Goal: Task Accomplishment & Management: Use online tool/utility

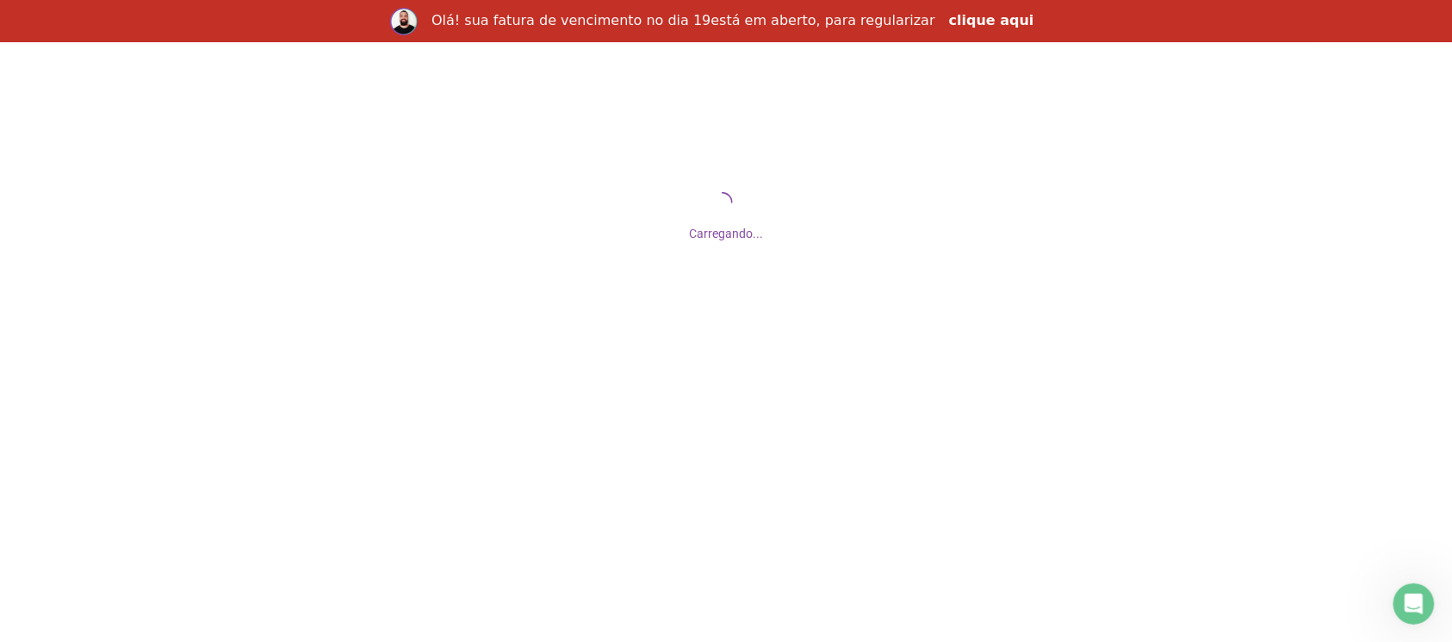
click at [949, 28] on link "clique aqui" at bounding box center [991, 21] width 85 height 19
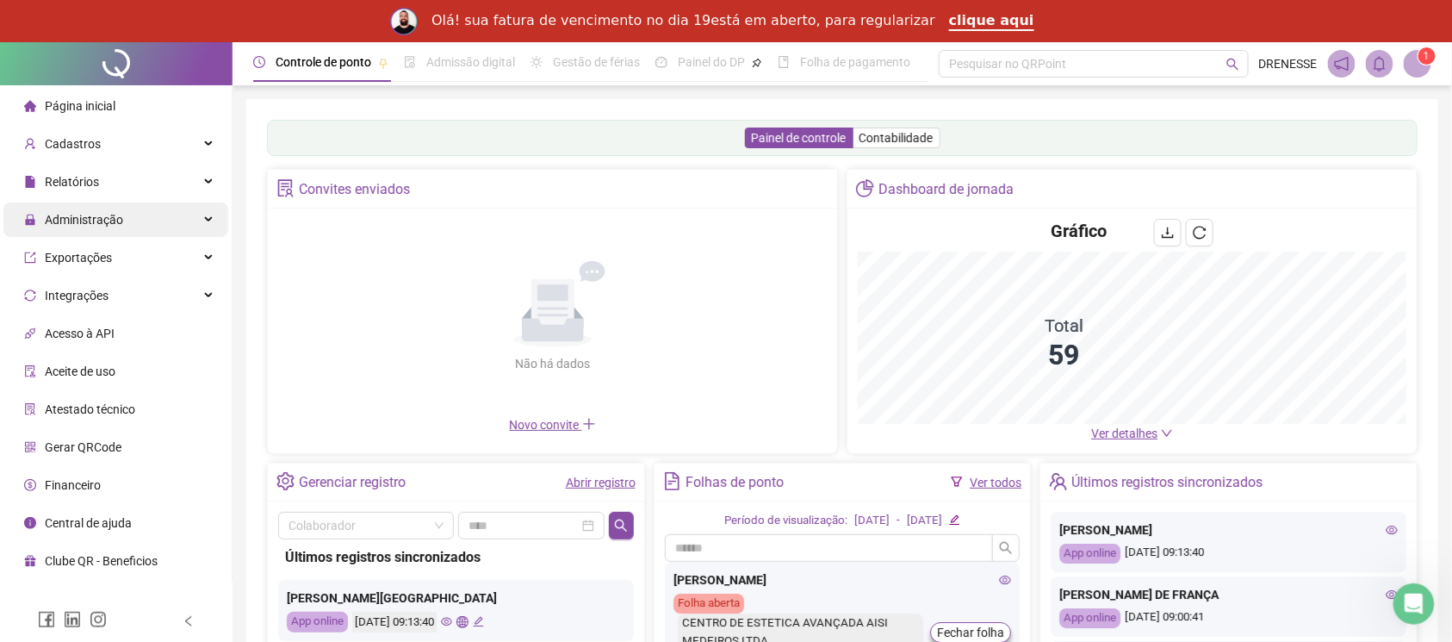
click at [90, 213] on span "Administração" at bounding box center [84, 220] width 78 height 14
click at [90, 217] on span "Administração" at bounding box center [84, 220] width 78 height 14
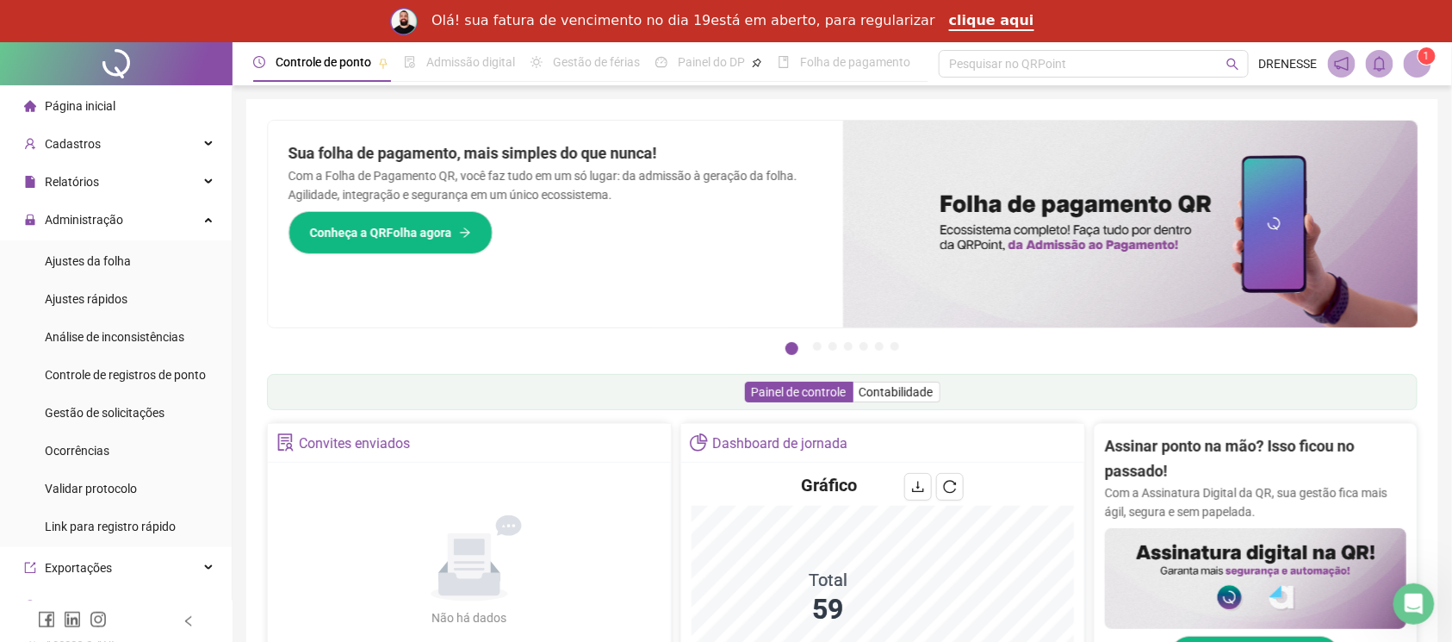
click at [270, 276] on div "Sua folha de pagamento, mais simples do que nunca! Com a Folha de Pagamento QR,…" at bounding box center [555, 224] width 575 height 207
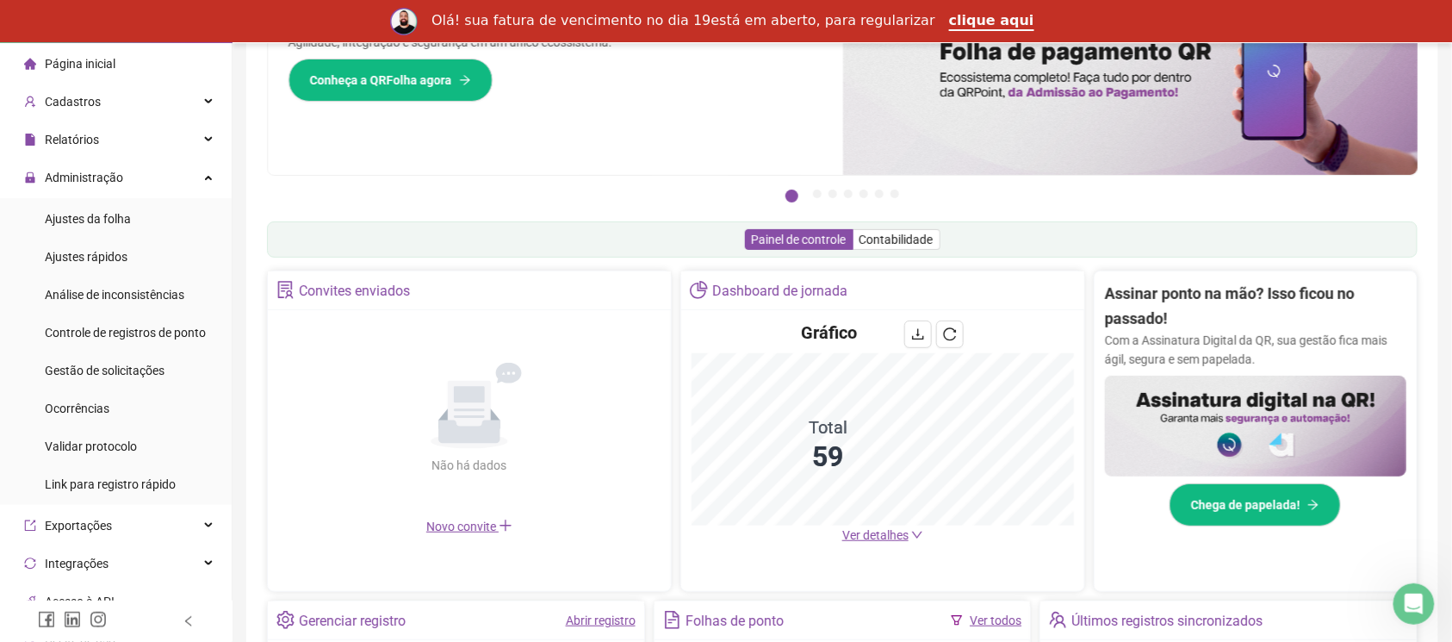
click at [90, 73] on div "Página inicial" at bounding box center [69, 64] width 91 height 34
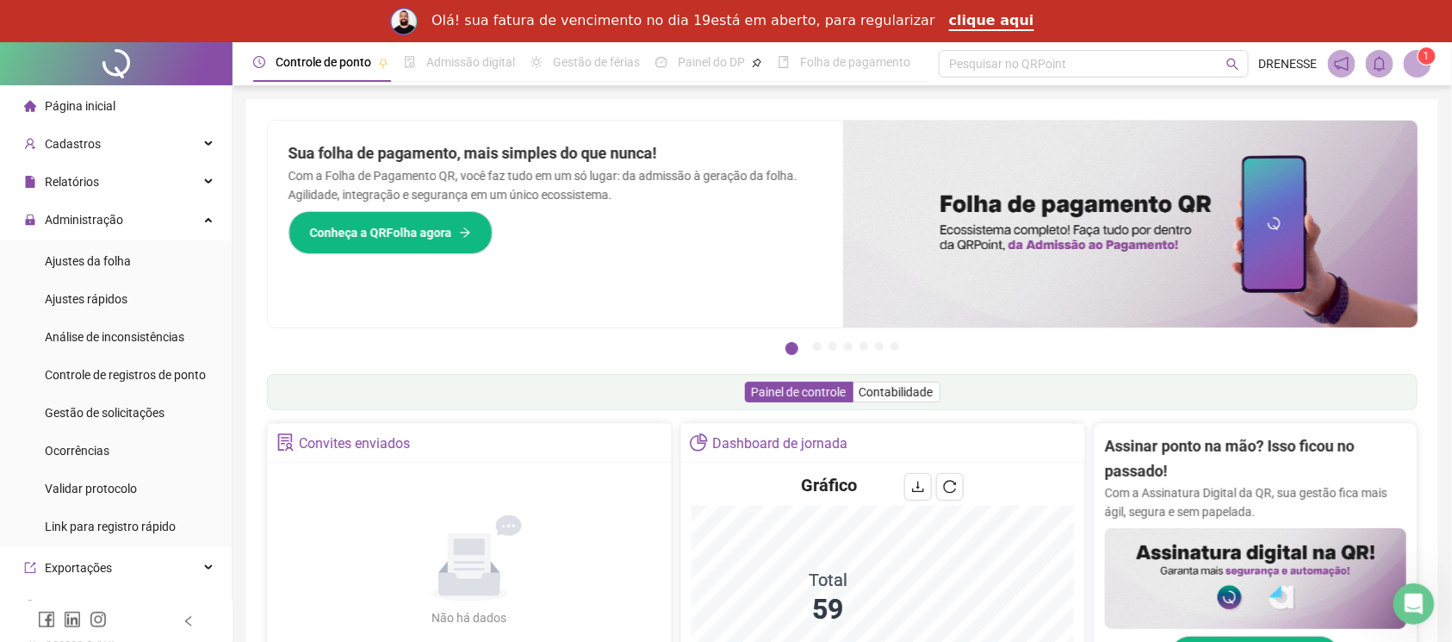
click at [1418, 66] on span at bounding box center [1418, 64] width 28 height 28
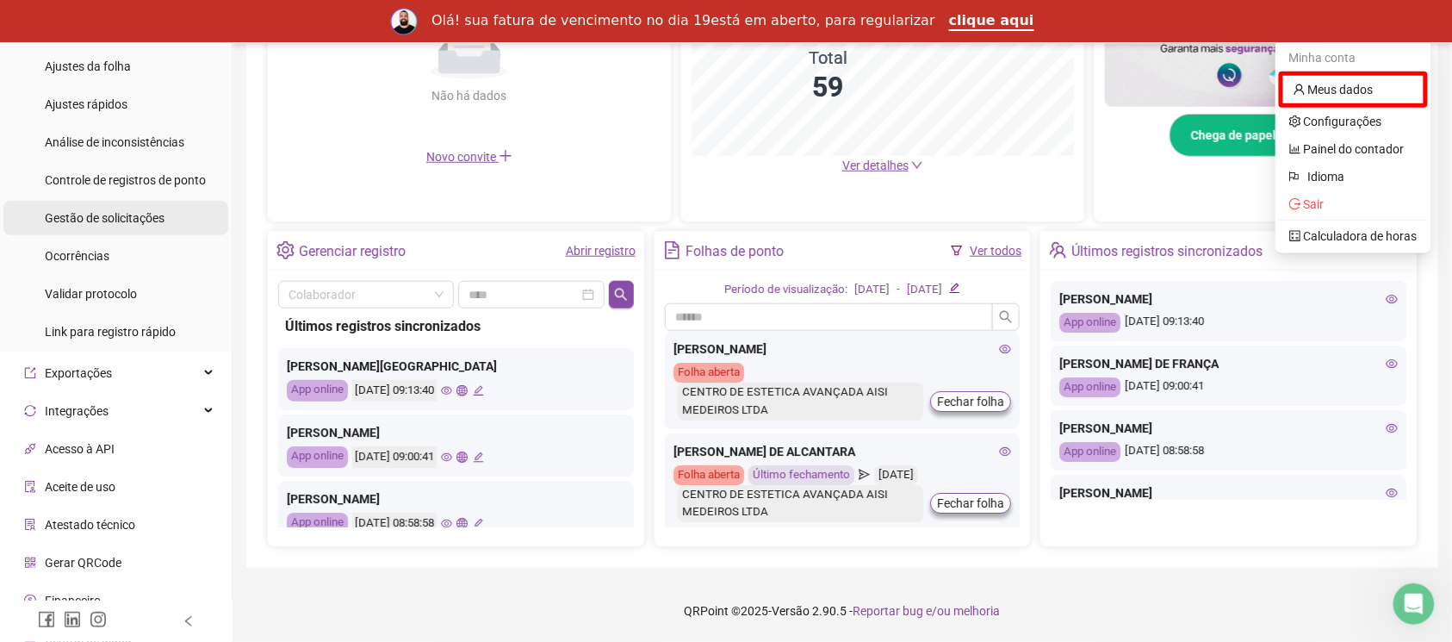
scroll to position [208, 0]
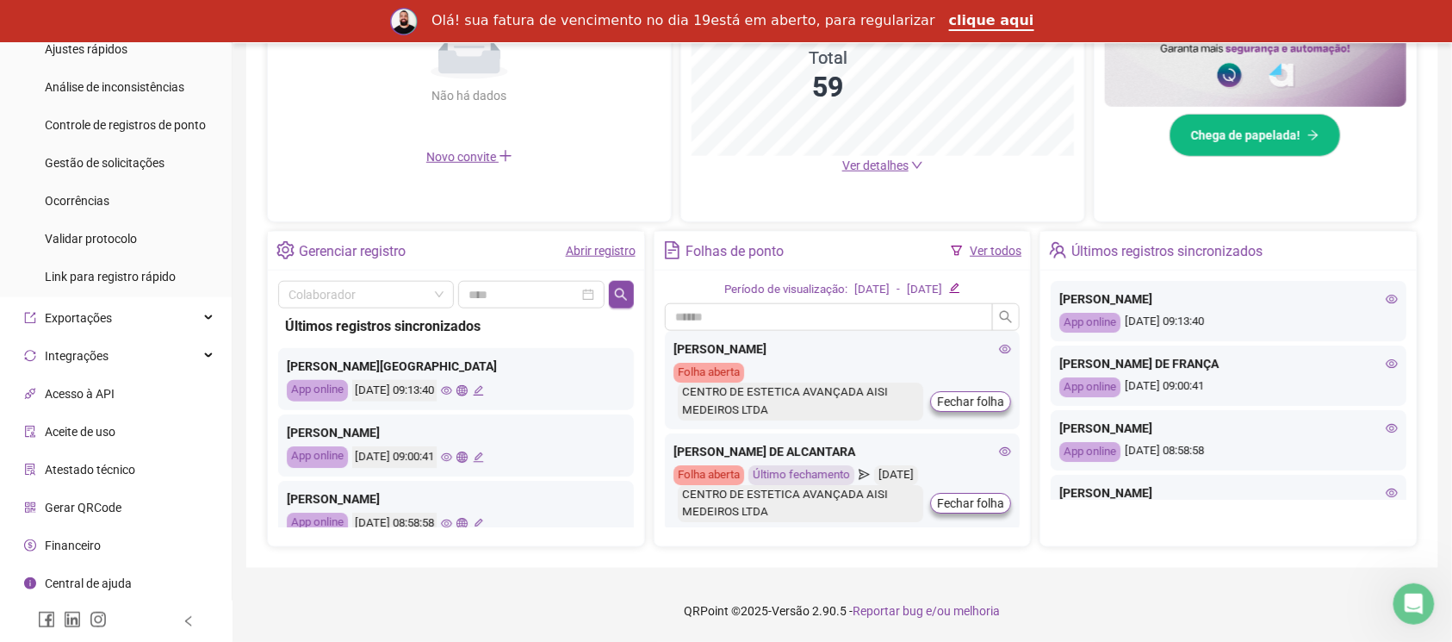
click at [73, 549] on span "Financeiro" at bounding box center [73, 545] width 56 height 14
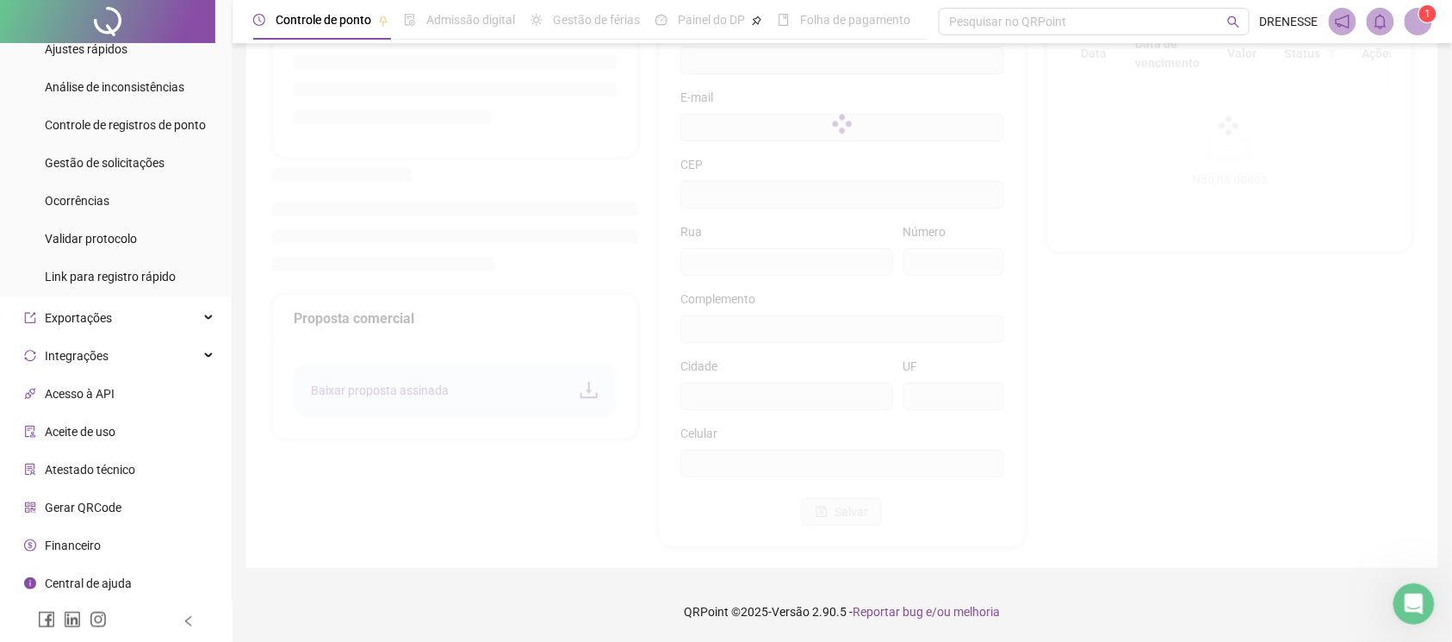
scroll to position [129, 0]
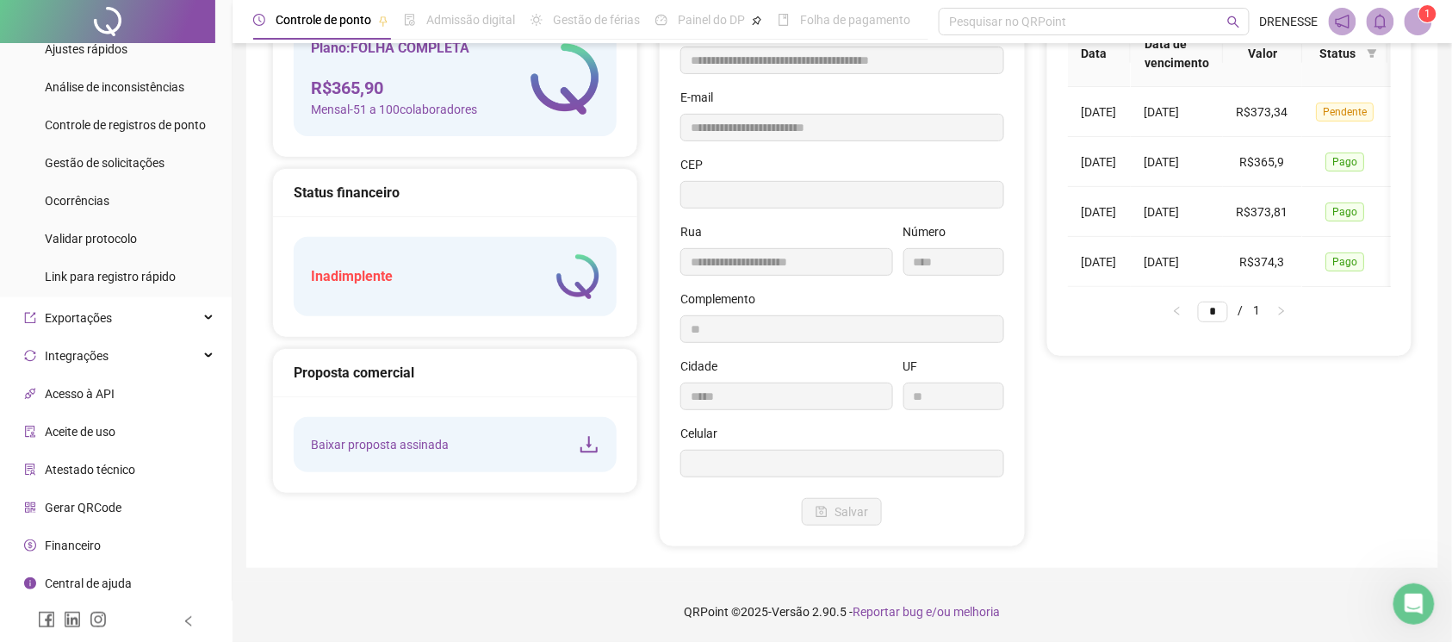
type input "**********"
type input "****"
type input "**"
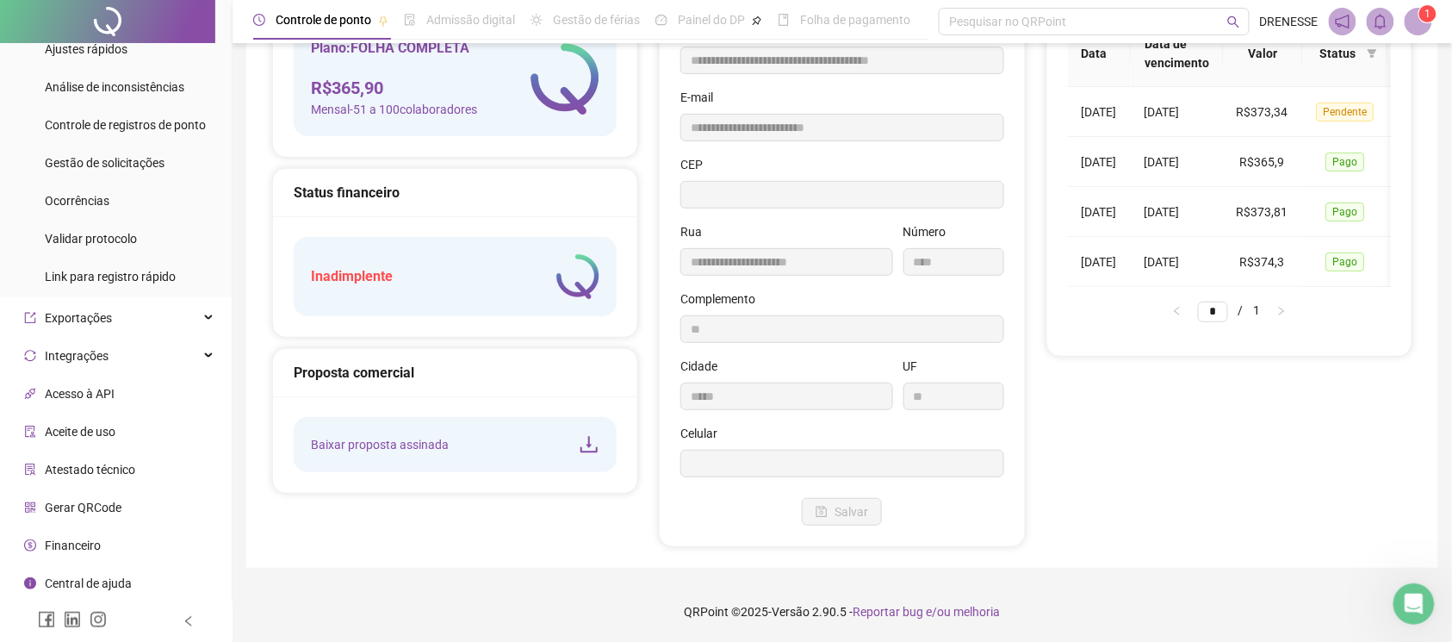
type input "*****"
type input "**"
type input "*********"
type input "**********"
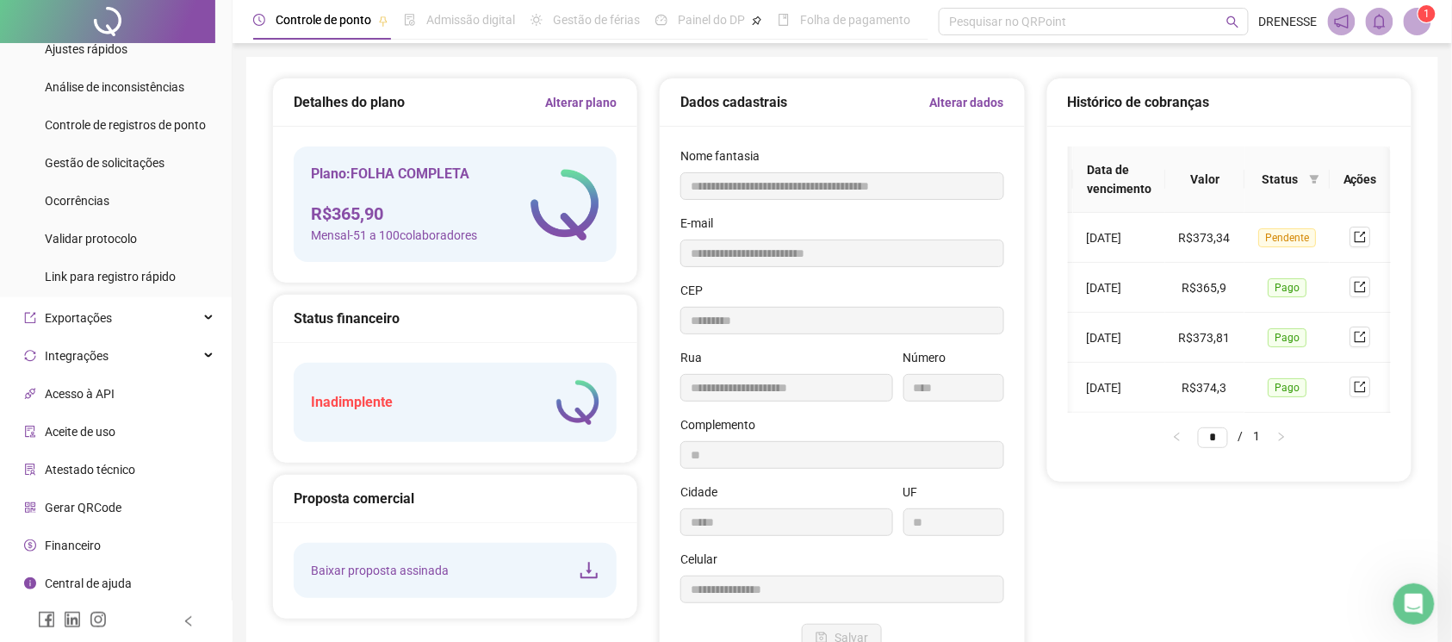
scroll to position [0, 79]
click at [1352, 242] on button "button" at bounding box center [1360, 236] width 21 height 21
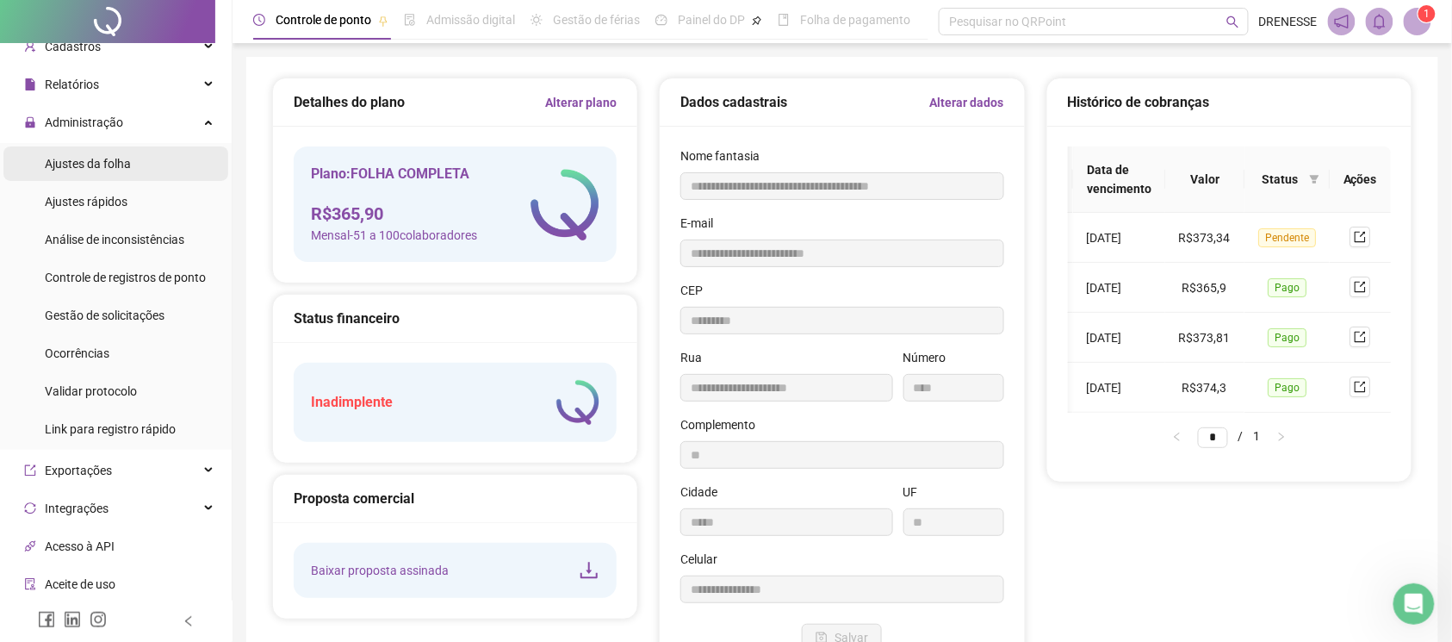
click at [107, 170] on span "Ajustes da folha" at bounding box center [88, 164] width 86 height 14
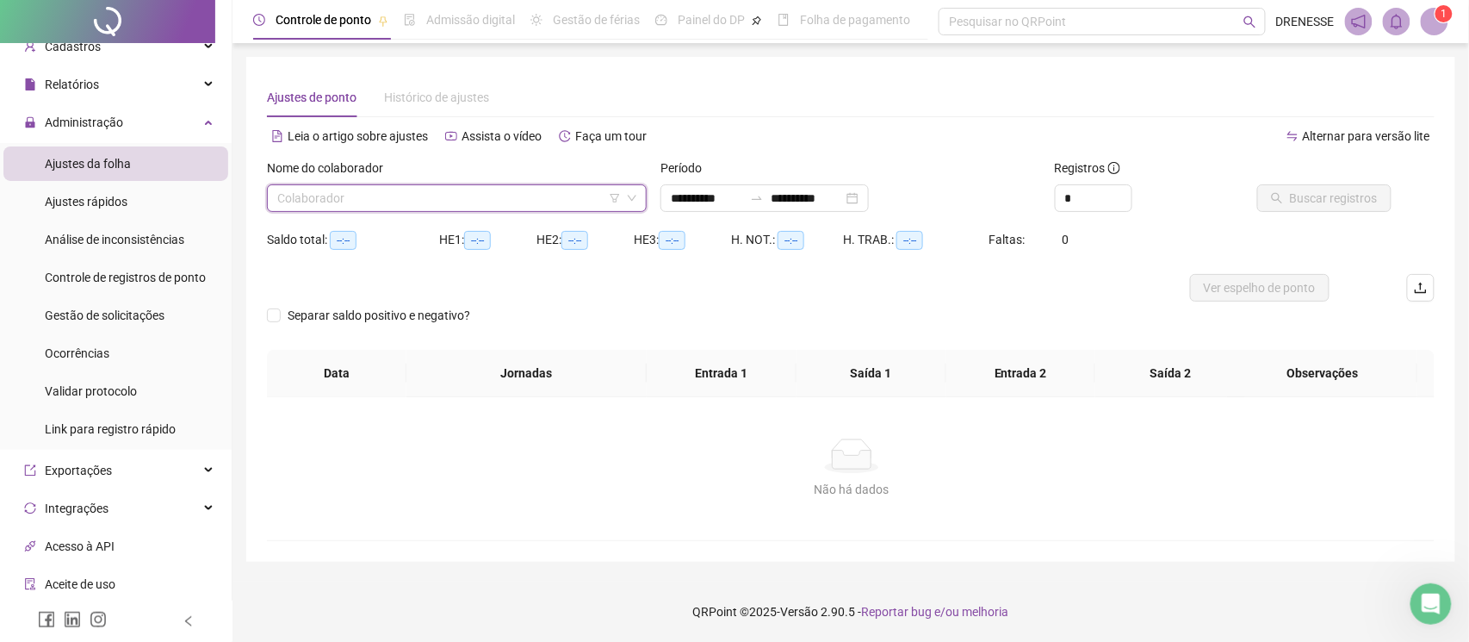
click at [418, 194] on input "search" at bounding box center [449, 198] width 344 height 26
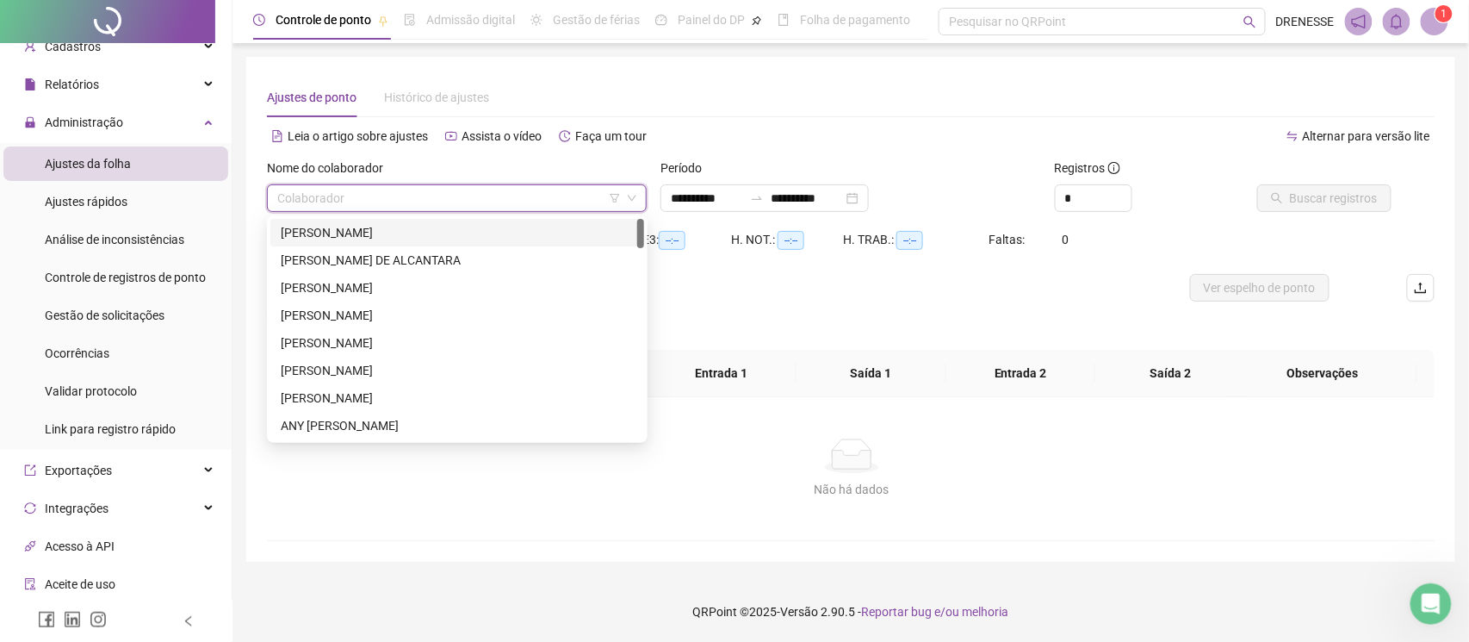
type input "**********"
type input "*"
type input "**"
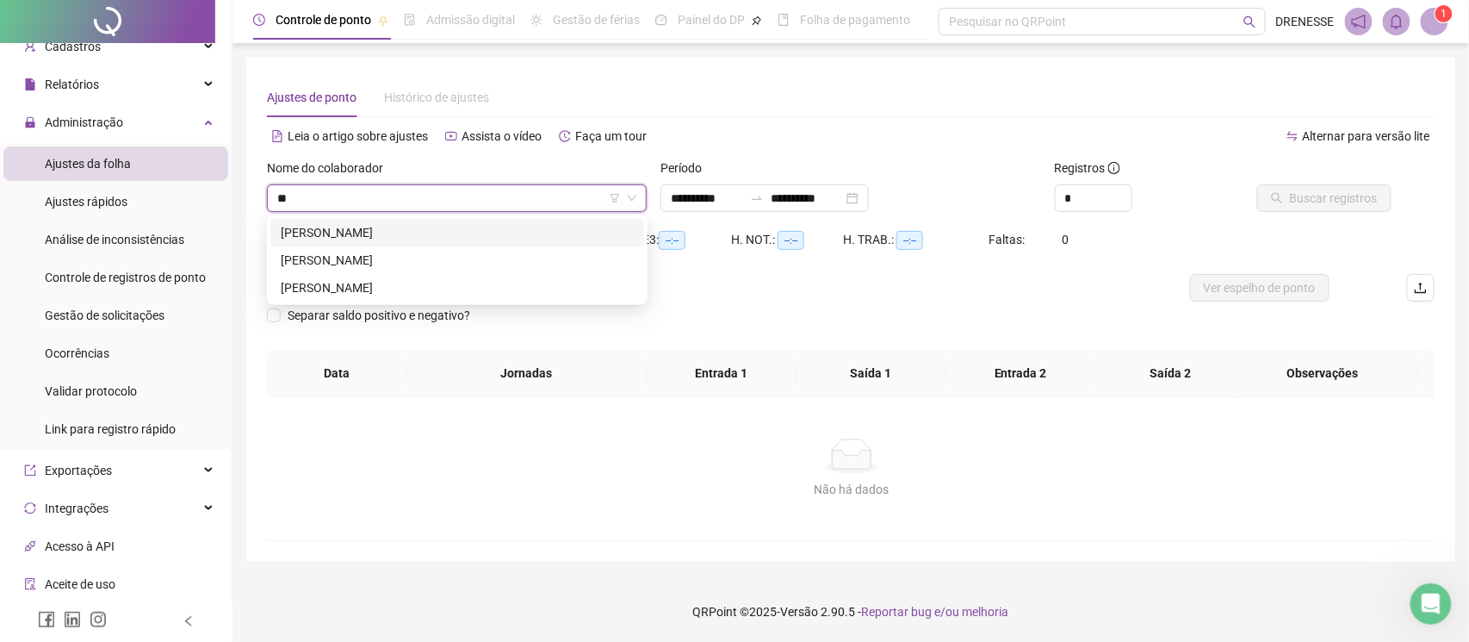
click at [435, 232] on div "[PERSON_NAME]" at bounding box center [457, 232] width 353 height 19
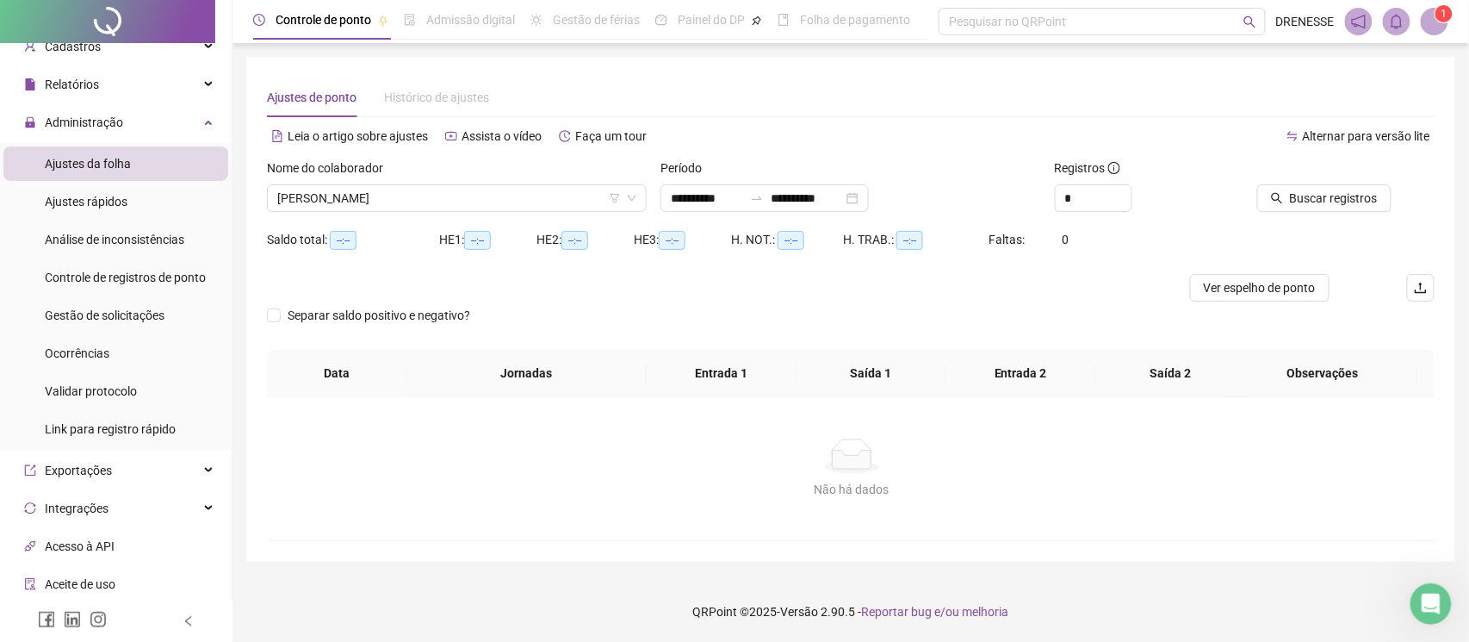
click at [741, 183] on div "Período" at bounding box center [851, 171] width 380 height 26
click at [766, 202] on div at bounding box center [757, 198] width 28 height 14
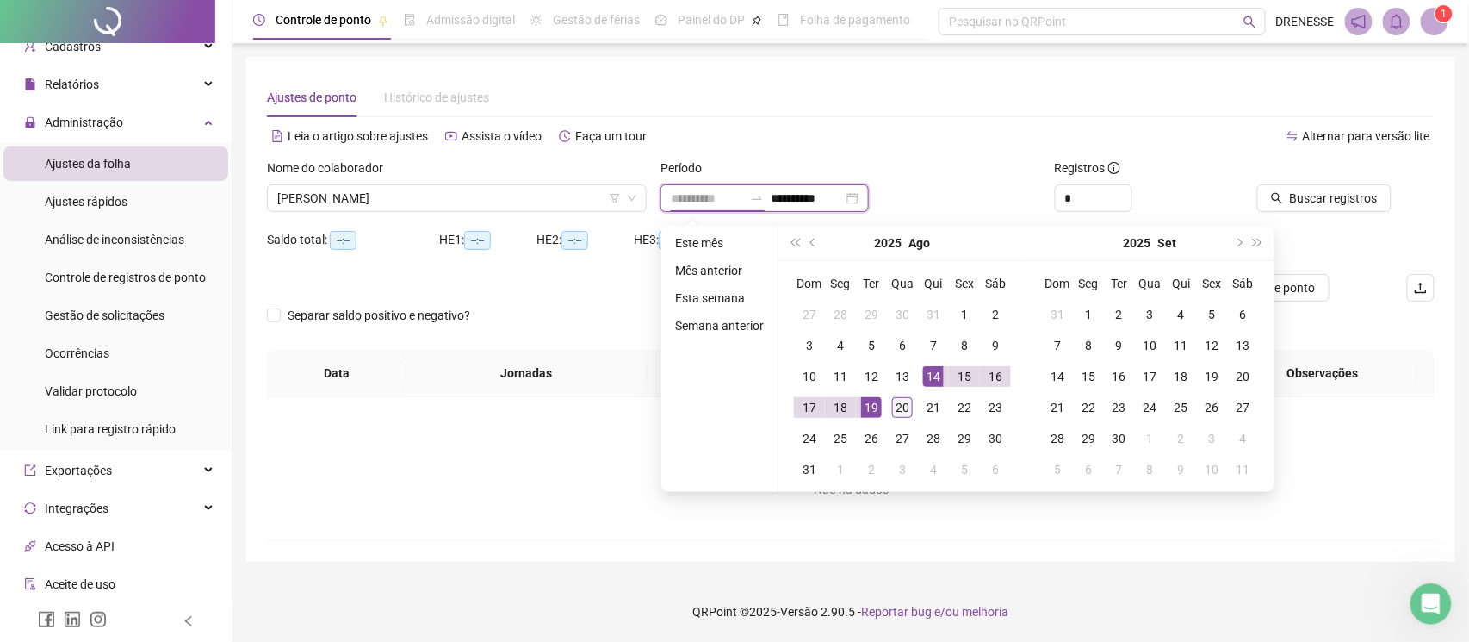
type input "**********"
click at [899, 405] on div "20" at bounding box center [902, 407] width 21 height 21
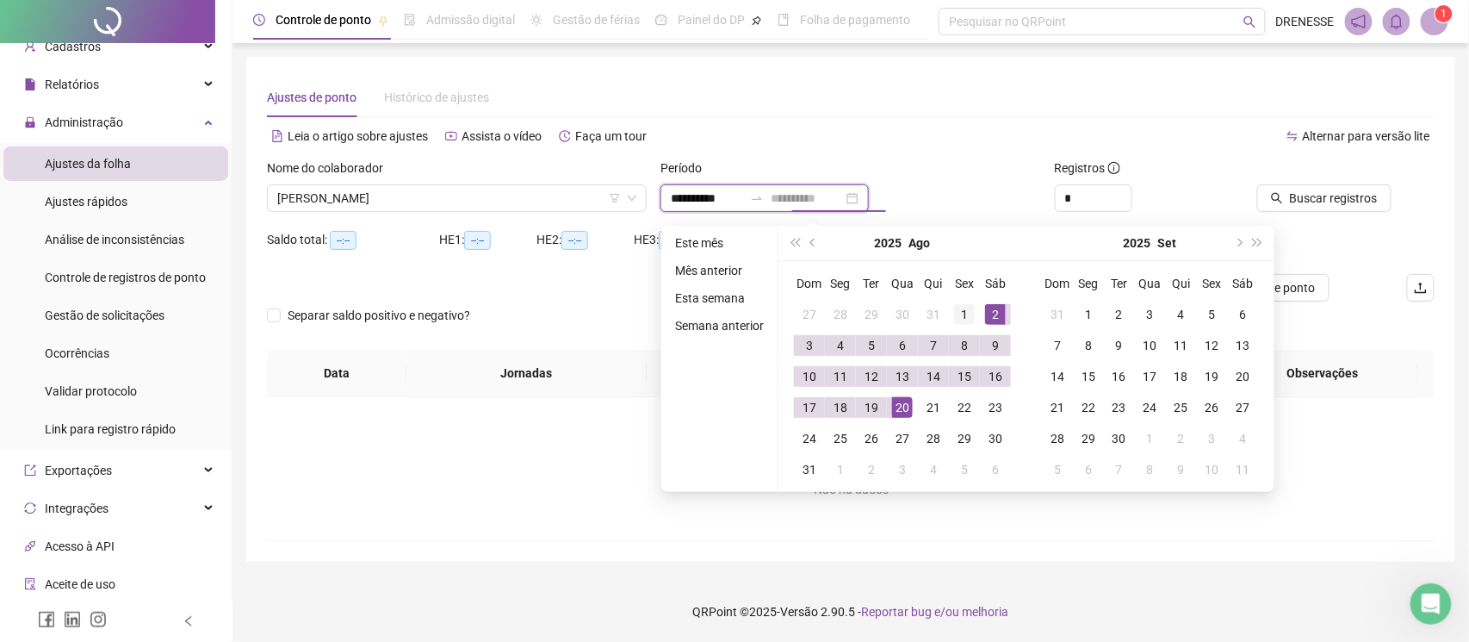
type input "**********"
click at [962, 310] on div "1" at bounding box center [964, 314] width 21 height 21
type input "**********"
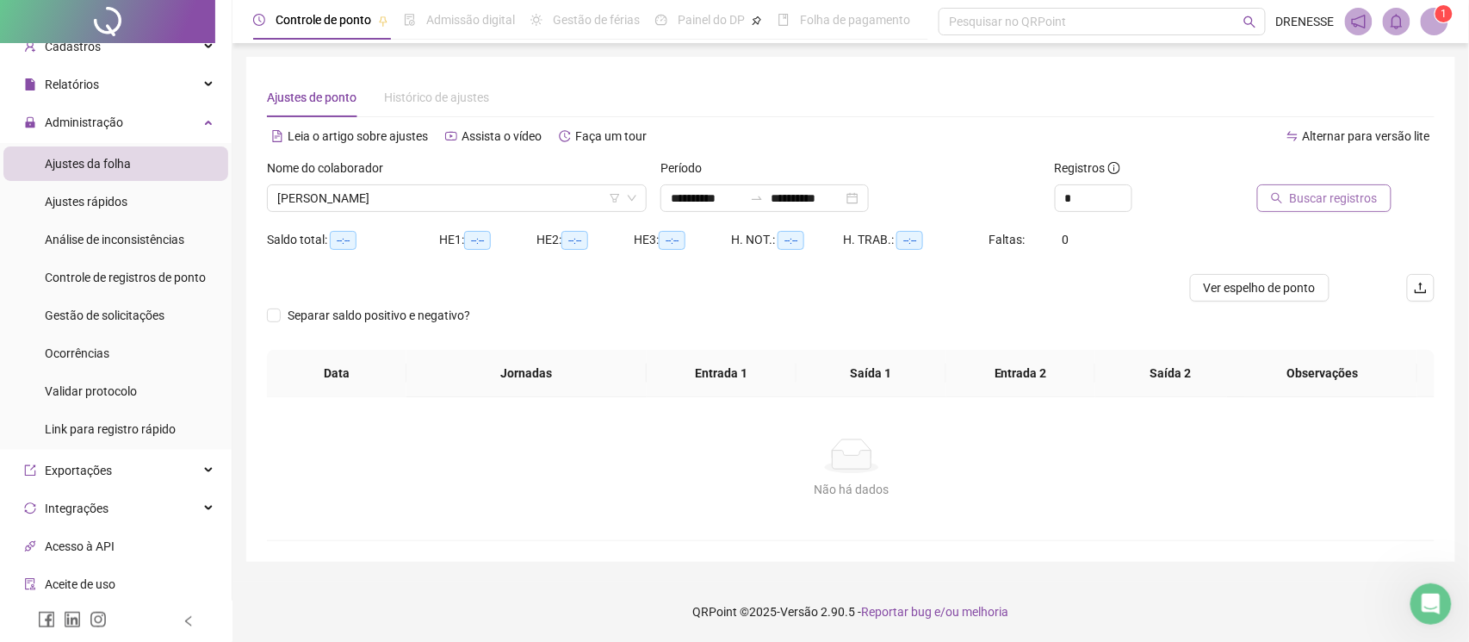
click at [1311, 201] on span "Buscar registros" at bounding box center [1334, 198] width 88 height 19
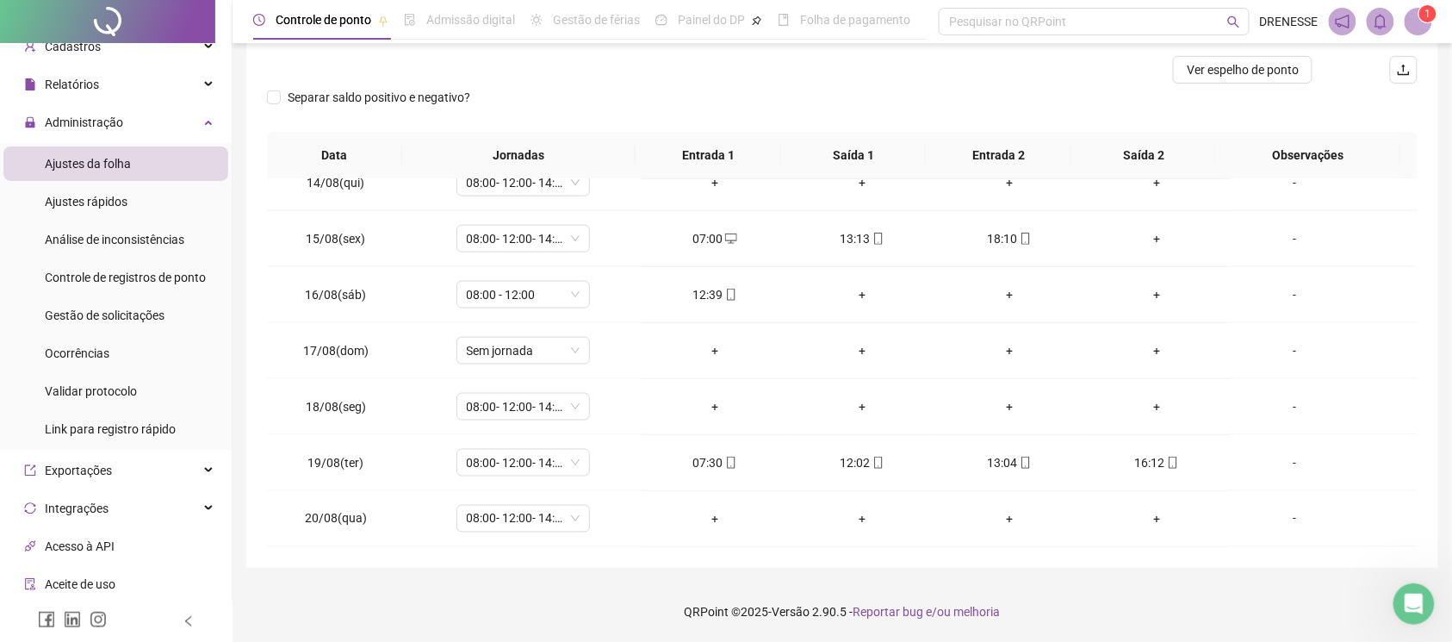
scroll to position [65, 0]
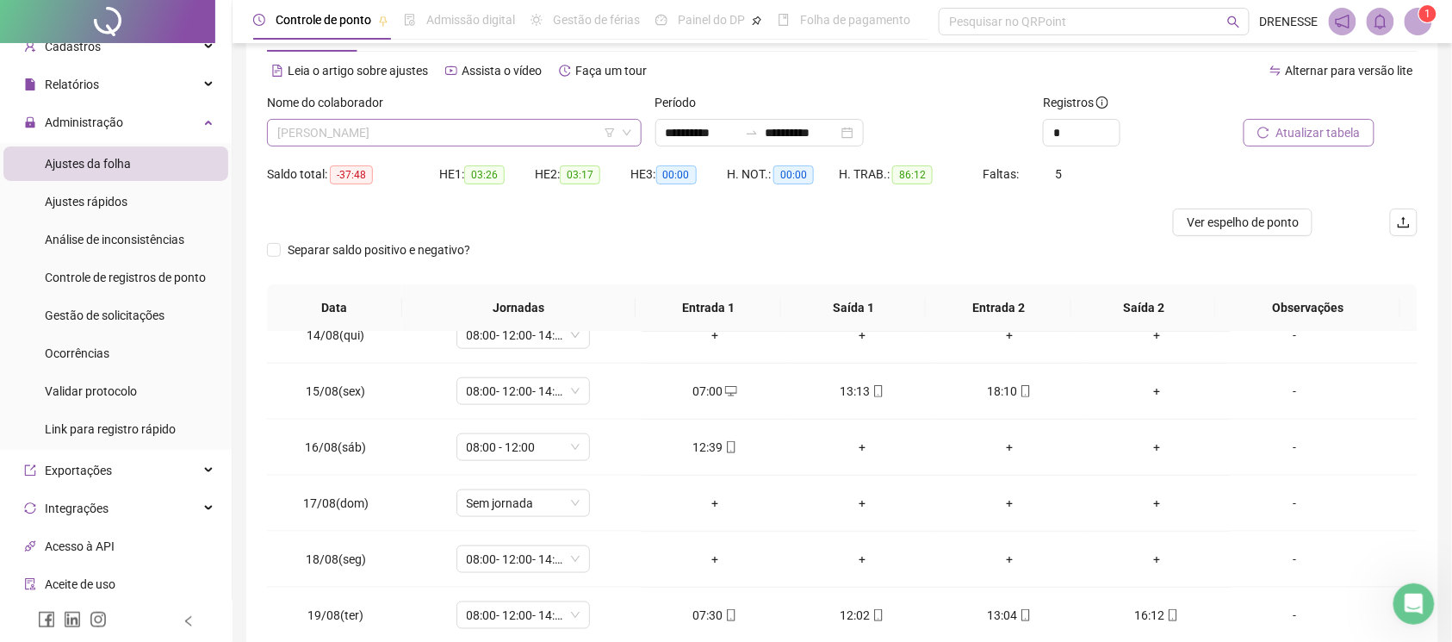
click at [487, 122] on span "[PERSON_NAME]" at bounding box center [454, 133] width 354 height 26
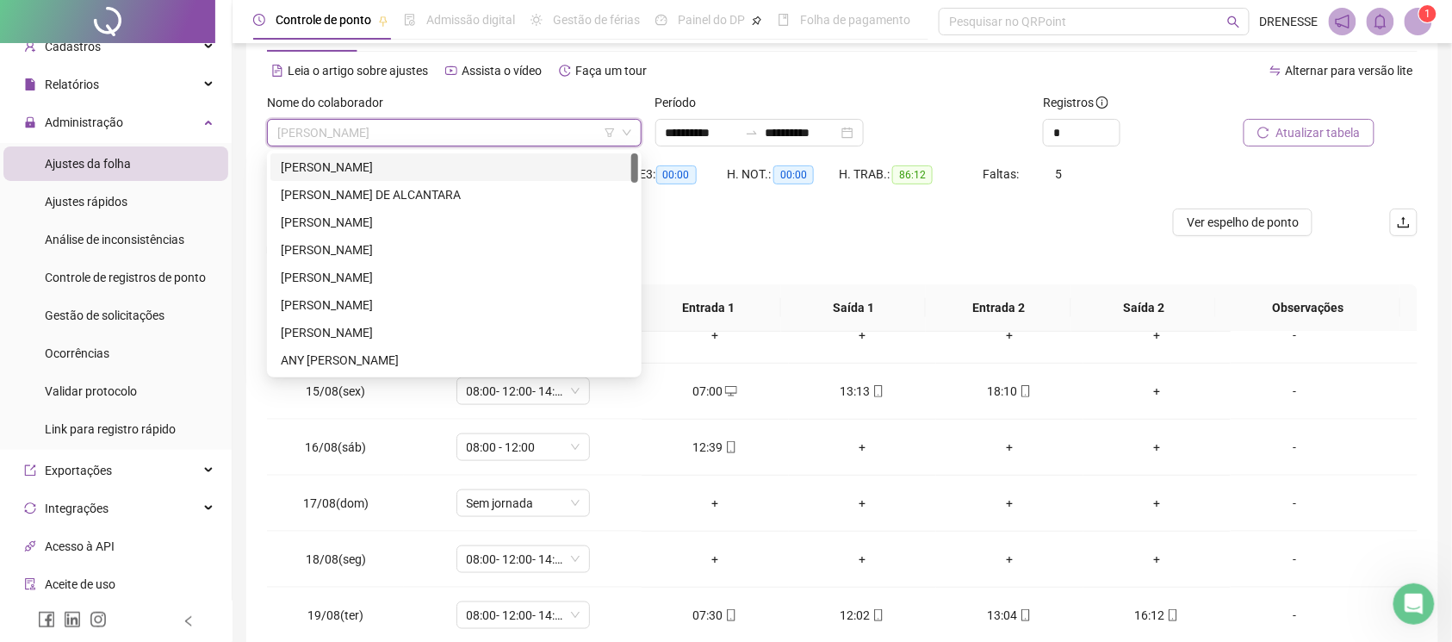
scroll to position [0, 0]
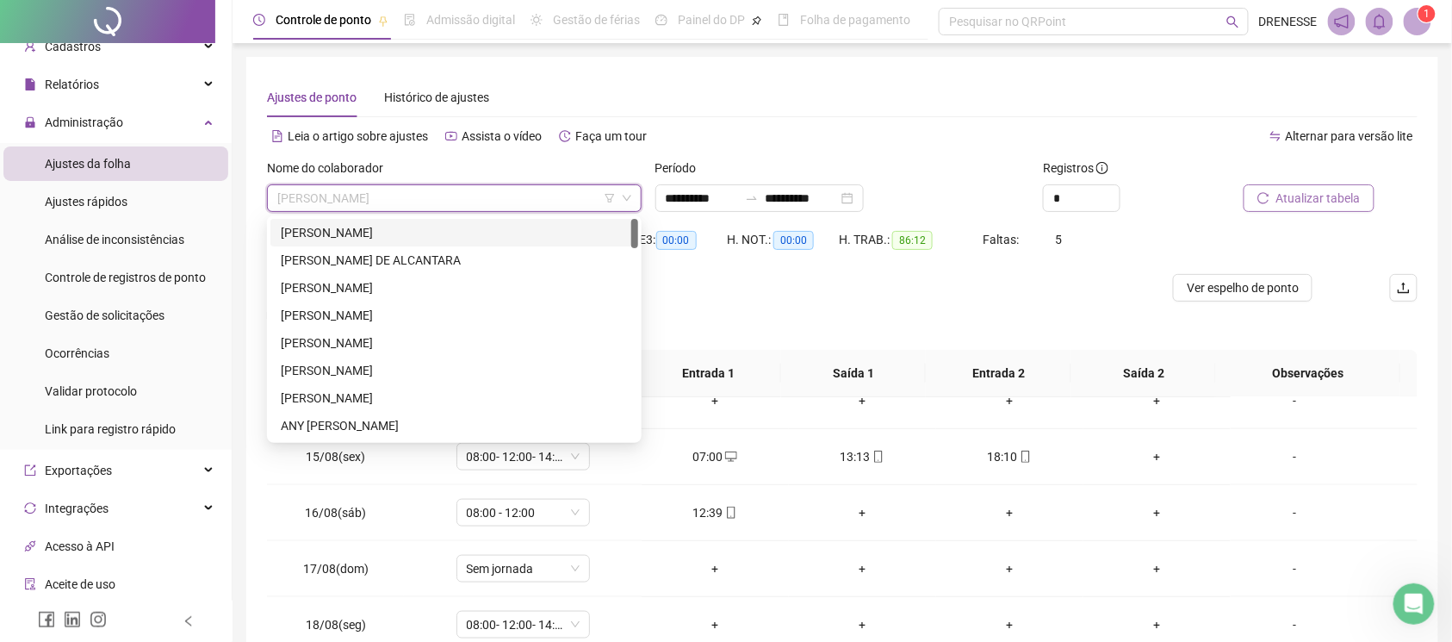
click at [428, 231] on div "[PERSON_NAME]" at bounding box center [454, 232] width 347 height 19
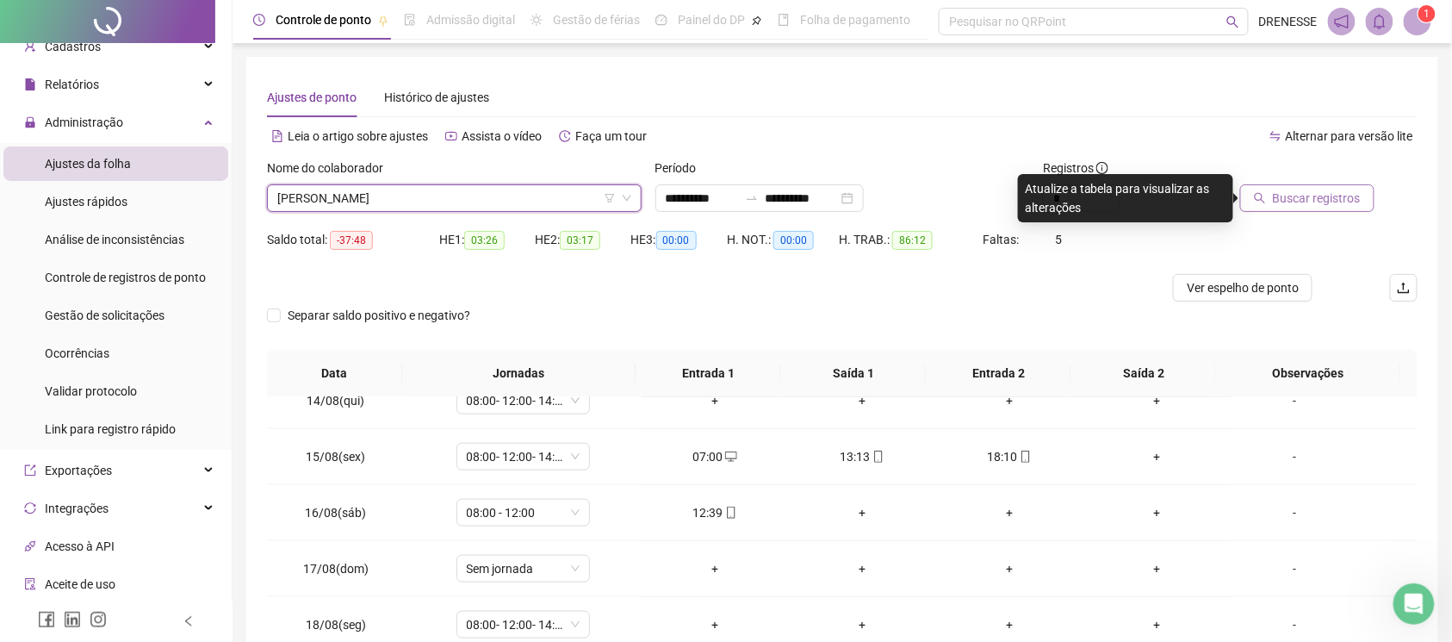
click at [1273, 196] on button "Buscar registros" at bounding box center [1307, 198] width 134 height 28
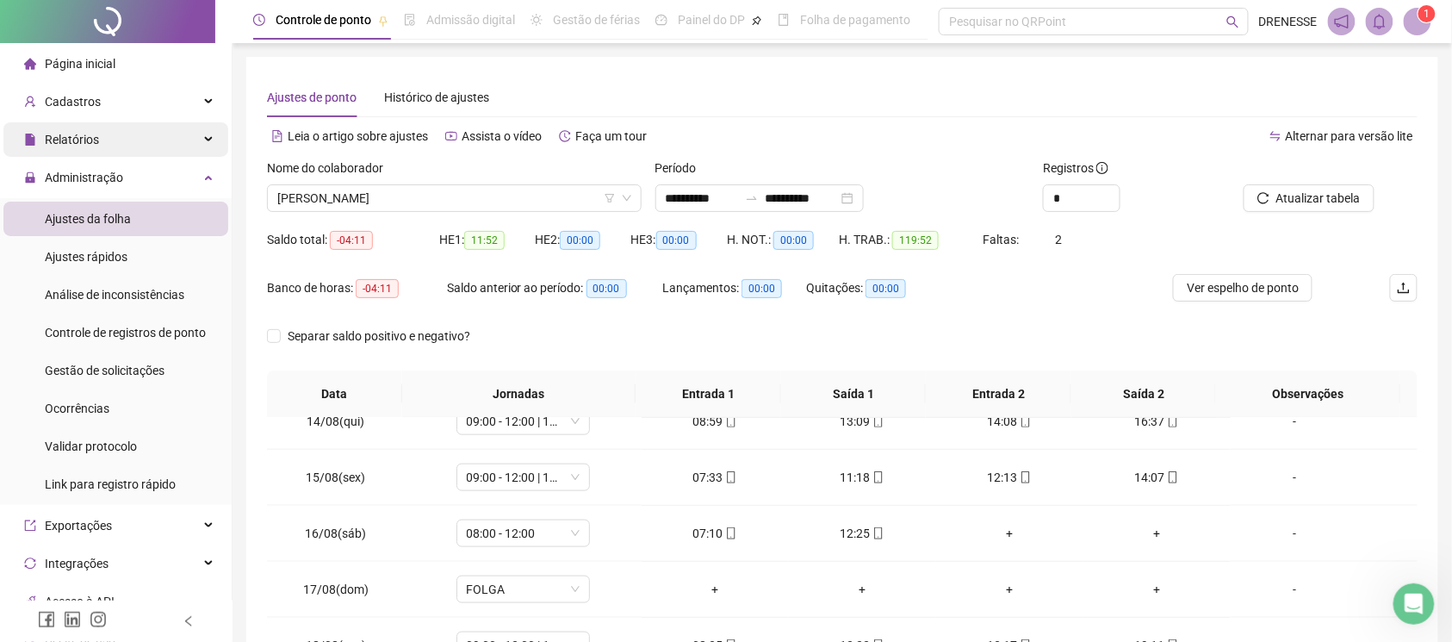
click at [119, 134] on div "Relatórios" at bounding box center [115, 139] width 225 height 34
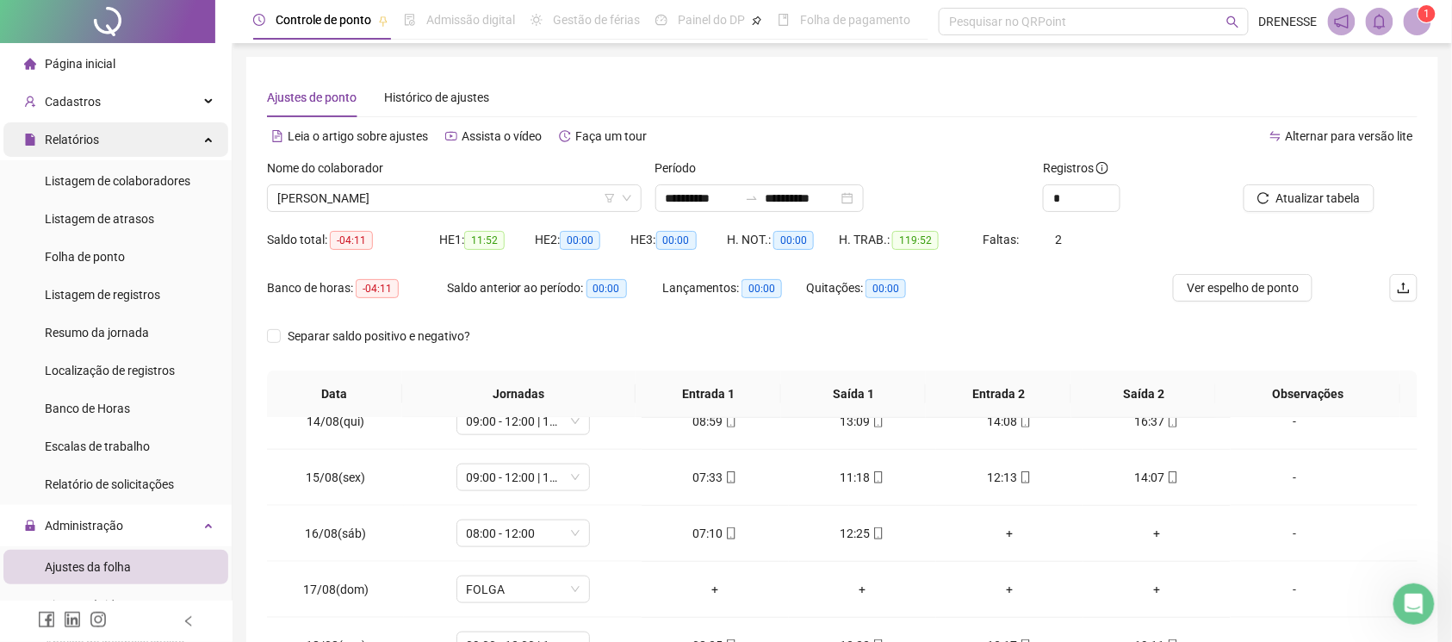
click at [119, 134] on div "Relatórios" at bounding box center [115, 139] width 225 height 34
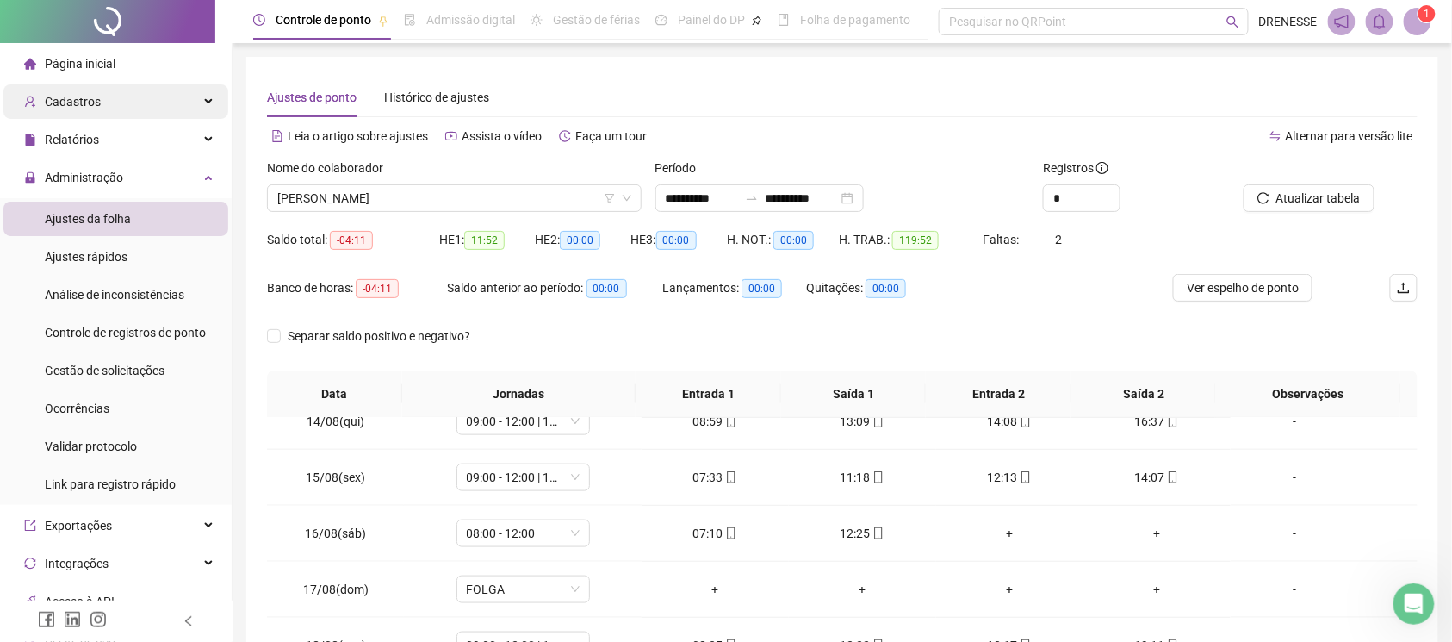
click at [119, 103] on div "Cadastros" at bounding box center [115, 101] width 225 height 34
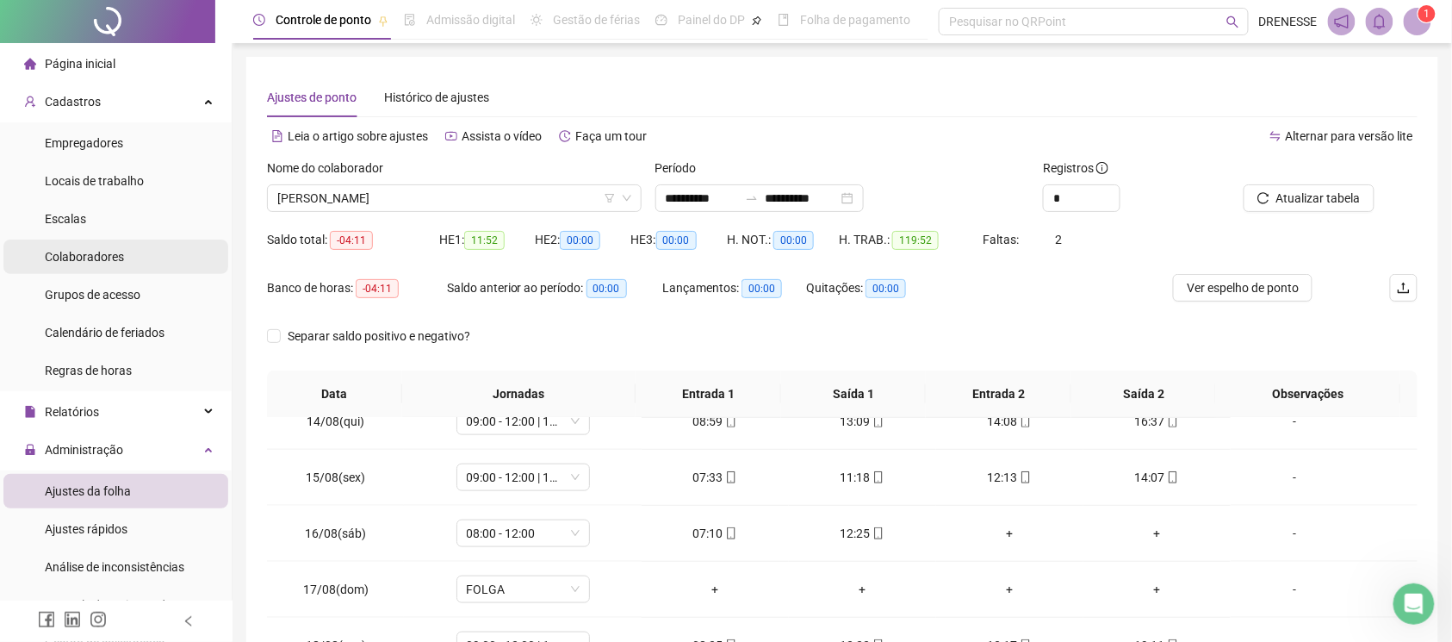
click at [90, 270] on div "Colaboradores" at bounding box center [84, 256] width 79 height 34
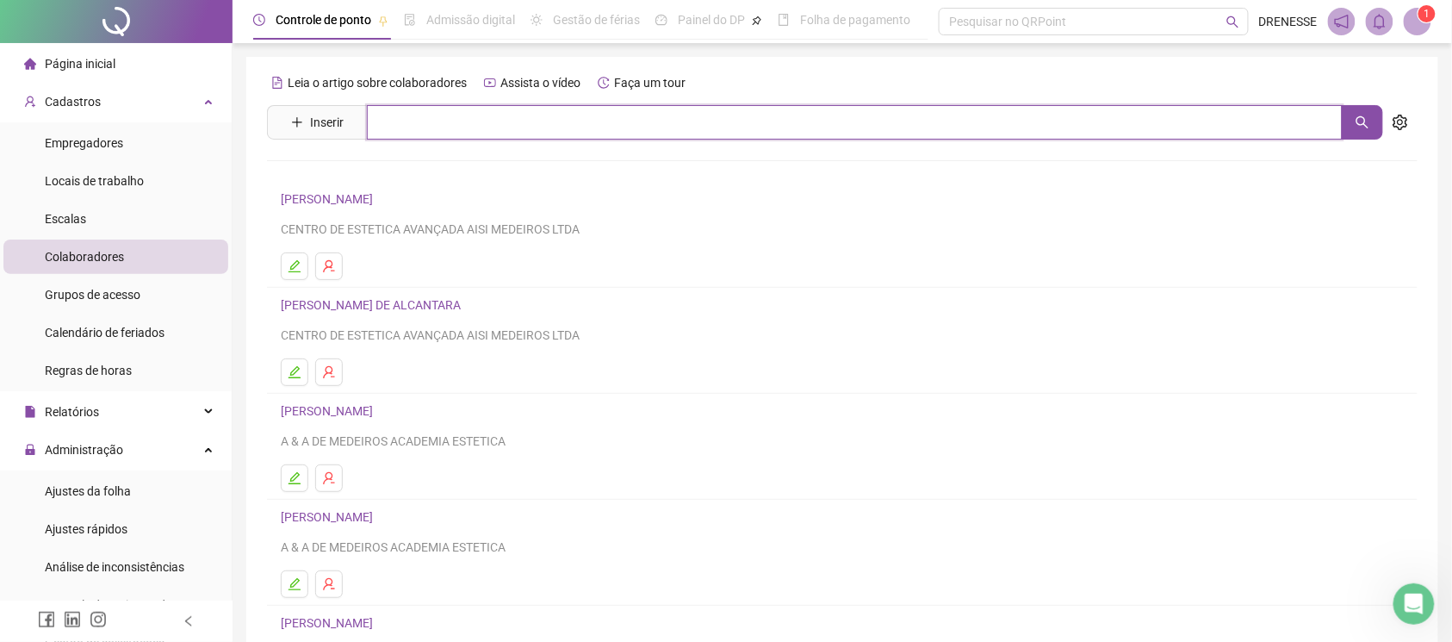
click at [483, 118] on input "text" at bounding box center [855, 122] width 976 height 34
type input "***"
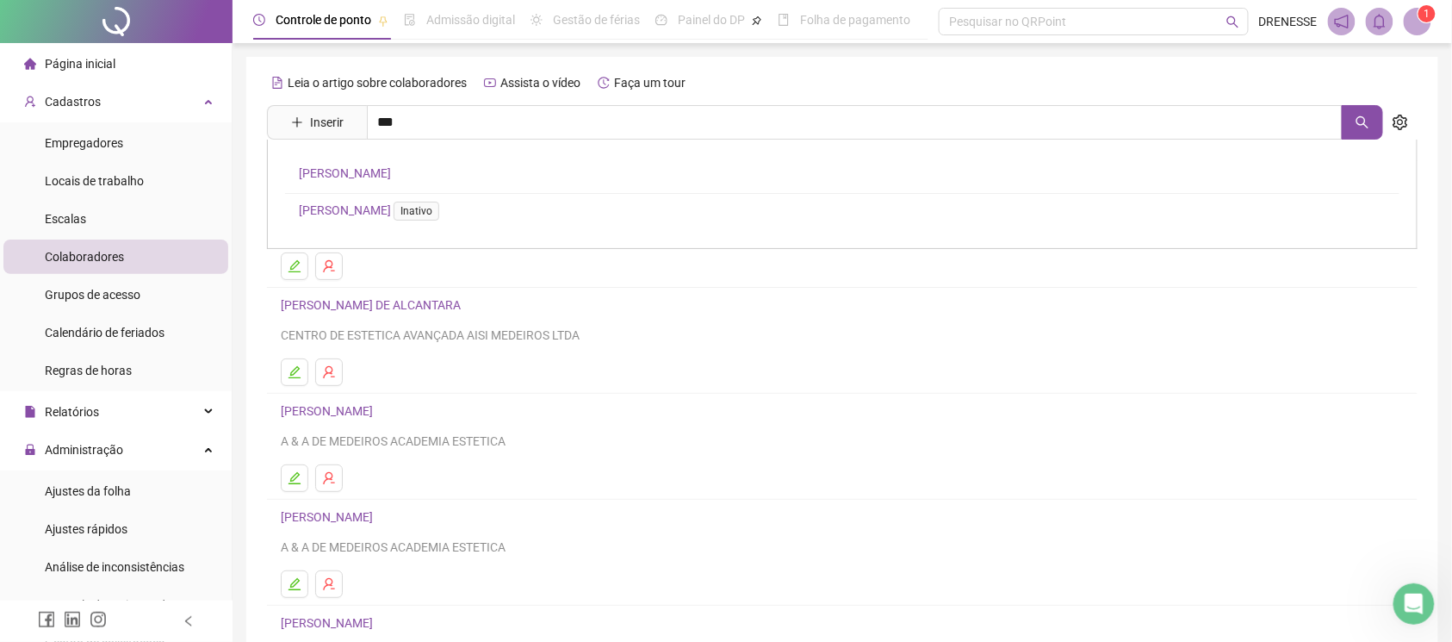
click at [391, 171] on link "[PERSON_NAME]" at bounding box center [345, 173] width 92 height 14
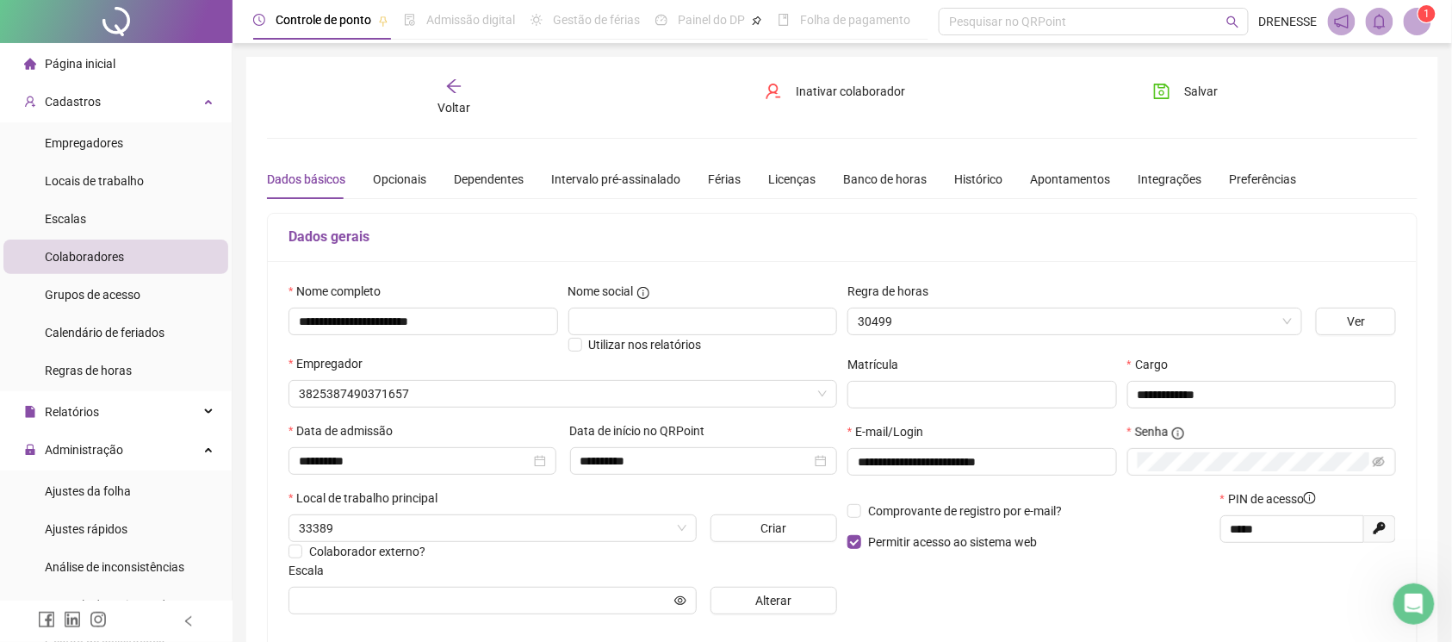
type input "**********"
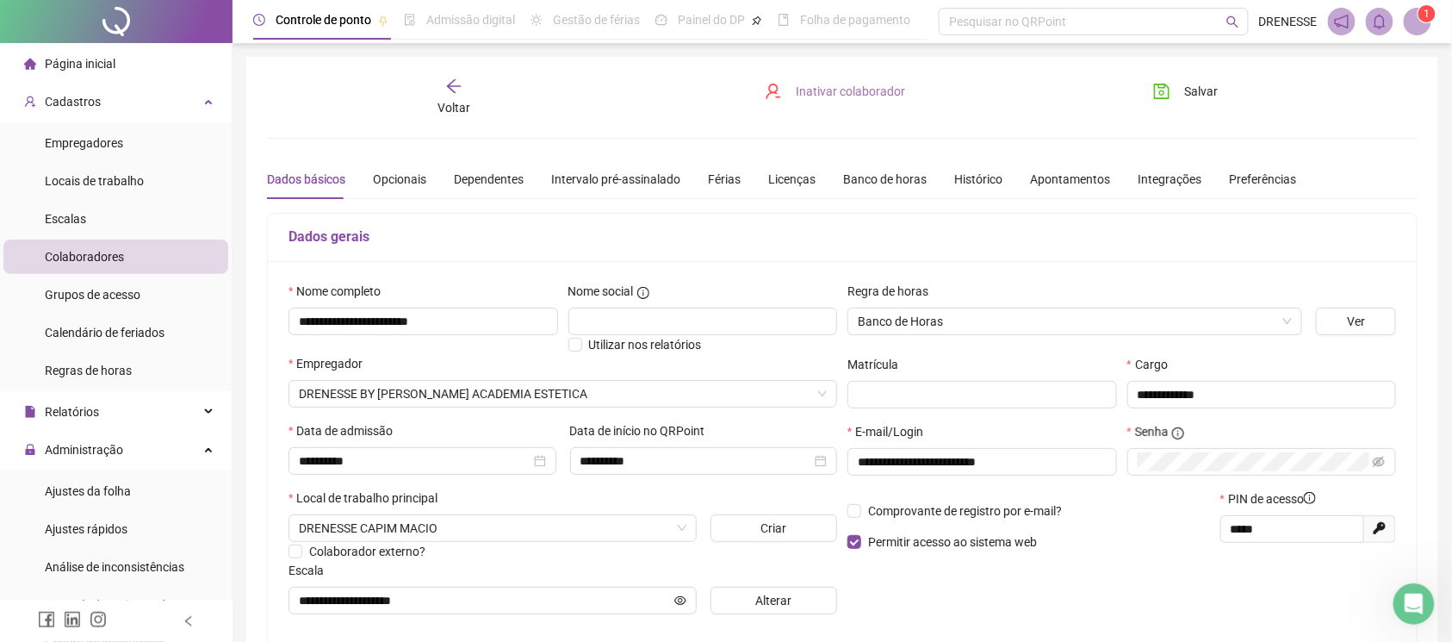
click at [818, 95] on span "Inativar colaborador" at bounding box center [850, 91] width 109 height 19
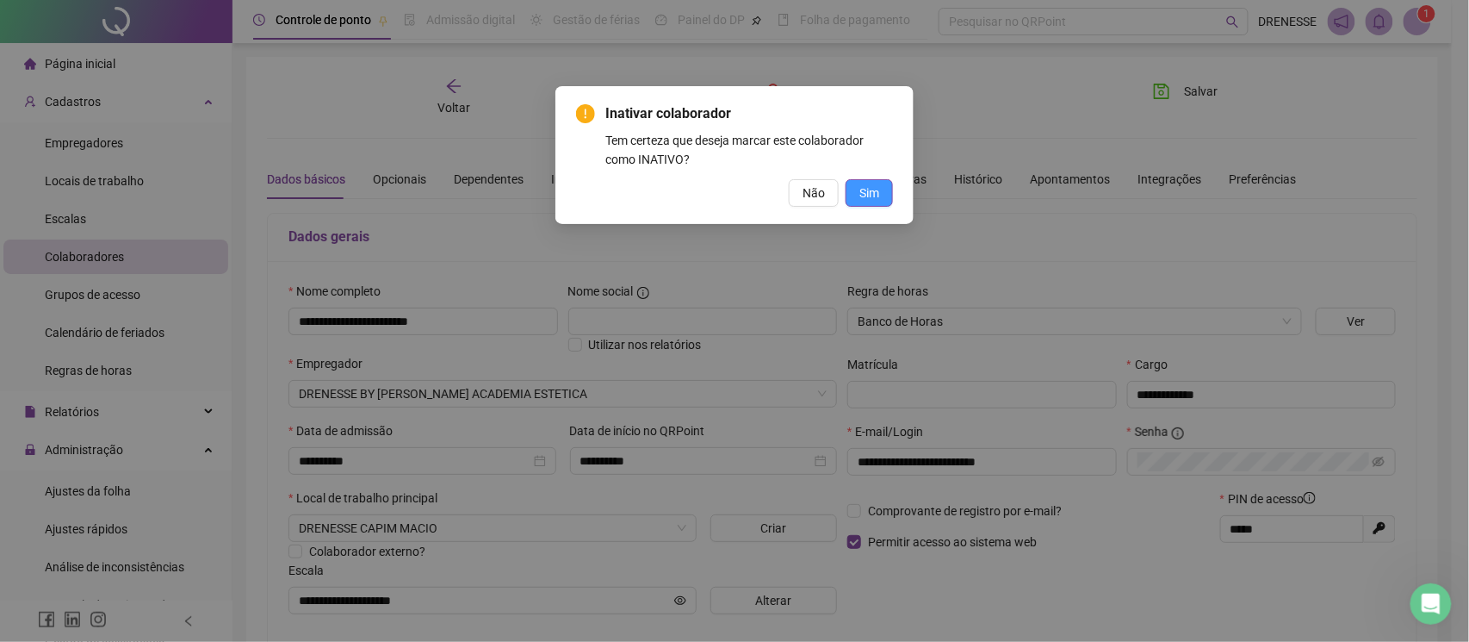
click at [859, 186] on span "Sim" at bounding box center [869, 192] width 20 height 19
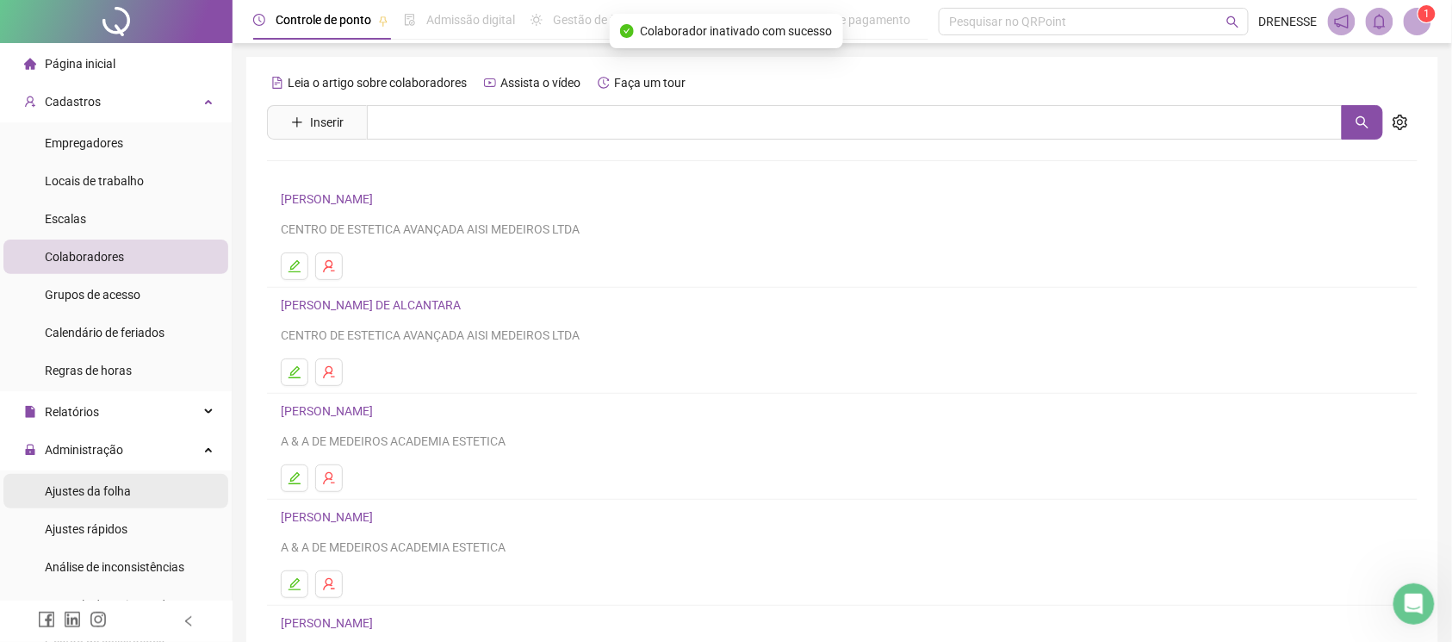
click at [84, 489] on span "Ajustes da folha" at bounding box center [88, 491] width 86 height 14
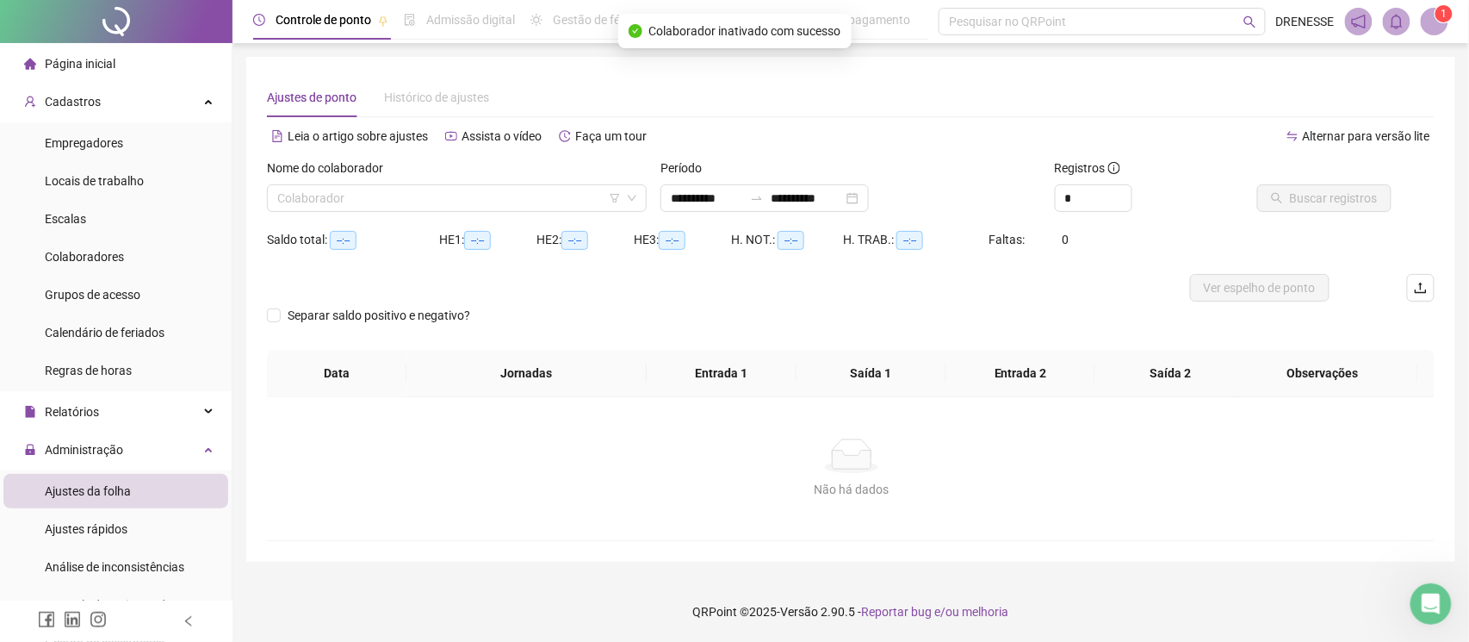
type input "**********"
click at [397, 203] on input "search" at bounding box center [449, 198] width 344 height 26
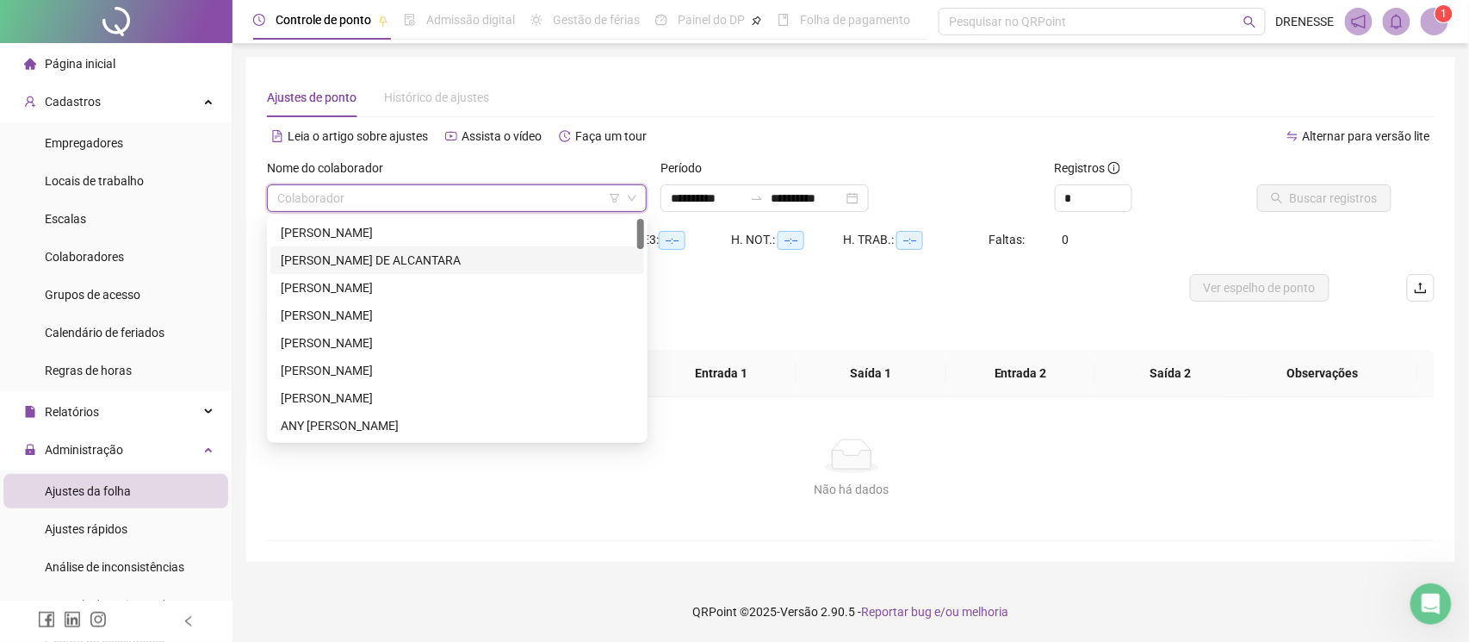
click at [410, 246] on div "[PERSON_NAME] DE ALCANTARA" at bounding box center [457, 260] width 374 height 28
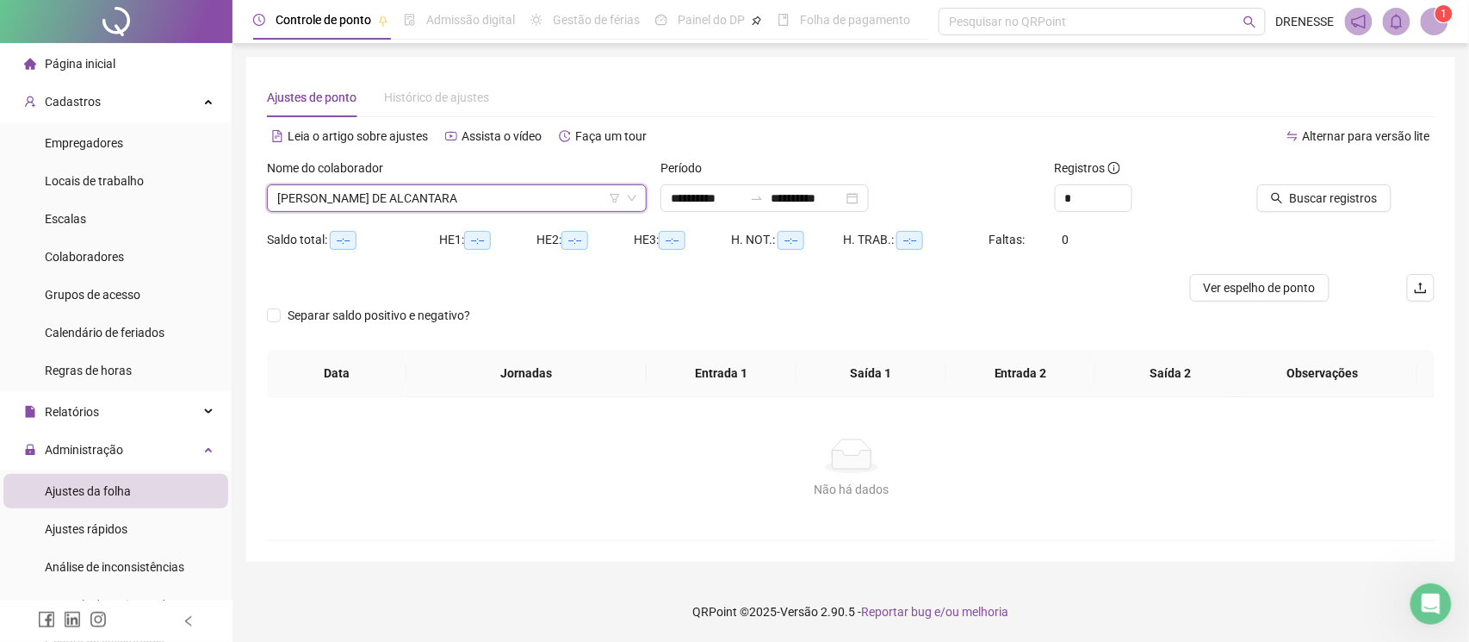
click at [417, 205] on span "[PERSON_NAME] DE ALCANTARA" at bounding box center [456, 198] width 359 height 26
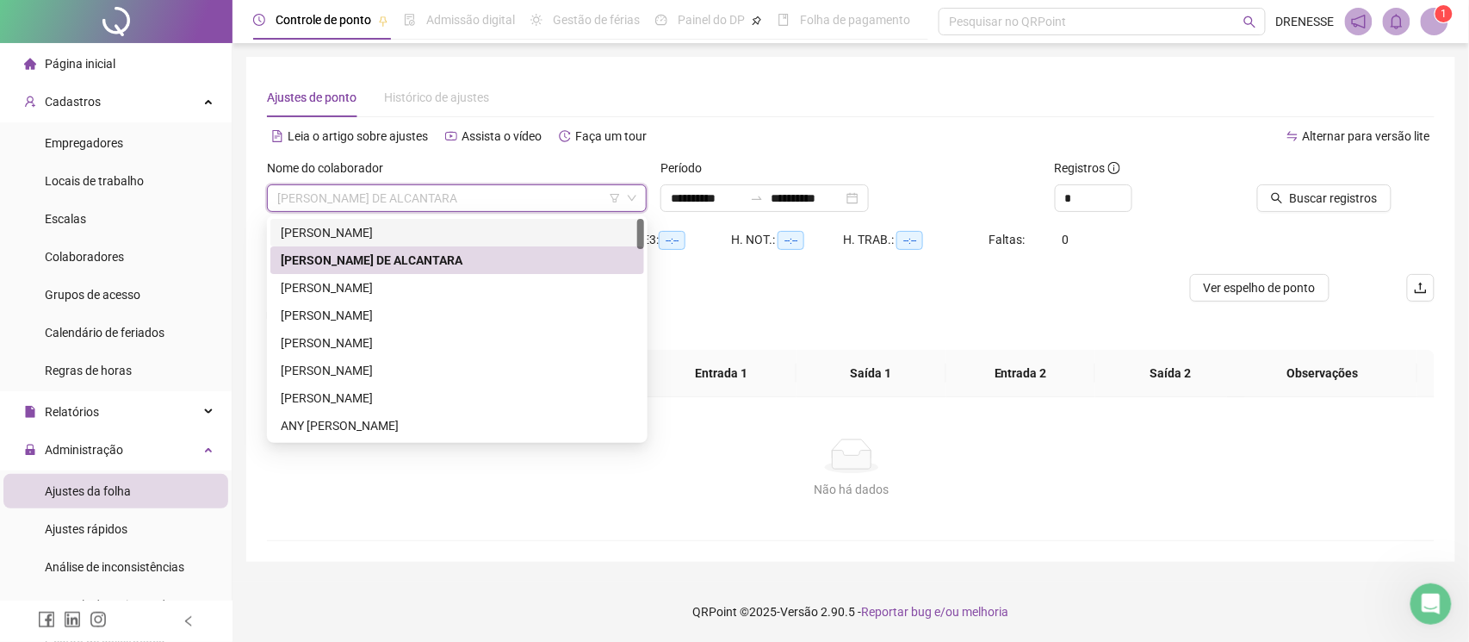
click at [414, 241] on div "[PERSON_NAME]" at bounding box center [457, 232] width 353 height 19
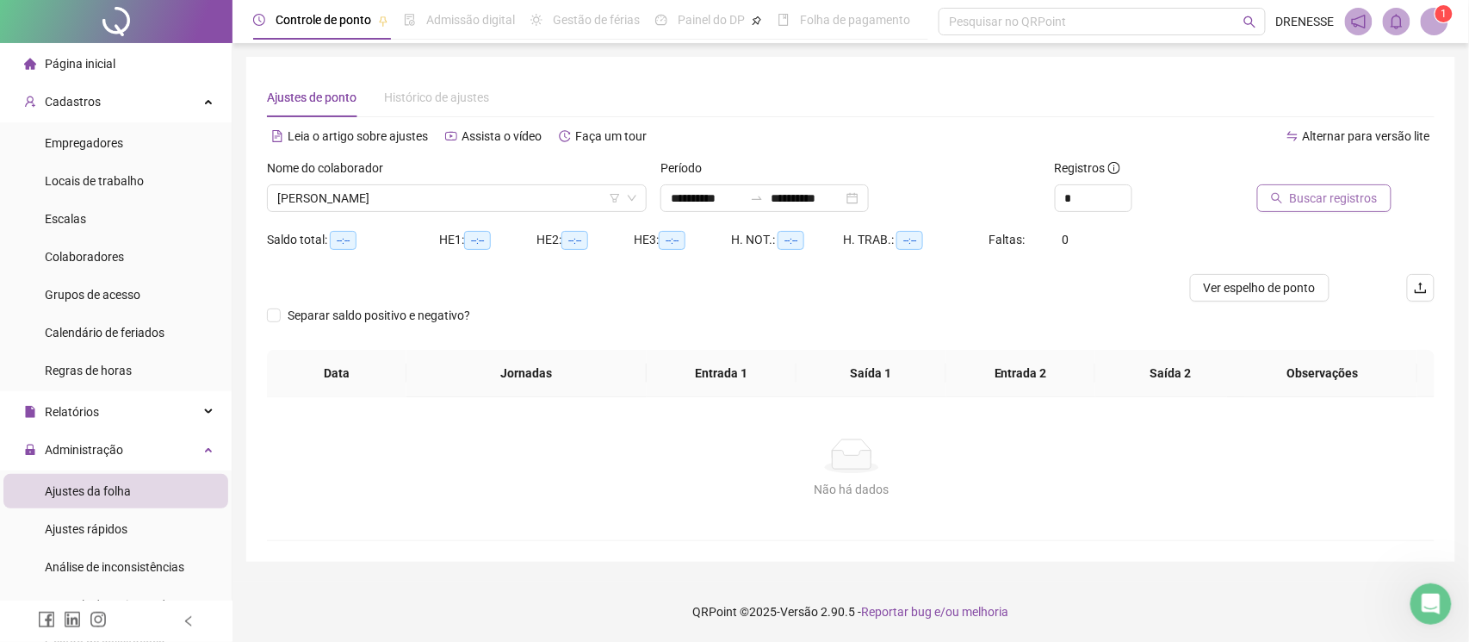
click at [1292, 205] on button "Buscar registros" at bounding box center [1324, 198] width 134 height 28
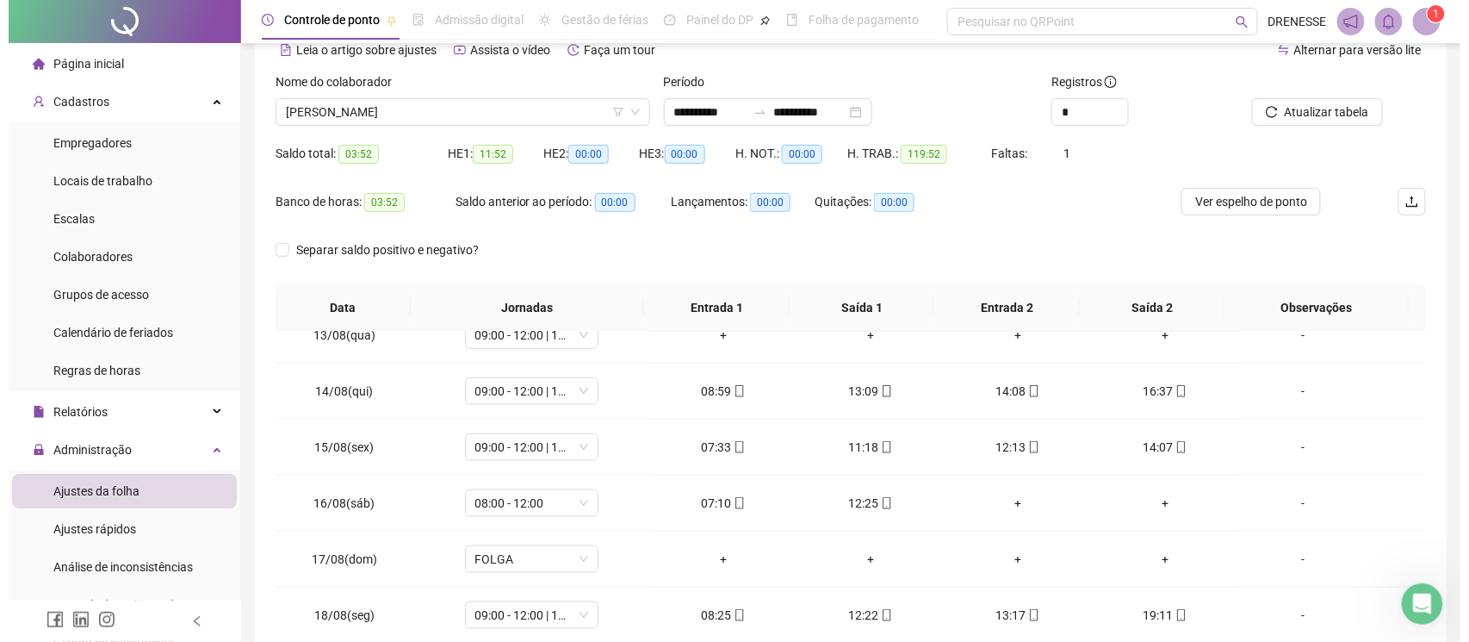
scroll to position [239, 0]
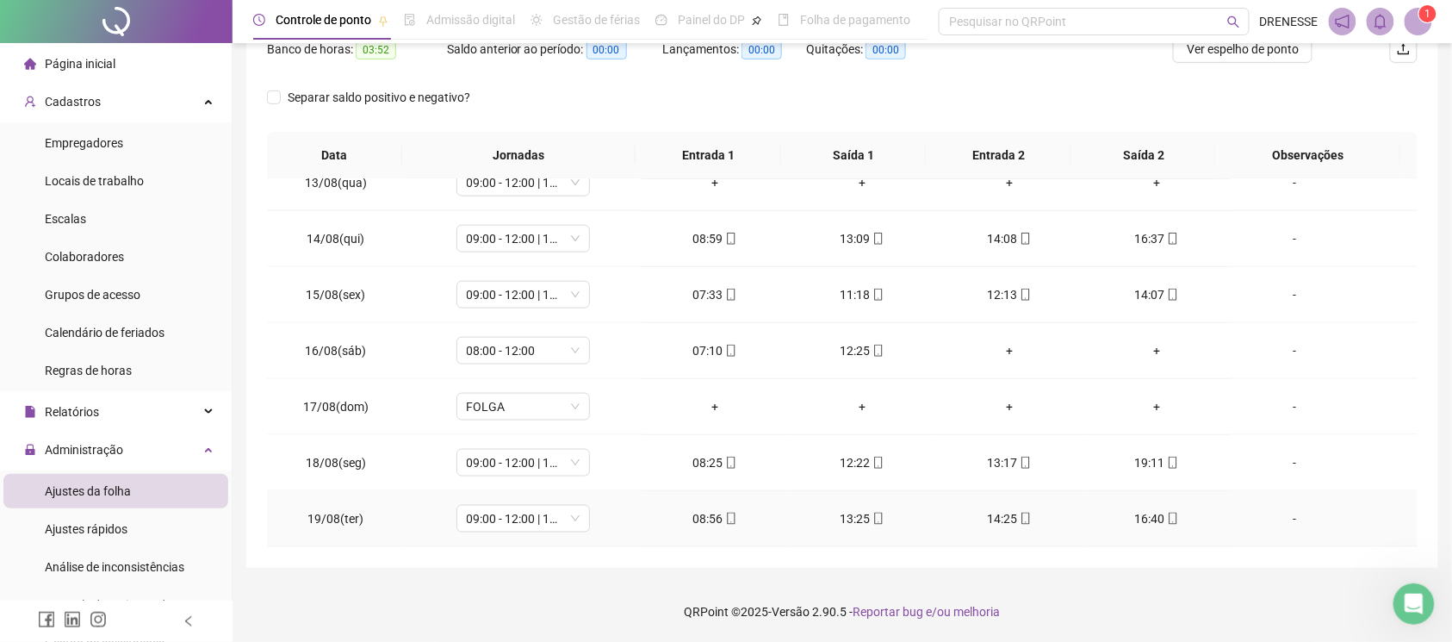
click at [725, 515] on icon "mobile" at bounding box center [731, 518] width 12 height 12
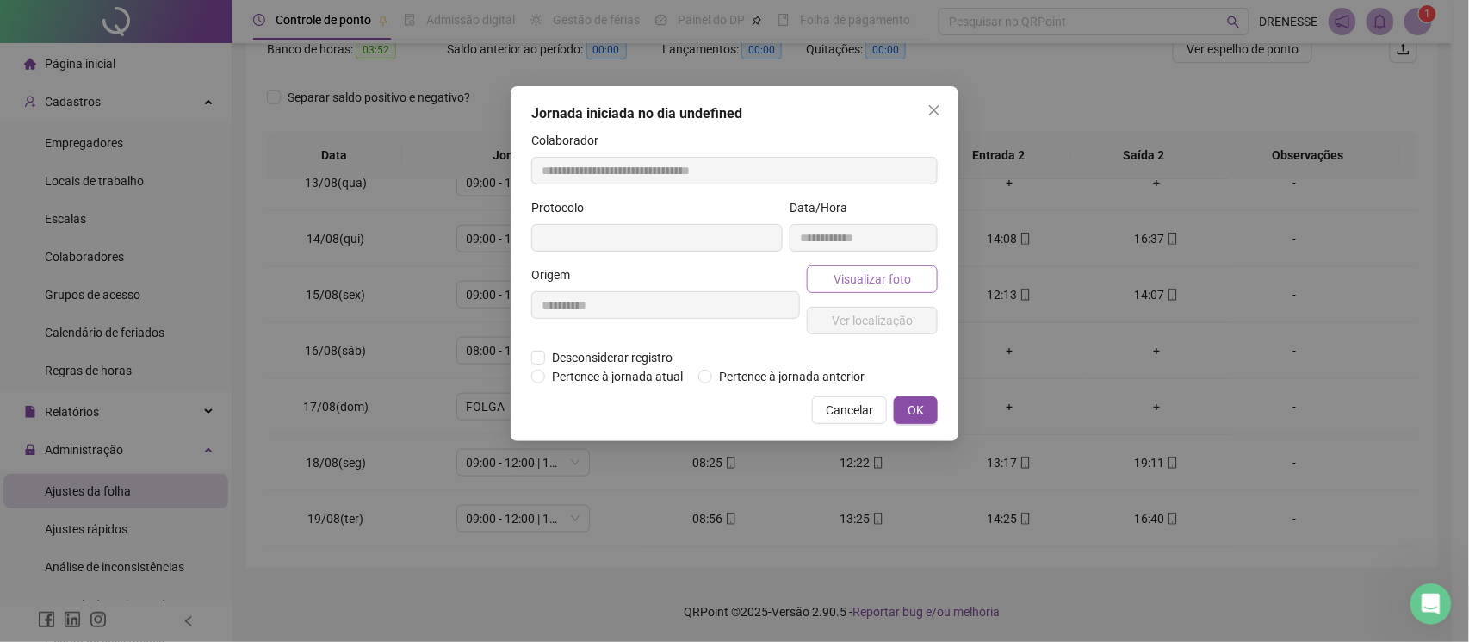
click at [890, 282] on span "Visualizar foto" at bounding box center [873, 279] width 78 height 19
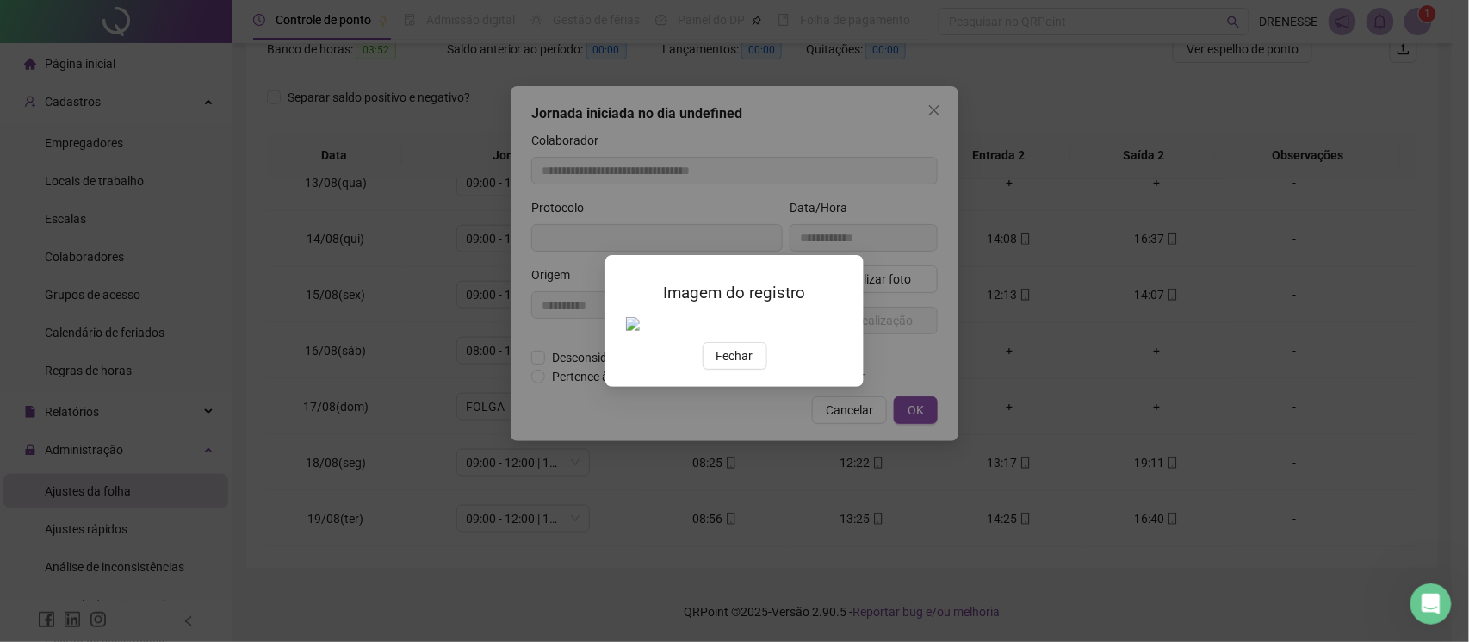
type input "**********"
click at [718, 365] on span "Fechar" at bounding box center [735, 355] width 37 height 19
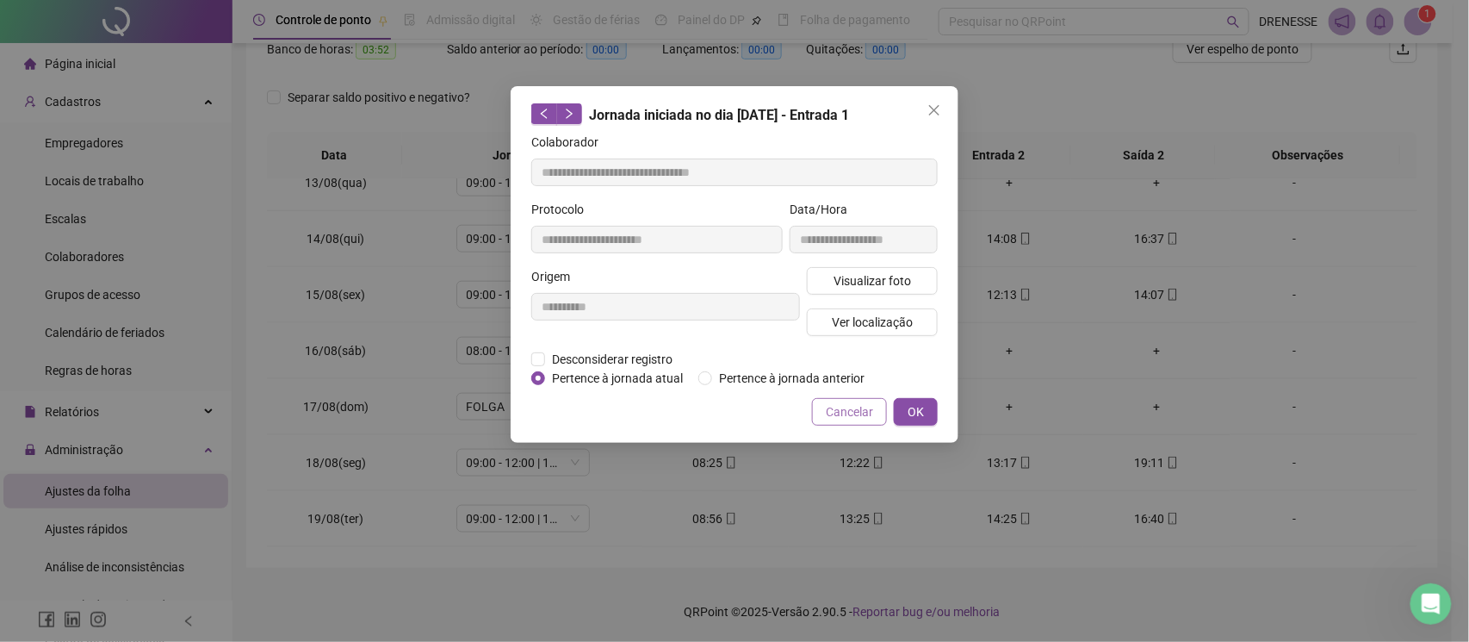
click at [831, 414] on span "Cancelar" at bounding box center [849, 411] width 47 height 19
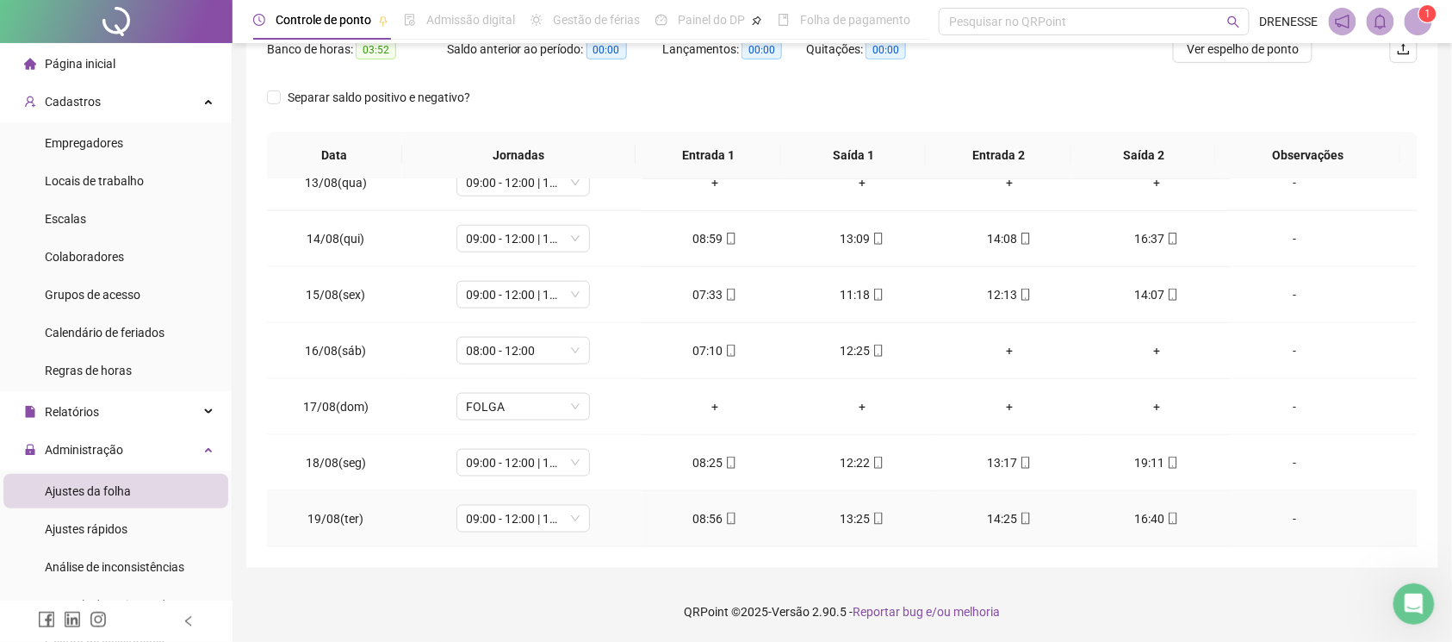
click at [1167, 517] on icon "mobile" at bounding box center [1173, 518] width 12 height 12
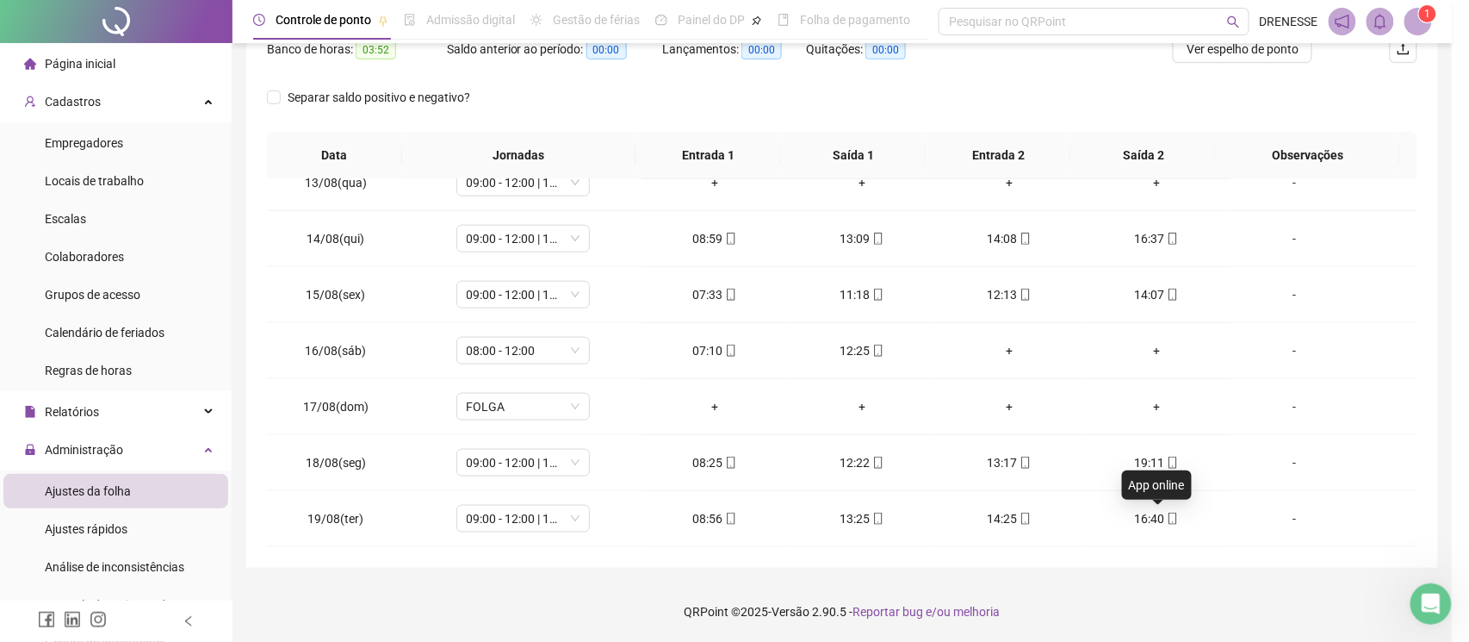
type input "**********"
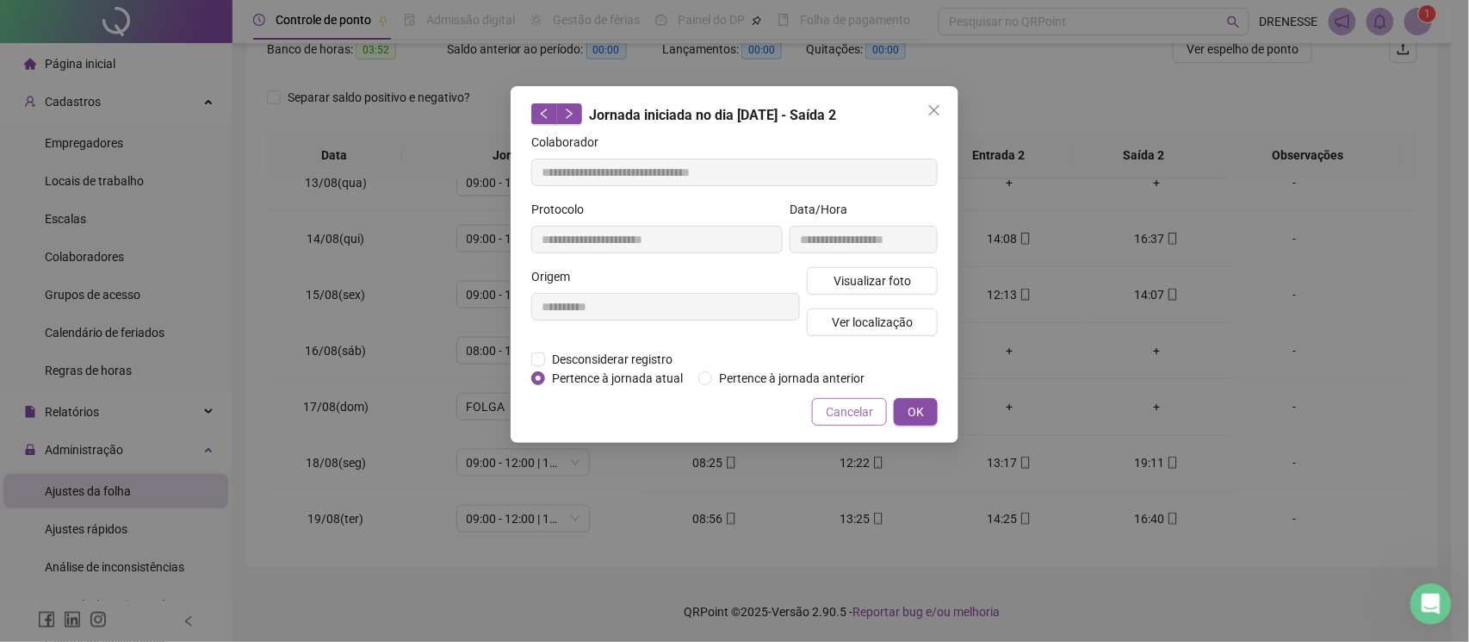
click at [854, 400] on button "Cancelar" at bounding box center [849, 412] width 75 height 28
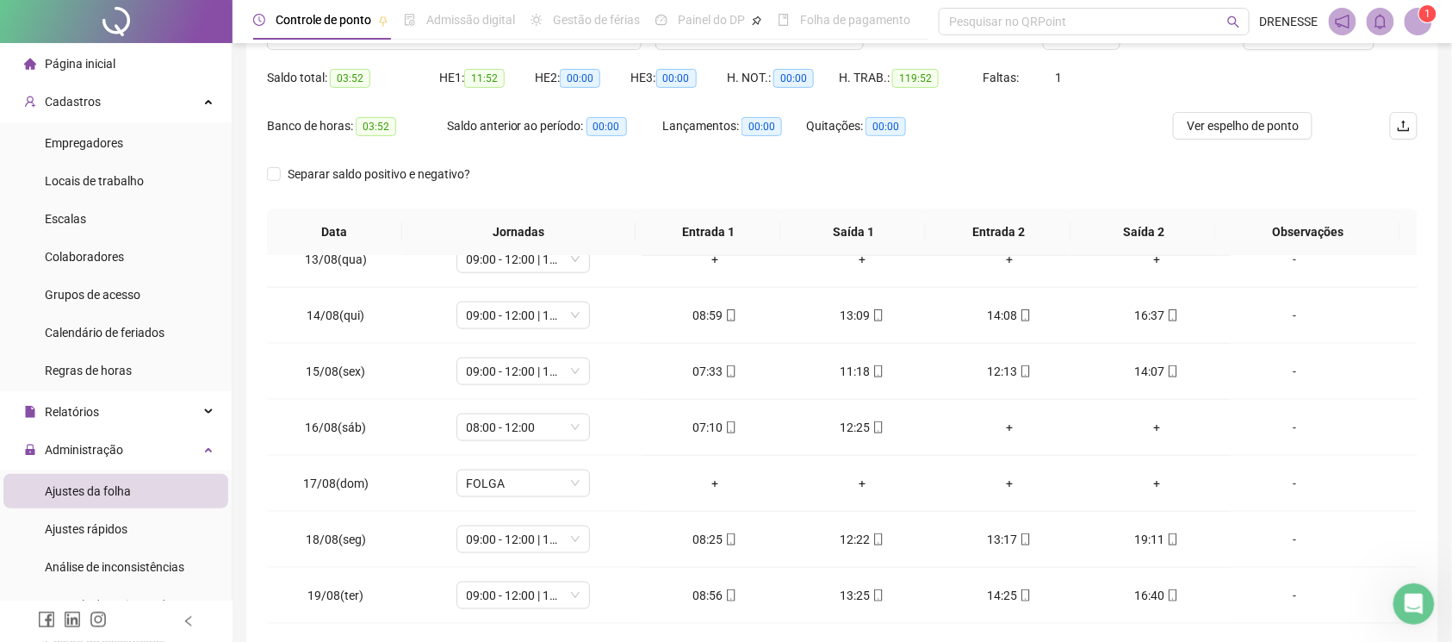
scroll to position [9, 0]
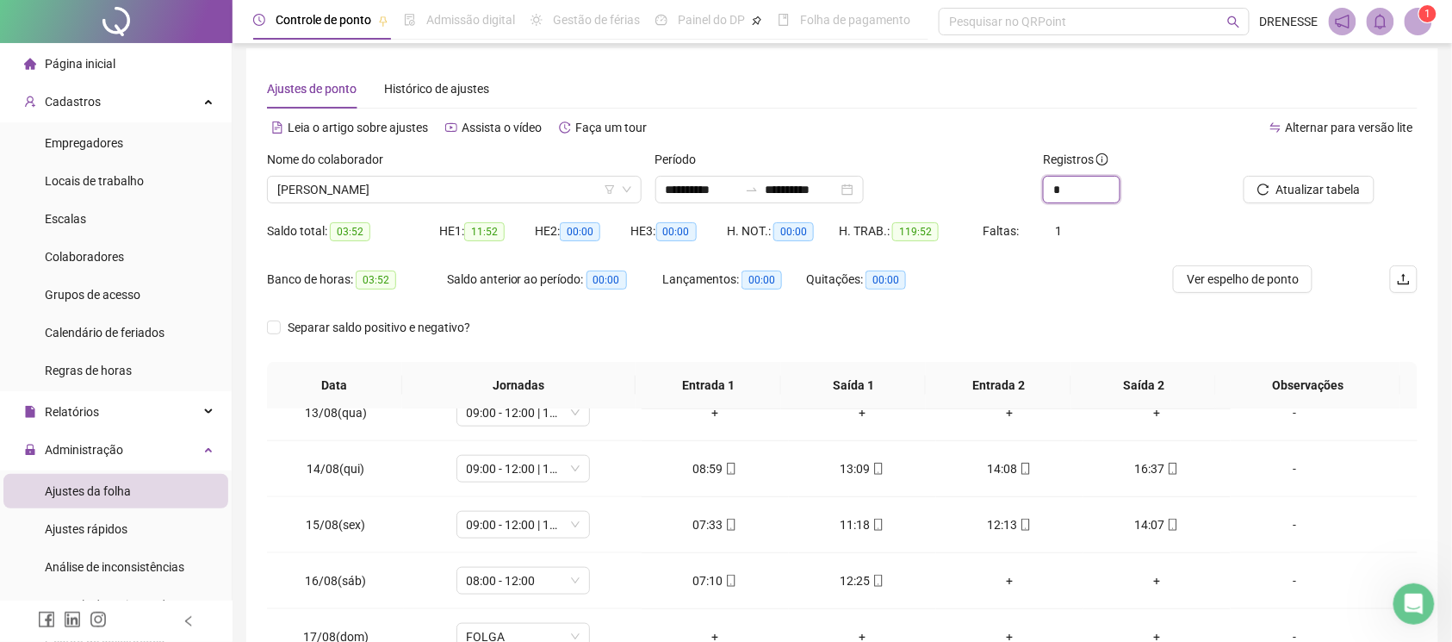
drag, startPoint x: 1052, startPoint y: 198, endPoint x: 1023, endPoint y: 205, distance: 30.1
click at [1023, 205] on div "**********" at bounding box center [842, 183] width 1164 height 67
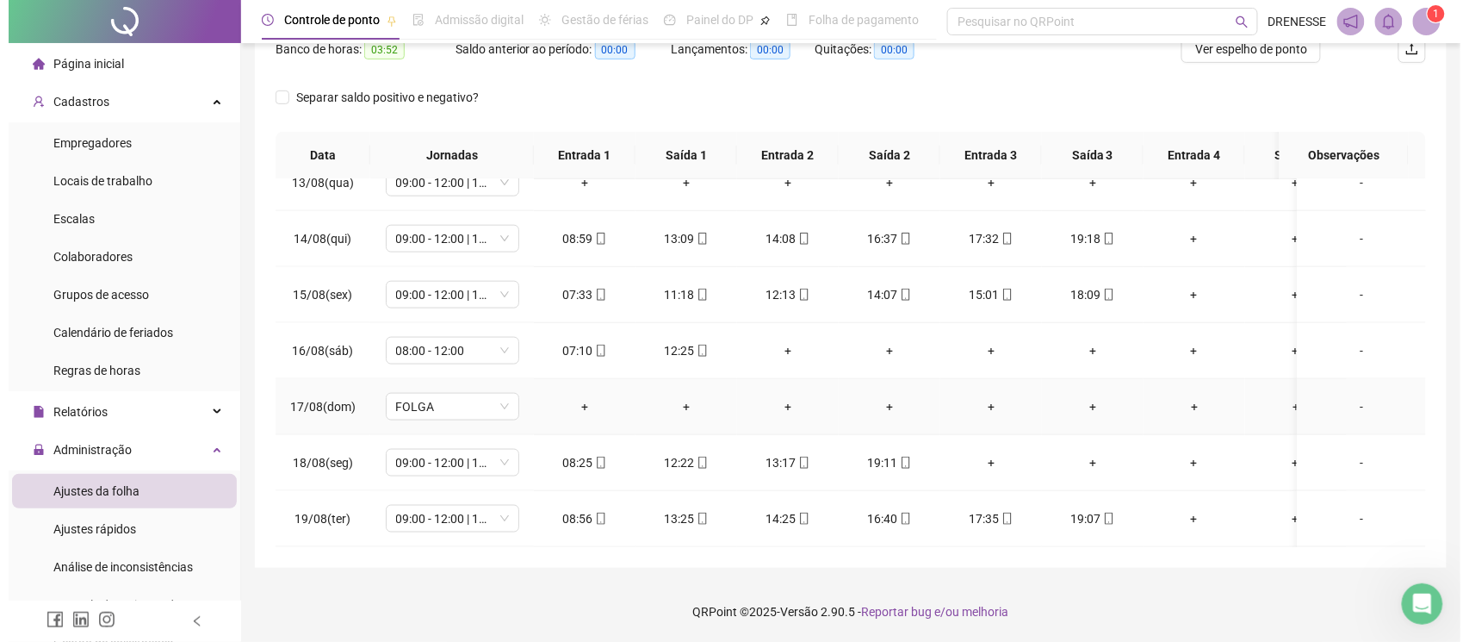
scroll to position [718, 0]
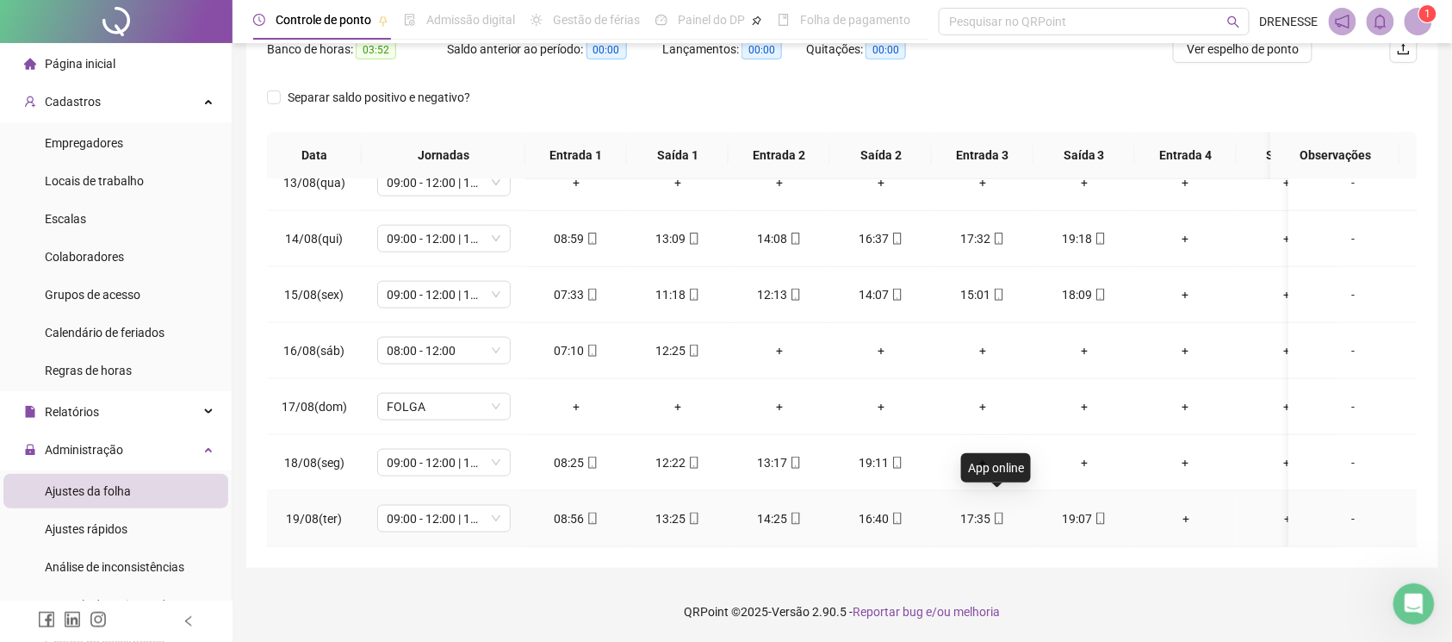
type input "*"
click at [996, 512] on icon "mobile" at bounding box center [999, 518] width 12 height 12
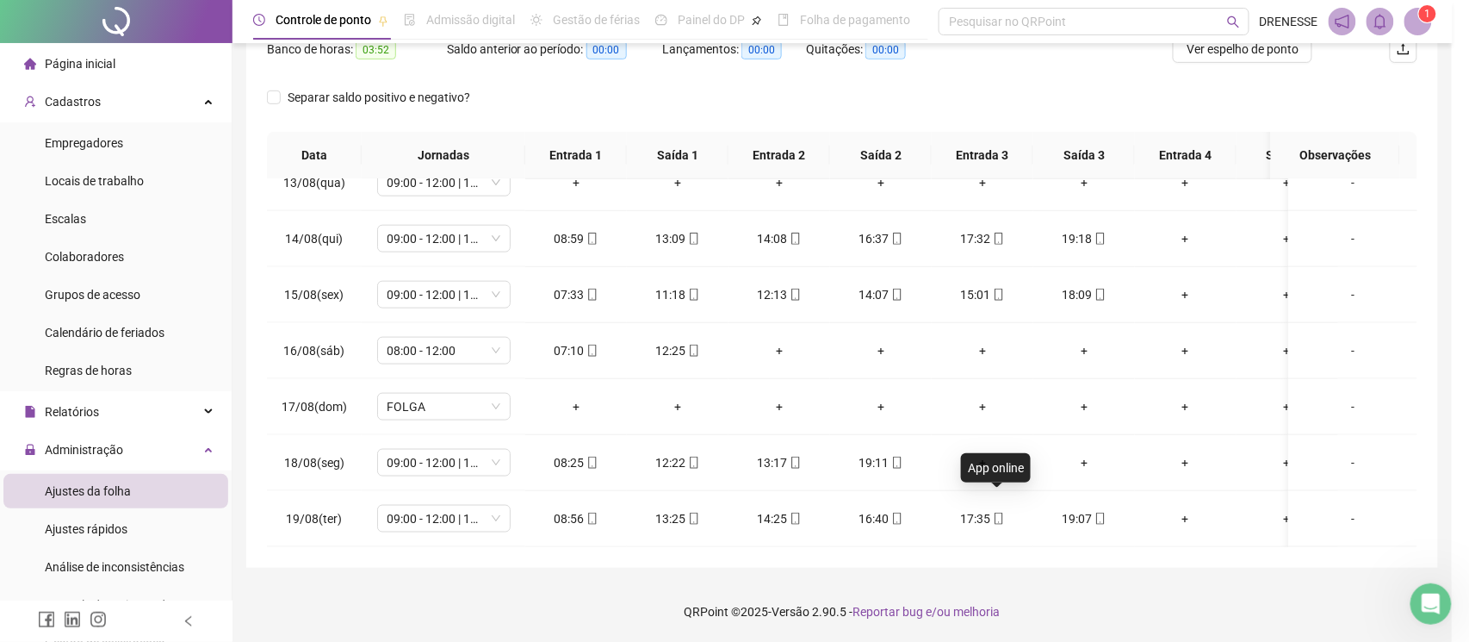
type input "**********"
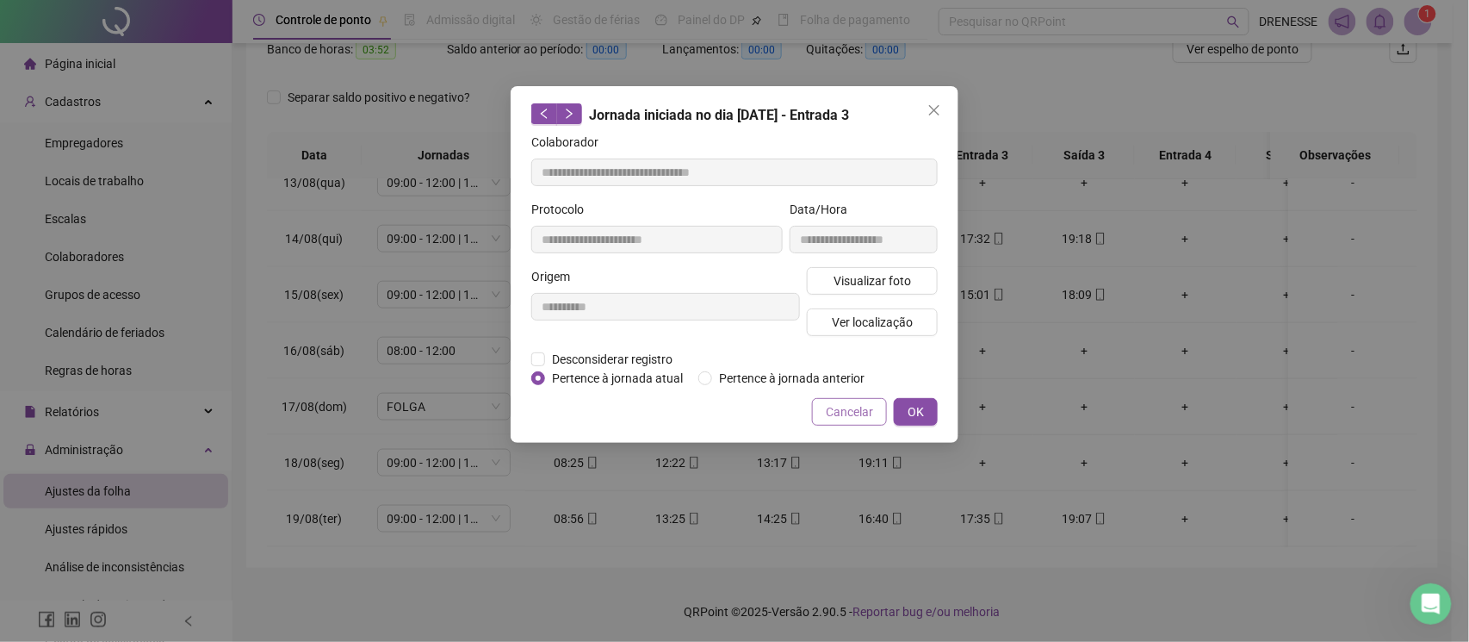
click at [844, 411] on span "Cancelar" at bounding box center [849, 411] width 47 height 19
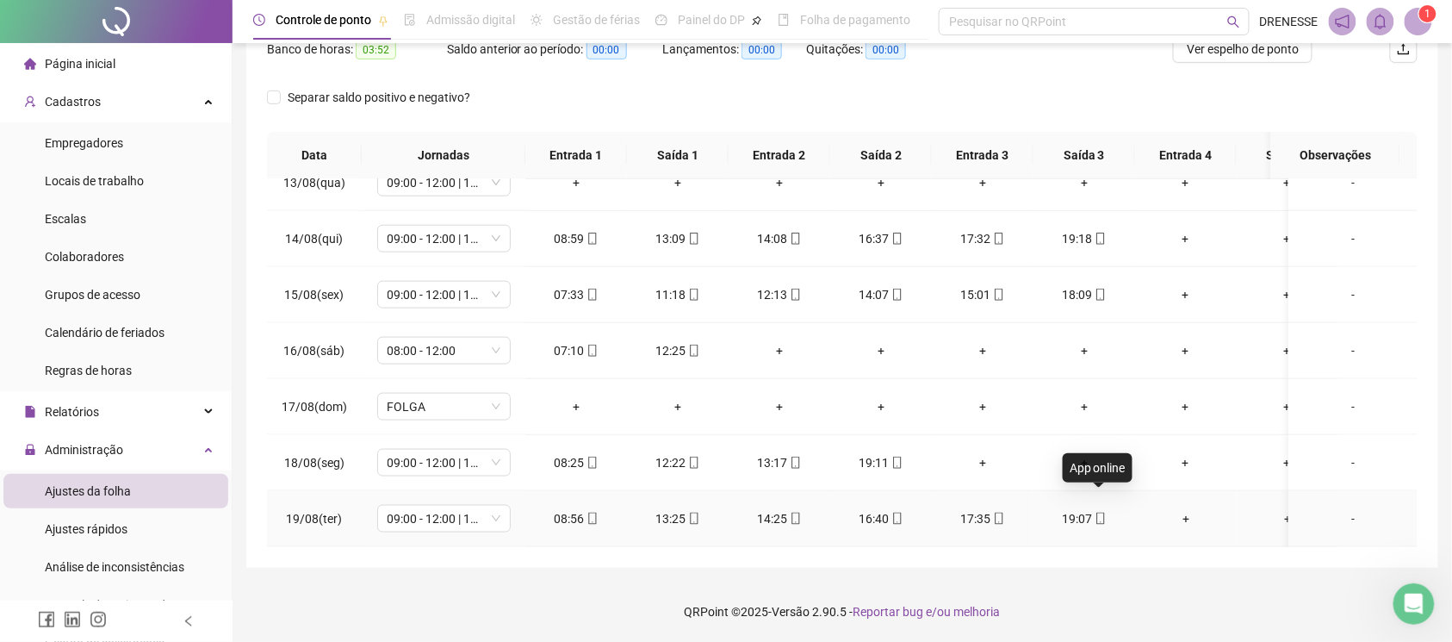
click at [1100, 512] on icon "mobile" at bounding box center [1101, 518] width 12 height 12
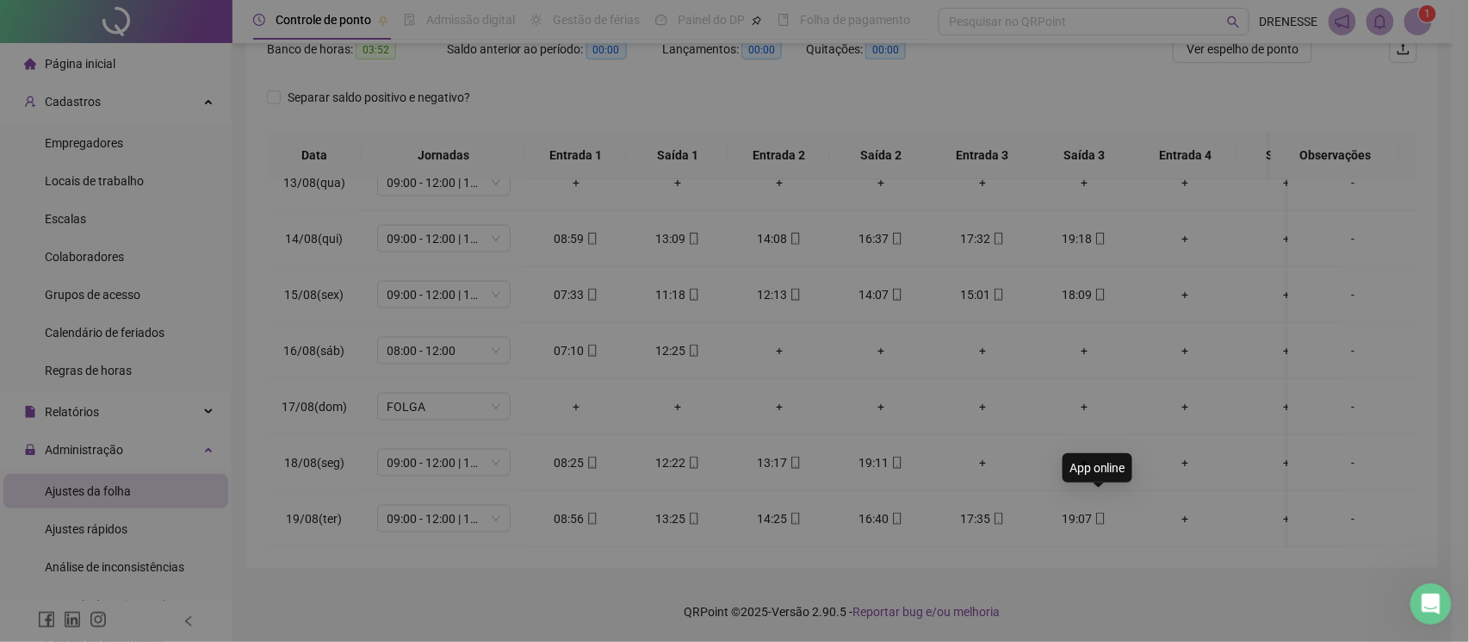
type input "**********"
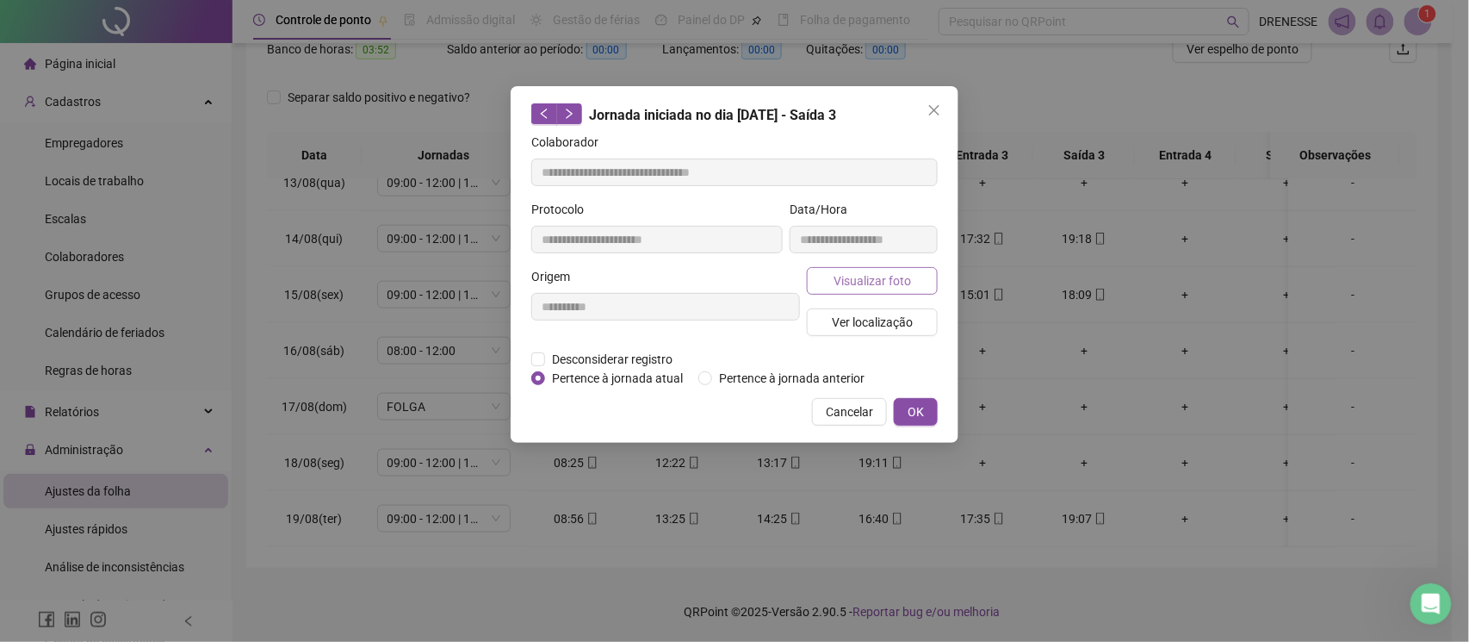
click at [899, 267] on button "Visualizar foto" at bounding box center [872, 281] width 131 height 28
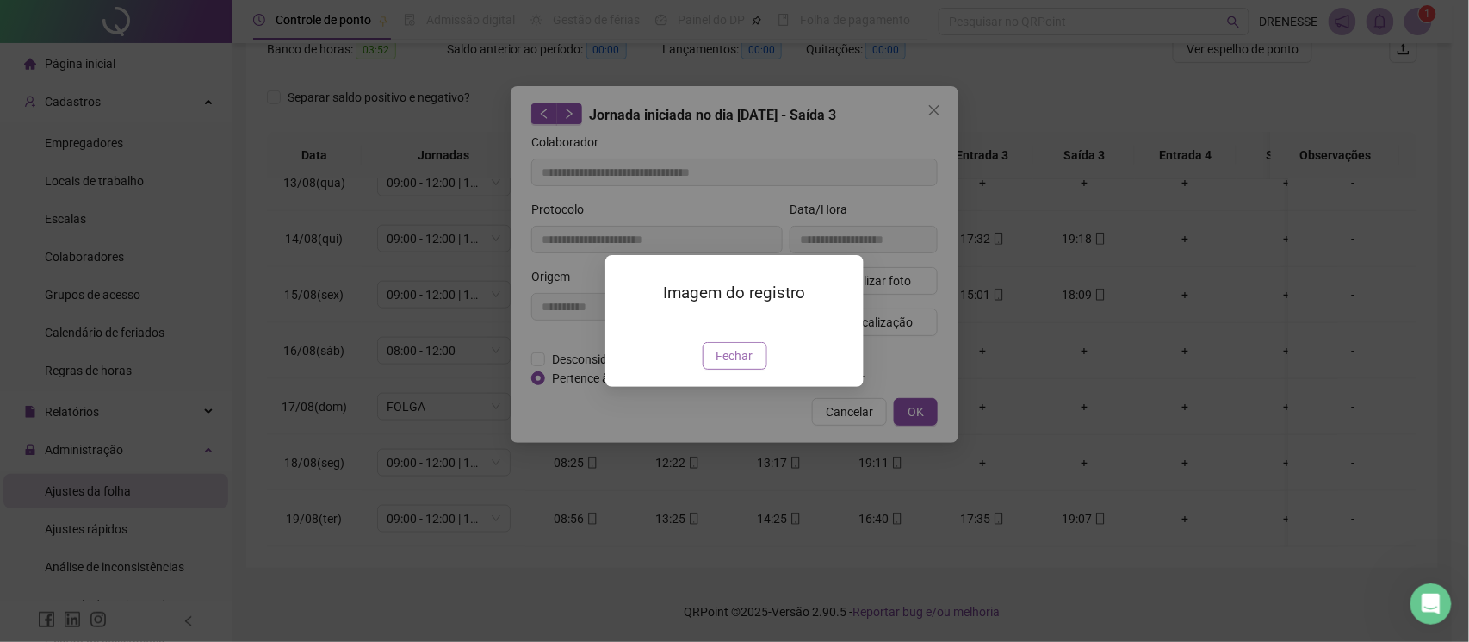
drag, startPoint x: 728, startPoint y: 459, endPoint x: 768, endPoint y: 452, distance: 41.1
click at [727, 365] on span "Fechar" at bounding box center [735, 355] width 37 height 19
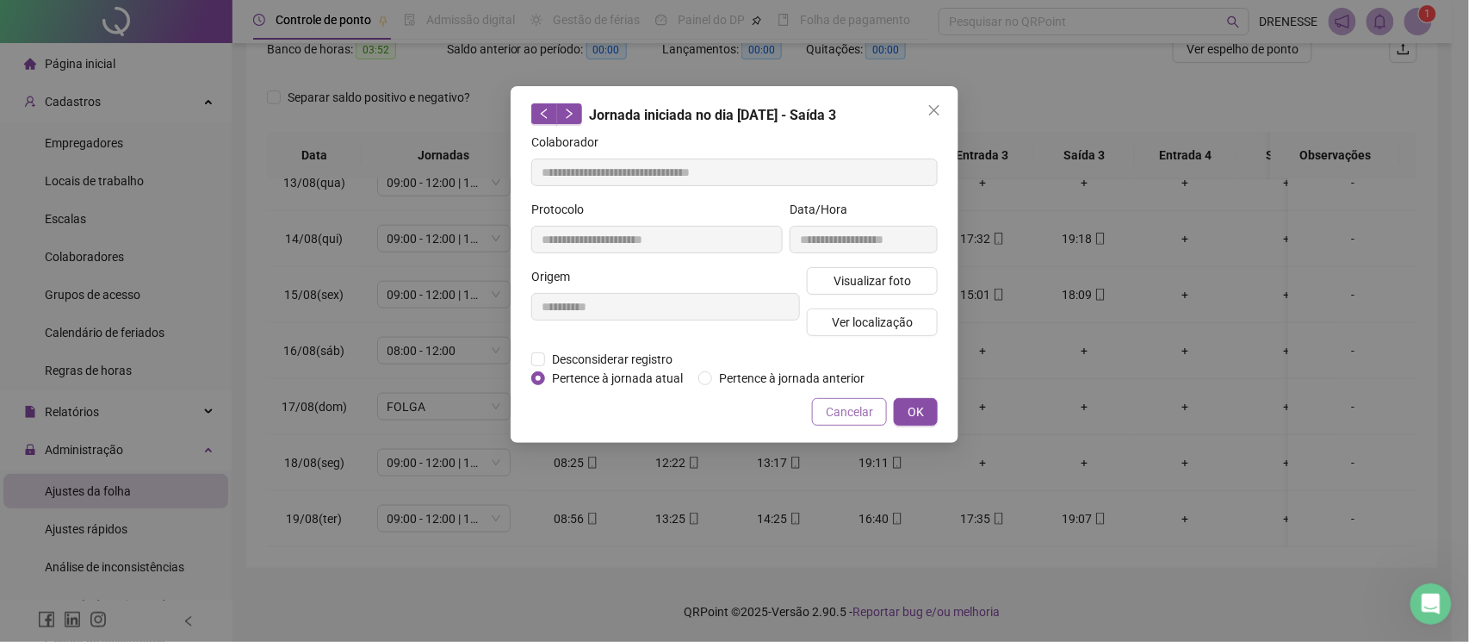
click at [841, 413] on span "Cancelar" at bounding box center [849, 411] width 47 height 19
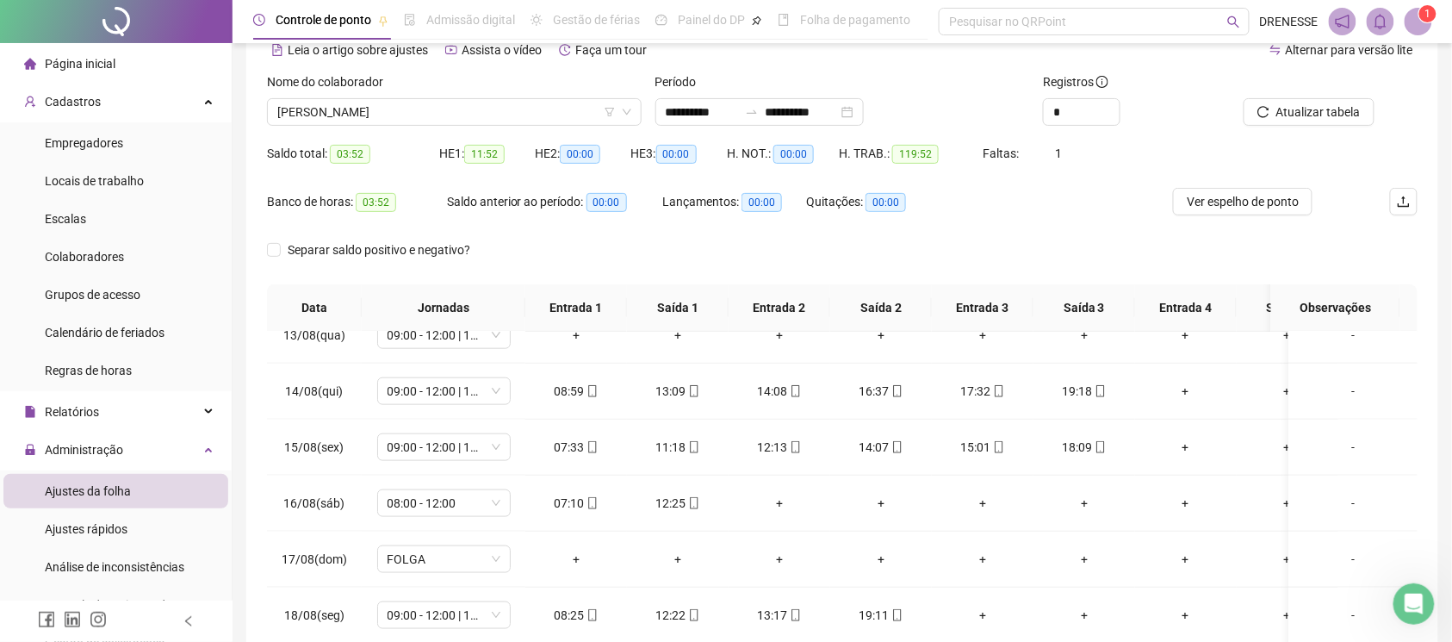
scroll to position [9, 0]
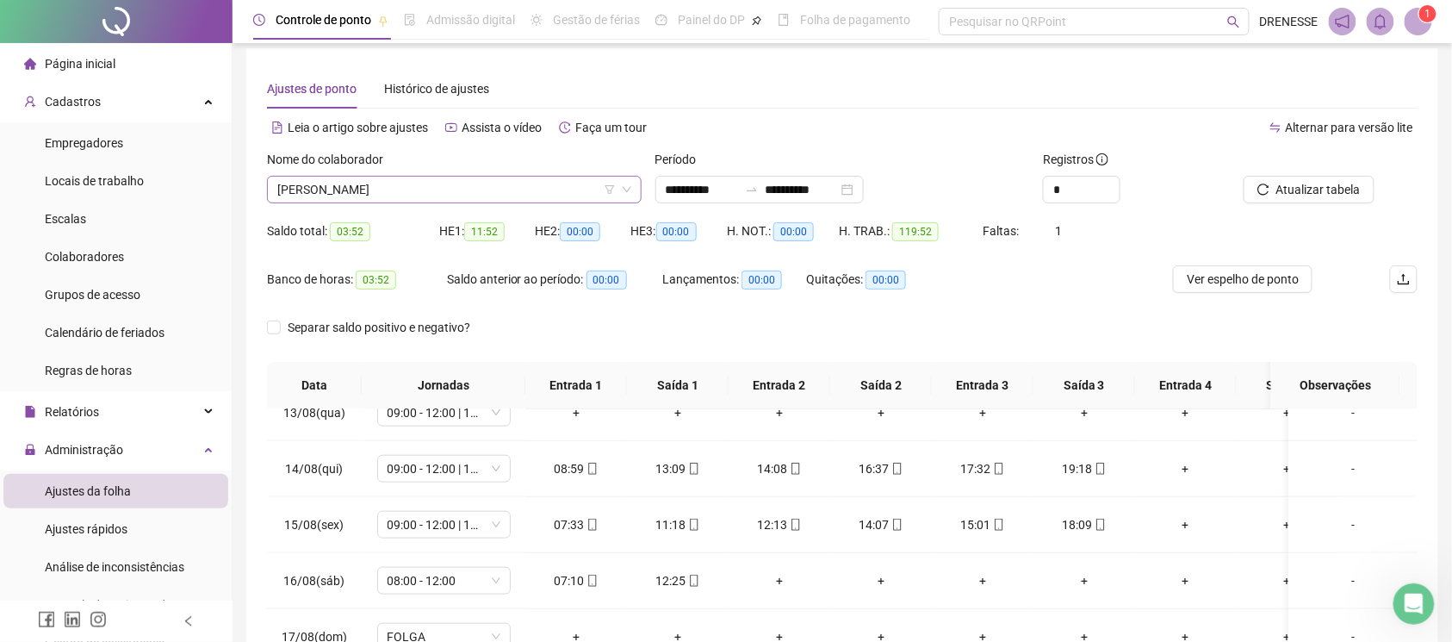
click at [546, 201] on span "[PERSON_NAME]" at bounding box center [454, 190] width 354 height 26
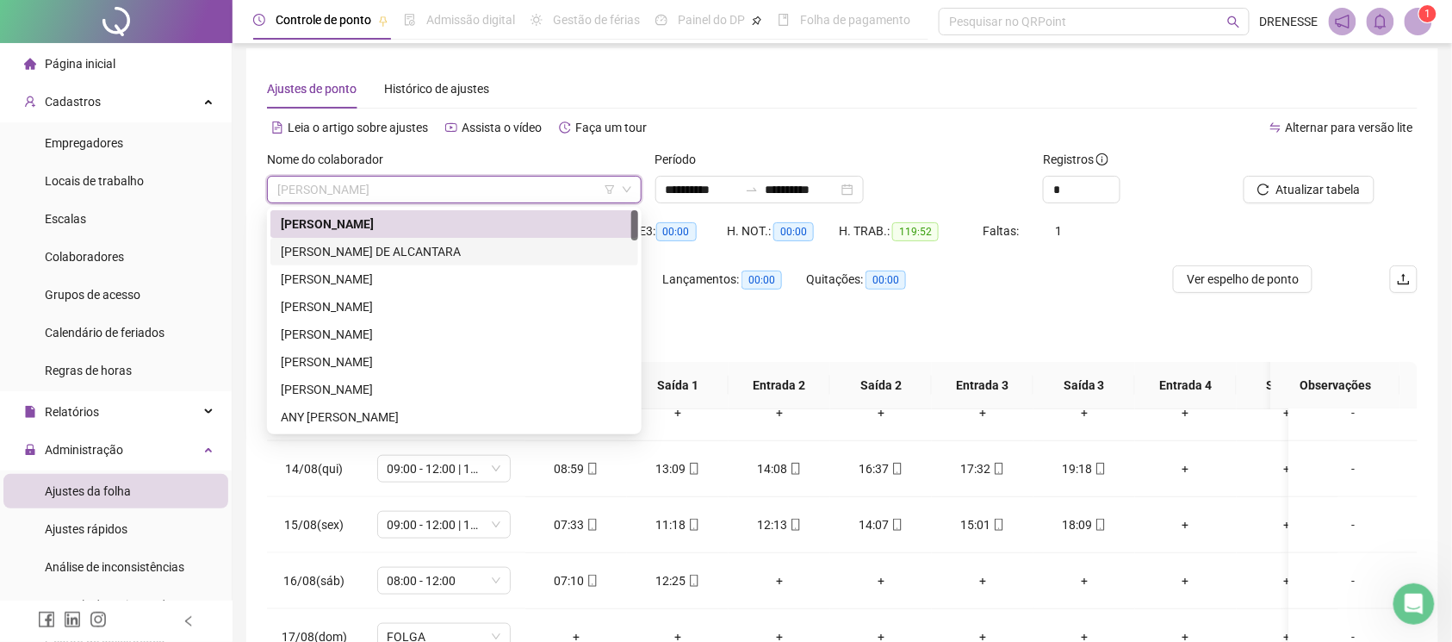
click at [450, 245] on div "[PERSON_NAME] DE ALCANTARA" at bounding box center [454, 251] width 347 height 19
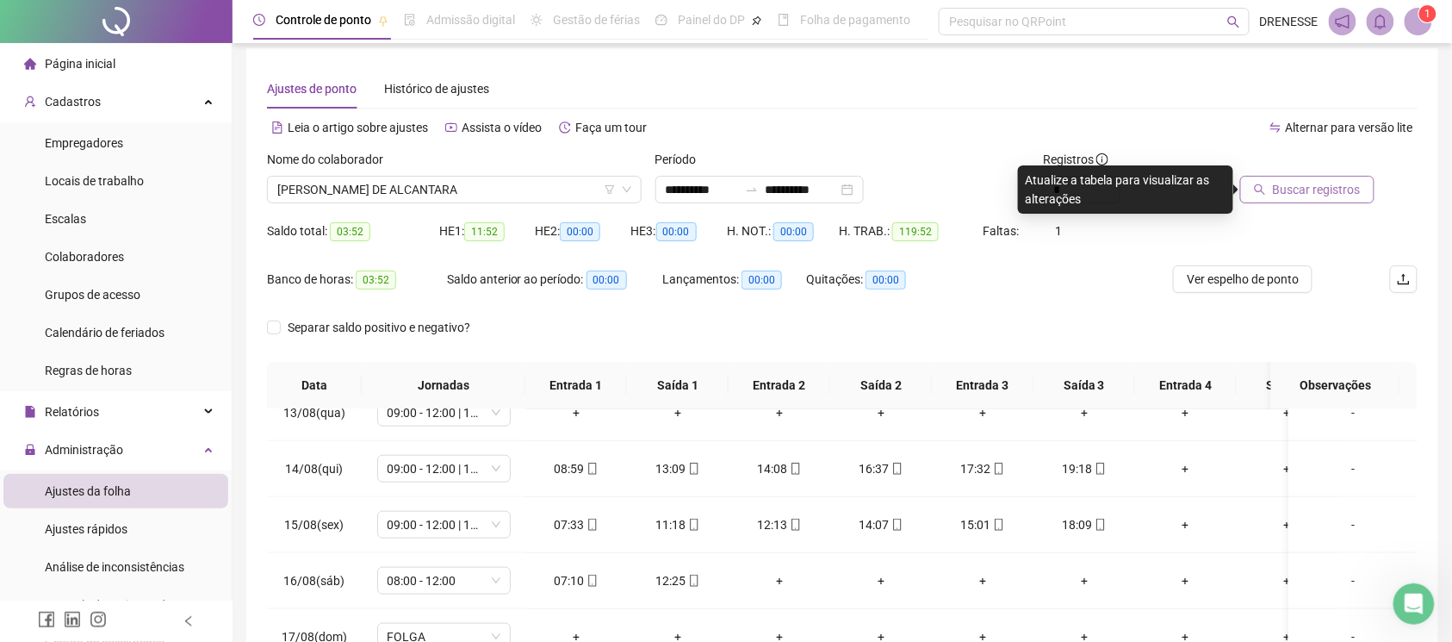
click at [1288, 198] on button "Buscar registros" at bounding box center [1307, 190] width 134 height 28
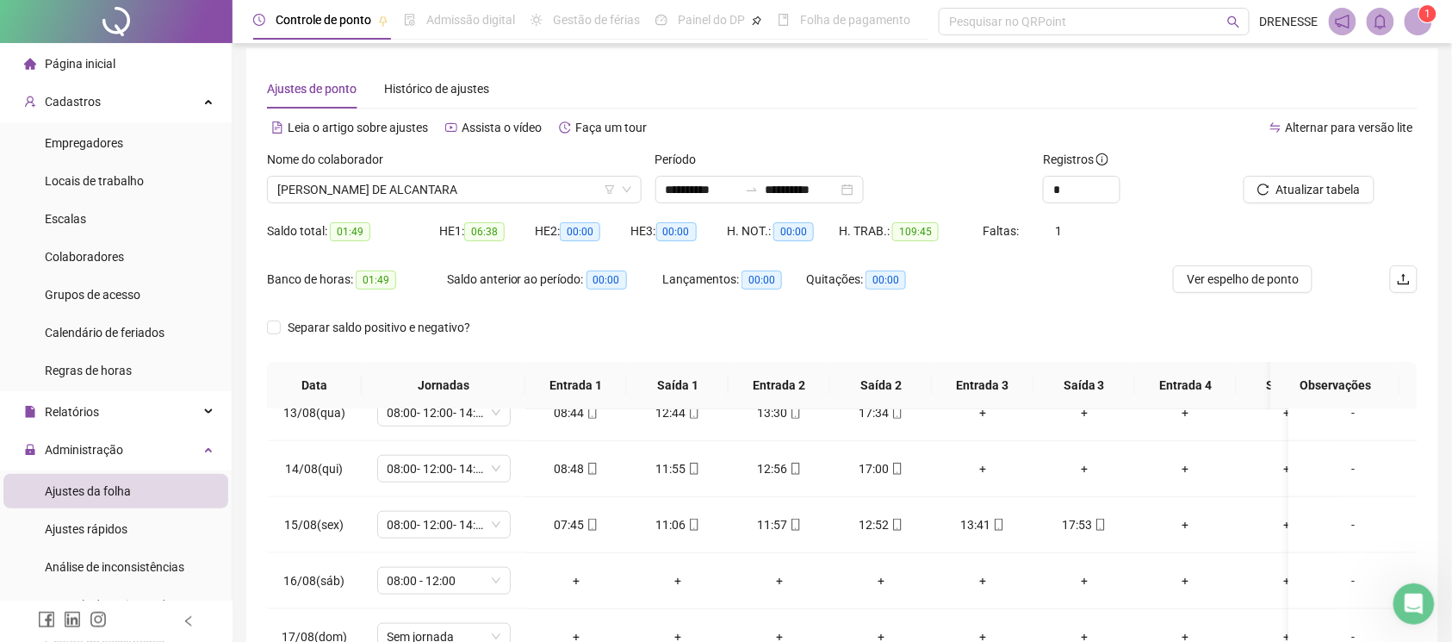
scroll to position [239, 0]
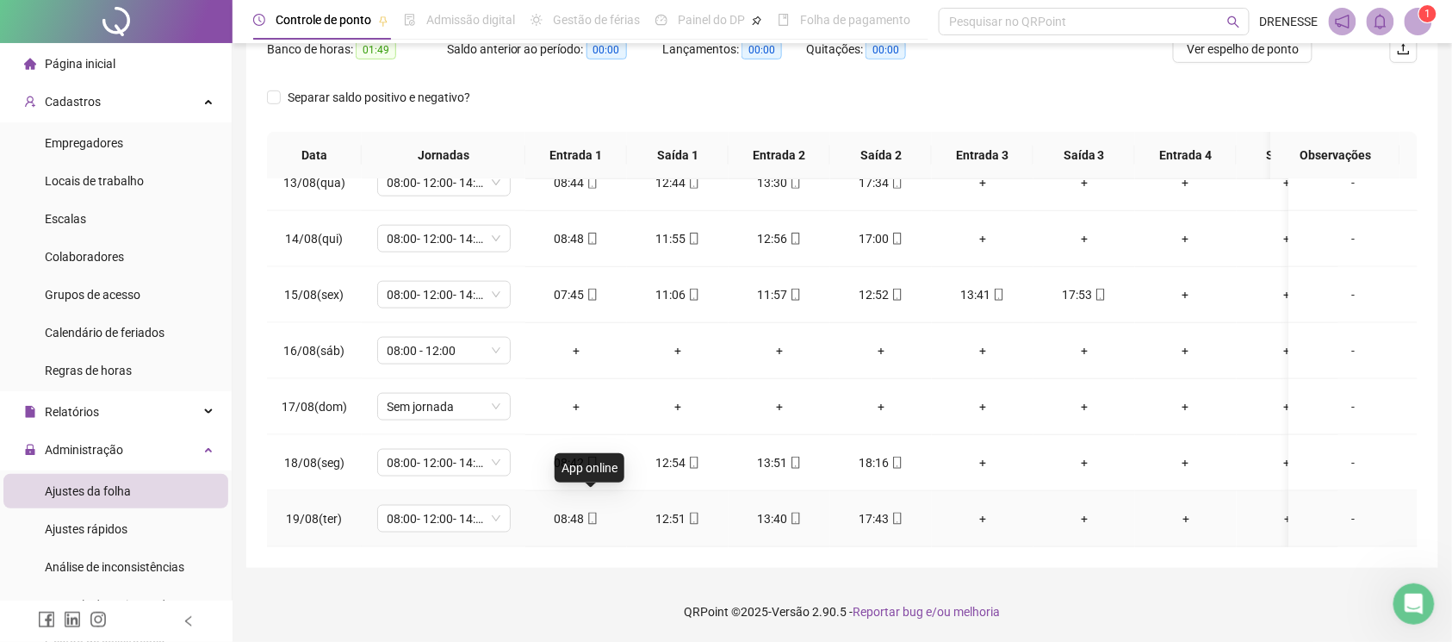
click at [593, 512] on icon "mobile" at bounding box center [592, 518] width 12 height 12
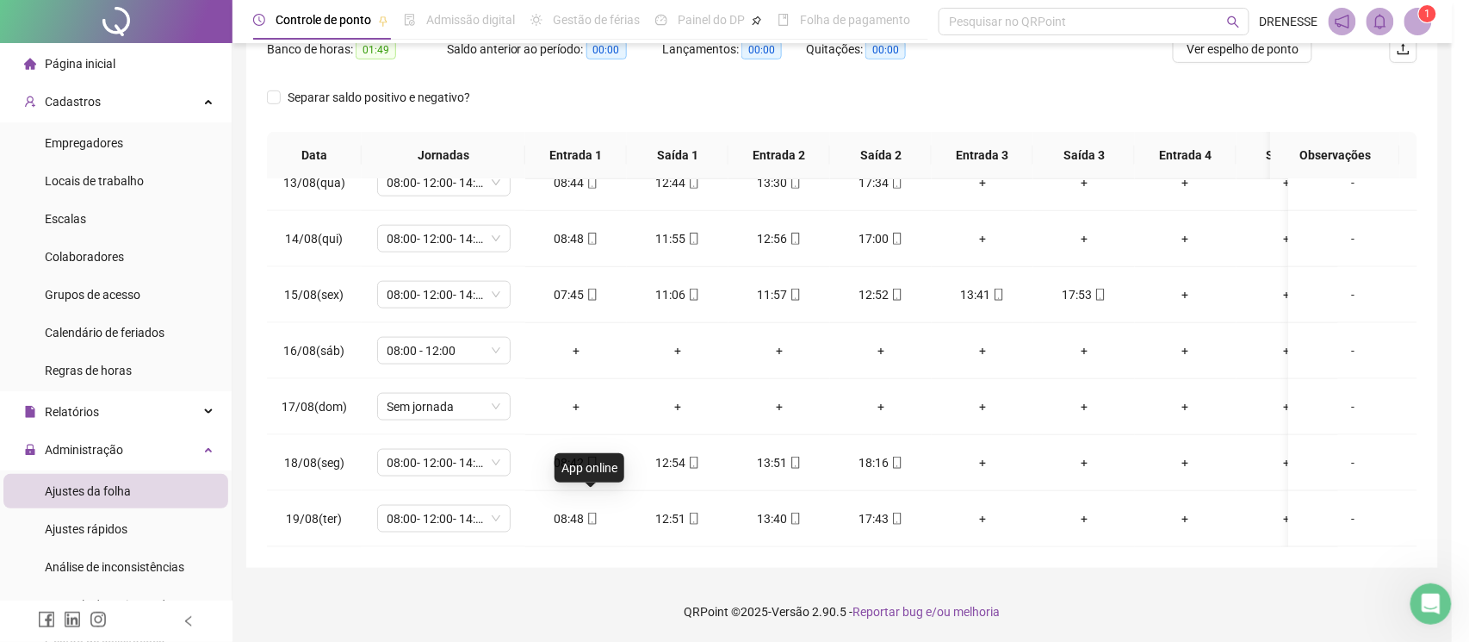
type input "**********"
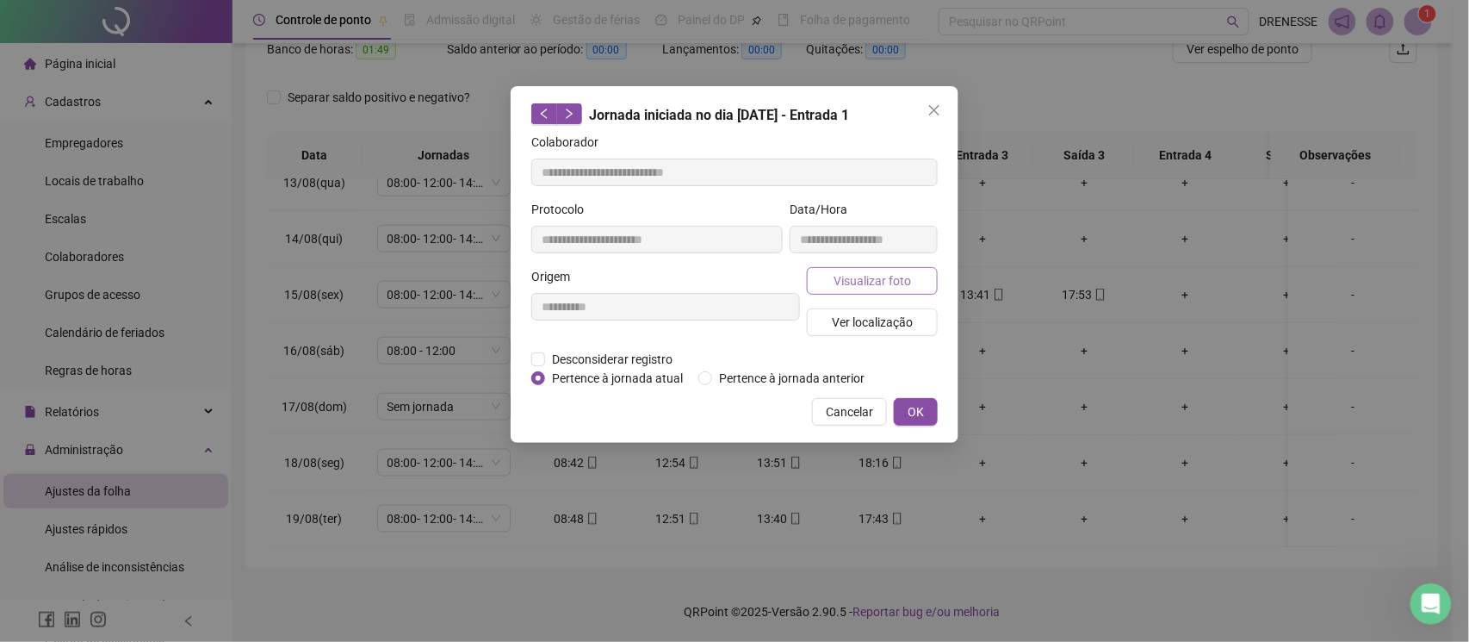
click at [845, 294] on button "Visualizar foto" at bounding box center [872, 281] width 131 height 28
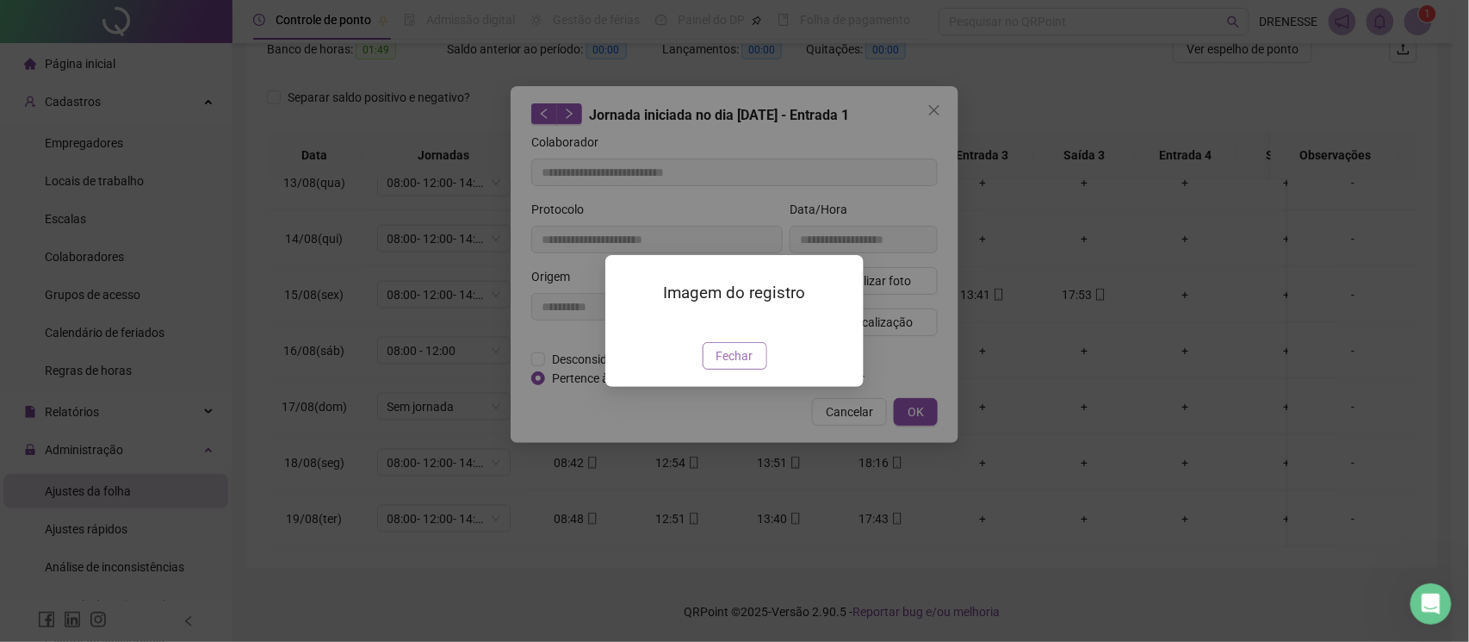
click at [730, 365] on span "Fechar" at bounding box center [735, 355] width 37 height 19
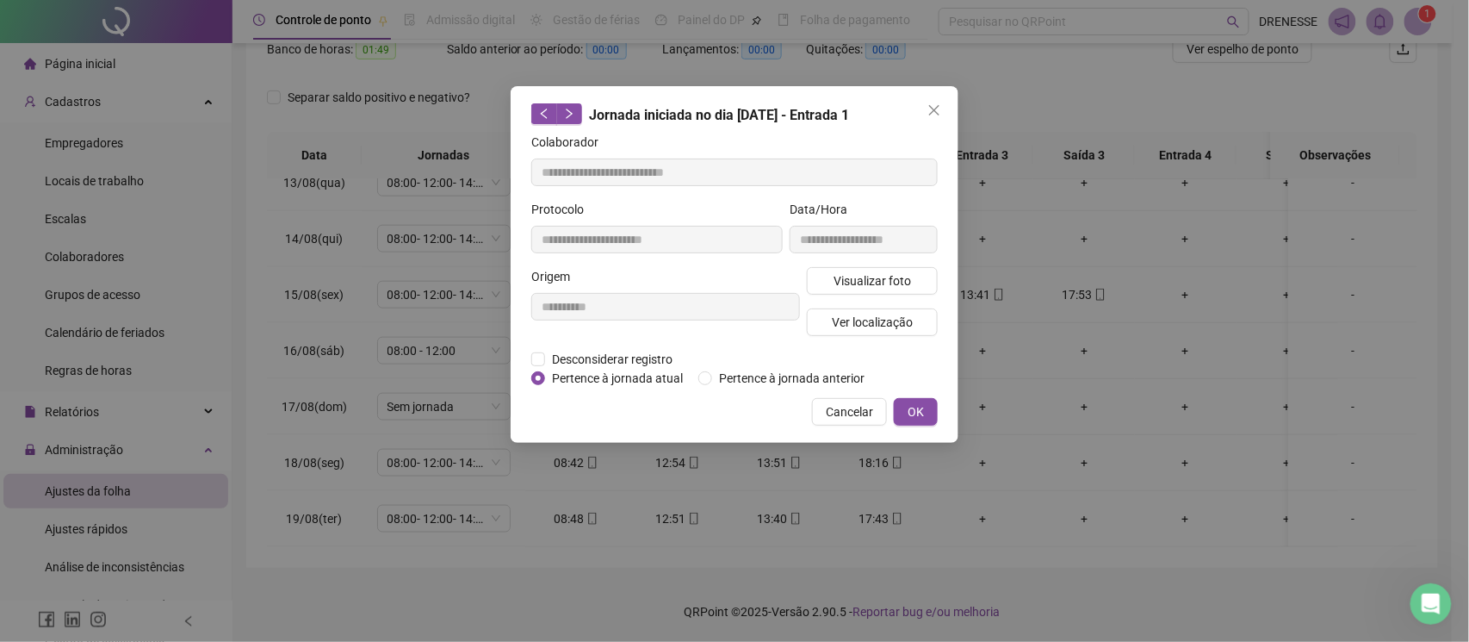
drag, startPoint x: 856, startPoint y: 415, endPoint x: 893, endPoint y: 483, distance: 77.5
click at [855, 415] on span "Cancelar" at bounding box center [849, 411] width 47 height 19
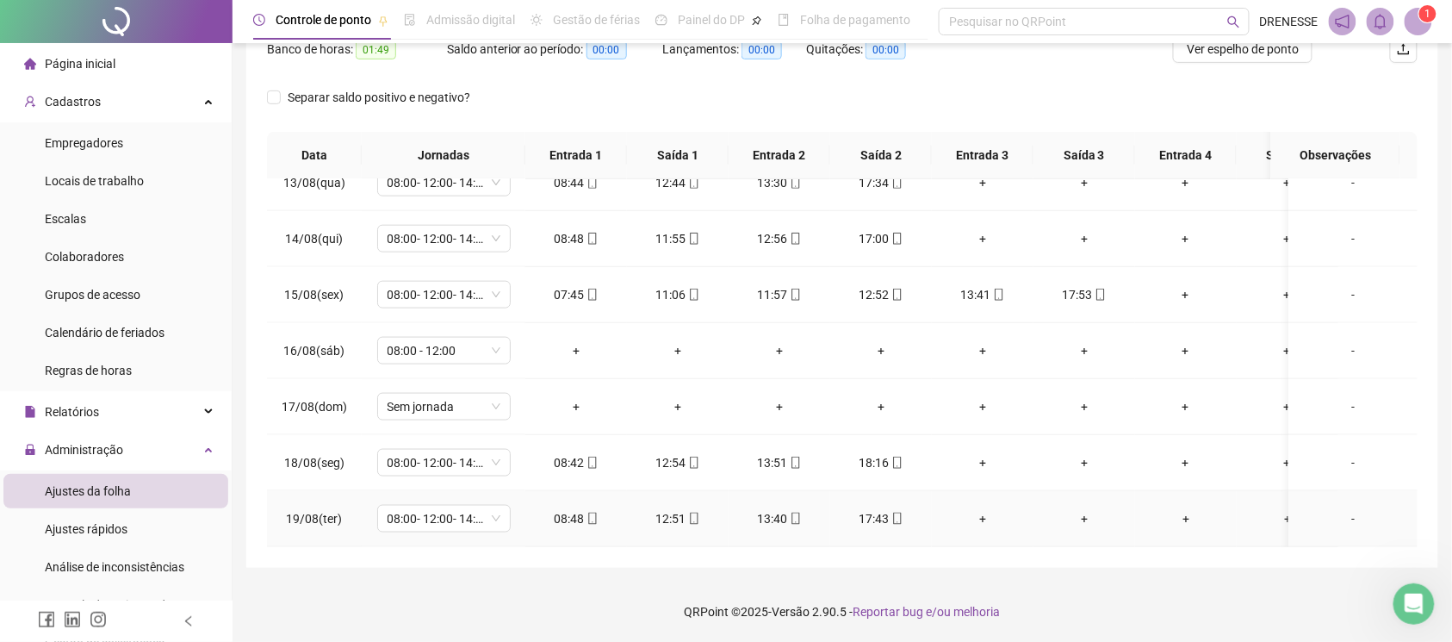
click at [896, 512] on icon "mobile" at bounding box center [897, 518] width 12 height 12
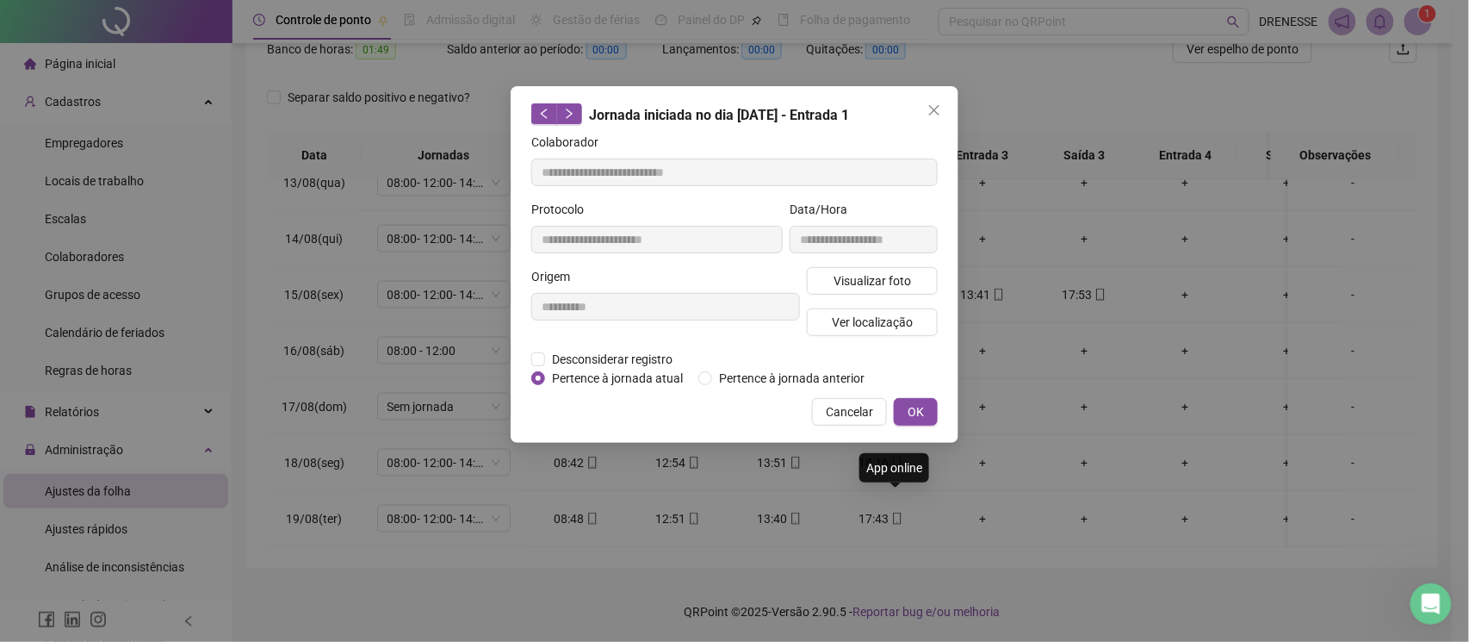
type input "**********"
click at [886, 283] on span "Visualizar foto" at bounding box center [873, 280] width 78 height 19
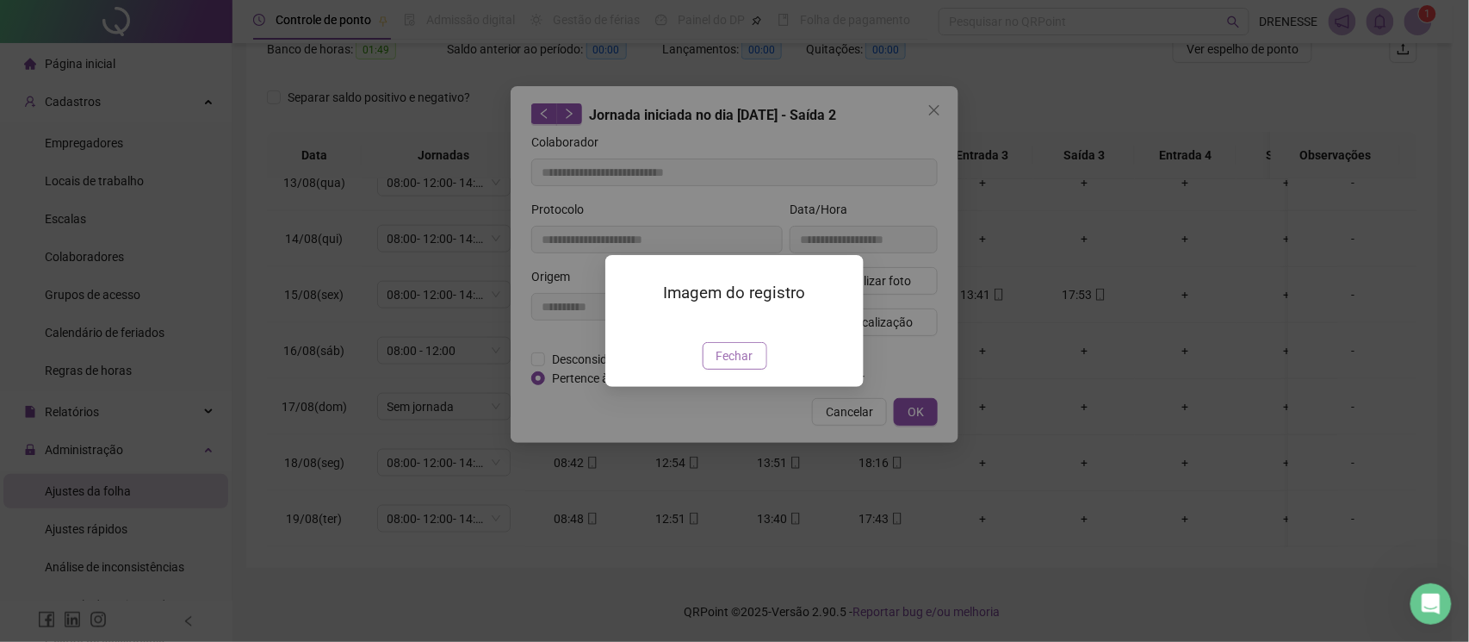
click at [717, 365] on span "Fechar" at bounding box center [735, 355] width 37 height 19
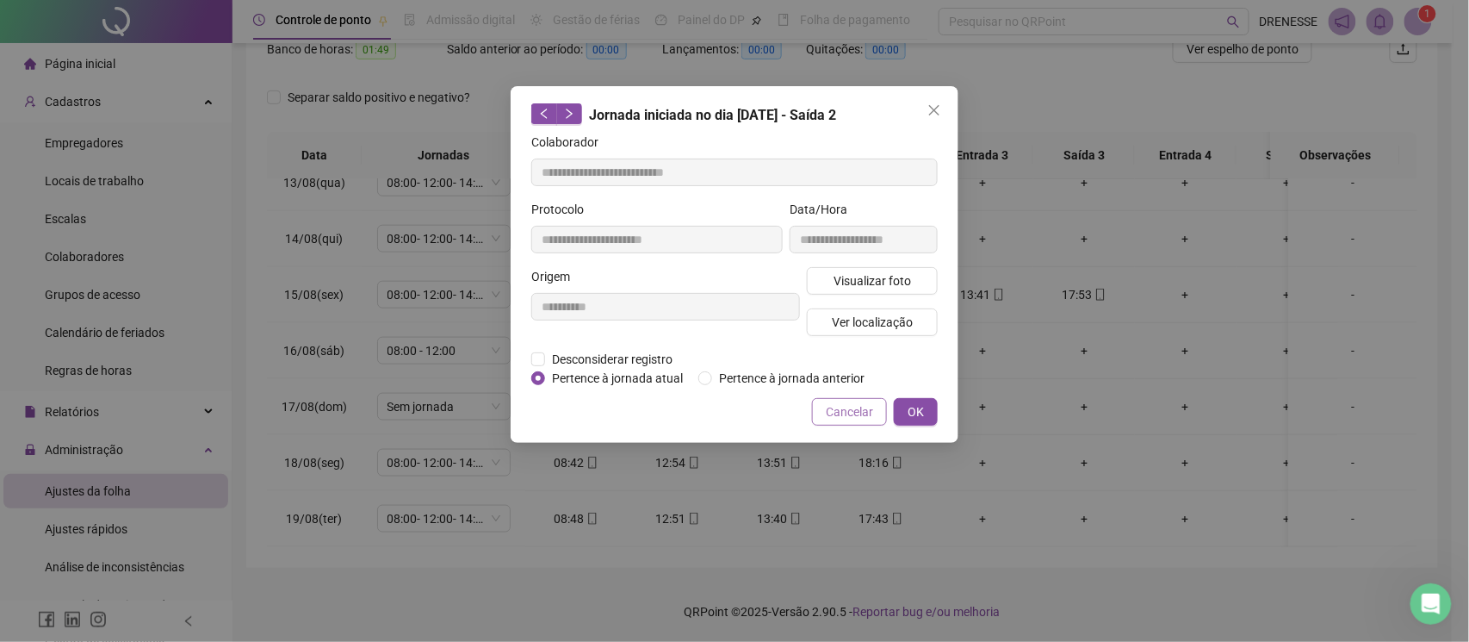
click at [841, 414] on span "Cancelar" at bounding box center [849, 411] width 47 height 19
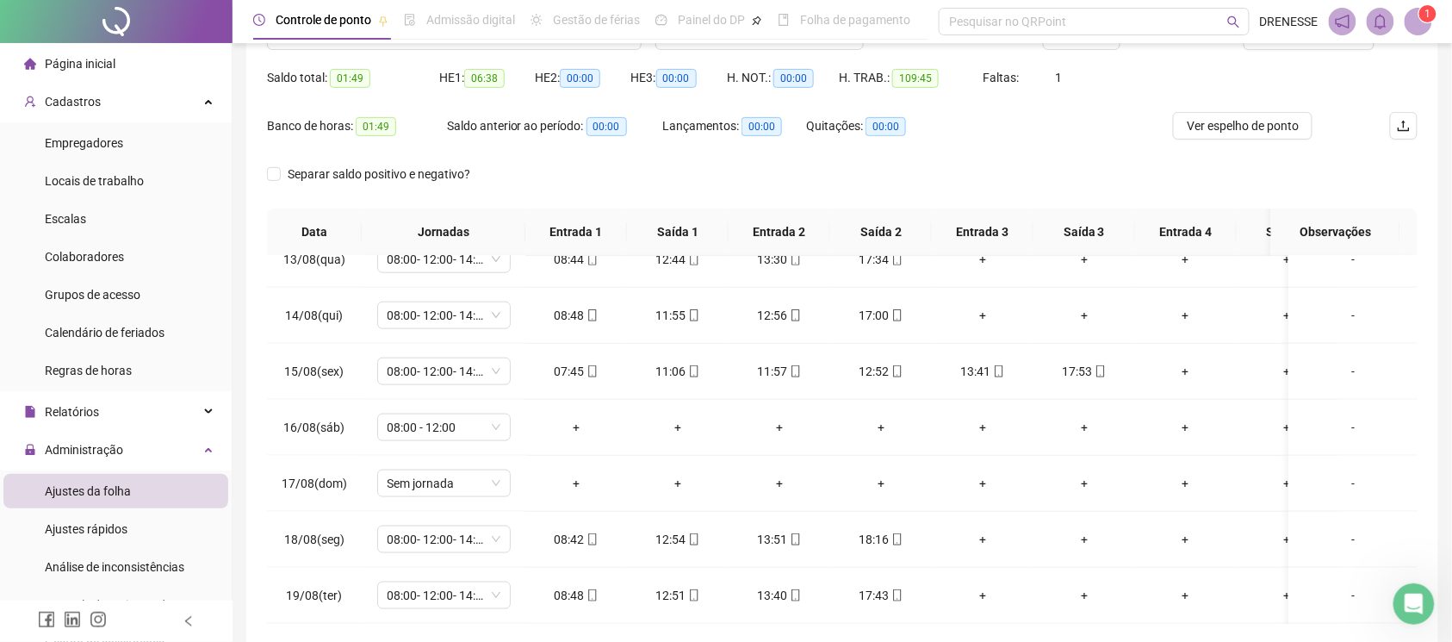
scroll to position [86, 0]
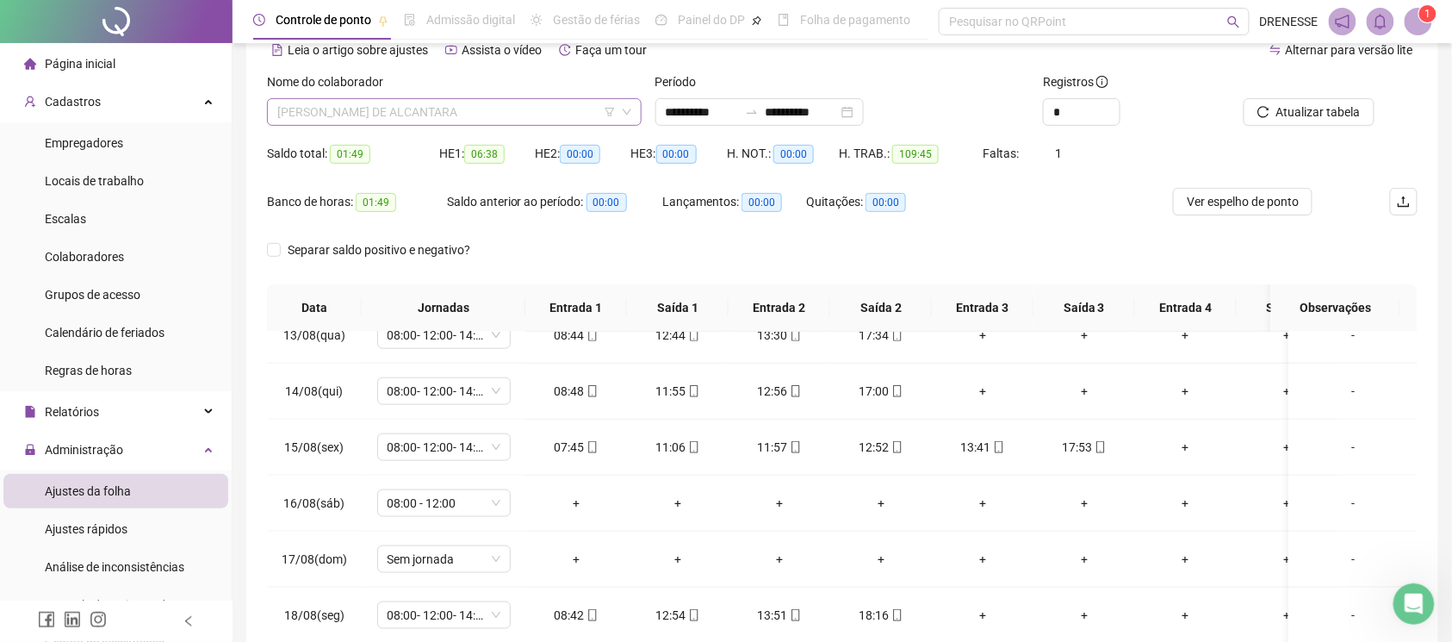
click at [497, 115] on span "[PERSON_NAME] DE ALCANTARA" at bounding box center [454, 112] width 354 height 26
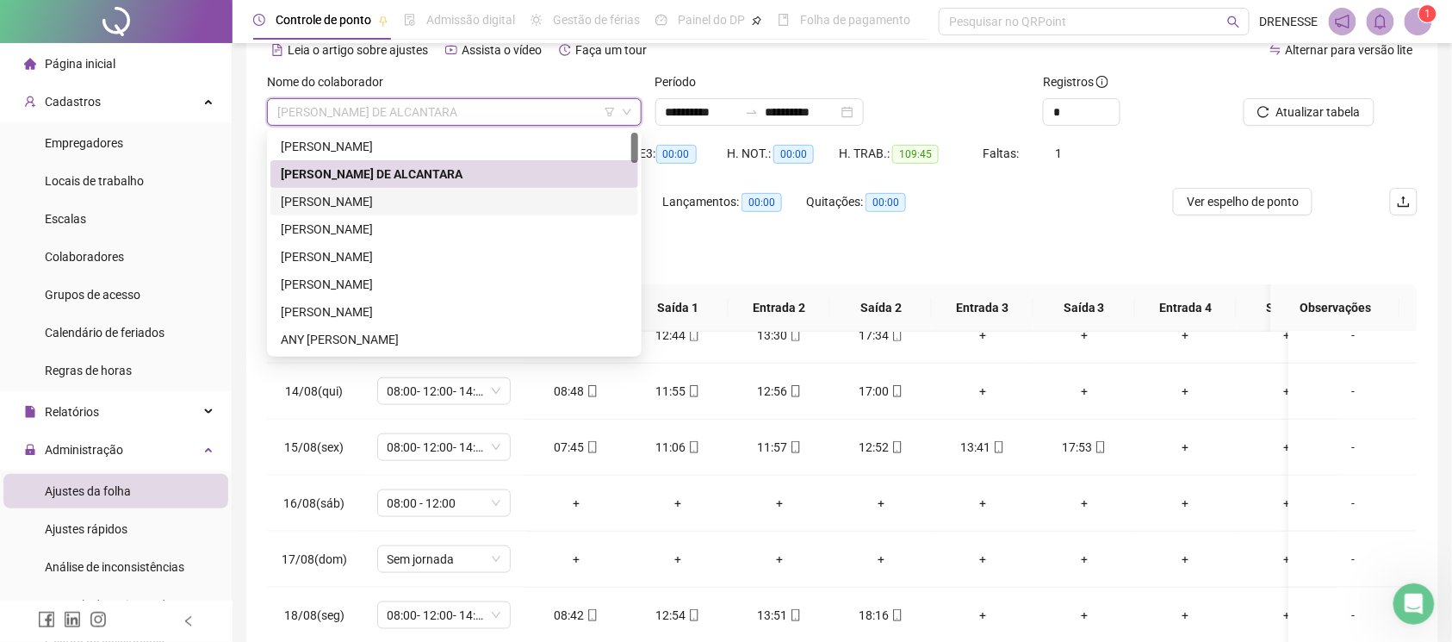
click at [456, 195] on div "[PERSON_NAME]" at bounding box center [454, 201] width 347 height 19
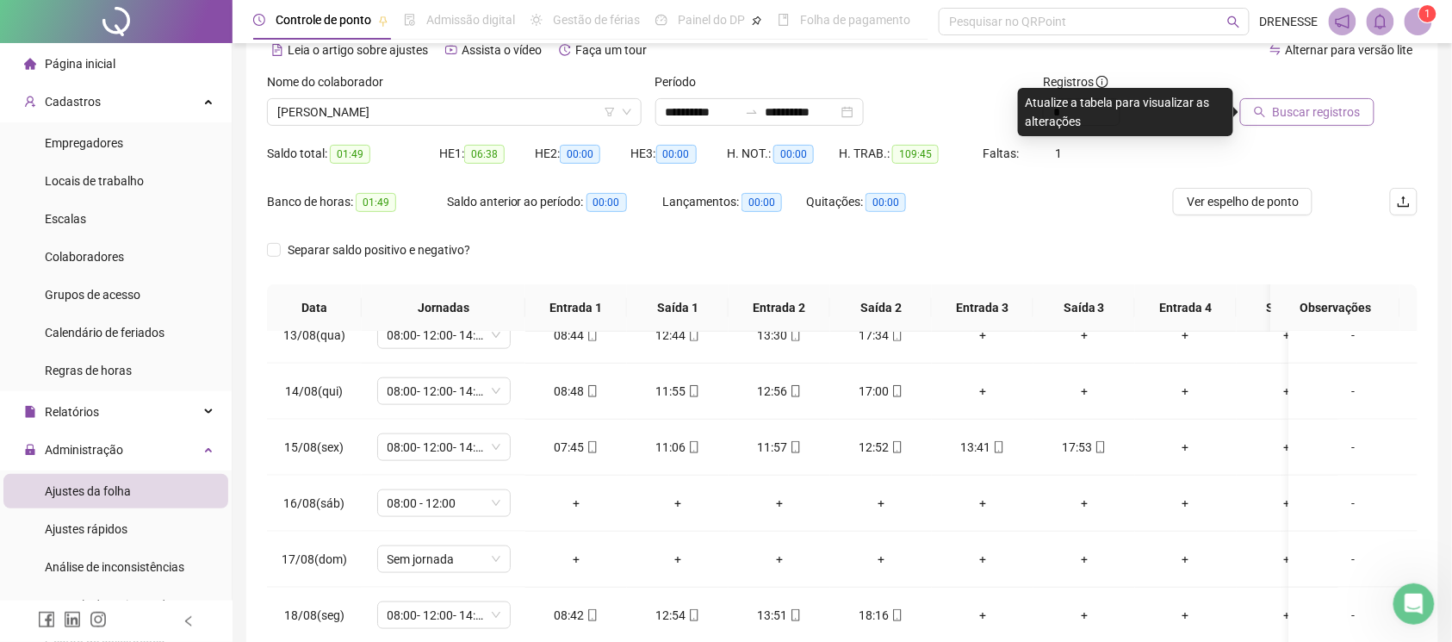
click at [1318, 114] on span "Buscar registros" at bounding box center [1317, 111] width 88 height 19
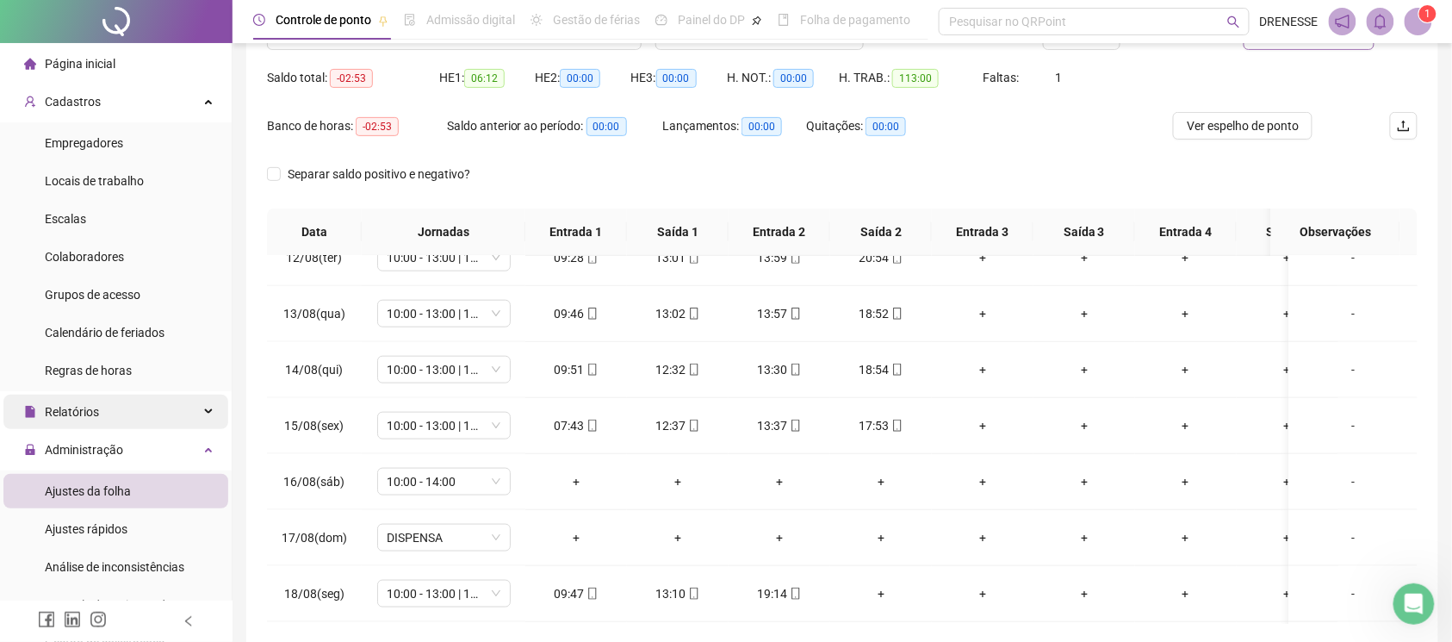
scroll to position [152, 0]
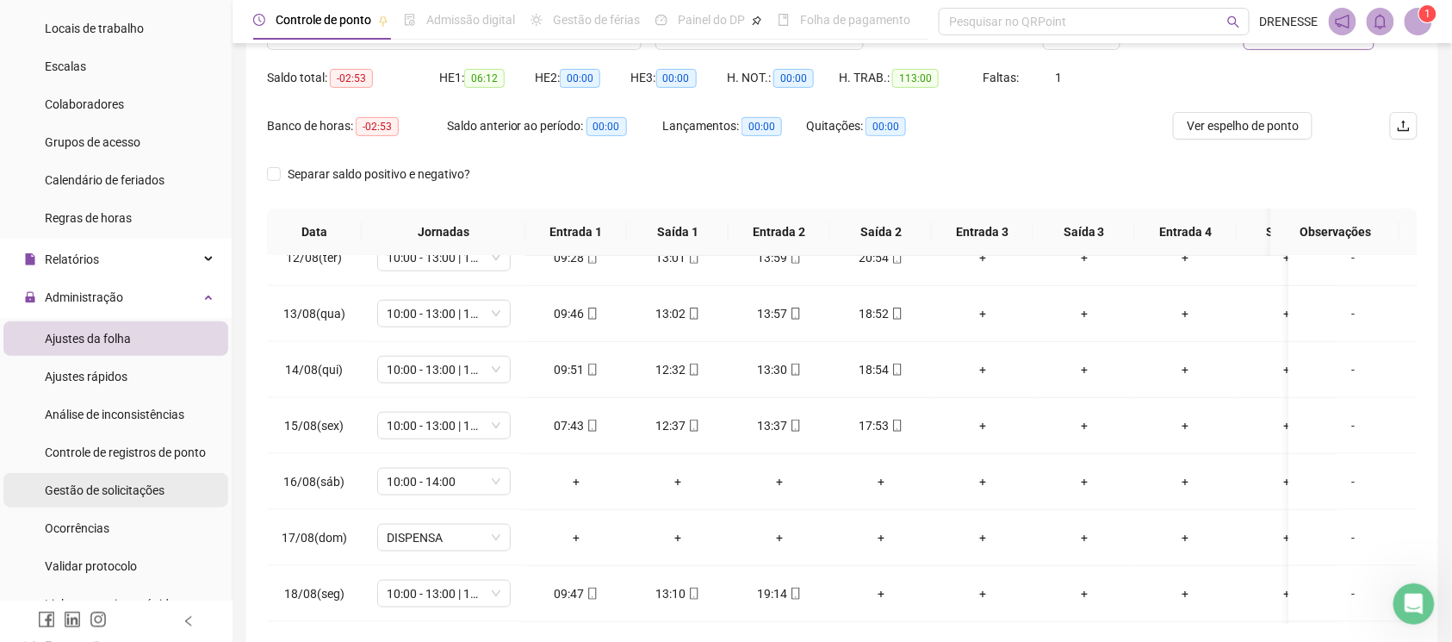
click at [96, 500] on div "Gestão de solicitações" at bounding box center [105, 490] width 120 height 34
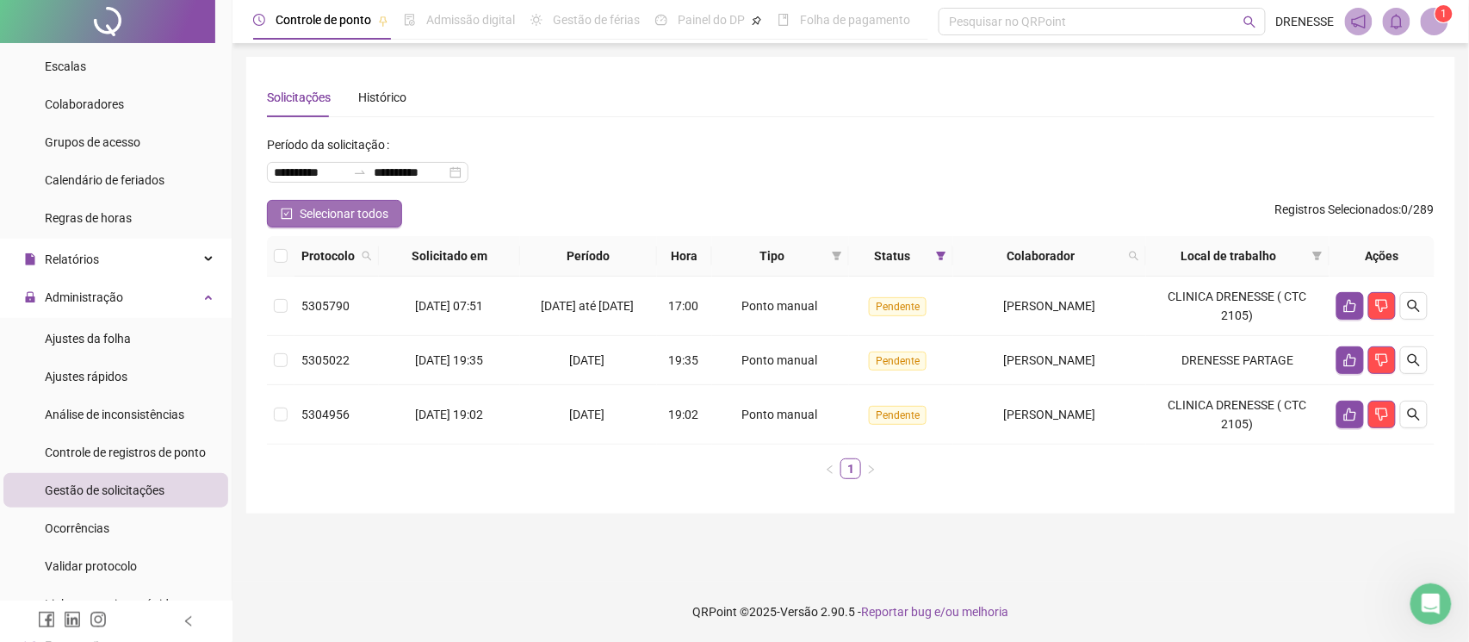
click at [304, 219] on span "Selecionar todos" at bounding box center [344, 213] width 89 height 19
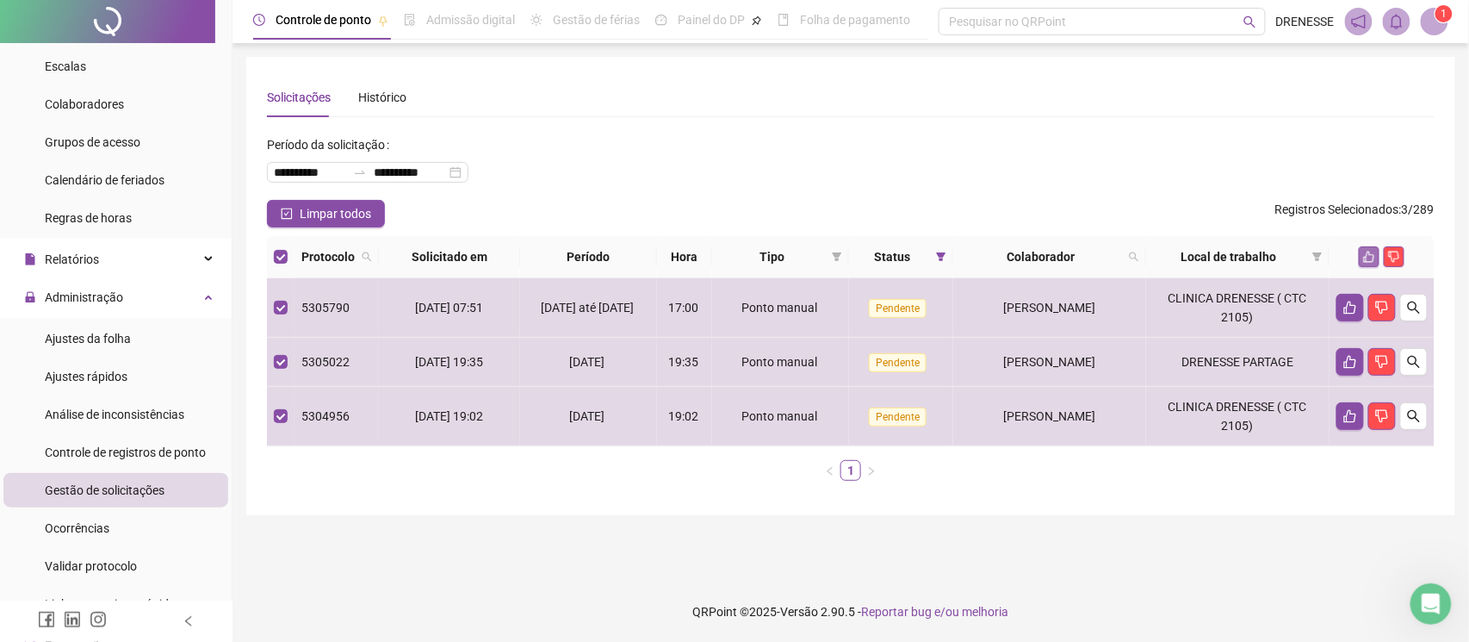
click at [1365, 252] on icon "like" at bounding box center [1369, 257] width 12 height 12
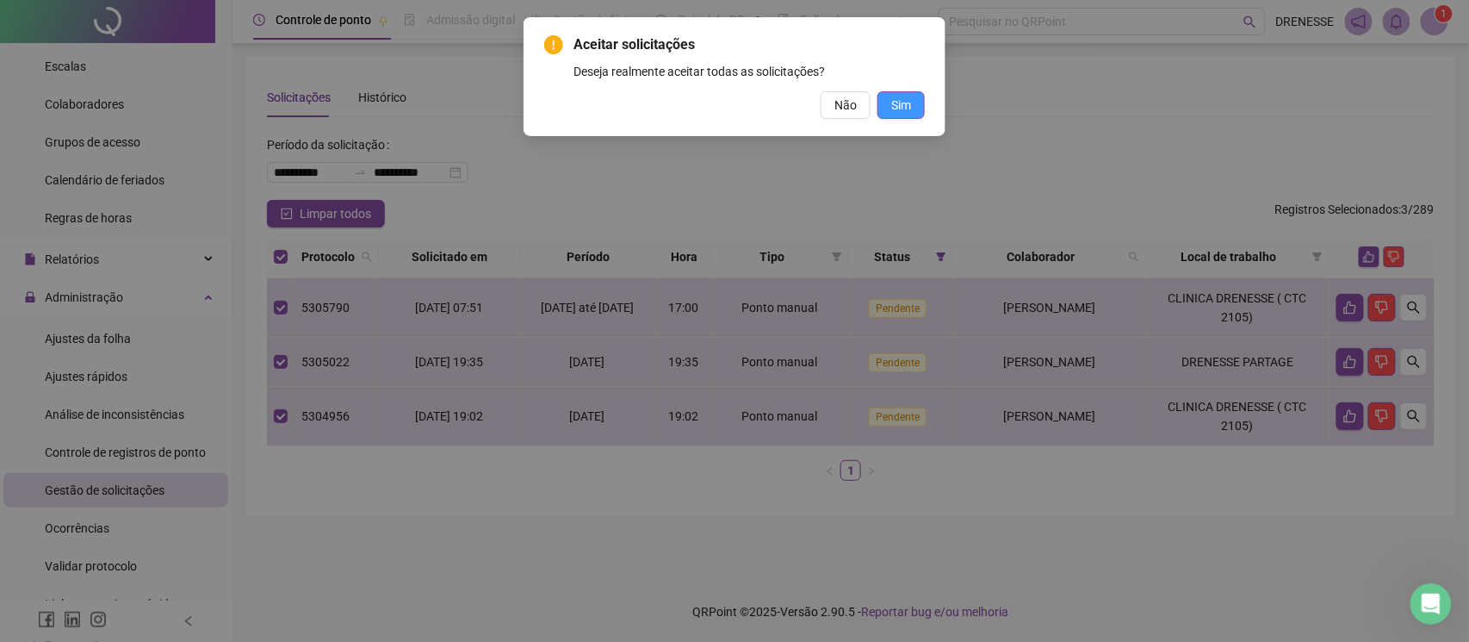
click at [914, 115] on button "Sim" at bounding box center [901, 105] width 47 height 28
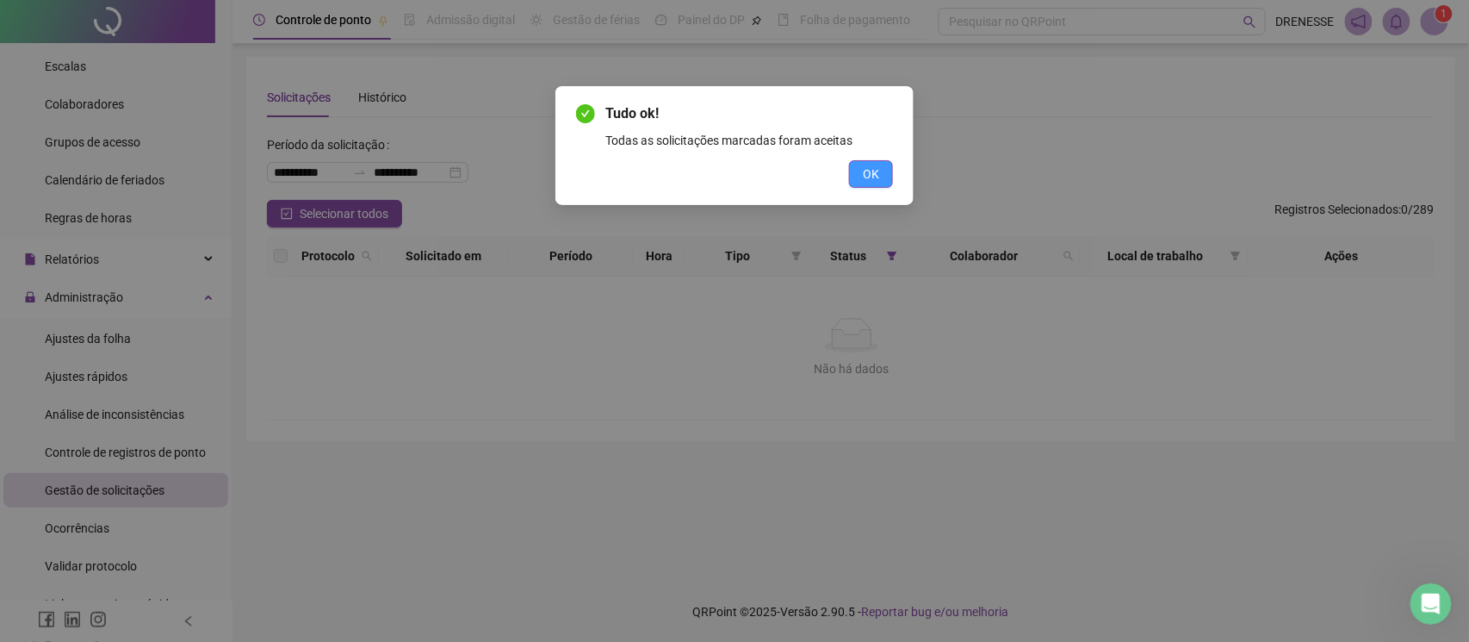
click at [870, 176] on span "OK" at bounding box center [871, 173] width 16 height 19
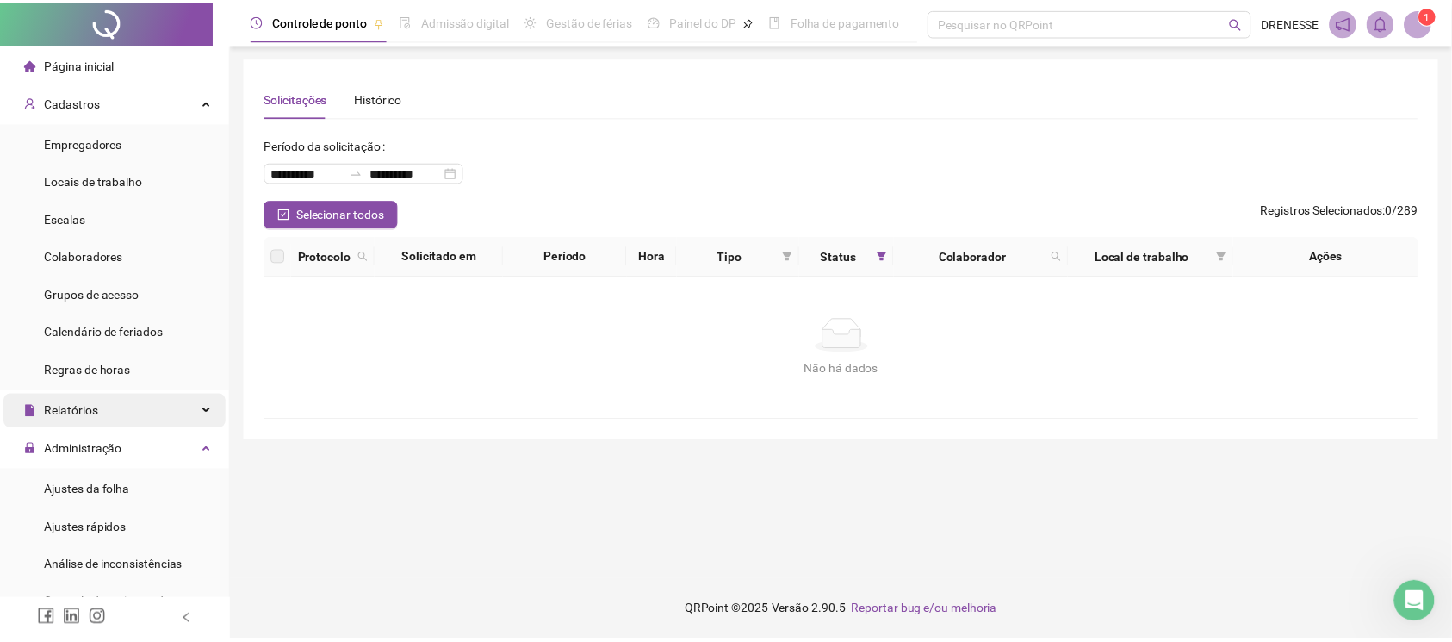
scroll to position [152, 0]
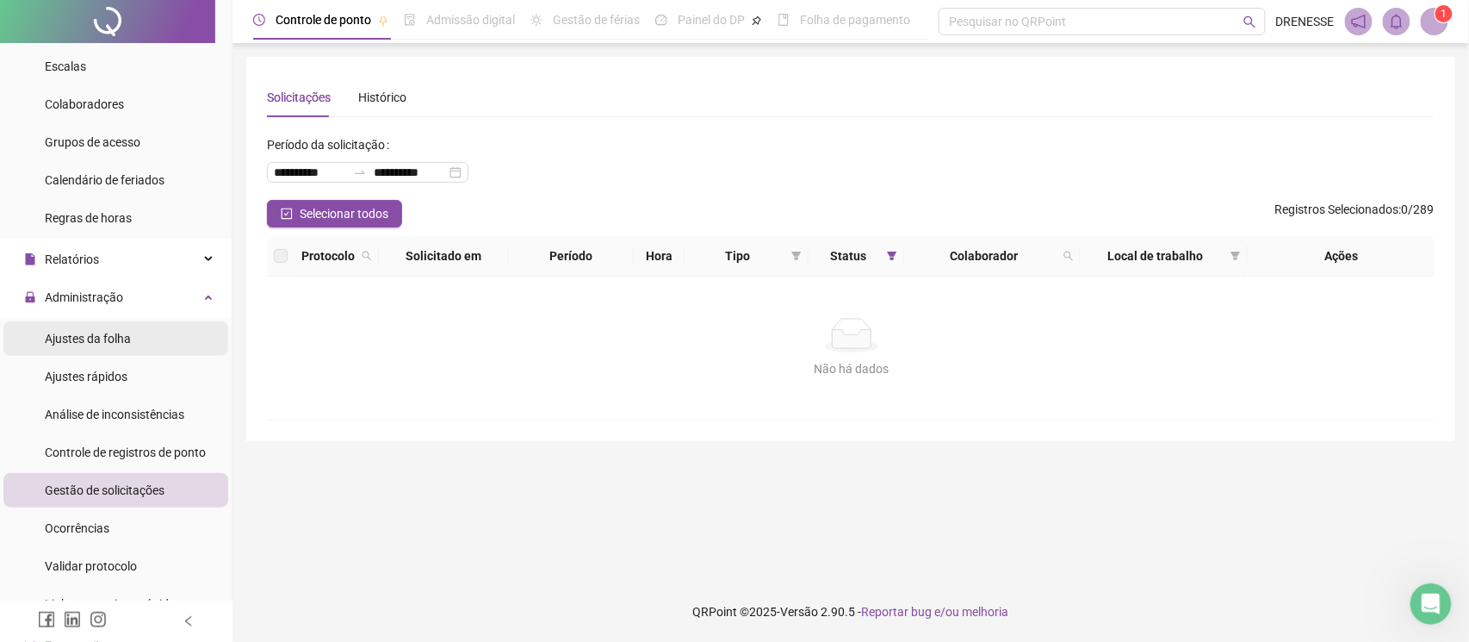
click at [121, 339] on span "Ajustes da folha" at bounding box center [88, 339] width 86 height 14
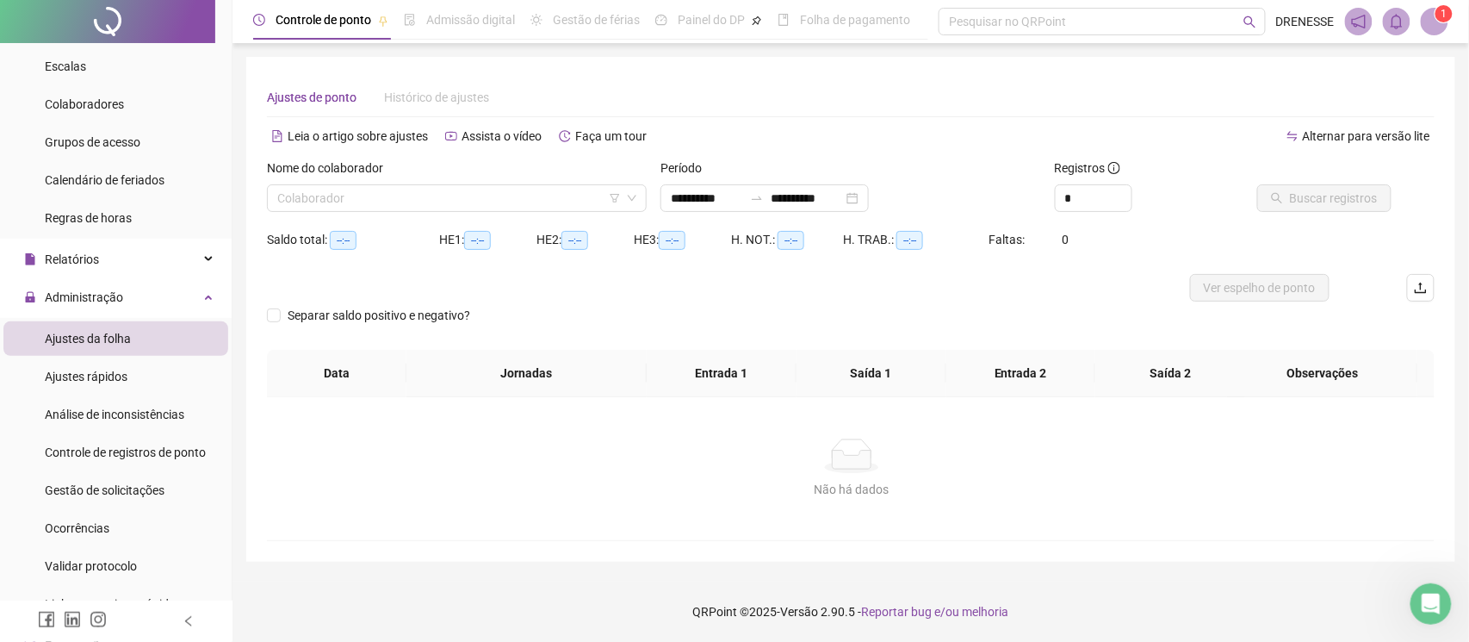
type input "**********"
click at [369, 184] on div "Colaborador" at bounding box center [457, 198] width 380 height 28
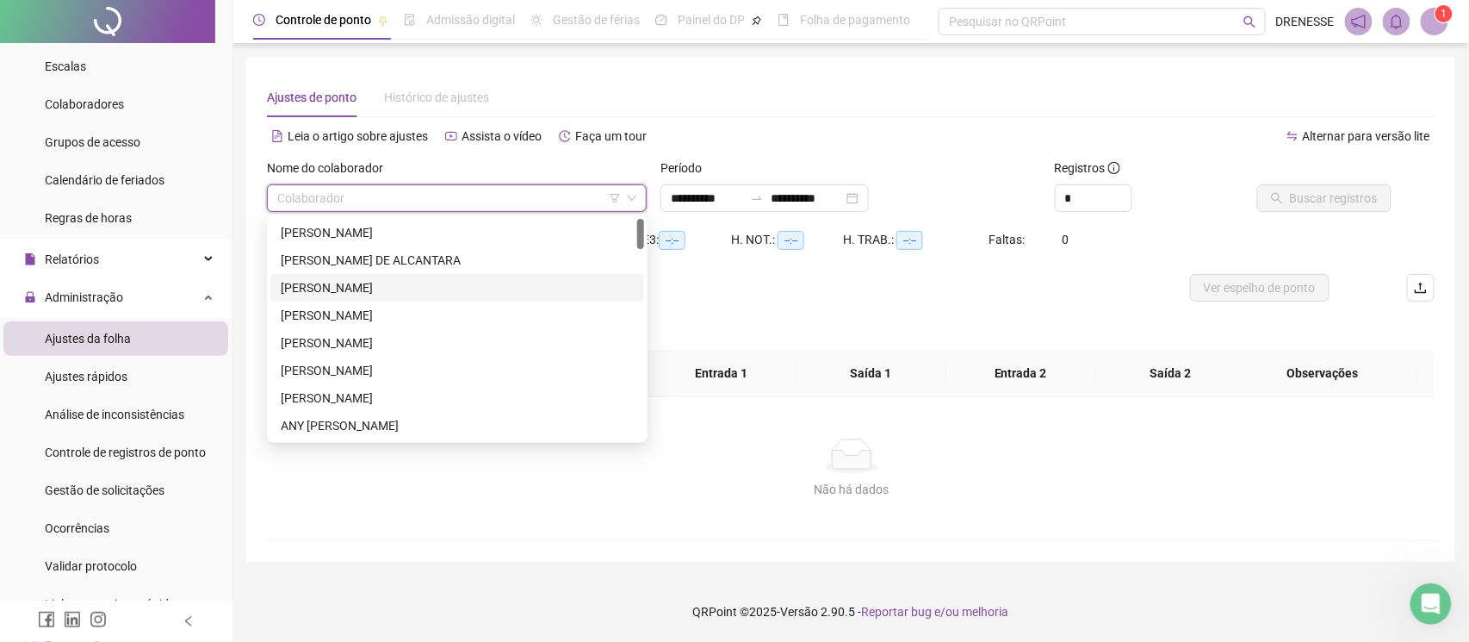
click at [462, 283] on div "[PERSON_NAME]" at bounding box center [457, 287] width 353 height 19
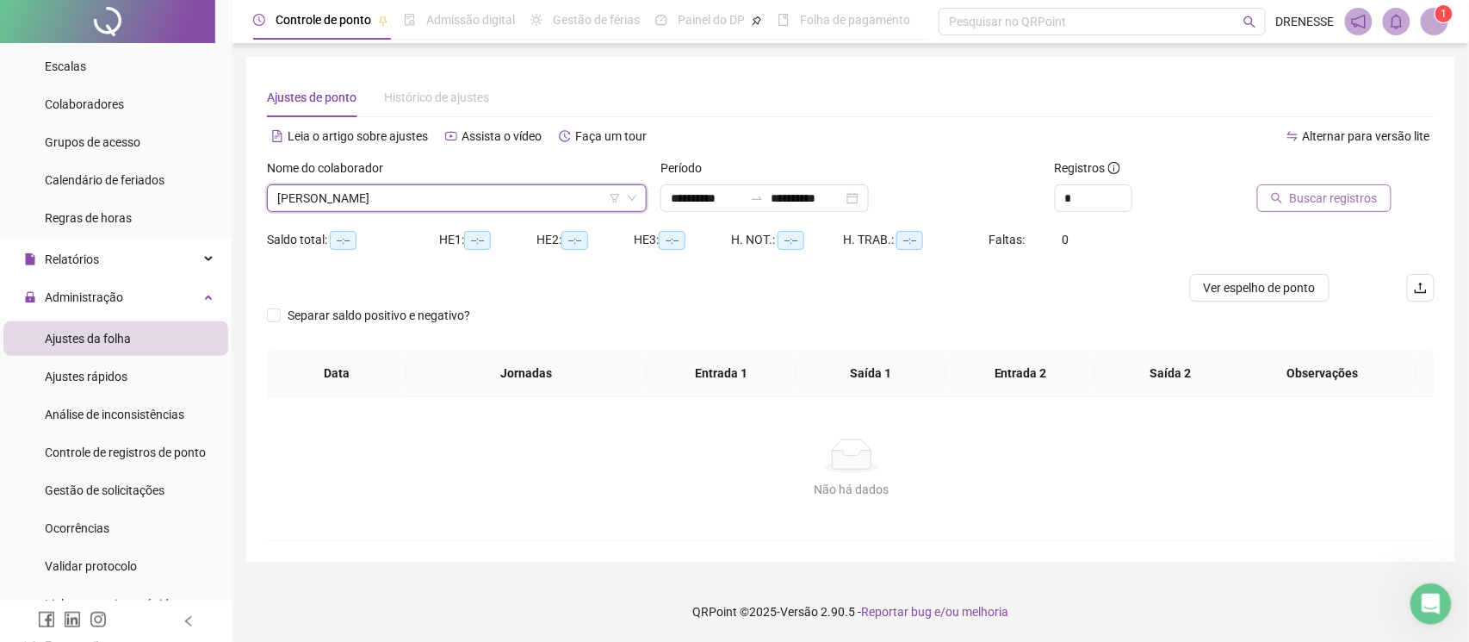
click at [1288, 191] on button "Buscar registros" at bounding box center [1324, 198] width 134 height 28
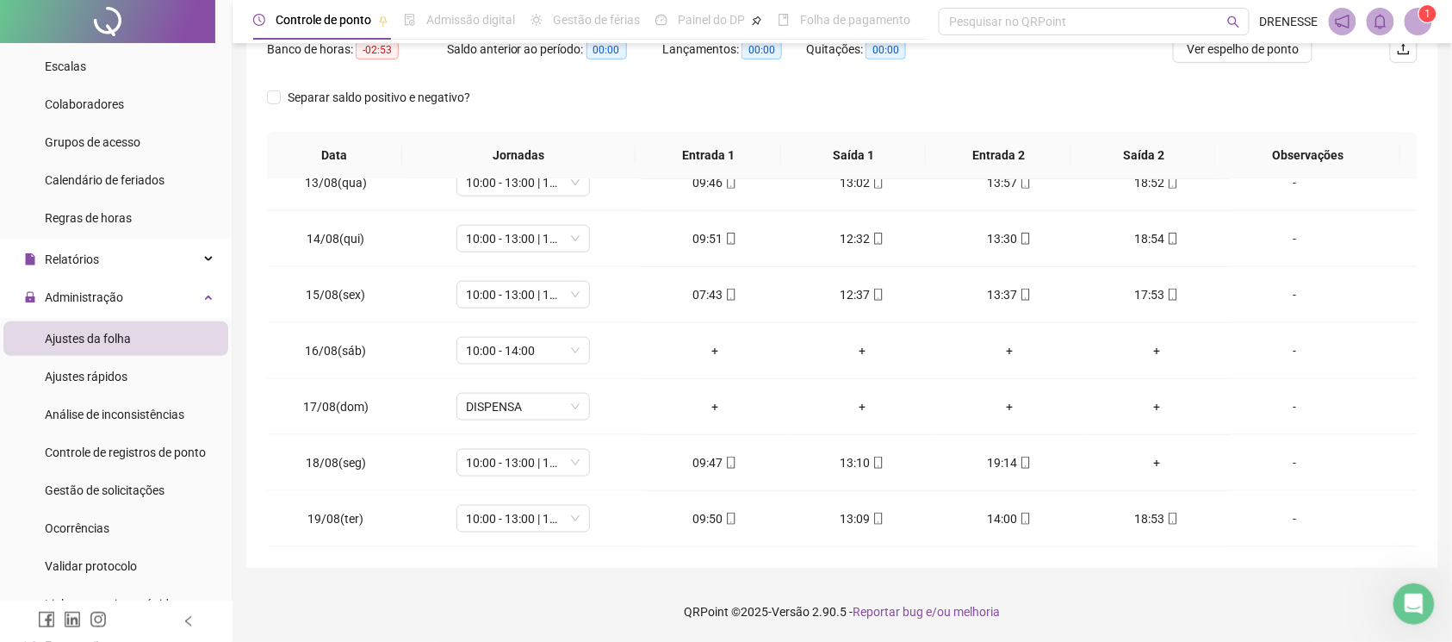
scroll to position [9, 0]
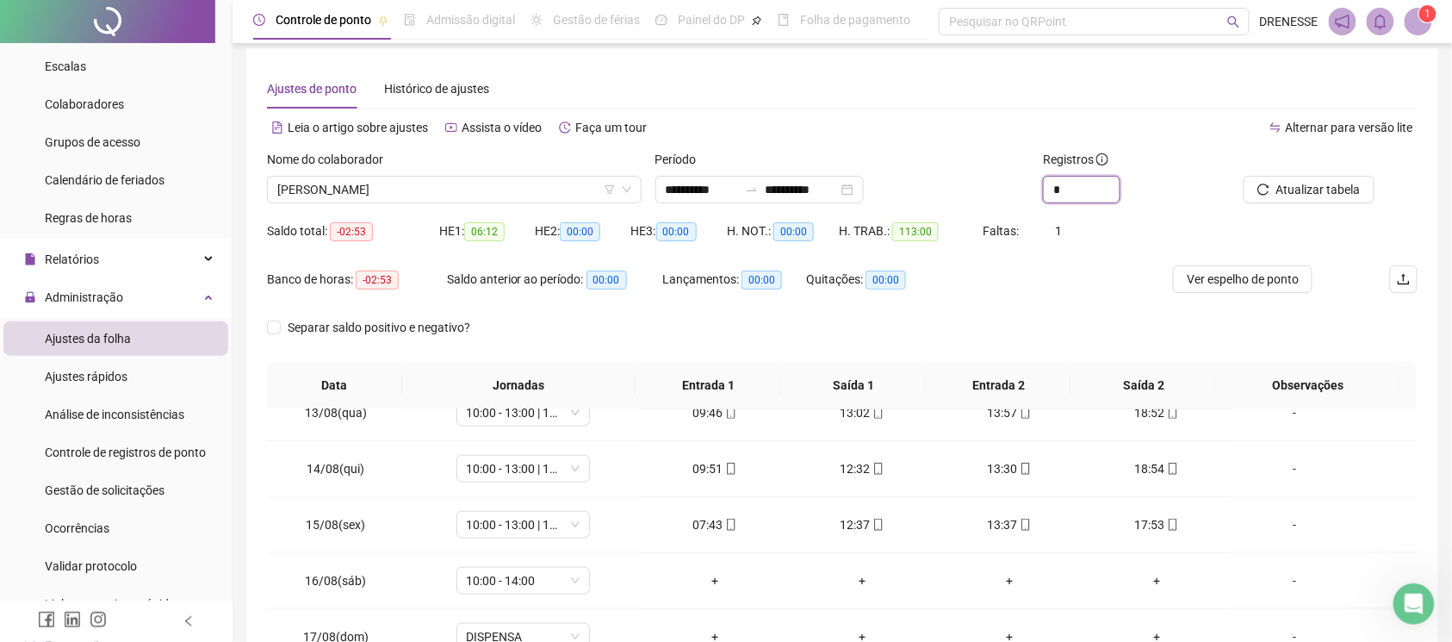
drag, startPoint x: 1066, startPoint y: 181, endPoint x: 1021, endPoint y: 191, distance: 46.8
click at [1021, 191] on div "**********" at bounding box center [842, 183] width 1164 height 67
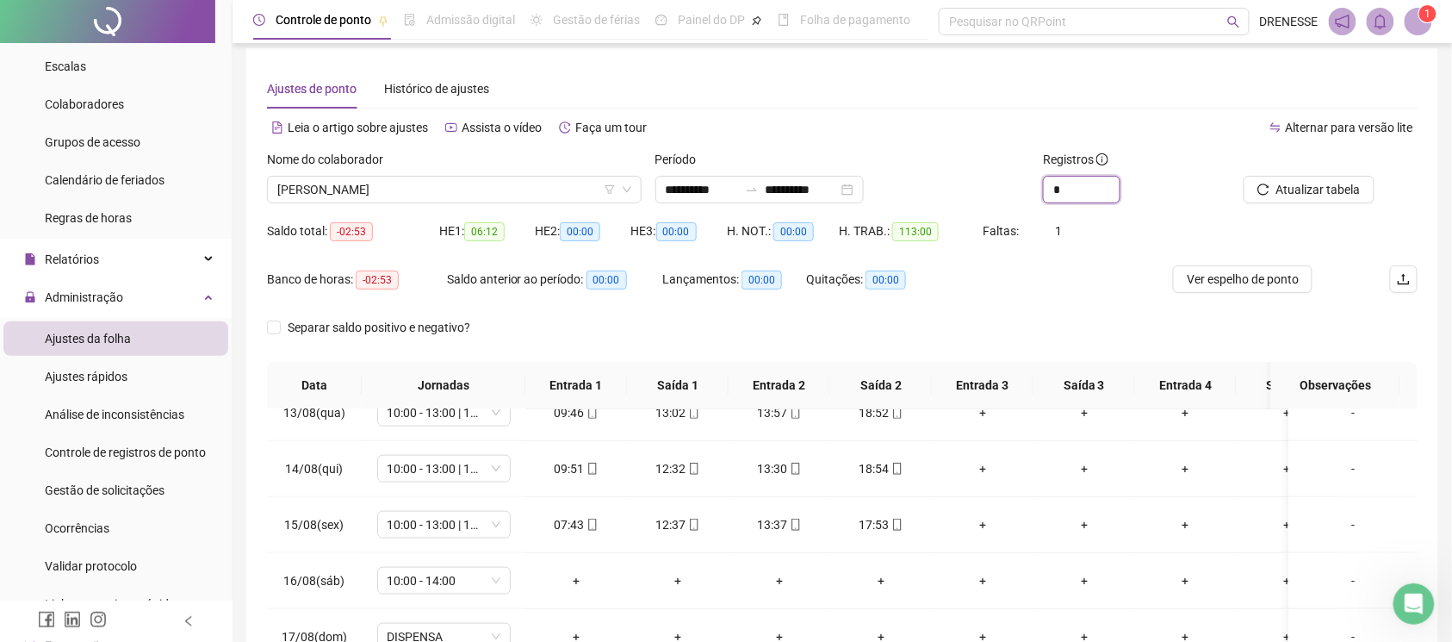
type input "*"
click at [1011, 274] on div "Banco de horas: -02:53 Saldo anterior ao período: 00:00 Lançamentos: 00:00 Quit…" at bounding box center [698, 289] width 863 height 48
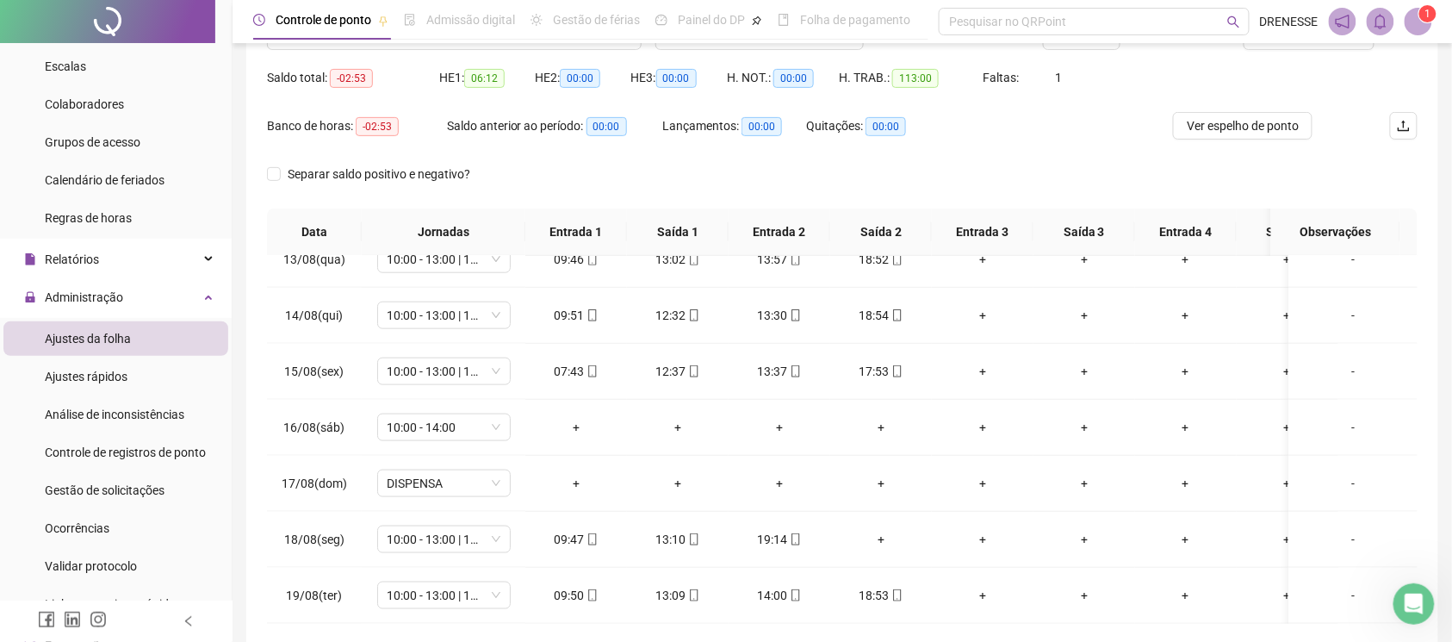
scroll to position [239, 0]
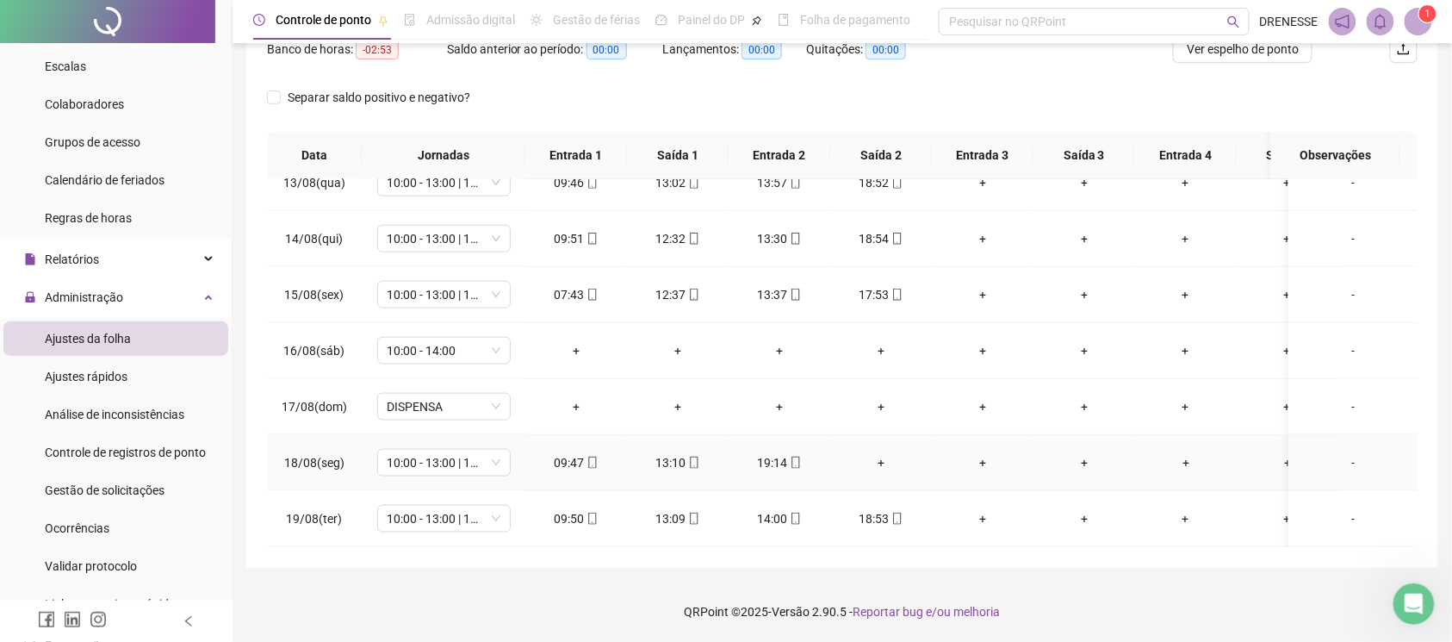
click at [873, 453] on div "+" at bounding box center [881, 462] width 74 height 19
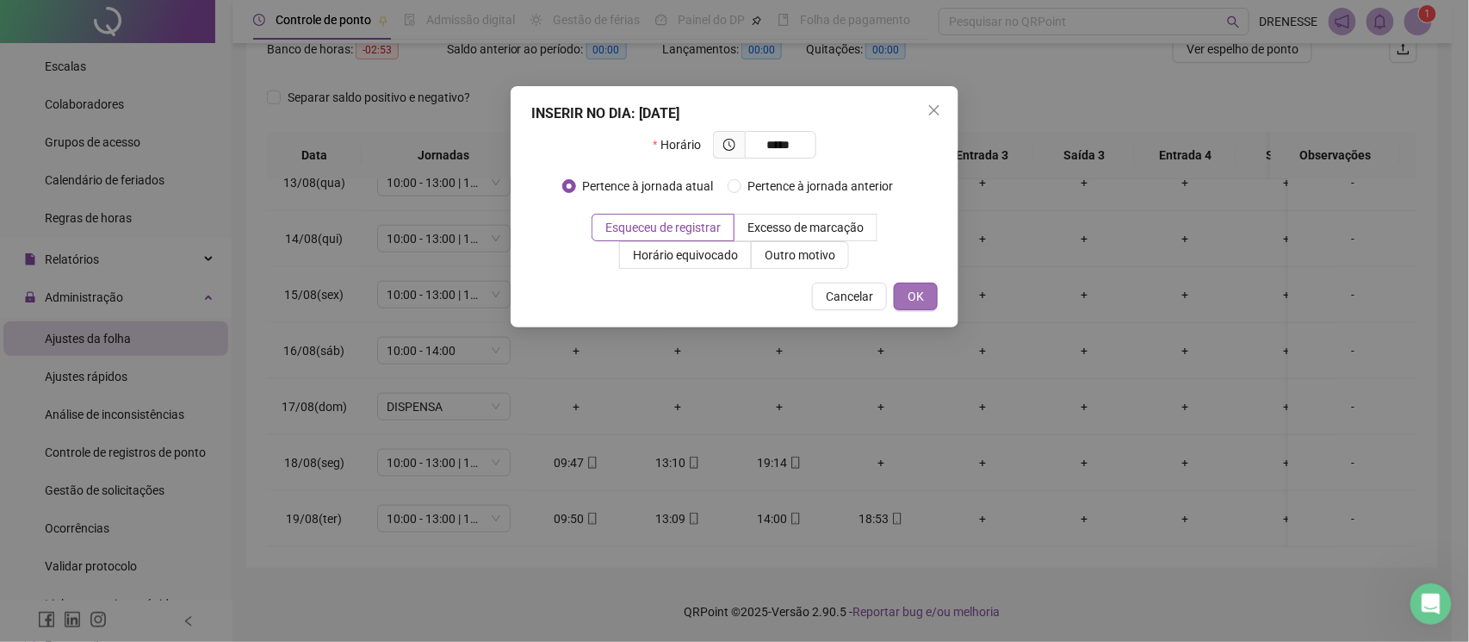
type input "*****"
click at [914, 301] on span "OK" at bounding box center [916, 296] width 16 height 19
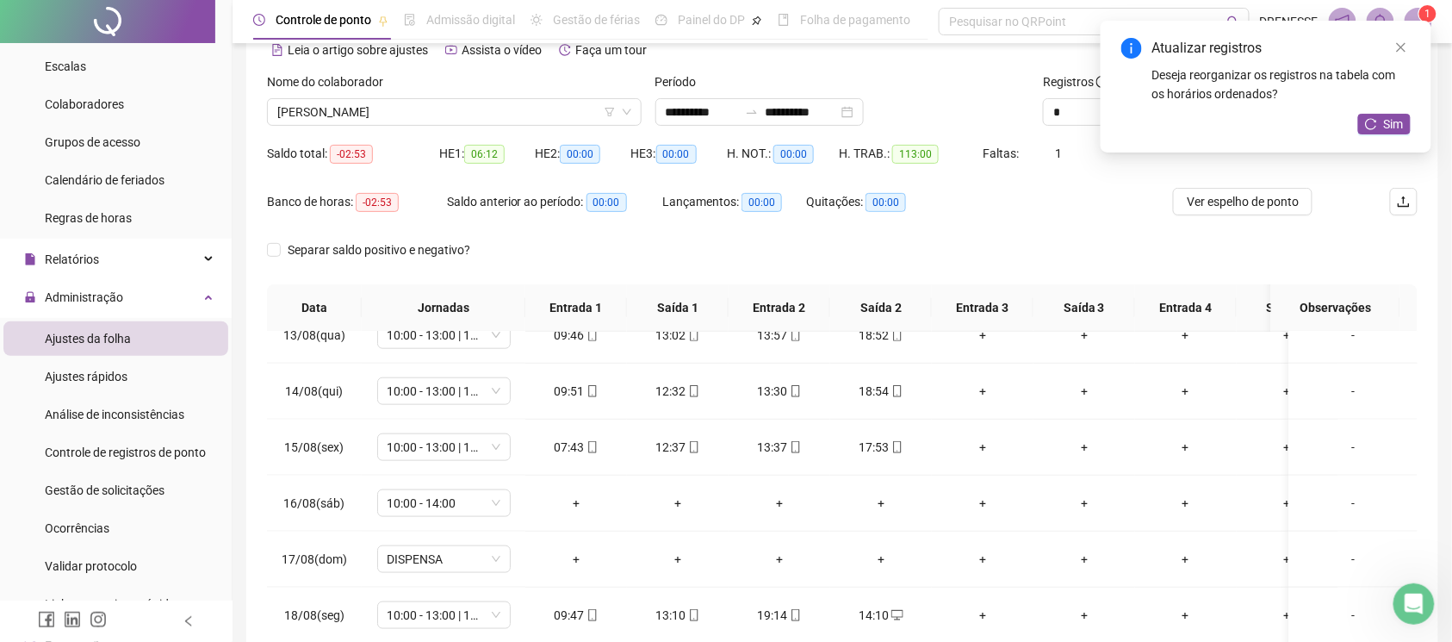
scroll to position [0, 0]
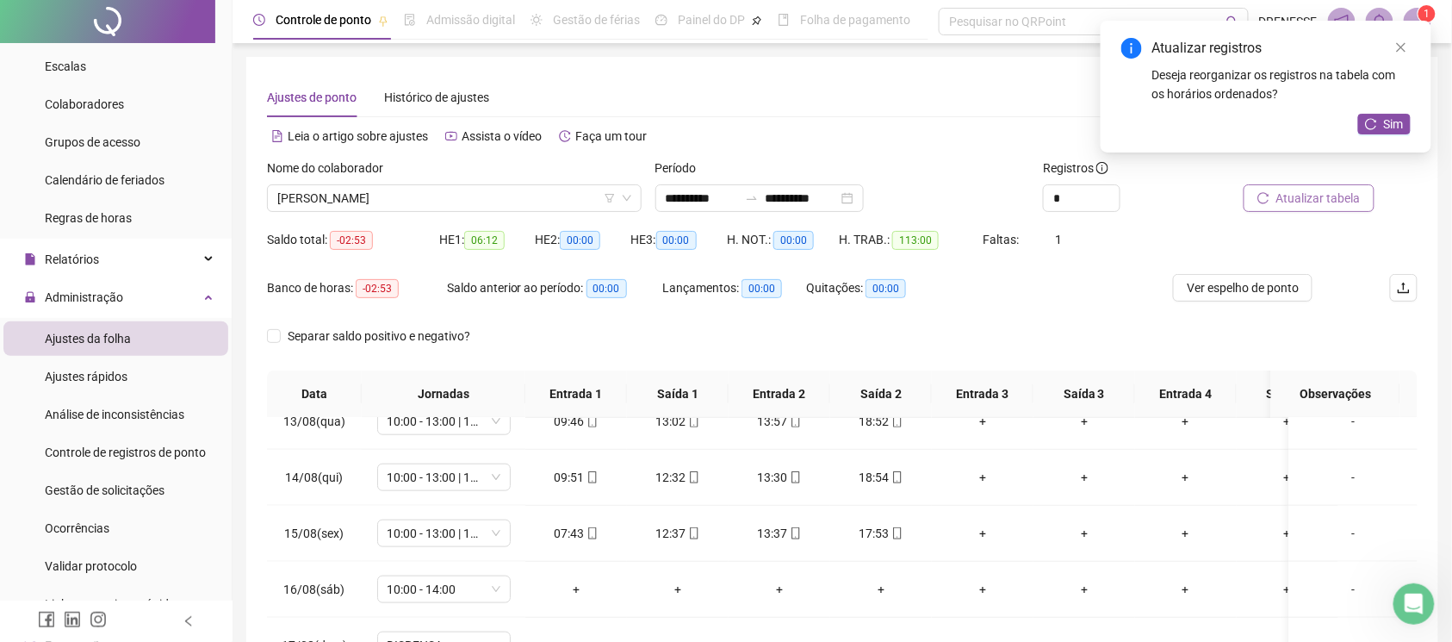
click at [1297, 195] on span "Atualizar tabela" at bounding box center [1318, 198] width 84 height 19
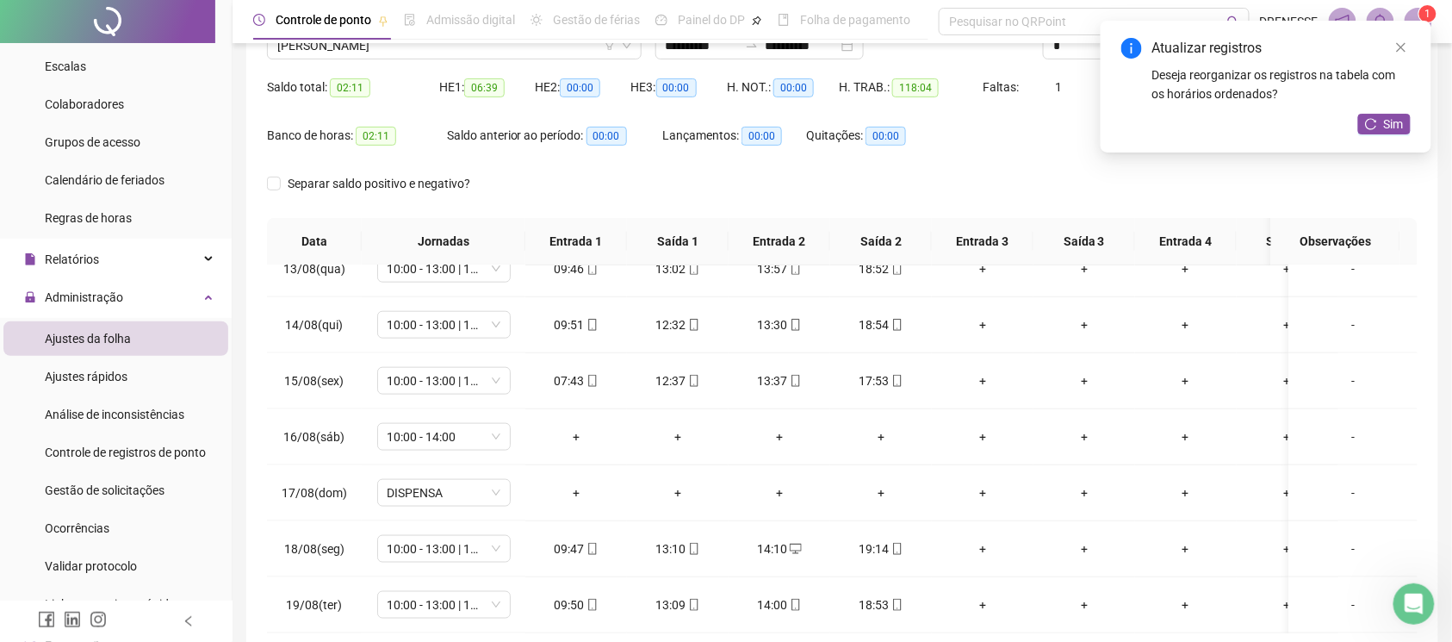
scroll to position [239, 0]
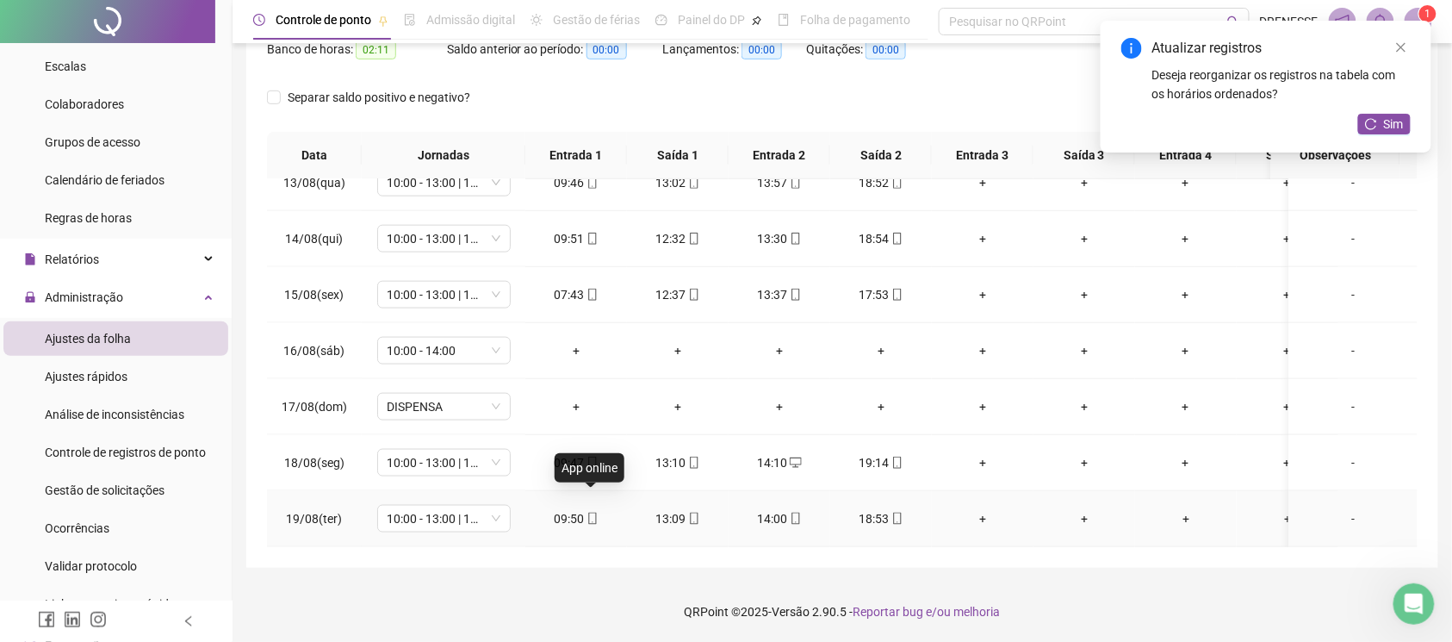
click at [591, 512] on span at bounding box center [592, 519] width 14 height 14
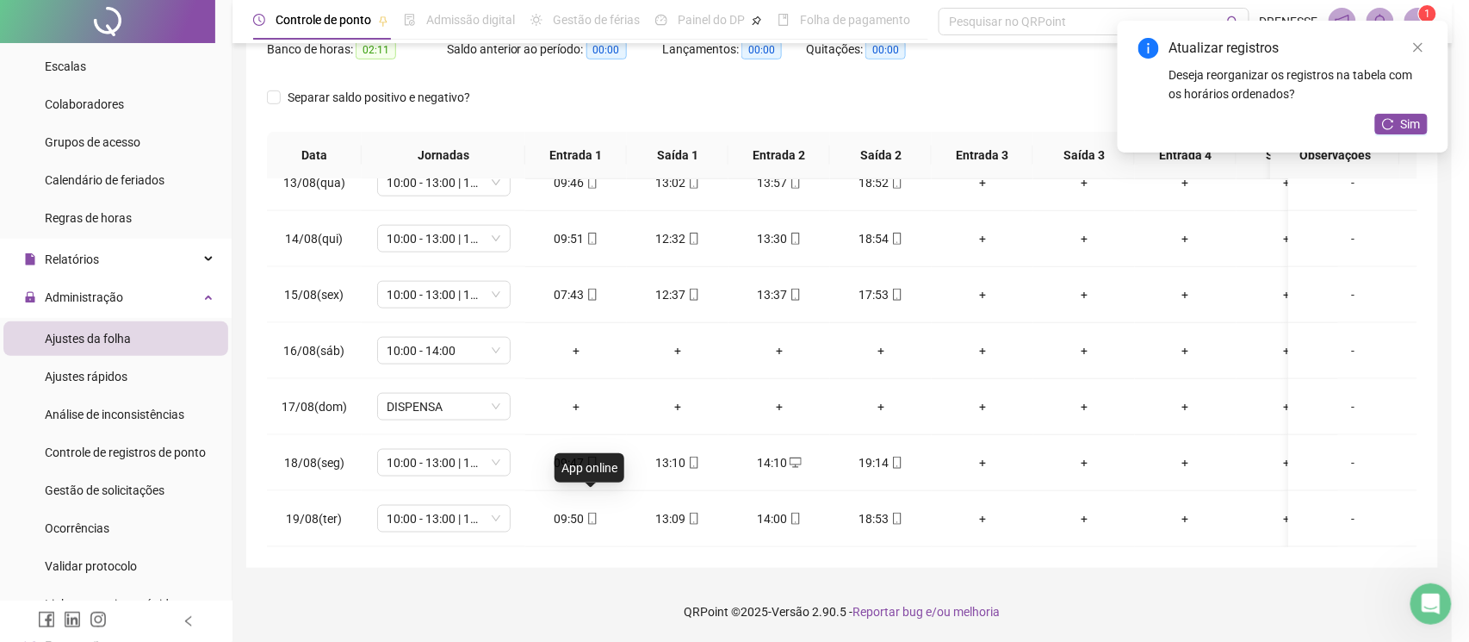
type input "**********"
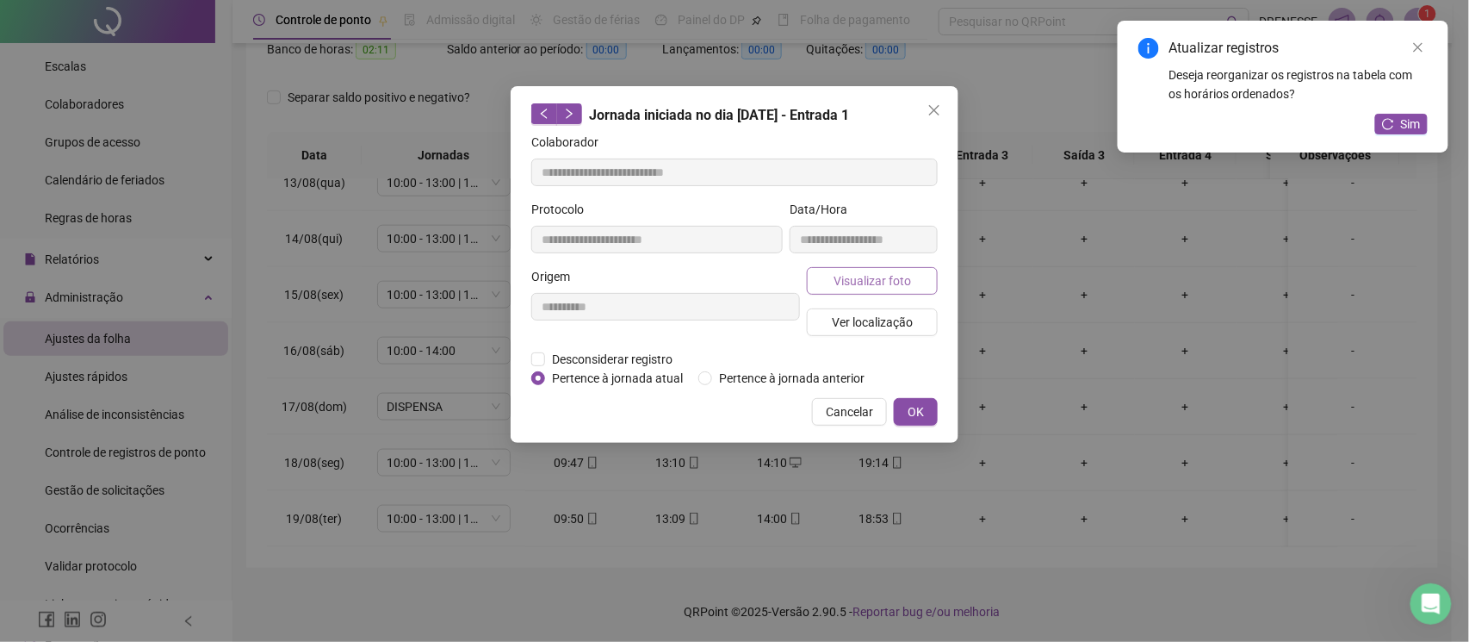
click at [886, 281] on span "Visualizar foto" at bounding box center [873, 280] width 78 height 19
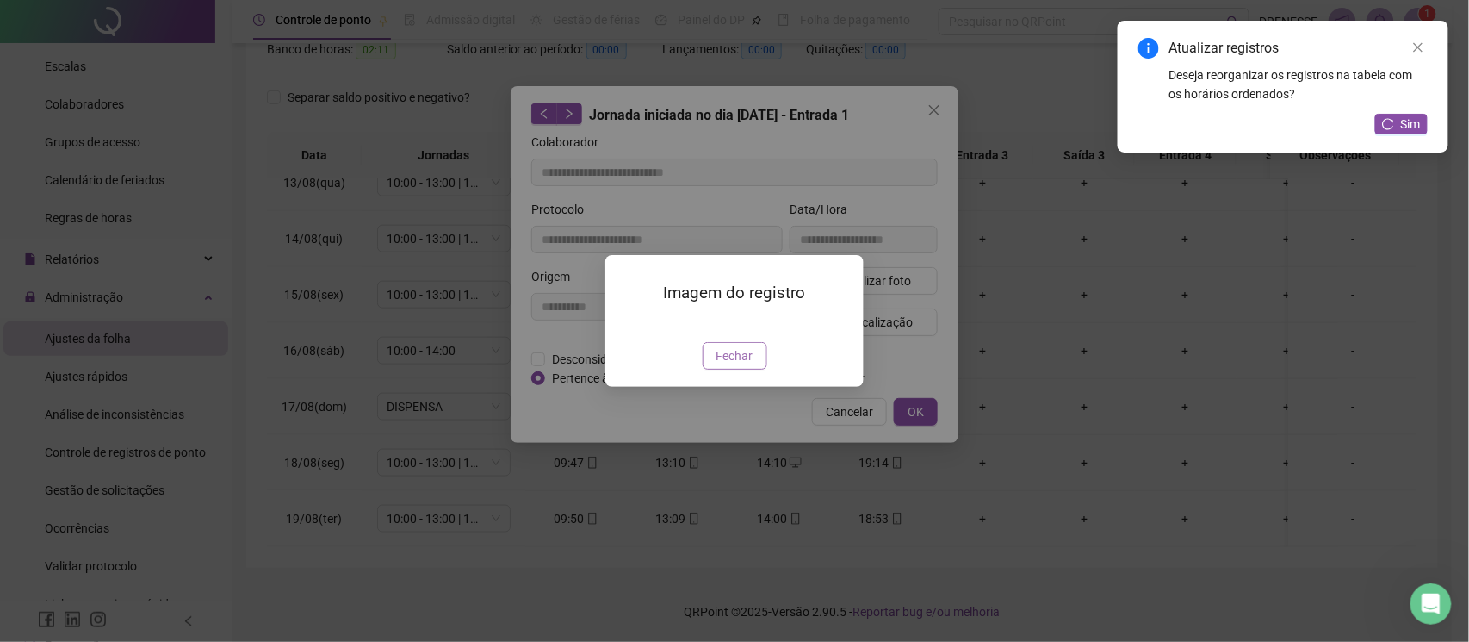
click at [730, 365] on span "Fechar" at bounding box center [735, 355] width 37 height 19
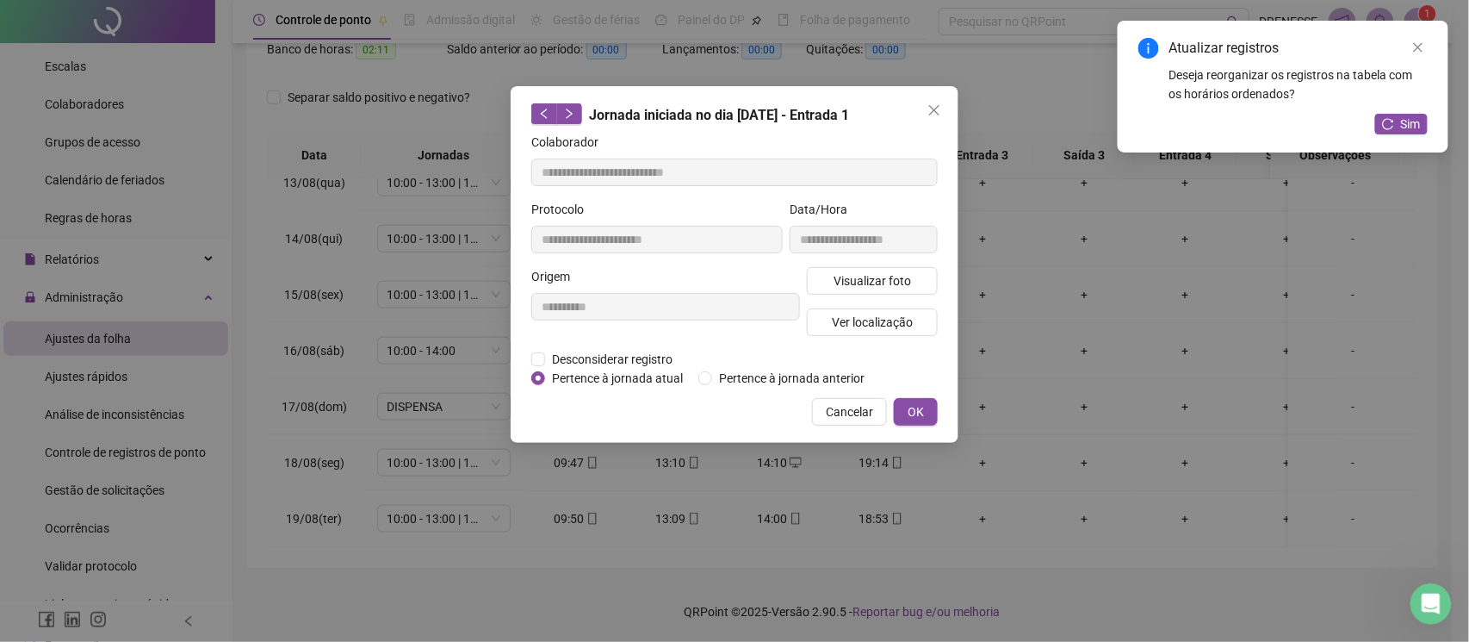
click at [847, 411] on span "Cancelar" at bounding box center [849, 411] width 47 height 19
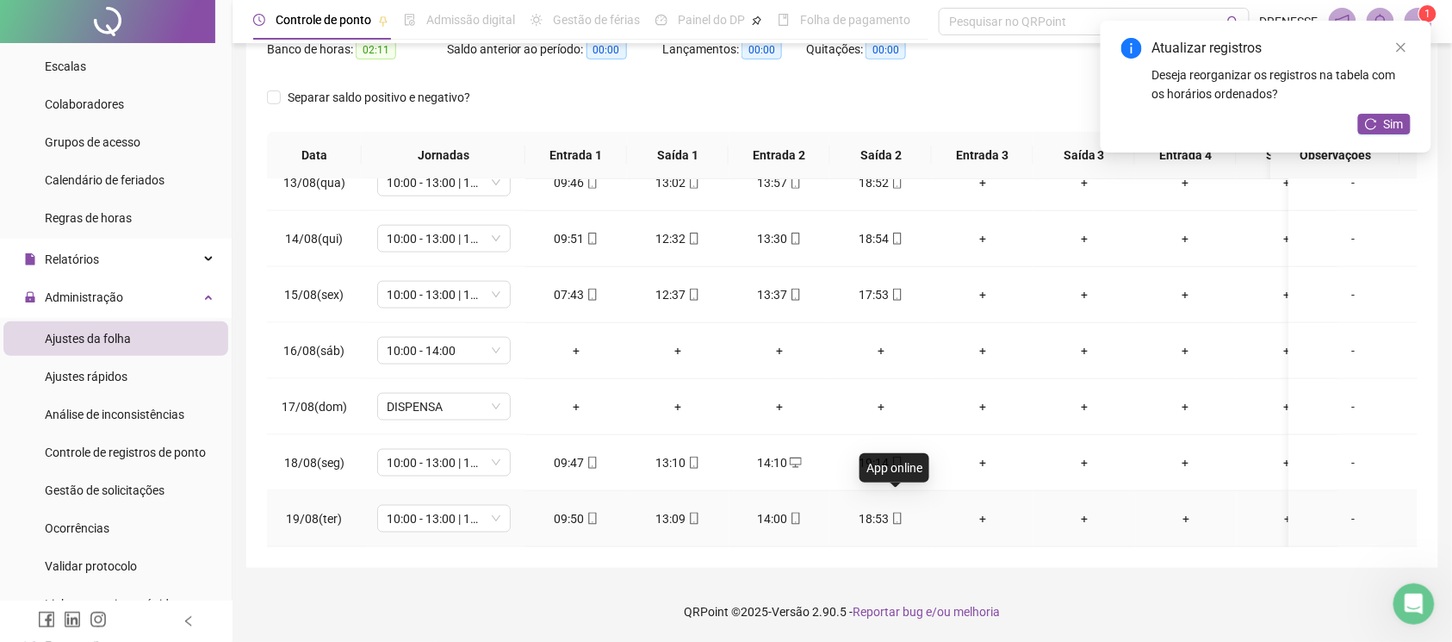
click at [893, 512] on span at bounding box center [897, 519] width 14 height 14
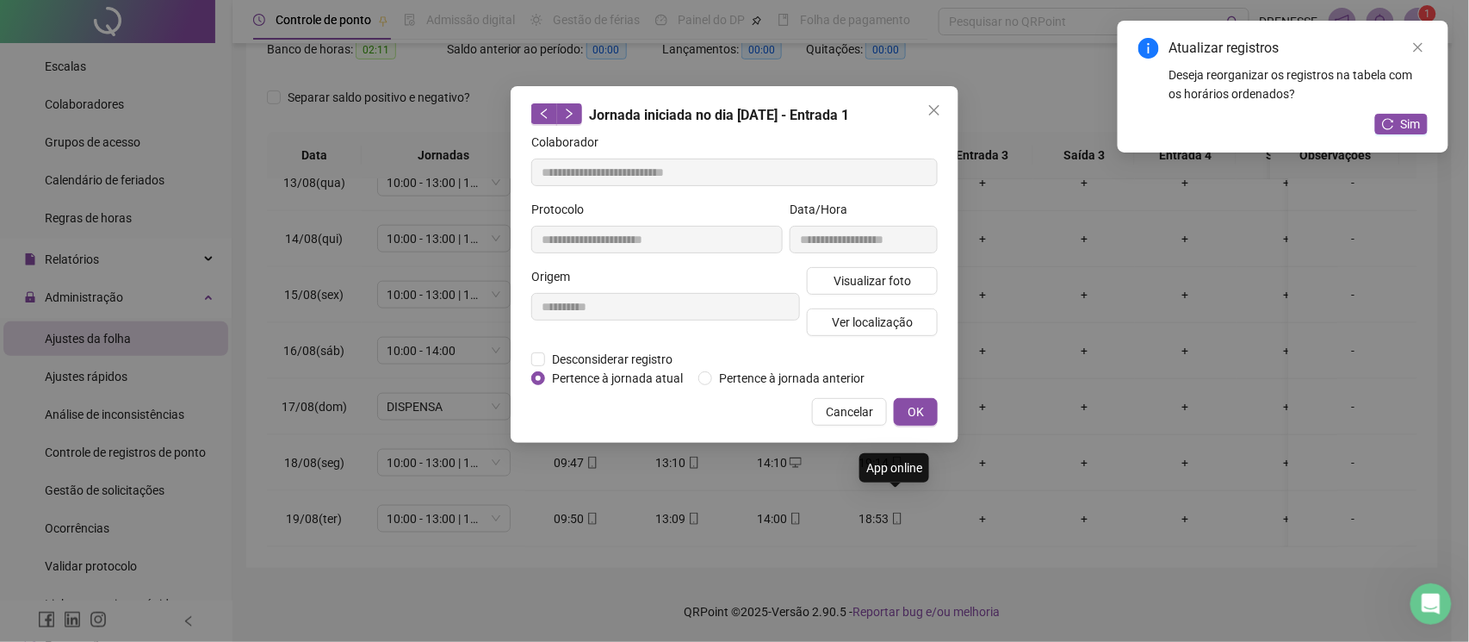
type input "**********"
click at [854, 280] on span "Visualizar foto" at bounding box center [873, 280] width 78 height 19
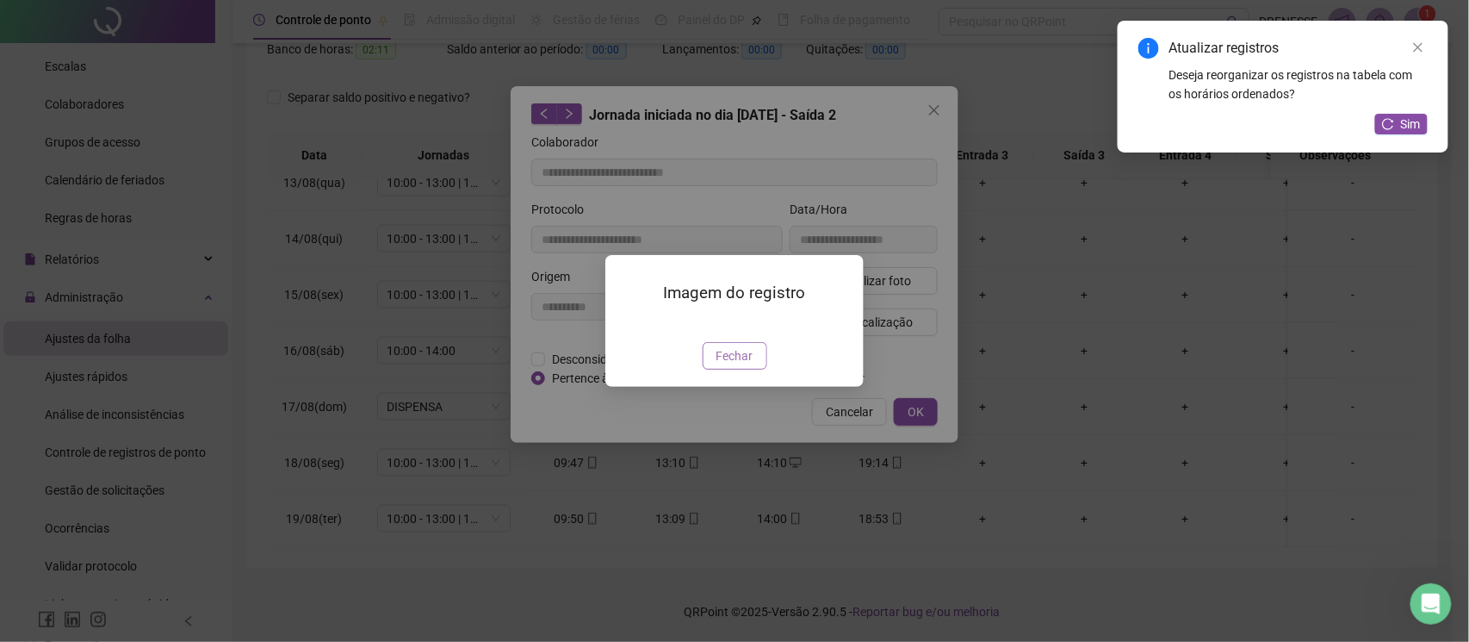
click at [729, 365] on span "Fechar" at bounding box center [735, 355] width 37 height 19
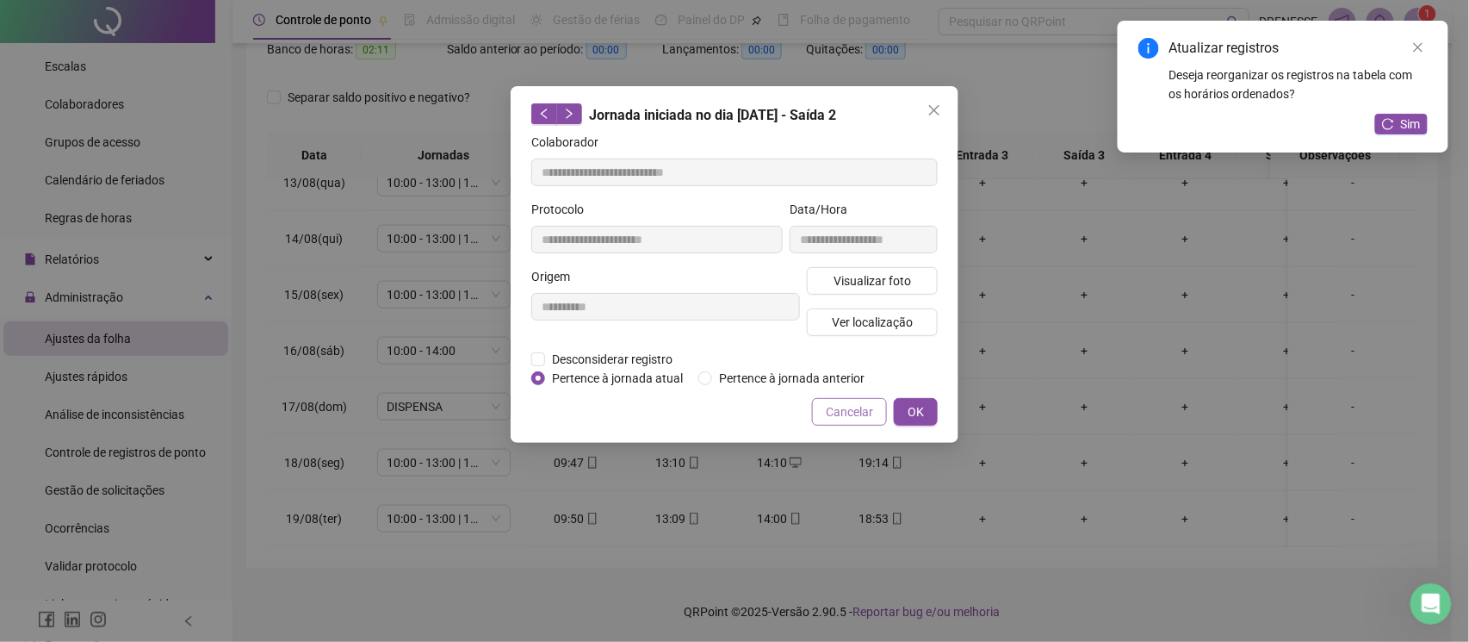
click at [841, 422] on button "Cancelar" at bounding box center [849, 412] width 75 height 28
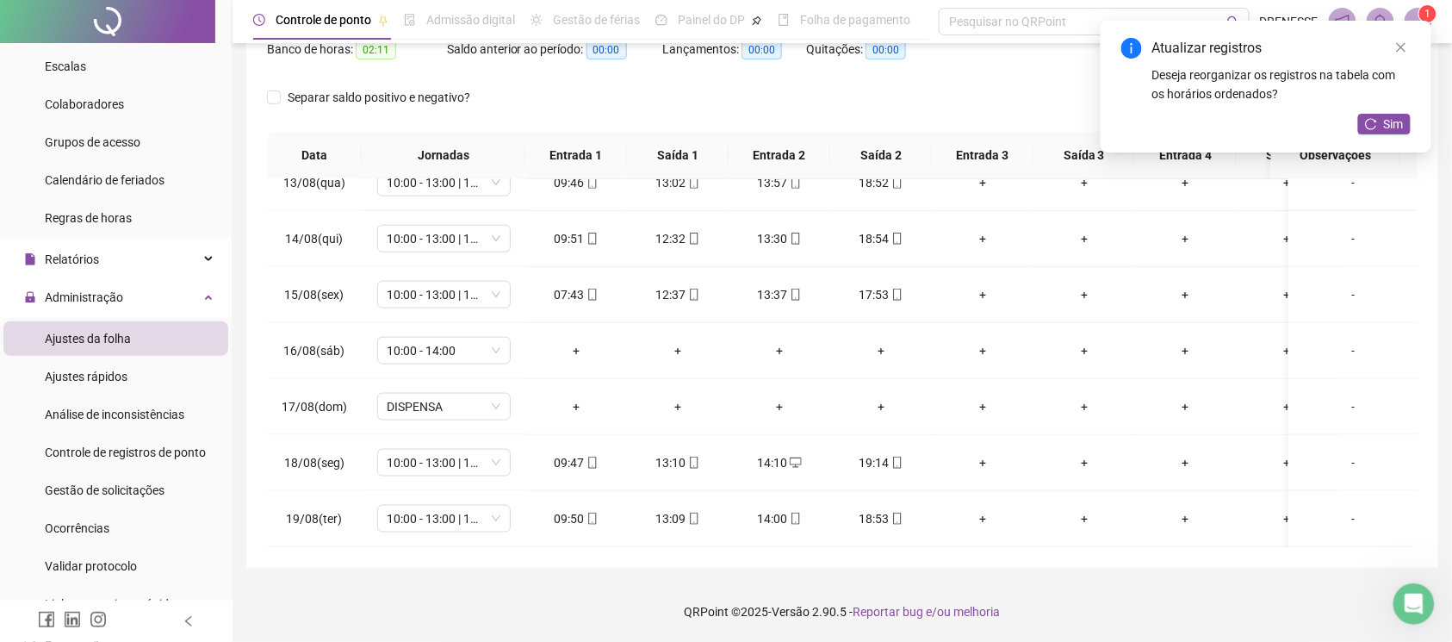
scroll to position [86, 0]
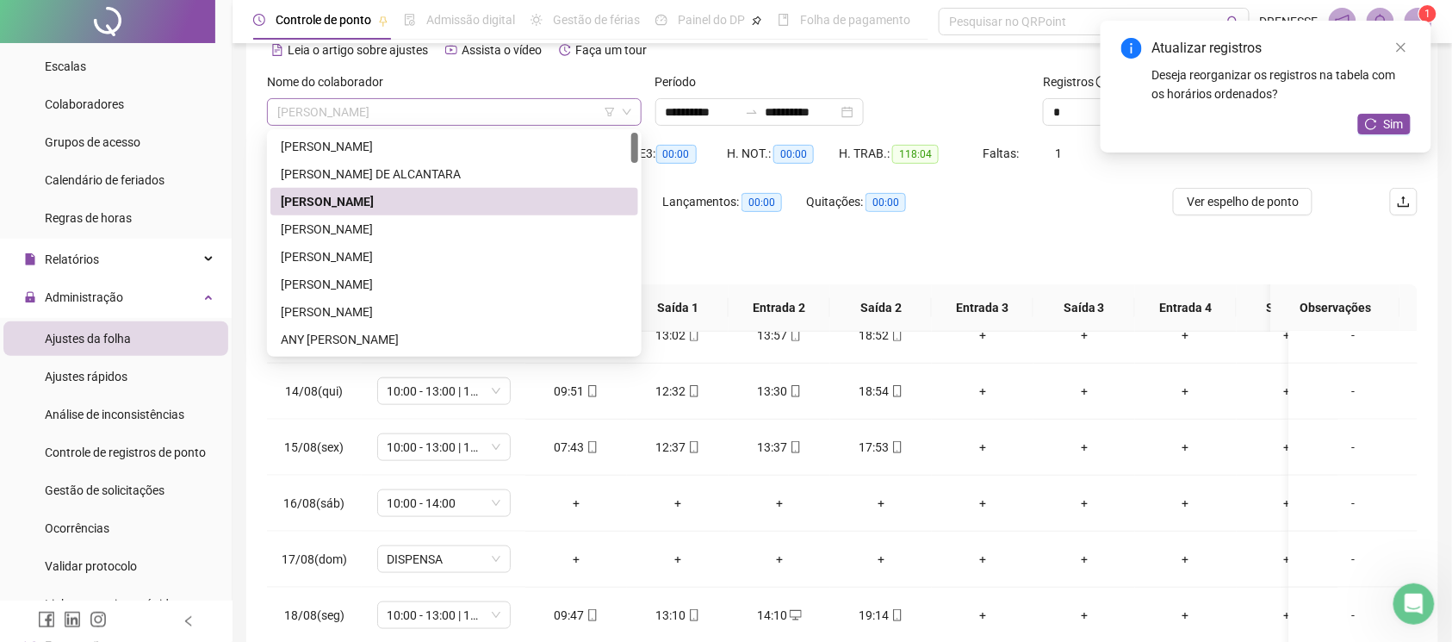
click at [466, 108] on span "[PERSON_NAME]" at bounding box center [454, 112] width 354 height 26
click at [401, 227] on div "[PERSON_NAME]" at bounding box center [454, 229] width 347 height 19
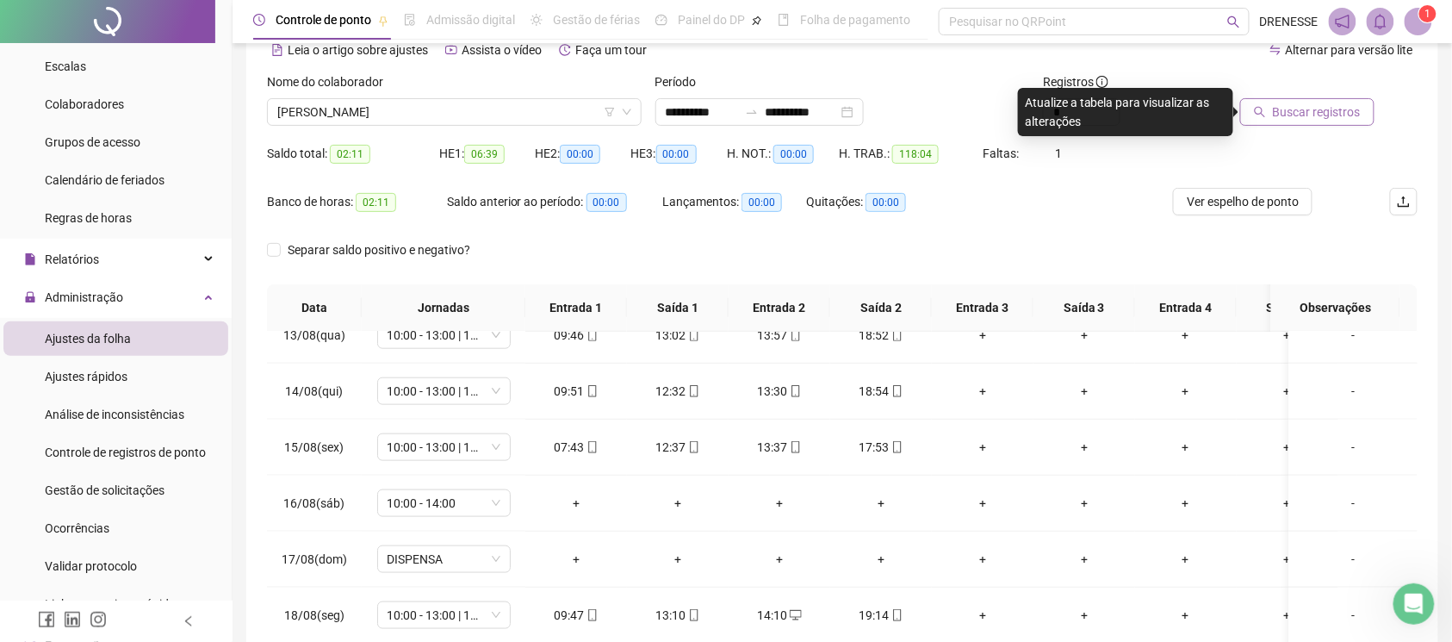
click at [1300, 117] on span "Buscar registros" at bounding box center [1317, 111] width 88 height 19
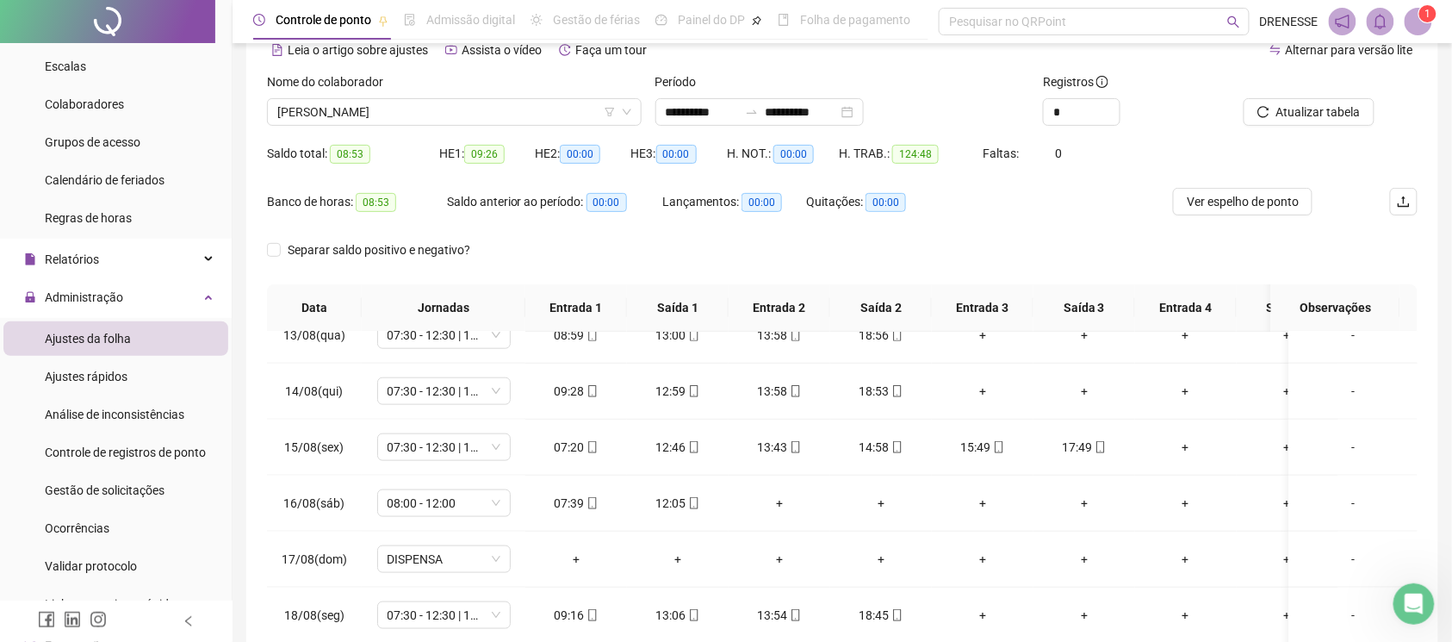
scroll to position [239, 0]
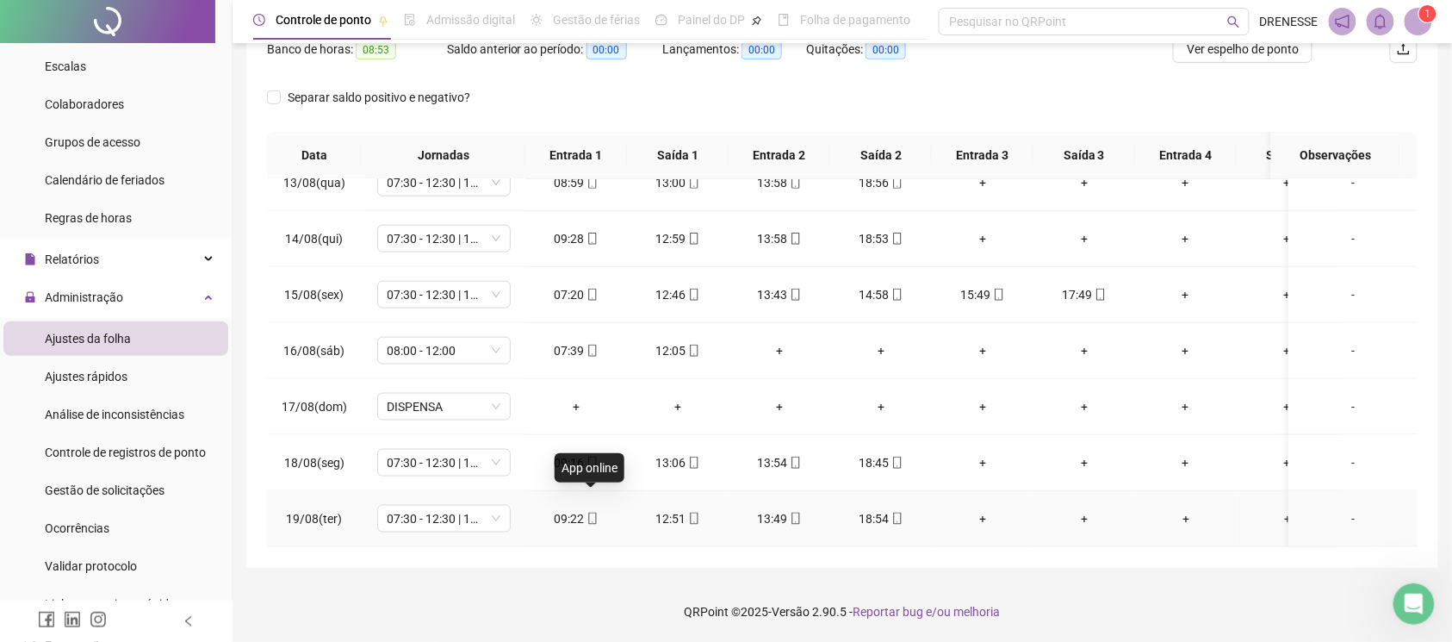
click at [591, 512] on icon "mobile" at bounding box center [592, 518] width 12 height 12
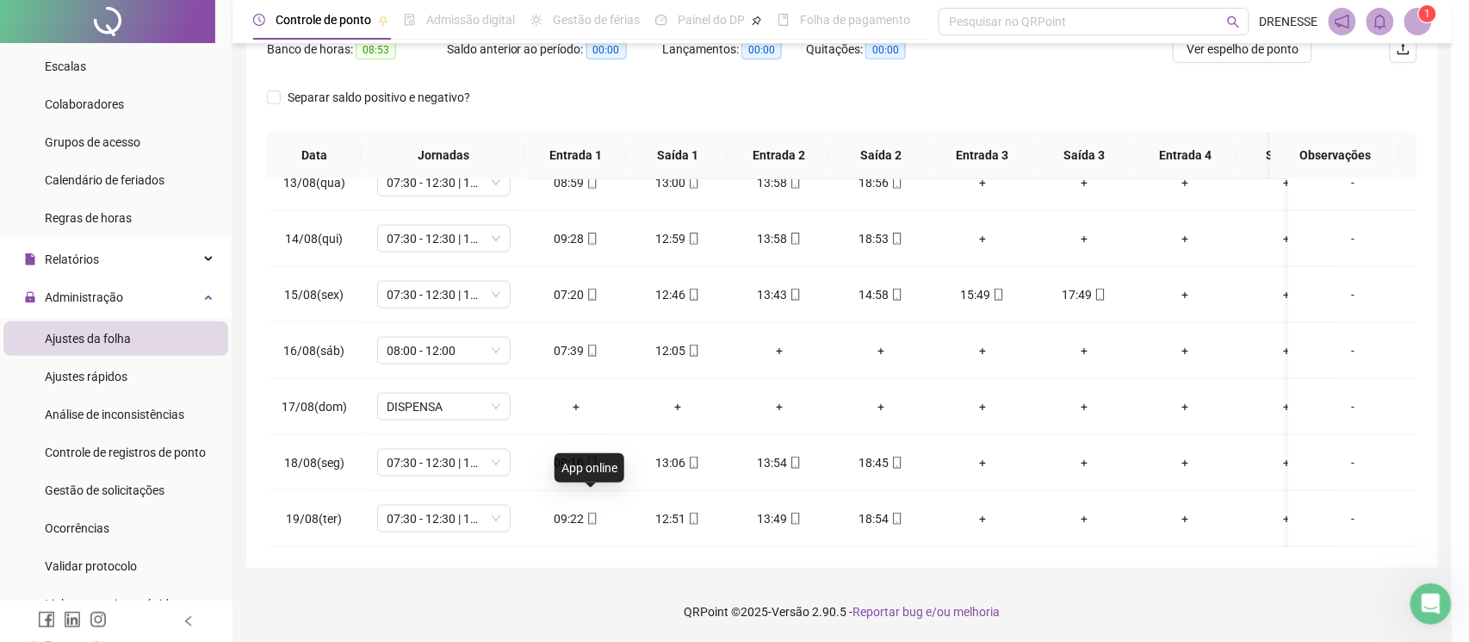
type input "**********"
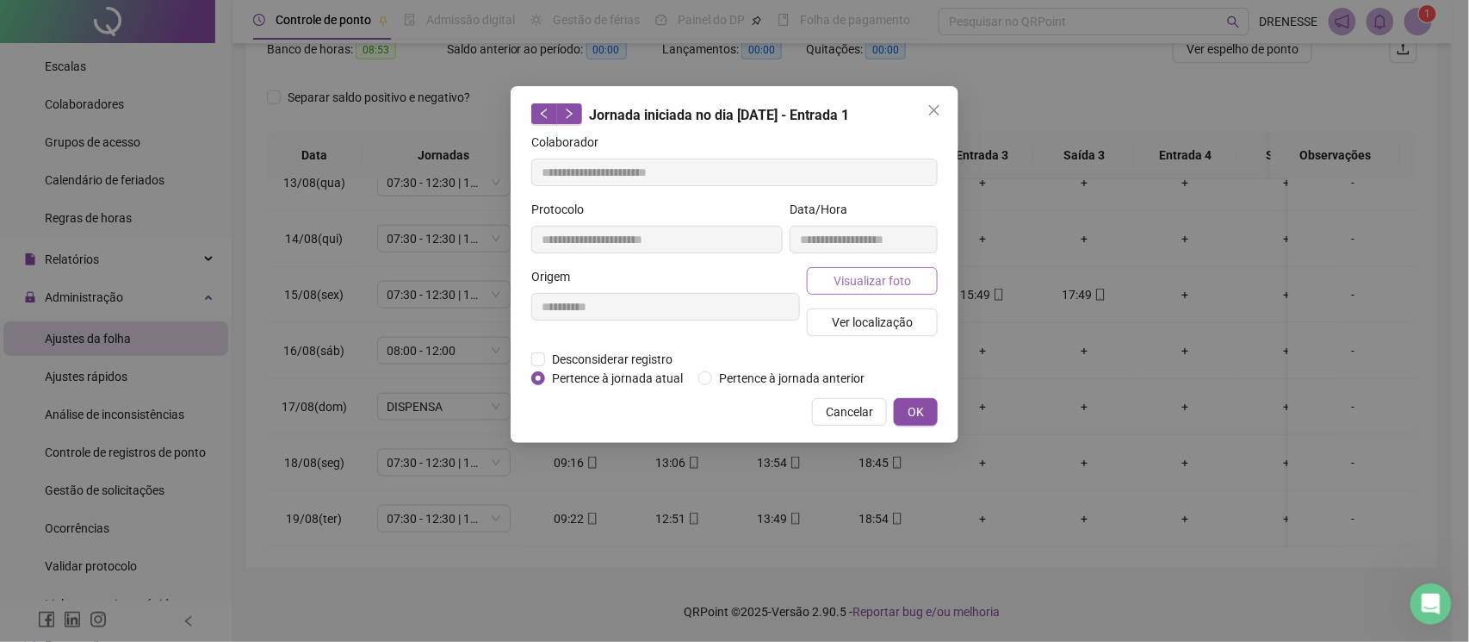
click at [841, 280] on span "Visualizar foto" at bounding box center [873, 280] width 78 height 19
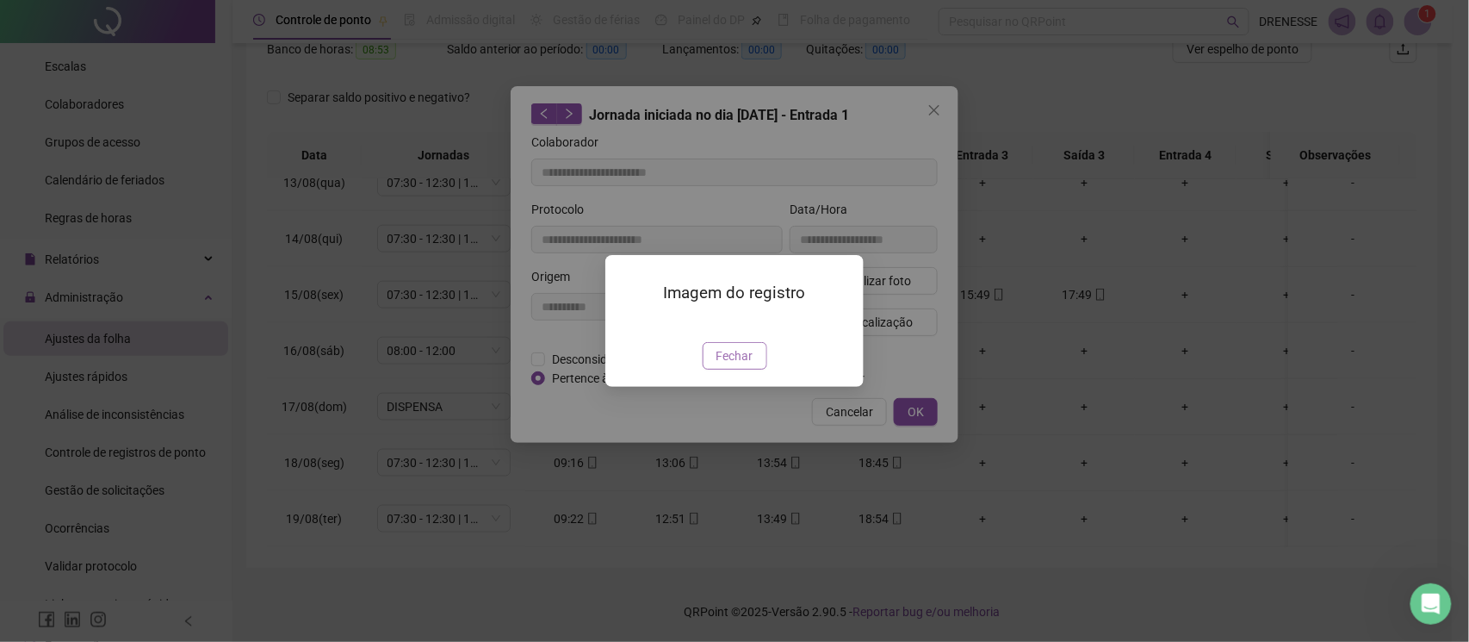
click at [722, 365] on span "Fechar" at bounding box center [735, 355] width 37 height 19
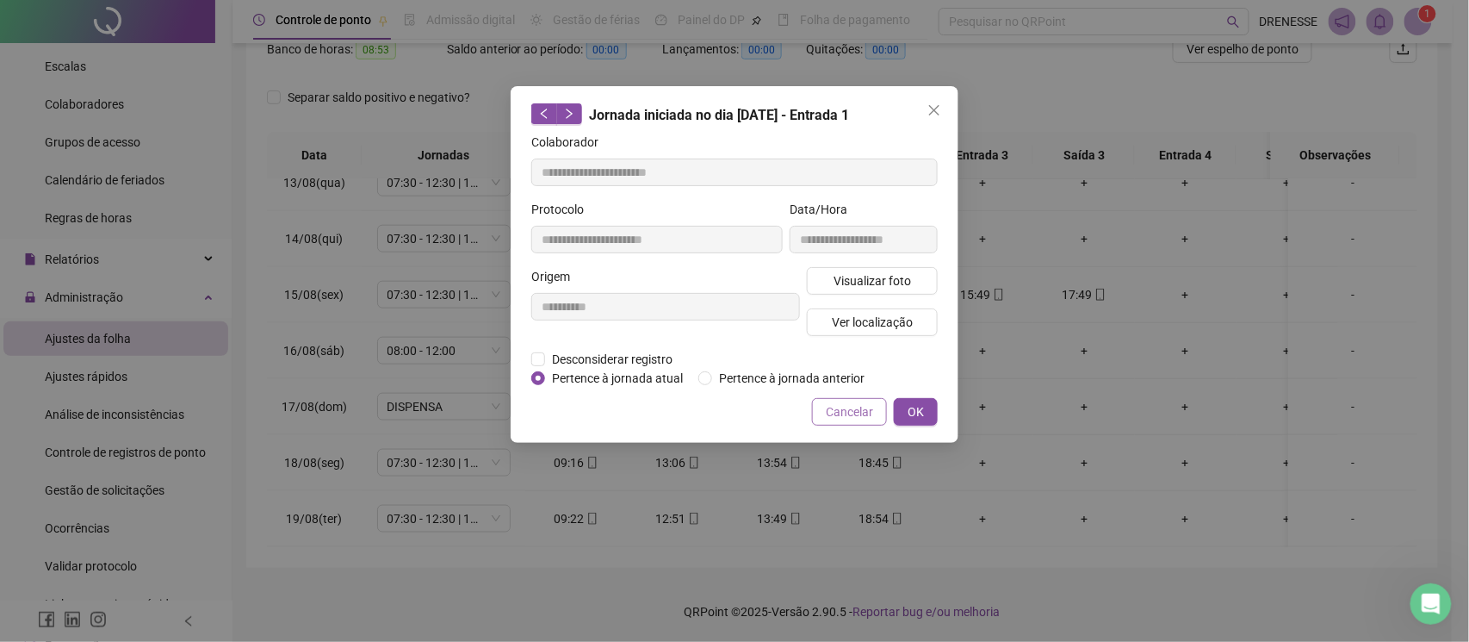
click at [846, 411] on span "Cancelar" at bounding box center [849, 411] width 47 height 19
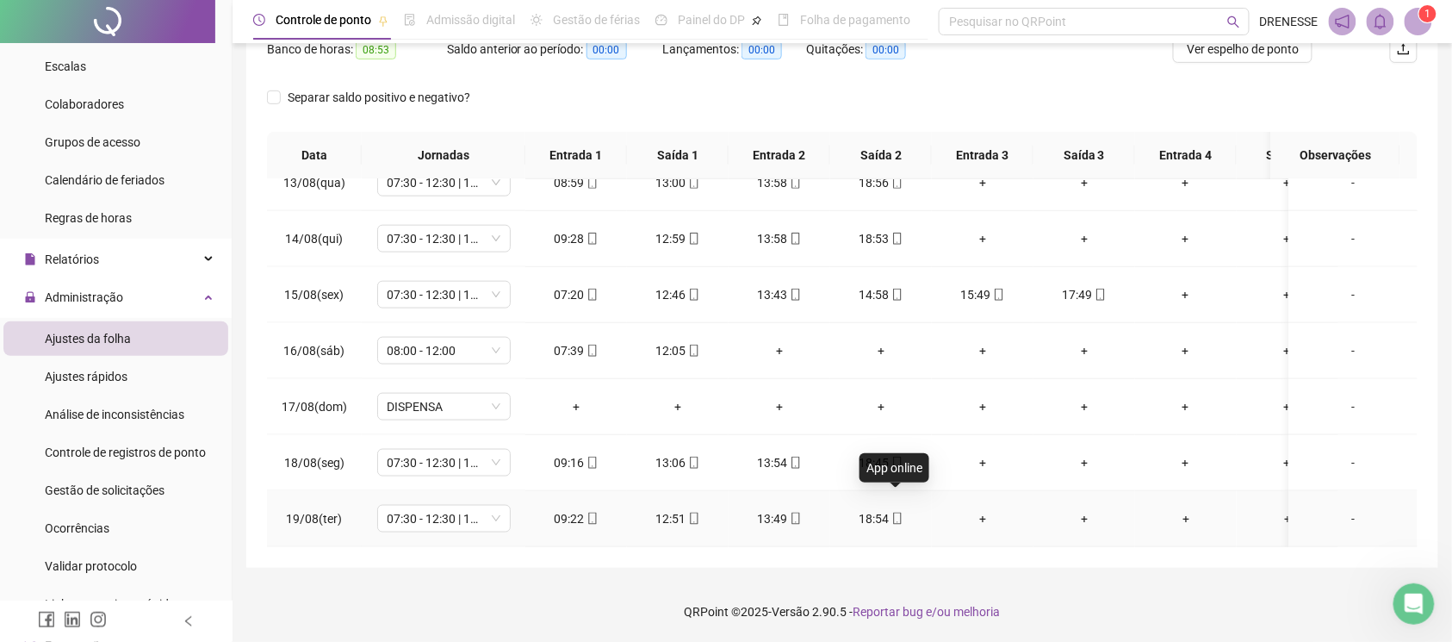
click at [897, 512] on icon "mobile" at bounding box center [897, 518] width 12 height 12
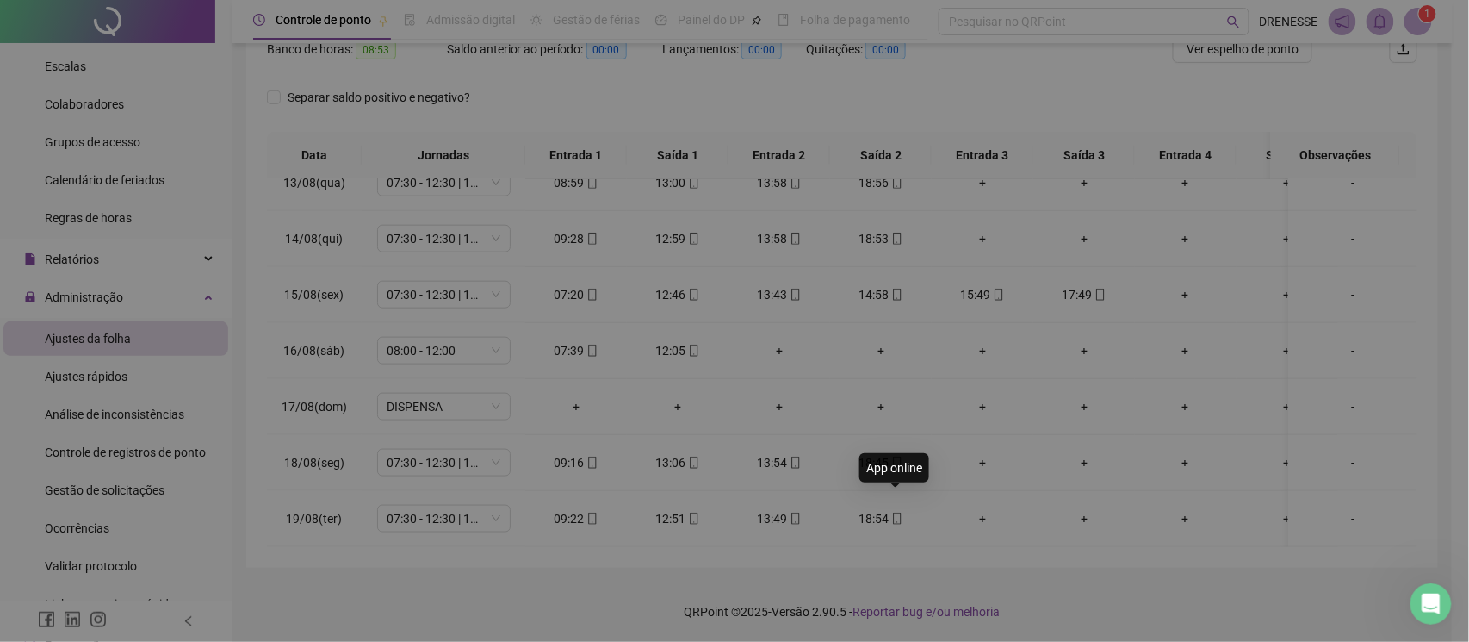
type input "**********"
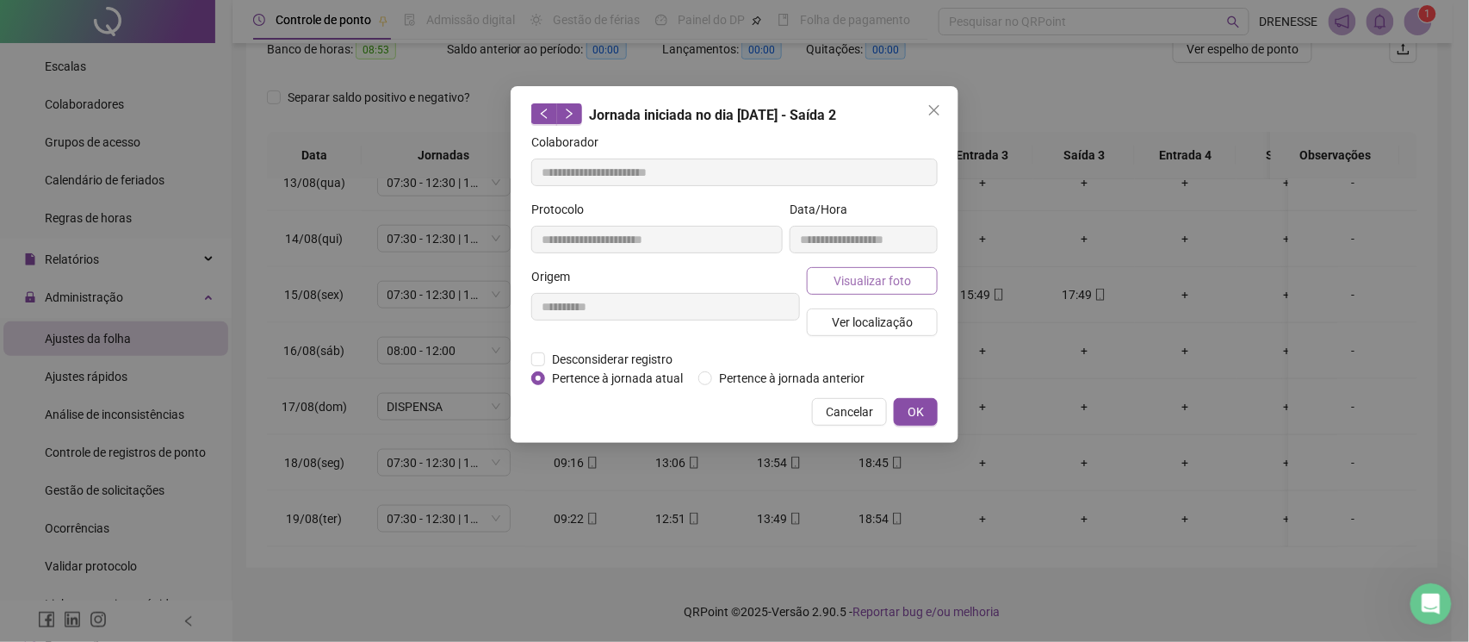
click at [866, 283] on span "Visualizar foto" at bounding box center [873, 280] width 78 height 19
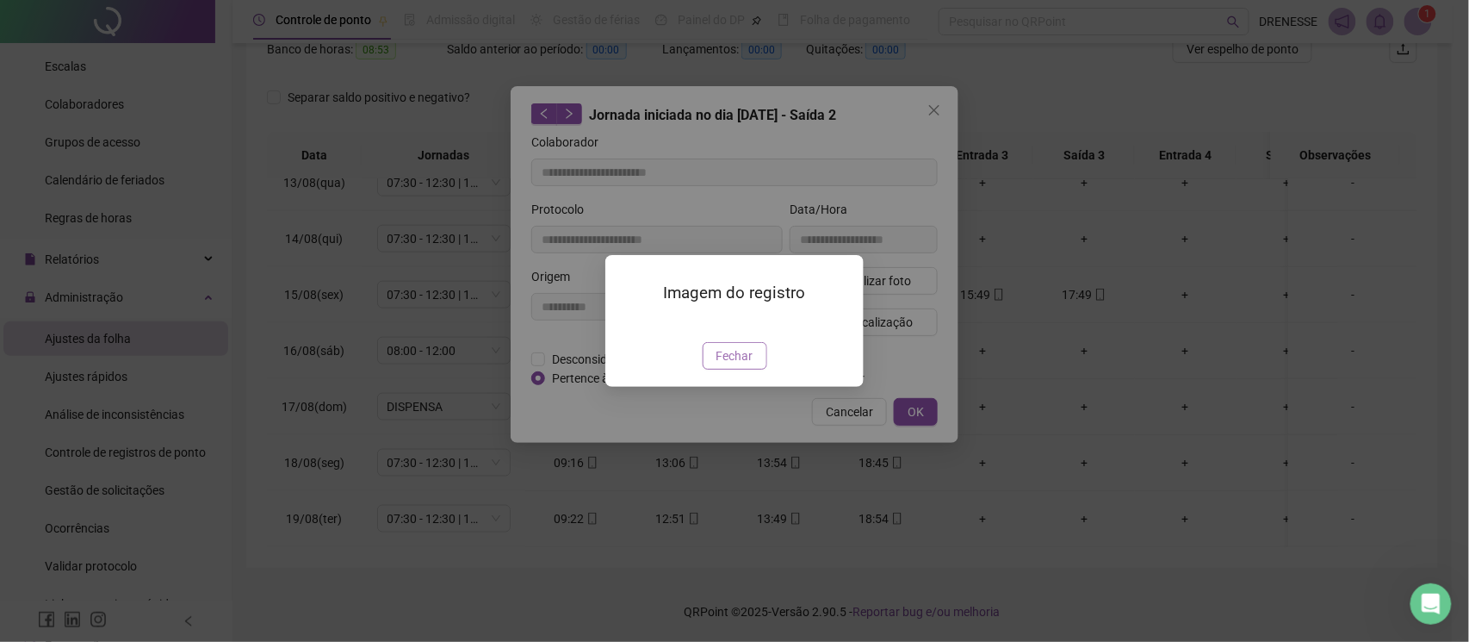
click at [715, 369] on button "Fechar" at bounding box center [735, 356] width 65 height 28
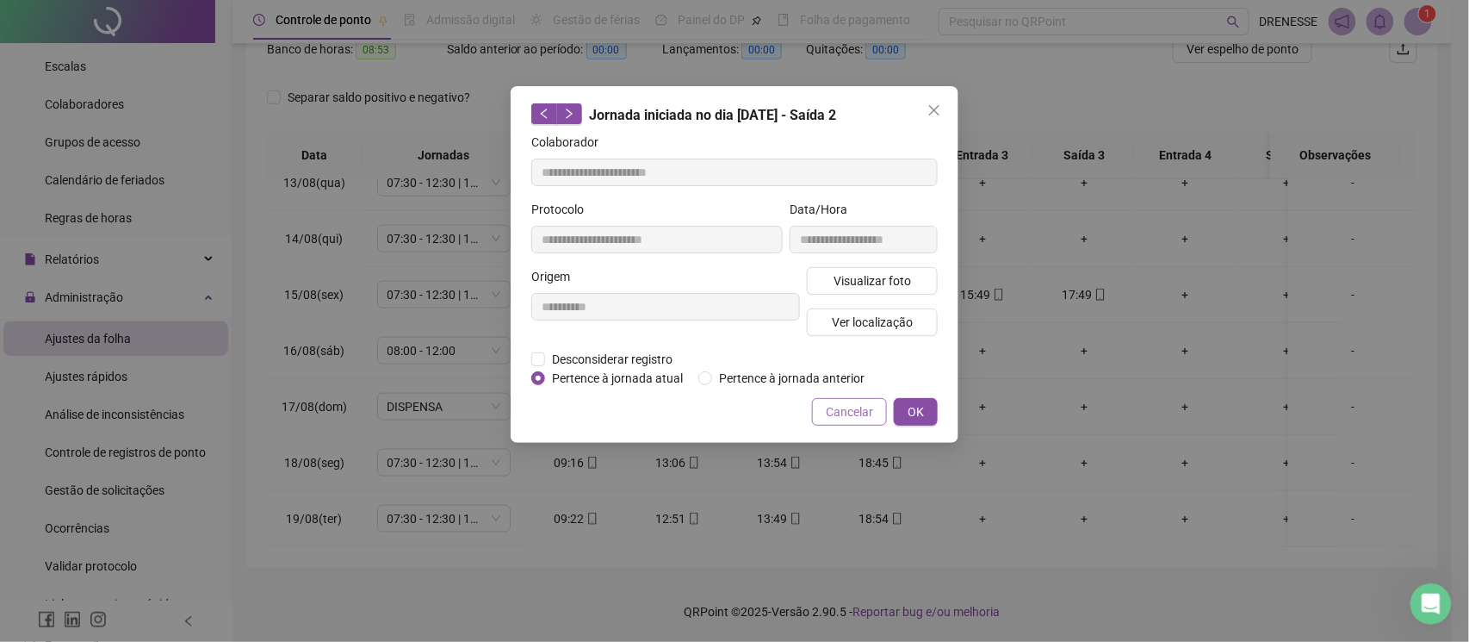
click at [842, 403] on span "Cancelar" at bounding box center [849, 411] width 47 height 19
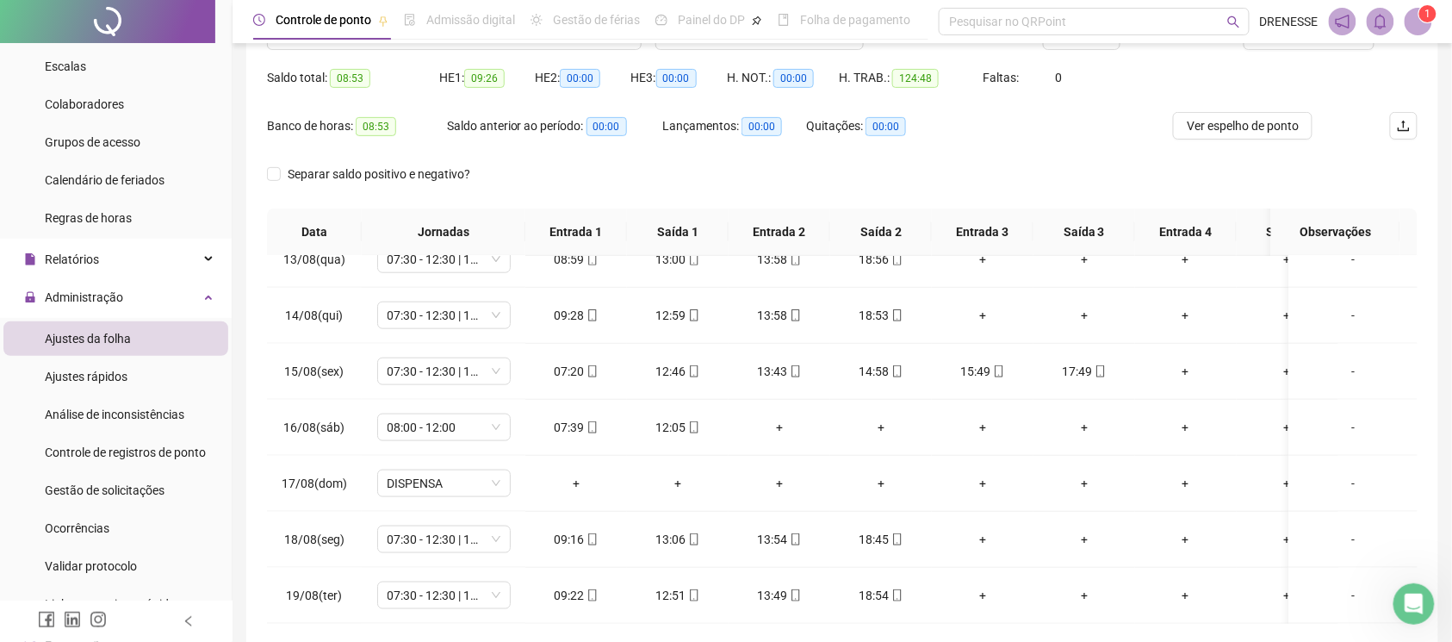
scroll to position [86, 0]
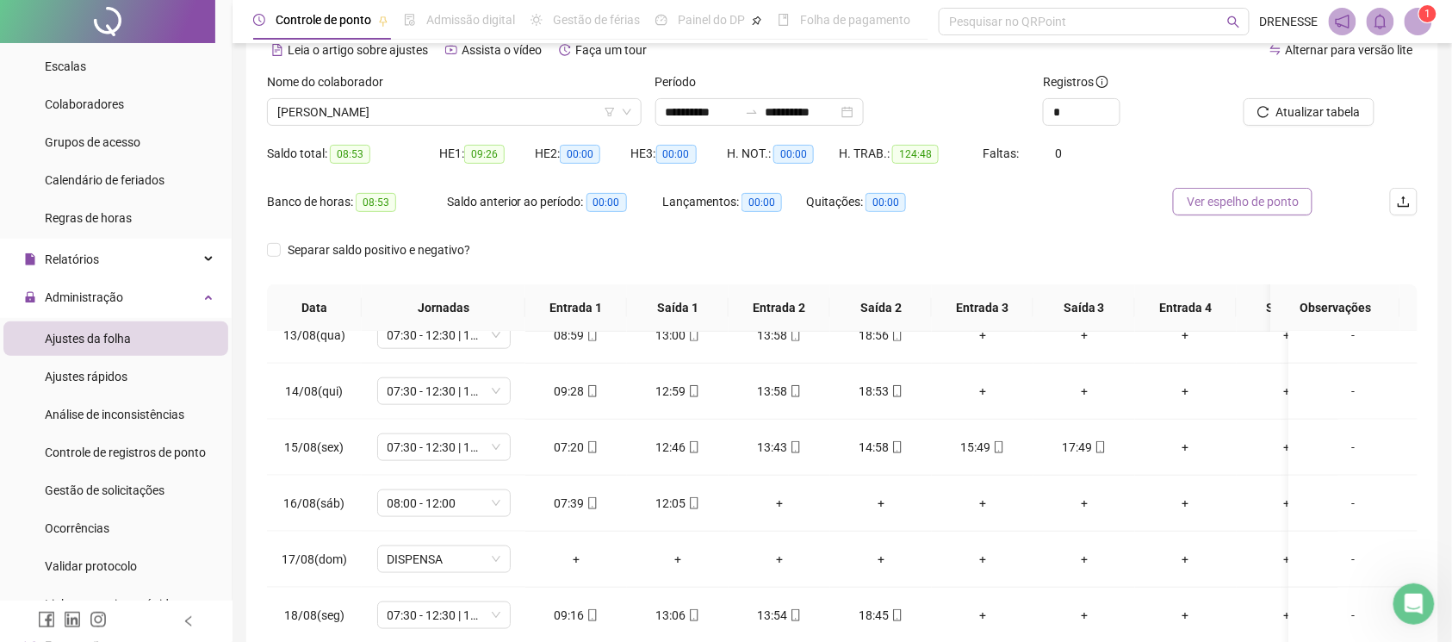
click at [1247, 205] on span "Ver espelho de ponto" at bounding box center [1243, 201] width 112 height 19
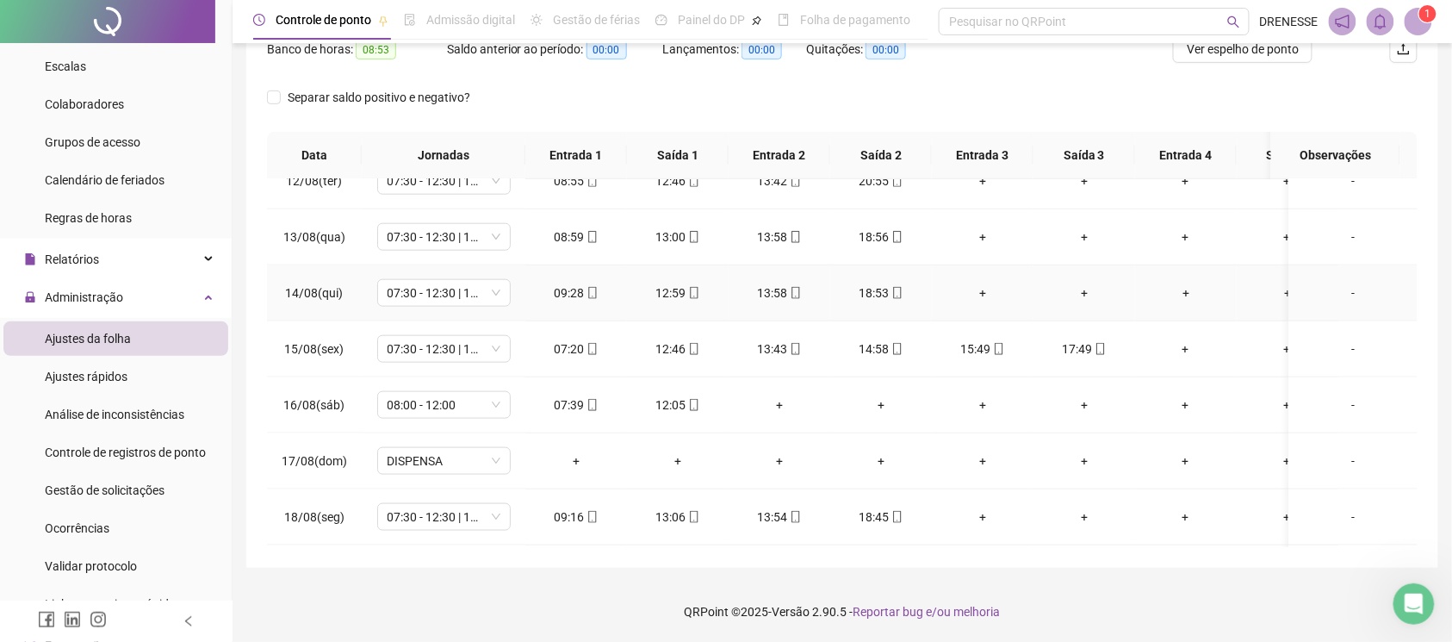
scroll to position [566, 0]
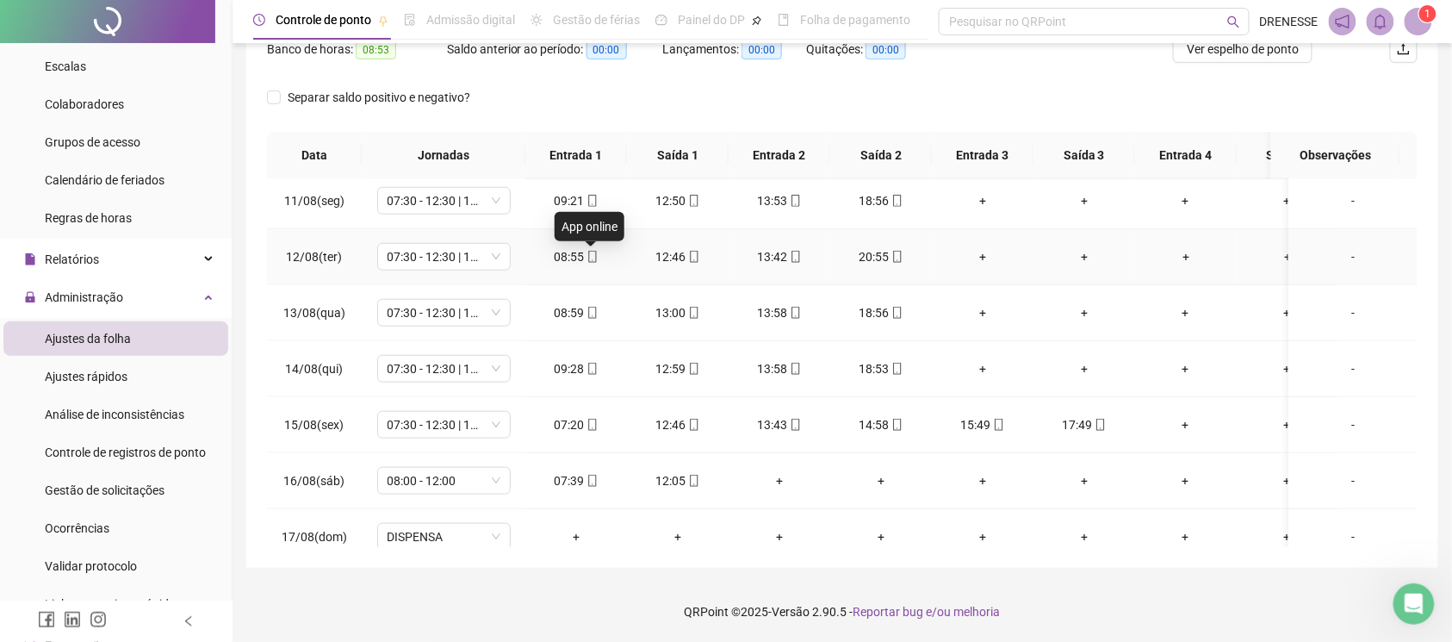
click at [590, 258] on icon "mobile" at bounding box center [592, 257] width 12 height 12
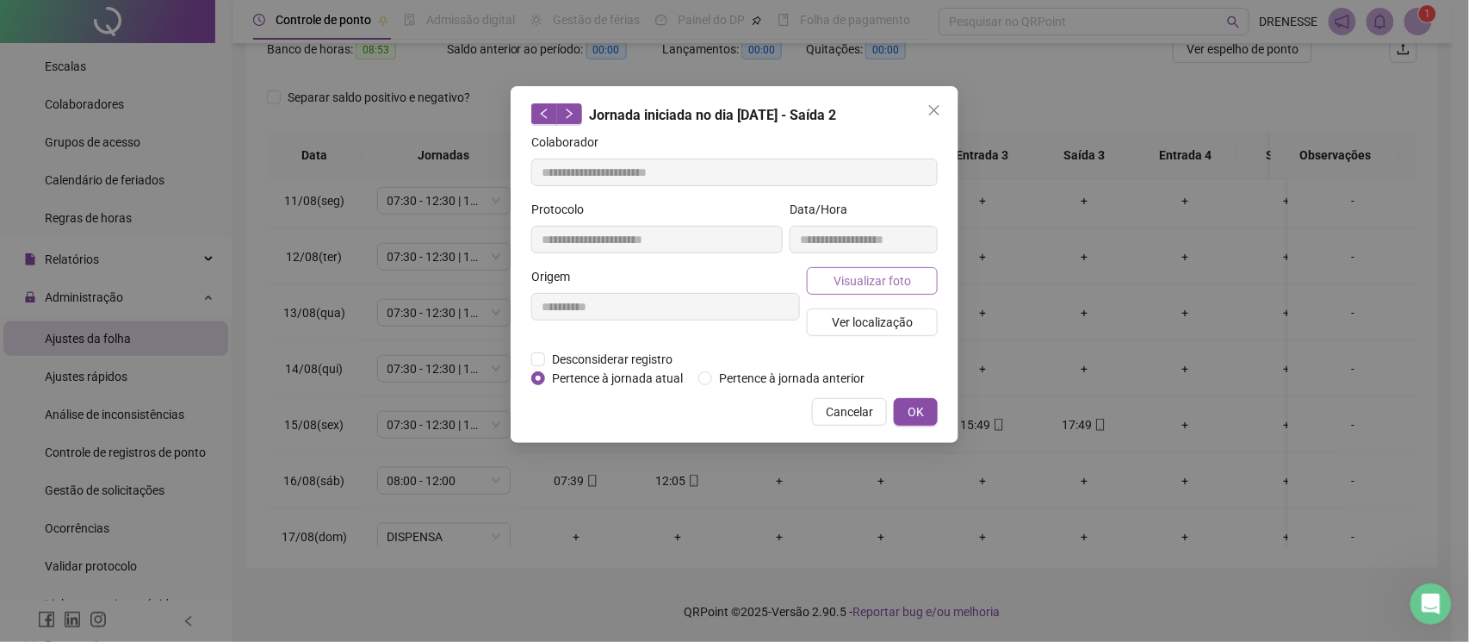
click at [873, 273] on span "Visualizar foto" at bounding box center [873, 280] width 78 height 19
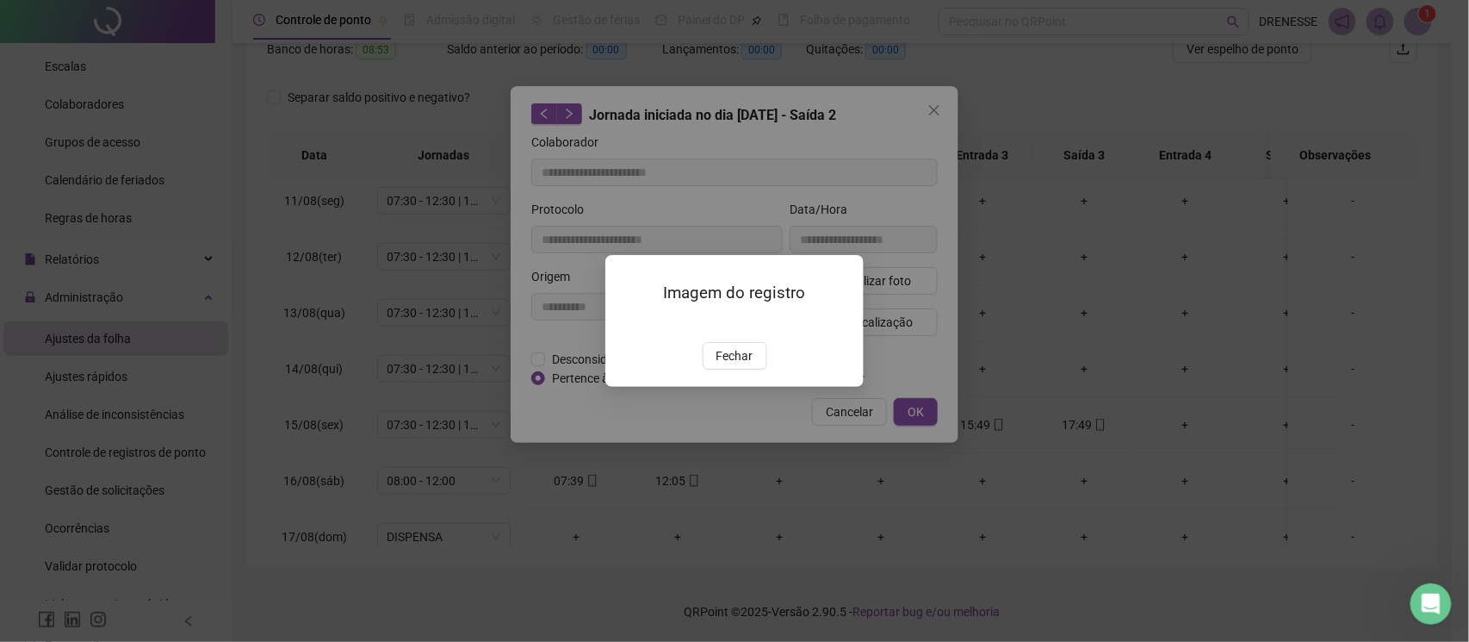
type input "**********"
click at [729, 365] on span "Fechar" at bounding box center [735, 355] width 37 height 19
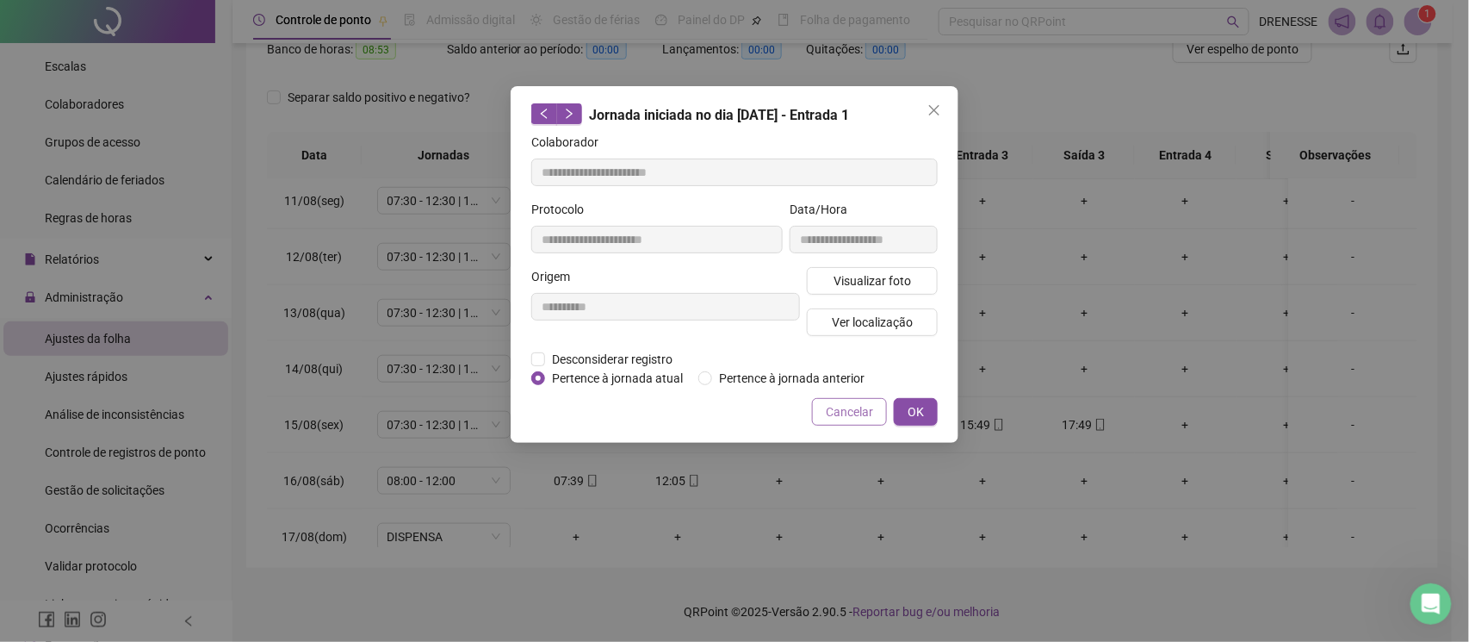
click at [846, 406] on span "Cancelar" at bounding box center [849, 411] width 47 height 19
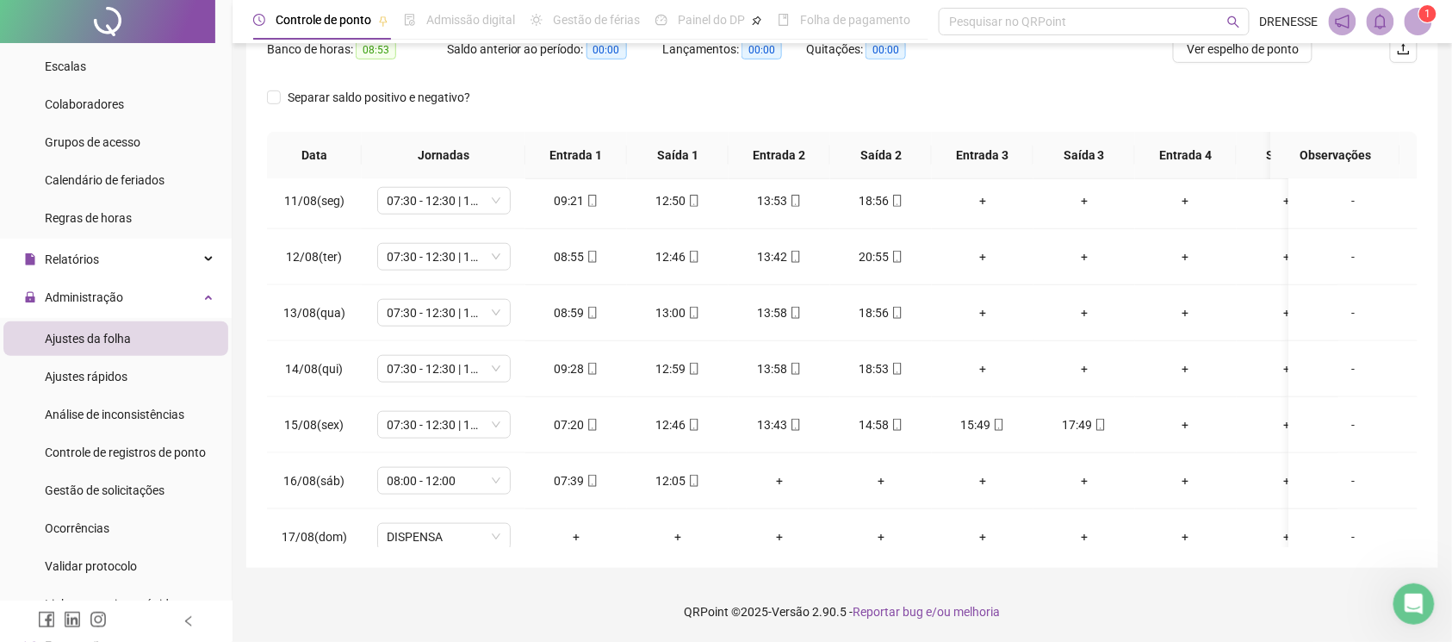
scroll to position [86, 0]
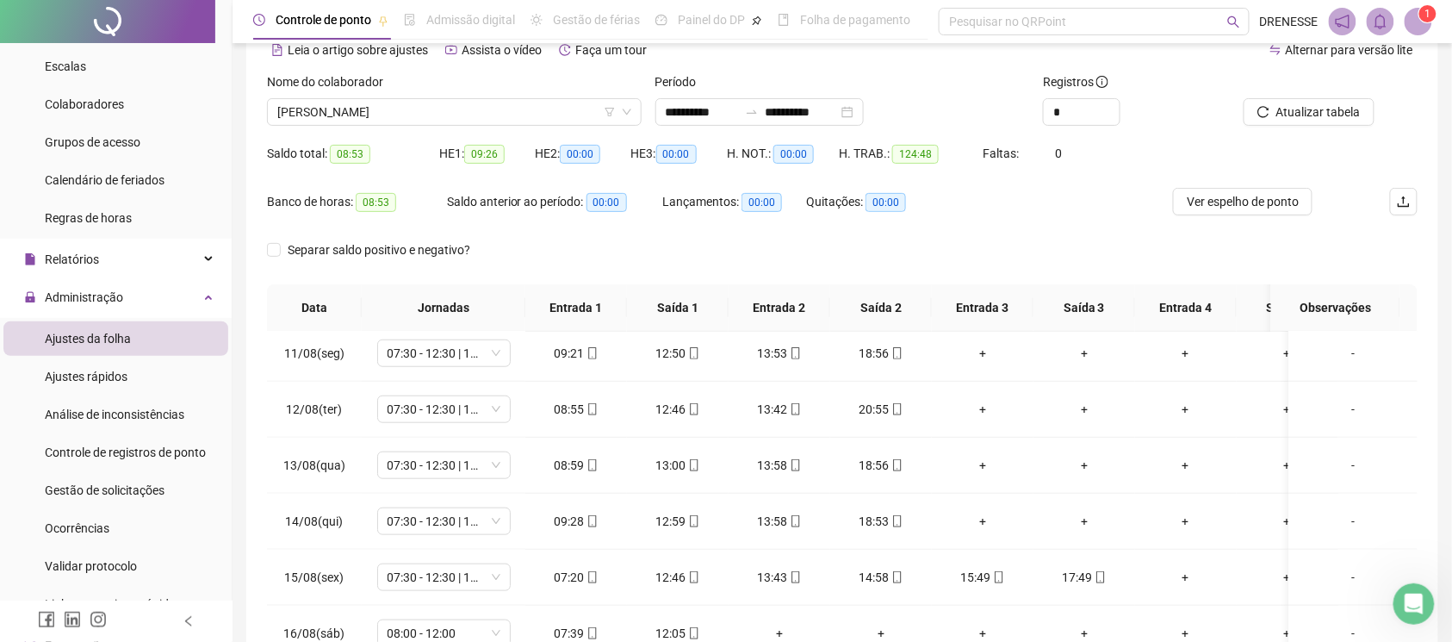
click at [407, 129] on div "Nome do colaborador [PERSON_NAME]" at bounding box center [454, 105] width 388 height 67
click at [417, 110] on span "[PERSON_NAME]" at bounding box center [454, 112] width 354 height 26
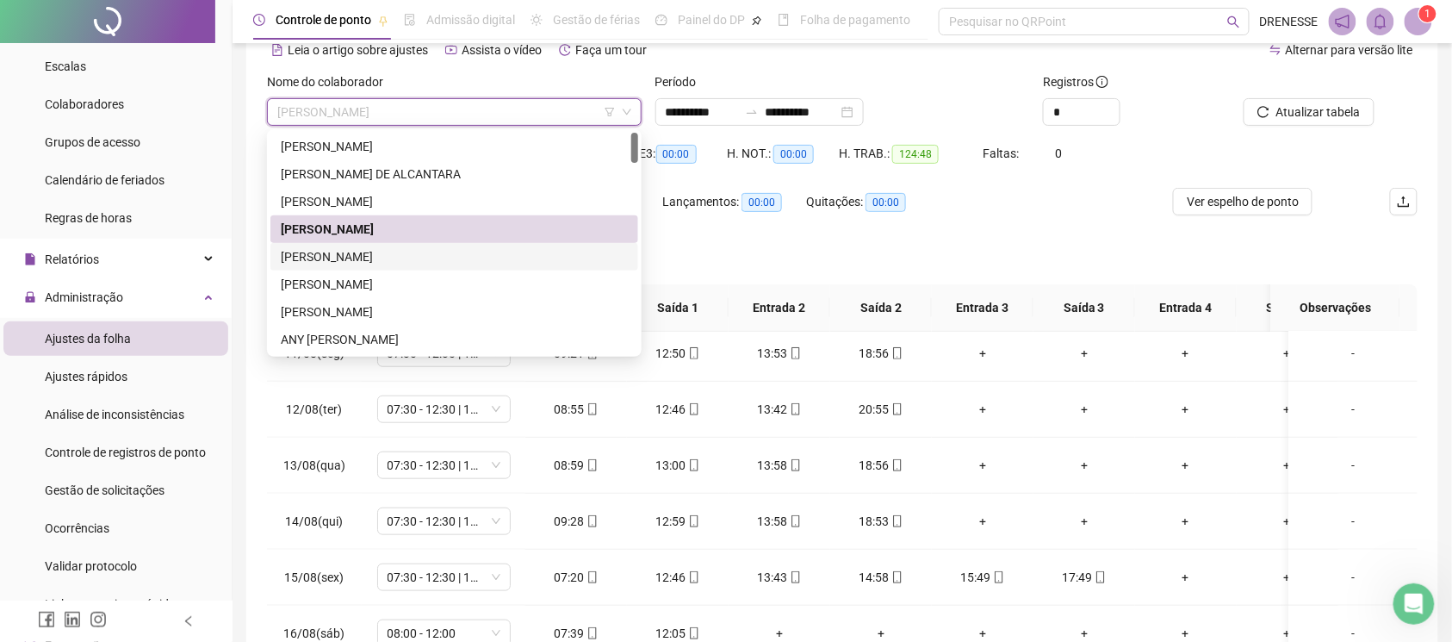
drag, startPoint x: 414, startPoint y: 253, endPoint x: 493, endPoint y: 251, distance: 78.4
click at [414, 253] on div "[PERSON_NAME]" at bounding box center [454, 256] width 347 height 19
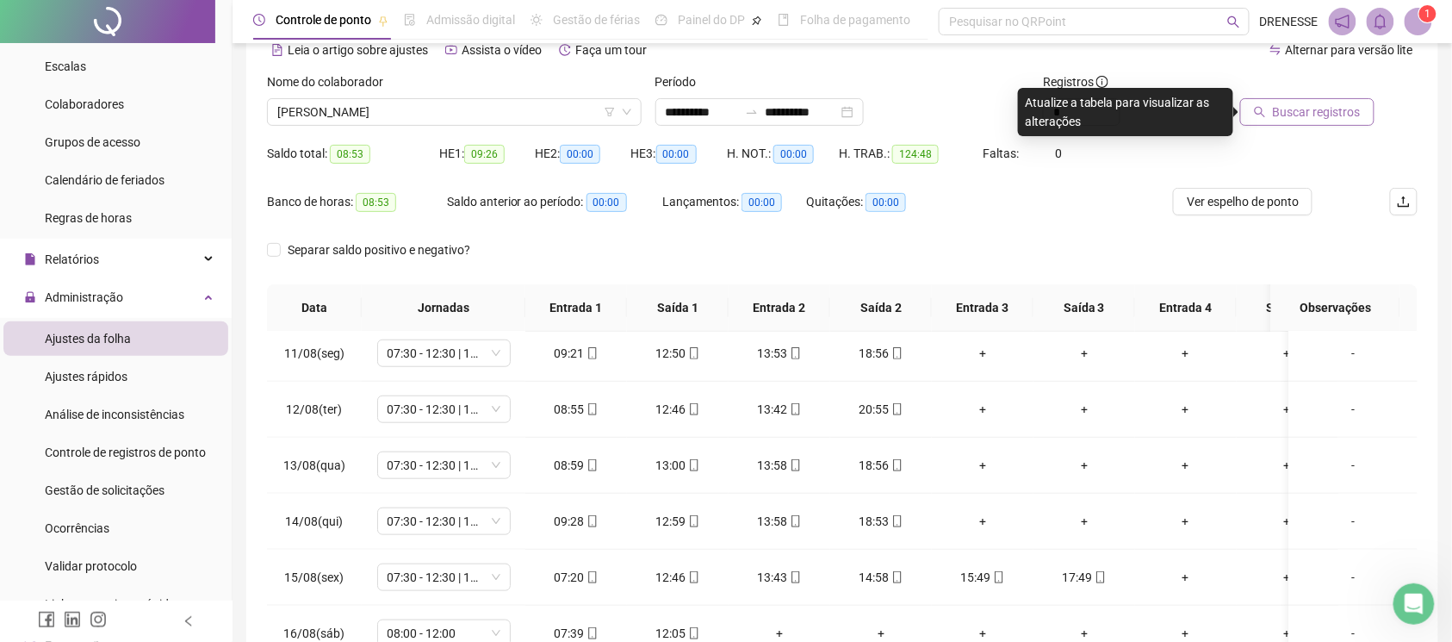
click at [1311, 111] on span "Buscar registros" at bounding box center [1317, 111] width 88 height 19
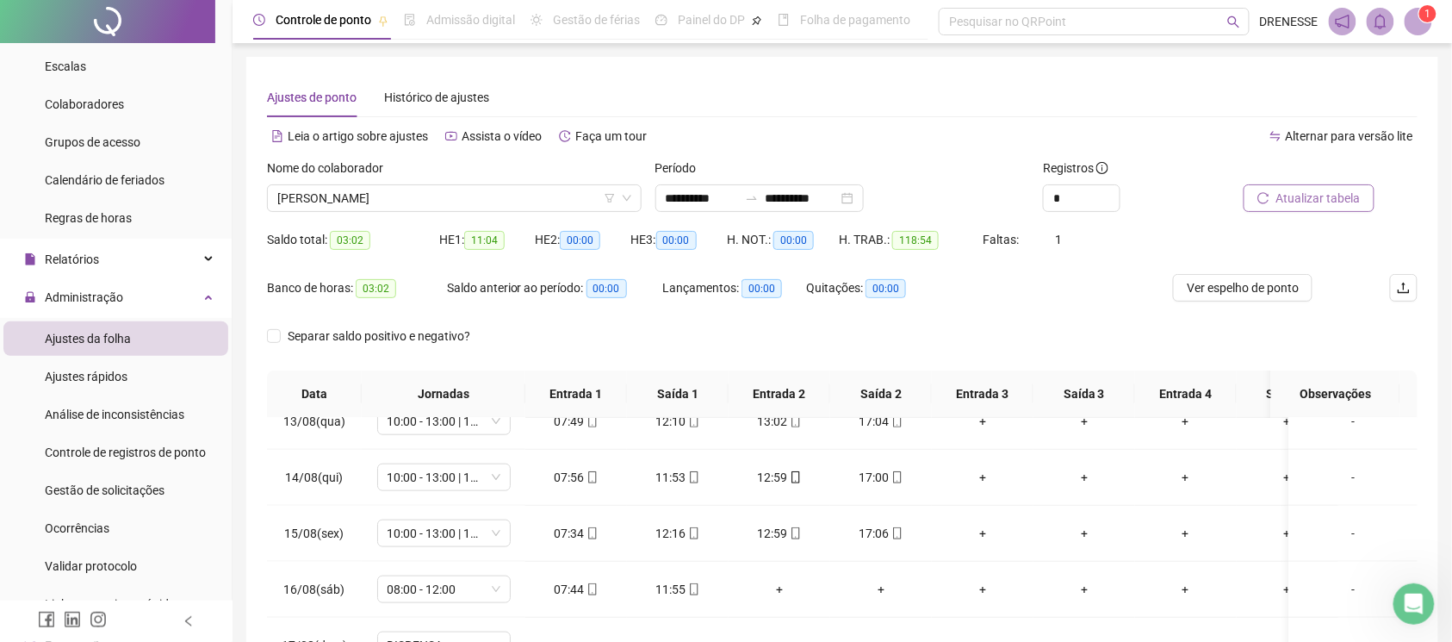
scroll to position [239, 0]
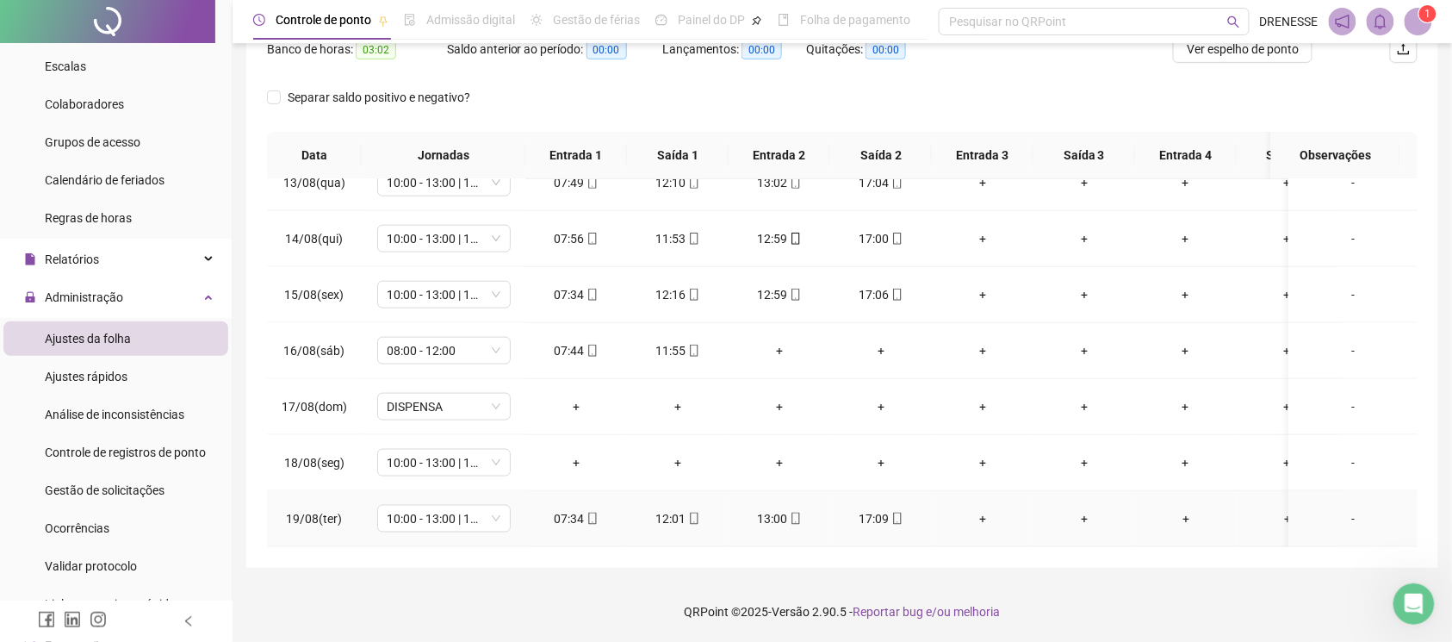
click at [584, 509] on div "07:34" at bounding box center [576, 518] width 74 height 19
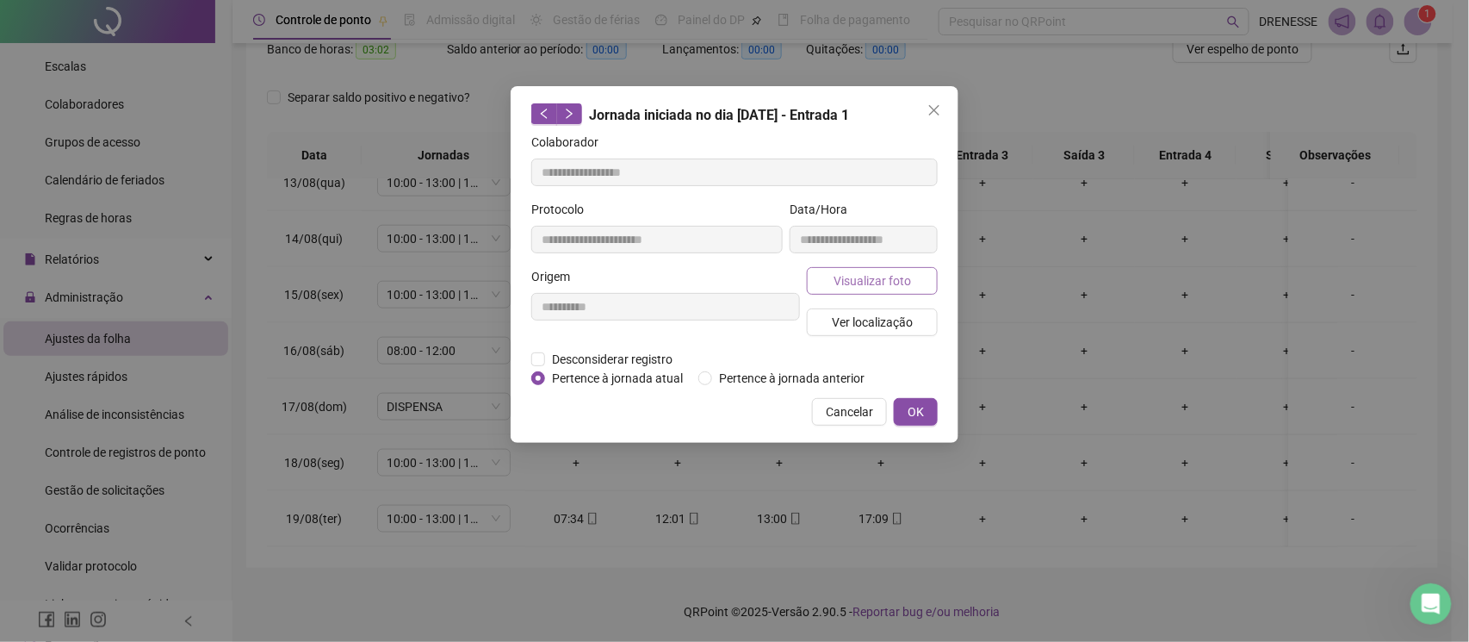
click at [870, 276] on span "Visualizar foto" at bounding box center [873, 280] width 78 height 19
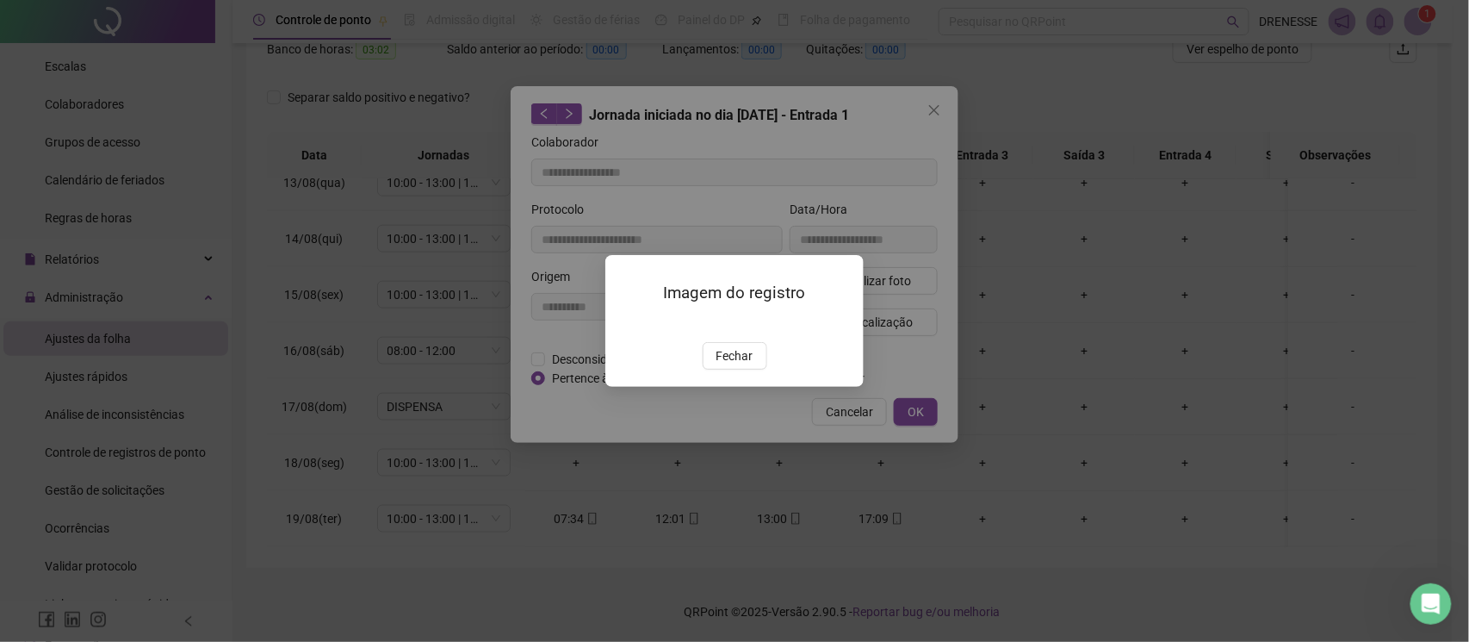
type input "**********"
click at [626, 324] on img at bounding box center [626, 324] width 0 height 0
click at [717, 365] on span "Fechar" at bounding box center [735, 355] width 37 height 19
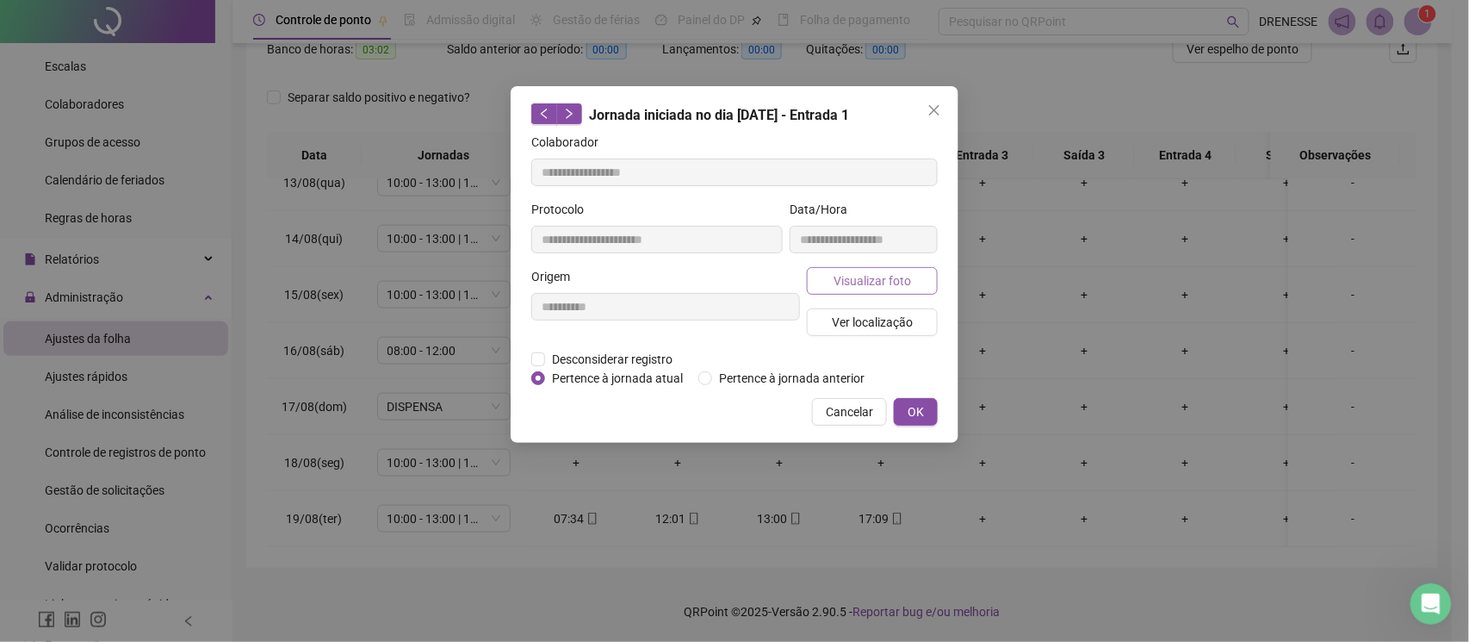
click at [868, 271] on span "Visualizar foto" at bounding box center [873, 280] width 78 height 19
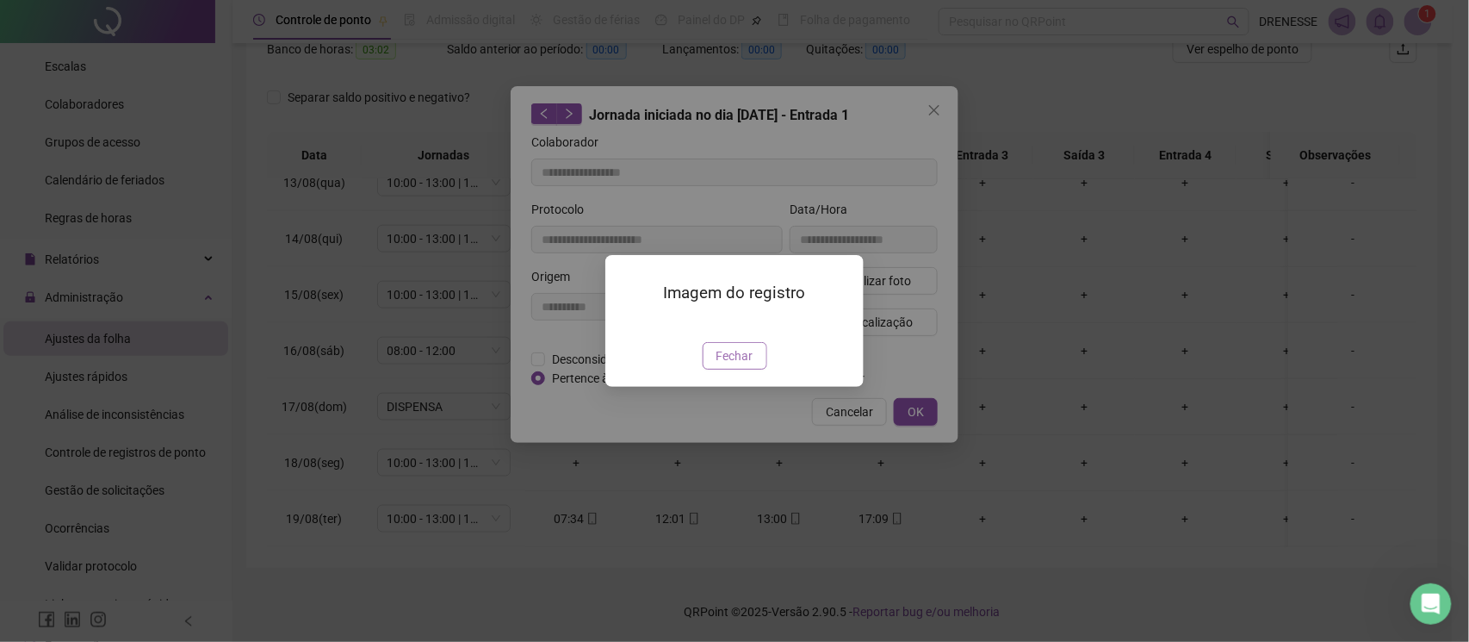
click at [744, 365] on span "Fechar" at bounding box center [735, 355] width 37 height 19
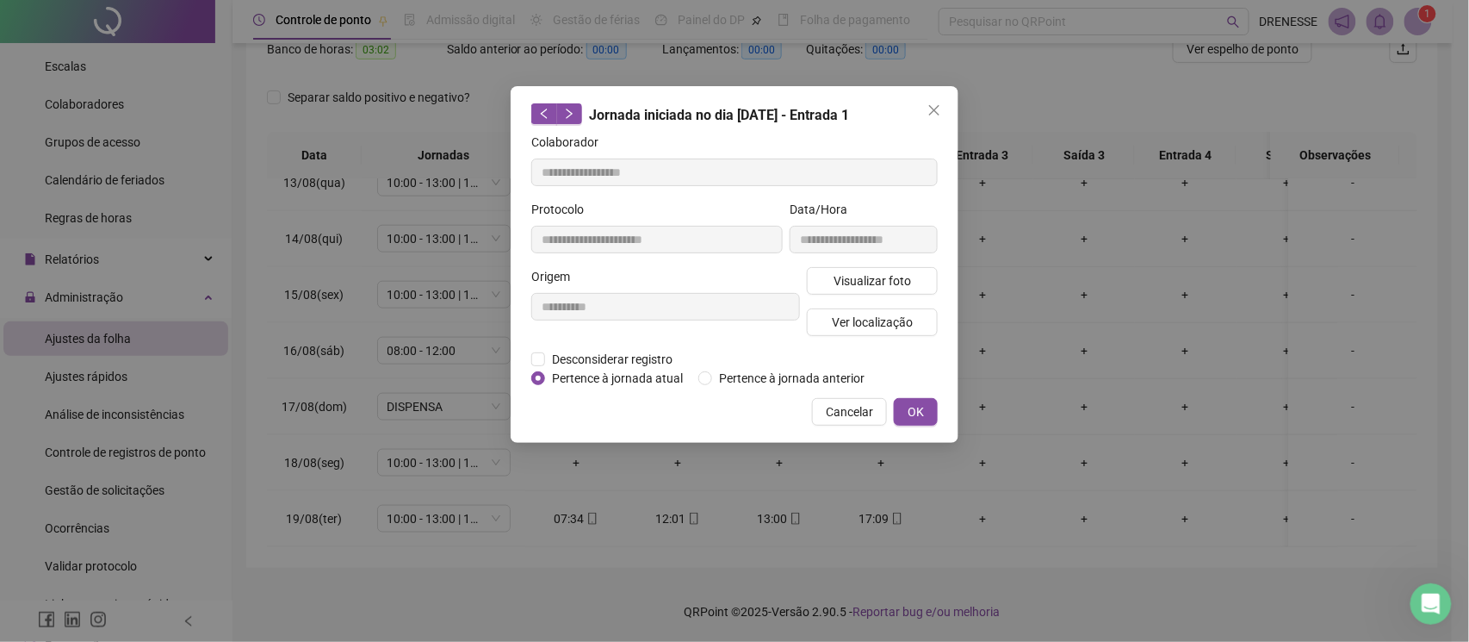
click at [859, 415] on span "Cancelar" at bounding box center [849, 411] width 47 height 19
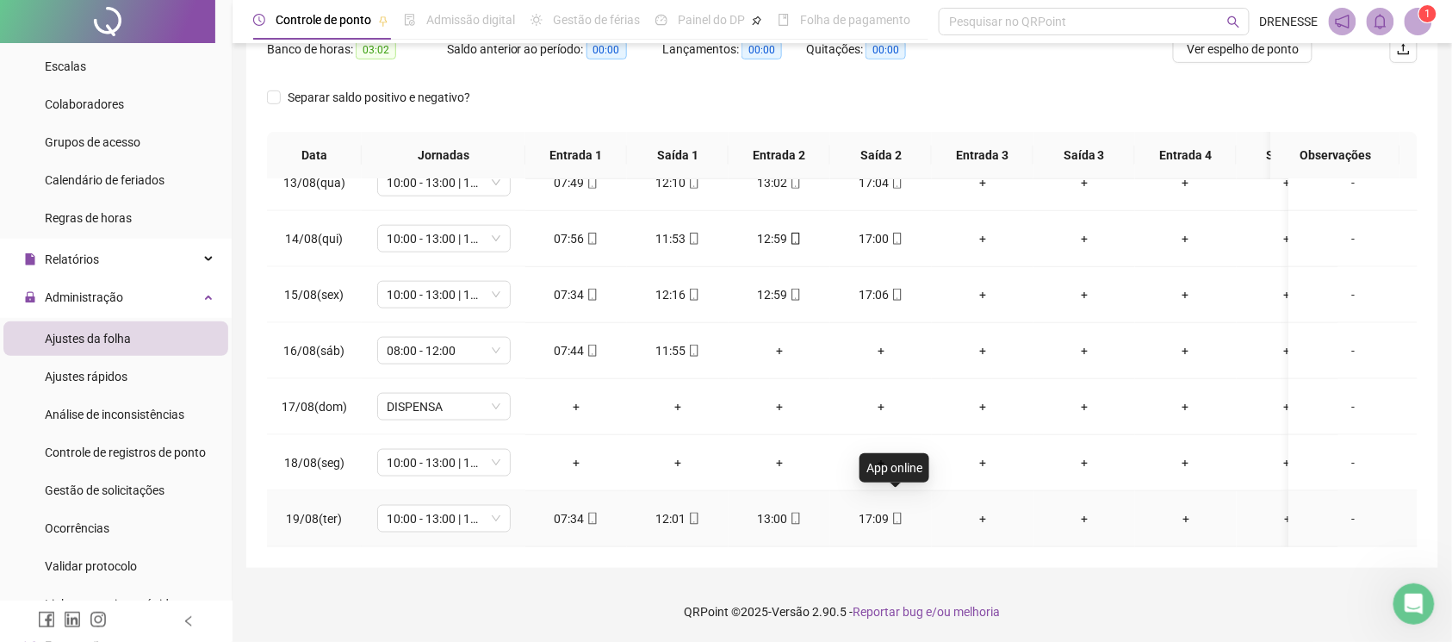
click at [896, 512] on icon "mobile" at bounding box center [897, 518] width 12 height 12
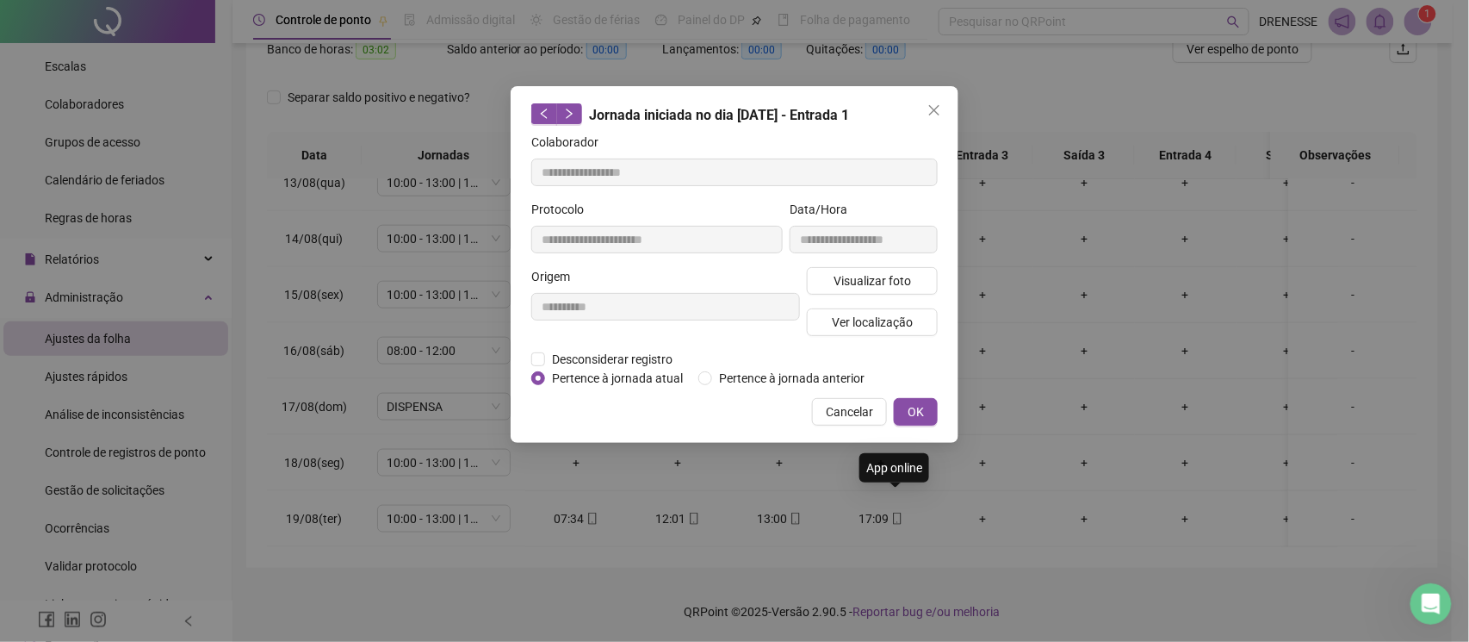
type input "**********"
click at [870, 276] on span "Visualizar foto" at bounding box center [873, 280] width 78 height 19
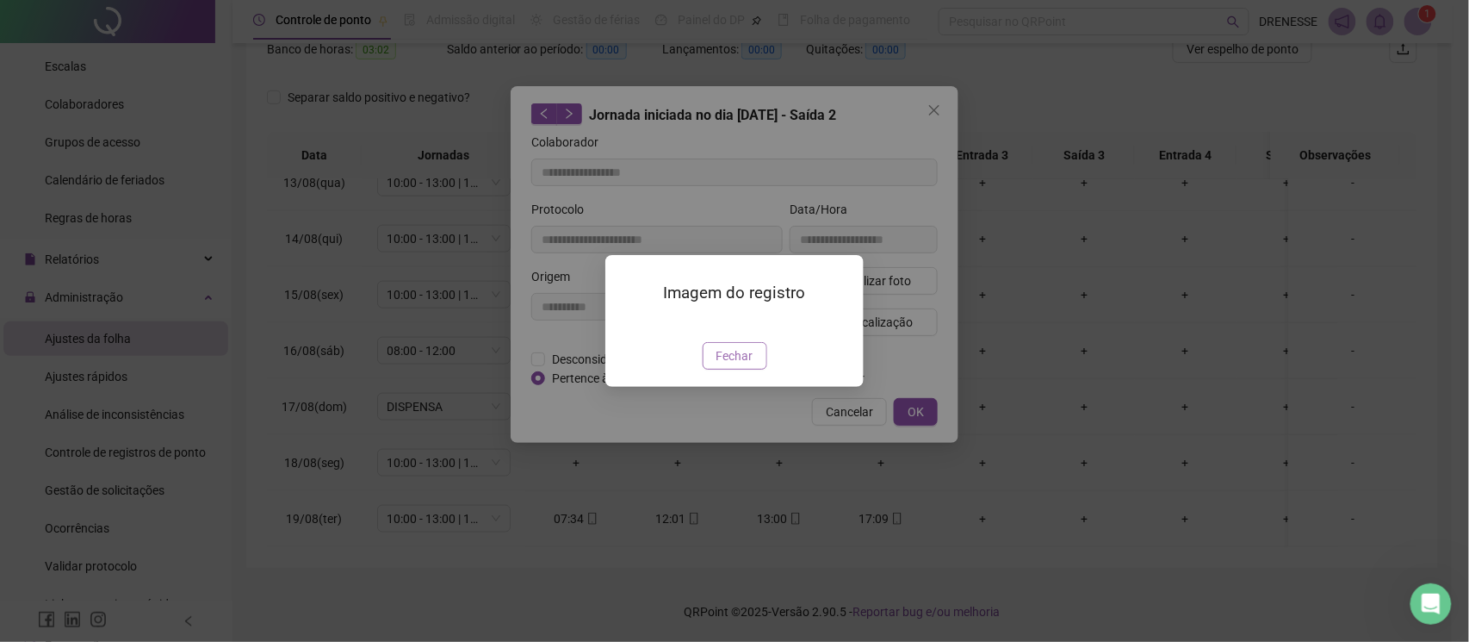
click at [724, 365] on span "Fechar" at bounding box center [735, 355] width 37 height 19
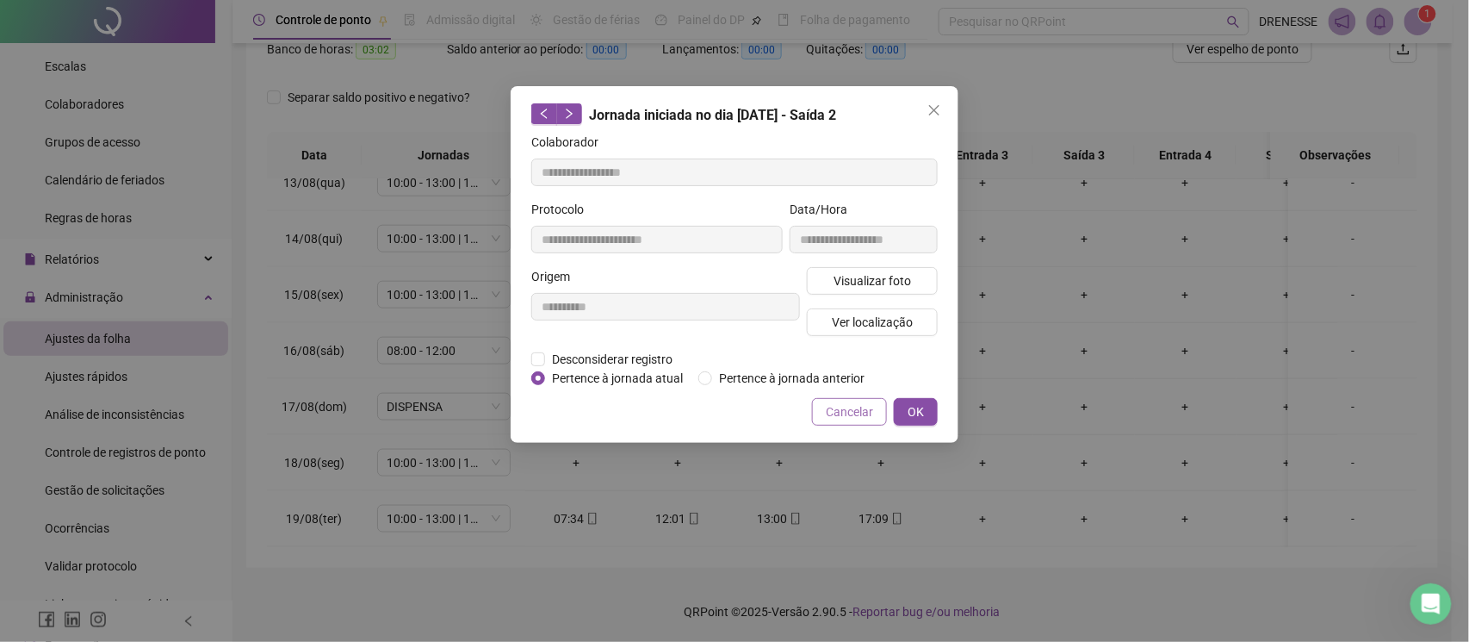
click at [841, 408] on span "Cancelar" at bounding box center [849, 411] width 47 height 19
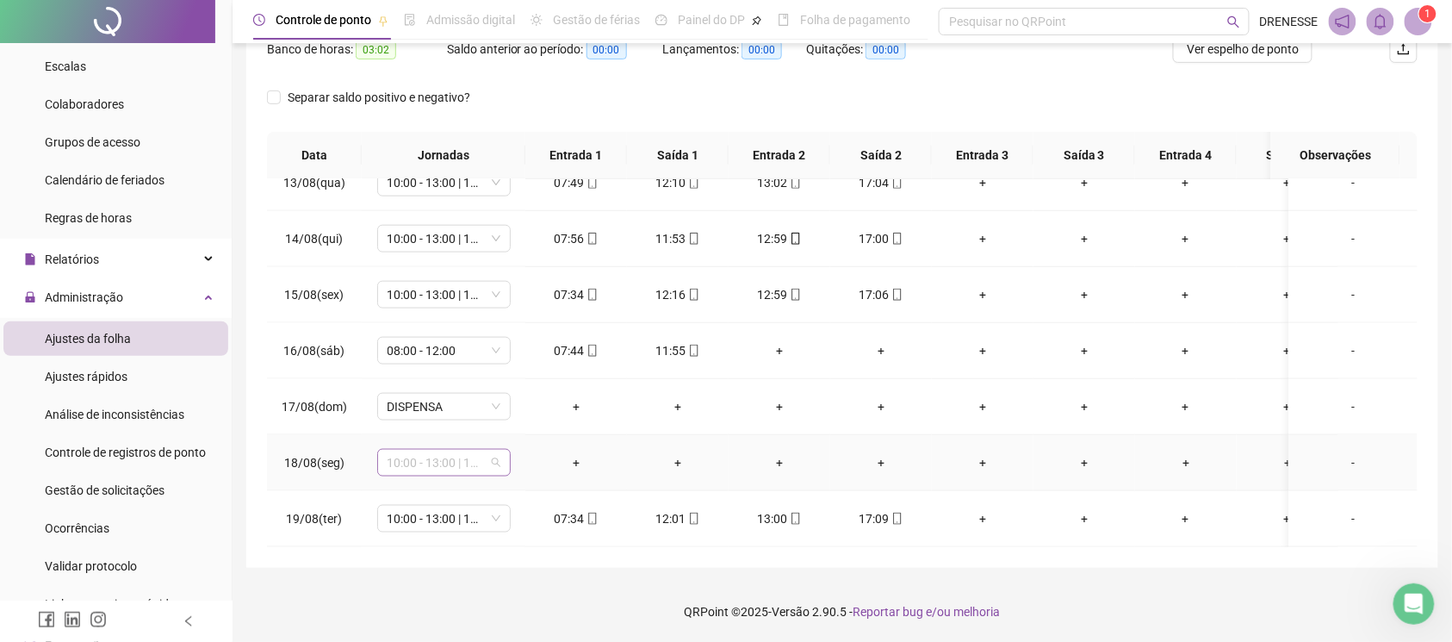
click at [425, 450] on span "10:00 - 13:00 | 14:00 - 19:00" at bounding box center [444, 463] width 113 height 26
type input "**"
click at [453, 413] on div "Folga compensatória" at bounding box center [458, 409] width 114 height 19
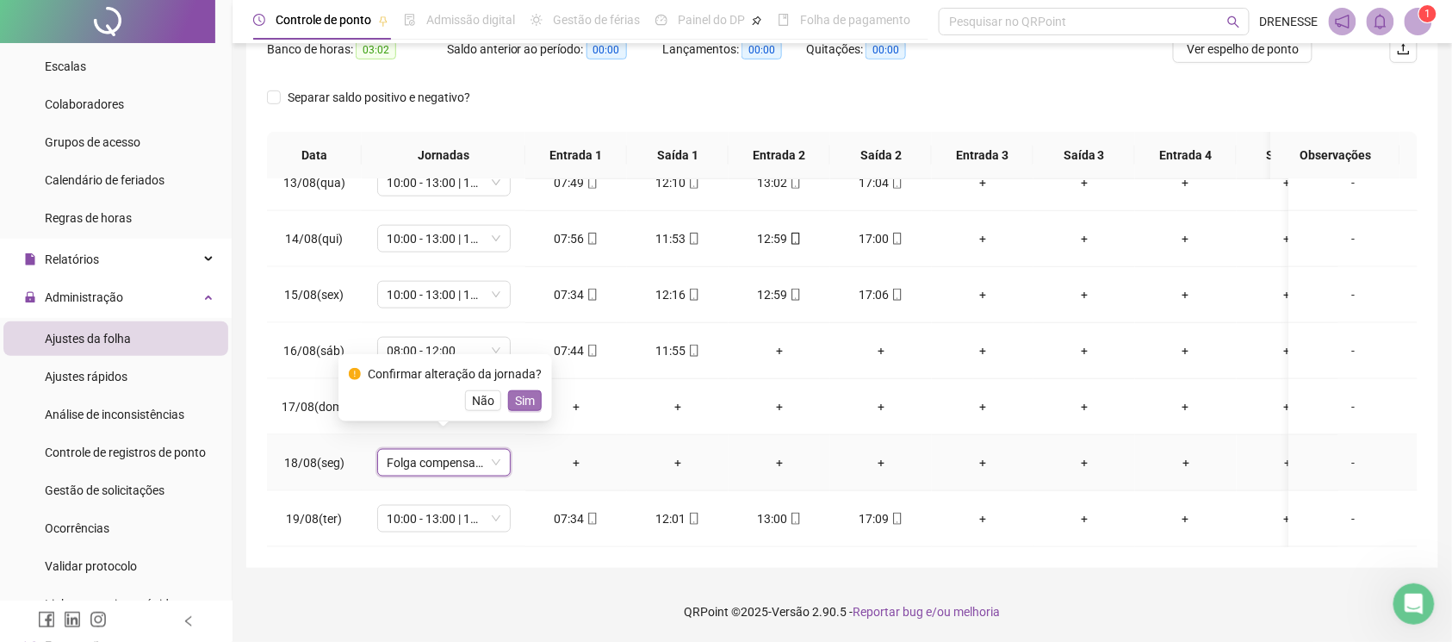
click at [522, 400] on span "Sim" at bounding box center [525, 400] width 20 height 19
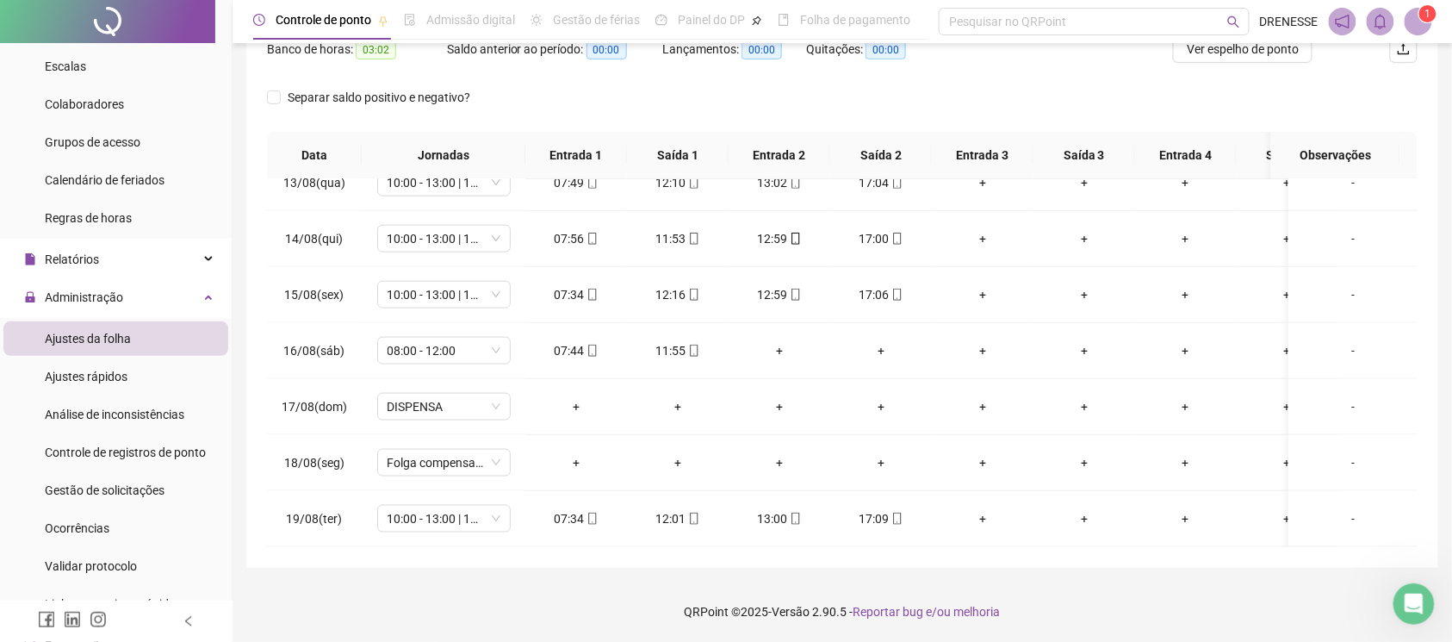
scroll to position [86, 0]
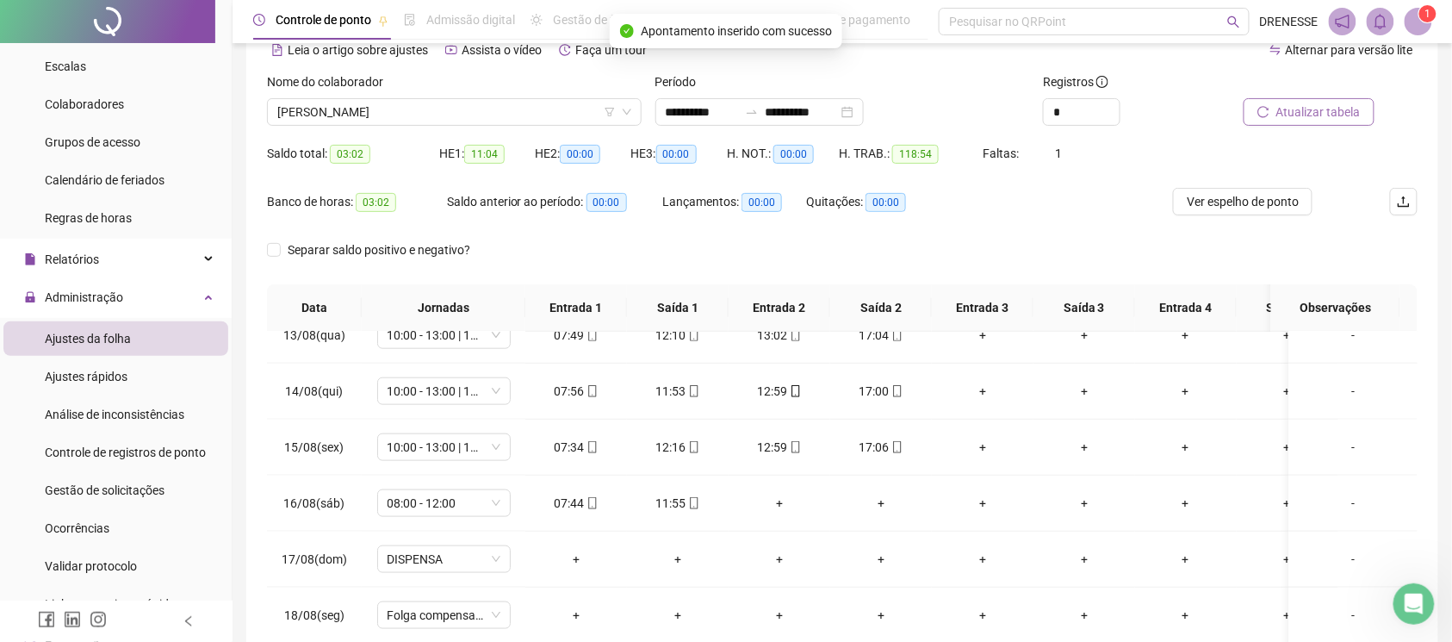
click at [1313, 115] on span "Atualizar tabela" at bounding box center [1318, 111] width 84 height 19
click at [406, 109] on span "[PERSON_NAME]" at bounding box center [454, 112] width 354 height 26
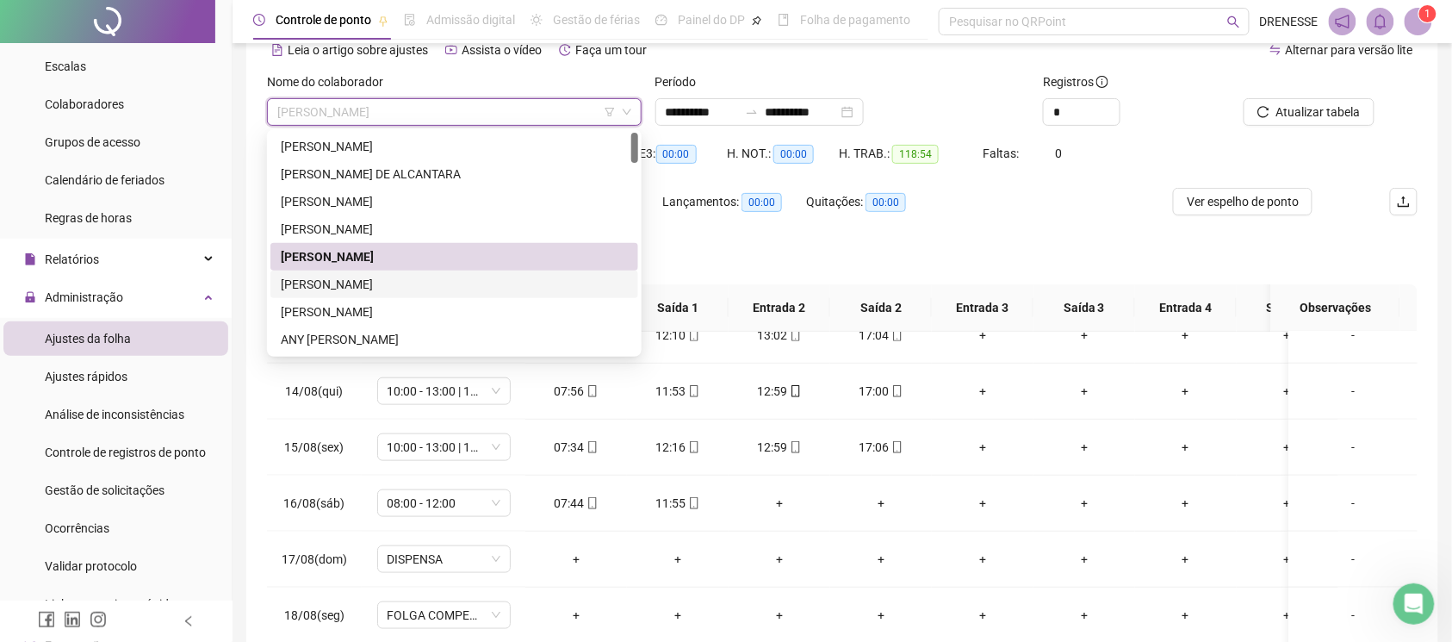
click at [410, 281] on div "[PERSON_NAME]" at bounding box center [454, 284] width 347 height 19
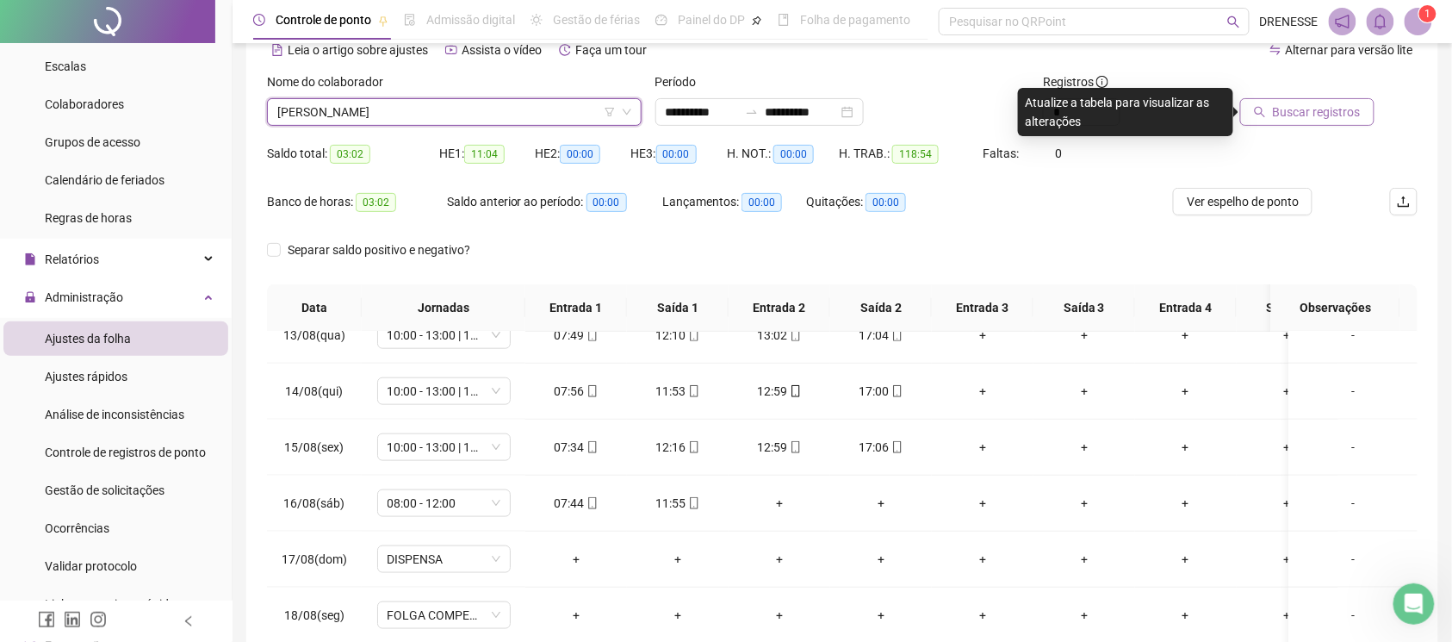
click at [1269, 104] on button "Buscar registros" at bounding box center [1307, 112] width 134 height 28
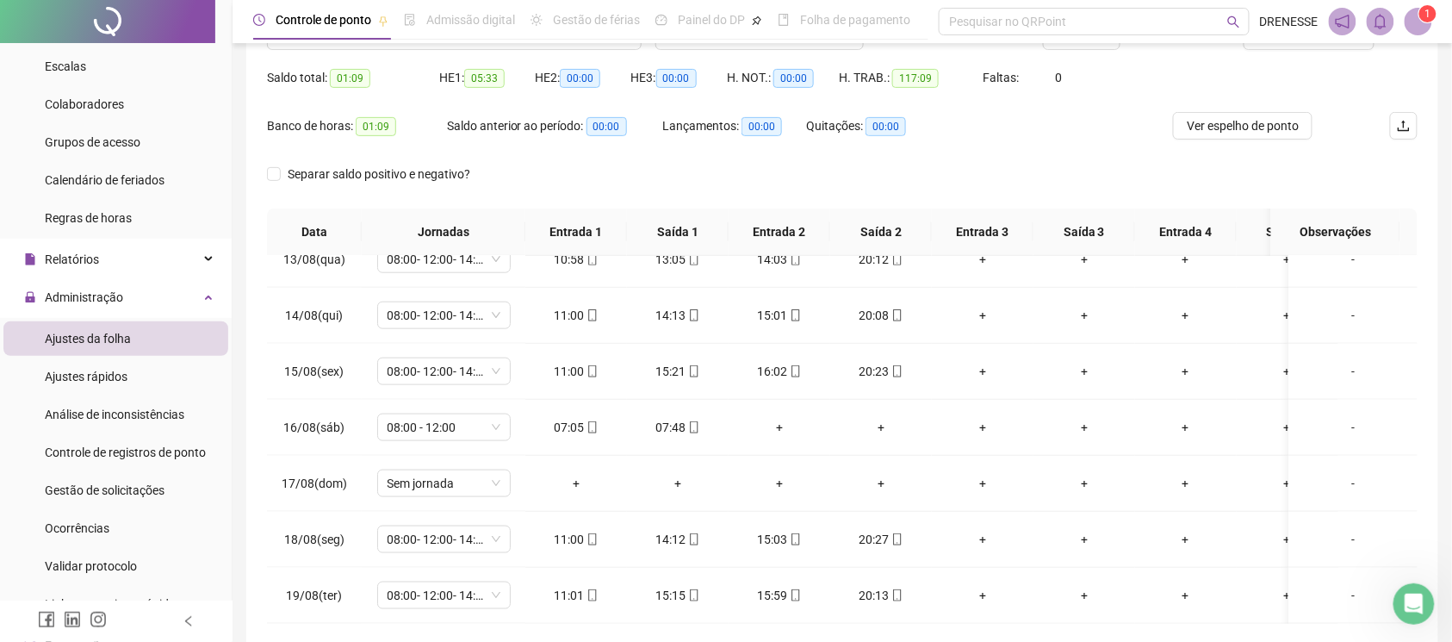
scroll to position [239, 0]
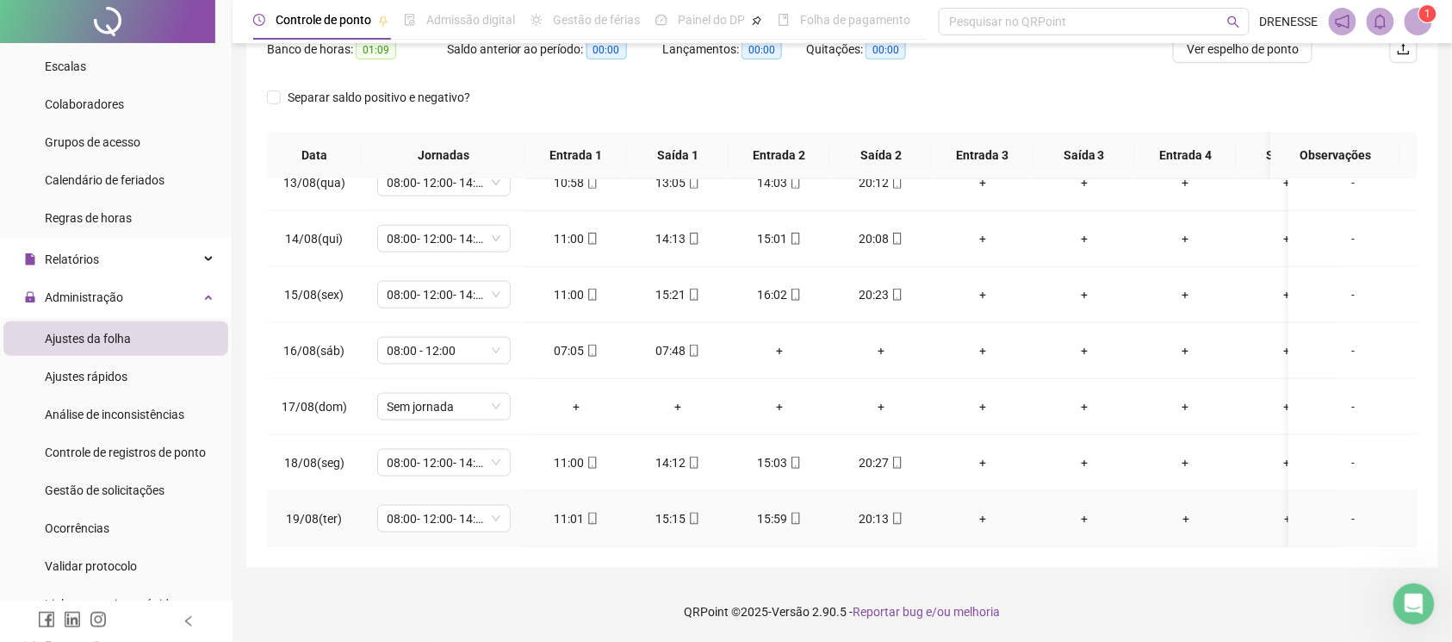
click at [591, 512] on icon "mobile" at bounding box center [592, 518] width 12 height 12
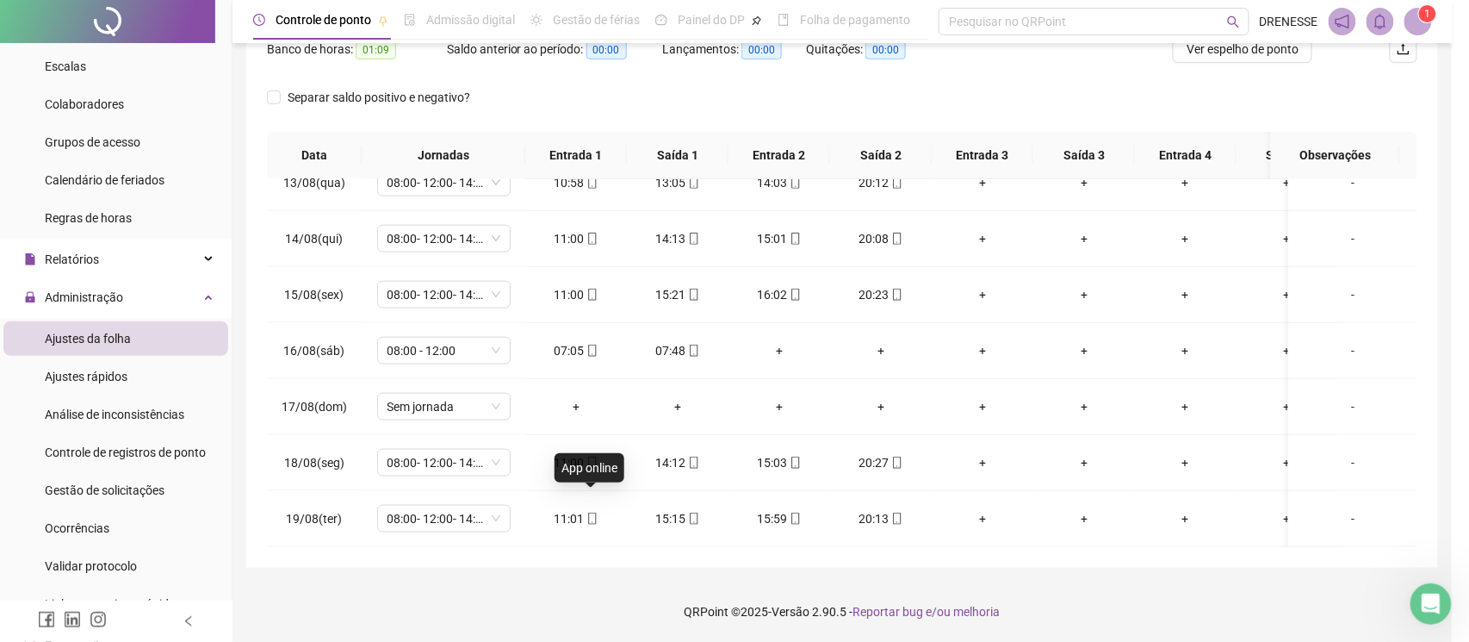
type input "**********"
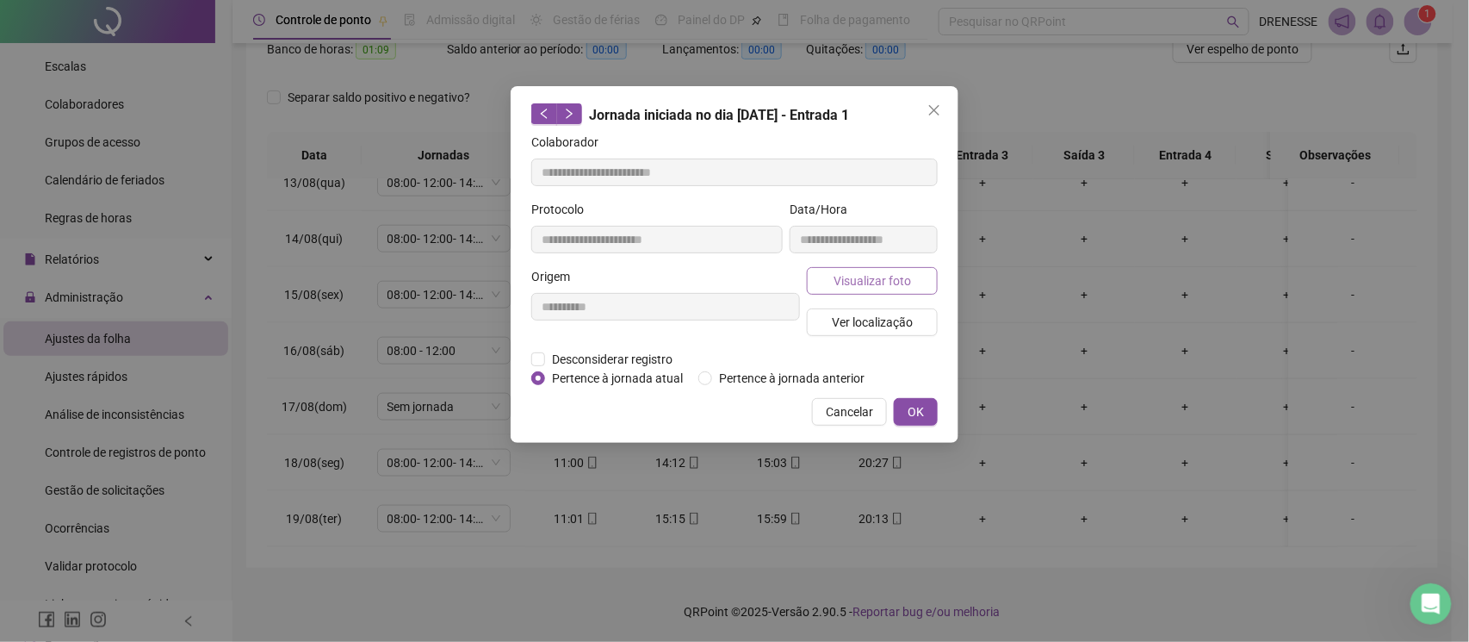
click at [872, 287] on span "Visualizar foto" at bounding box center [873, 280] width 78 height 19
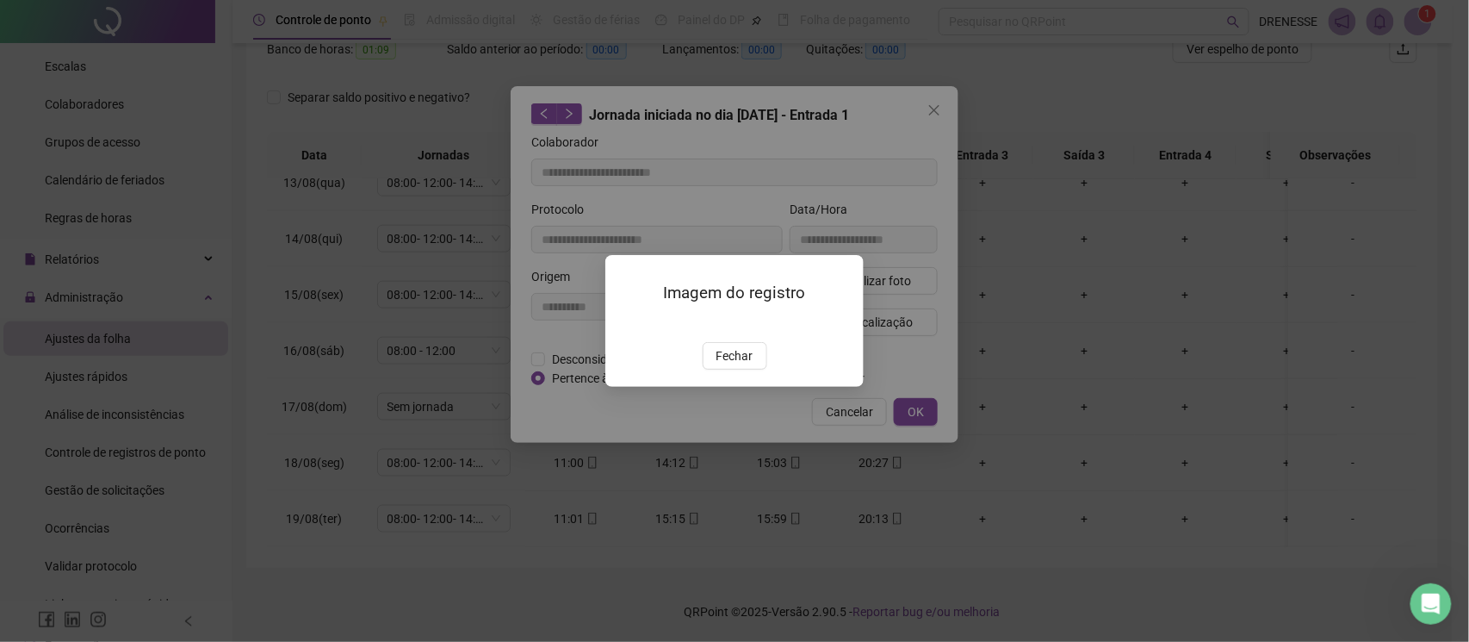
click at [731, 387] on div "Imagem do registro Fechar" at bounding box center [734, 321] width 258 height 132
click at [731, 365] on span "Fechar" at bounding box center [735, 355] width 37 height 19
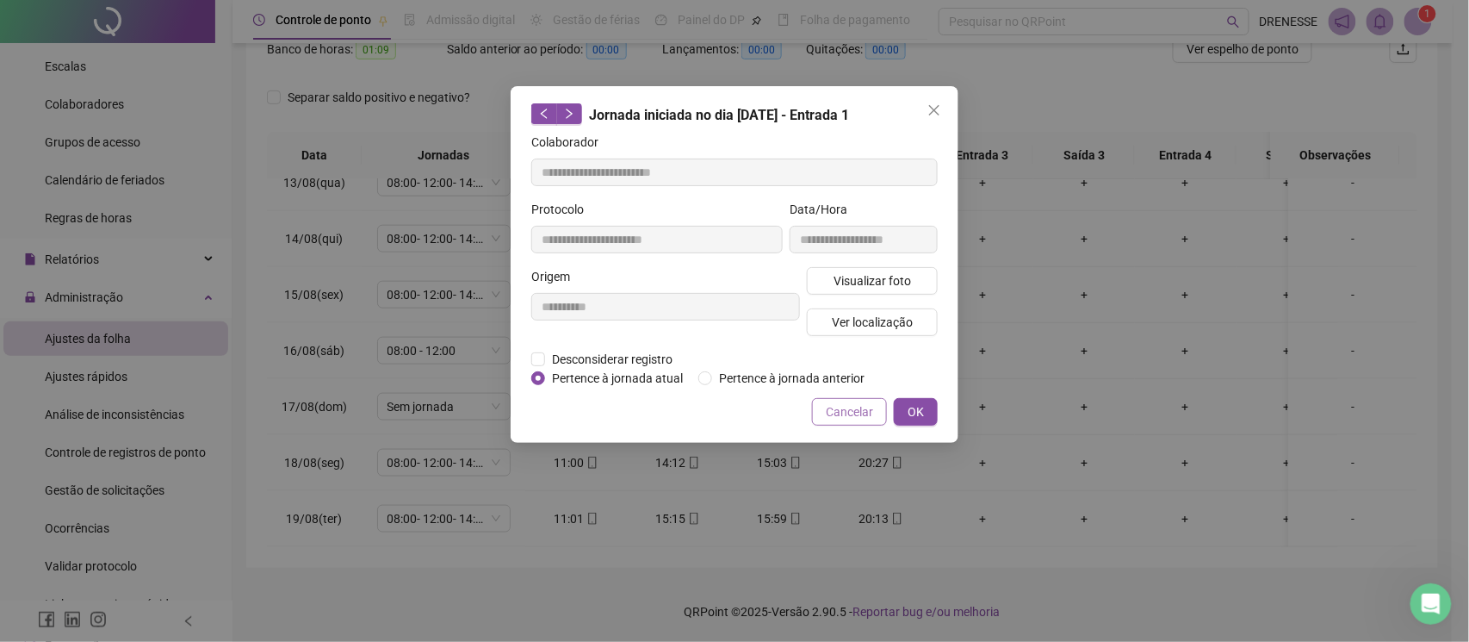
click at [844, 422] on button "Cancelar" at bounding box center [849, 412] width 75 height 28
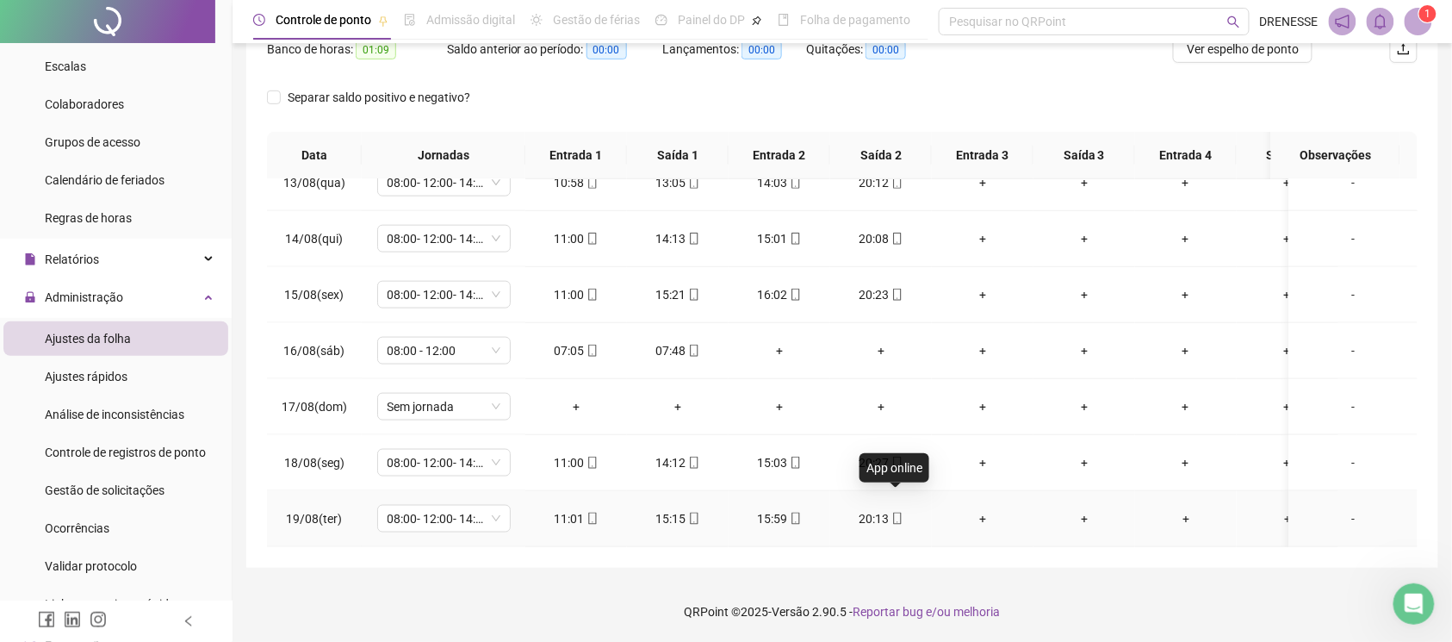
click at [893, 512] on icon "mobile" at bounding box center [897, 518] width 8 height 12
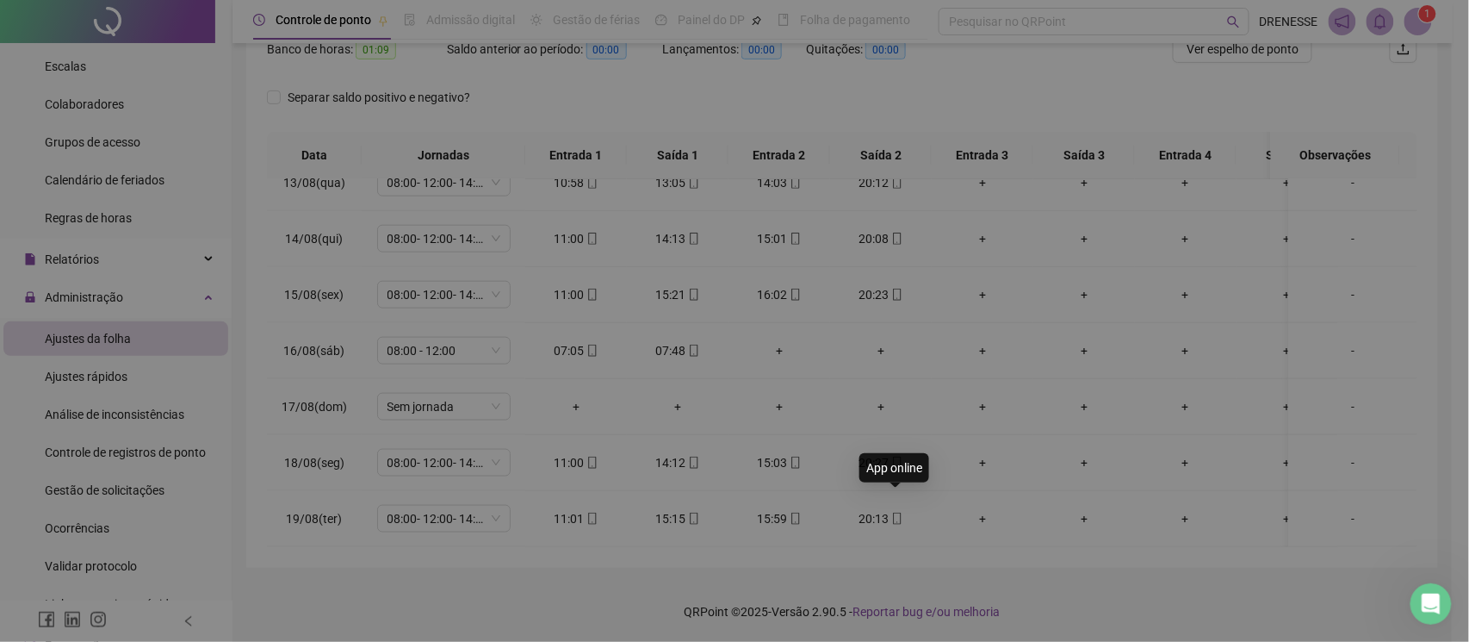
type input "**********"
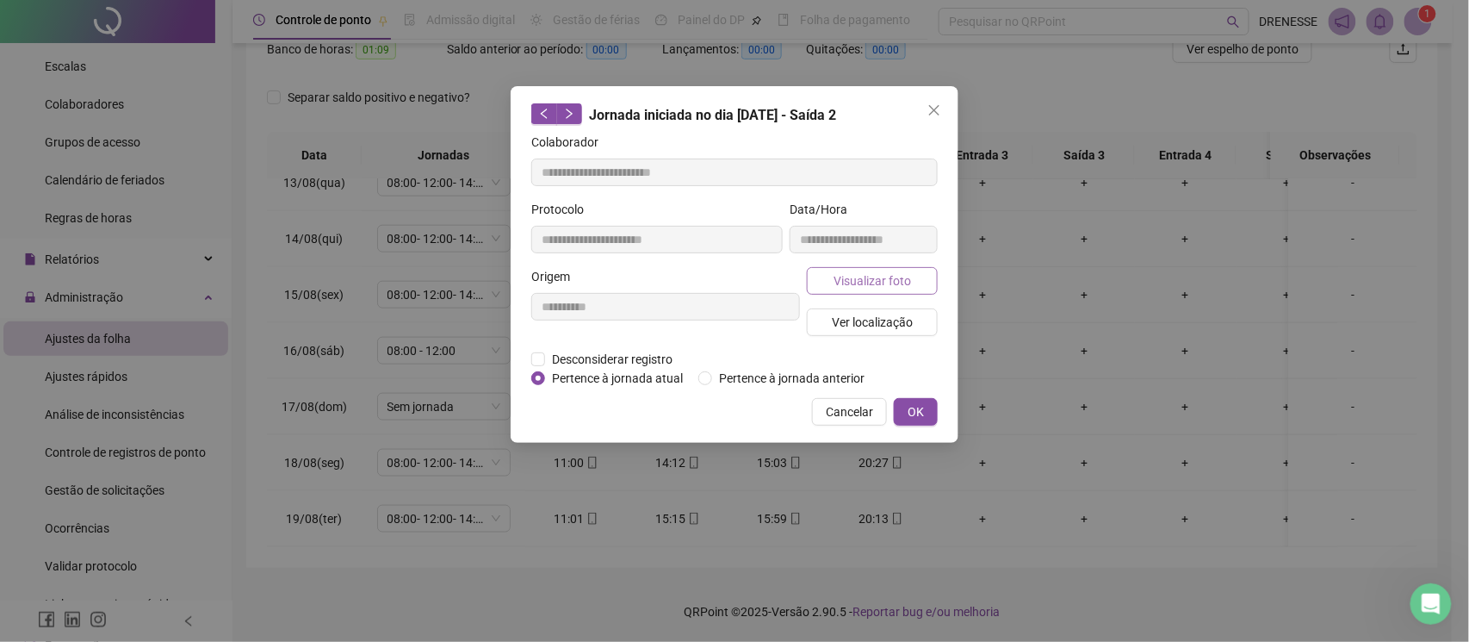
click at [893, 283] on span "Visualizar foto" at bounding box center [873, 280] width 78 height 19
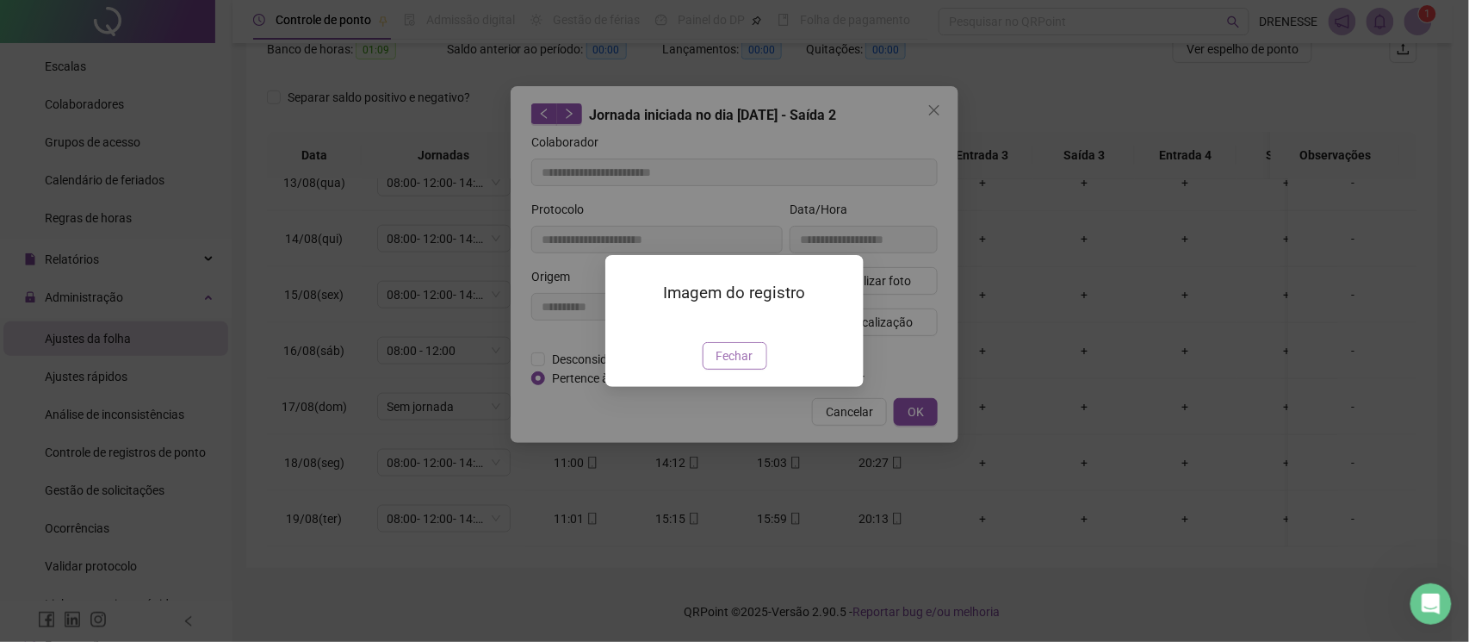
click at [728, 365] on span "Fechar" at bounding box center [735, 355] width 37 height 19
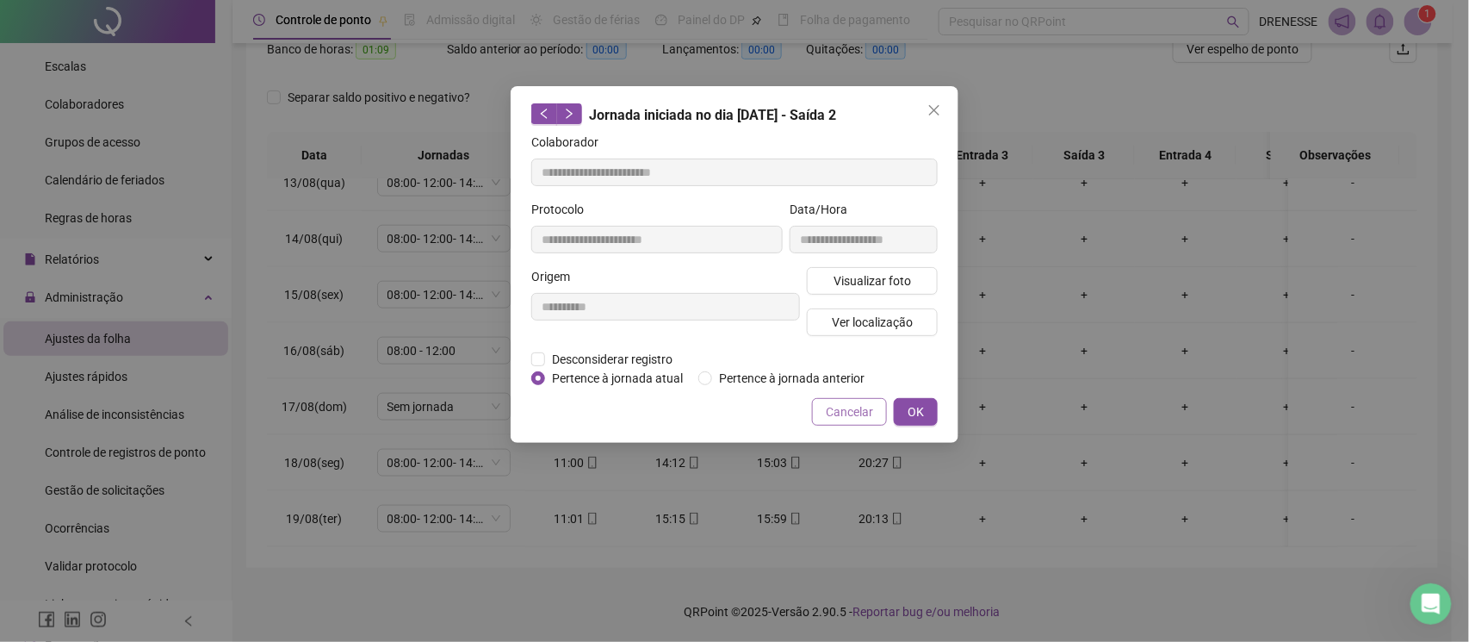
click at [834, 415] on span "Cancelar" at bounding box center [849, 411] width 47 height 19
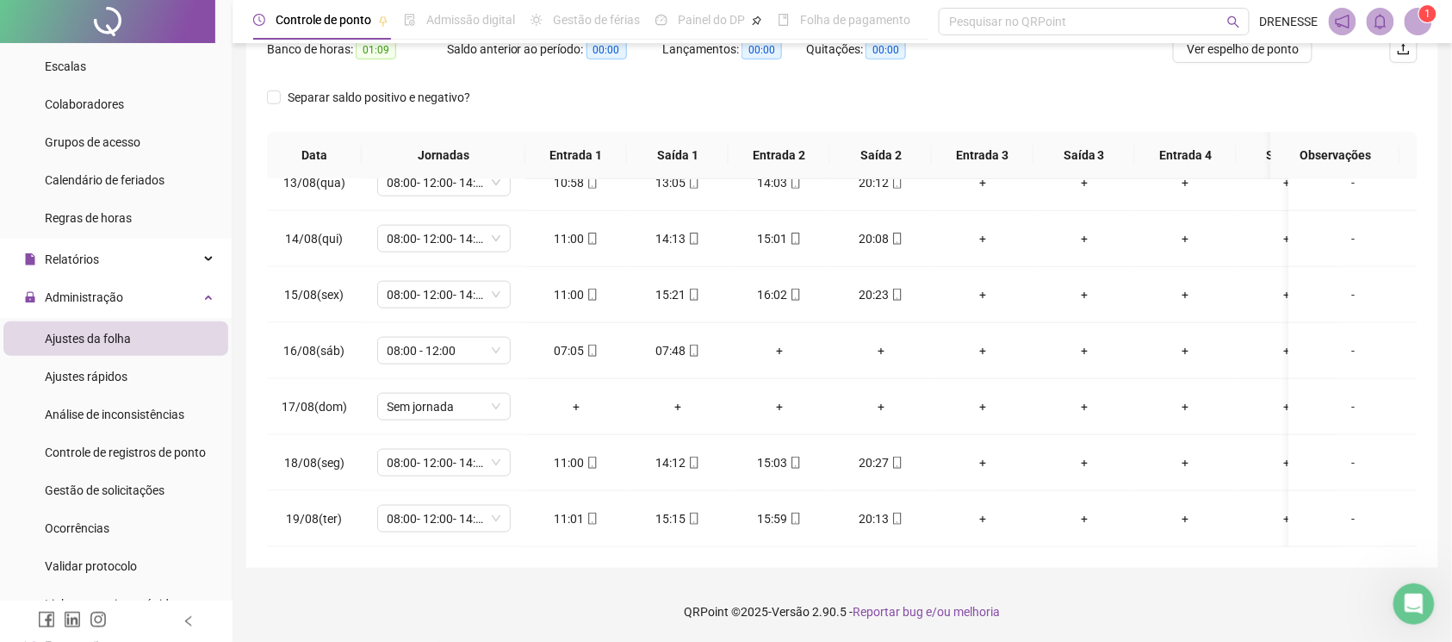
scroll to position [86, 0]
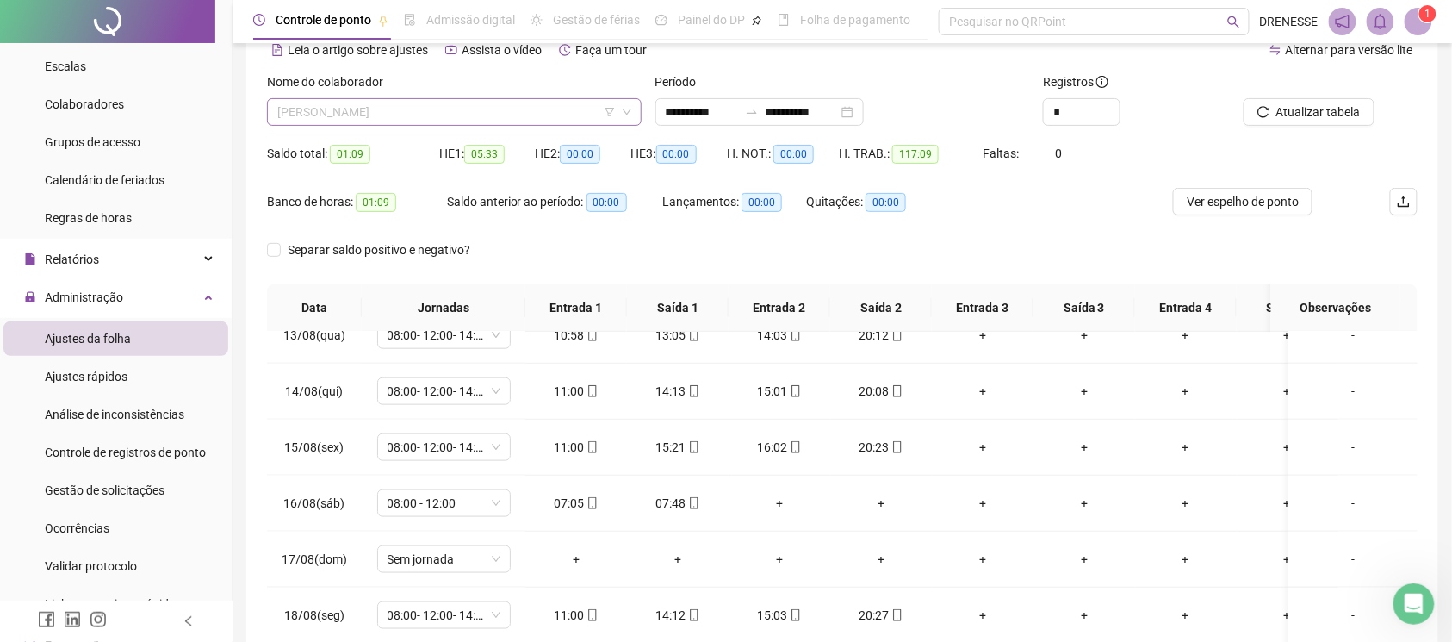
click at [400, 115] on span "[PERSON_NAME]" at bounding box center [454, 112] width 354 height 26
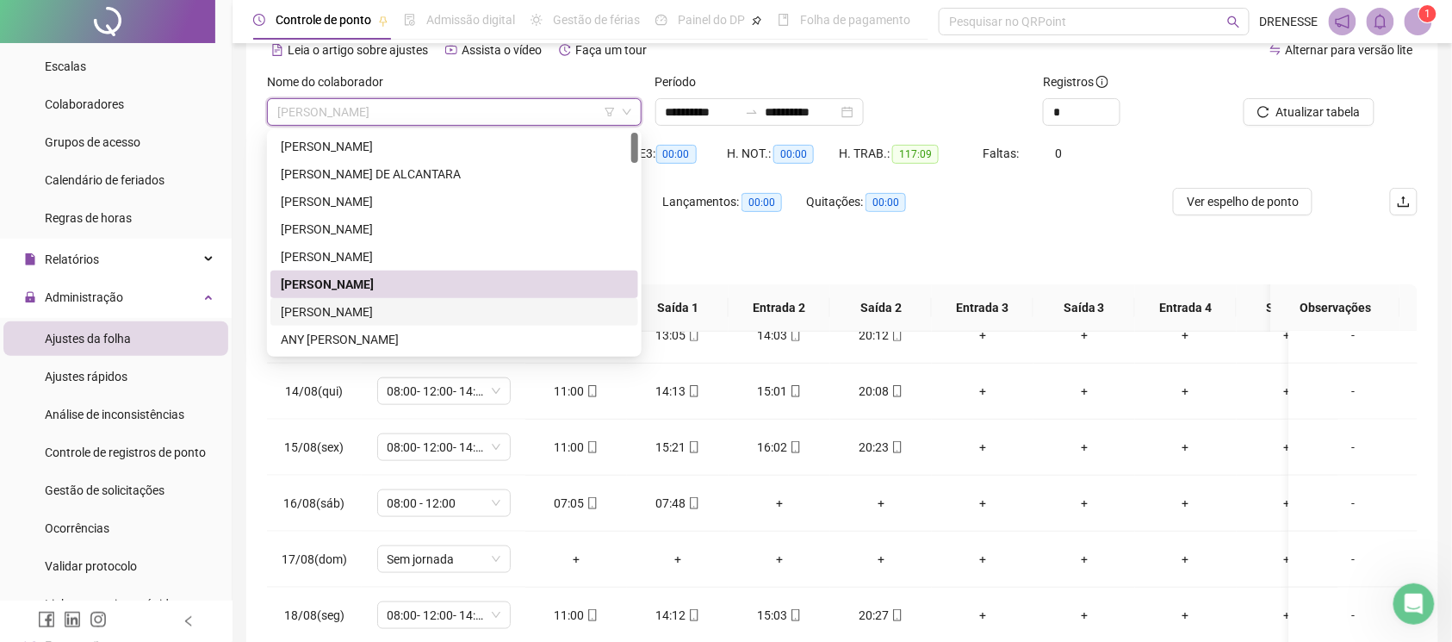
click at [369, 311] on div "[PERSON_NAME]" at bounding box center [454, 311] width 347 height 19
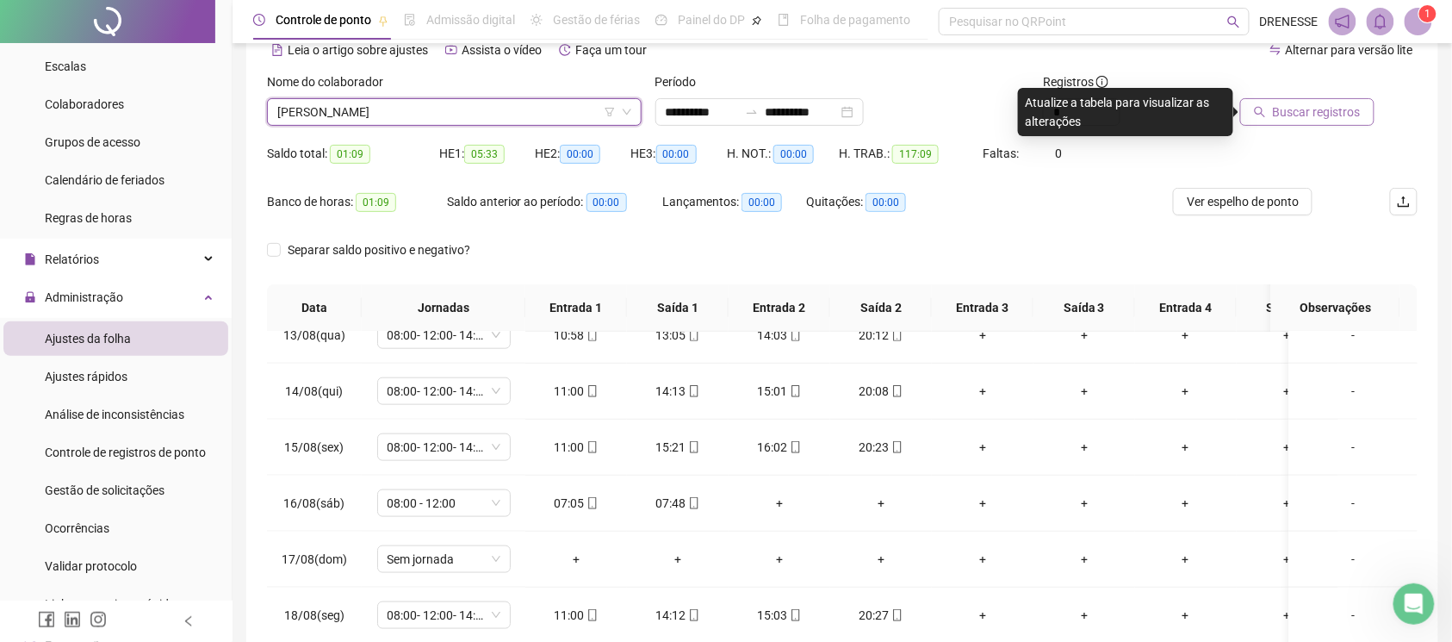
click at [1292, 108] on span "Buscar registros" at bounding box center [1317, 111] width 88 height 19
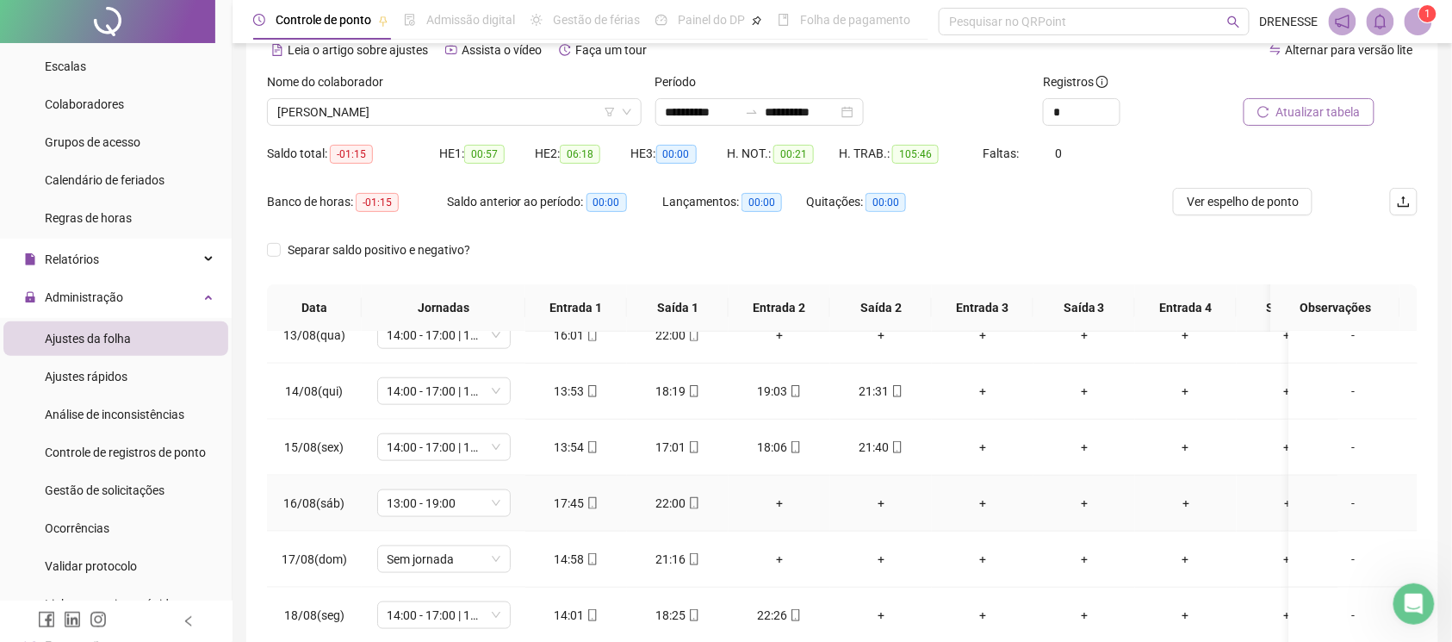
scroll to position [239, 0]
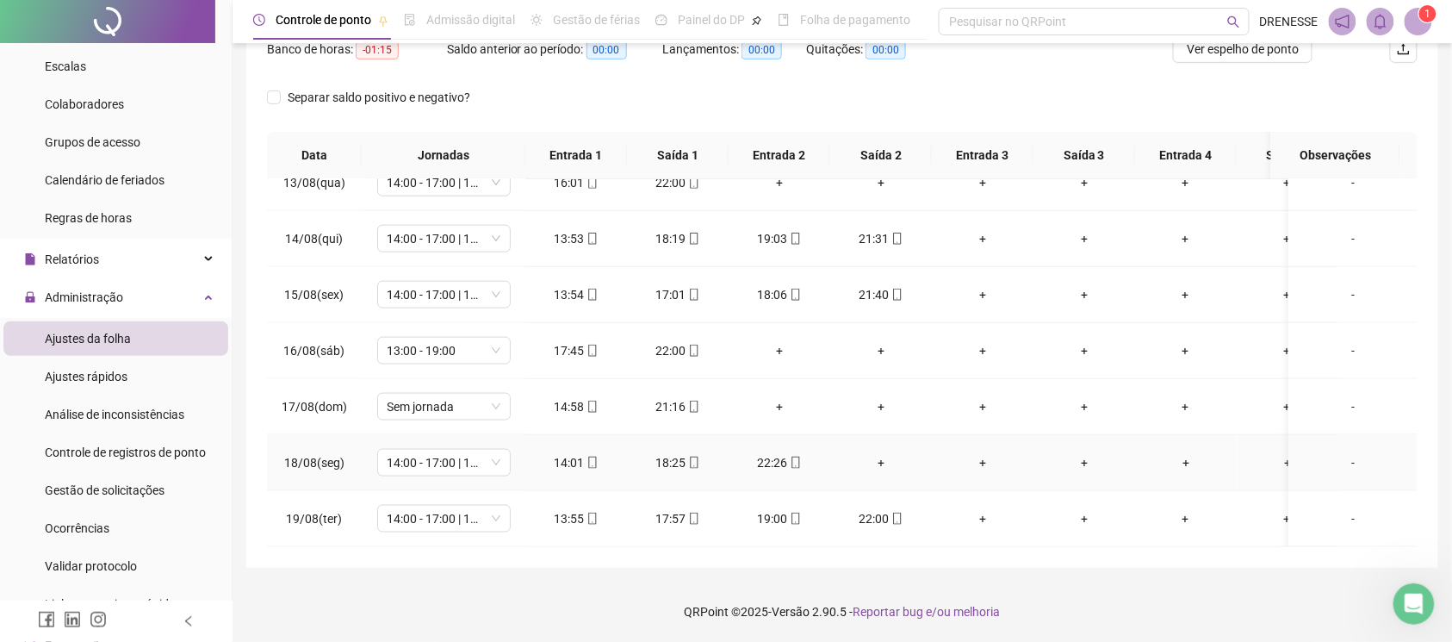
click at [877, 453] on div "+" at bounding box center [881, 462] width 74 height 19
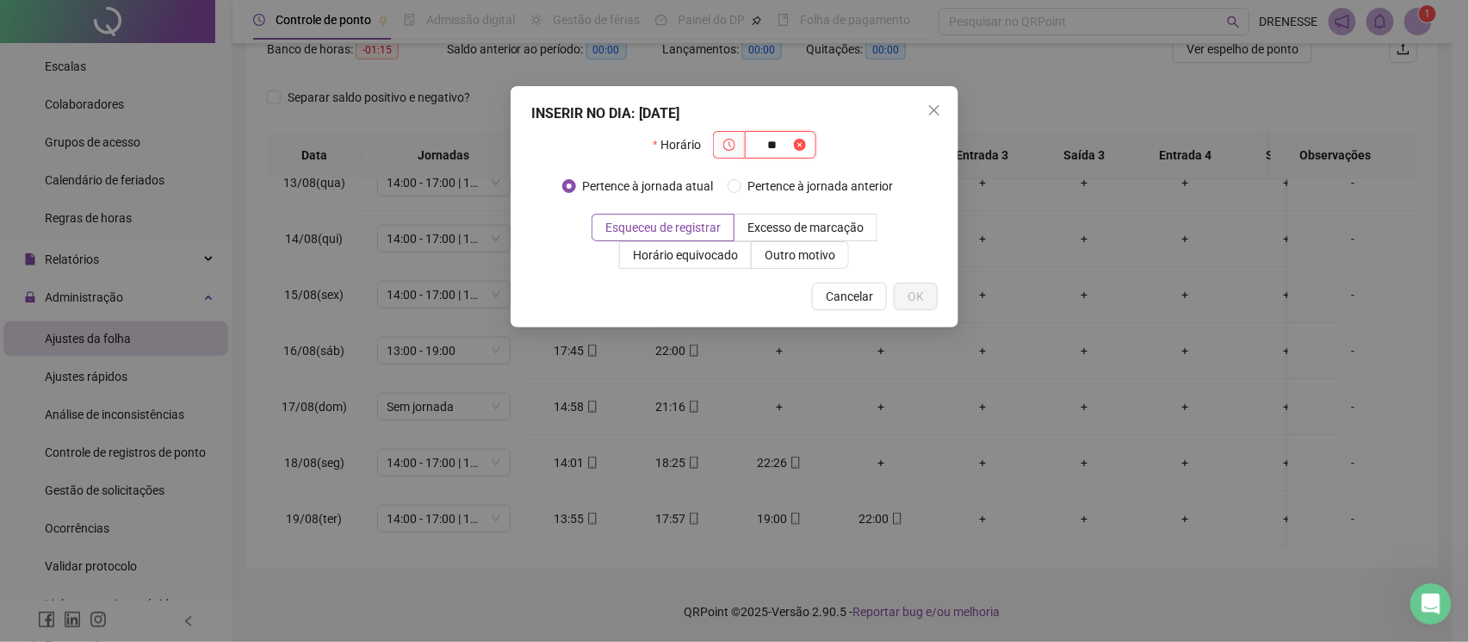
type input "*"
type input "*****"
click at [910, 307] on button "OK" at bounding box center [916, 296] width 44 height 28
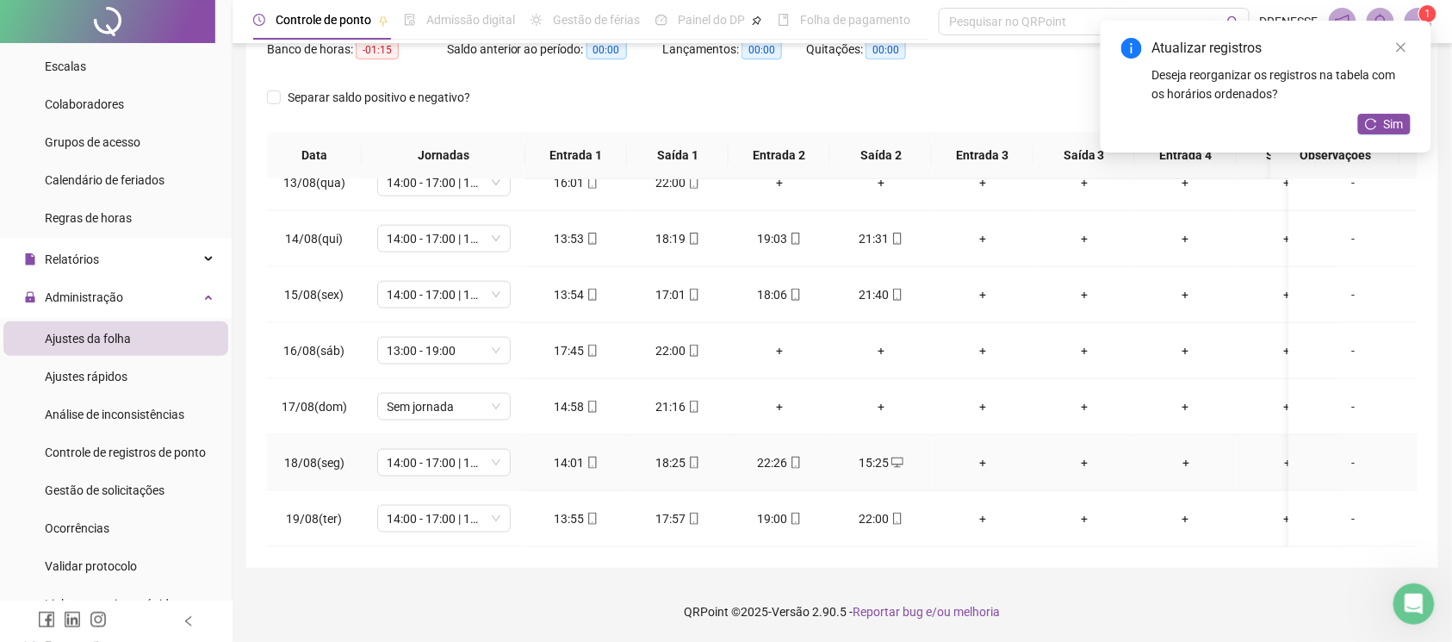
click at [882, 453] on div "15:25" at bounding box center [881, 462] width 74 height 19
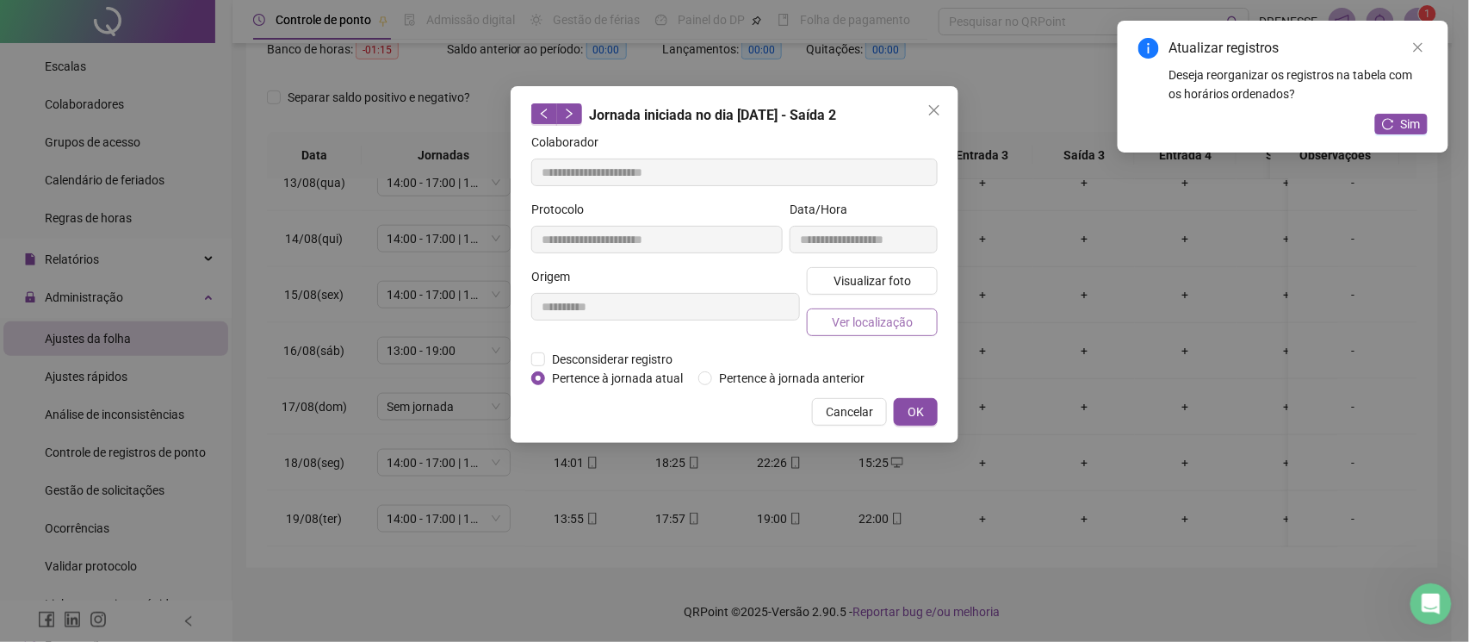
type input "**********"
click at [583, 365] on span "Desconsiderar registro" at bounding box center [612, 359] width 134 height 19
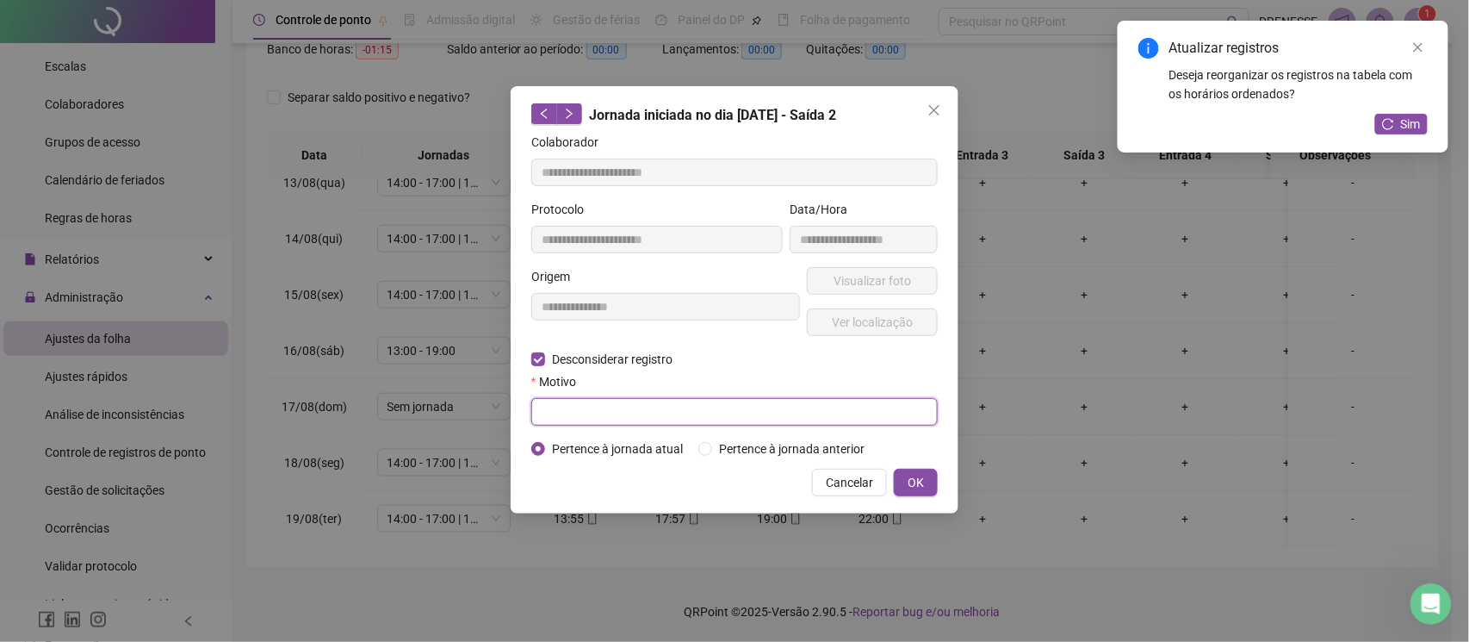
click at [569, 403] on input "text" at bounding box center [734, 412] width 406 height 28
type input "****"
click at [921, 477] on span "OK" at bounding box center [916, 482] width 16 height 19
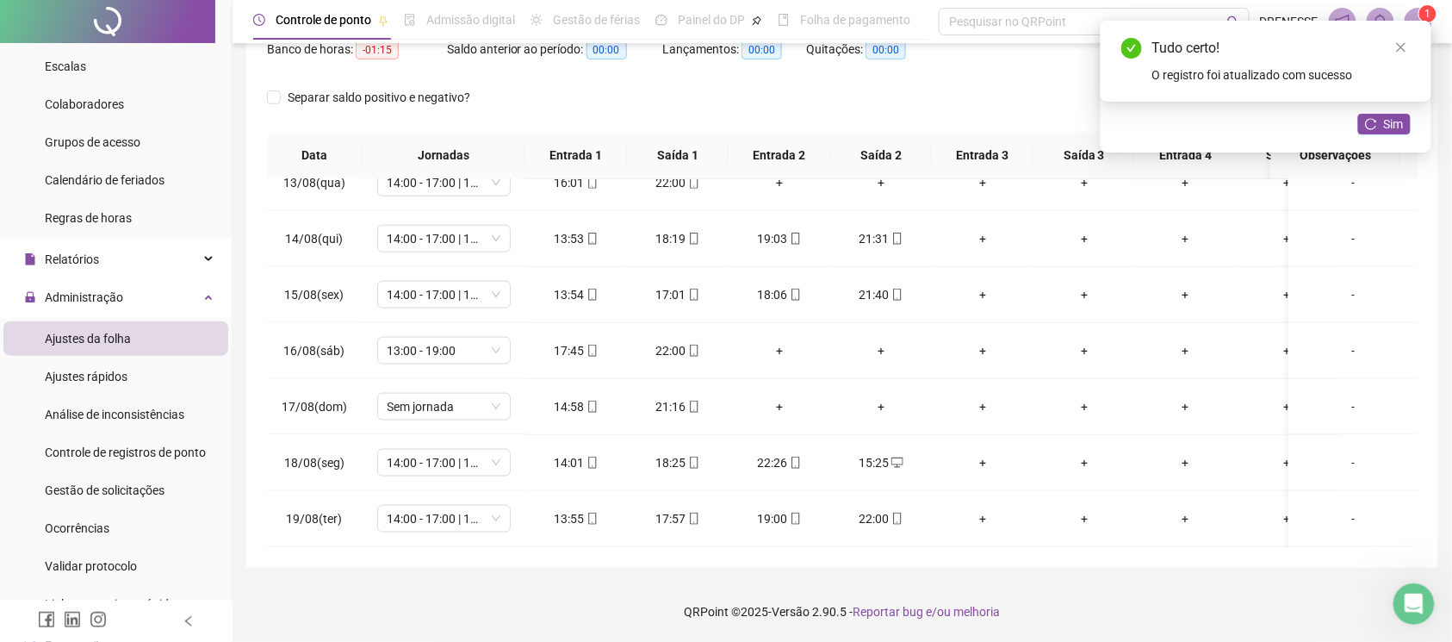
scroll to position [9, 0]
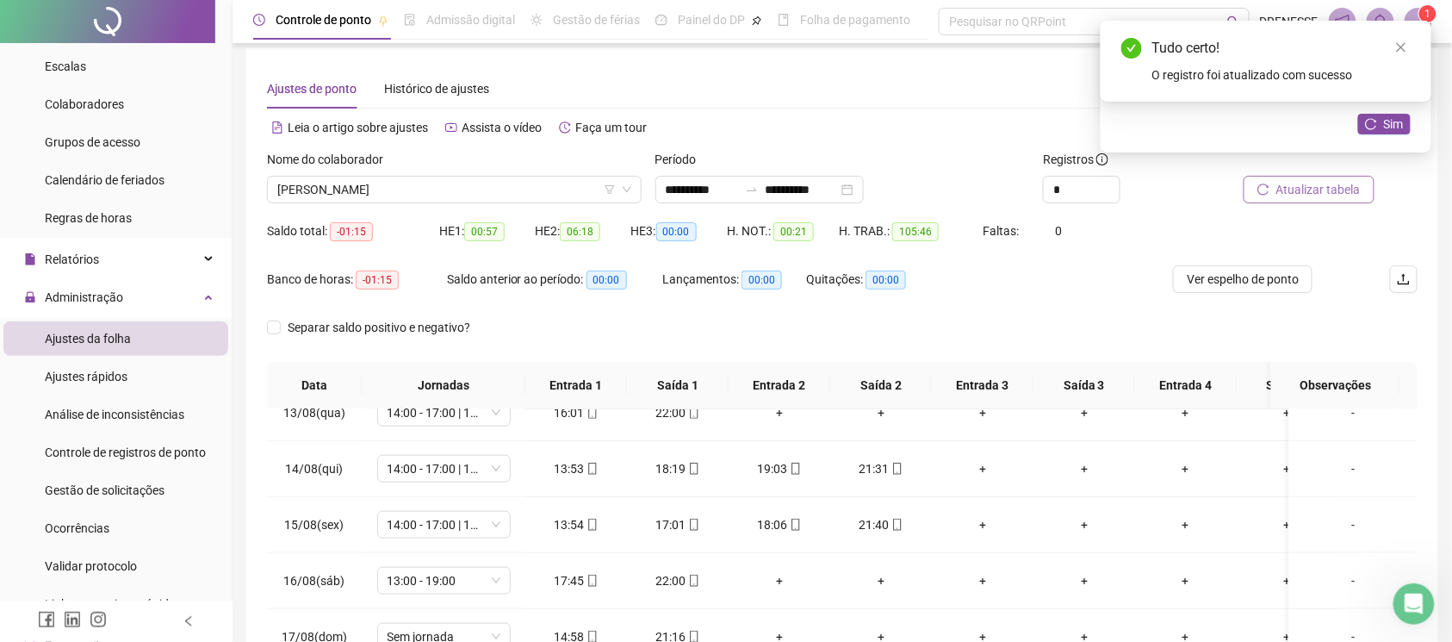
click at [1344, 181] on span "Atualizar tabela" at bounding box center [1318, 189] width 84 height 19
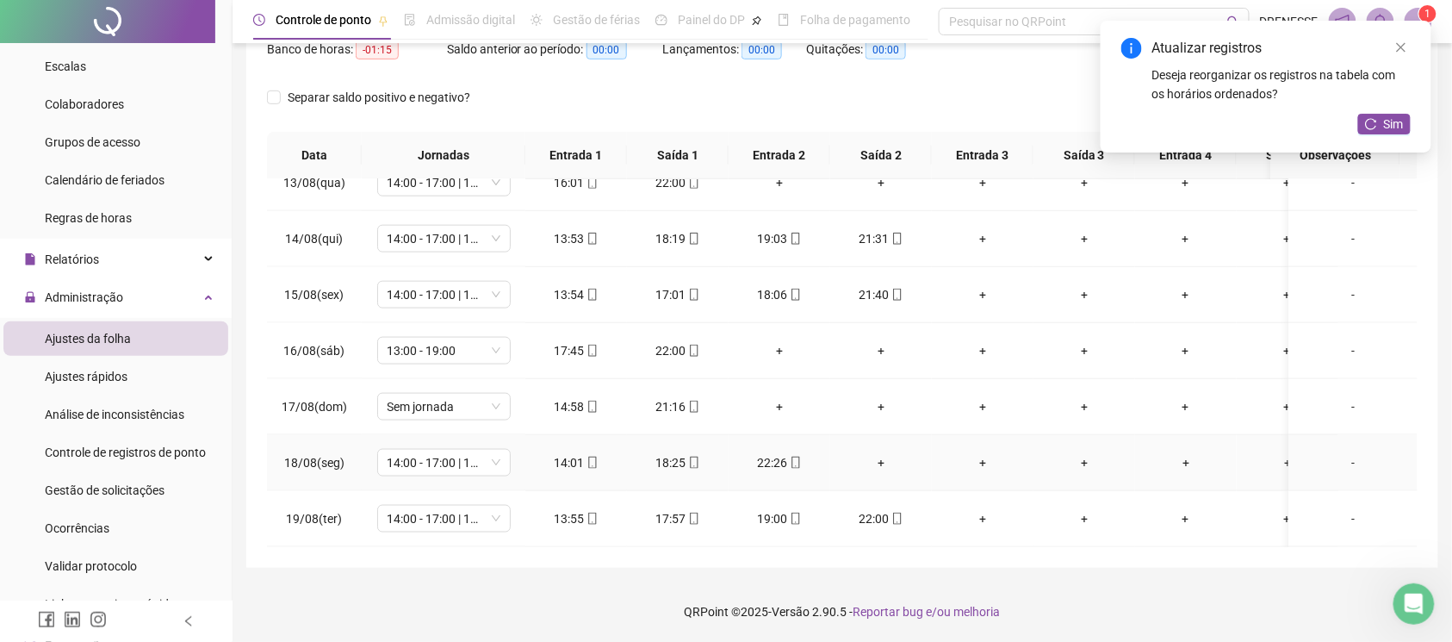
click at [882, 453] on div "+" at bounding box center [881, 462] width 74 height 19
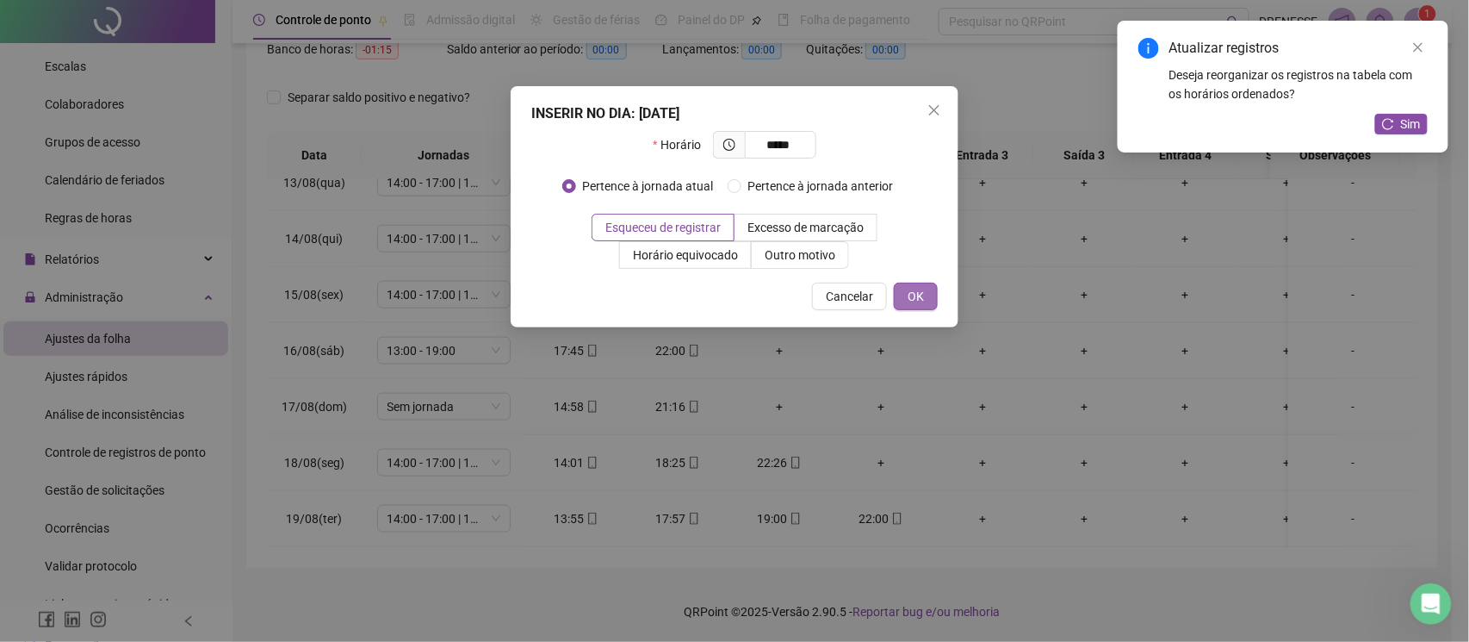
type input "*****"
click at [914, 287] on span "OK" at bounding box center [916, 296] width 16 height 19
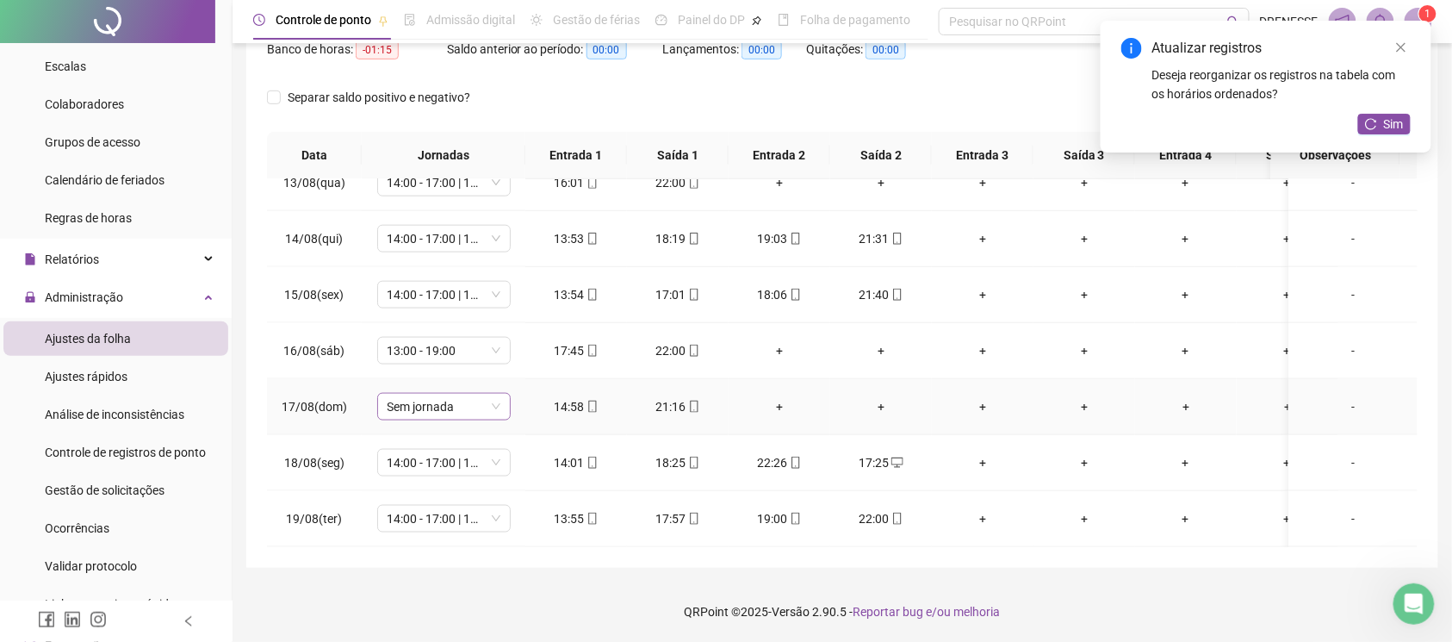
click at [400, 394] on span "Sem jornada" at bounding box center [444, 407] width 113 height 26
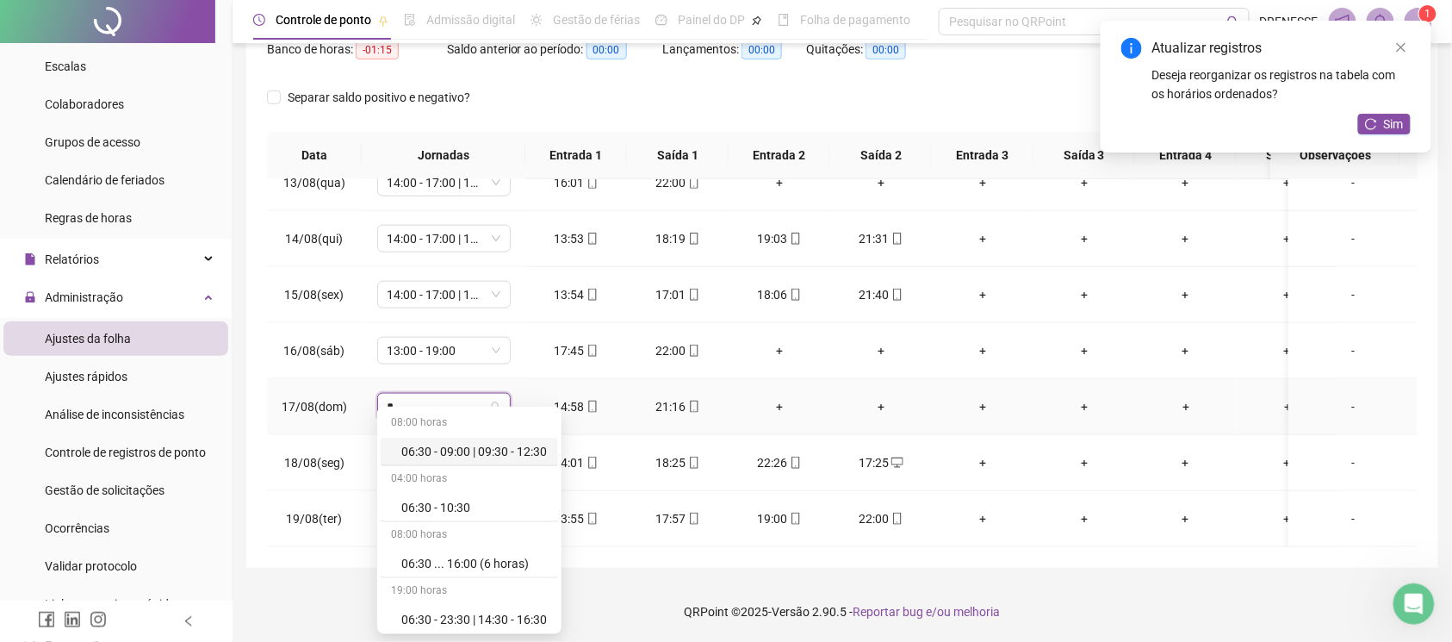
type input "**"
click at [465, 615] on div "15:00 - 21:00" at bounding box center [474, 615] width 146 height 19
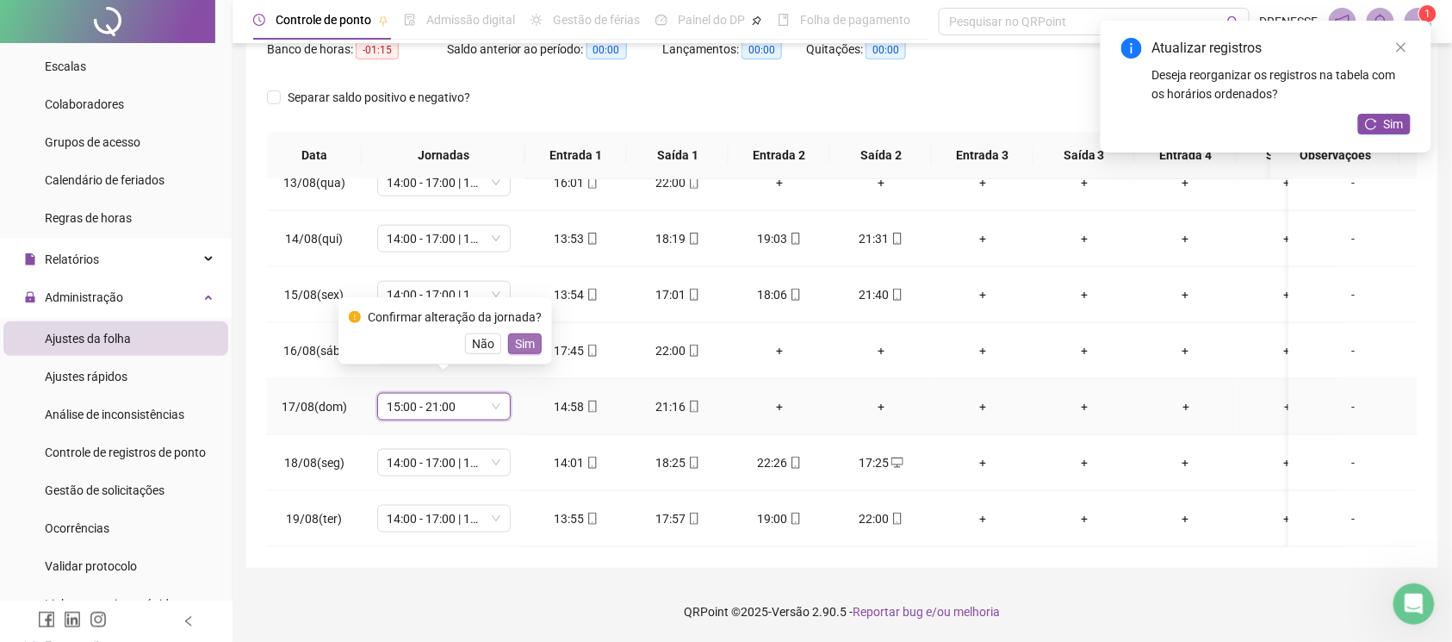
click at [510, 352] on button "Sim" at bounding box center [525, 343] width 34 height 21
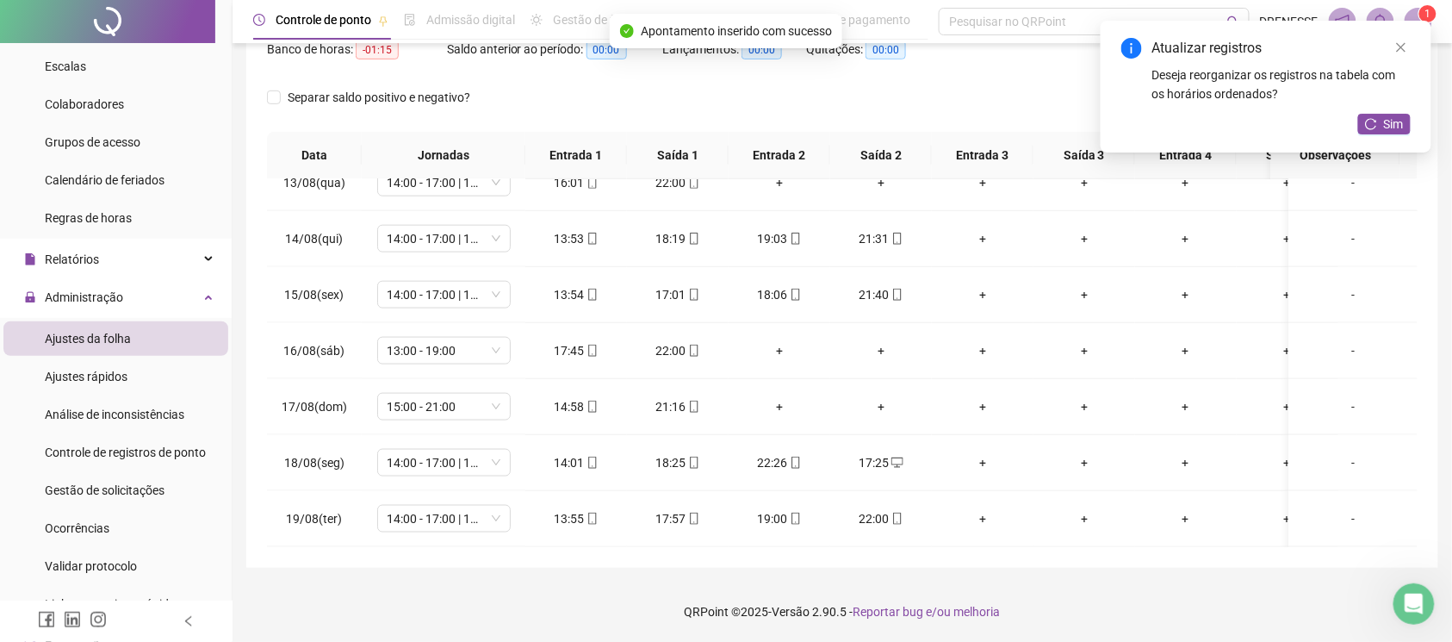
scroll to position [9, 0]
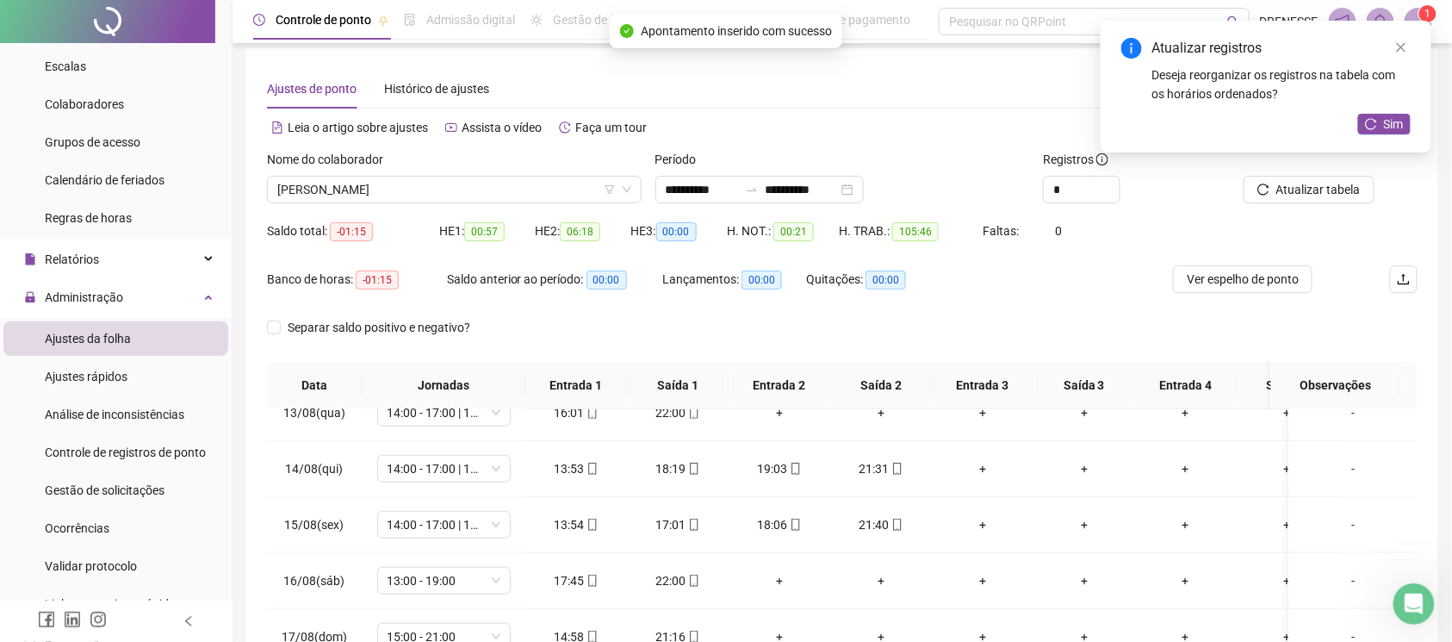
click at [1306, 173] on div at bounding box center [1306, 163] width 137 height 26
click at [1306, 180] on span "Atualizar tabela" at bounding box center [1318, 189] width 84 height 19
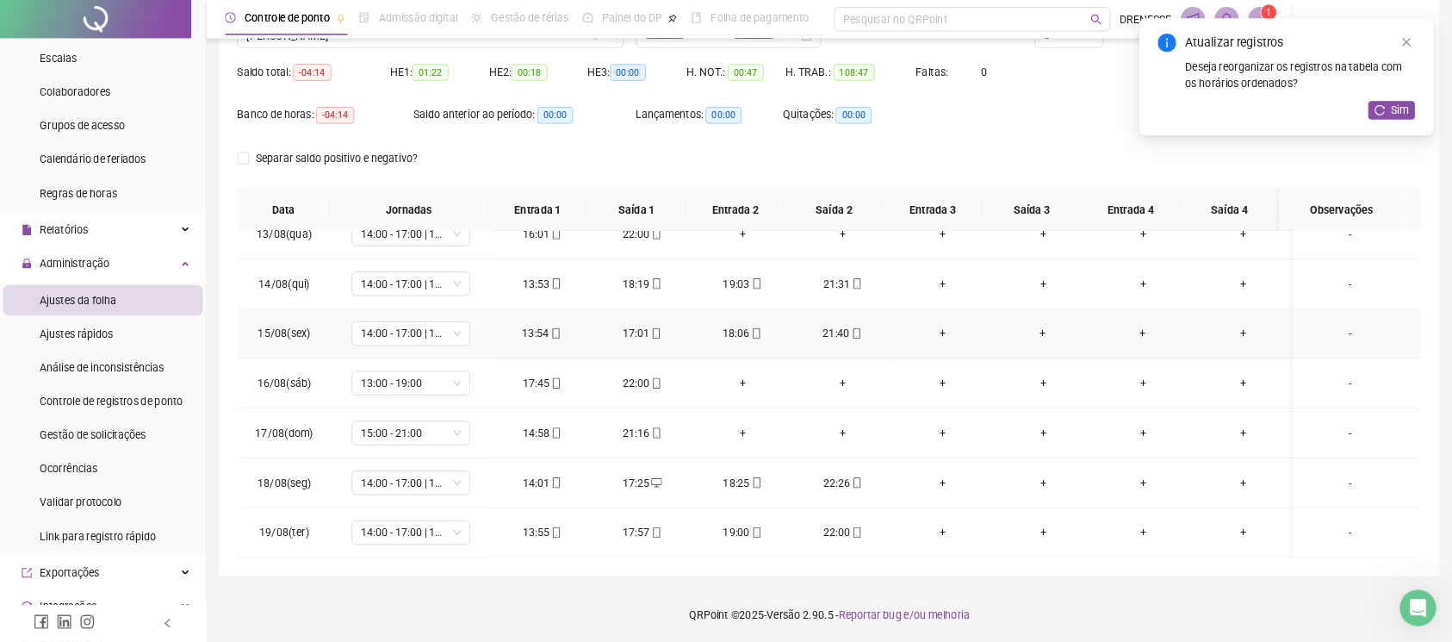
scroll to position [703, 0]
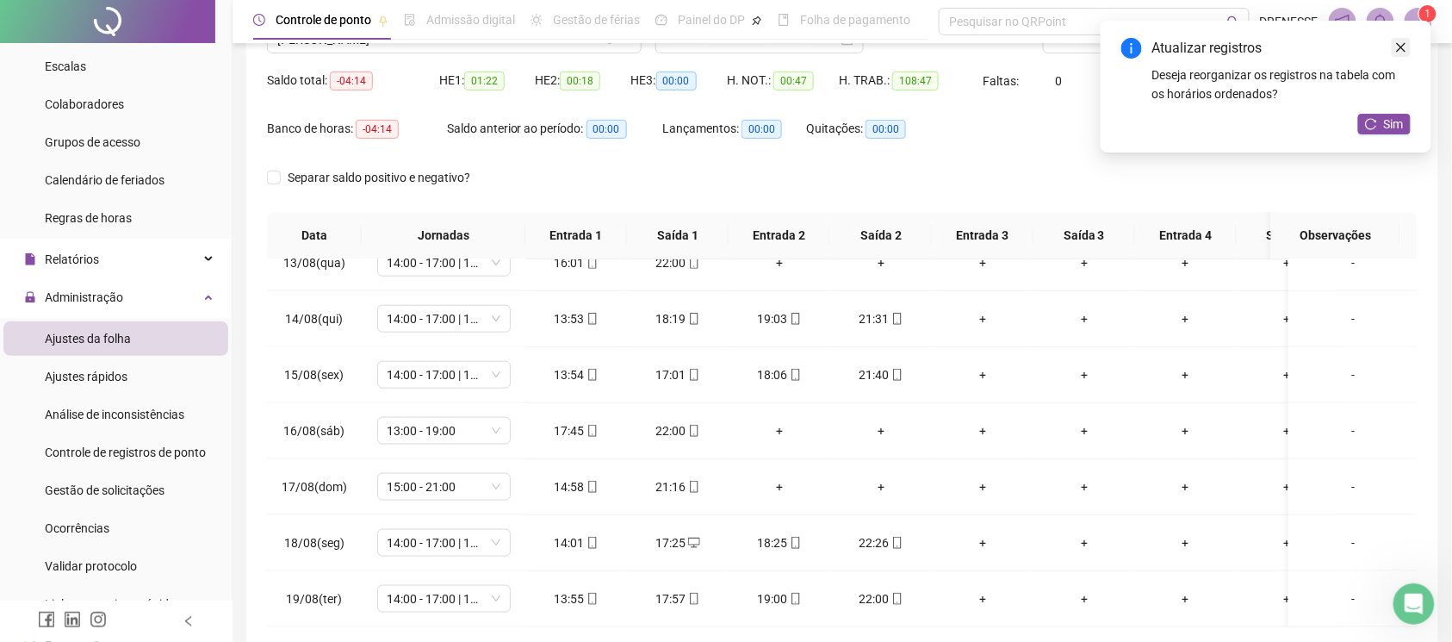
click at [1404, 46] on icon "close" at bounding box center [1401, 47] width 12 height 12
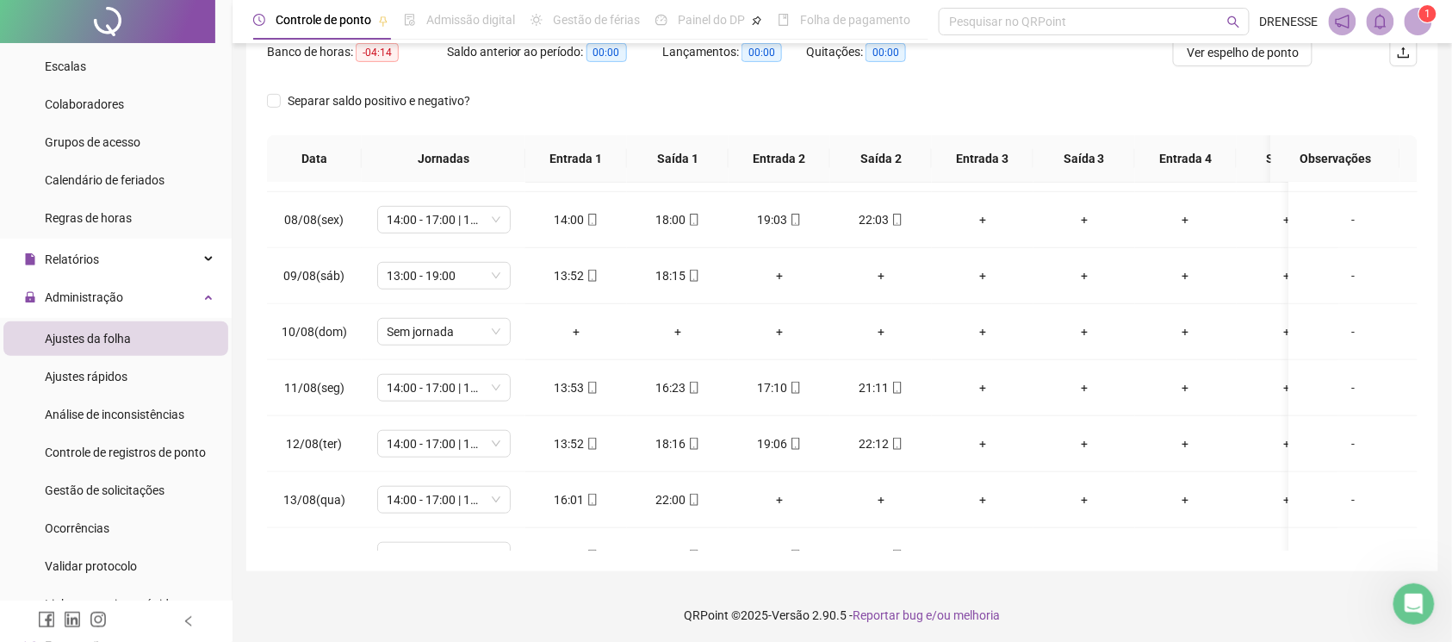
scroll to position [717, 0]
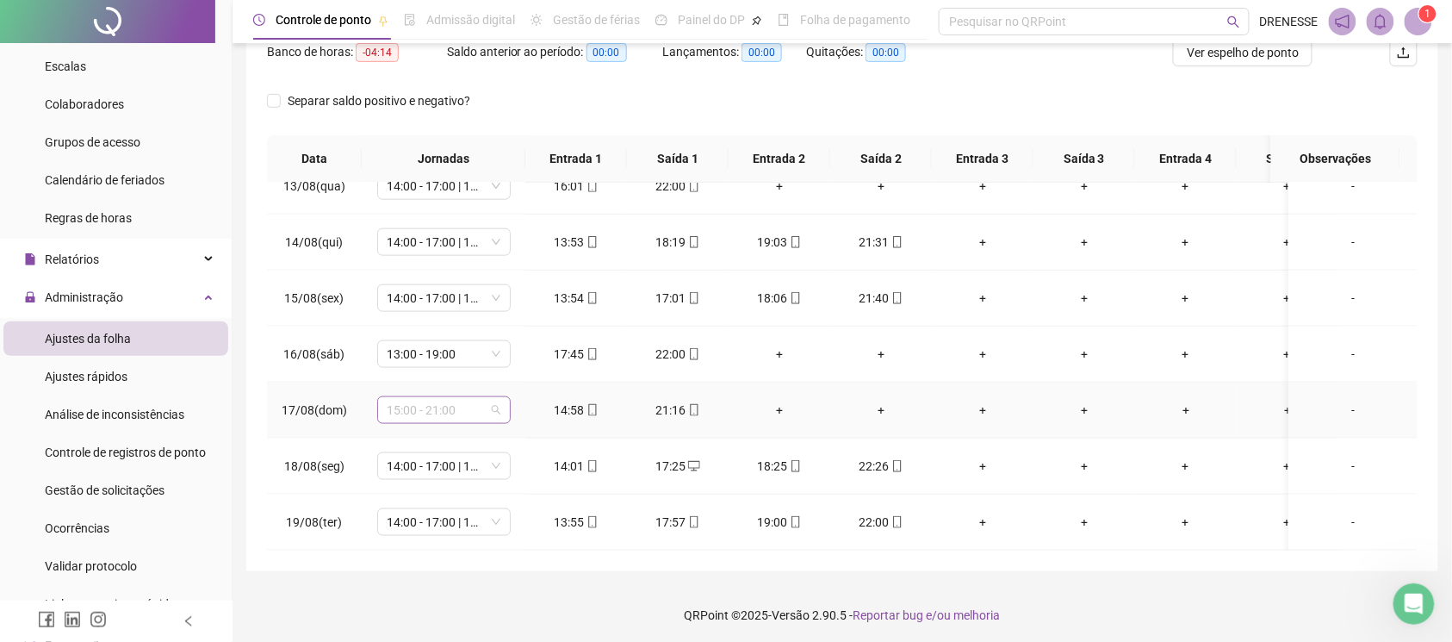
click at [479, 397] on span "15:00 - 21:00" at bounding box center [444, 410] width 113 height 26
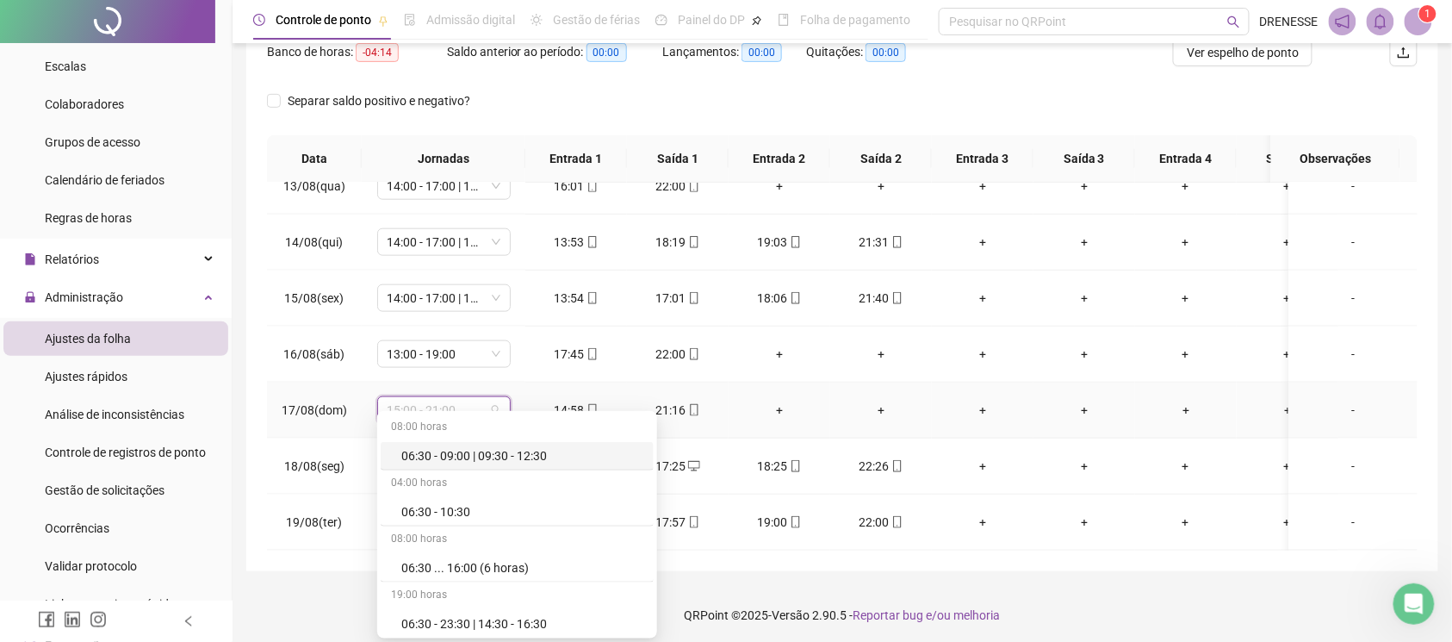
type input "*"
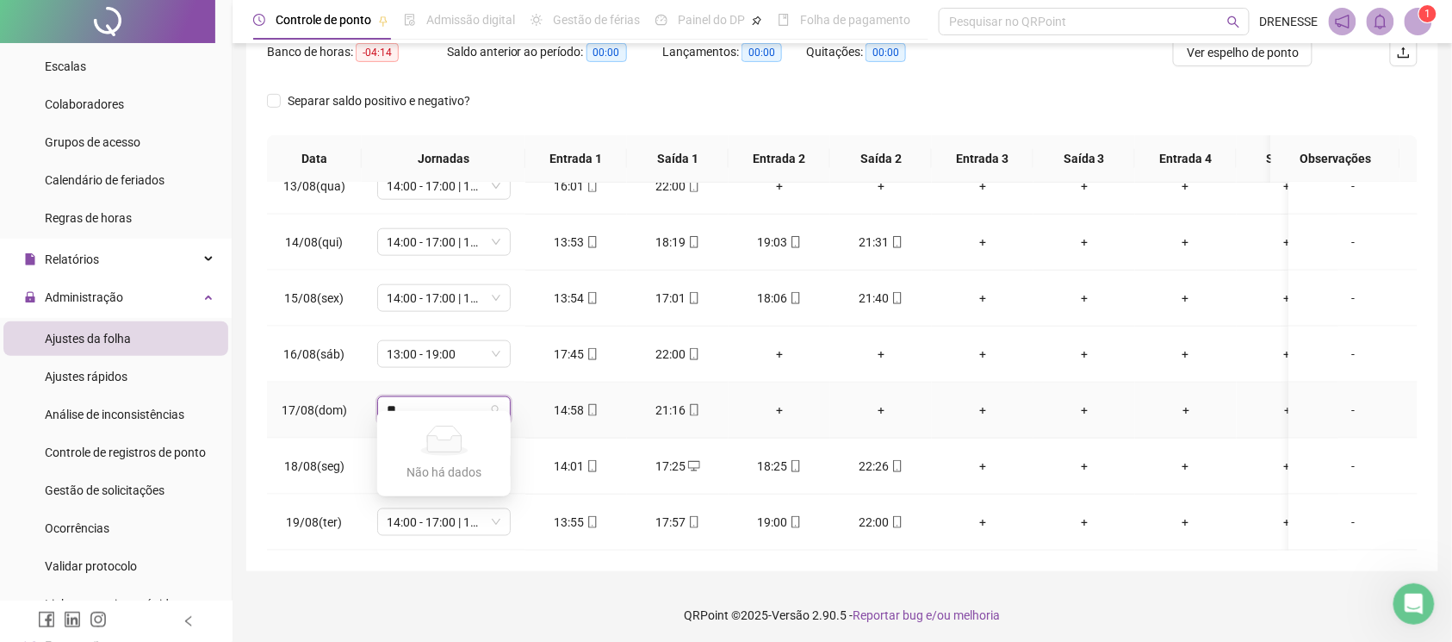
type input "*"
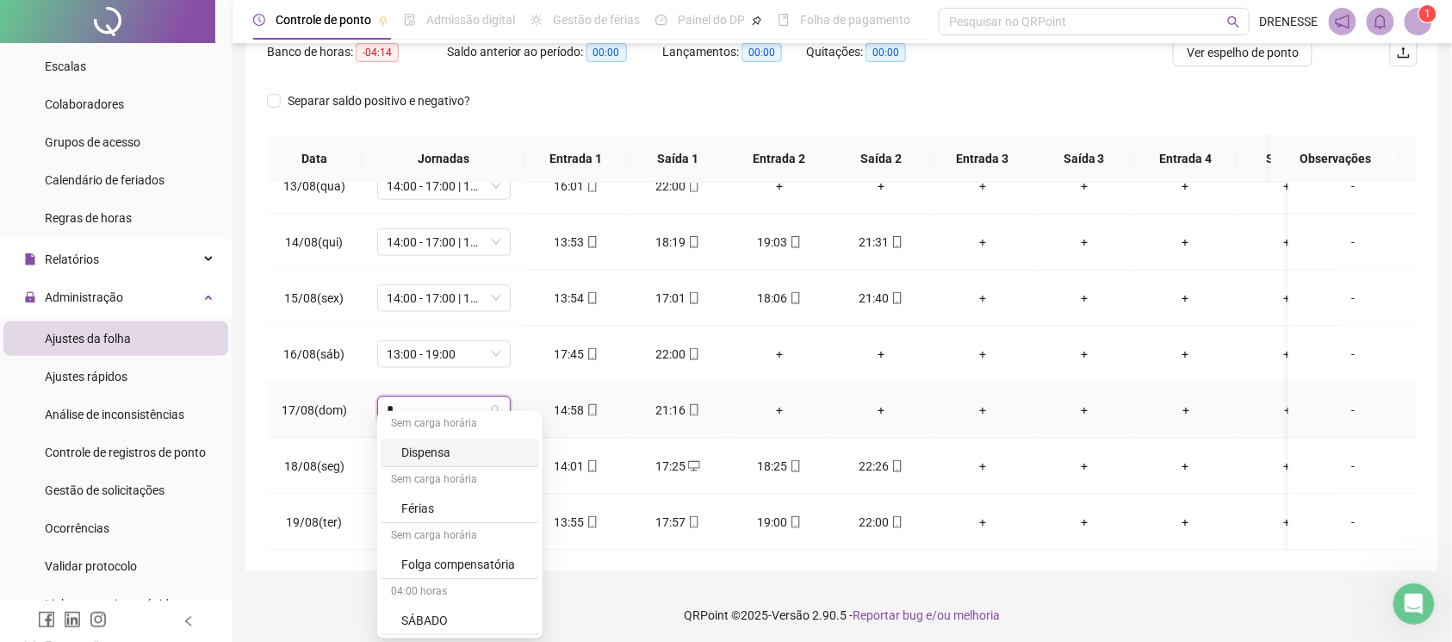
scroll to position [0, 0]
type input "**"
click at [438, 443] on div "Folga" at bounding box center [453, 456] width 145 height 28
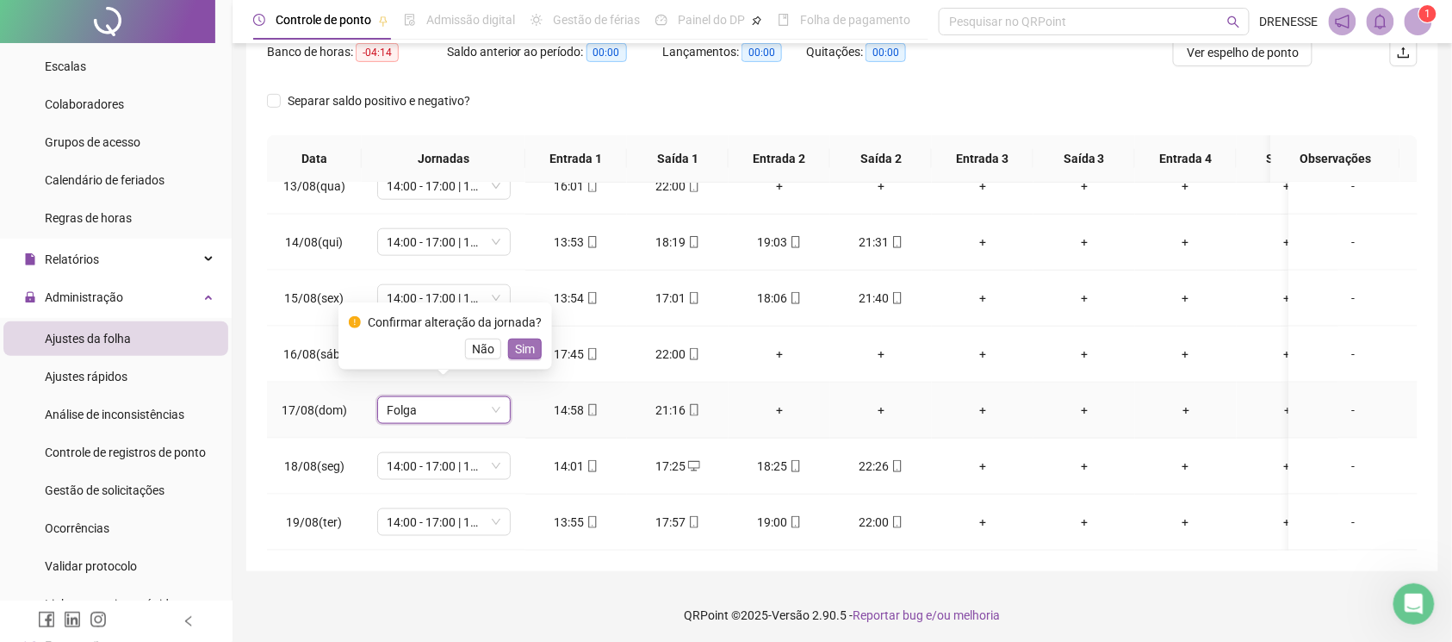
click at [515, 348] on span "Sim" at bounding box center [525, 348] width 20 height 19
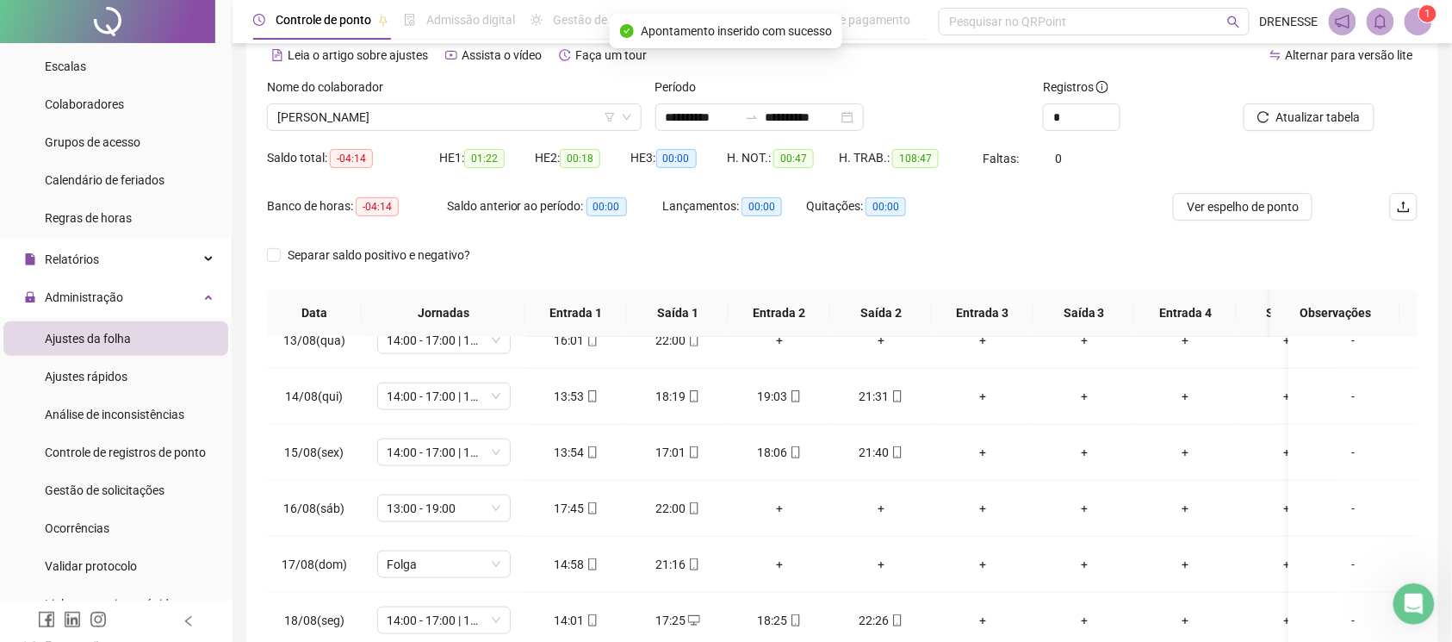
scroll to position [5, 0]
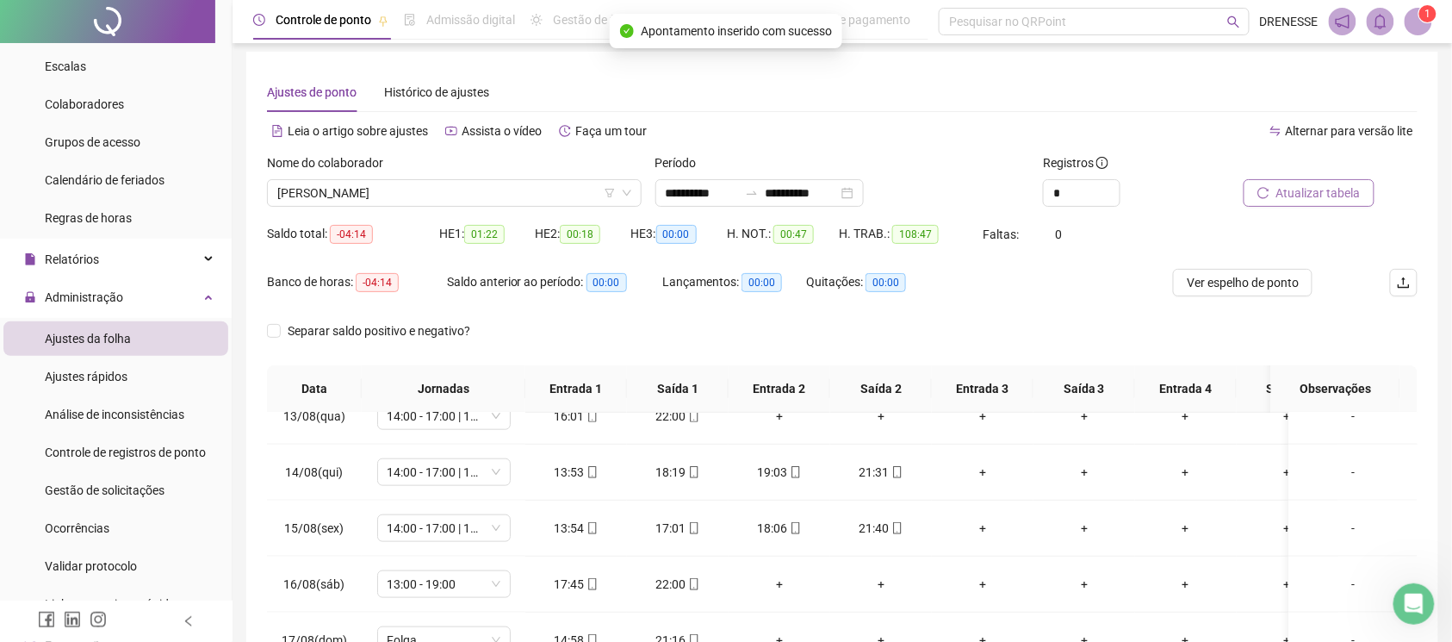
click at [1340, 193] on span "Atualizar tabela" at bounding box center [1318, 192] width 84 height 19
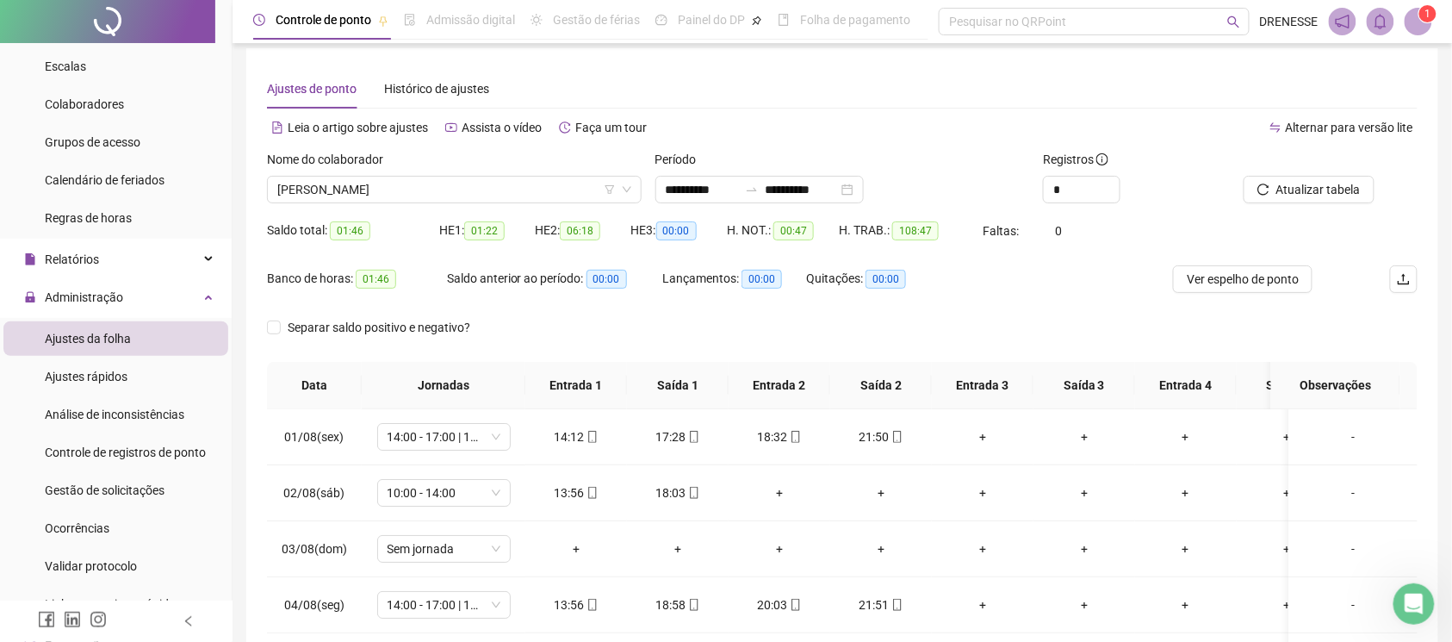
scroll to position [0, 0]
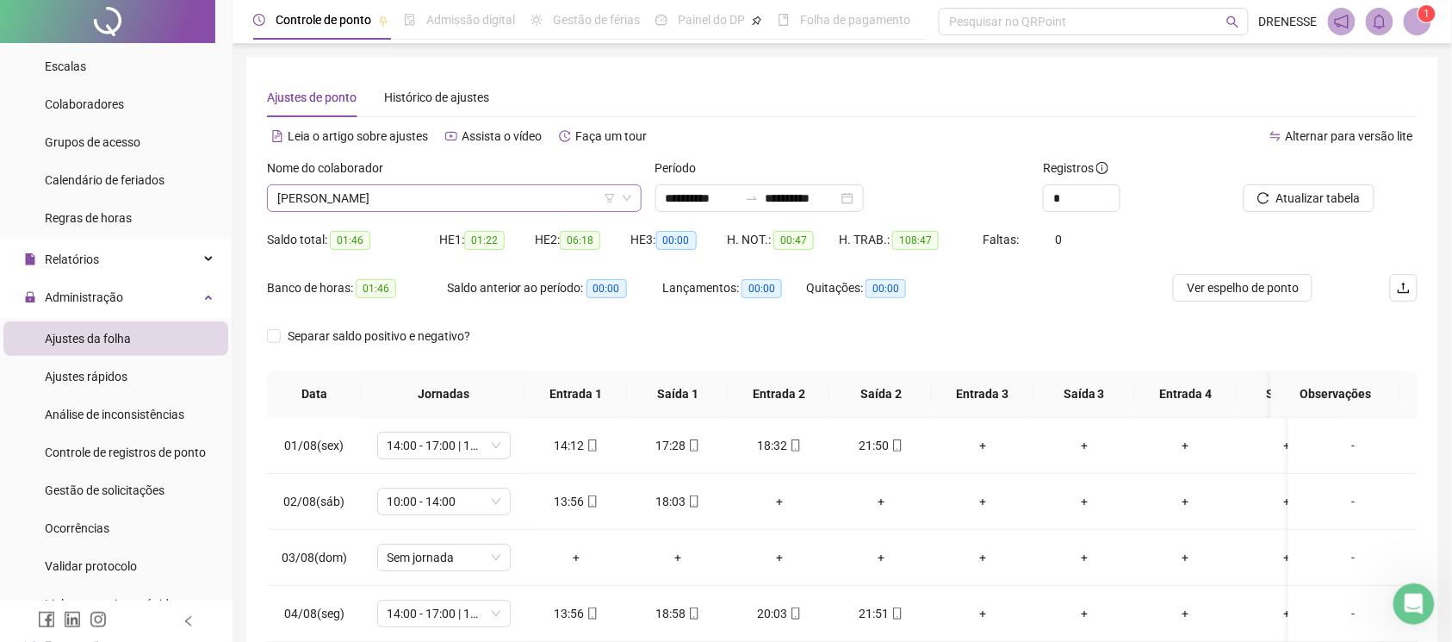
click at [518, 202] on span "[PERSON_NAME]" at bounding box center [454, 198] width 354 height 26
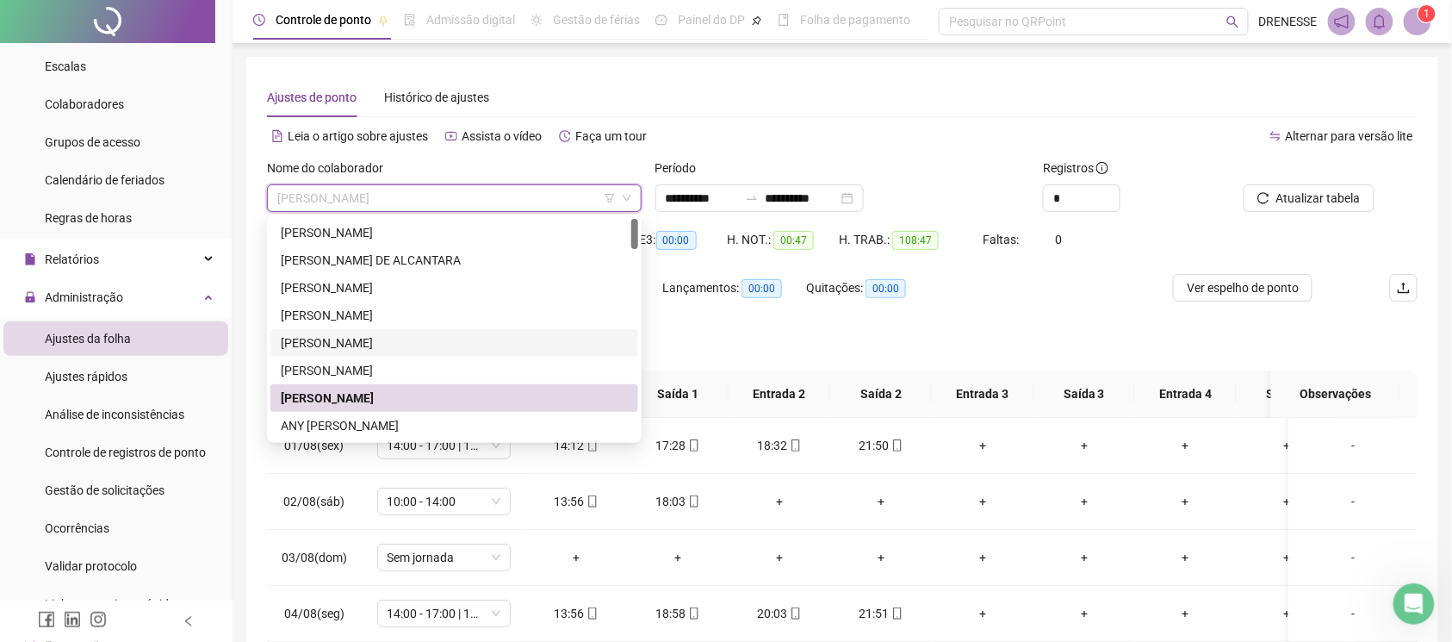
scroll to position [77, 0]
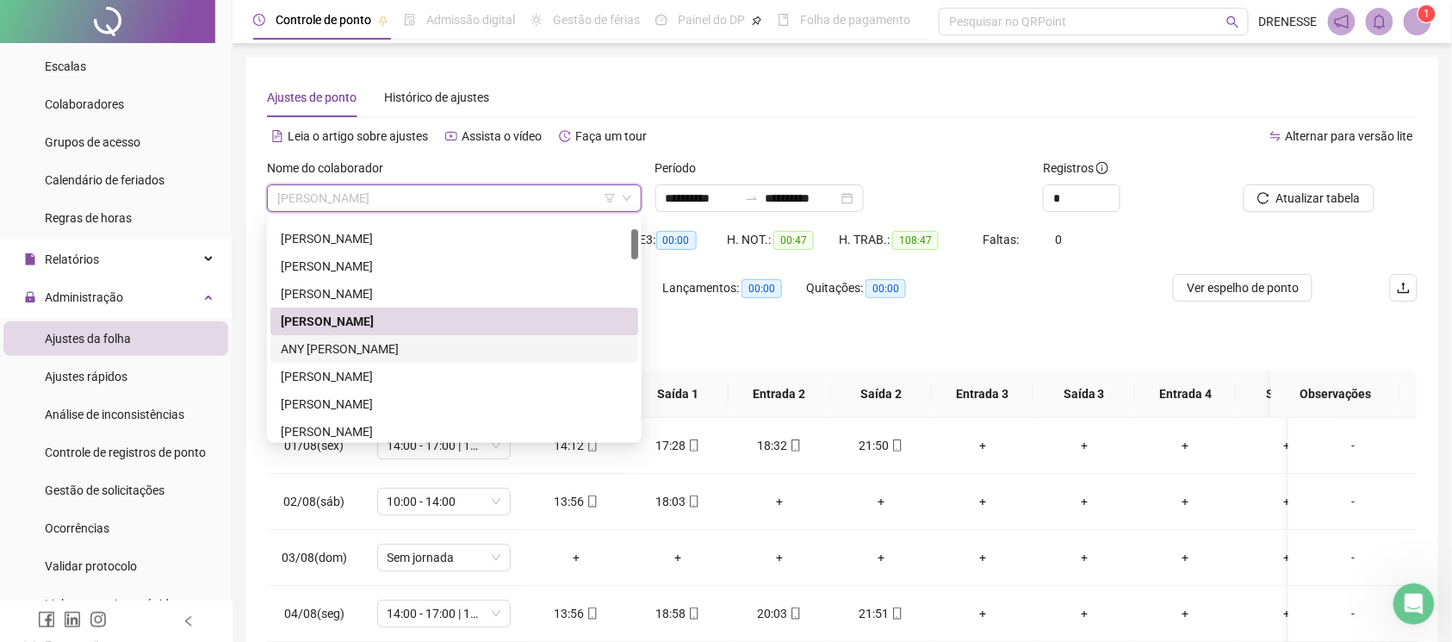
click at [438, 342] on div "ANY [PERSON_NAME]" at bounding box center [454, 348] width 347 height 19
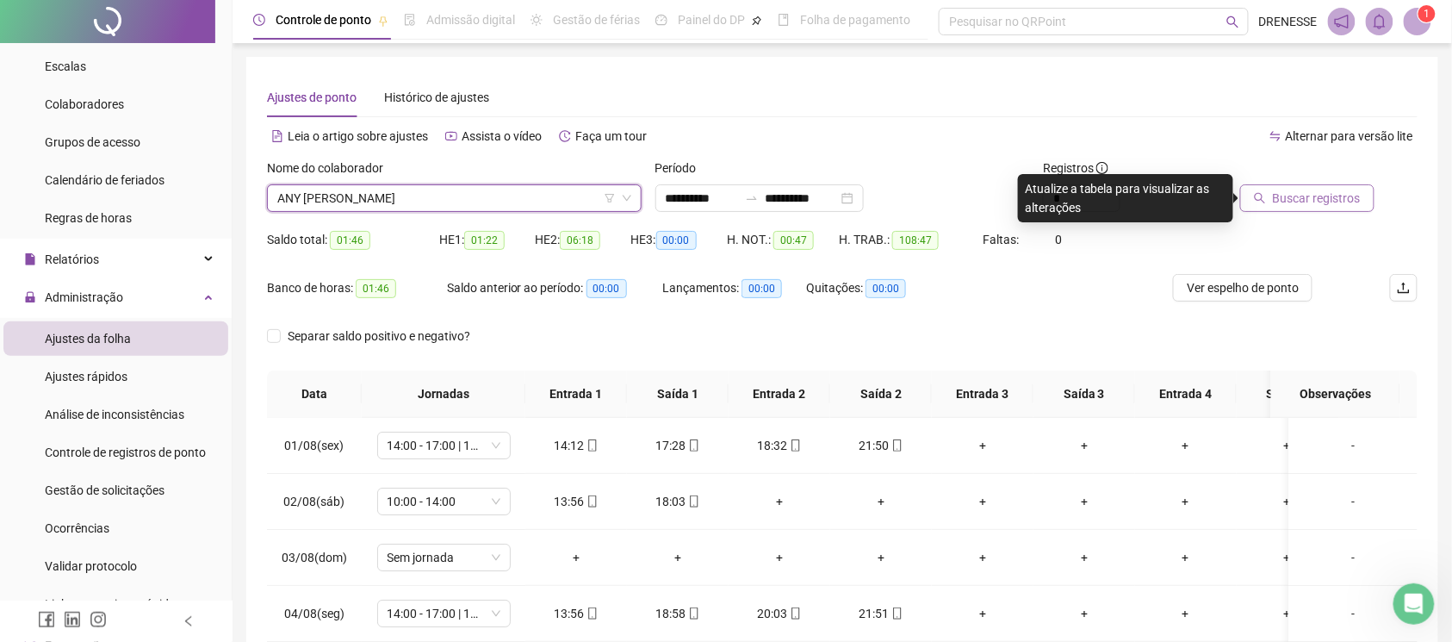
click at [1316, 196] on span "Buscar registros" at bounding box center [1317, 198] width 88 height 19
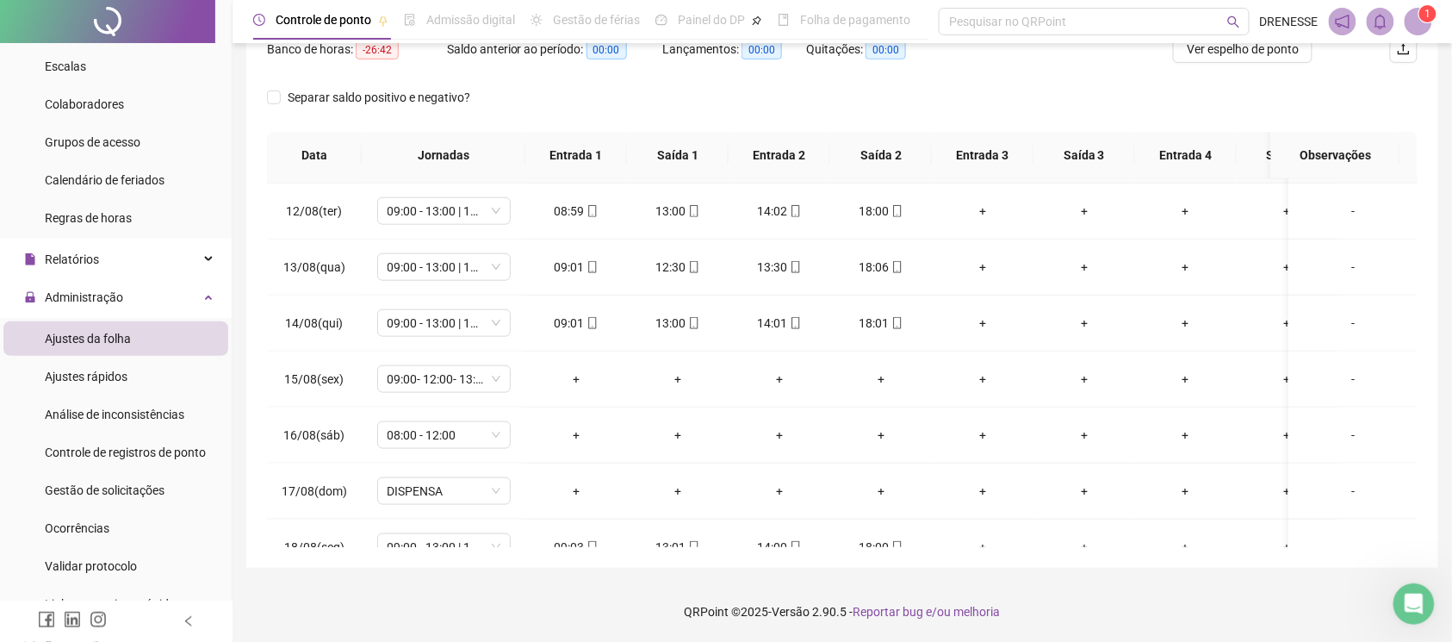
scroll to position [718, 0]
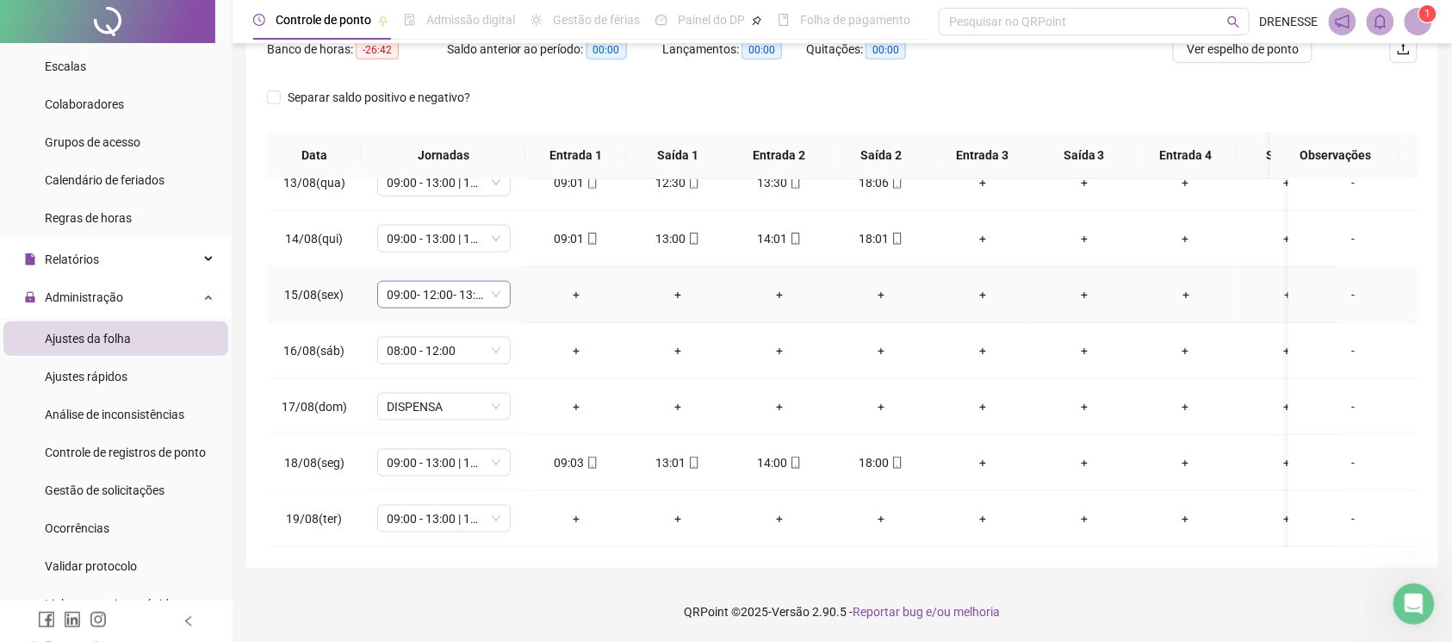
click at [446, 282] on span "09:00- 12:00- 13:00- 18:00" at bounding box center [444, 295] width 113 height 26
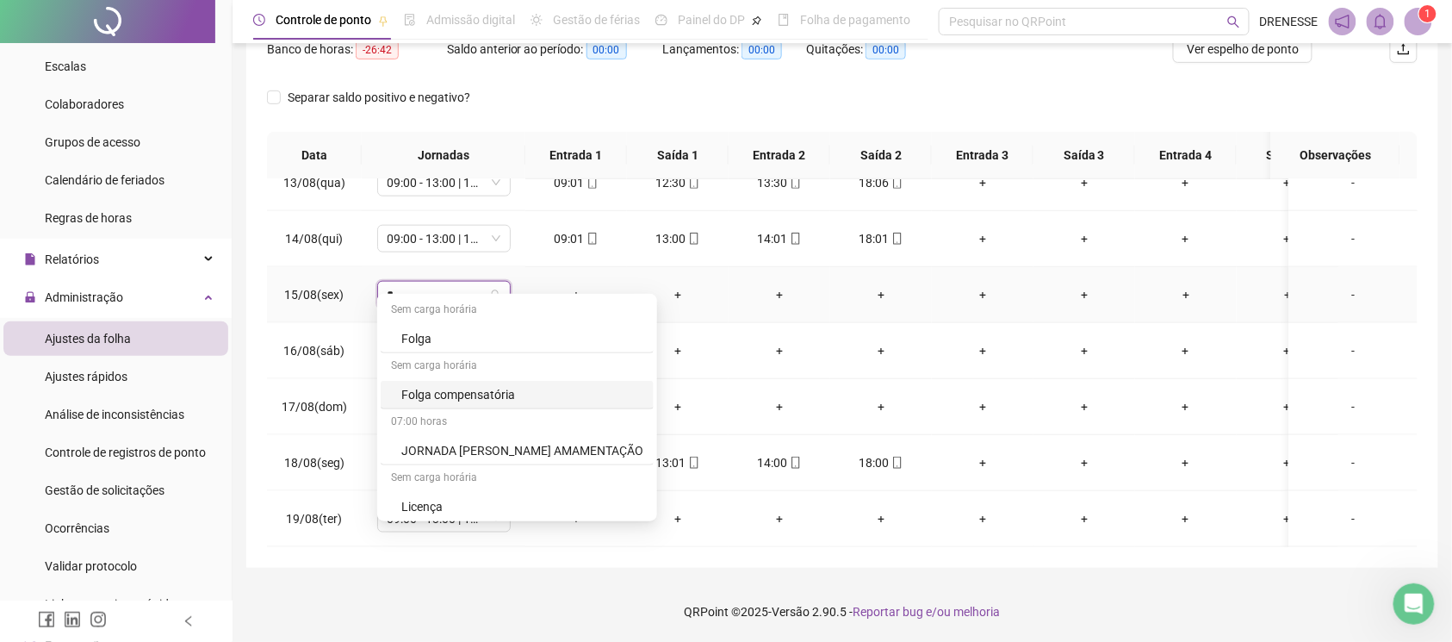
type input "**"
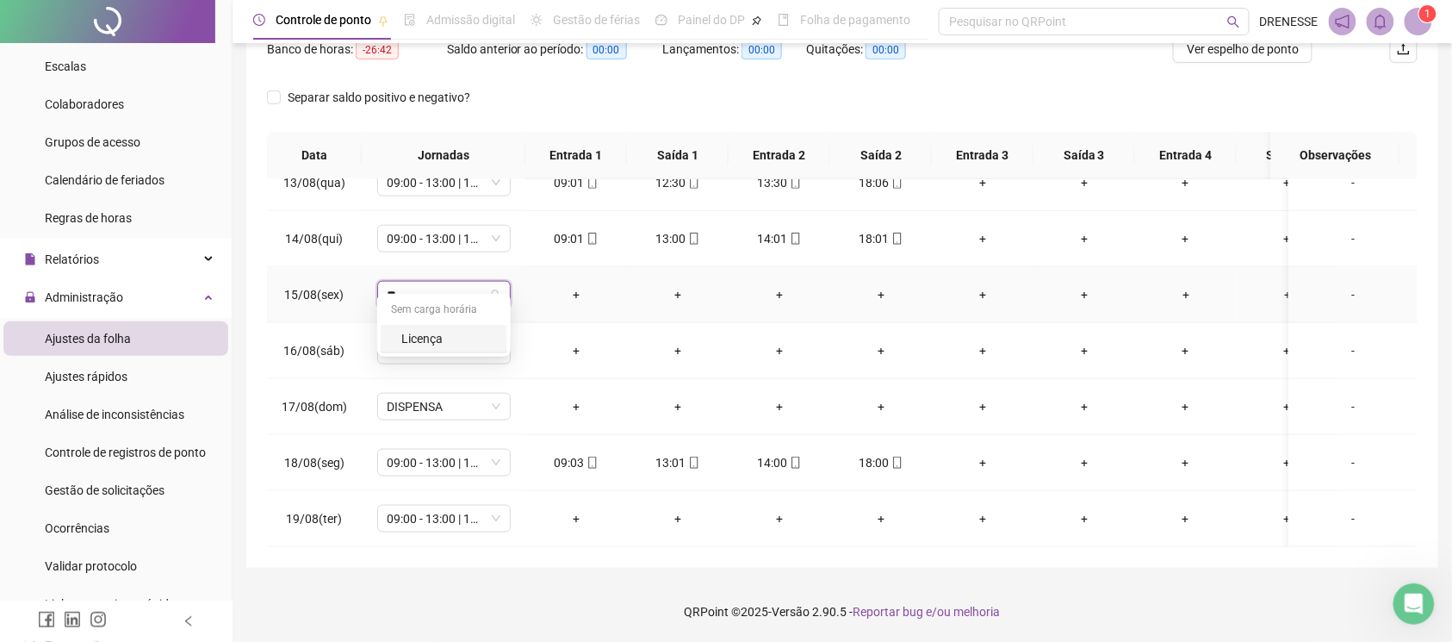
click at [453, 338] on div "Licença" at bounding box center [449, 338] width 96 height 19
click at [522, 228] on span "Sim" at bounding box center [525, 231] width 20 height 19
click at [442, 339] on span "08:00 - 12:00" at bounding box center [444, 351] width 113 height 26
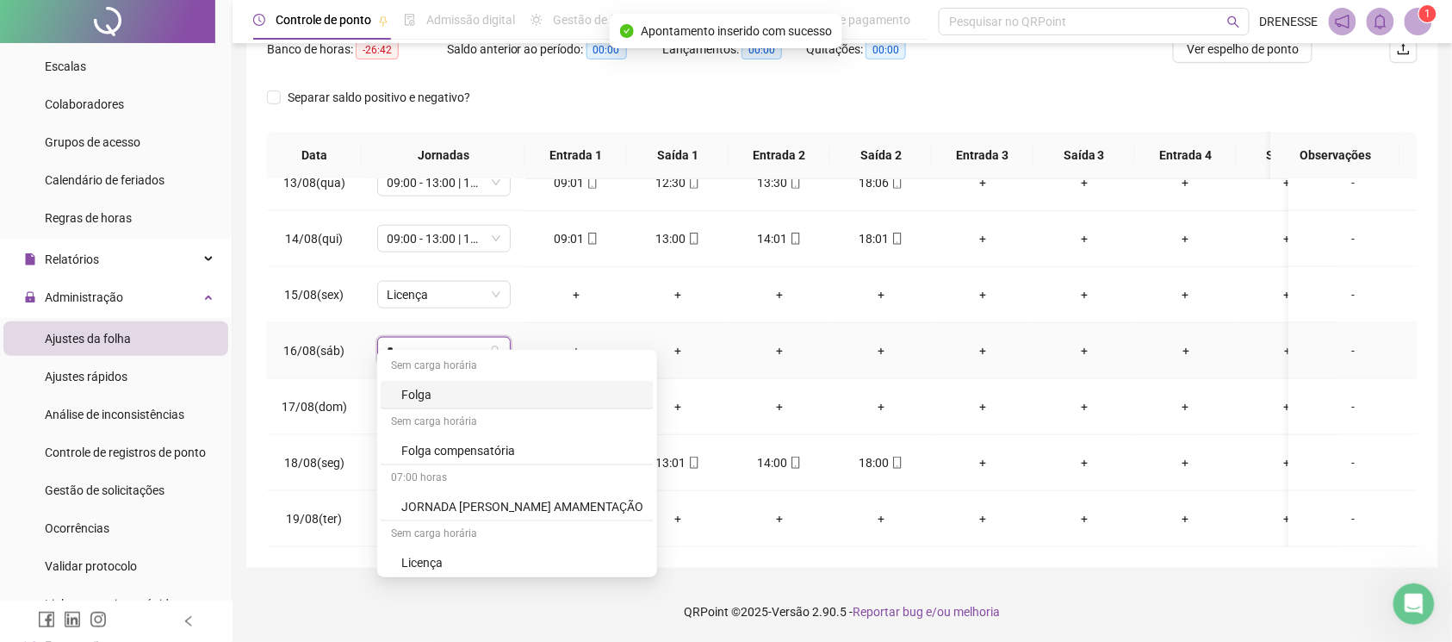
type input "**"
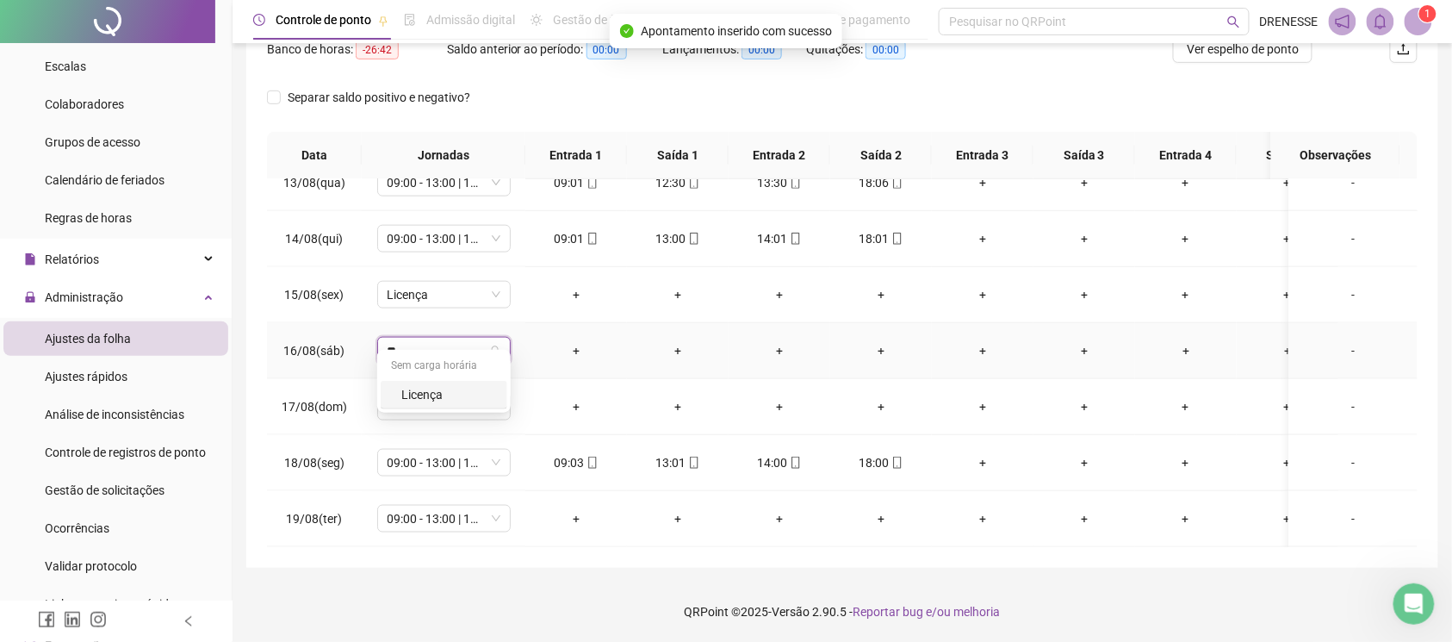
click at [448, 394] on div "Licença" at bounding box center [449, 394] width 96 height 19
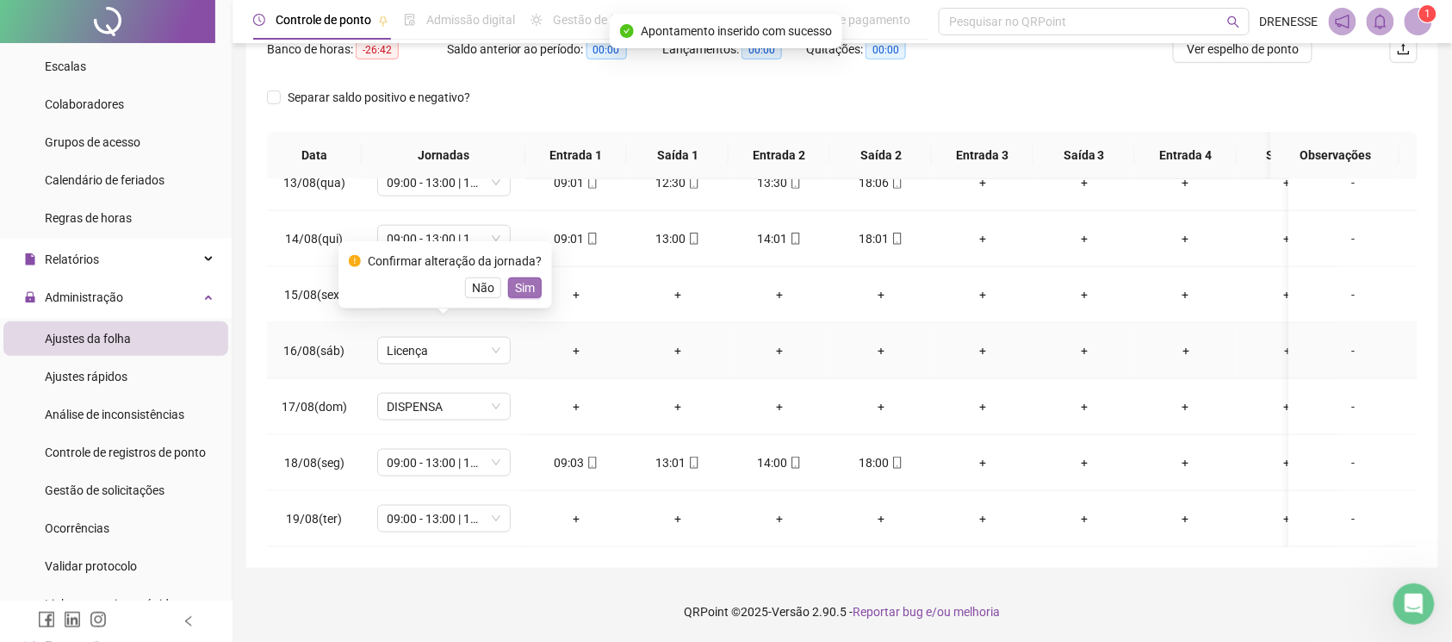
click at [517, 283] on span "Sim" at bounding box center [525, 287] width 20 height 19
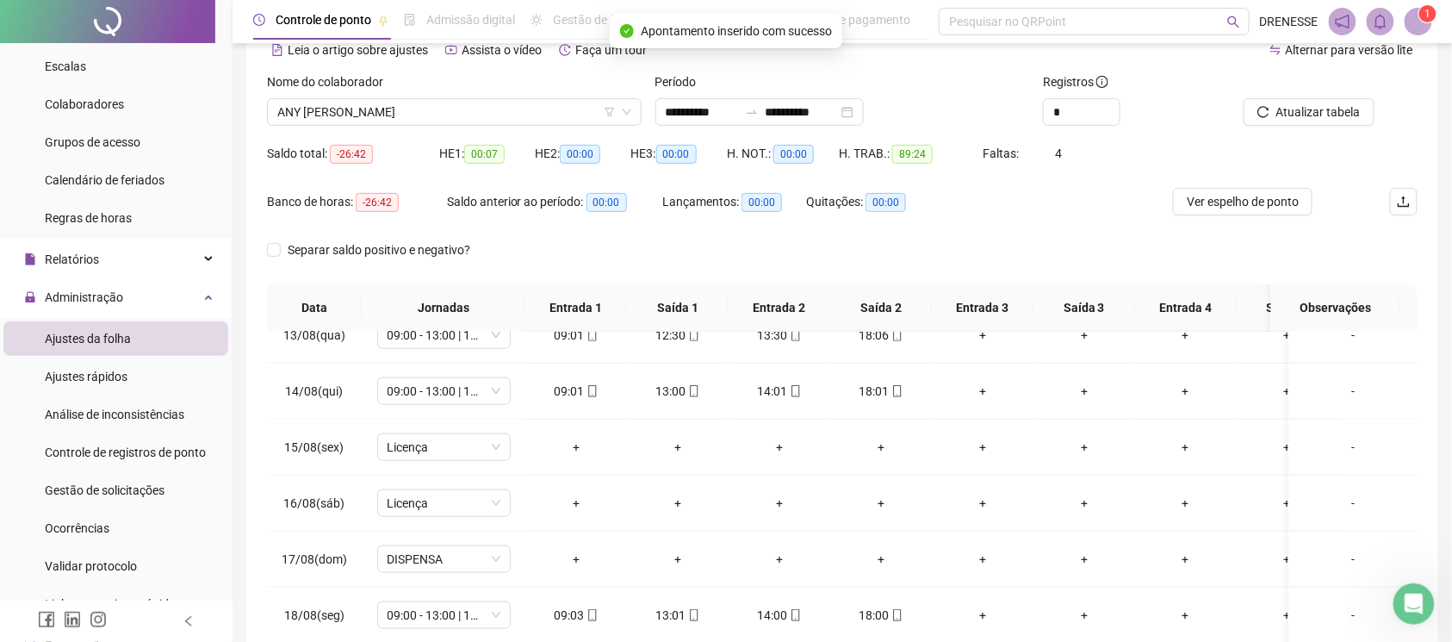
scroll to position [9, 0]
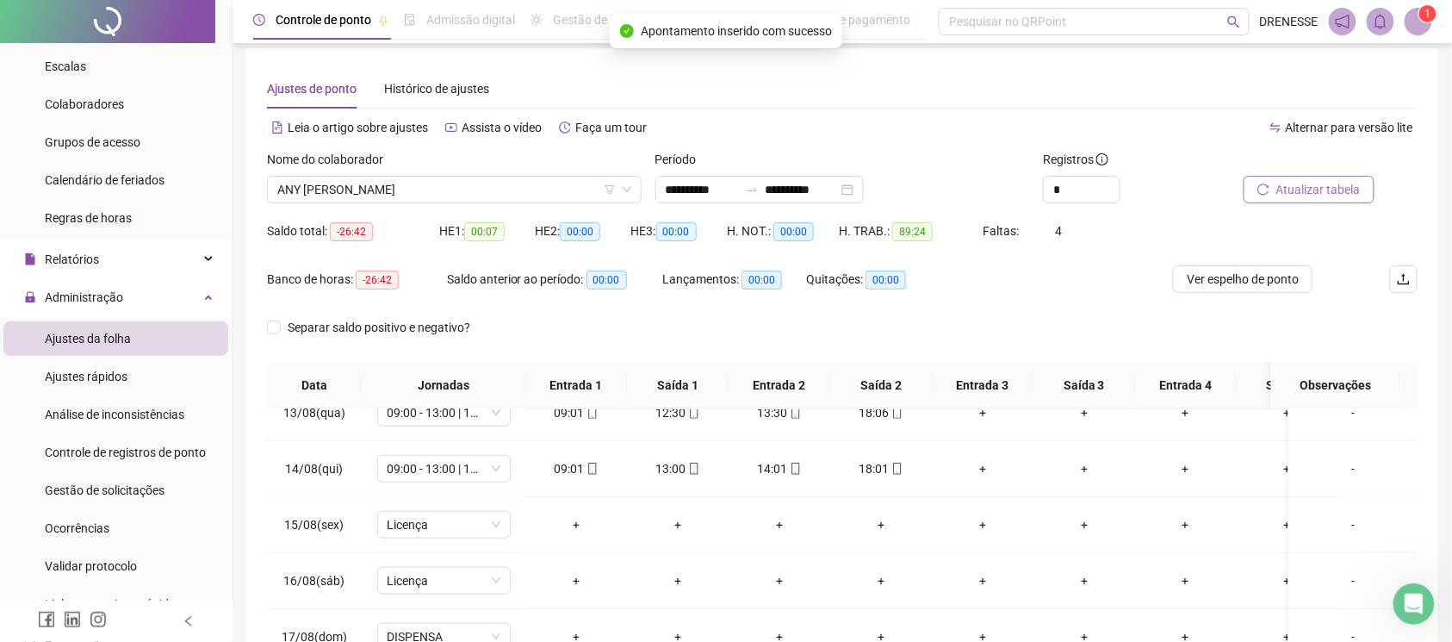
click at [1330, 187] on span "Atualizar tabela" at bounding box center [1318, 189] width 84 height 19
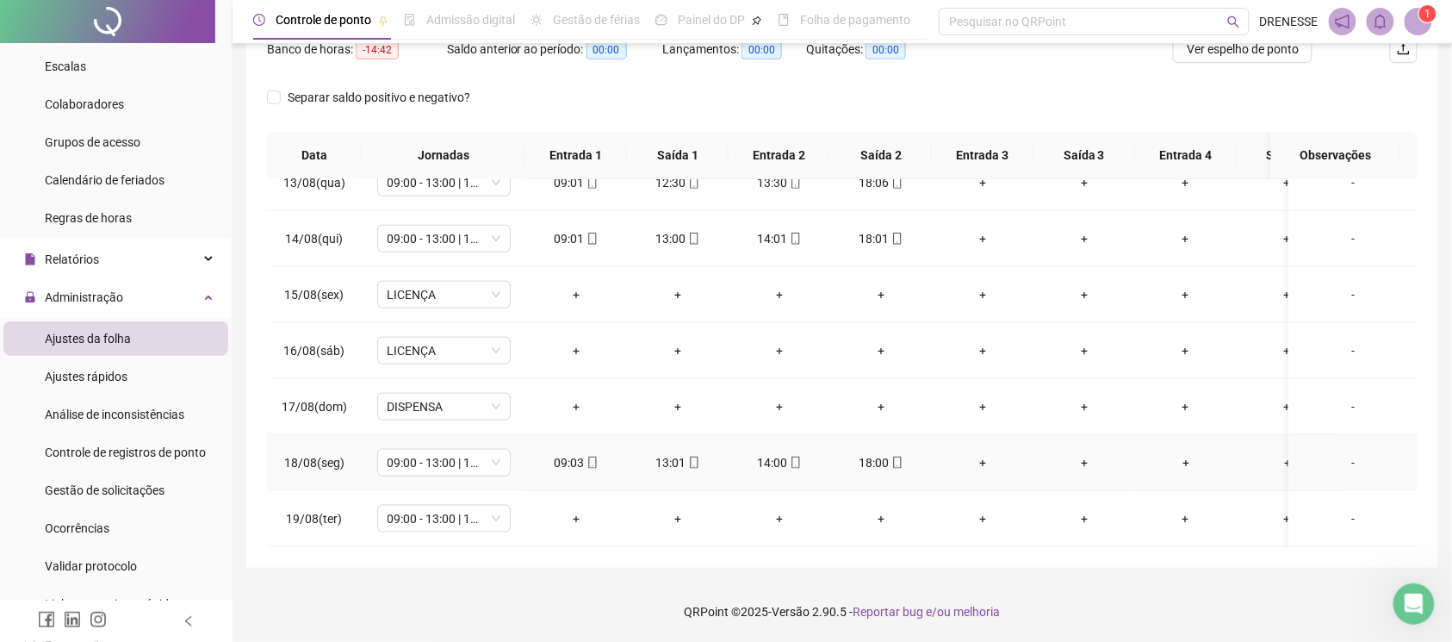
click at [589, 455] on td "09:03" at bounding box center [576, 463] width 102 height 56
click at [586, 456] on icon "mobile" at bounding box center [592, 462] width 12 height 12
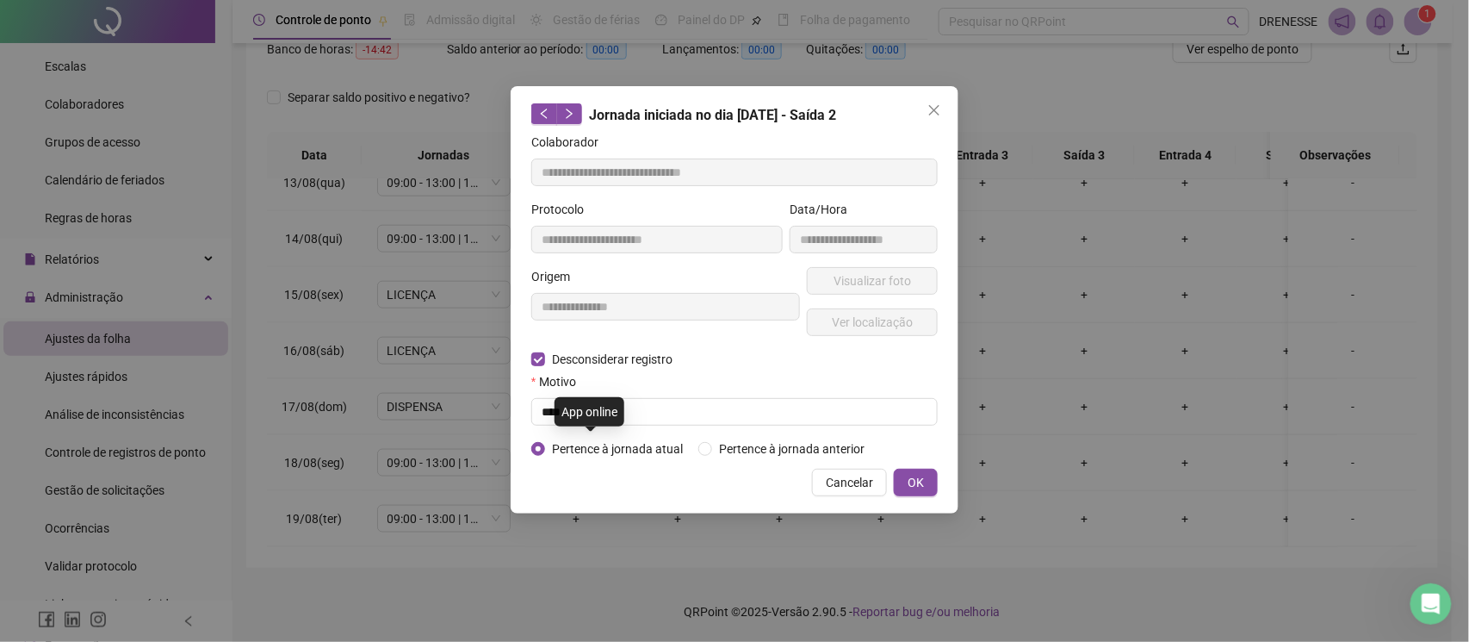
type input "**********"
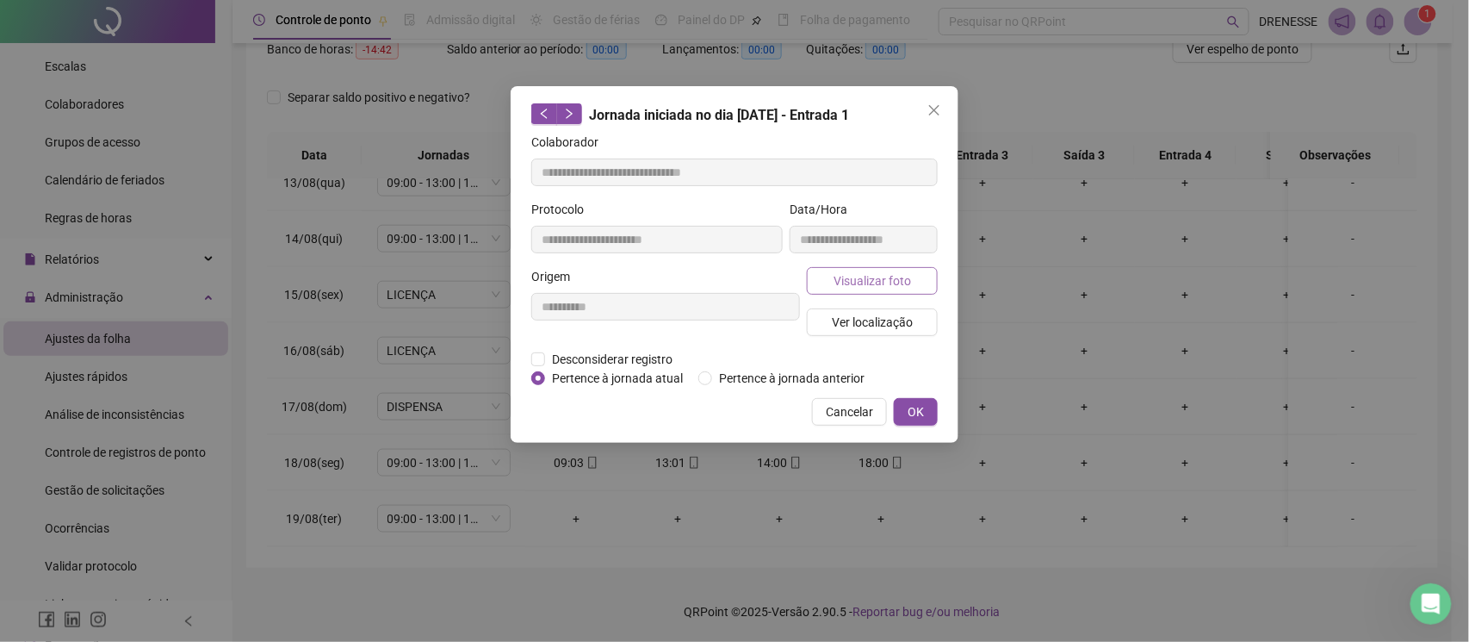
click at [842, 280] on span "Visualizar foto" at bounding box center [873, 280] width 78 height 19
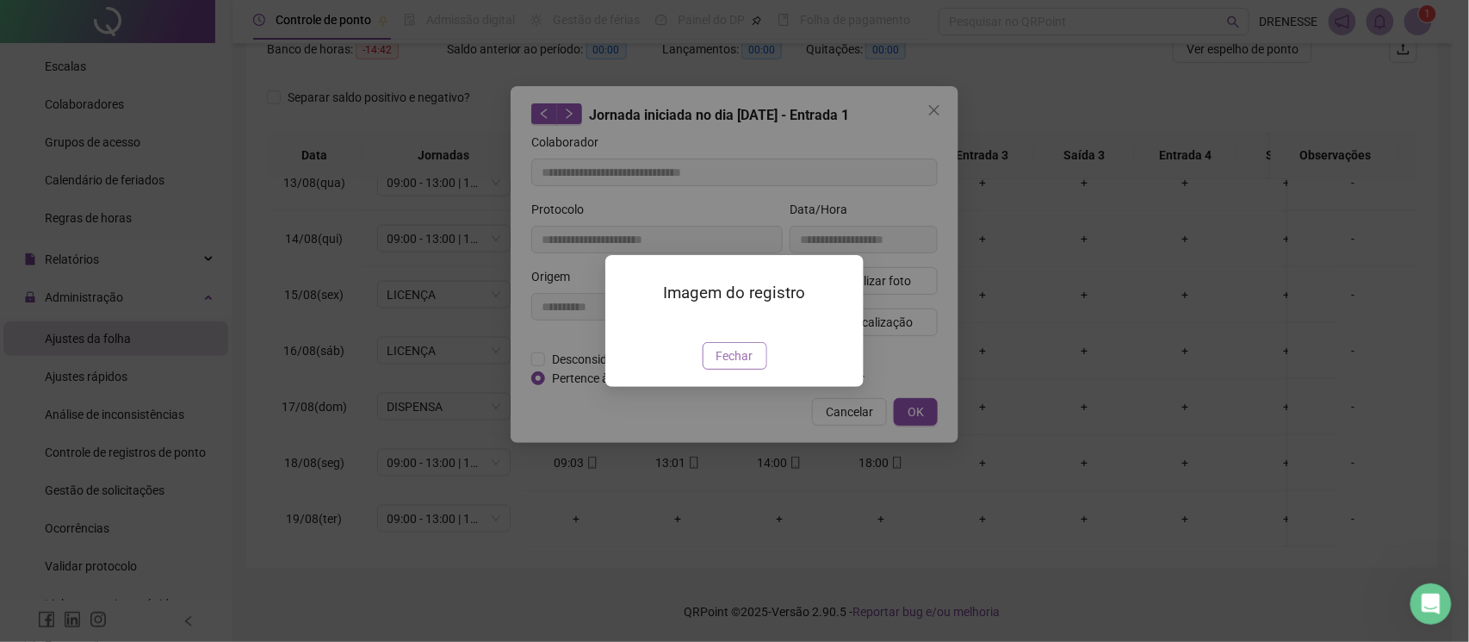
click at [735, 365] on span "Fechar" at bounding box center [735, 355] width 37 height 19
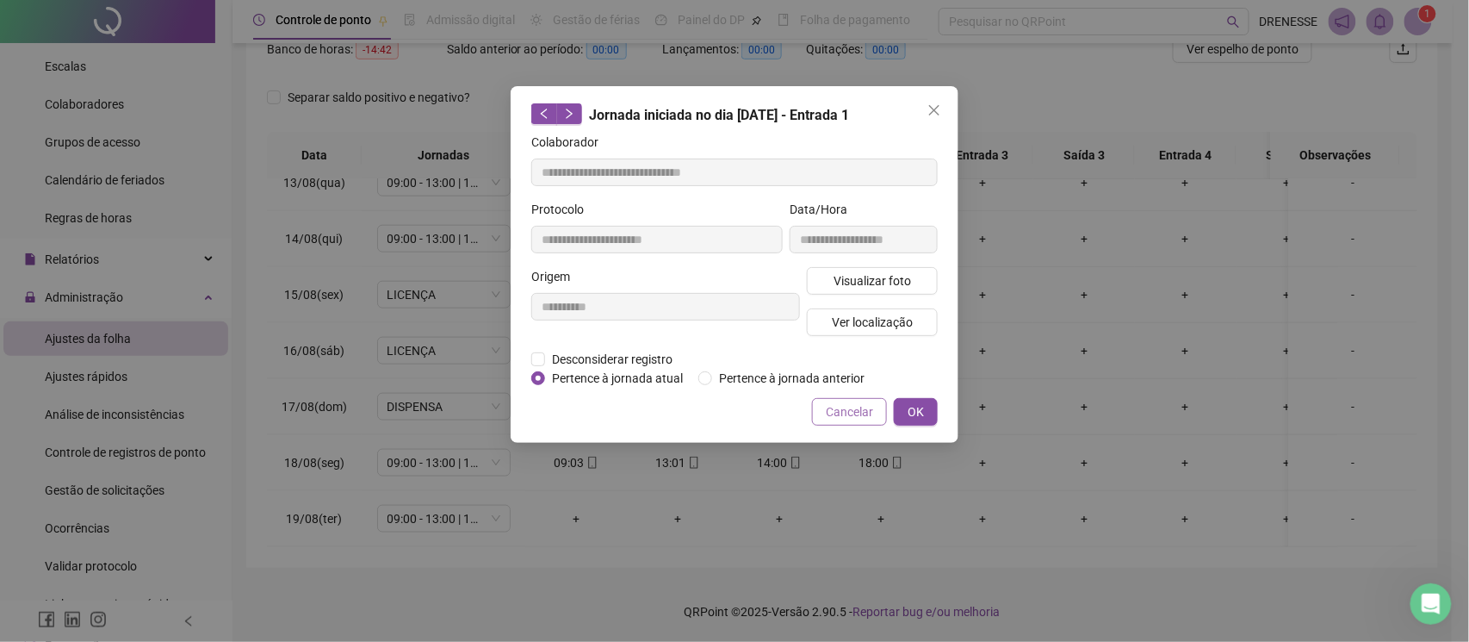
click at [837, 407] on span "Cancelar" at bounding box center [849, 411] width 47 height 19
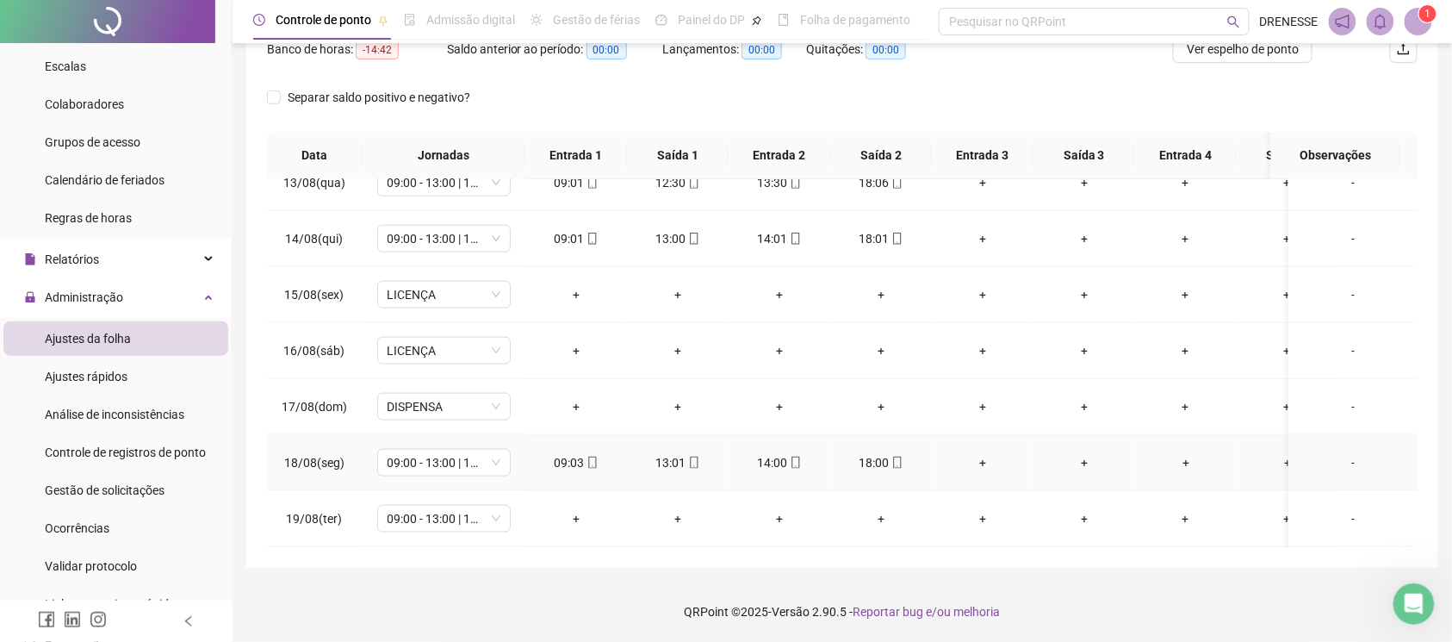
click at [897, 435] on td "18:00" at bounding box center [881, 463] width 102 height 56
click at [897, 456] on span at bounding box center [897, 463] width 14 height 14
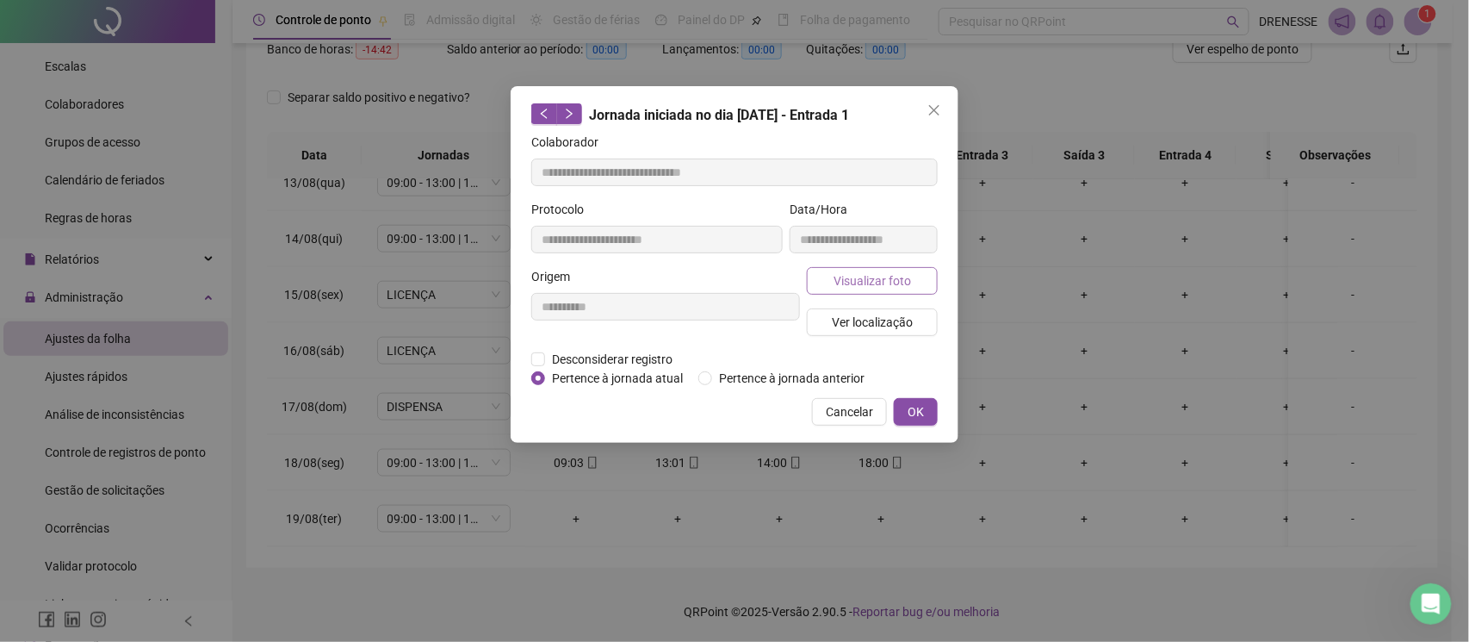
type input "**********"
click at [887, 291] on button "Visualizar foto" at bounding box center [872, 281] width 131 height 28
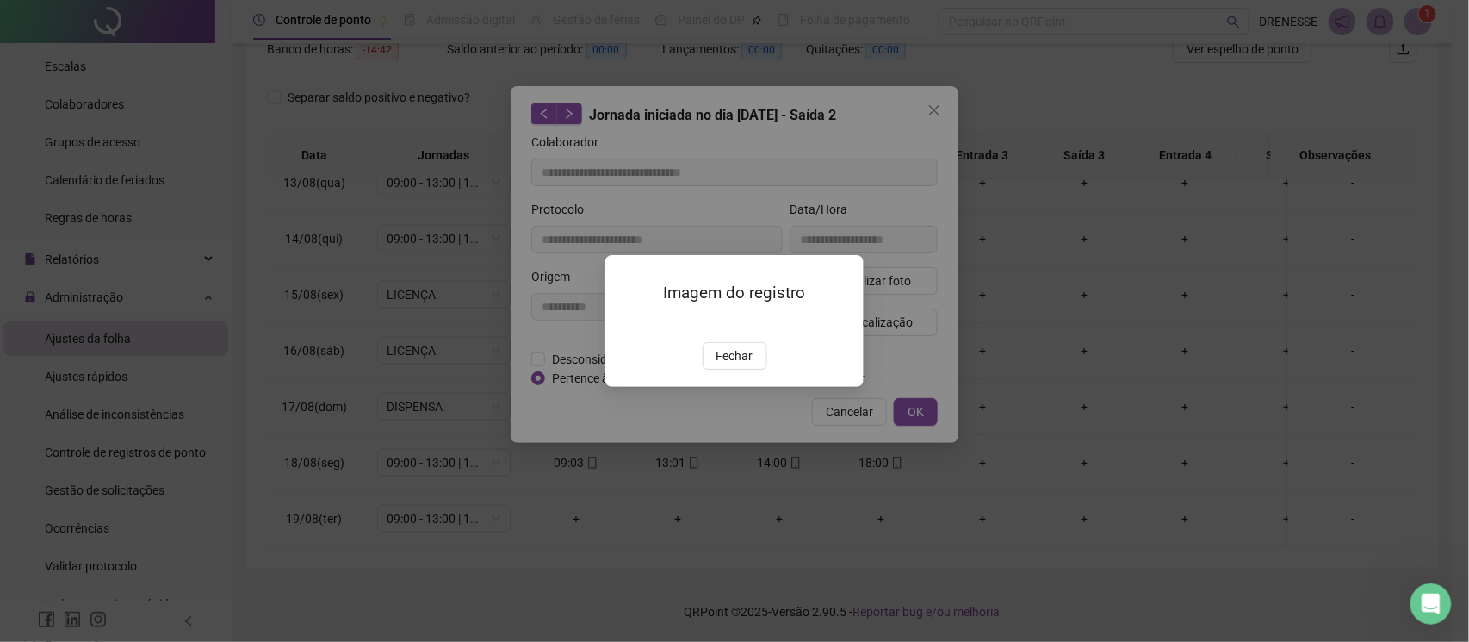
click at [723, 332] on div at bounding box center [734, 322] width 217 height 19
click at [722, 365] on span "Fechar" at bounding box center [735, 355] width 37 height 19
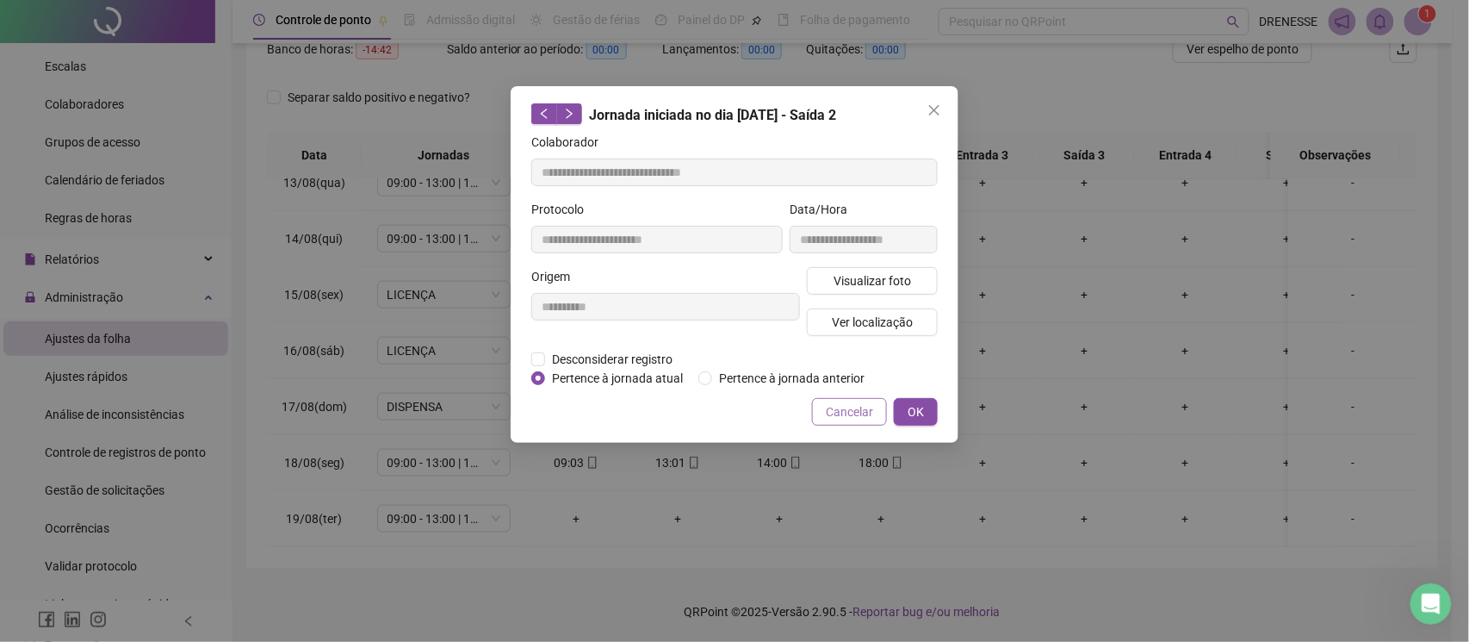
click at [861, 412] on span "Cancelar" at bounding box center [849, 411] width 47 height 19
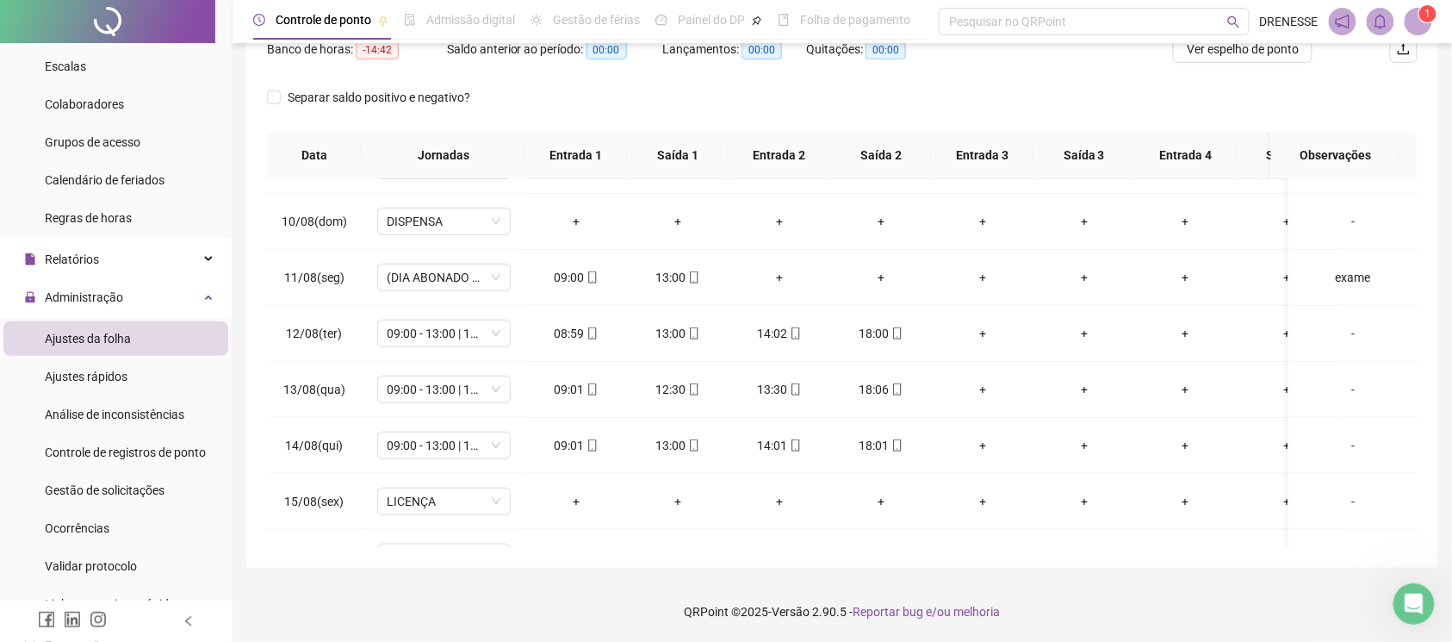
scroll to position [86, 0]
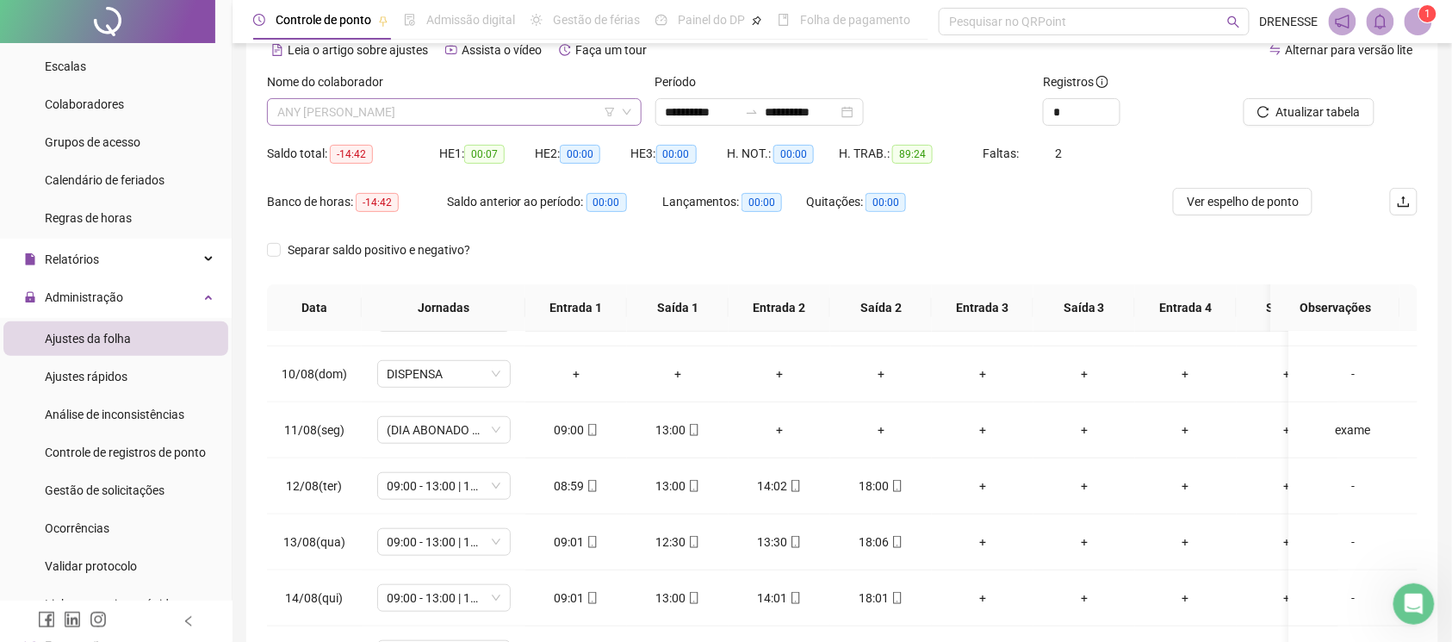
click at [415, 119] on span "ANY [PERSON_NAME]" at bounding box center [454, 112] width 354 height 26
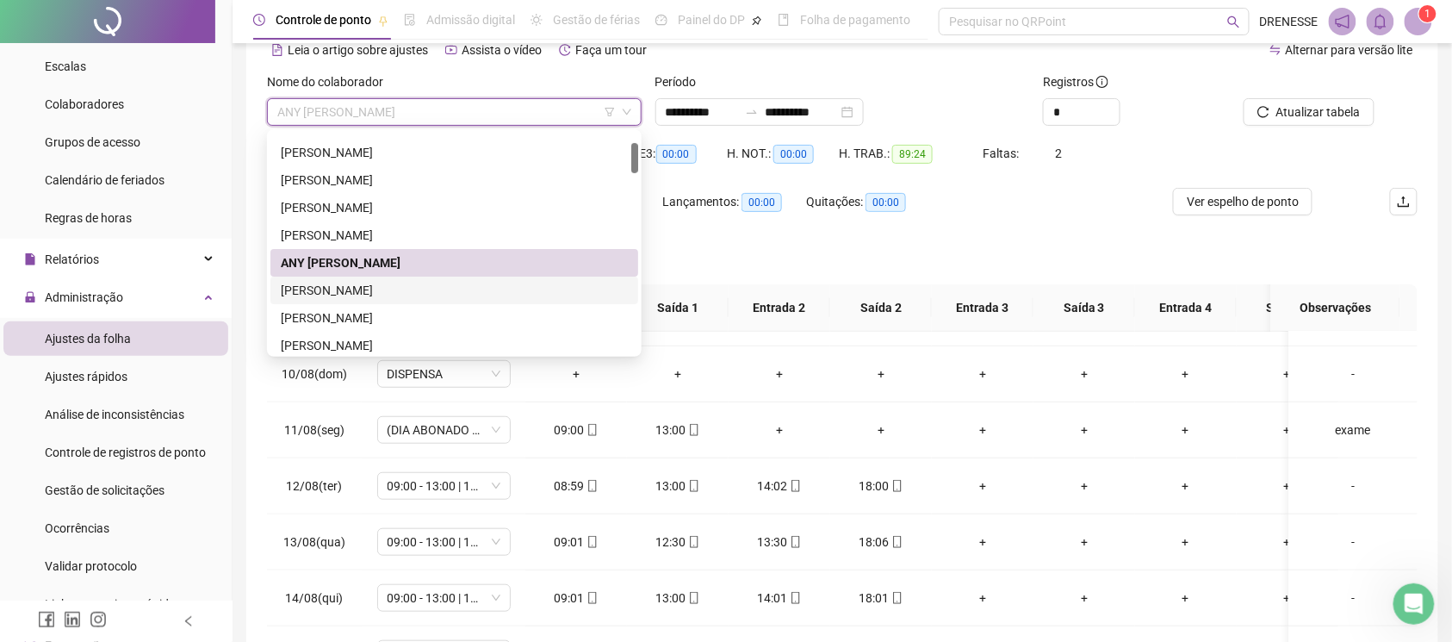
click at [420, 286] on div "[PERSON_NAME]" at bounding box center [454, 290] width 347 height 19
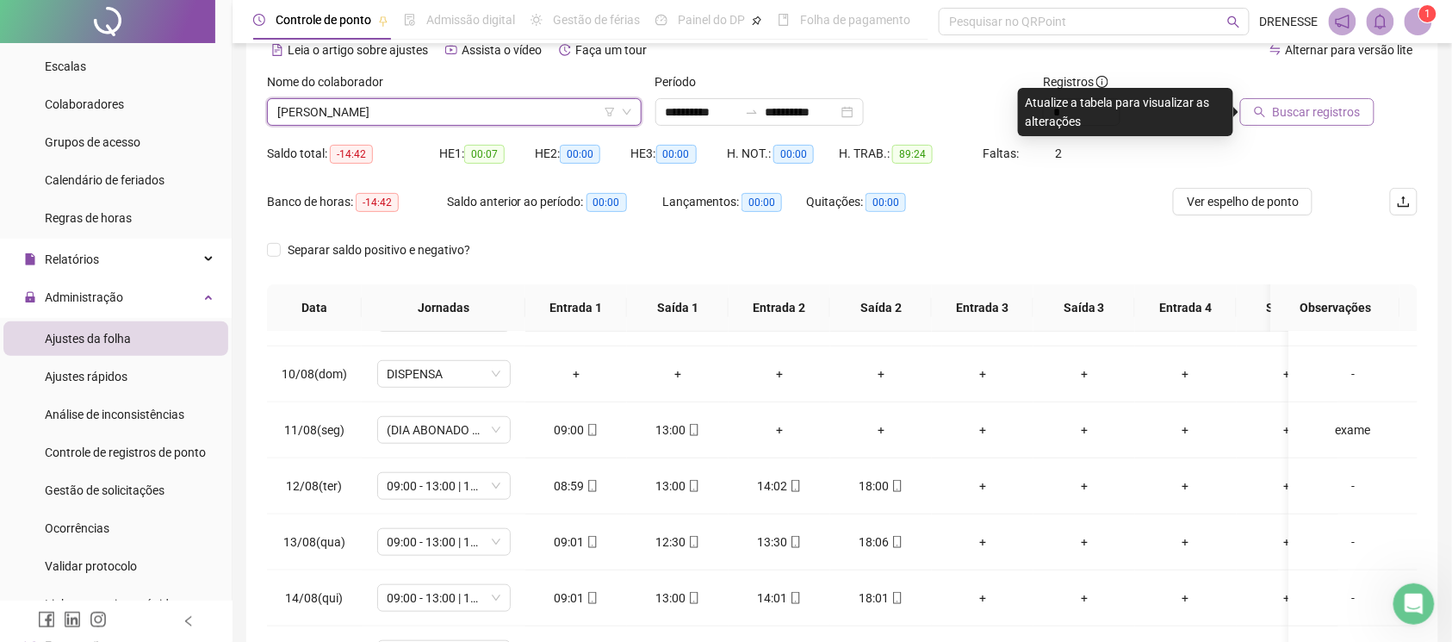
click at [1289, 110] on span "Buscar registros" at bounding box center [1317, 111] width 88 height 19
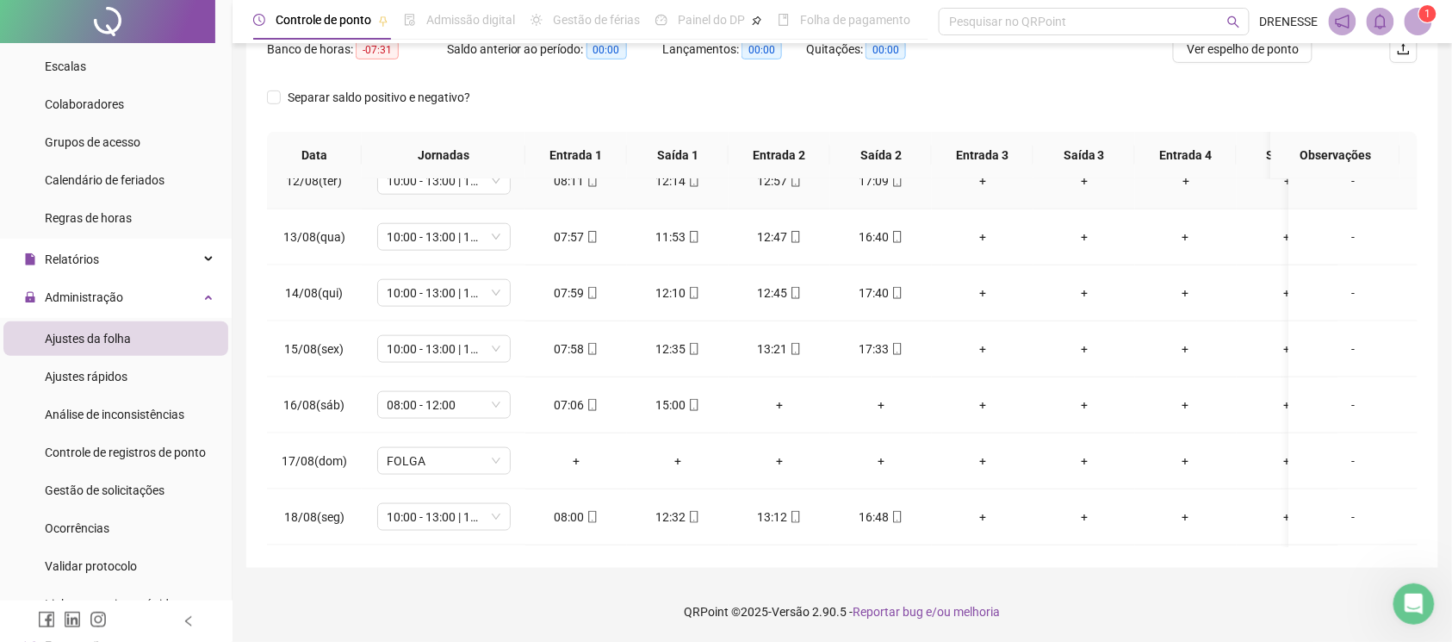
scroll to position [718, 0]
click at [589, 512] on span at bounding box center [592, 519] width 14 height 14
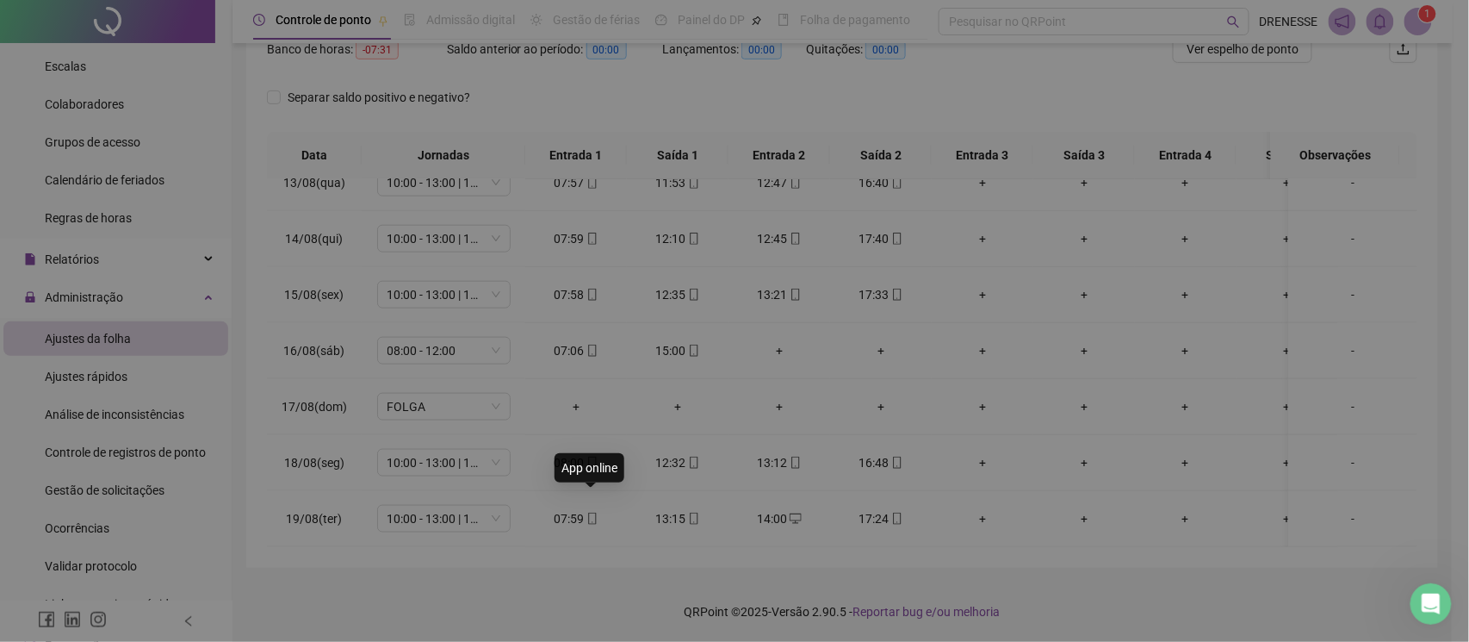
type input "**********"
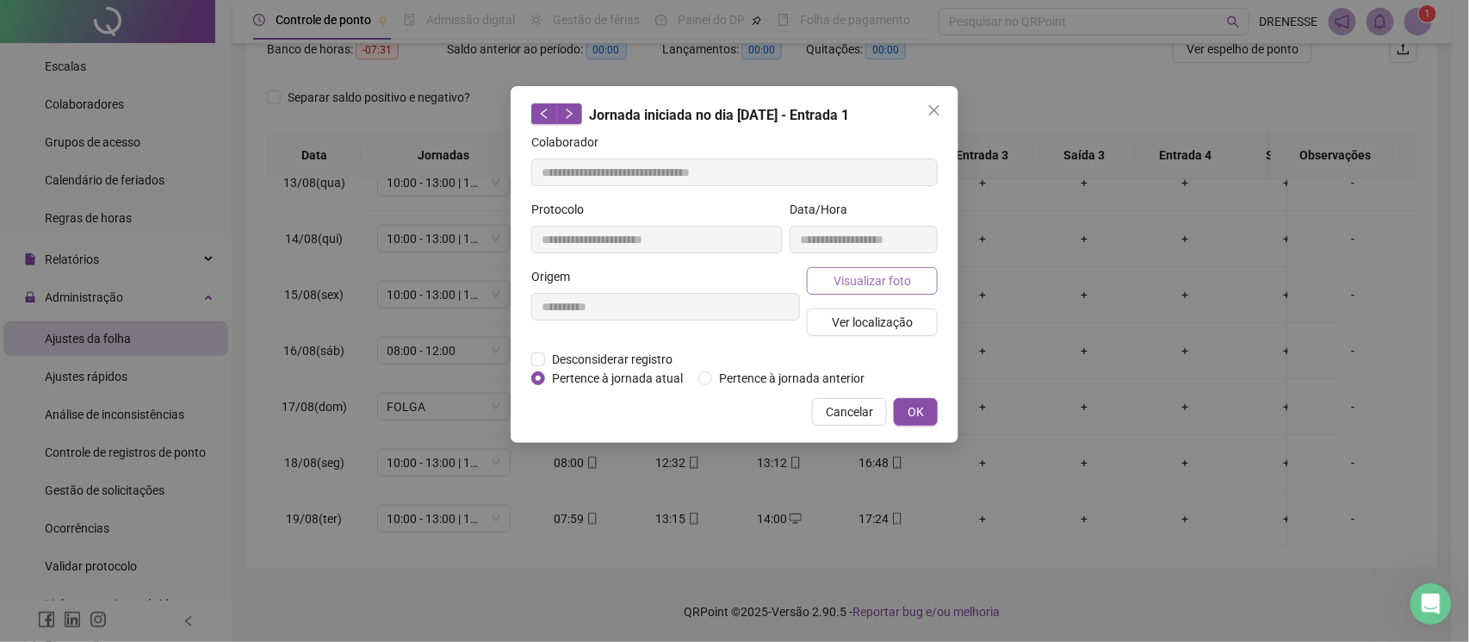
click at [870, 276] on span "Visualizar foto" at bounding box center [873, 280] width 78 height 19
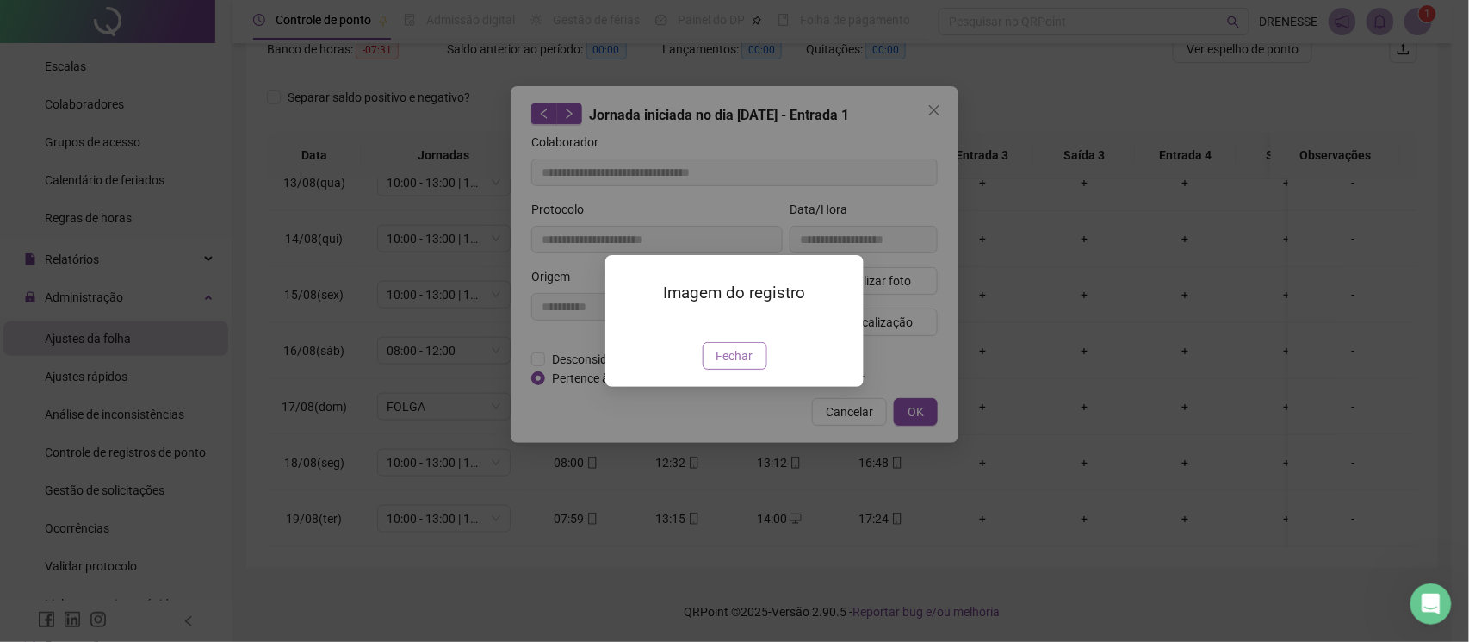
click at [720, 365] on span "Fechar" at bounding box center [735, 355] width 37 height 19
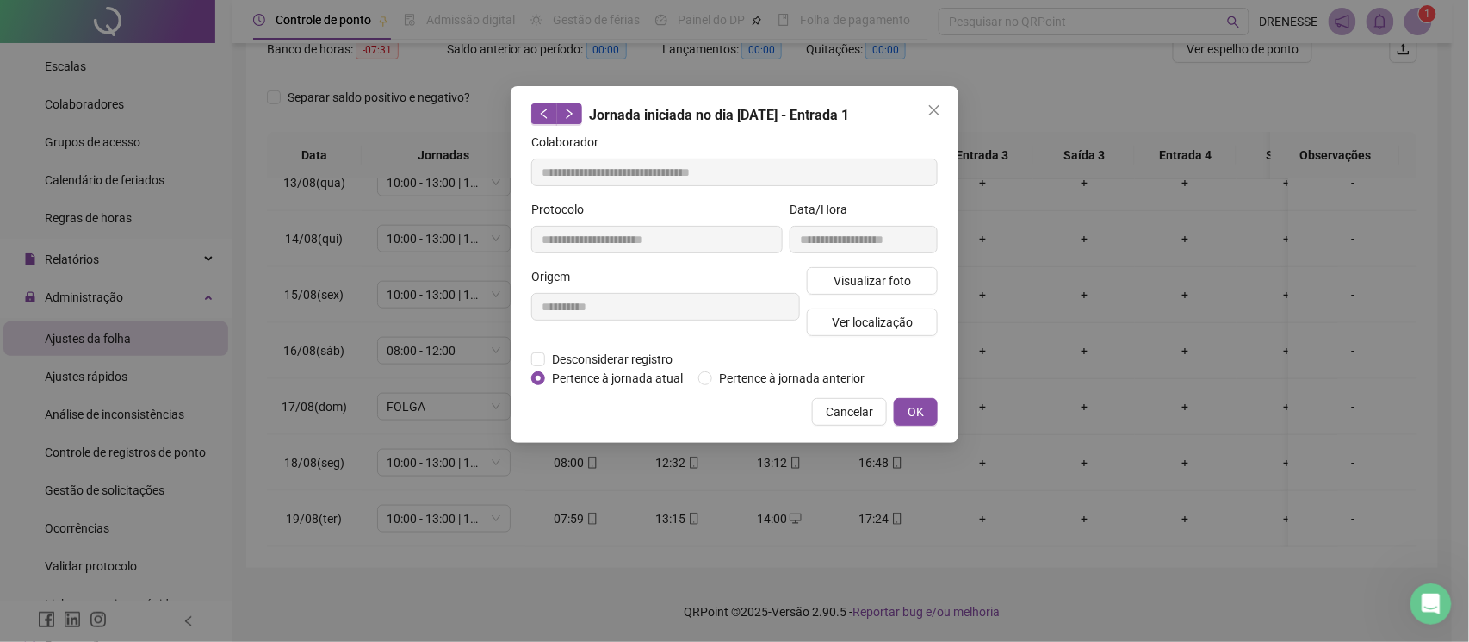
click at [832, 422] on button "Cancelar" at bounding box center [849, 412] width 75 height 28
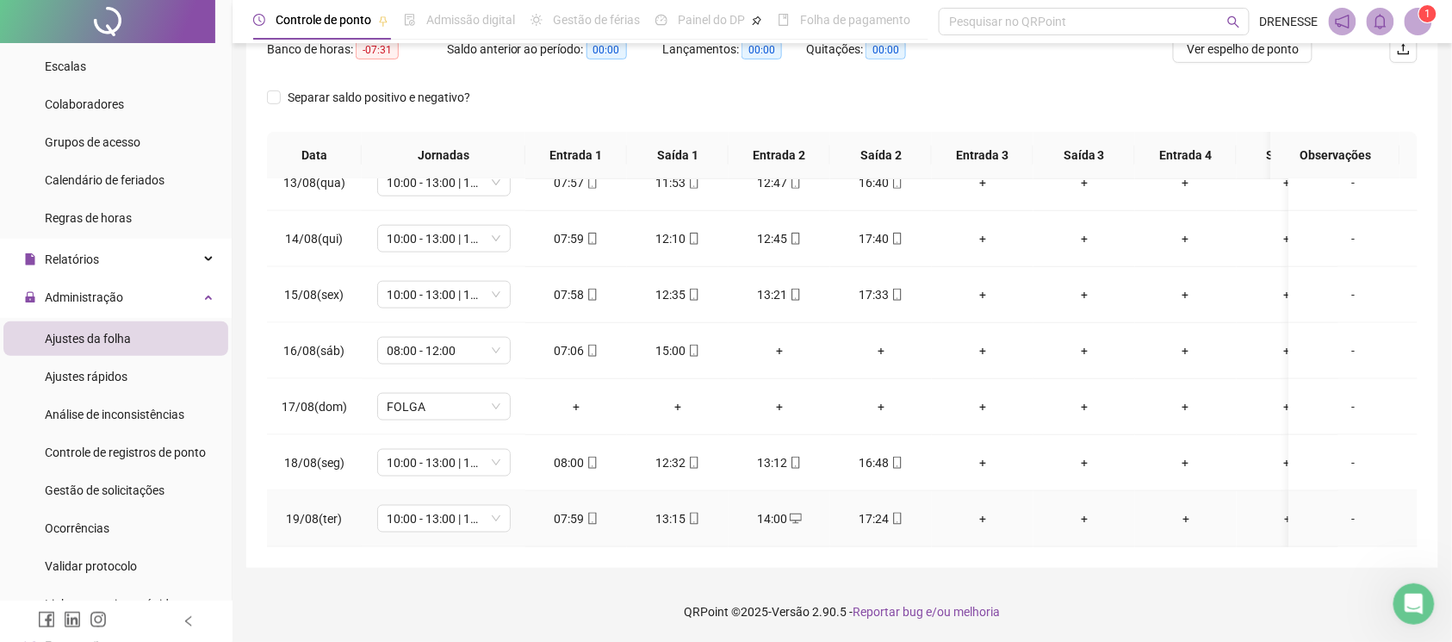
click at [893, 512] on icon "mobile" at bounding box center [897, 518] width 12 height 12
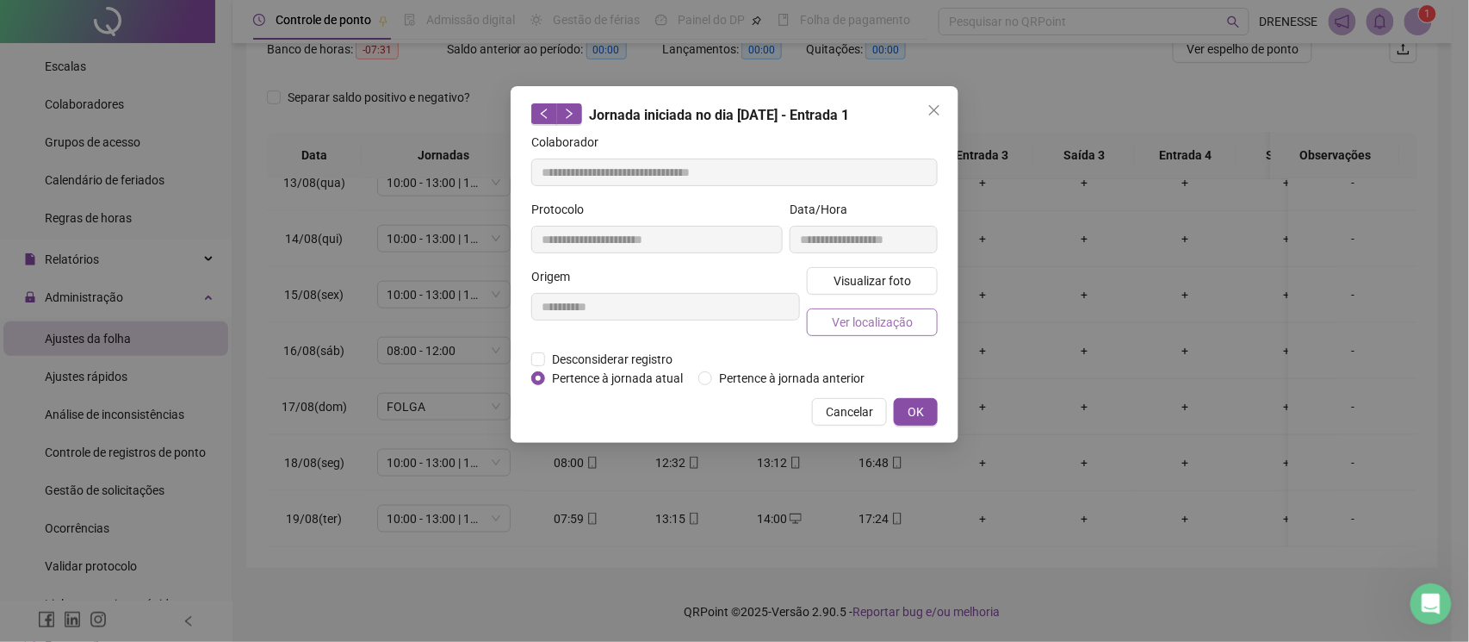
type input "**********"
click at [861, 281] on span "Visualizar foto" at bounding box center [873, 280] width 78 height 19
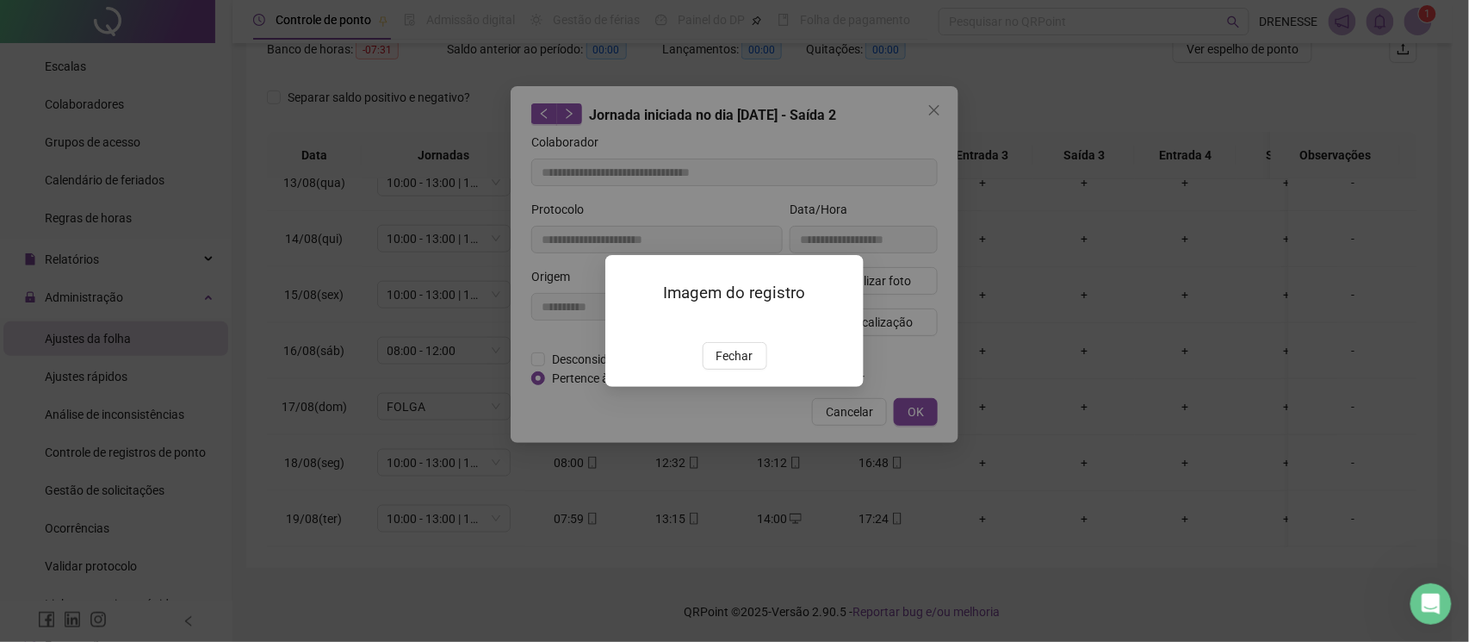
click at [717, 387] on div "Imagem do registro Fechar" at bounding box center [734, 321] width 258 height 132
click at [737, 365] on span "Fechar" at bounding box center [735, 355] width 37 height 19
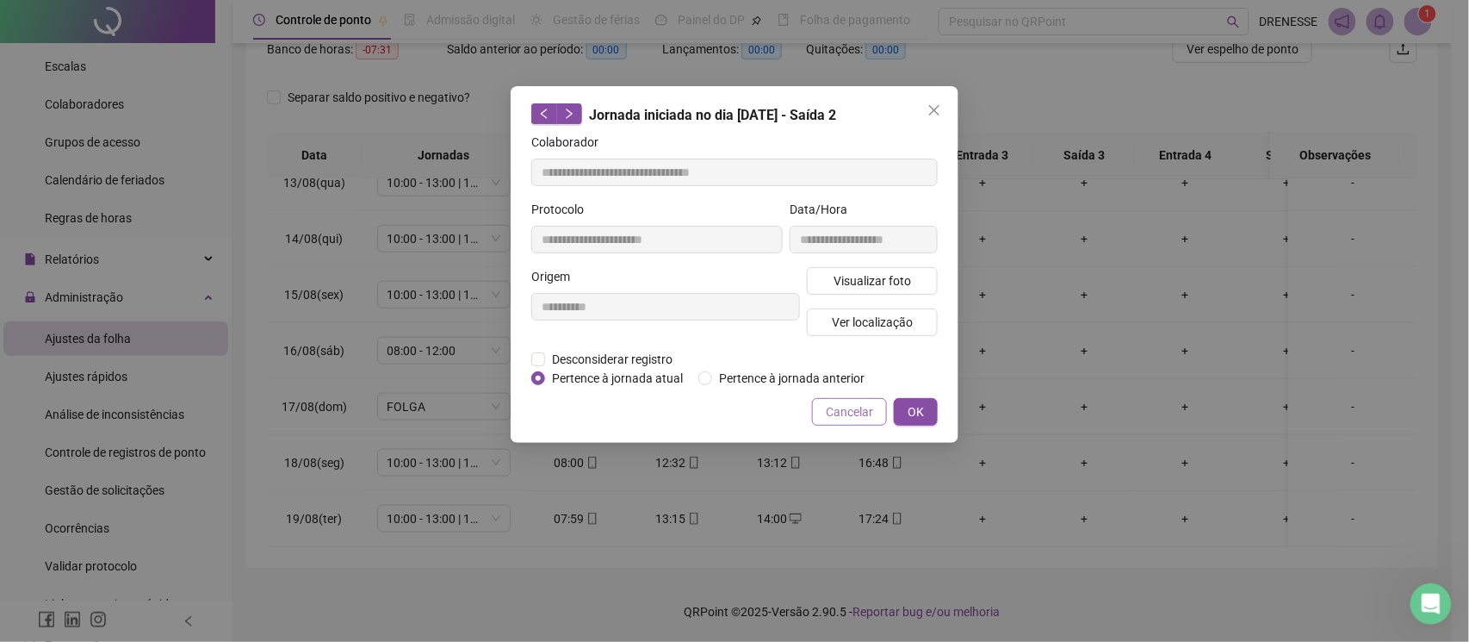
click at [842, 408] on span "Cancelar" at bounding box center [849, 411] width 47 height 19
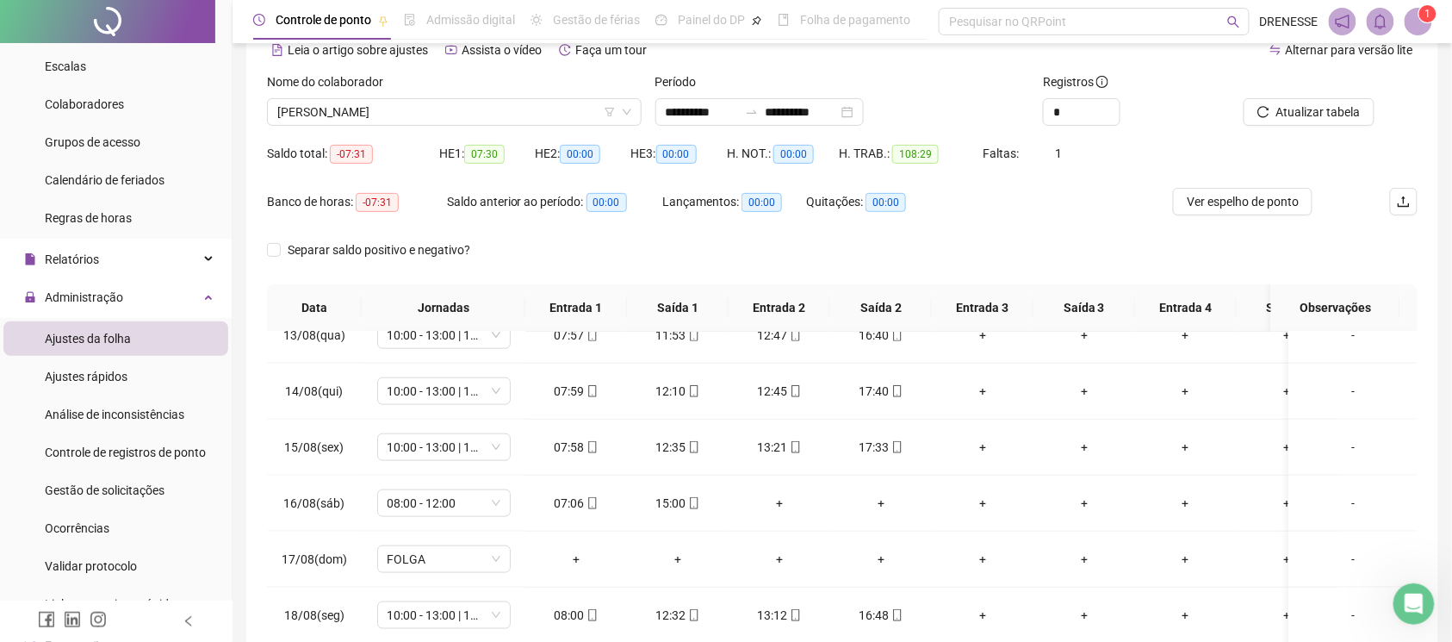
scroll to position [9, 0]
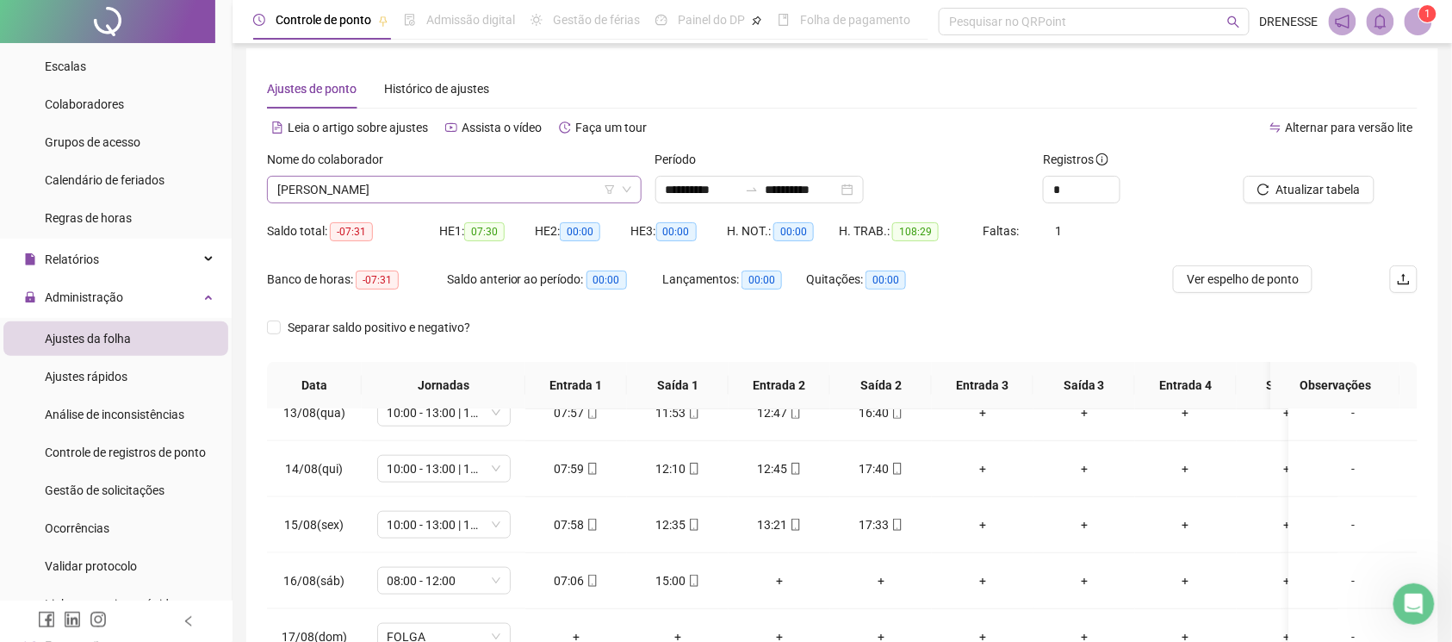
click at [429, 184] on span "[PERSON_NAME]" at bounding box center [454, 190] width 354 height 26
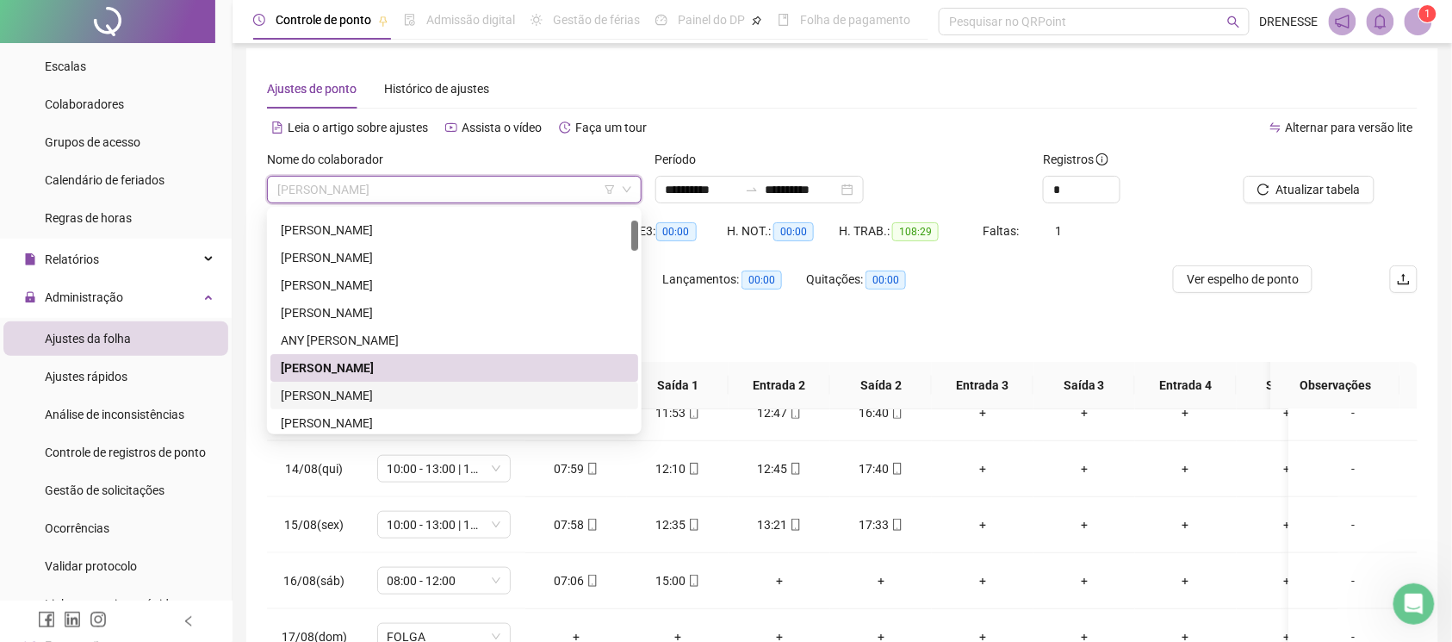
click at [391, 388] on div "[PERSON_NAME]" at bounding box center [454, 395] width 347 height 19
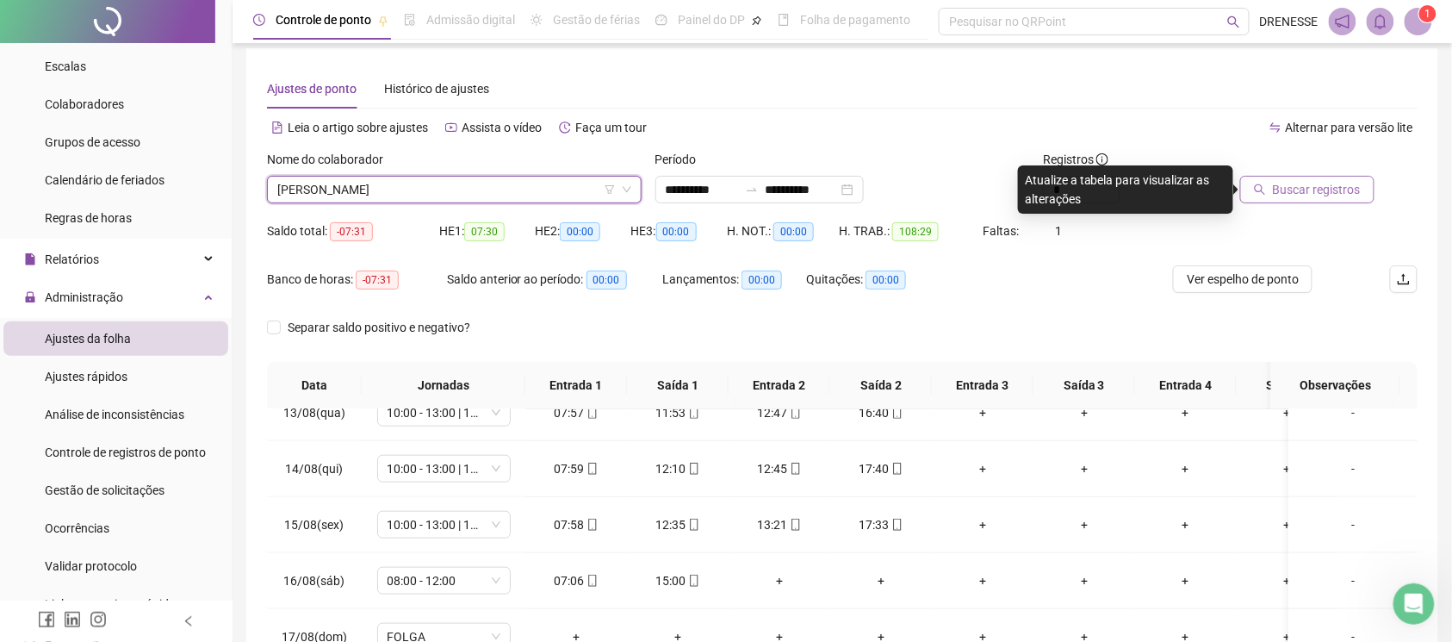
click at [1275, 195] on span "Buscar registros" at bounding box center [1317, 189] width 88 height 19
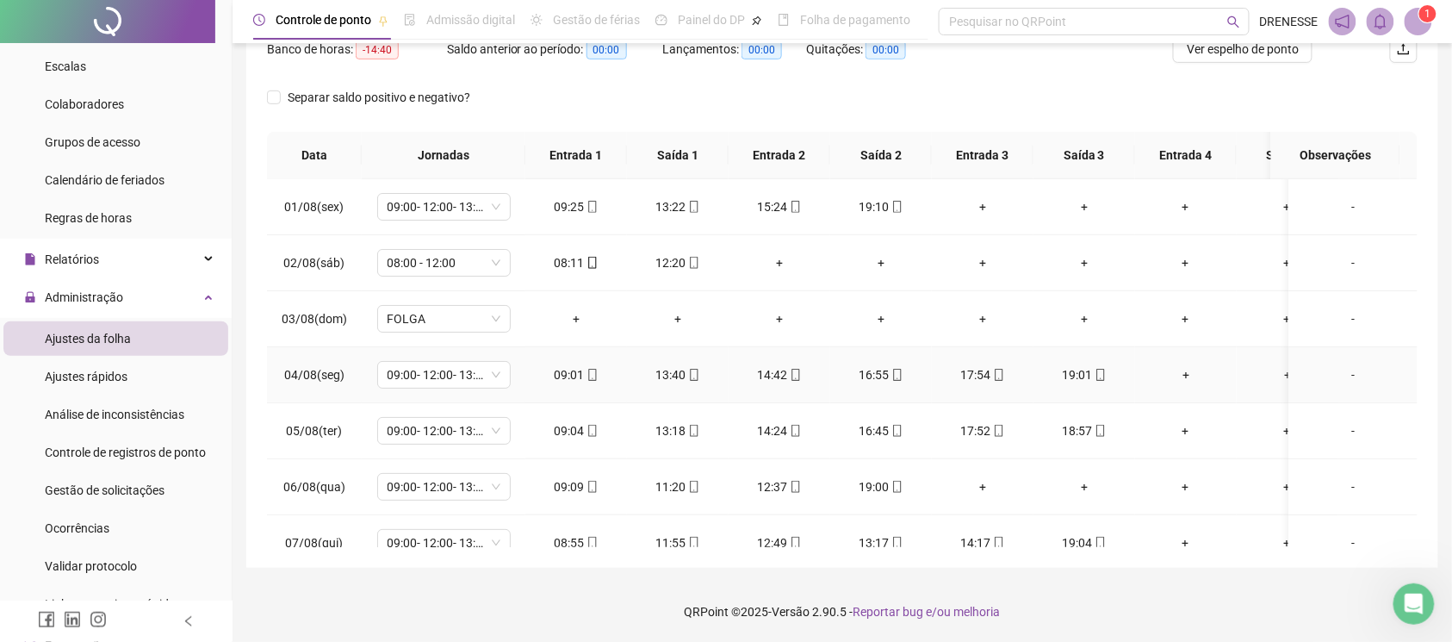
scroll to position [77, 0]
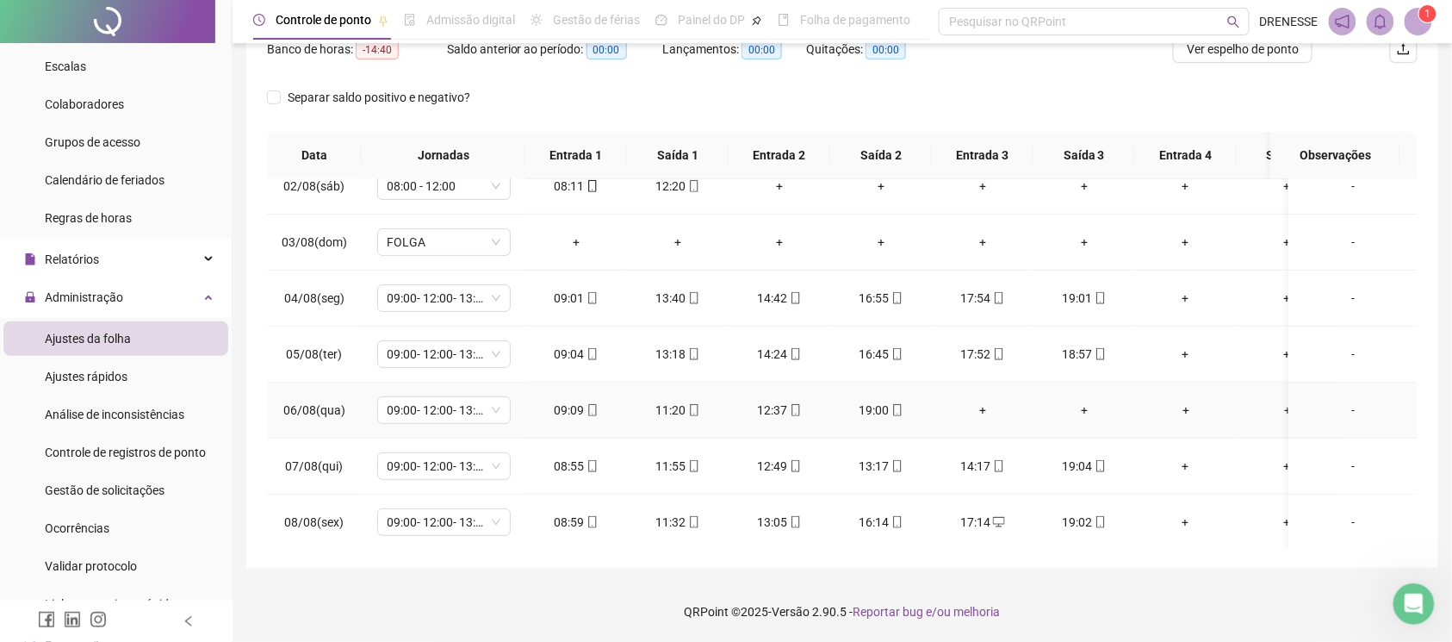
click at [975, 417] on div "+" at bounding box center [983, 409] width 74 height 19
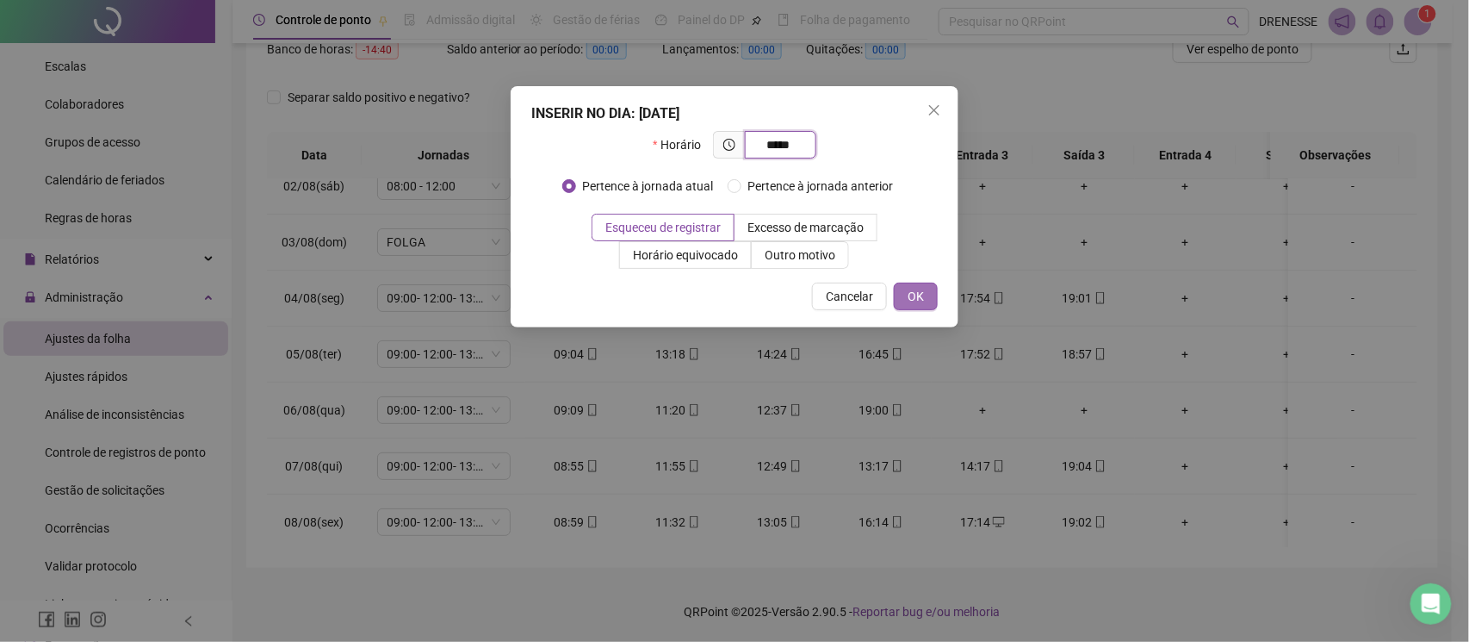
type input "*****"
click at [921, 300] on span "OK" at bounding box center [916, 296] width 16 height 19
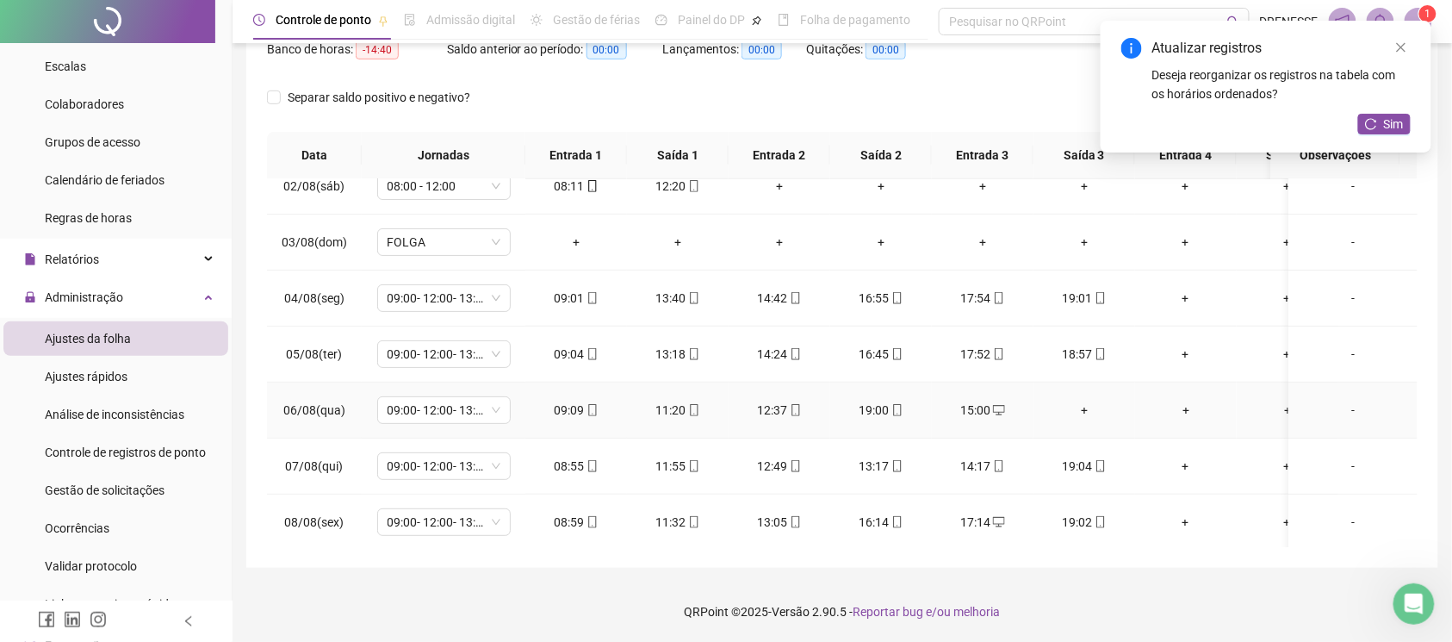
click at [1083, 412] on div "+" at bounding box center [1084, 409] width 74 height 19
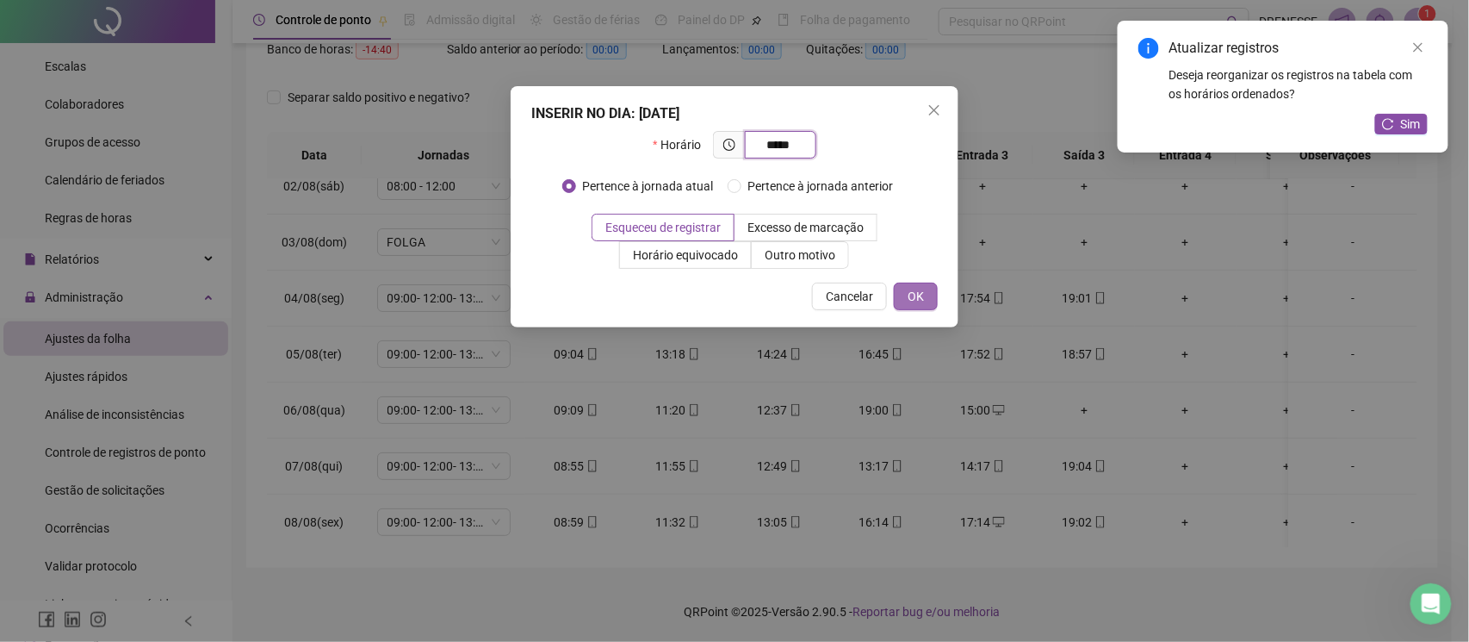
type input "*****"
click at [921, 291] on span "OK" at bounding box center [916, 296] width 16 height 19
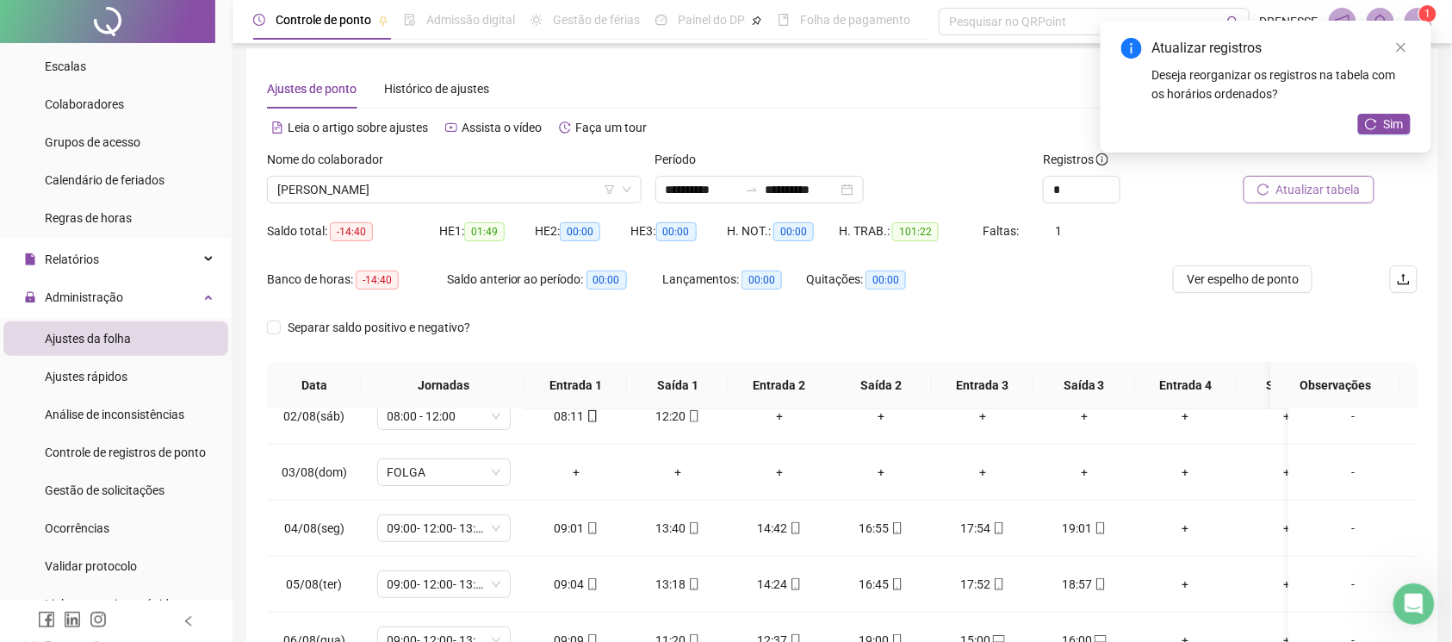
scroll to position [0, 0]
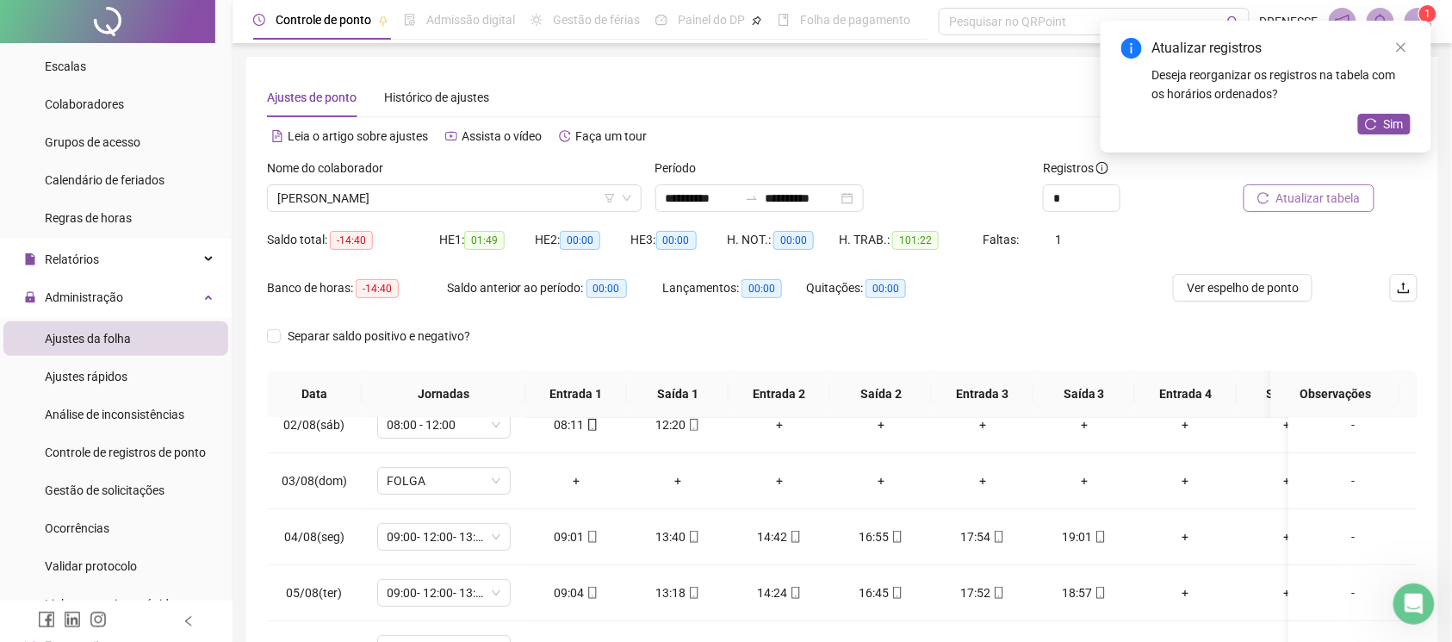
click at [1340, 189] on span "Atualizar tabela" at bounding box center [1318, 198] width 84 height 19
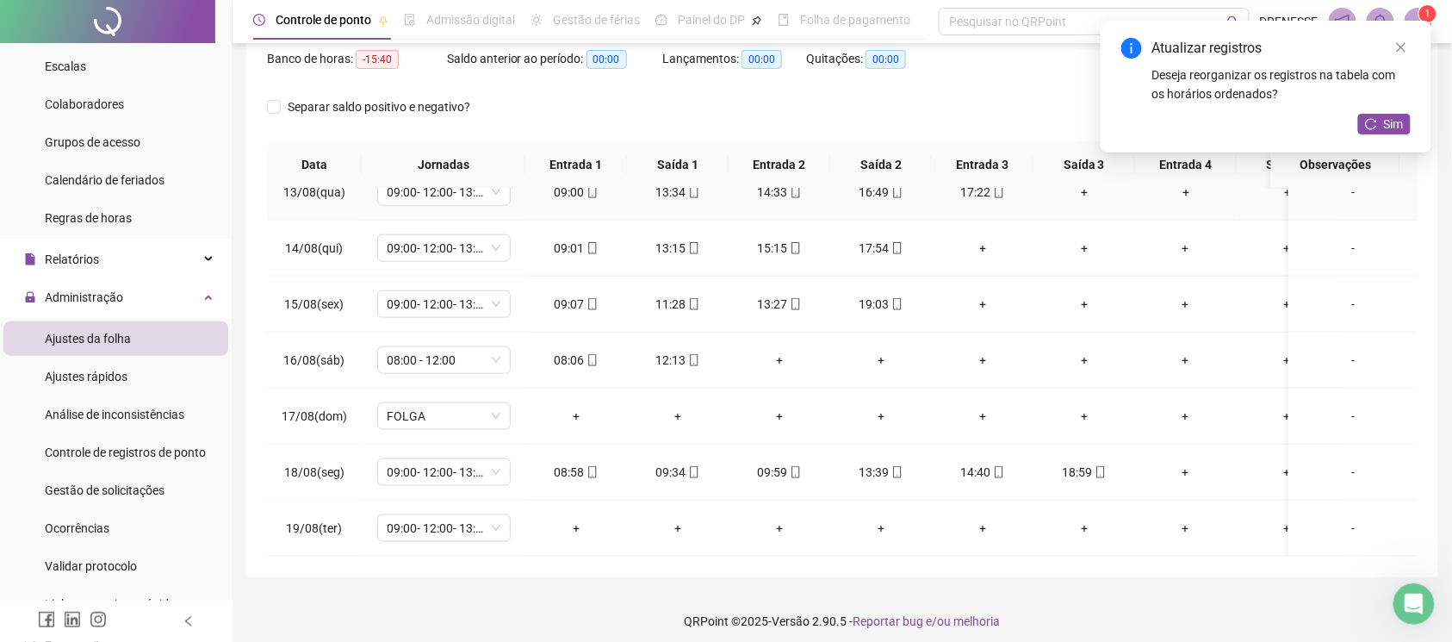
scroll to position [489, 0]
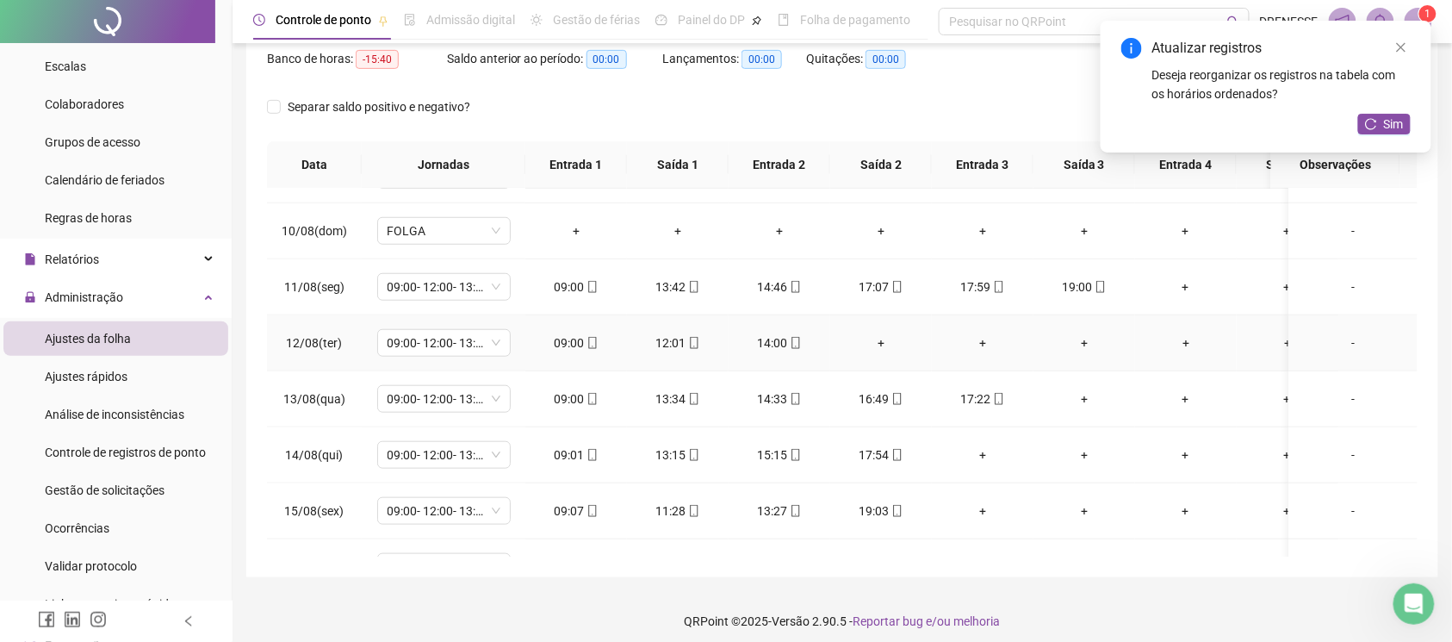
click at [877, 346] on div "+" at bounding box center [881, 342] width 74 height 19
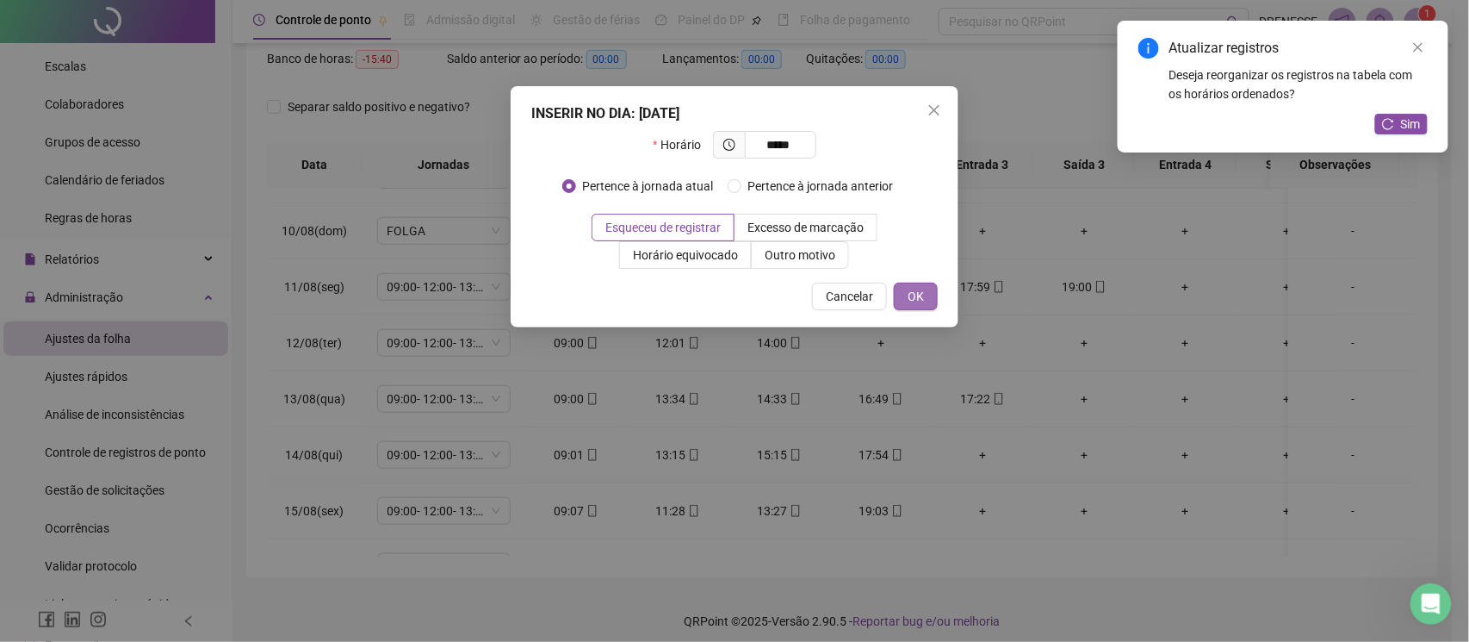
type input "*****"
click at [916, 286] on button "OK" at bounding box center [916, 296] width 44 height 28
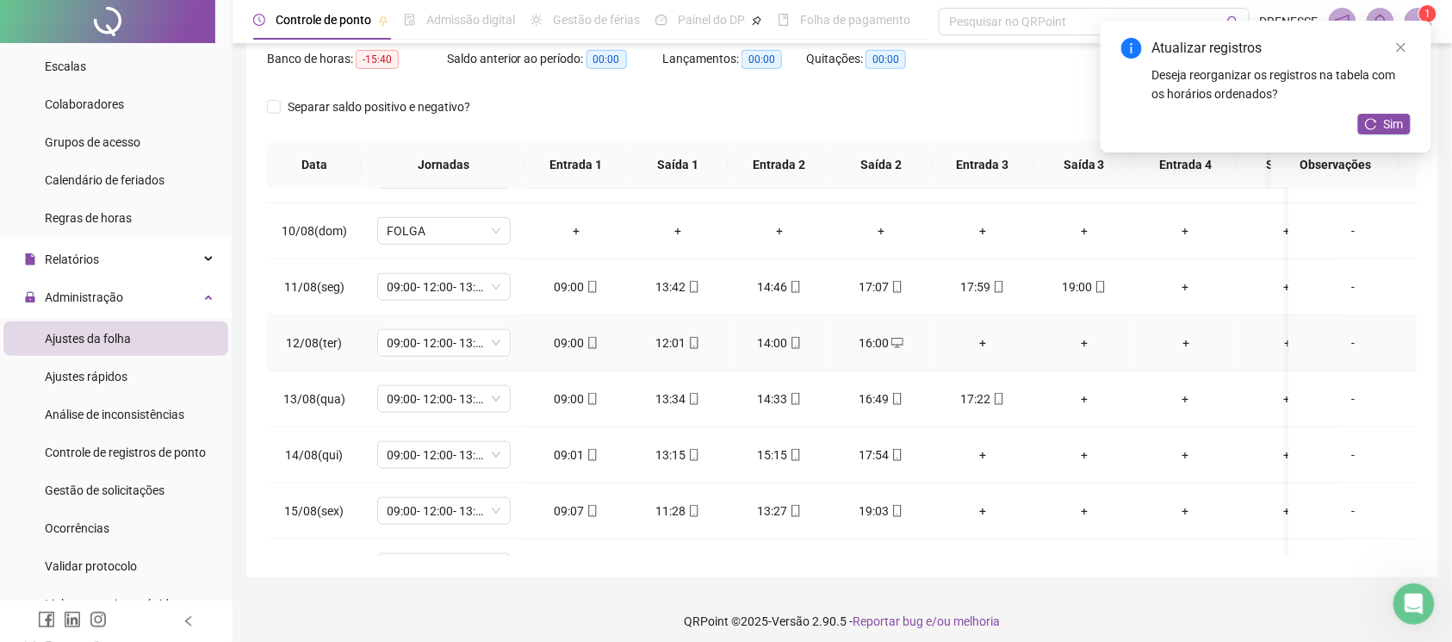
click at [984, 345] on div "+" at bounding box center [983, 342] width 74 height 19
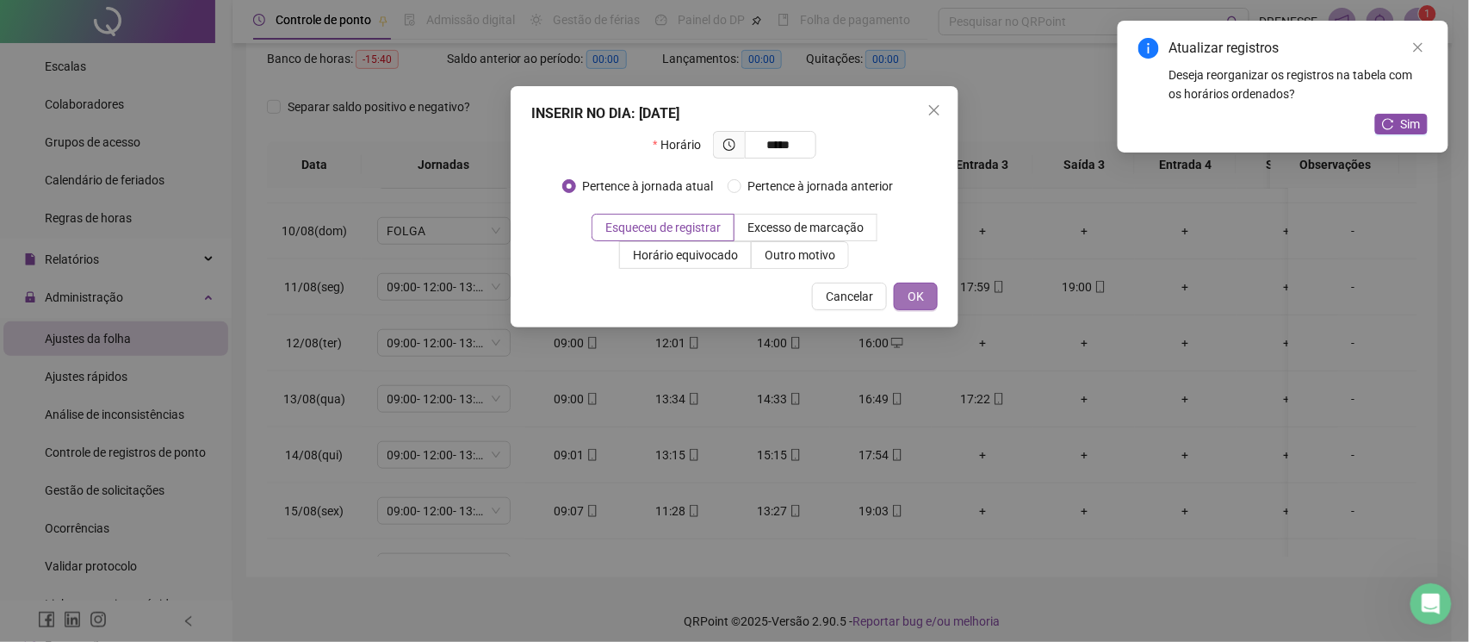
type input "*****"
click at [927, 301] on button "OK" at bounding box center [916, 296] width 44 height 28
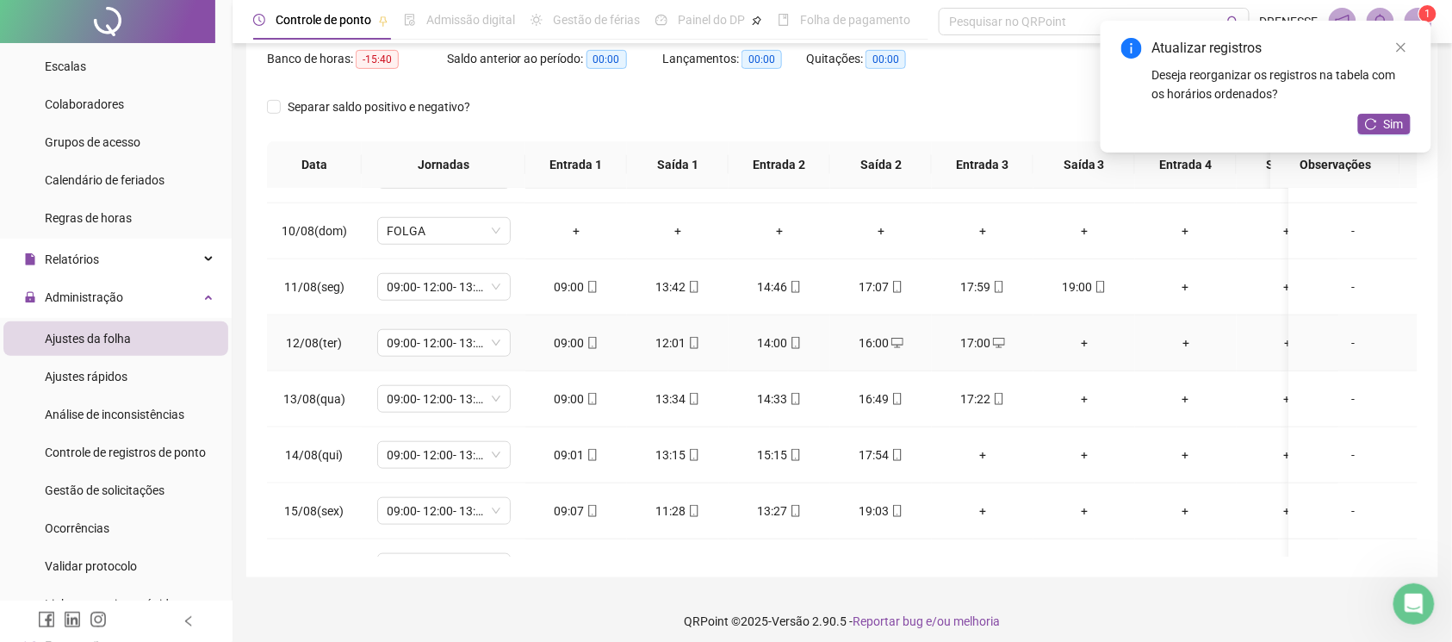
click at [1086, 338] on div "+" at bounding box center [1084, 342] width 74 height 19
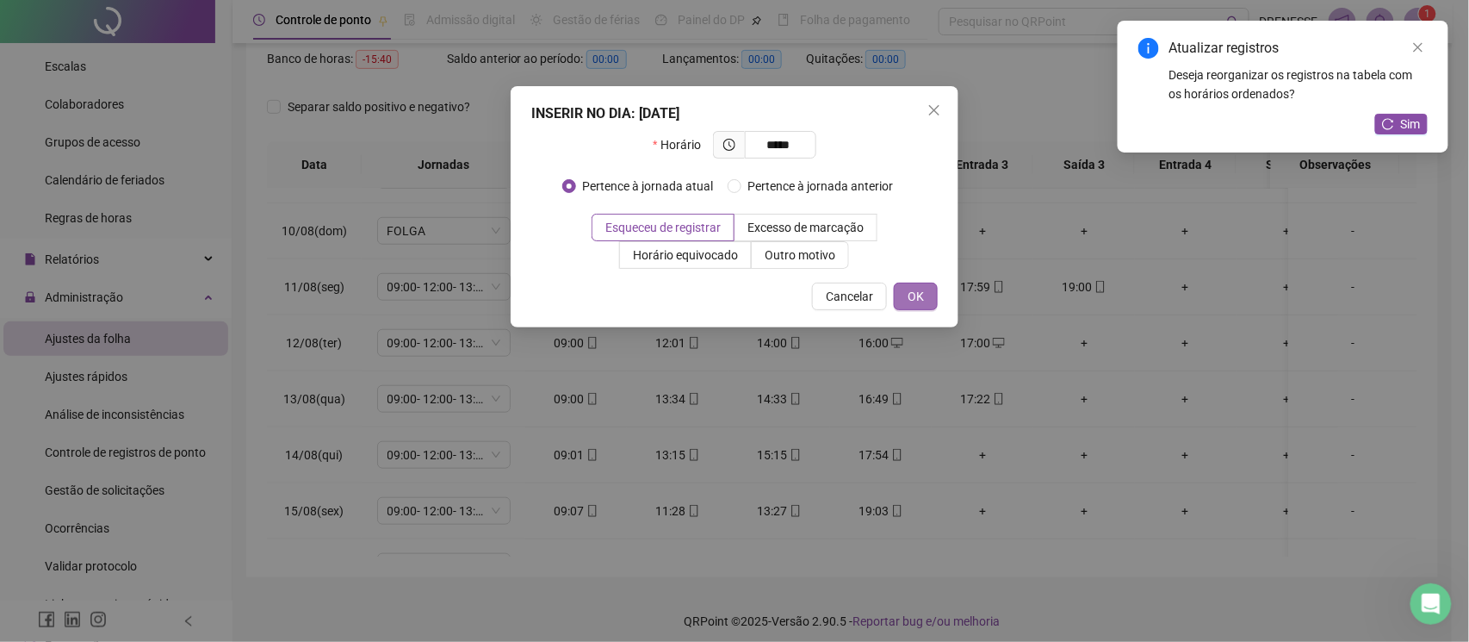
type input "*****"
click at [916, 293] on span "OK" at bounding box center [916, 296] width 16 height 19
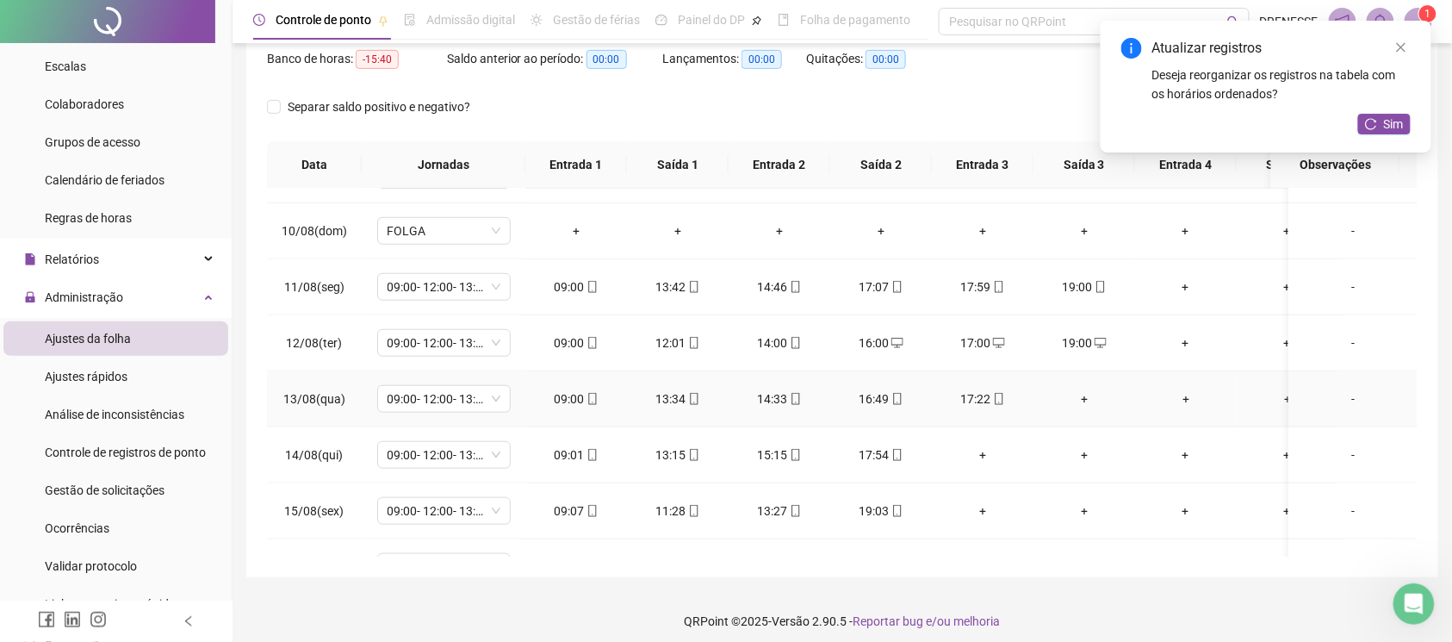
click at [1086, 396] on div "+" at bounding box center [1084, 398] width 74 height 19
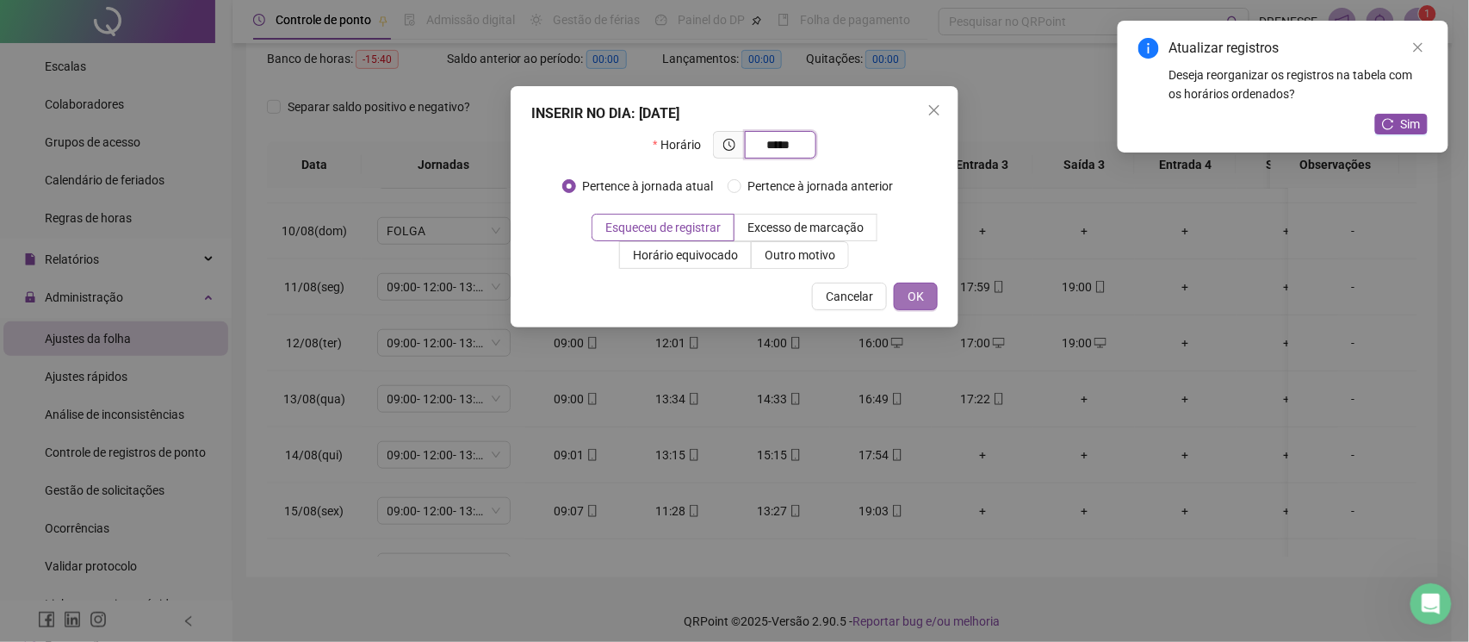
type input "*****"
click at [917, 289] on span "OK" at bounding box center [916, 296] width 16 height 19
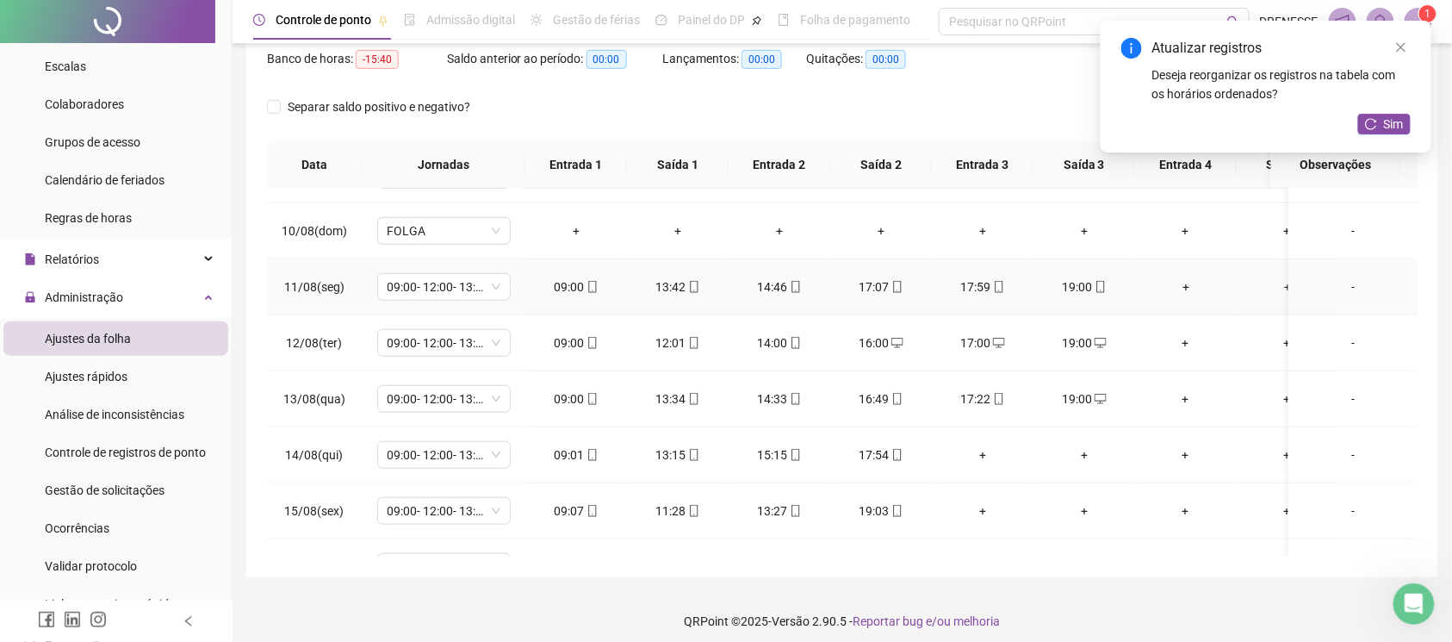
scroll to position [566, 0]
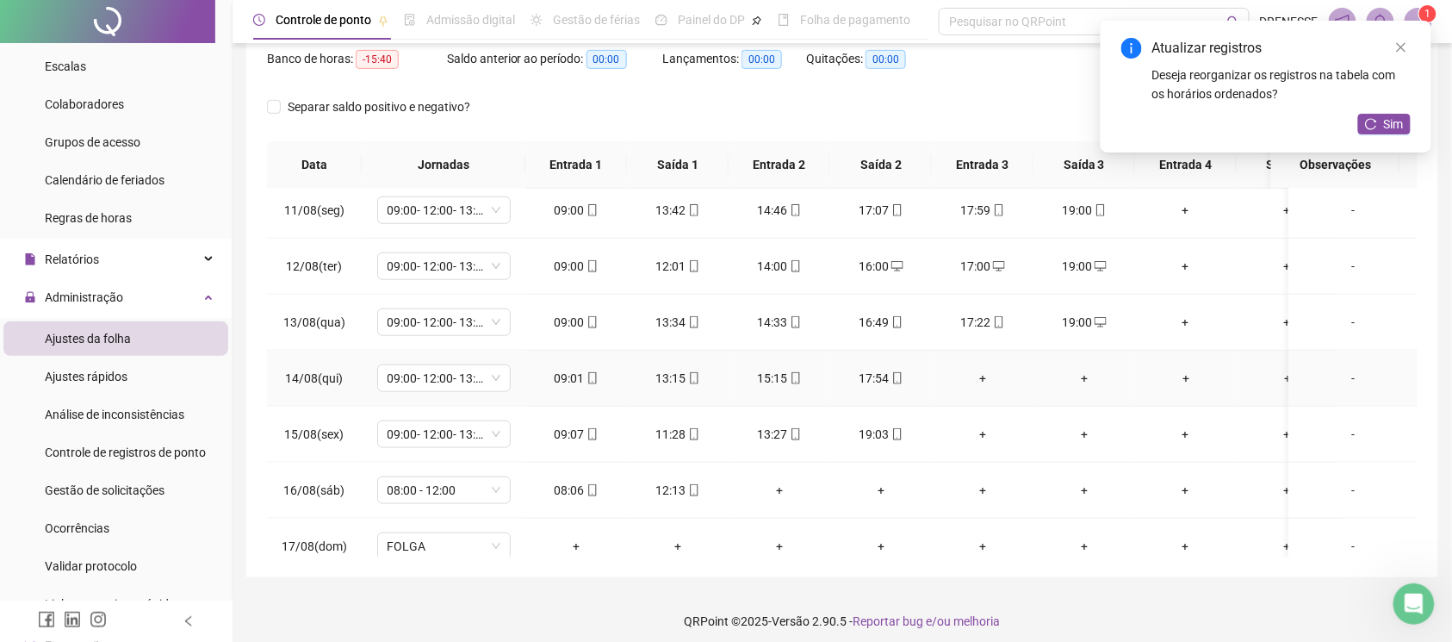
click at [978, 387] on div "+" at bounding box center [983, 378] width 74 height 19
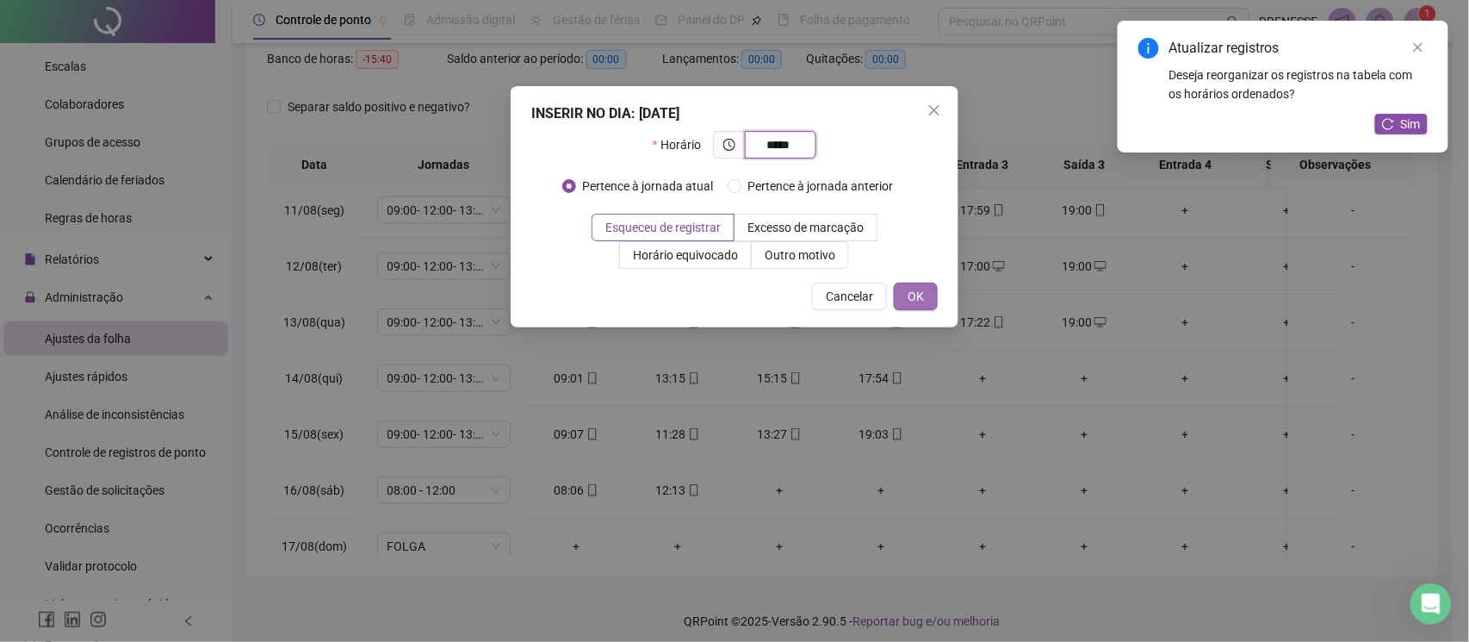
type input "*****"
click at [910, 297] on span "OK" at bounding box center [916, 296] width 16 height 19
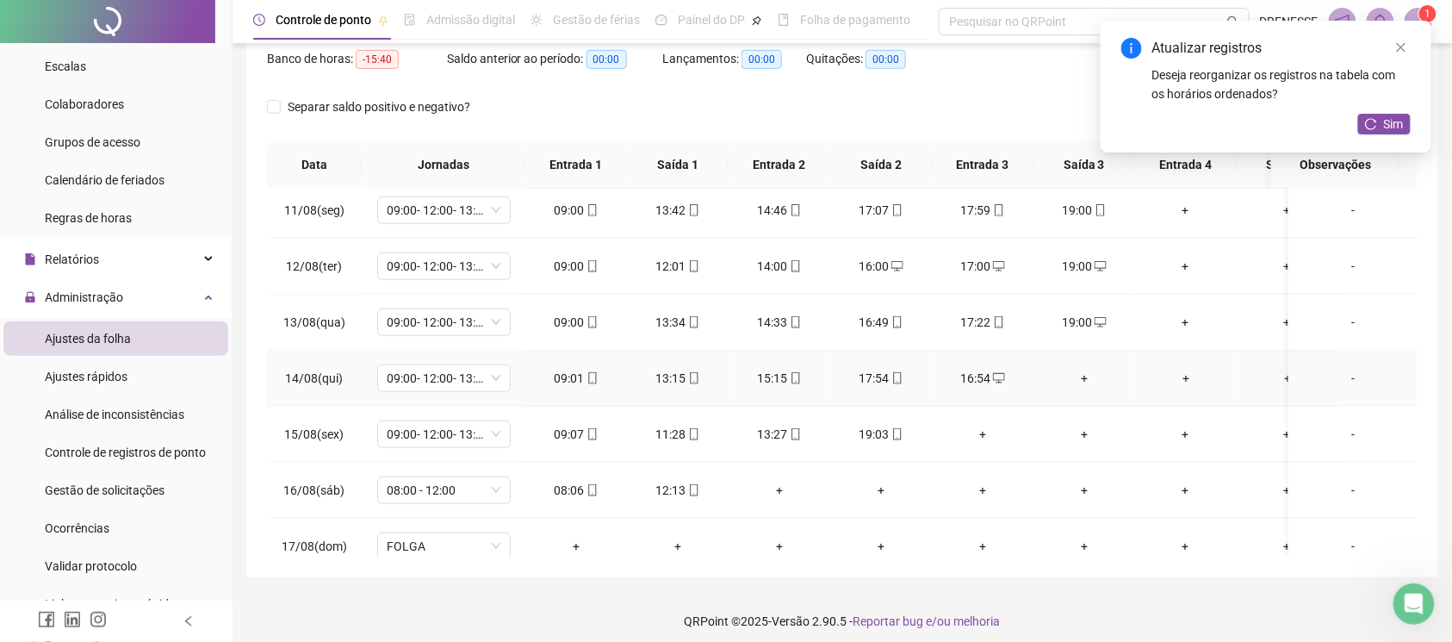
click at [1087, 379] on div "+" at bounding box center [1084, 378] width 74 height 19
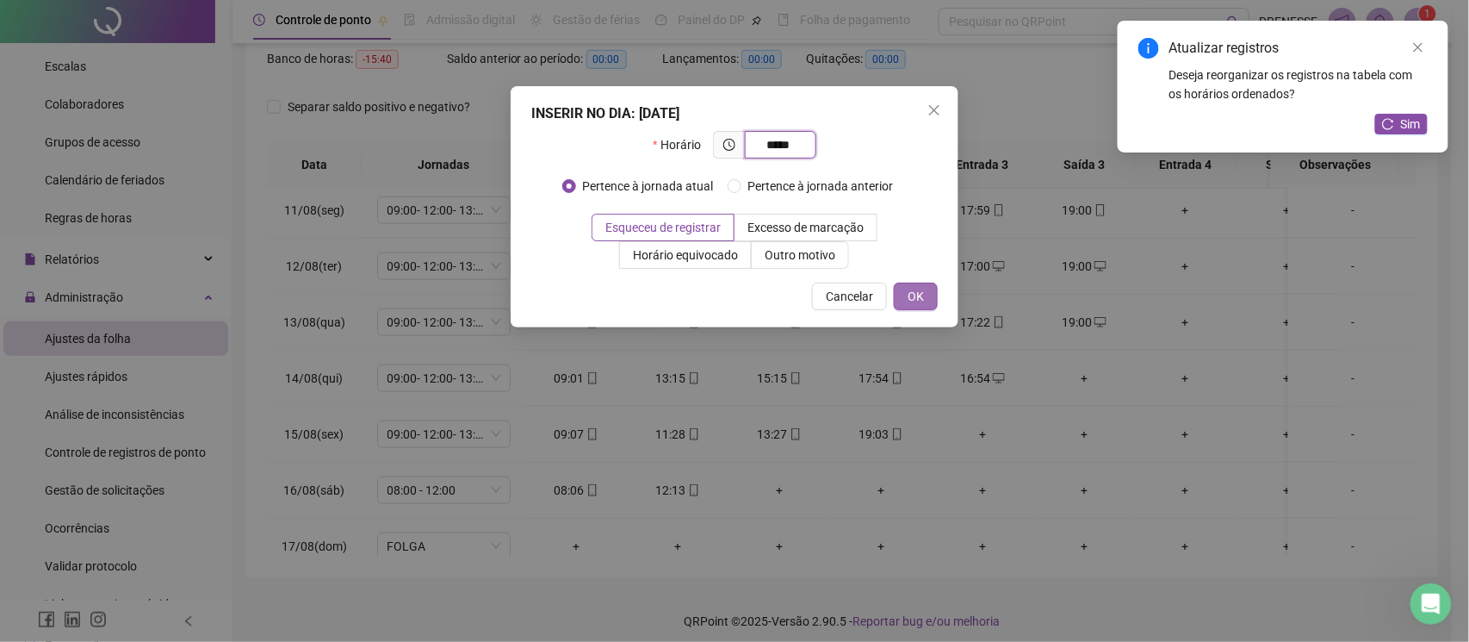
type input "*****"
click at [915, 308] on button "OK" at bounding box center [916, 296] width 44 height 28
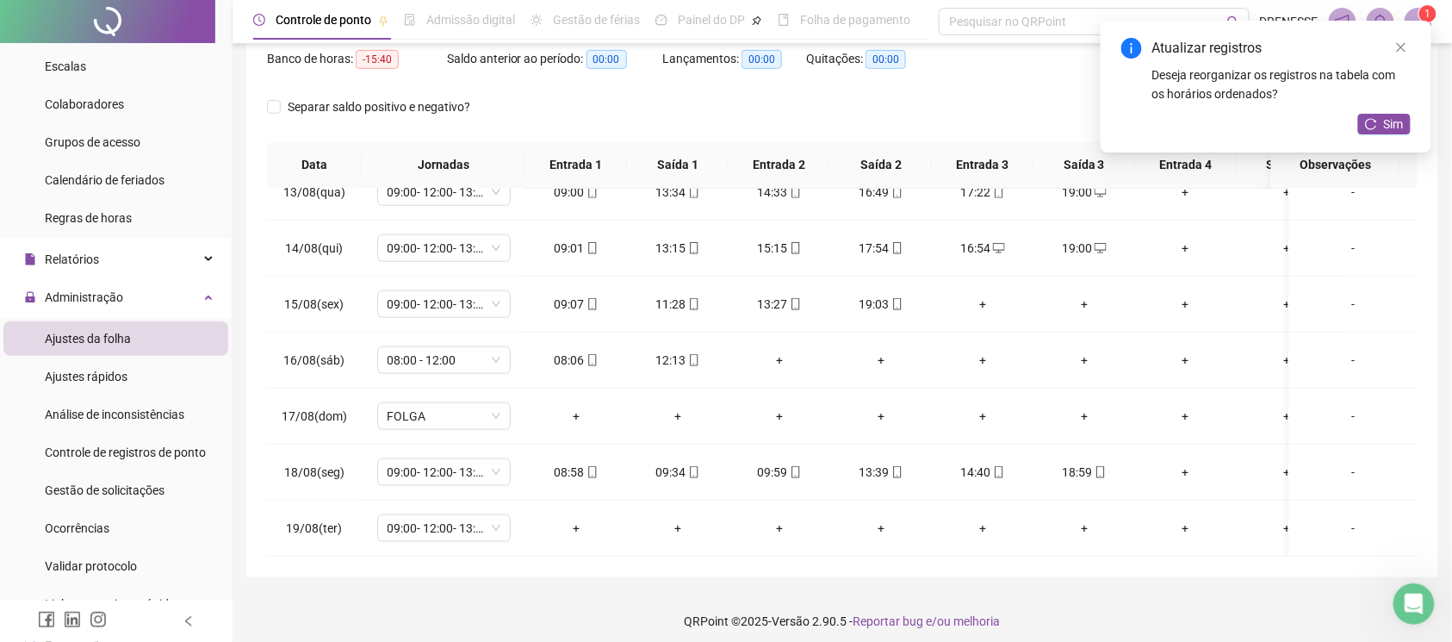
scroll to position [0, 0]
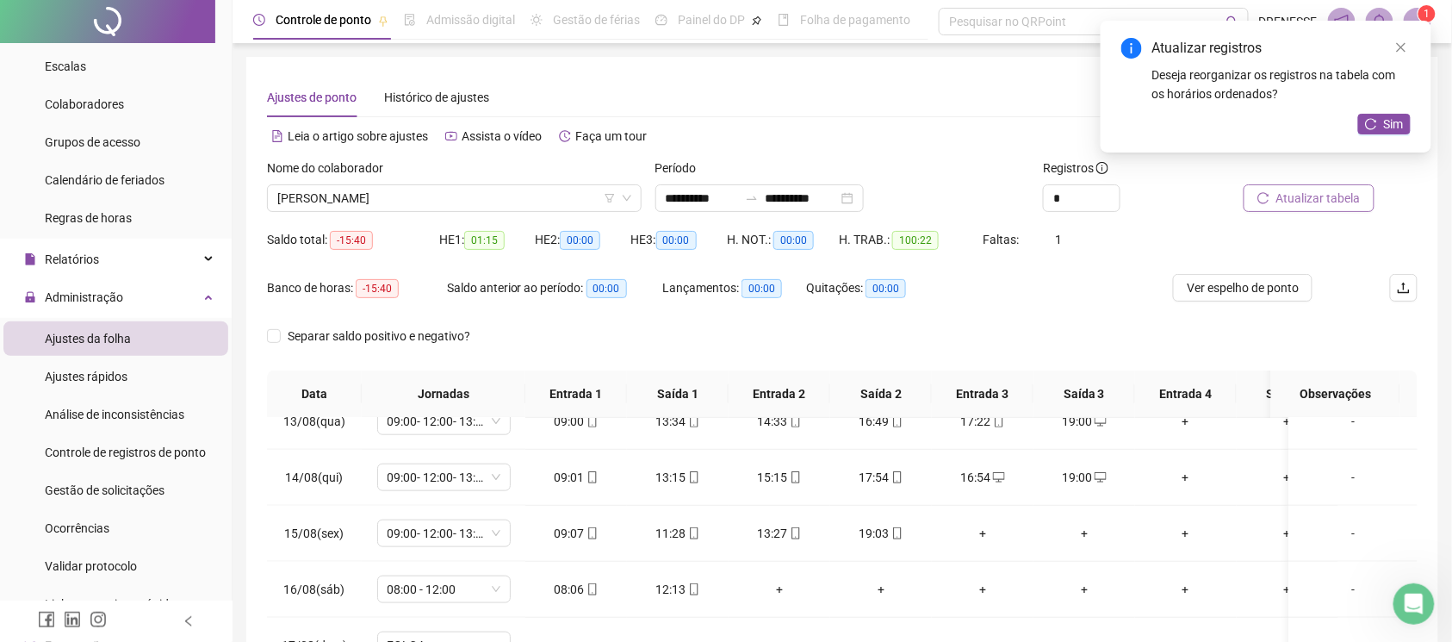
click at [1266, 192] on icon "reload" at bounding box center [1263, 198] width 12 height 12
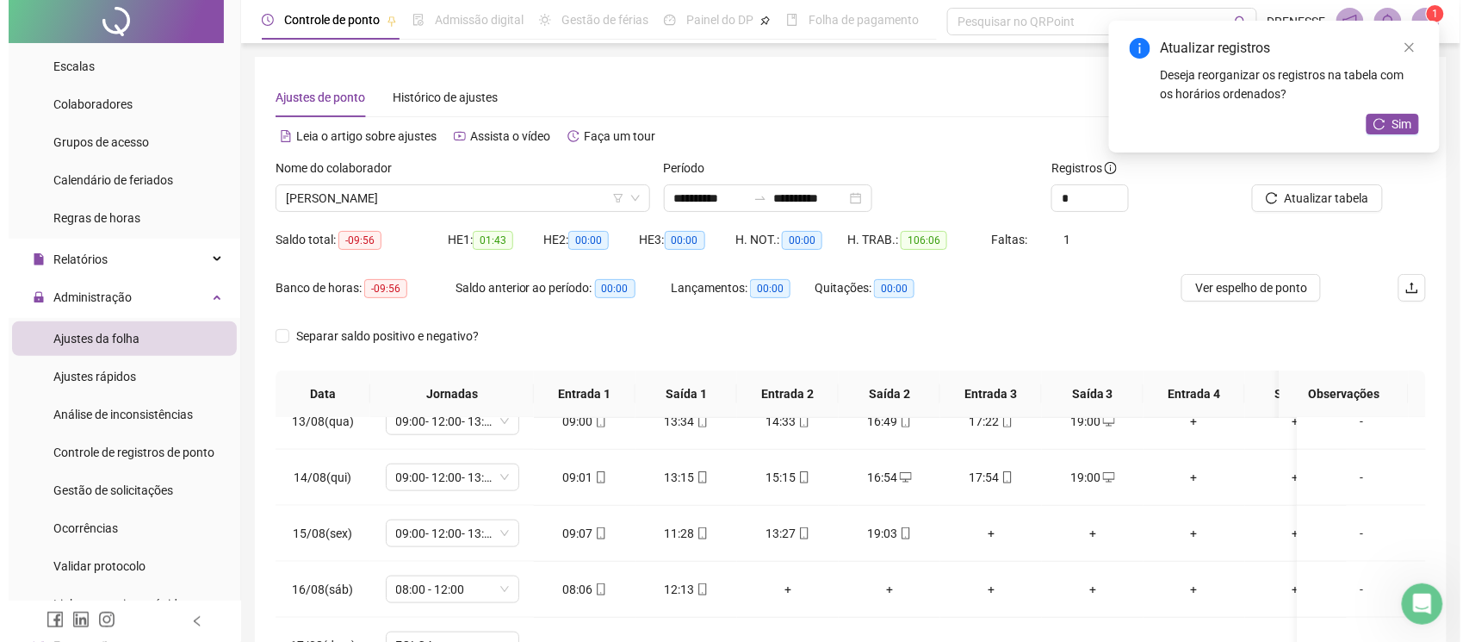
scroll to position [239, 0]
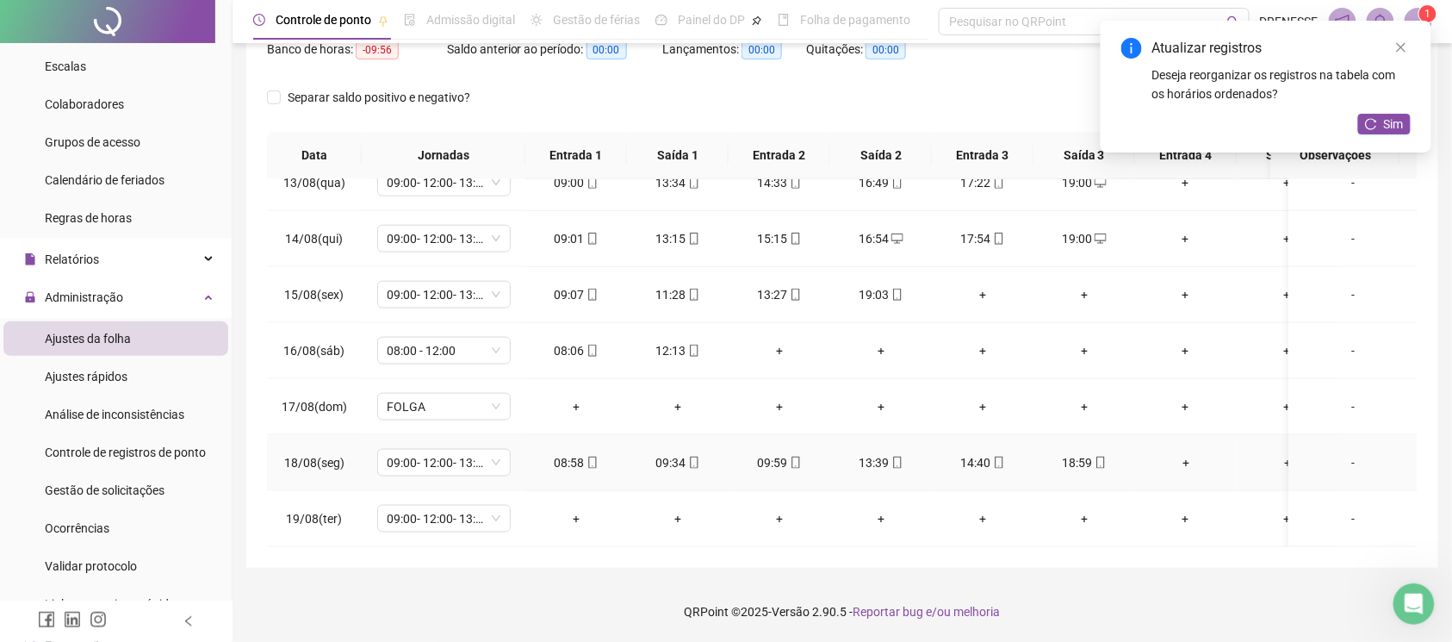
click at [589, 456] on icon "mobile" at bounding box center [592, 462] width 12 height 12
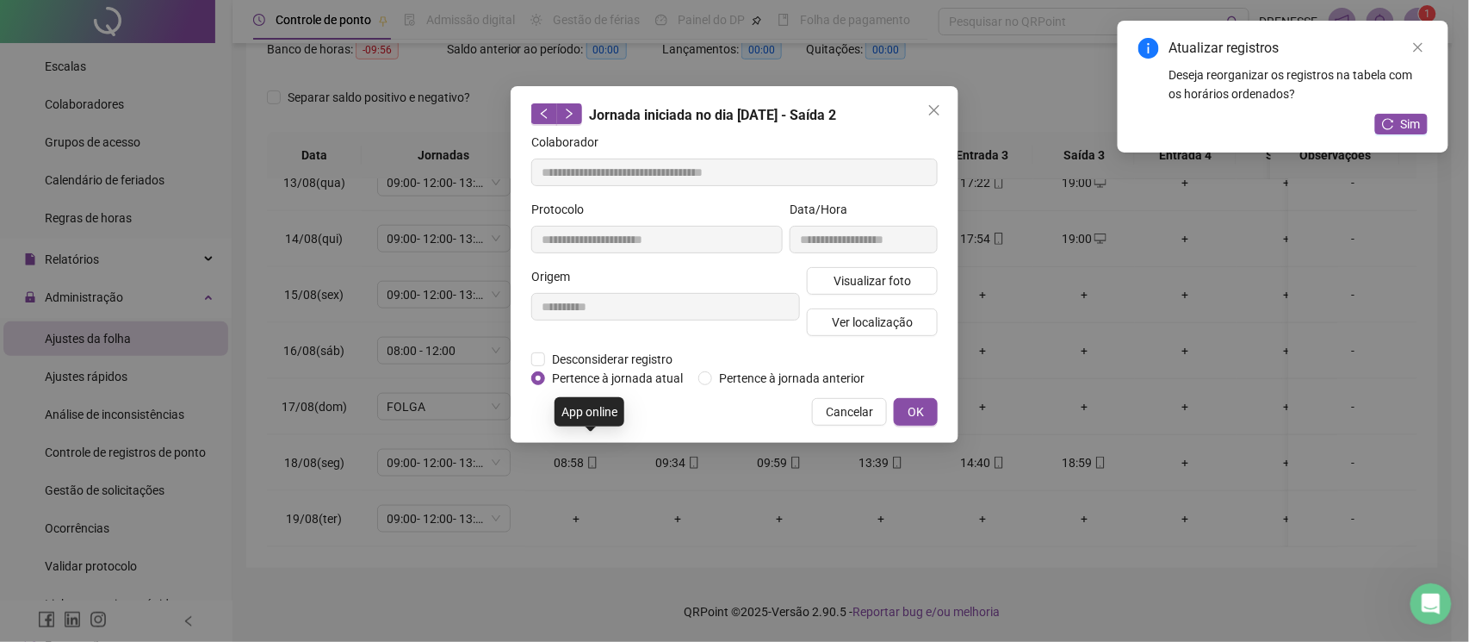
type input "**********"
click at [908, 280] on span "Visualizar foto" at bounding box center [873, 280] width 78 height 19
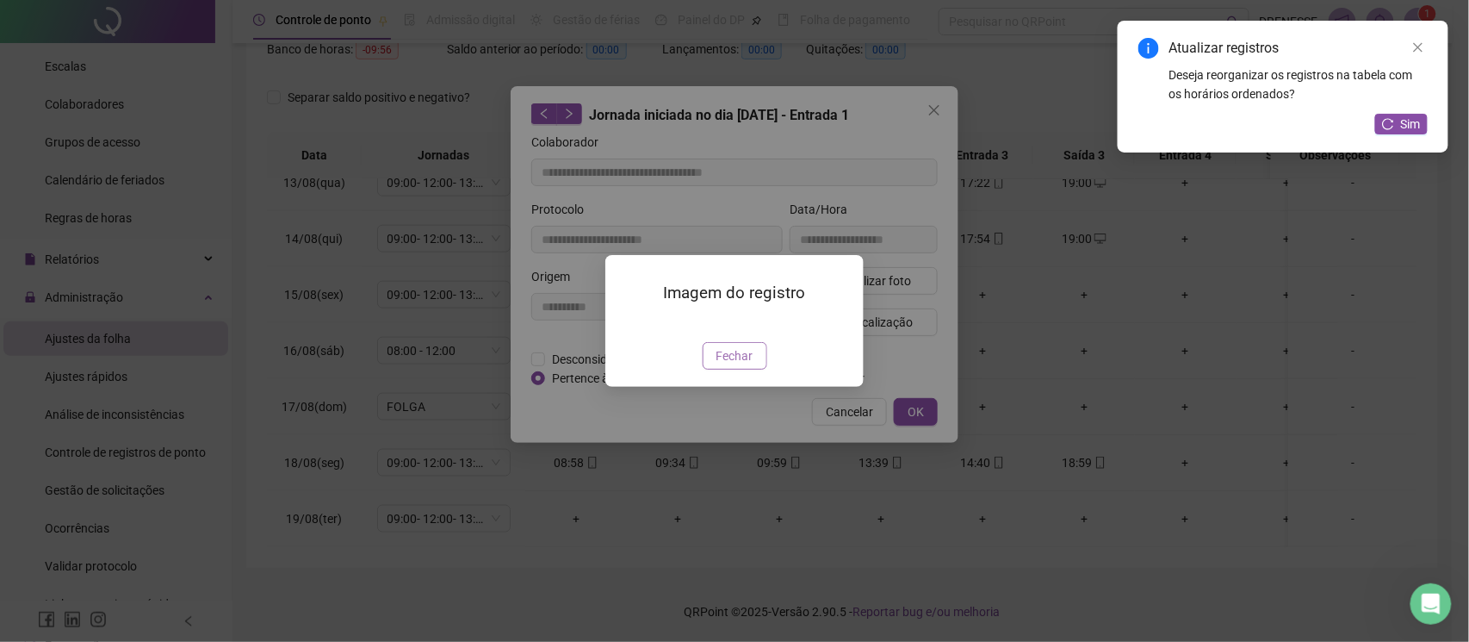
click at [717, 365] on span "Fechar" at bounding box center [735, 355] width 37 height 19
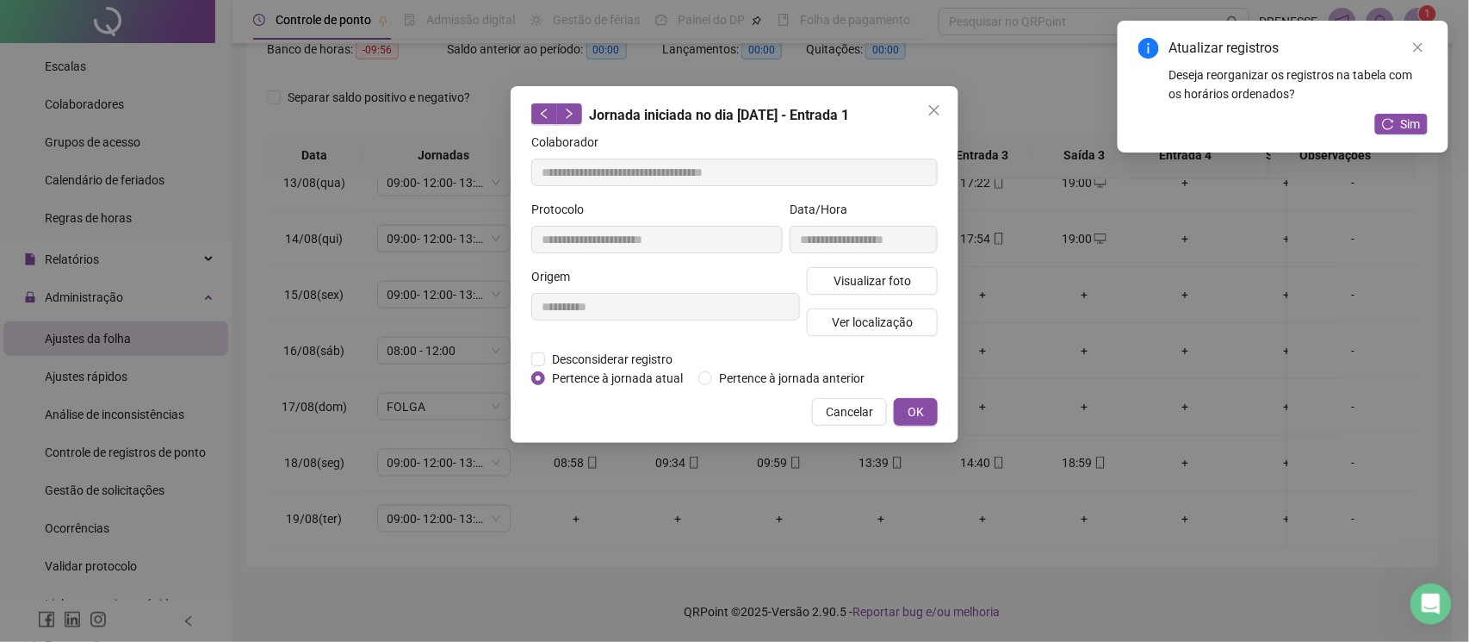
click at [839, 427] on div "**********" at bounding box center [735, 264] width 448 height 357
click at [856, 412] on span "Cancelar" at bounding box center [849, 411] width 47 height 19
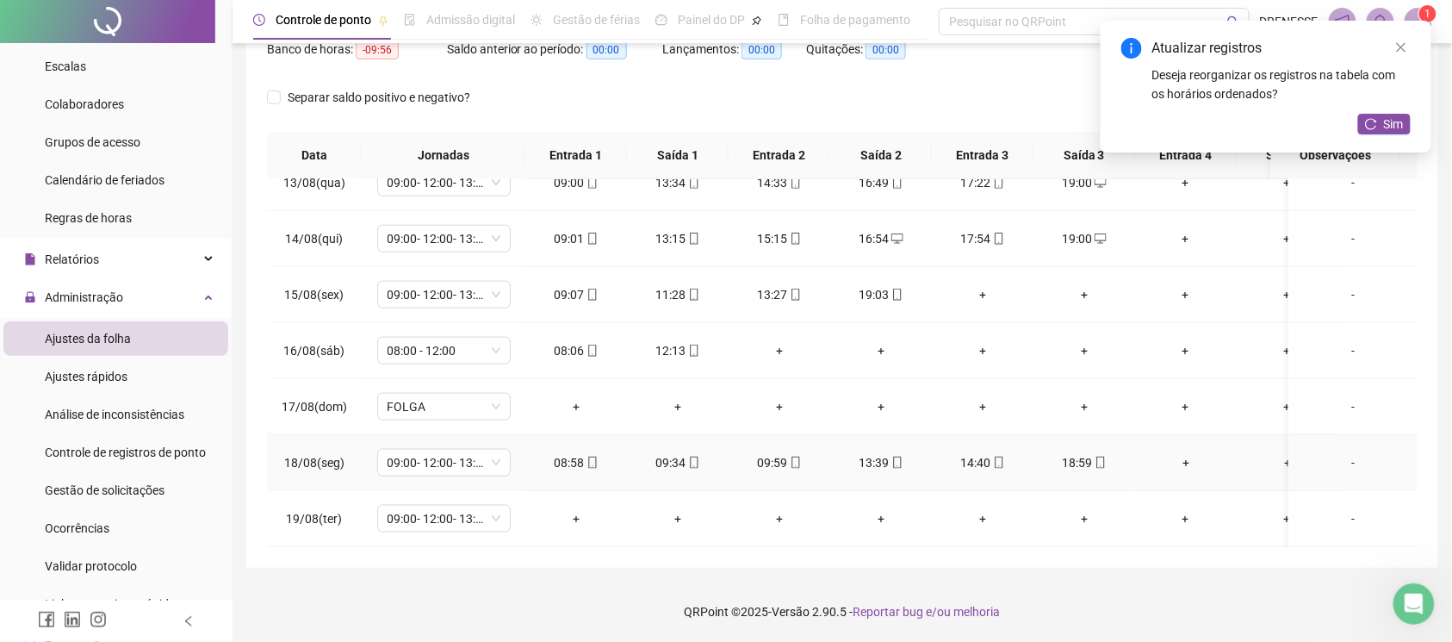
click at [1100, 456] on span at bounding box center [1100, 463] width 14 height 14
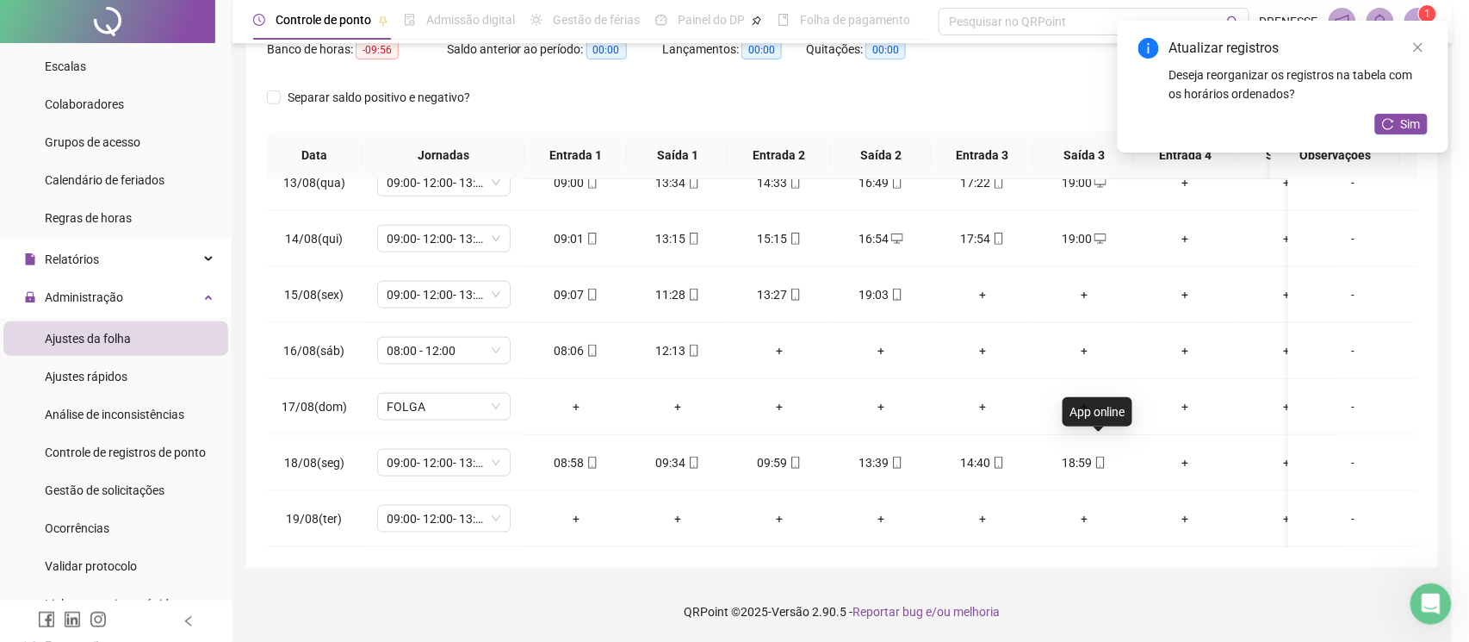
type input "**********"
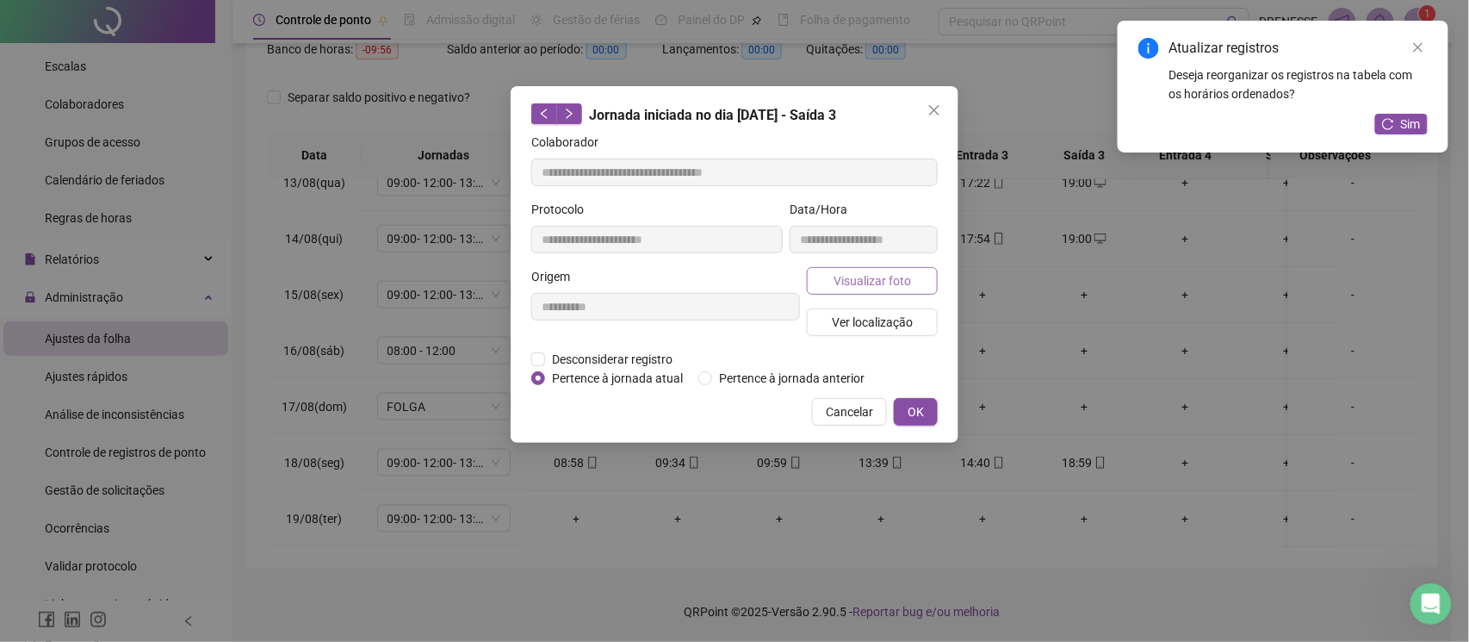
click at [872, 276] on span "Visualizar foto" at bounding box center [873, 280] width 78 height 19
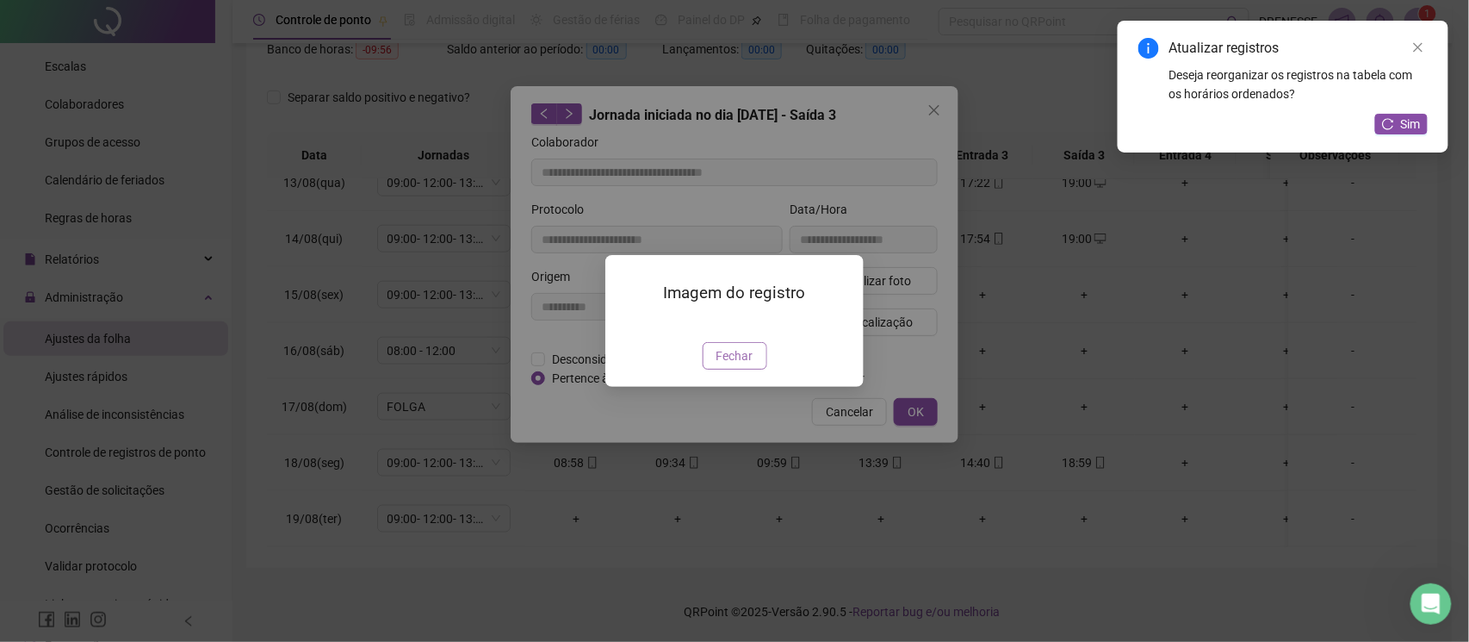
click at [723, 365] on span "Fechar" at bounding box center [735, 355] width 37 height 19
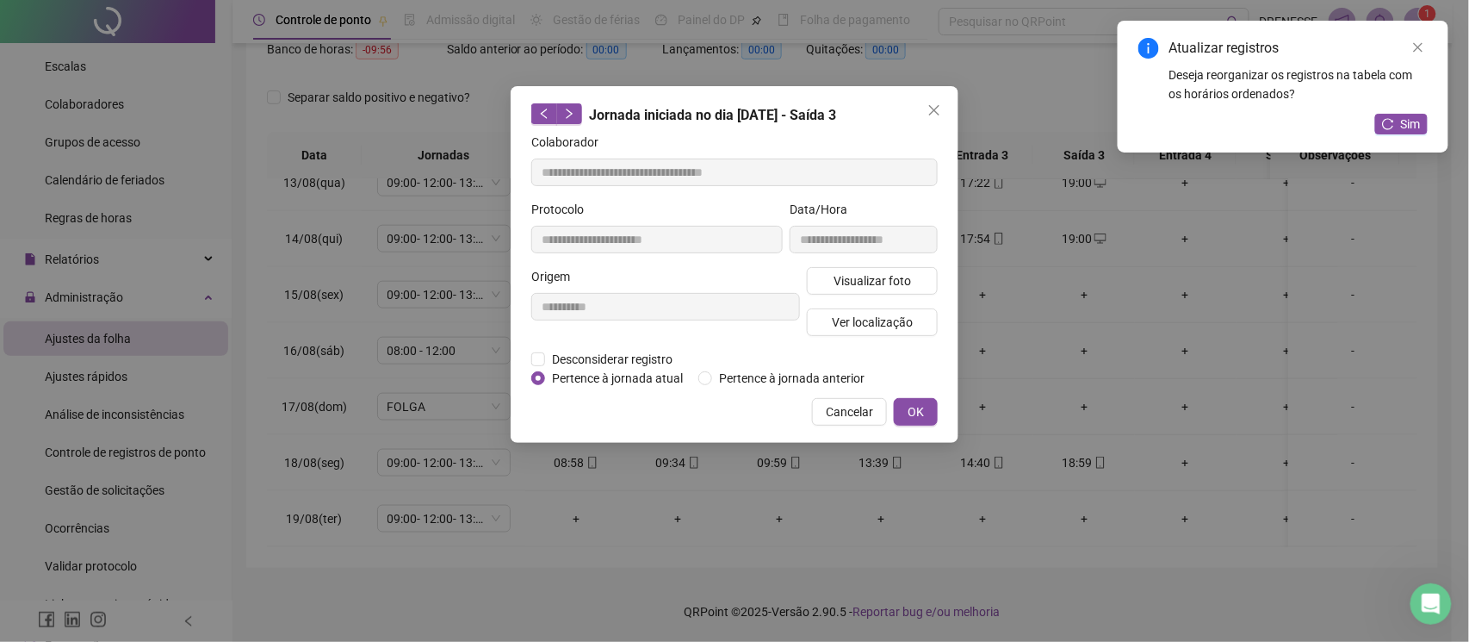
click at [832, 422] on button "Cancelar" at bounding box center [849, 412] width 75 height 28
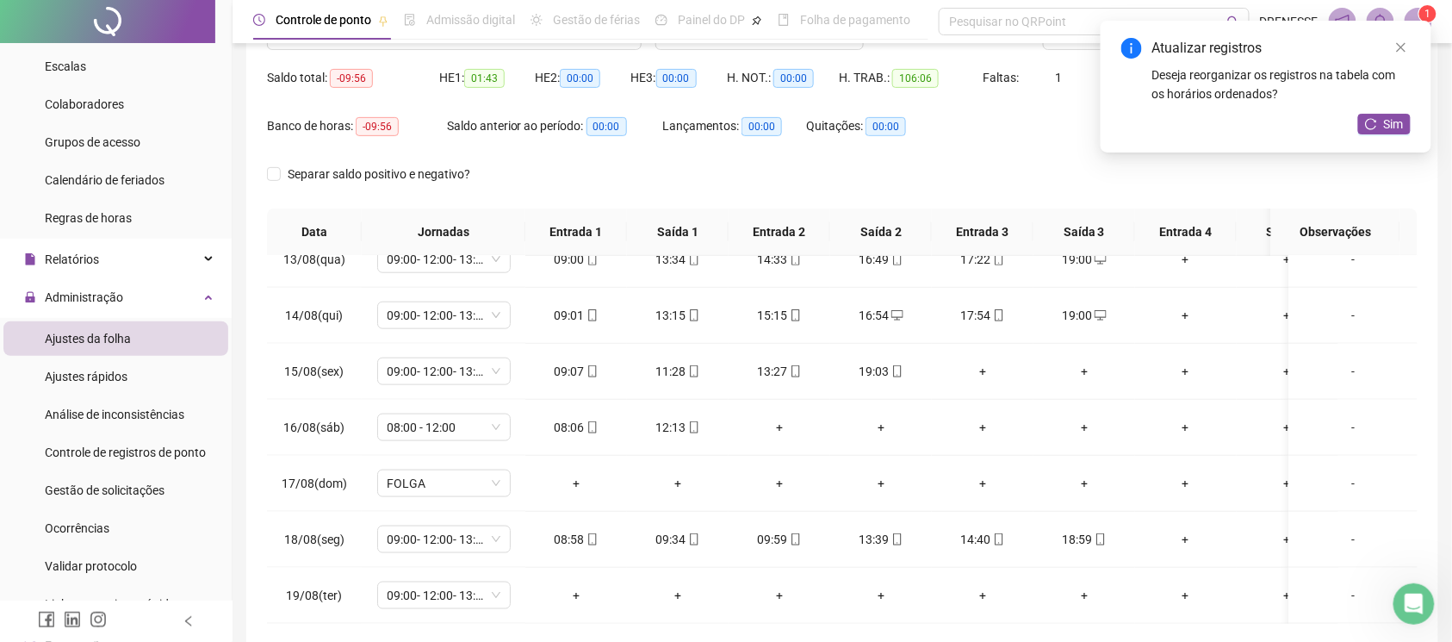
scroll to position [86, 0]
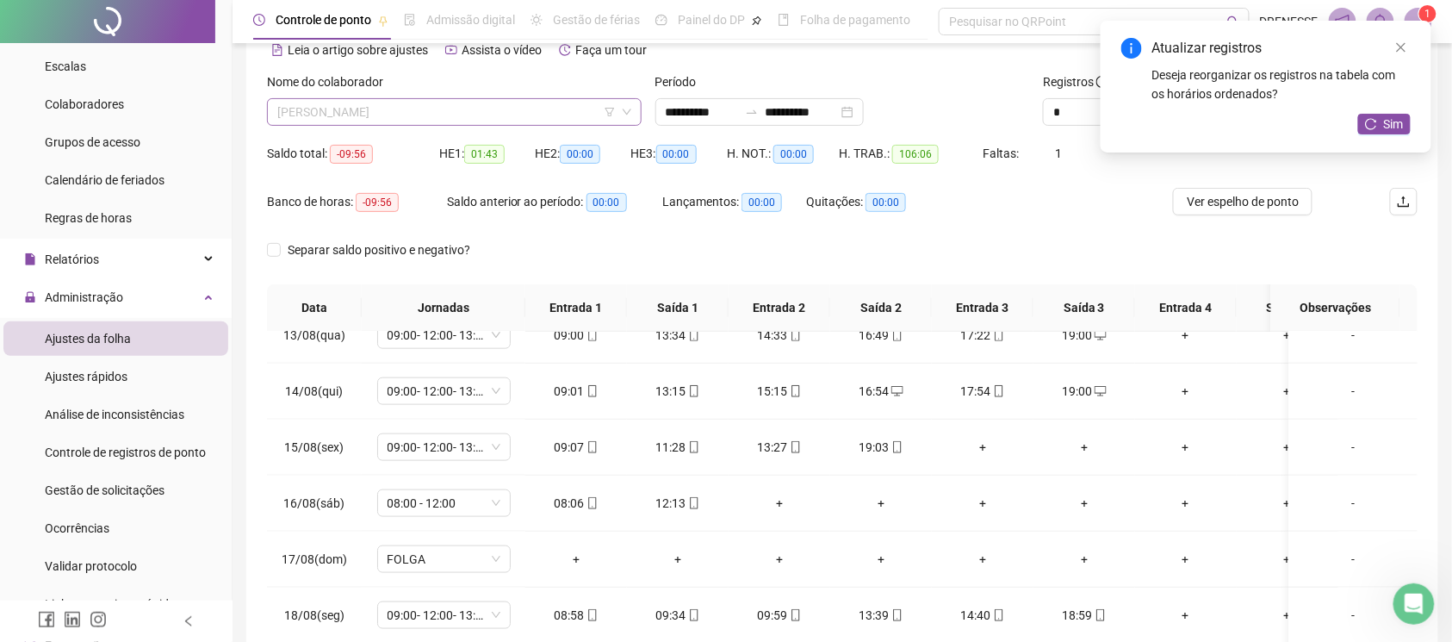
click at [500, 115] on span "[PERSON_NAME]" at bounding box center [454, 112] width 354 height 26
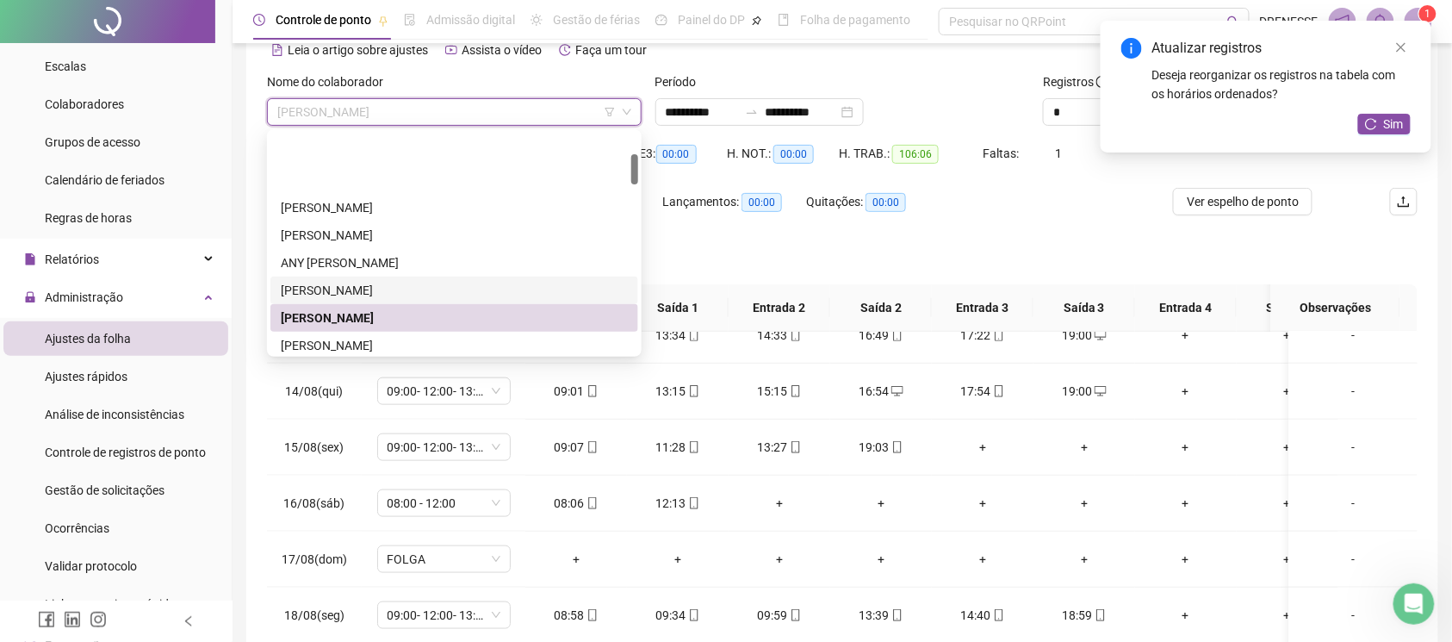
scroll to position [153, 0]
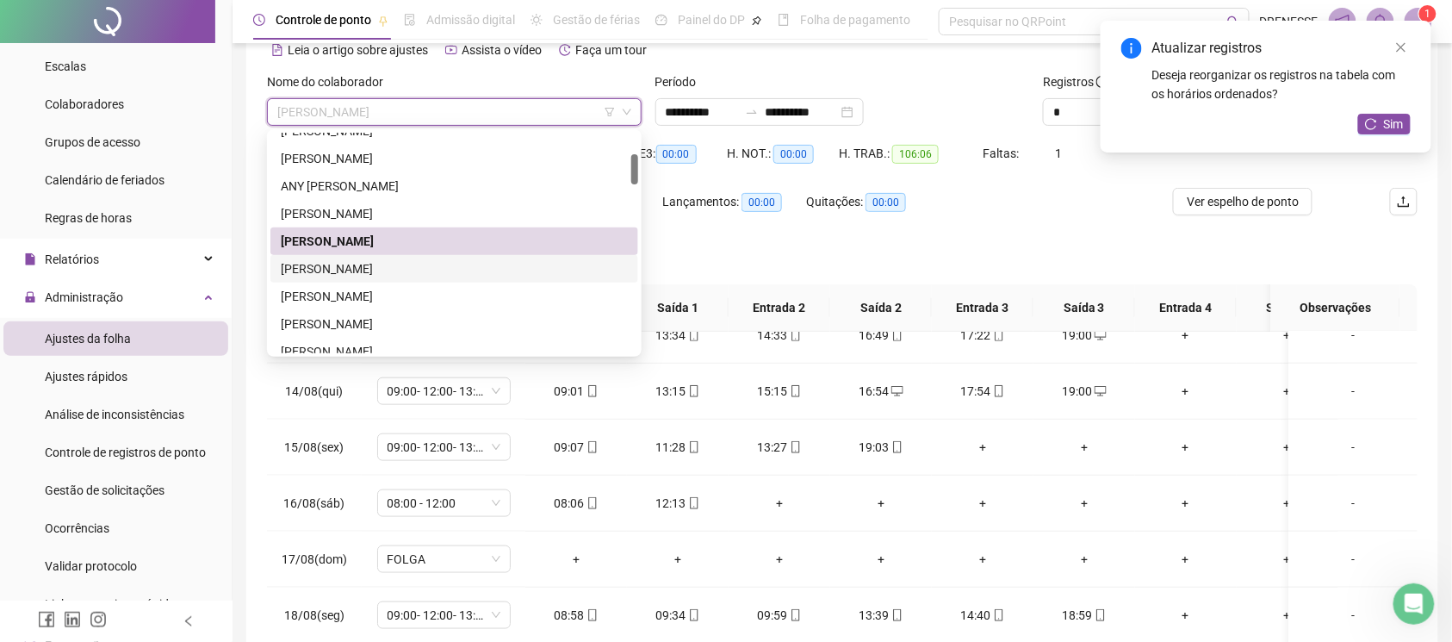
click at [442, 264] on div "[PERSON_NAME]" at bounding box center [454, 268] width 347 height 19
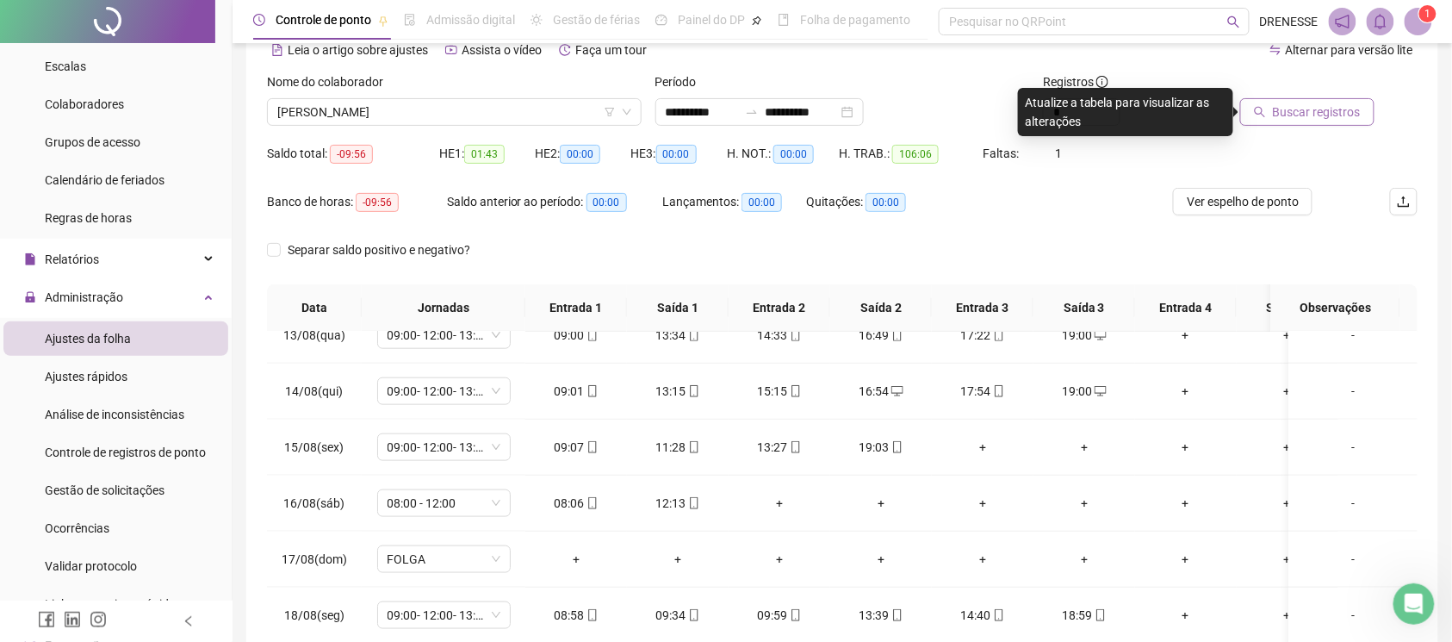
click at [1290, 124] on button "Buscar registros" at bounding box center [1307, 112] width 134 height 28
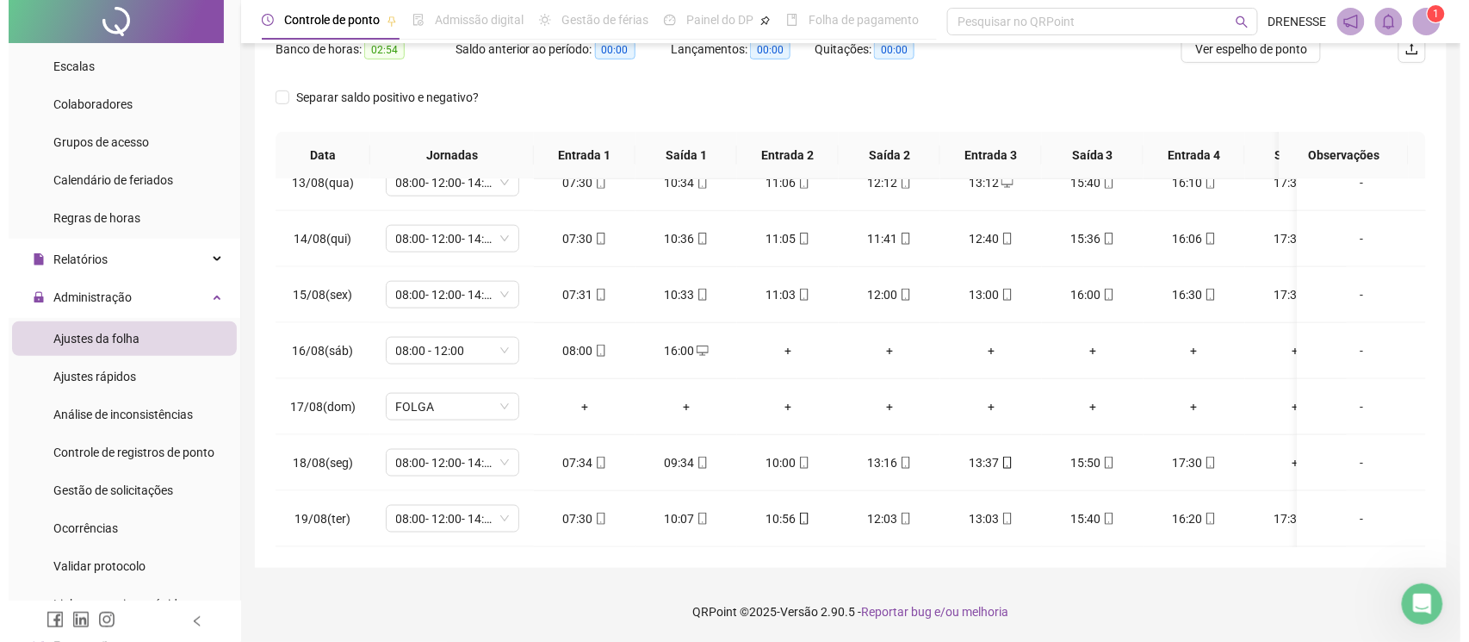
scroll to position [0, 66]
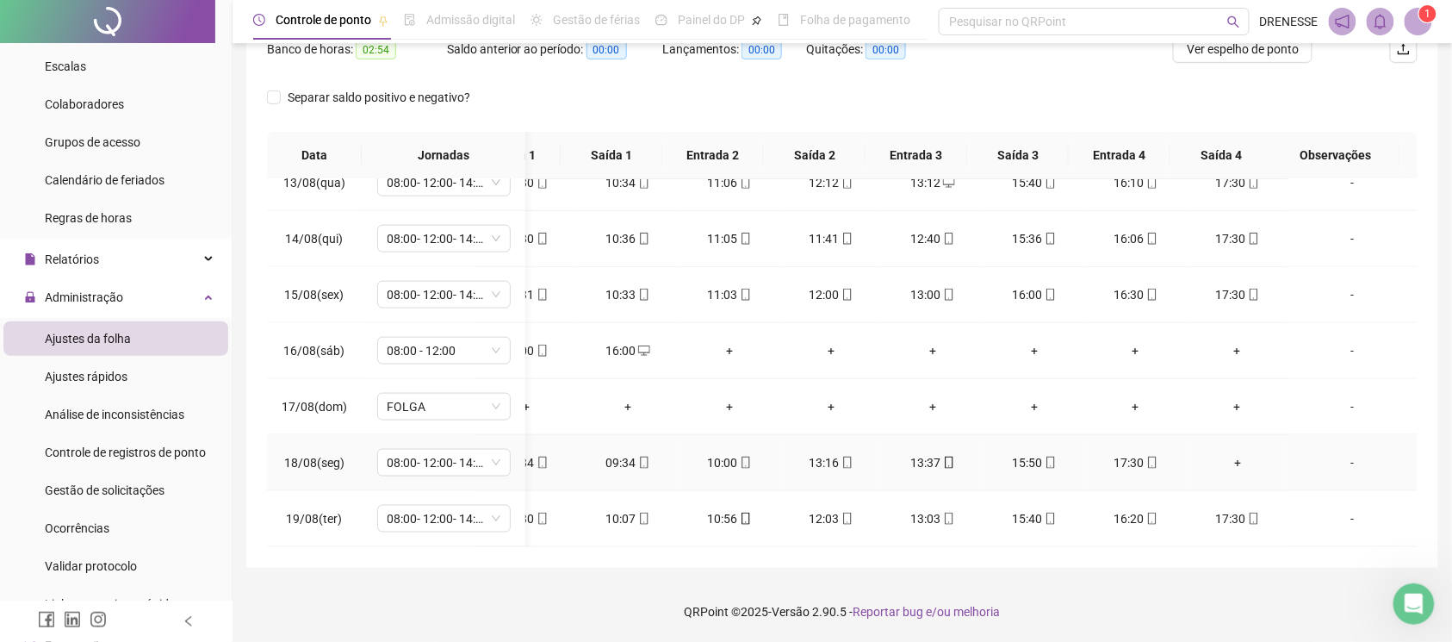
click at [1219, 453] on div "+" at bounding box center [1238, 462] width 74 height 19
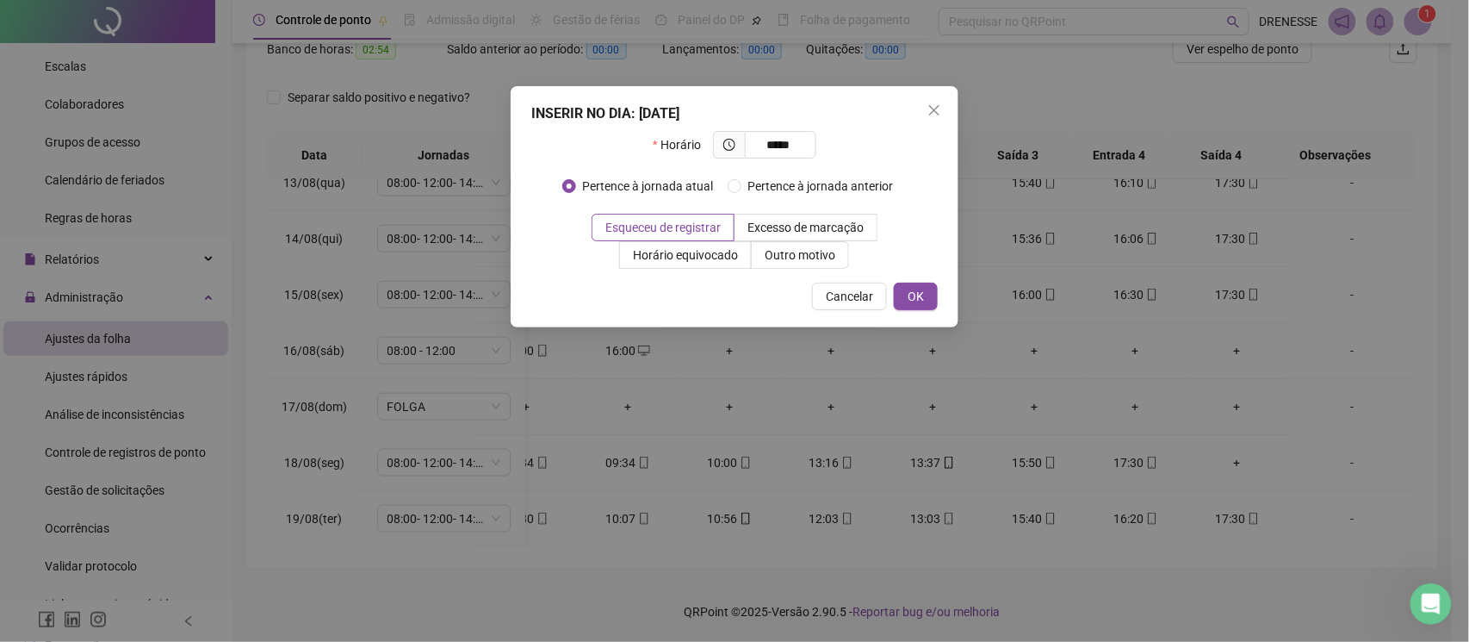
type input "*****"
click at [914, 277] on div "INSERIR NO DIA : [DATE] Horário ***** Pertence à jornada atual Pertence à jorna…" at bounding box center [735, 206] width 448 height 241
click at [918, 287] on span "OK" at bounding box center [916, 296] width 16 height 19
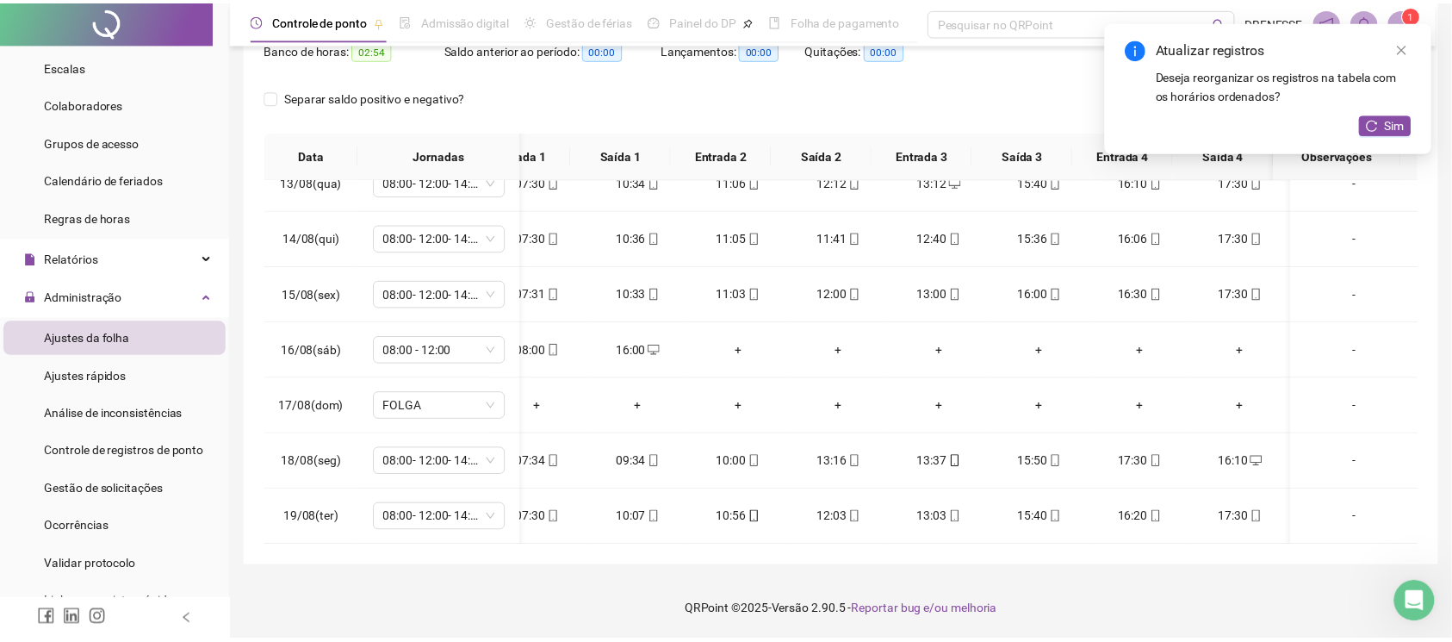
scroll to position [718, 49]
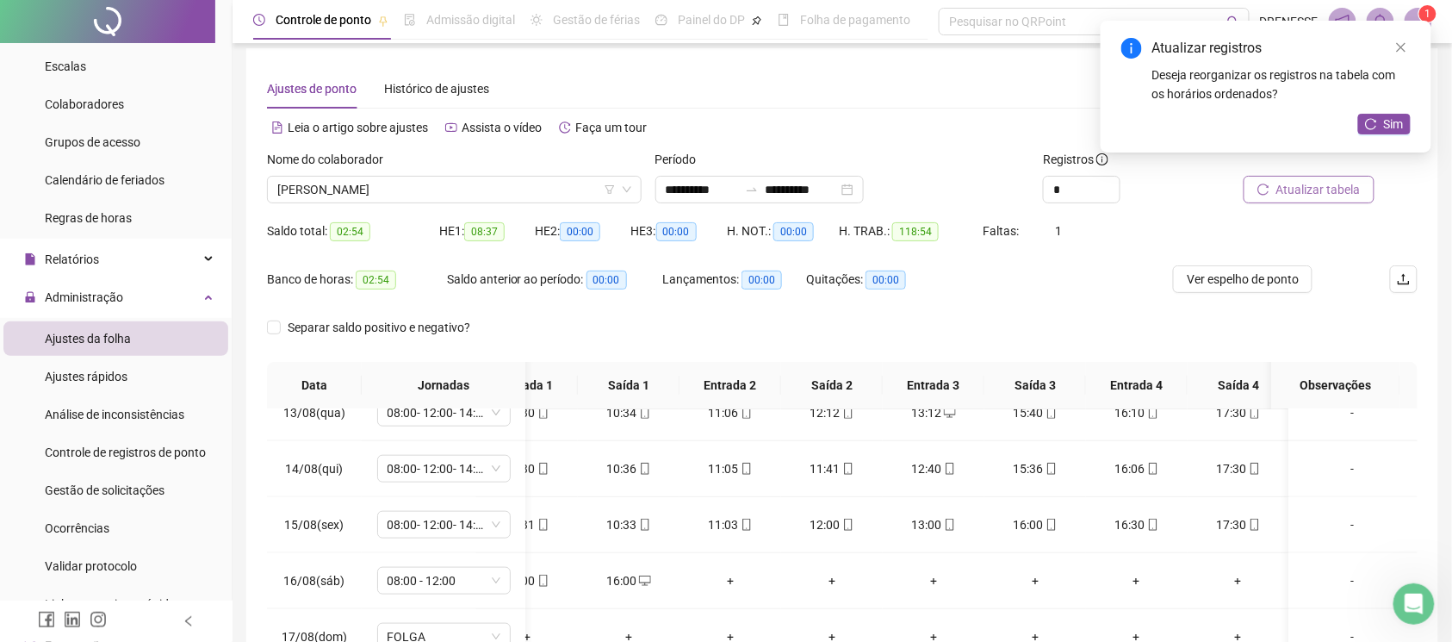
click at [1344, 191] on span "Atualizar tabela" at bounding box center [1318, 189] width 84 height 19
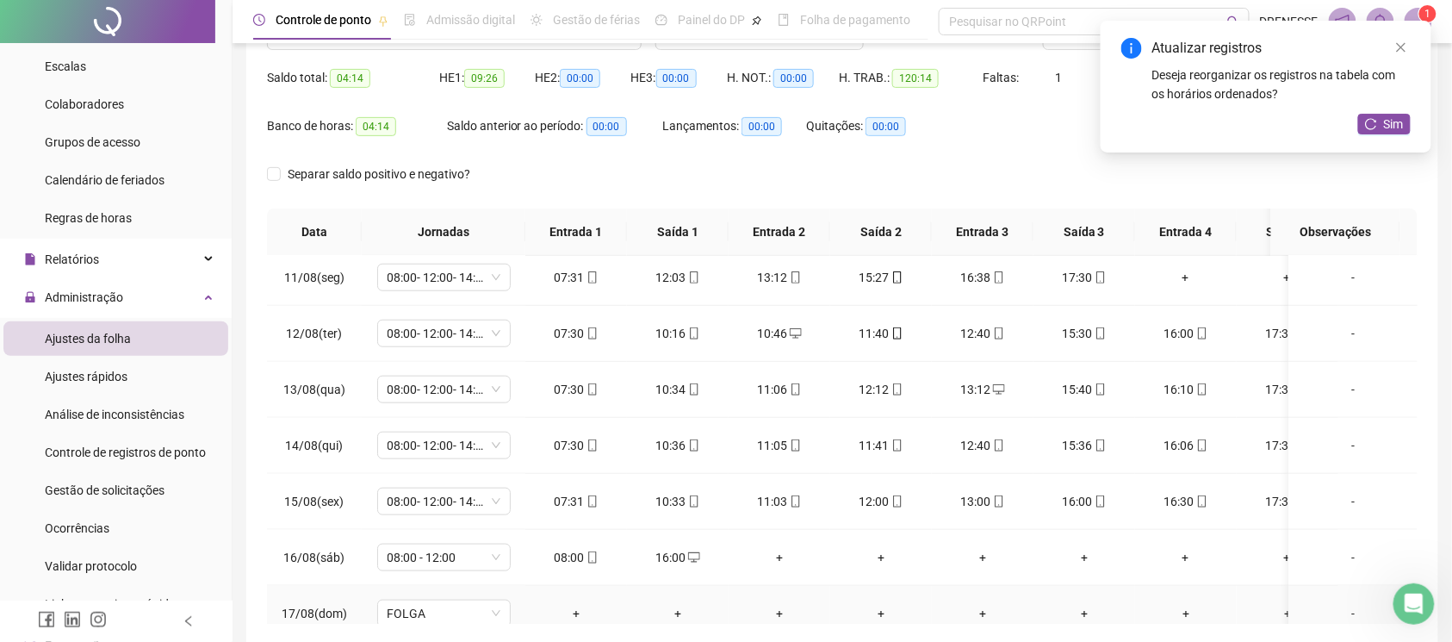
scroll to position [239, 0]
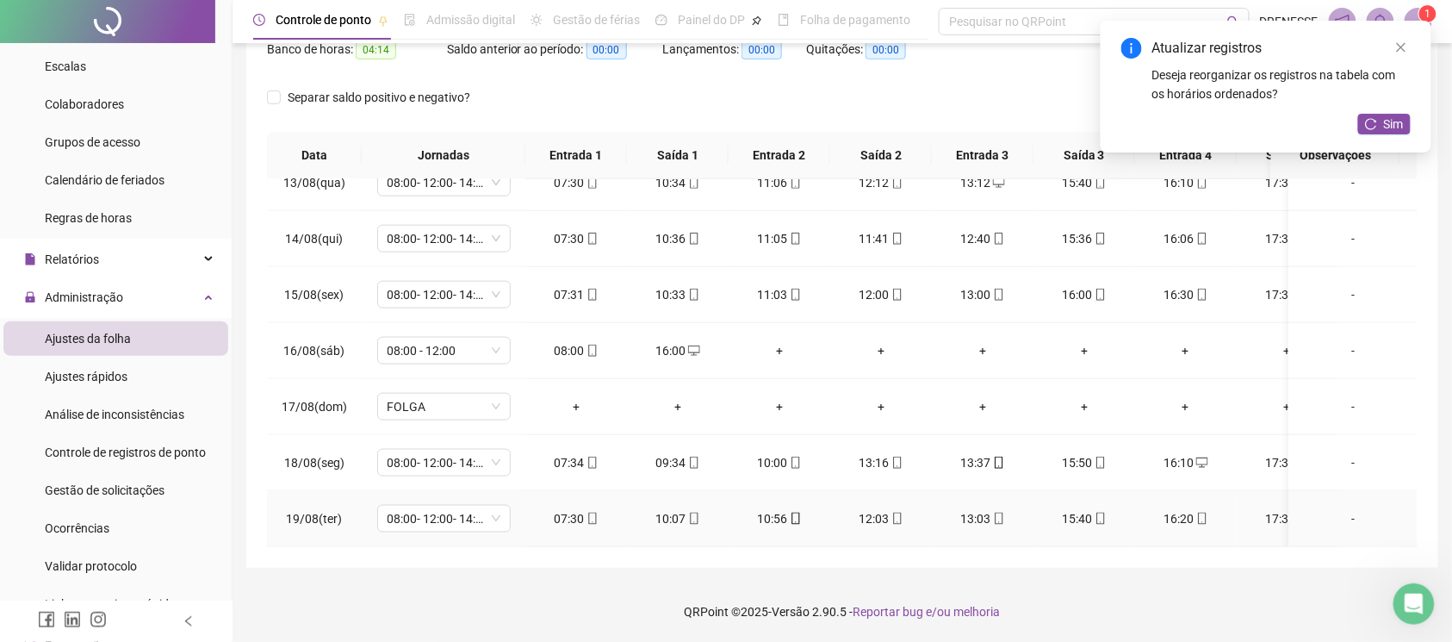
click at [593, 512] on icon "mobile" at bounding box center [592, 518] width 12 height 12
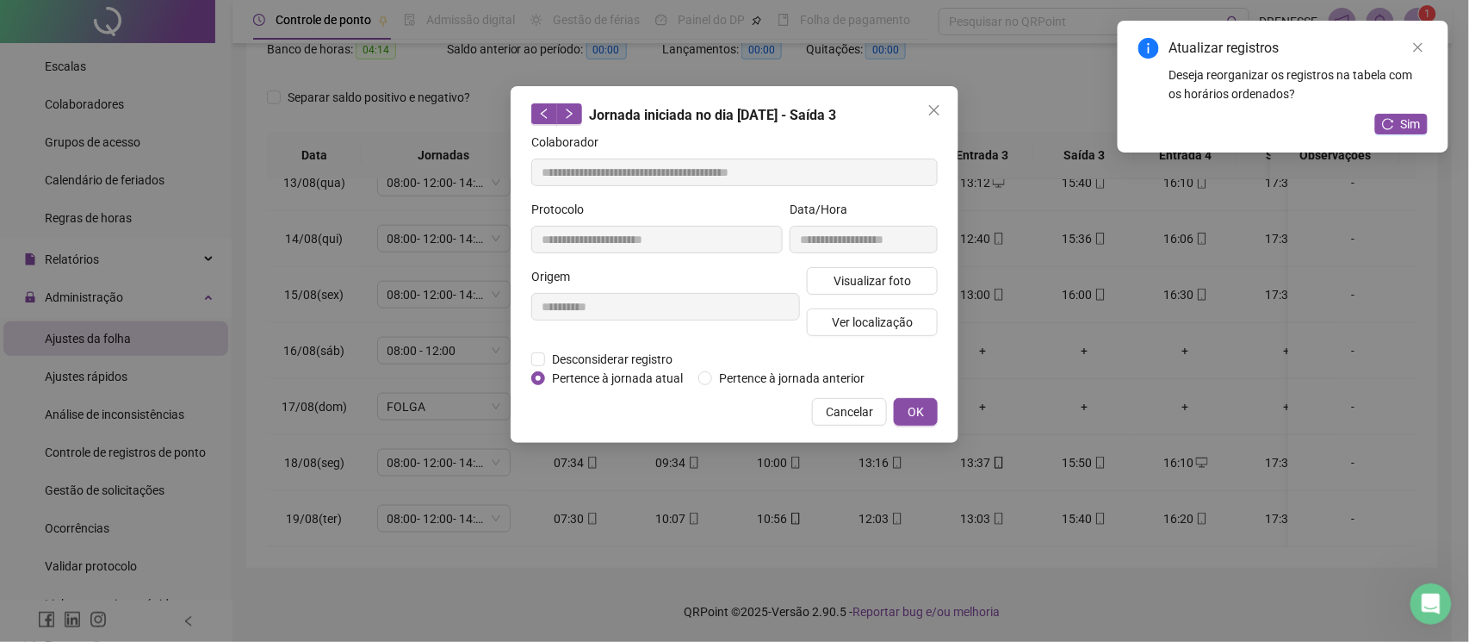
type input "**********"
click at [823, 283] on button "Visualizar foto" at bounding box center [872, 281] width 131 height 28
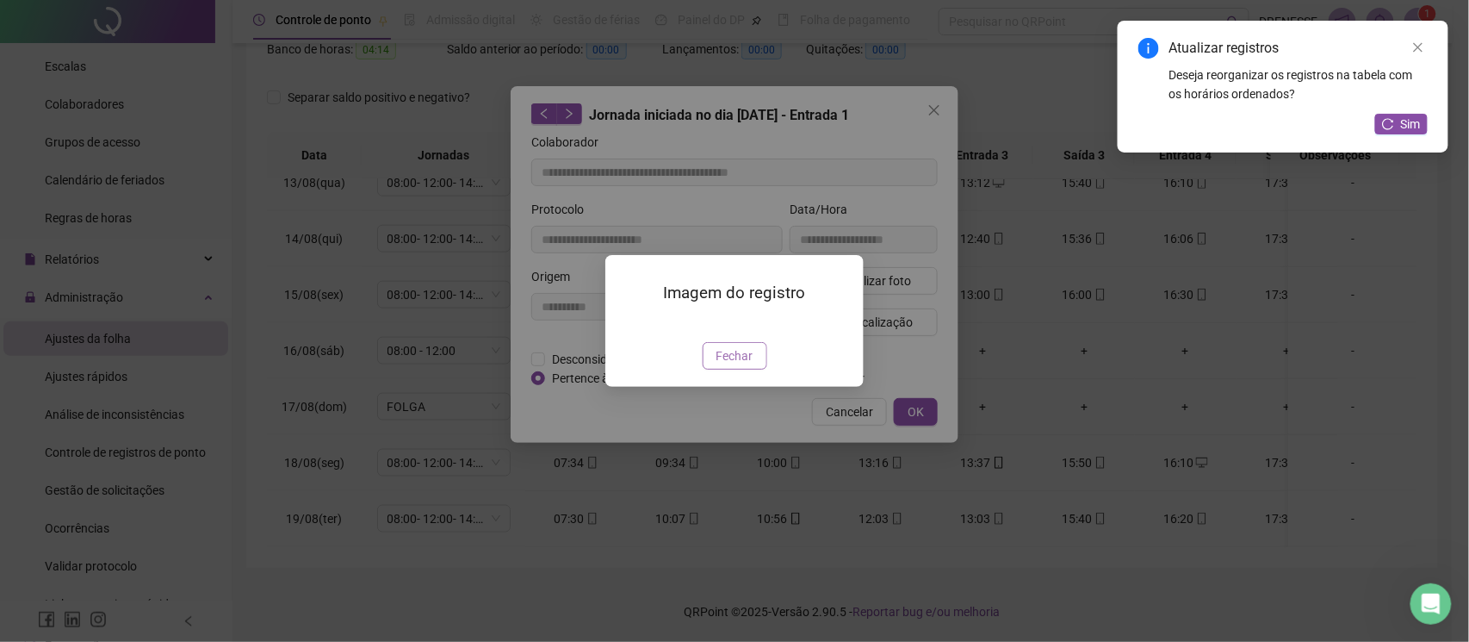
click at [725, 365] on span "Fechar" at bounding box center [735, 355] width 37 height 19
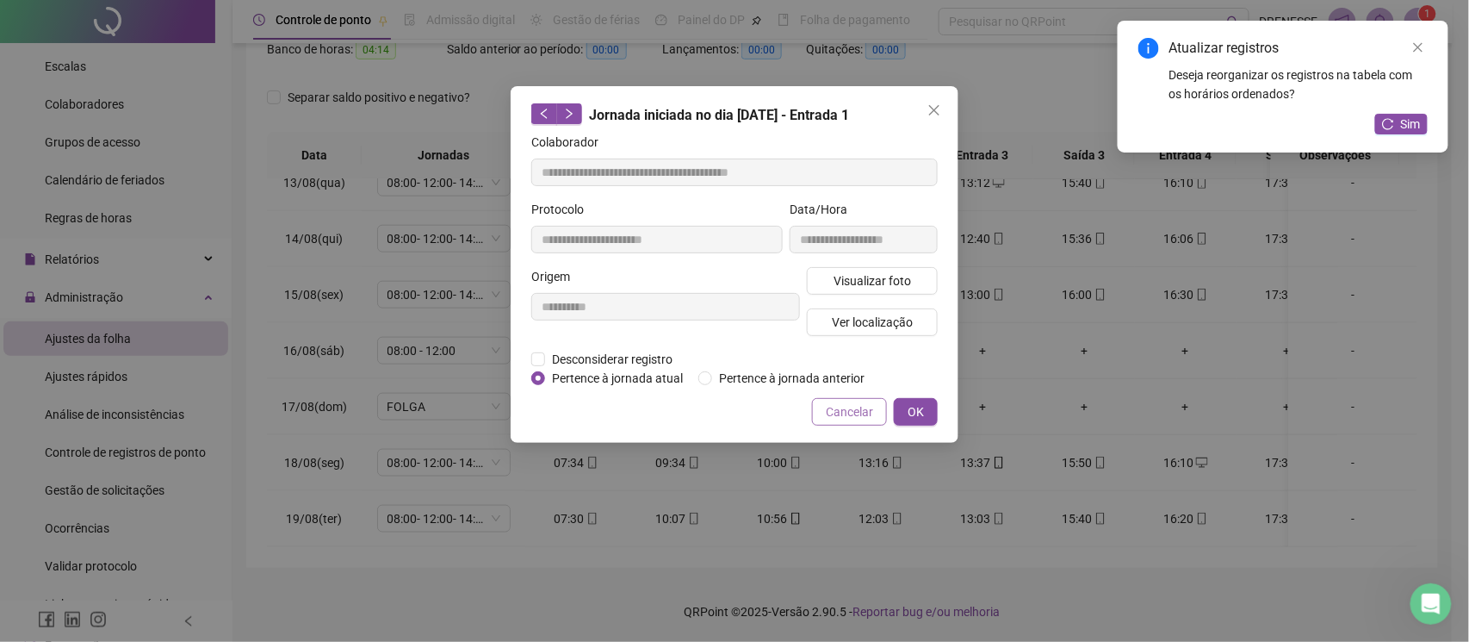
click at [848, 407] on span "Cancelar" at bounding box center [849, 411] width 47 height 19
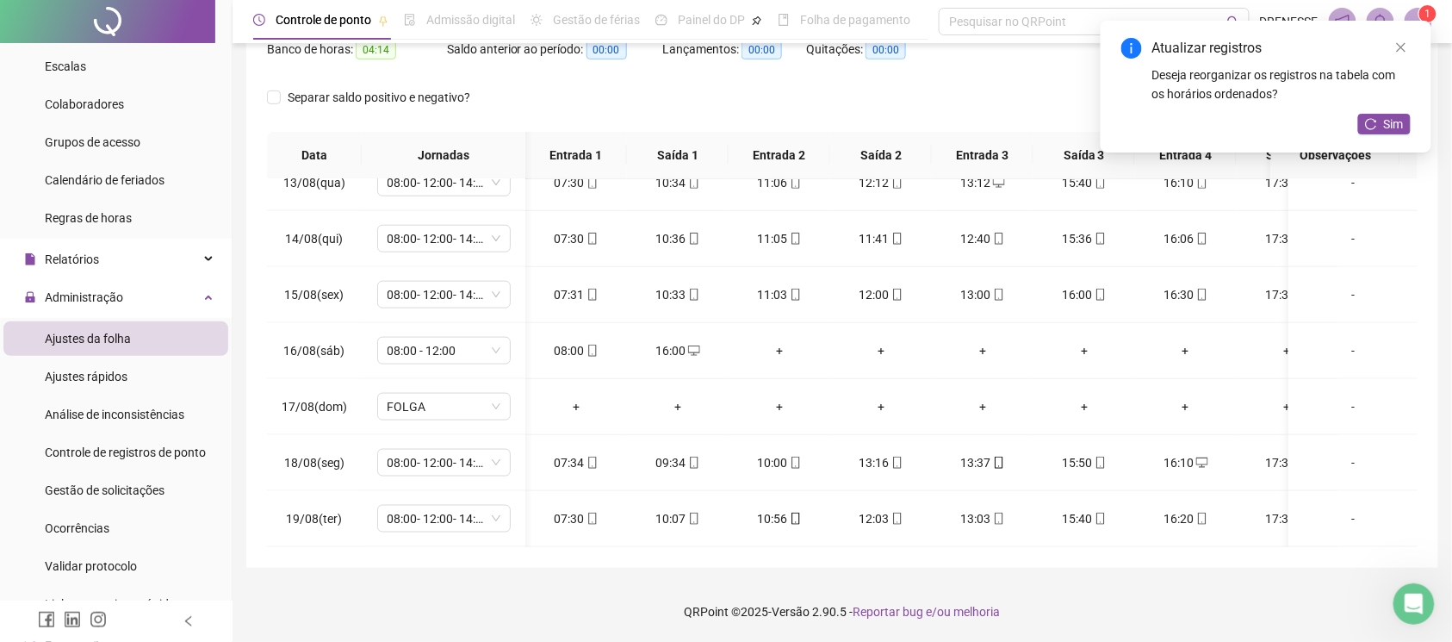
scroll to position [0, 66]
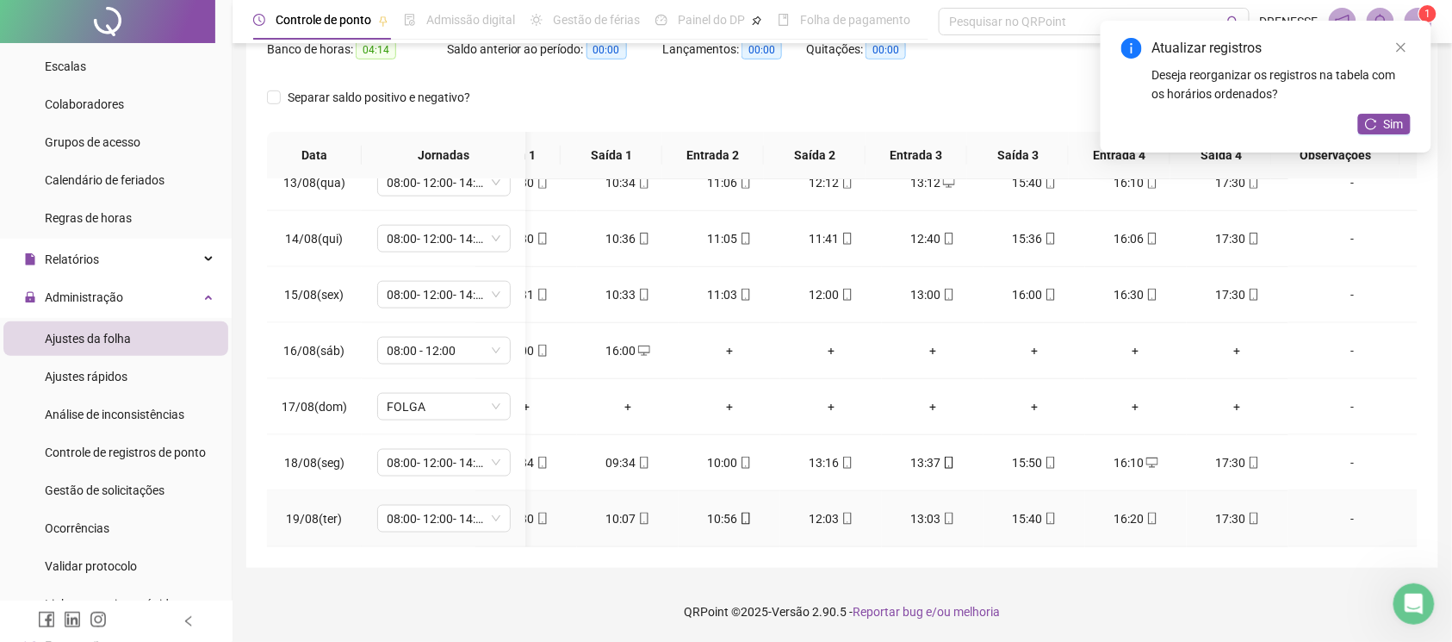
click at [1248, 512] on icon "mobile" at bounding box center [1254, 518] width 12 height 12
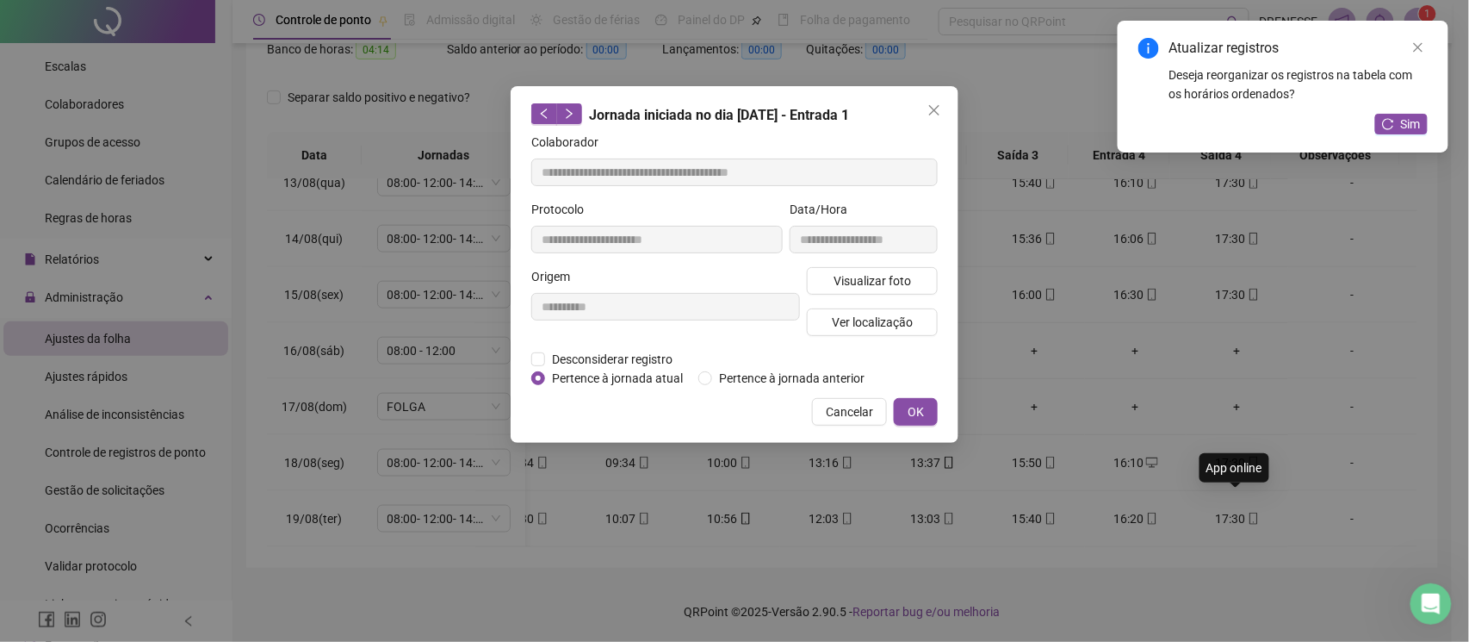
type input "**********"
click at [828, 274] on button "Visualizar foto" at bounding box center [872, 281] width 131 height 28
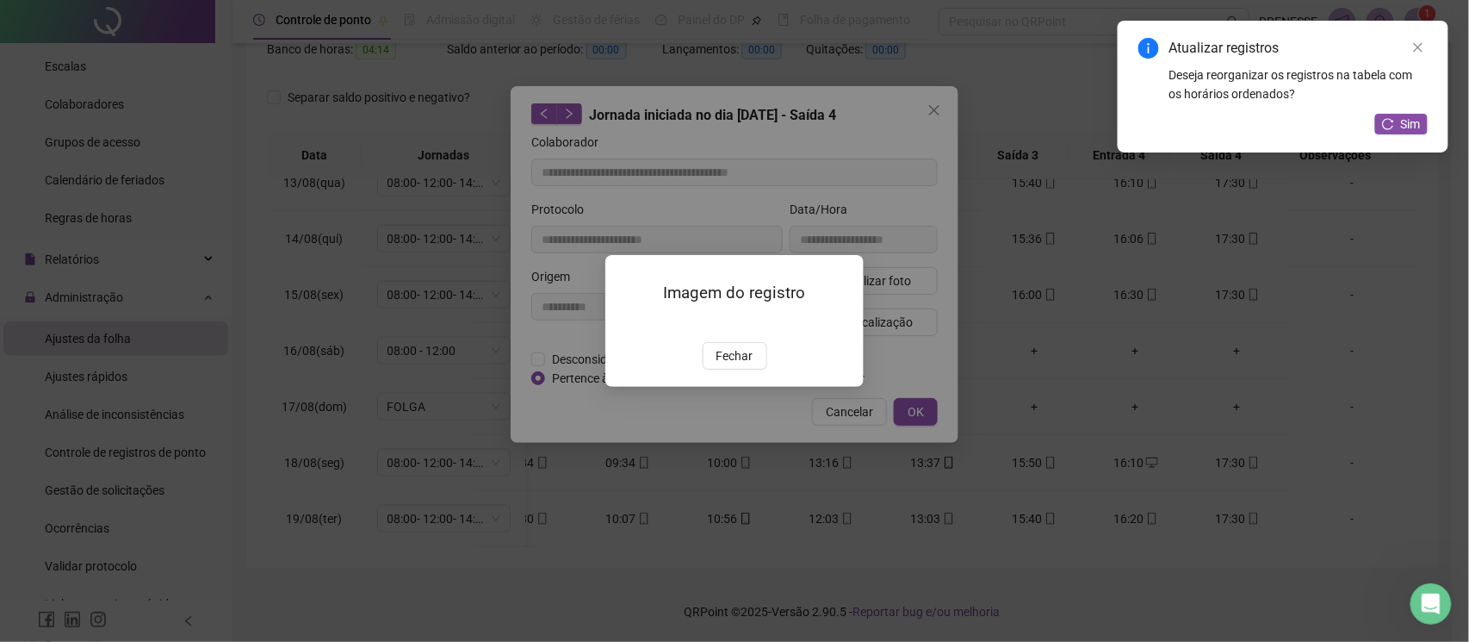
click at [721, 387] on div "Imagem do registro Fechar" at bounding box center [734, 321] width 258 height 132
click at [742, 365] on span "Fechar" at bounding box center [735, 355] width 37 height 19
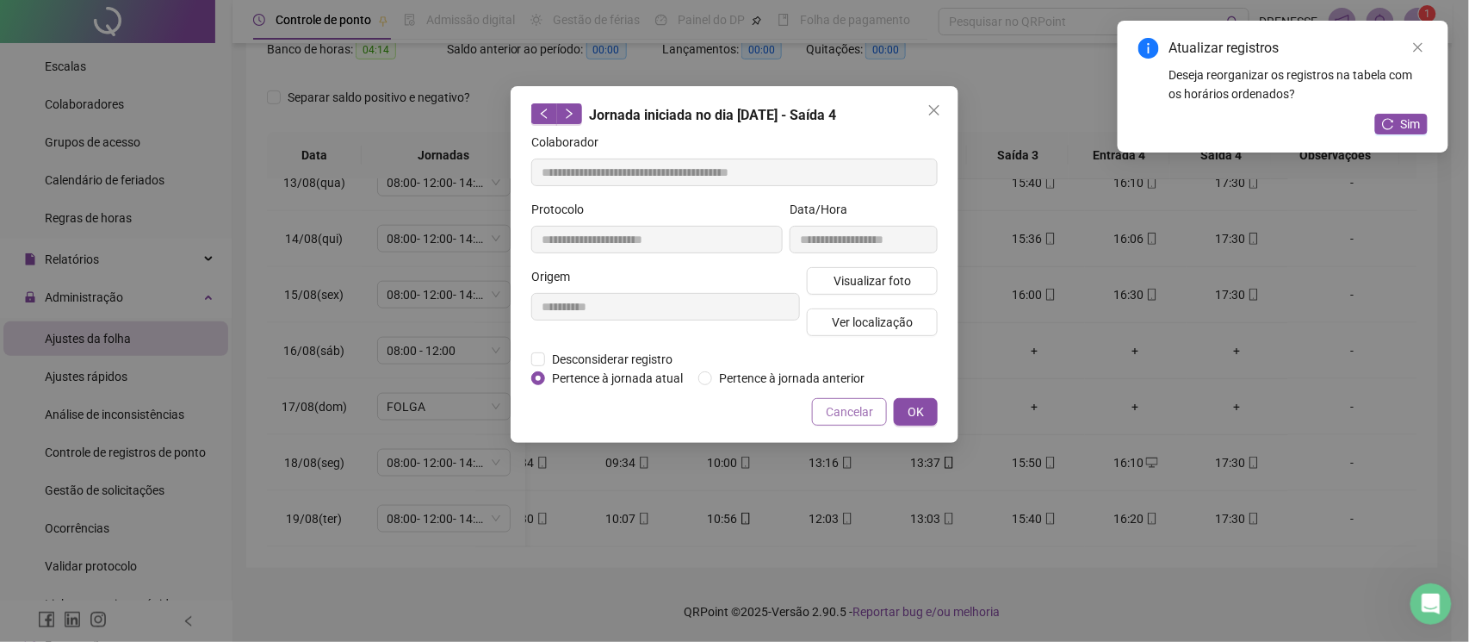
click at [844, 405] on span "Cancelar" at bounding box center [849, 411] width 47 height 19
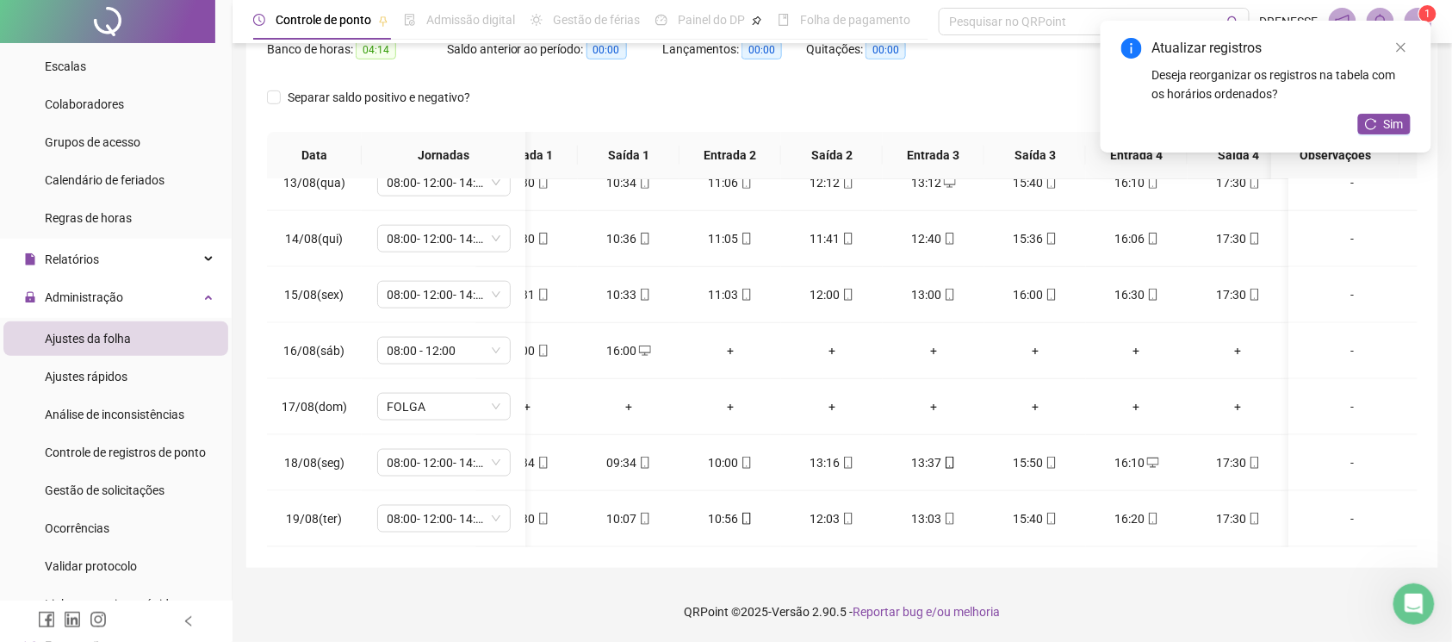
scroll to position [86, 0]
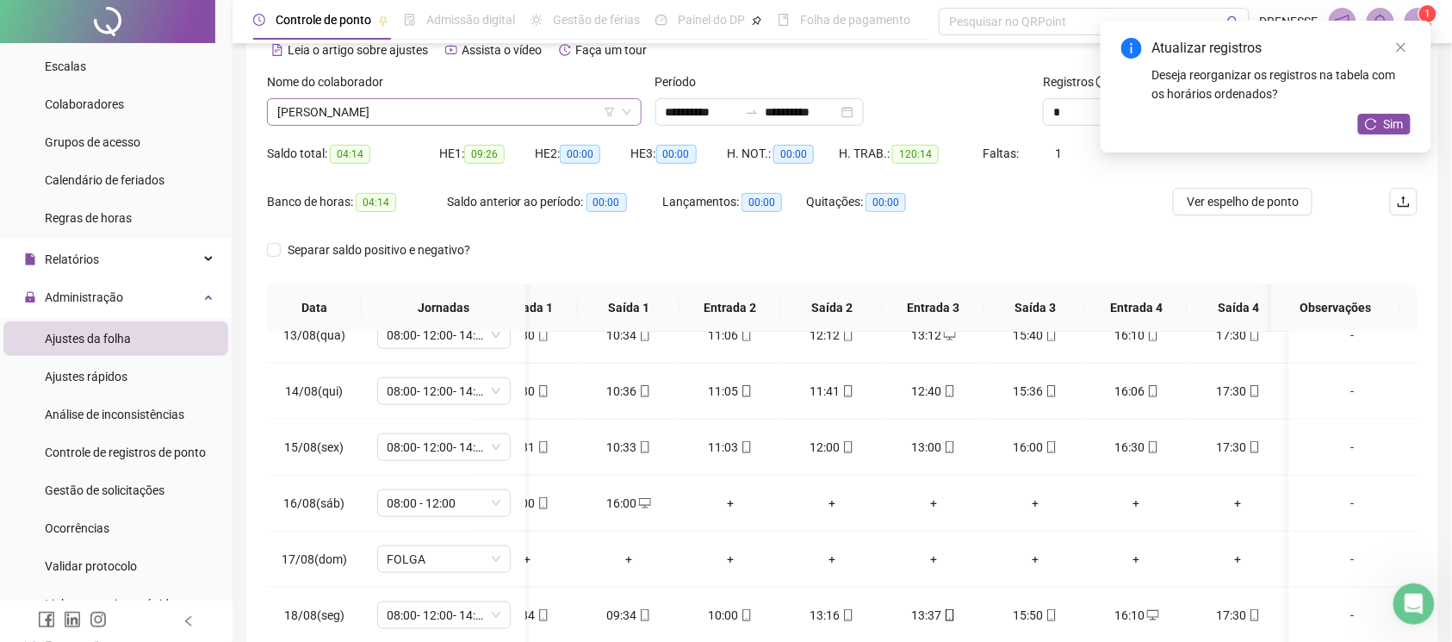
click at [420, 117] on span "[PERSON_NAME]" at bounding box center [454, 112] width 354 height 26
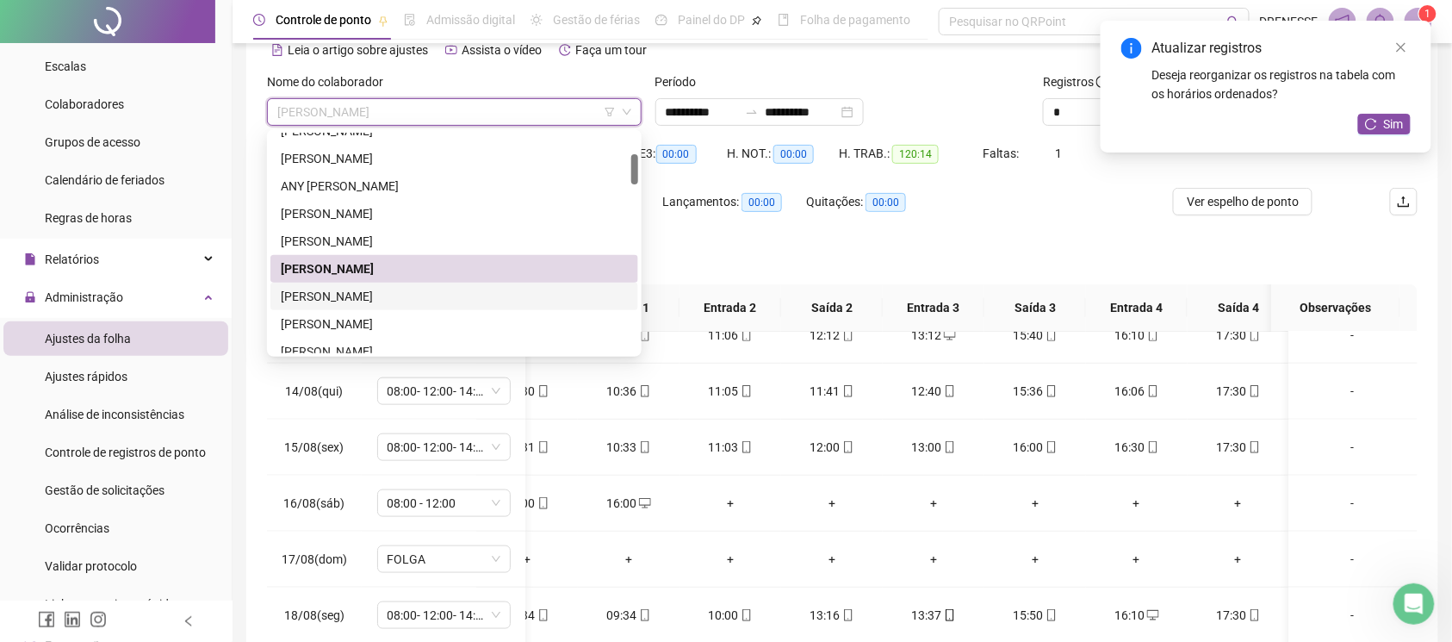
click at [374, 298] on div "[PERSON_NAME]" at bounding box center [454, 296] width 347 height 19
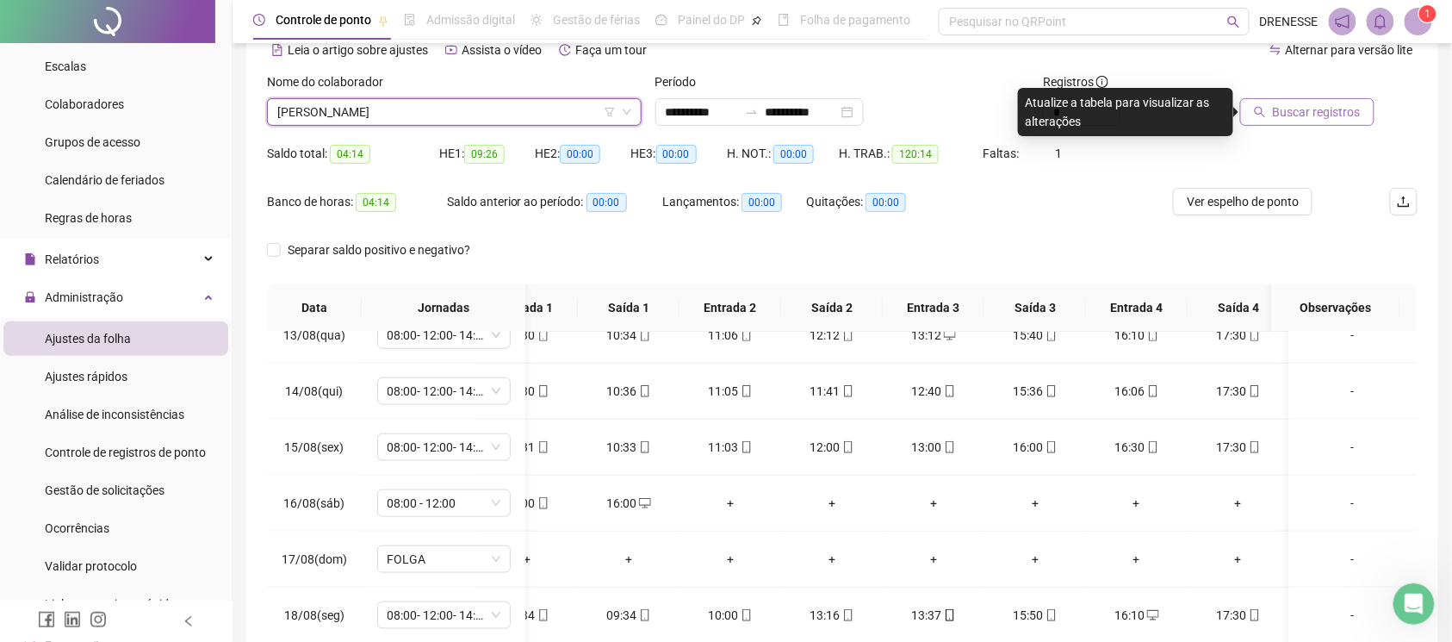
click at [1282, 118] on span "Buscar registros" at bounding box center [1317, 111] width 88 height 19
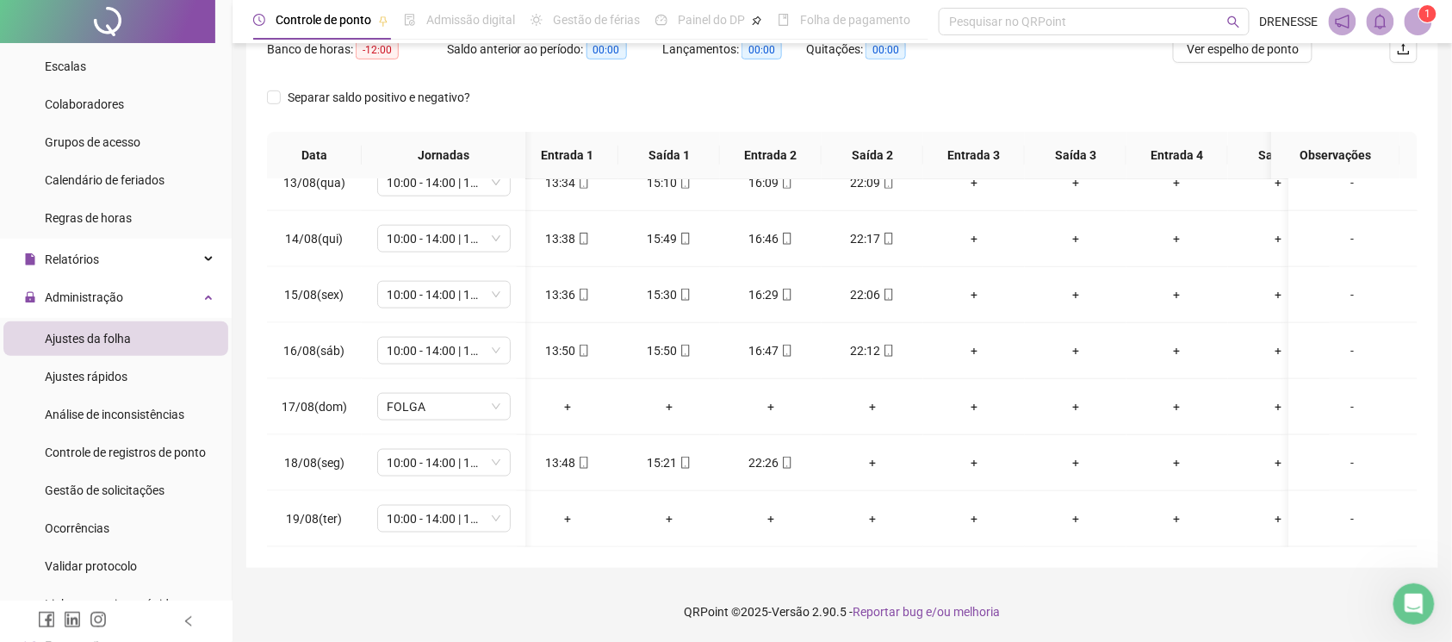
scroll to position [0, 0]
click at [474, 506] on span "10:00 - 14:00 | 15:00 - 18:20" at bounding box center [444, 519] width 113 height 26
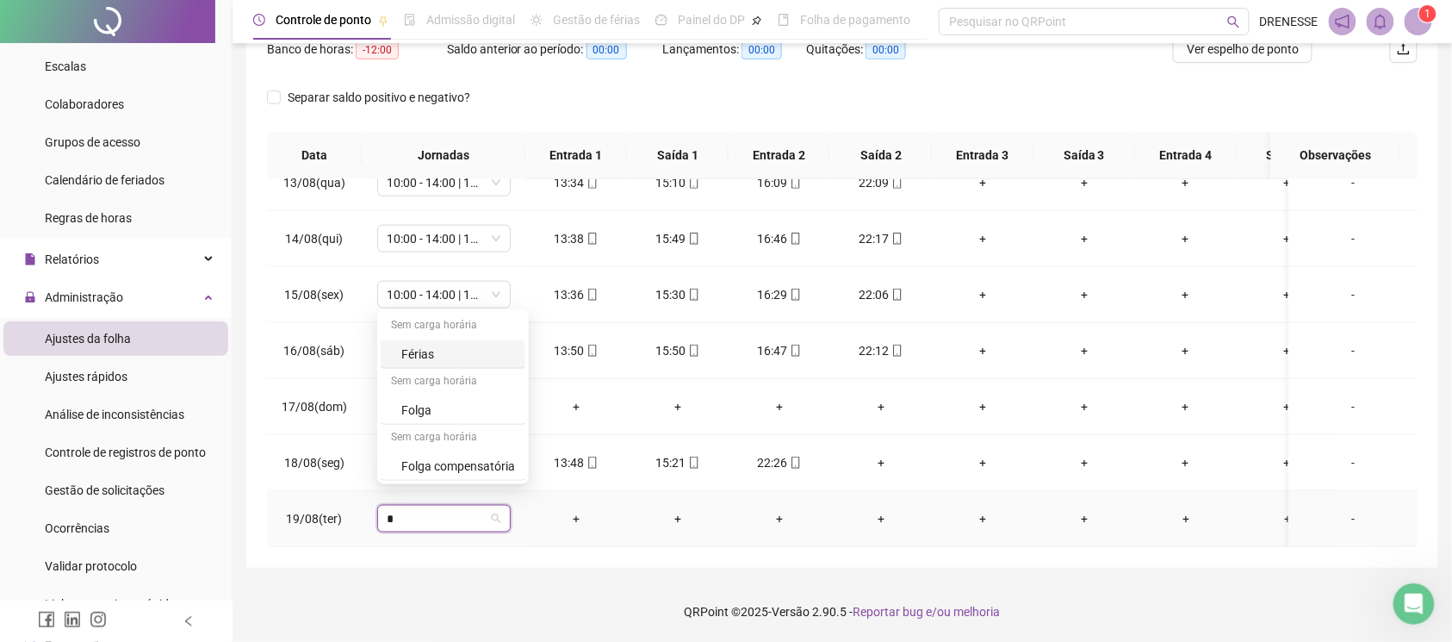
type input "**"
click at [424, 408] on div "Folga" at bounding box center [458, 409] width 114 height 19
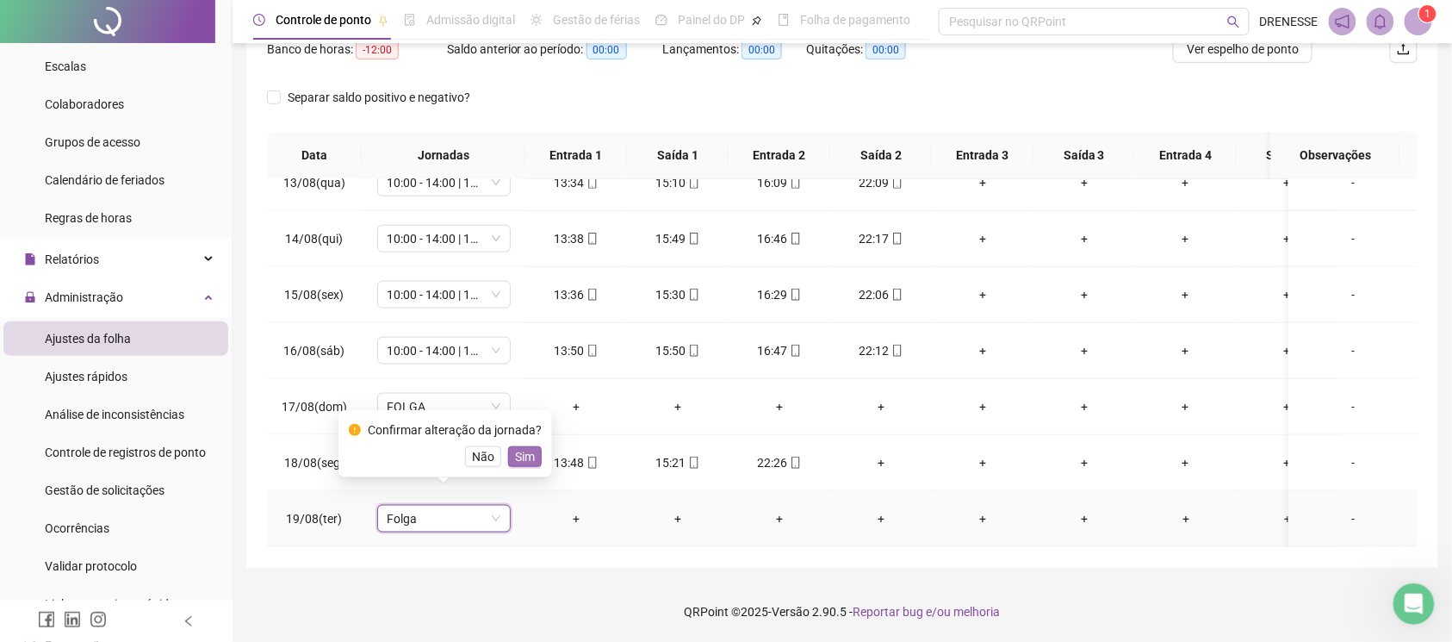
click at [518, 462] on span "Sim" at bounding box center [525, 456] width 20 height 19
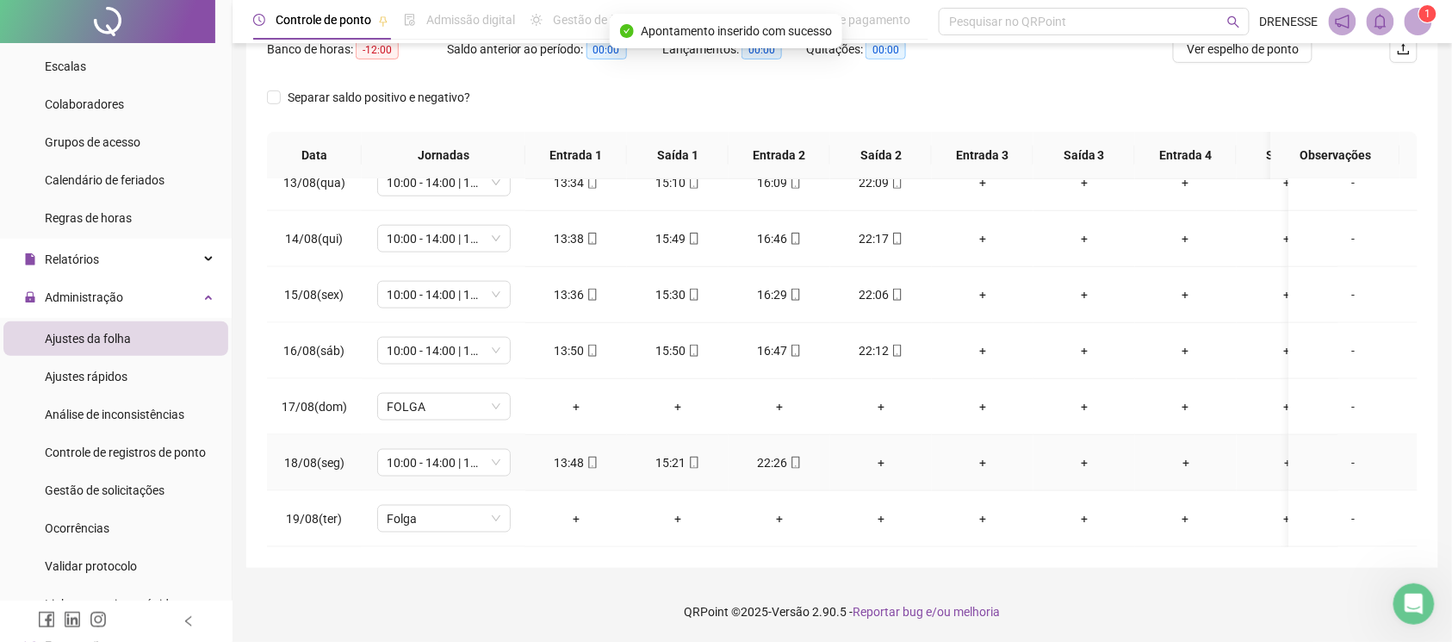
click at [889, 453] on div "+" at bounding box center [881, 462] width 74 height 19
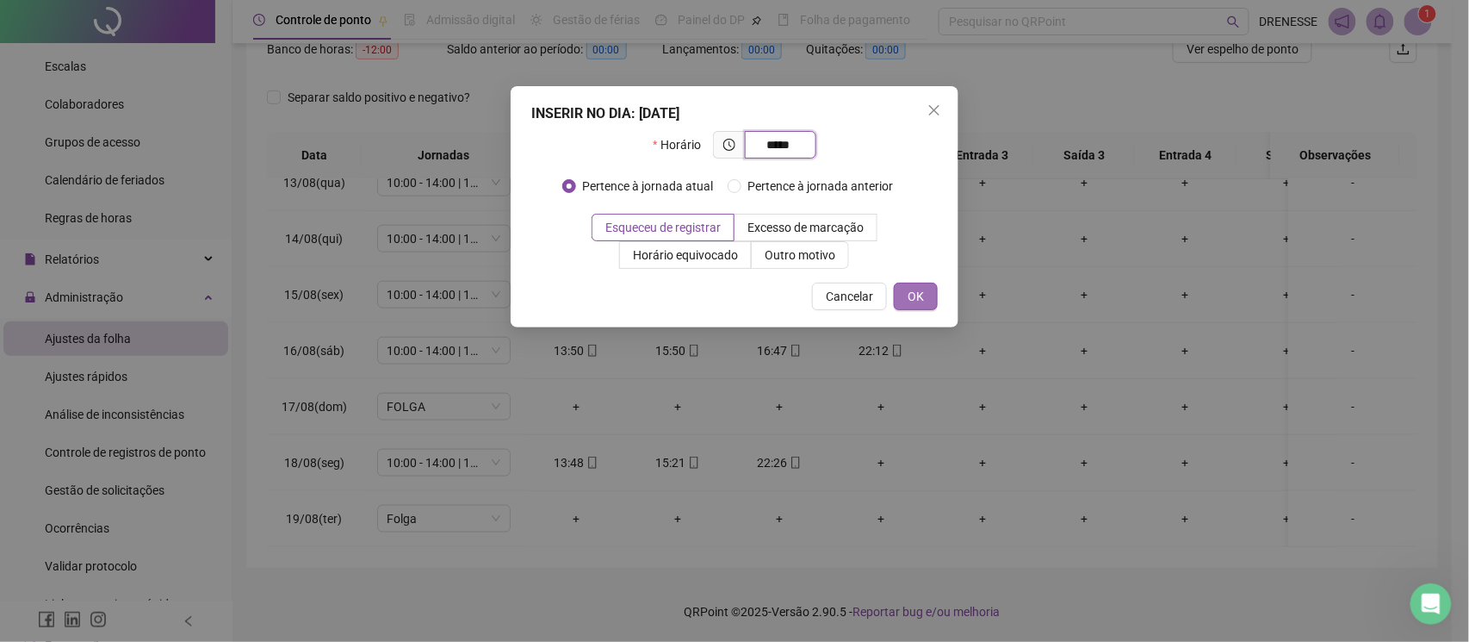
type input "*****"
click at [916, 304] on span "OK" at bounding box center [916, 296] width 16 height 19
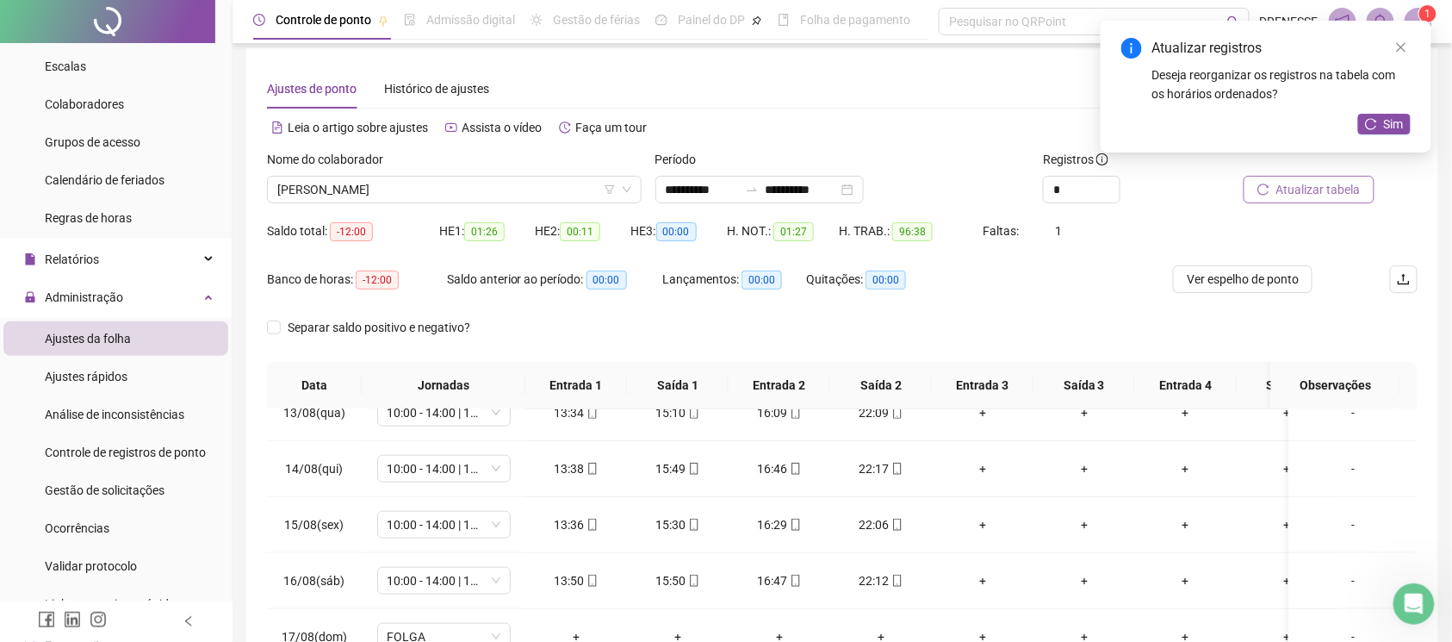
click at [1351, 191] on span "Atualizar tabela" at bounding box center [1318, 189] width 84 height 19
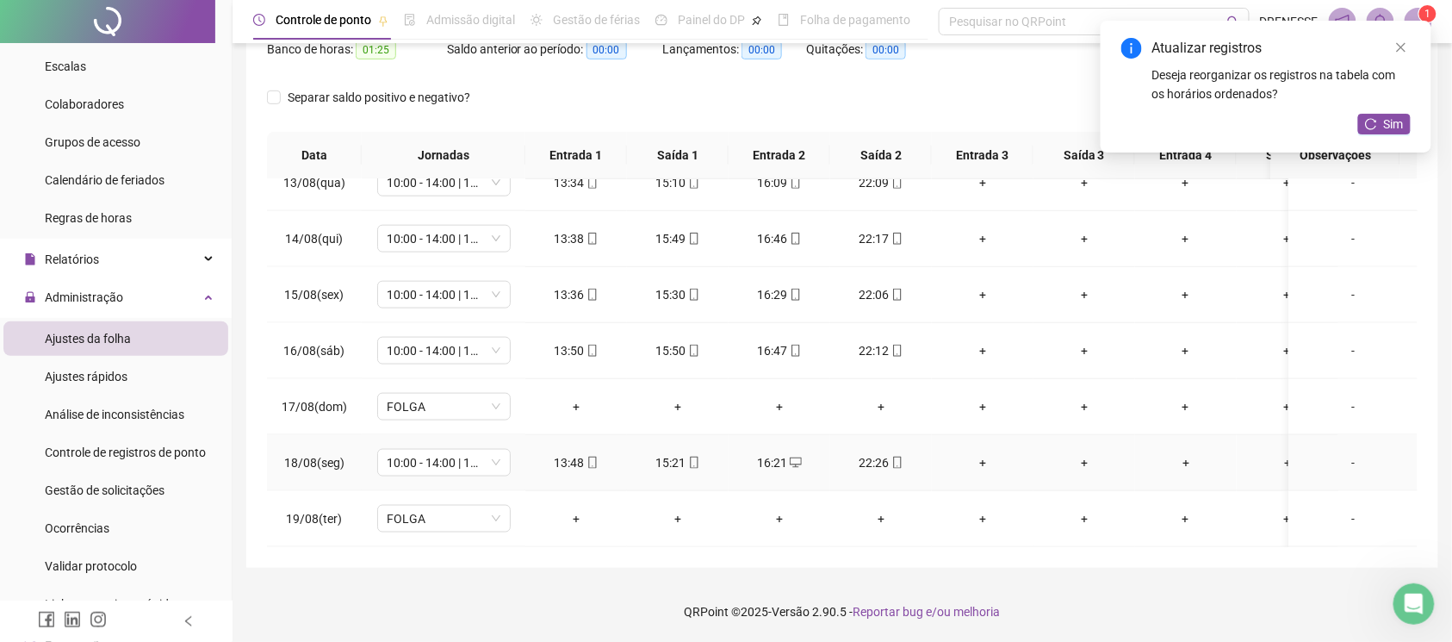
click at [590, 456] on icon "mobile" at bounding box center [592, 462] width 12 height 12
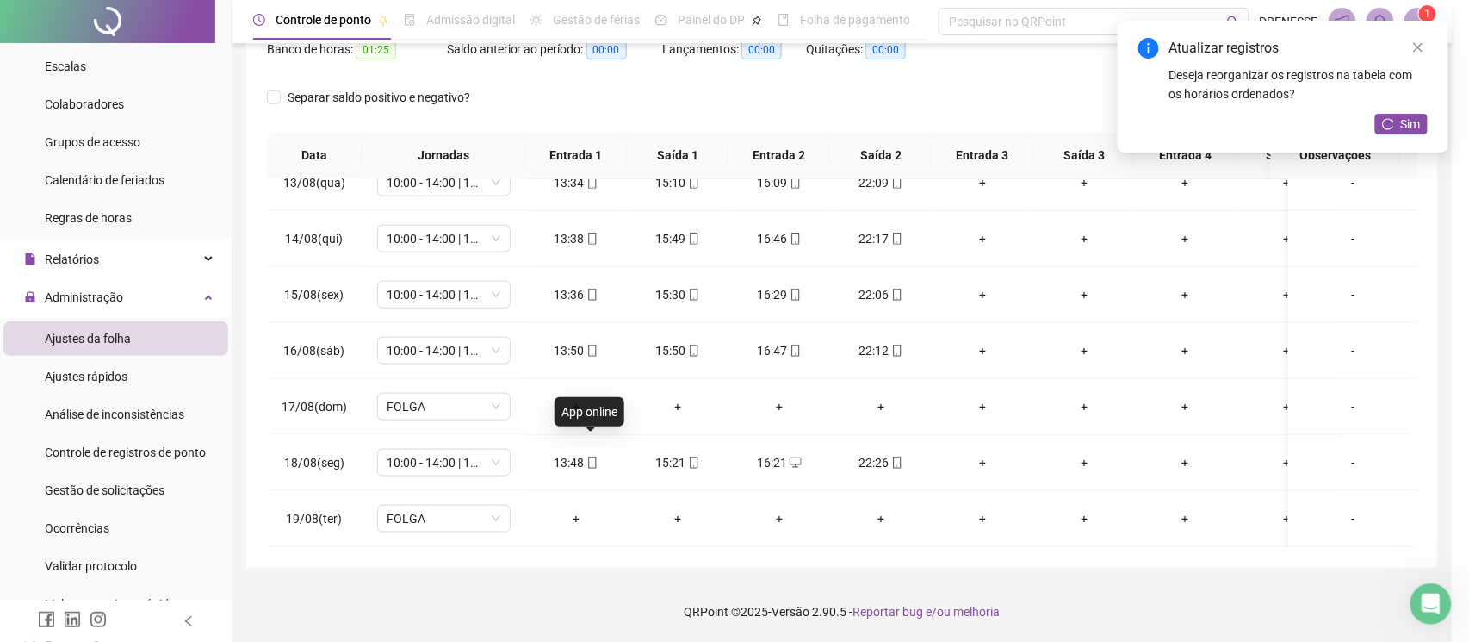
type input "**********"
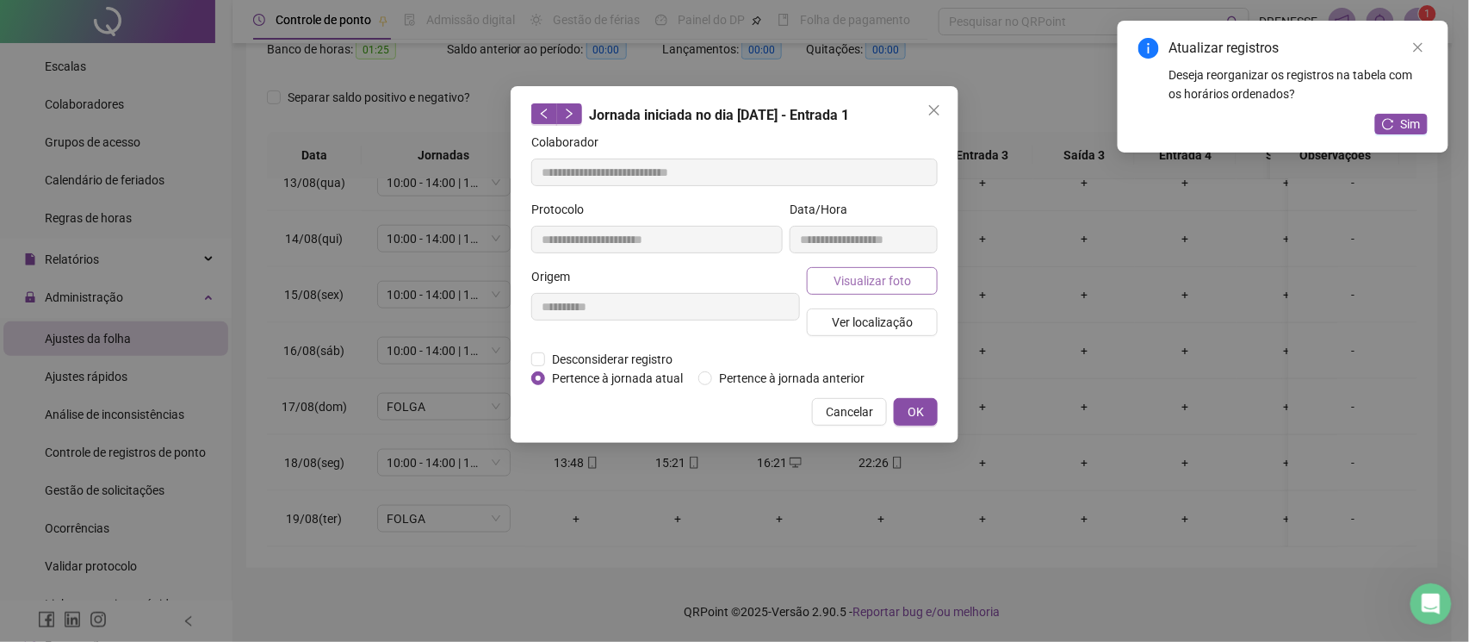
click at [847, 280] on span "Visualizar foto" at bounding box center [873, 280] width 78 height 19
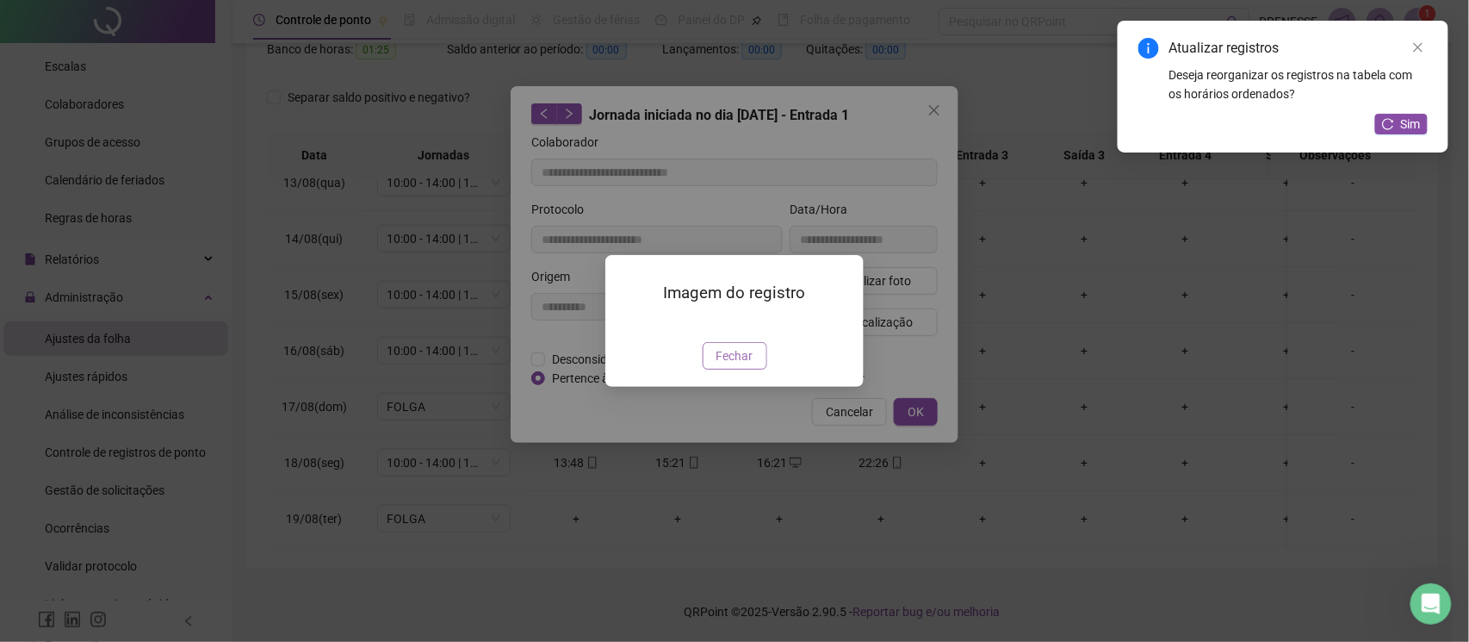
click at [734, 369] on button "Fechar" at bounding box center [735, 356] width 65 height 28
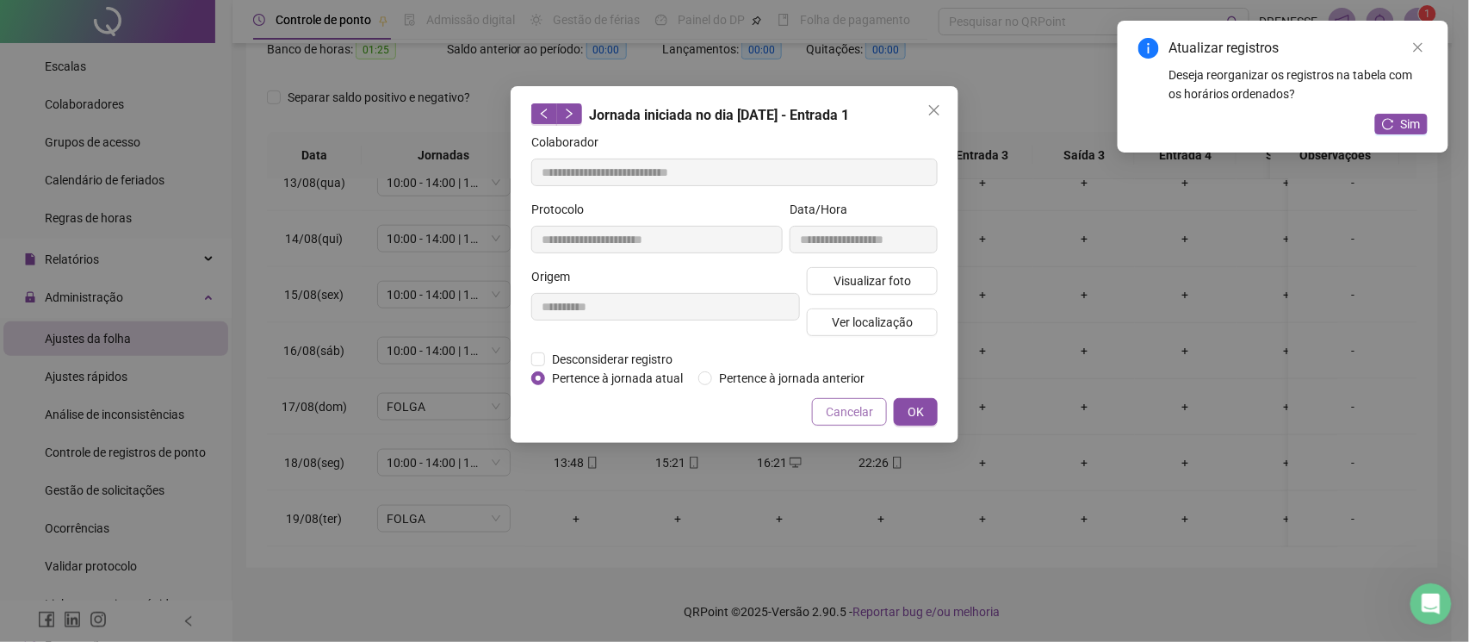
click at [821, 408] on button "Cancelar" at bounding box center [849, 412] width 75 height 28
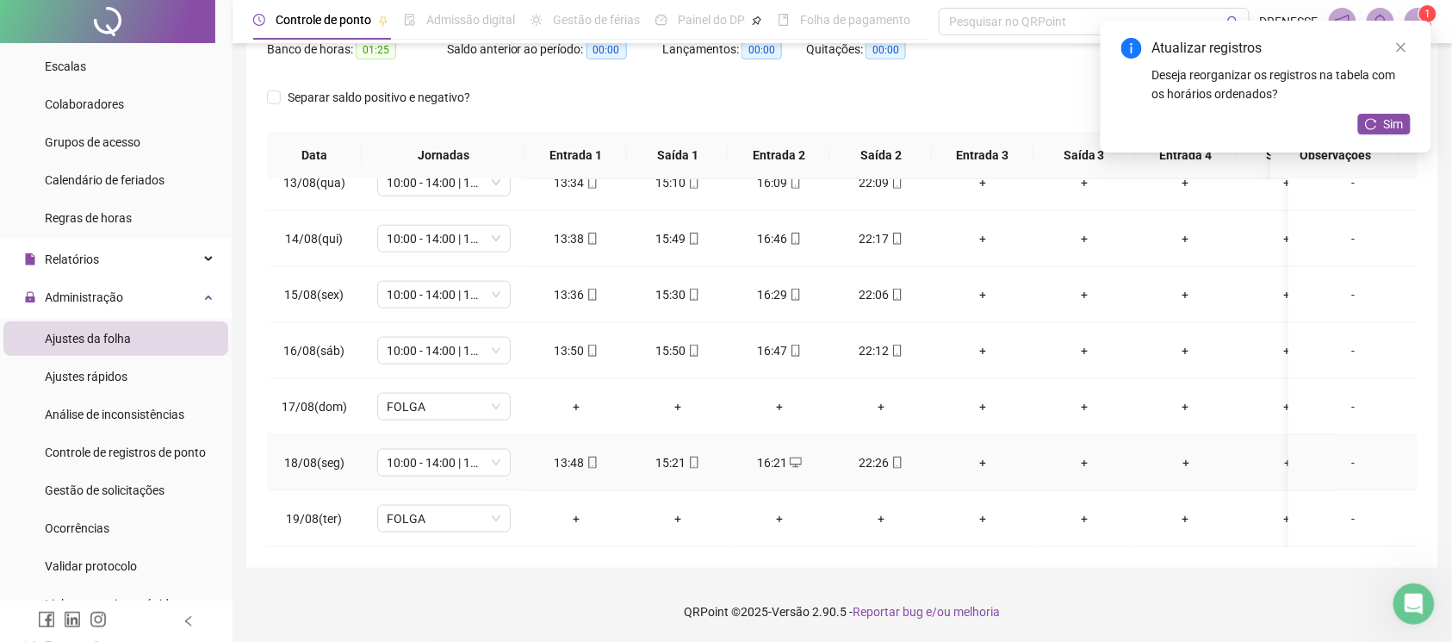
click at [892, 453] on div "22:26" at bounding box center [881, 462] width 74 height 19
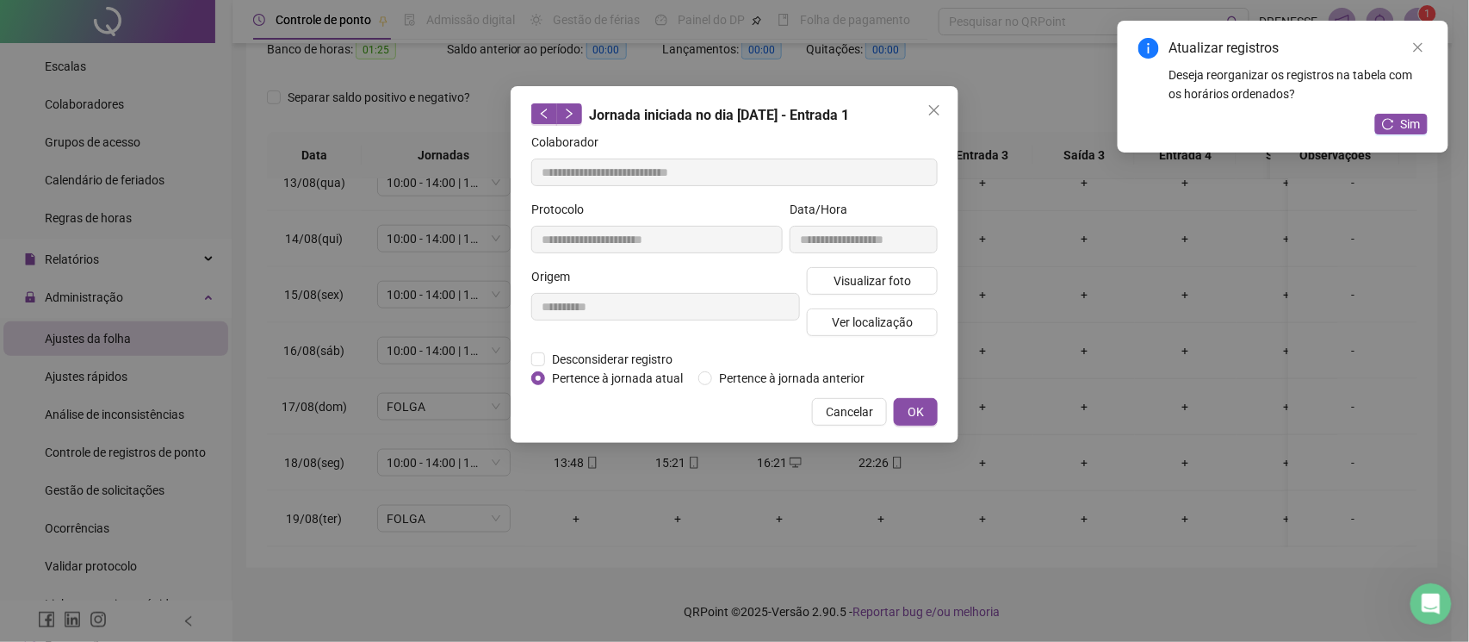
click at [903, 451] on div "**********" at bounding box center [734, 321] width 1469 height 642
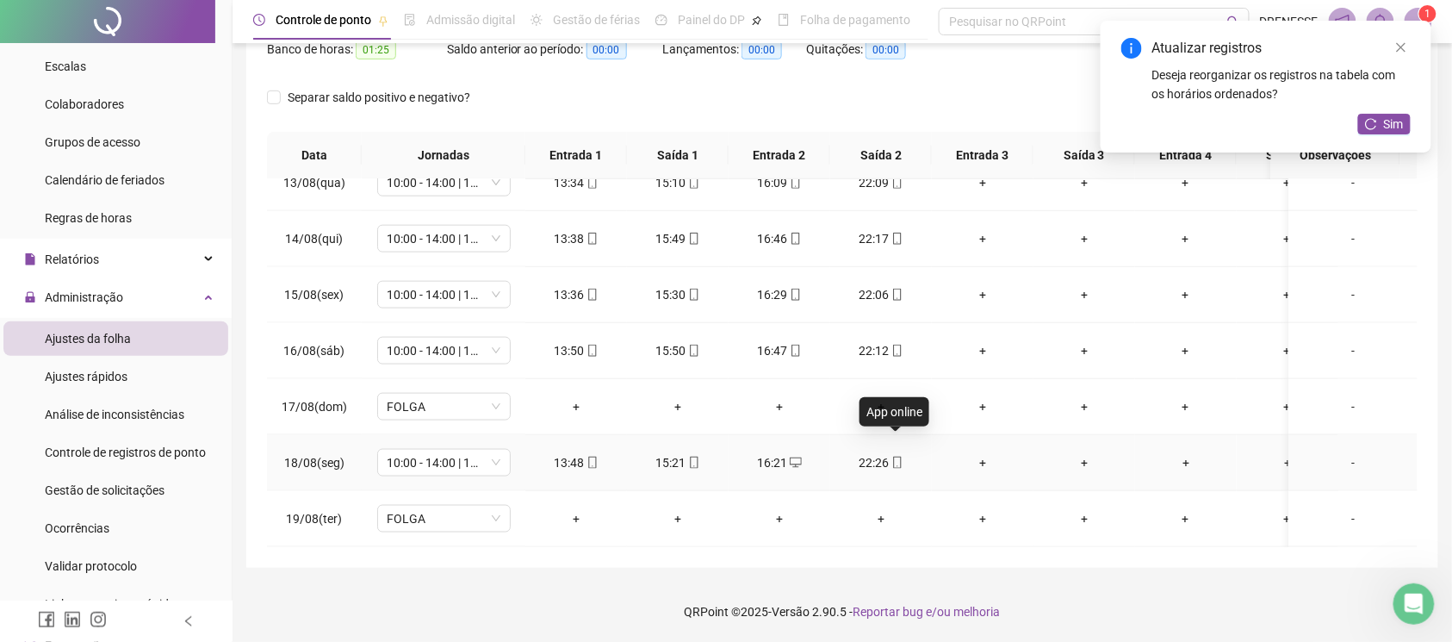
click at [894, 456] on icon "mobile" at bounding box center [897, 462] width 12 height 12
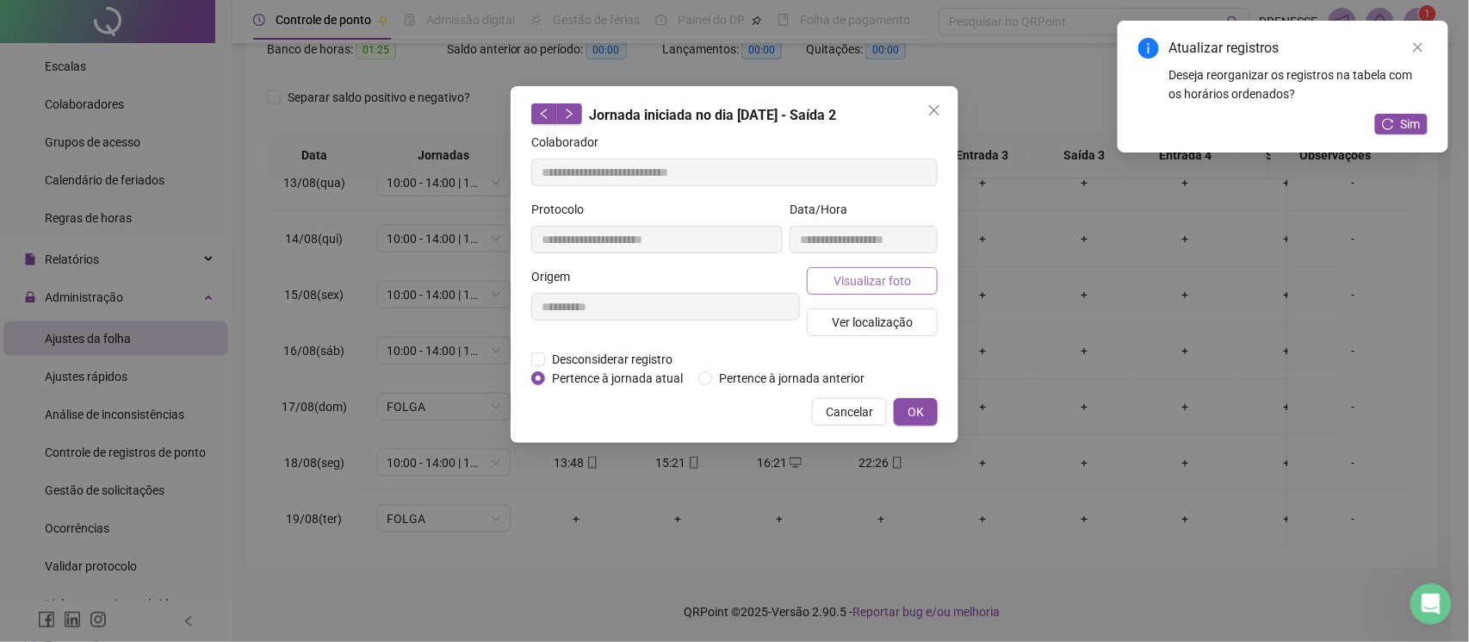
click at [854, 272] on span "Visualizar foto" at bounding box center [873, 280] width 78 height 19
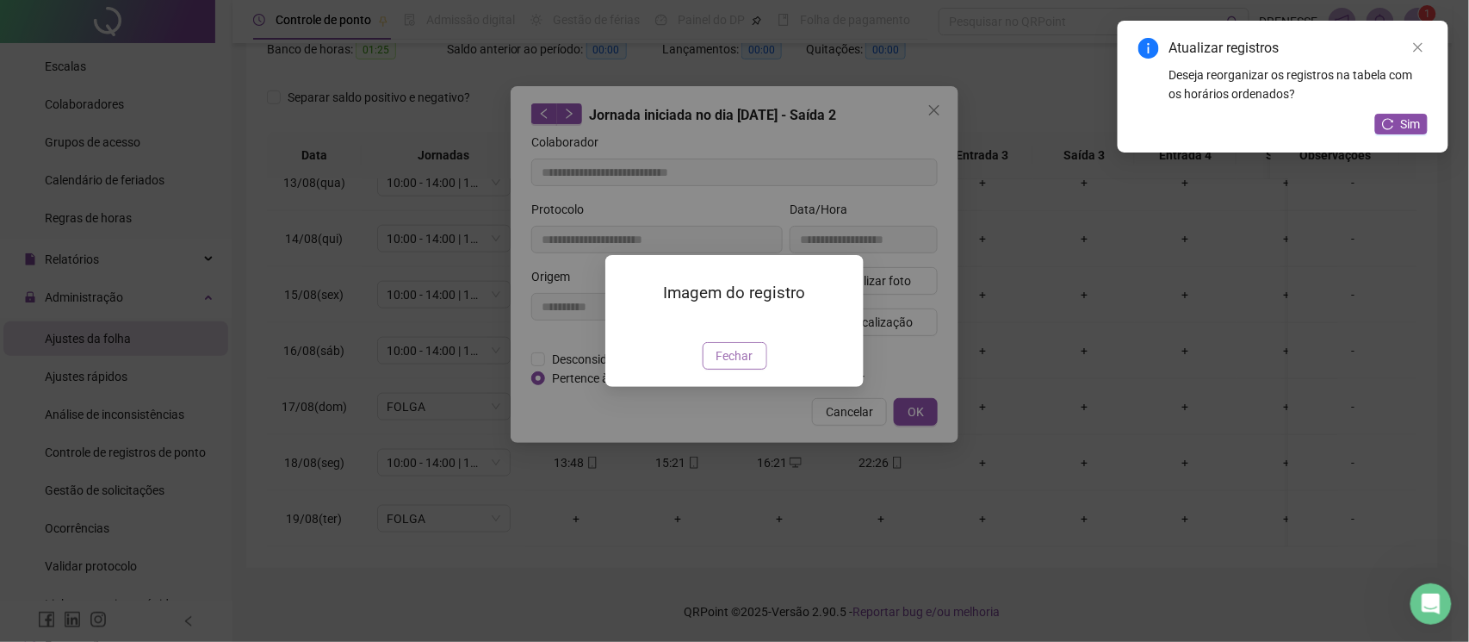
click at [738, 365] on span "Fechar" at bounding box center [735, 355] width 37 height 19
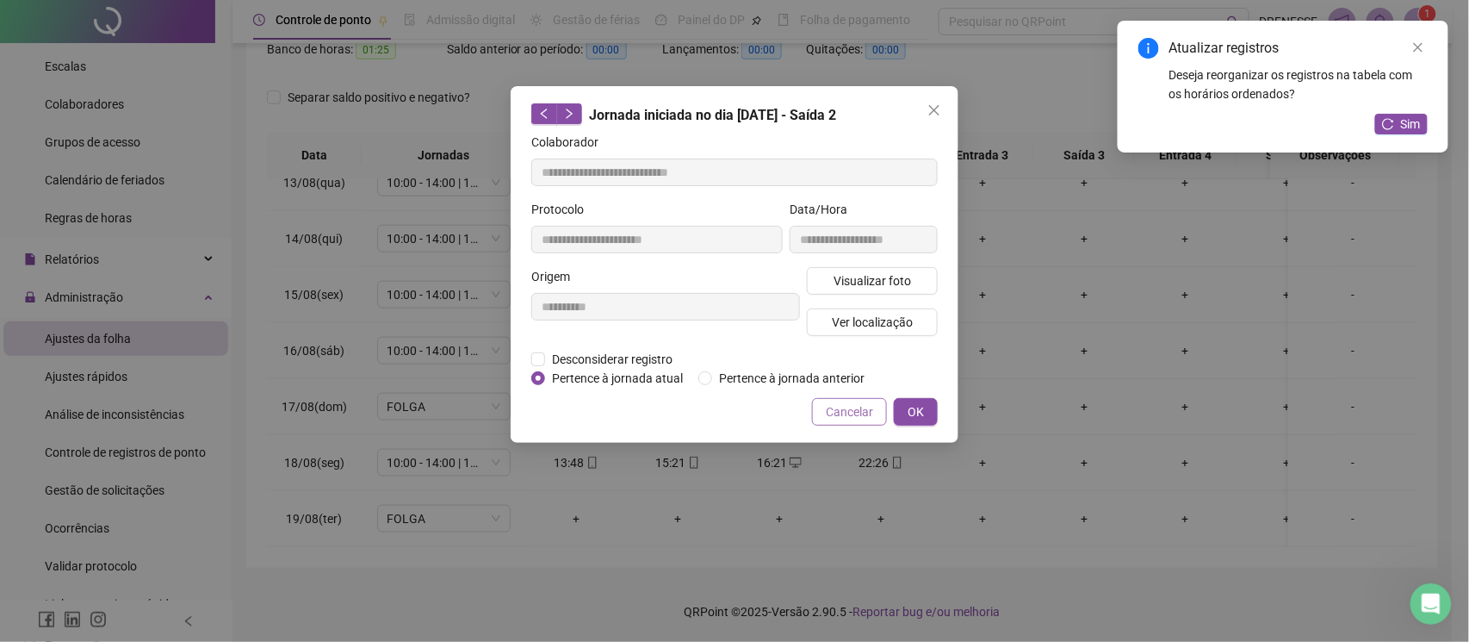
click at [841, 407] on span "Cancelar" at bounding box center [849, 411] width 47 height 19
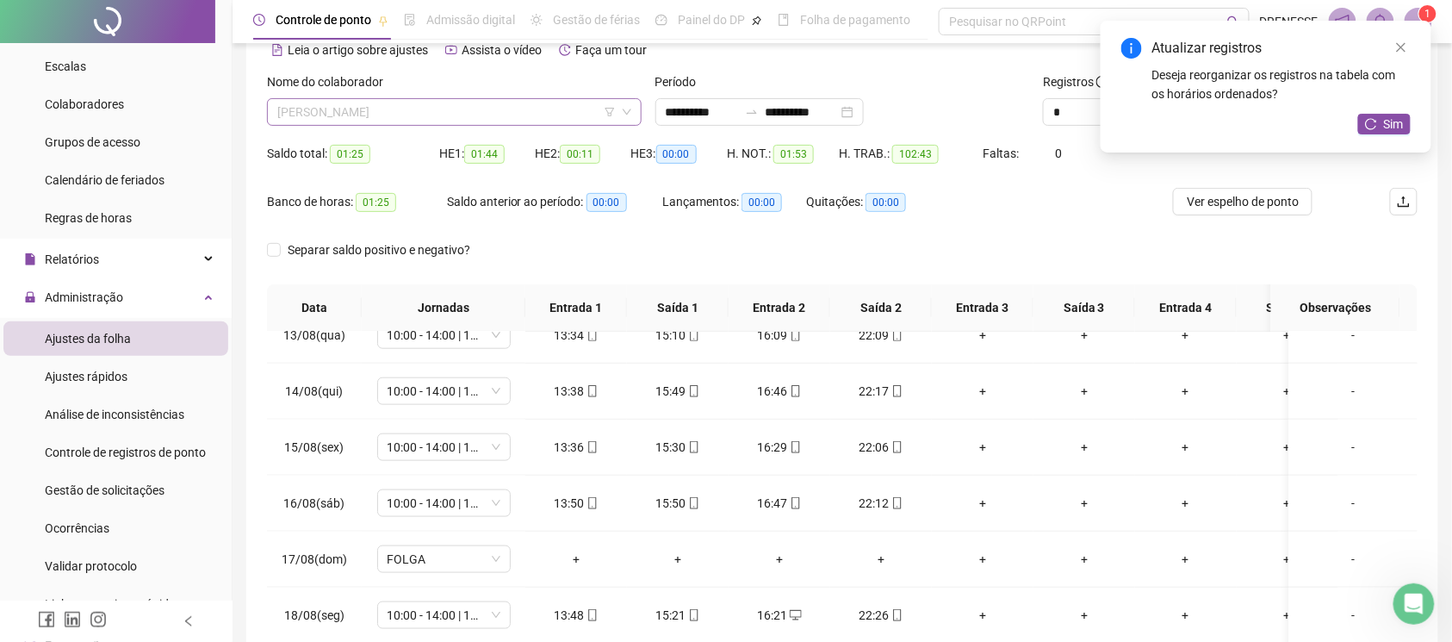
click at [472, 104] on span "[PERSON_NAME]" at bounding box center [454, 112] width 354 height 26
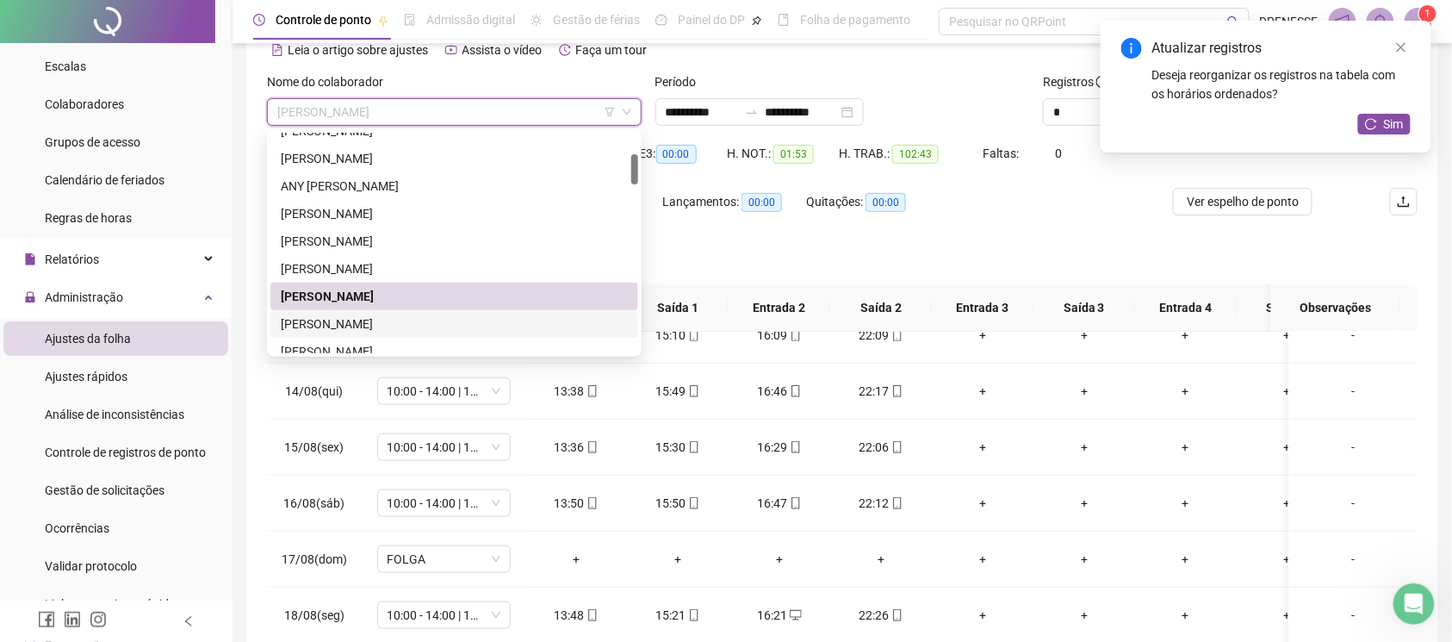
click at [418, 324] on div "[PERSON_NAME]" at bounding box center [454, 323] width 347 height 19
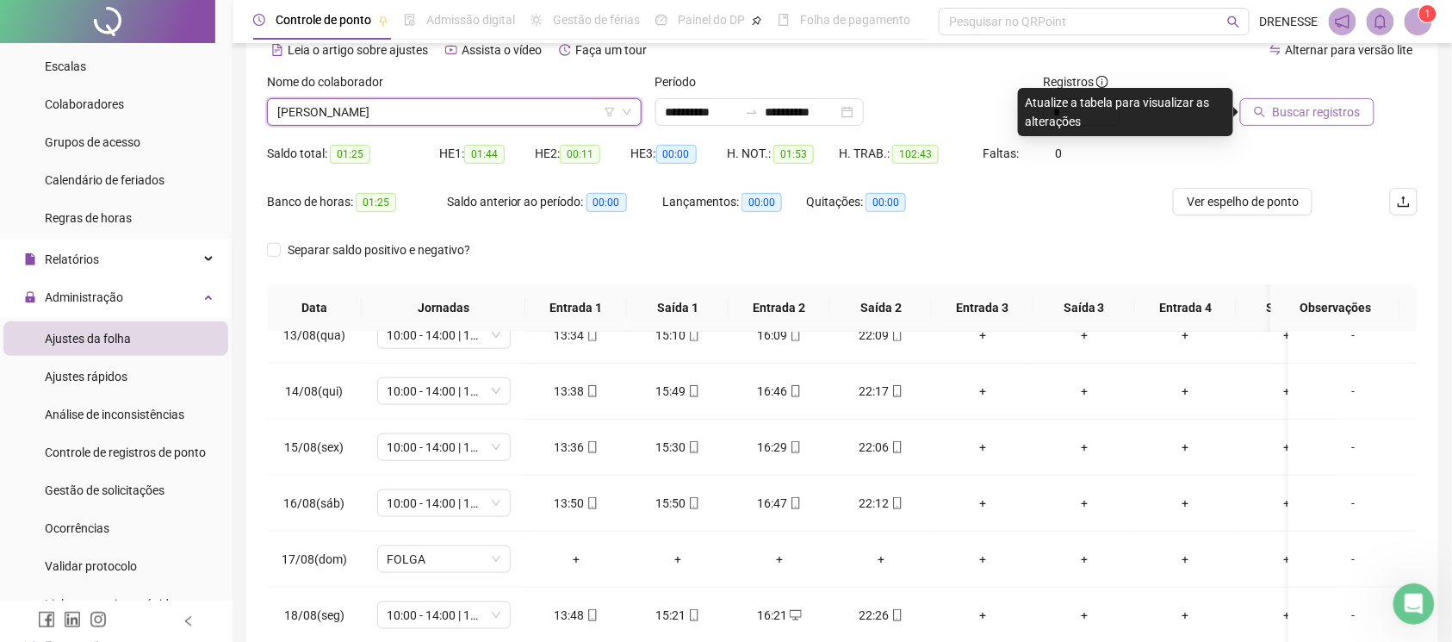
click at [1273, 121] on button "Buscar registros" at bounding box center [1307, 112] width 134 height 28
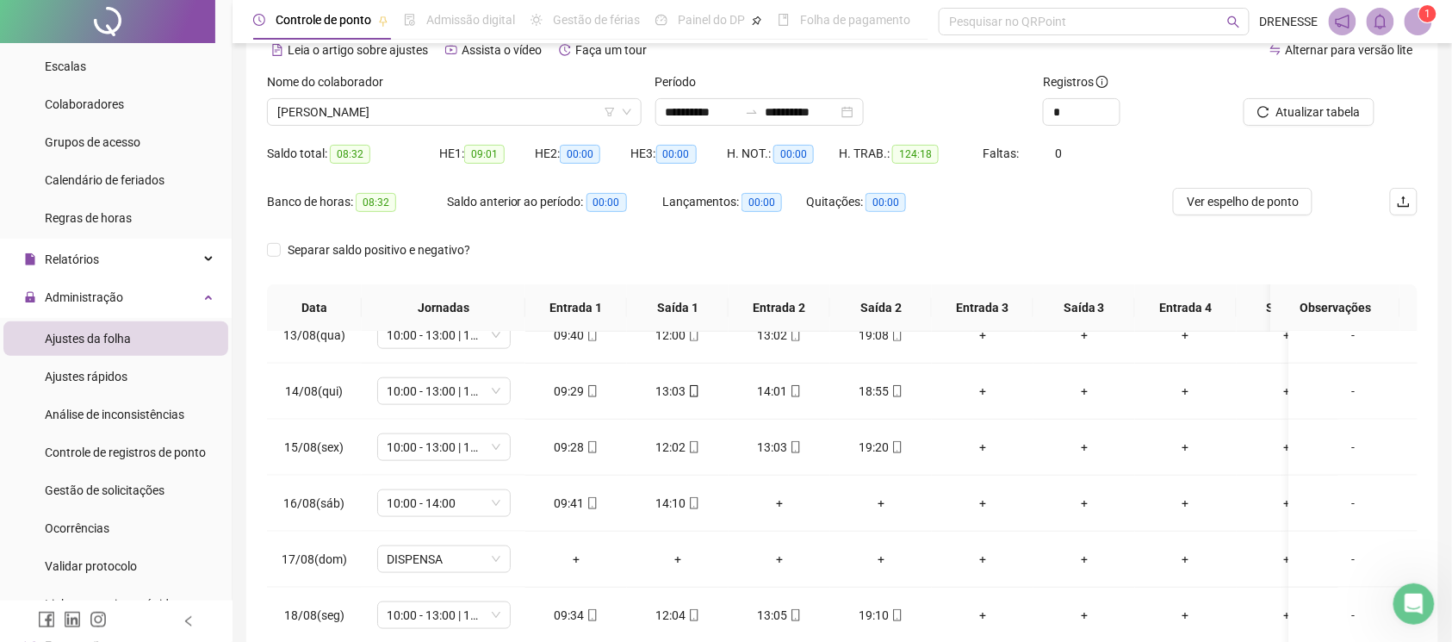
scroll to position [239, 0]
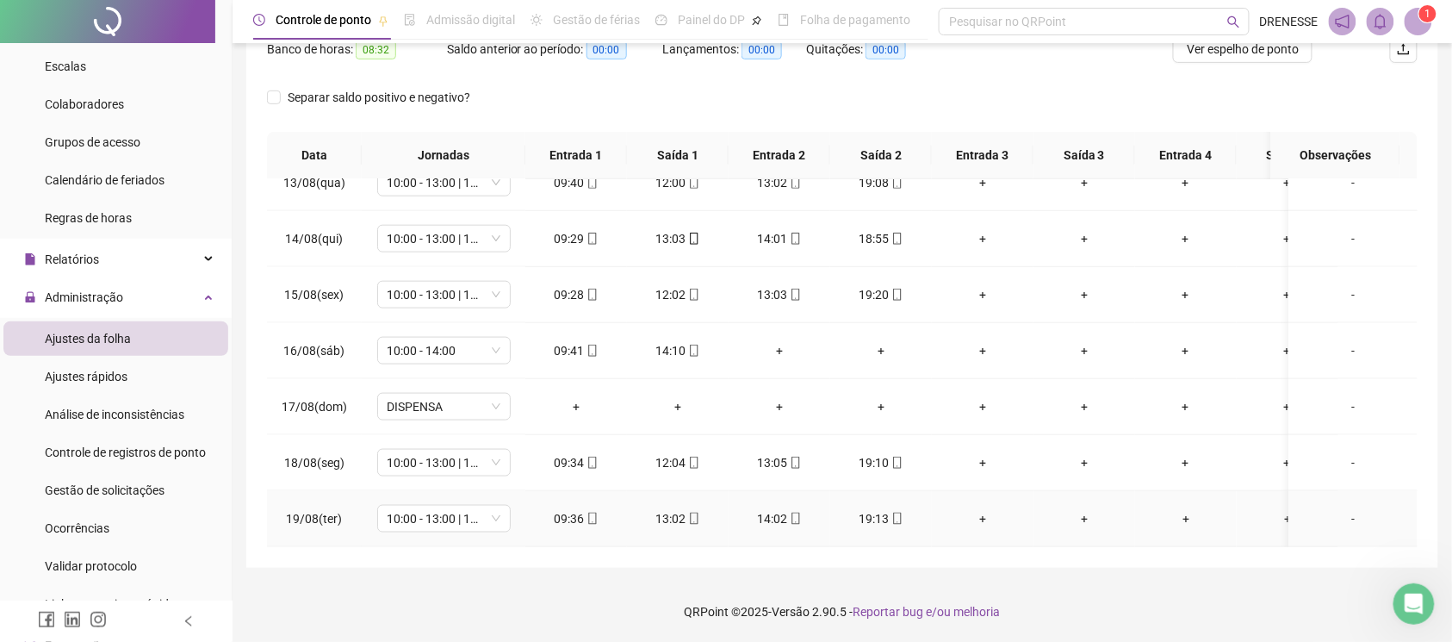
click at [591, 512] on icon "mobile" at bounding box center [592, 518] width 12 height 12
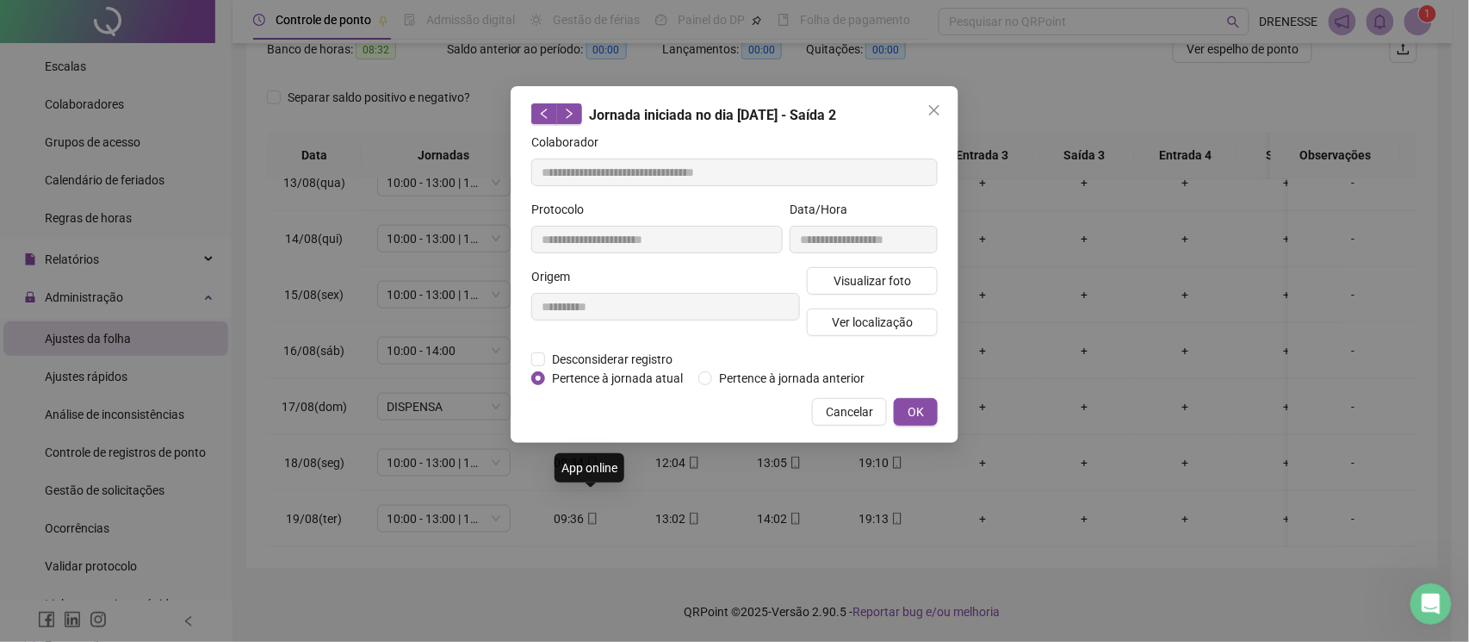
type input "**********"
click at [859, 272] on span "Visualizar foto" at bounding box center [873, 280] width 78 height 19
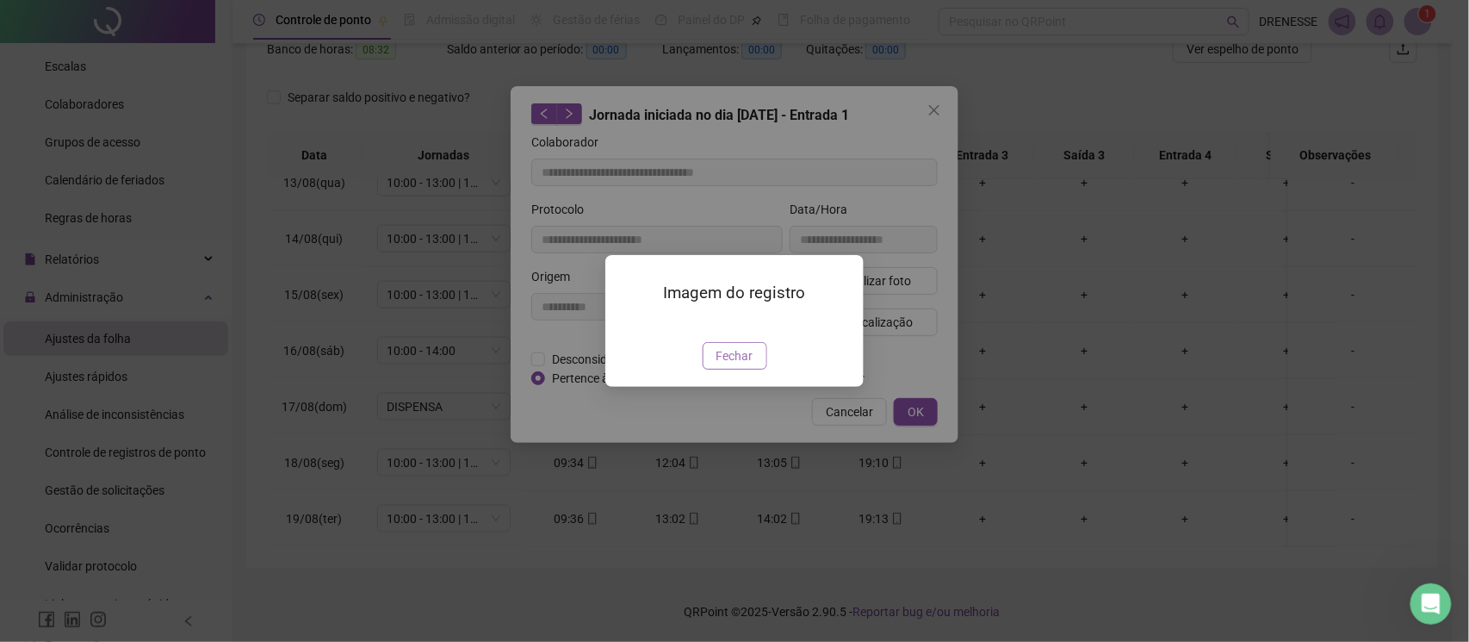
click at [715, 369] on button "Fechar" at bounding box center [735, 356] width 65 height 28
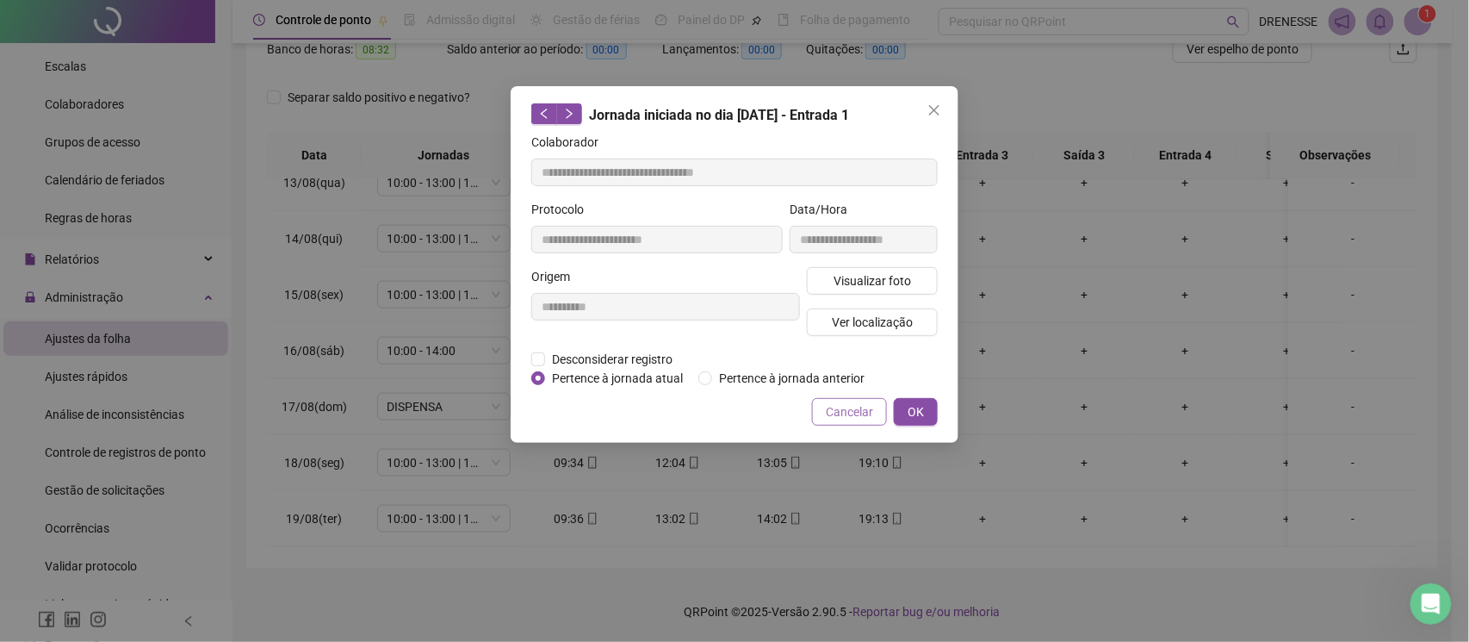
click at [821, 413] on button "Cancelar" at bounding box center [849, 412] width 75 height 28
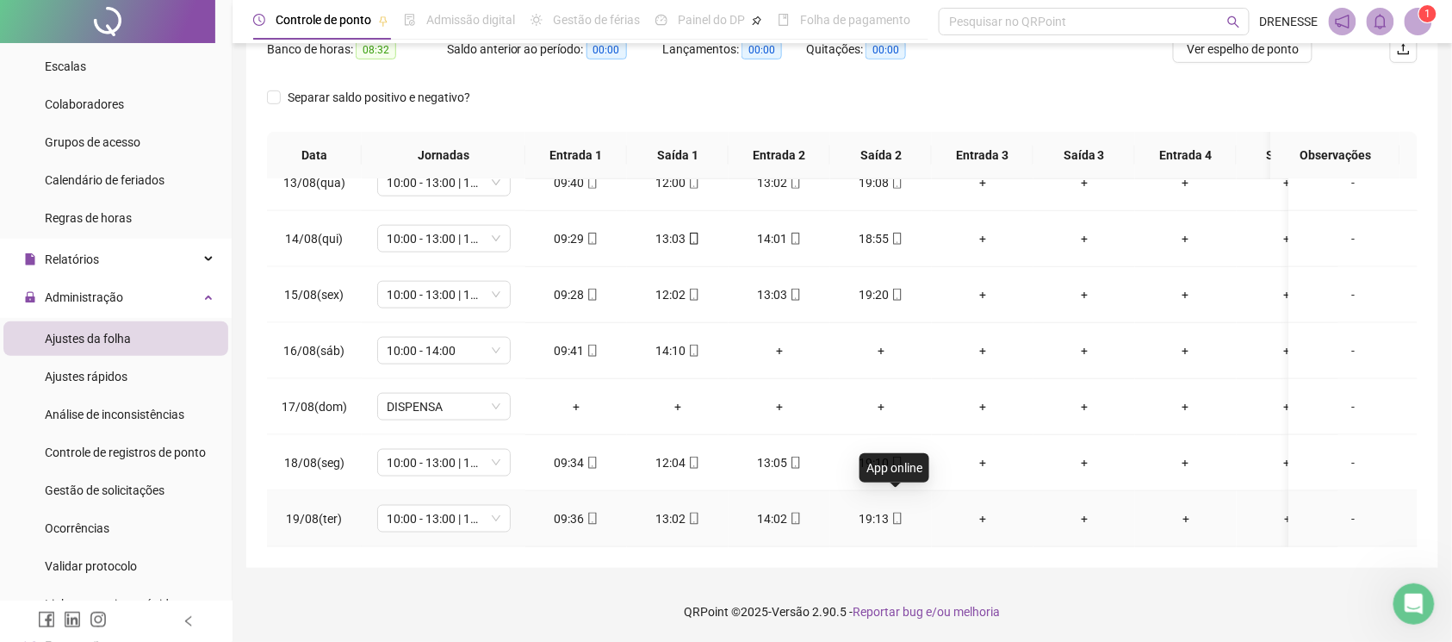
click at [897, 512] on icon "mobile" at bounding box center [897, 518] width 12 height 12
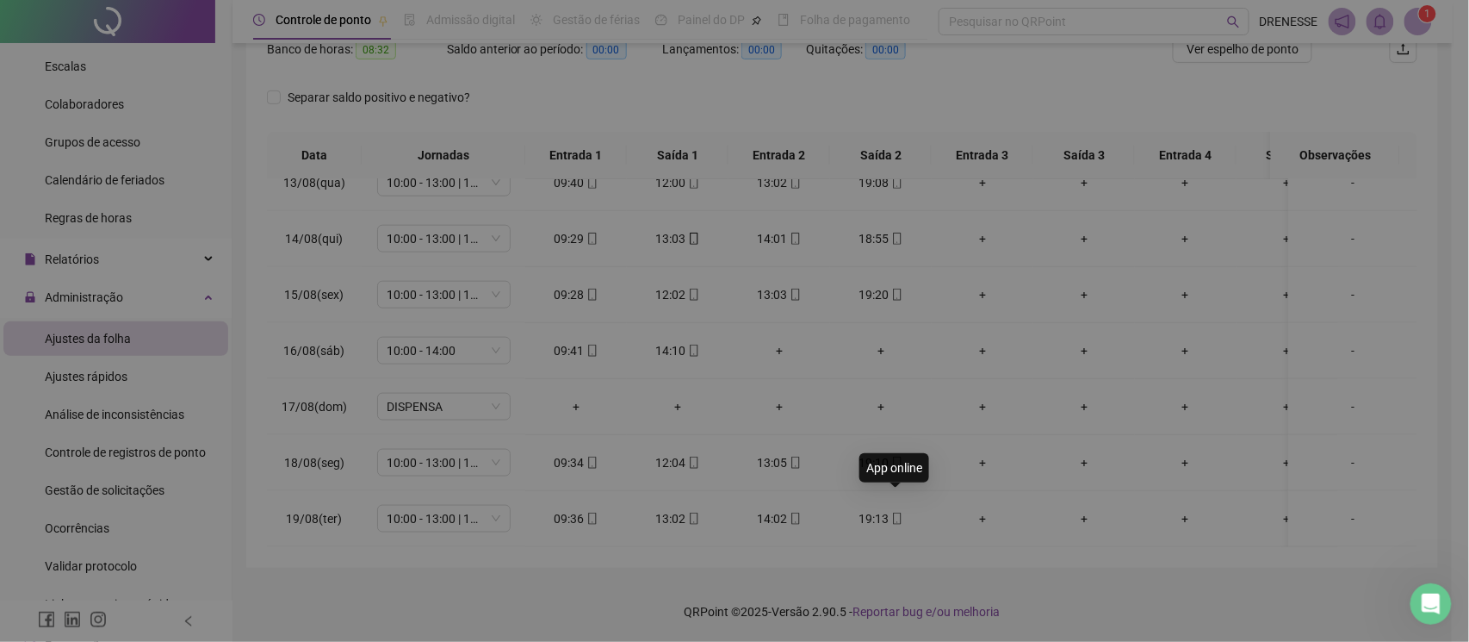
type input "**********"
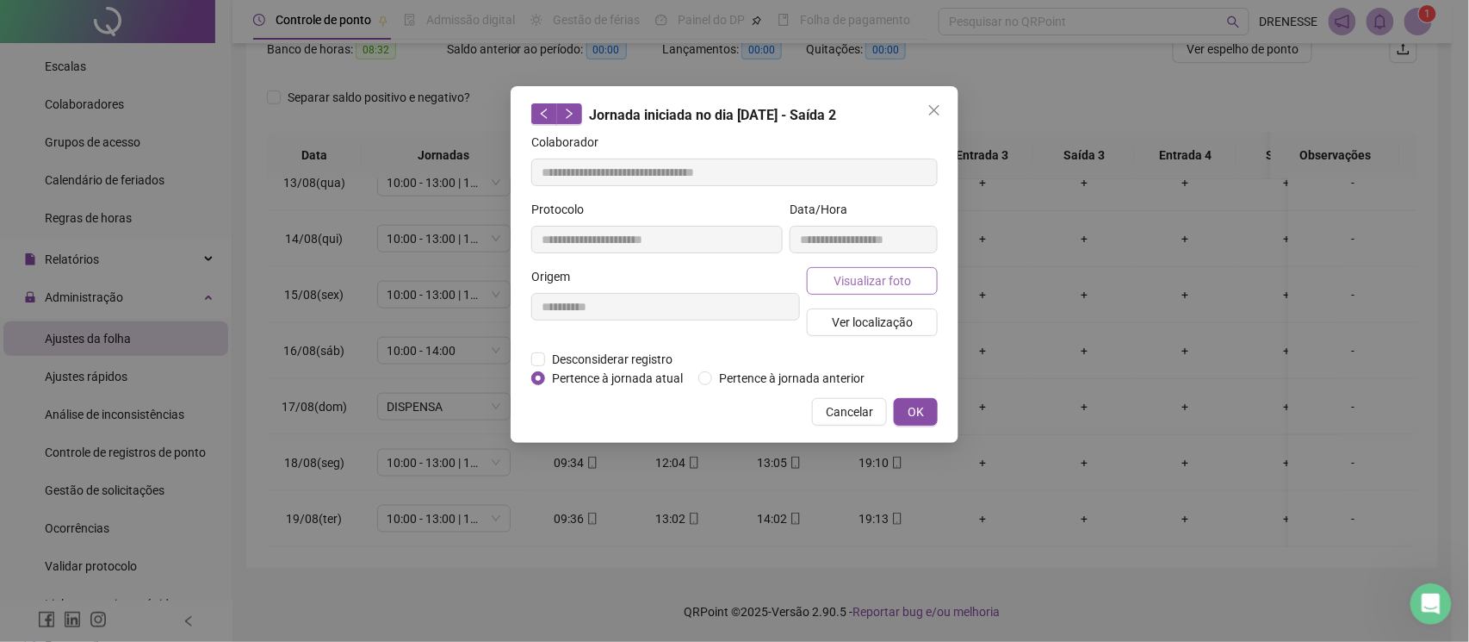
click at [893, 279] on span "Visualizar foto" at bounding box center [873, 280] width 78 height 19
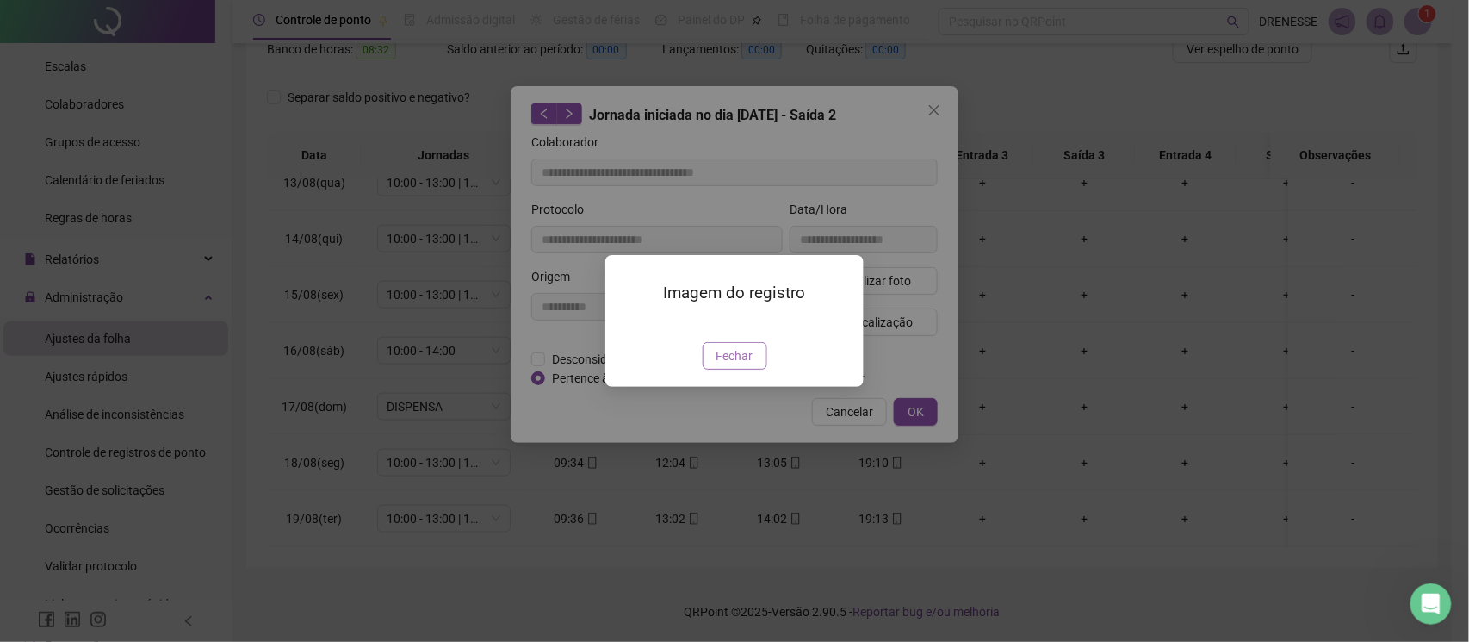
click at [742, 365] on span "Fechar" at bounding box center [735, 355] width 37 height 19
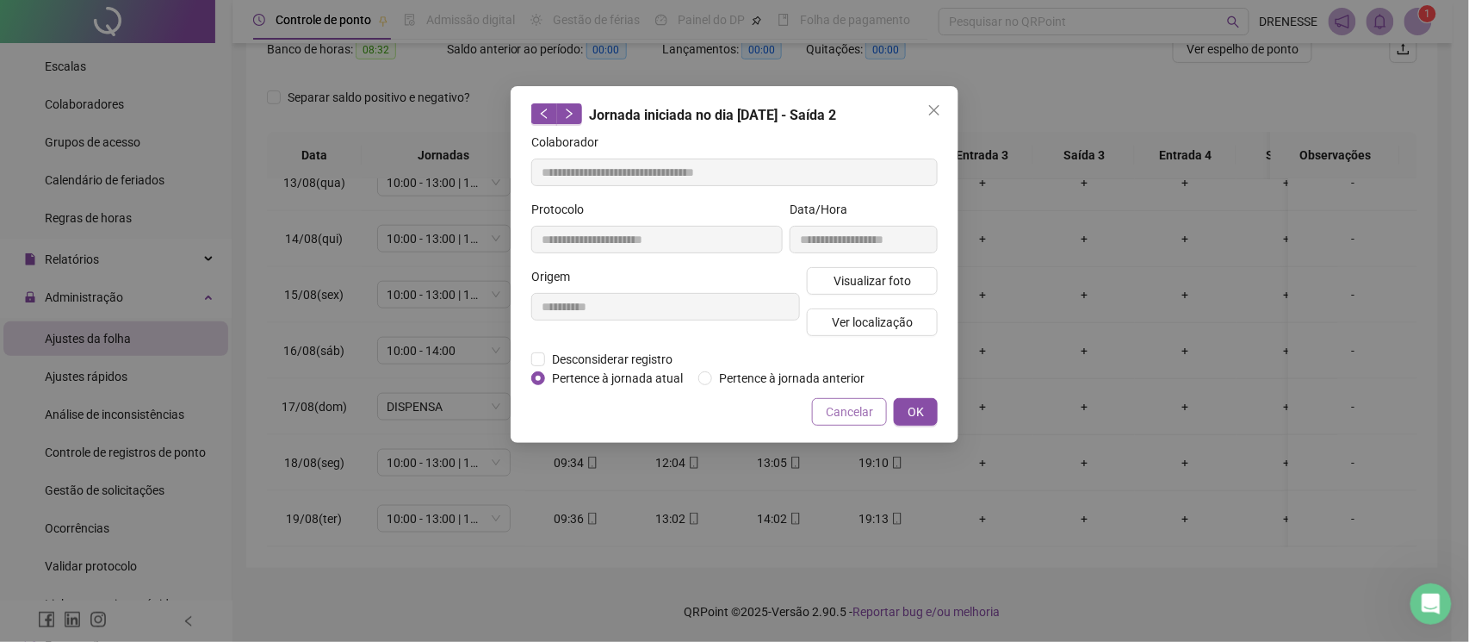
click at [875, 403] on button "Cancelar" at bounding box center [849, 412] width 75 height 28
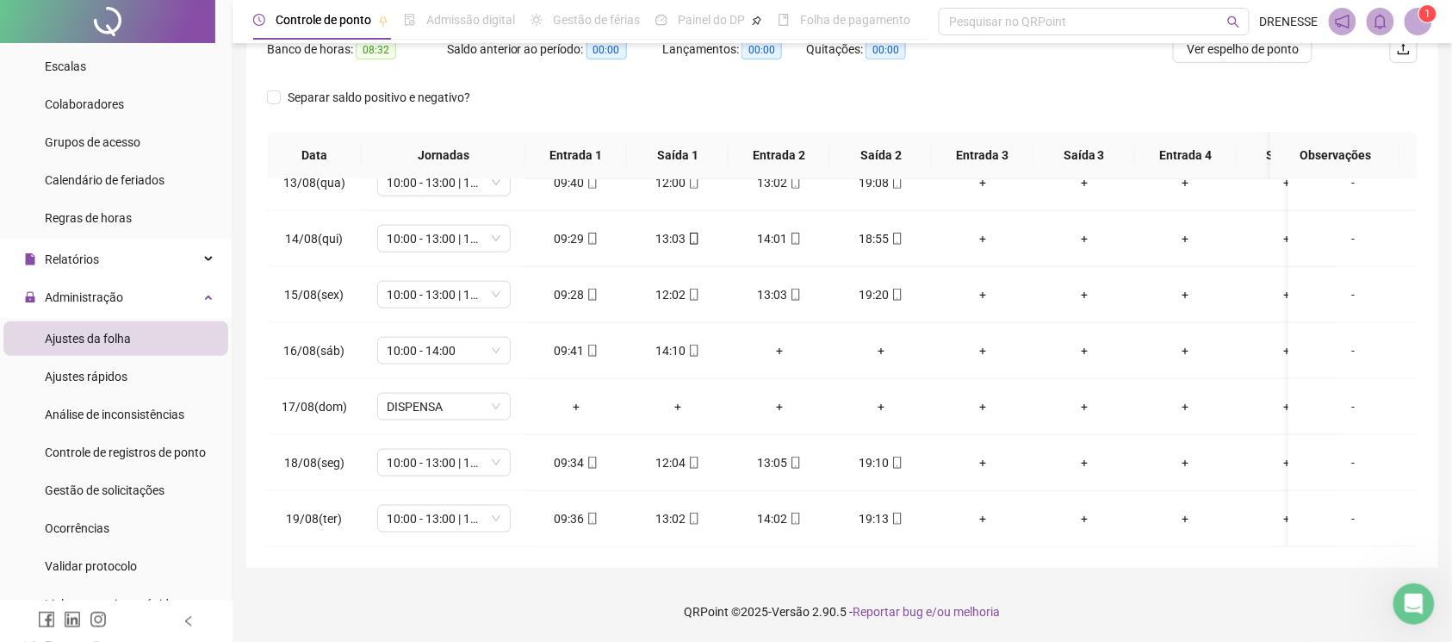
scroll to position [86, 0]
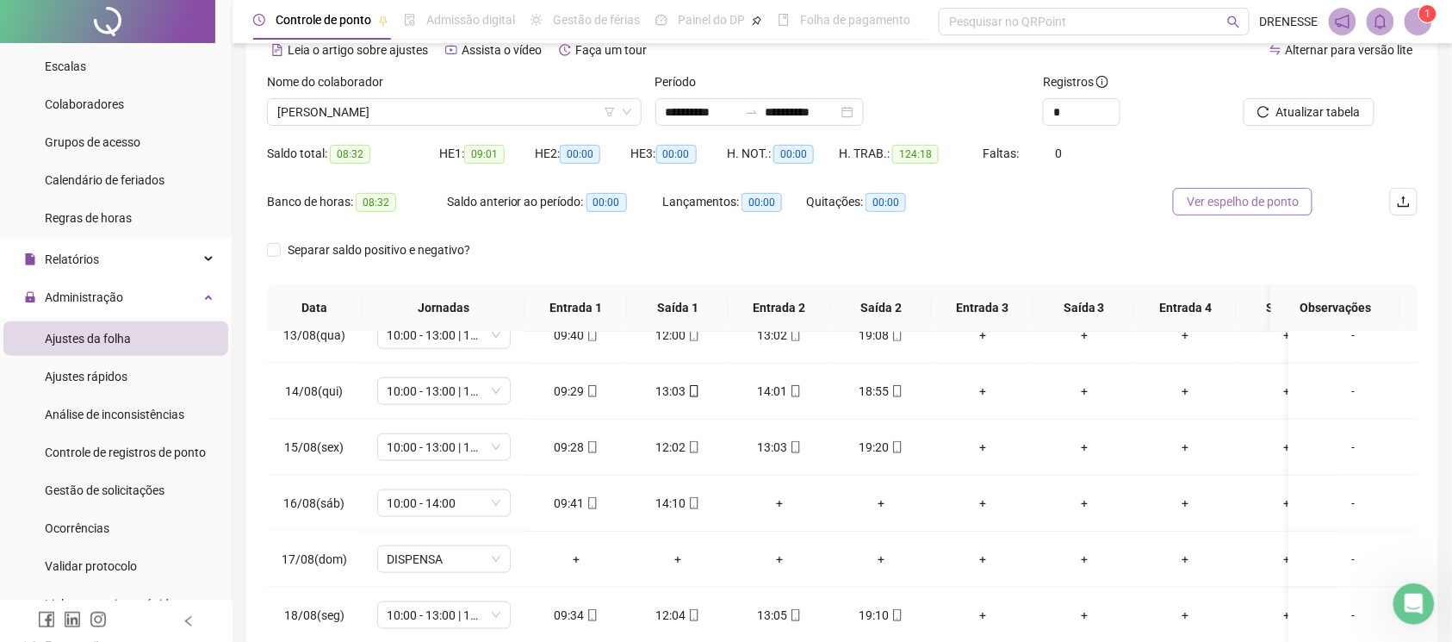
click at [1207, 196] on span "Ver espelho de ponto" at bounding box center [1243, 201] width 112 height 19
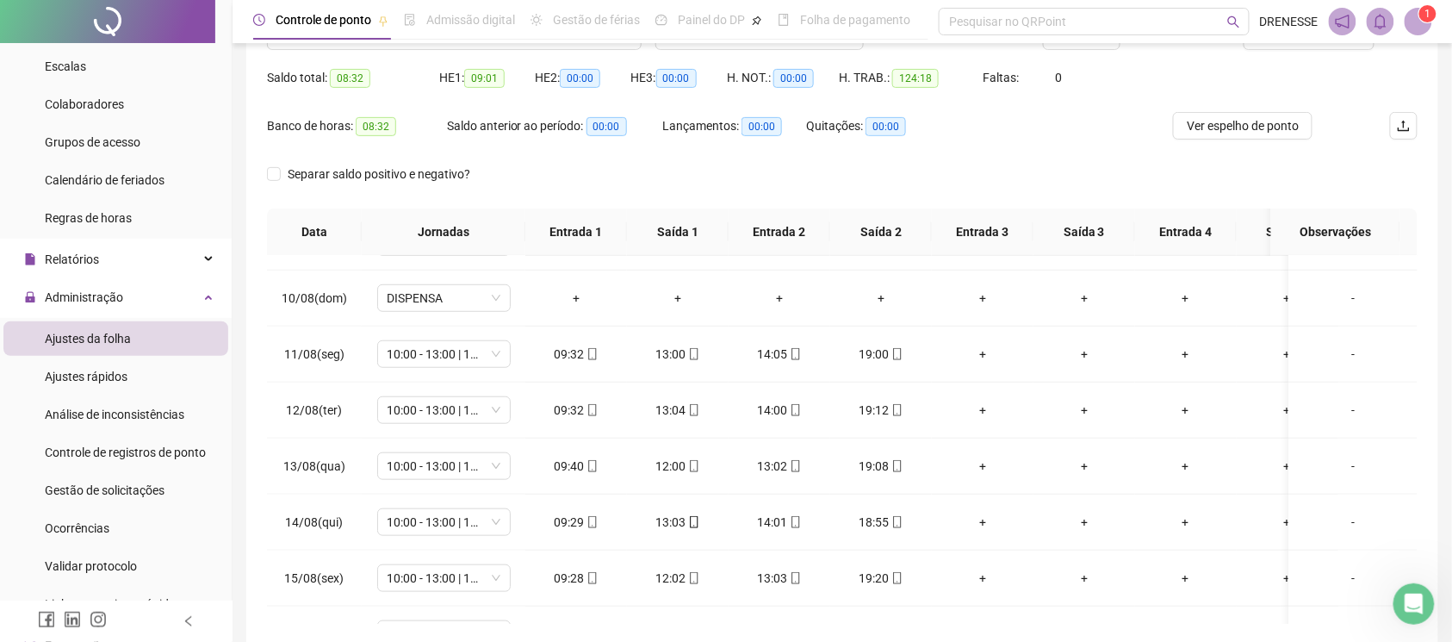
scroll to position [9, 0]
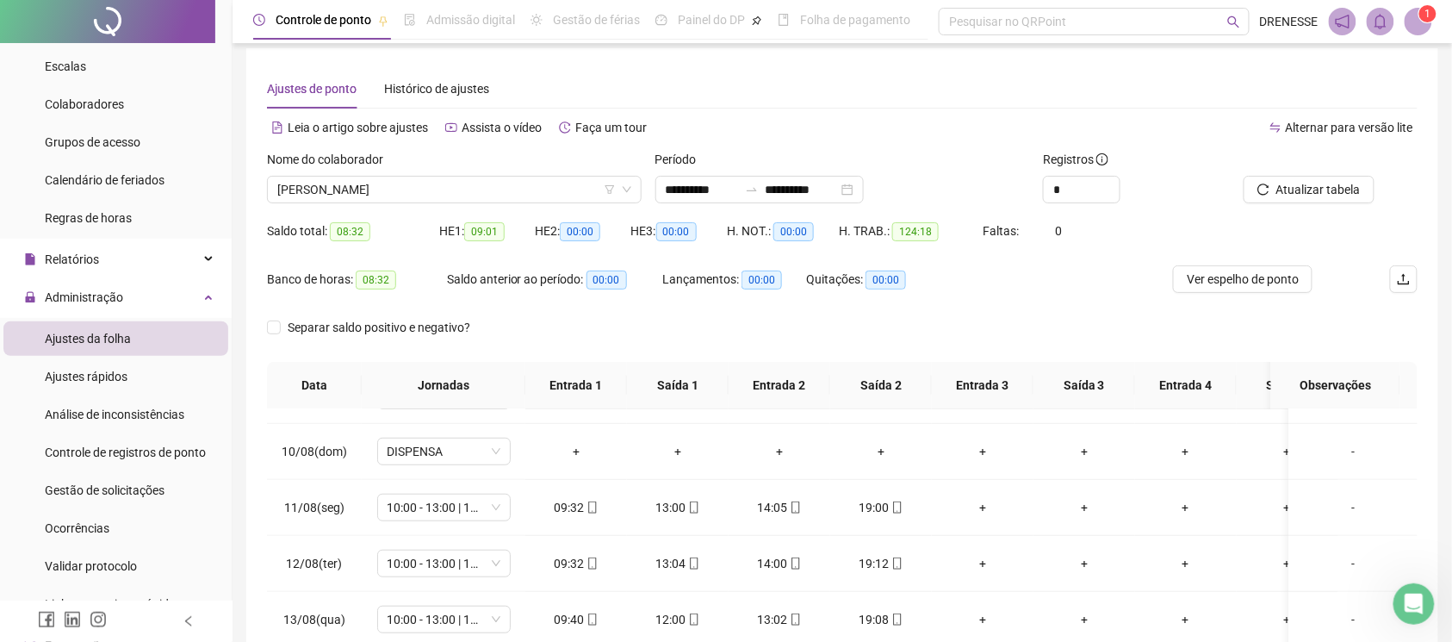
click at [403, 171] on div "Nome do colaborador" at bounding box center [454, 163] width 375 height 26
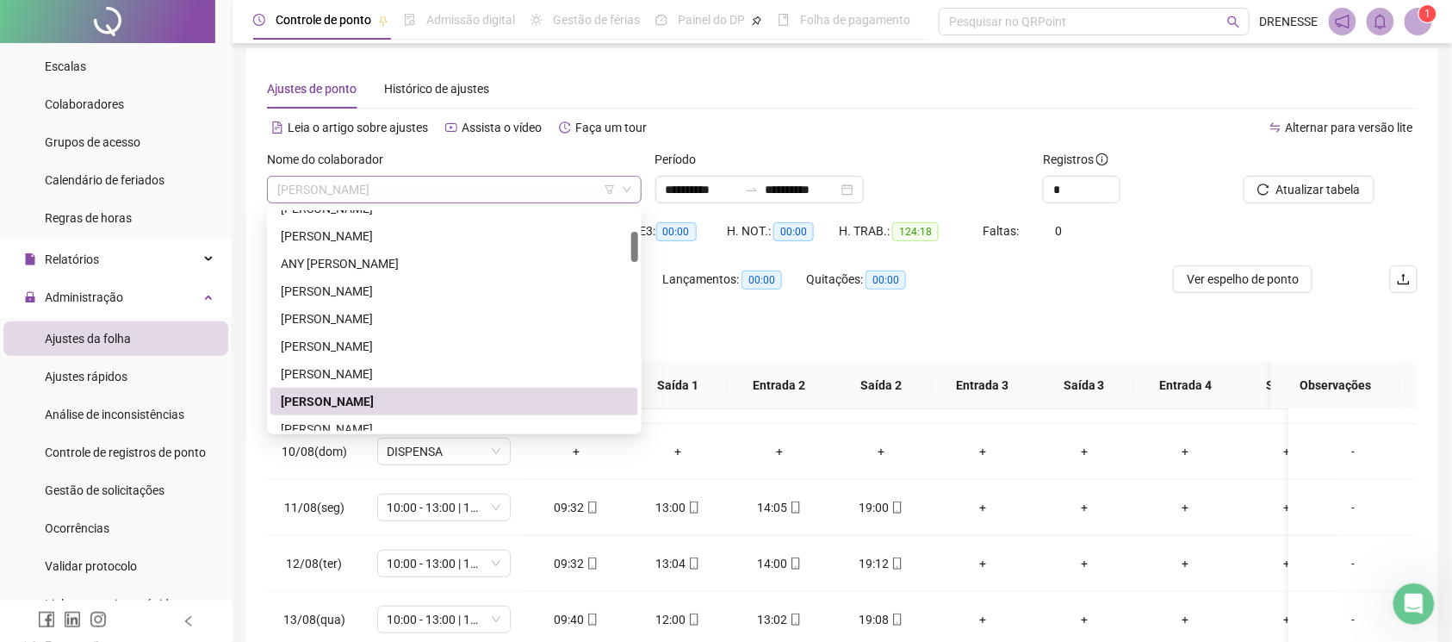
click at [411, 189] on span "[PERSON_NAME]" at bounding box center [454, 190] width 354 height 26
click at [365, 419] on div "[PERSON_NAME]" at bounding box center [454, 428] width 347 height 19
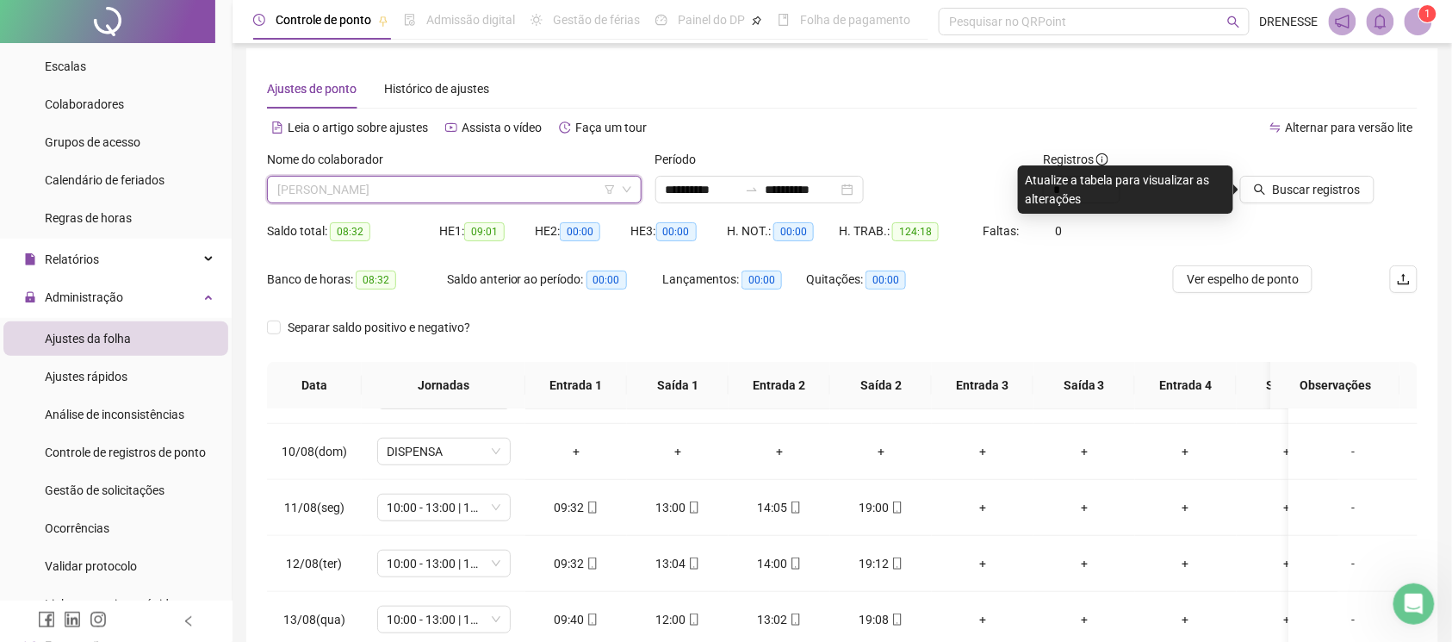
click at [425, 191] on span "[PERSON_NAME]" at bounding box center [454, 190] width 354 height 26
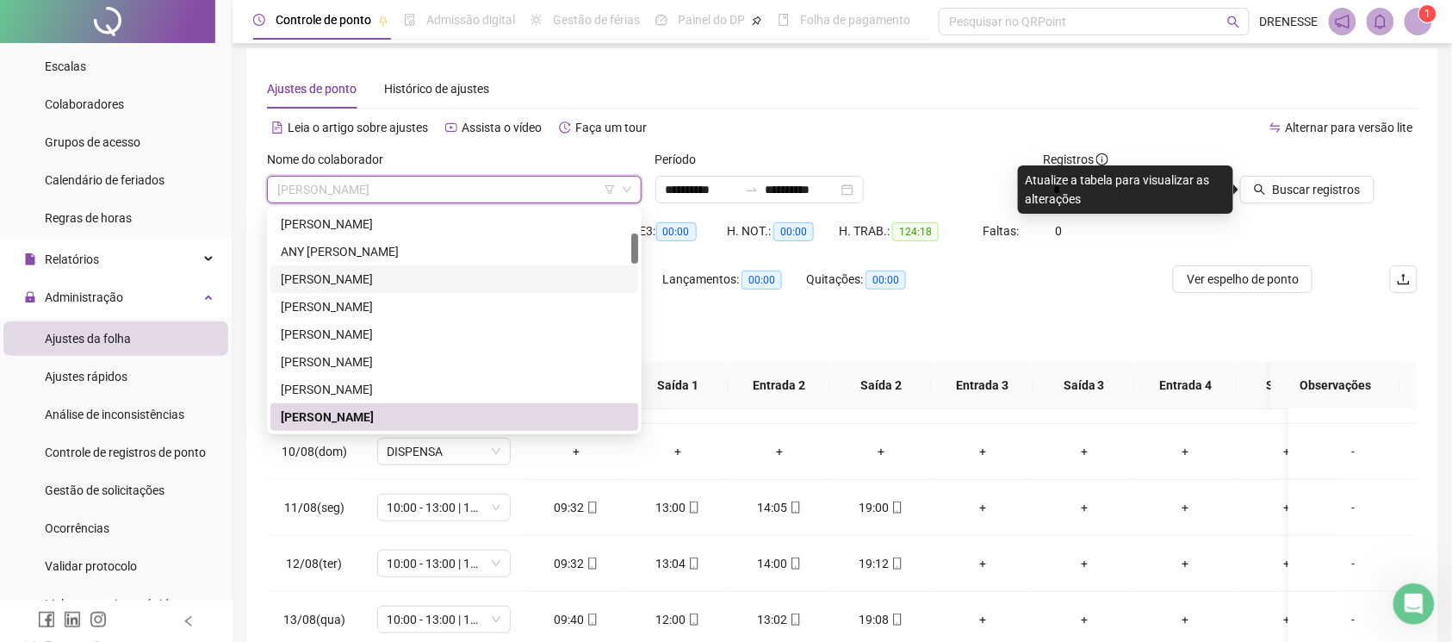
scroll to position [242, 0]
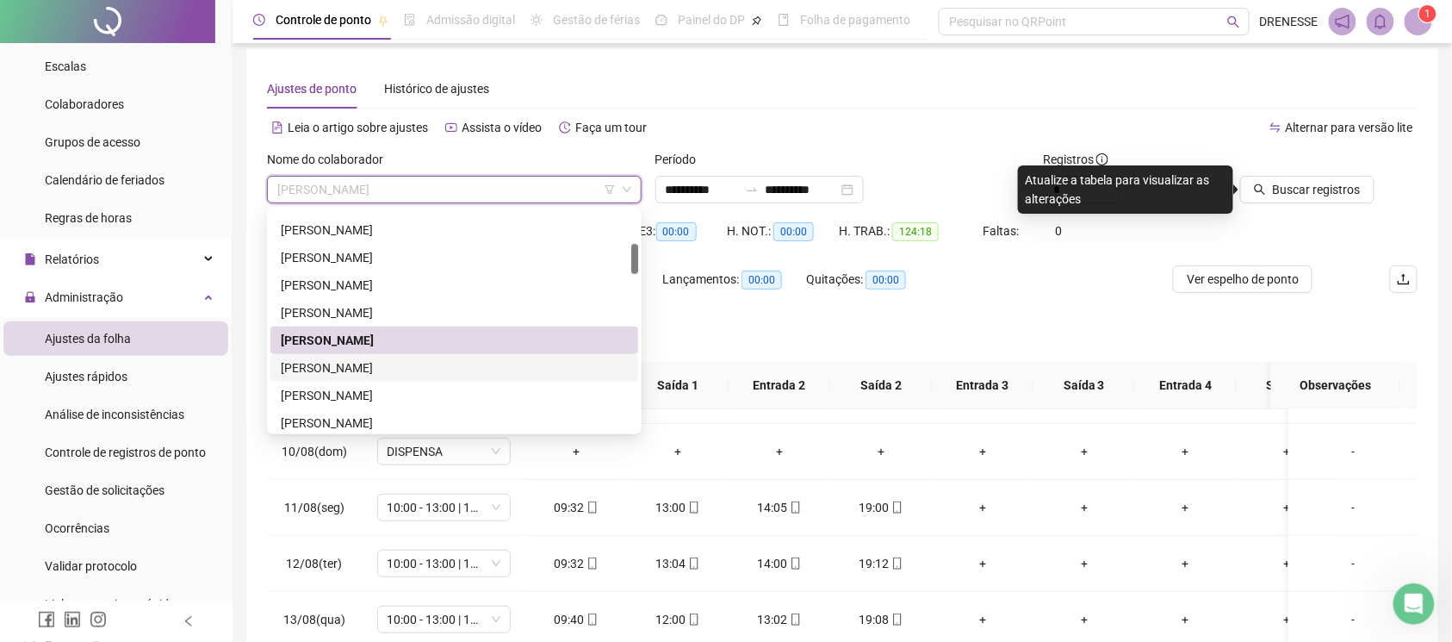
click at [345, 355] on div "[PERSON_NAME]" at bounding box center [454, 368] width 368 height 28
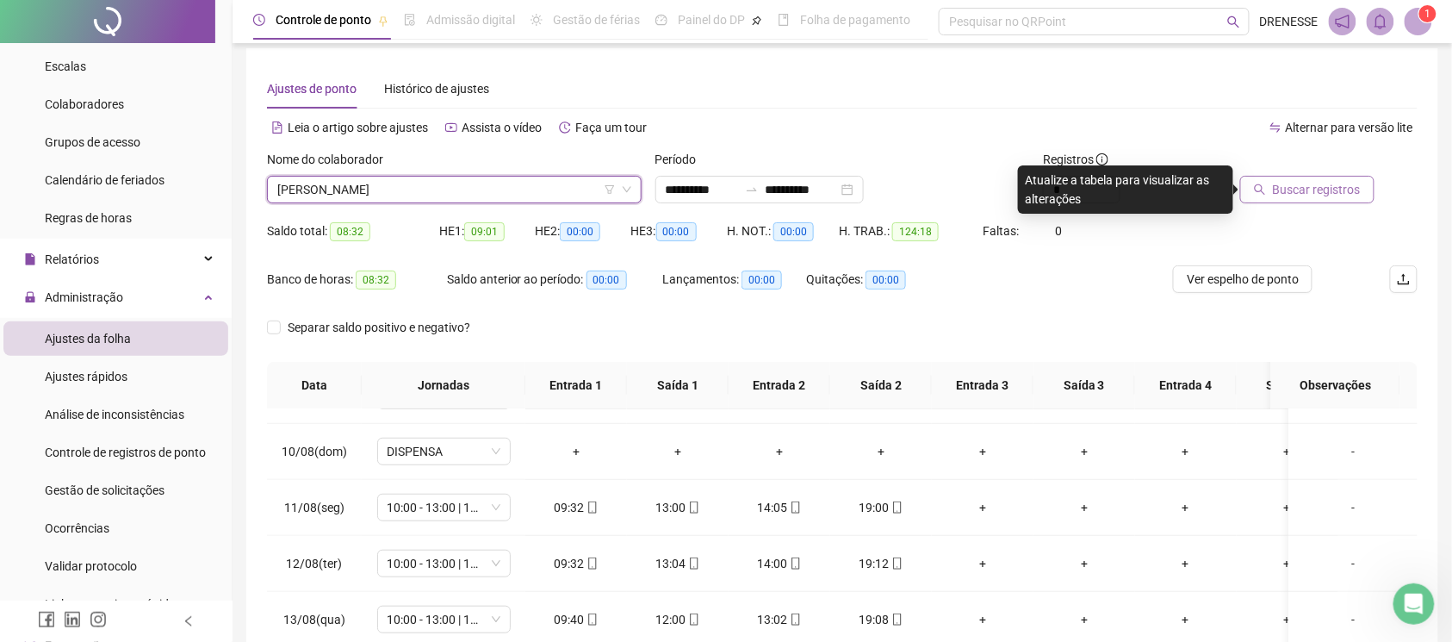
click at [1313, 183] on span "Buscar registros" at bounding box center [1317, 189] width 88 height 19
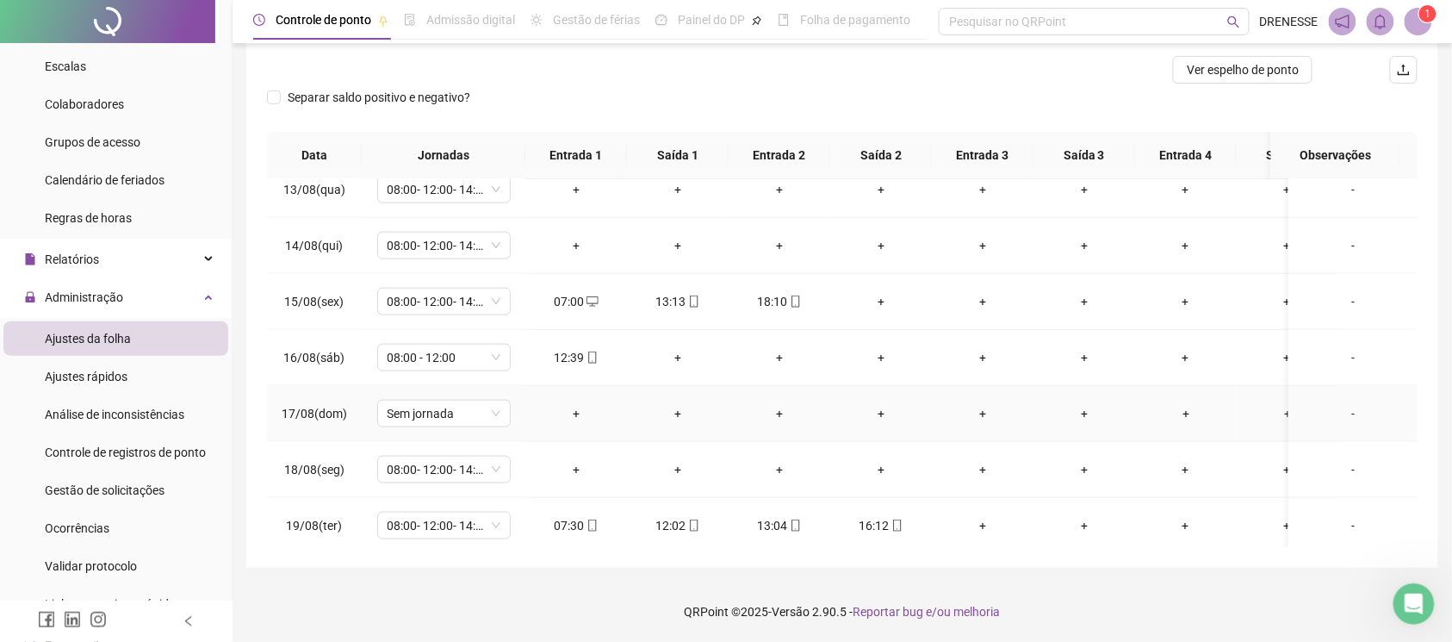
scroll to position [718, 0]
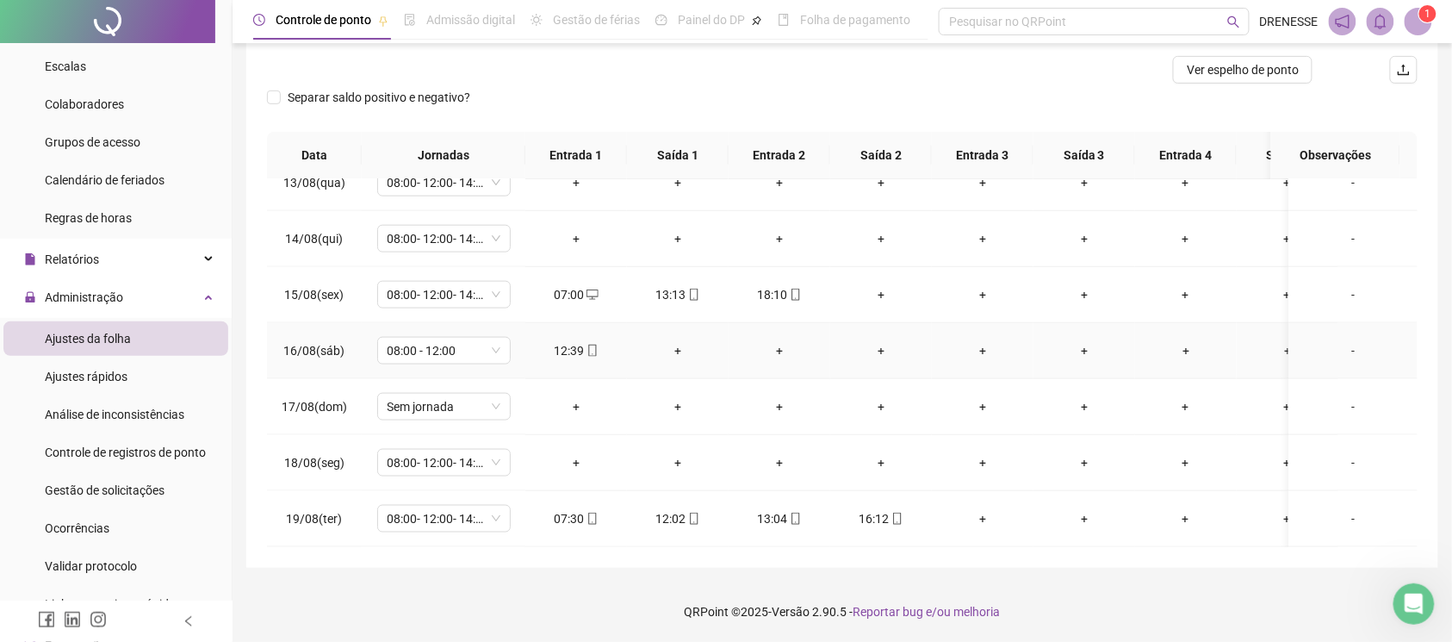
click at [675, 341] on div "+" at bounding box center [678, 350] width 74 height 19
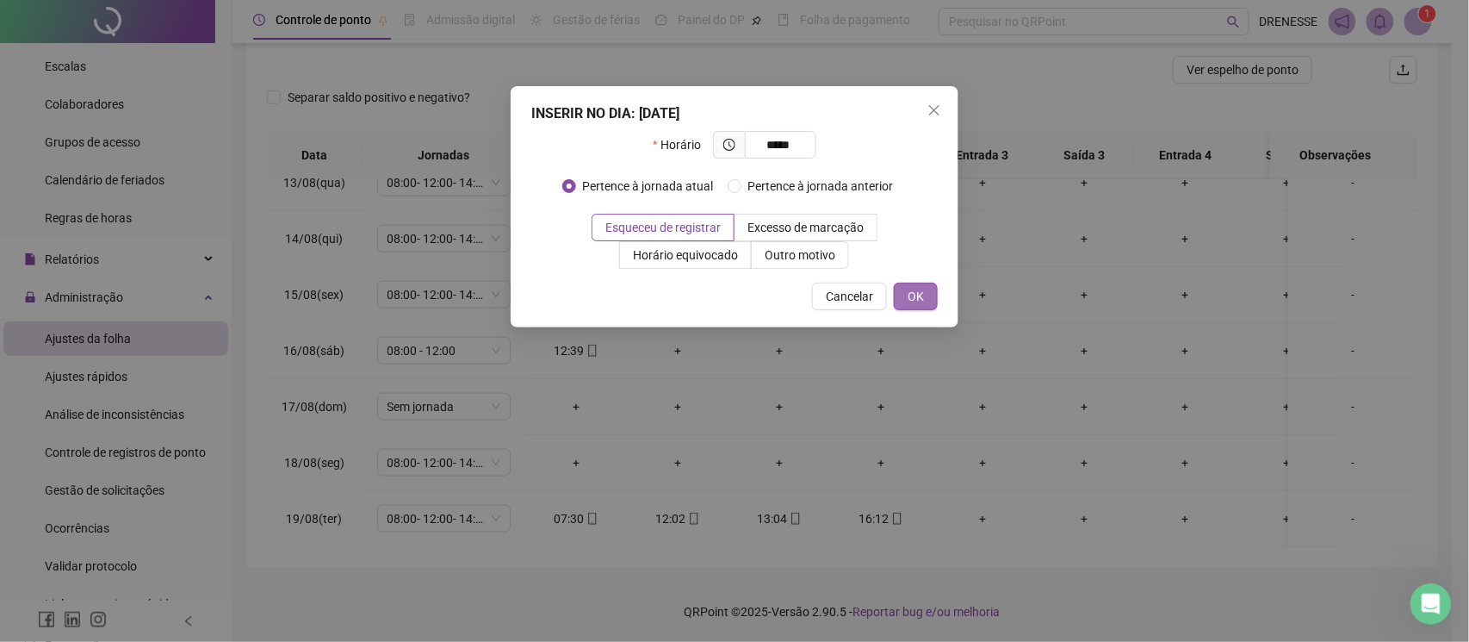
type input "*****"
click at [920, 295] on span "OK" at bounding box center [916, 296] width 16 height 19
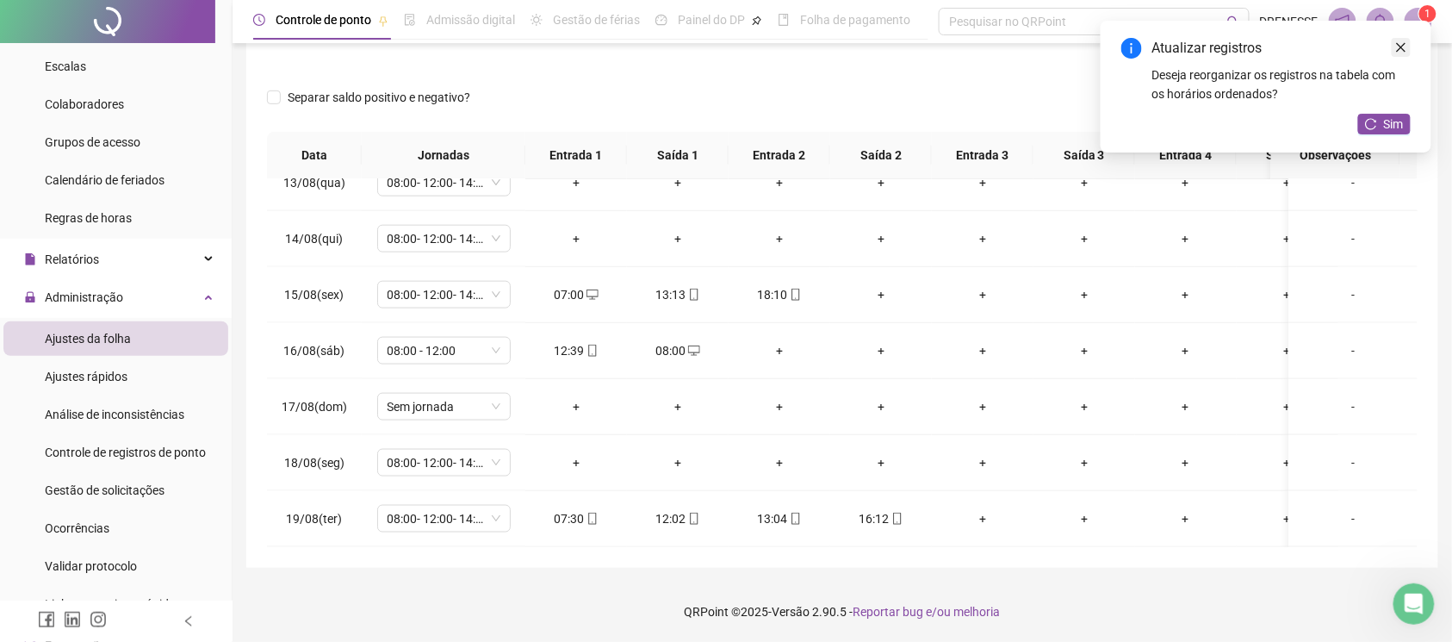
click at [1397, 46] on icon "close" at bounding box center [1401, 47] width 12 height 12
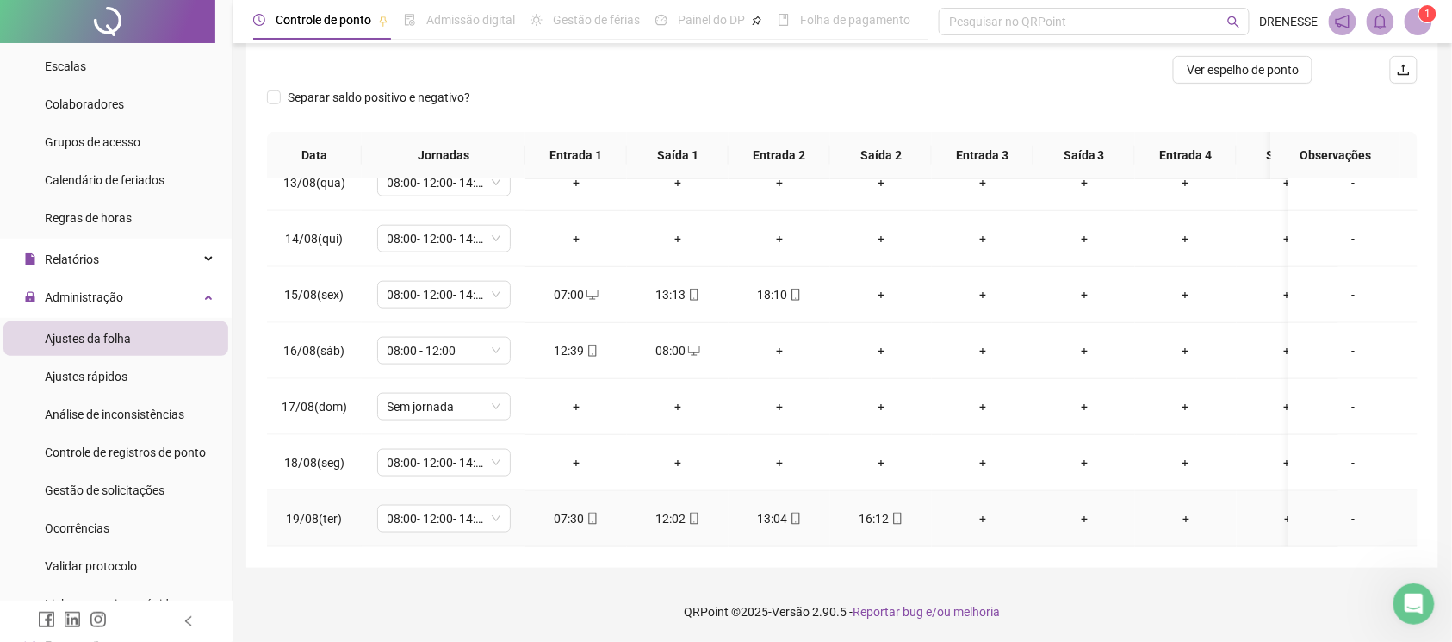
click at [891, 512] on icon "mobile" at bounding box center [897, 518] width 12 height 12
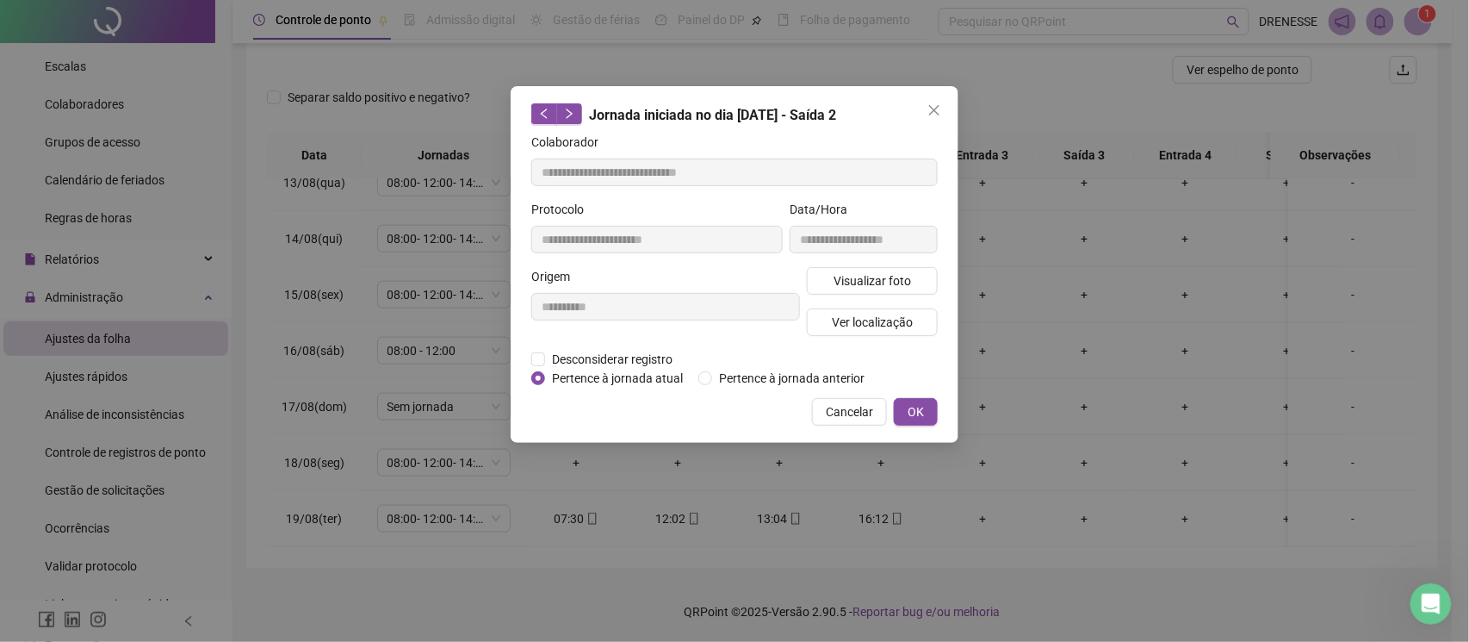
click at [899, 260] on div "**********" at bounding box center [863, 233] width 155 height 67
type input "**********"
click at [885, 276] on span "Visualizar foto" at bounding box center [873, 280] width 78 height 19
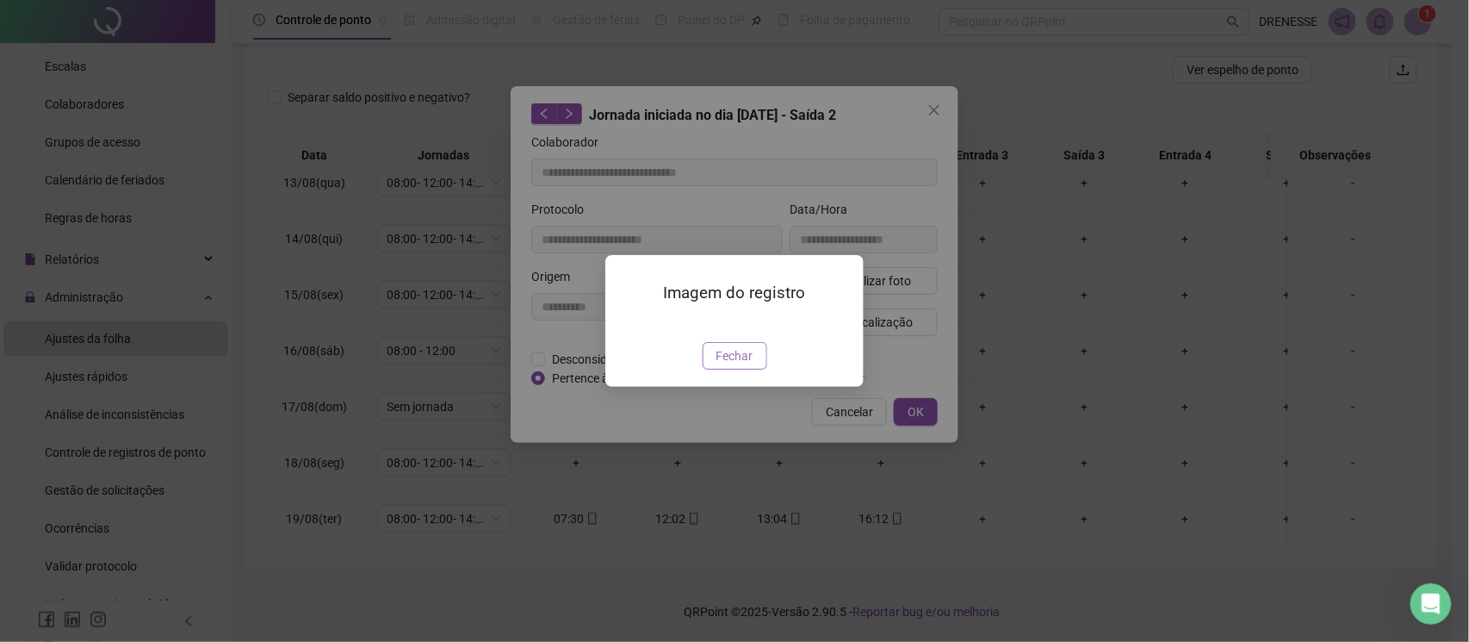
click at [737, 365] on span "Fechar" at bounding box center [735, 355] width 37 height 19
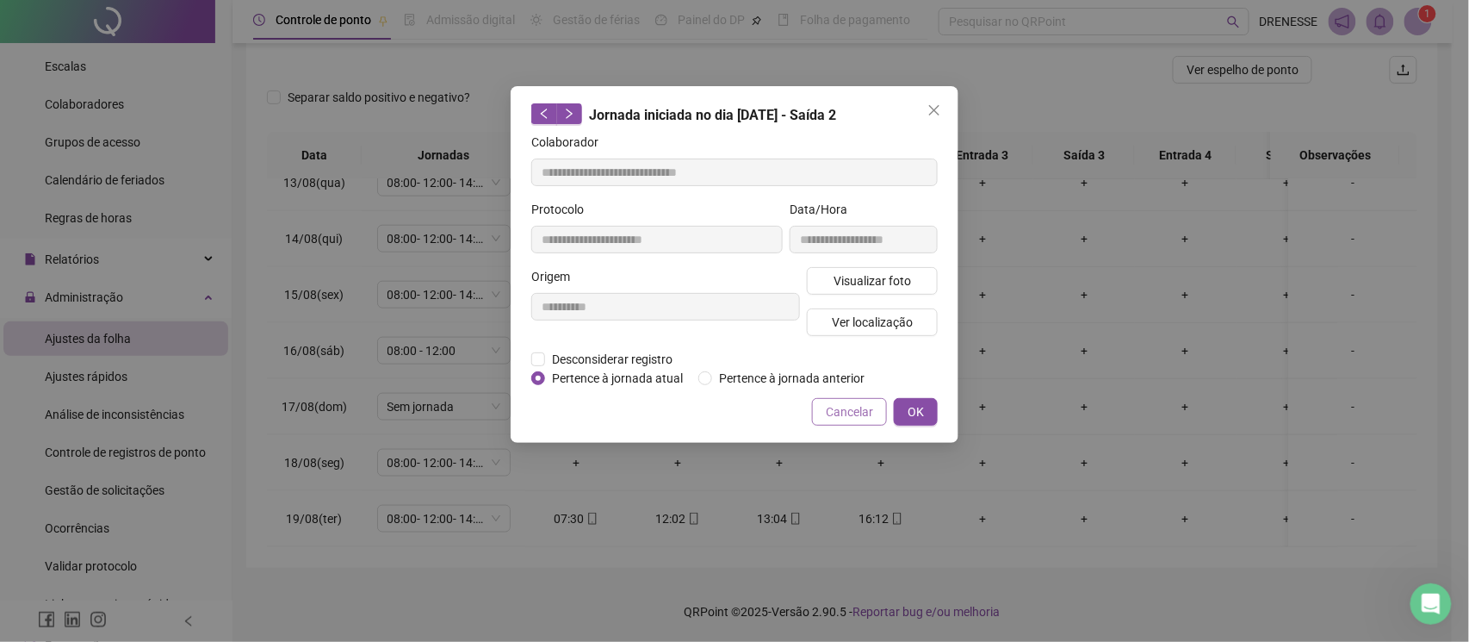
click at [824, 418] on button "Cancelar" at bounding box center [849, 412] width 75 height 28
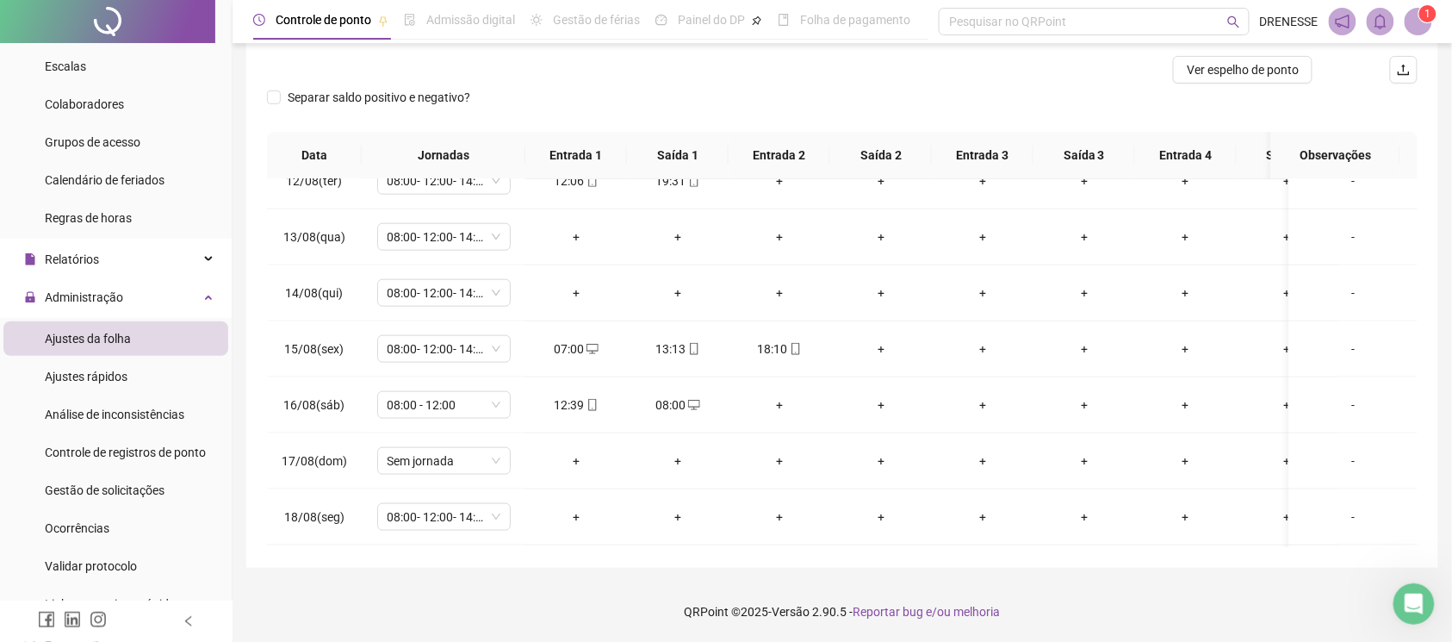
scroll to position [141, 0]
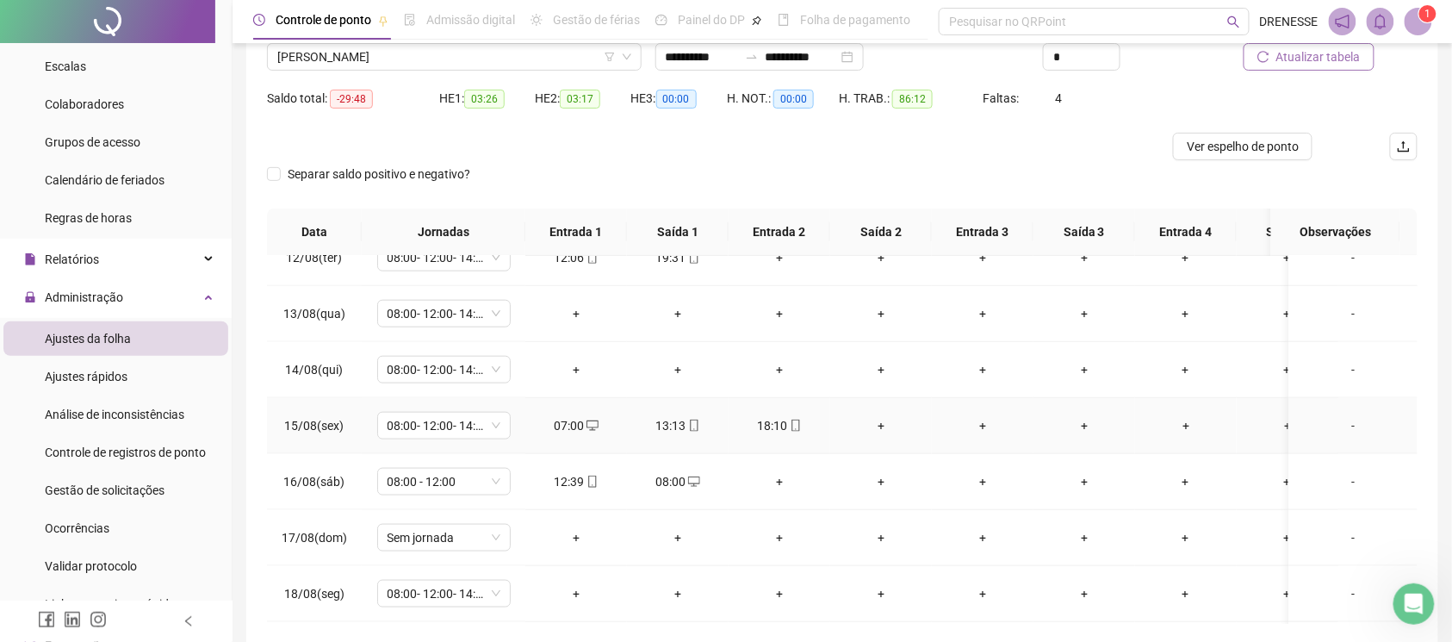
click at [877, 431] on div "+" at bounding box center [881, 425] width 74 height 19
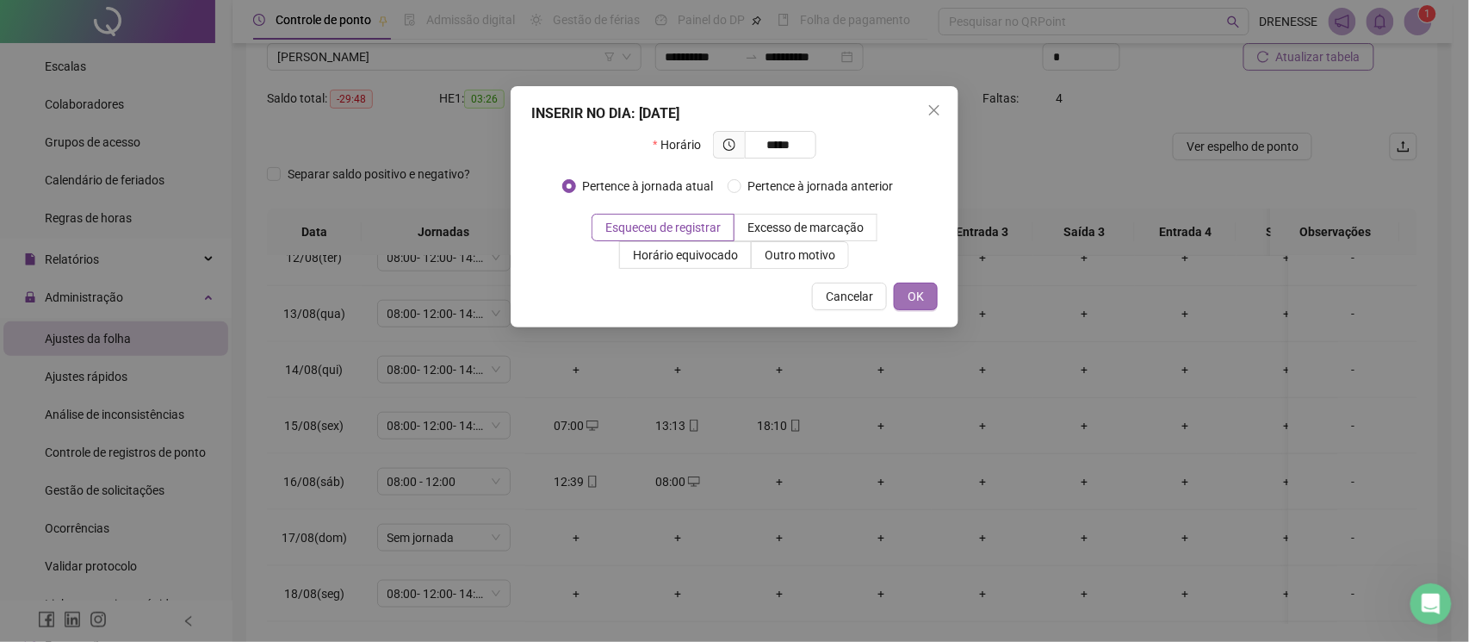
type input "*****"
click at [923, 290] on span "OK" at bounding box center [916, 296] width 16 height 19
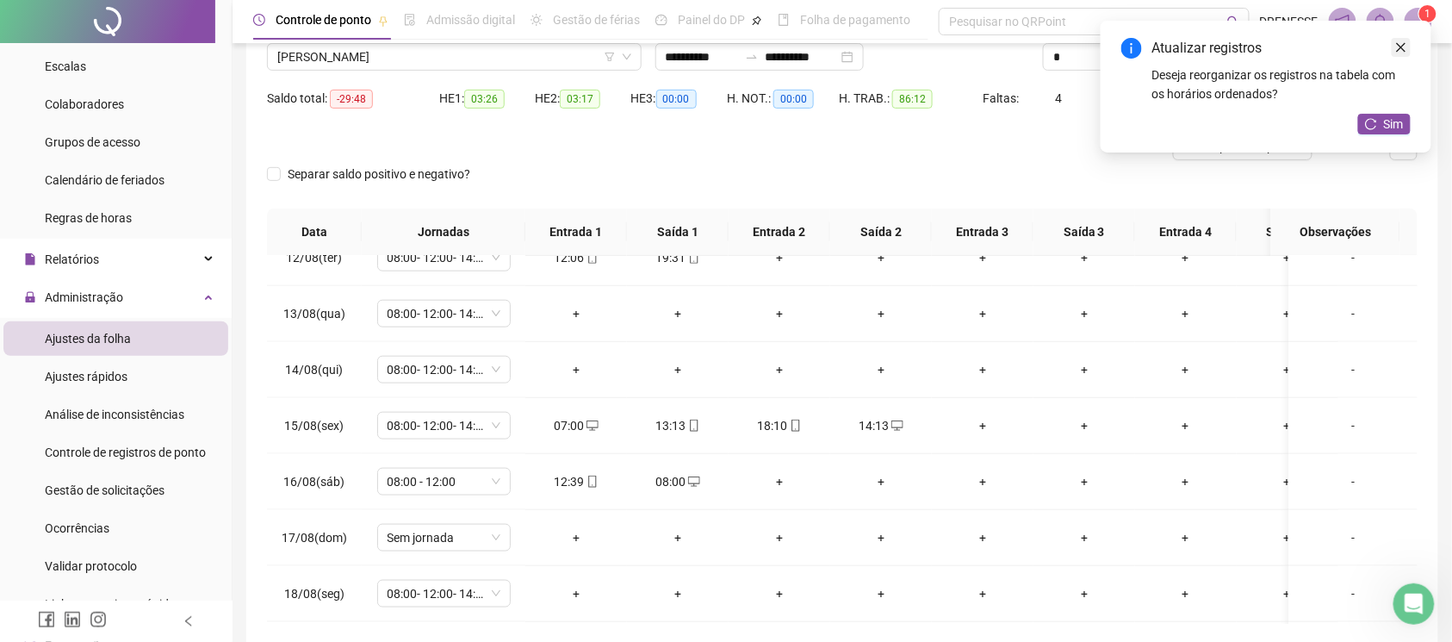
click at [1400, 42] on icon "close" at bounding box center [1401, 47] width 12 height 12
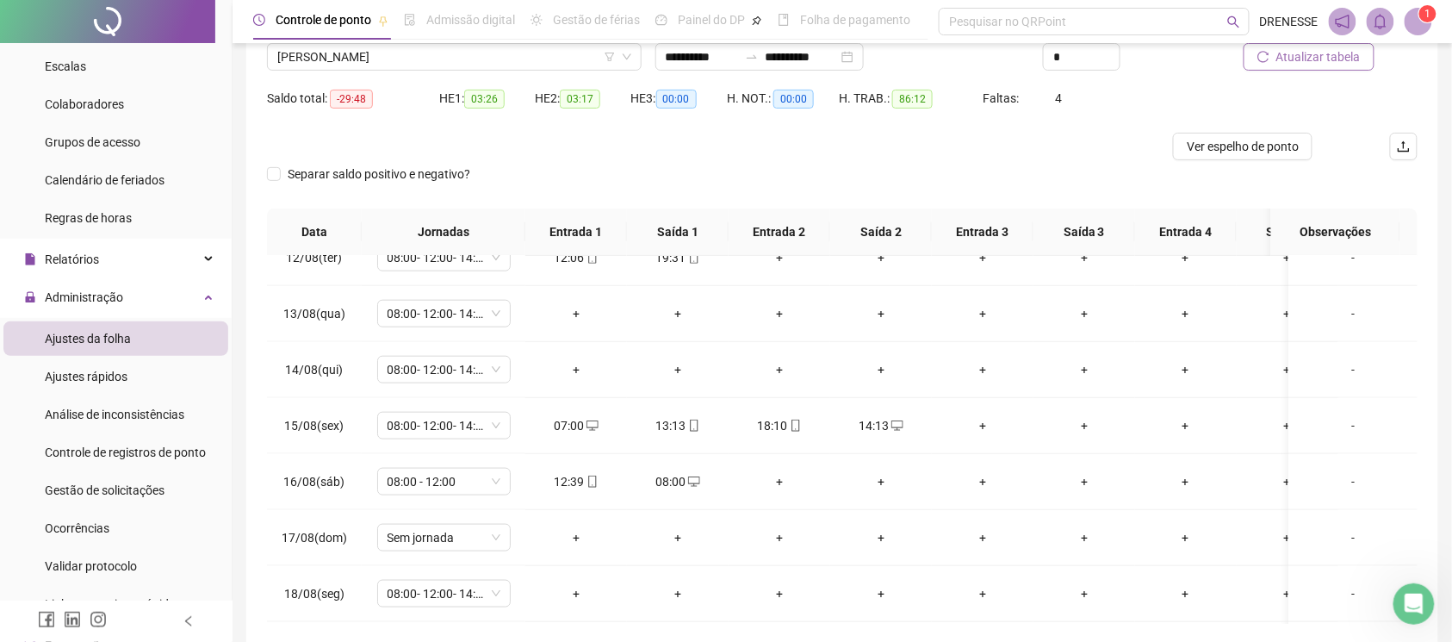
scroll to position [0, 0]
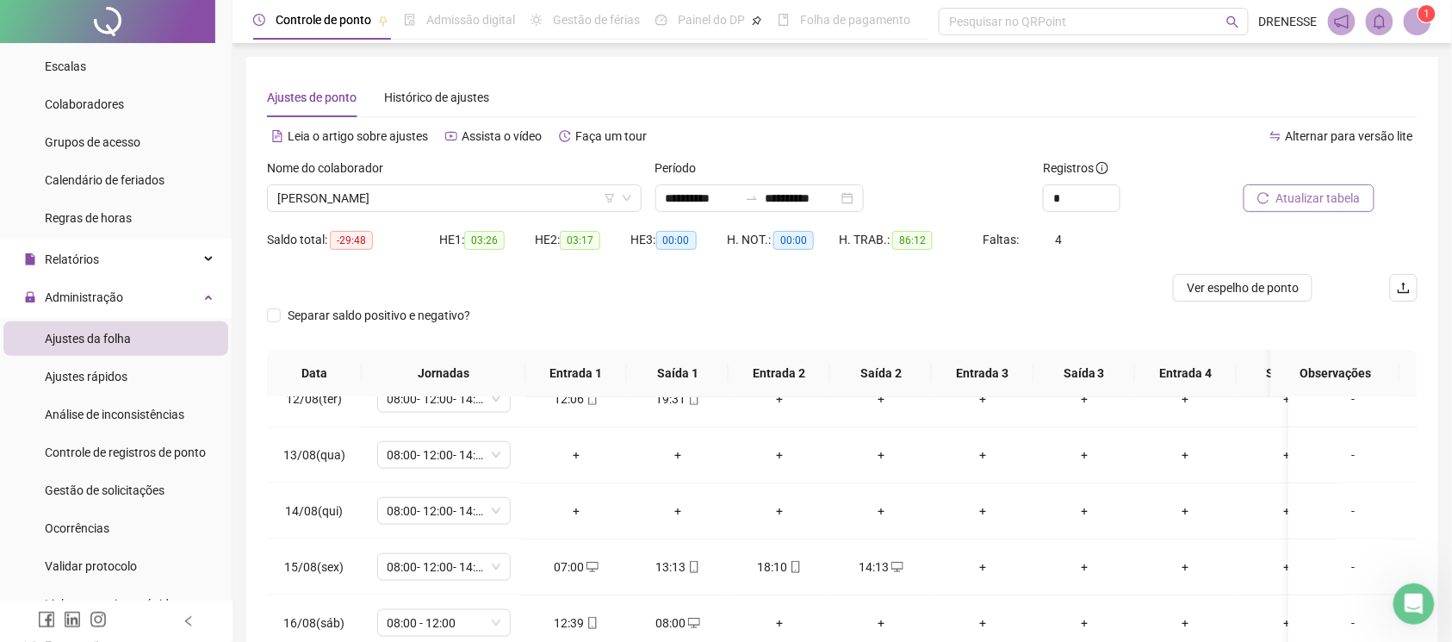
click at [1307, 191] on span "Atualizar tabela" at bounding box center [1318, 198] width 84 height 19
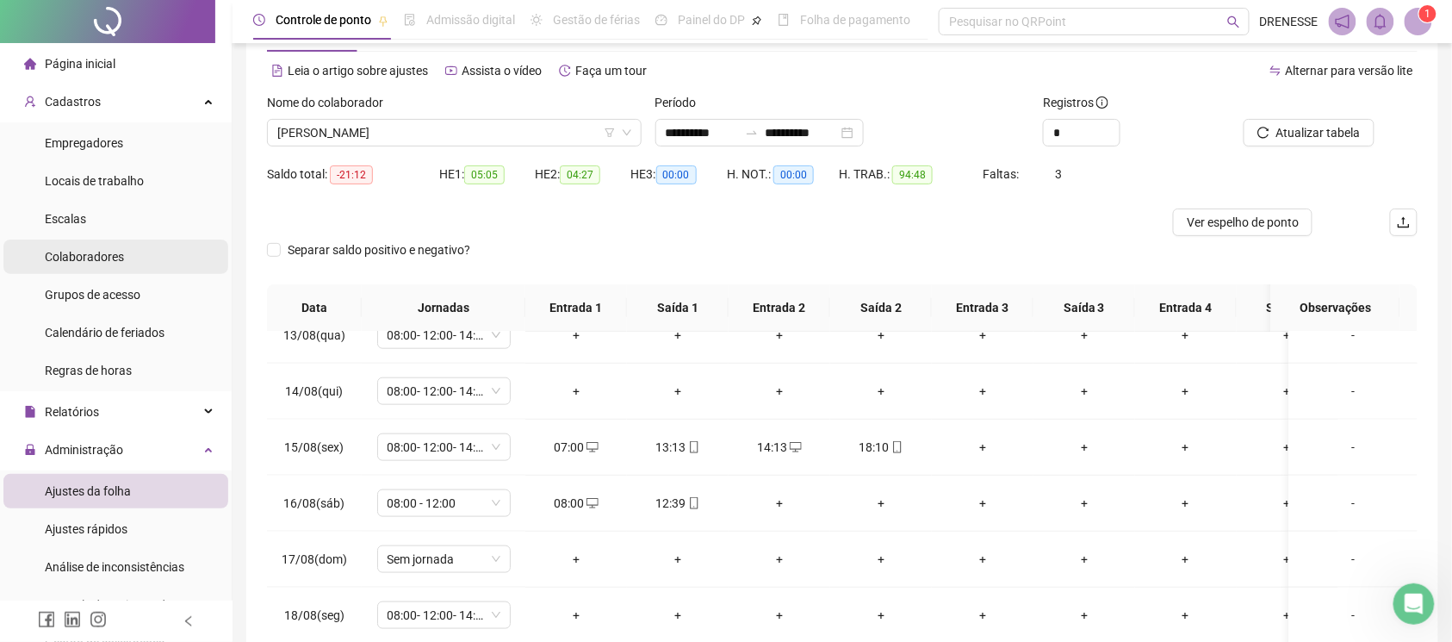
click at [109, 255] on span "Colaboradores" at bounding box center [84, 257] width 79 height 14
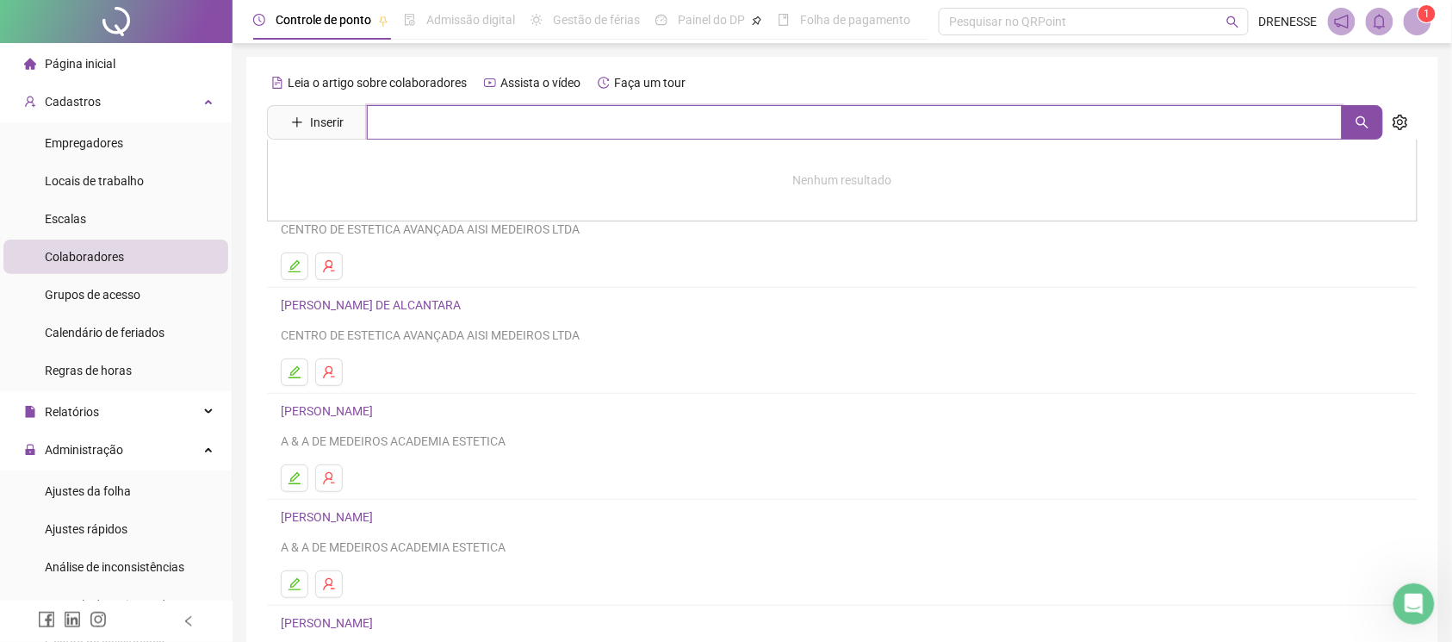
click at [400, 118] on input "text" at bounding box center [855, 122] width 976 height 34
type input "***"
click at [391, 177] on link "[PERSON_NAME]" at bounding box center [345, 173] width 92 height 14
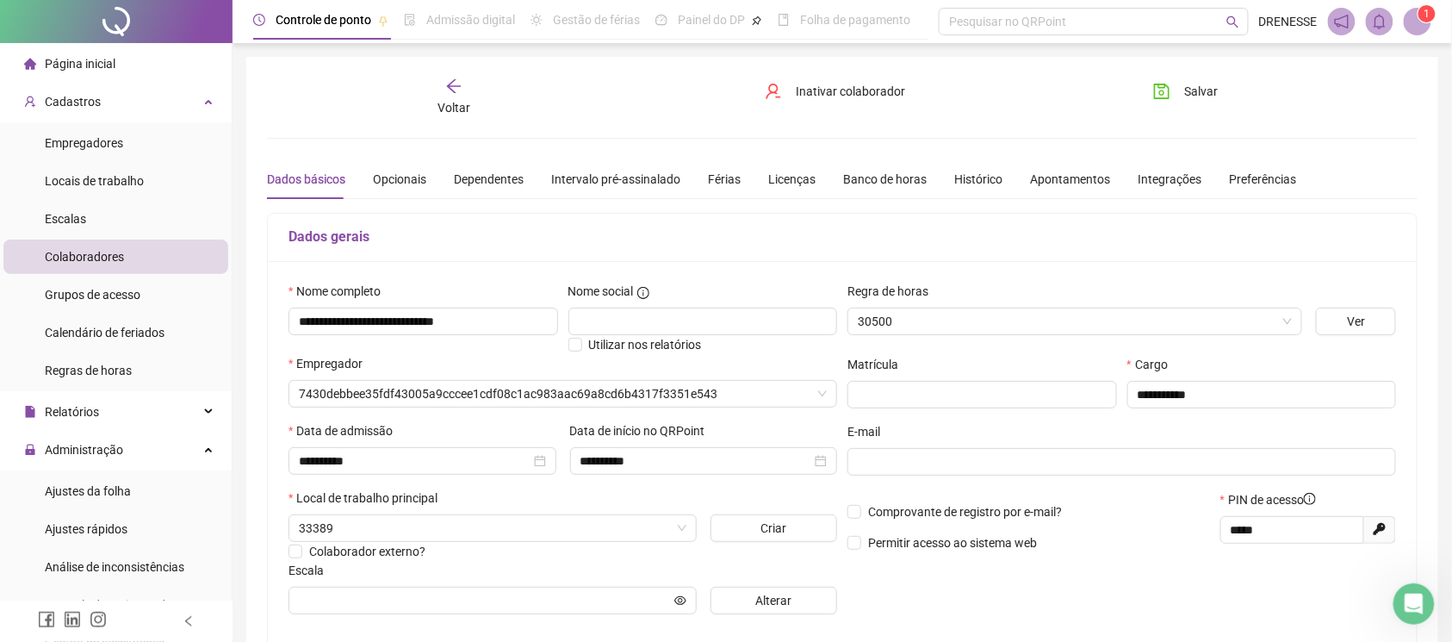
type input "**********"
click at [940, 320] on span "Horas Extras" at bounding box center [1075, 321] width 434 height 26
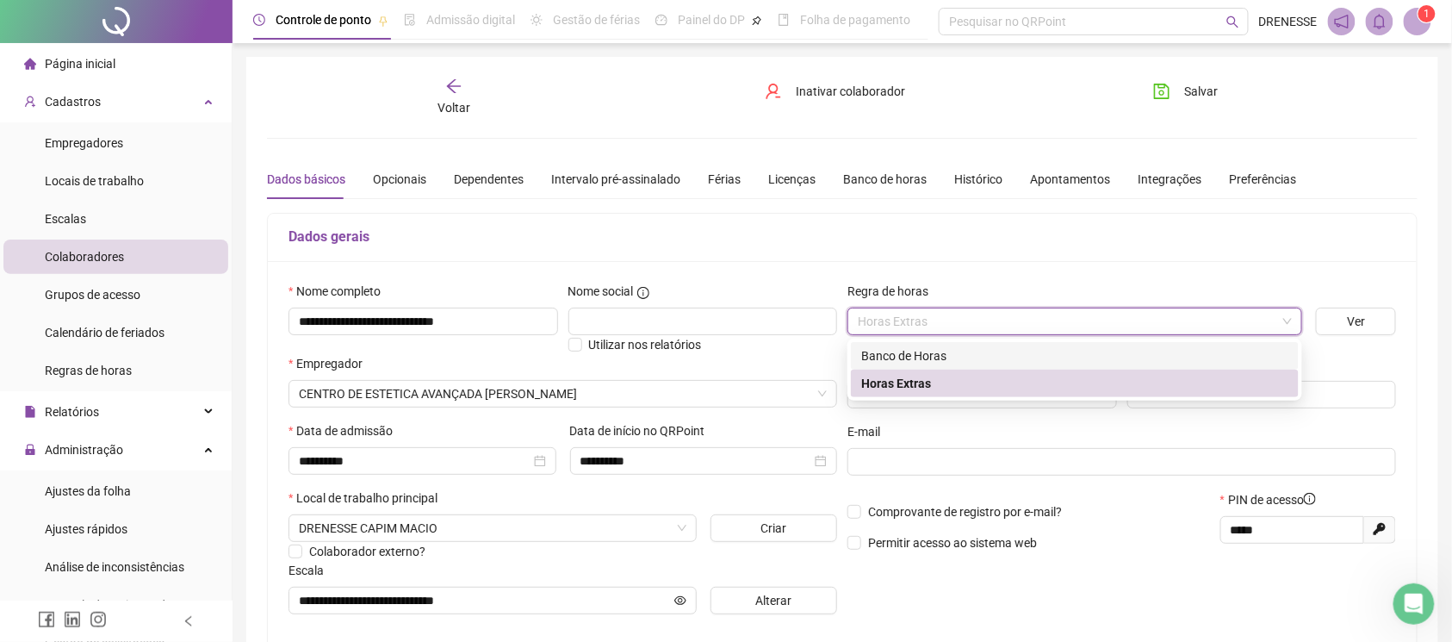
click at [923, 366] on div "Banco de Horas" at bounding box center [1075, 356] width 448 height 28
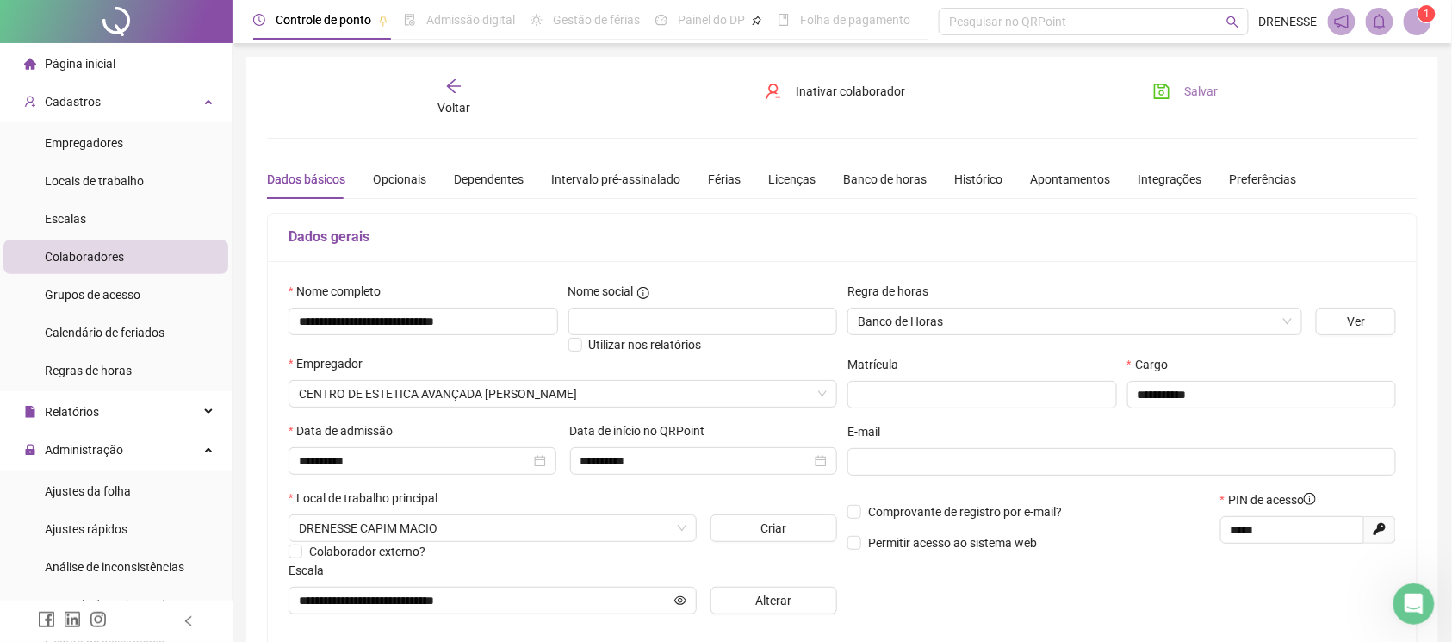
click at [1207, 82] on span "Salvar" at bounding box center [1201, 91] width 34 height 19
click at [459, 101] on span "Voltar" at bounding box center [453, 108] width 33 height 14
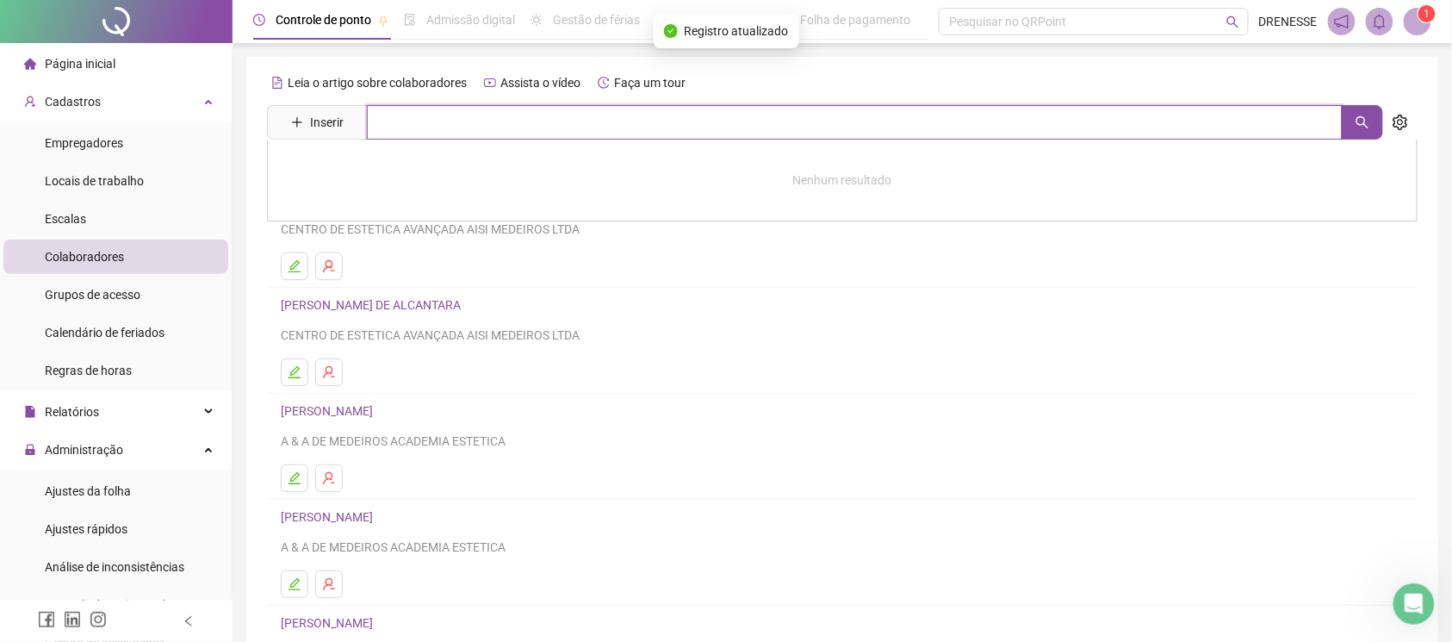
click at [435, 126] on input "text" at bounding box center [855, 122] width 976 height 34
type input "*****"
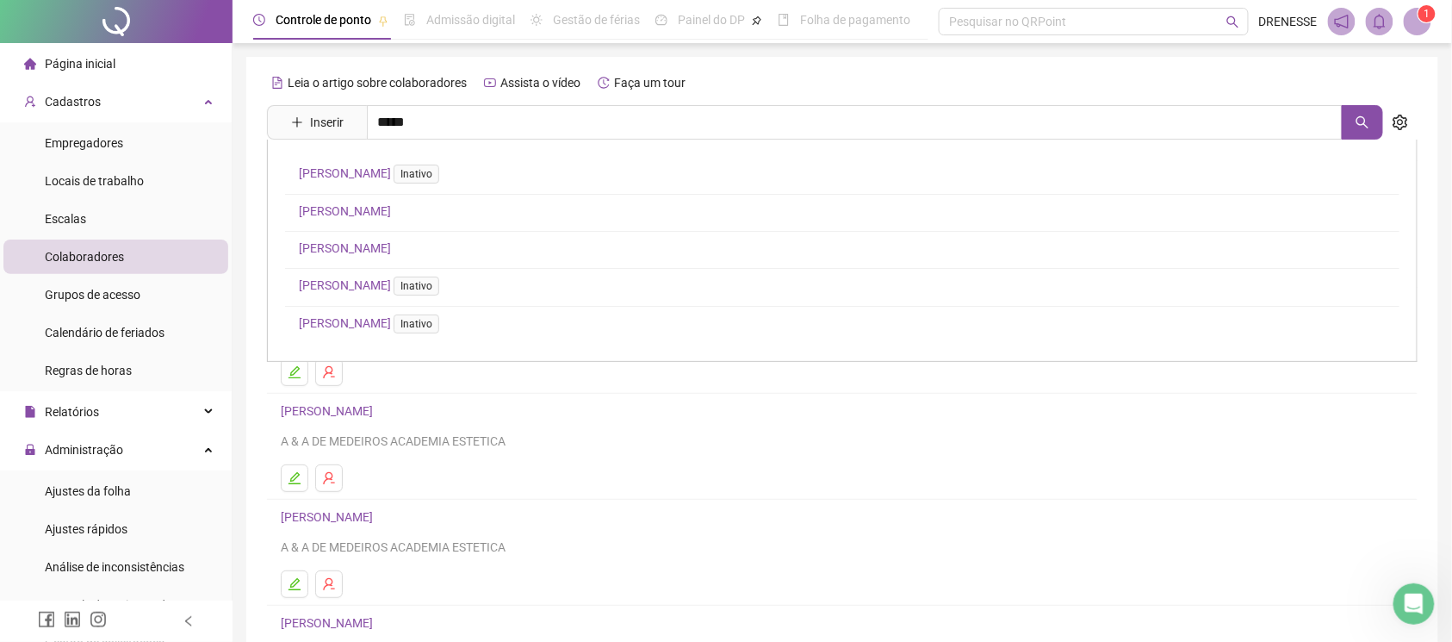
click at [398, 239] on div "[PERSON_NAME] Inativo LUANA DANTAS [PERSON_NAME] [PERSON_NAME] Inativo [PERSON_…" at bounding box center [842, 251] width 1151 height 222
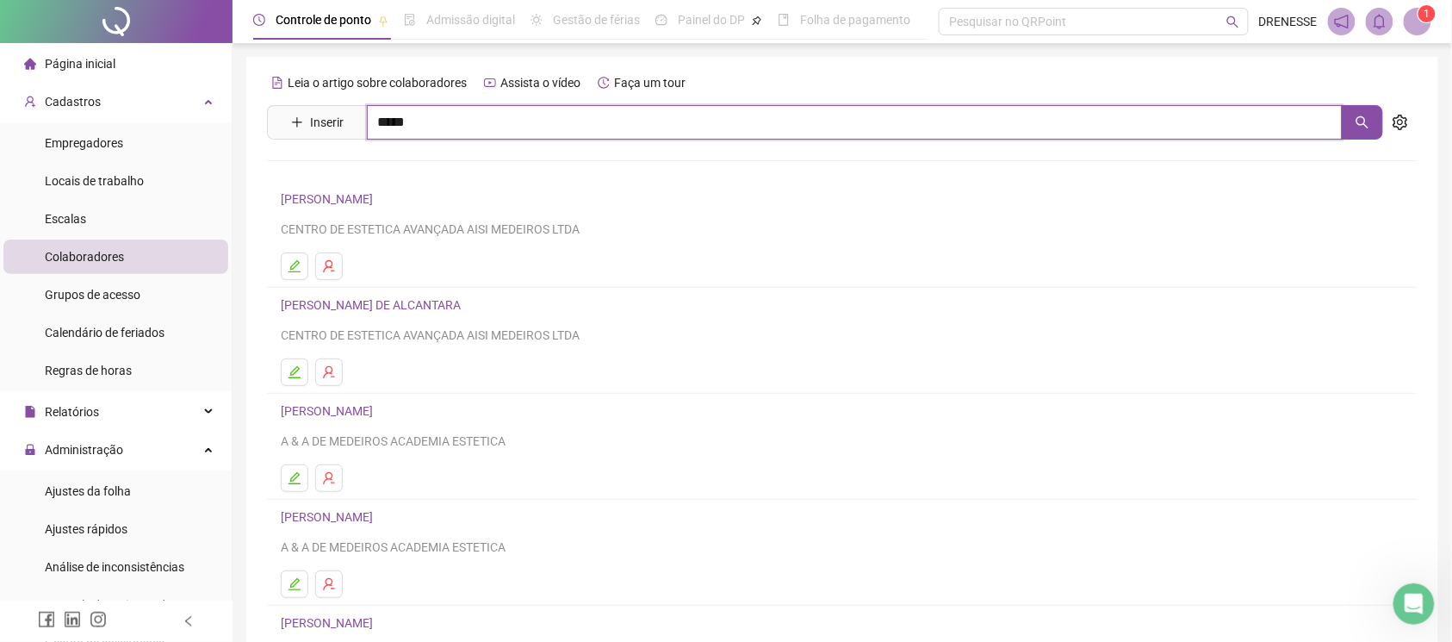
click at [418, 117] on input "*****" at bounding box center [855, 122] width 976 height 34
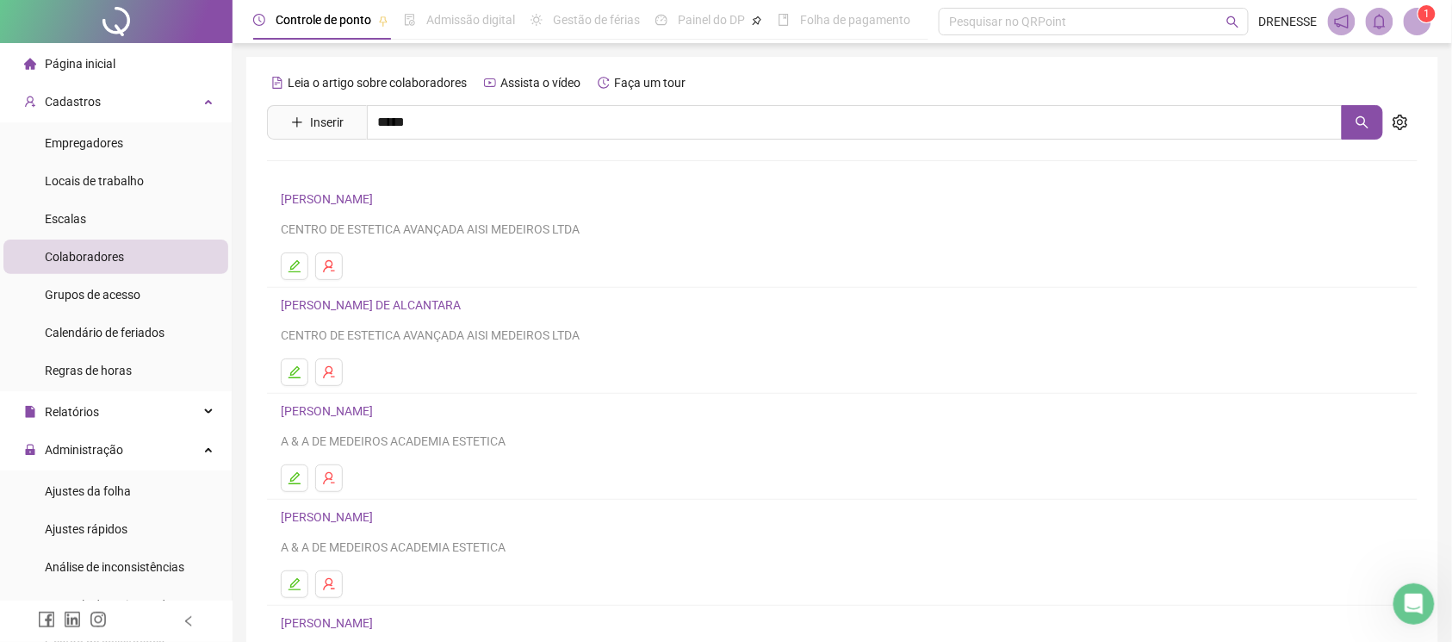
click at [391, 242] on link "[PERSON_NAME]" at bounding box center [345, 248] width 92 height 14
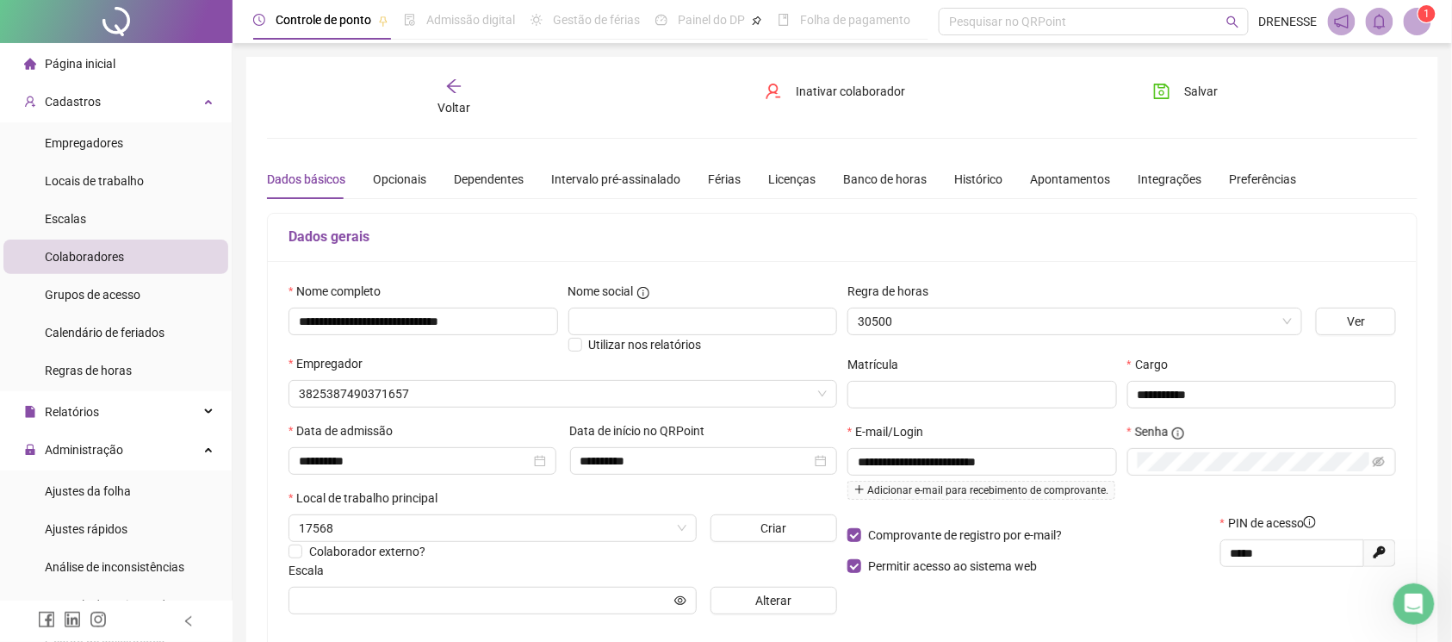
type input "**********"
click at [904, 317] on span "Horas Extras" at bounding box center [1075, 321] width 434 height 26
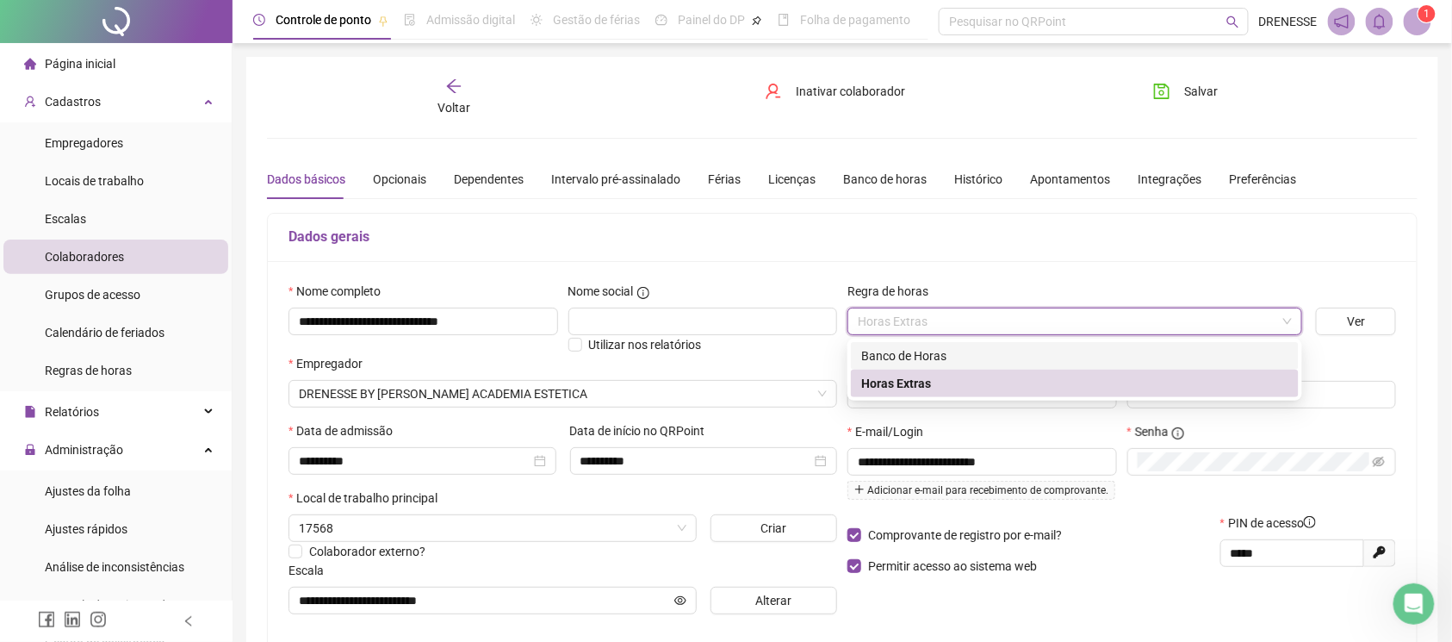
click at [914, 356] on div "Banco de Horas" at bounding box center [1074, 355] width 427 height 19
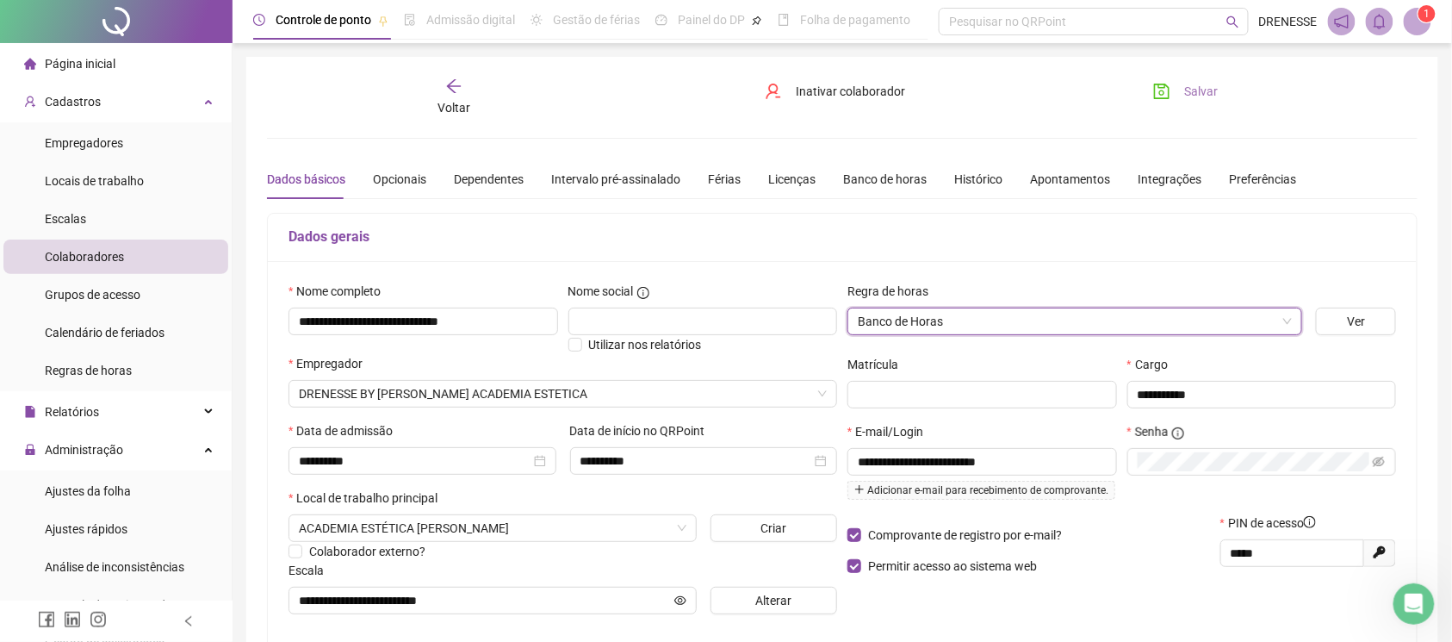
click at [1165, 91] on icon "save" at bounding box center [1161, 91] width 17 height 17
click at [88, 497] on span "Ajustes da folha" at bounding box center [88, 491] width 86 height 14
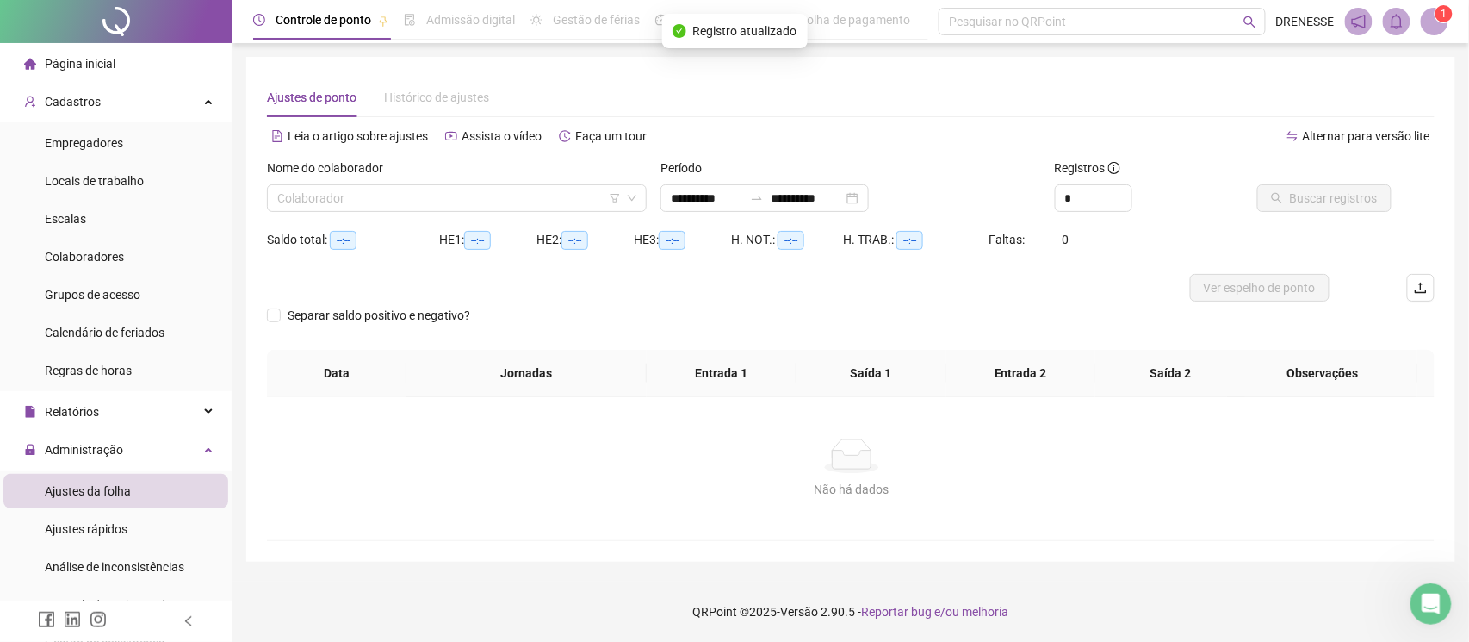
type input "**********"
click at [342, 225] on div "Nome do colaborador Colaborador" at bounding box center [457, 191] width 394 height 67
click at [359, 190] on input "search" at bounding box center [449, 198] width 344 height 26
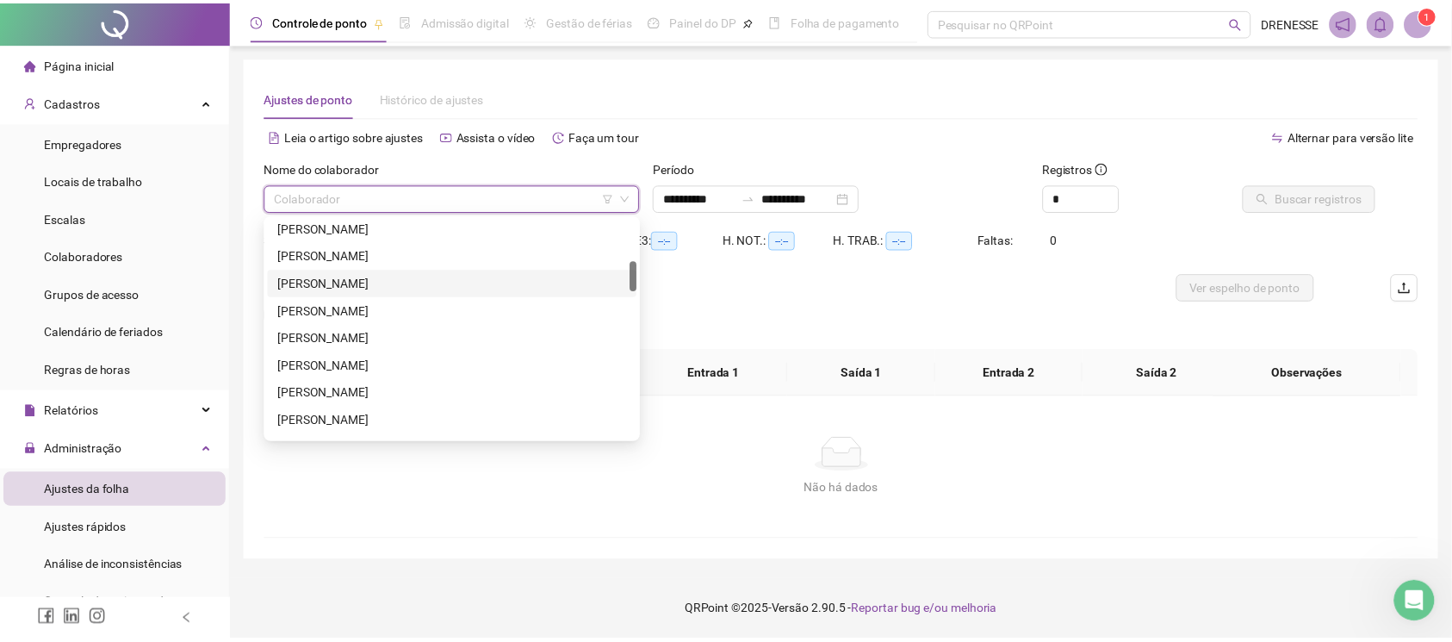
scroll to position [384, 0]
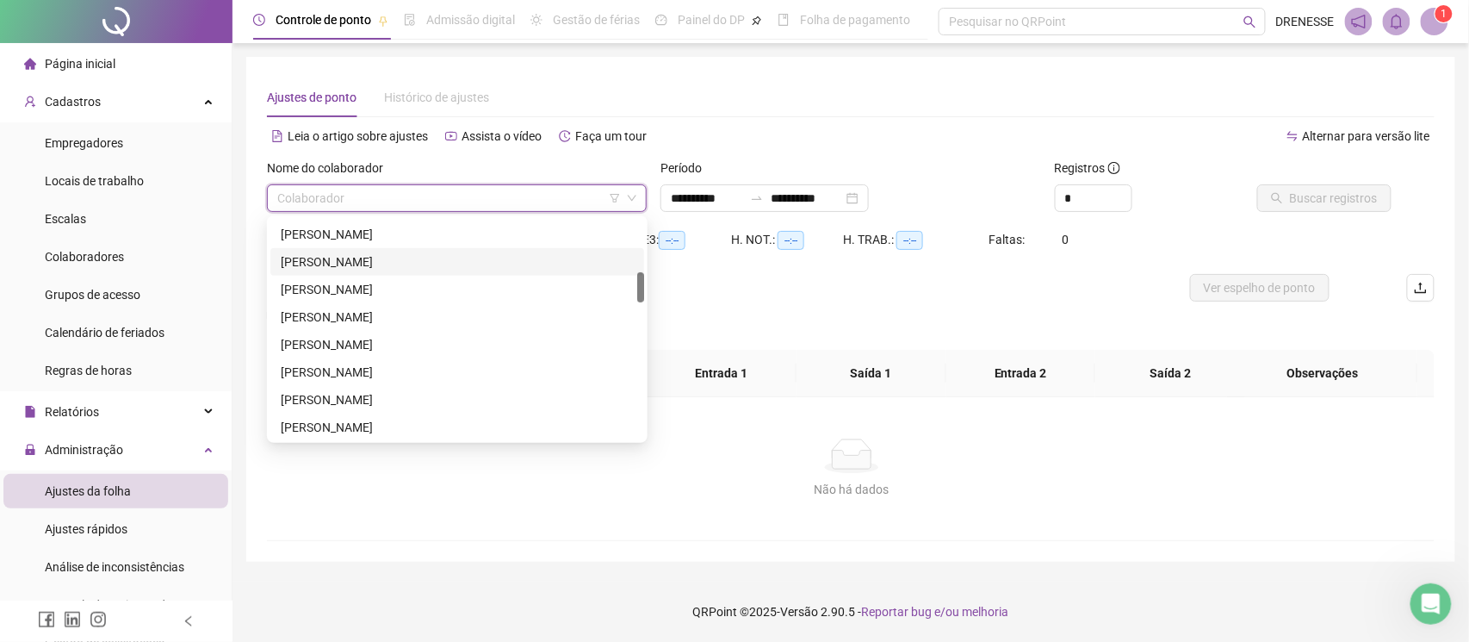
click at [369, 267] on div "[PERSON_NAME]" at bounding box center [457, 261] width 353 height 19
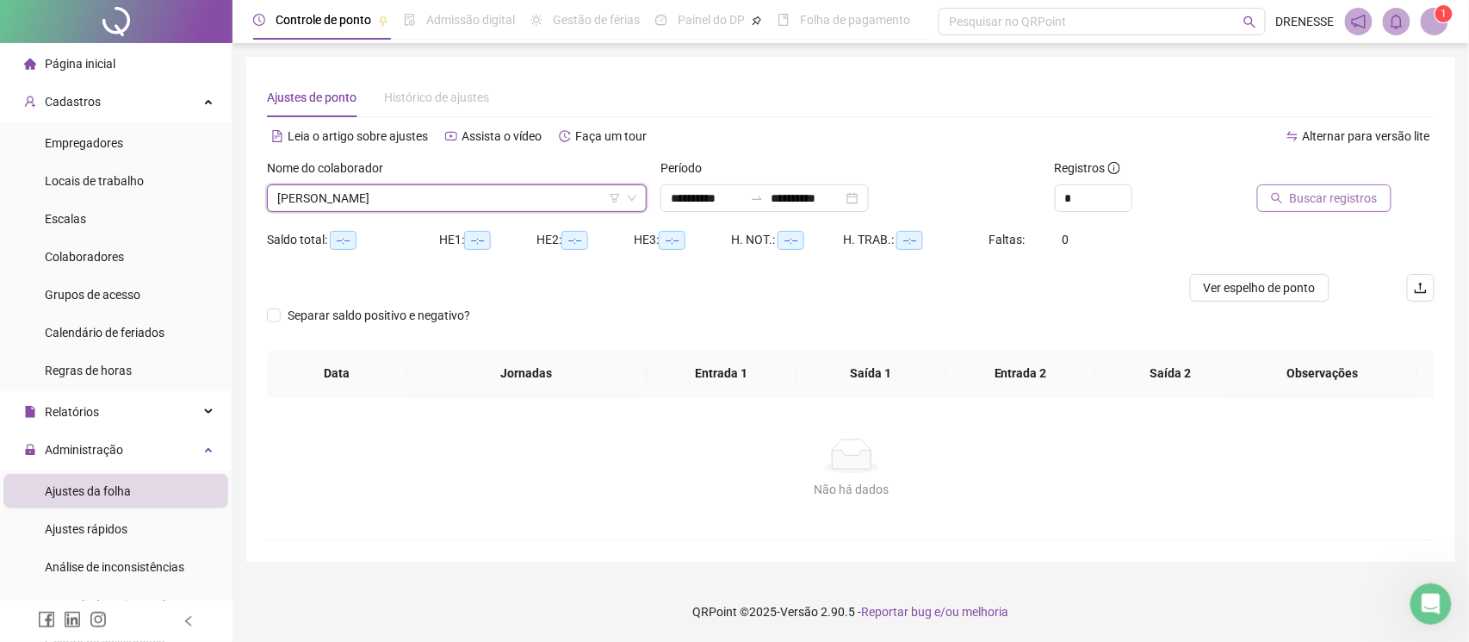
click at [1287, 205] on button "Buscar registros" at bounding box center [1324, 198] width 134 height 28
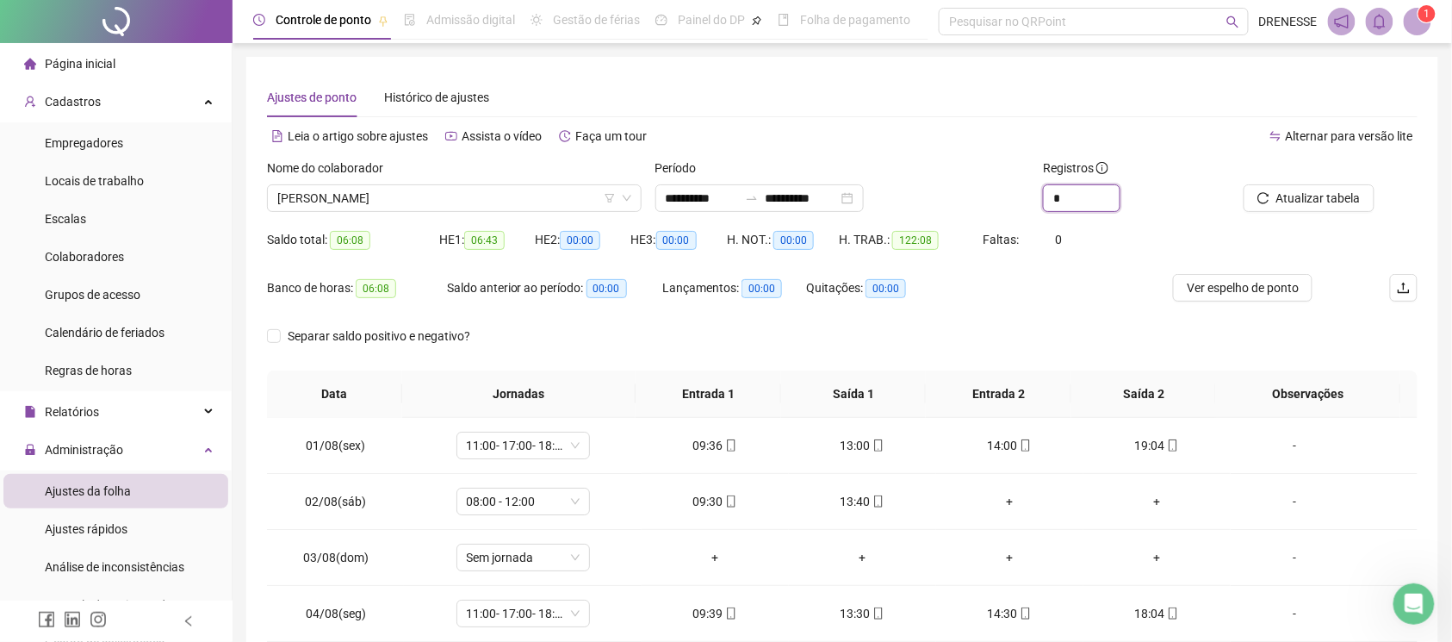
drag, startPoint x: 1079, startPoint y: 198, endPoint x: 1024, endPoint y: 202, distance: 55.2
click at [1024, 202] on div "**********" at bounding box center [842, 191] width 1164 height 67
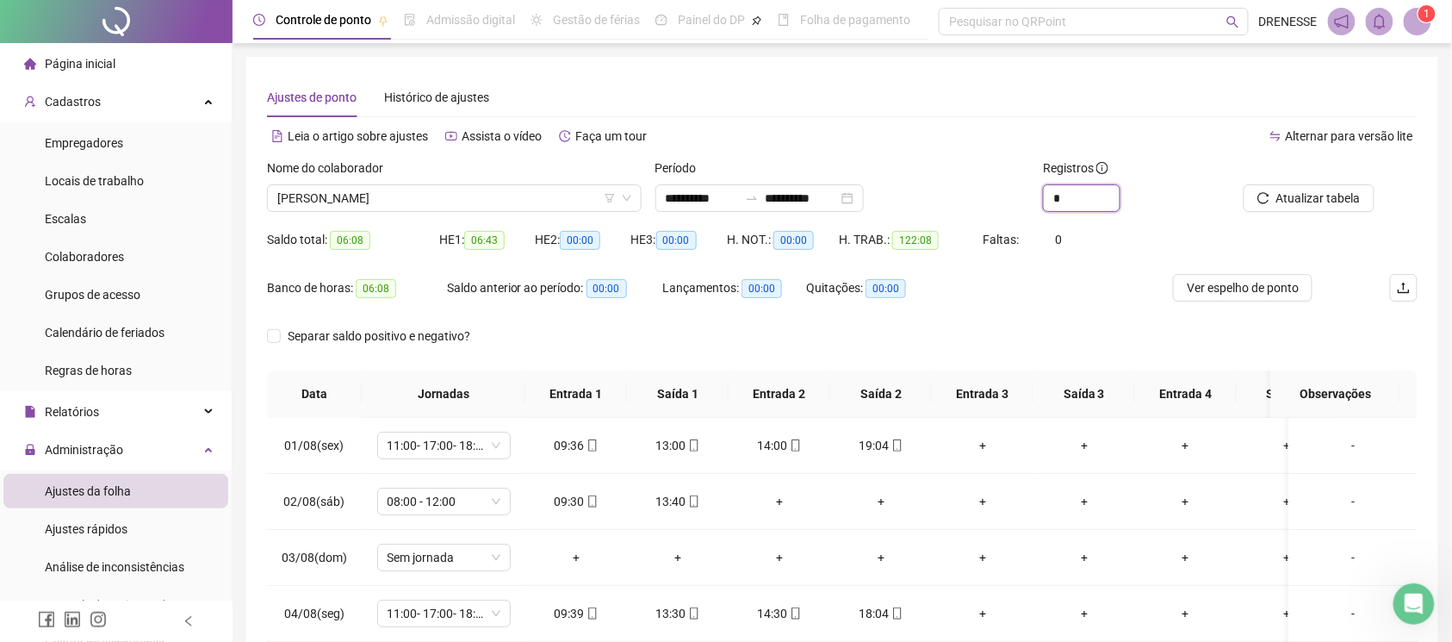
type input "*"
click at [1024, 284] on div "Banco de horas: 06:08 Saldo anterior ao período: 00:00 Lançamentos: 00:00 Quita…" at bounding box center [698, 298] width 863 height 48
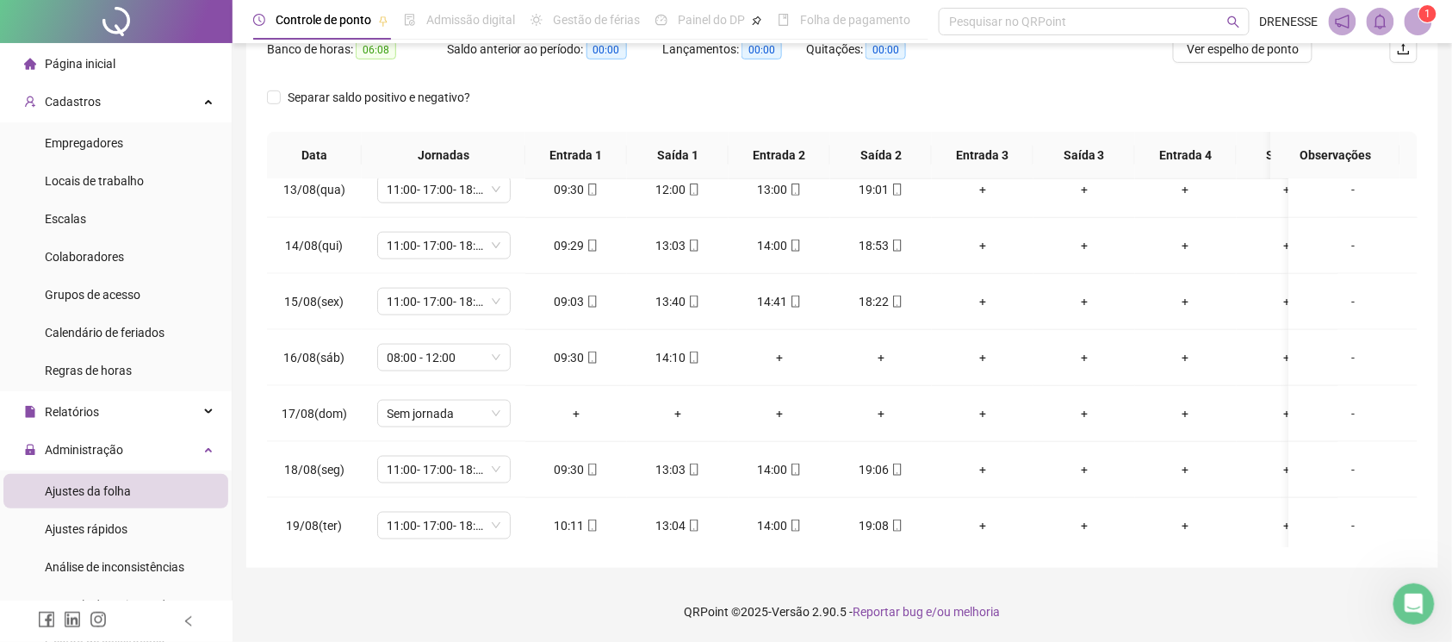
scroll to position [718, 0]
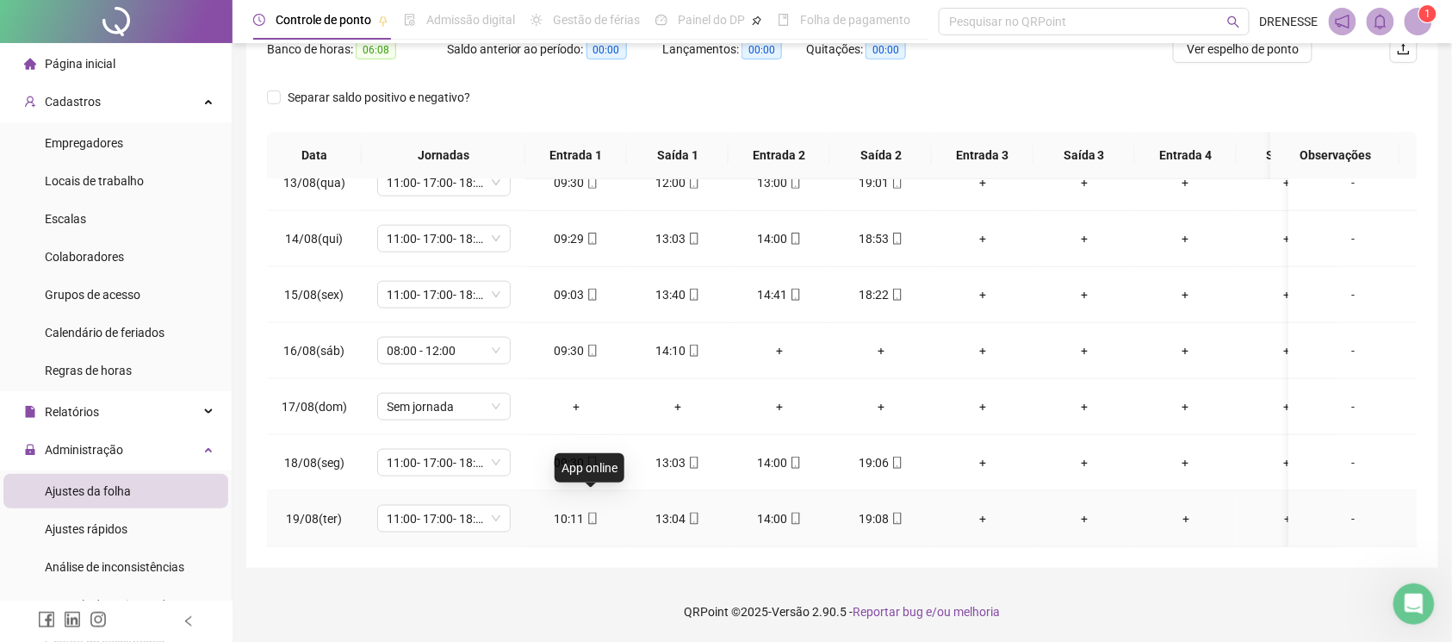
click at [586, 512] on span at bounding box center [592, 519] width 14 height 14
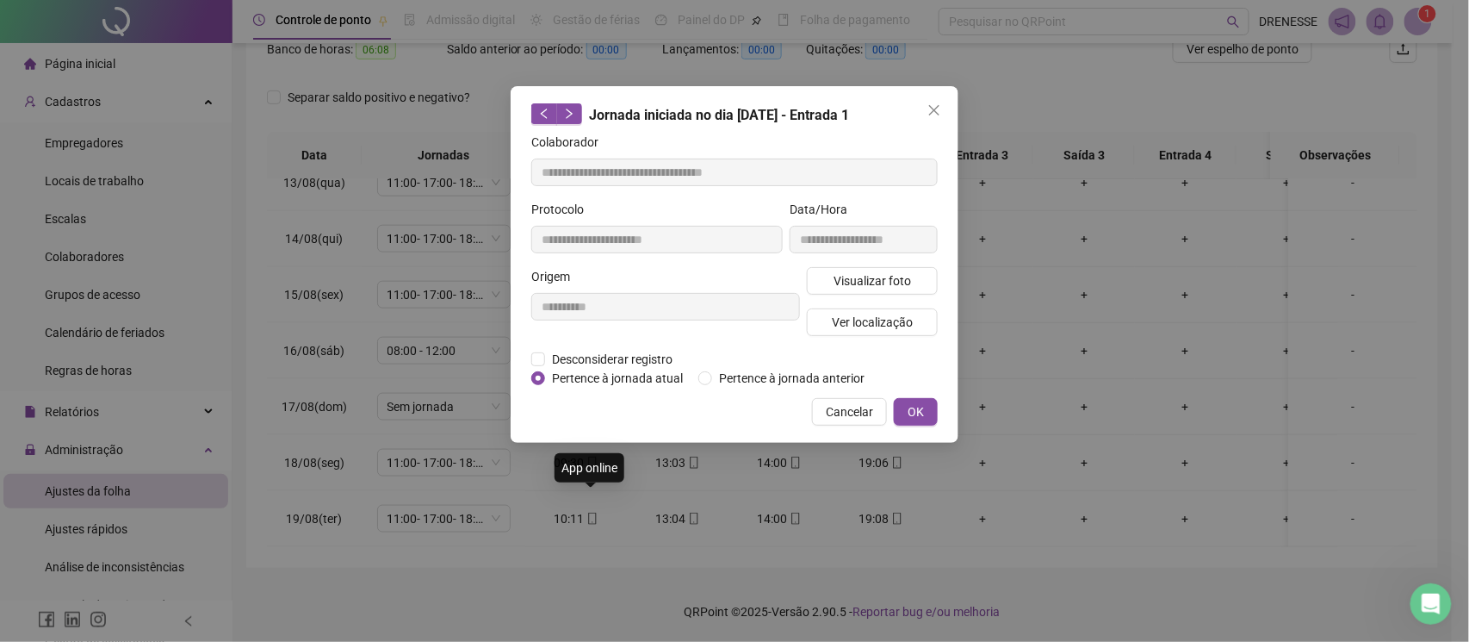
type input "**********"
click at [852, 283] on span "Visualizar foto" at bounding box center [873, 280] width 78 height 19
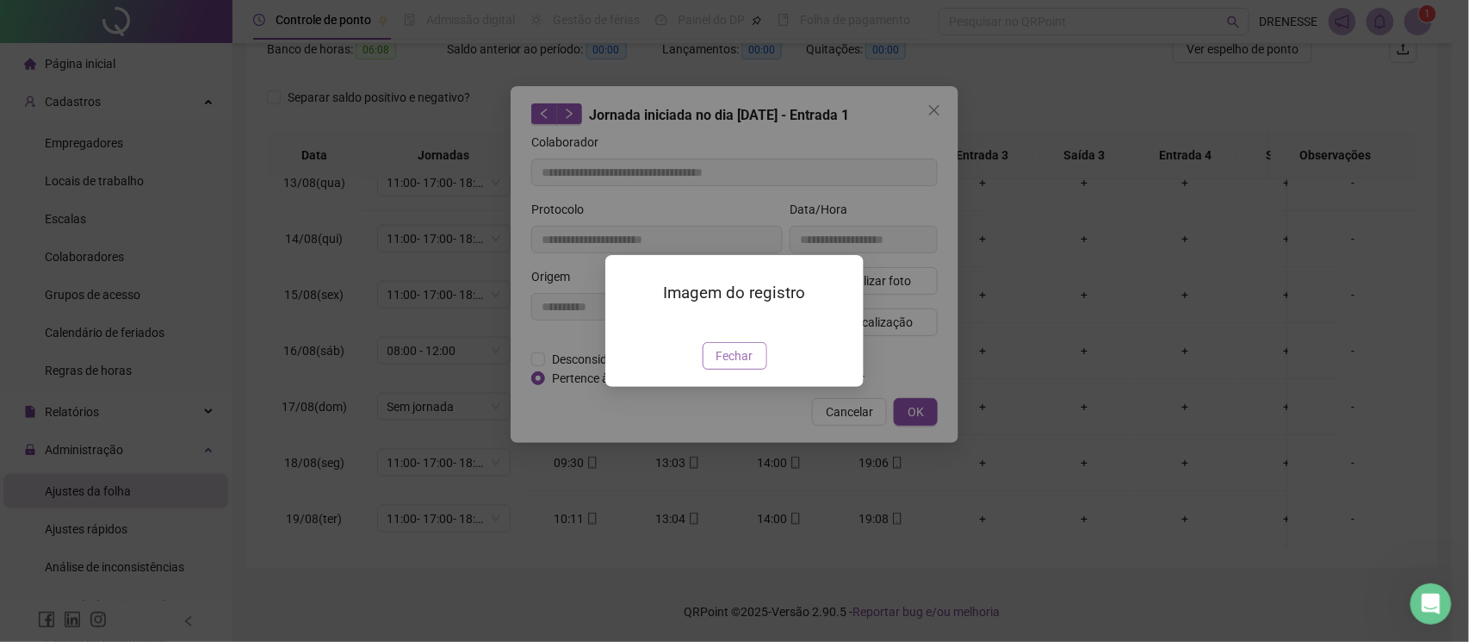
click at [732, 369] on button "Fechar" at bounding box center [735, 356] width 65 height 28
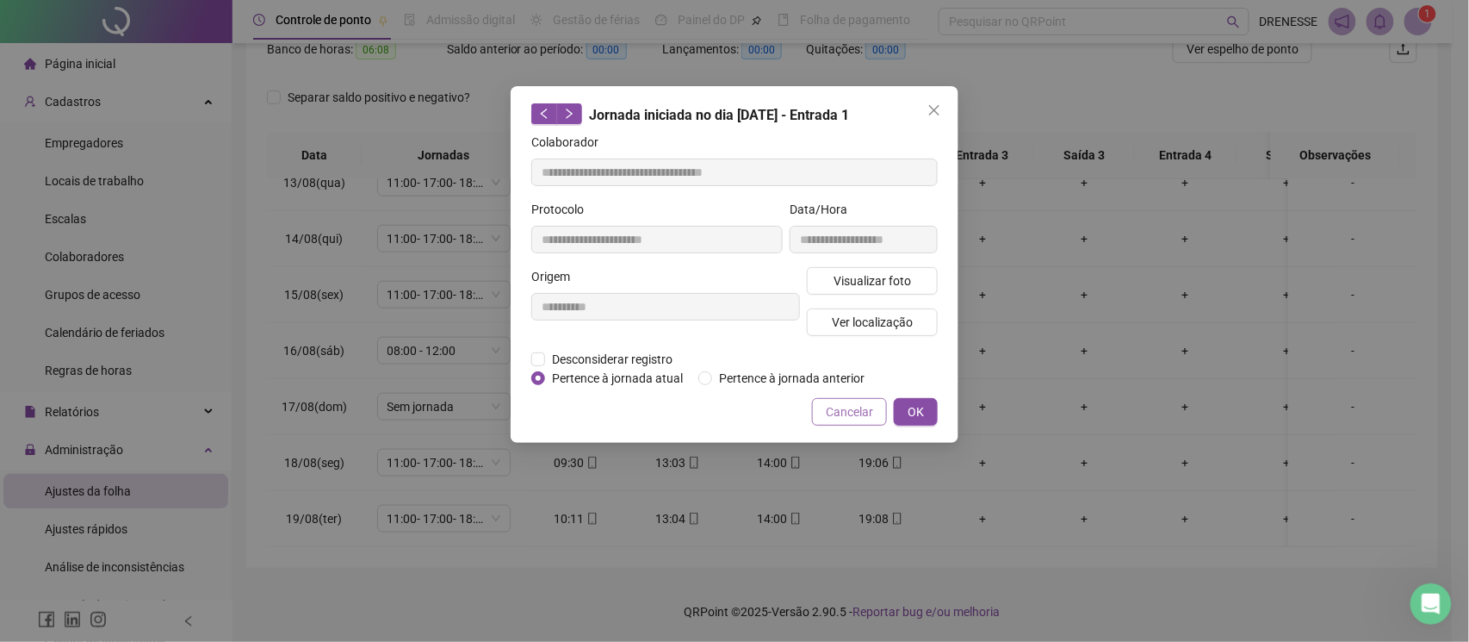
click at [842, 413] on span "Cancelar" at bounding box center [849, 411] width 47 height 19
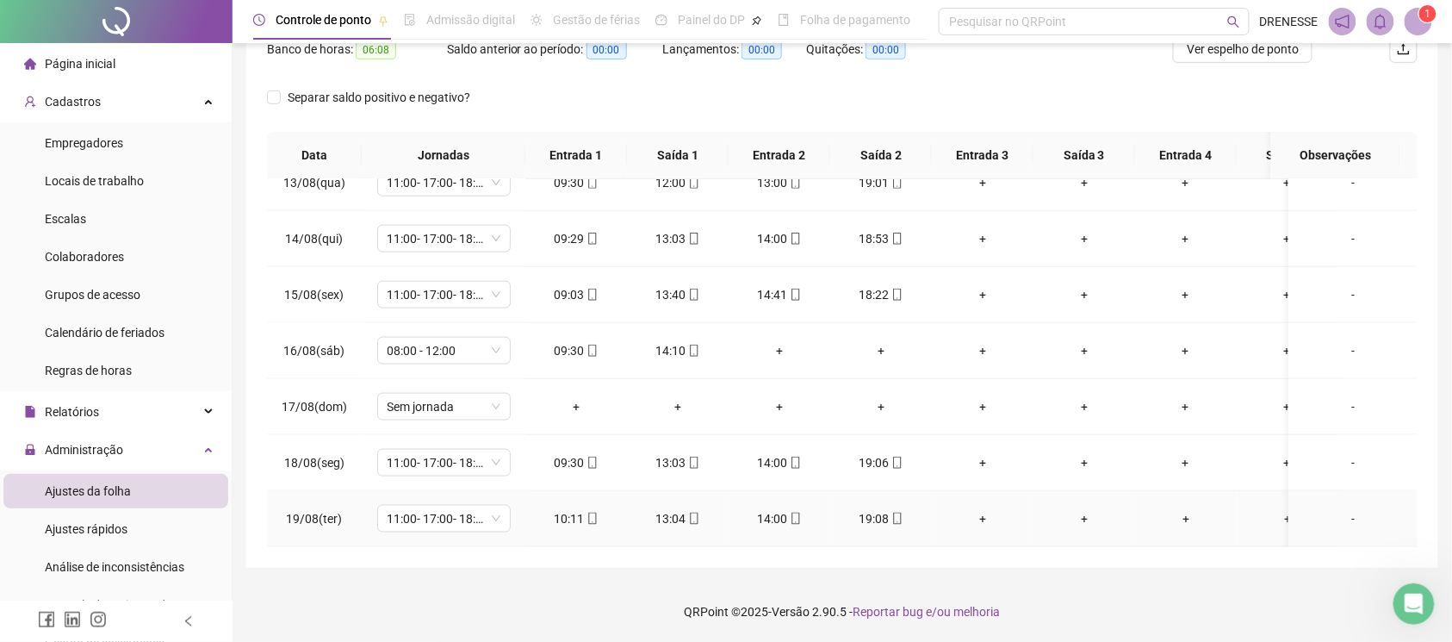
click at [890, 512] on span "mobile" at bounding box center [897, 518] width 14 height 12
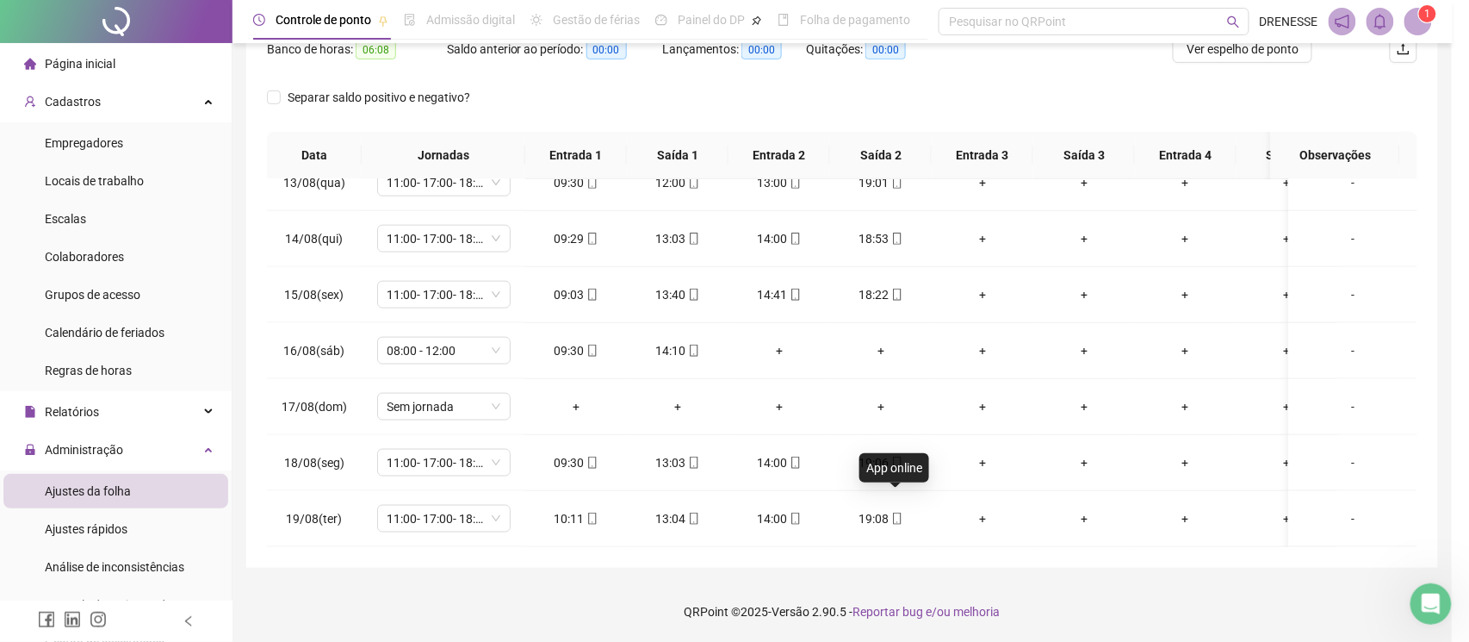
type input "**********"
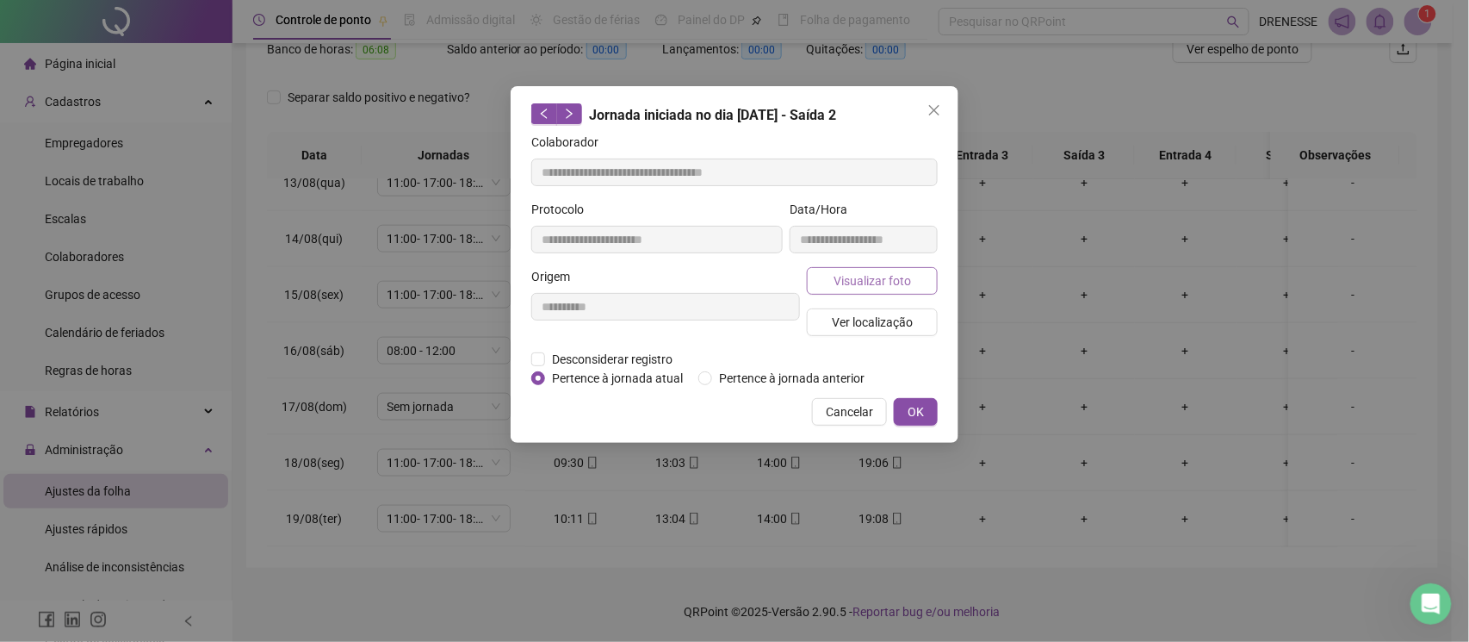
click at [859, 270] on button "Visualizar foto" at bounding box center [872, 281] width 131 height 28
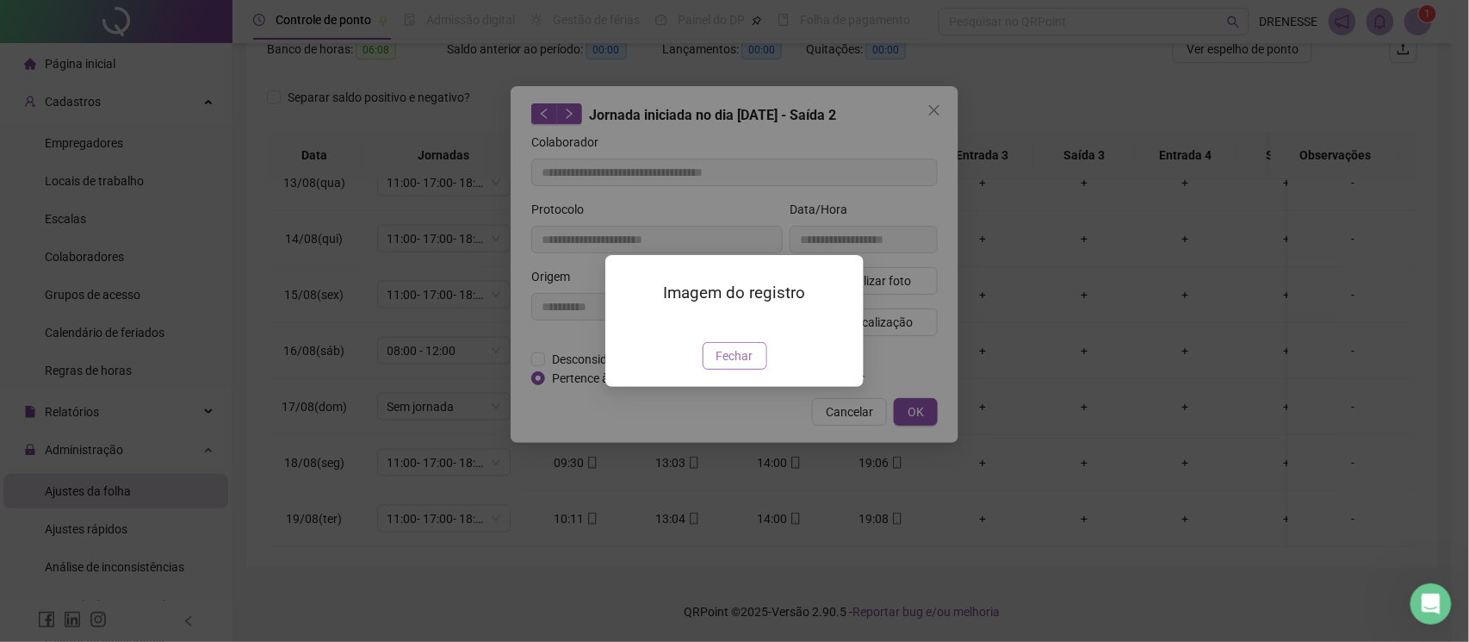
click at [723, 365] on span "Fechar" at bounding box center [735, 355] width 37 height 19
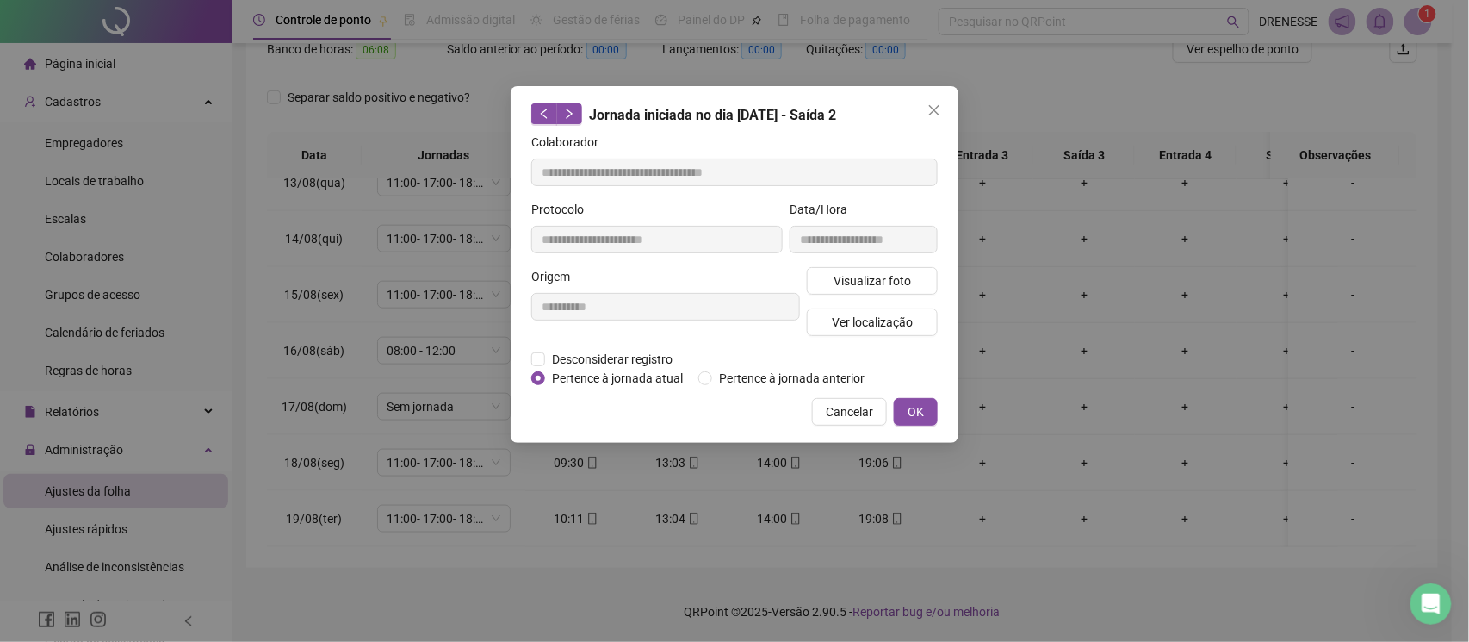
click at [863, 394] on div "**********" at bounding box center [735, 264] width 448 height 357
click at [855, 415] on span "Cancelar" at bounding box center [849, 411] width 47 height 19
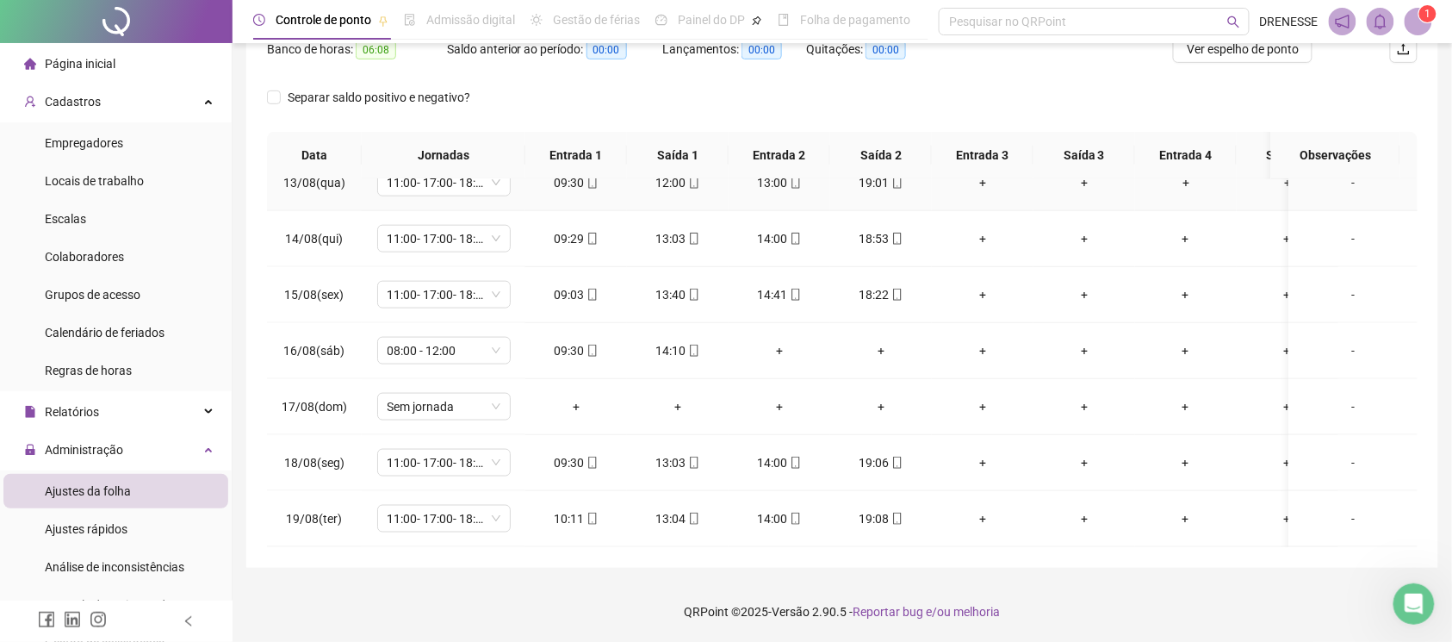
scroll to position [9, 0]
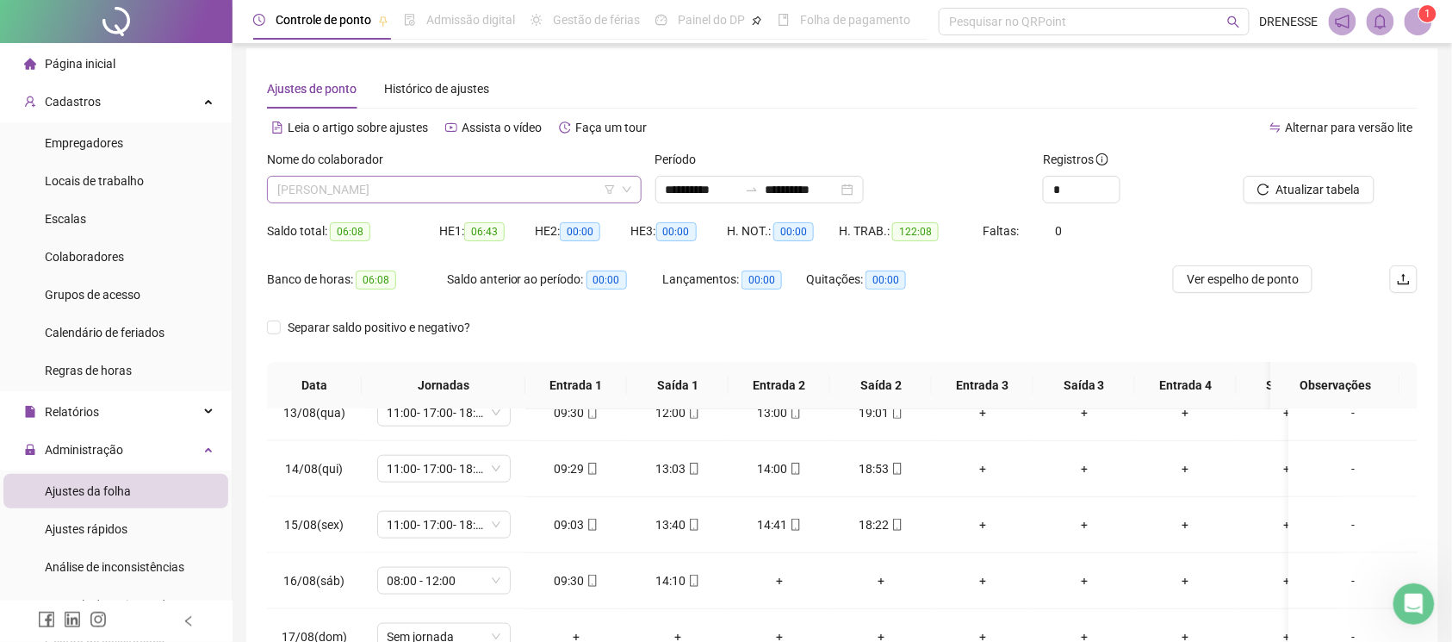
click at [463, 179] on span "[PERSON_NAME]" at bounding box center [454, 190] width 354 height 26
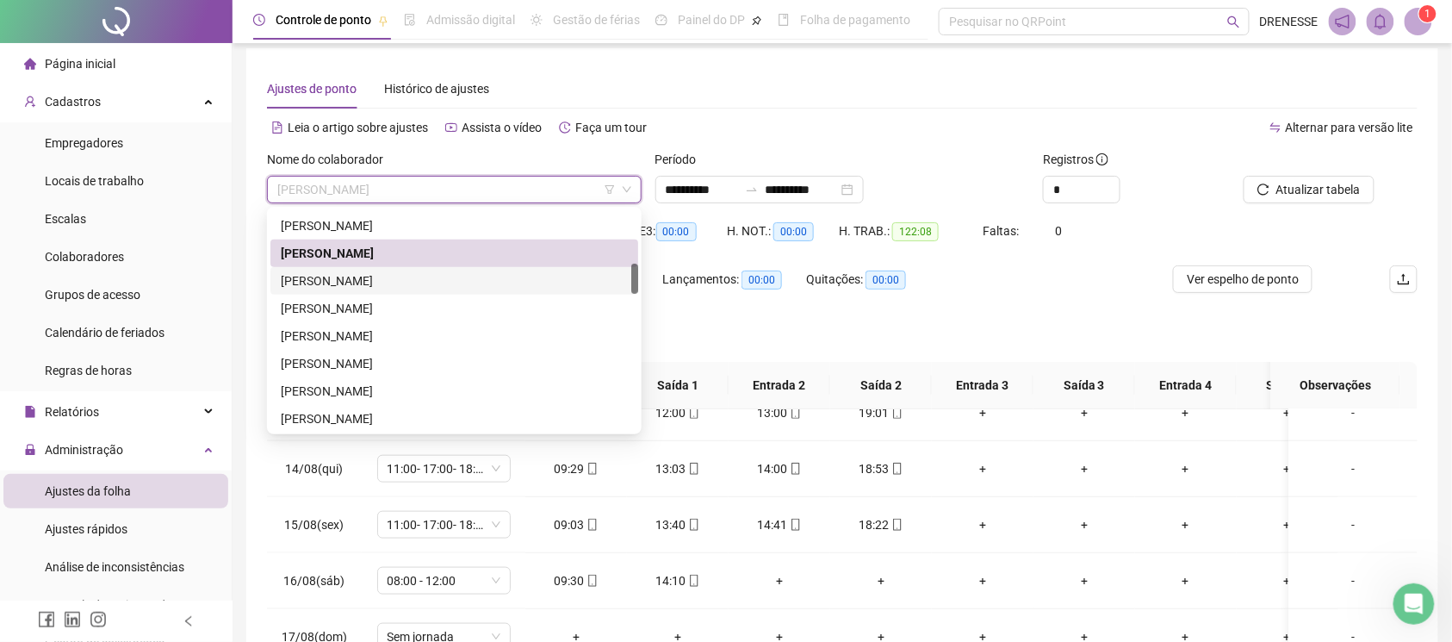
click at [441, 279] on div "[PERSON_NAME]" at bounding box center [454, 280] width 347 height 19
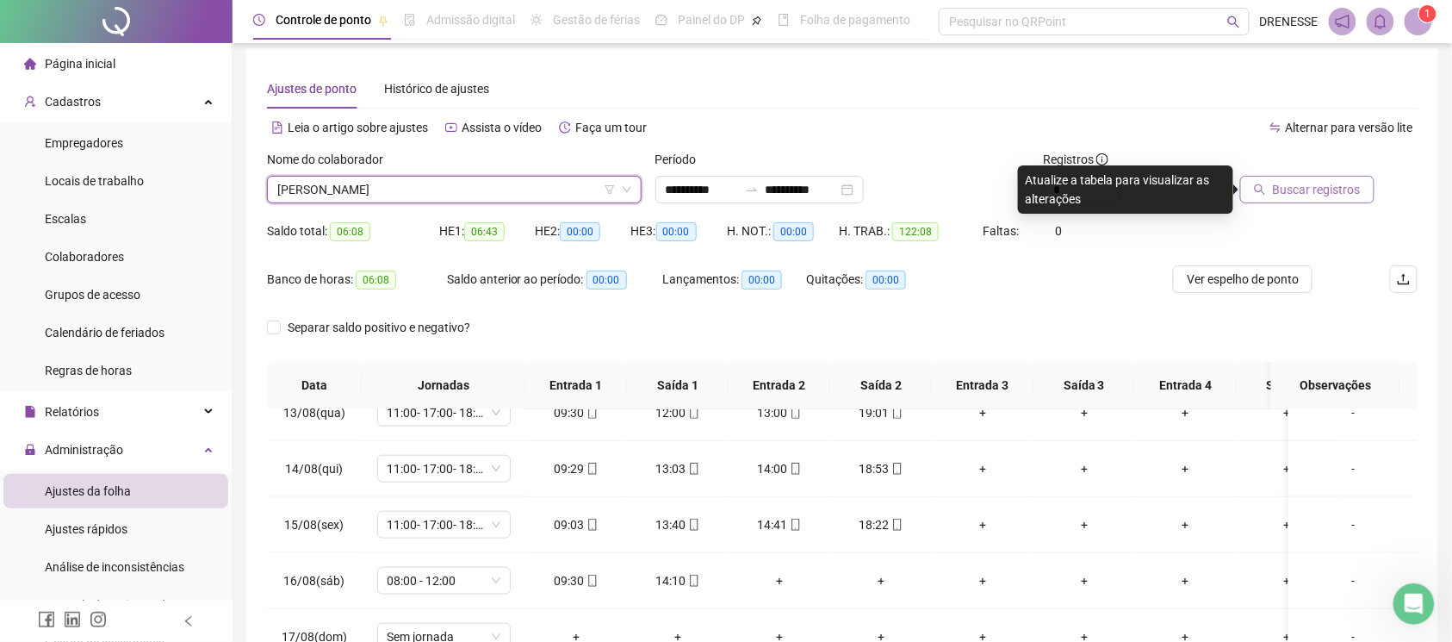
click at [1281, 191] on span "Buscar registros" at bounding box center [1317, 189] width 88 height 19
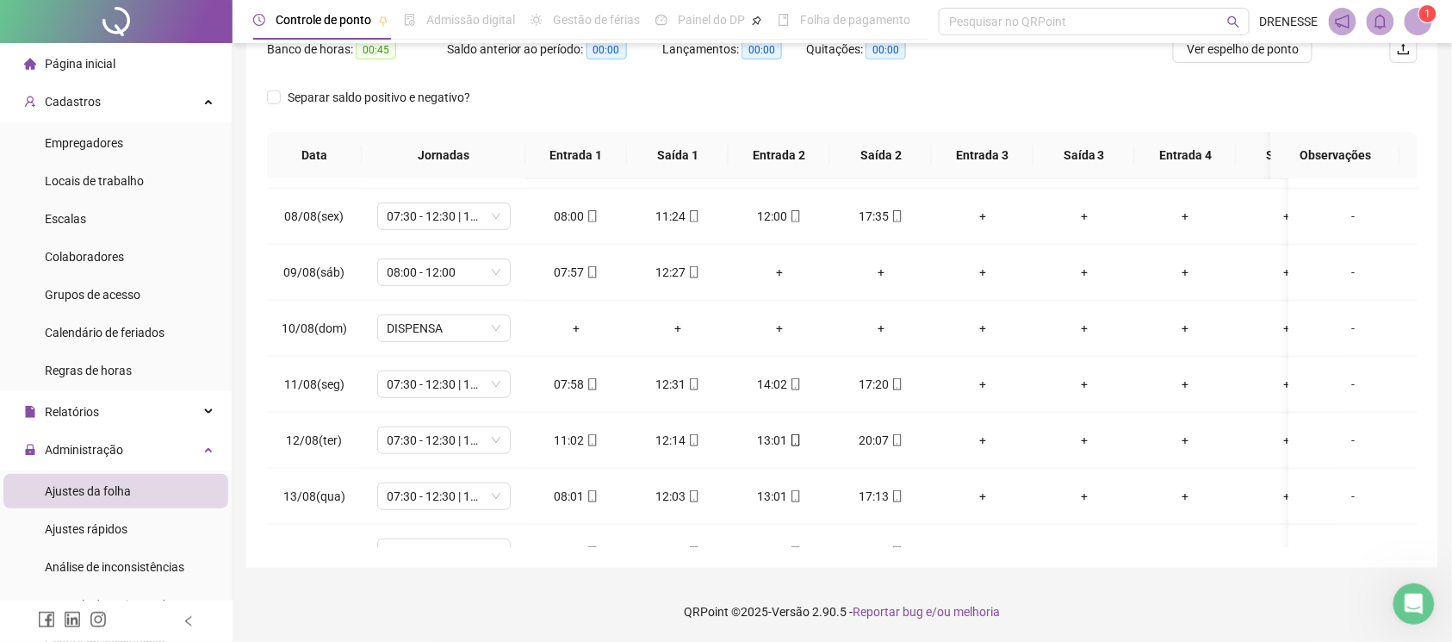
scroll to position [718, 0]
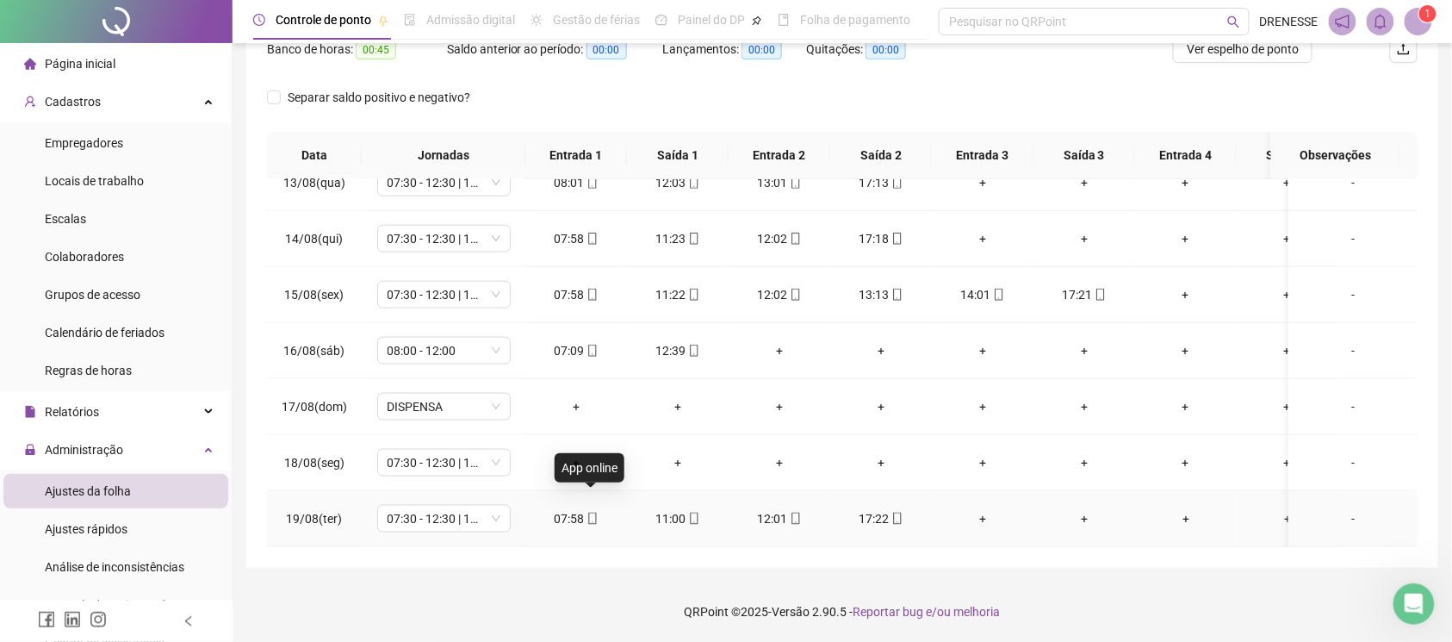
click at [591, 512] on span at bounding box center [592, 519] width 14 height 14
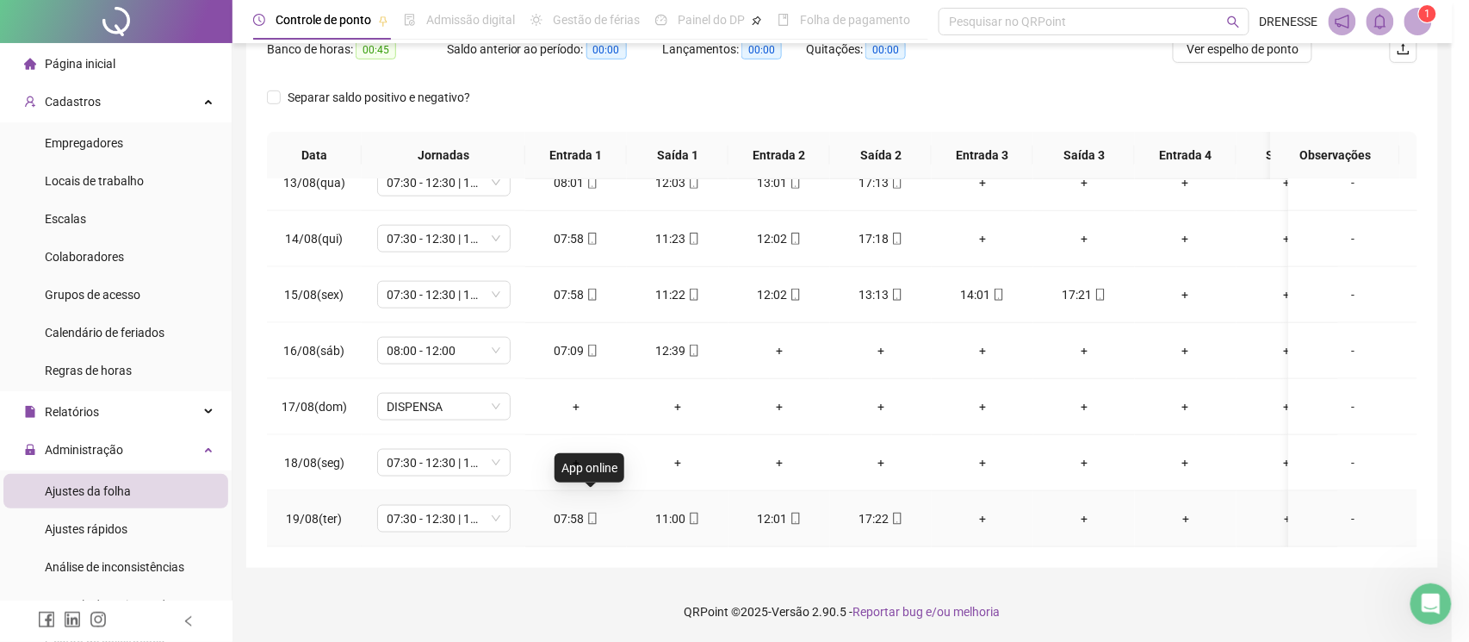
type input "**********"
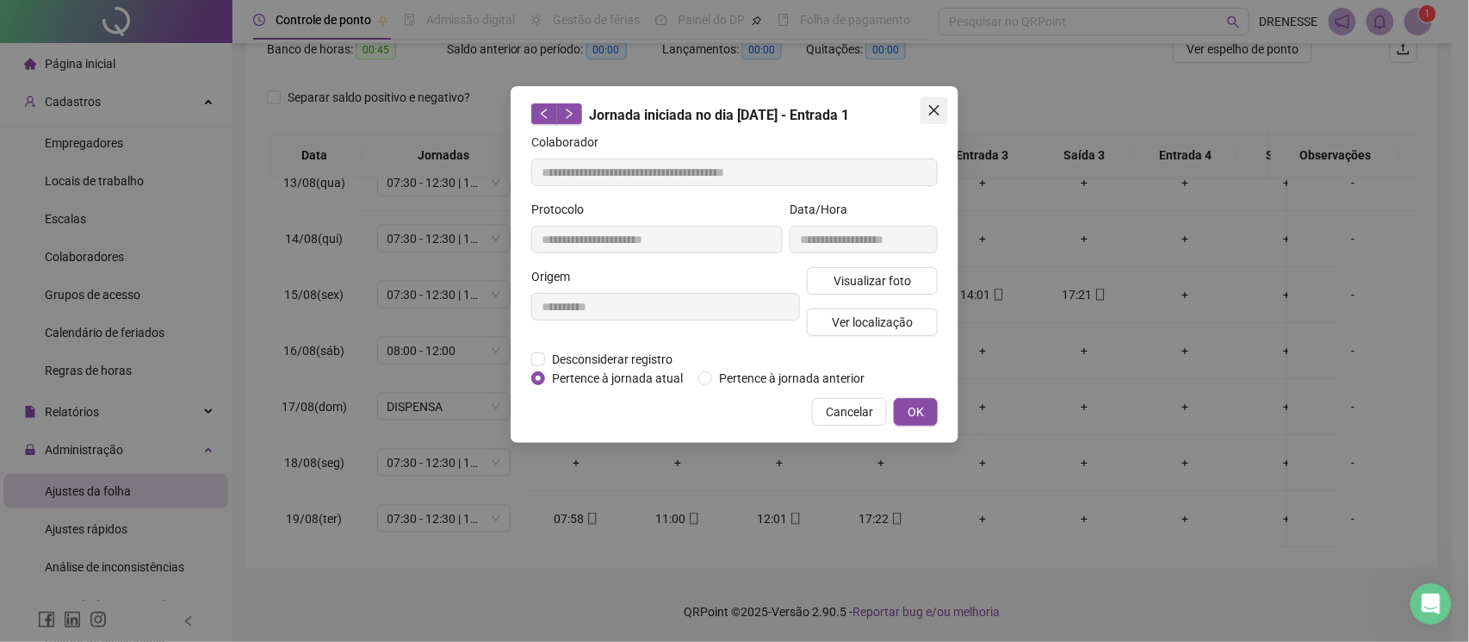
click at [927, 111] on span "Close" at bounding box center [935, 110] width 28 height 14
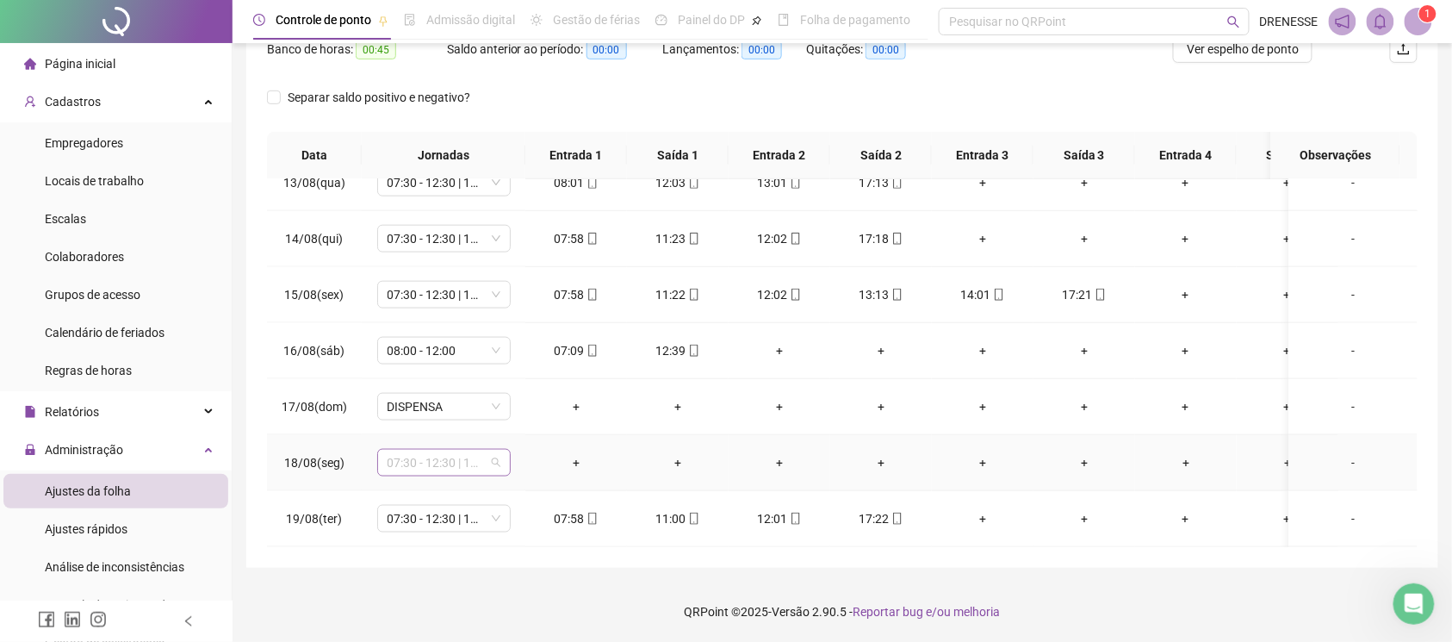
click at [435, 450] on span "07:30 - 12:30 | 14:30 - 17:30" at bounding box center [444, 463] width 113 height 26
type input "**"
click at [434, 351] on div "Folga" at bounding box center [458, 353] width 114 height 19
click at [476, 404] on span "Não" at bounding box center [483, 400] width 22 height 19
click at [449, 450] on span "07:30 - 12:30 | 14:30 - 17:30" at bounding box center [444, 463] width 113 height 26
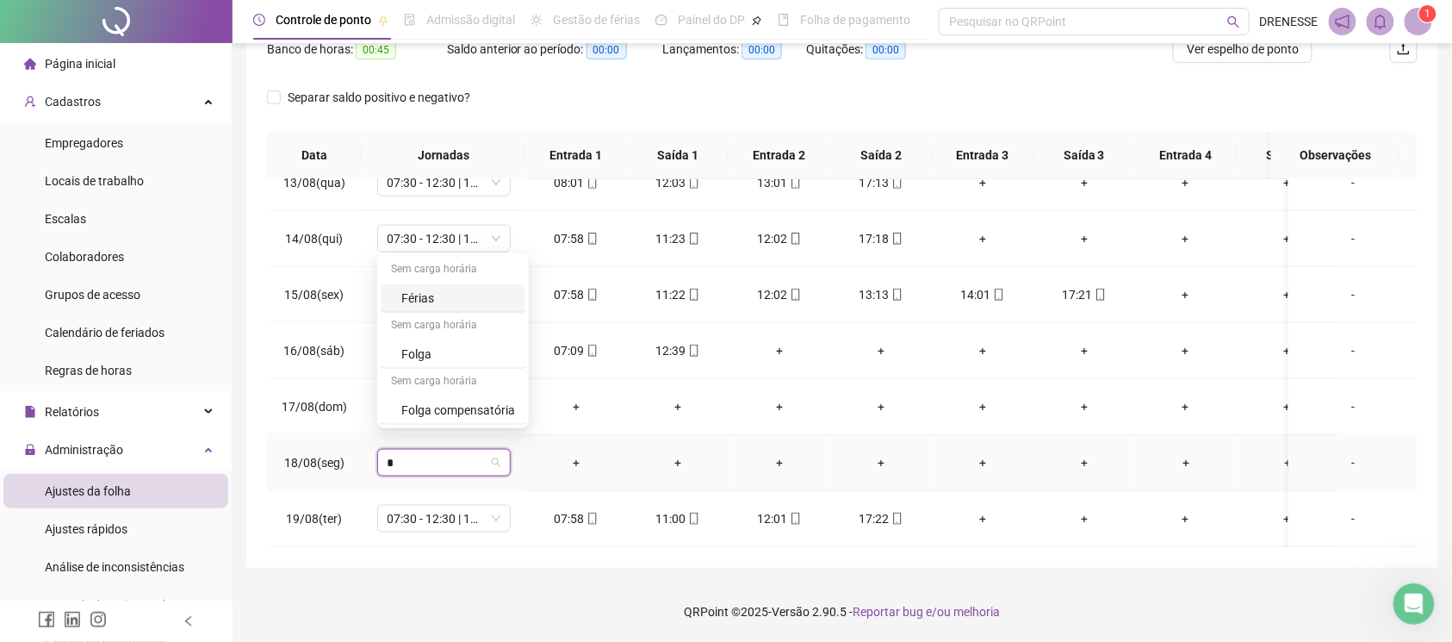
type input "**"
click at [465, 410] on div "Folga compensatória" at bounding box center [458, 409] width 114 height 19
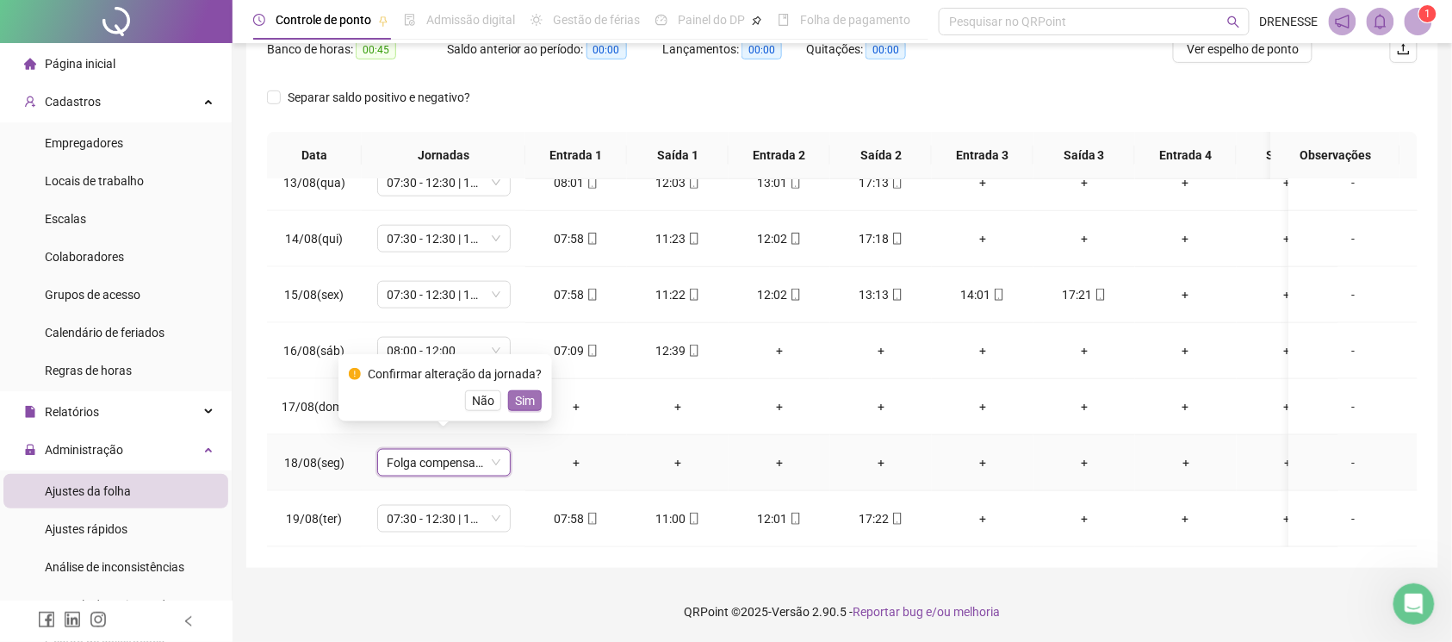
click at [522, 398] on span "Sim" at bounding box center [525, 400] width 20 height 19
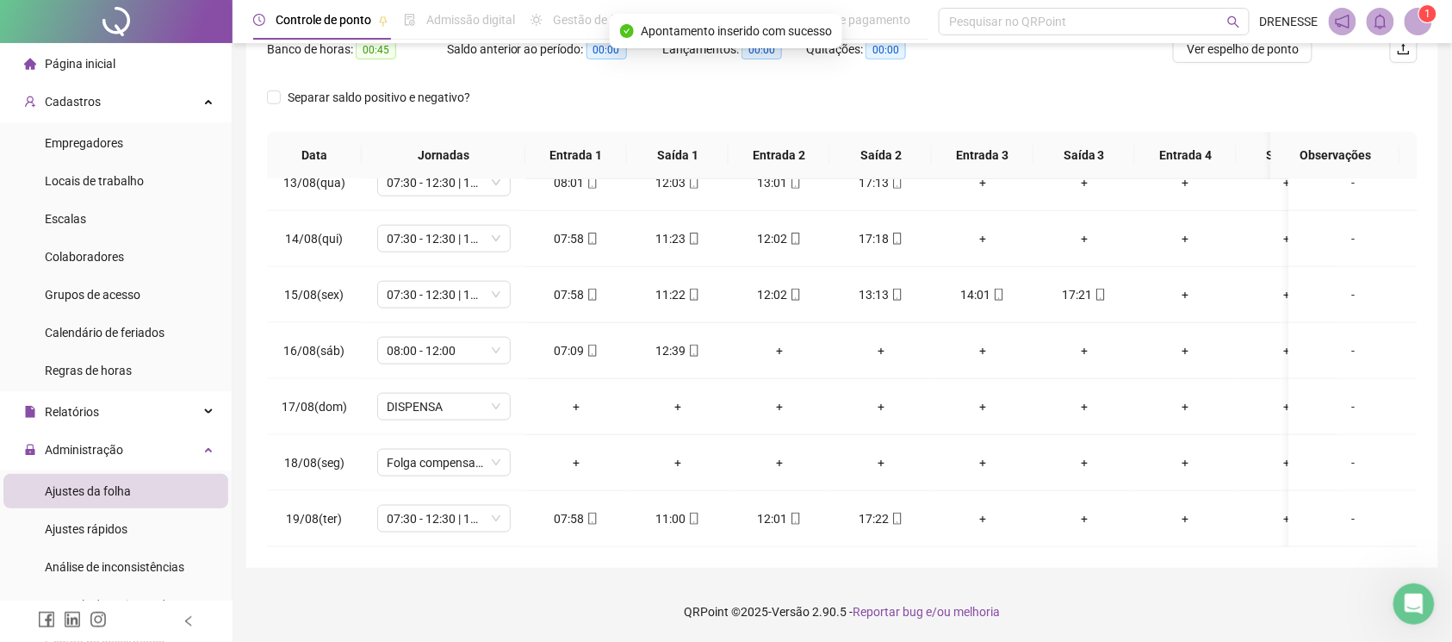
scroll to position [86, 0]
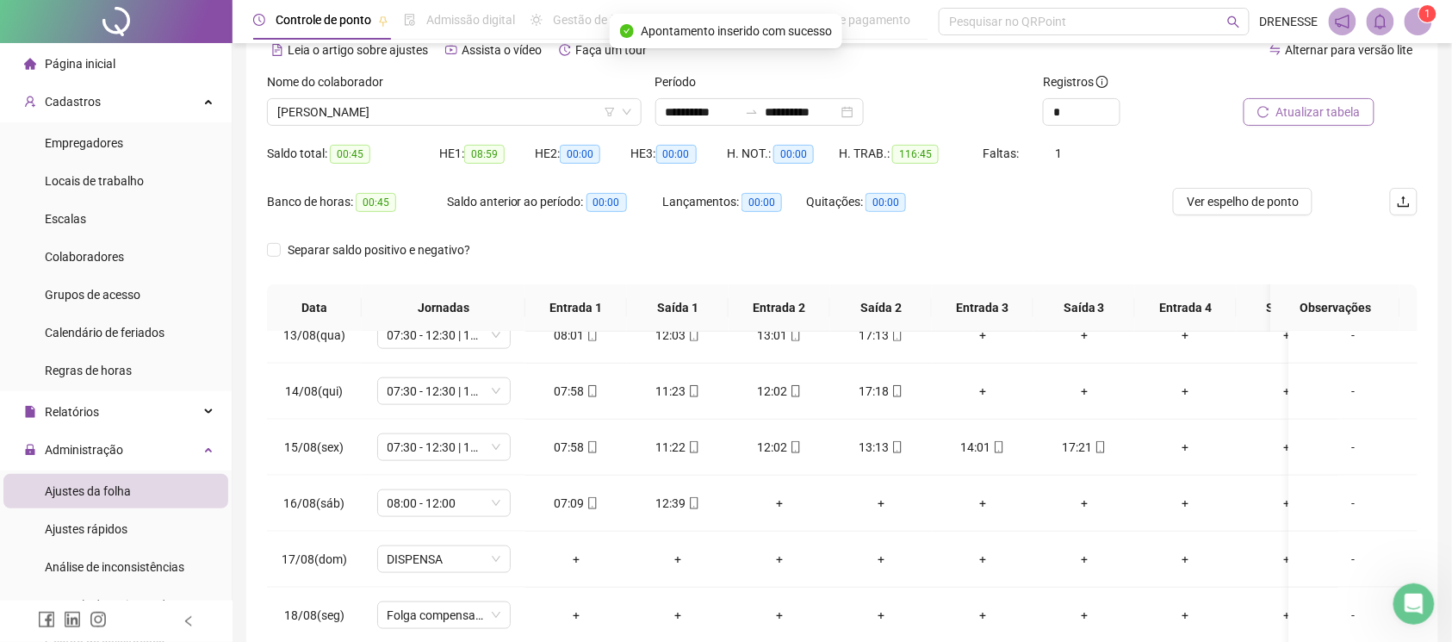
click at [1310, 110] on span "Atualizar tabela" at bounding box center [1318, 111] width 84 height 19
click at [414, 110] on span "[PERSON_NAME]" at bounding box center [454, 112] width 354 height 26
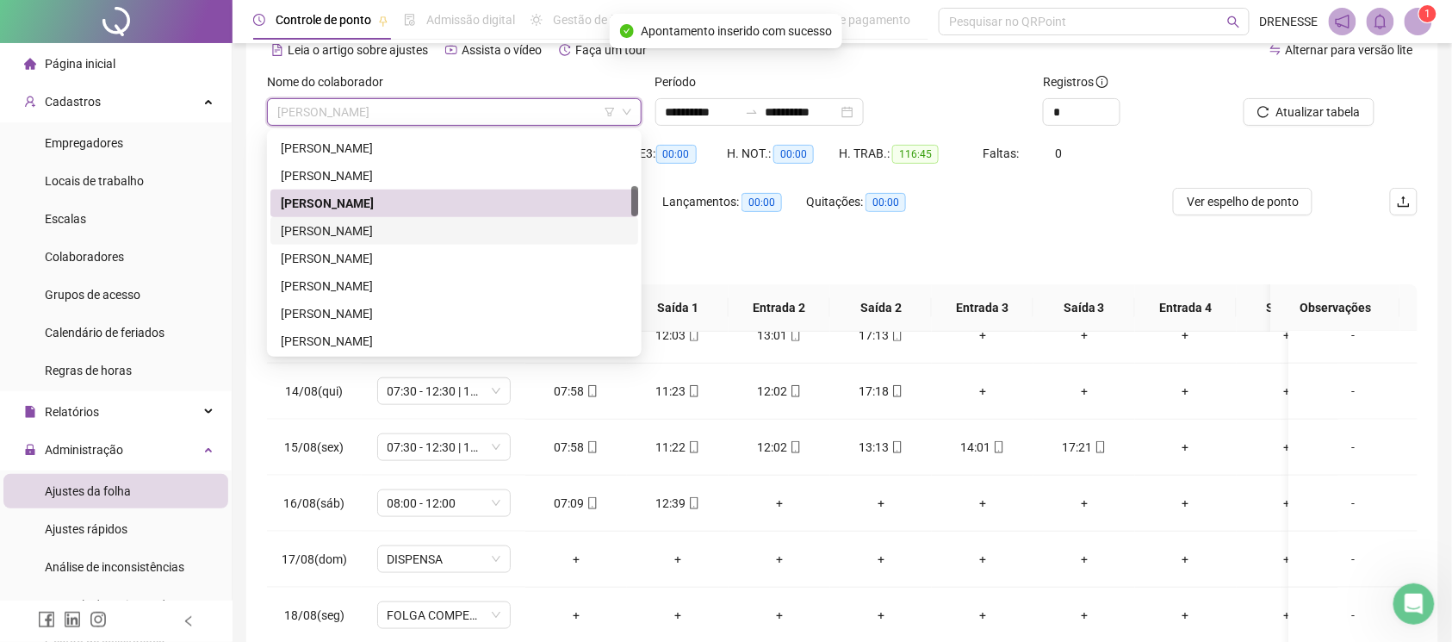
click at [396, 232] on div "[PERSON_NAME]" at bounding box center [454, 230] width 347 height 19
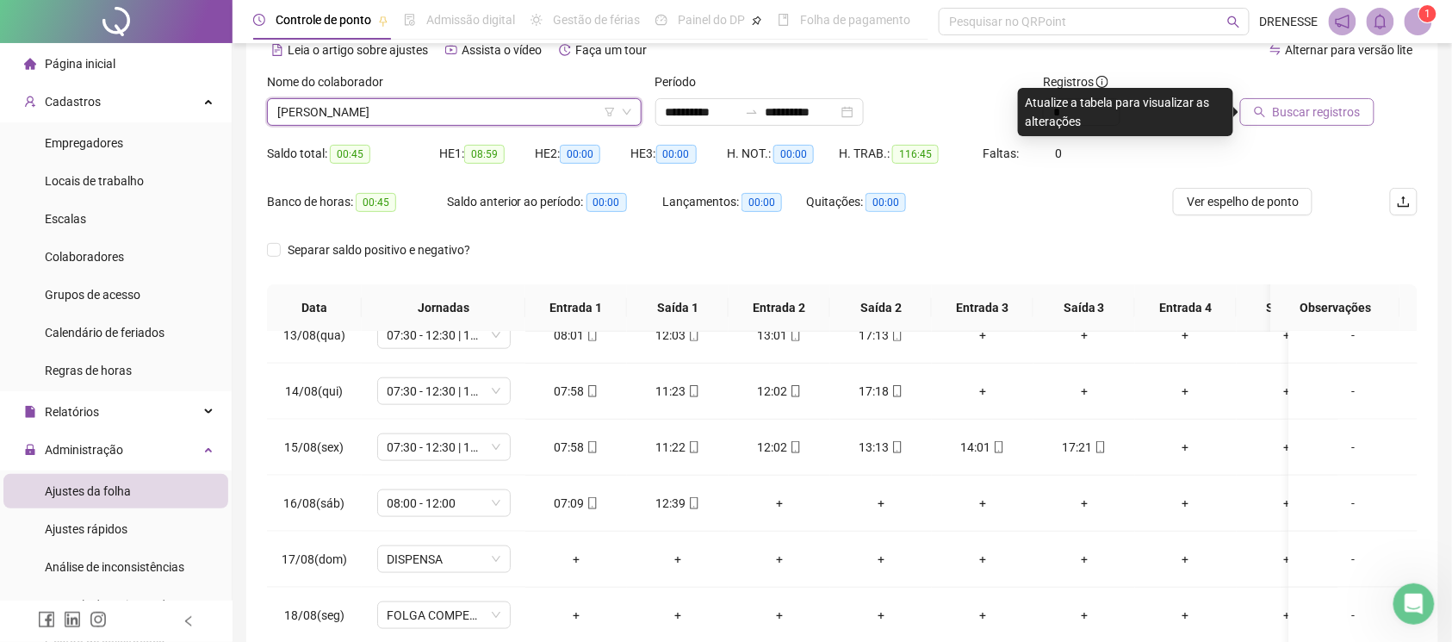
click at [1265, 102] on button "Buscar registros" at bounding box center [1307, 112] width 134 height 28
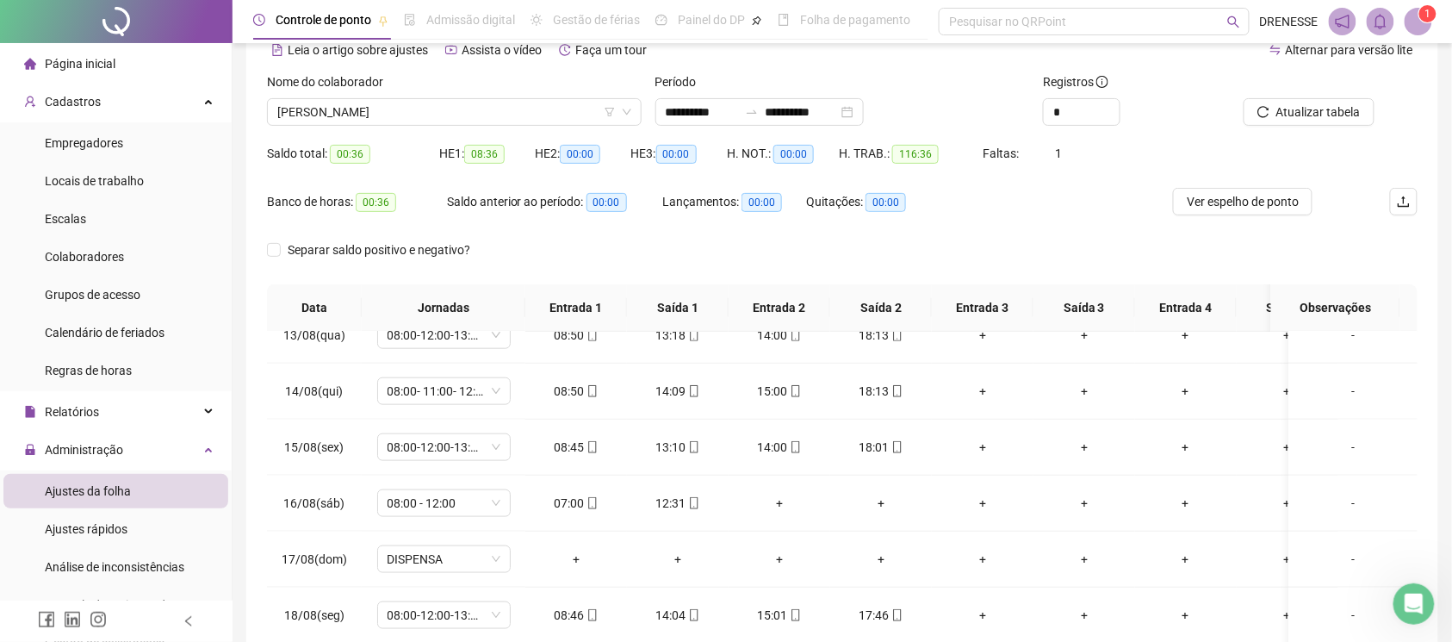
scroll to position [239, 0]
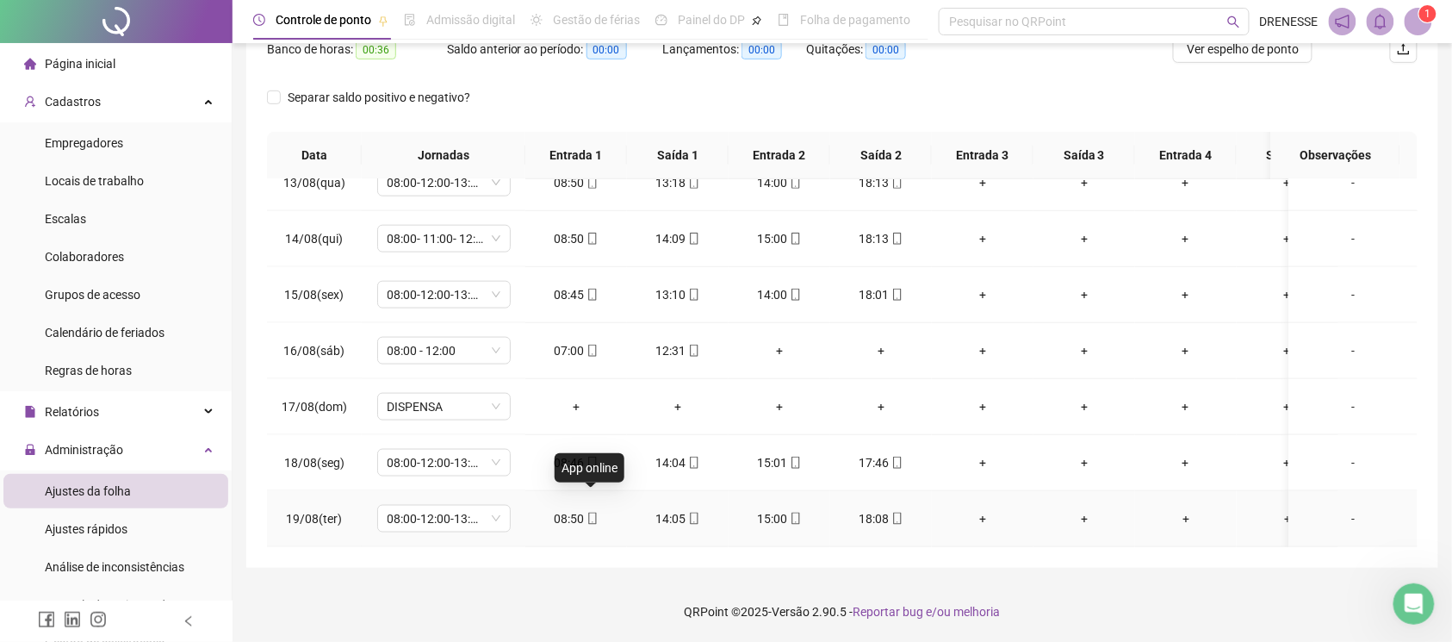
click at [586, 512] on icon "mobile" at bounding box center [592, 518] width 12 height 12
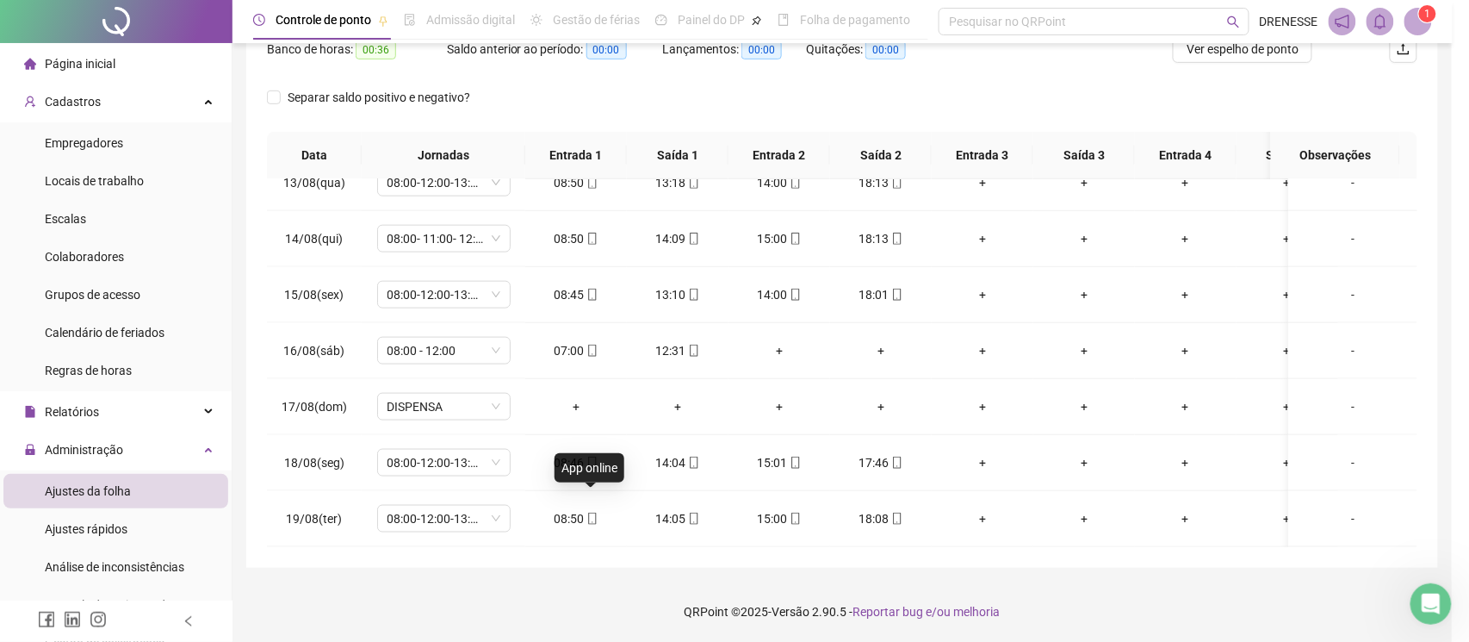
type input "**********"
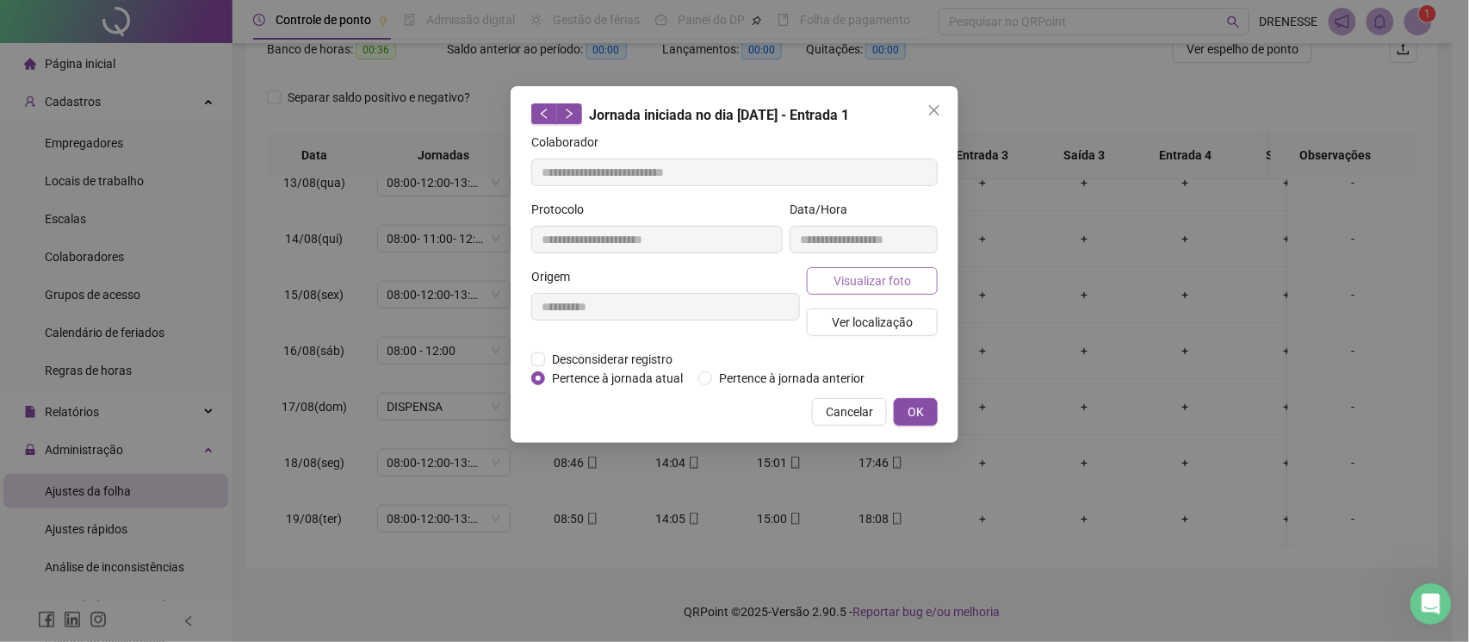
click at [849, 276] on span "Visualizar foto" at bounding box center [873, 280] width 78 height 19
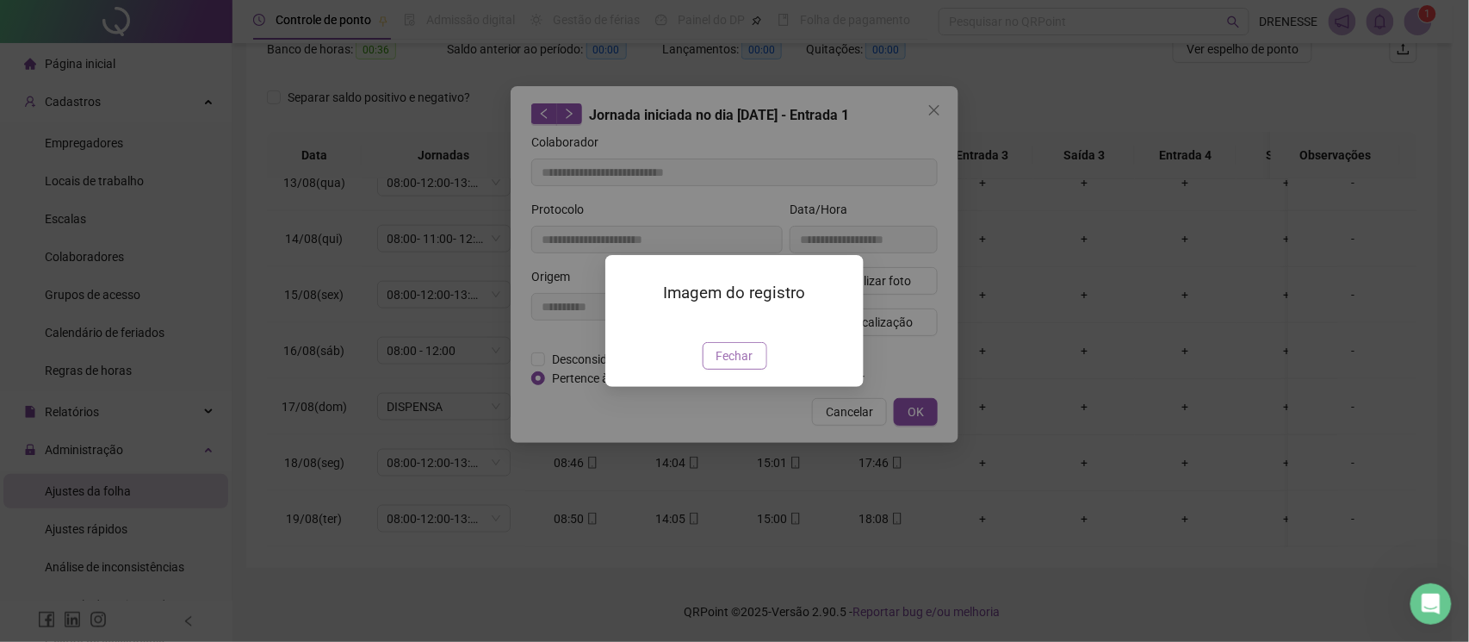
click at [735, 365] on span "Fechar" at bounding box center [735, 355] width 37 height 19
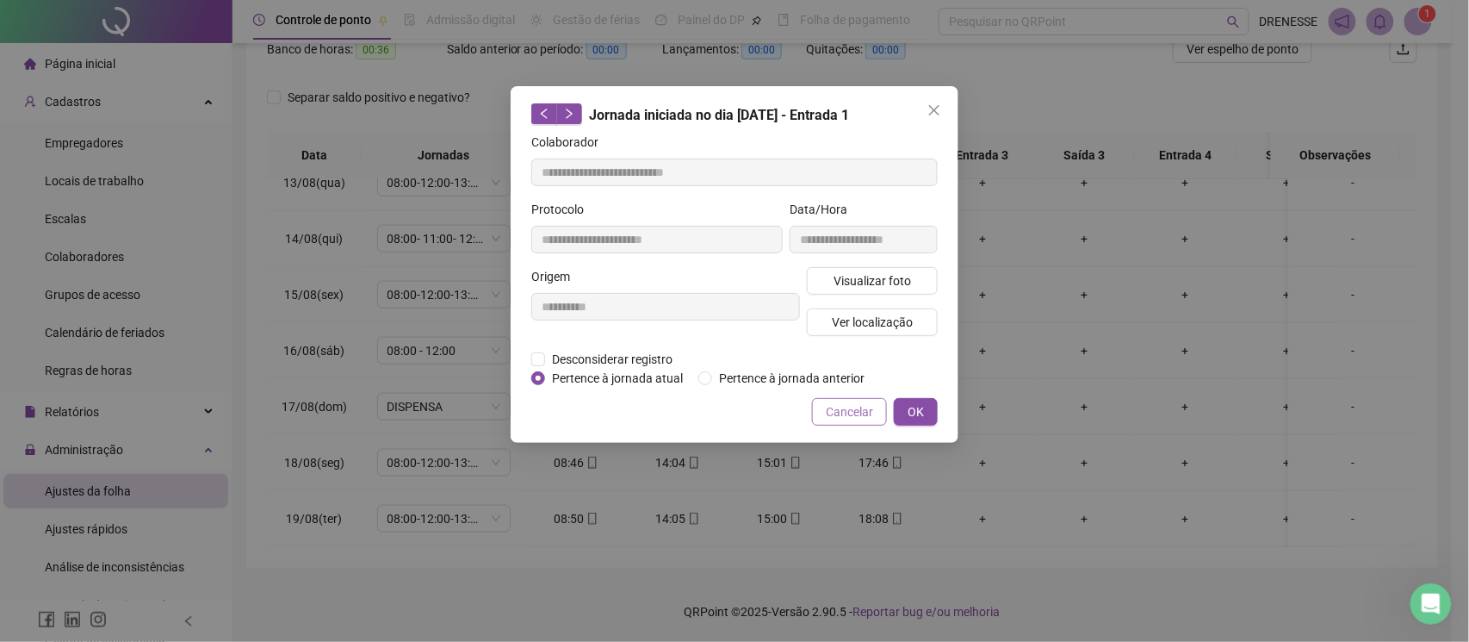
click at [835, 415] on span "Cancelar" at bounding box center [849, 411] width 47 height 19
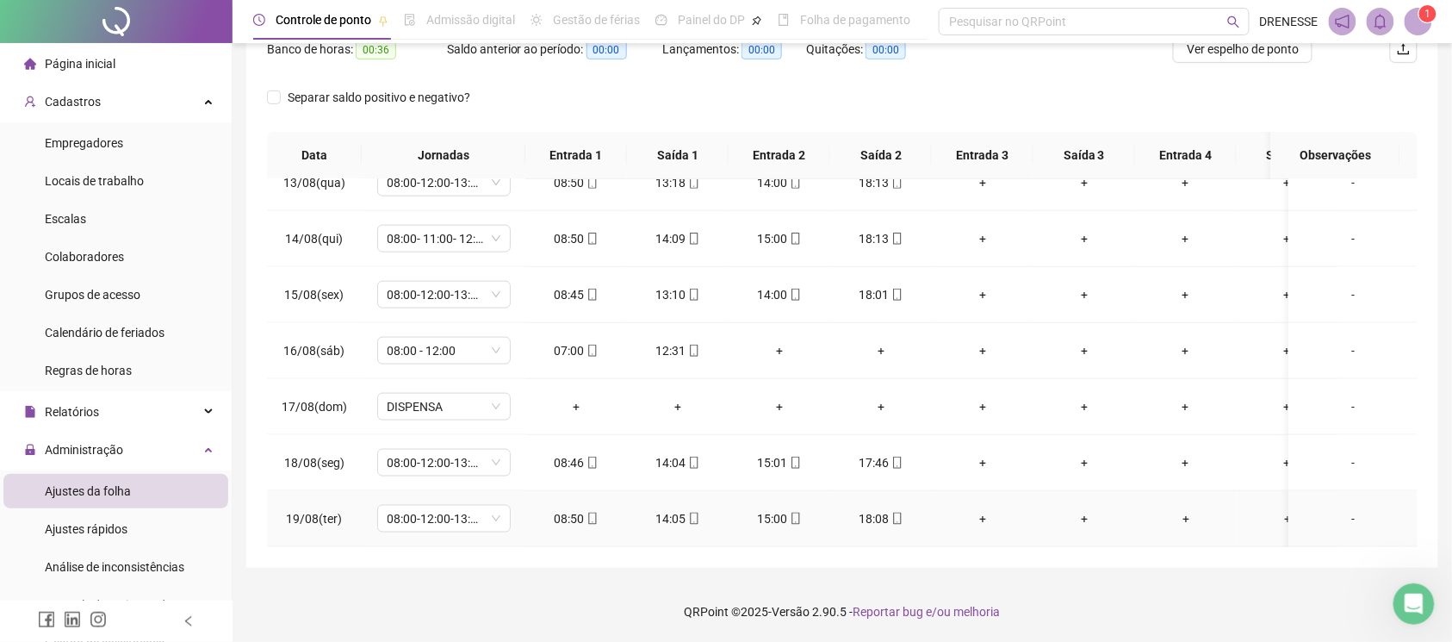
click at [897, 512] on span at bounding box center [897, 519] width 14 height 14
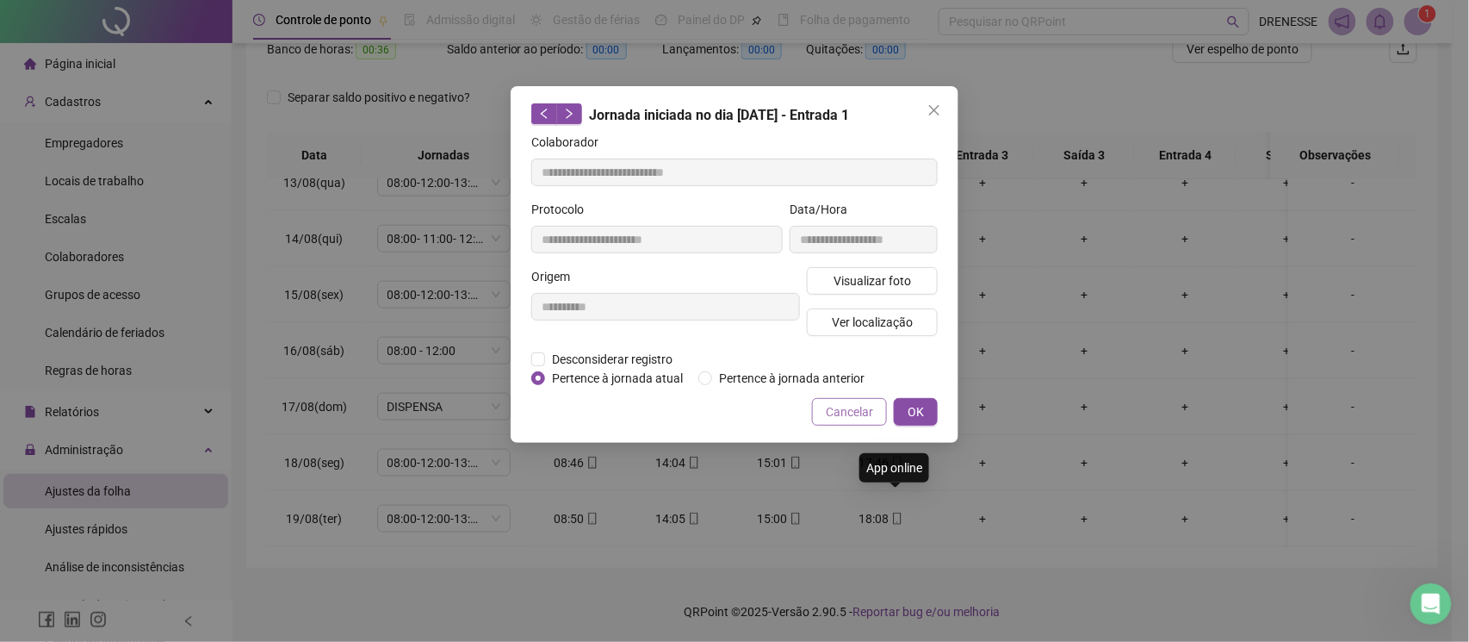
type input "**********"
click at [846, 279] on span "Visualizar foto" at bounding box center [873, 280] width 78 height 19
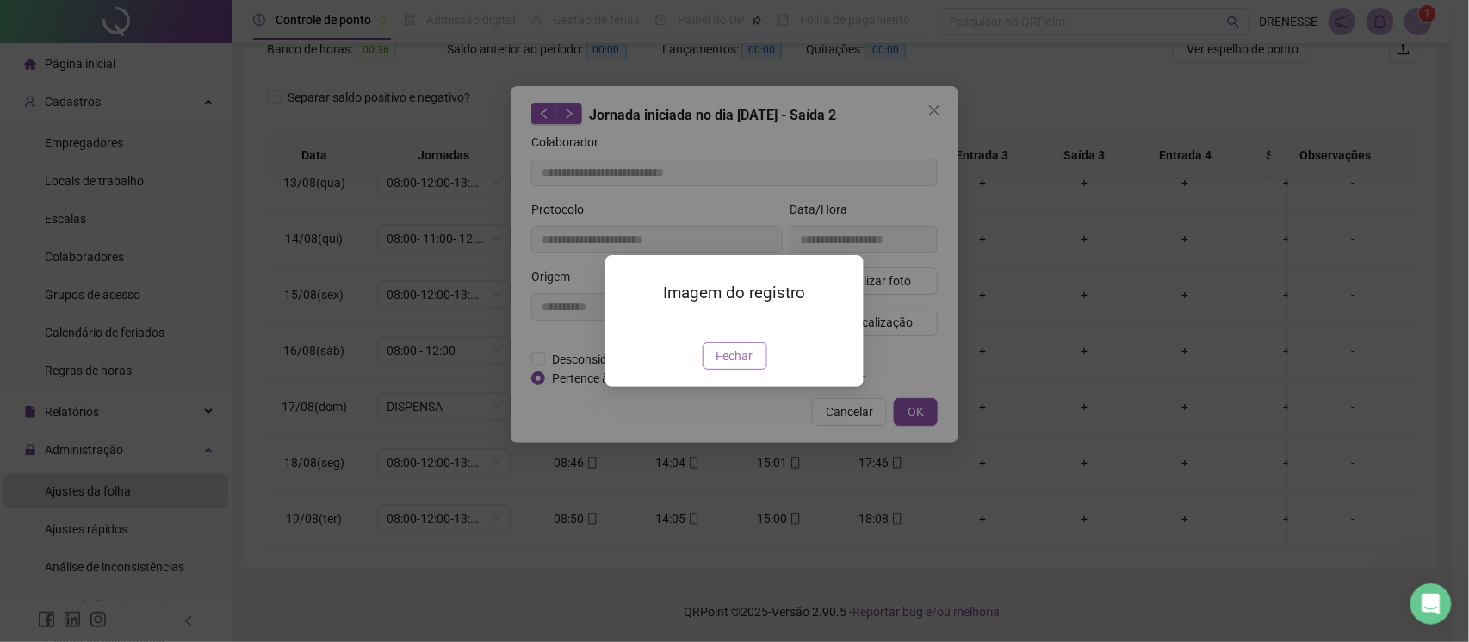
click at [721, 365] on span "Fechar" at bounding box center [735, 355] width 37 height 19
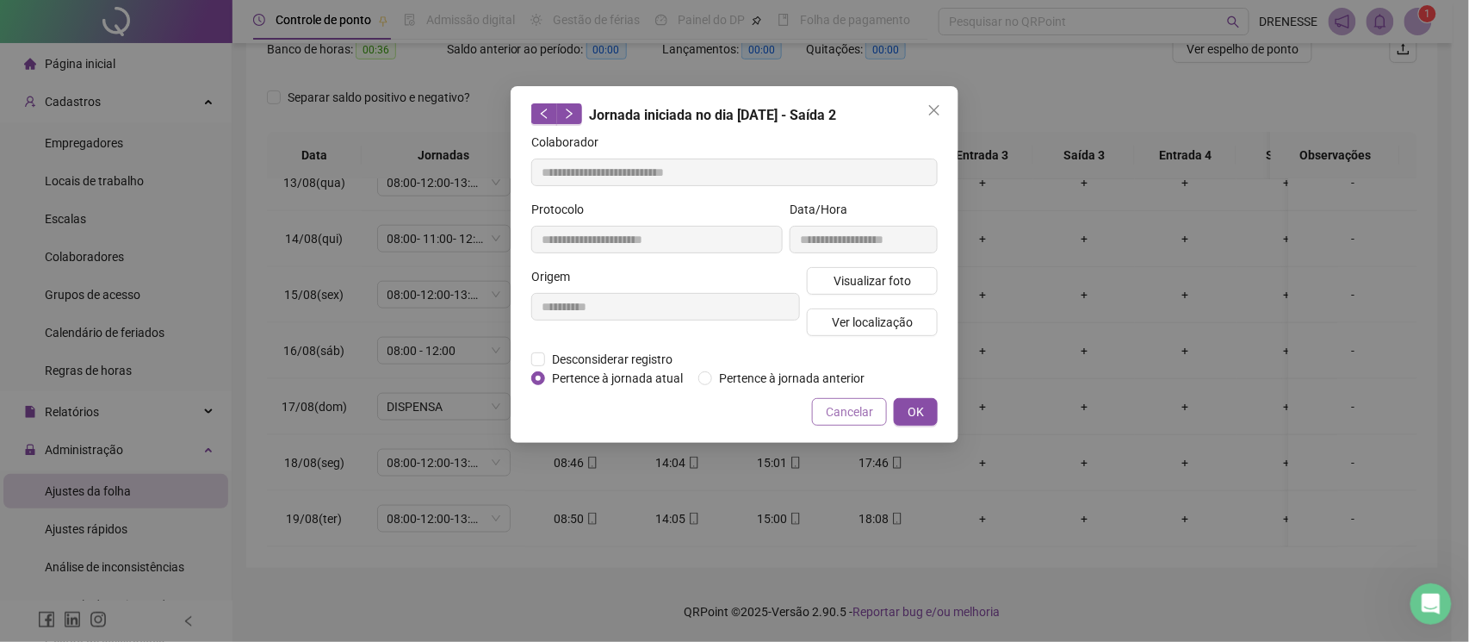
click at [853, 407] on span "Cancelar" at bounding box center [849, 411] width 47 height 19
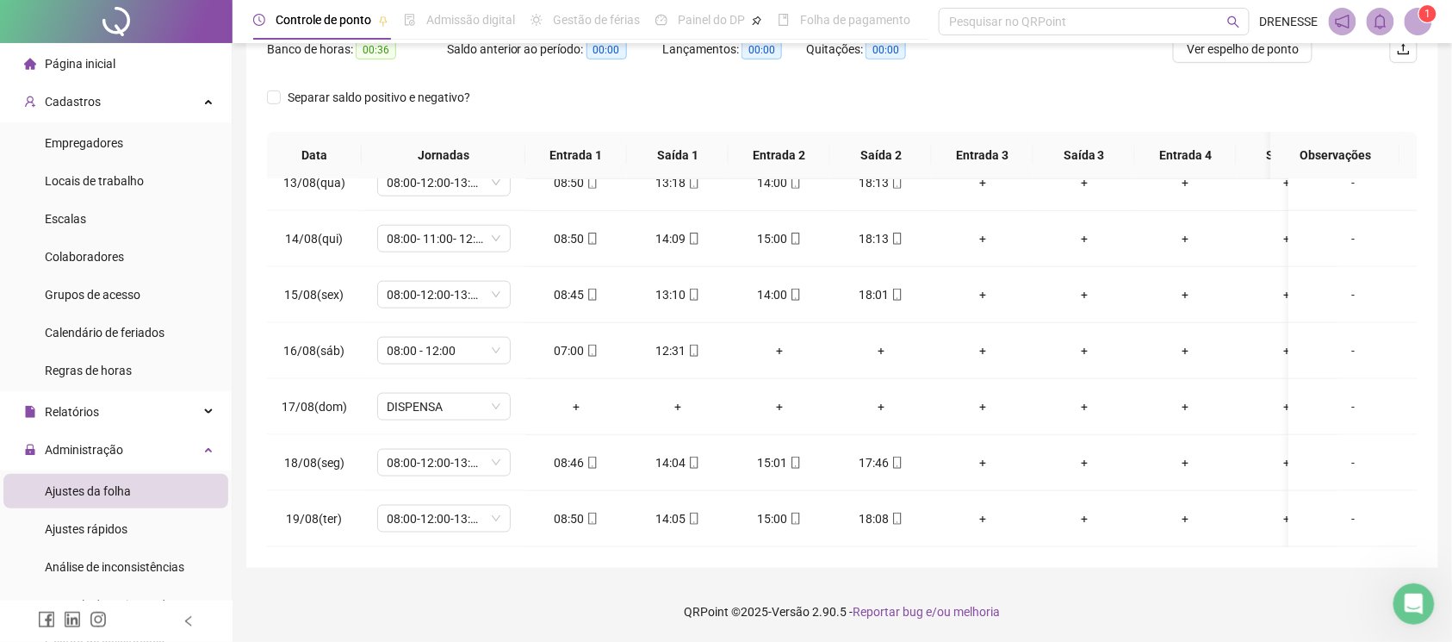
scroll to position [86, 0]
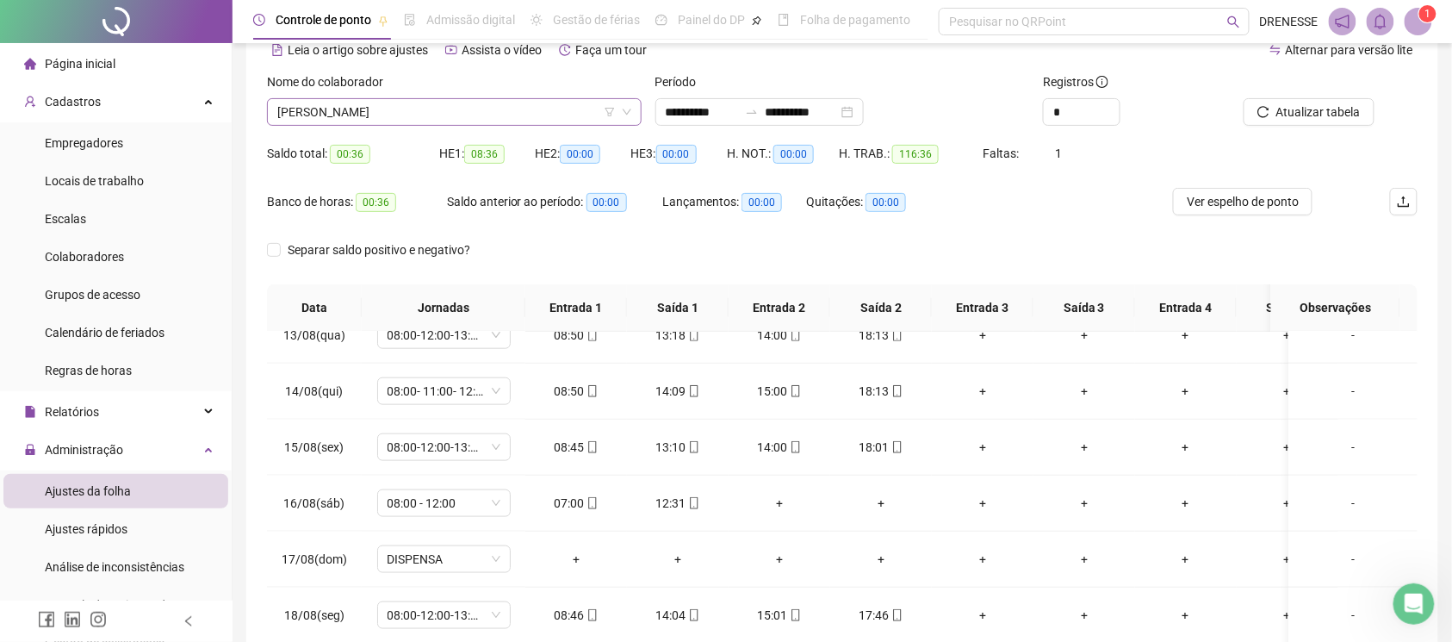
click at [515, 102] on span "[PERSON_NAME]" at bounding box center [454, 112] width 354 height 26
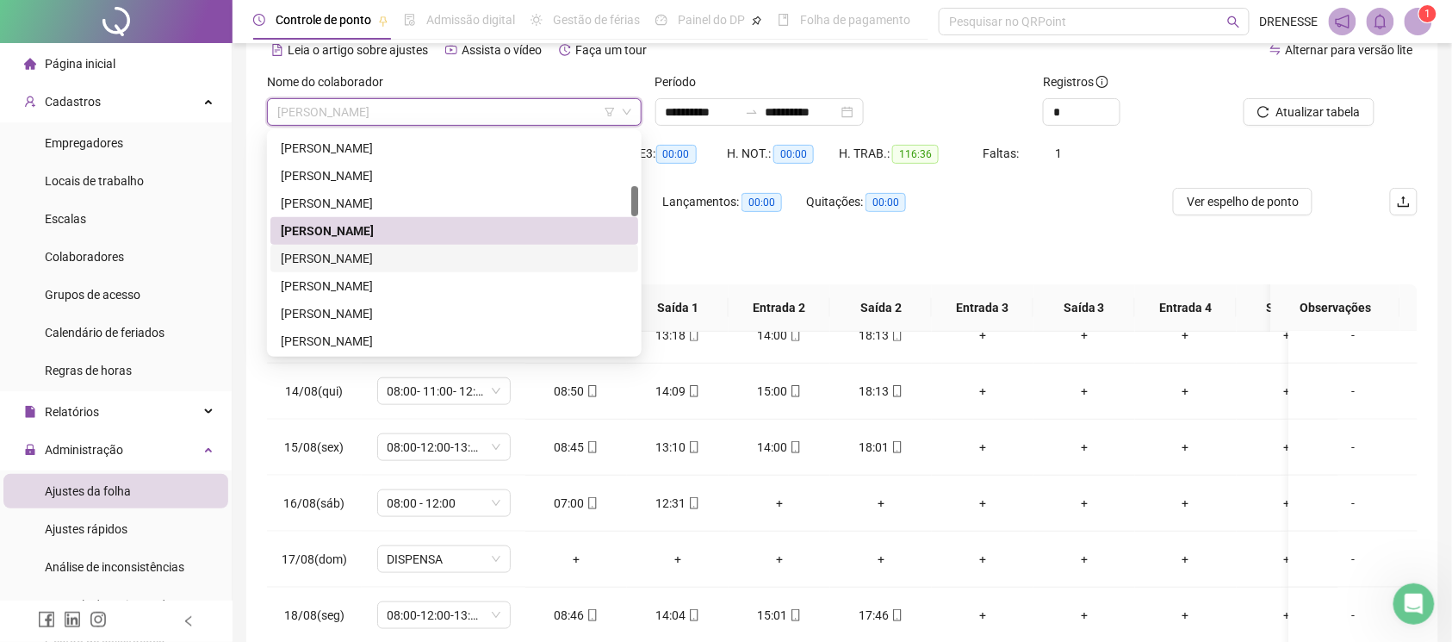
click at [408, 253] on div "[PERSON_NAME]" at bounding box center [454, 258] width 347 height 19
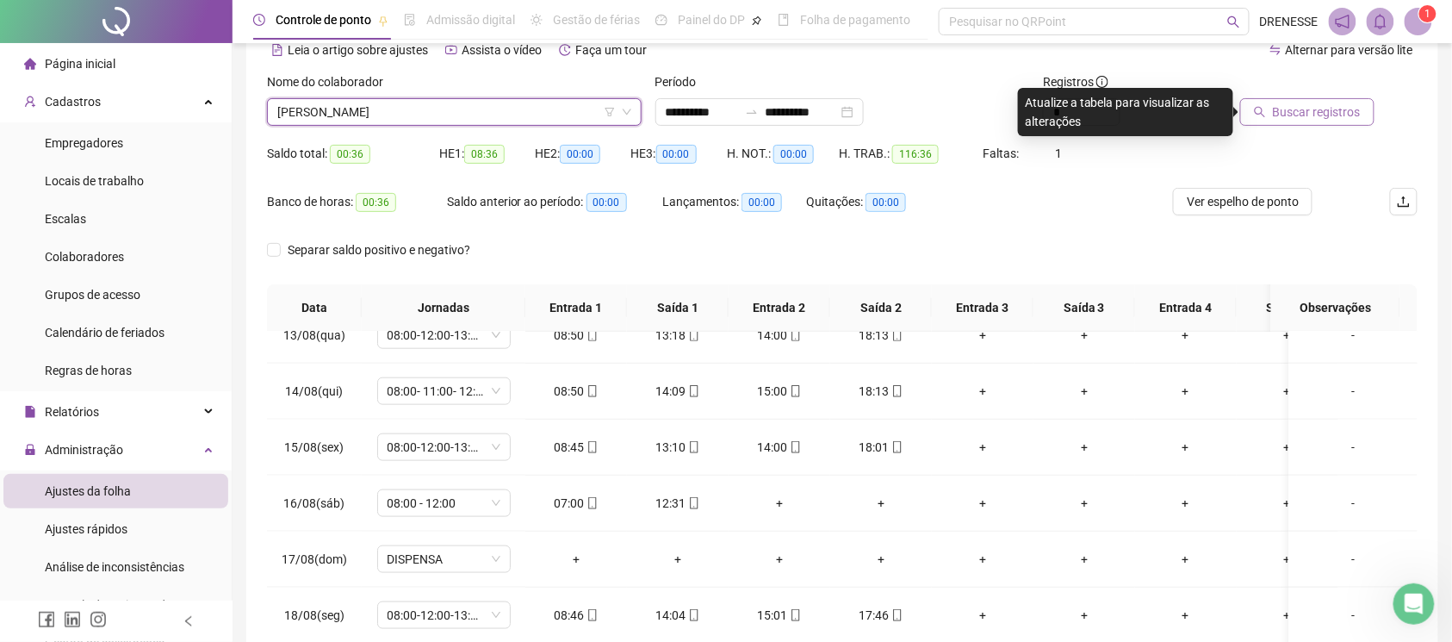
click at [1343, 115] on span "Buscar registros" at bounding box center [1317, 111] width 88 height 19
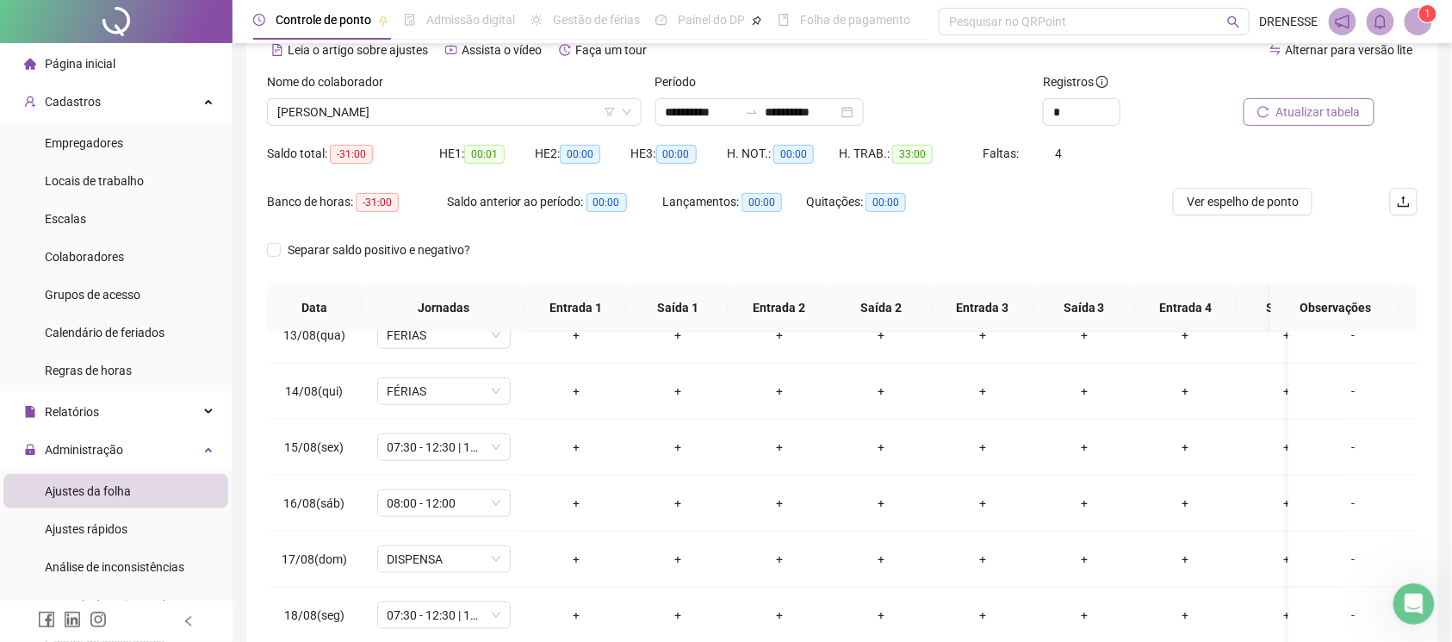
scroll to position [239, 0]
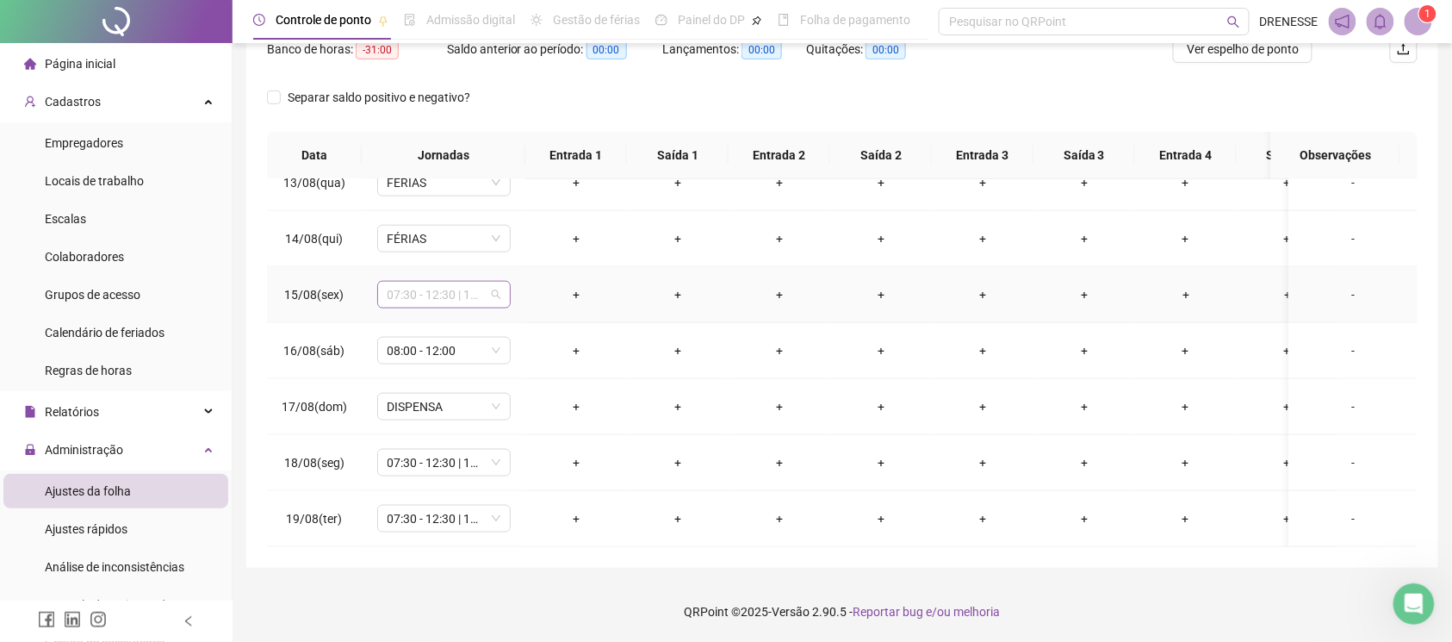
click at [436, 282] on span "07:30 - 12:30 | 14:30 - 17:30" at bounding box center [444, 295] width 113 height 26
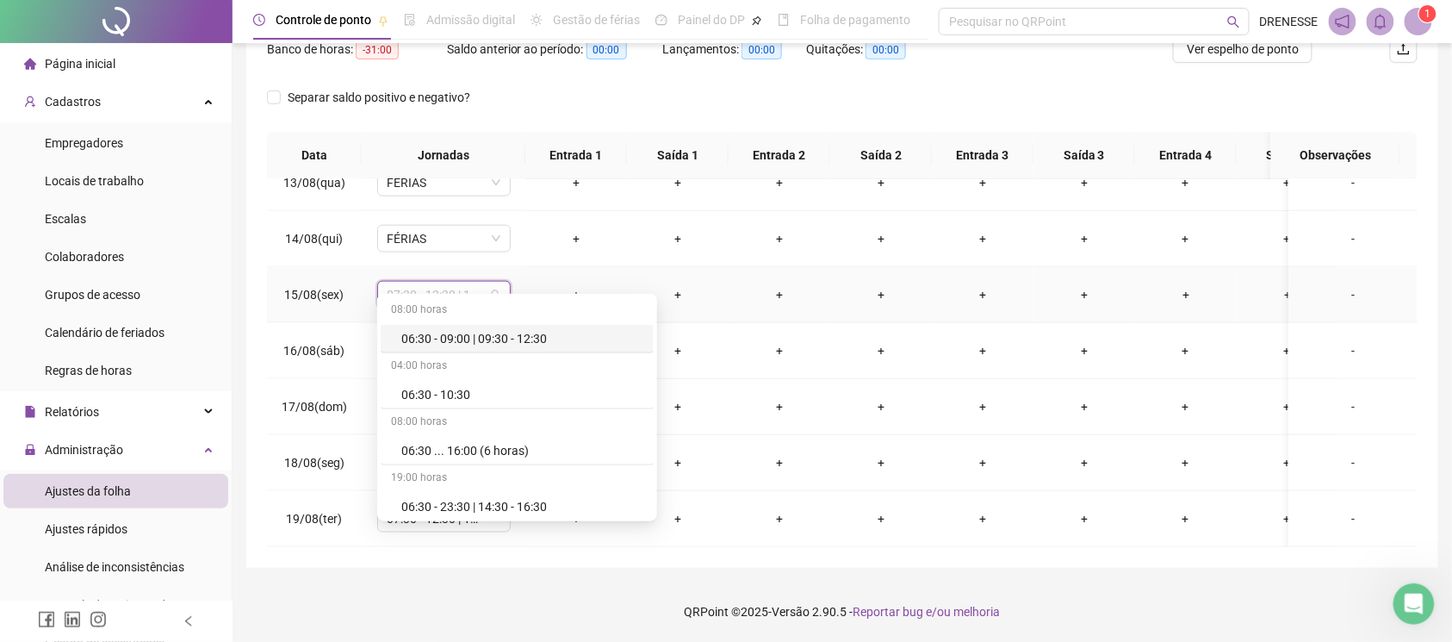
type input "*"
click at [439, 332] on div "Férias" at bounding box center [458, 338] width 114 height 19
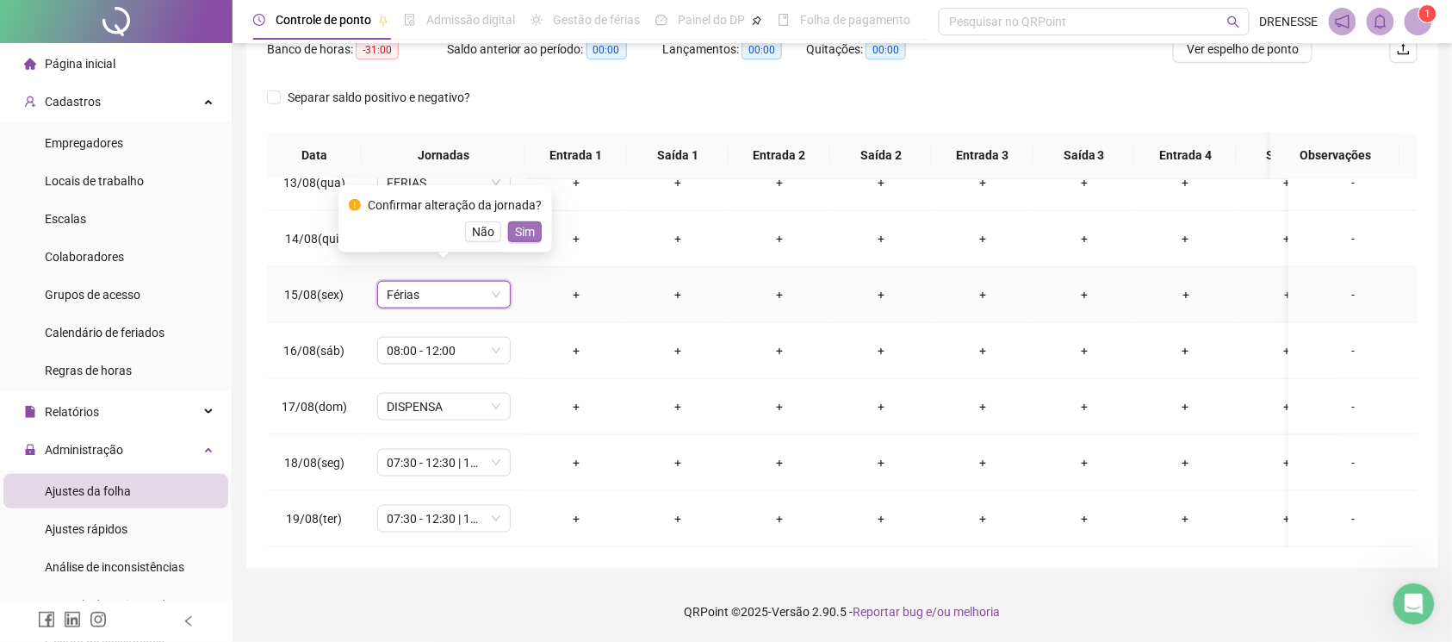
click at [521, 222] on span "Sim" at bounding box center [525, 231] width 20 height 19
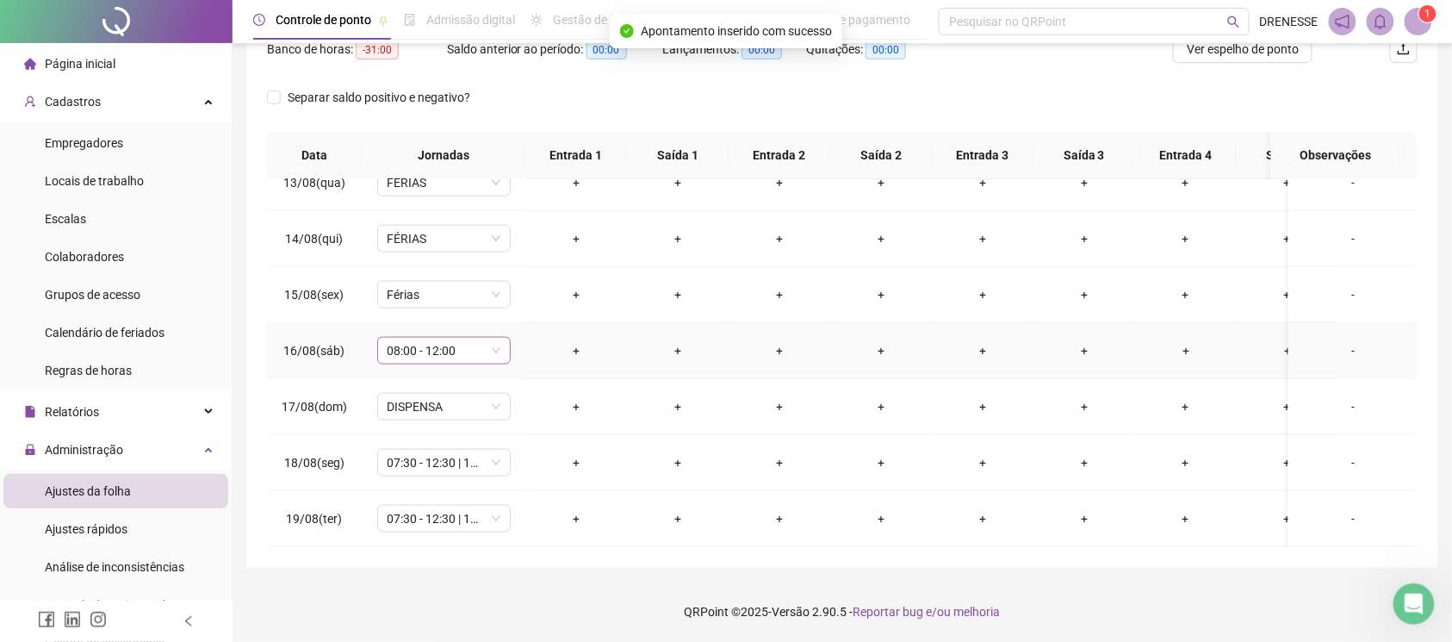
click at [436, 339] on span "08:00 - 12:00" at bounding box center [444, 351] width 113 height 26
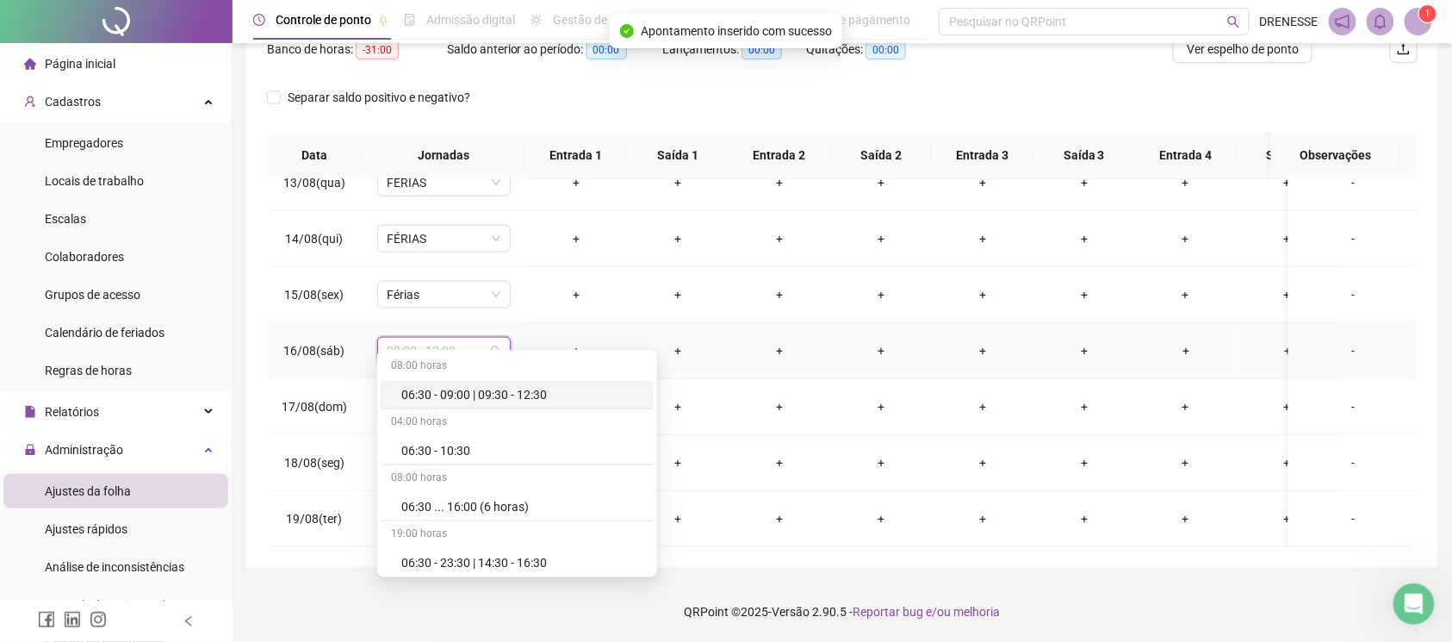
type input "*"
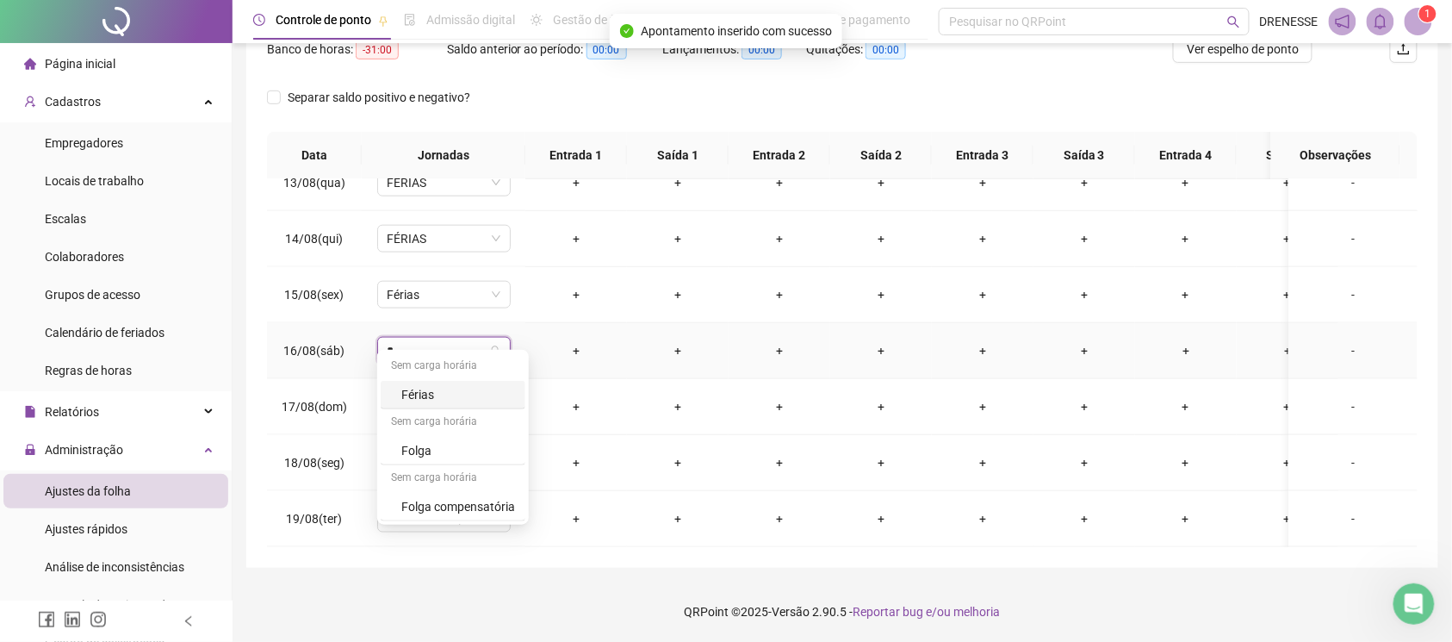
click at [442, 400] on div "Férias" at bounding box center [458, 394] width 114 height 19
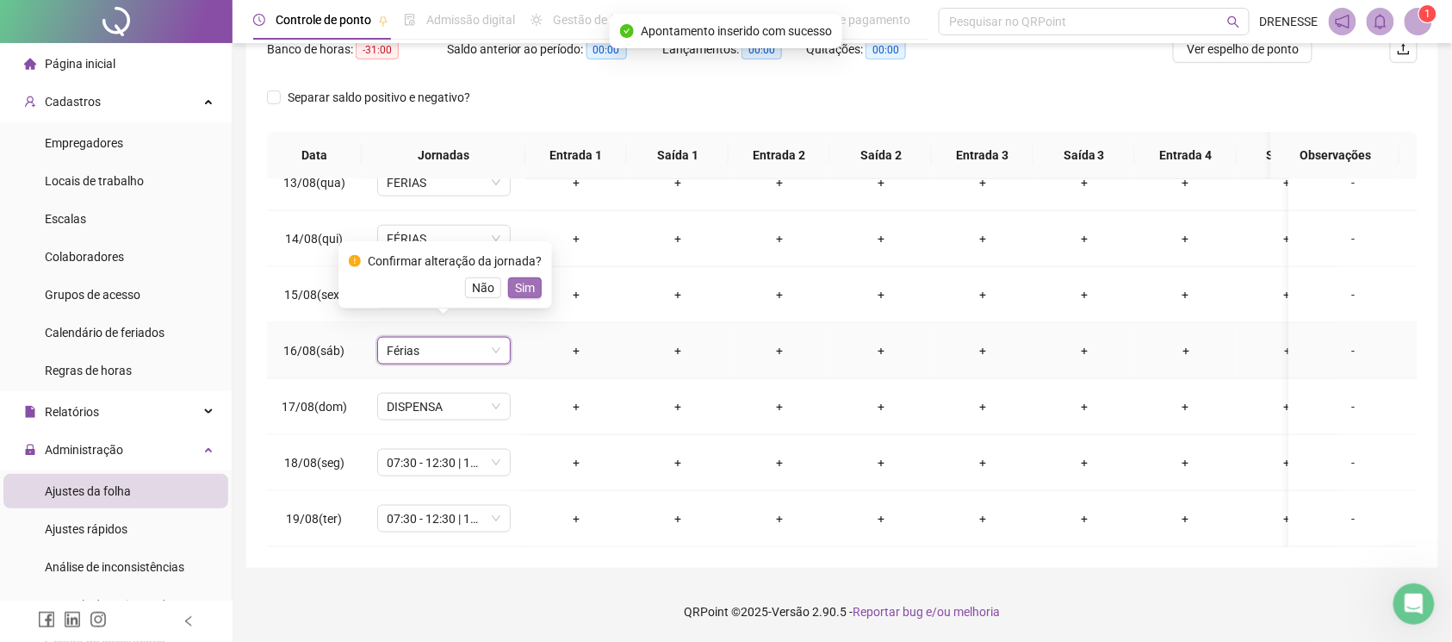
click at [520, 291] on span "Sim" at bounding box center [525, 287] width 20 height 19
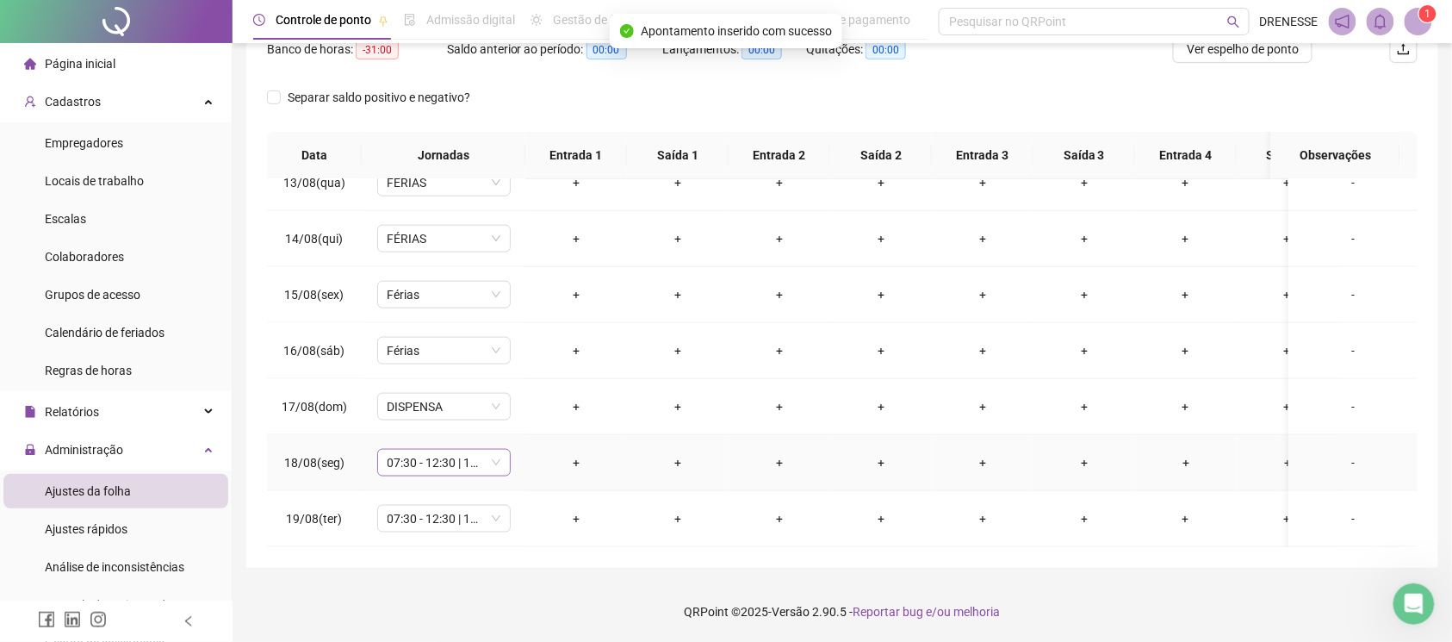
click at [425, 450] on span "07:30 - 12:30 | 14:30 - 17:30" at bounding box center [444, 463] width 113 height 26
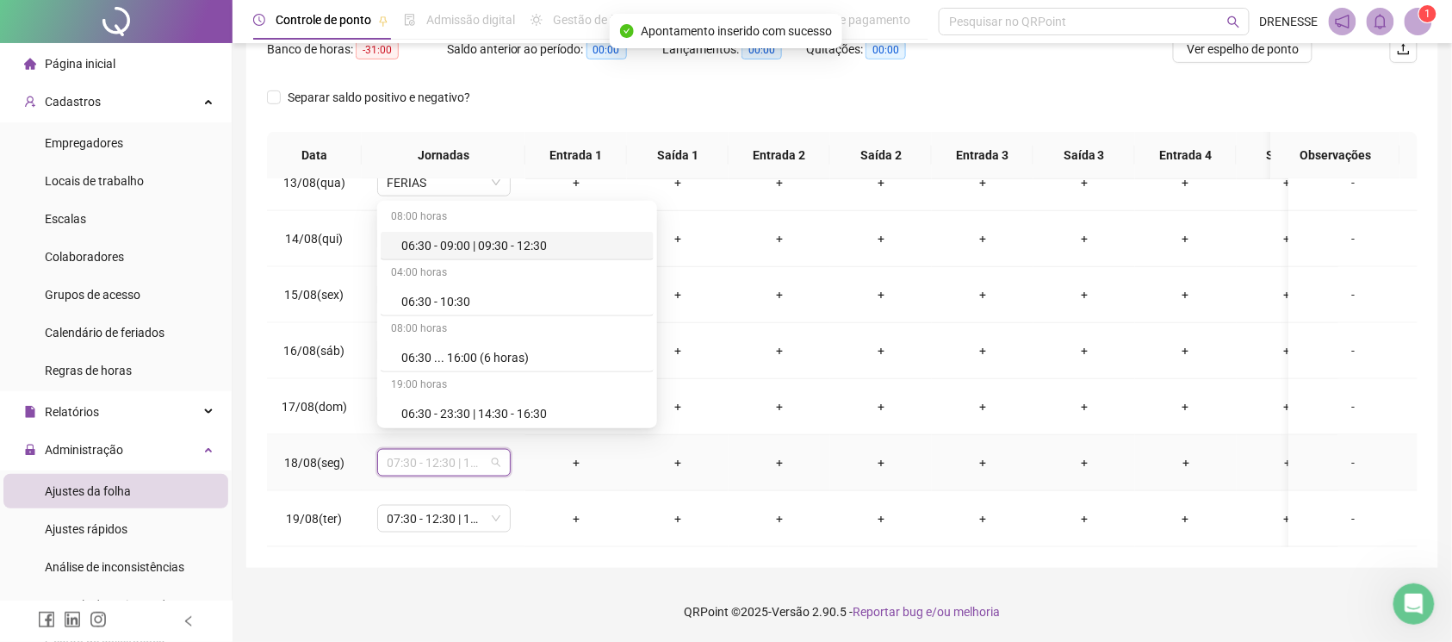
type input "*"
drag, startPoint x: 449, startPoint y: 298, endPoint x: 456, endPoint y: 303, distance: 9.3
click at [450, 298] on div "Férias" at bounding box center [458, 298] width 114 height 19
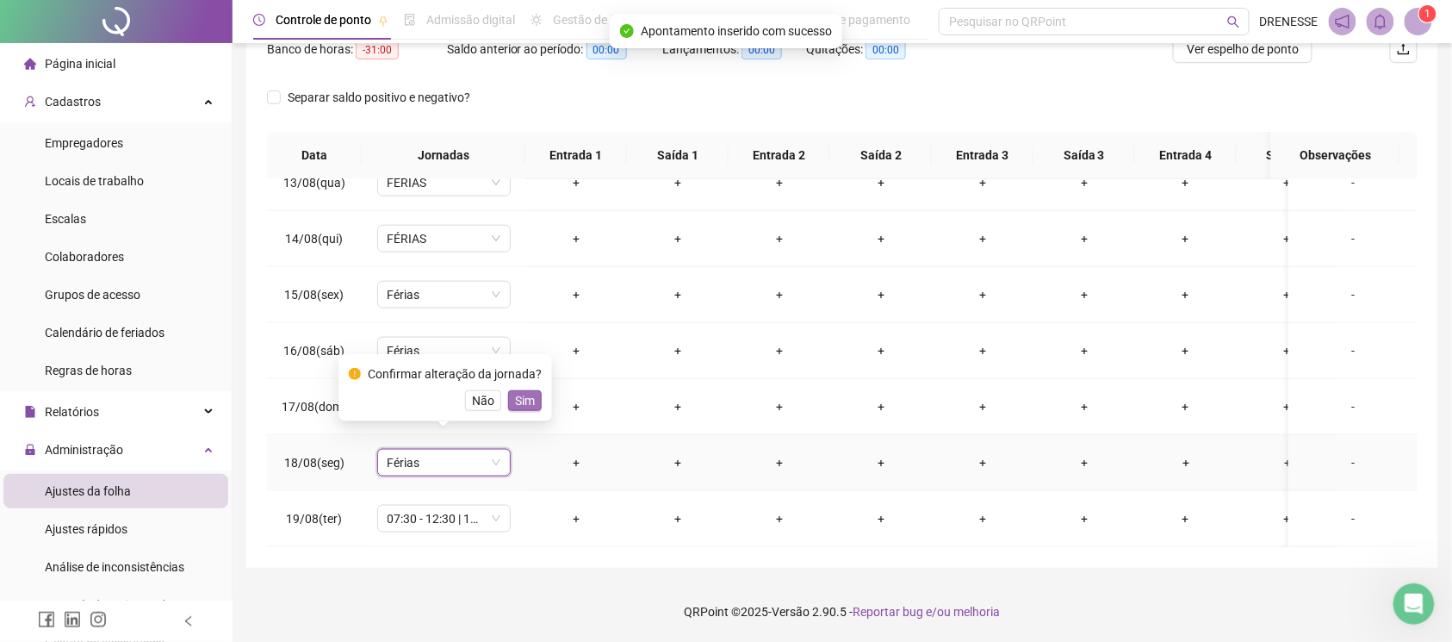
click at [520, 404] on span "Sim" at bounding box center [525, 400] width 20 height 19
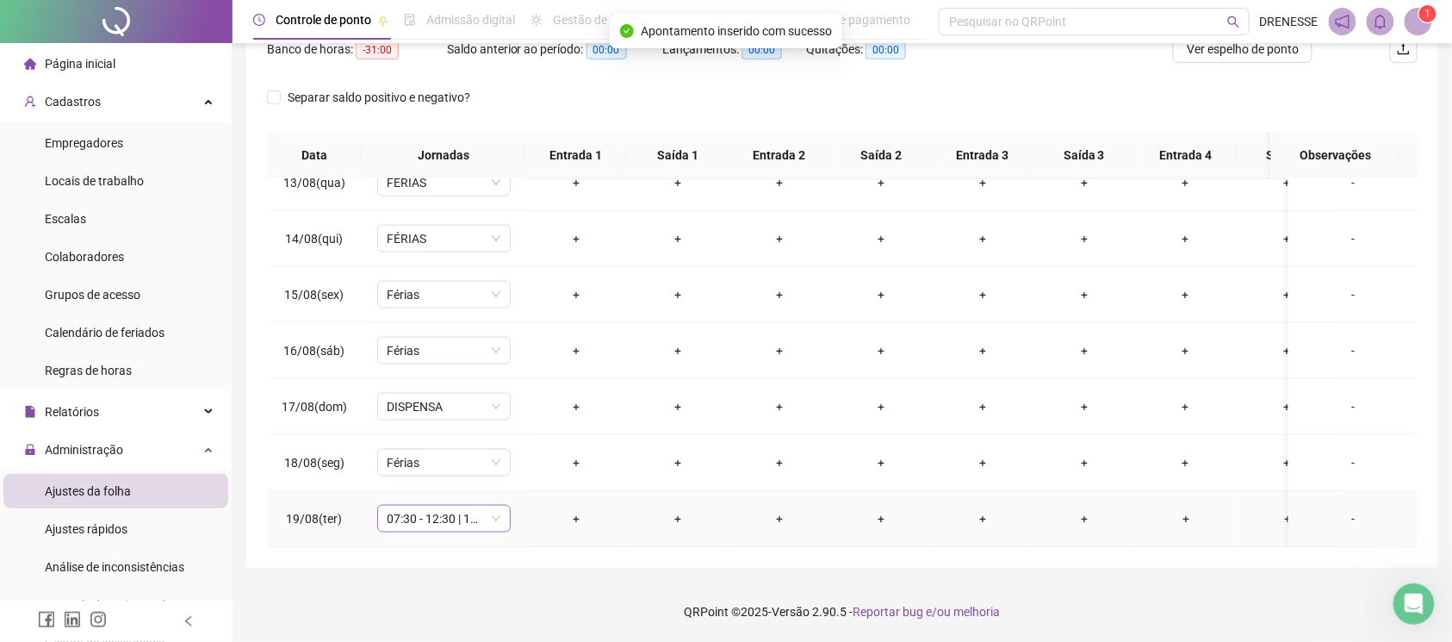
click at [446, 506] on span "07:30 - 12:30 | 14:30 - 17:30" at bounding box center [444, 519] width 113 height 26
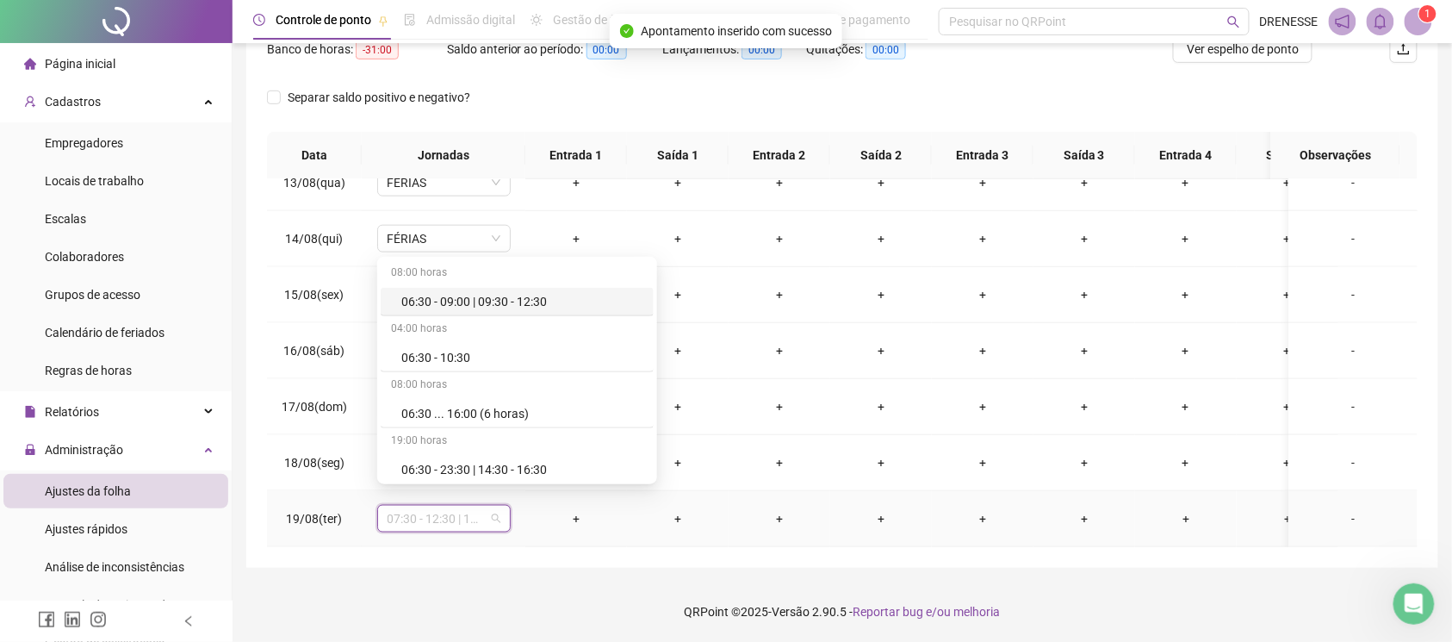
type input "*"
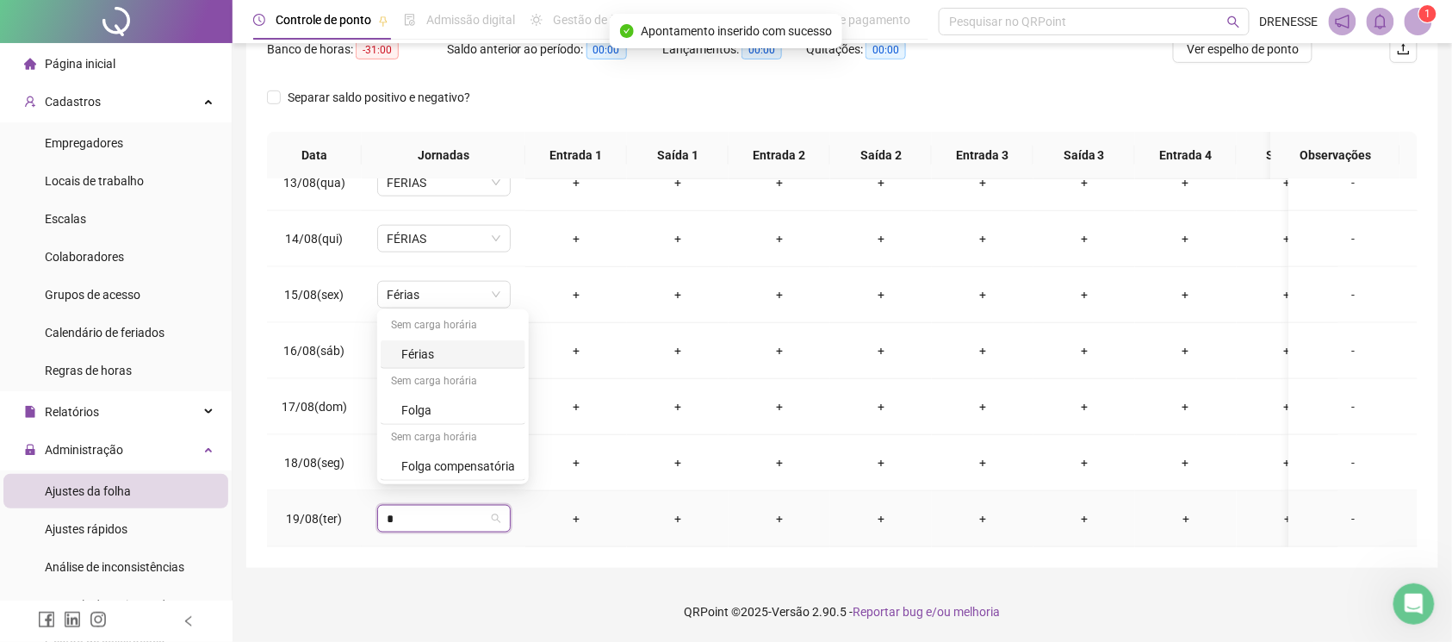
click at [436, 357] on div "Férias" at bounding box center [458, 353] width 114 height 19
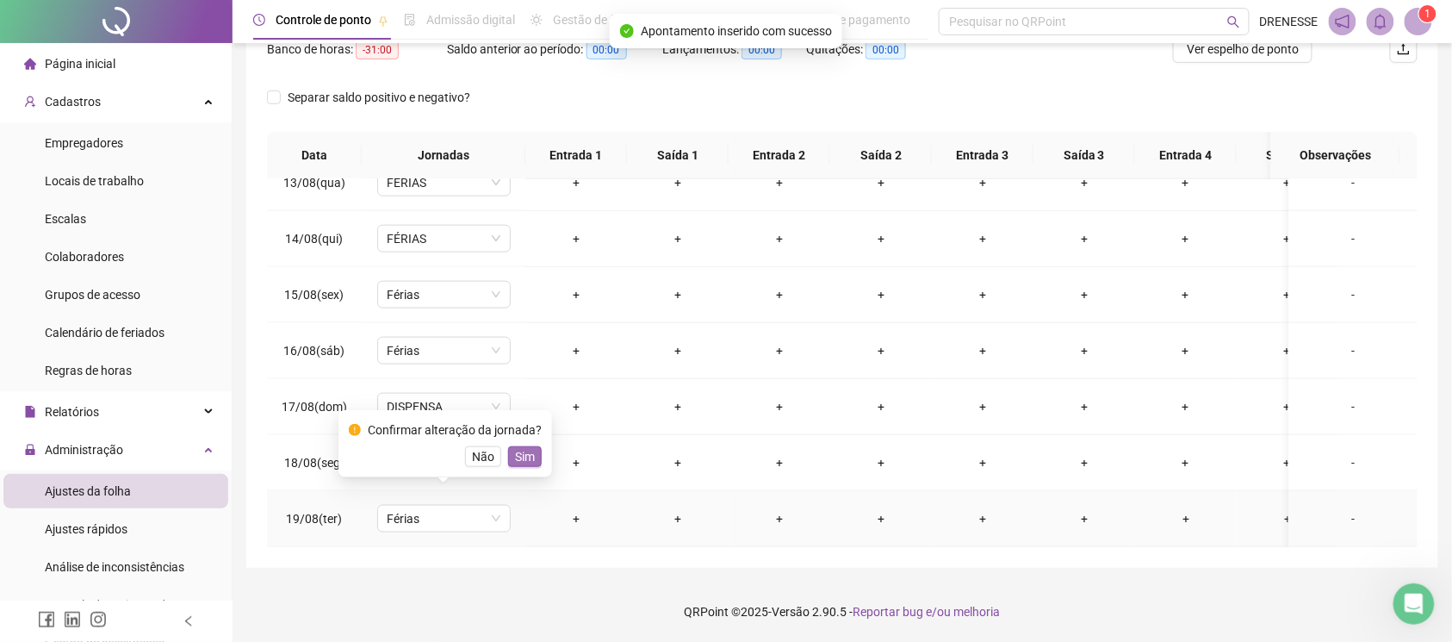
click at [521, 459] on span "Sim" at bounding box center [525, 456] width 20 height 19
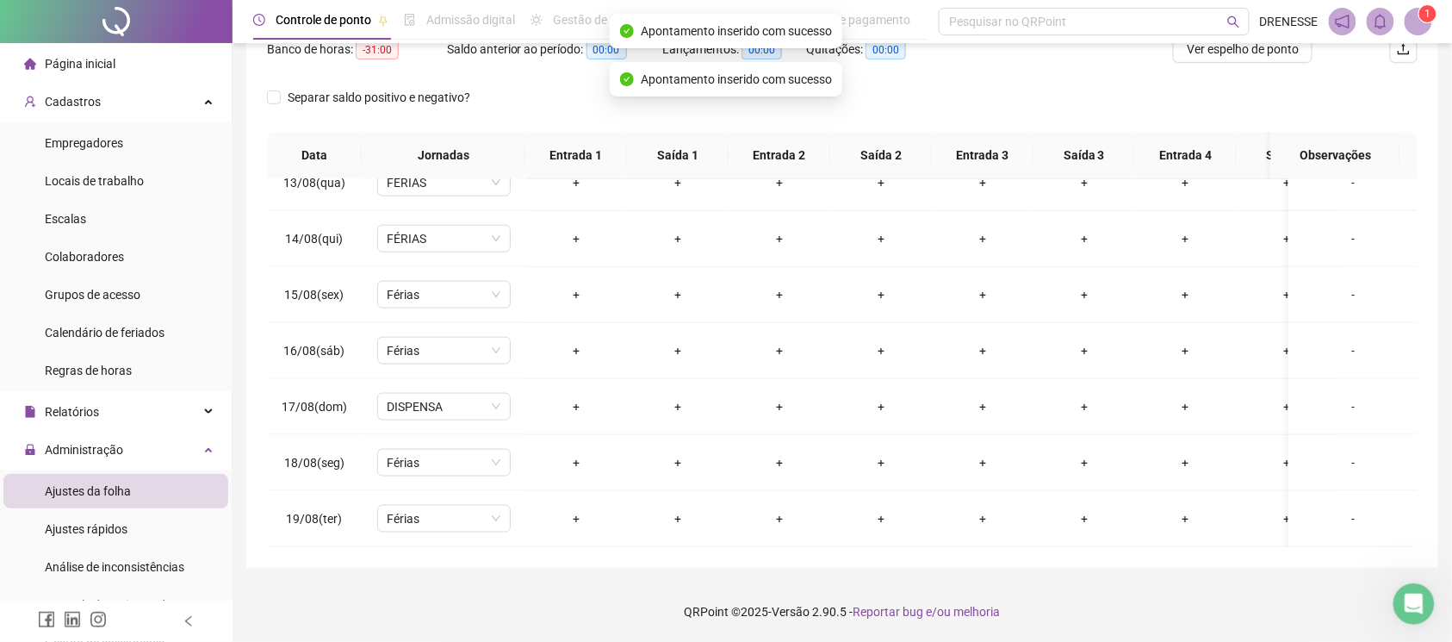
scroll to position [86, 0]
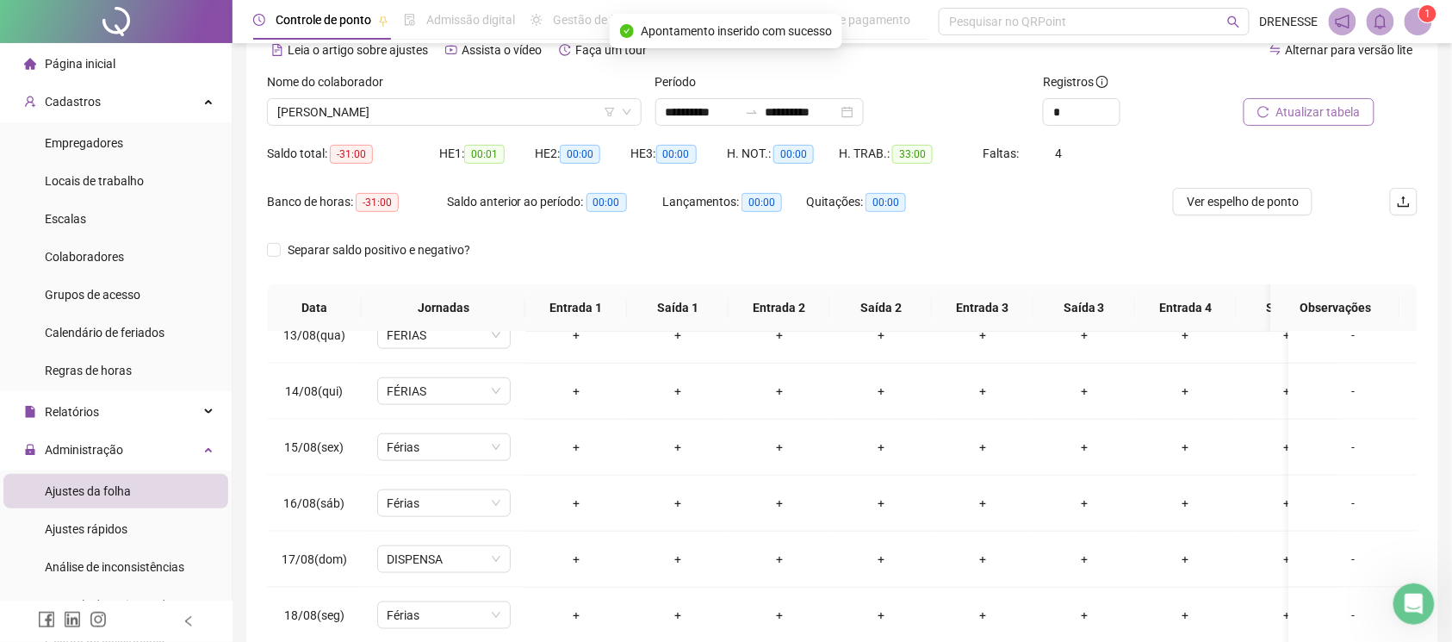
click at [1309, 117] on span "Atualizar tabela" at bounding box center [1318, 111] width 84 height 19
click at [439, 110] on span "[PERSON_NAME]" at bounding box center [454, 112] width 354 height 26
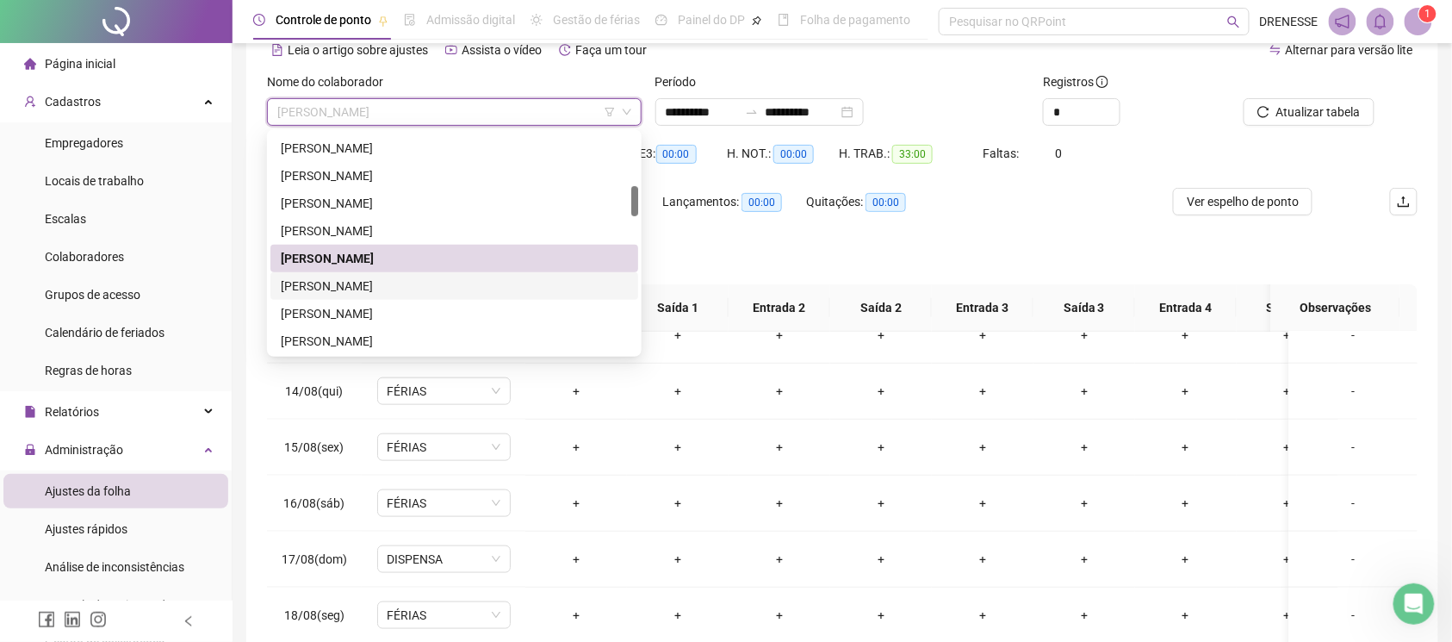
click at [351, 279] on div "[PERSON_NAME]" at bounding box center [454, 285] width 347 height 19
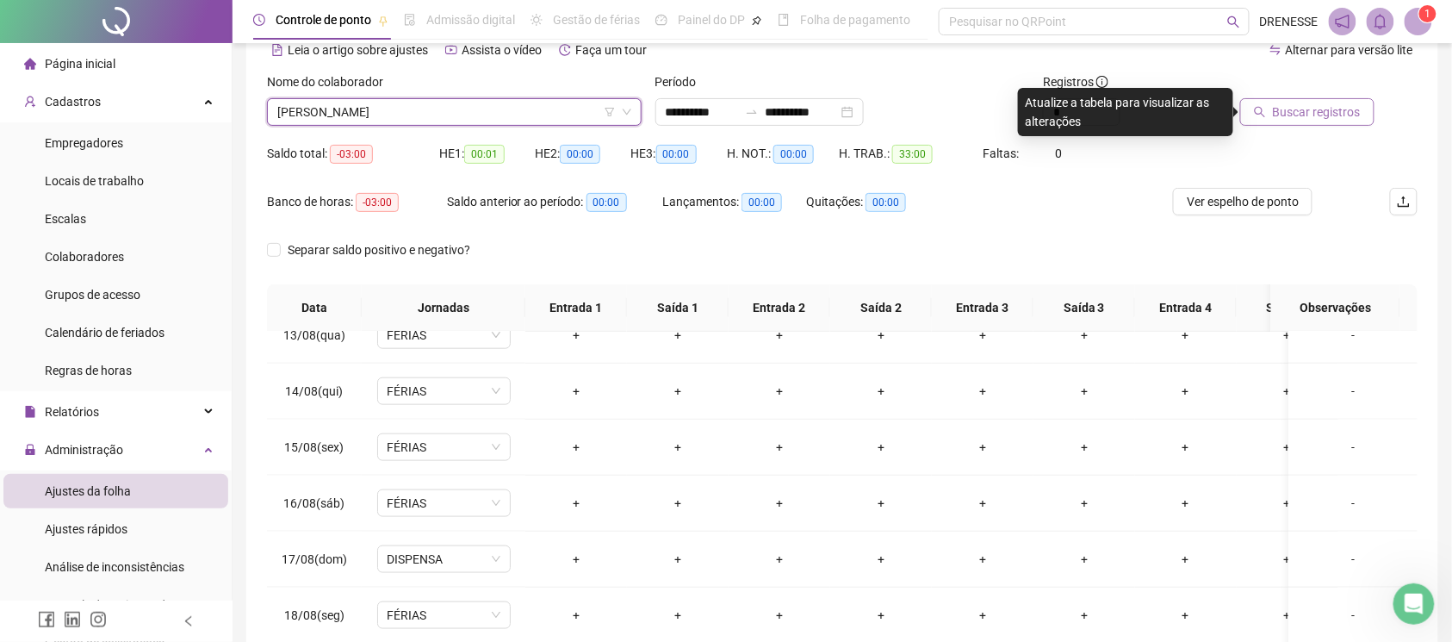
click at [1302, 105] on span "Buscar registros" at bounding box center [1317, 111] width 88 height 19
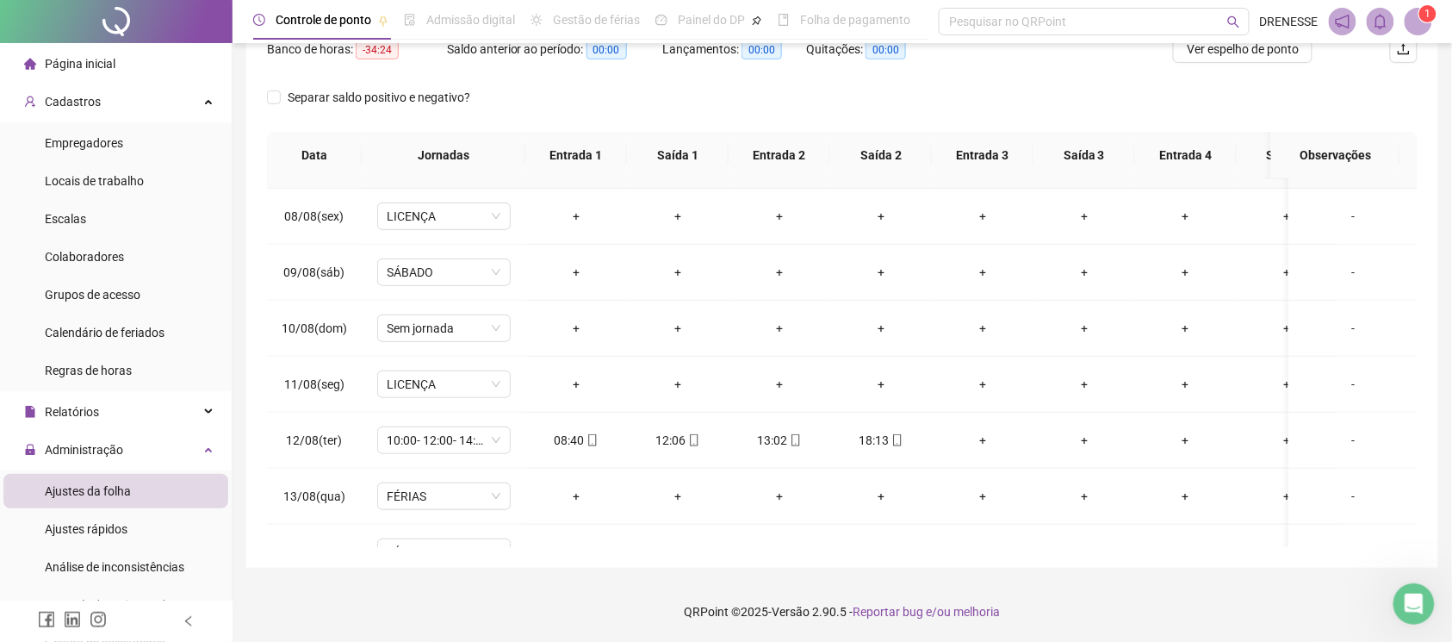
scroll to position [611, 0]
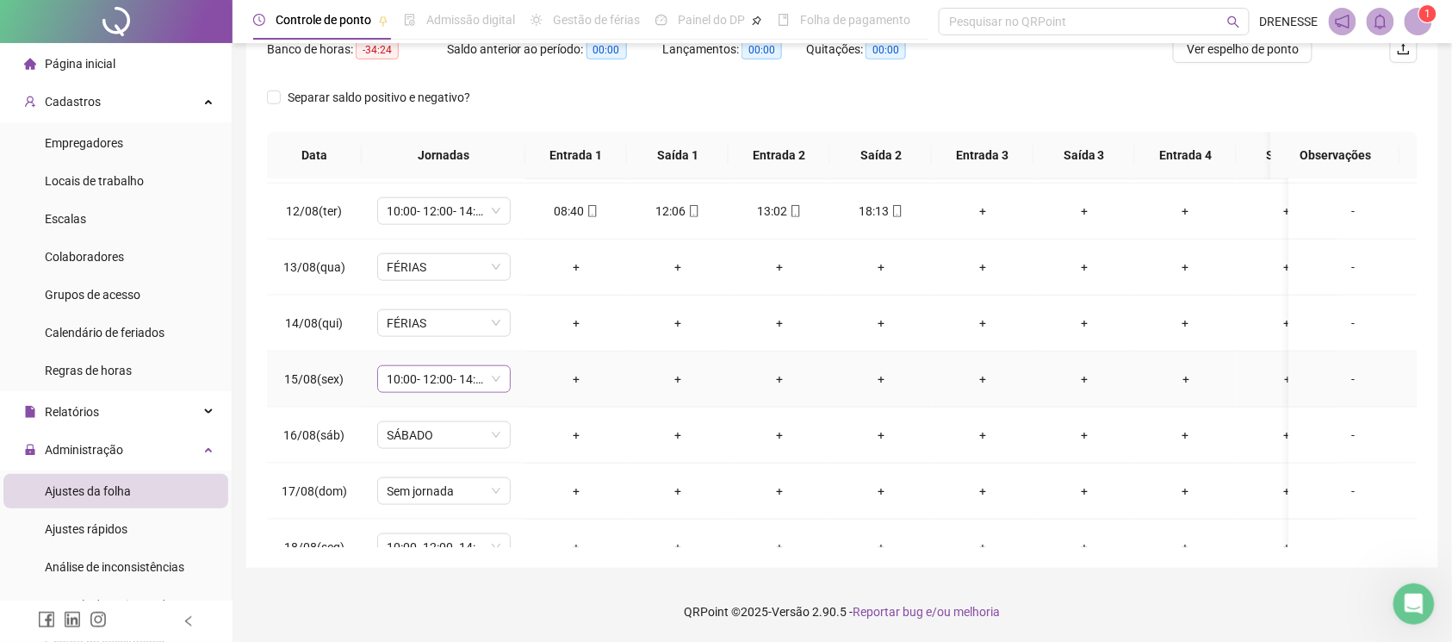
click at [424, 377] on span "10:00- 12:00- 14:00- 20:00" at bounding box center [444, 379] width 113 height 26
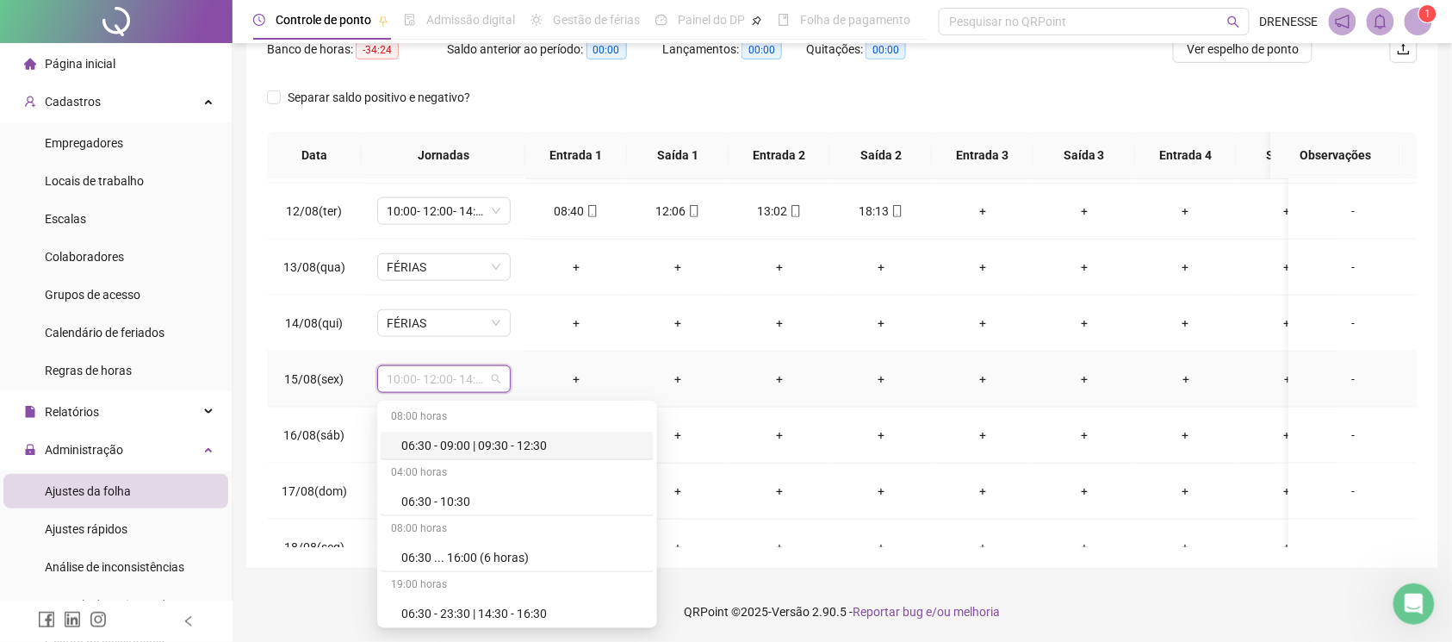
type input "*"
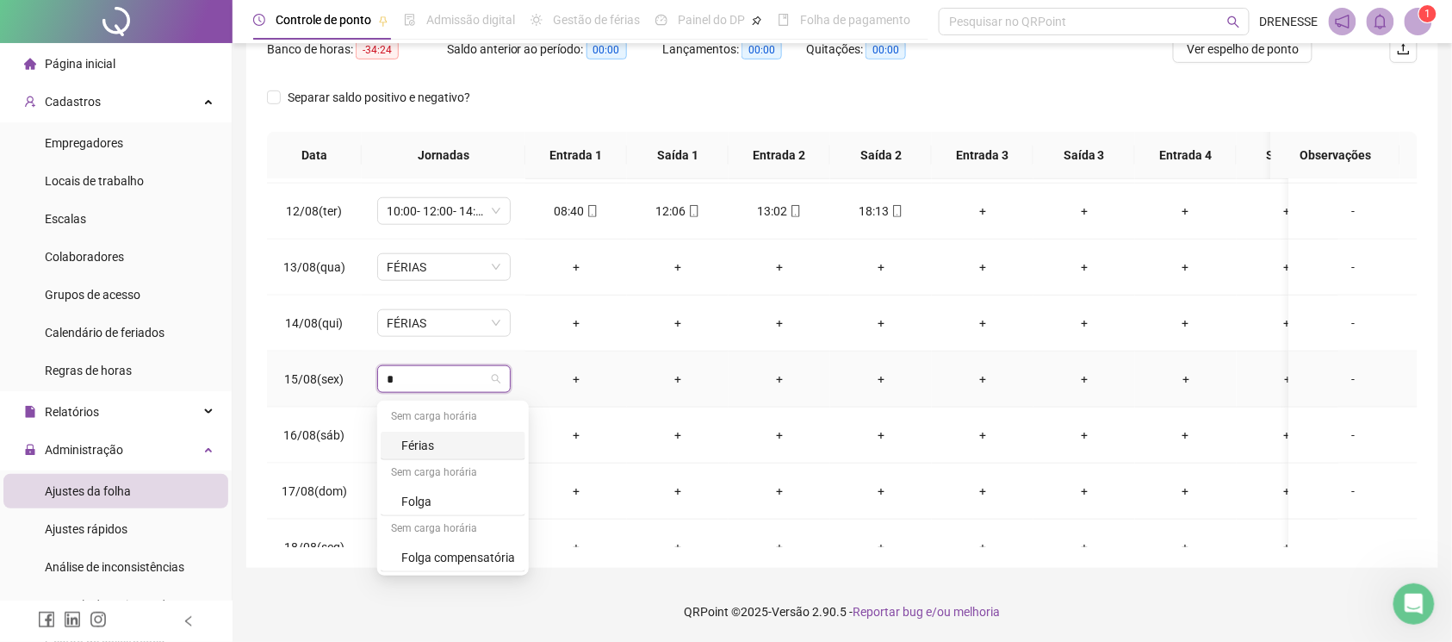
click at [422, 442] on div "Férias" at bounding box center [458, 445] width 114 height 19
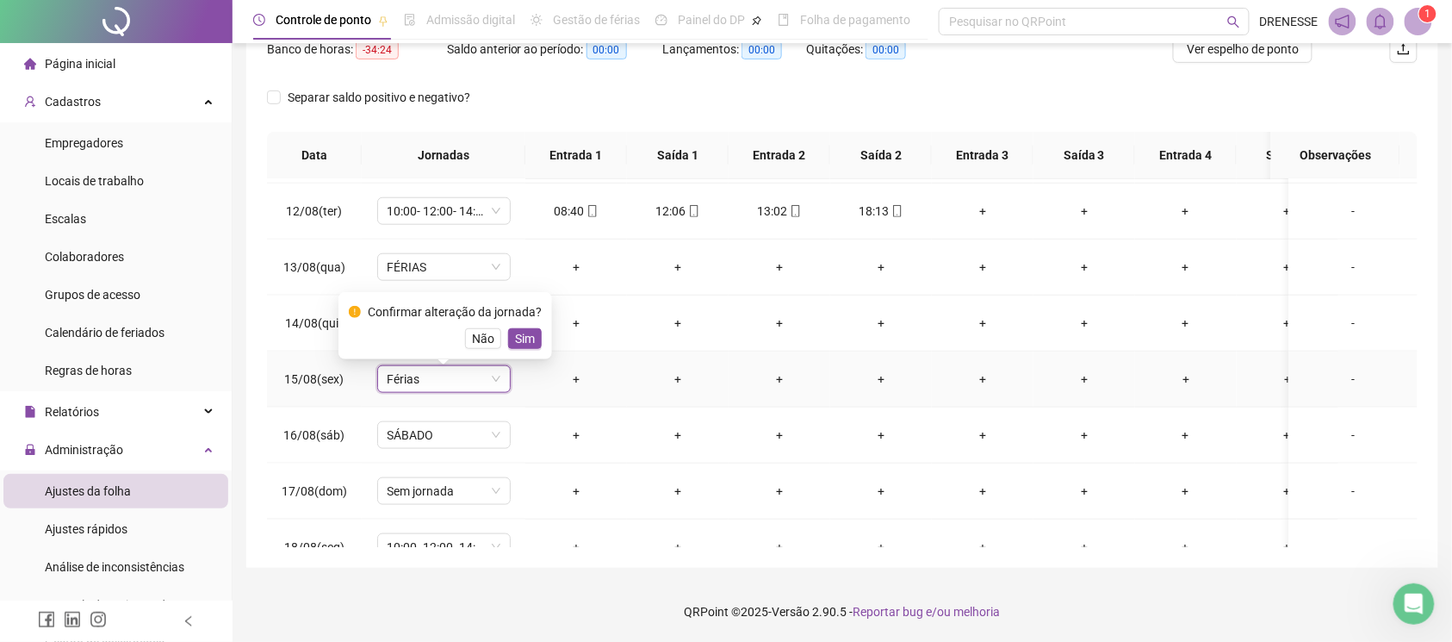
click at [518, 329] on span "Sim" at bounding box center [525, 338] width 20 height 19
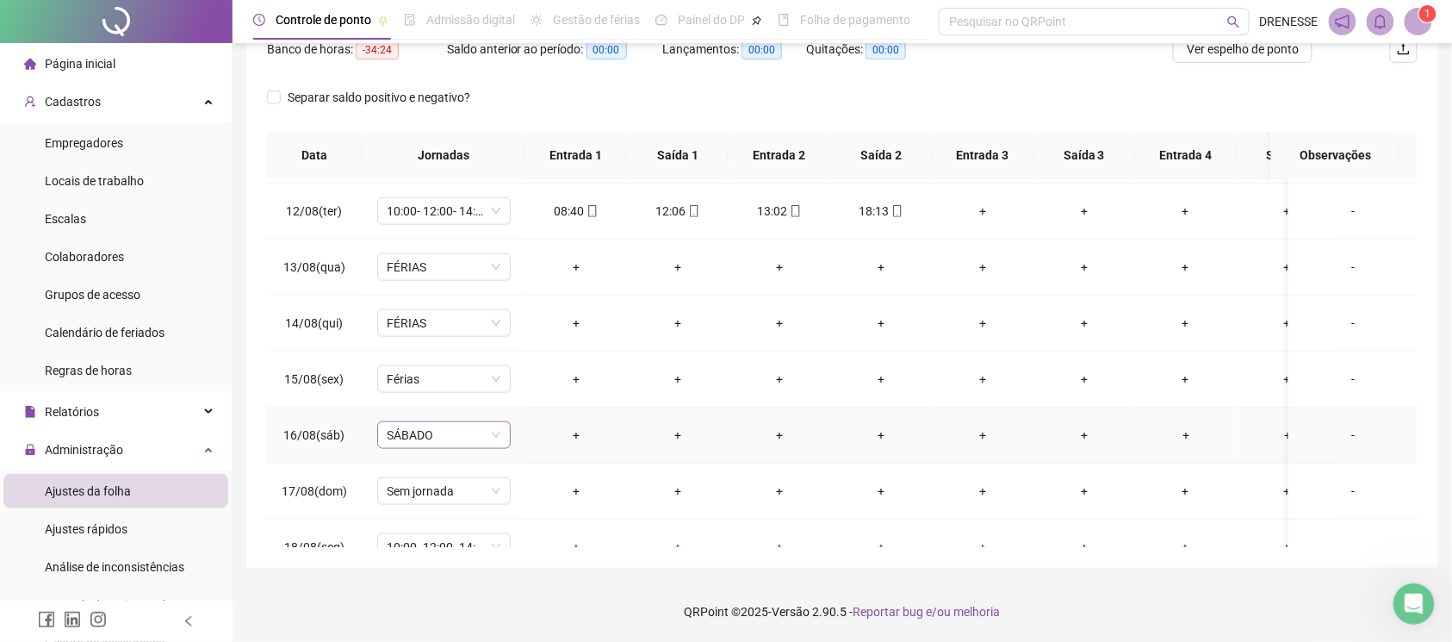
scroll to position [718, 0]
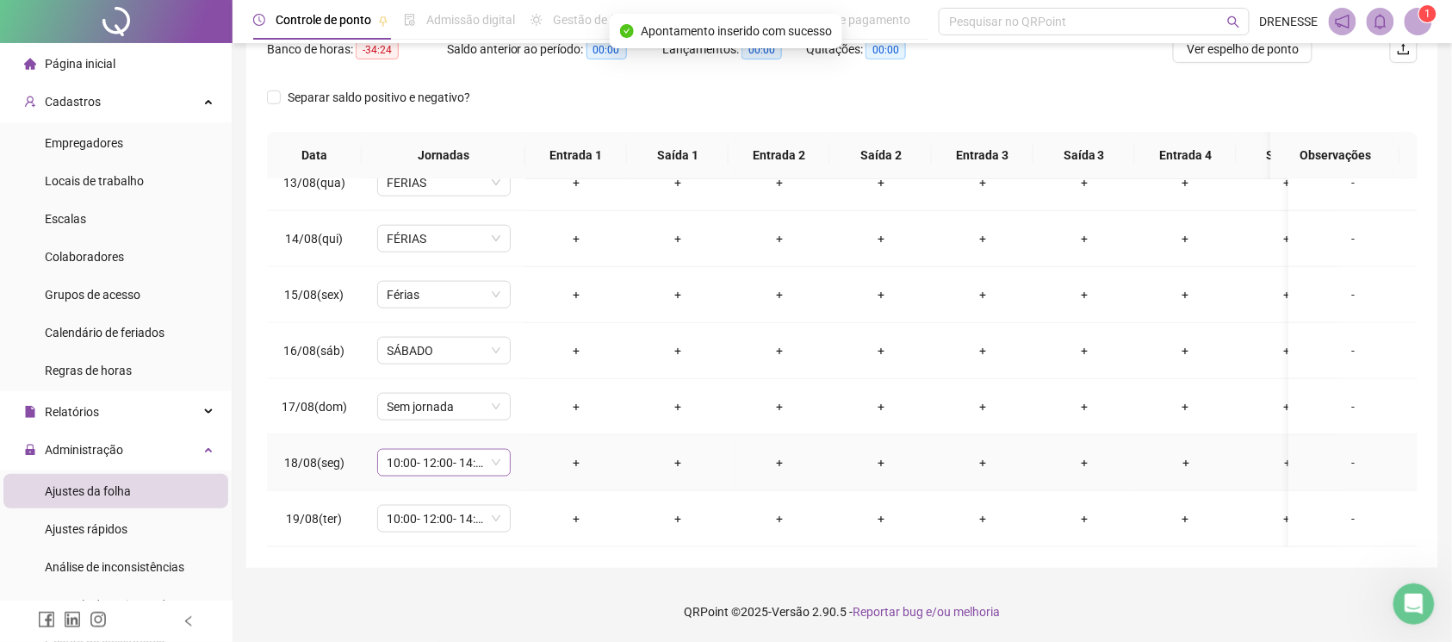
click at [443, 450] on span "10:00- 12:00- 14:00- 20:00" at bounding box center [444, 463] width 113 height 26
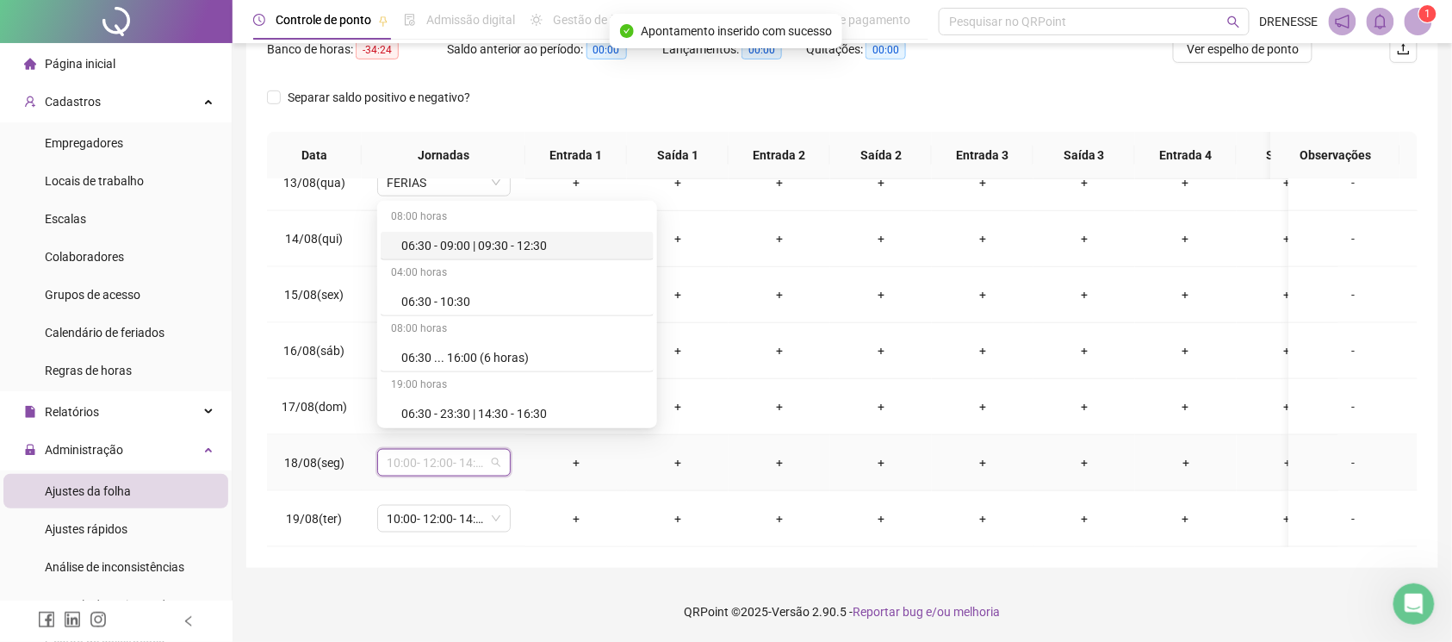
type input "*"
drag, startPoint x: 434, startPoint y: 345, endPoint x: 424, endPoint y: 298, distance: 48.5
click at [424, 298] on div "Sem carga horária Férias Sem carga horária Folga Sem carga horária Folga compen…" at bounding box center [453, 341] width 145 height 168
click at [424, 298] on div "Férias" at bounding box center [458, 298] width 114 height 19
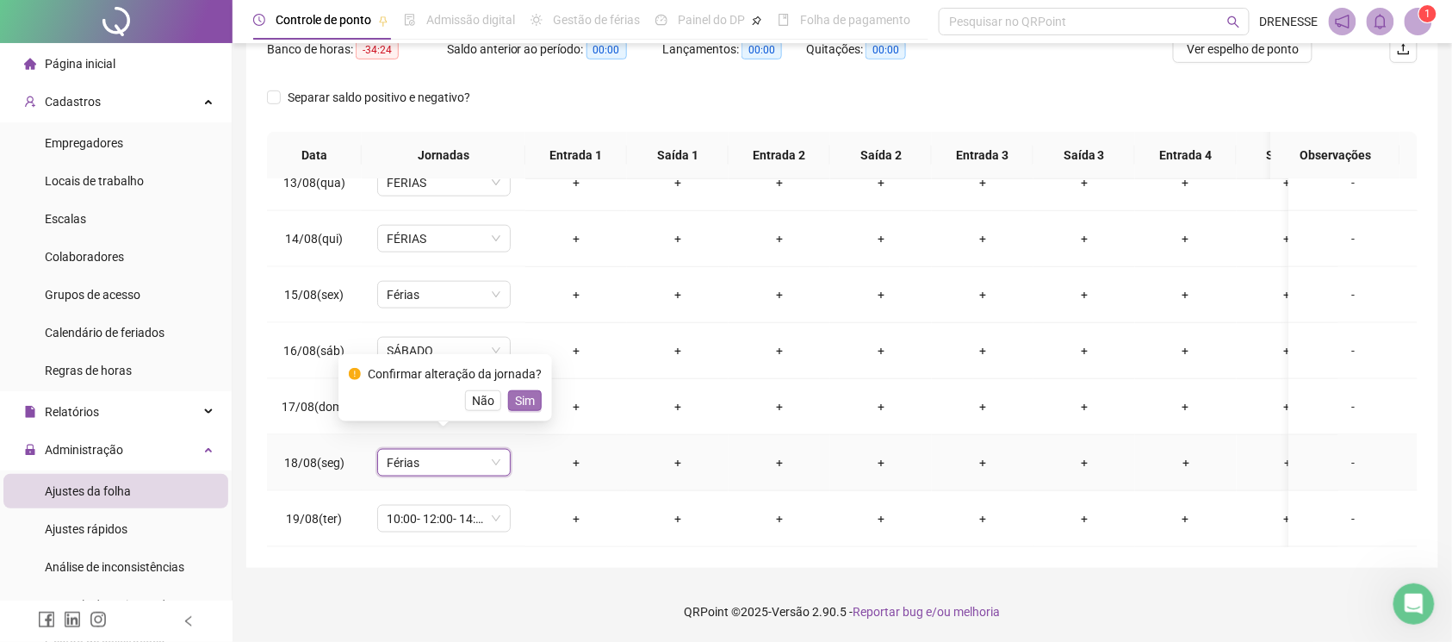
click at [525, 403] on span "Sim" at bounding box center [525, 400] width 20 height 19
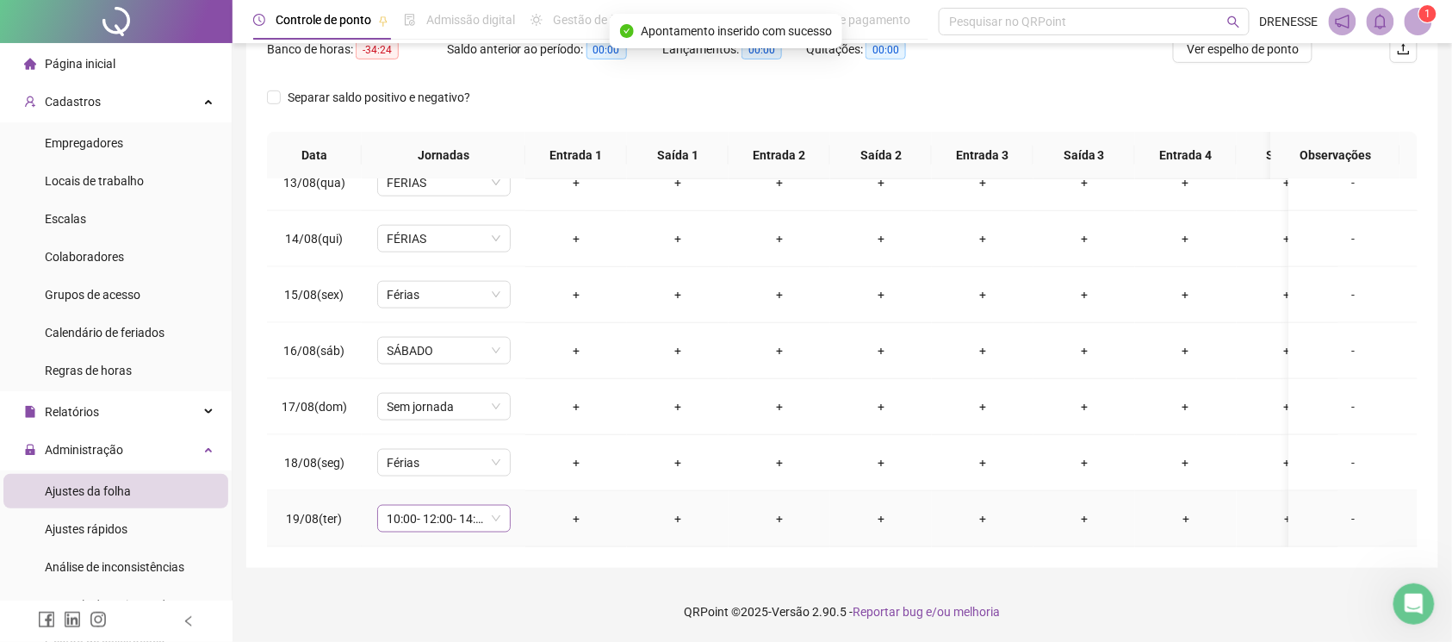
click at [445, 506] on span "10:00- 12:00- 14:00- 20:00" at bounding box center [444, 519] width 113 height 26
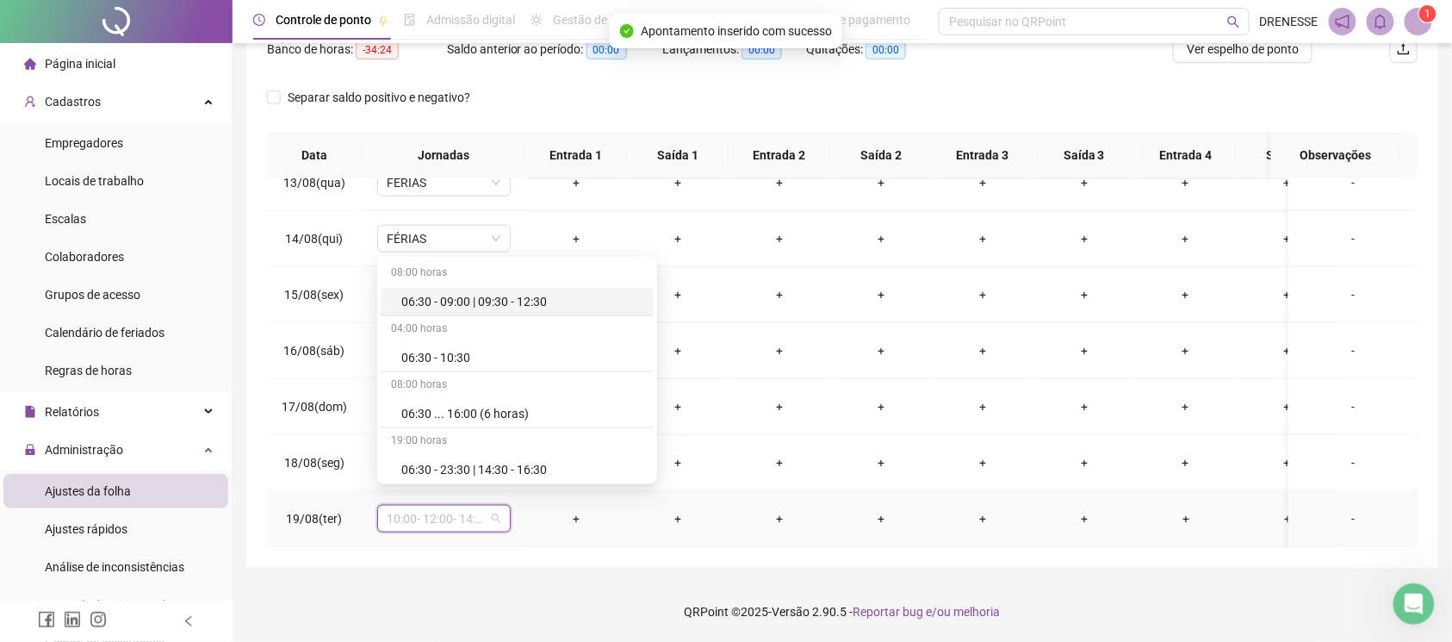
type input "*"
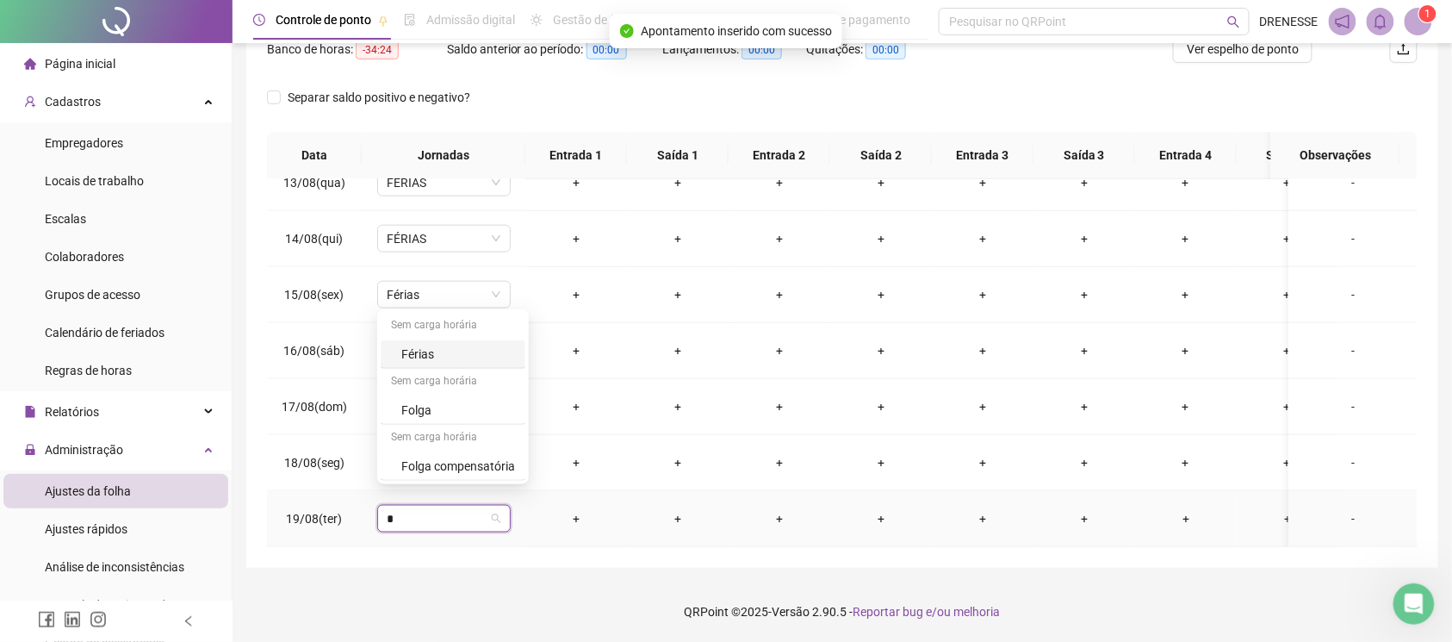
click at [441, 353] on div "Férias" at bounding box center [458, 353] width 114 height 19
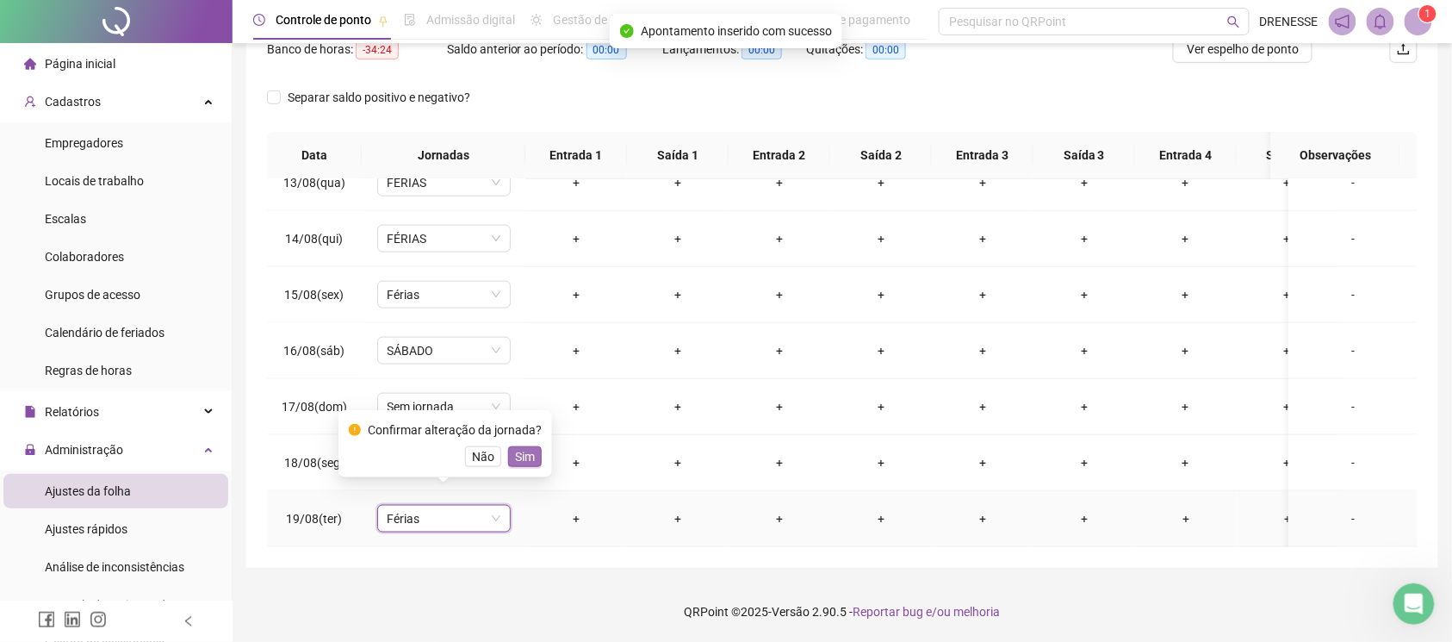
click at [518, 462] on span "Sim" at bounding box center [525, 456] width 20 height 19
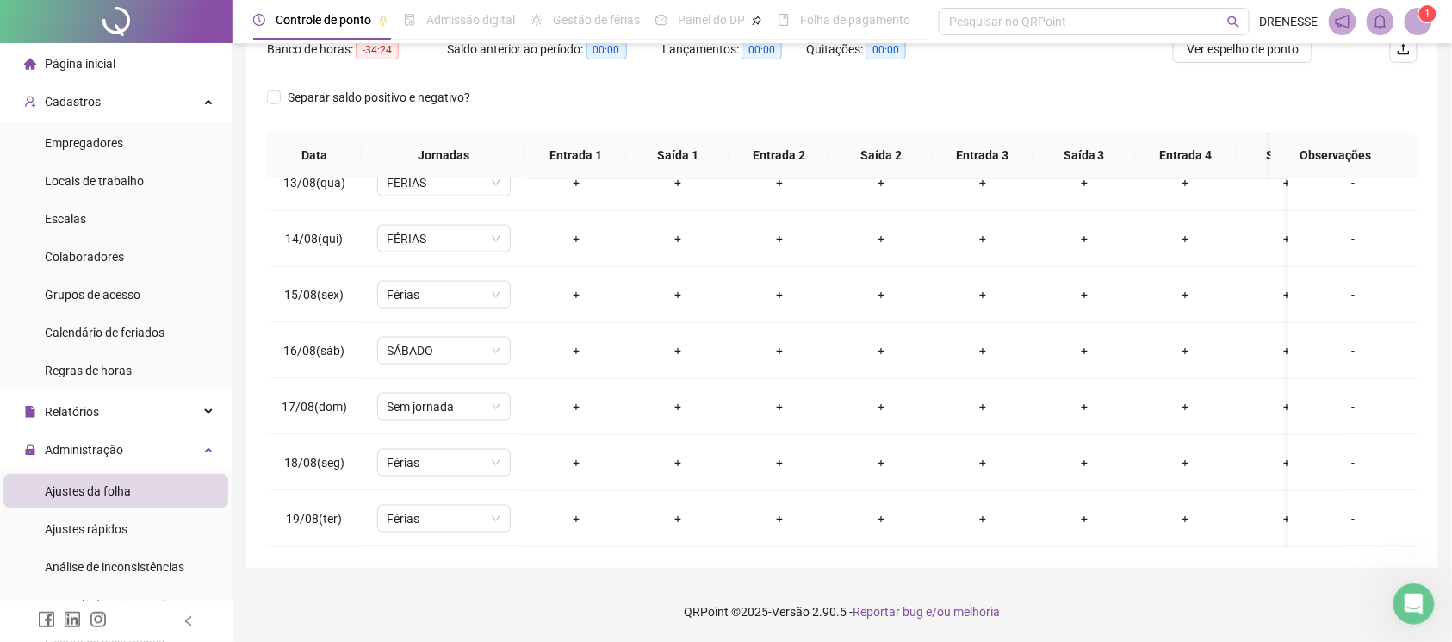
scroll to position [86, 0]
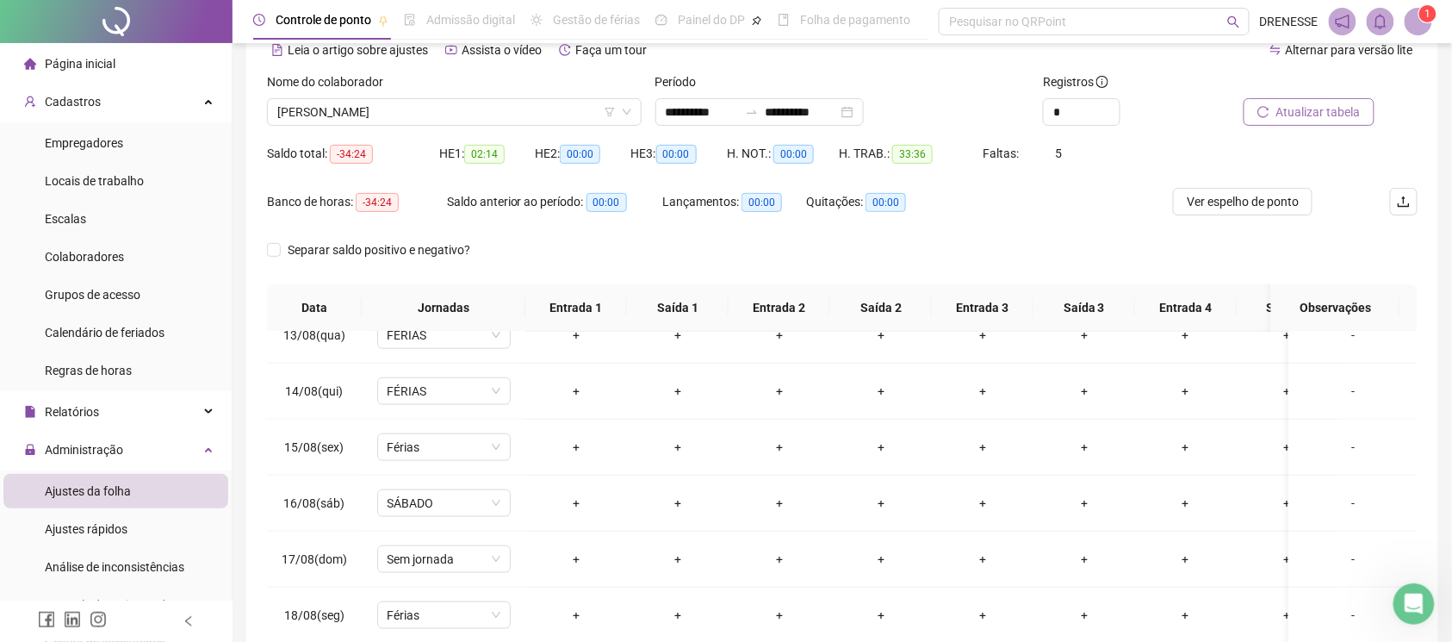
click at [1366, 91] on div at bounding box center [1306, 85] width 137 height 26
click at [1331, 101] on button "Atualizar tabela" at bounding box center [1309, 112] width 131 height 28
click at [1201, 200] on span "Ver espelho de ponto" at bounding box center [1243, 201] width 112 height 19
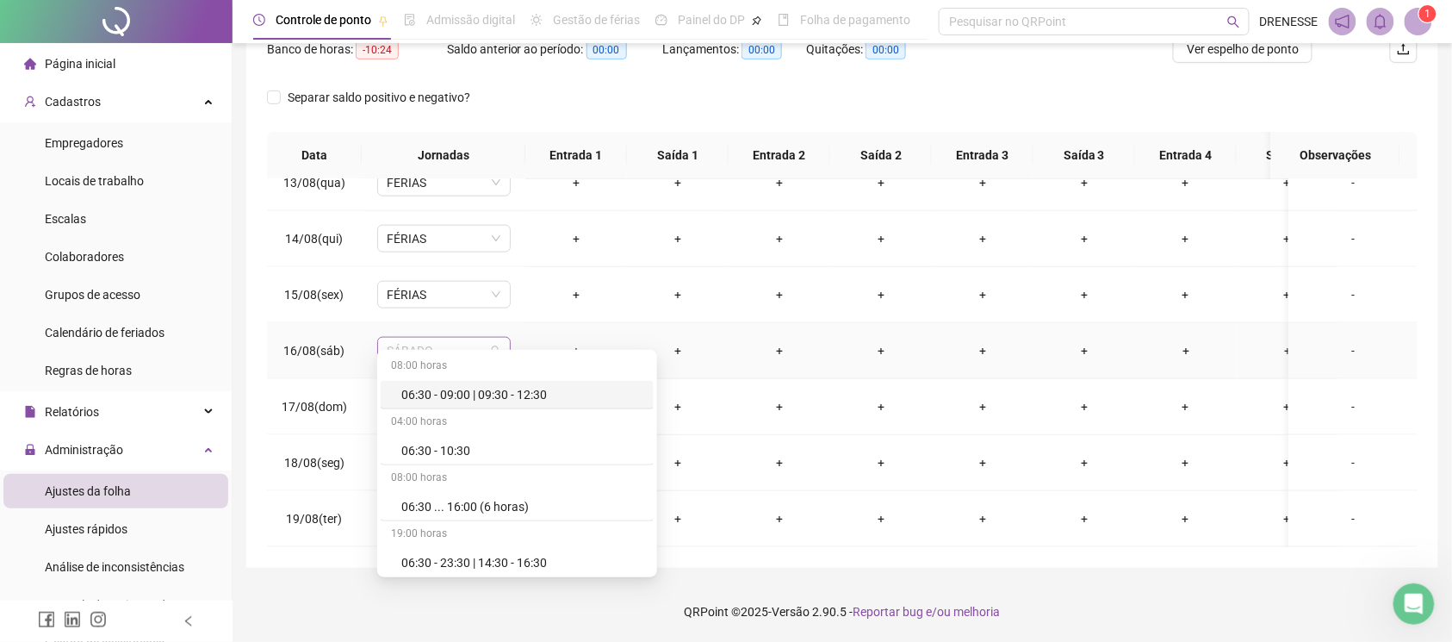
click at [462, 338] on span "SÁBADO" at bounding box center [444, 351] width 113 height 26
type input "*"
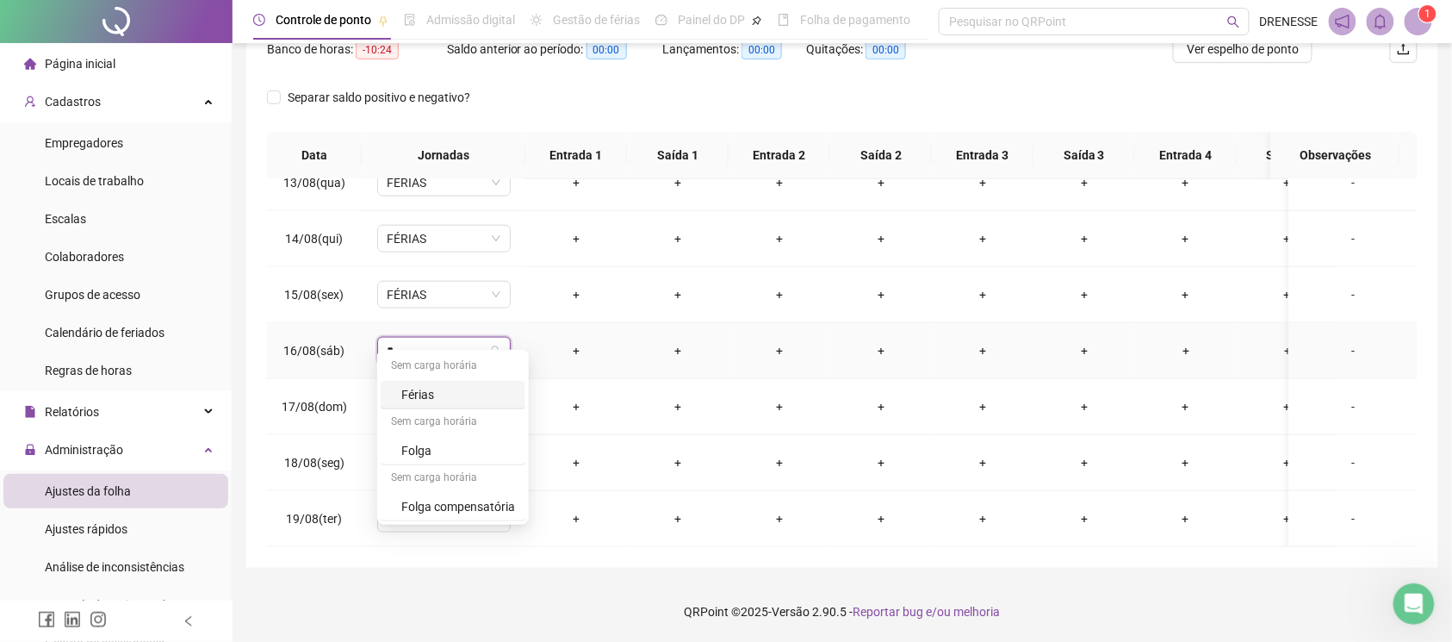
click at [459, 394] on div "Férias" at bounding box center [458, 394] width 114 height 19
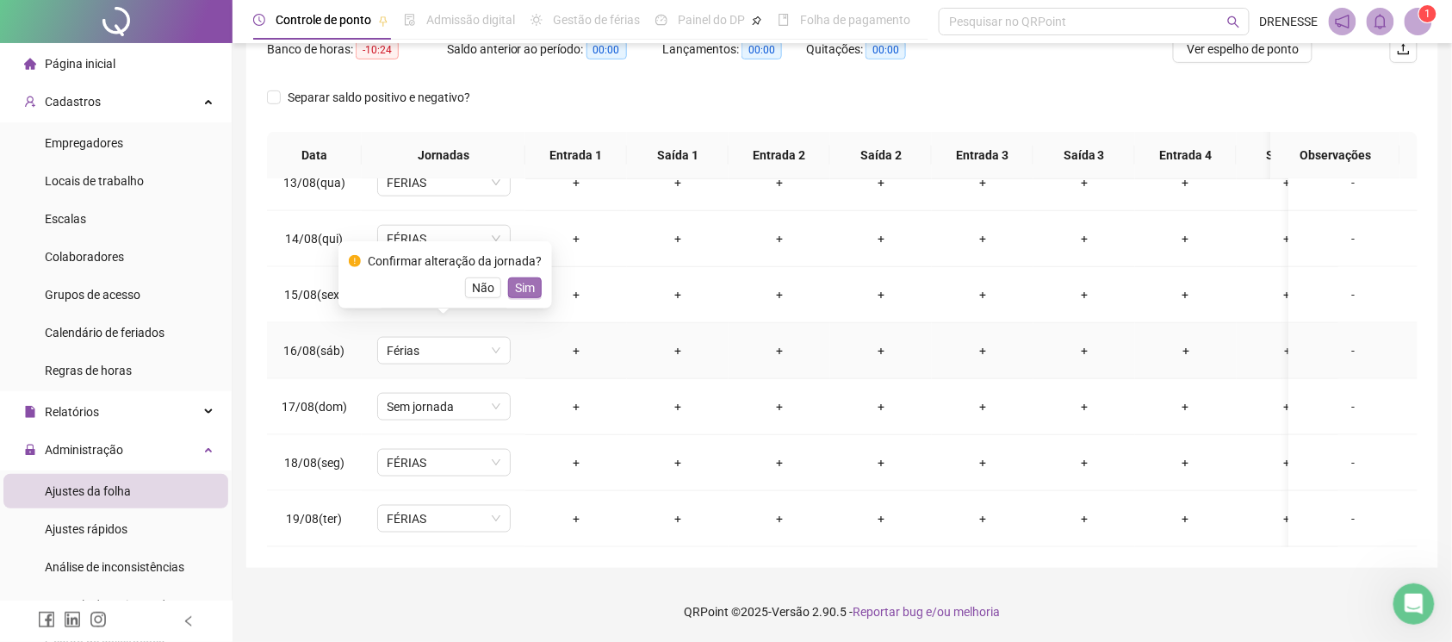
click at [525, 291] on span "Sim" at bounding box center [525, 287] width 20 height 19
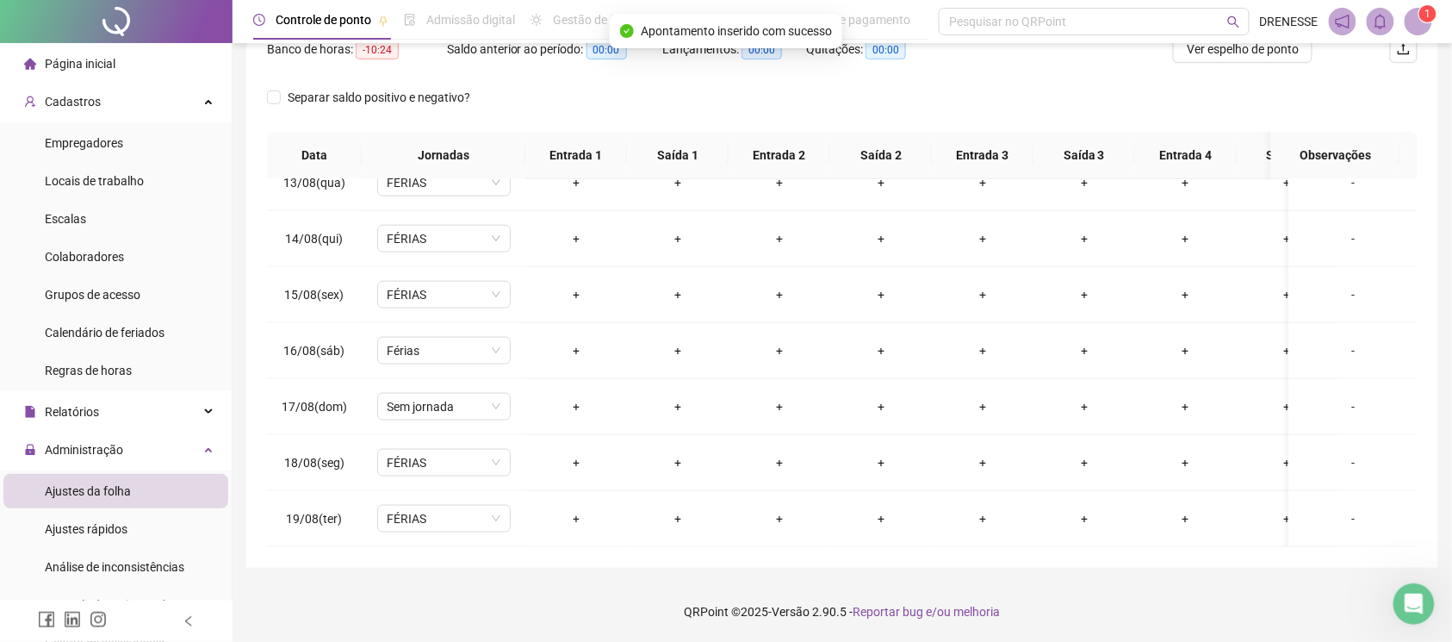
scroll to position [86, 0]
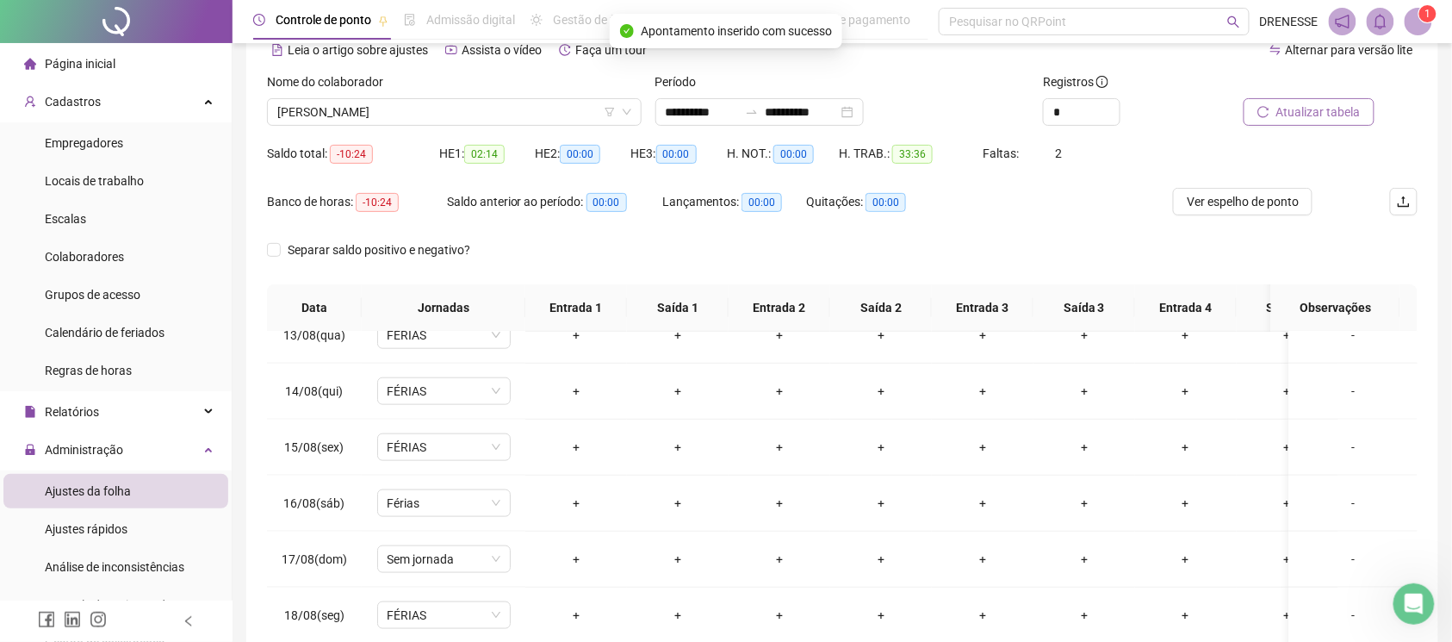
click at [1300, 109] on span "Atualizar tabela" at bounding box center [1318, 111] width 84 height 19
click at [425, 108] on span "[PERSON_NAME]" at bounding box center [454, 112] width 354 height 26
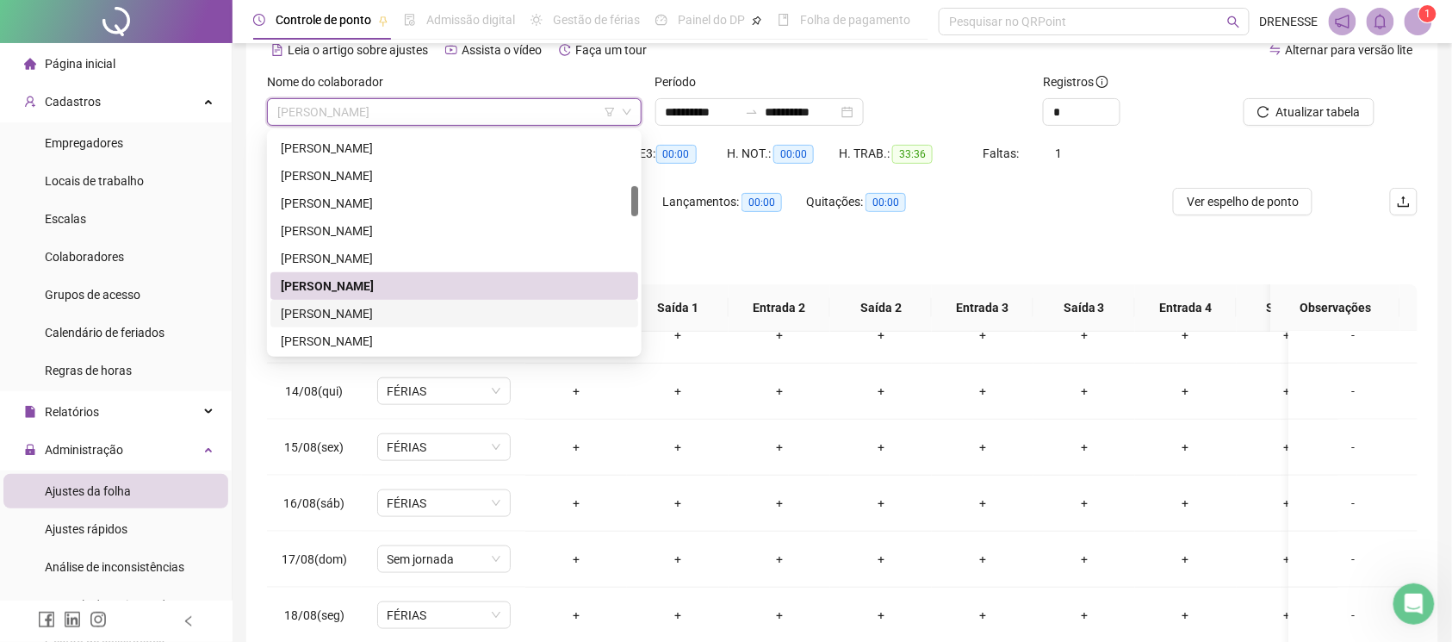
click at [383, 307] on div "[PERSON_NAME]" at bounding box center [454, 313] width 347 height 19
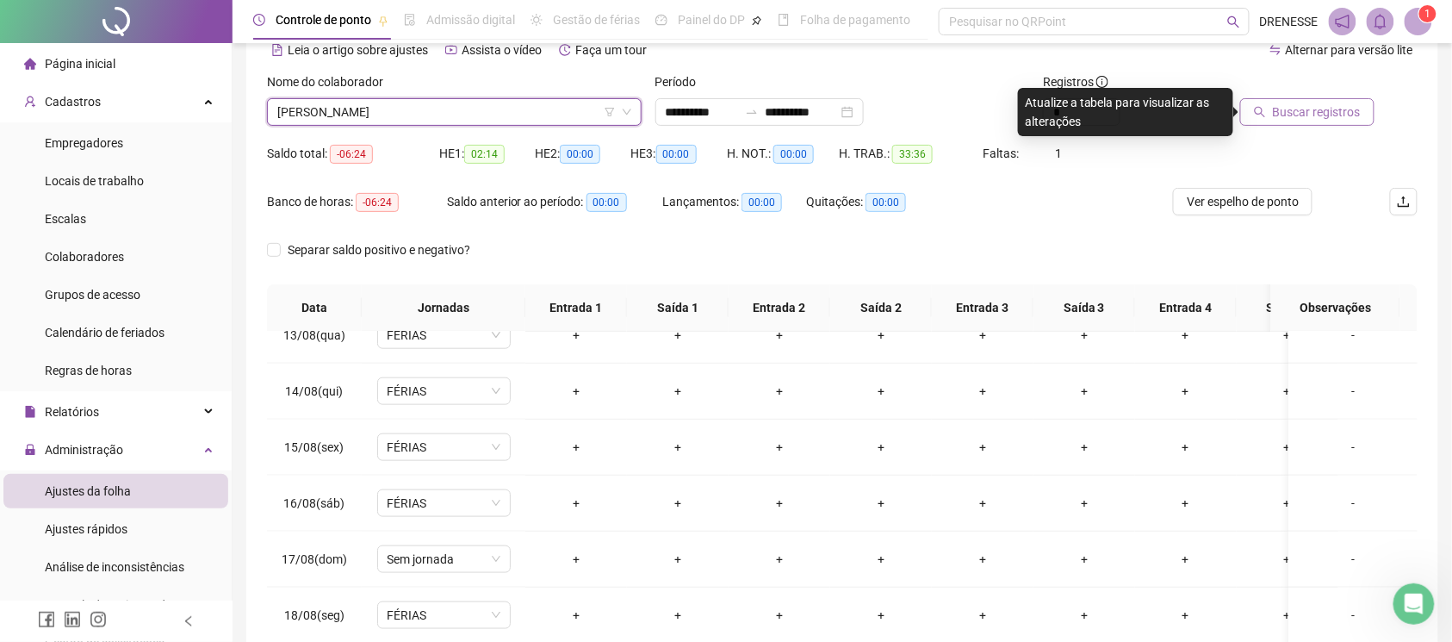
click at [1314, 125] on button "Buscar registros" at bounding box center [1307, 112] width 134 height 28
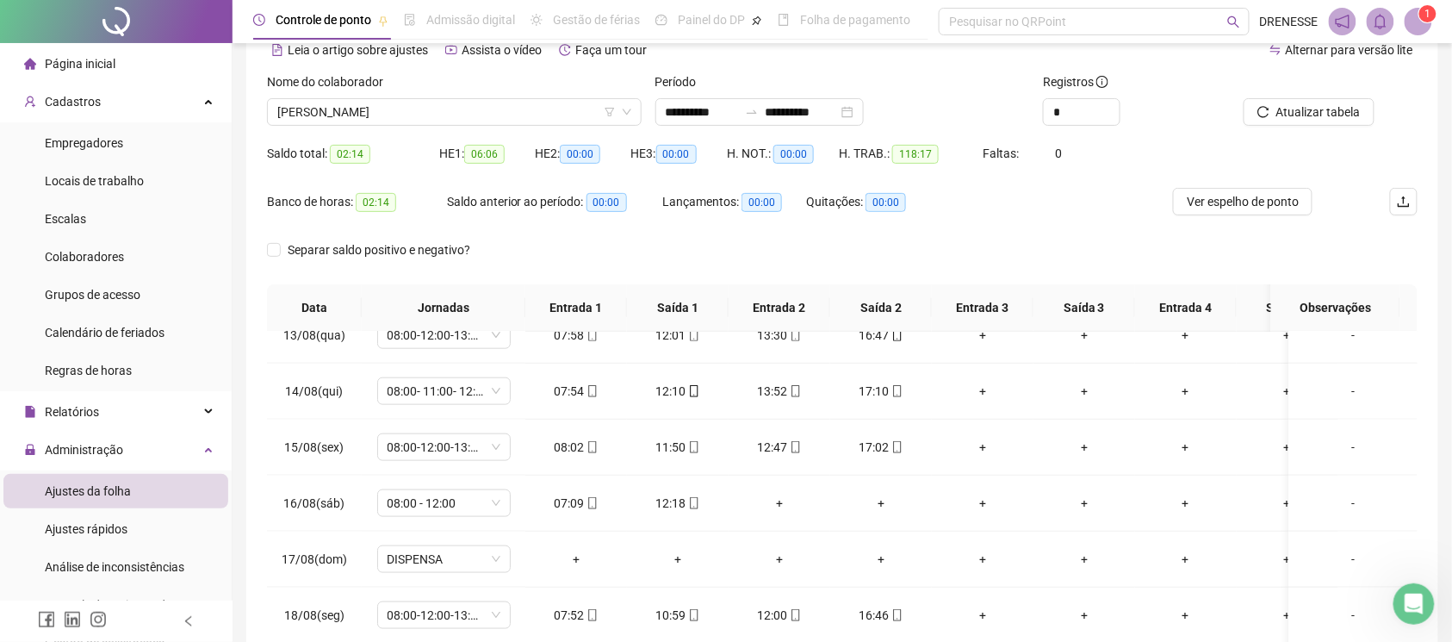
scroll to position [239, 0]
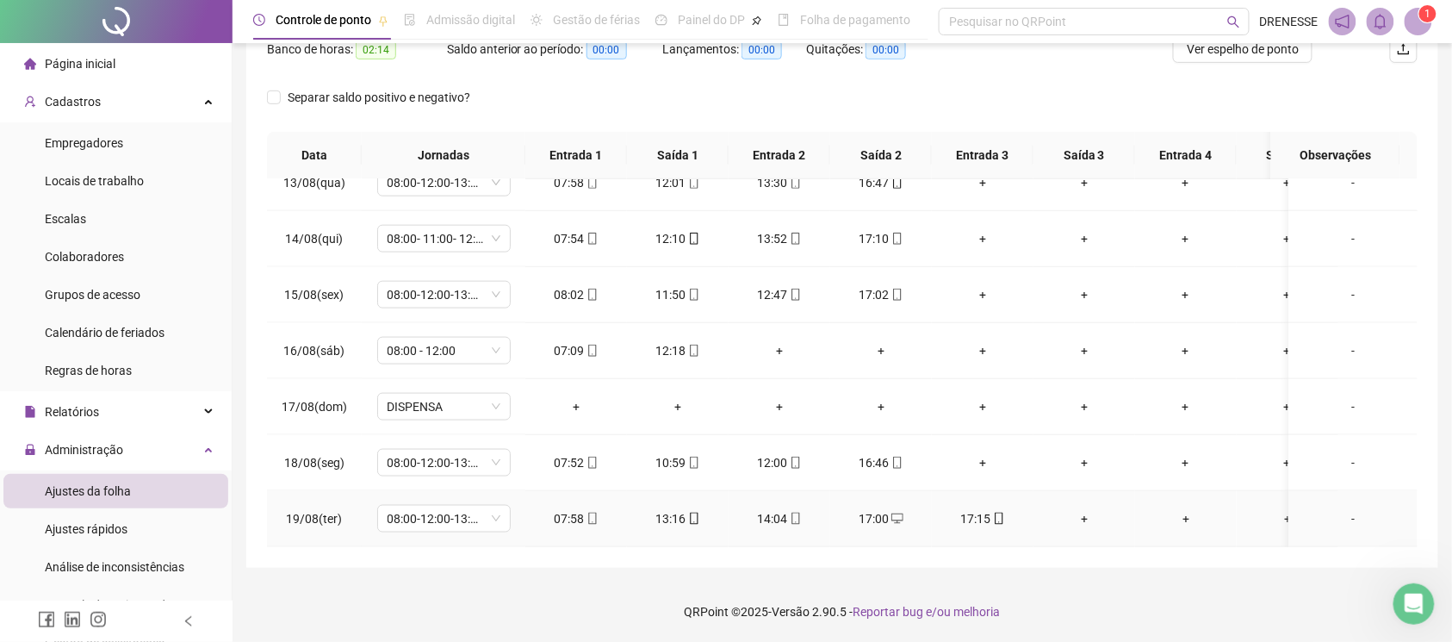
click at [879, 509] on div "17:00" at bounding box center [881, 518] width 74 height 19
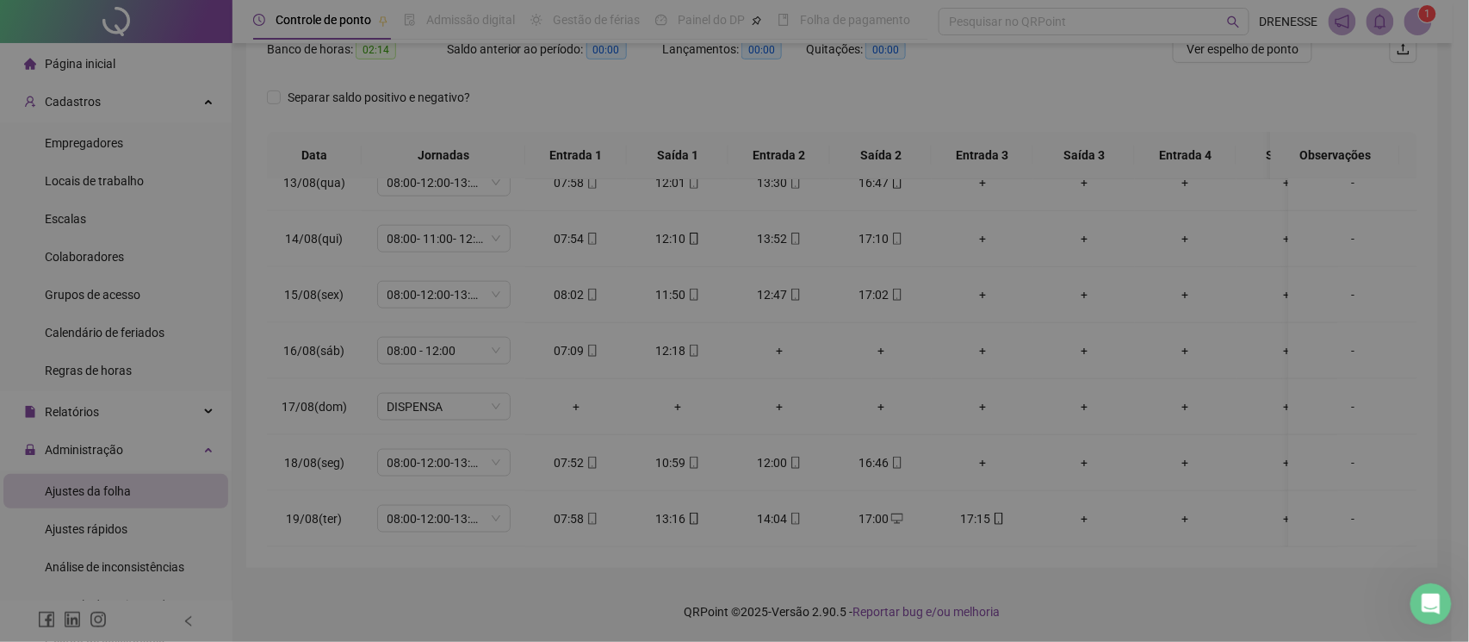
type input "**********"
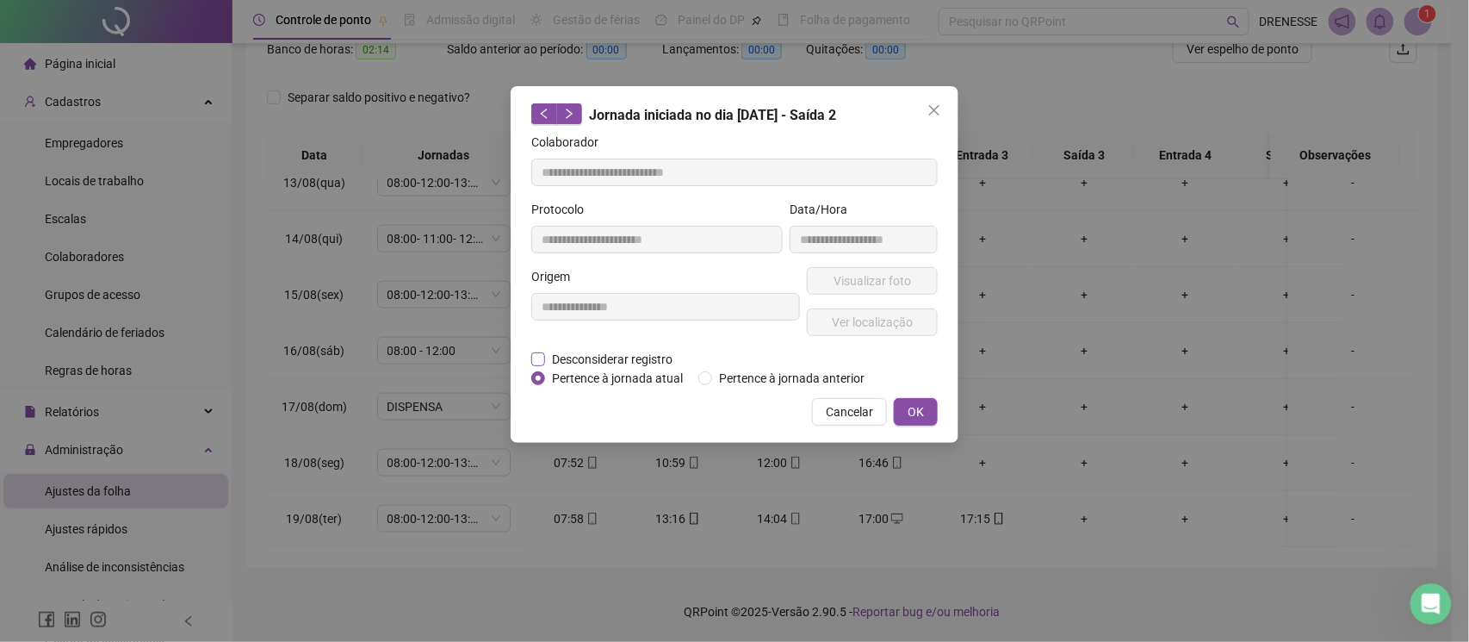
click at [642, 358] on span "Desconsiderar registro" at bounding box center [612, 359] width 134 height 19
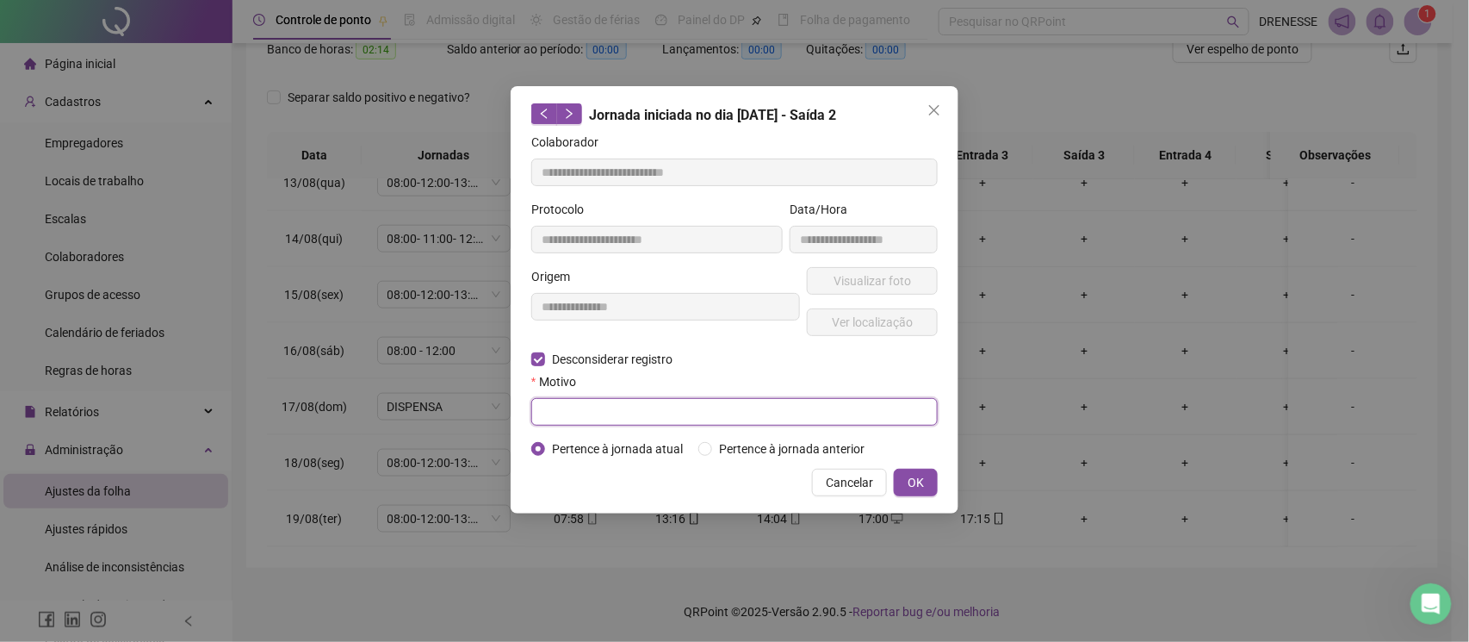
click at [621, 412] on input "text" at bounding box center [734, 412] width 406 height 28
type input "****"
click at [906, 486] on button "OK" at bounding box center [916, 482] width 44 height 28
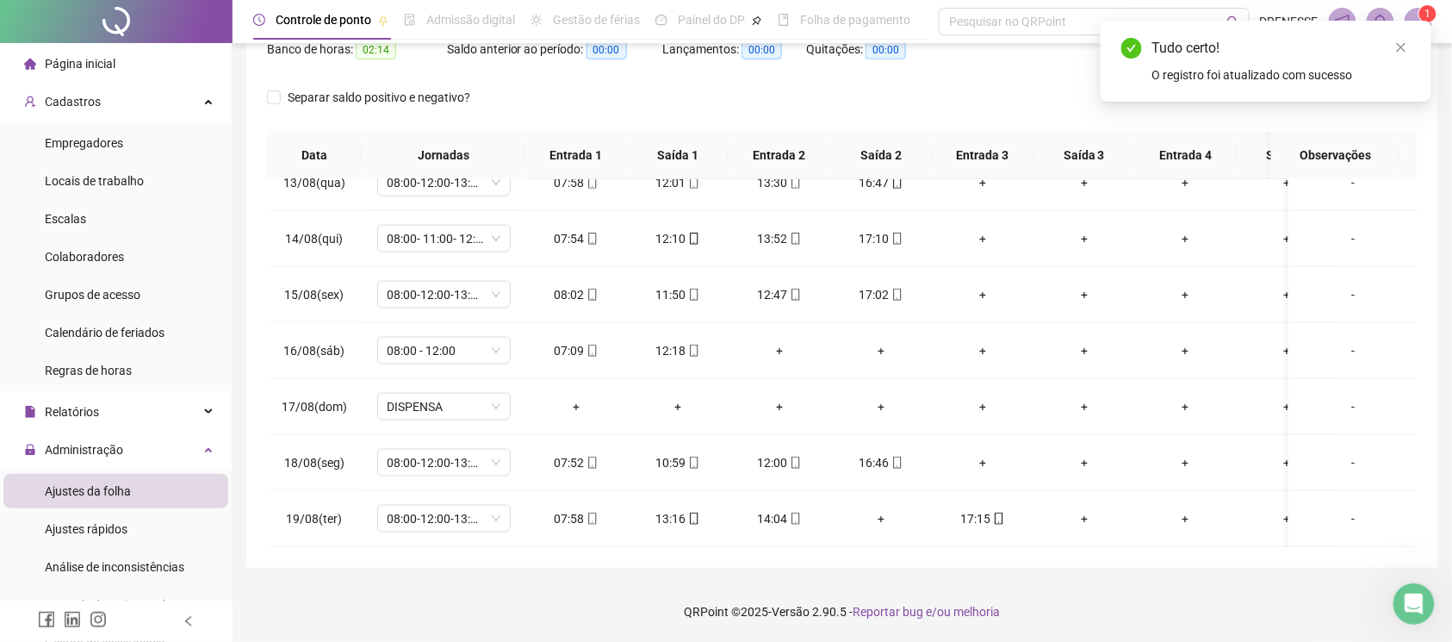
scroll to position [9, 0]
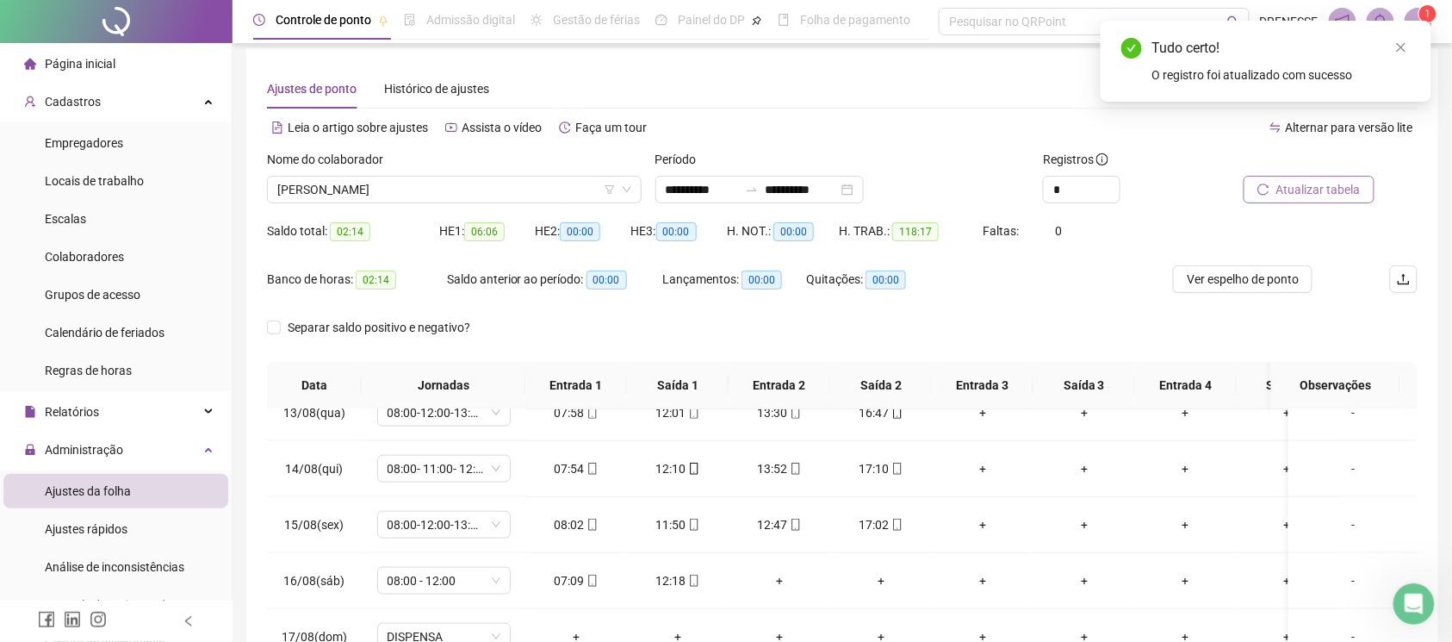
click at [1273, 196] on button "Atualizar tabela" at bounding box center [1309, 190] width 131 height 28
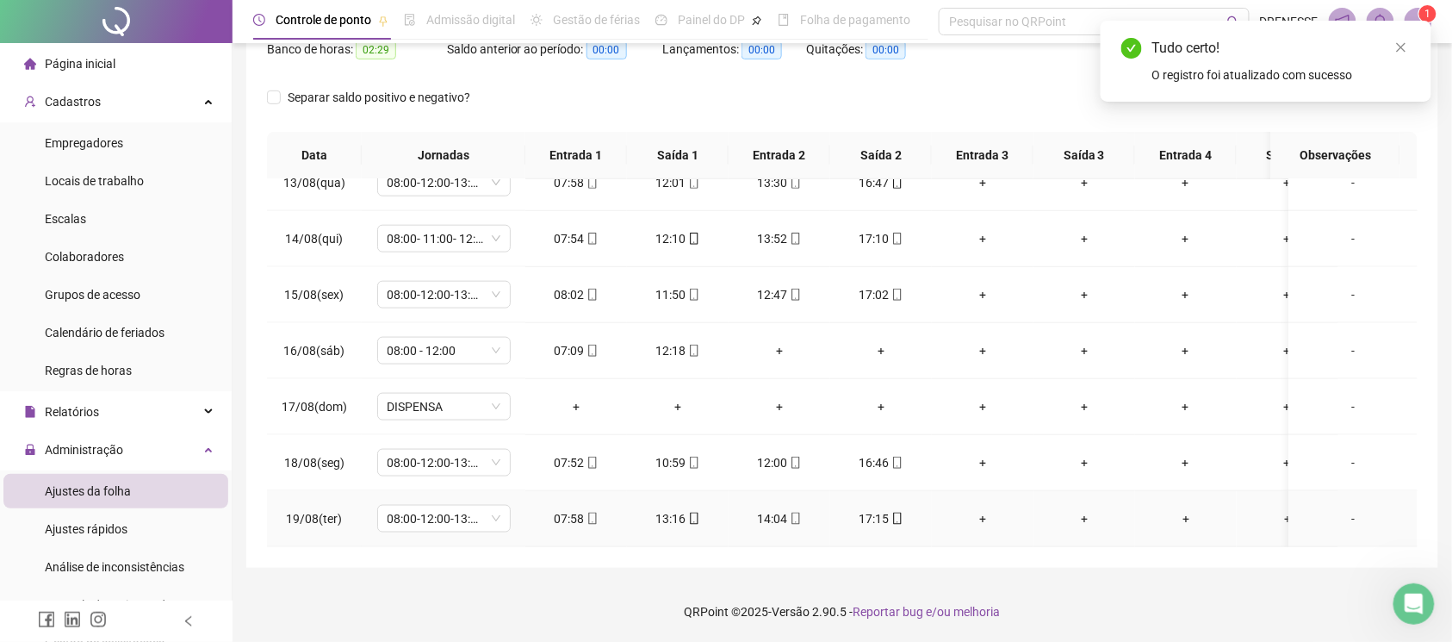
click at [587, 512] on icon "mobile" at bounding box center [592, 518] width 12 height 12
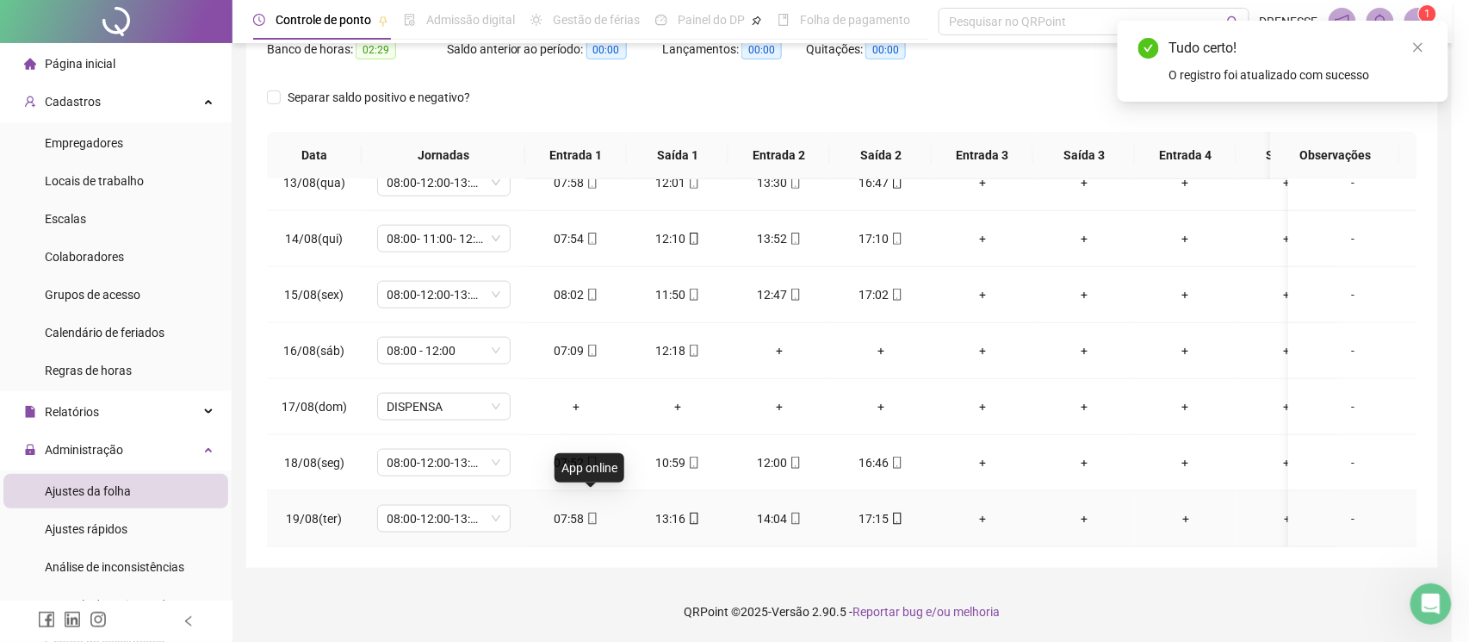
type input "**********"
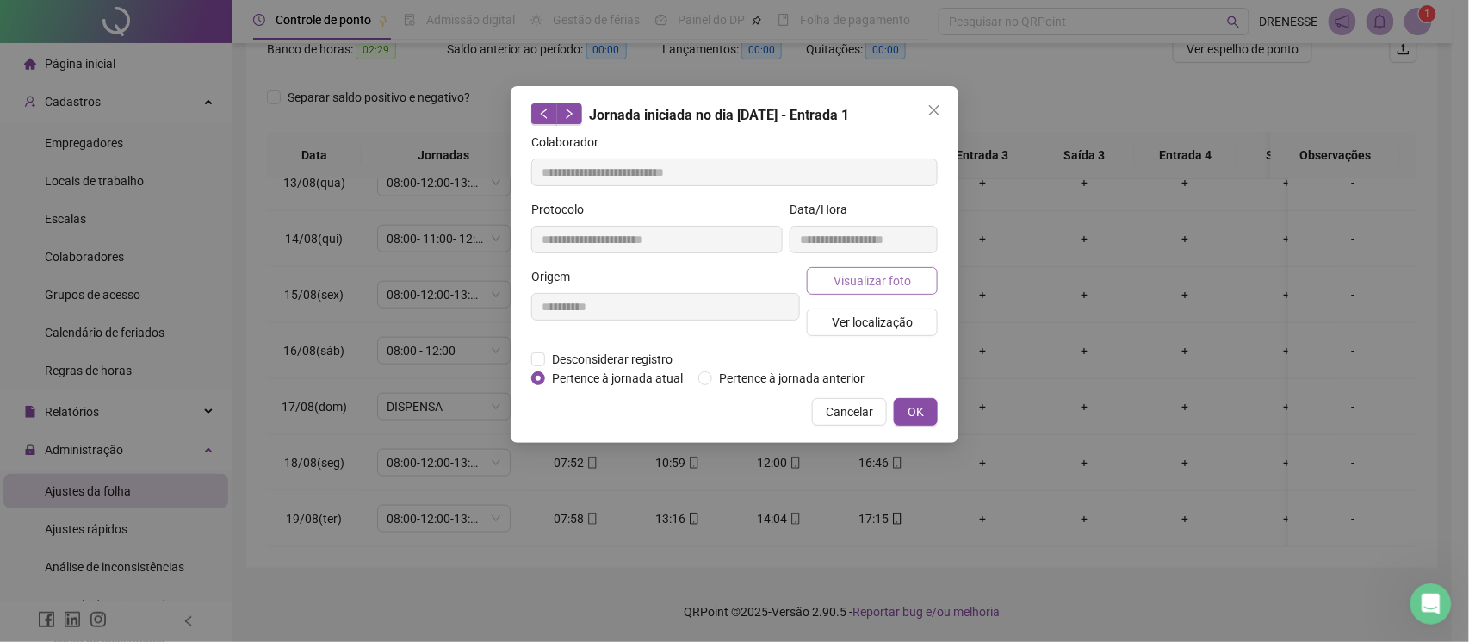
click at [892, 286] on span "Visualizar foto" at bounding box center [873, 280] width 78 height 19
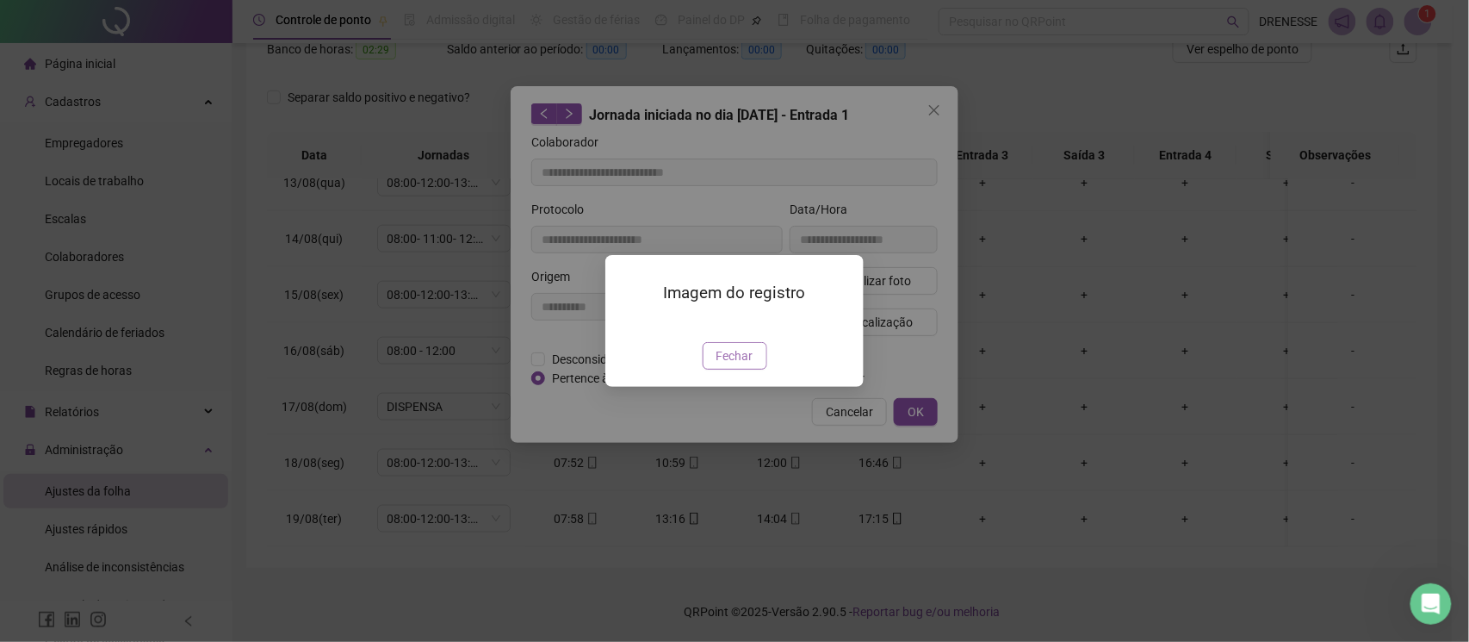
click at [721, 365] on span "Fechar" at bounding box center [735, 355] width 37 height 19
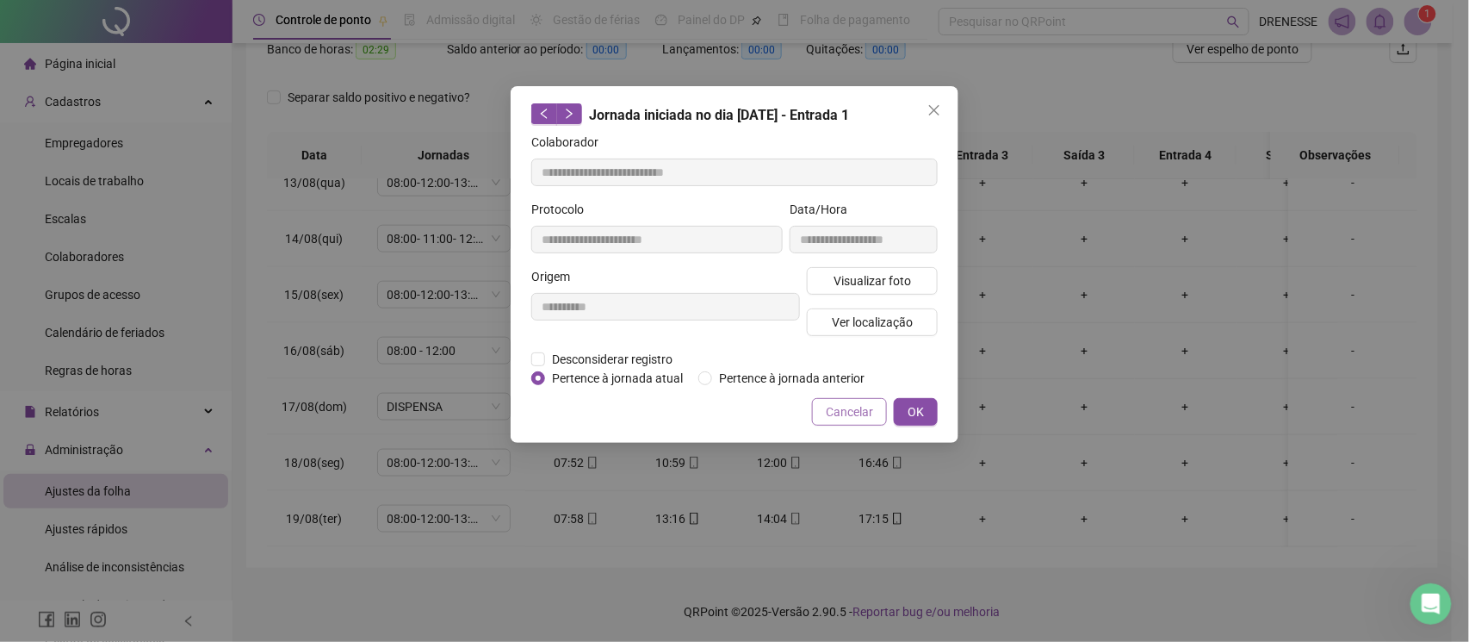
click at [837, 402] on span "Cancelar" at bounding box center [849, 411] width 47 height 19
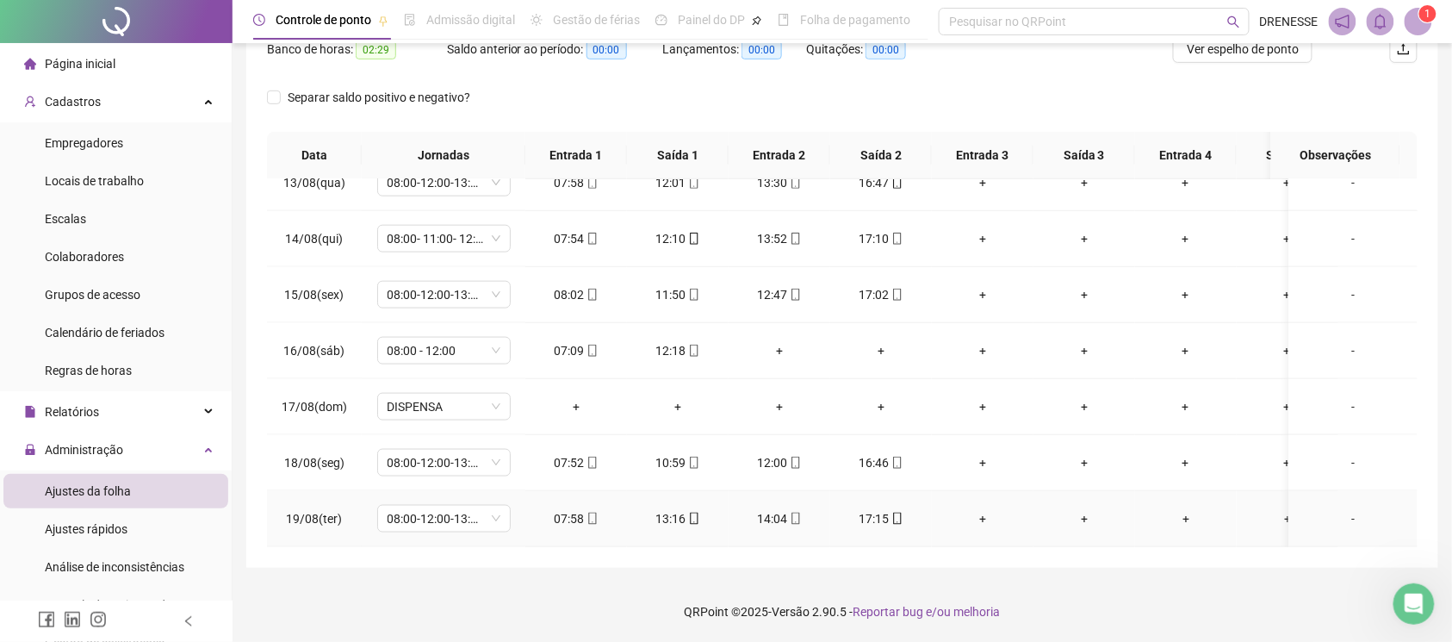
click at [893, 512] on icon "mobile" at bounding box center [897, 518] width 8 height 12
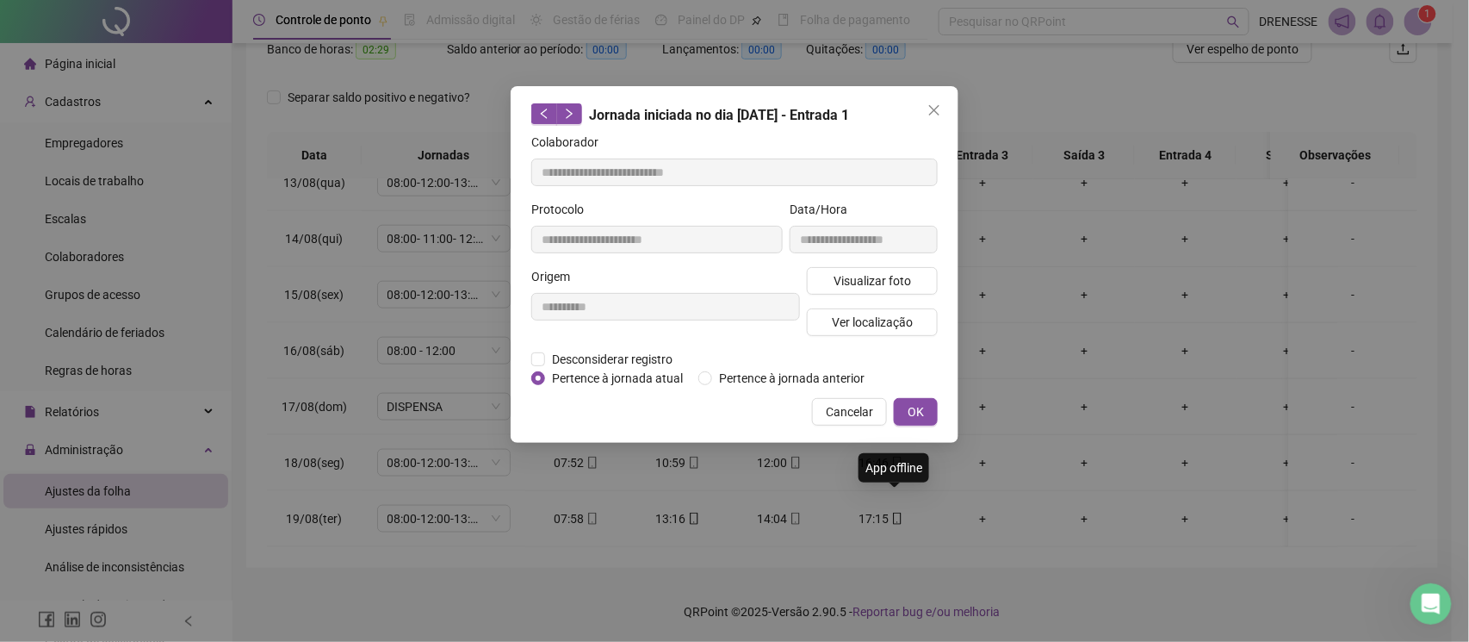
type input "**********"
click at [863, 280] on span "Visualizar foto" at bounding box center [873, 280] width 78 height 19
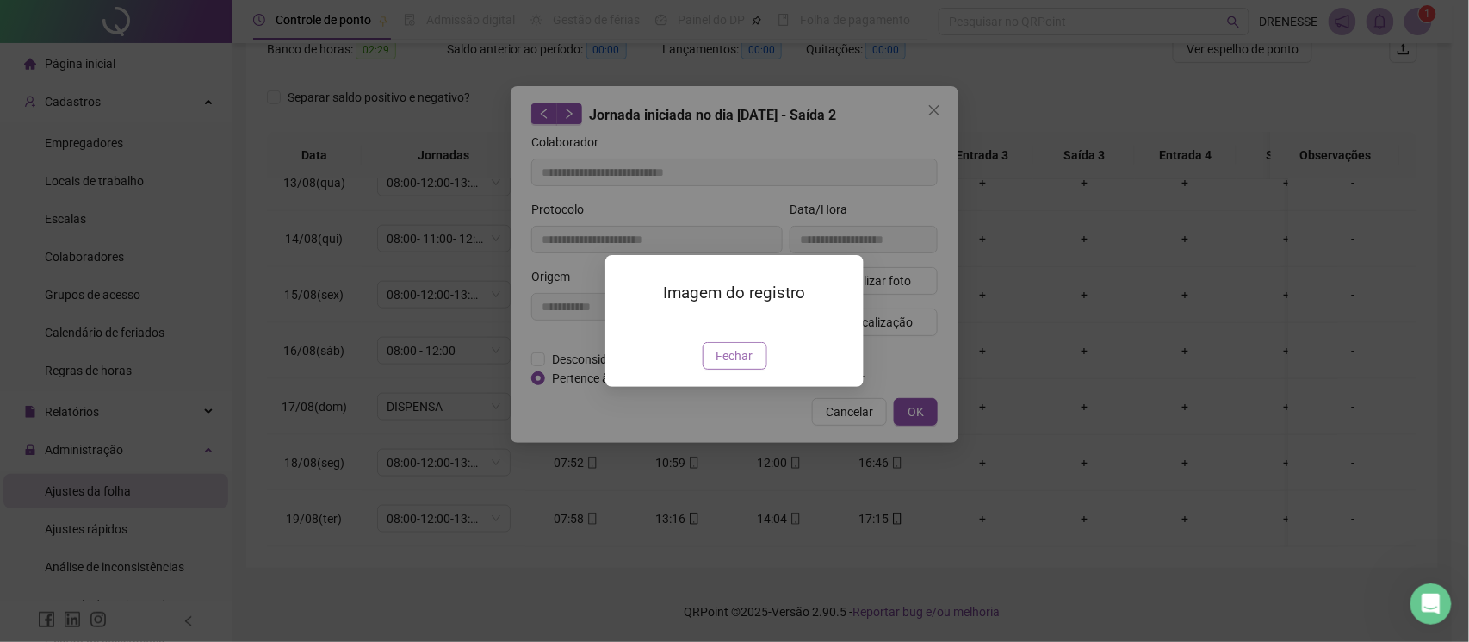
click at [738, 365] on span "Fechar" at bounding box center [735, 355] width 37 height 19
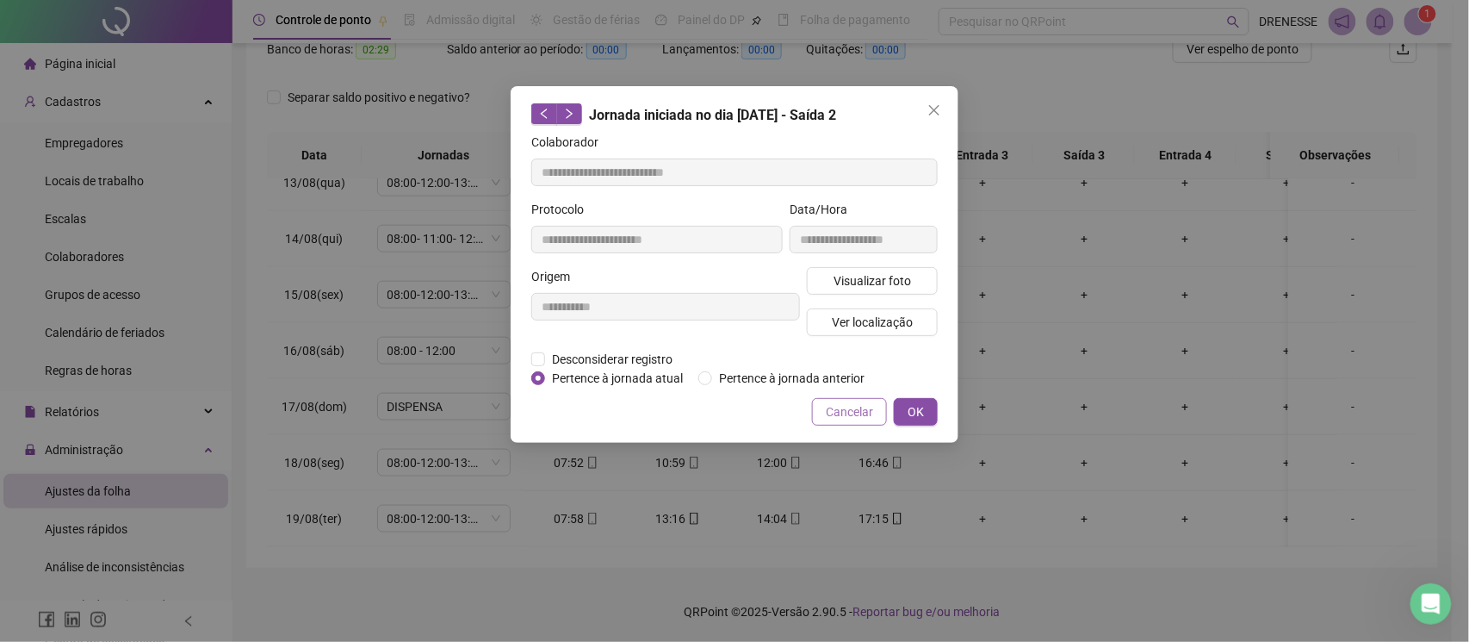
click at [845, 421] on button "Cancelar" at bounding box center [849, 412] width 75 height 28
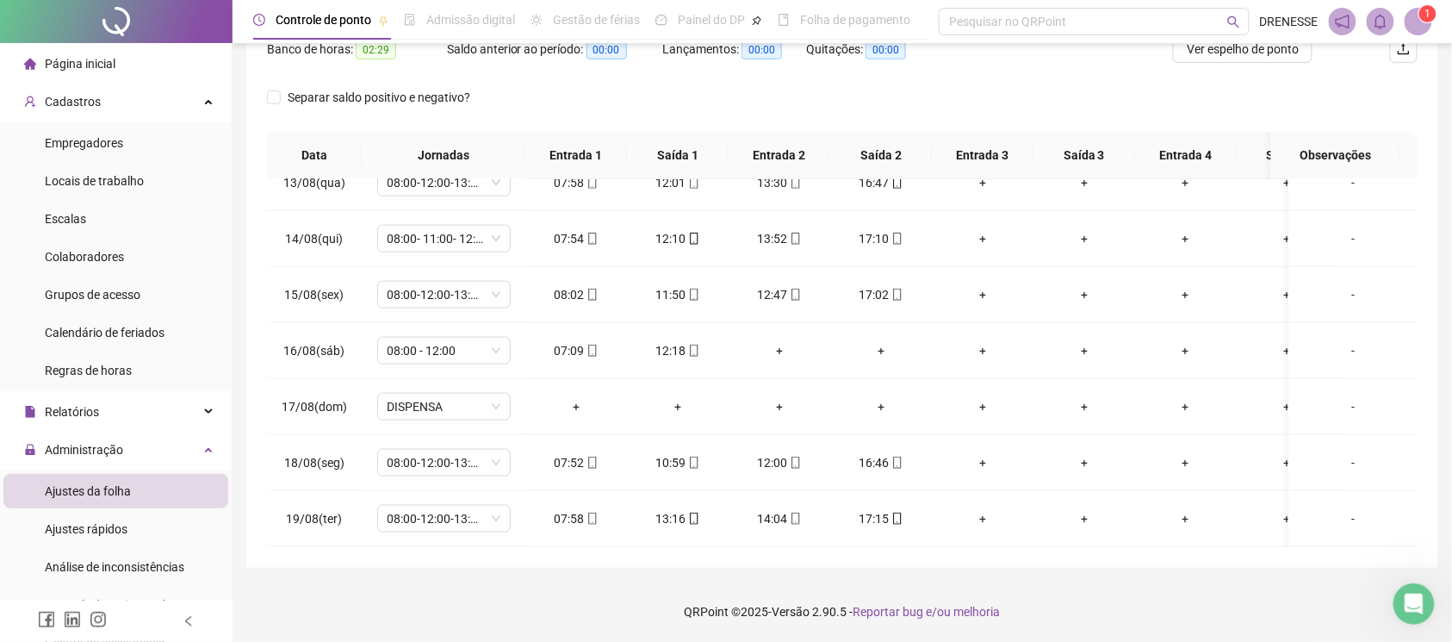
scroll to position [86, 0]
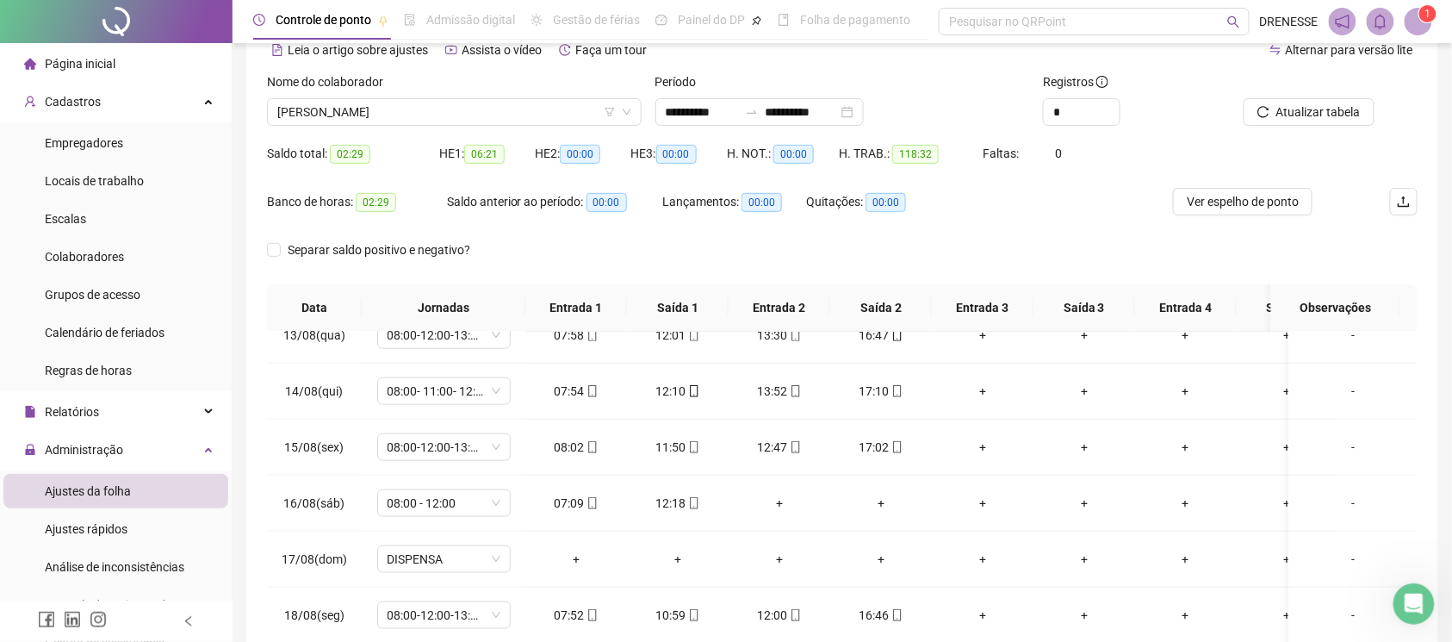
click at [472, 129] on div "Nome do colaborador [PERSON_NAME]" at bounding box center [454, 105] width 388 height 67
click at [468, 115] on span "[PERSON_NAME]" at bounding box center [454, 112] width 354 height 26
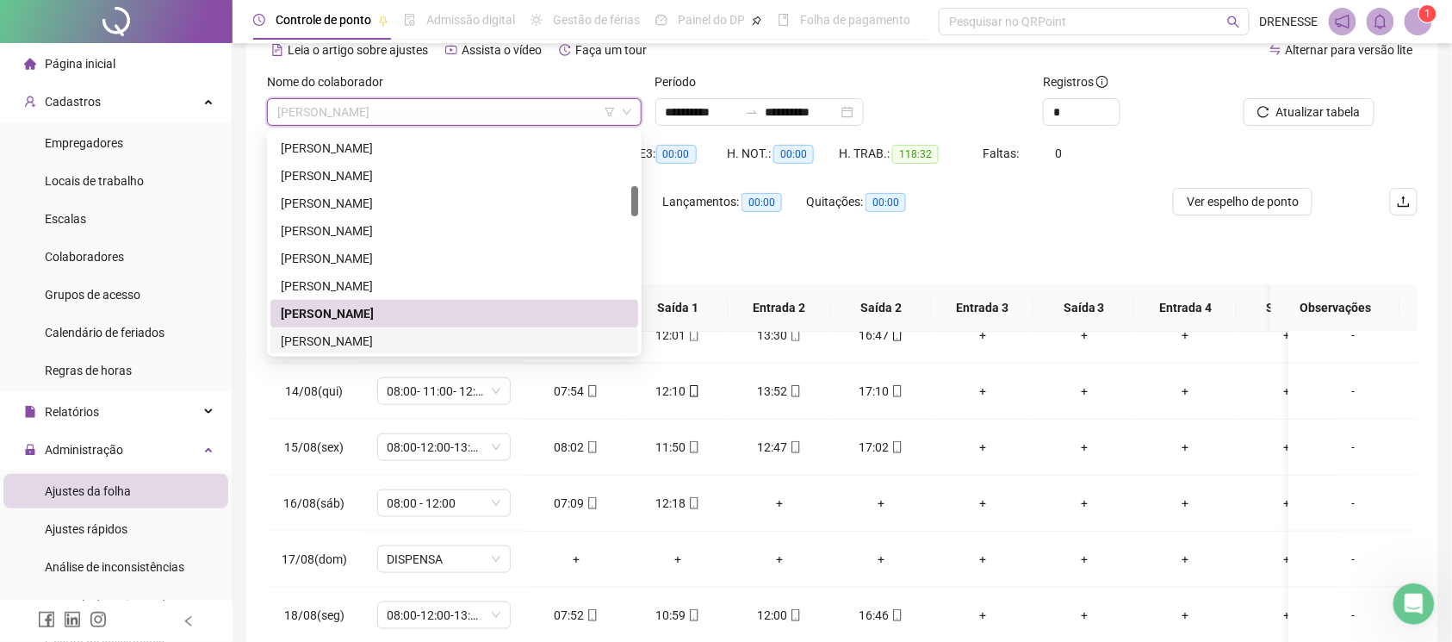
click at [405, 342] on div "[PERSON_NAME]" at bounding box center [454, 341] width 347 height 19
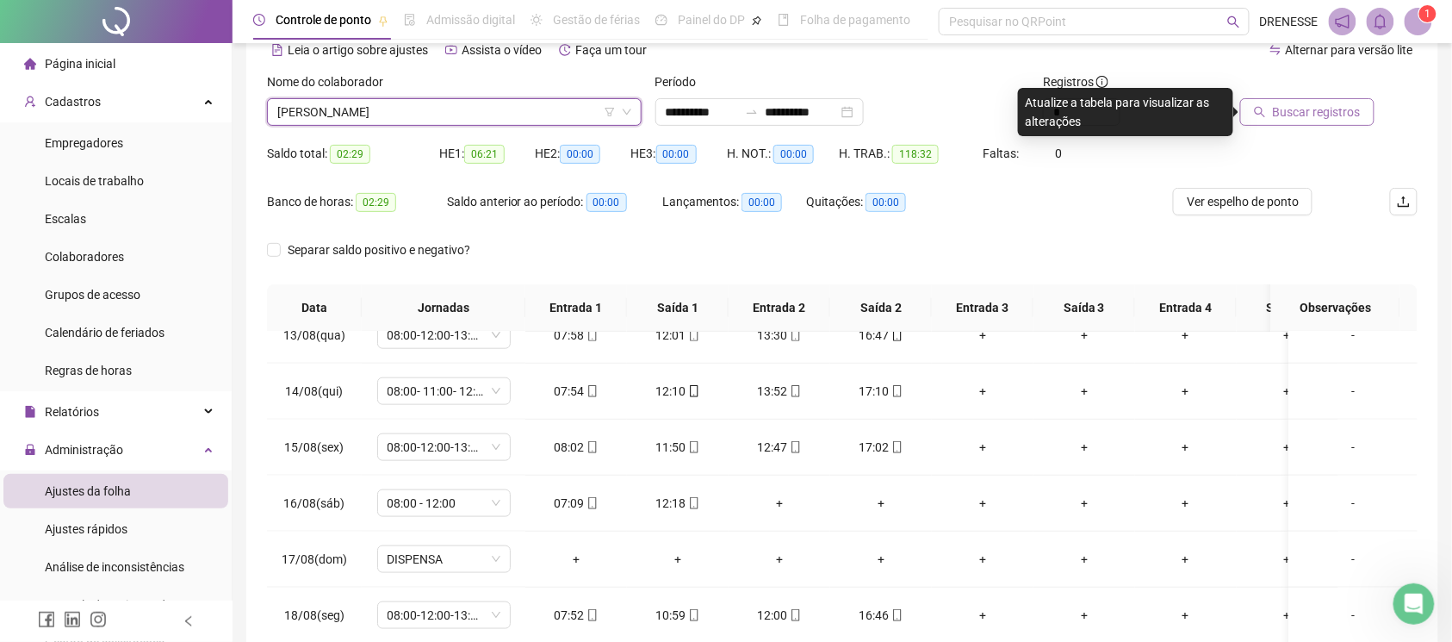
click at [1341, 119] on span "Buscar registros" at bounding box center [1317, 111] width 88 height 19
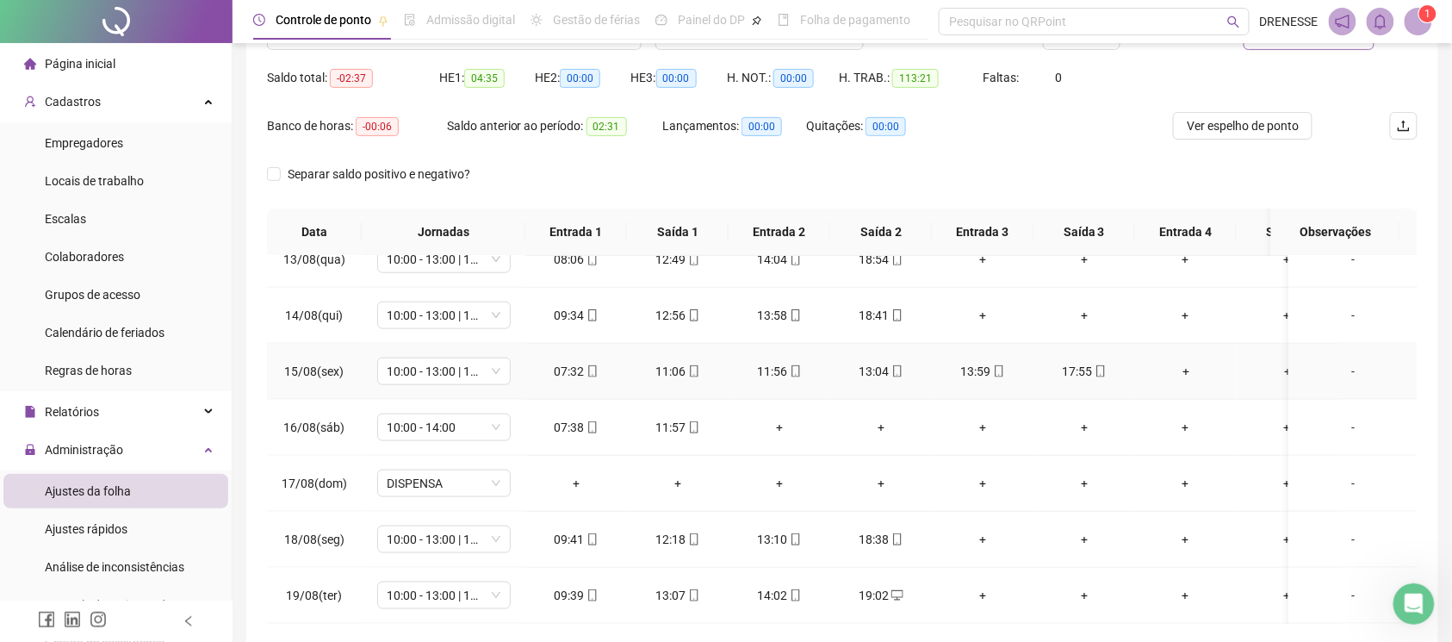
scroll to position [239, 0]
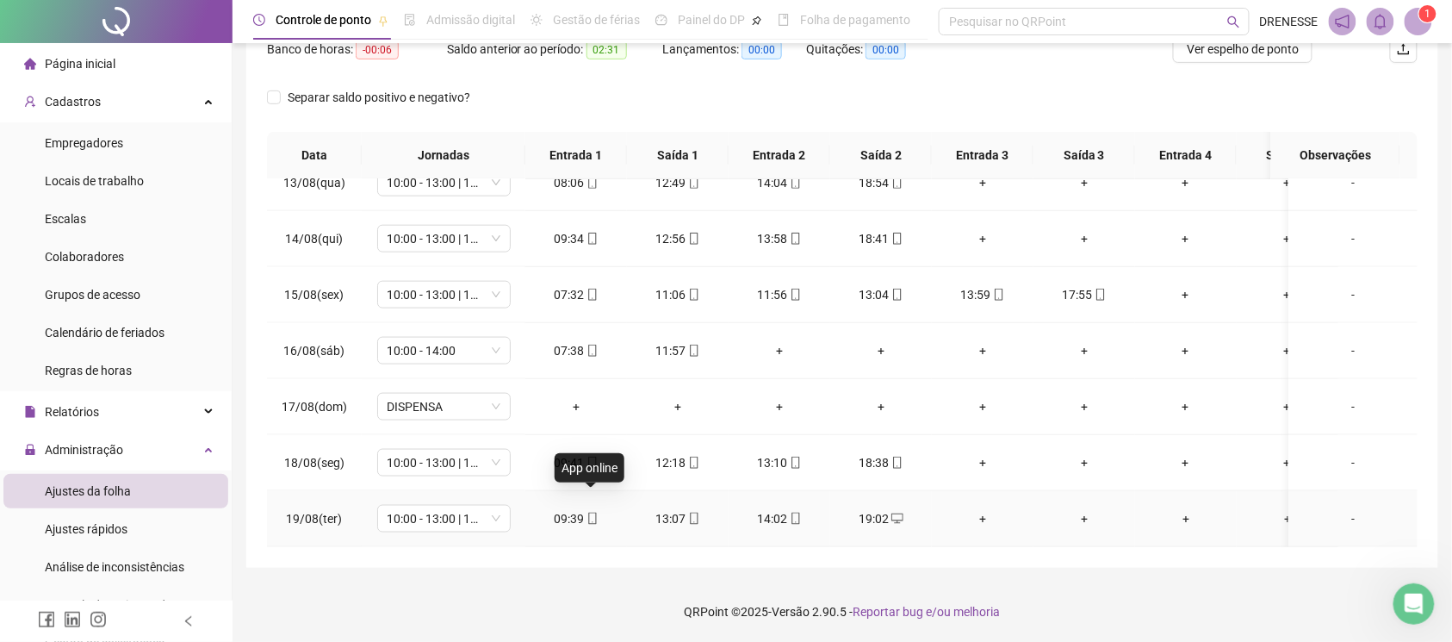
click at [590, 512] on icon "mobile" at bounding box center [592, 518] width 12 height 12
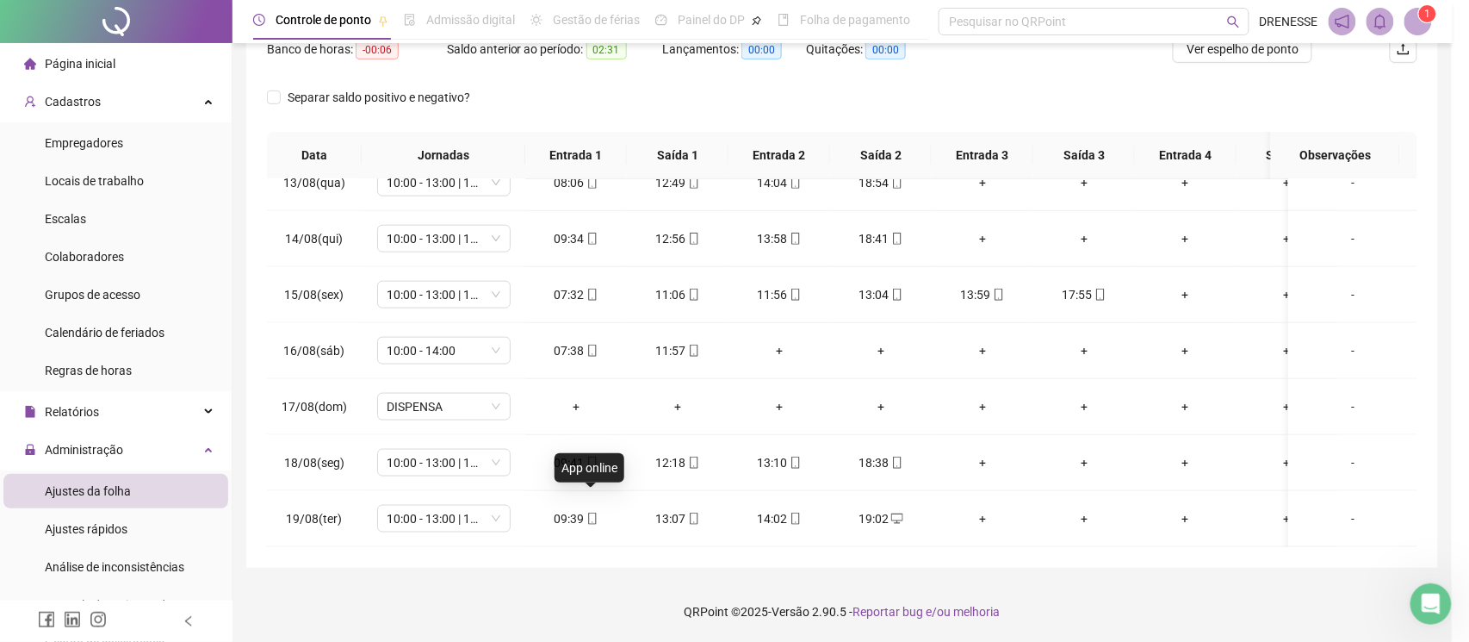
type input "**********"
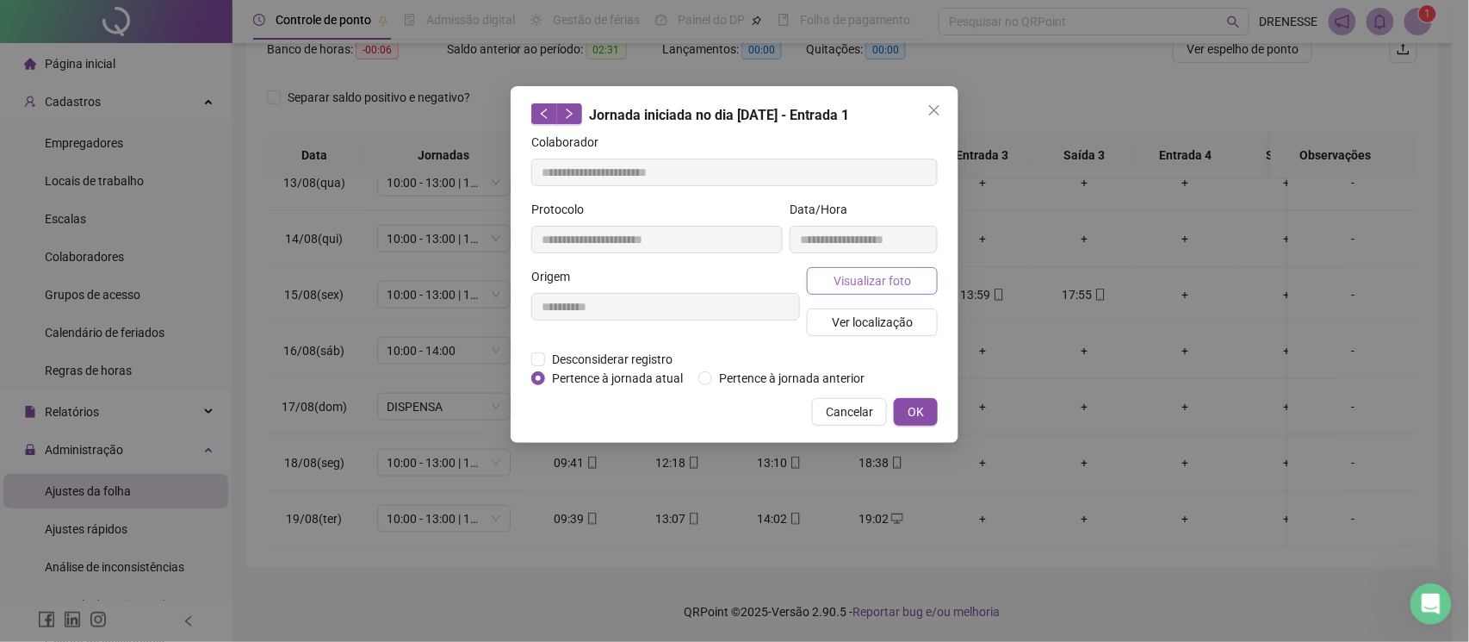
click at [873, 279] on span "Visualizar foto" at bounding box center [873, 280] width 78 height 19
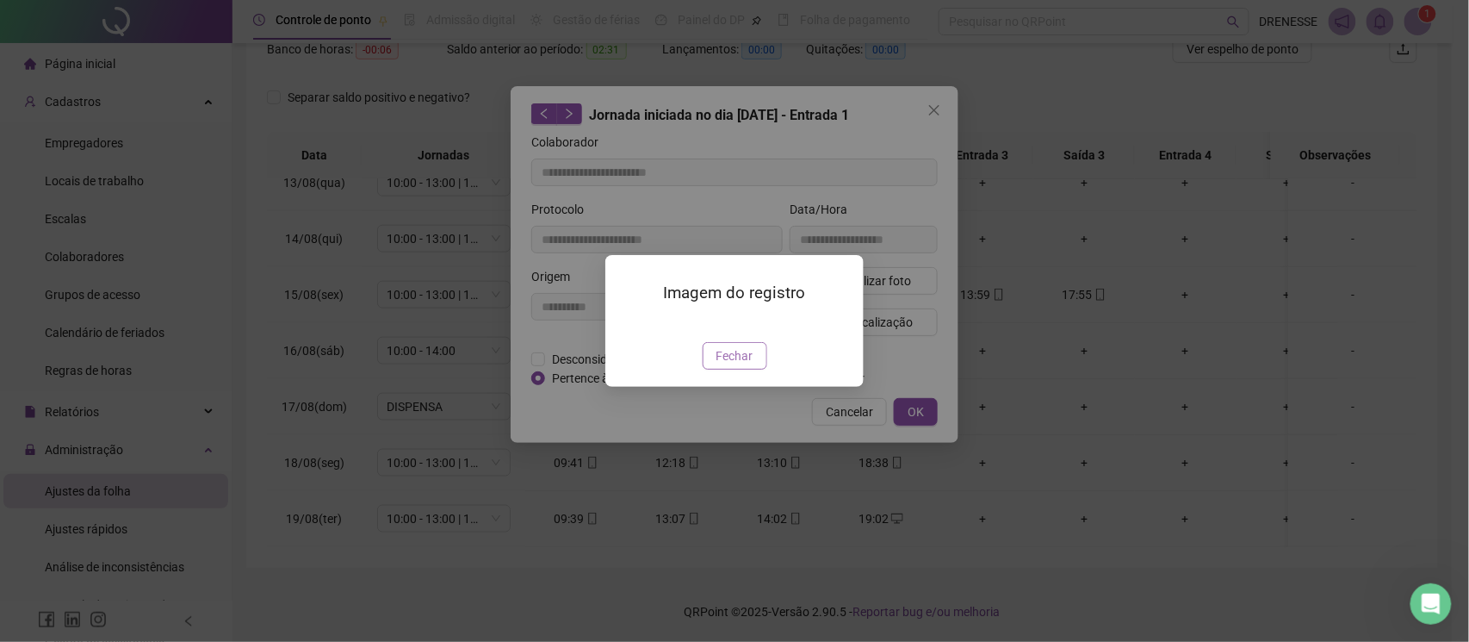
click at [737, 365] on span "Fechar" at bounding box center [735, 355] width 37 height 19
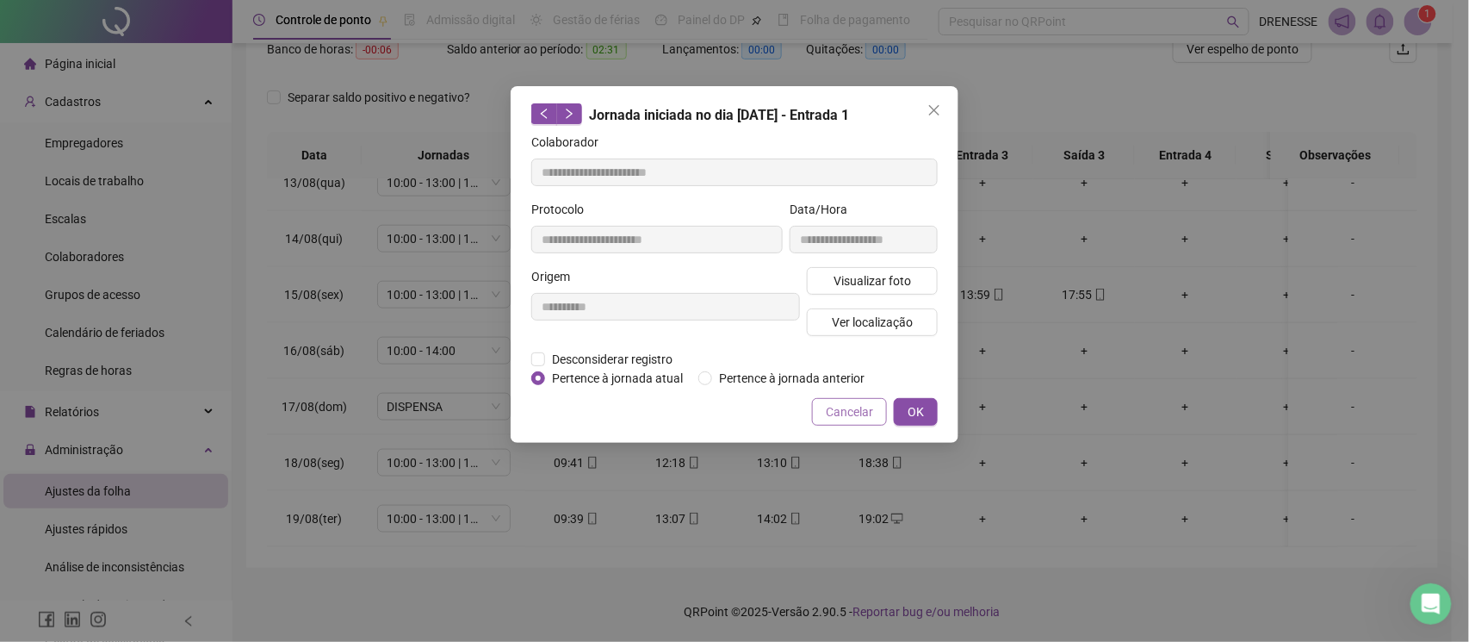
click at [837, 412] on span "Cancelar" at bounding box center [849, 411] width 47 height 19
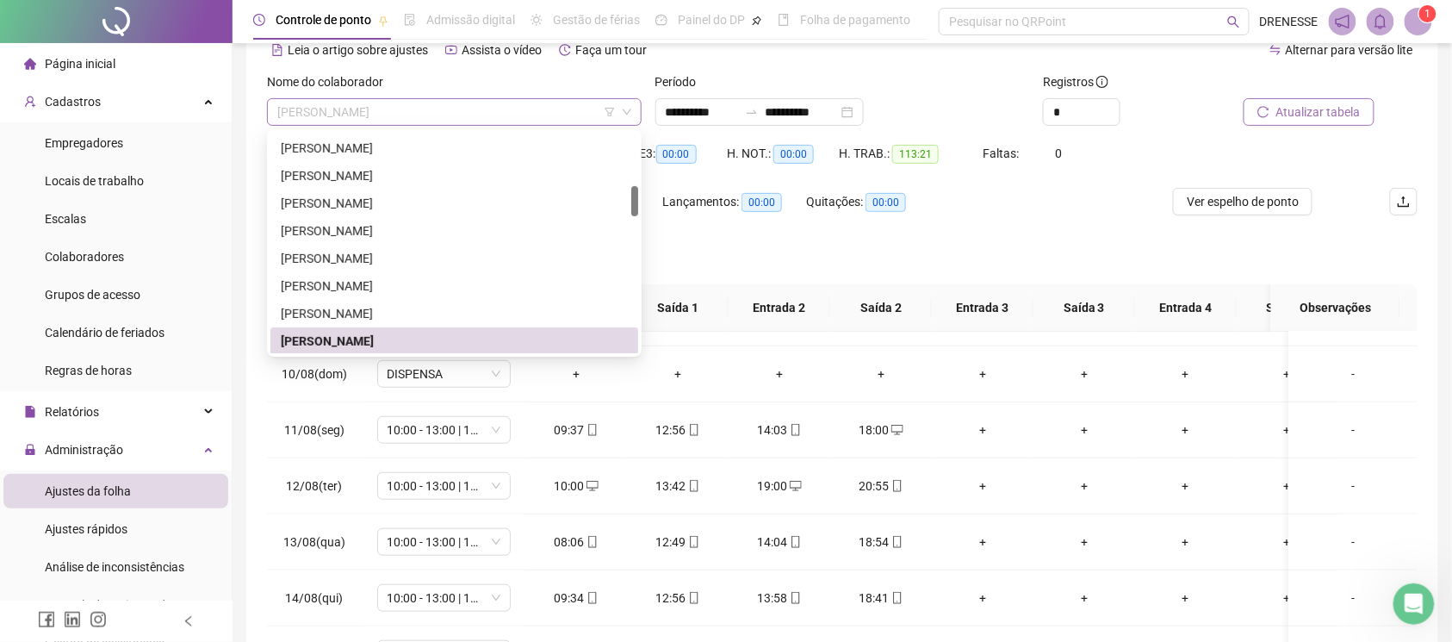
scroll to position [386, 0]
click at [398, 105] on span "[PERSON_NAME]" at bounding box center [454, 112] width 354 height 26
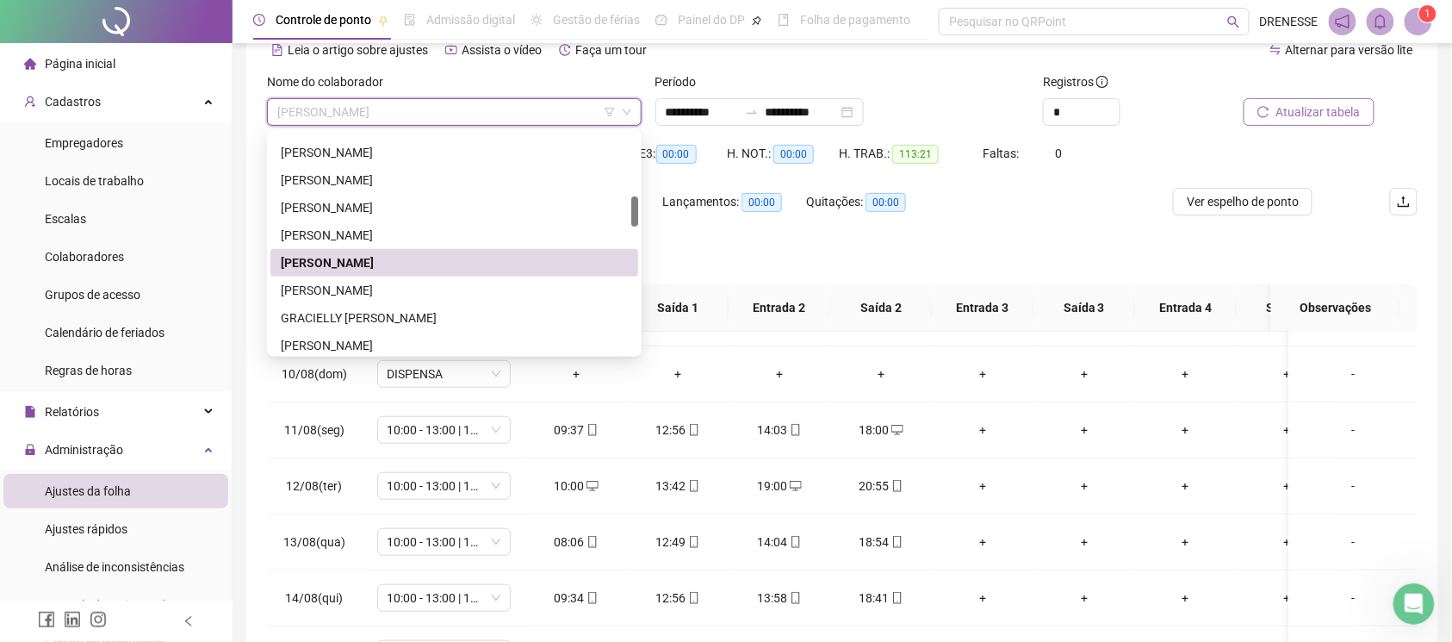
click at [410, 296] on div "[PERSON_NAME]" at bounding box center [454, 290] width 368 height 28
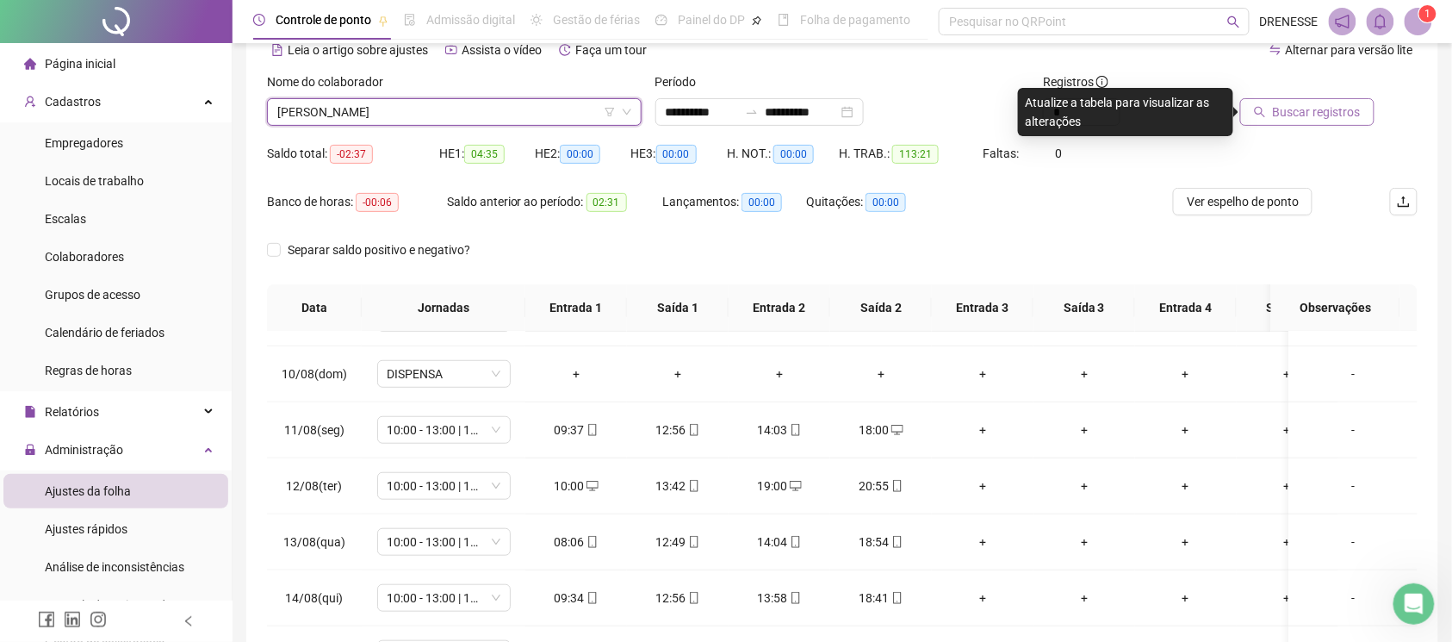
click at [1264, 115] on icon "search" at bounding box center [1260, 112] width 12 height 12
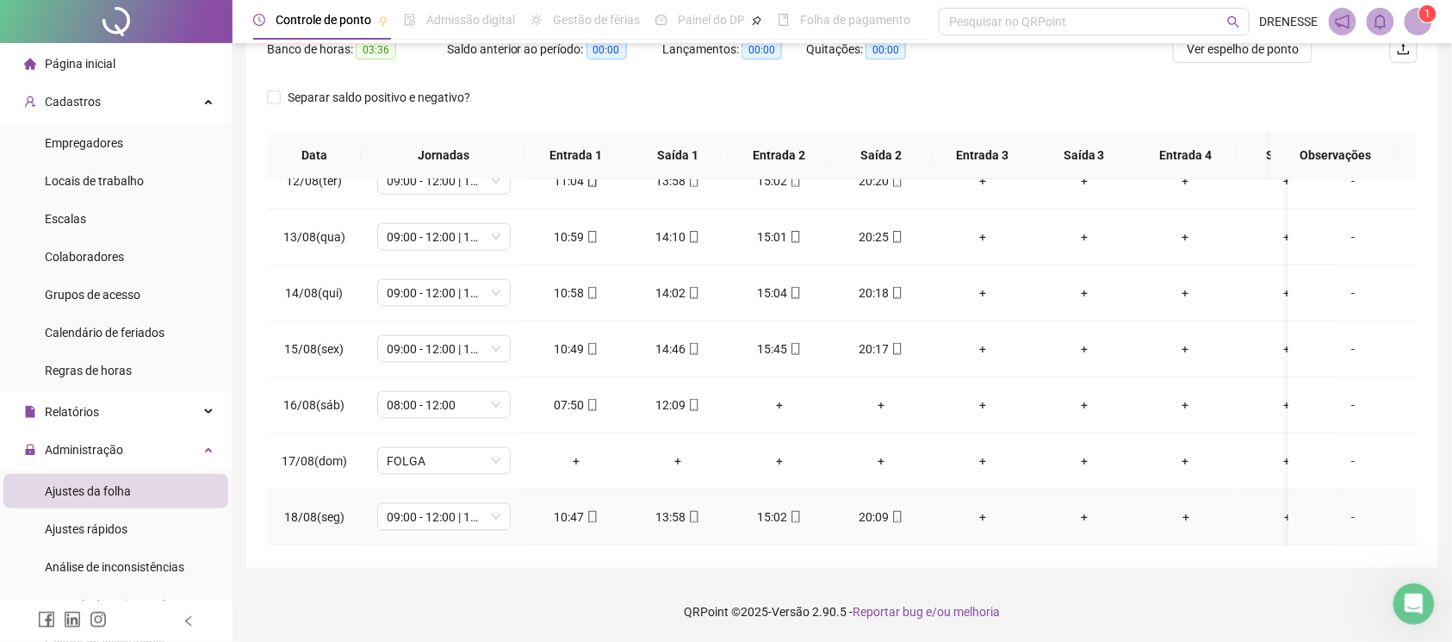
scroll to position [718, 0]
click at [586, 512] on icon "mobile" at bounding box center [592, 518] width 12 height 12
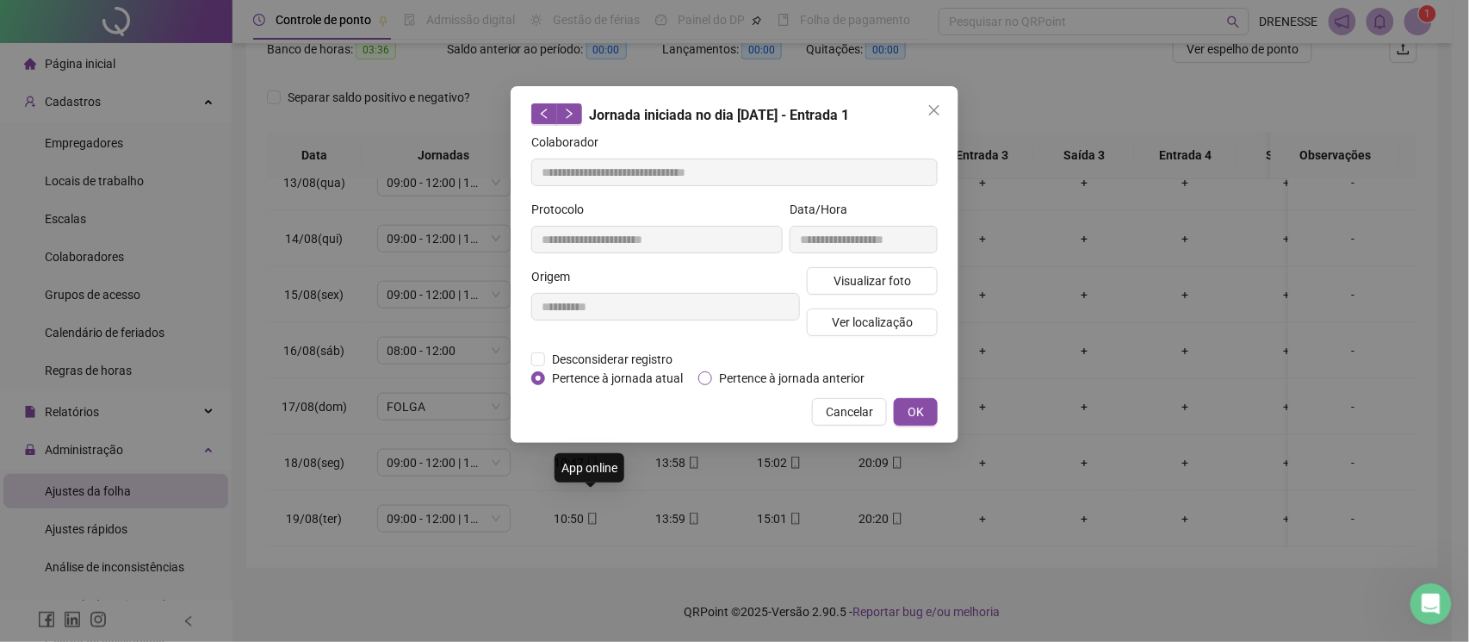
type input "**********"
click at [849, 277] on span "Visualizar foto" at bounding box center [873, 280] width 78 height 19
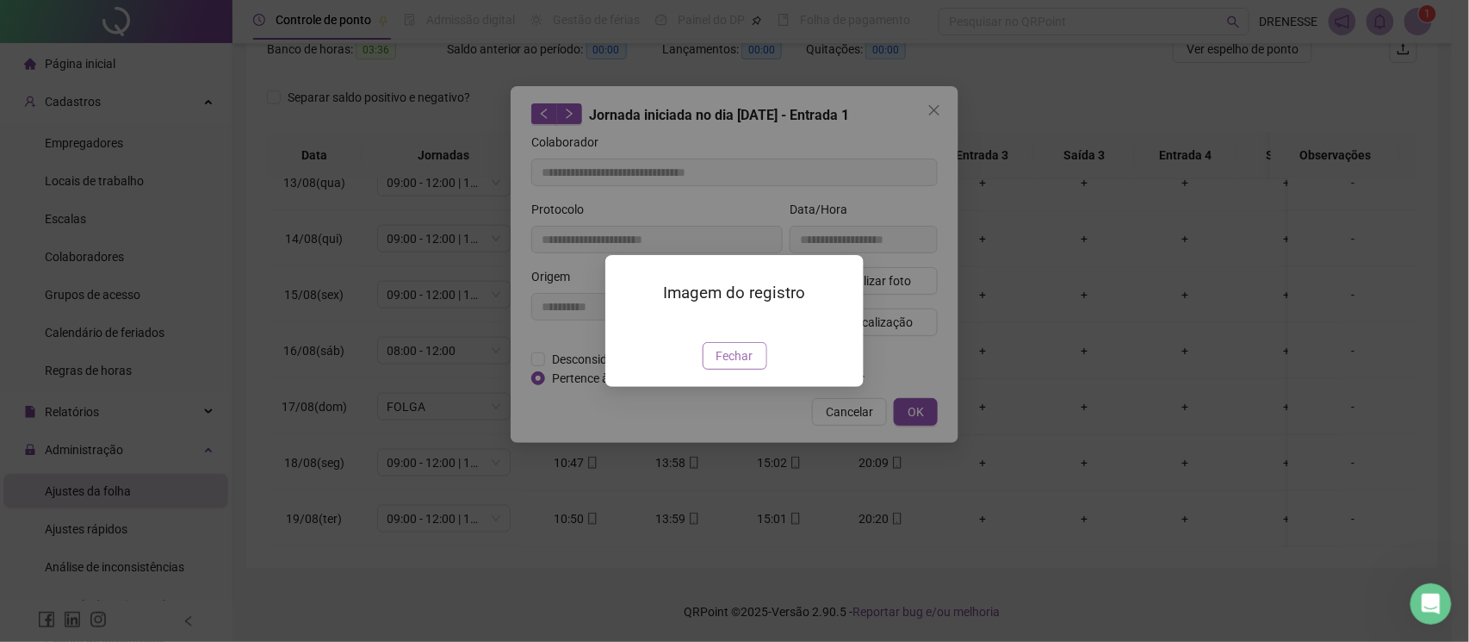
click at [713, 369] on button "Fechar" at bounding box center [735, 356] width 65 height 28
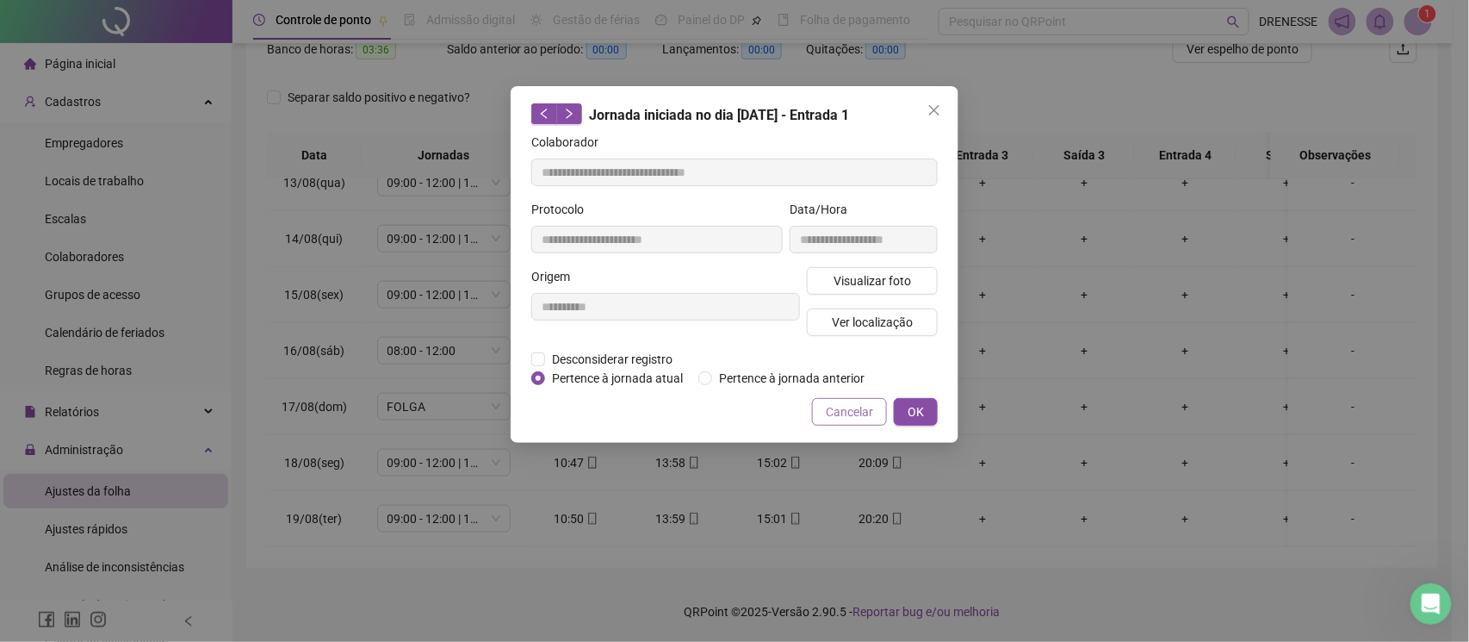
click at [822, 407] on button "Cancelar" at bounding box center [849, 412] width 75 height 28
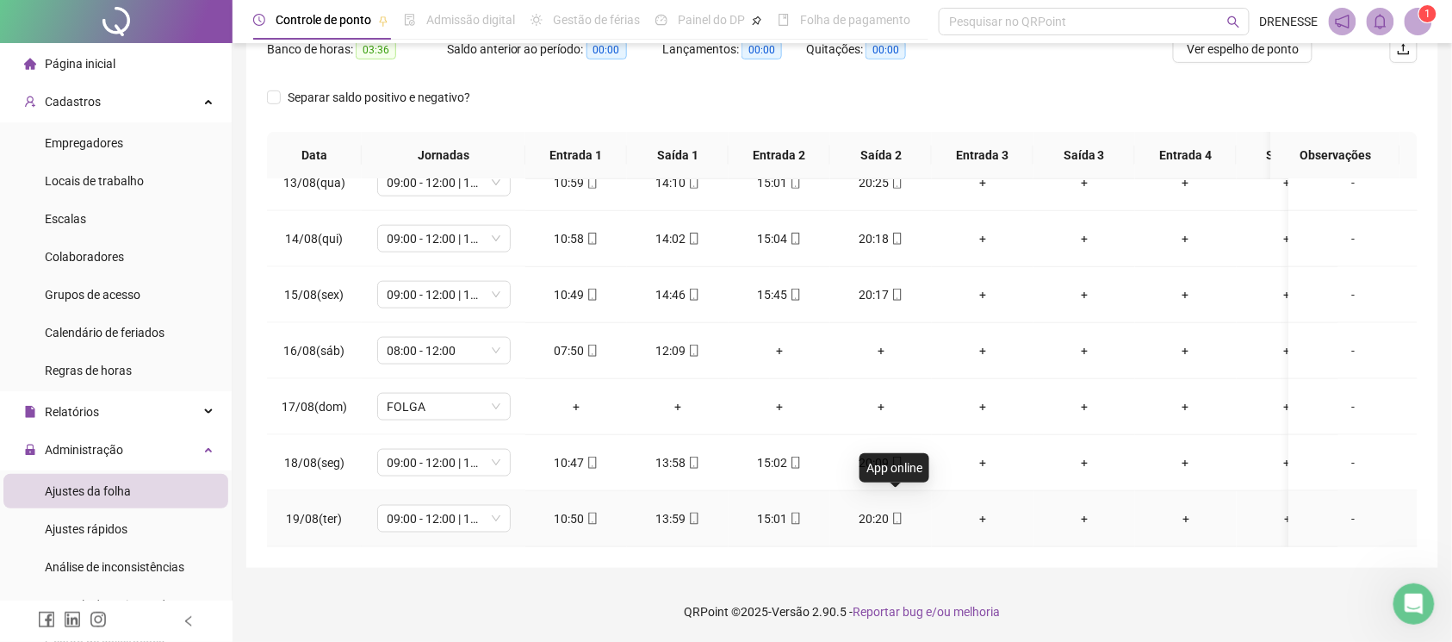
click at [897, 512] on icon "mobile" at bounding box center [897, 518] width 12 height 12
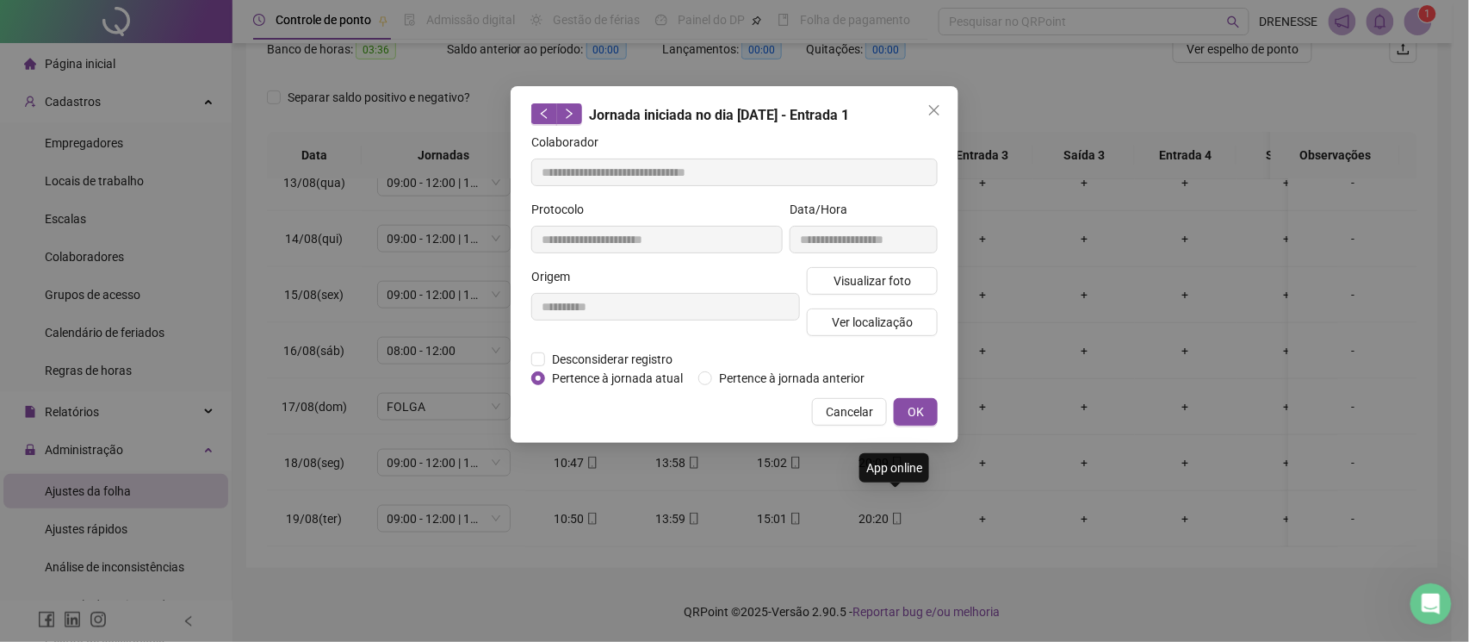
type input "**********"
click at [876, 281] on span "Visualizar foto" at bounding box center [873, 280] width 78 height 19
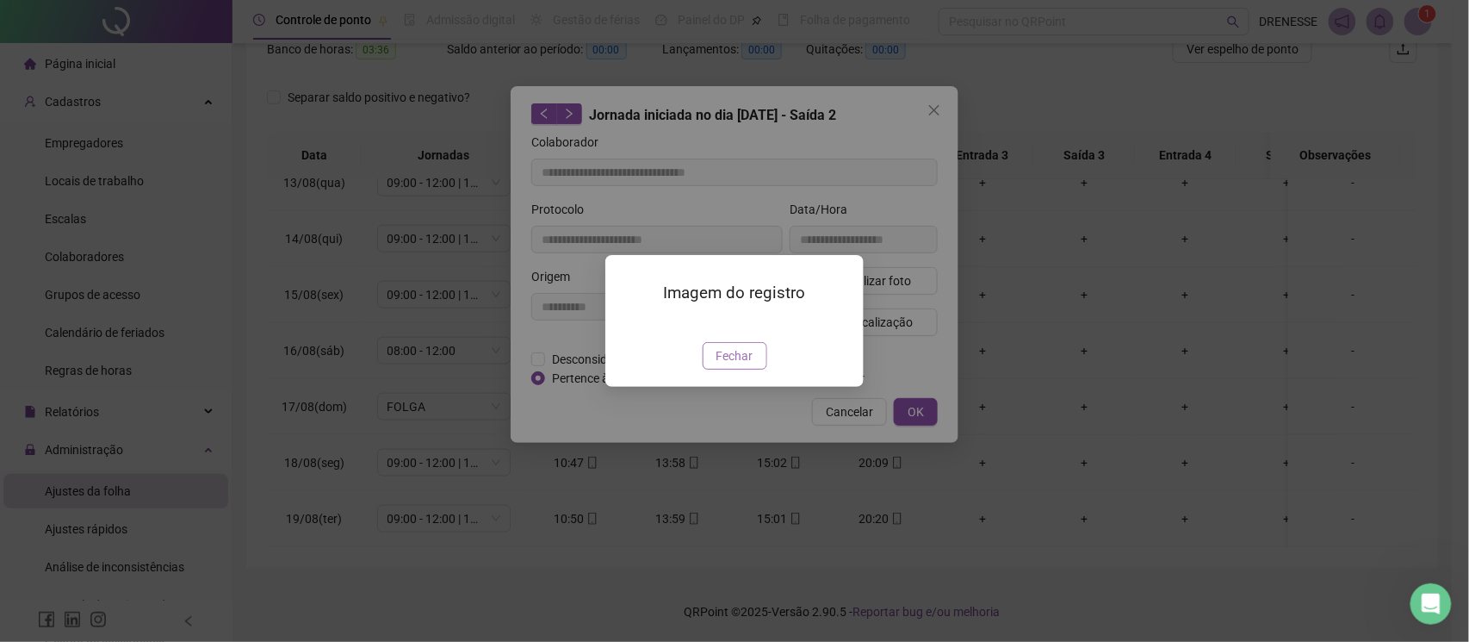
click at [735, 365] on span "Fechar" at bounding box center [735, 355] width 37 height 19
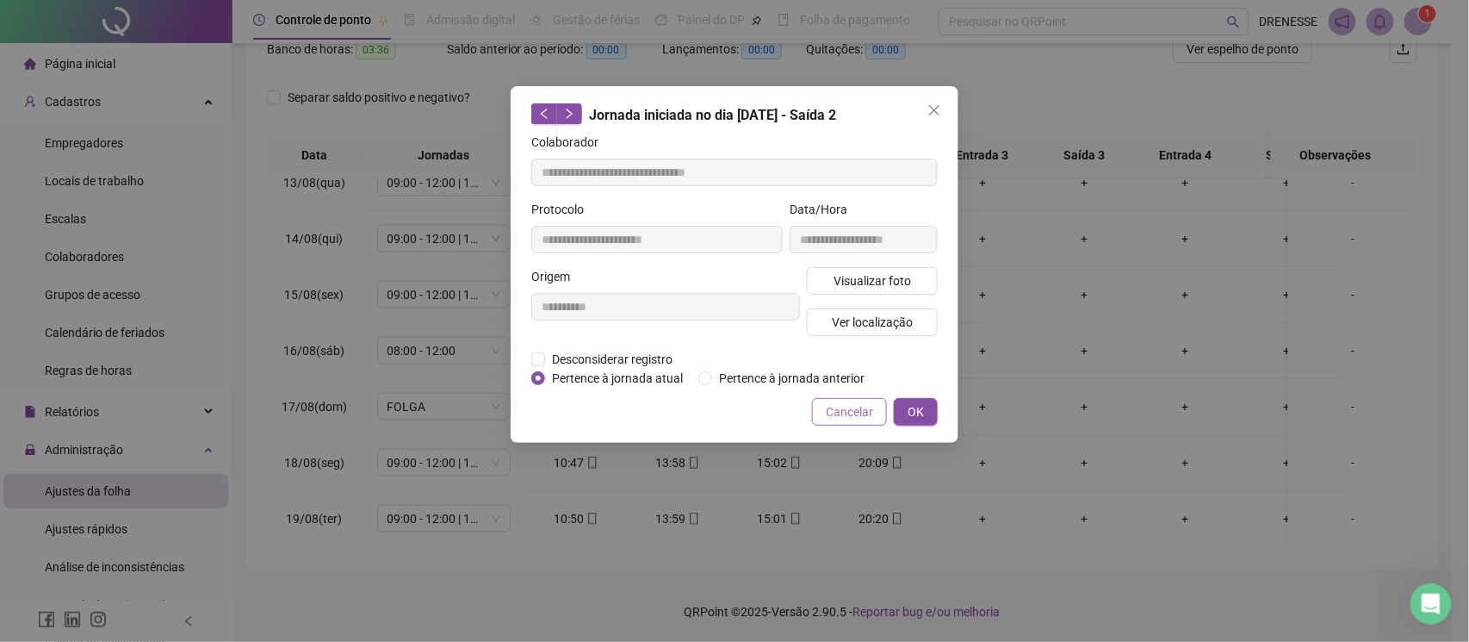
click at [847, 411] on span "Cancelar" at bounding box center [849, 411] width 47 height 19
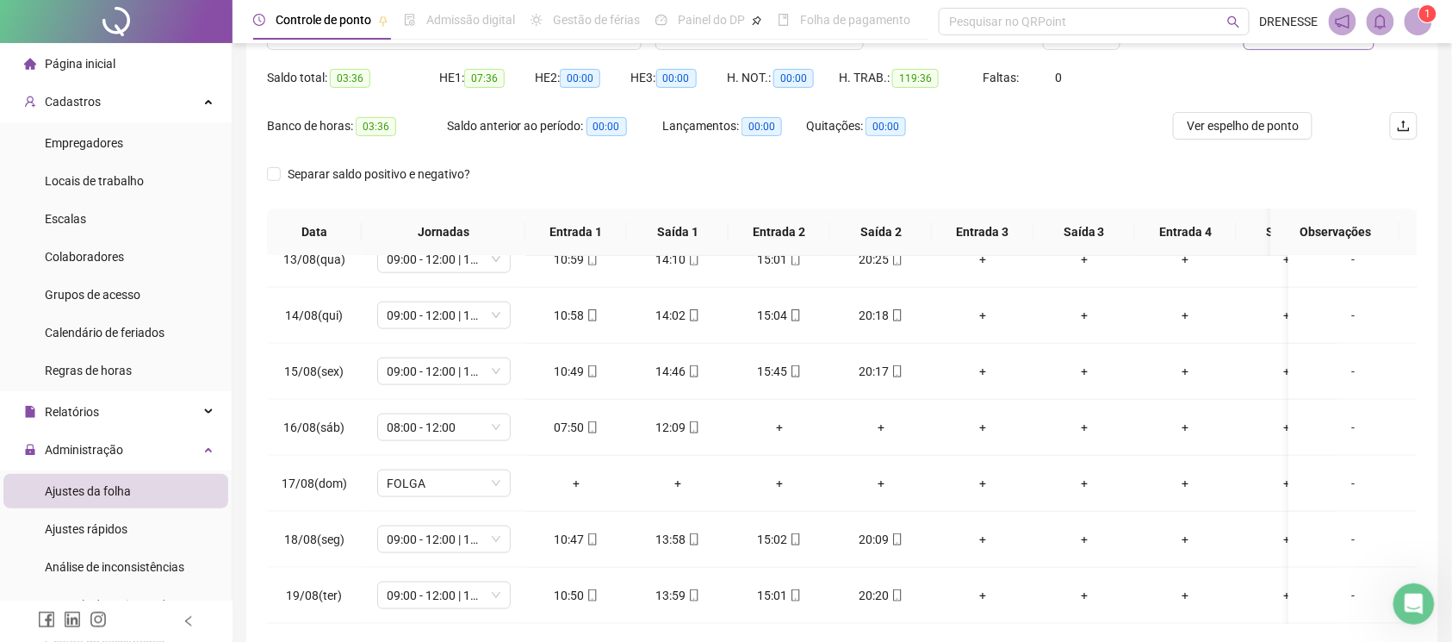
scroll to position [86, 0]
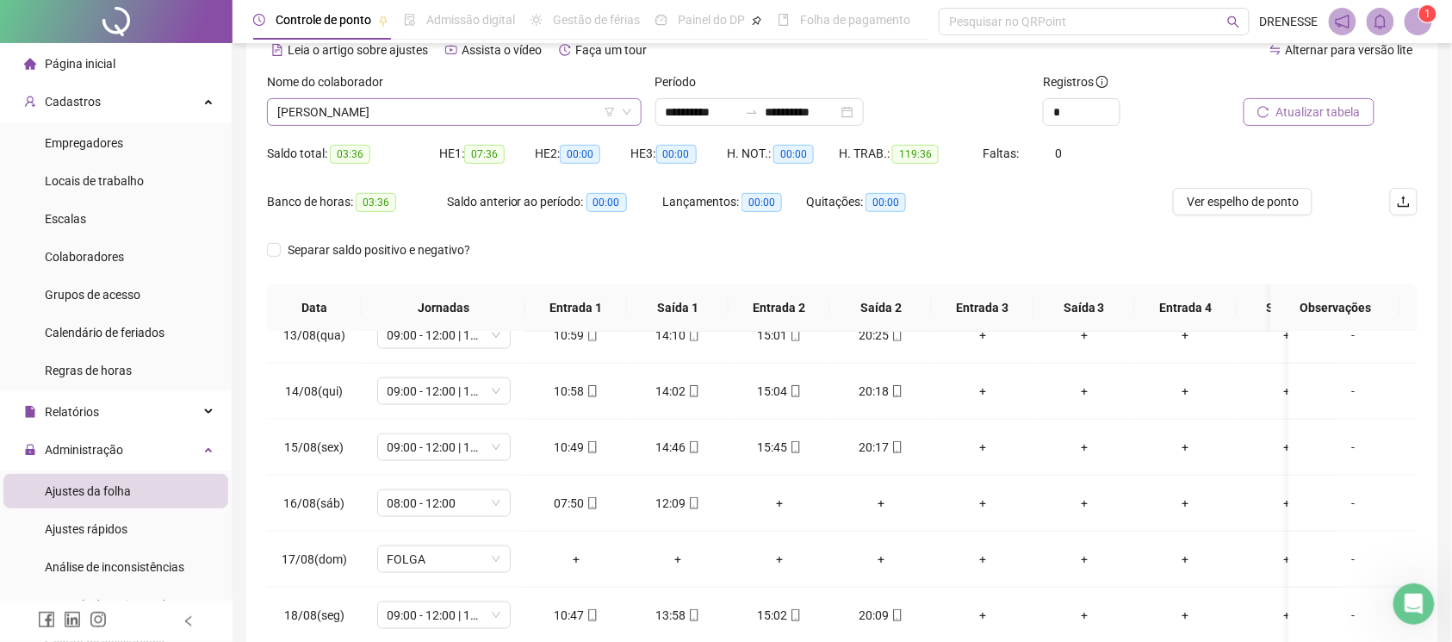
click at [400, 108] on span "[PERSON_NAME]" at bounding box center [454, 112] width 354 height 26
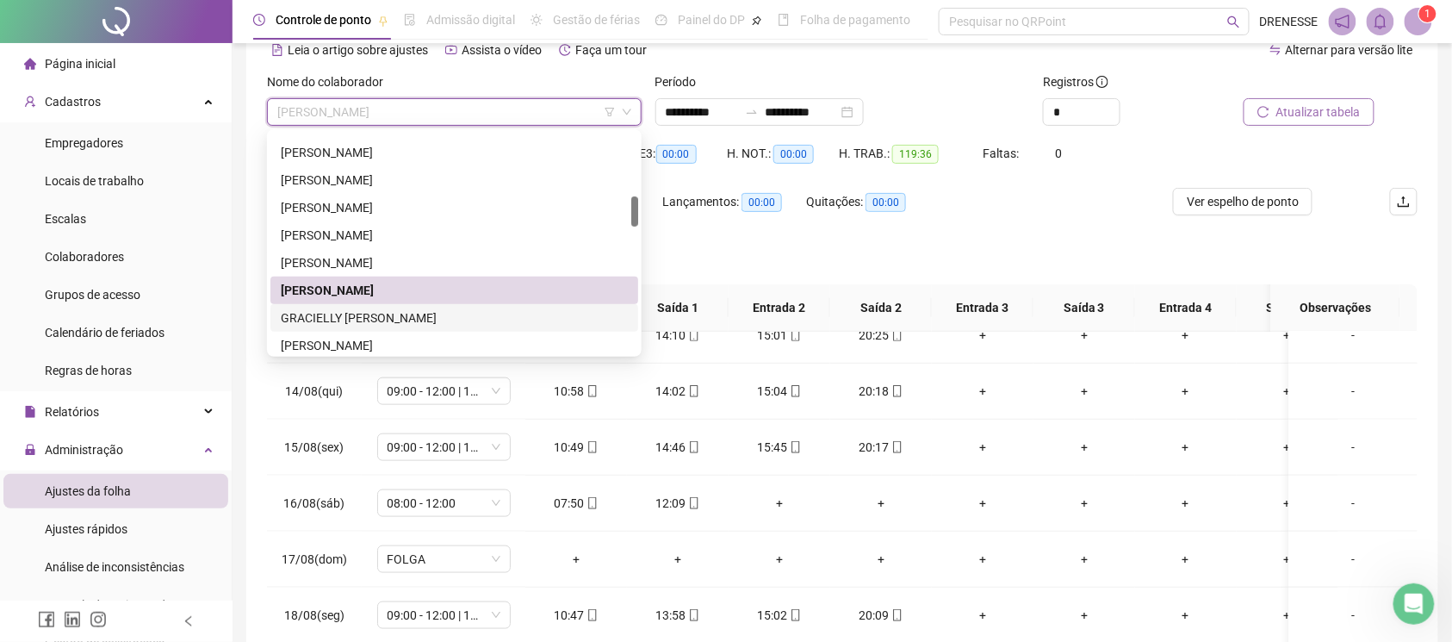
click at [404, 321] on div "GRACIELLY [PERSON_NAME]" at bounding box center [454, 317] width 347 height 19
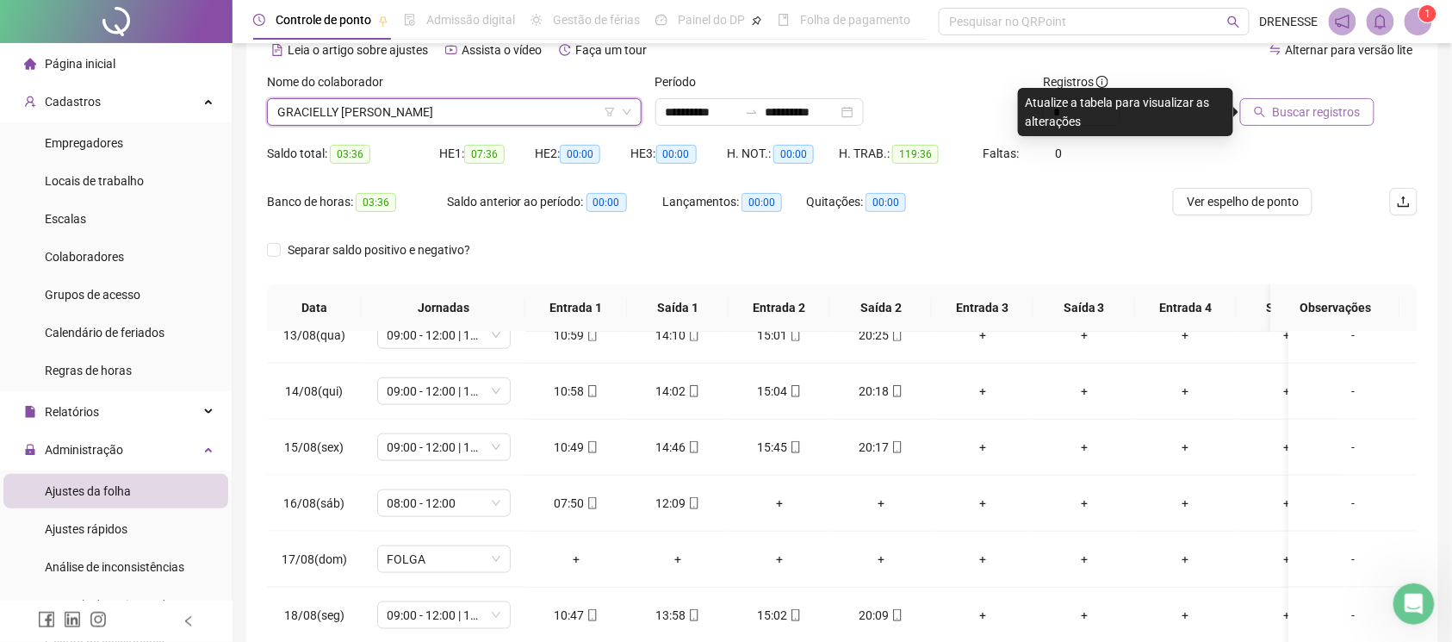
click at [1309, 104] on span "Buscar registros" at bounding box center [1317, 111] width 88 height 19
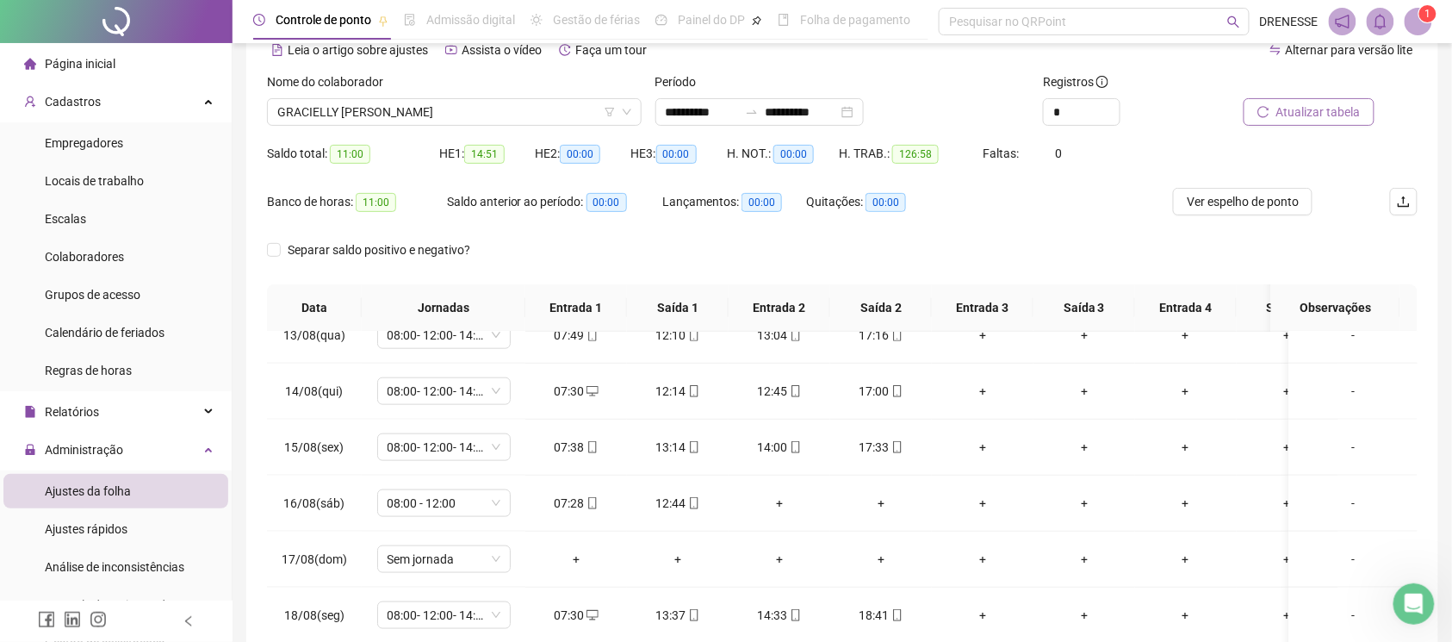
scroll to position [239, 0]
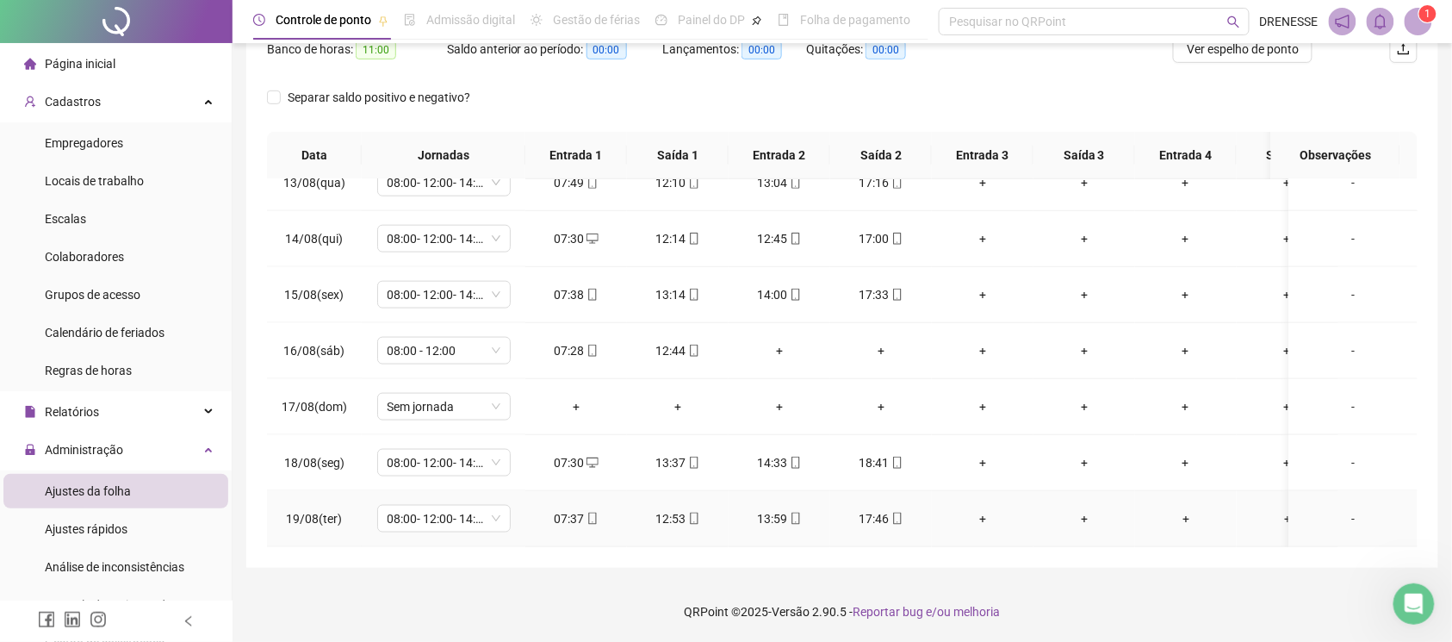
click at [567, 509] on div "07:37" at bounding box center [576, 518] width 74 height 19
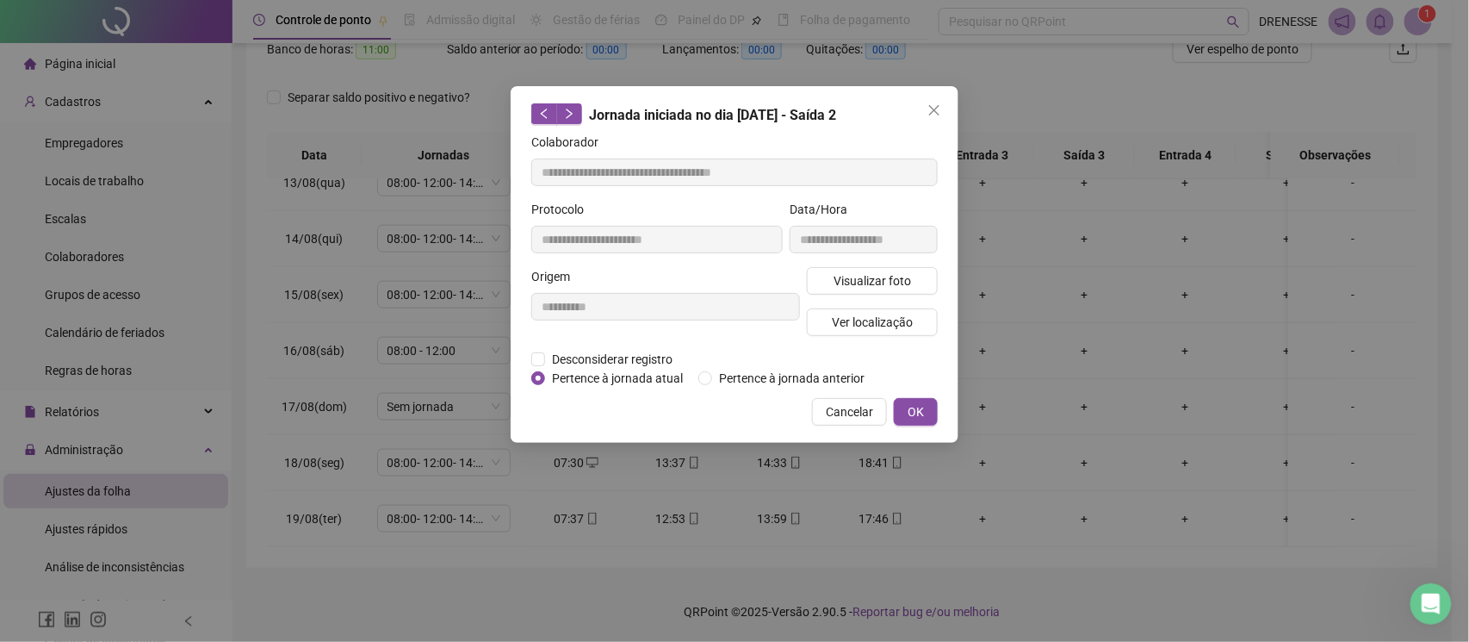
type input "**********"
click at [924, 293] on button "Visualizar foto" at bounding box center [872, 281] width 131 height 28
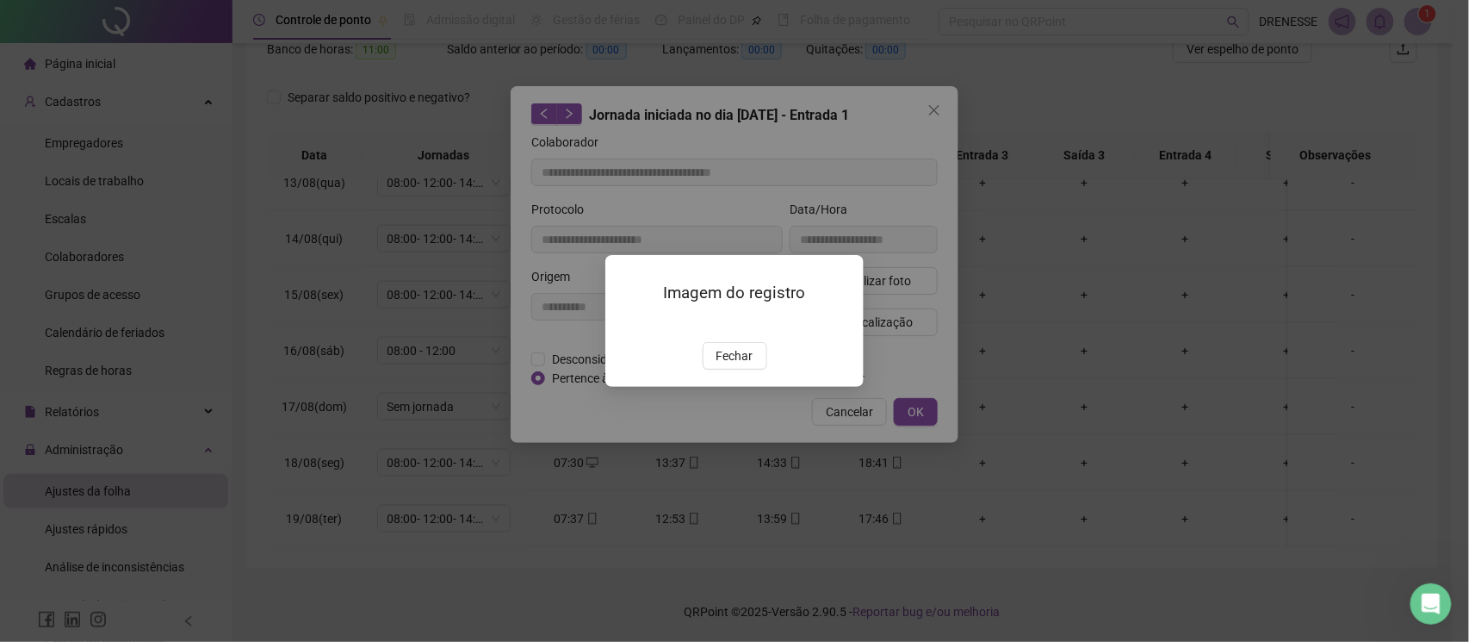
click at [727, 387] on div "Imagem do registro Fechar" at bounding box center [734, 321] width 258 height 132
click at [739, 365] on span "Fechar" at bounding box center [735, 355] width 37 height 19
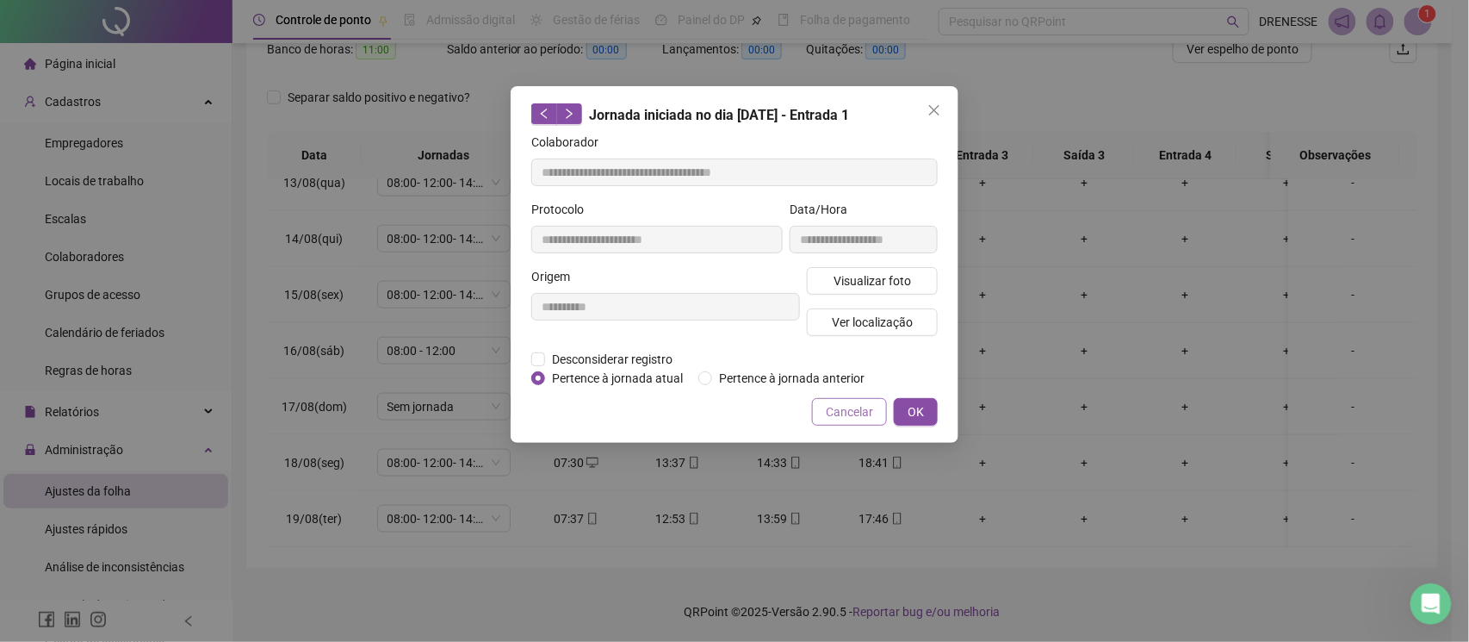
click at [872, 407] on span "Cancelar" at bounding box center [849, 411] width 47 height 19
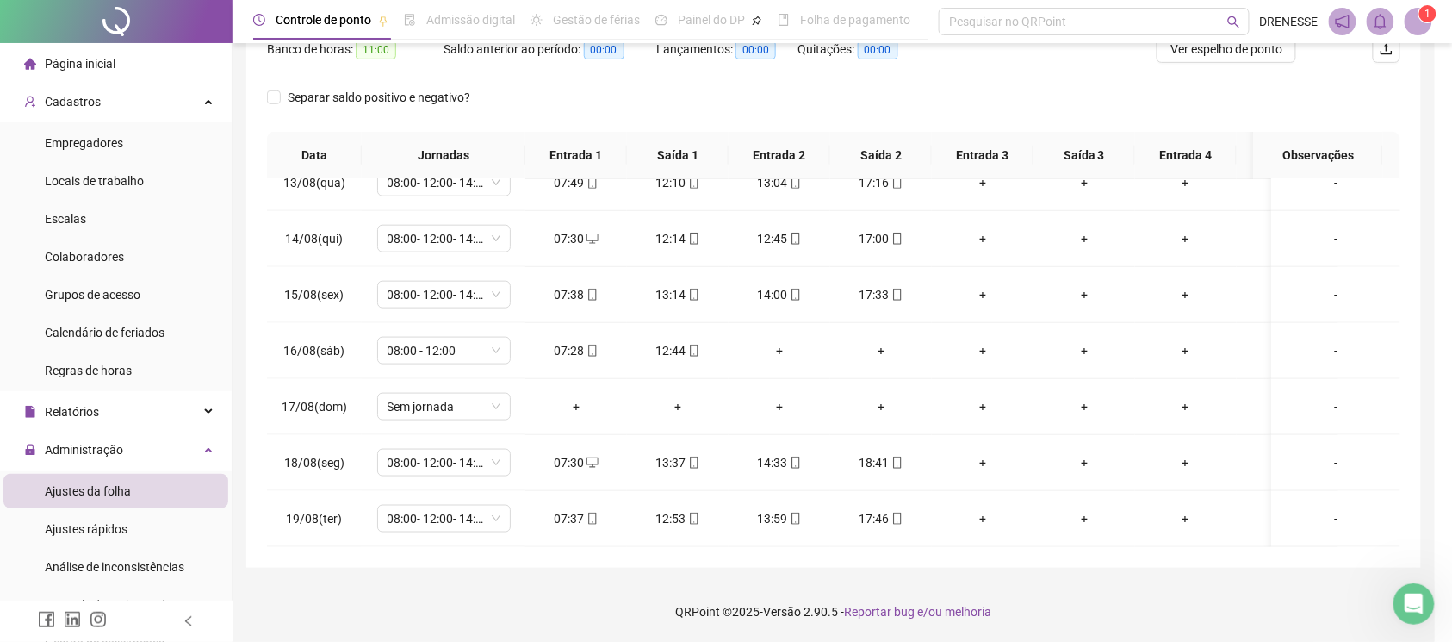
click at [896, 512] on icon "mobile" at bounding box center [897, 518] width 12 height 12
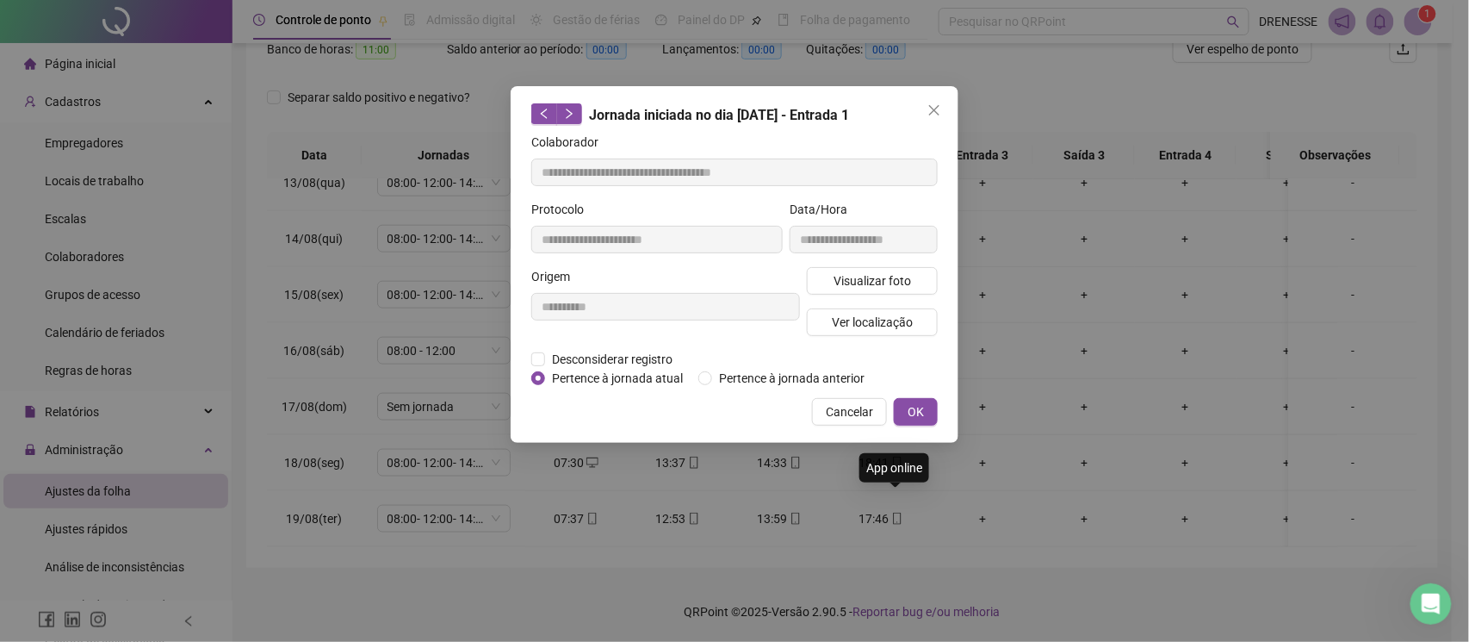
type input "**********"
click at [838, 279] on span "Visualizar foto" at bounding box center [873, 280] width 78 height 19
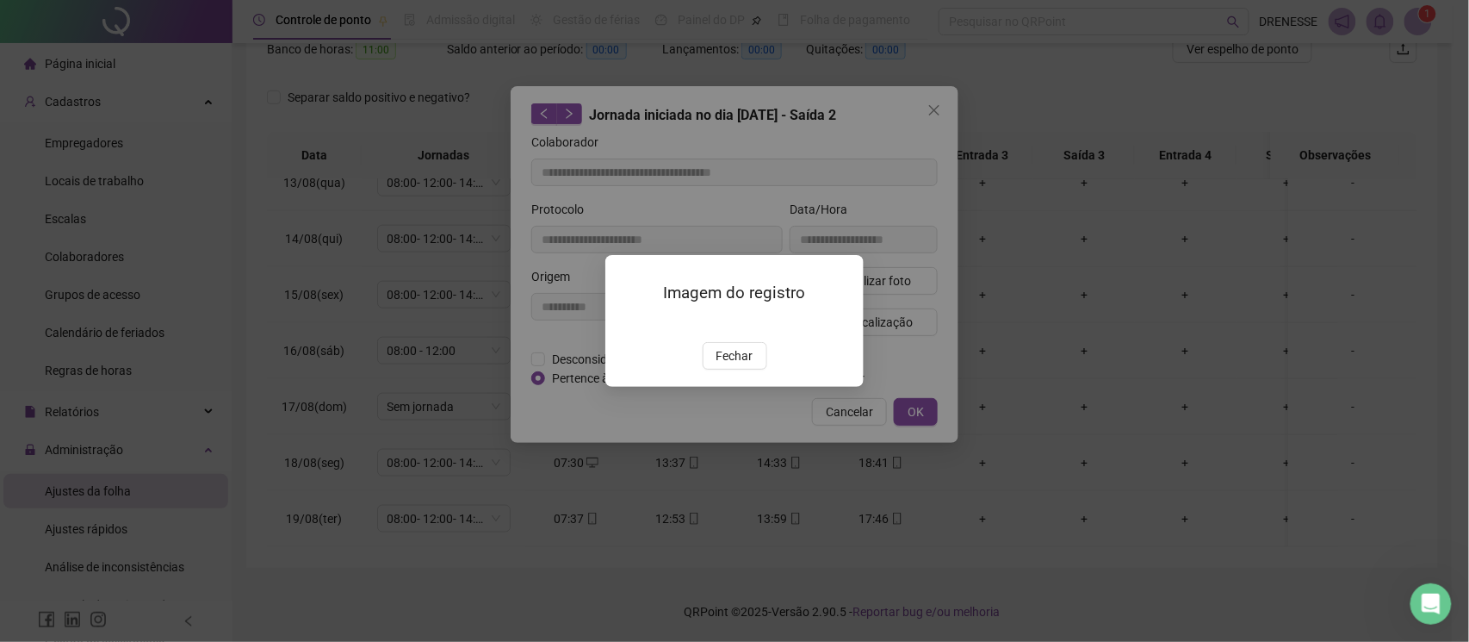
click at [717, 387] on div "Imagem do registro Fechar" at bounding box center [734, 321] width 258 height 132
click at [737, 365] on span "Fechar" at bounding box center [735, 355] width 37 height 19
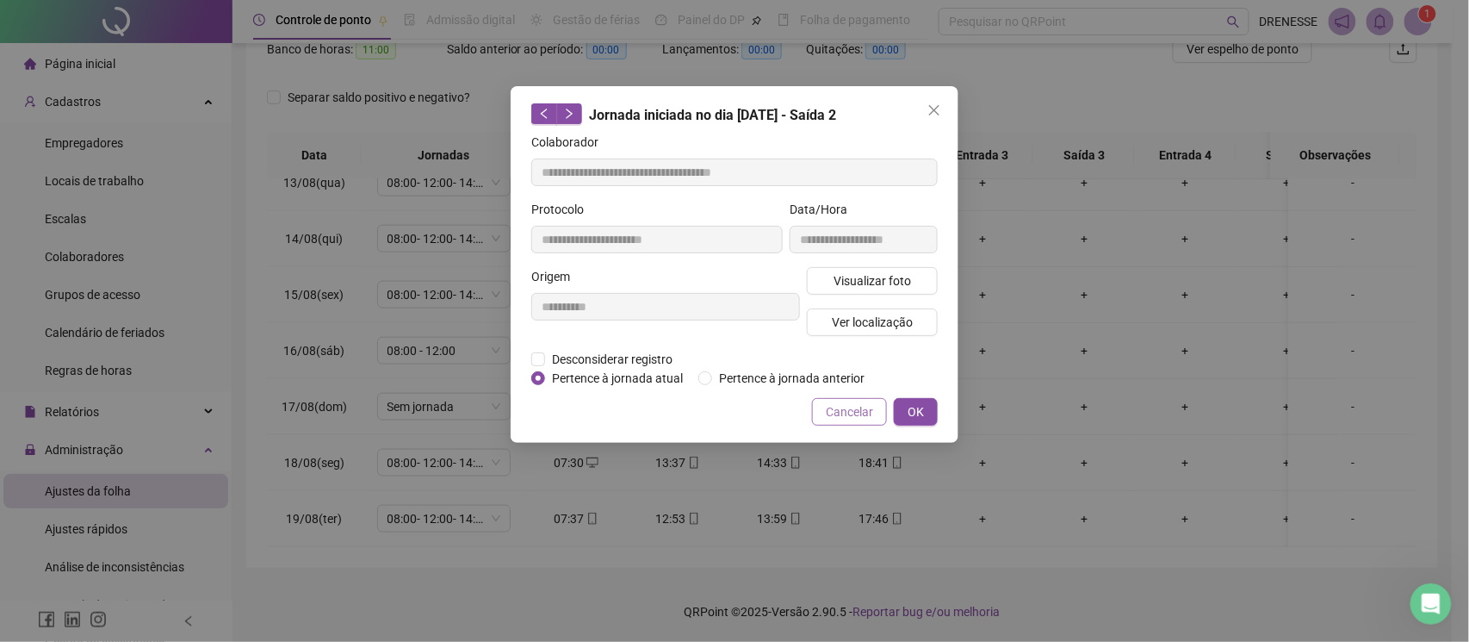
click at [832, 405] on span "Cancelar" at bounding box center [849, 411] width 47 height 19
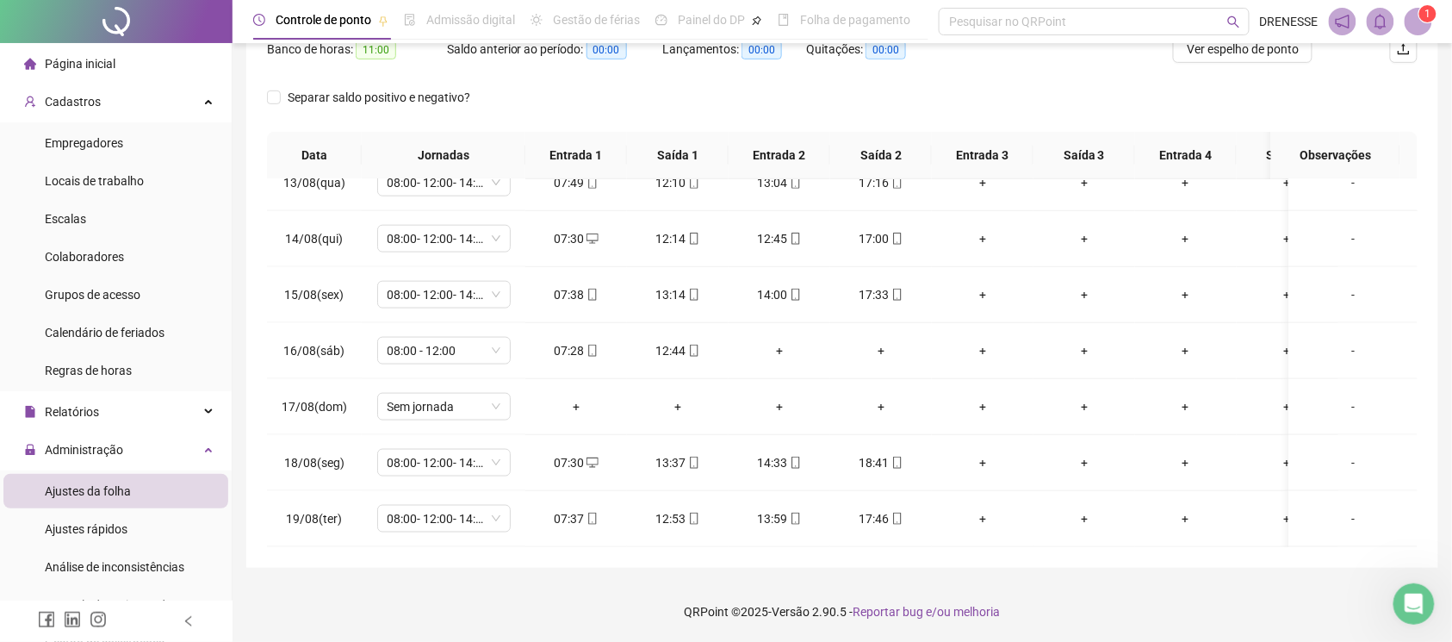
scroll to position [86, 0]
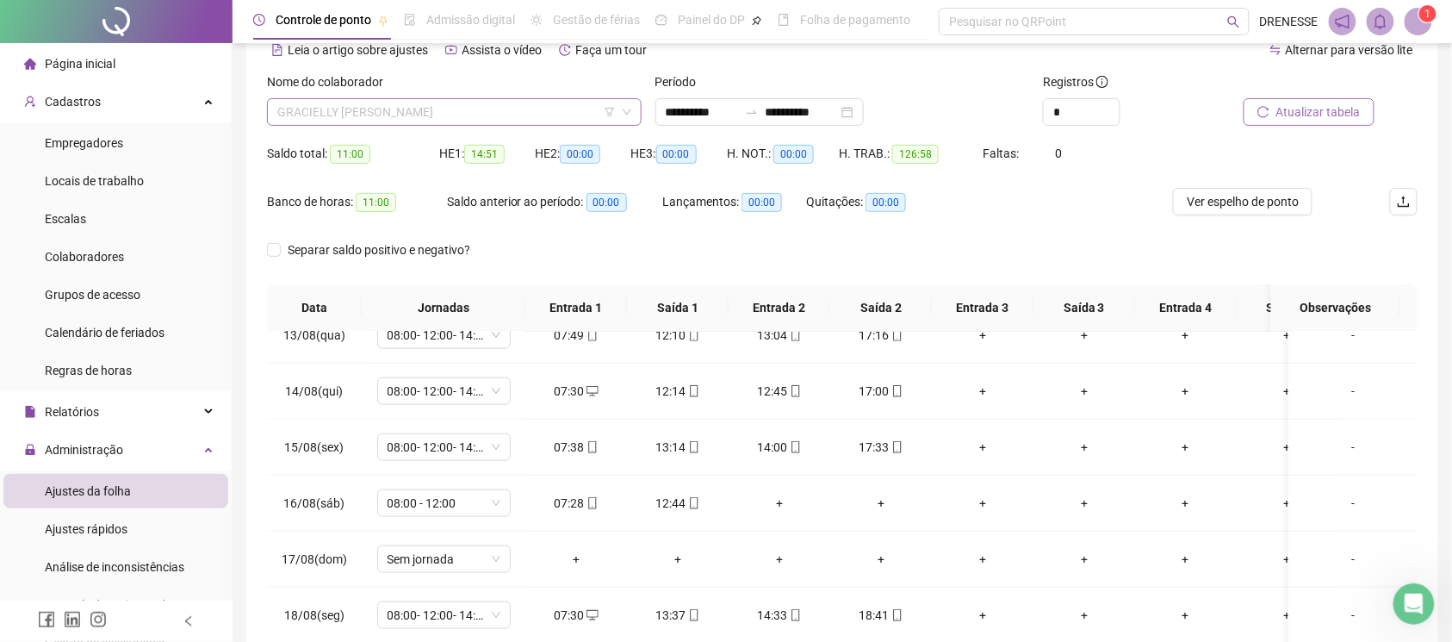
click at [417, 103] on span "GRACIELLY [PERSON_NAME]" at bounding box center [454, 112] width 354 height 26
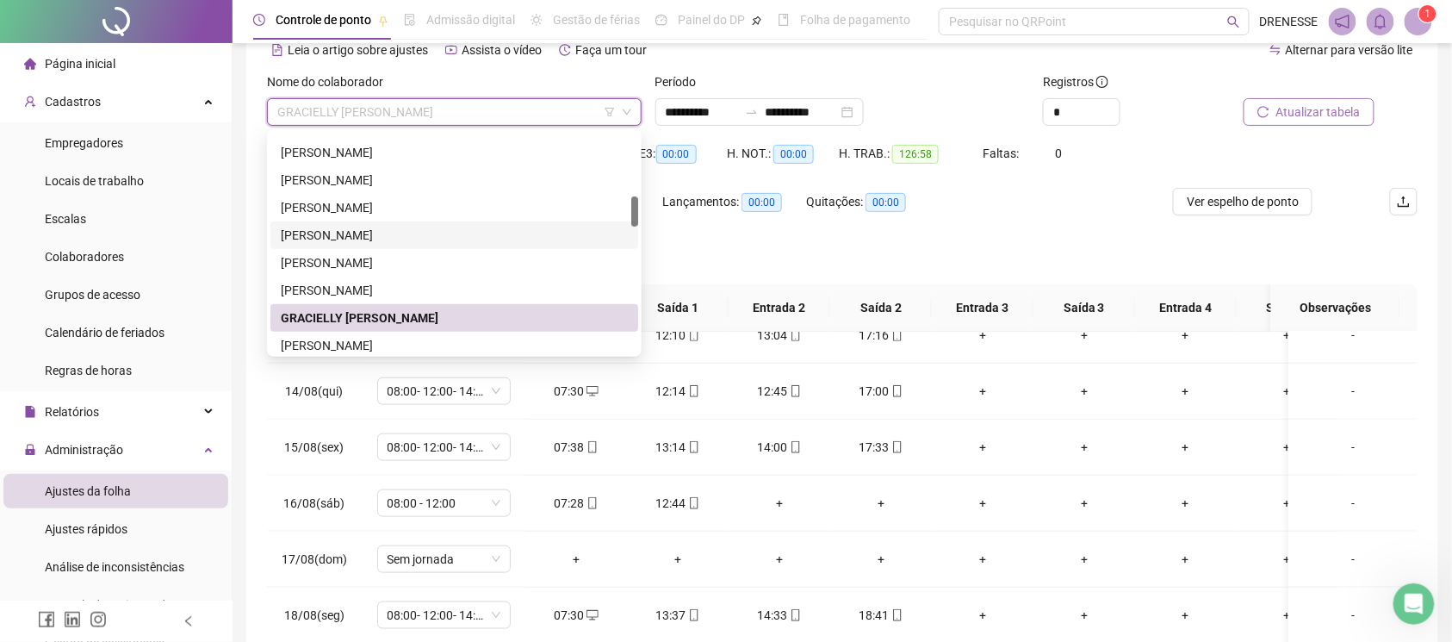
click at [768, 249] on div "Separar saldo positivo e negativo?" at bounding box center [842, 260] width 1151 height 48
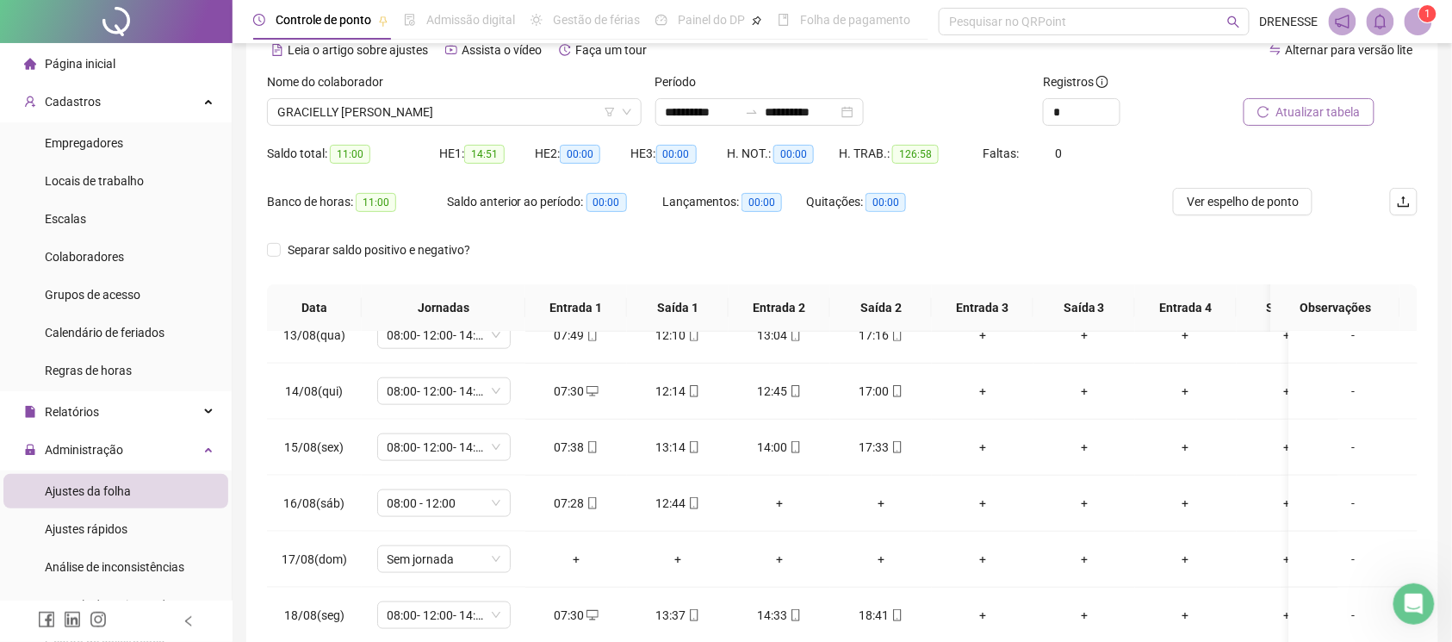
scroll to position [239, 0]
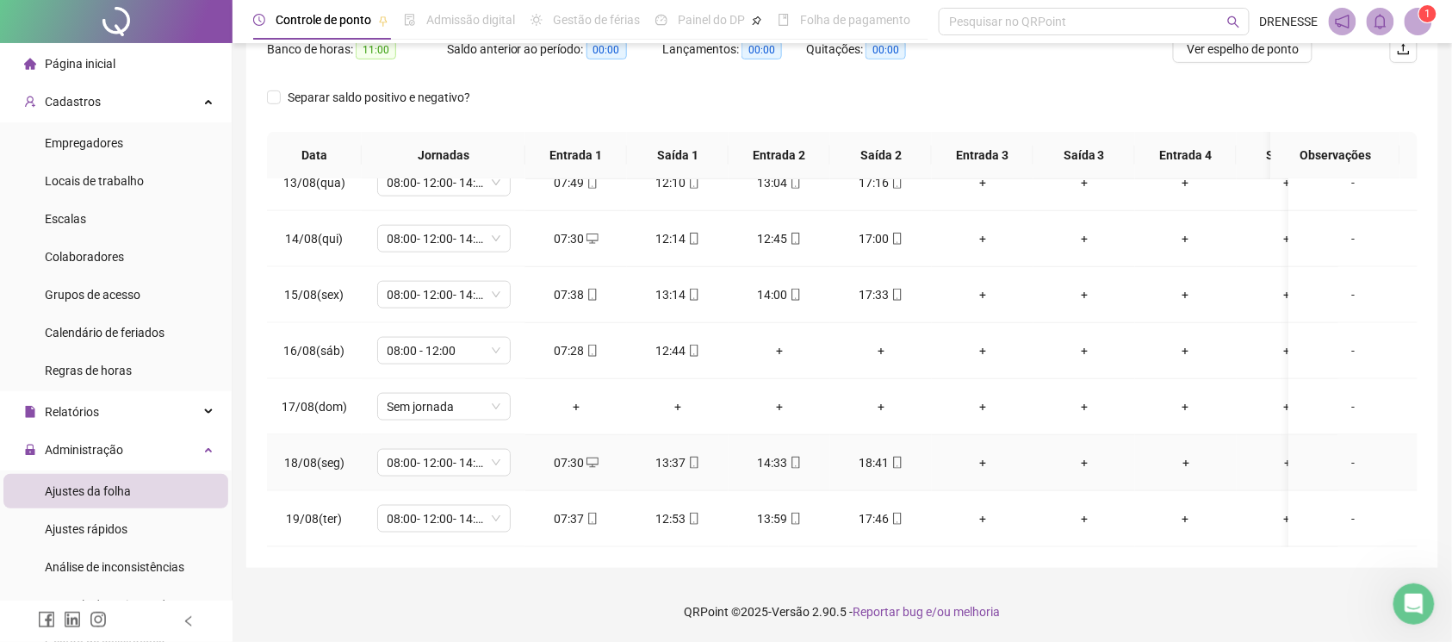
click at [893, 456] on icon "mobile" at bounding box center [897, 462] width 12 height 12
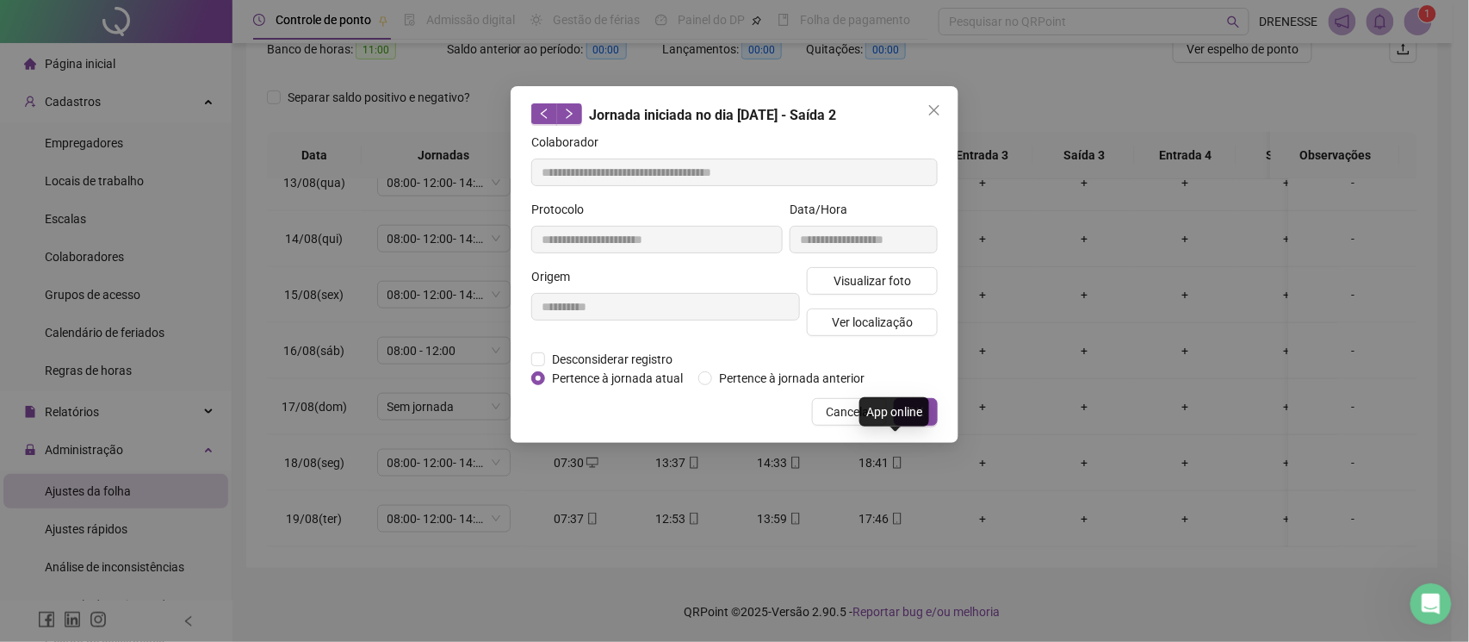
type input "**********"
click at [859, 279] on span "Visualizar foto" at bounding box center [873, 280] width 78 height 19
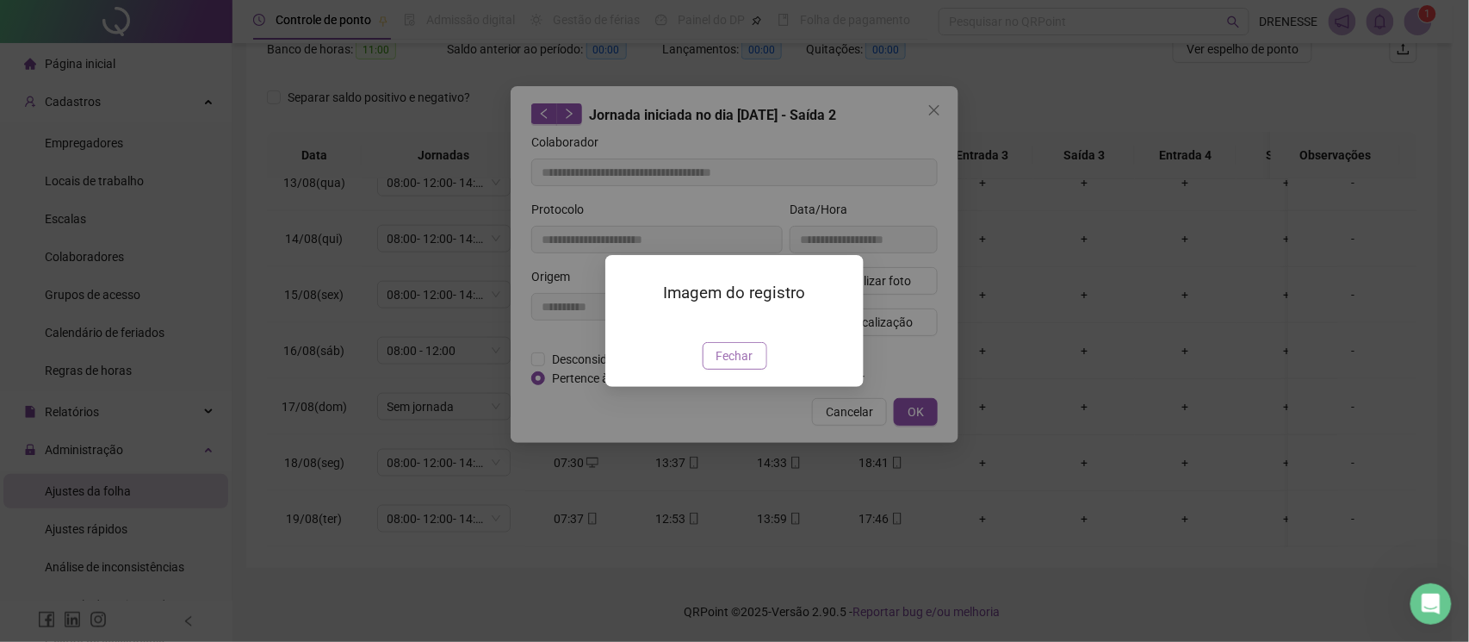
click at [729, 365] on span "Fechar" at bounding box center [735, 355] width 37 height 19
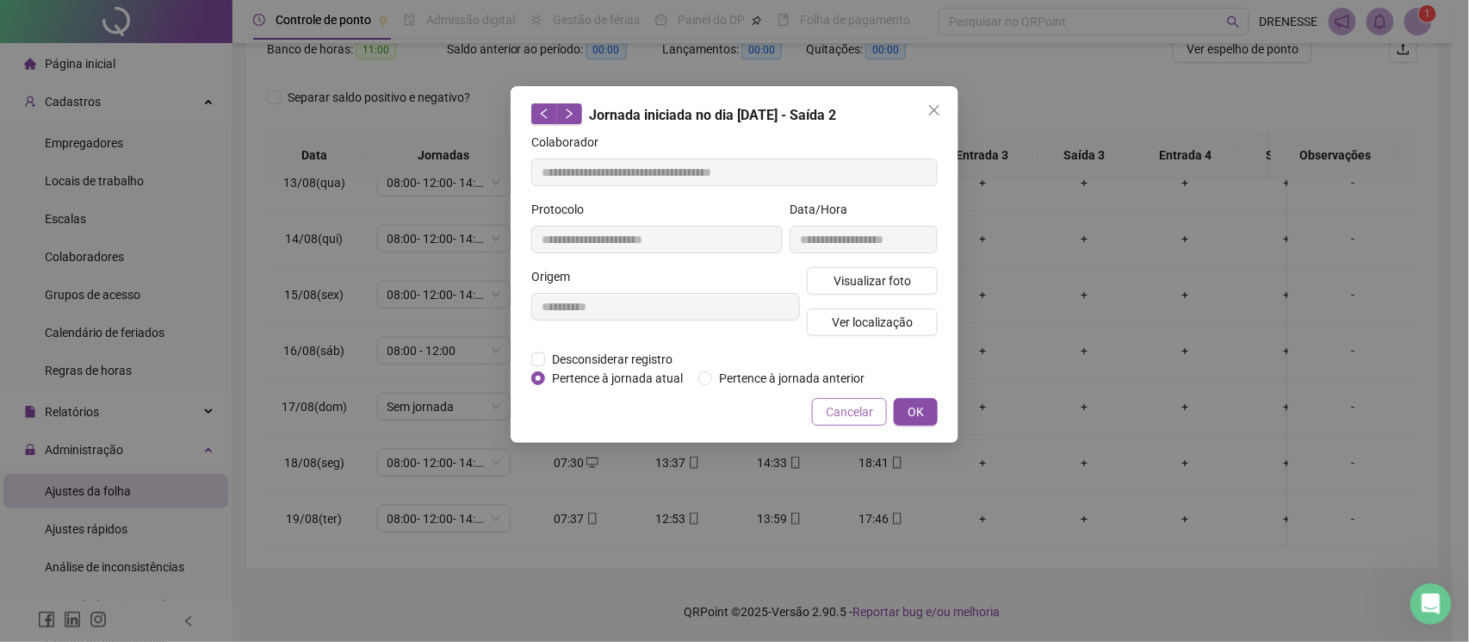
click at [851, 405] on span "Cancelar" at bounding box center [849, 411] width 47 height 19
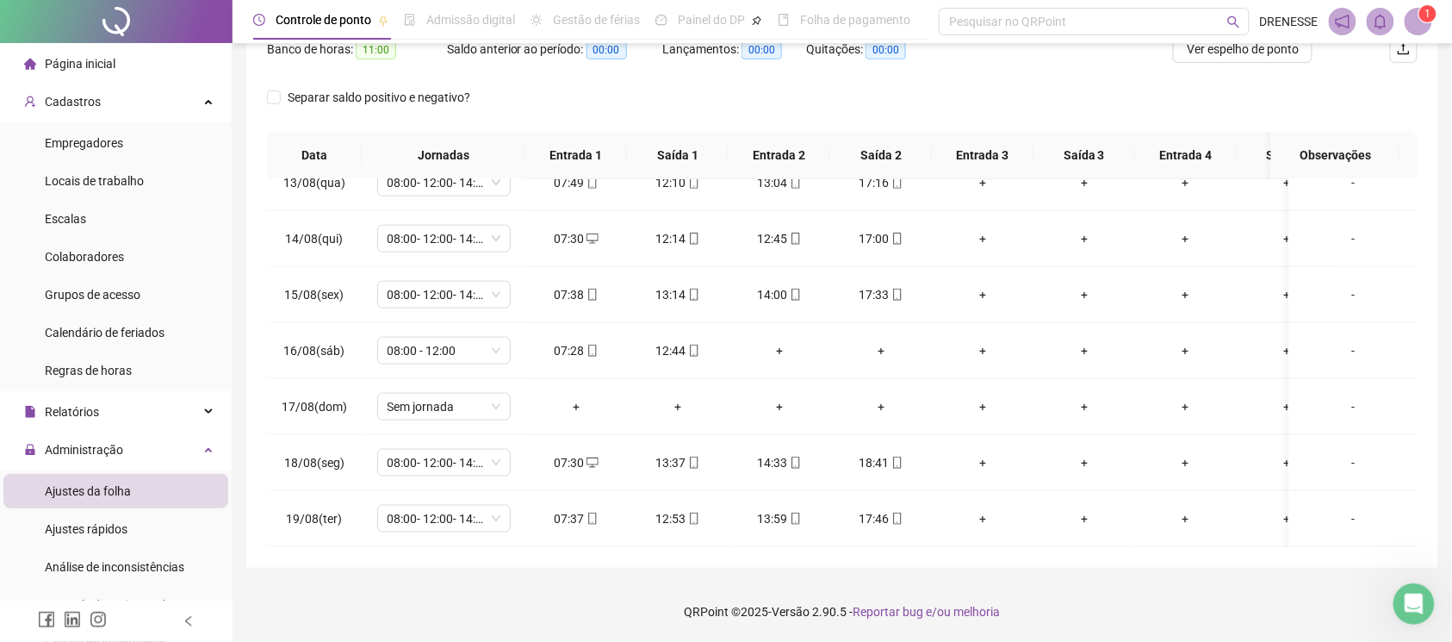
scroll to position [162, 0]
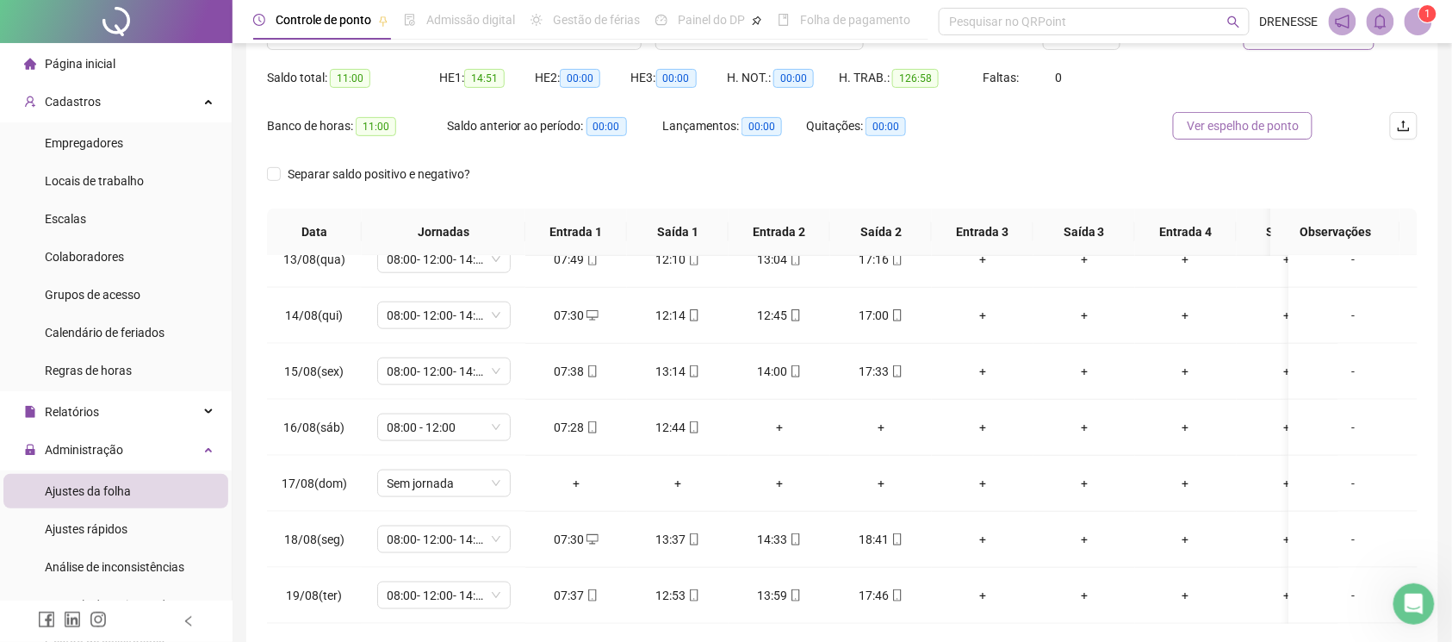
click at [1217, 119] on span "Ver espelho de ponto" at bounding box center [1243, 125] width 112 height 19
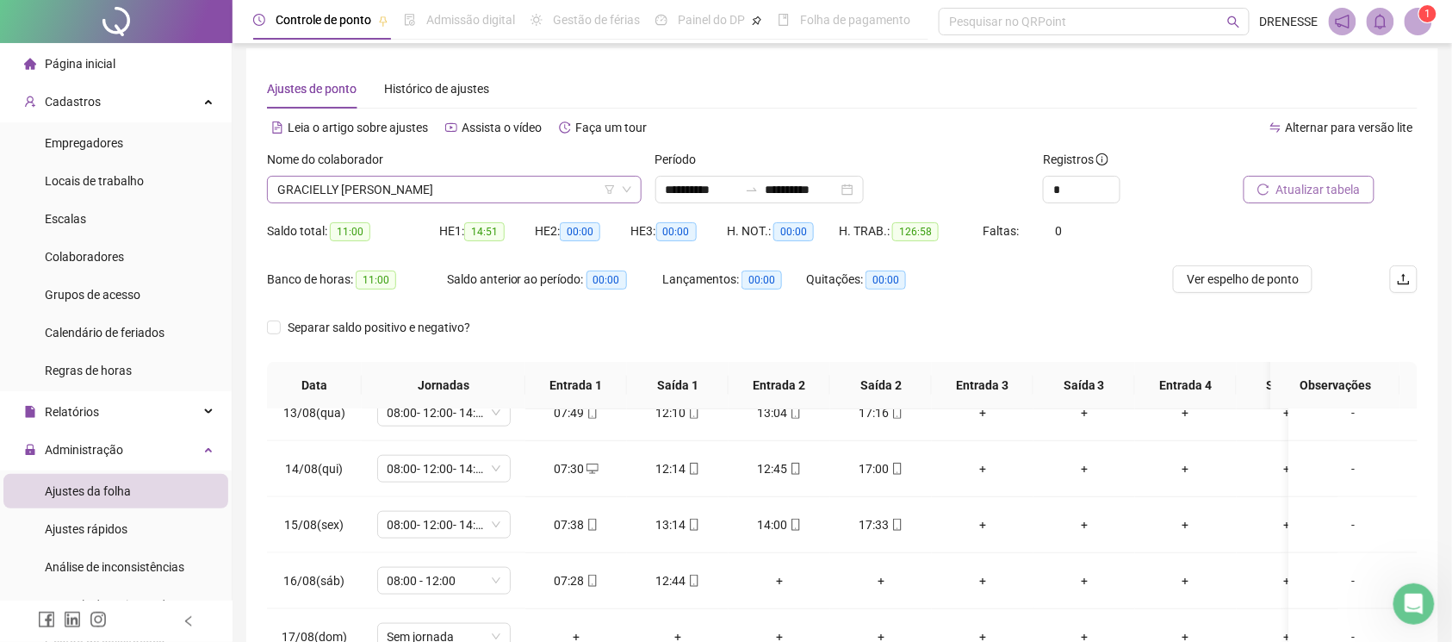
click at [462, 189] on span "GRACIELLY [PERSON_NAME]" at bounding box center [454, 190] width 354 height 26
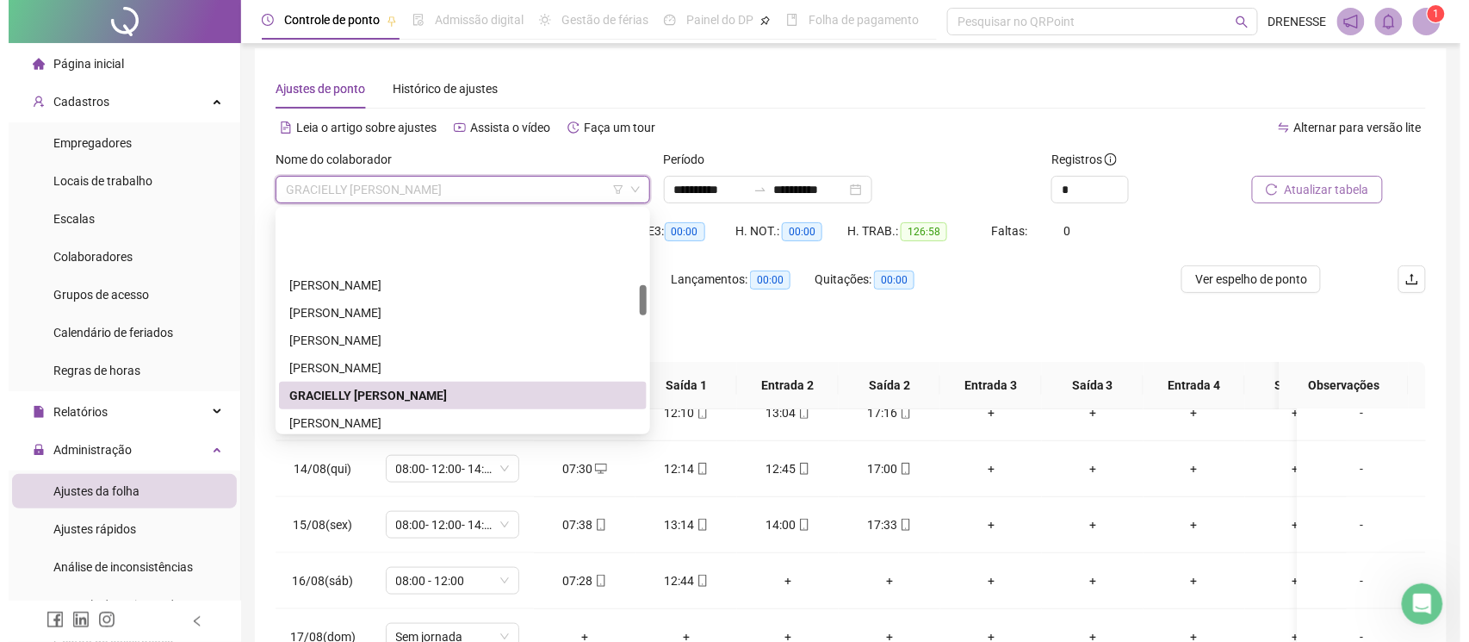
scroll to position [539, 0]
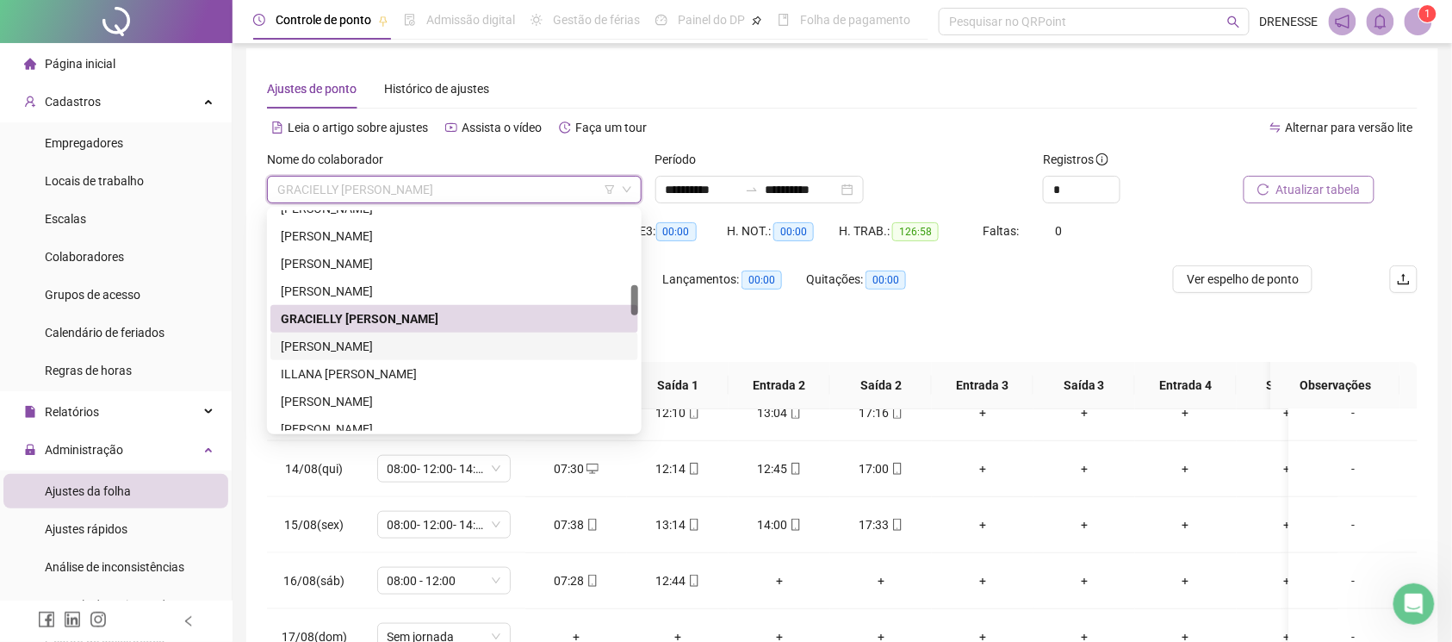
click at [374, 351] on div "[PERSON_NAME]" at bounding box center [454, 346] width 347 height 19
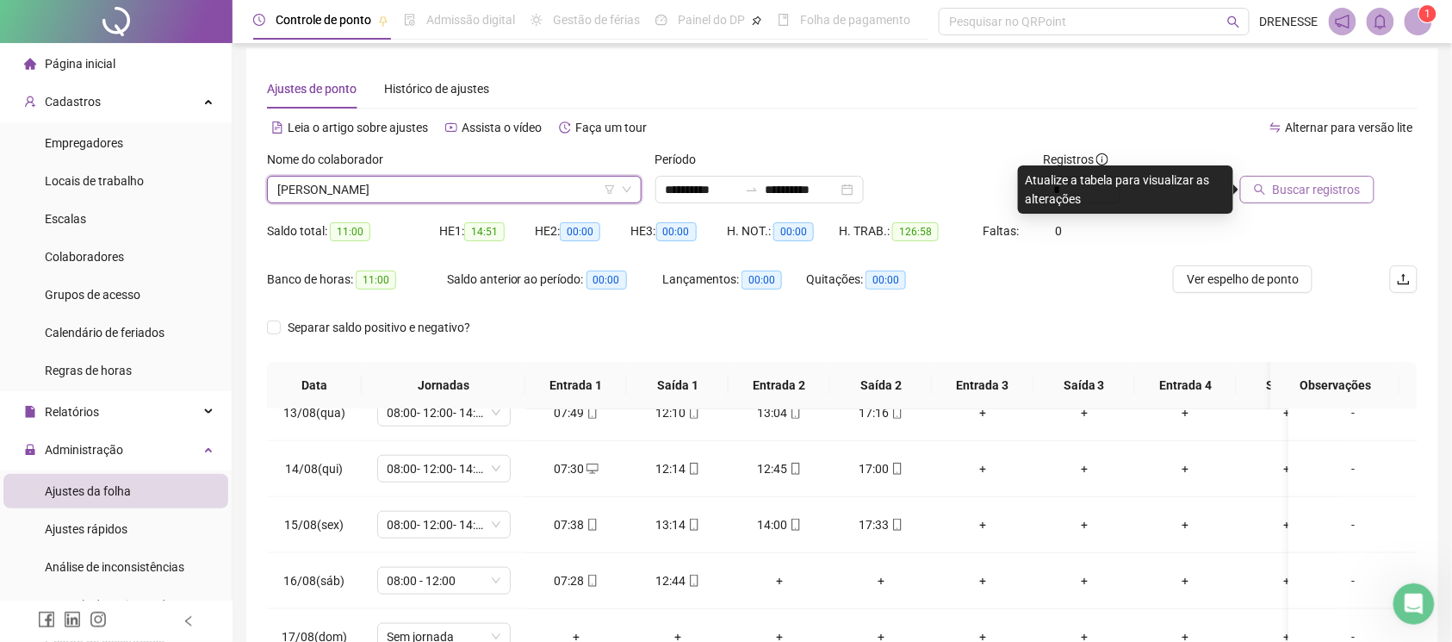
click at [1337, 181] on span "Buscar registros" at bounding box center [1317, 189] width 88 height 19
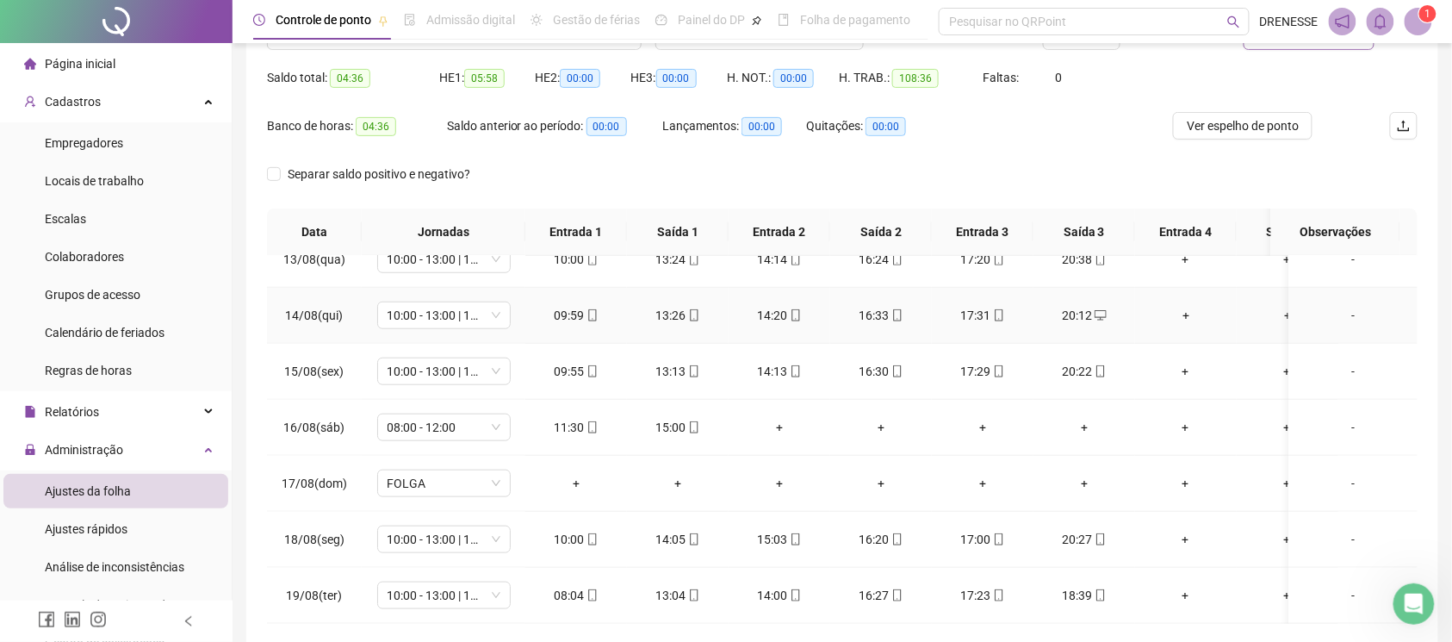
scroll to position [239, 0]
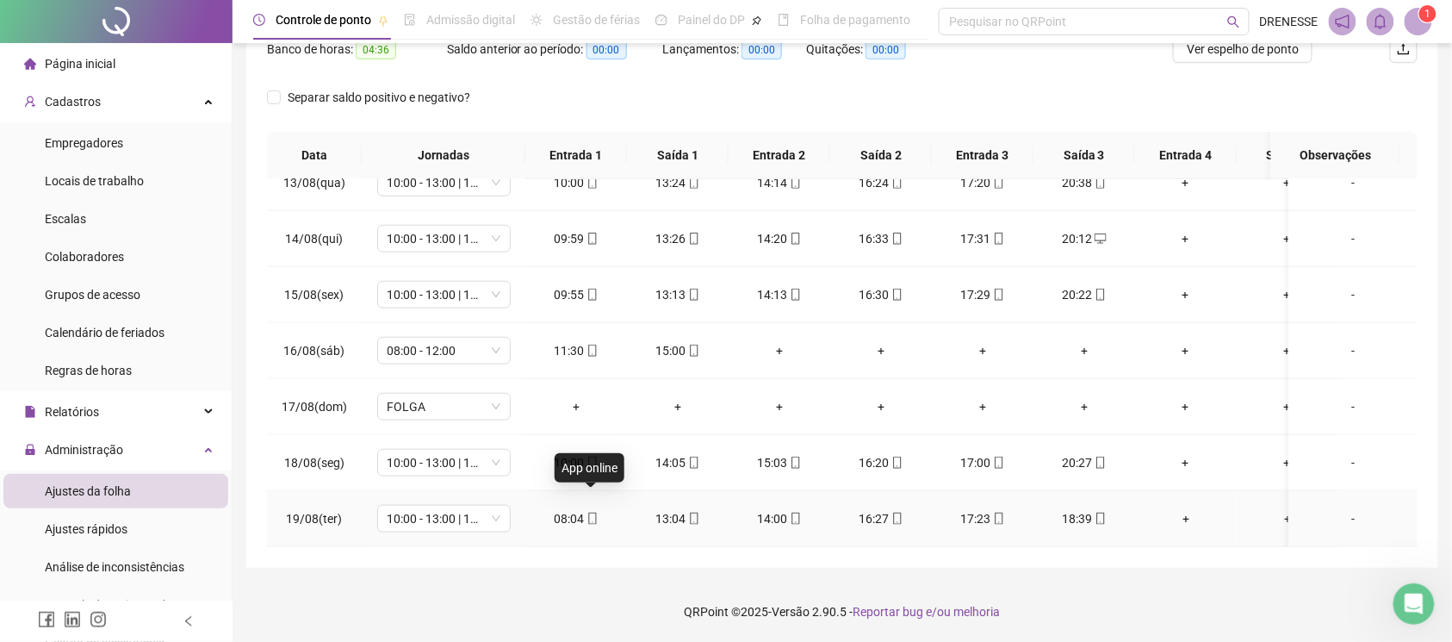
click at [588, 512] on icon "mobile" at bounding box center [592, 518] width 8 height 12
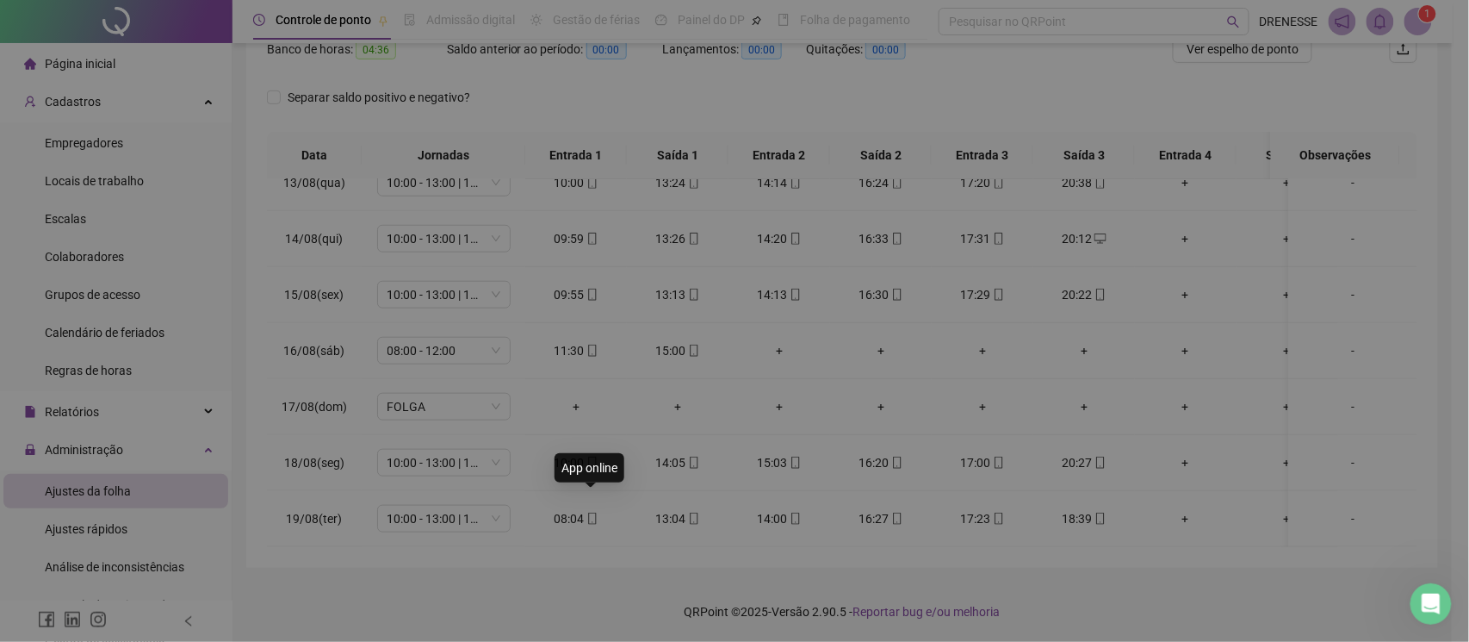
type input "**********"
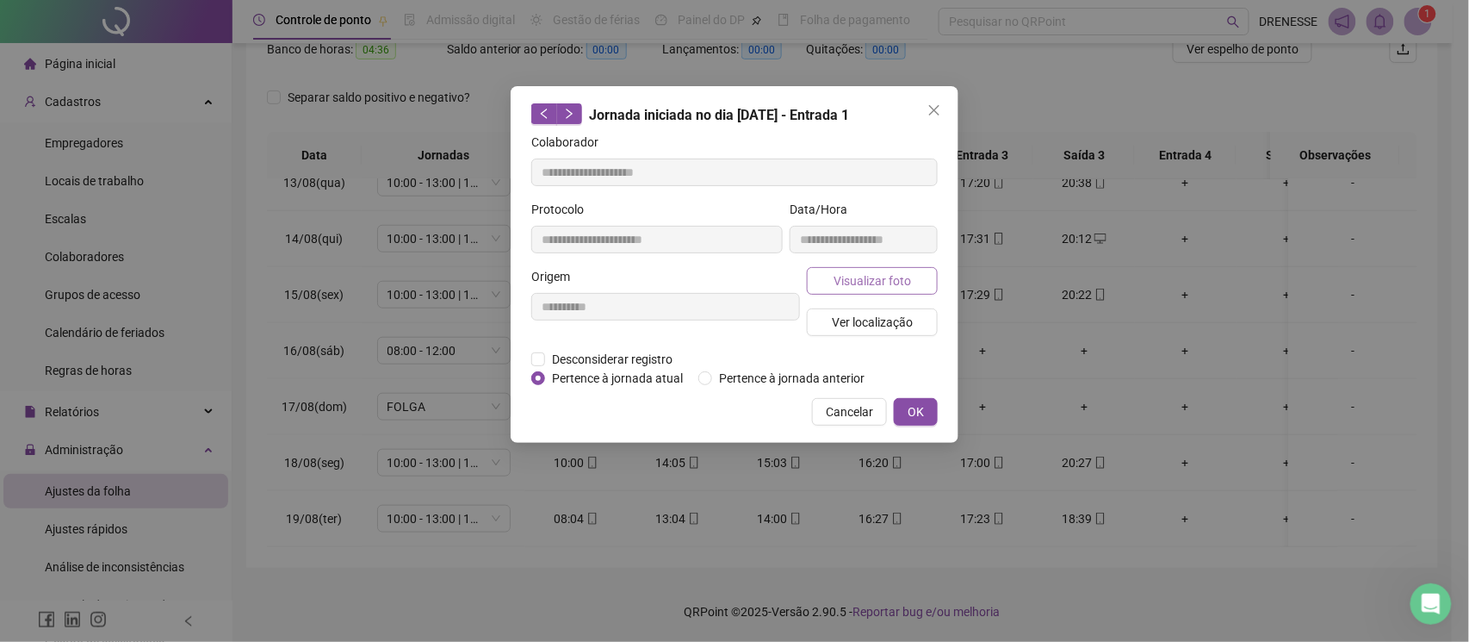
click at [838, 281] on span "Visualizar foto" at bounding box center [873, 280] width 78 height 19
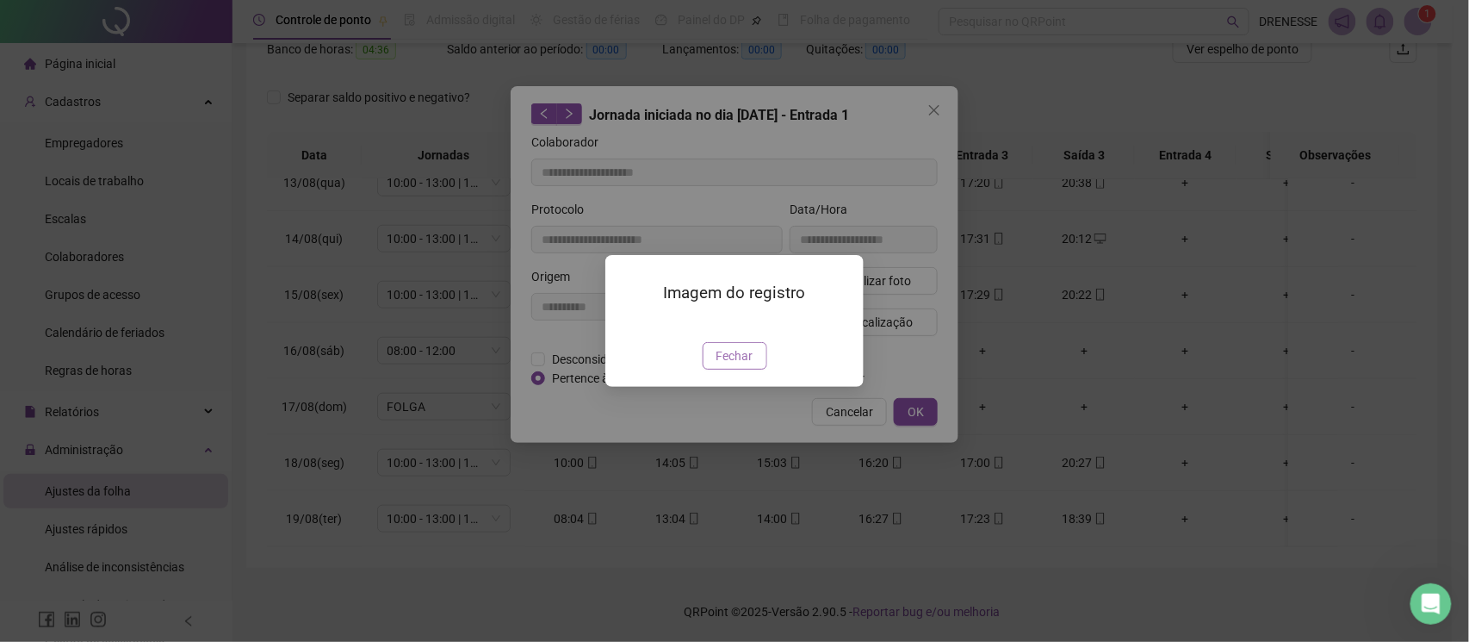
click at [742, 365] on span "Fechar" at bounding box center [735, 355] width 37 height 19
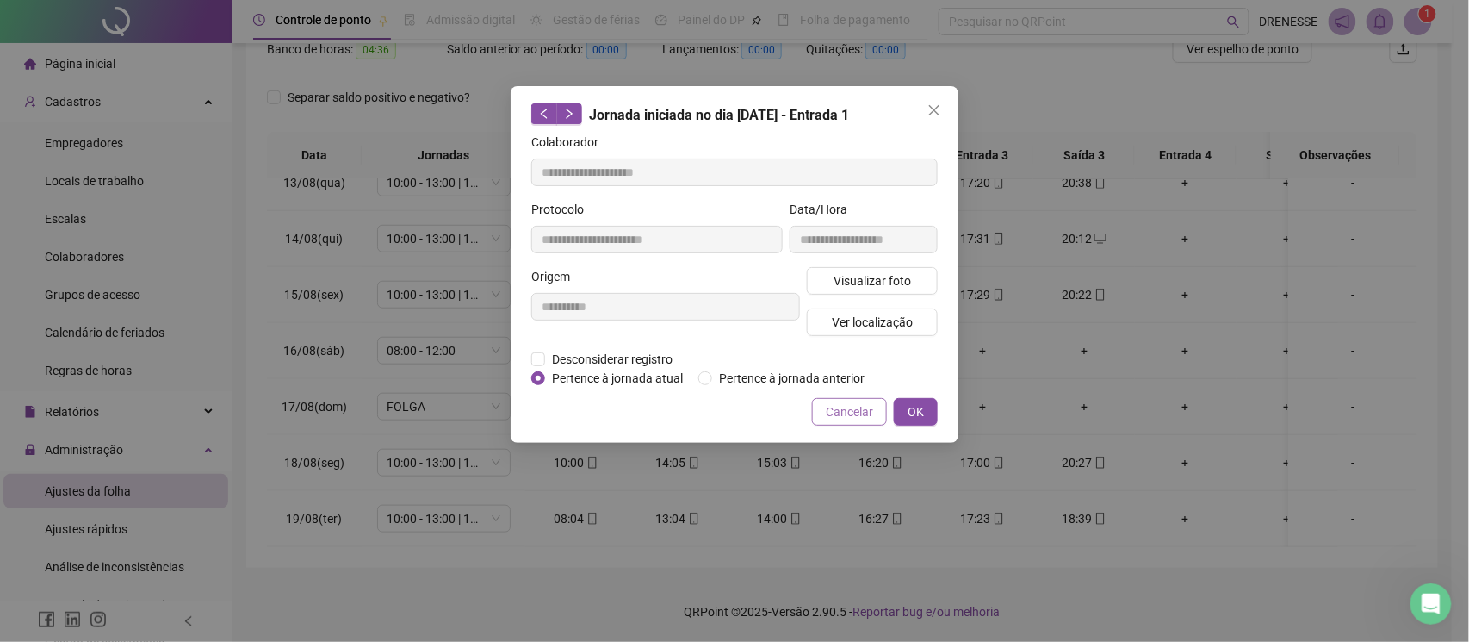
click at [849, 410] on span "Cancelar" at bounding box center [849, 411] width 47 height 19
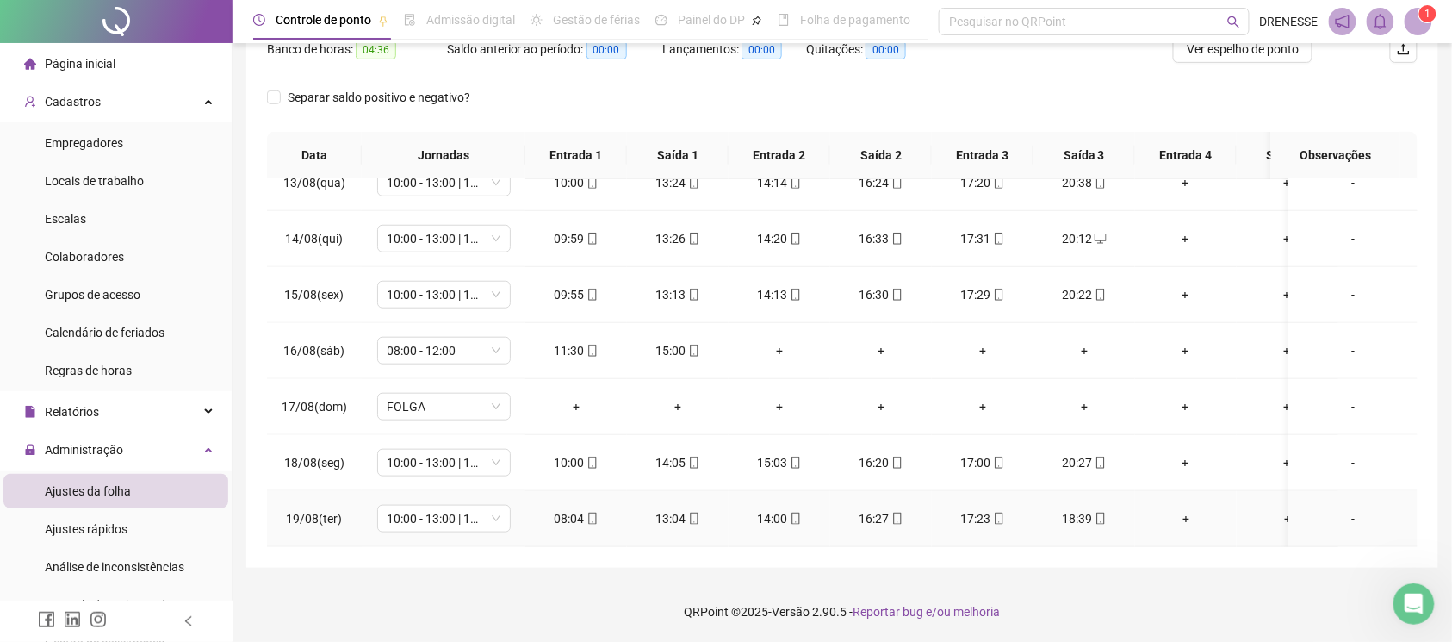
click at [1097, 512] on icon "mobile" at bounding box center [1101, 518] width 12 height 12
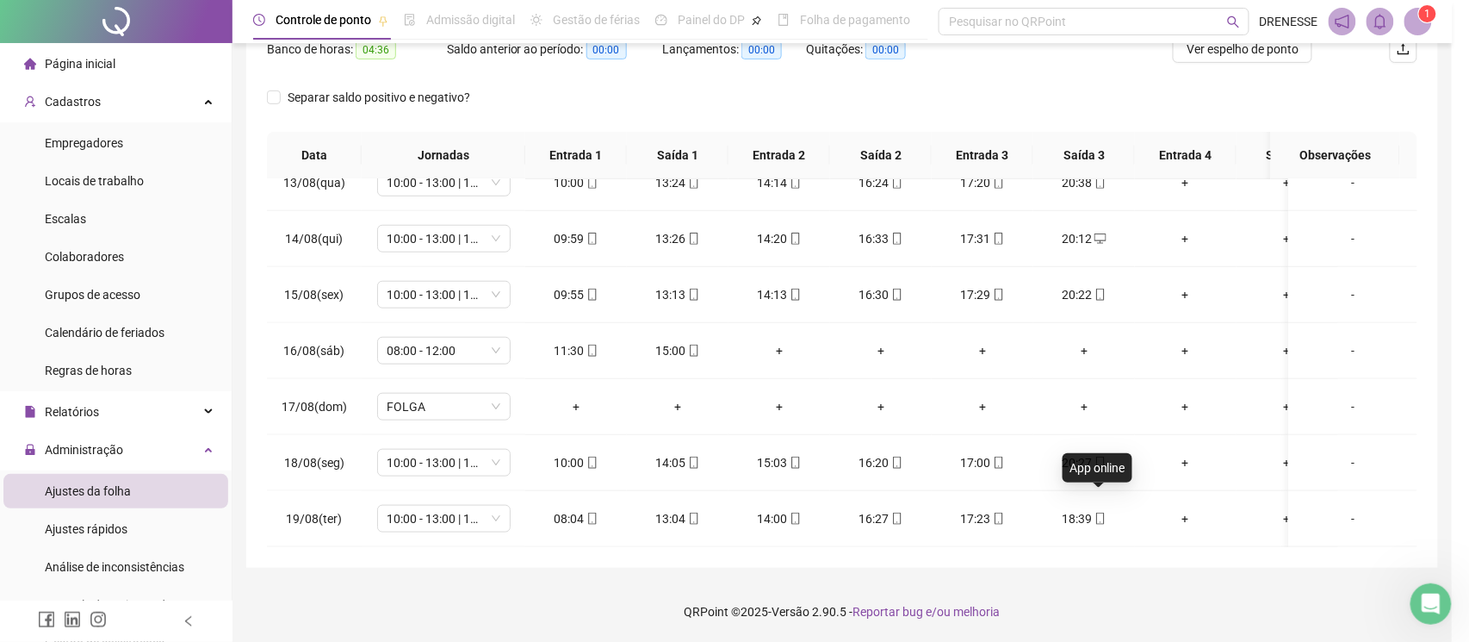
type input "**********"
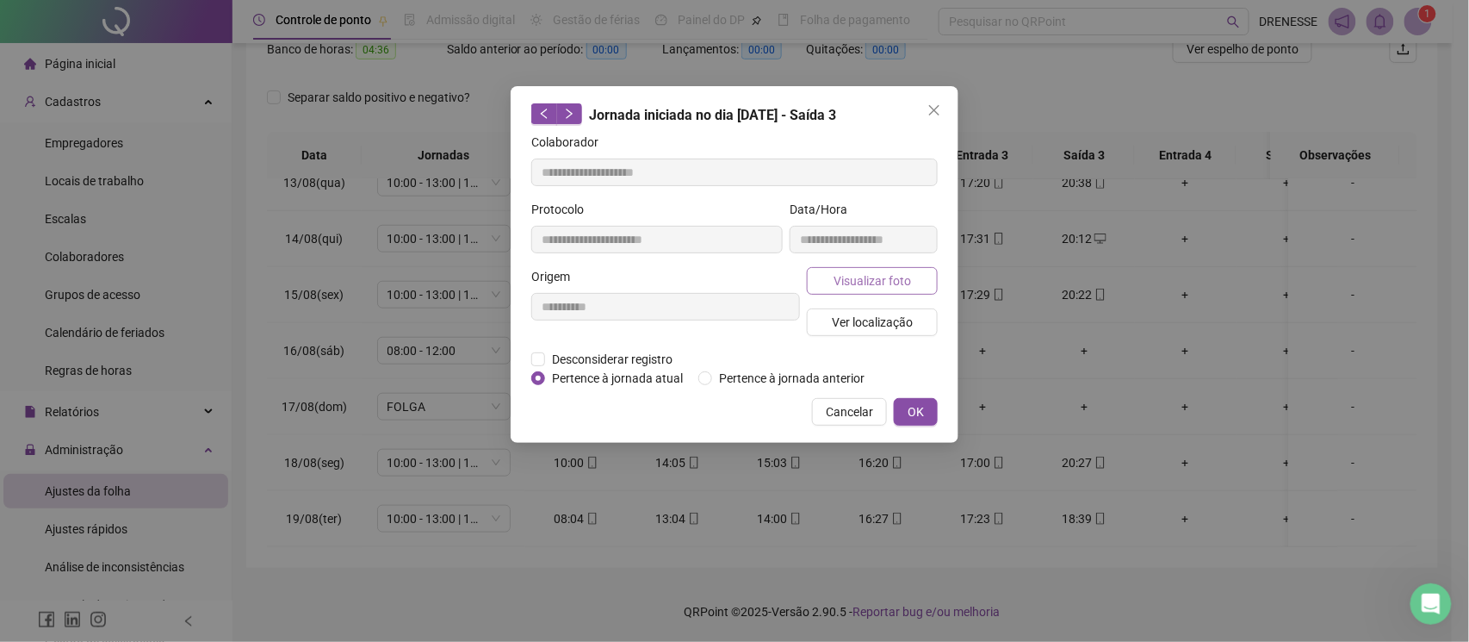
click at [855, 276] on span "Visualizar foto" at bounding box center [873, 280] width 78 height 19
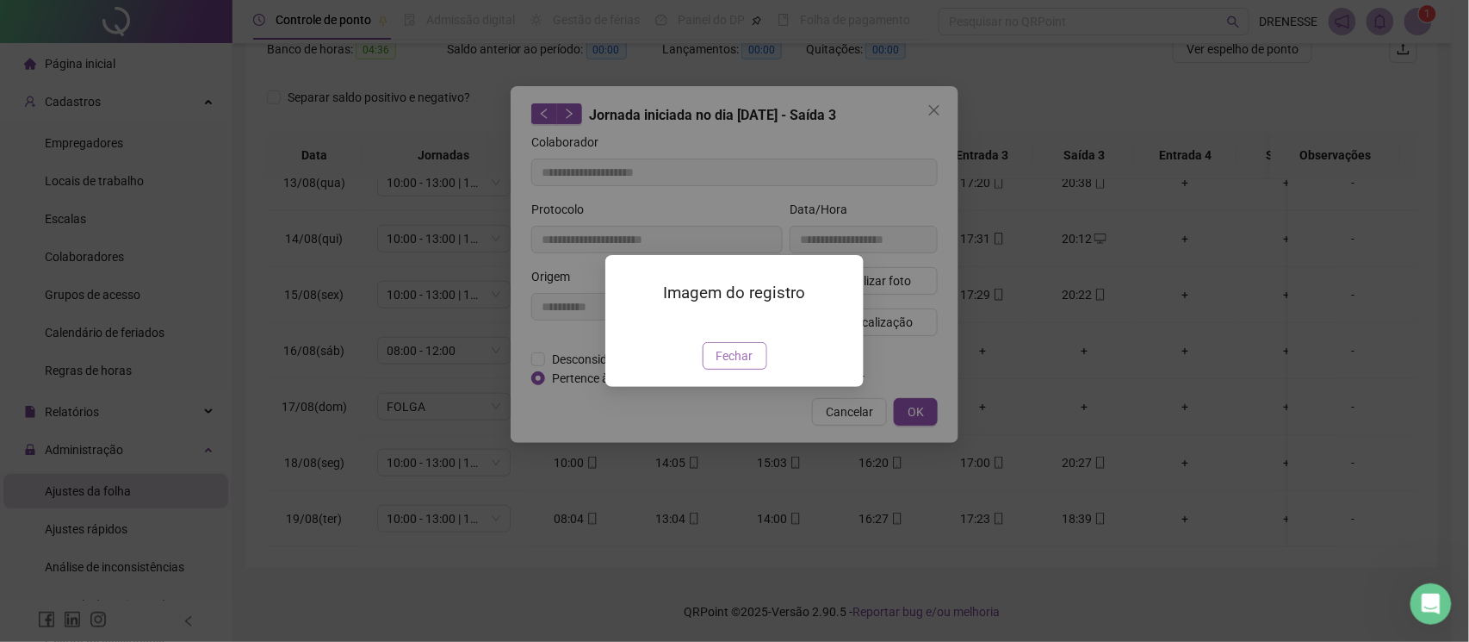
click at [723, 365] on span "Fechar" at bounding box center [735, 355] width 37 height 19
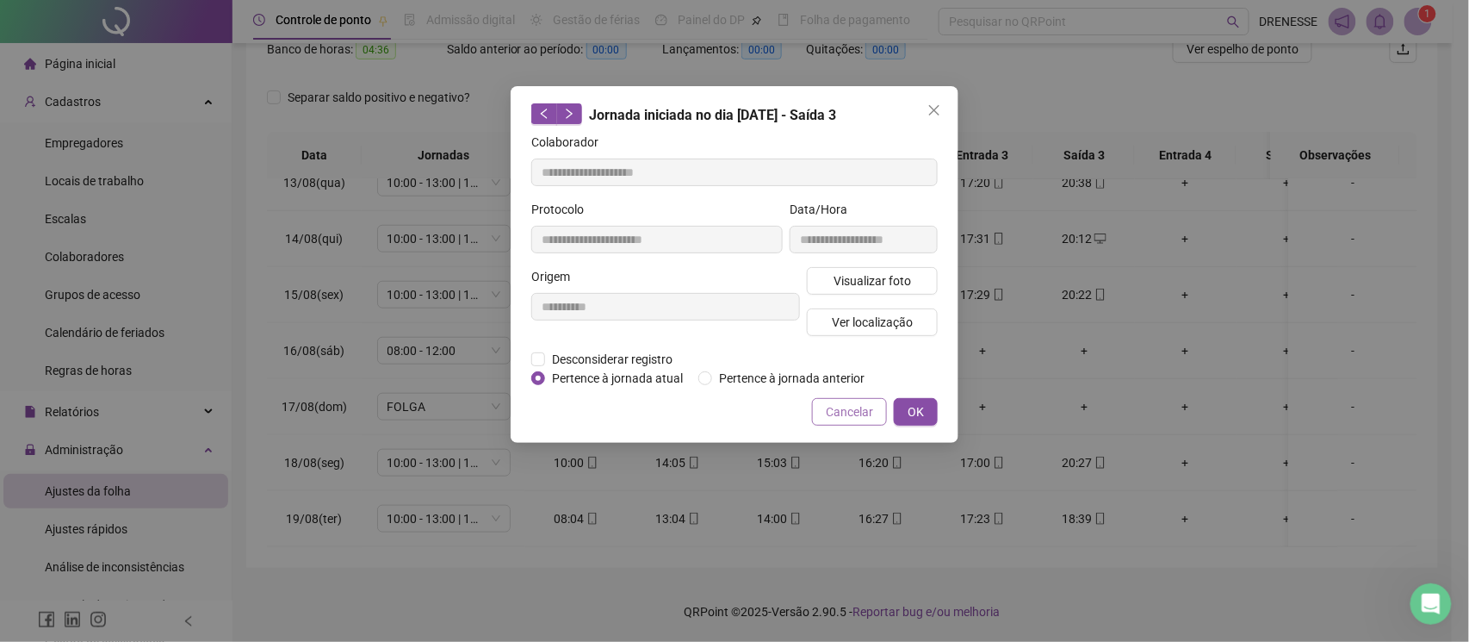
click at [825, 406] on button "Cancelar" at bounding box center [849, 412] width 75 height 28
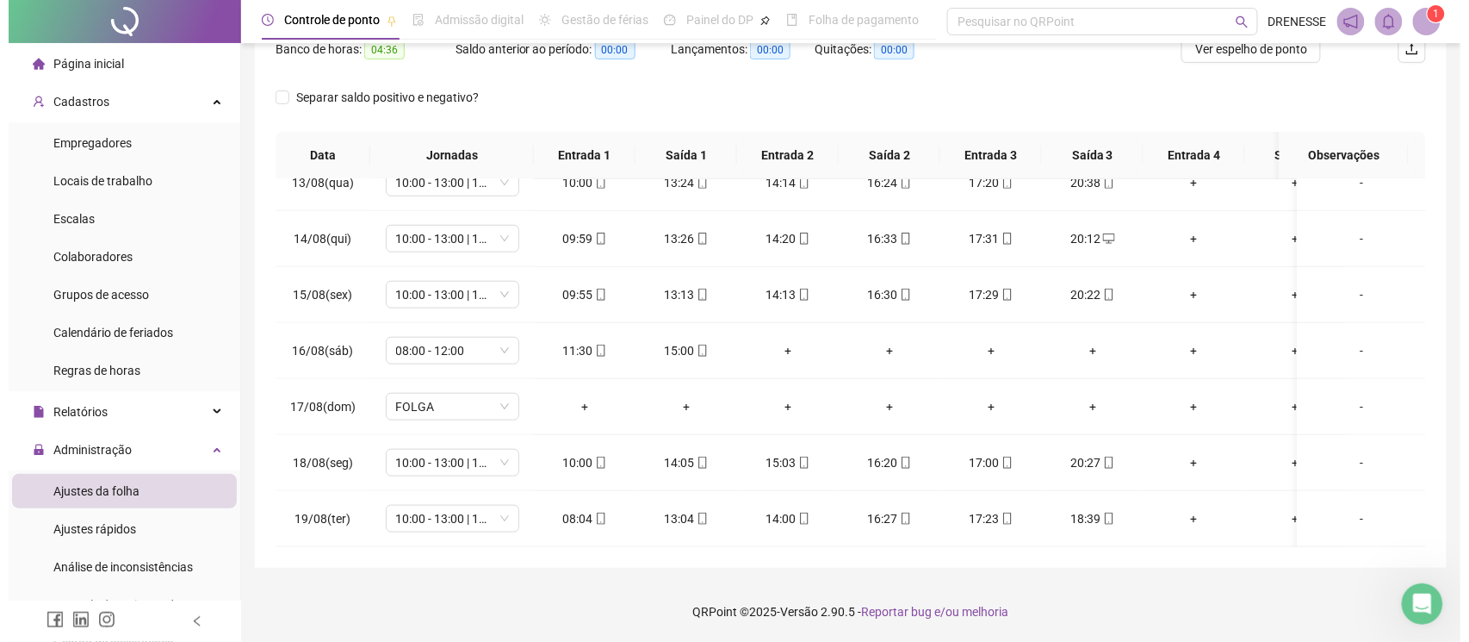
scroll to position [86, 0]
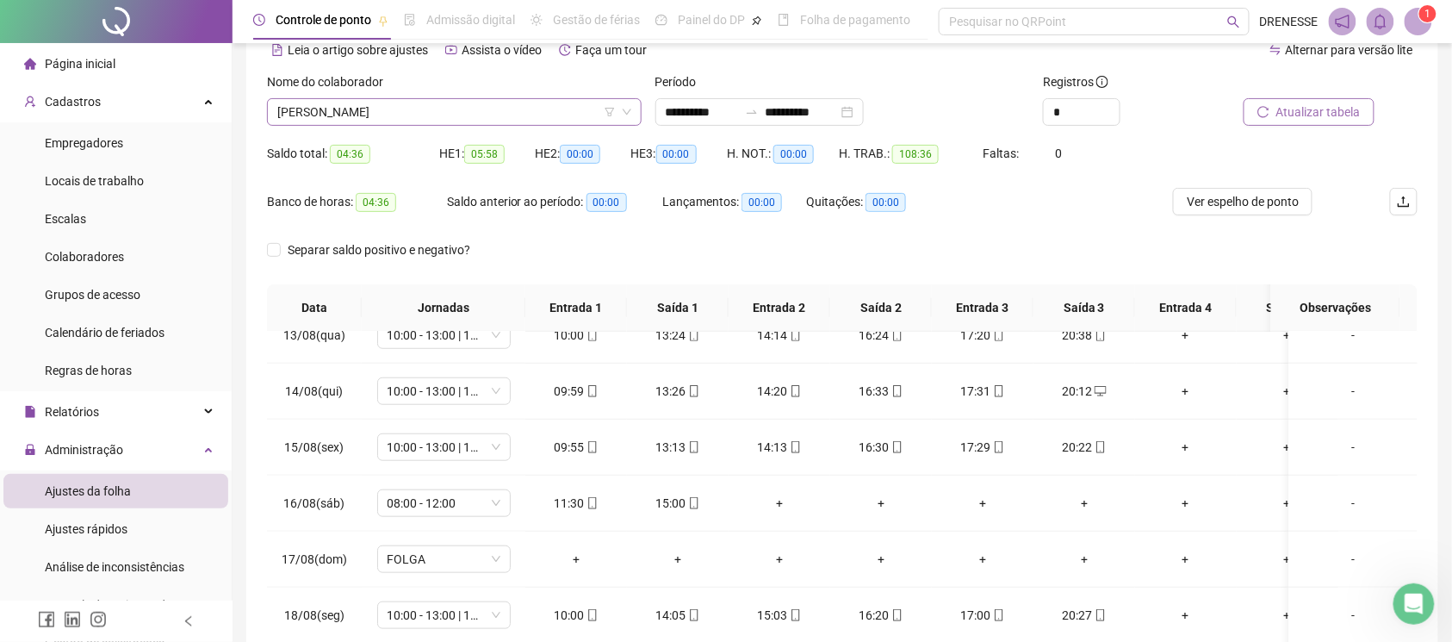
click at [513, 112] on span "[PERSON_NAME]" at bounding box center [454, 112] width 354 height 26
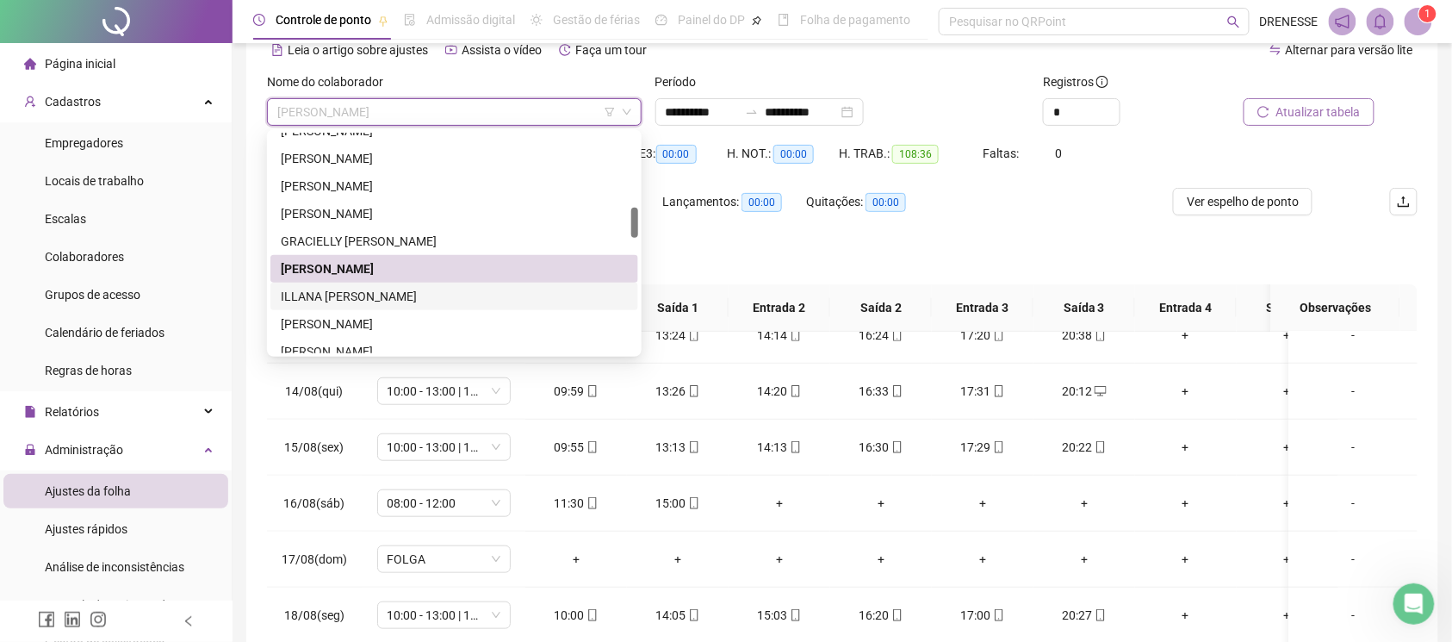
click at [410, 298] on div "ILLANA [PERSON_NAME]" at bounding box center [454, 296] width 347 height 19
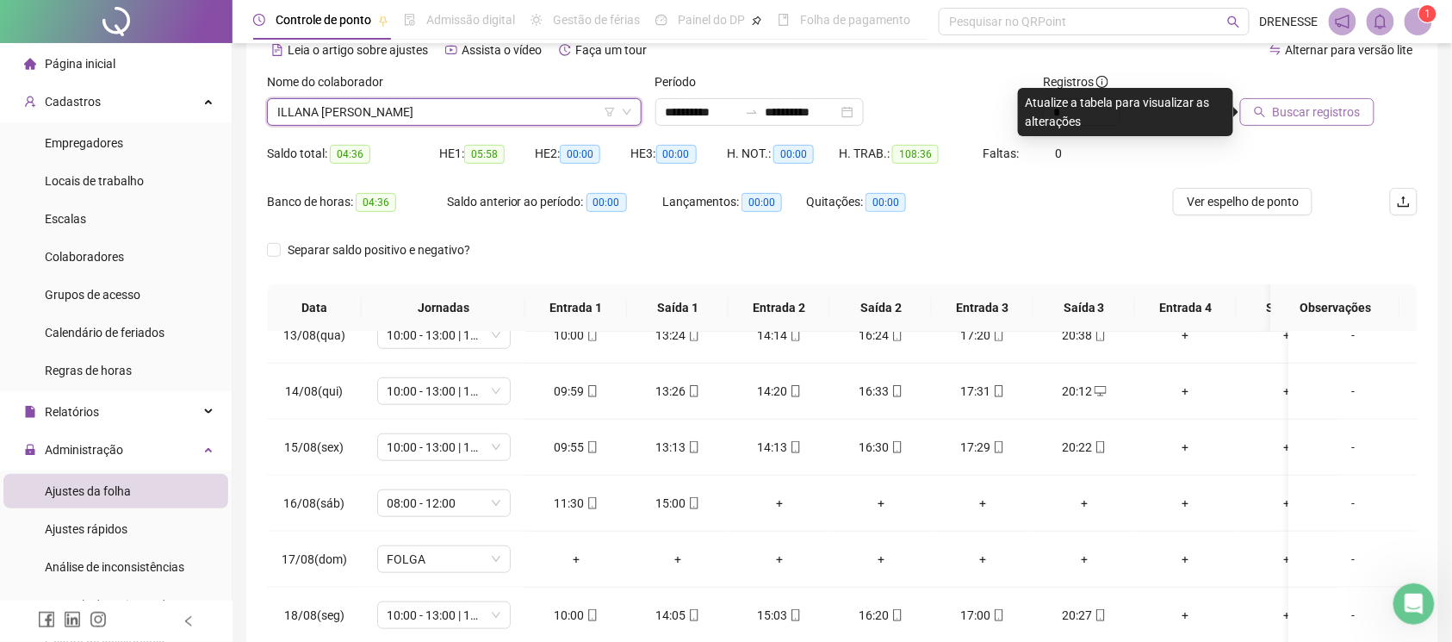
click at [1290, 114] on span "Buscar registros" at bounding box center [1317, 111] width 88 height 19
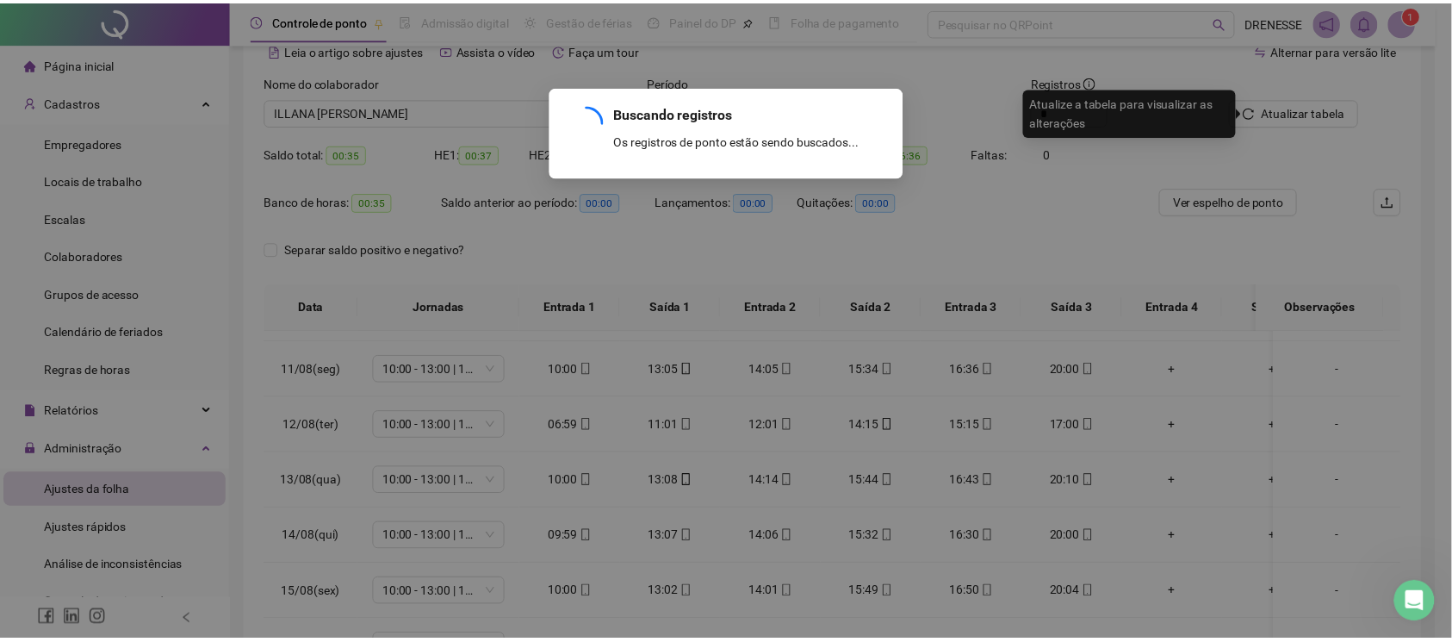
scroll to position [718, 0]
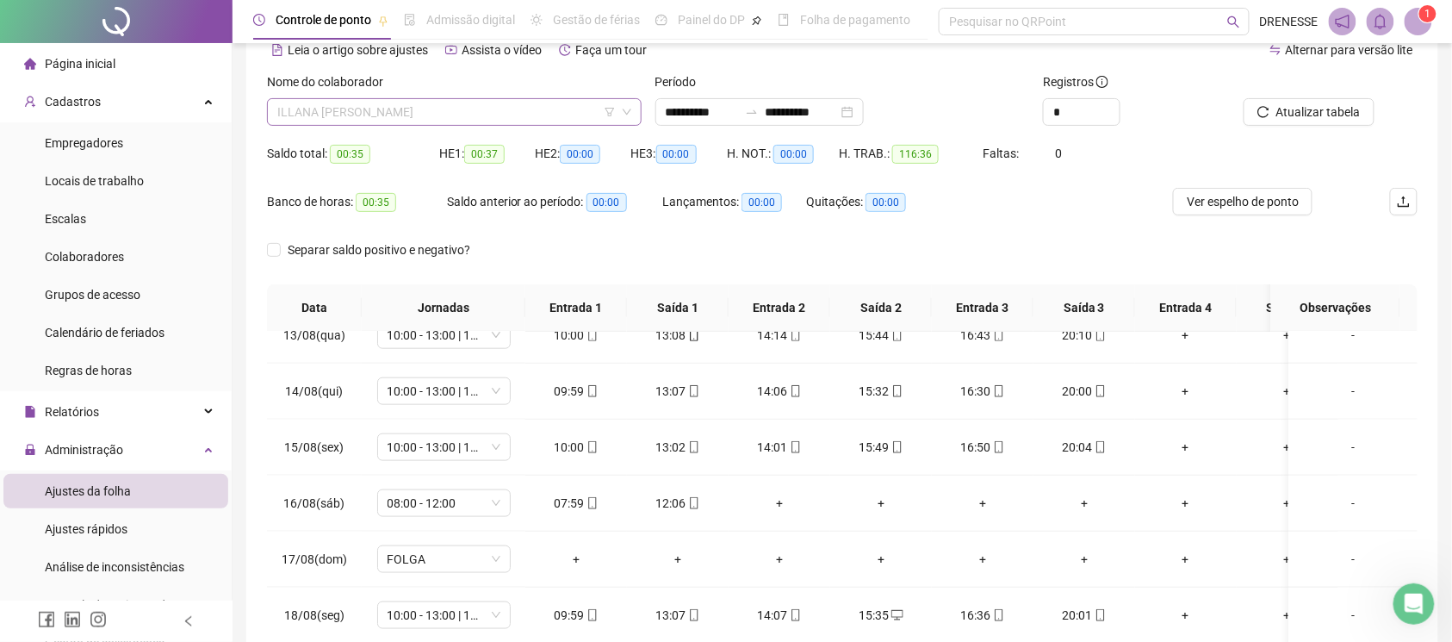
click at [446, 115] on span "ILLANA [PERSON_NAME]" at bounding box center [454, 112] width 354 height 26
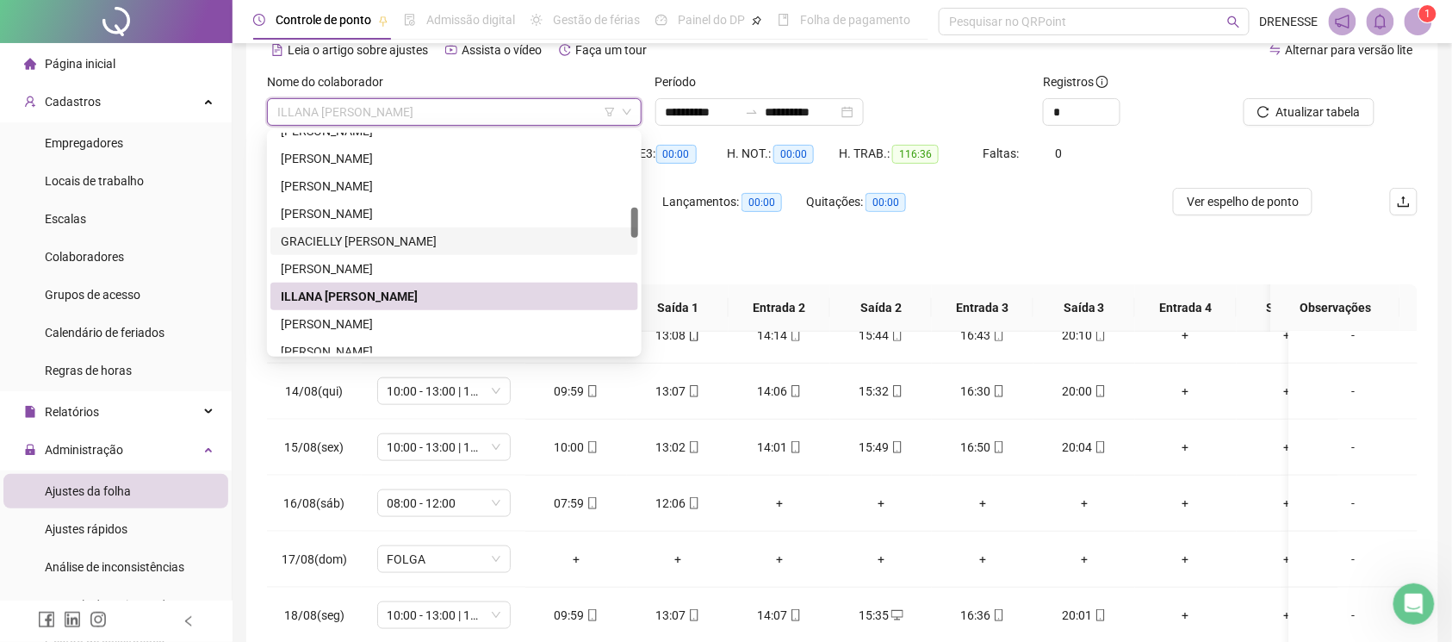
click at [400, 246] on div "GRACIELLY [PERSON_NAME]" at bounding box center [454, 241] width 347 height 19
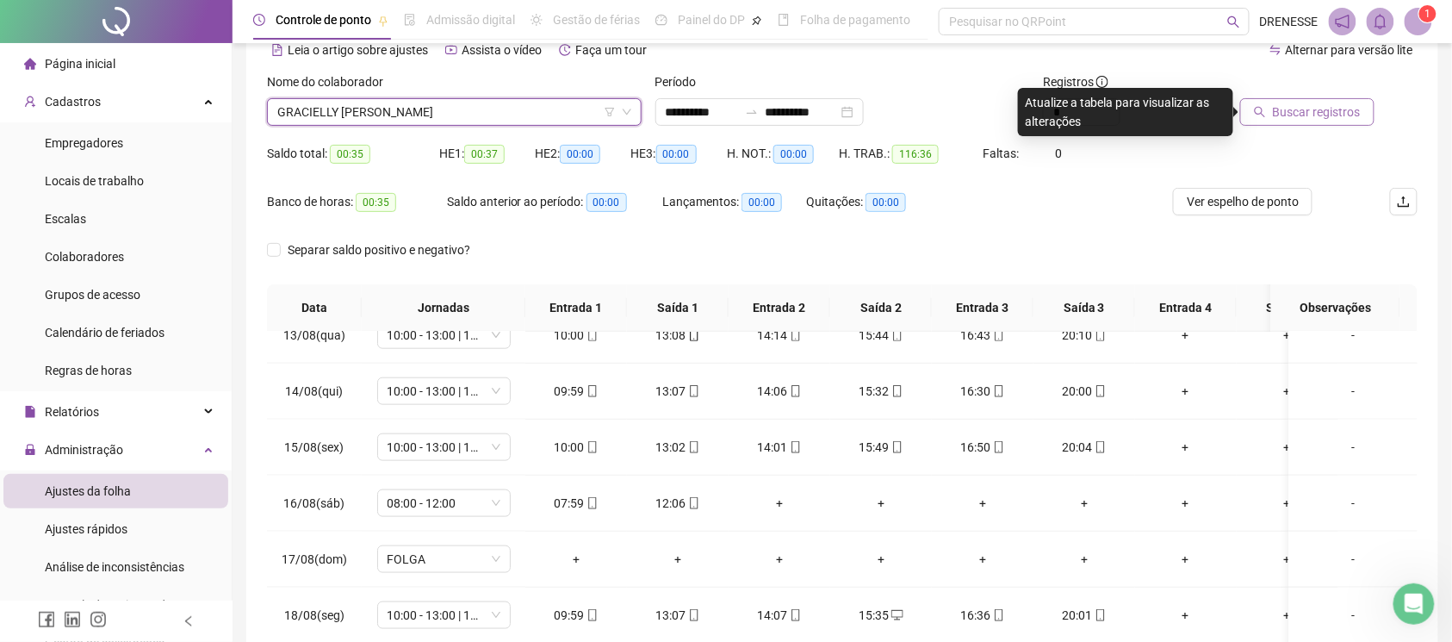
click at [1306, 119] on span "Buscar registros" at bounding box center [1317, 111] width 88 height 19
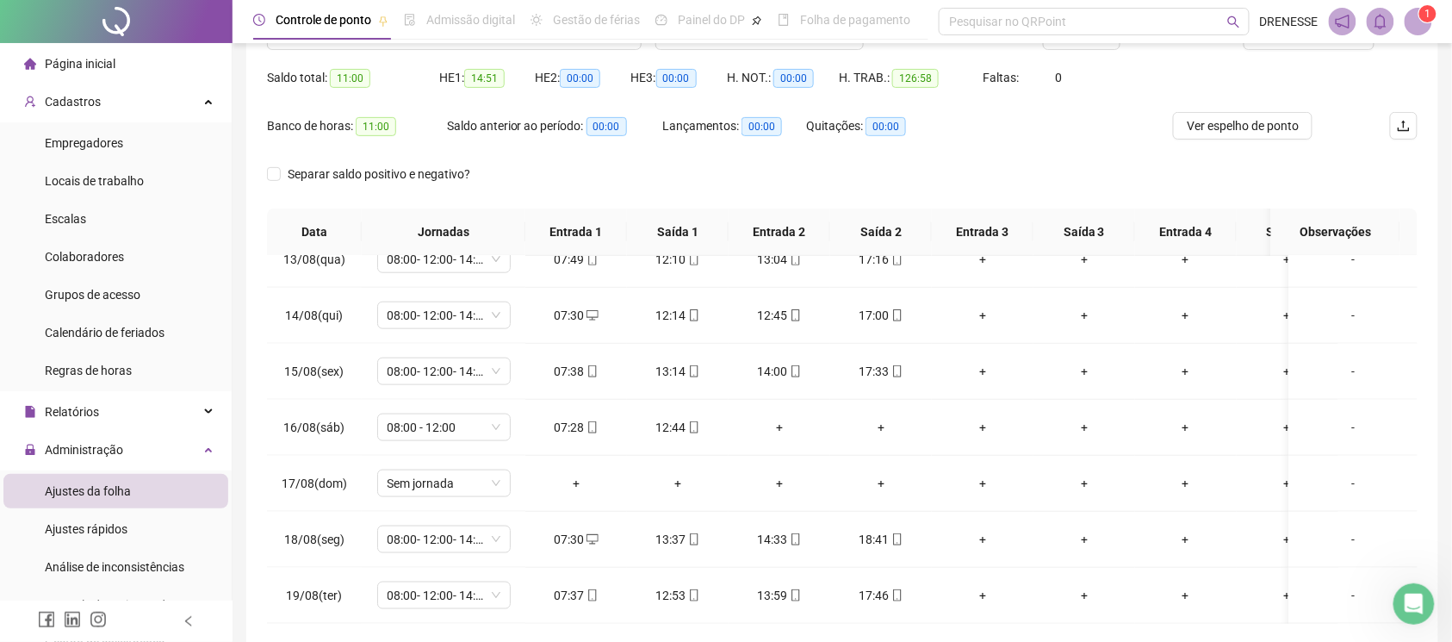
scroll to position [86, 0]
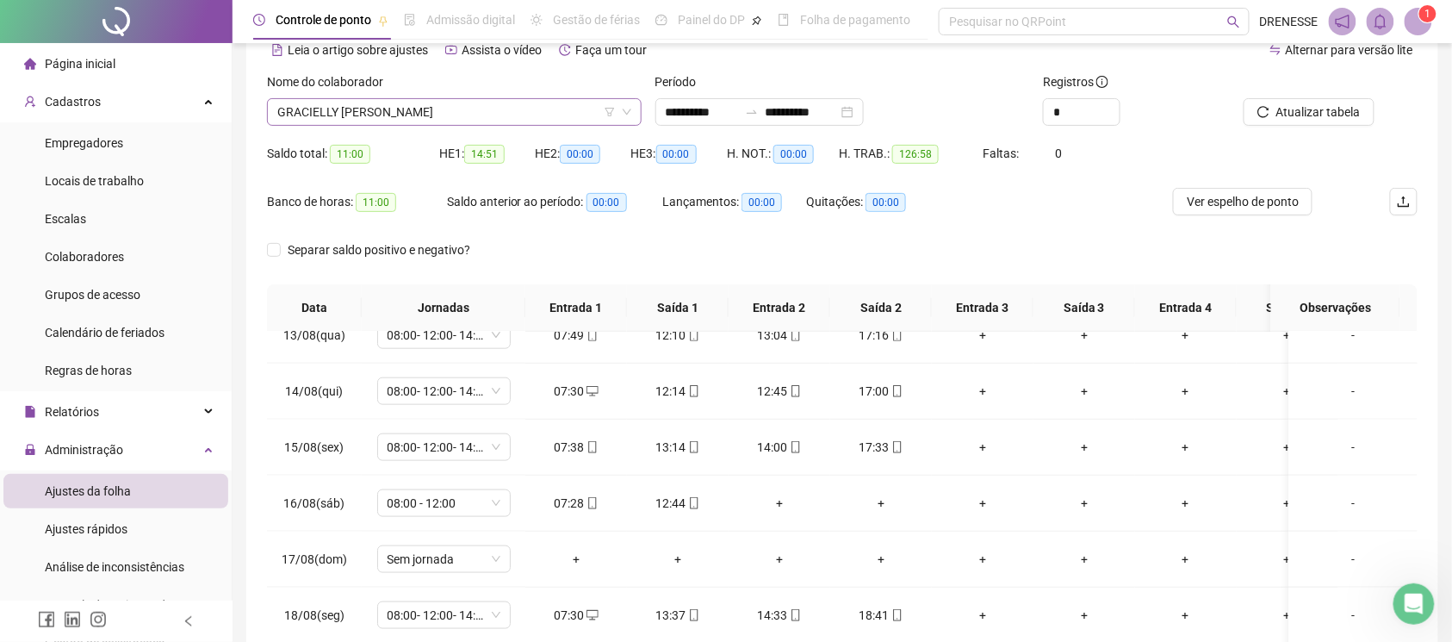
click at [442, 115] on span "GRACIELLY [PERSON_NAME]" at bounding box center [454, 112] width 354 height 26
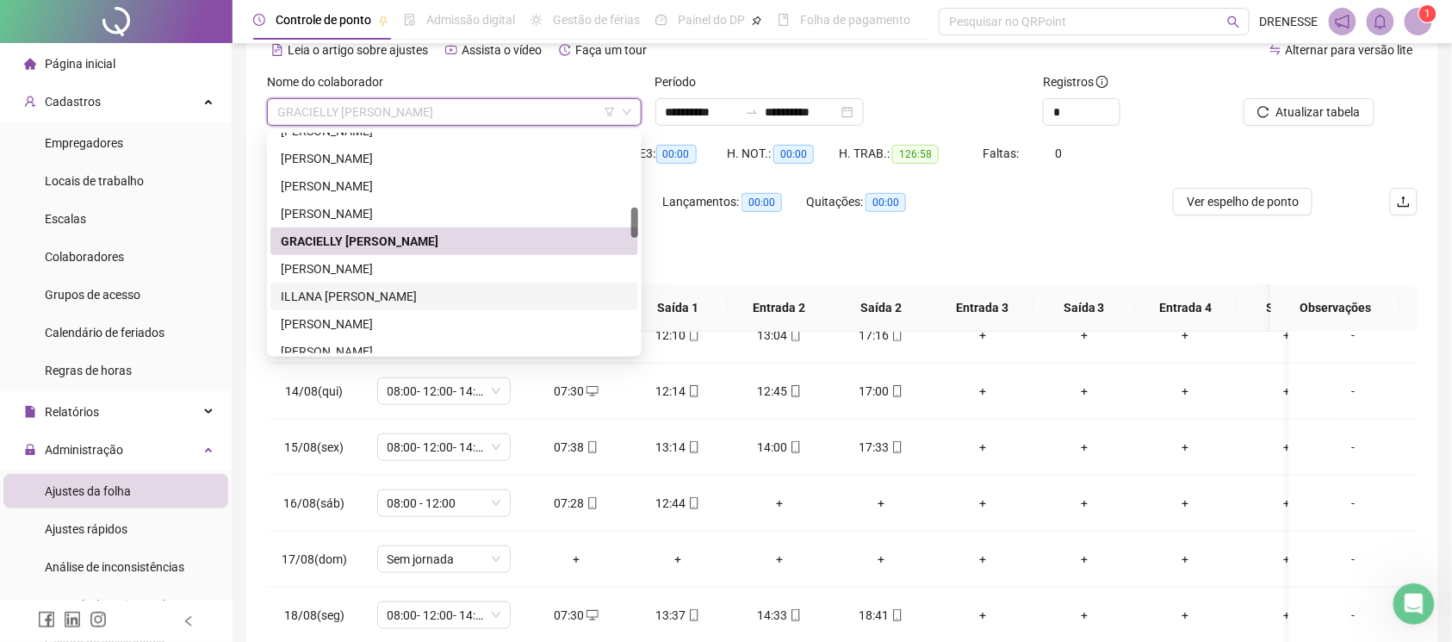
click at [365, 296] on div "ILLANA [PERSON_NAME]" at bounding box center [454, 296] width 347 height 19
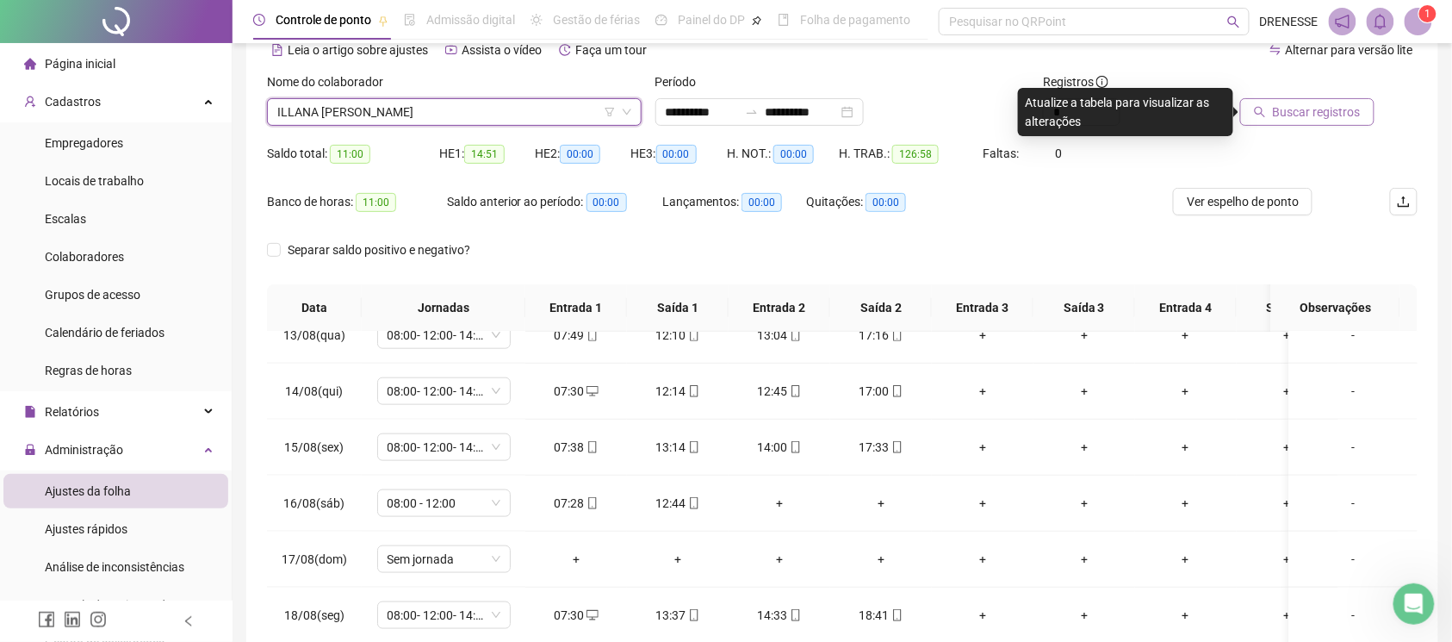
click at [1262, 118] on button "Buscar registros" at bounding box center [1307, 112] width 134 height 28
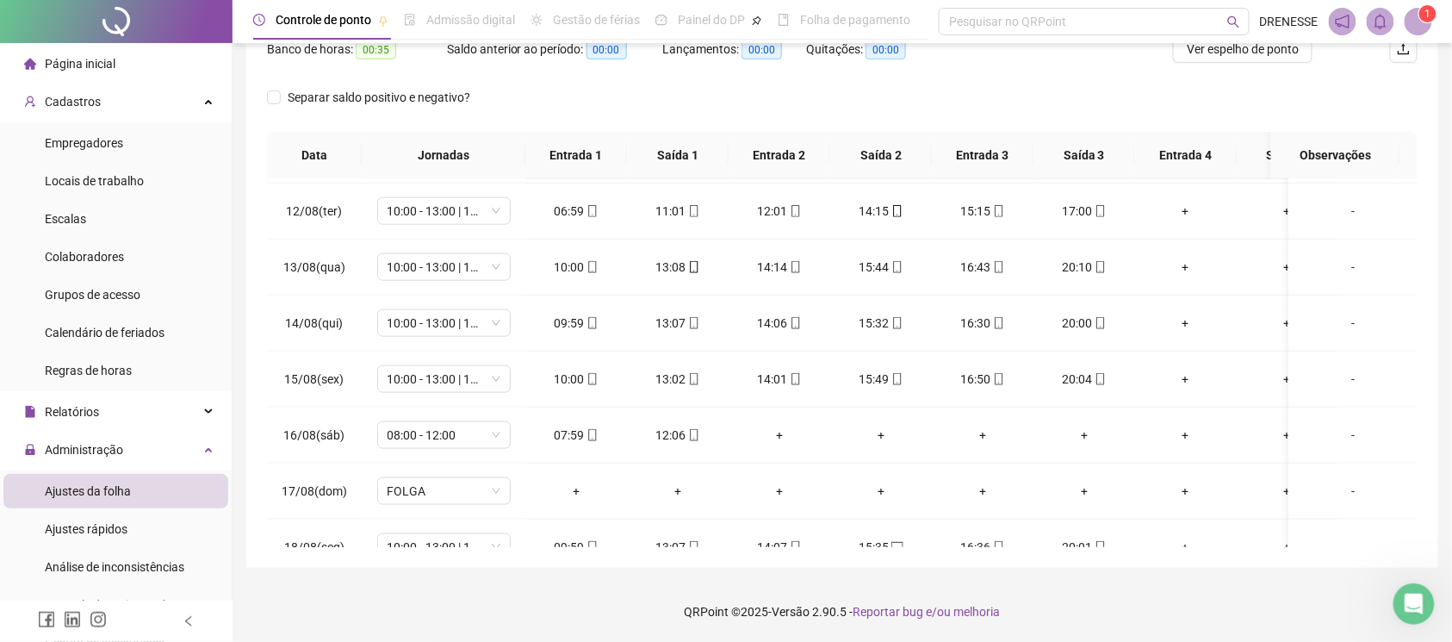
scroll to position [718, 0]
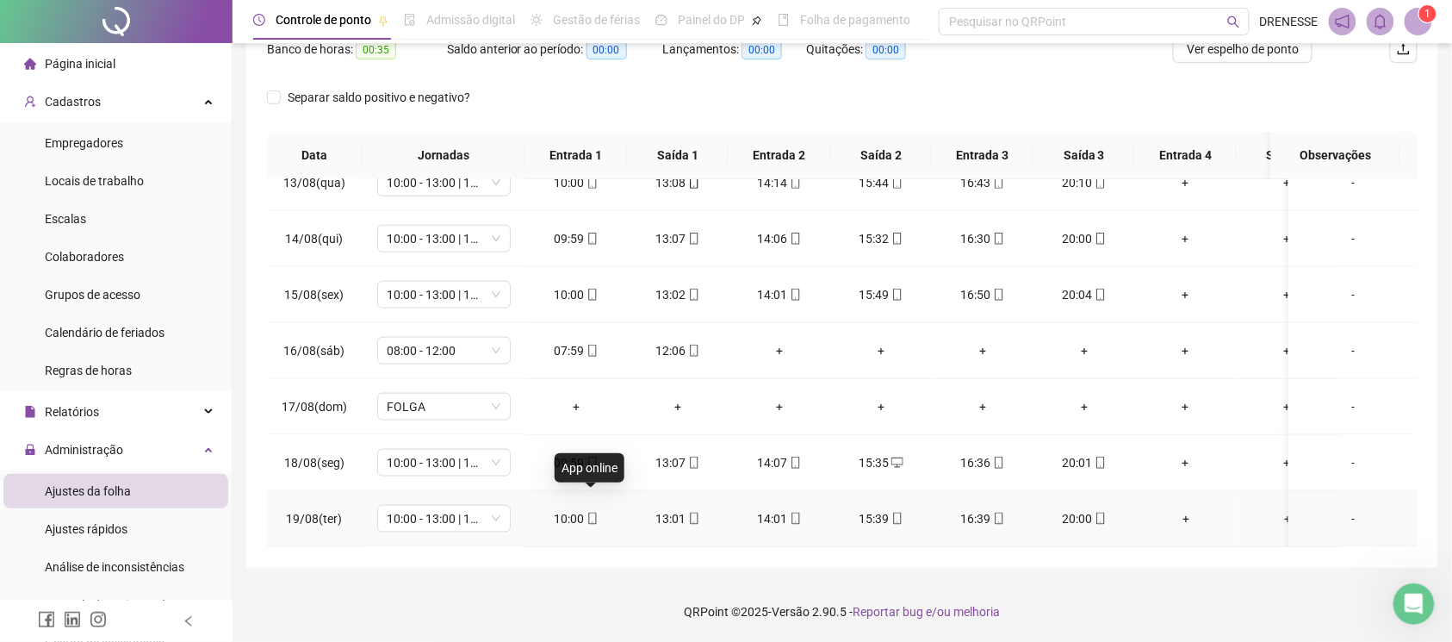
click at [590, 512] on icon "mobile" at bounding box center [592, 518] width 12 height 12
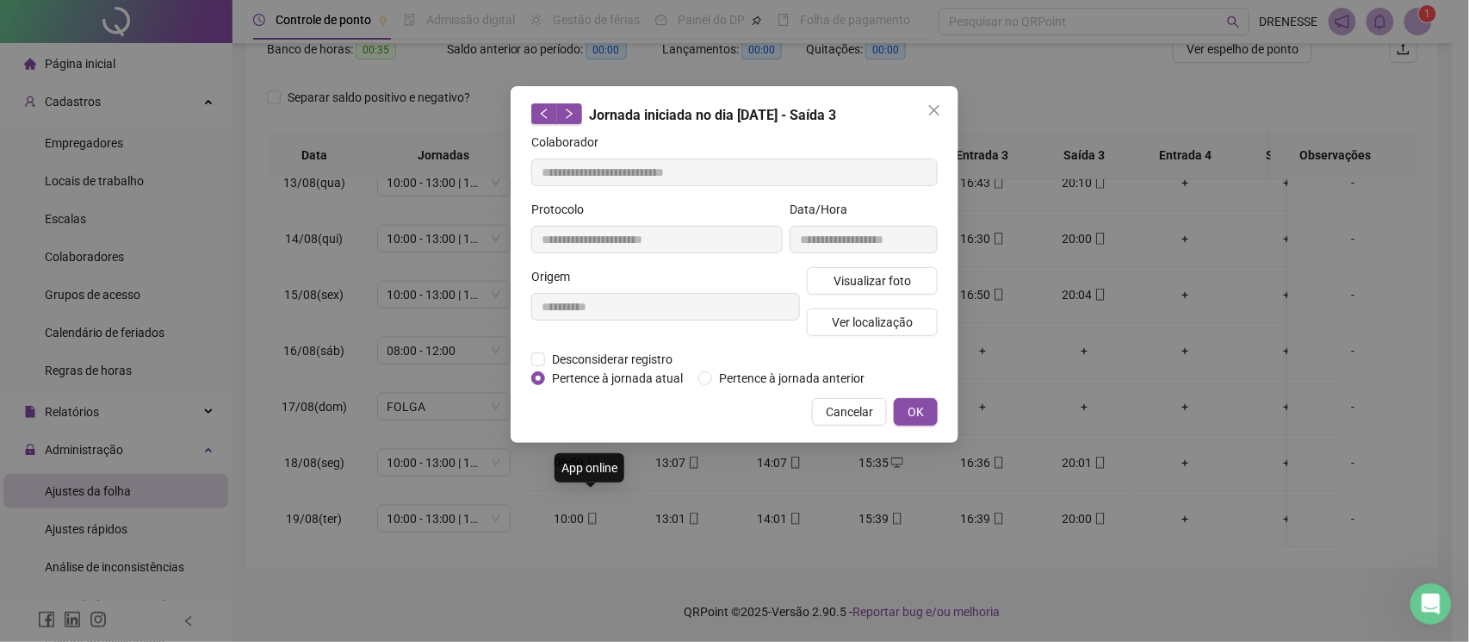
type input "**********"
click at [897, 271] on span "Visualizar foto" at bounding box center [873, 280] width 78 height 19
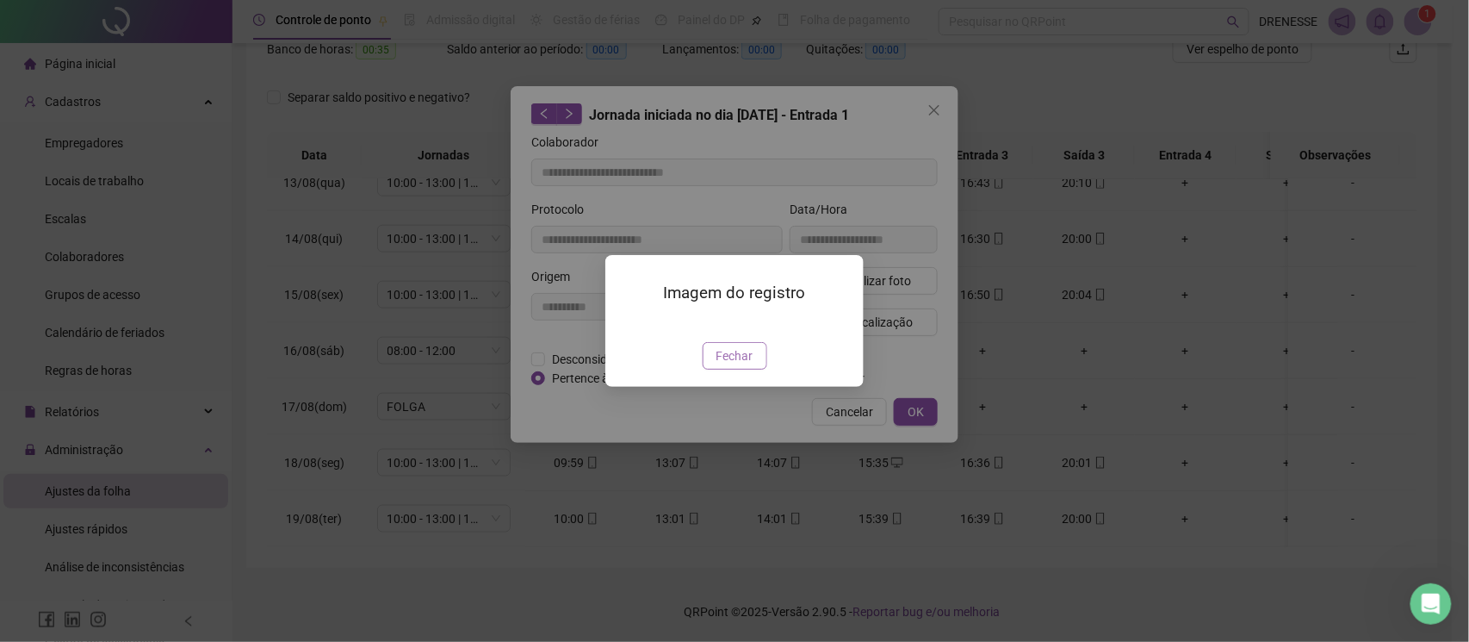
click at [724, 365] on span "Fechar" at bounding box center [735, 355] width 37 height 19
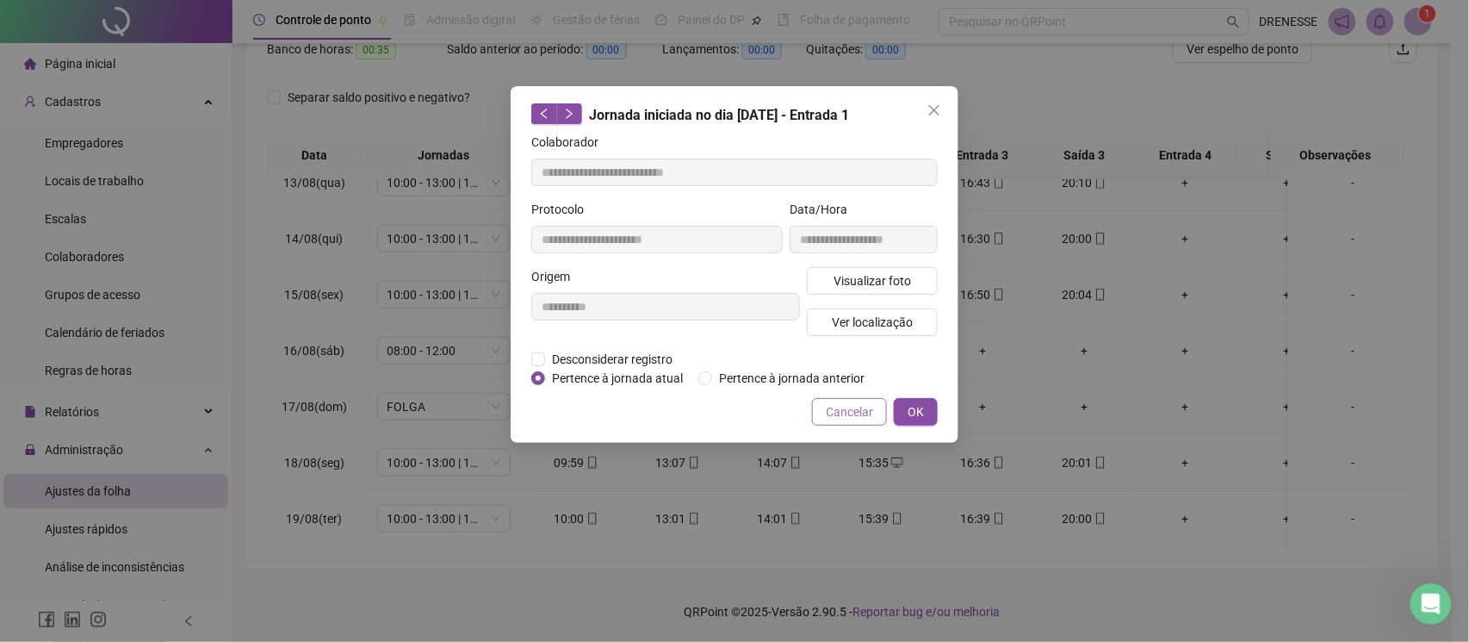
click at [858, 419] on span "Cancelar" at bounding box center [849, 411] width 47 height 19
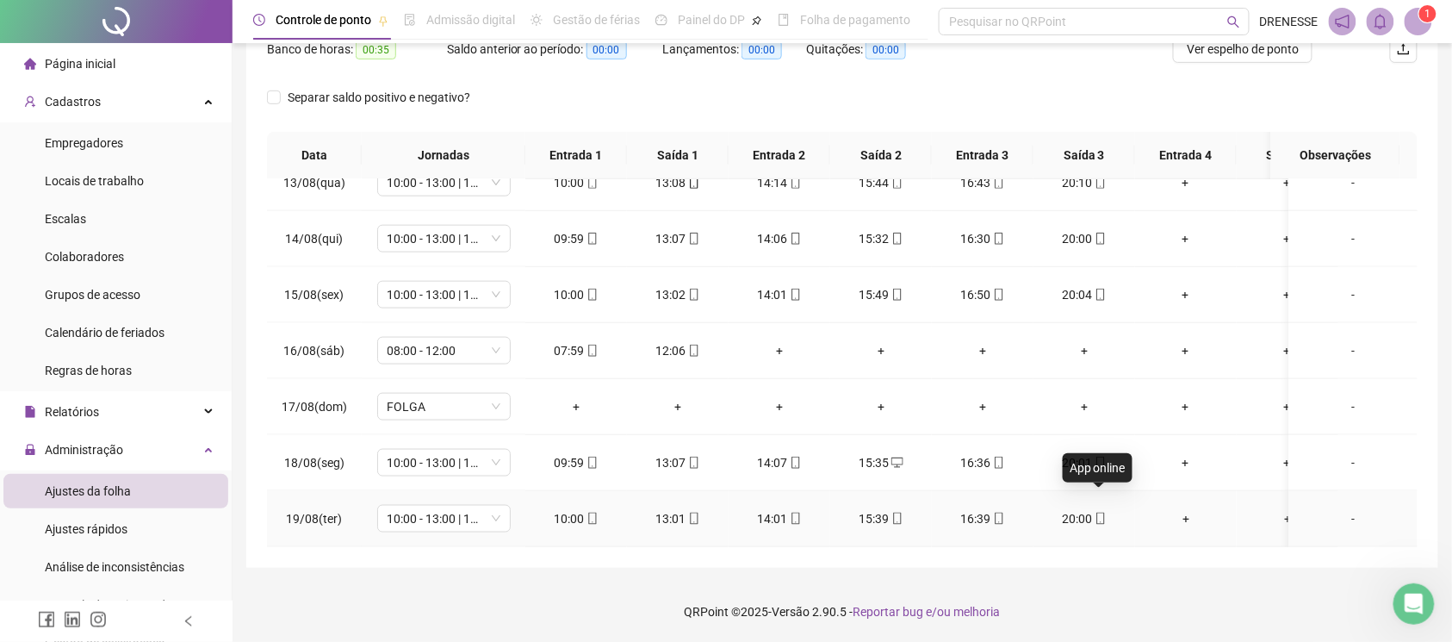
click at [1097, 512] on span at bounding box center [1100, 519] width 14 height 14
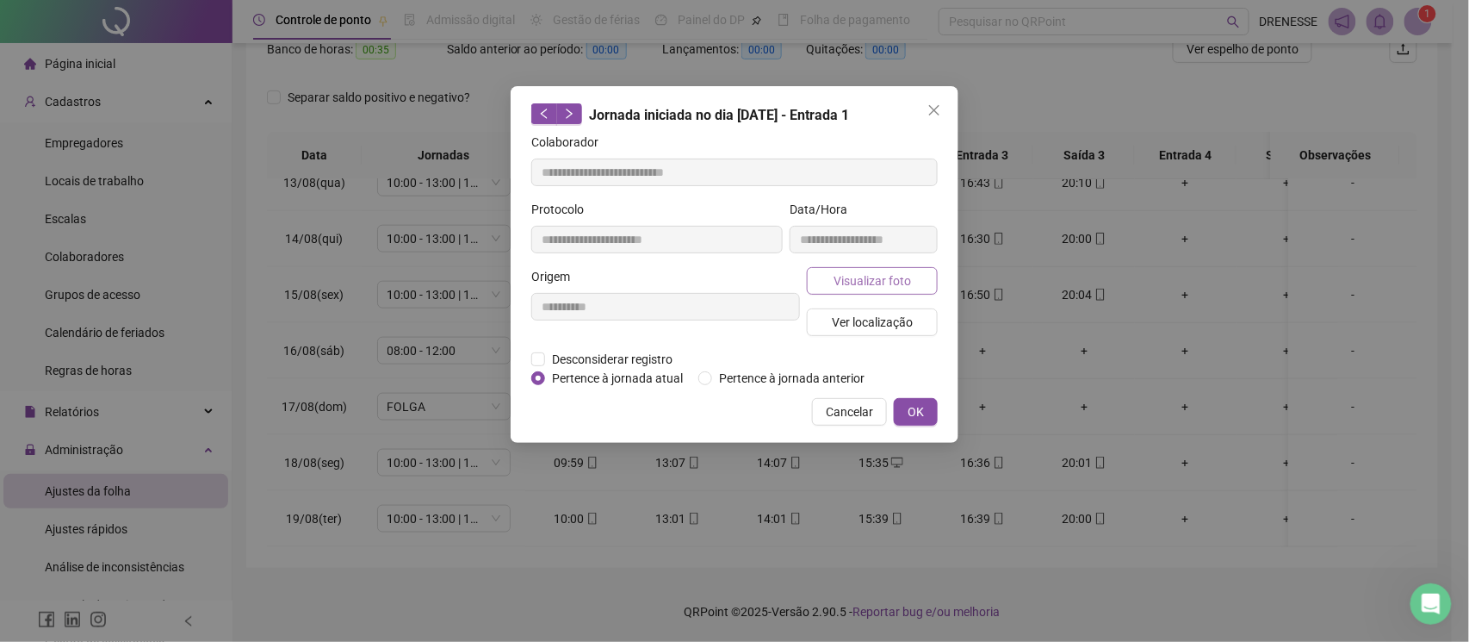
type input "**********"
click at [876, 286] on span "Visualizar foto" at bounding box center [873, 280] width 78 height 19
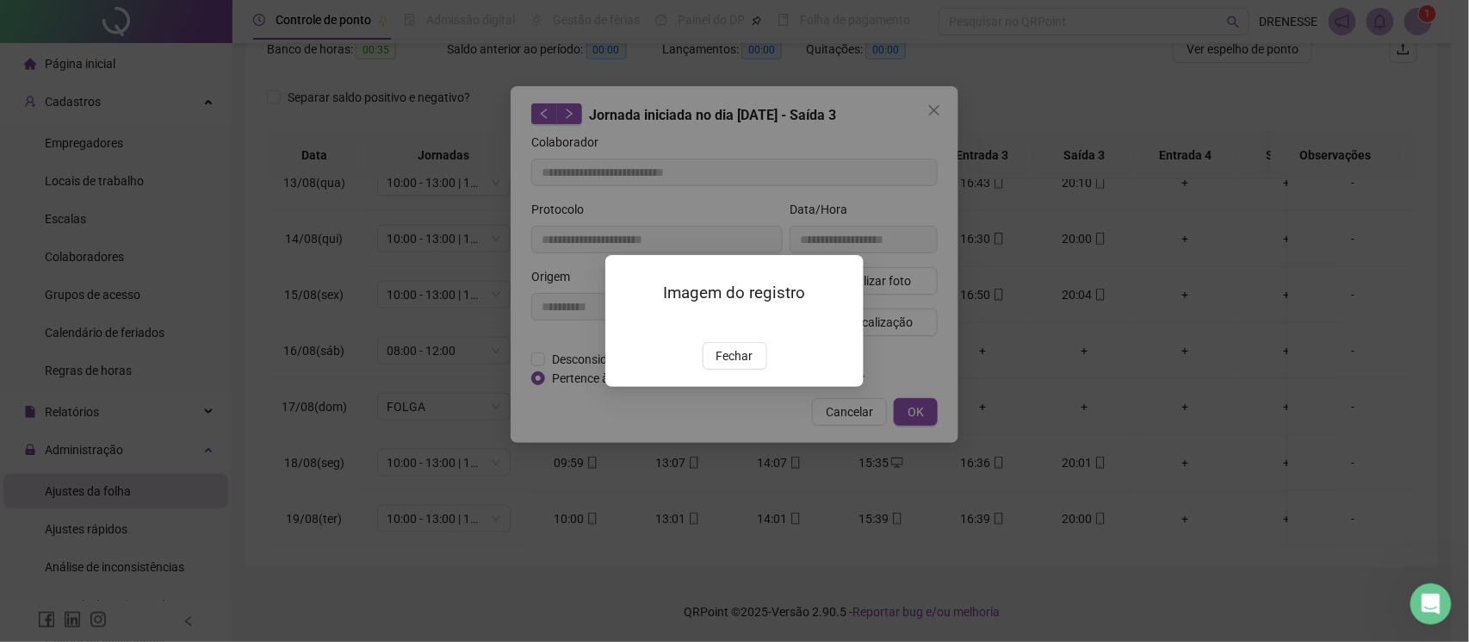
click at [730, 365] on span "Fechar" at bounding box center [735, 355] width 37 height 19
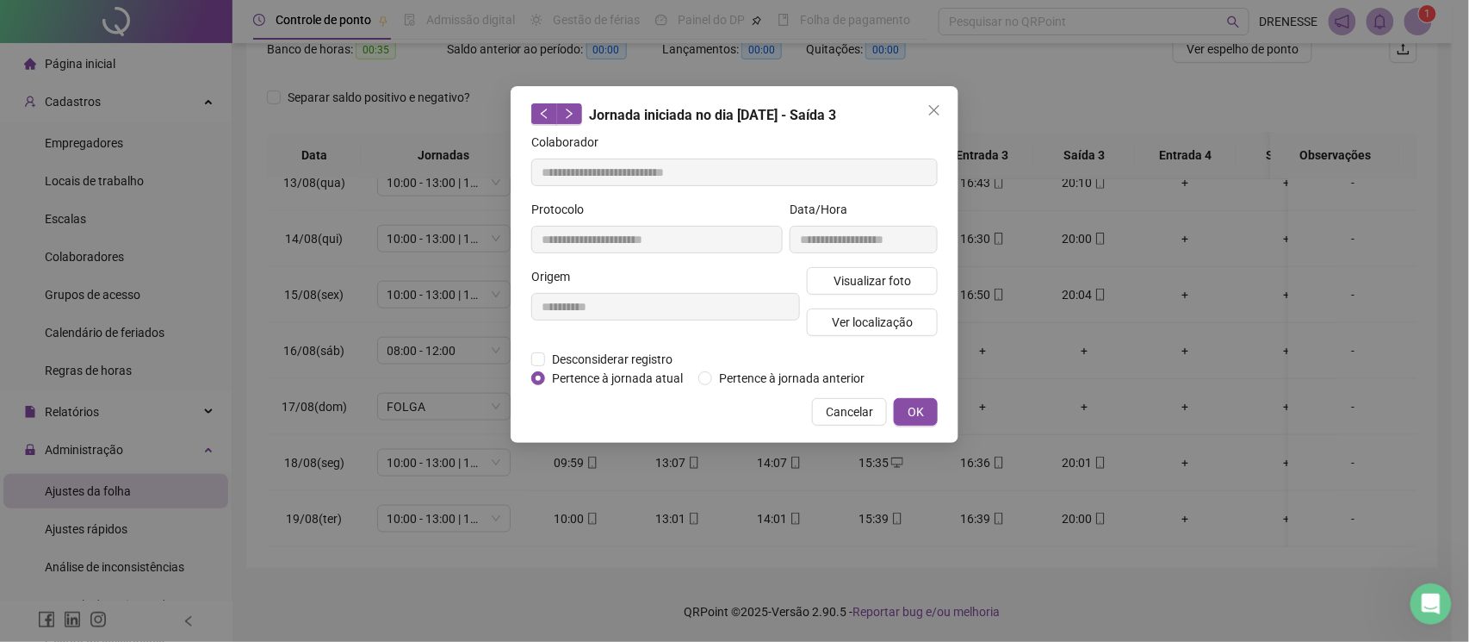
click at [845, 428] on div "**********" at bounding box center [735, 264] width 448 height 357
click at [852, 406] on span "Cancelar" at bounding box center [849, 411] width 47 height 19
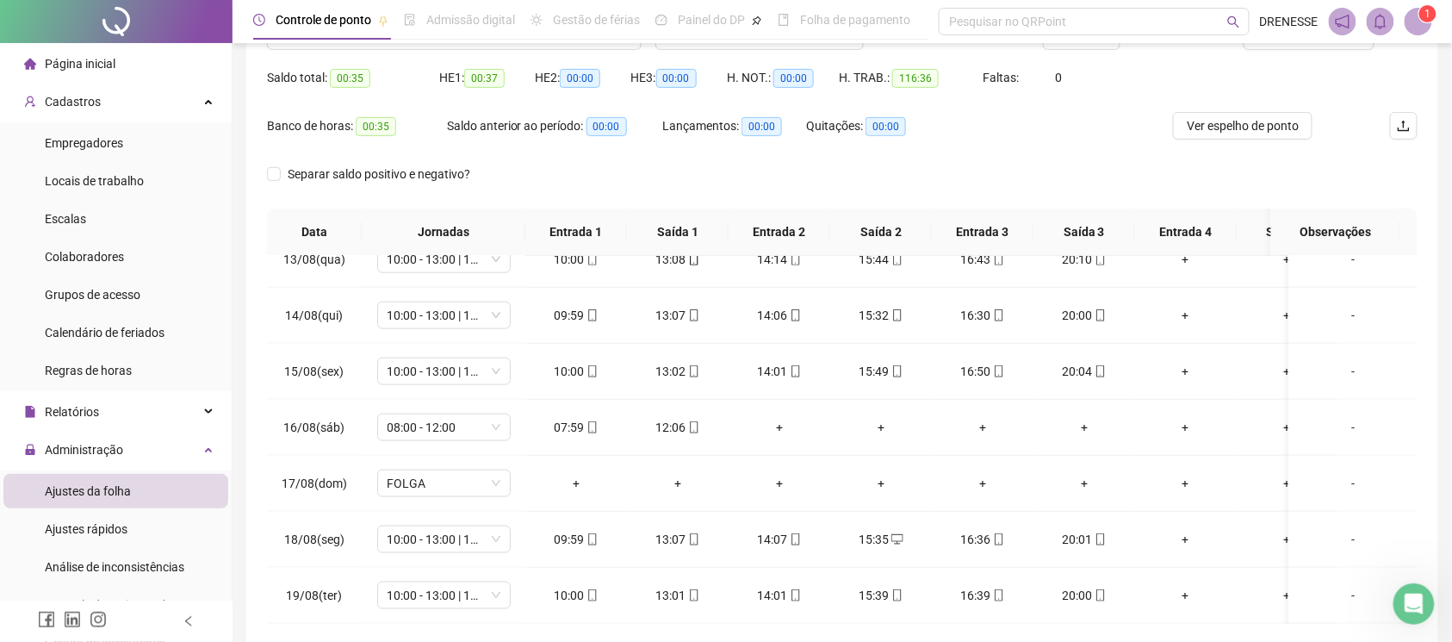
scroll to position [86, 0]
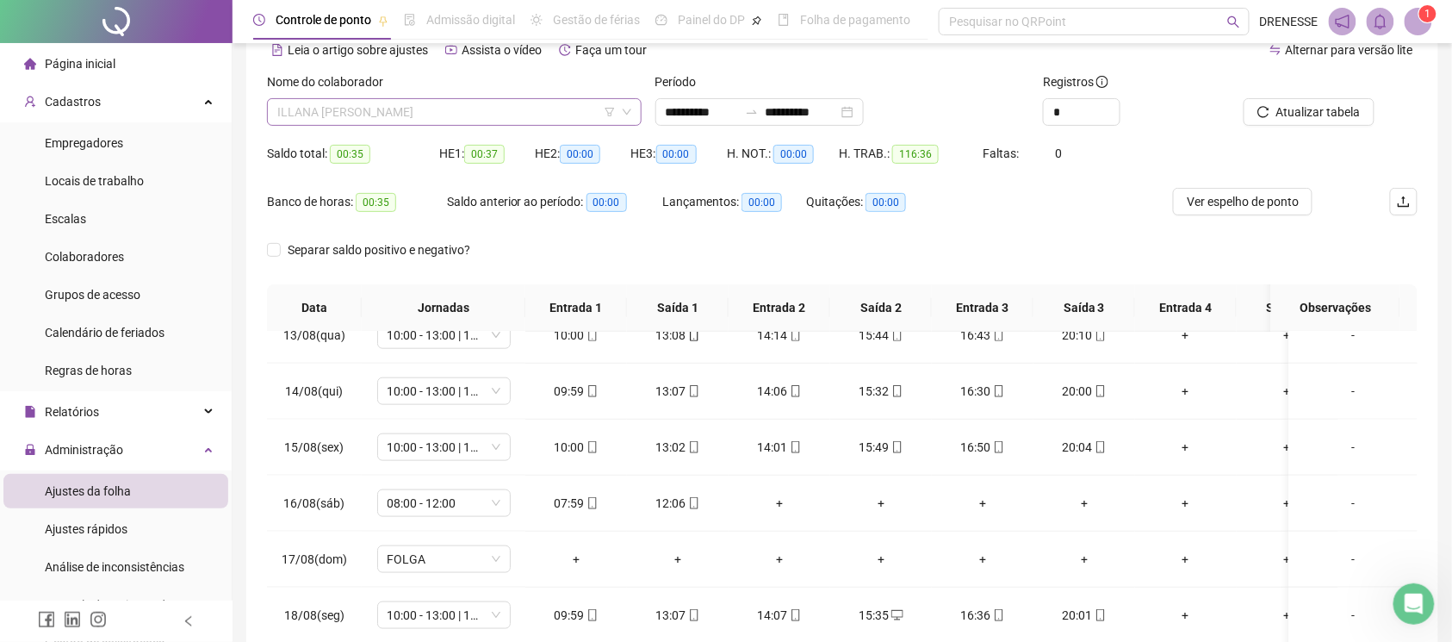
click at [414, 111] on span "ILLANA [PERSON_NAME]" at bounding box center [454, 112] width 354 height 26
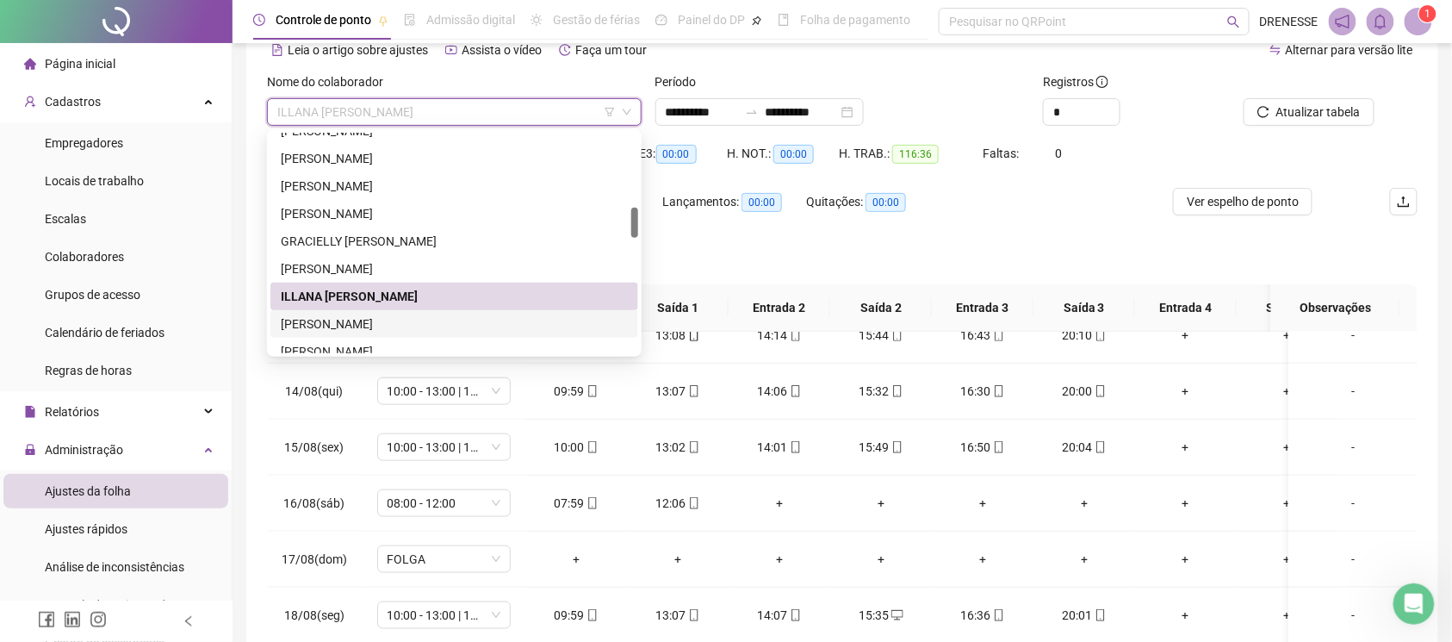
click at [381, 314] on div "[PERSON_NAME]" at bounding box center [454, 323] width 347 height 19
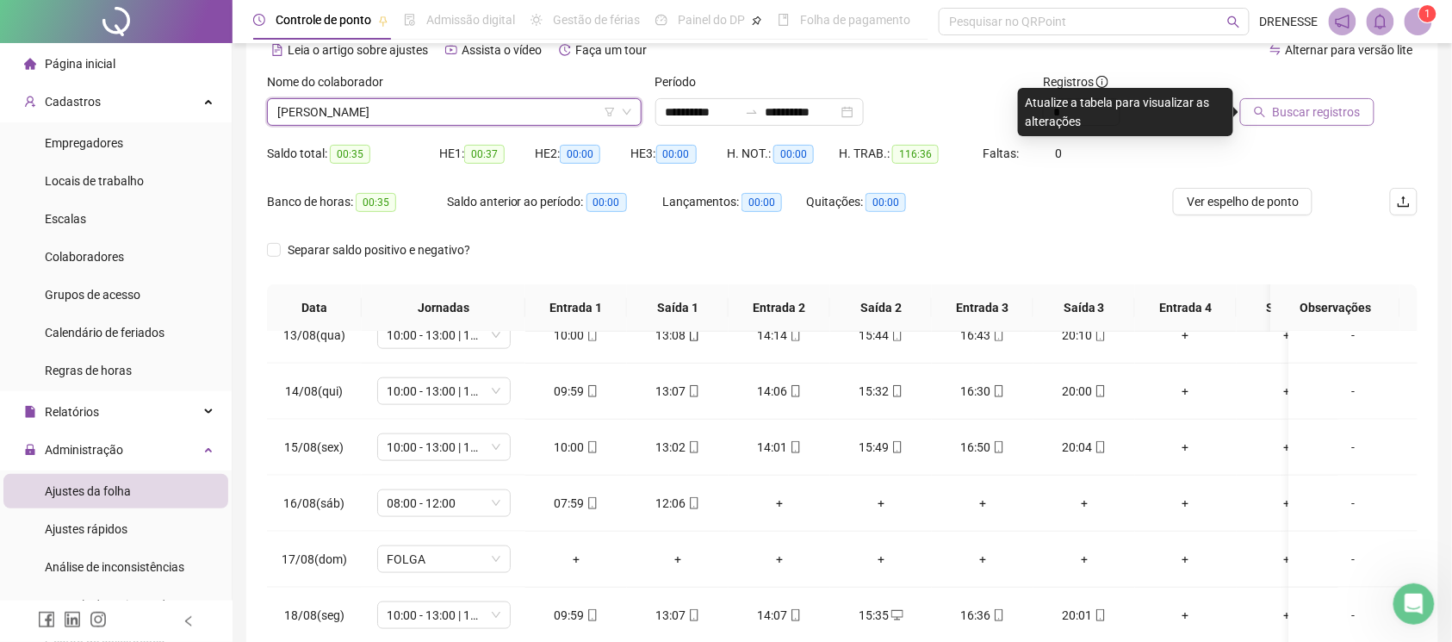
click at [1316, 114] on span "Buscar registros" at bounding box center [1317, 111] width 88 height 19
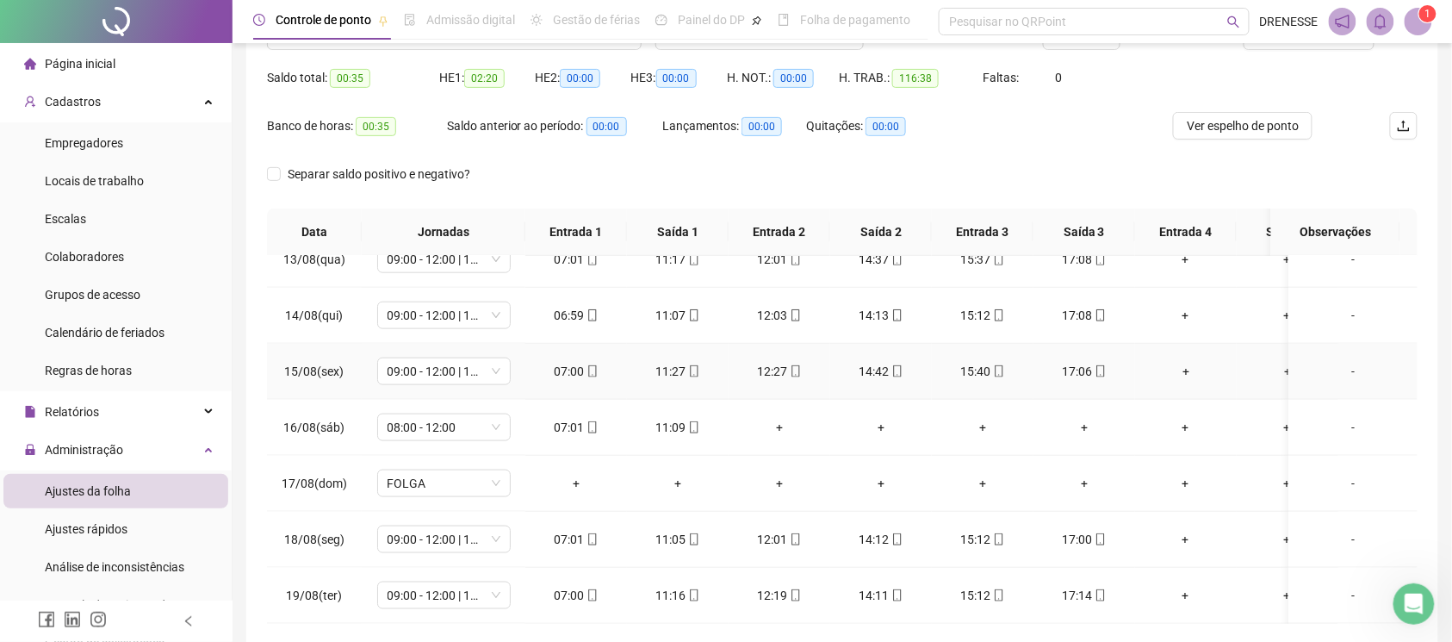
scroll to position [239, 0]
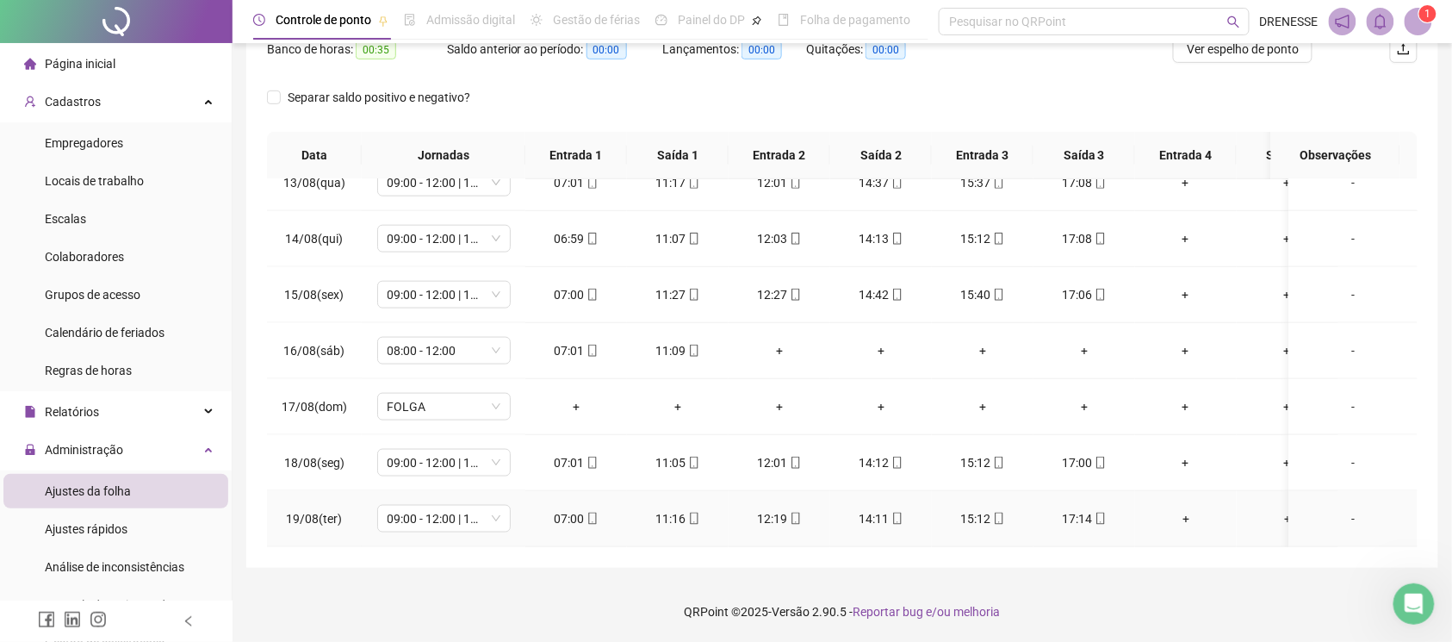
click at [585, 512] on span "mobile" at bounding box center [592, 518] width 14 height 12
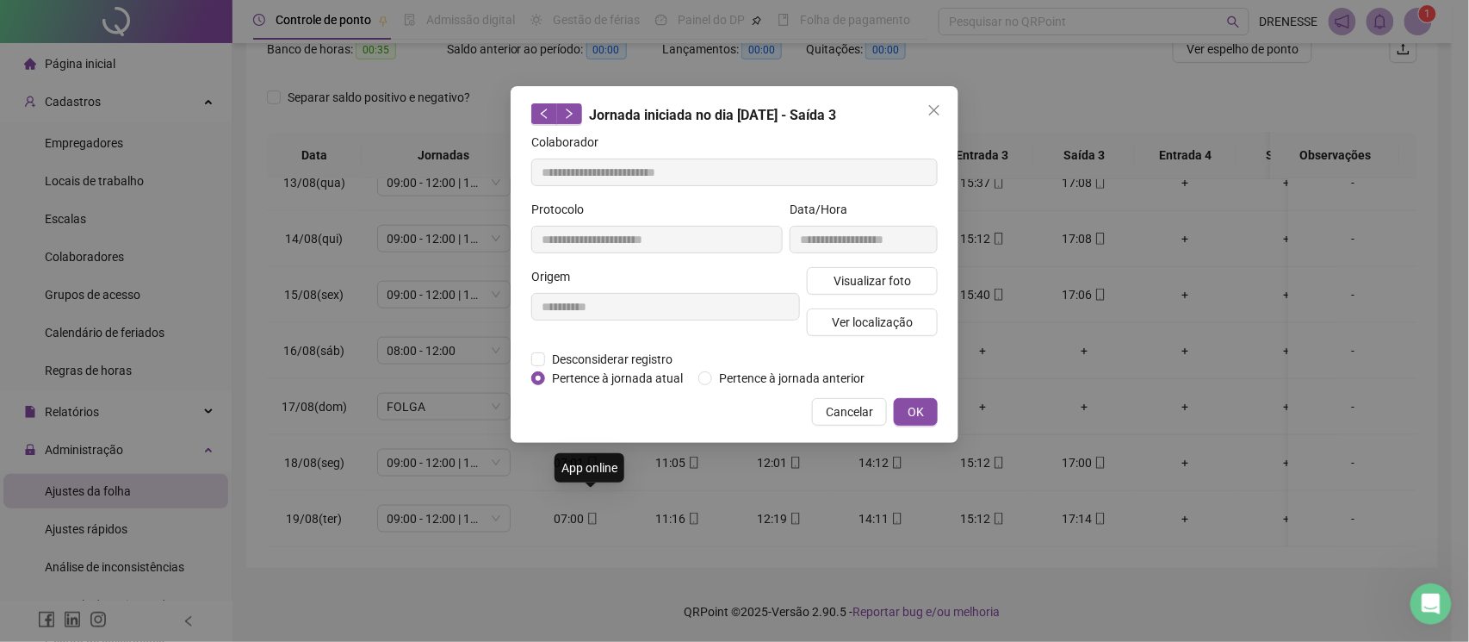
type input "**********"
click at [890, 269] on button "Visualizar foto" at bounding box center [872, 281] width 131 height 28
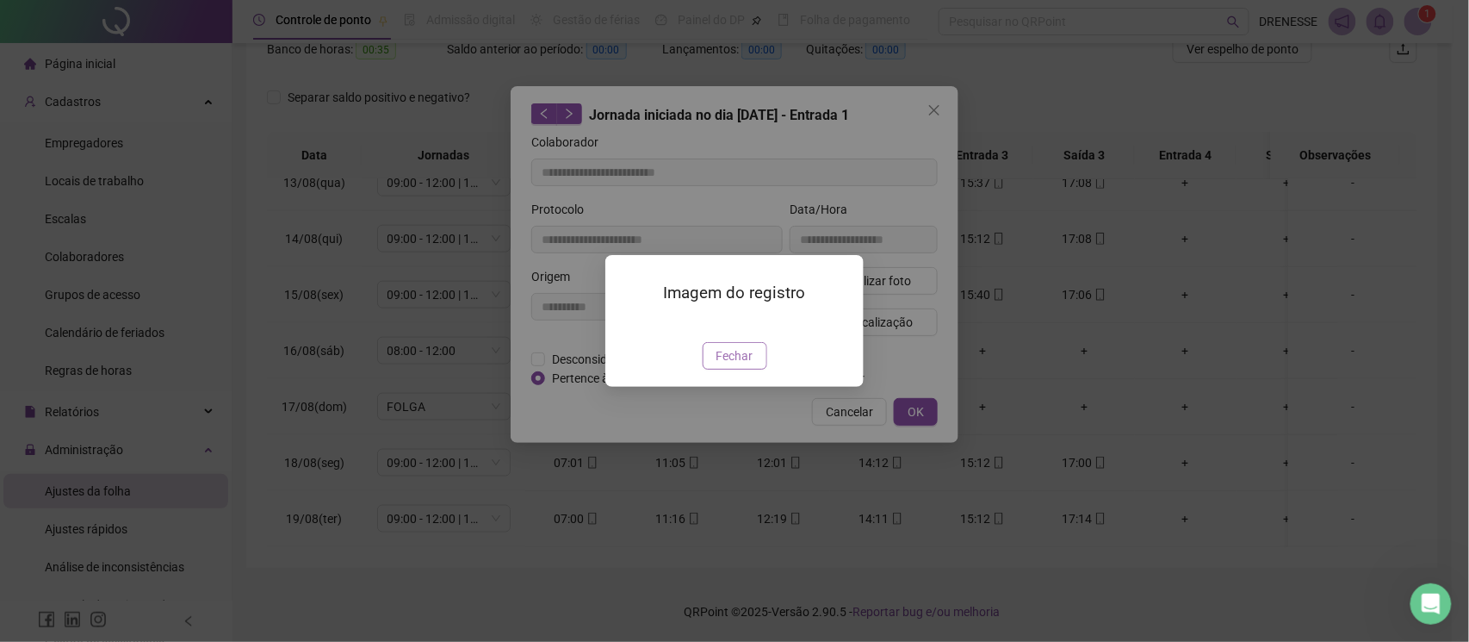
click at [738, 365] on span "Fechar" at bounding box center [735, 355] width 37 height 19
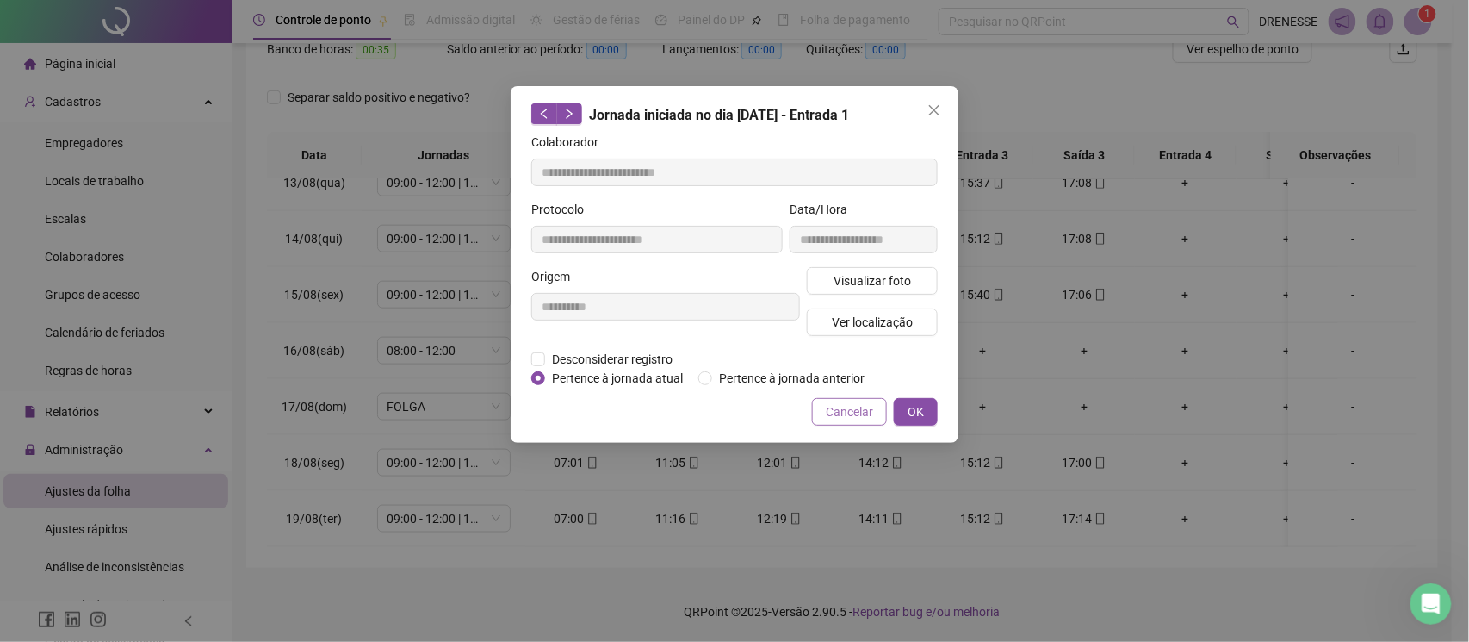
click at [834, 400] on button "Cancelar" at bounding box center [849, 412] width 75 height 28
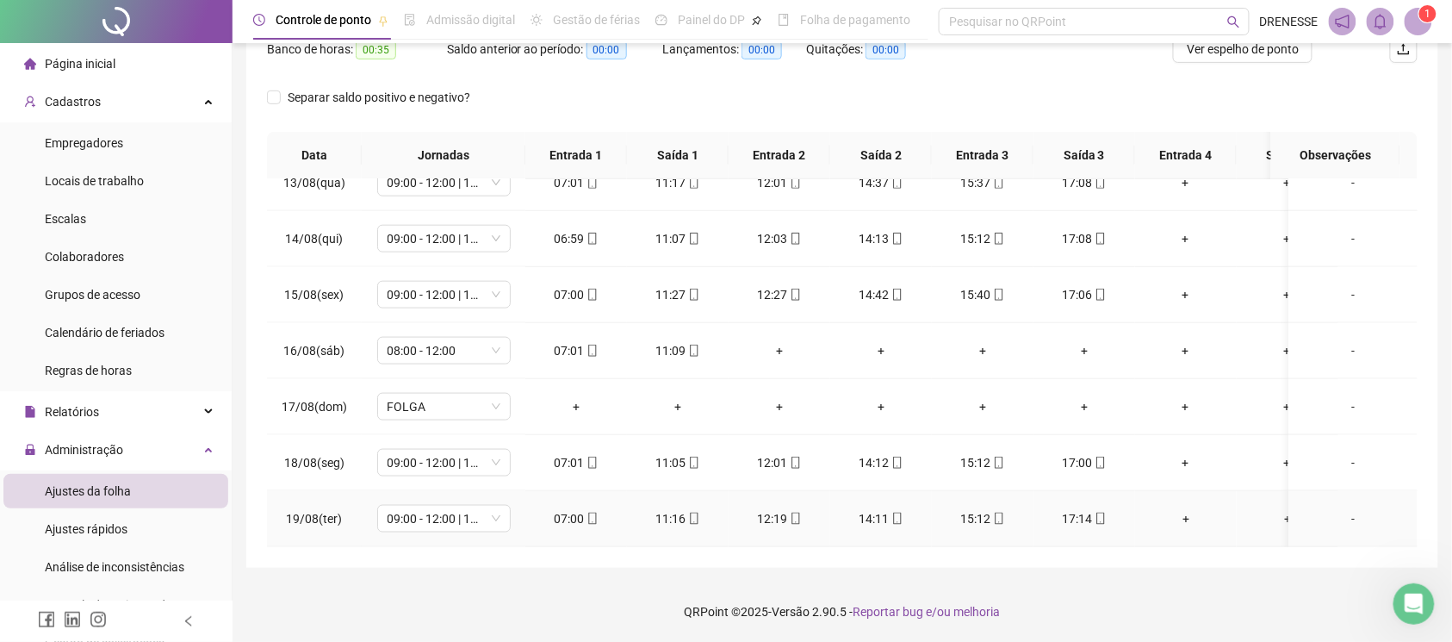
click at [1103, 512] on icon "mobile" at bounding box center [1101, 518] width 12 height 12
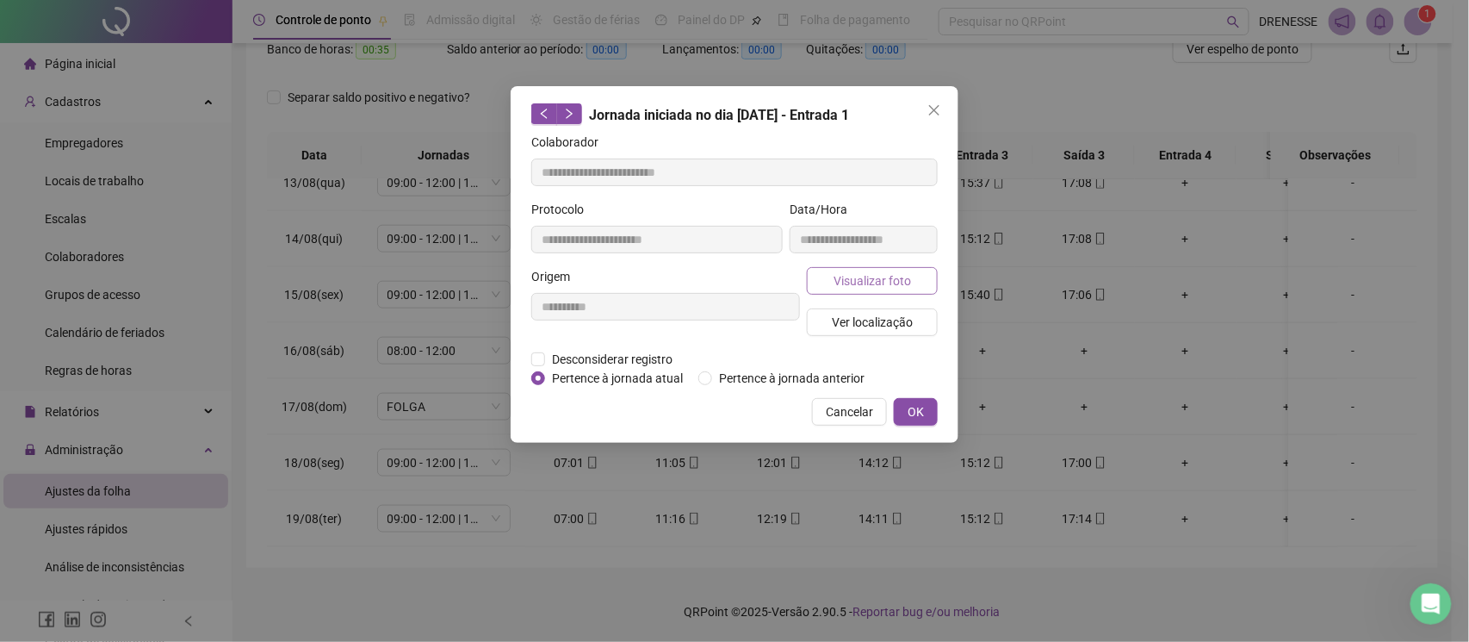
click at [876, 280] on span "Visualizar foto" at bounding box center [873, 280] width 78 height 19
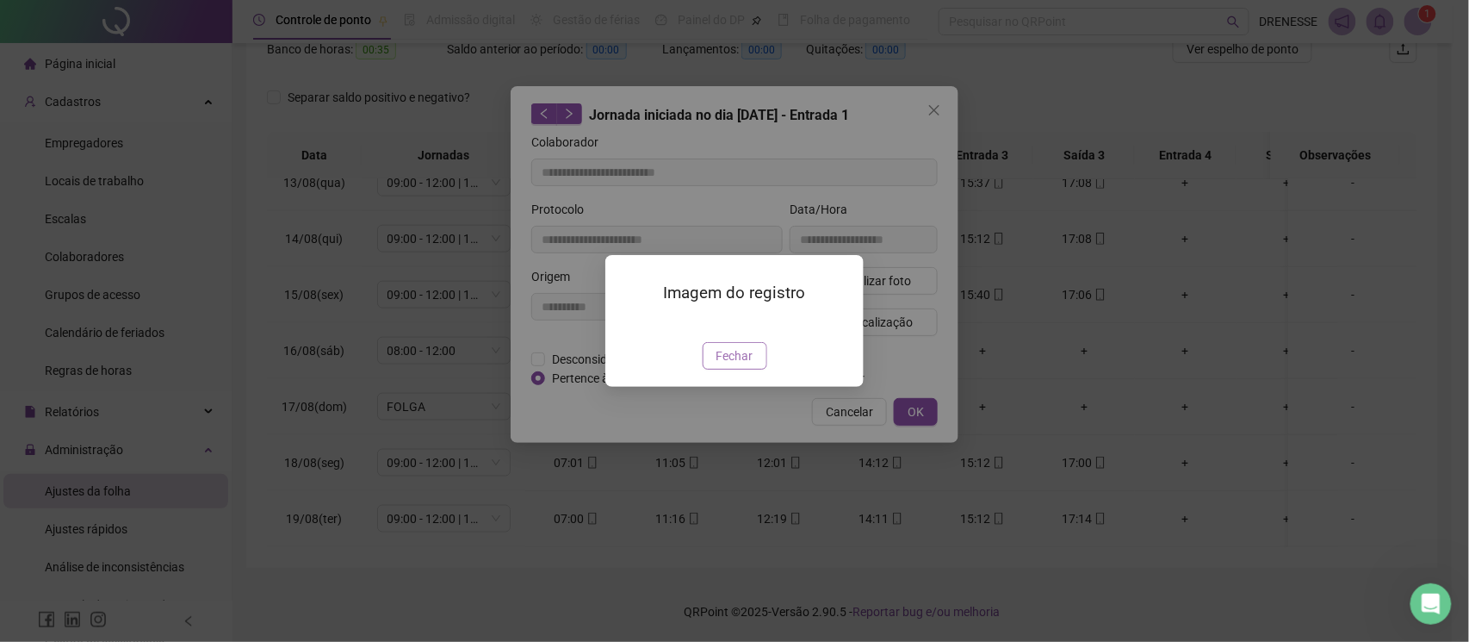
type input "**********"
click at [739, 365] on span "Fechar" at bounding box center [735, 355] width 37 height 19
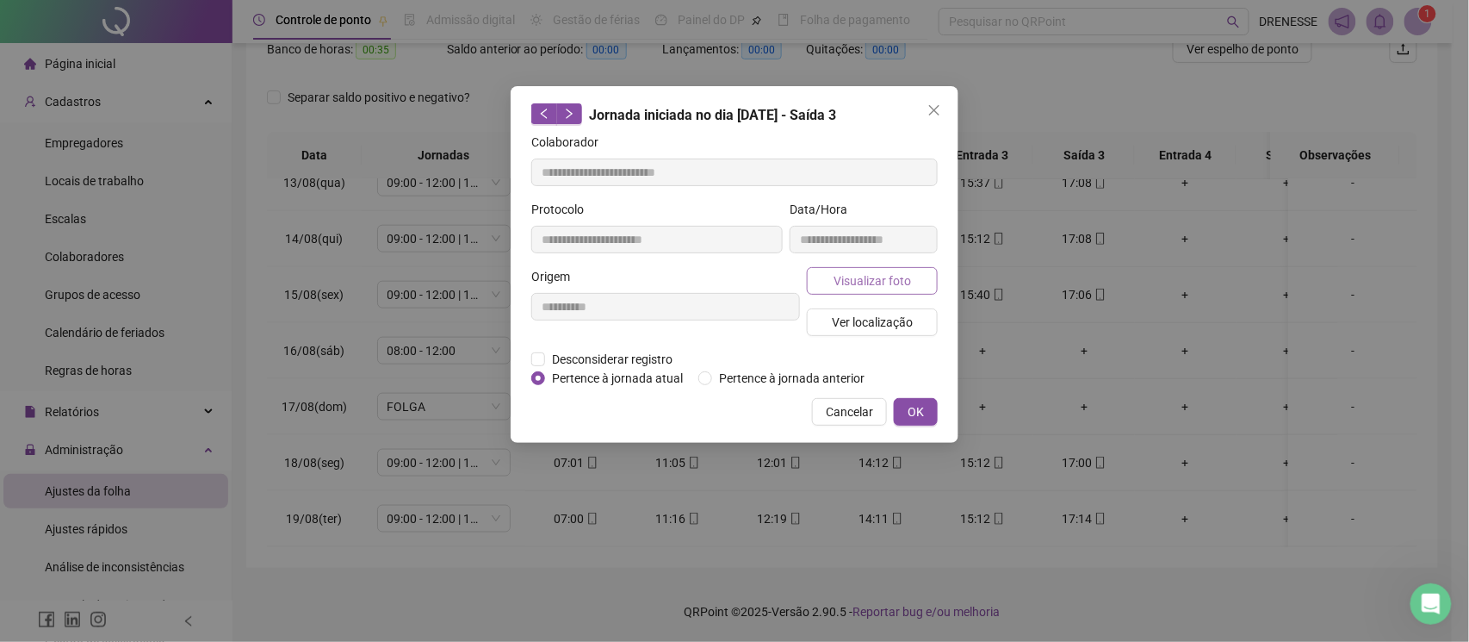
click at [903, 280] on span "Visualizar foto" at bounding box center [873, 280] width 78 height 19
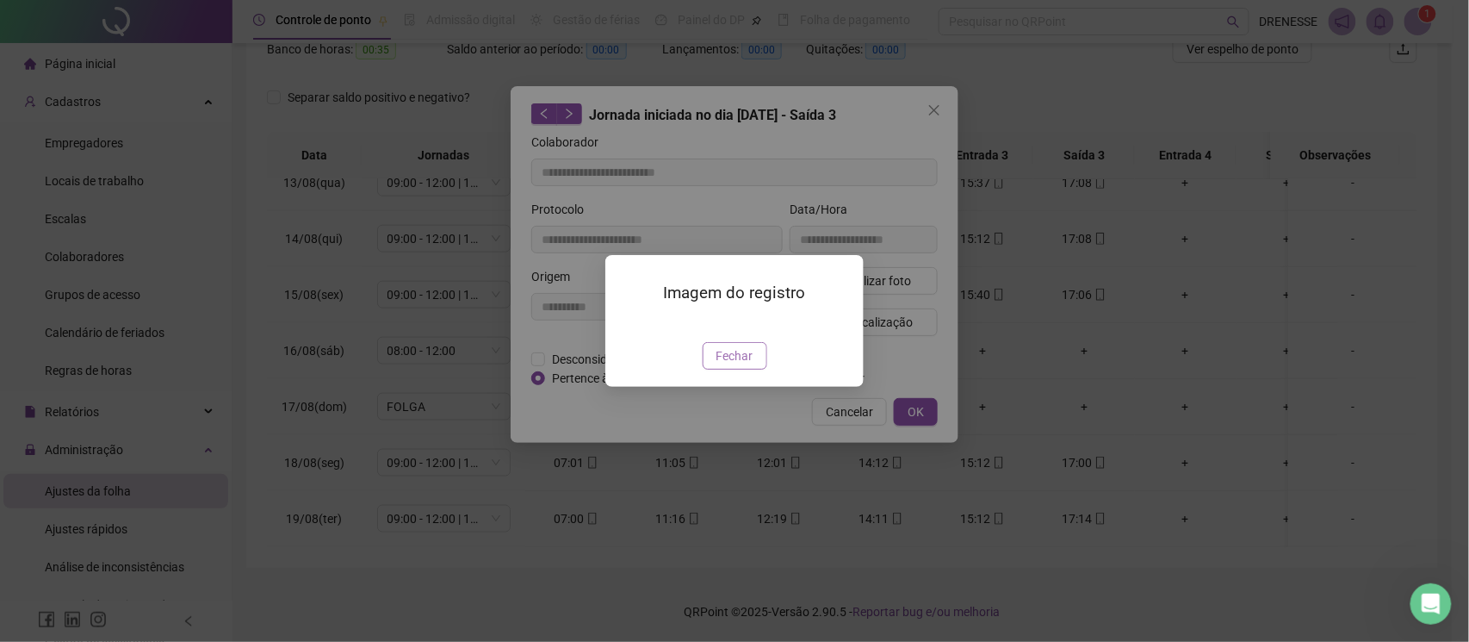
click at [734, 365] on span "Fechar" at bounding box center [735, 355] width 37 height 19
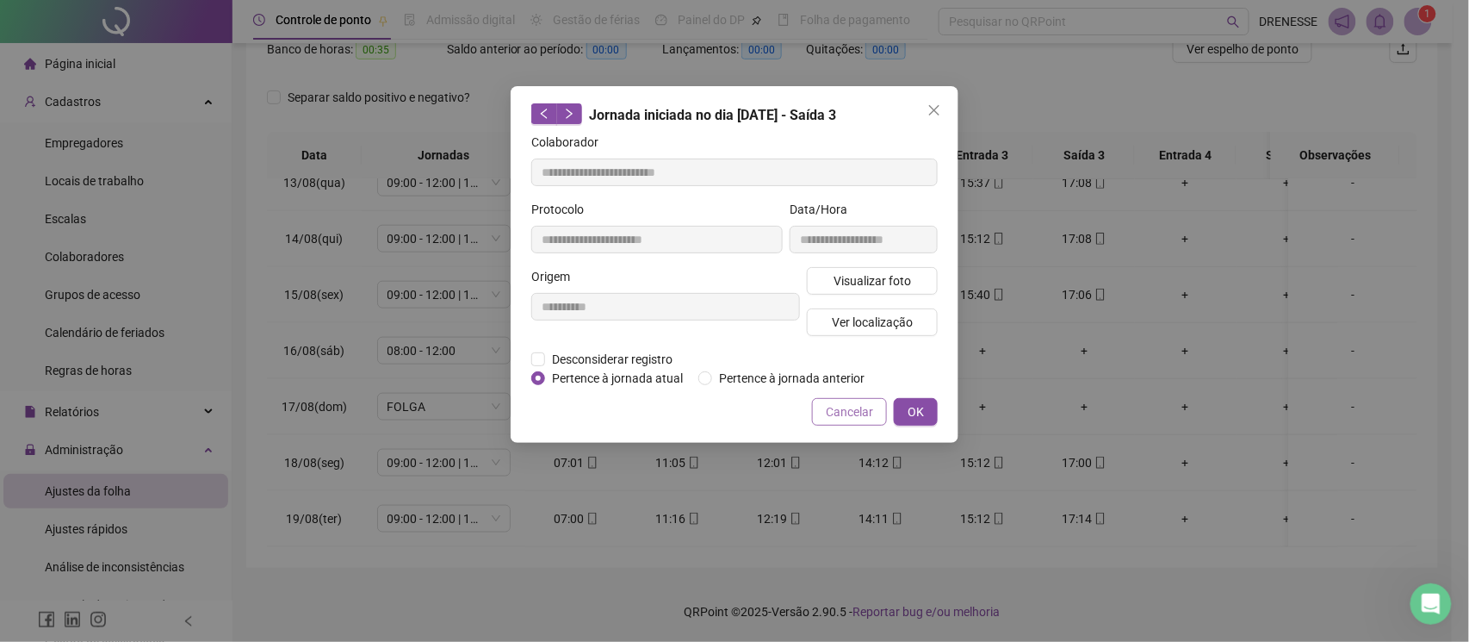
click at [830, 402] on span "Cancelar" at bounding box center [849, 411] width 47 height 19
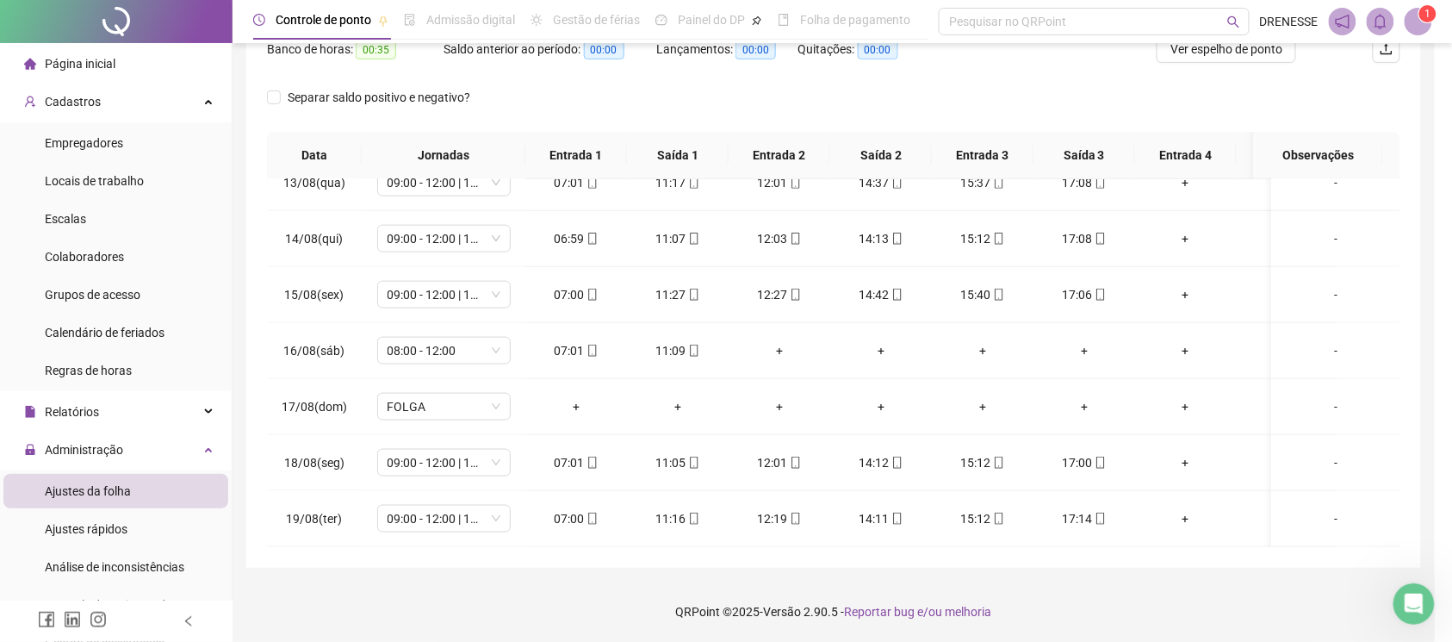
scroll to position [86, 0]
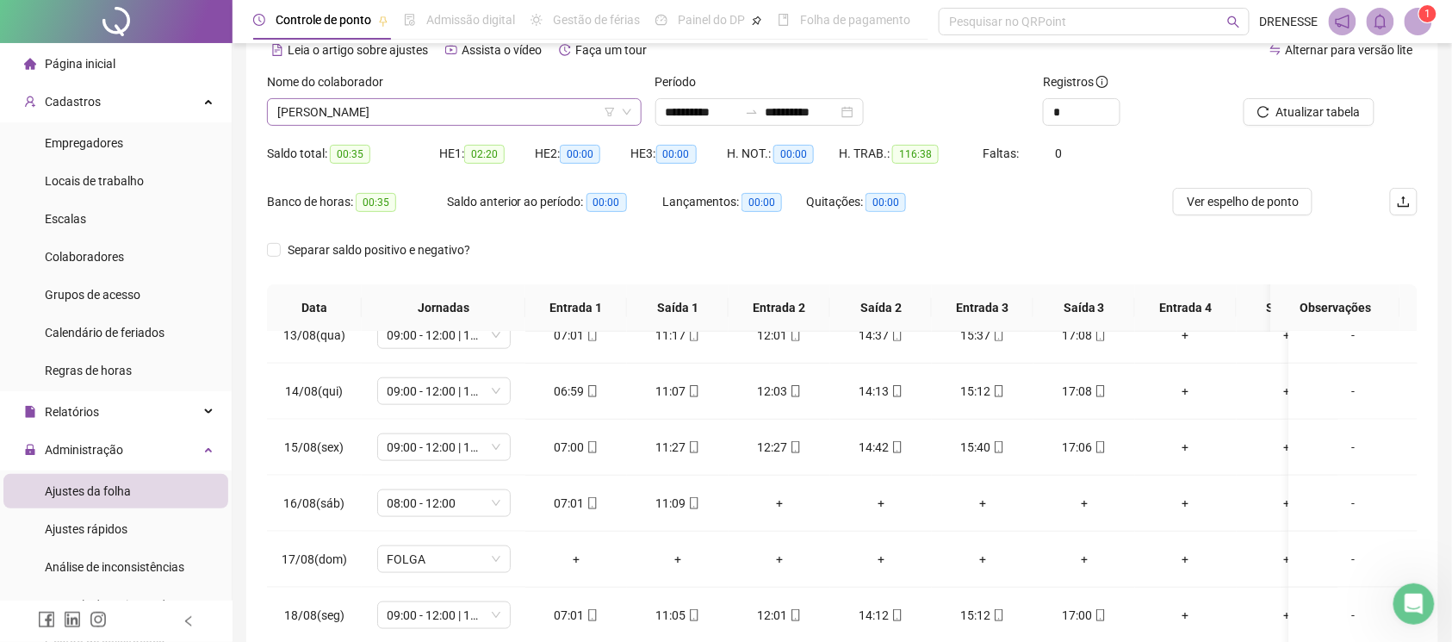
click at [497, 118] on span "[PERSON_NAME]" at bounding box center [454, 112] width 354 height 26
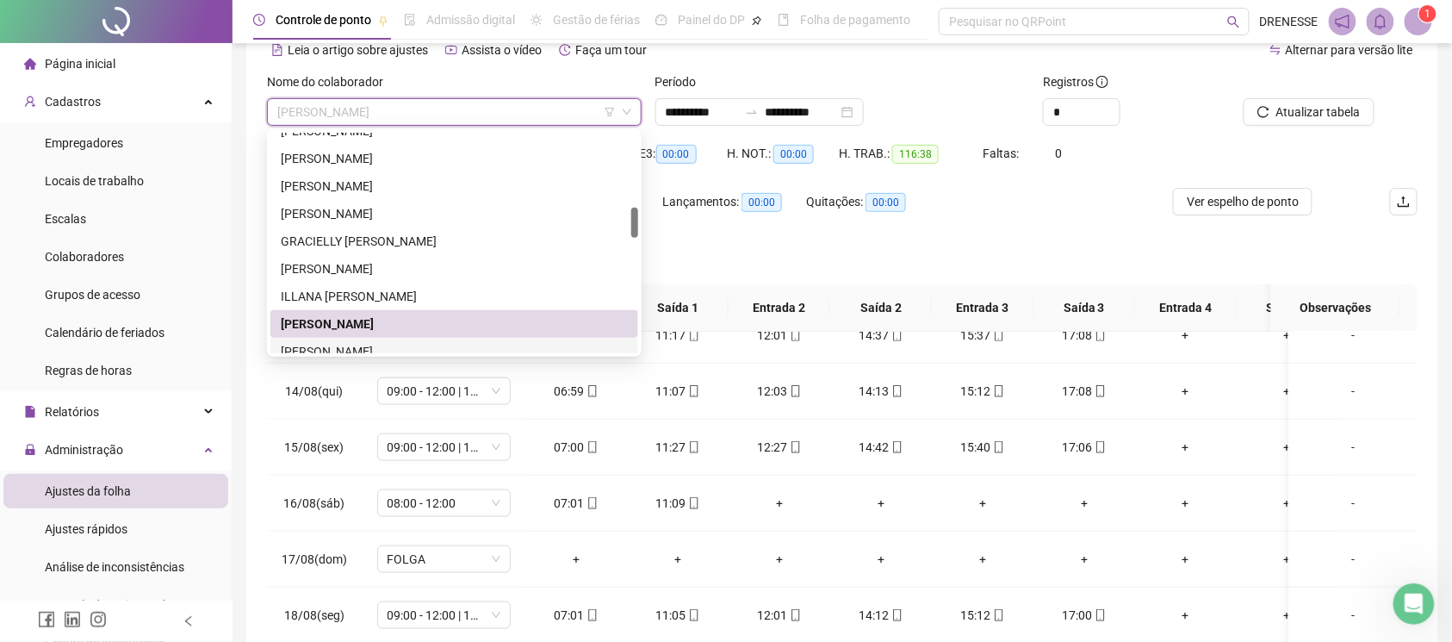
click at [363, 342] on div "[PERSON_NAME]" at bounding box center [454, 351] width 347 height 19
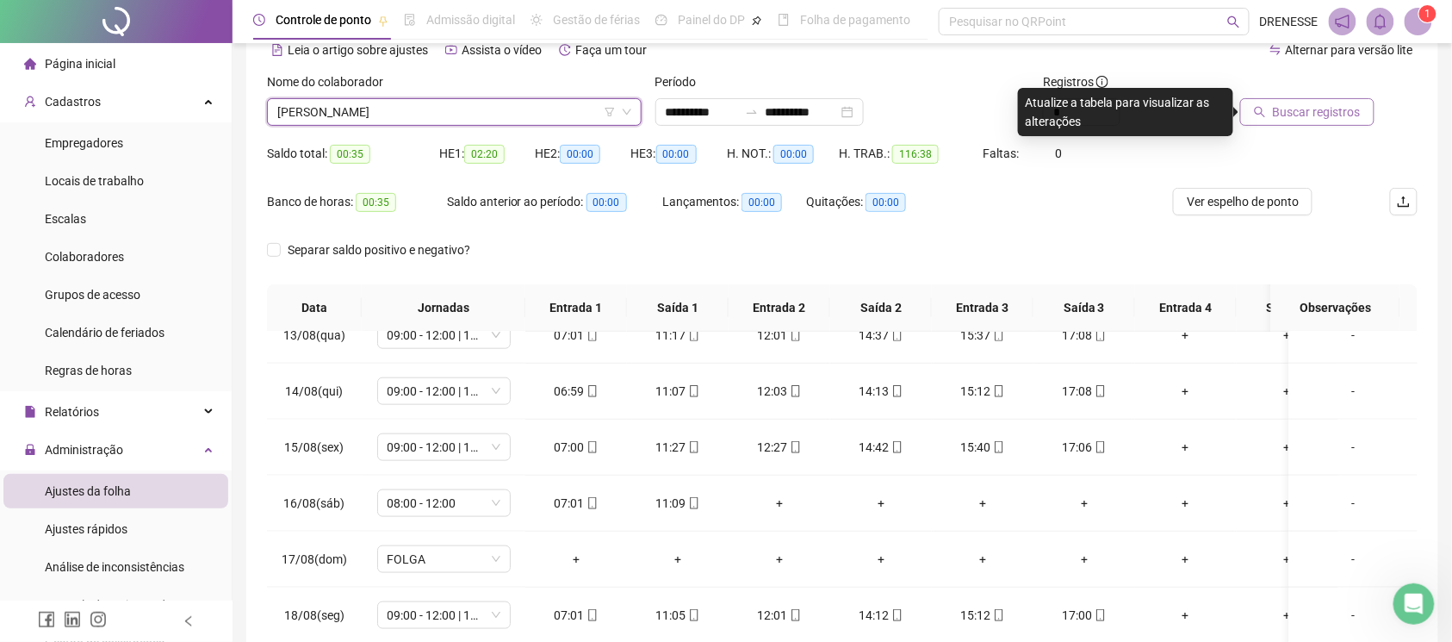
click at [1300, 109] on span "Buscar registros" at bounding box center [1317, 111] width 88 height 19
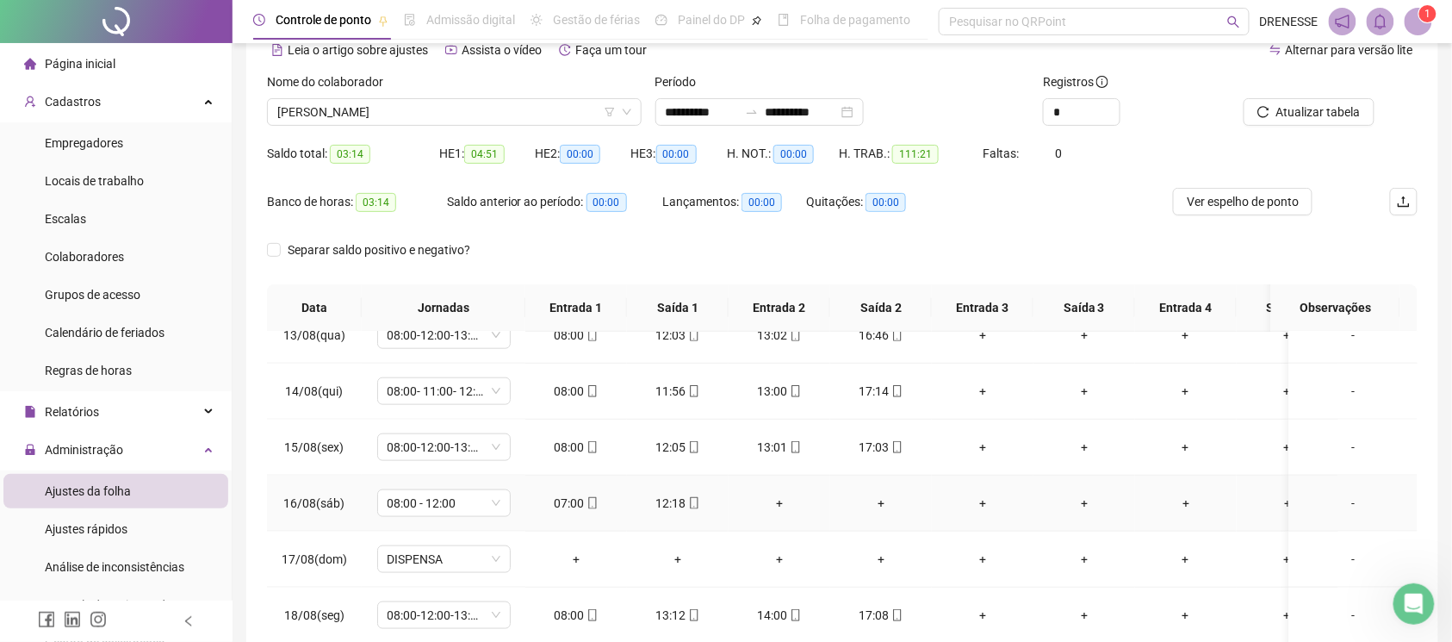
scroll to position [239, 0]
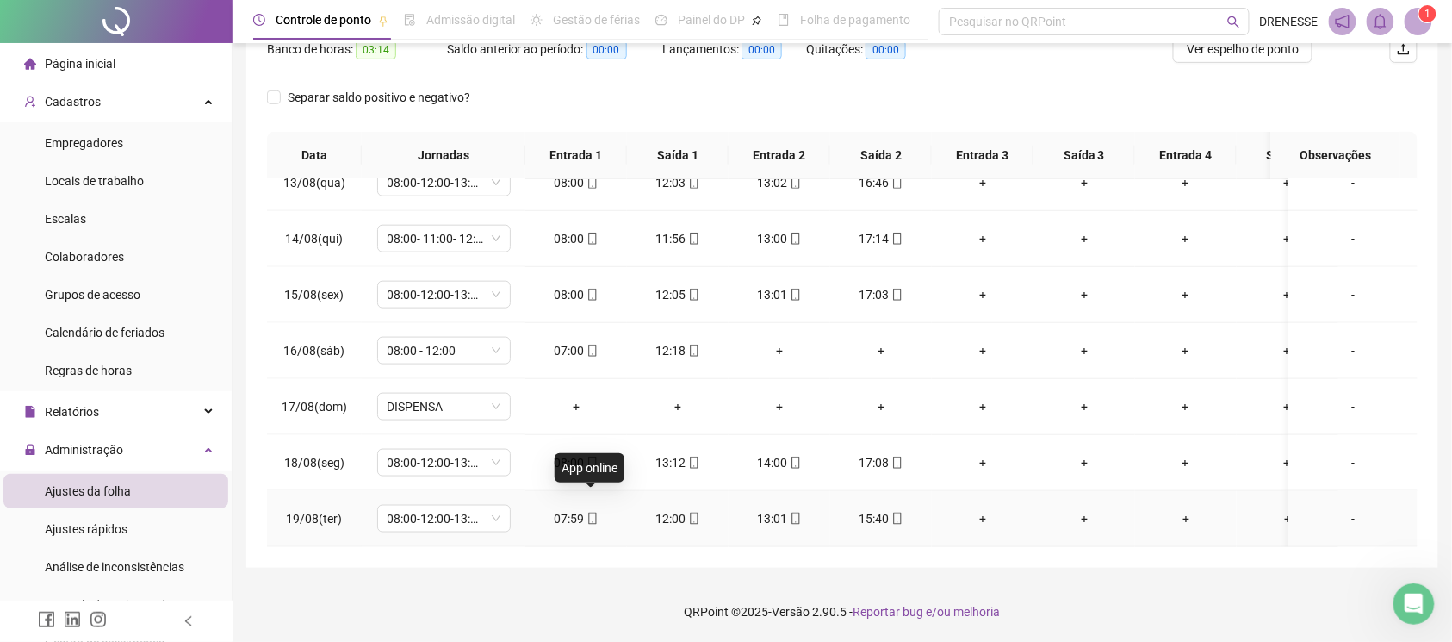
click at [586, 512] on icon "mobile" at bounding box center [592, 518] width 12 height 12
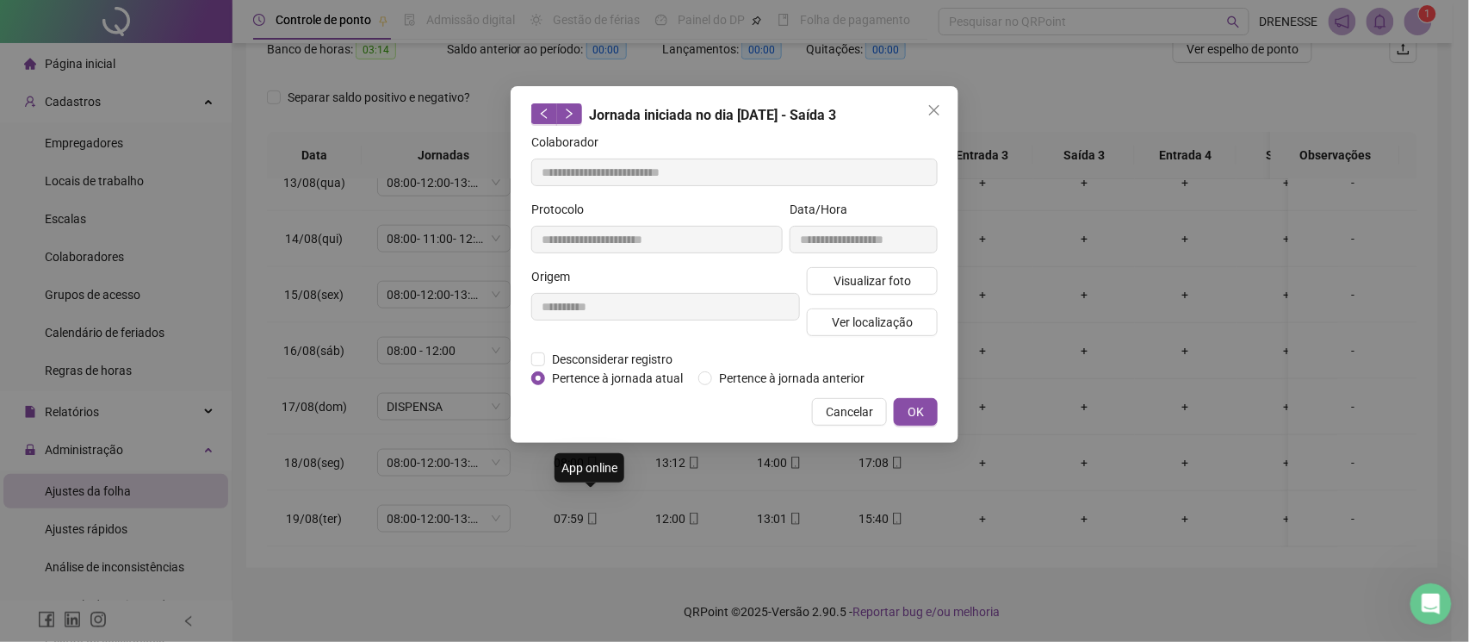
type input "**********"
click at [841, 288] on span "Visualizar foto" at bounding box center [873, 280] width 78 height 19
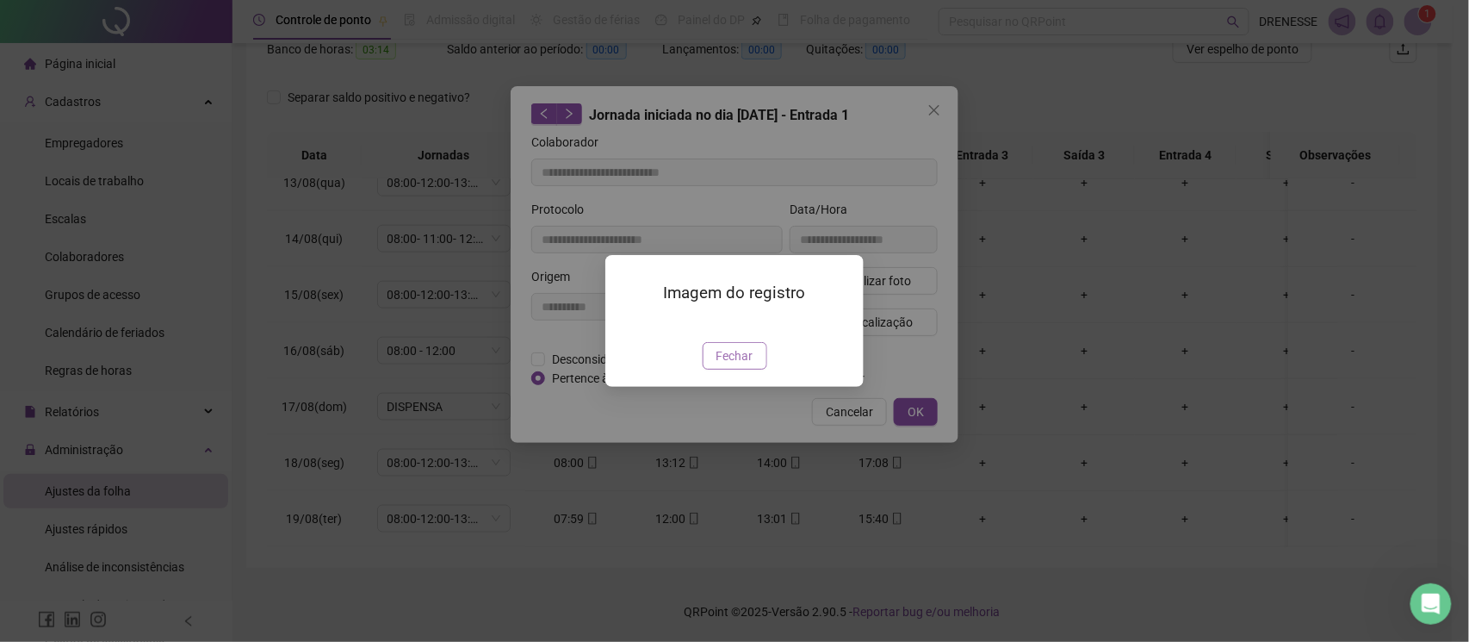
click at [729, 365] on span "Fechar" at bounding box center [735, 355] width 37 height 19
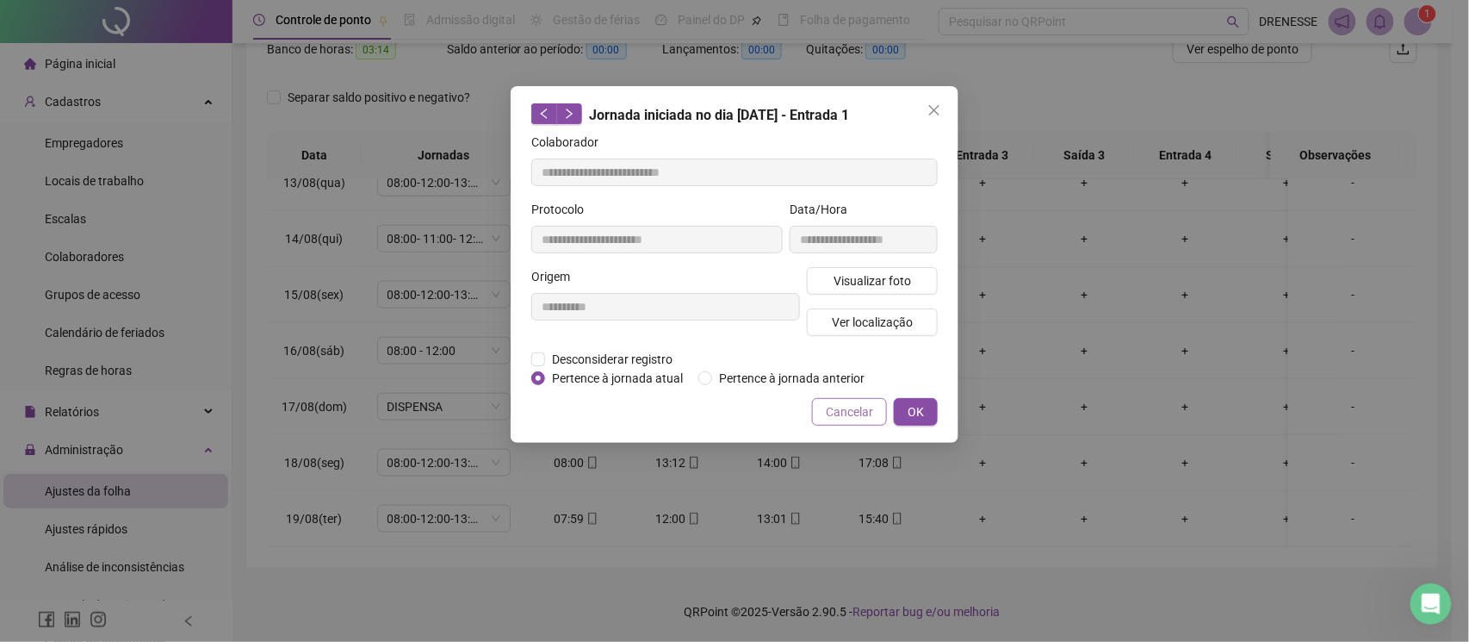
click at [851, 406] on span "Cancelar" at bounding box center [849, 411] width 47 height 19
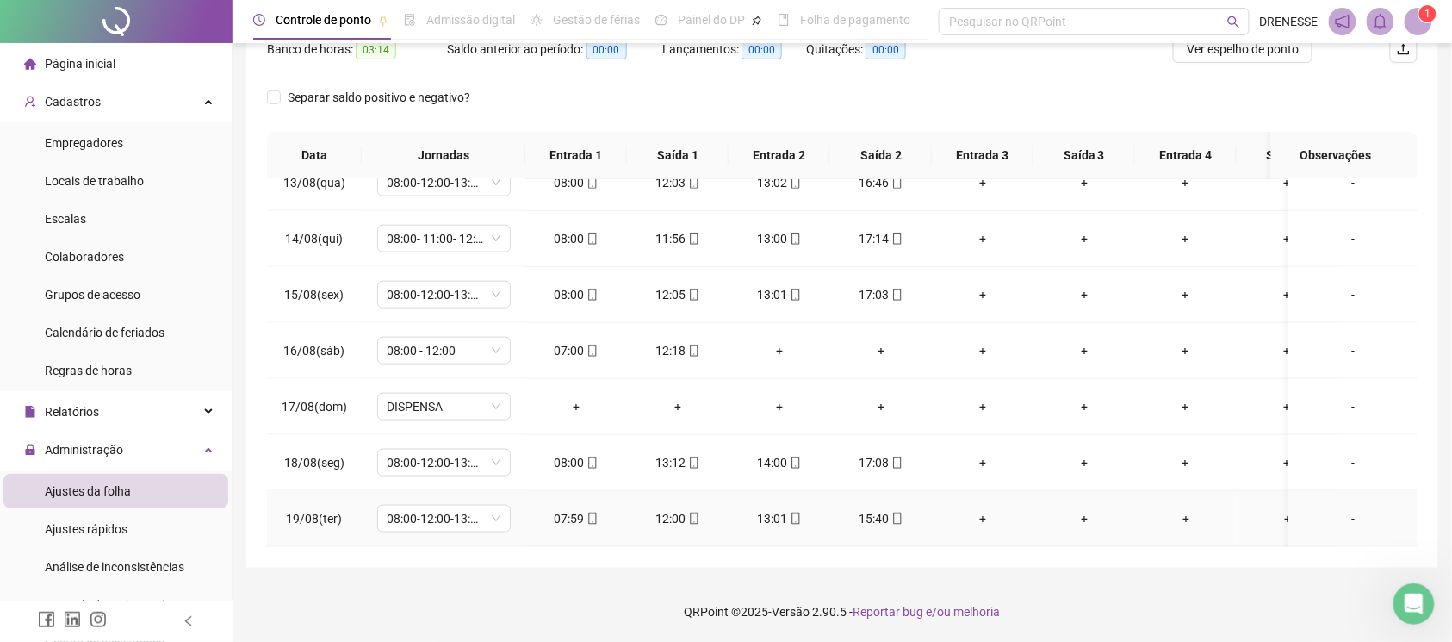
click at [893, 512] on icon "mobile" at bounding box center [897, 518] width 12 height 12
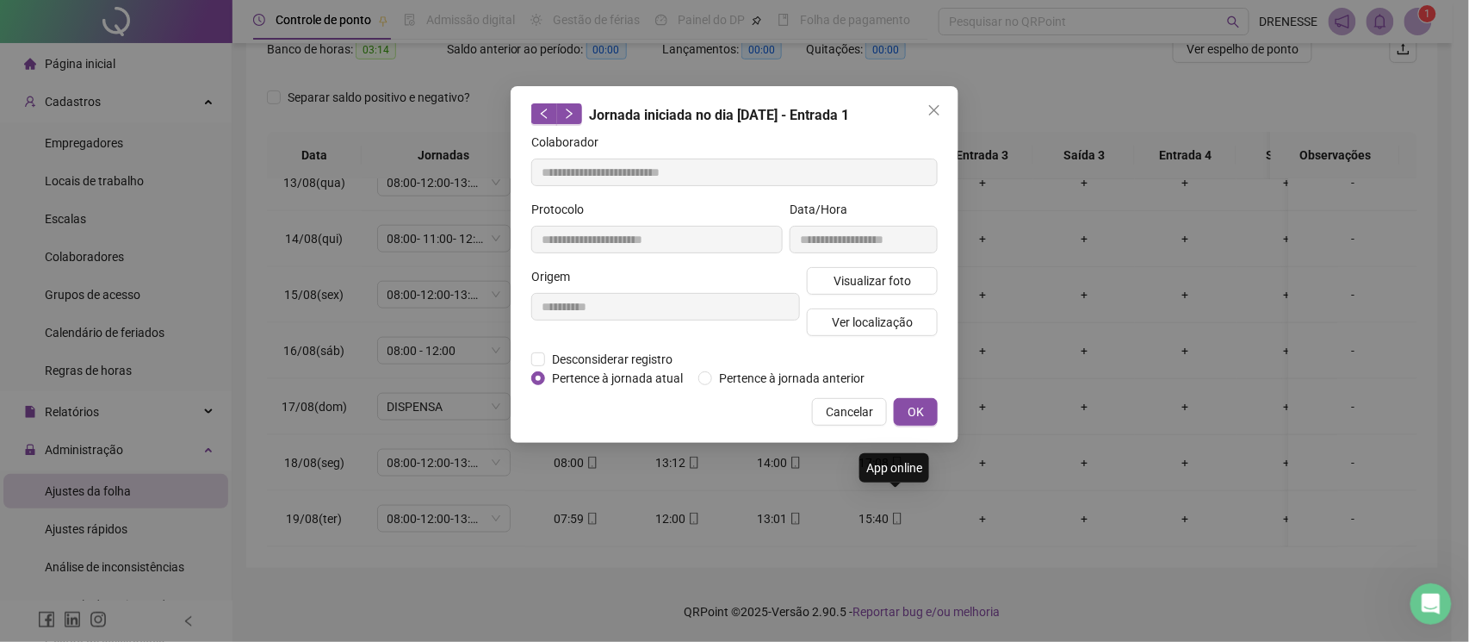
type input "**********"
click at [859, 284] on span "Visualizar foto" at bounding box center [873, 280] width 78 height 19
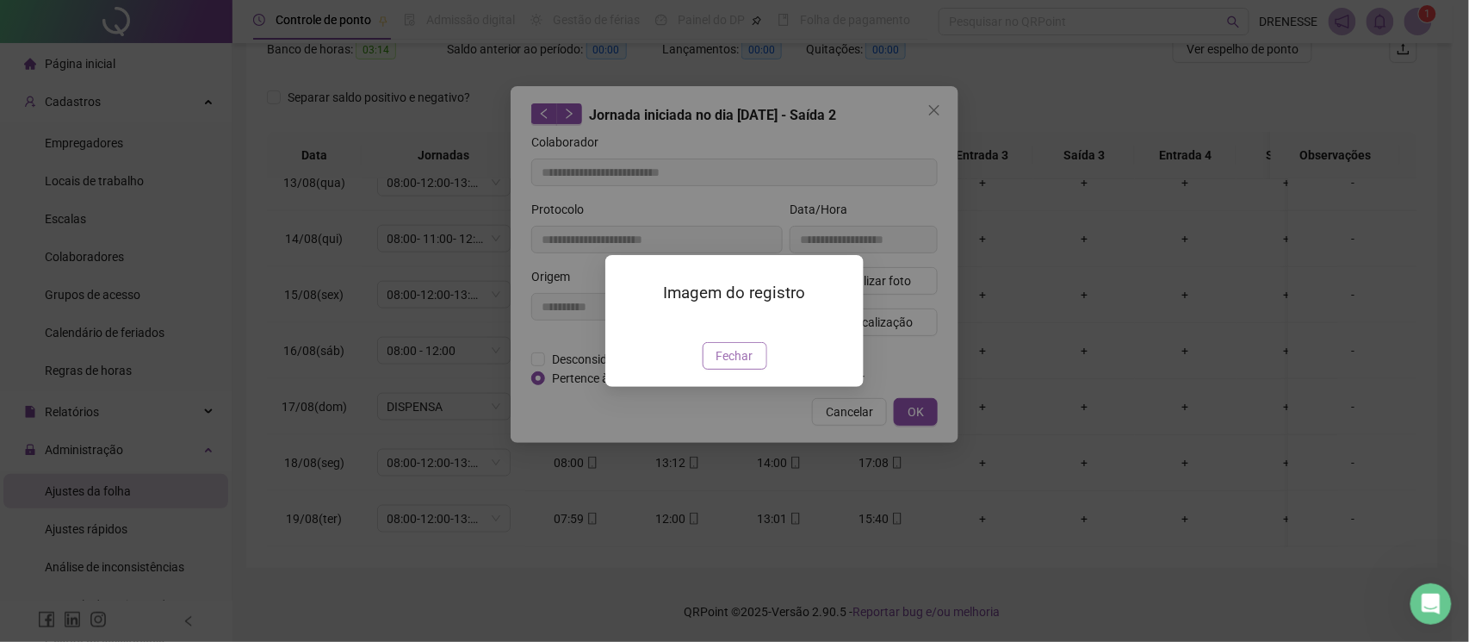
click at [746, 365] on span "Fechar" at bounding box center [735, 355] width 37 height 19
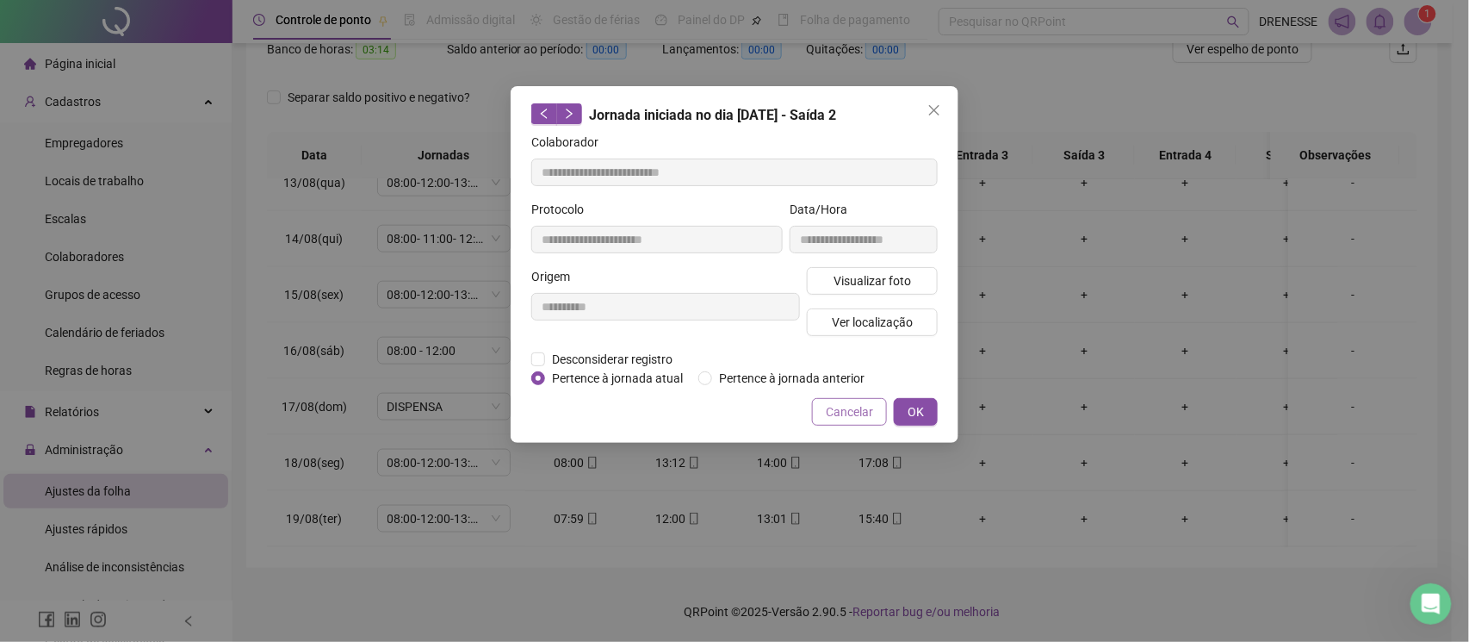
click at [846, 405] on span "Cancelar" at bounding box center [849, 411] width 47 height 19
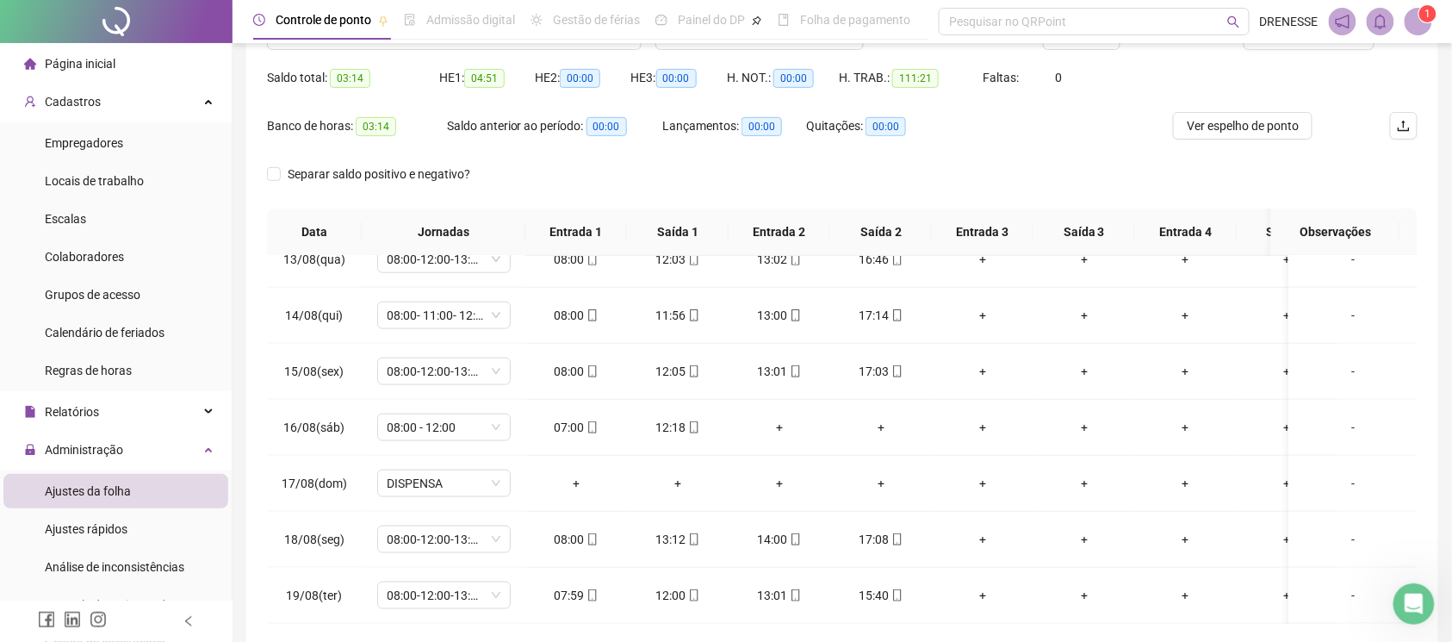
scroll to position [9, 0]
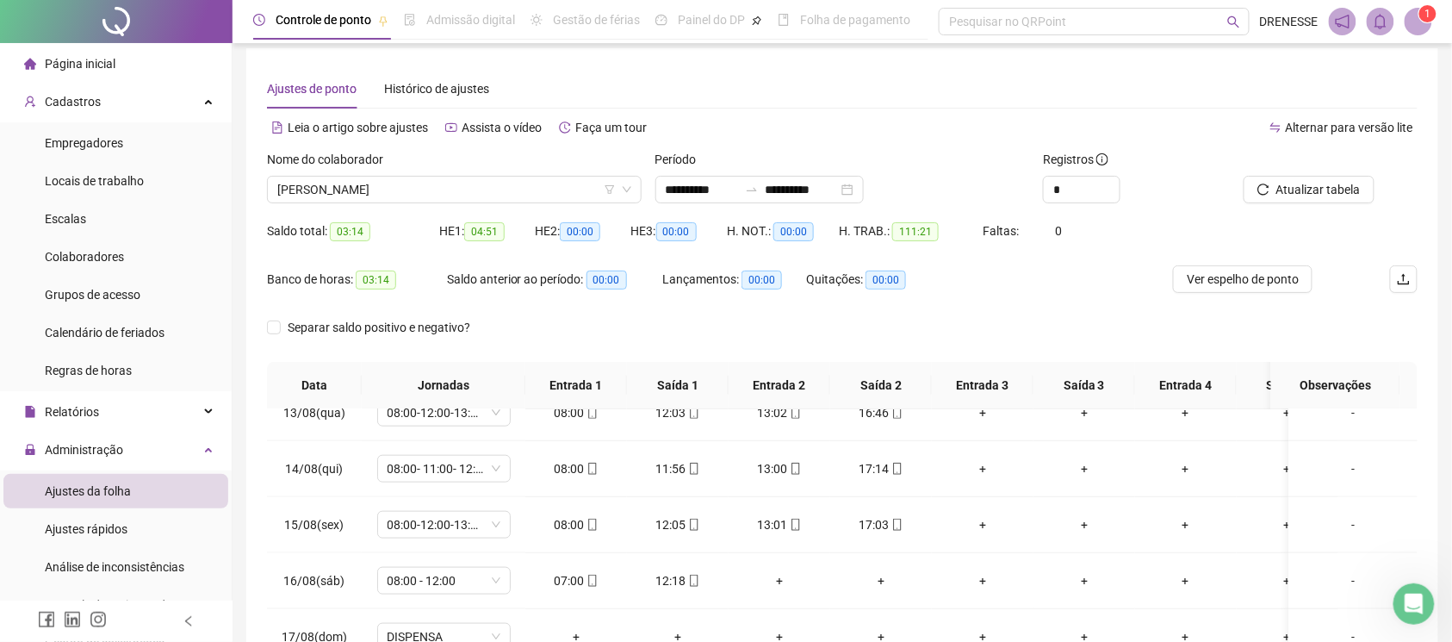
click at [429, 171] on div "Nome do colaborador" at bounding box center [454, 163] width 375 height 26
click at [431, 197] on span "[PERSON_NAME]" at bounding box center [454, 190] width 354 height 26
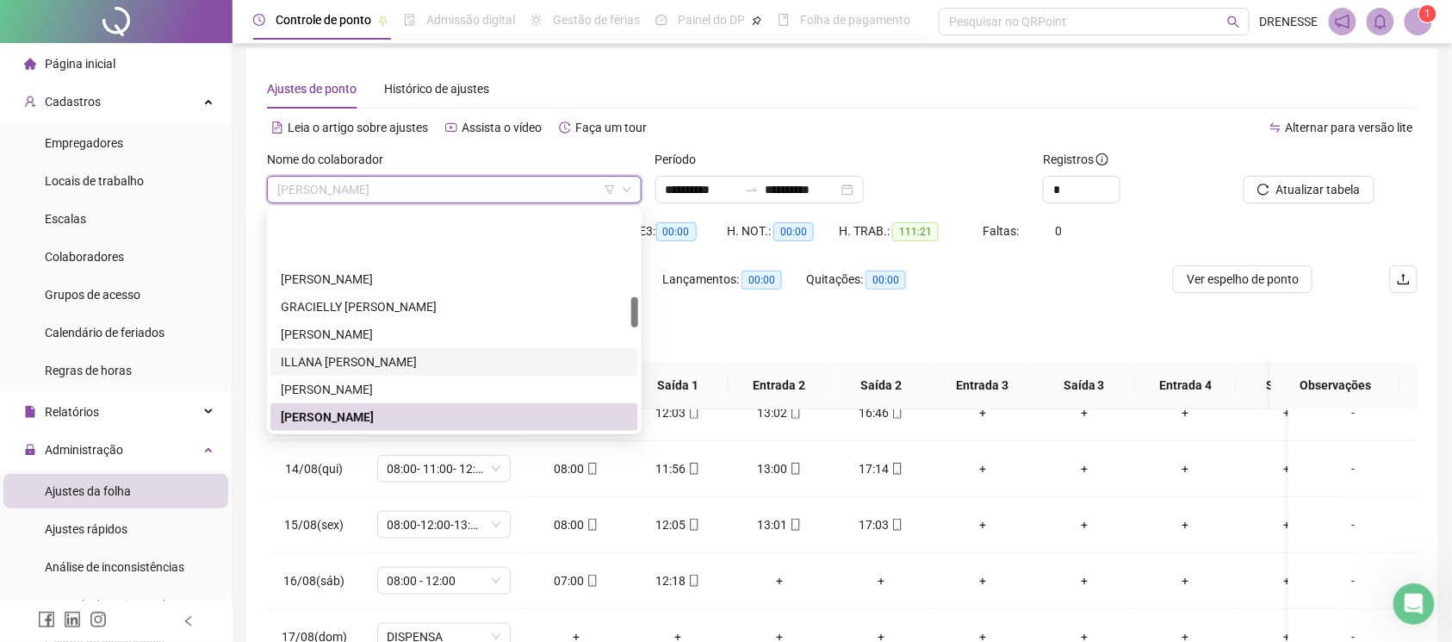
scroll to position [628, 0]
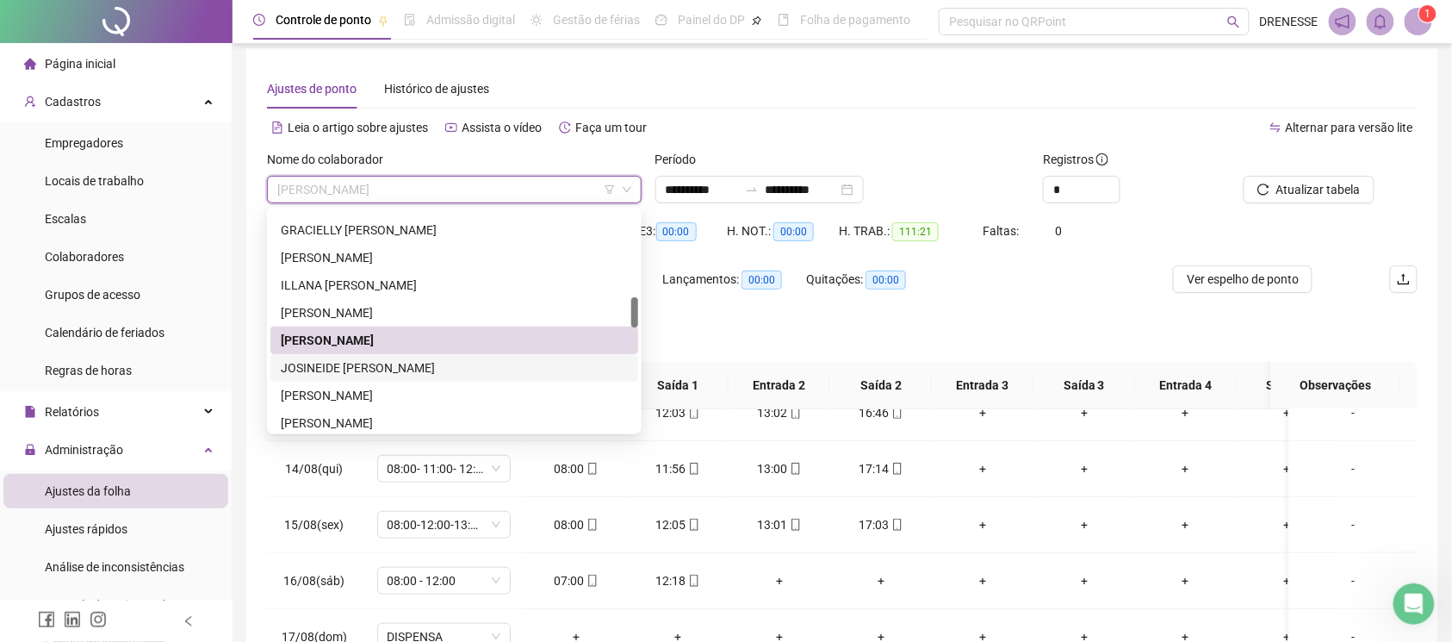
click at [389, 362] on div "JOSINEIDE [PERSON_NAME]" at bounding box center [454, 367] width 347 height 19
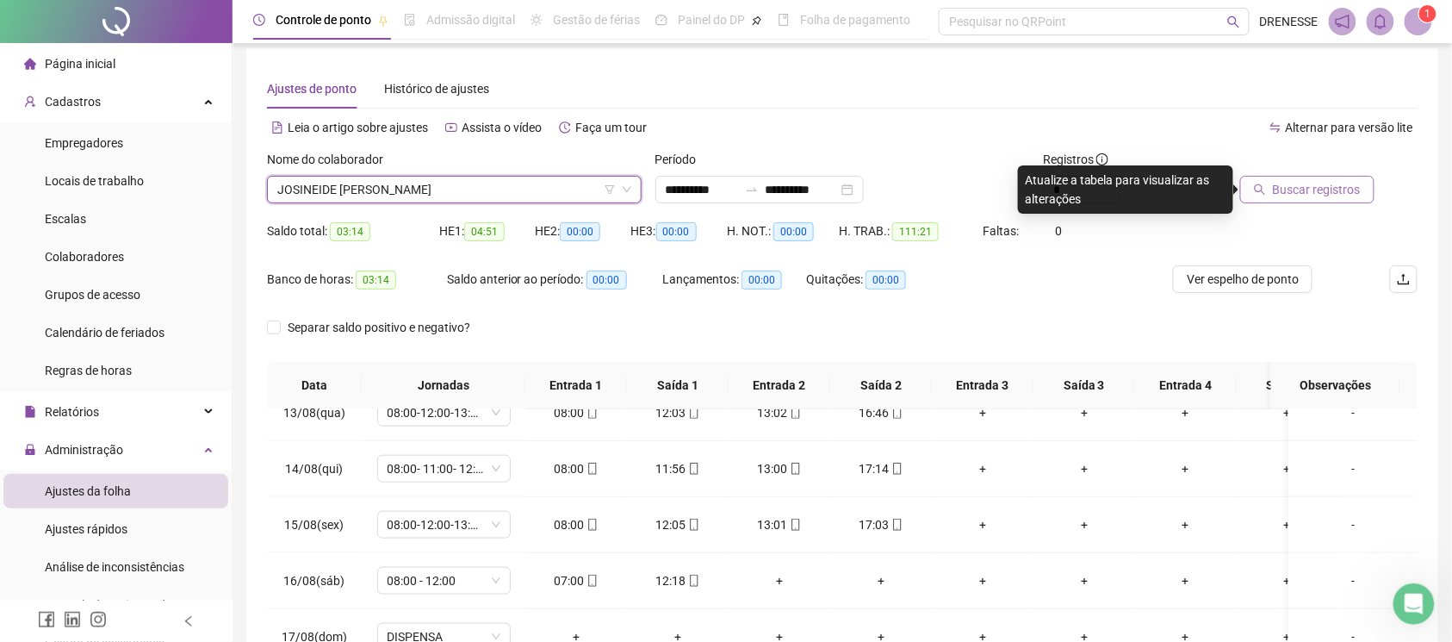
click at [1290, 183] on span "Buscar registros" at bounding box center [1317, 189] width 88 height 19
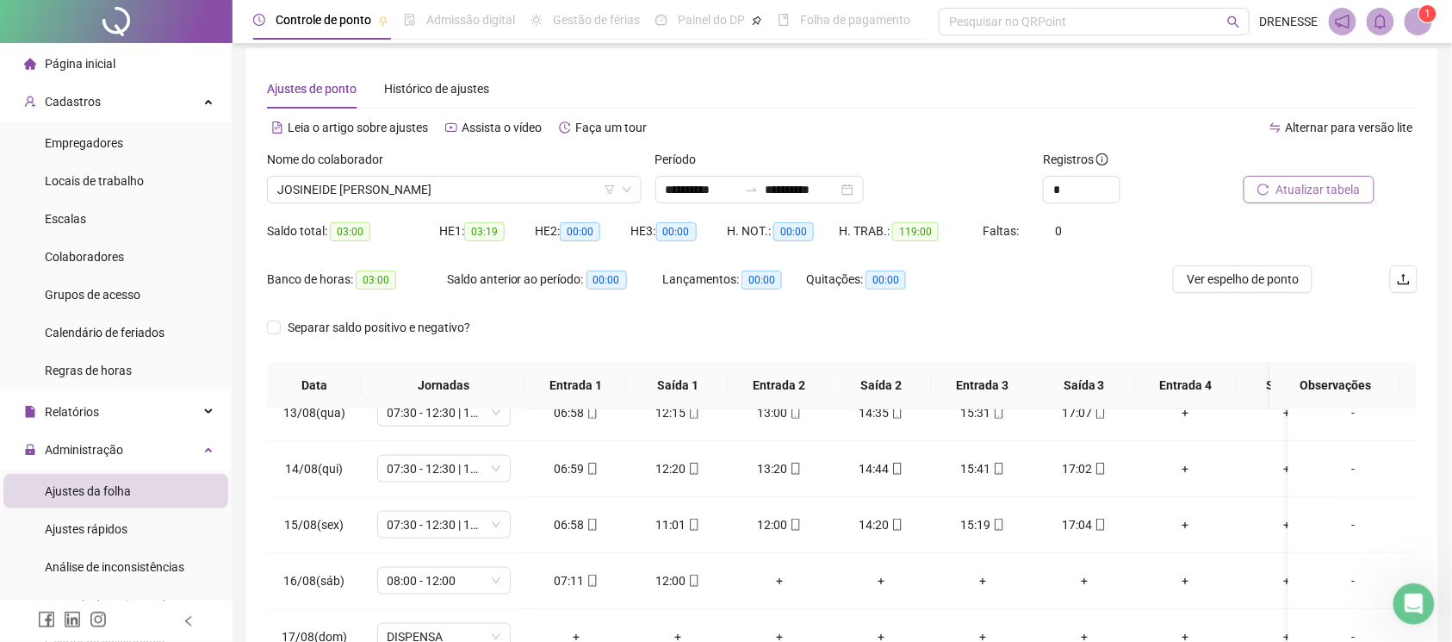
scroll to position [239, 0]
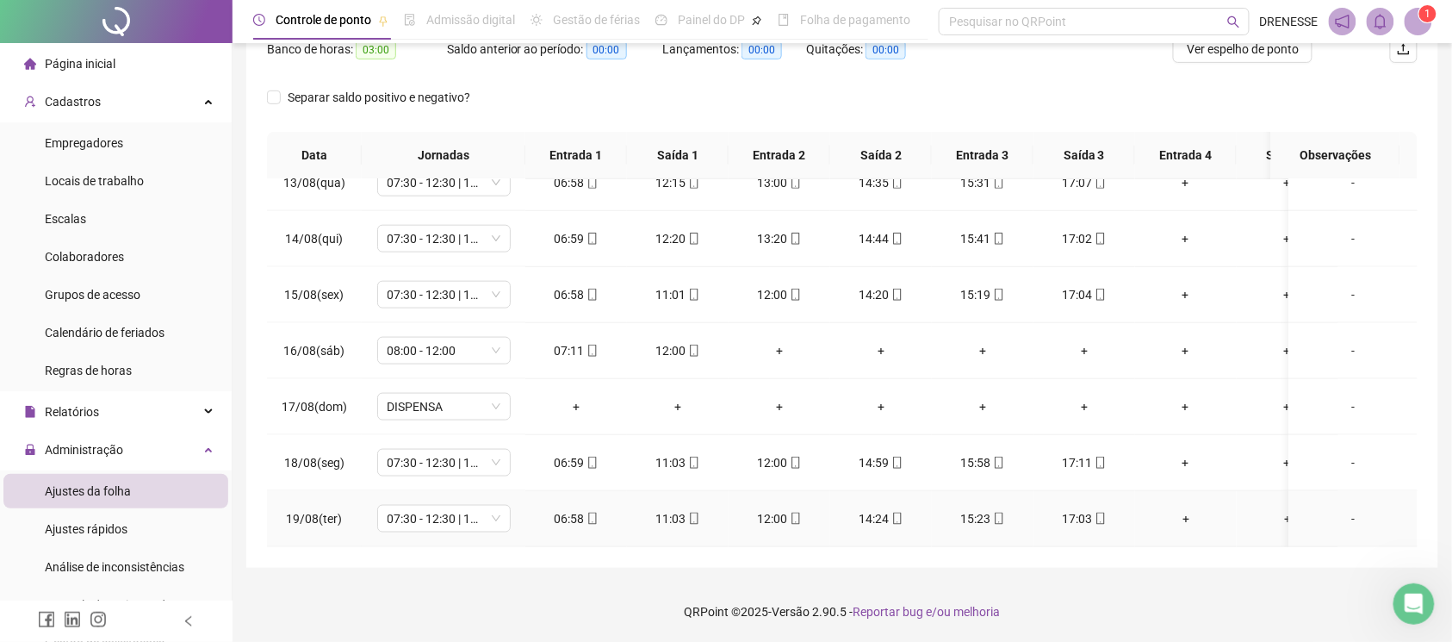
click at [598, 509] on div "06:58" at bounding box center [576, 518] width 74 height 19
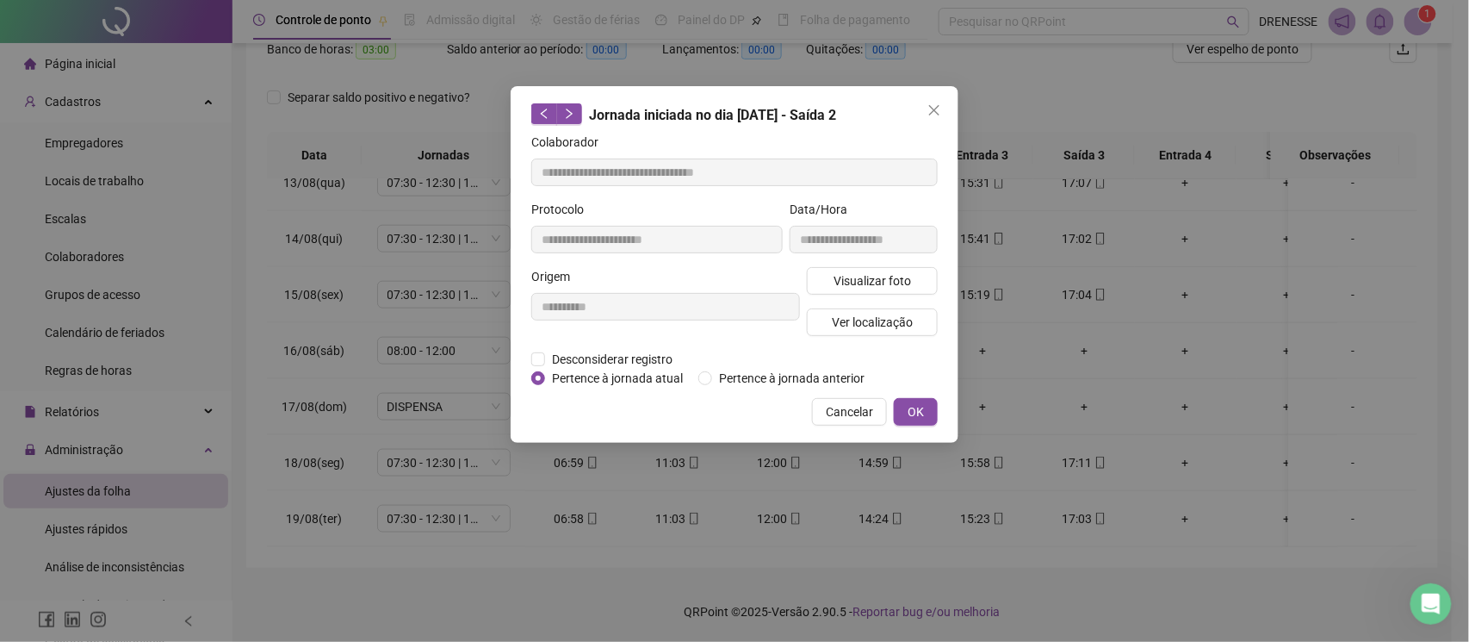
type input "**********"
click at [876, 276] on span "Visualizar foto" at bounding box center [873, 280] width 78 height 19
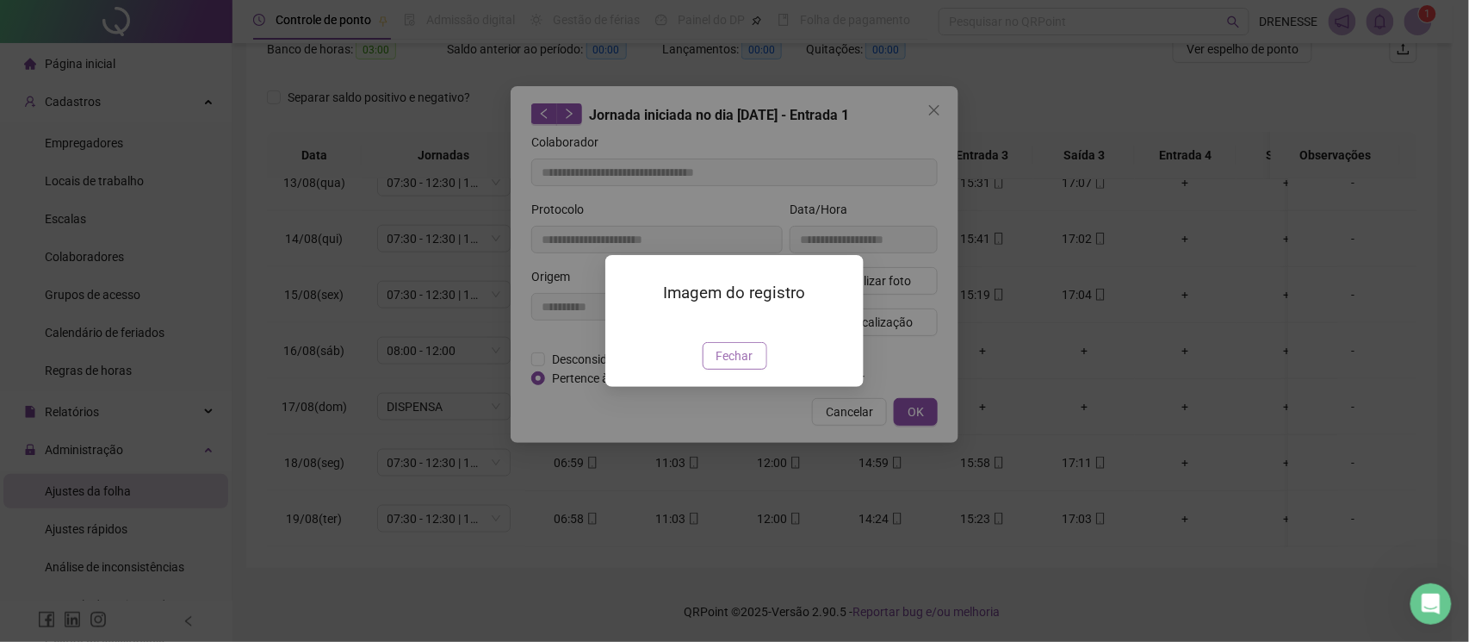
click at [731, 365] on span "Fechar" at bounding box center [735, 355] width 37 height 19
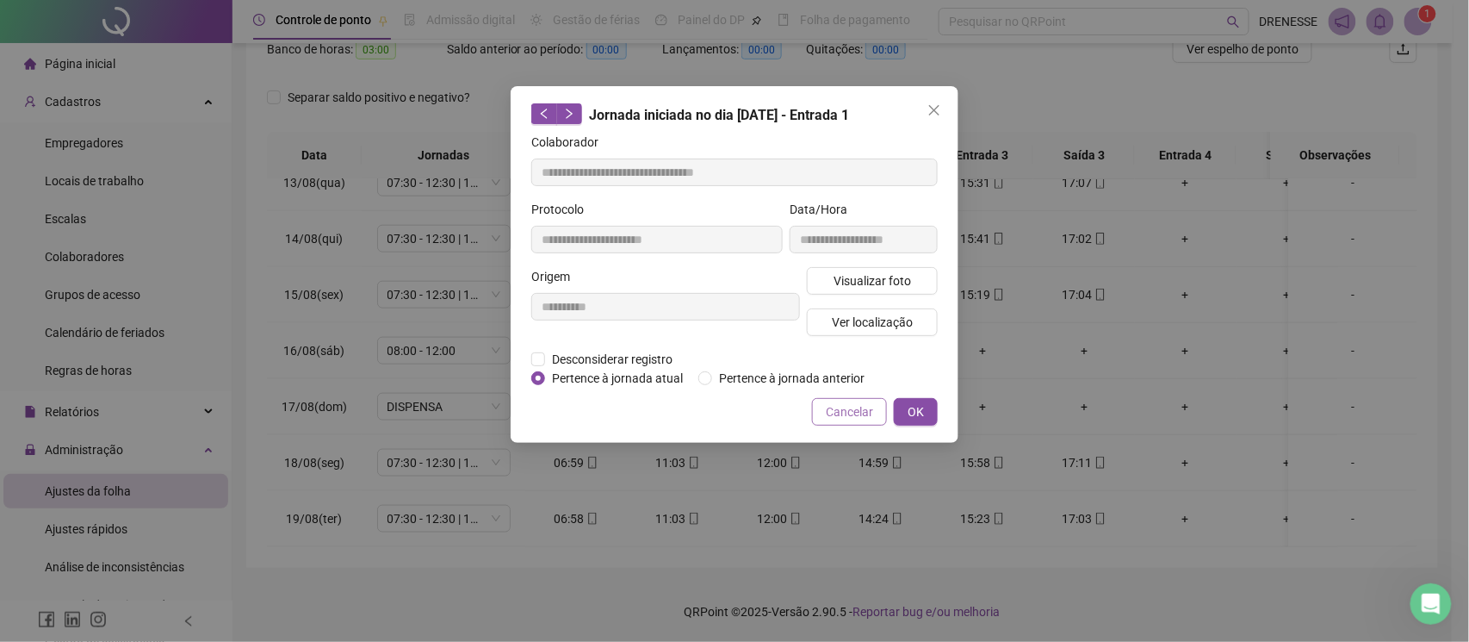
click at [835, 405] on span "Cancelar" at bounding box center [849, 411] width 47 height 19
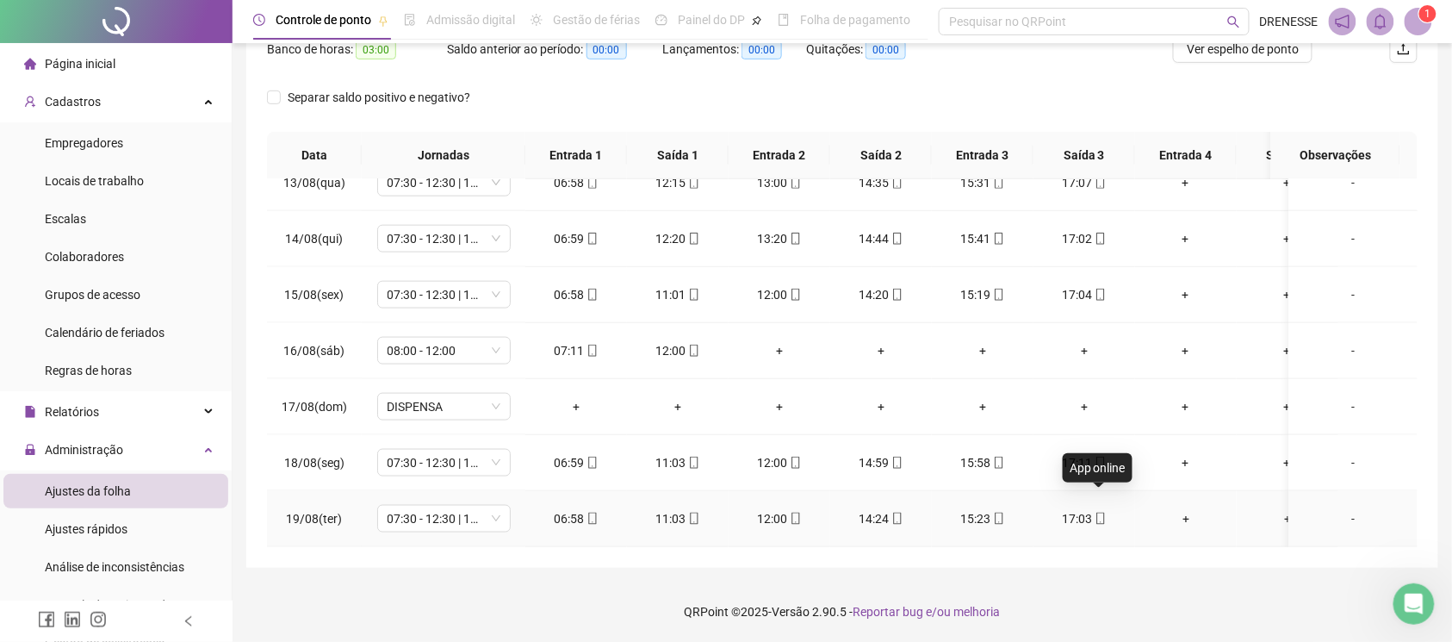
click at [1101, 512] on icon "mobile" at bounding box center [1101, 518] width 12 height 12
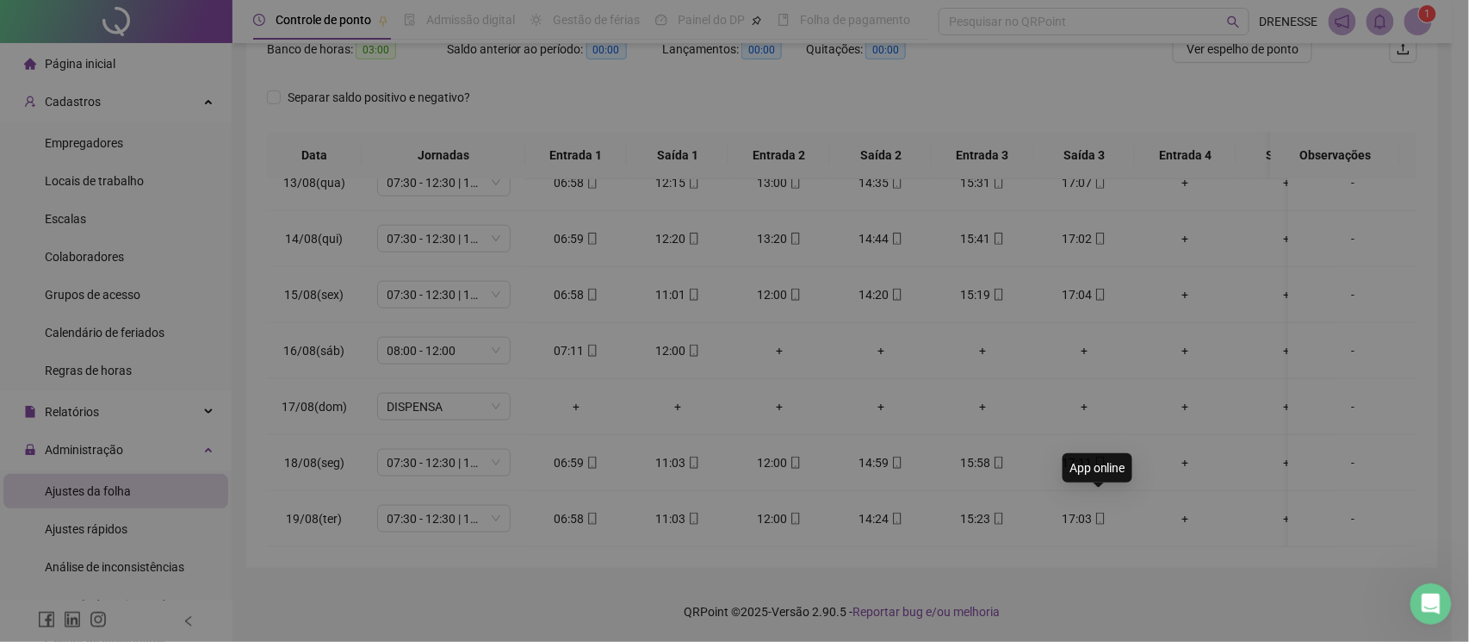
type input "**********"
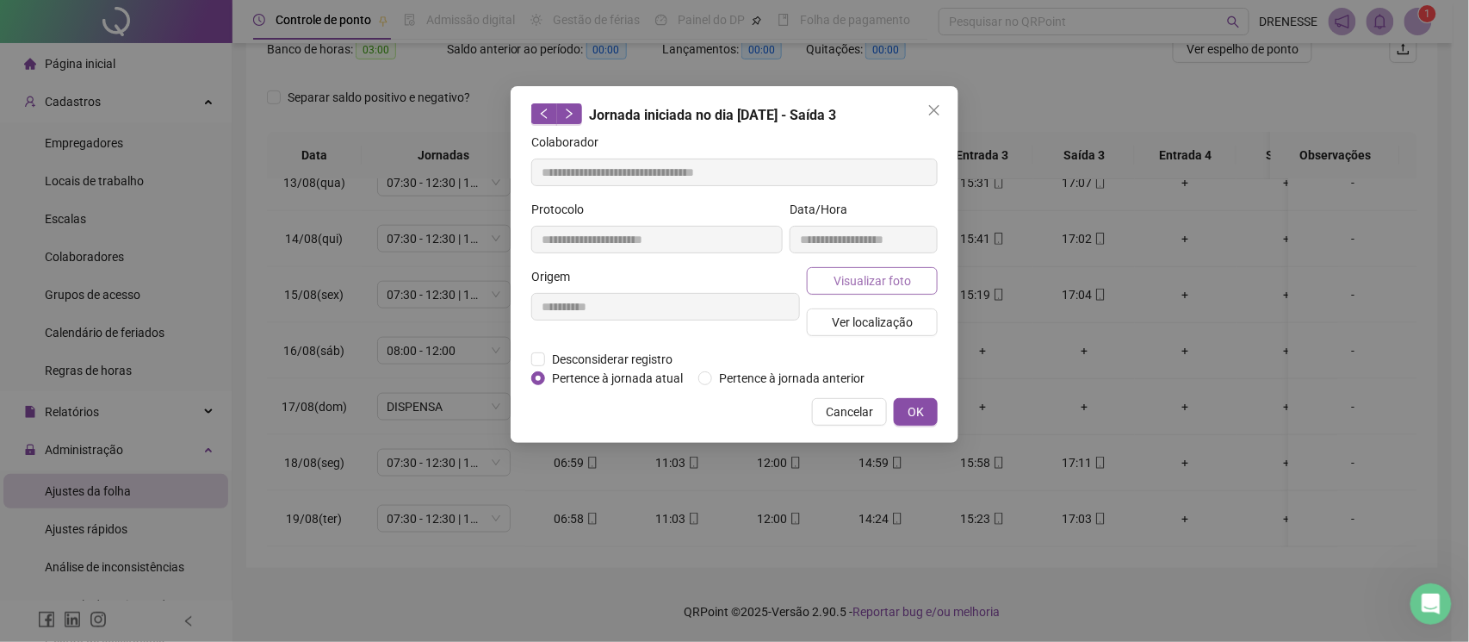
click at [890, 283] on span "Visualizar foto" at bounding box center [873, 280] width 78 height 19
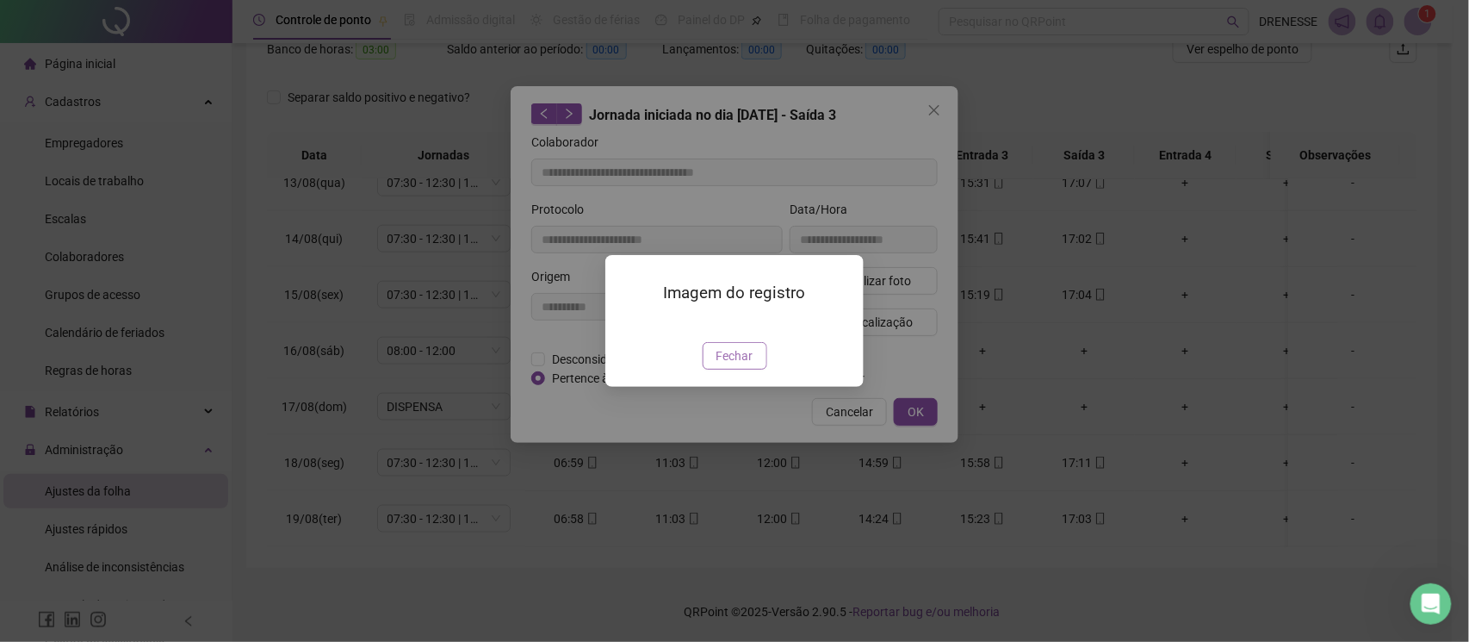
click at [729, 369] on button "Fechar" at bounding box center [735, 356] width 65 height 28
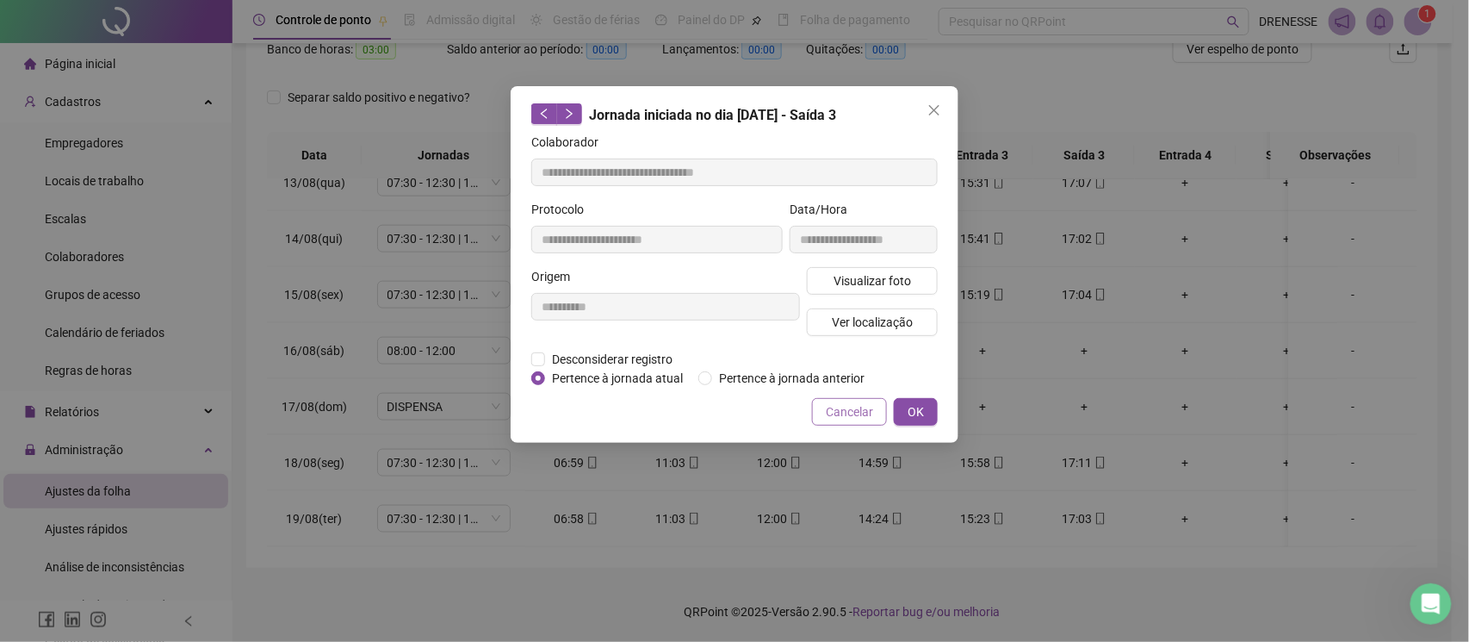
click at [847, 408] on span "Cancelar" at bounding box center [849, 411] width 47 height 19
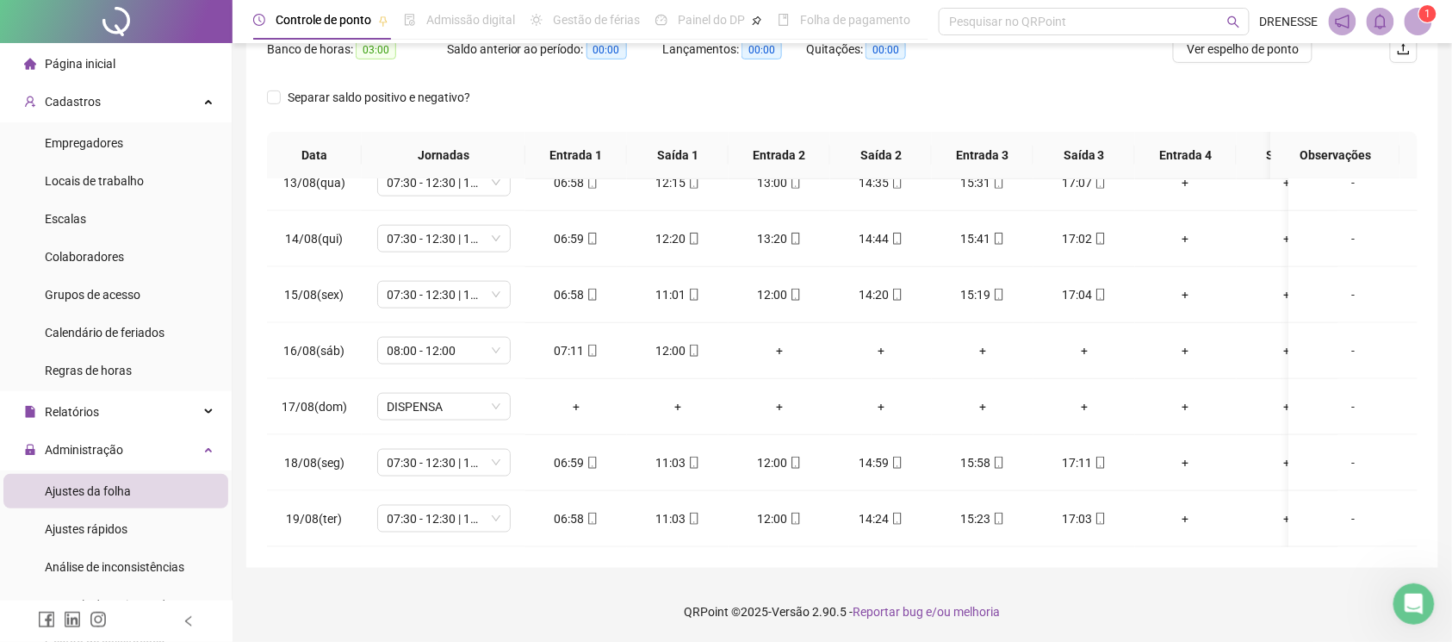
scroll to position [86, 0]
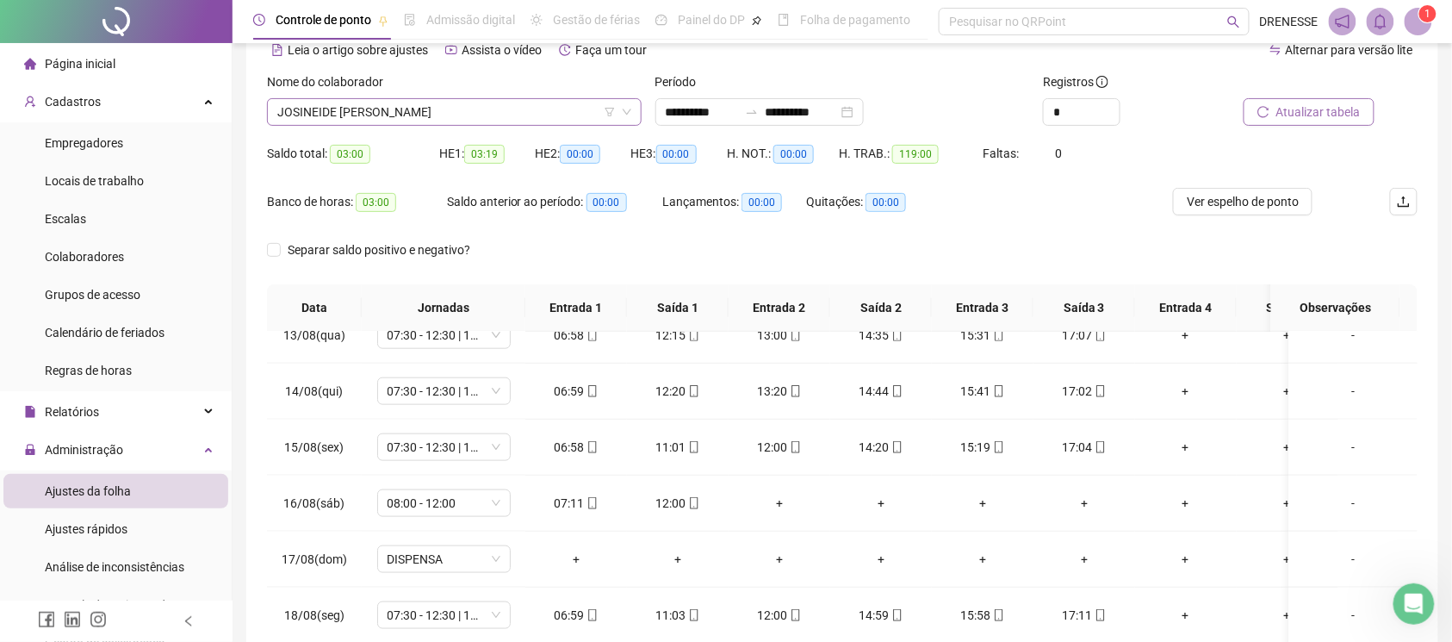
click at [508, 119] on span "JOSINEIDE [PERSON_NAME]" at bounding box center [454, 112] width 354 height 26
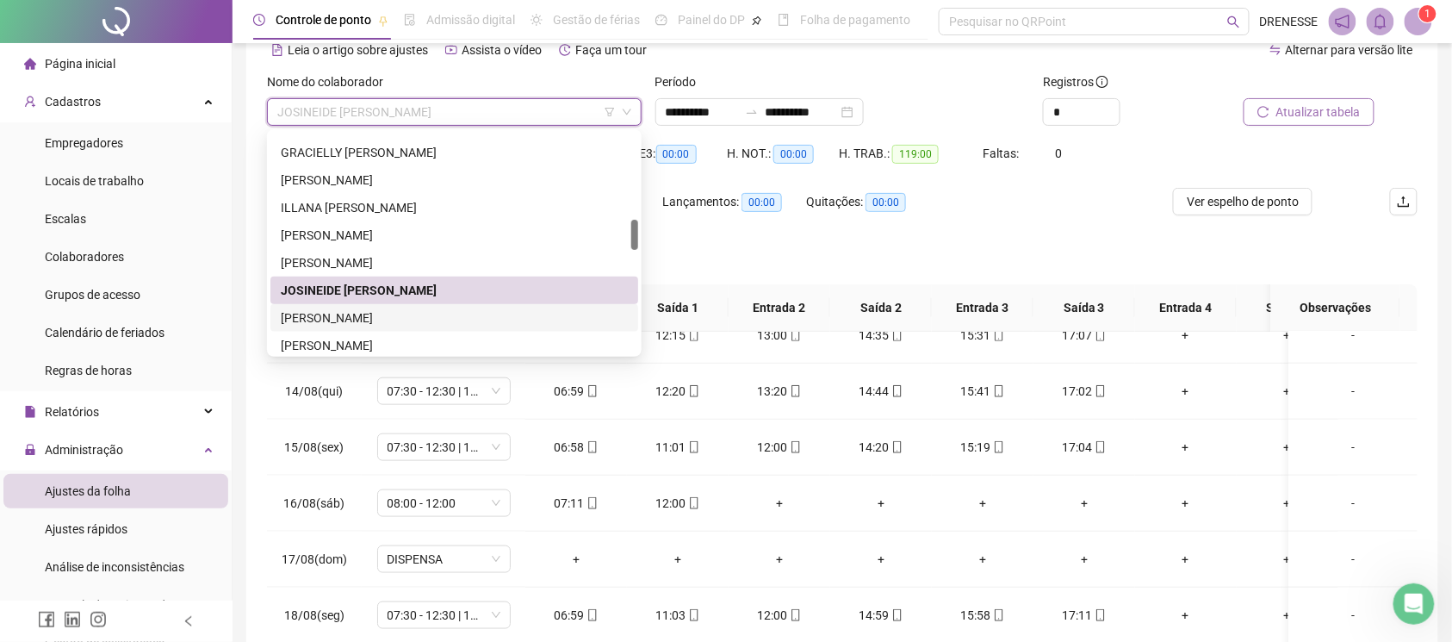
click at [425, 322] on div "[PERSON_NAME]" at bounding box center [454, 317] width 347 height 19
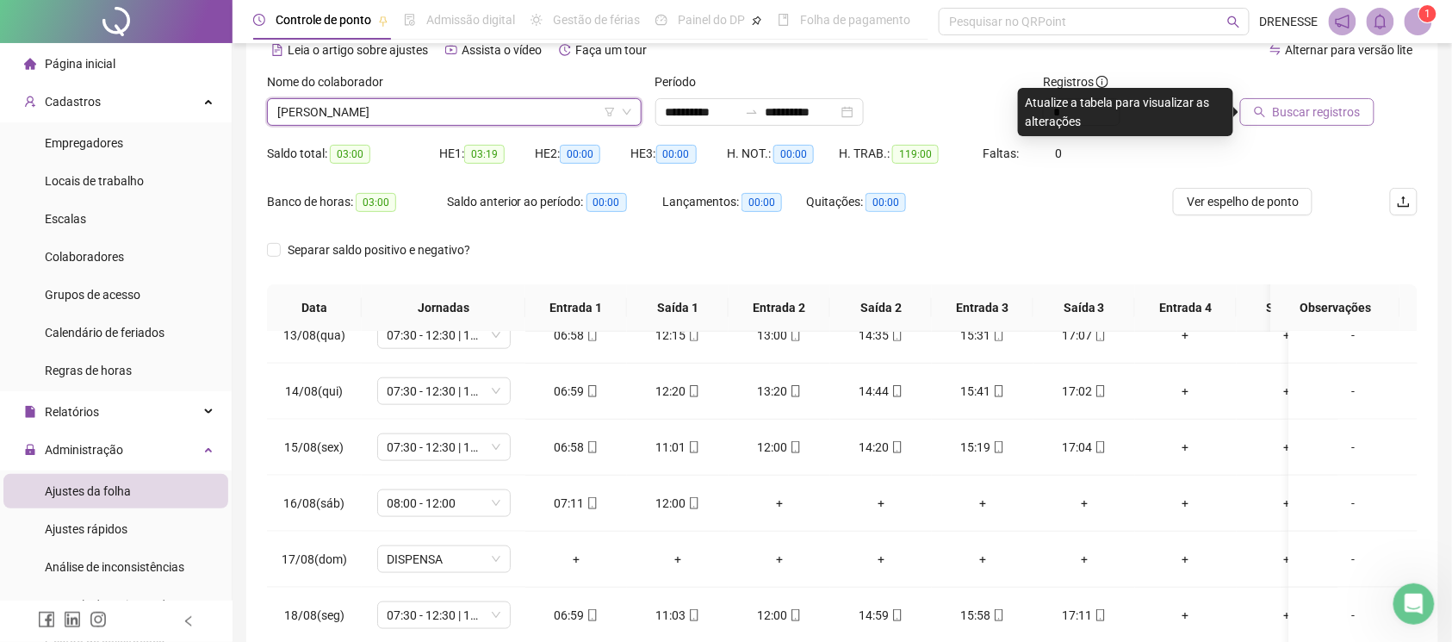
click at [1271, 115] on button "Buscar registros" at bounding box center [1307, 112] width 134 height 28
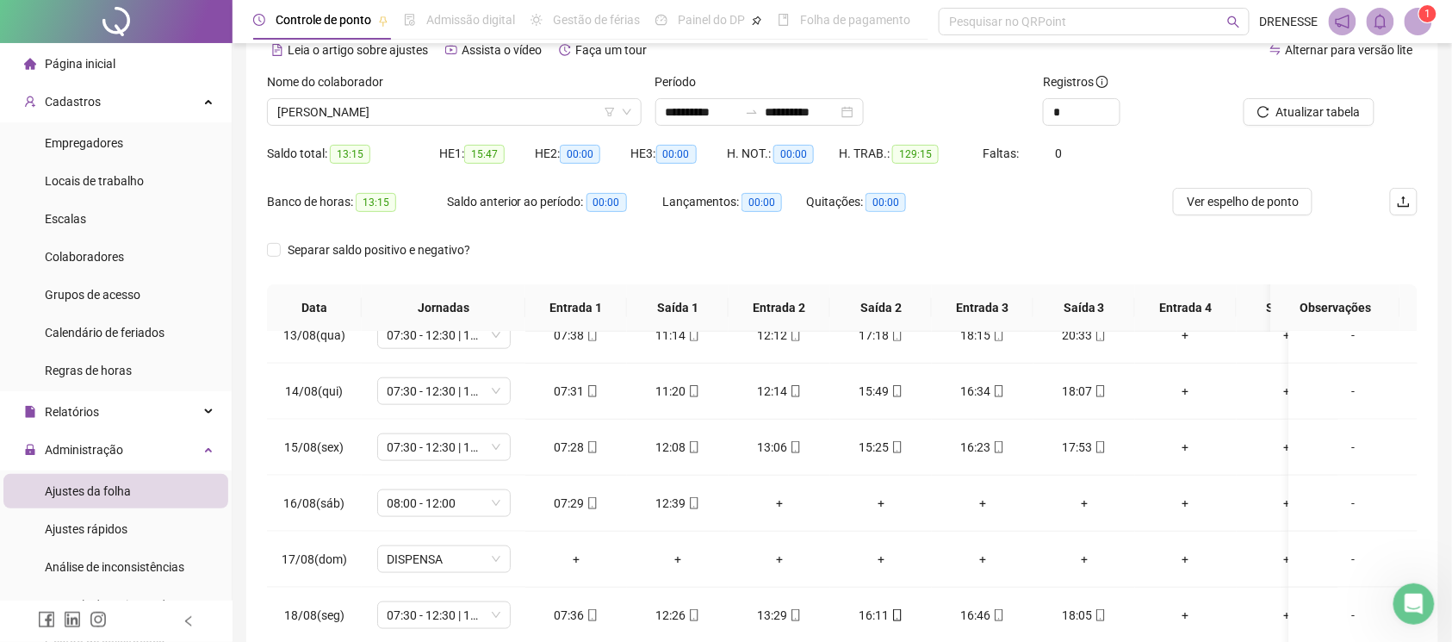
scroll to position [239, 0]
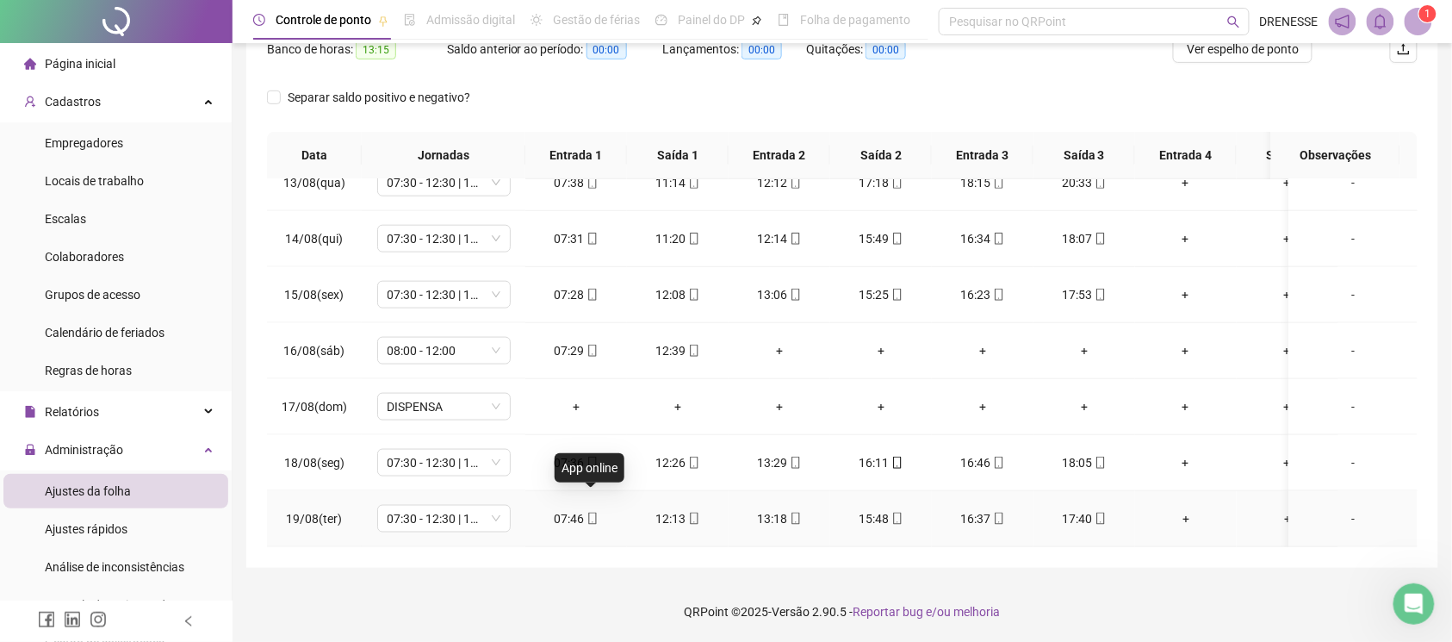
click at [591, 512] on span at bounding box center [592, 519] width 14 height 14
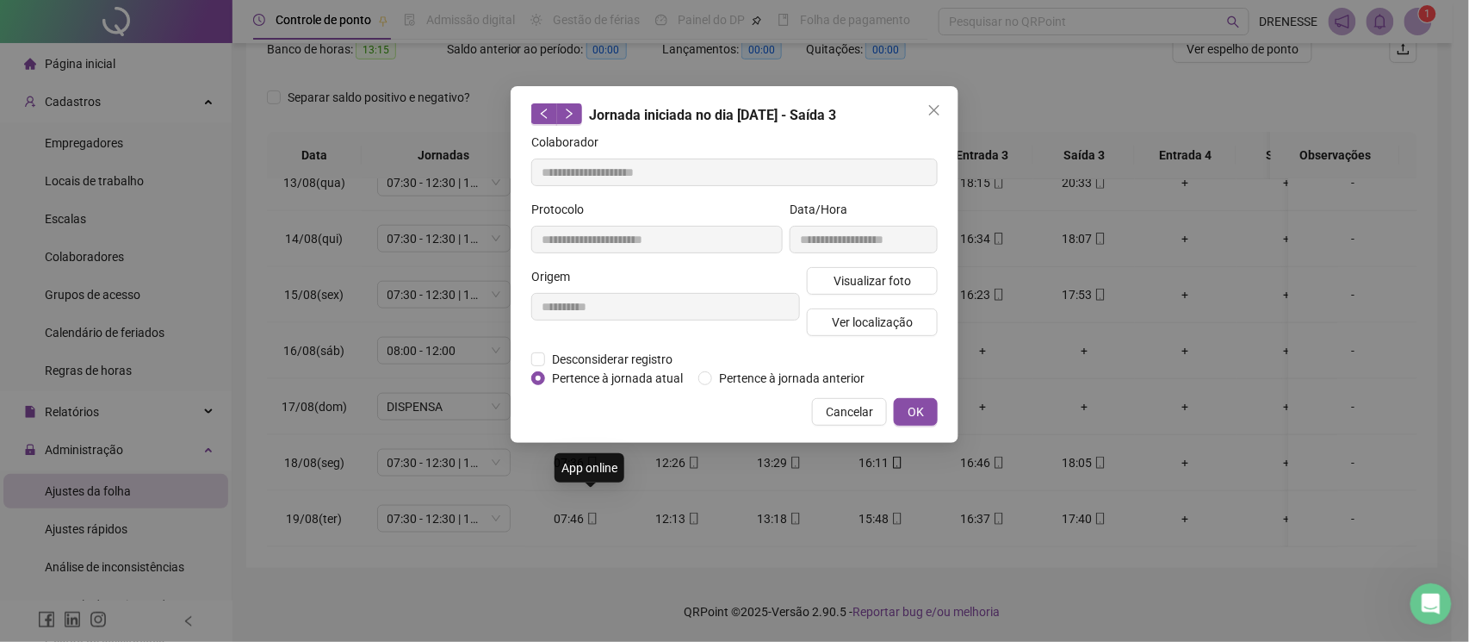
type input "**********"
click at [889, 277] on span "Visualizar foto" at bounding box center [873, 280] width 78 height 19
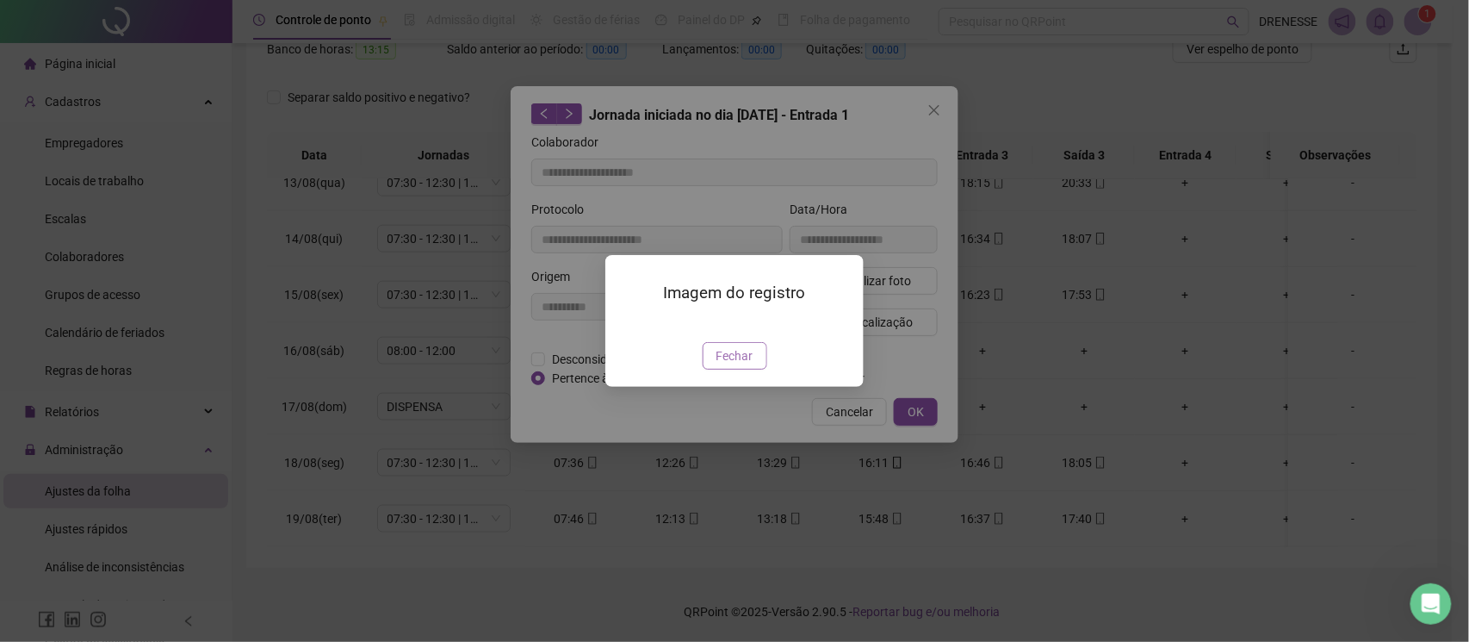
click at [718, 369] on button "Fechar" at bounding box center [735, 356] width 65 height 28
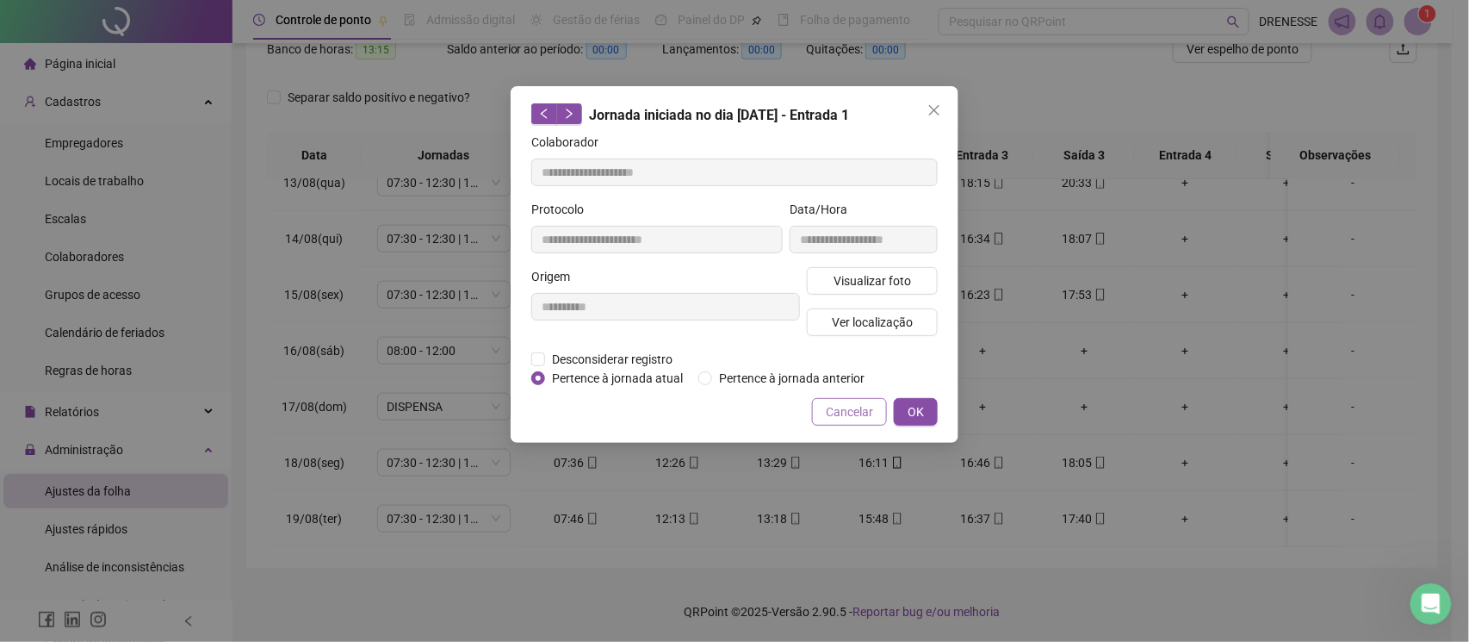
click at [837, 407] on span "Cancelar" at bounding box center [849, 411] width 47 height 19
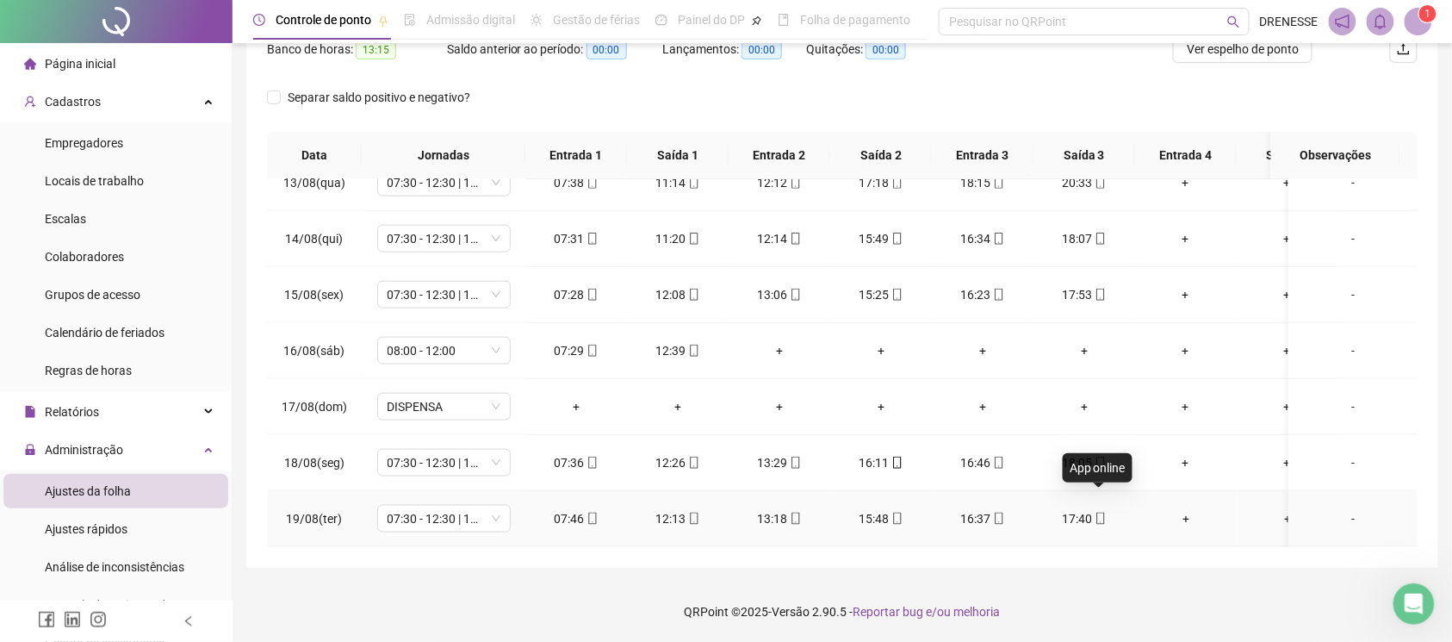
click at [1093, 512] on span "mobile" at bounding box center [1100, 518] width 14 height 12
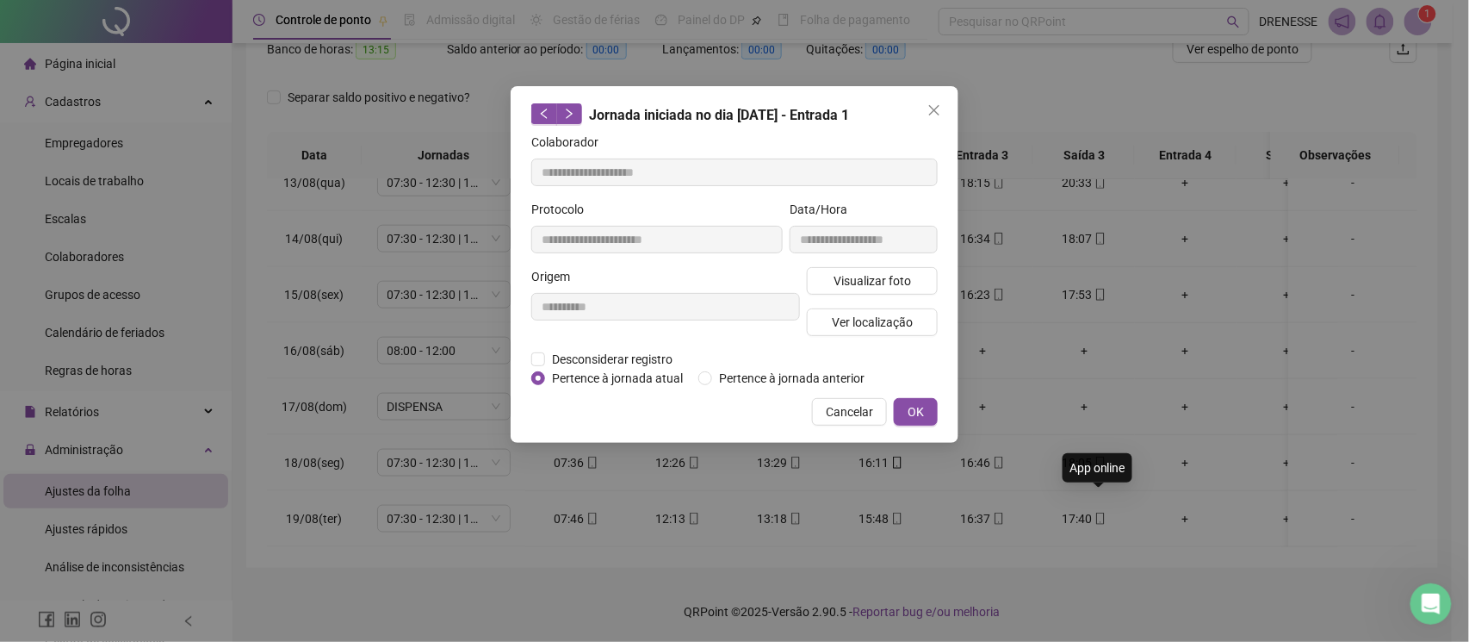
type input "**********"
click at [899, 286] on span "Visualizar foto" at bounding box center [873, 280] width 78 height 19
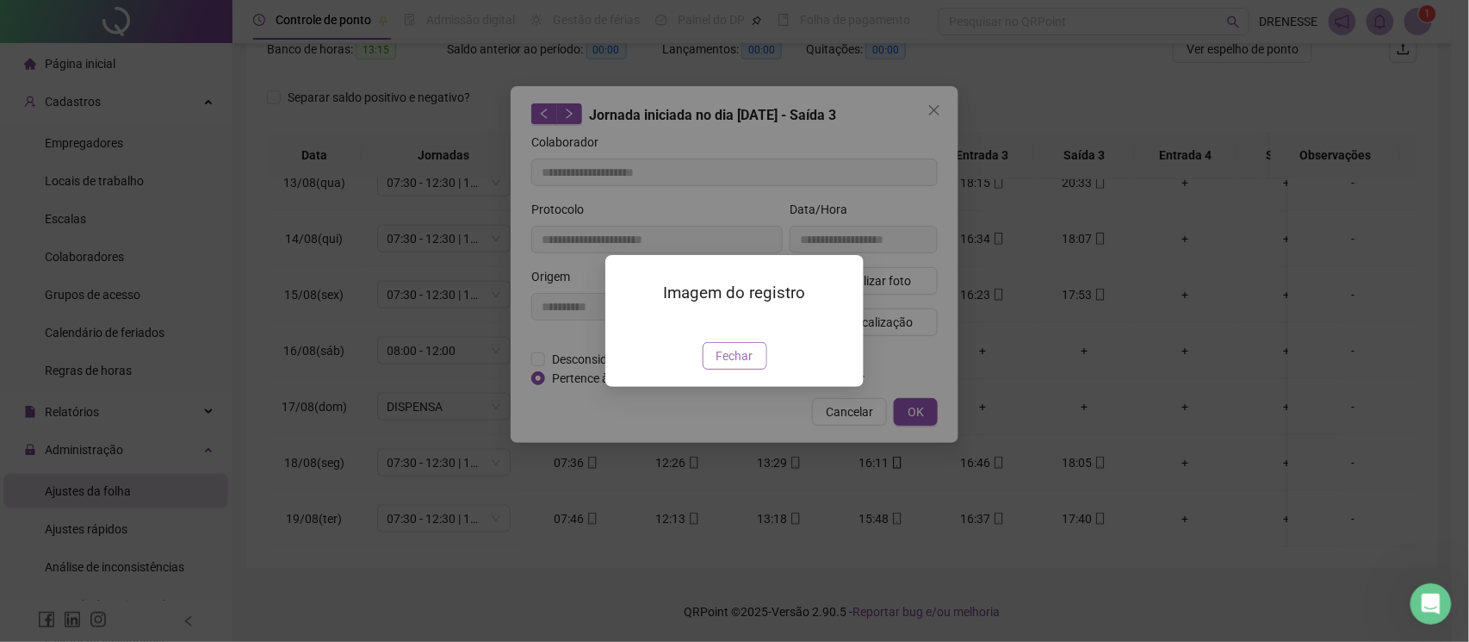
click at [724, 365] on span "Fechar" at bounding box center [735, 355] width 37 height 19
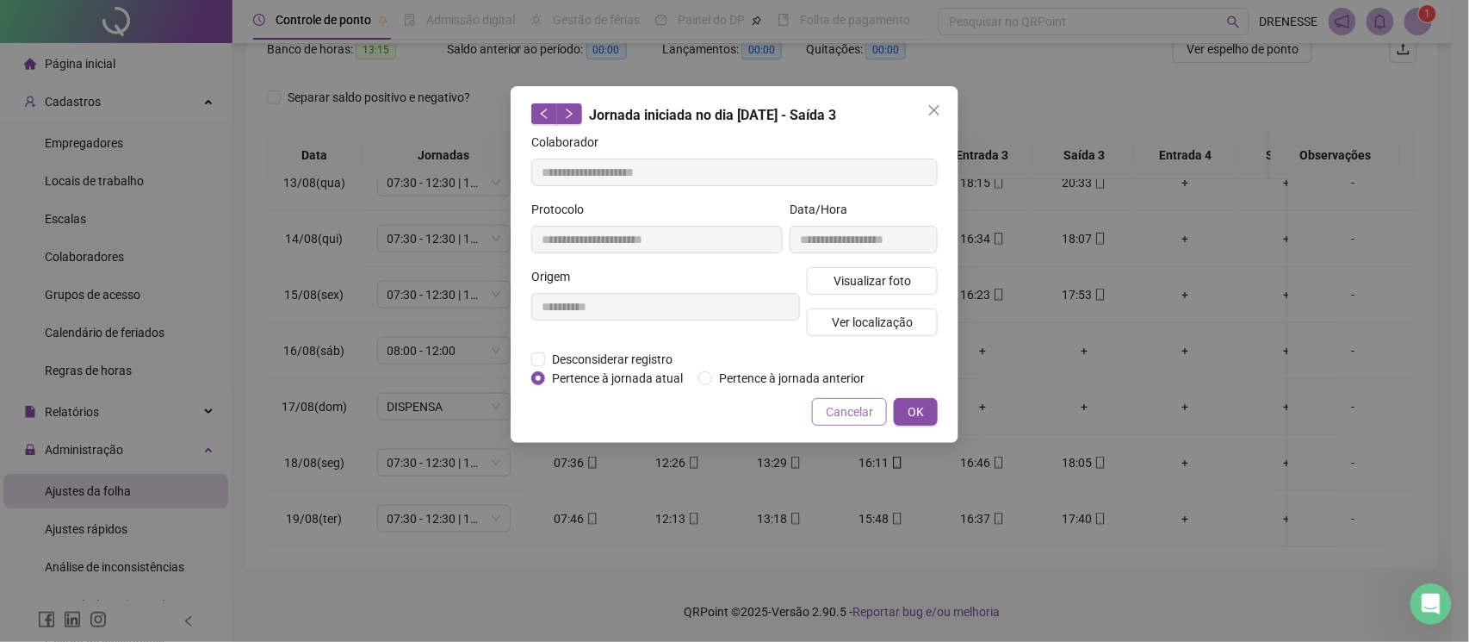
click at [846, 404] on span "Cancelar" at bounding box center [849, 411] width 47 height 19
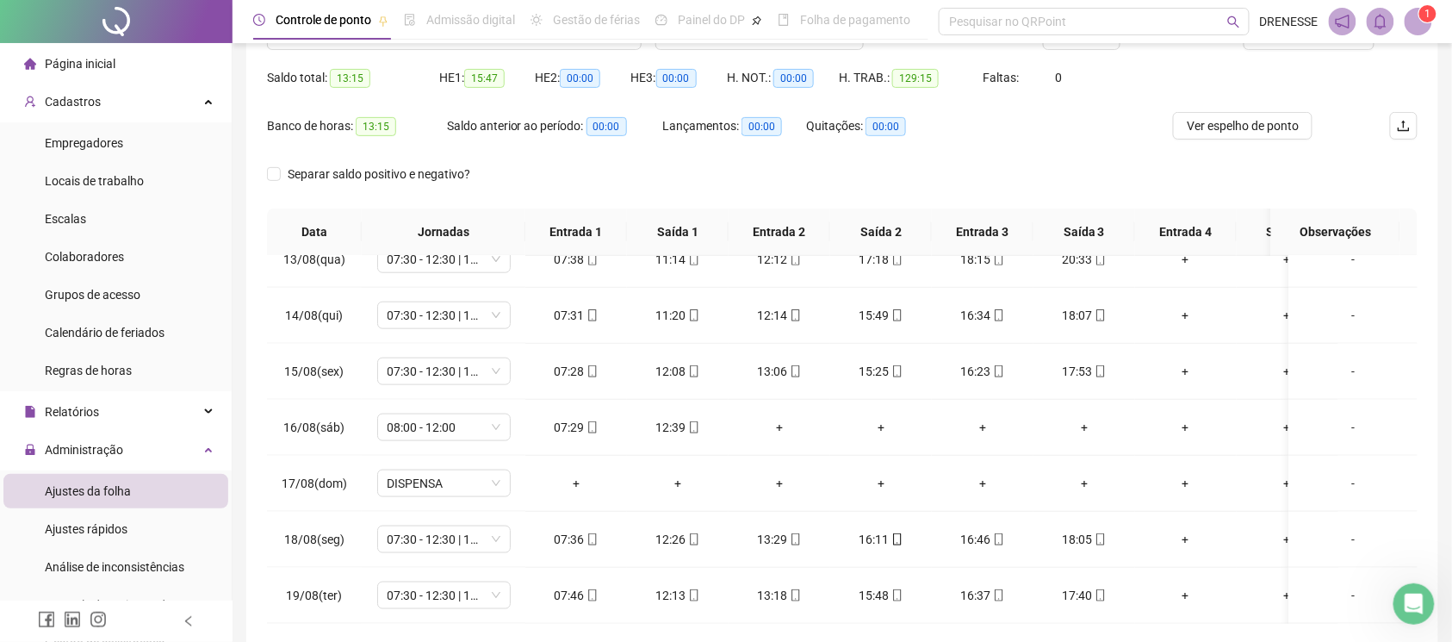
scroll to position [86, 0]
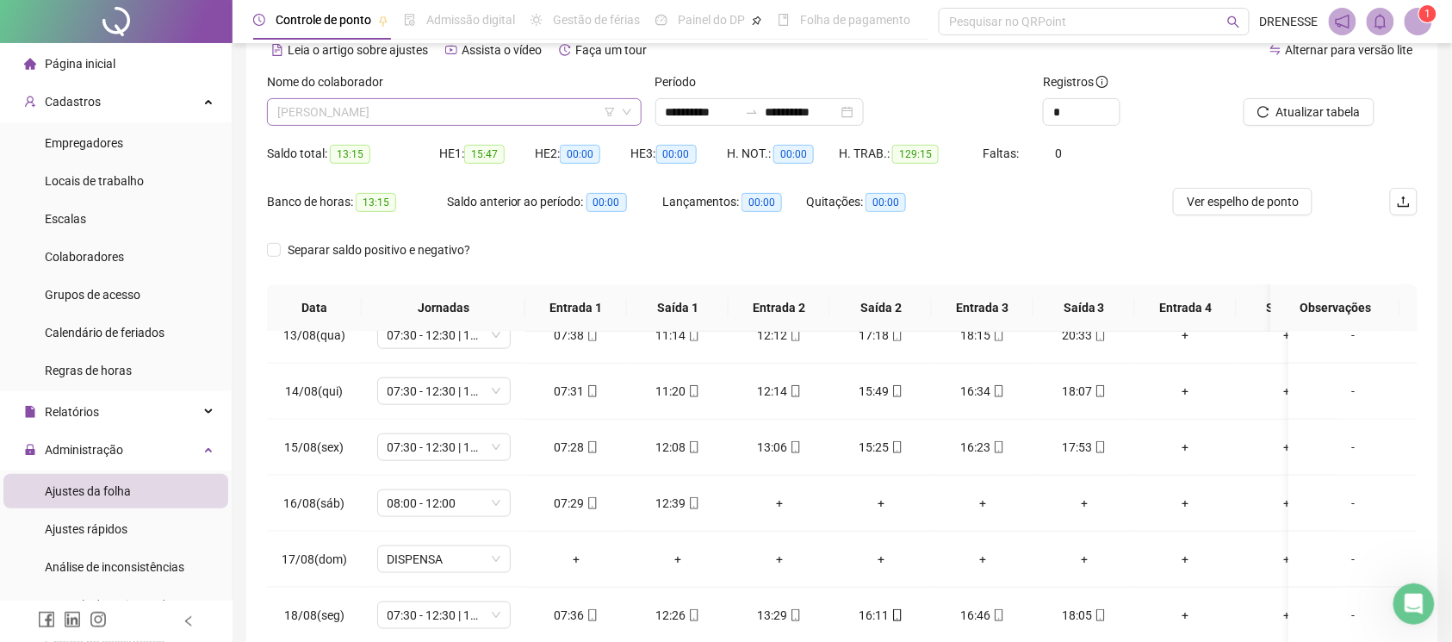
click at [444, 109] on span "[PERSON_NAME]" at bounding box center [454, 112] width 354 height 26
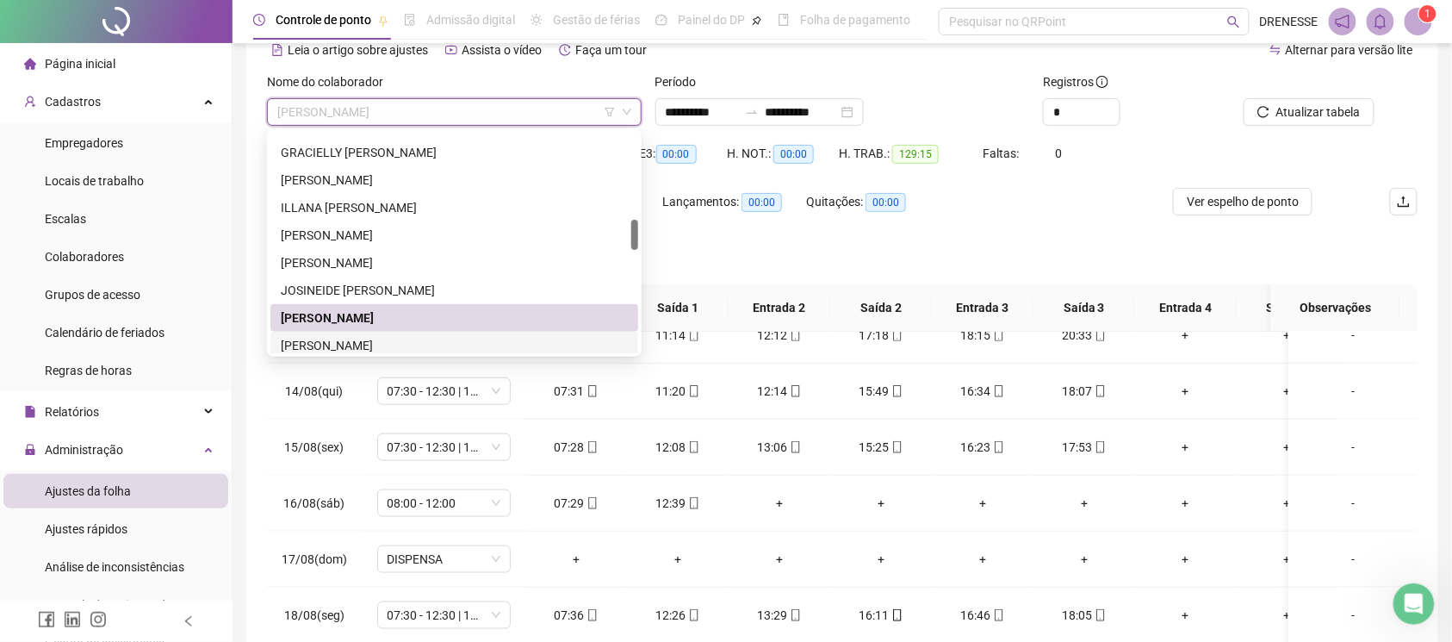
click at [372, 338] on div "[PERSON_NAME]" at bounding box center [454, 345] width 347 height 19
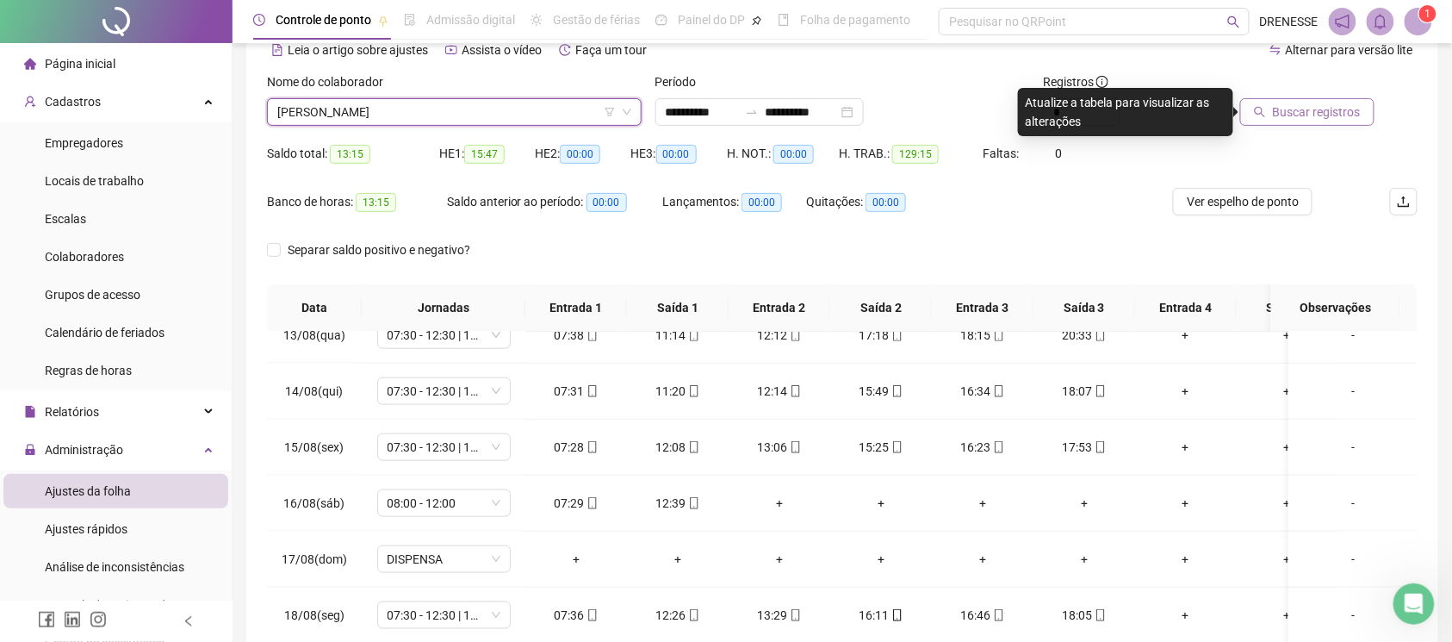
click at [1310, 107] on span "Buscar registros" at bounding box center [1317, 111] width 88 height 19
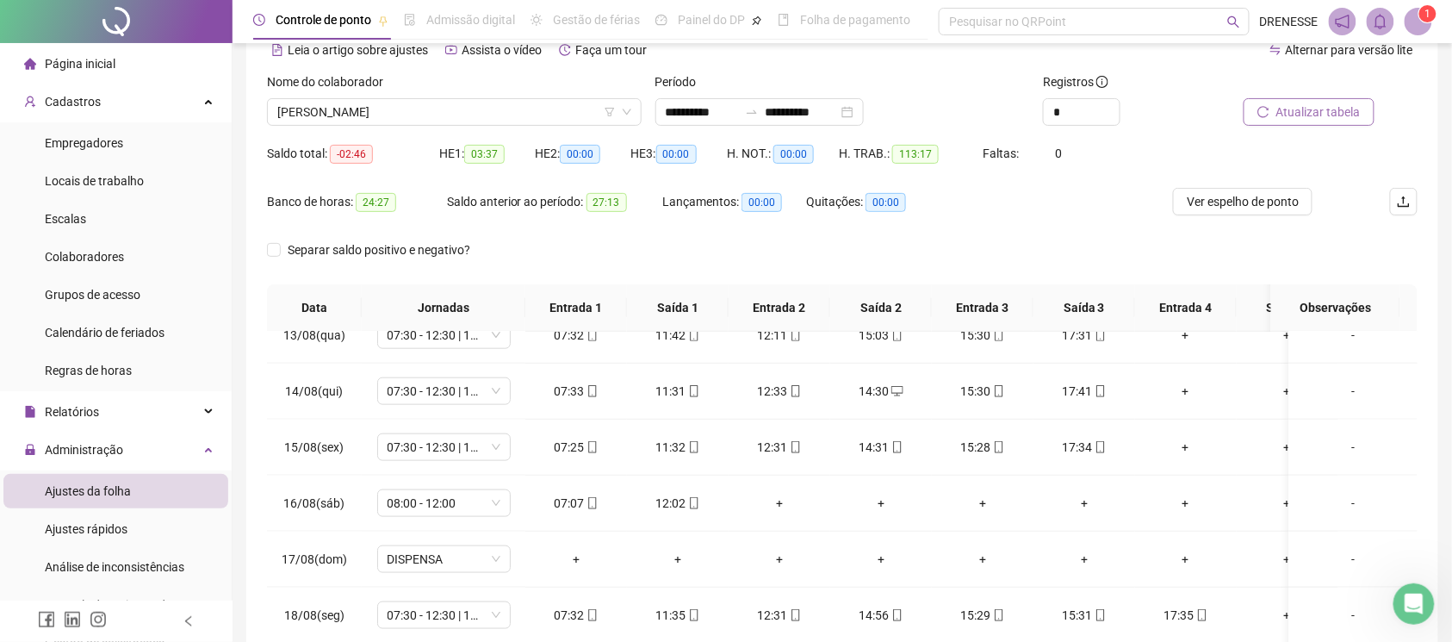
scroll to position [239, 0]
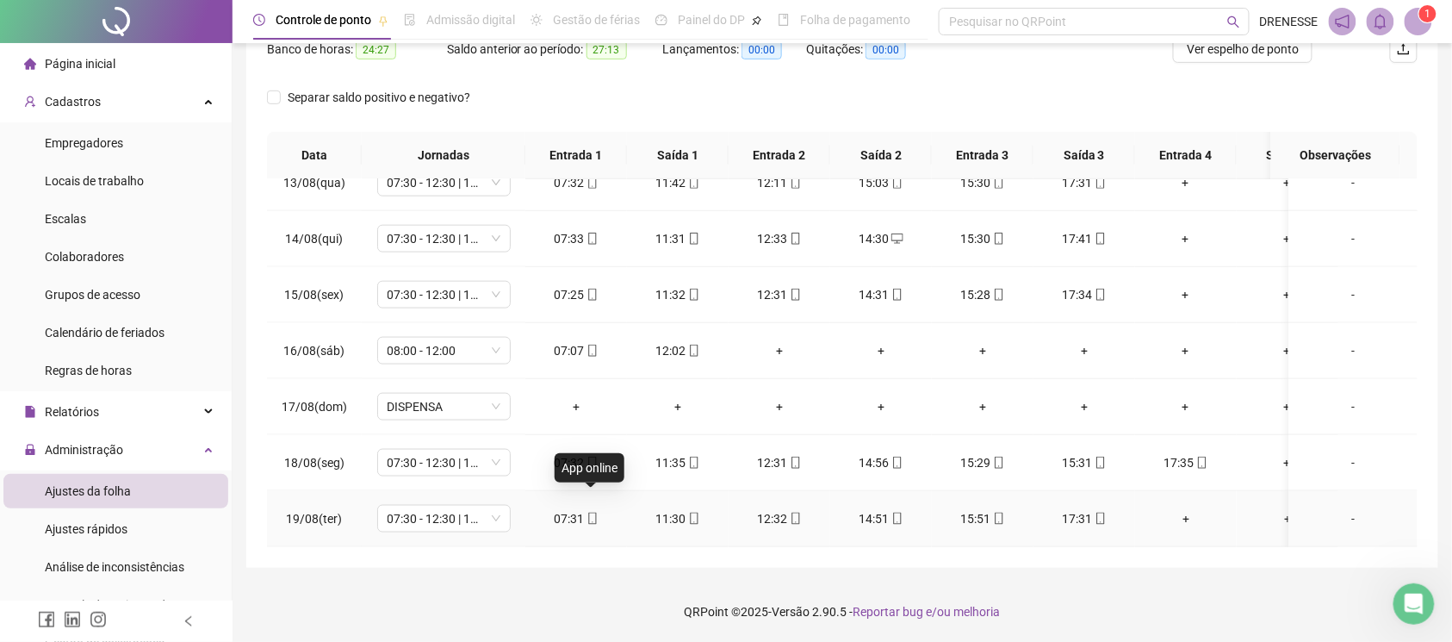
click at [586, 512] on icon "mobile" at bounding box center [592, 518] width 12 height 12
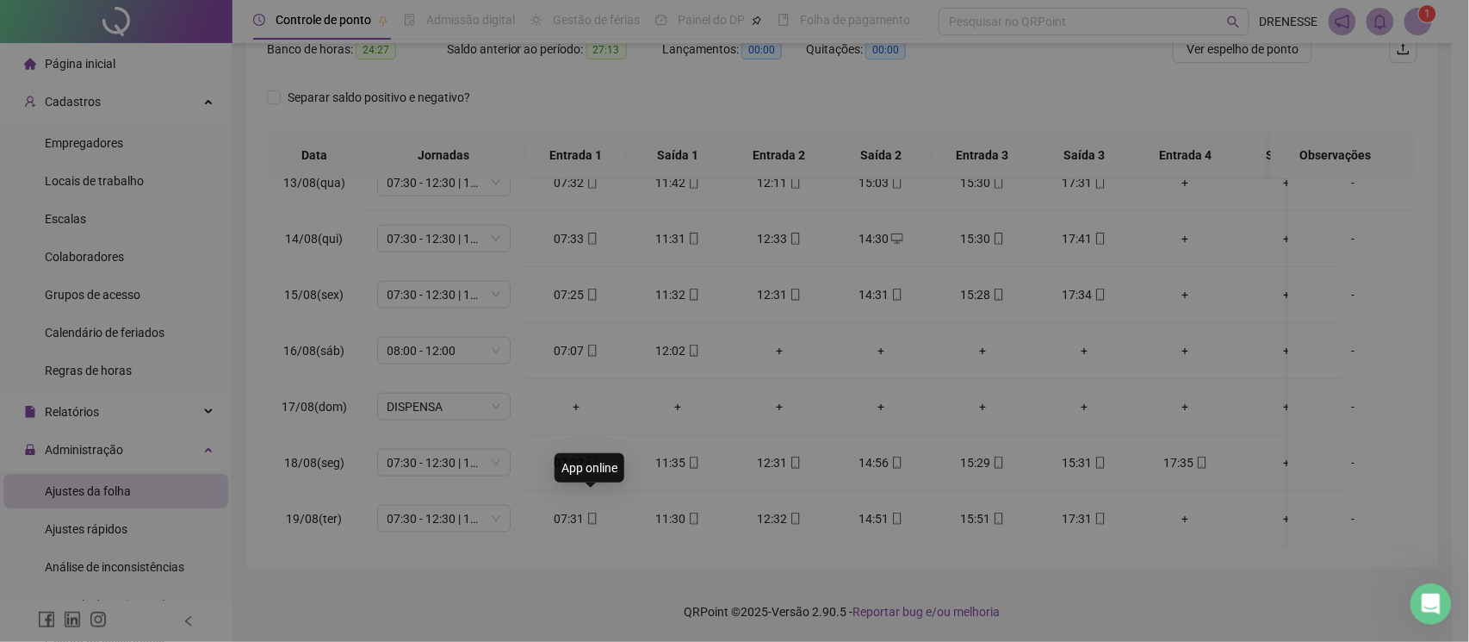
type input "**********"
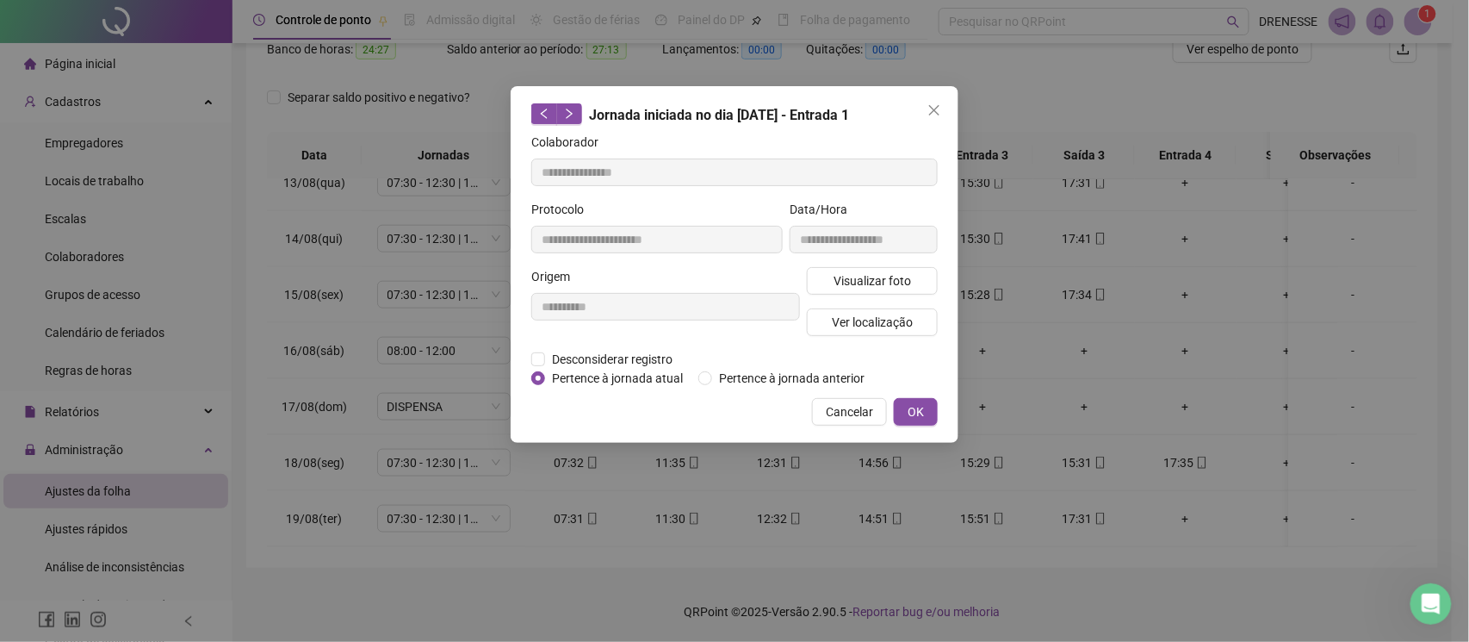
click at [879, 264] on div "**********" at bounding box center [863, 233] width 155 height 67
click at [879, 270] on button "Visualizar foto" at bounding box center [872, 281] width 131 height 28
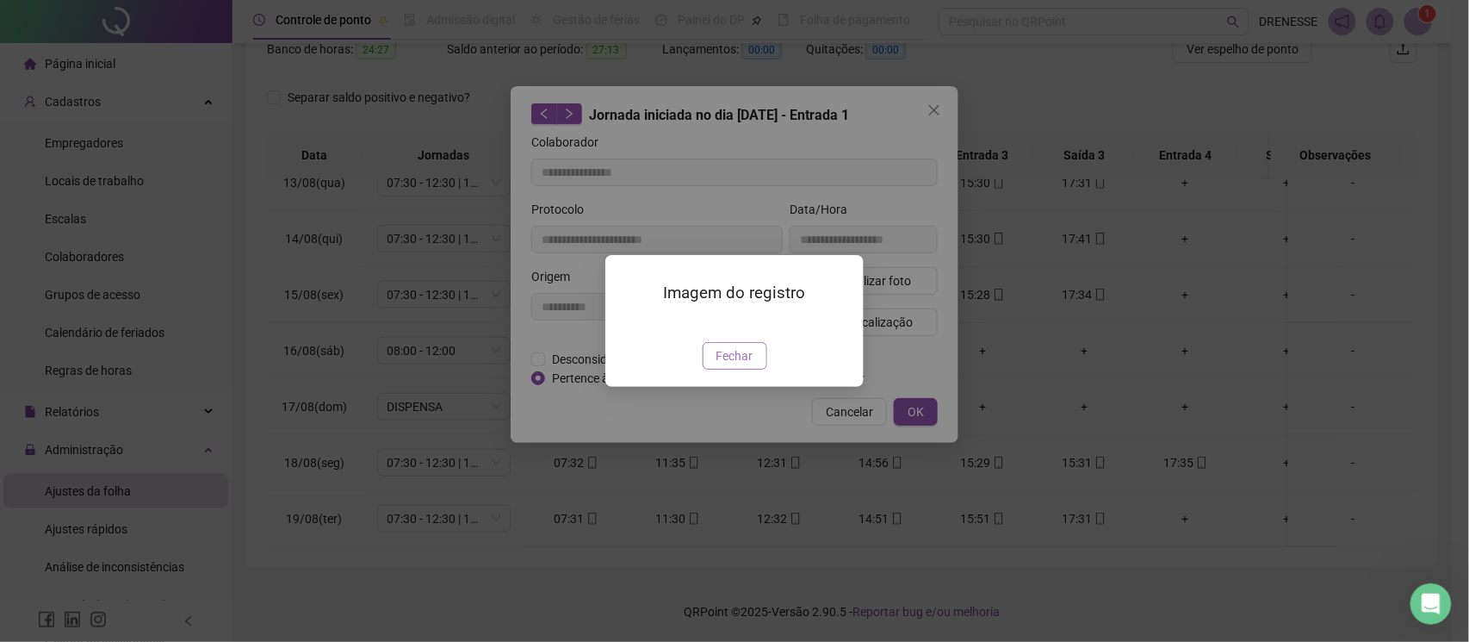
click at [730, 365] on span "Fechar" at bounding box center [735, 355] width 37 height 19
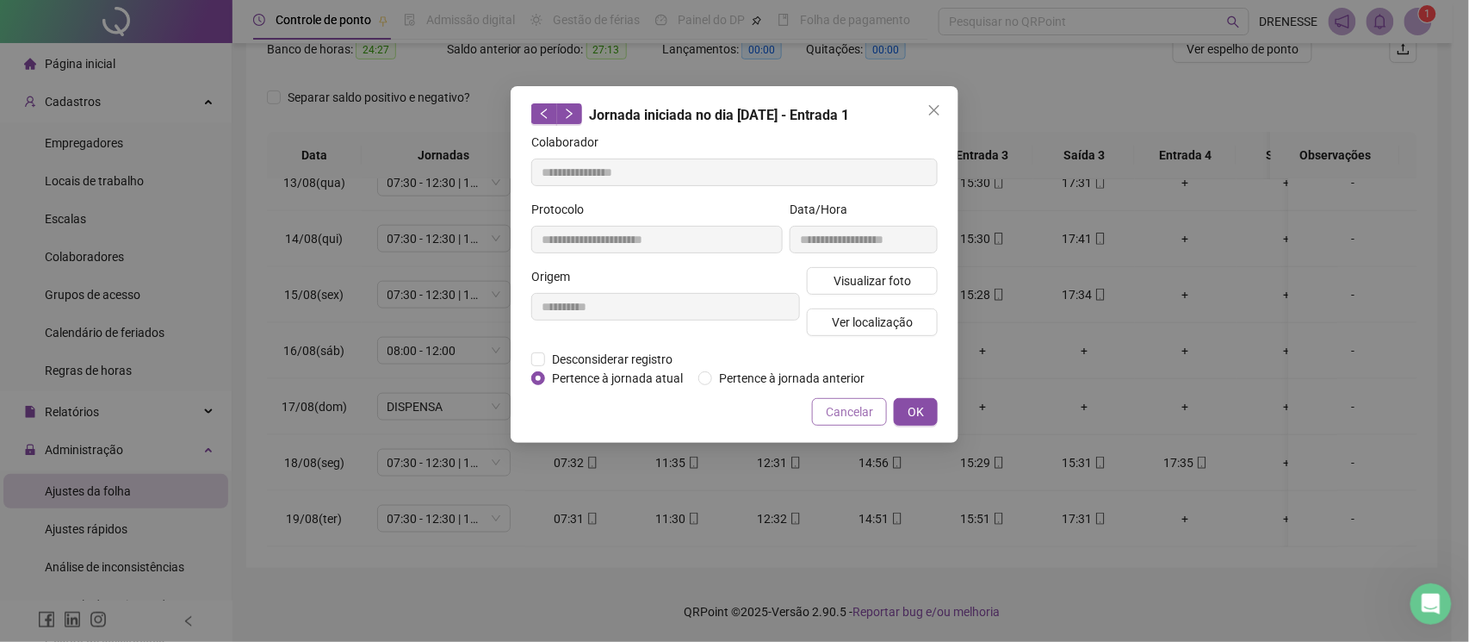
click at [866, 407] on span "Cancelar" at bounding box center [849, 411] width 47 height 19
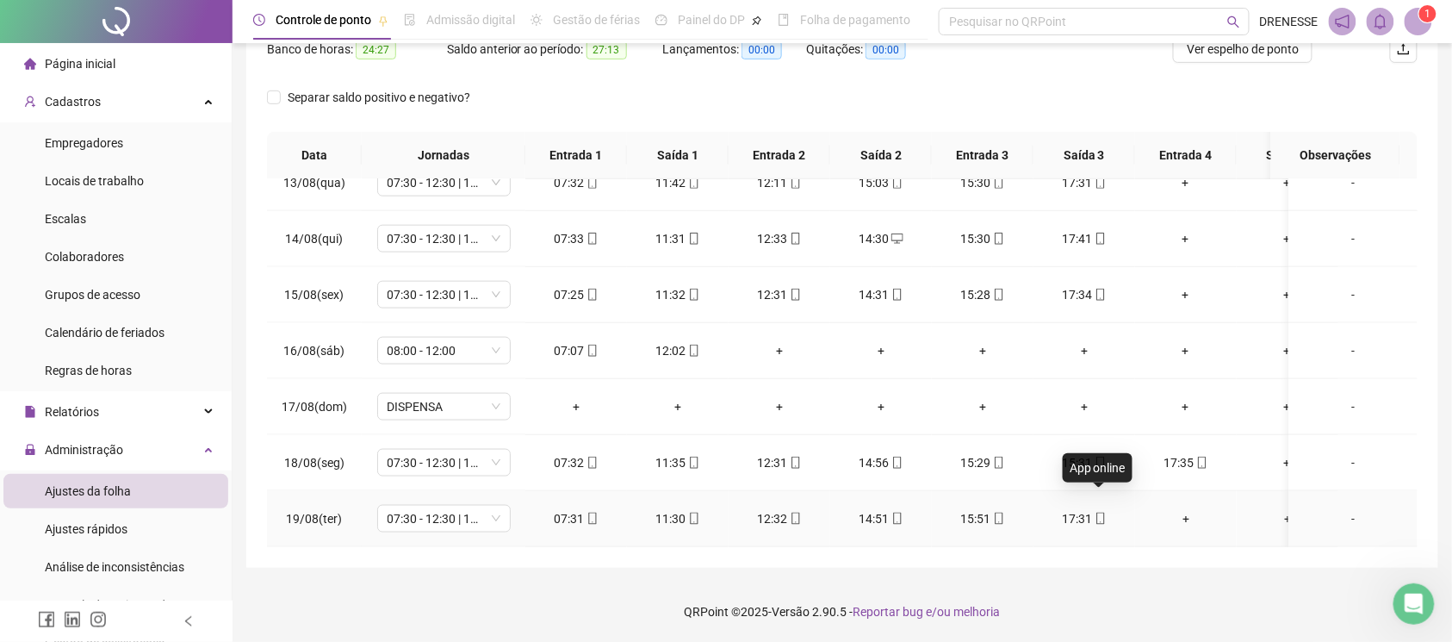
click at [1097, 512] on icon "mobile" at bounding box center [1101, 518] width 12 height 12
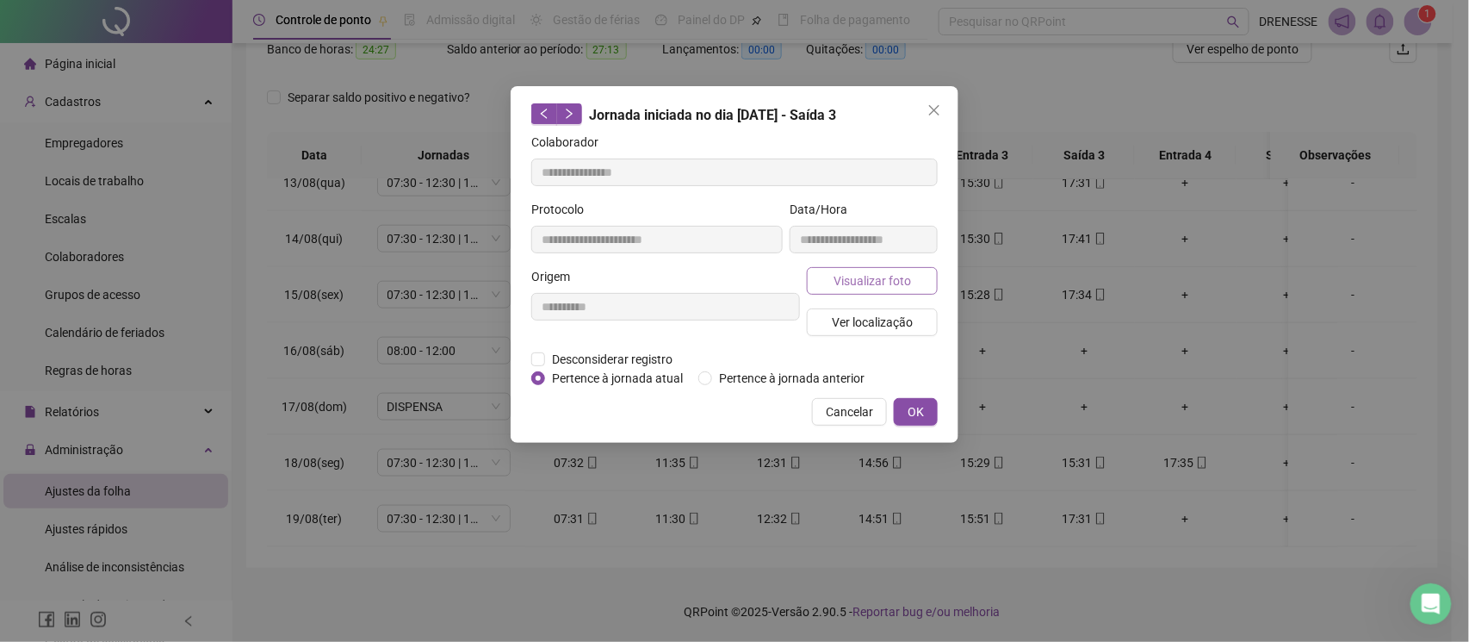
click at [824, 274] on button "Visualizar foto" at bounding box center [872, 281] width 131 height 28
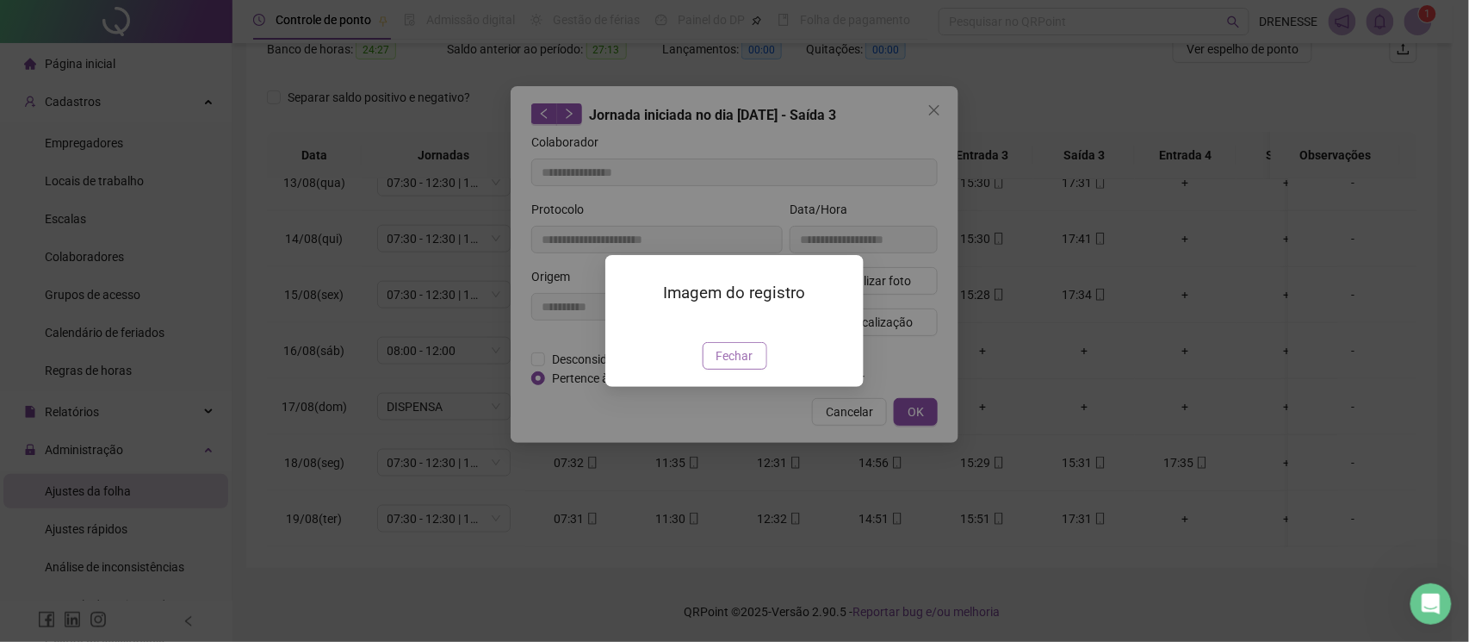
click at [735, 365] on span "Fechar" at bounding box center [735, 355] width 37 height 19
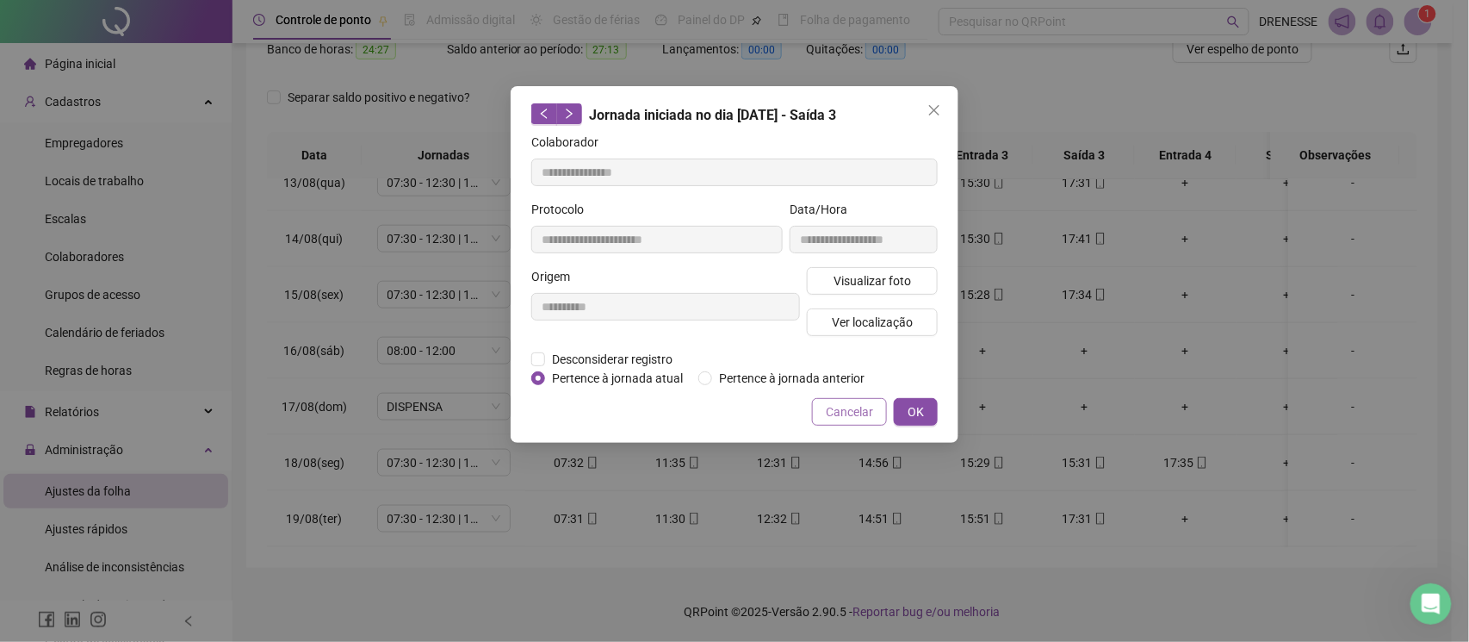
click at [830, 404] on span "Cancelar" at bounding box center [849, 411] width 47 height 19
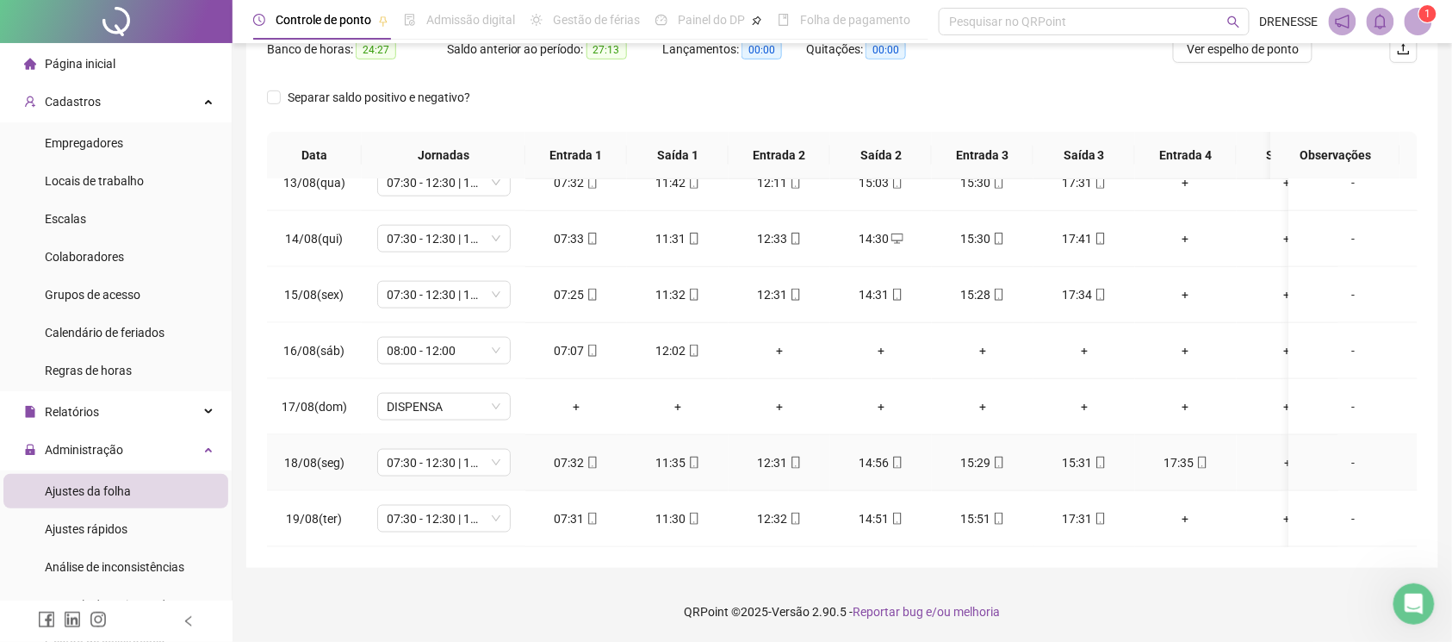
click at [977, 453] on div "15:29" at bounding box center [983, 462] width 74 height 19
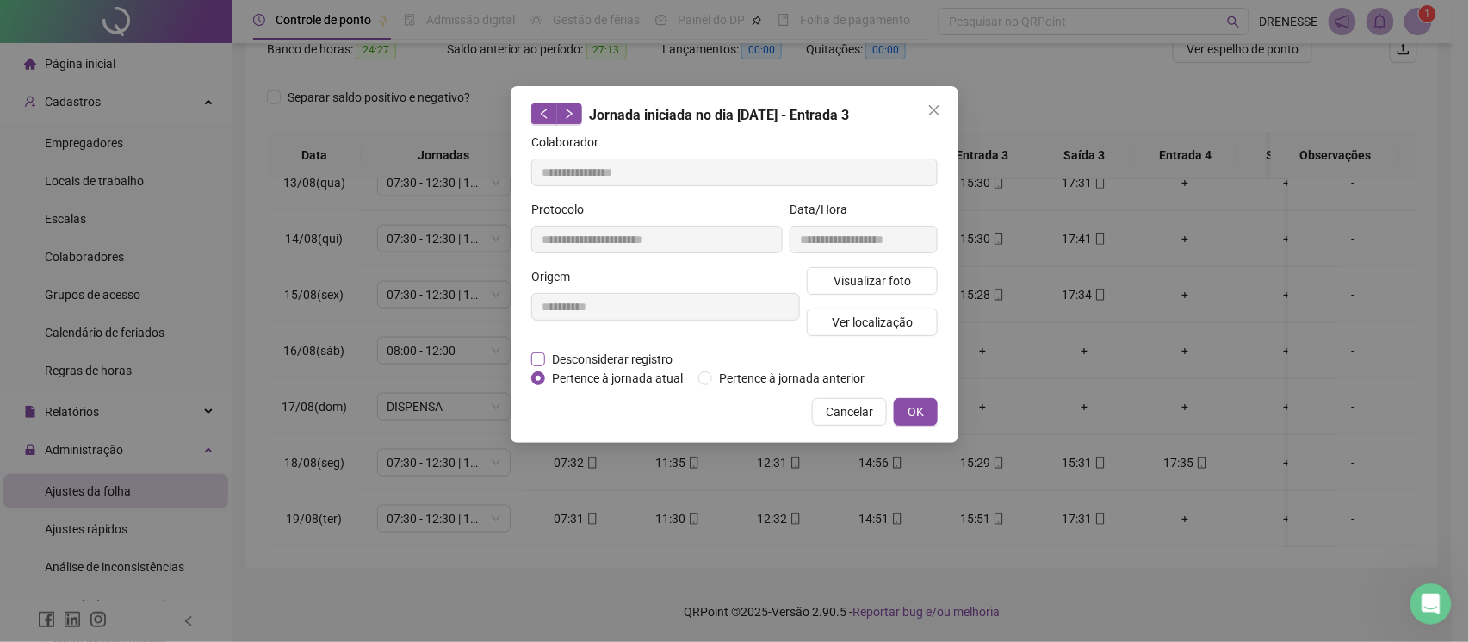
click at [589, 358] on span "Desconsiderar registro" at bounding box center [612, 359] width 134 height 19
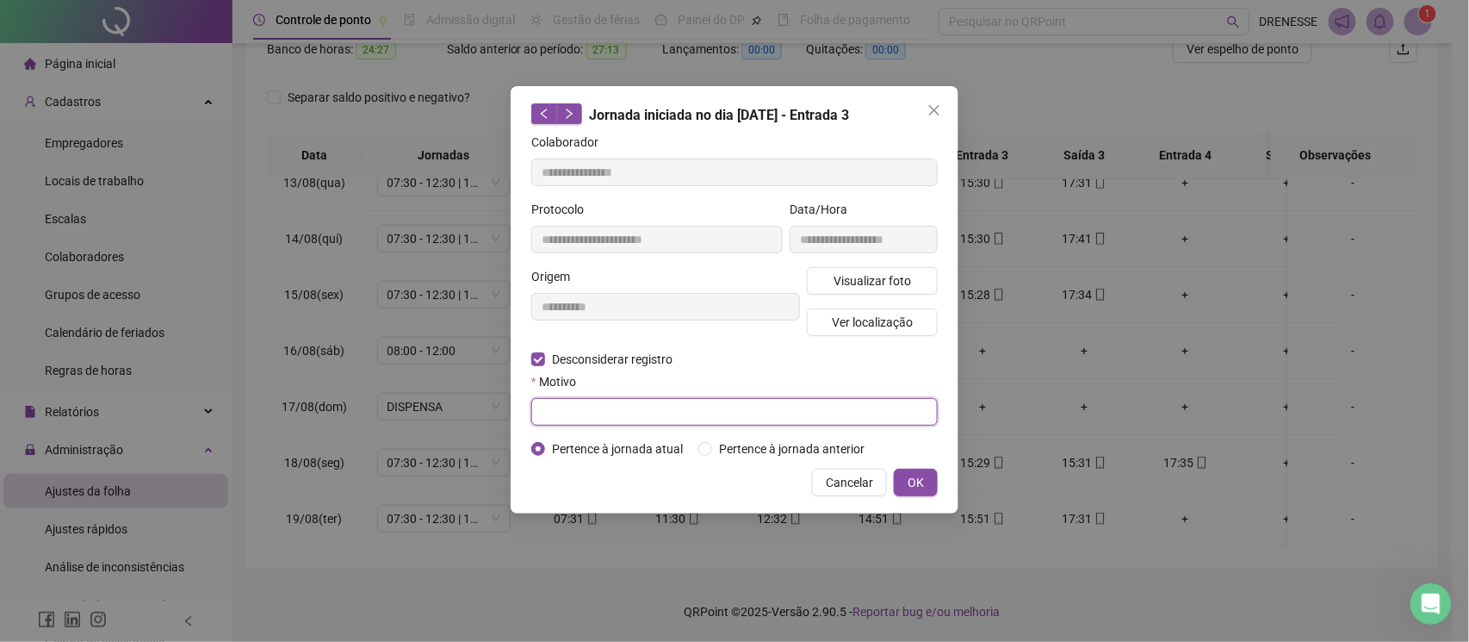
click at [593, 407] on input "text" at bounding box center [734, 412] width 406 height 28
click at [908, 490] on span "OK" at bounding box center [916, 482] width 16 height 19
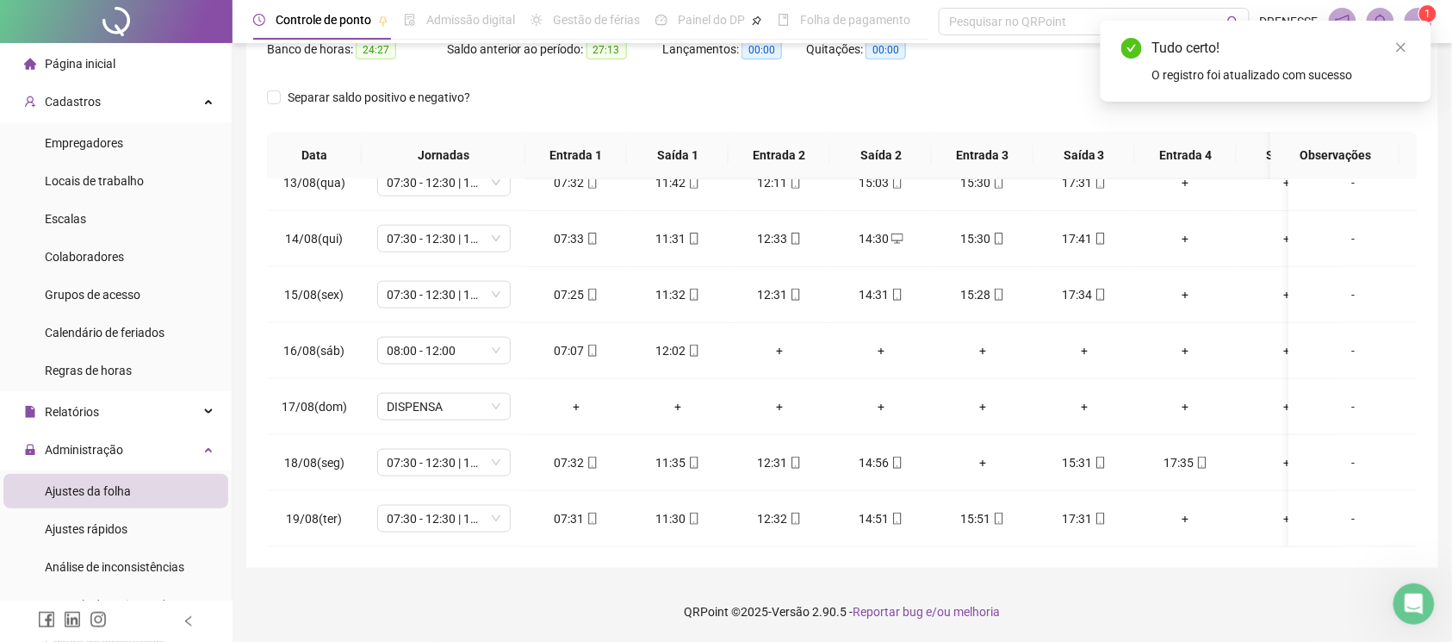
scroll to position [86, 0]
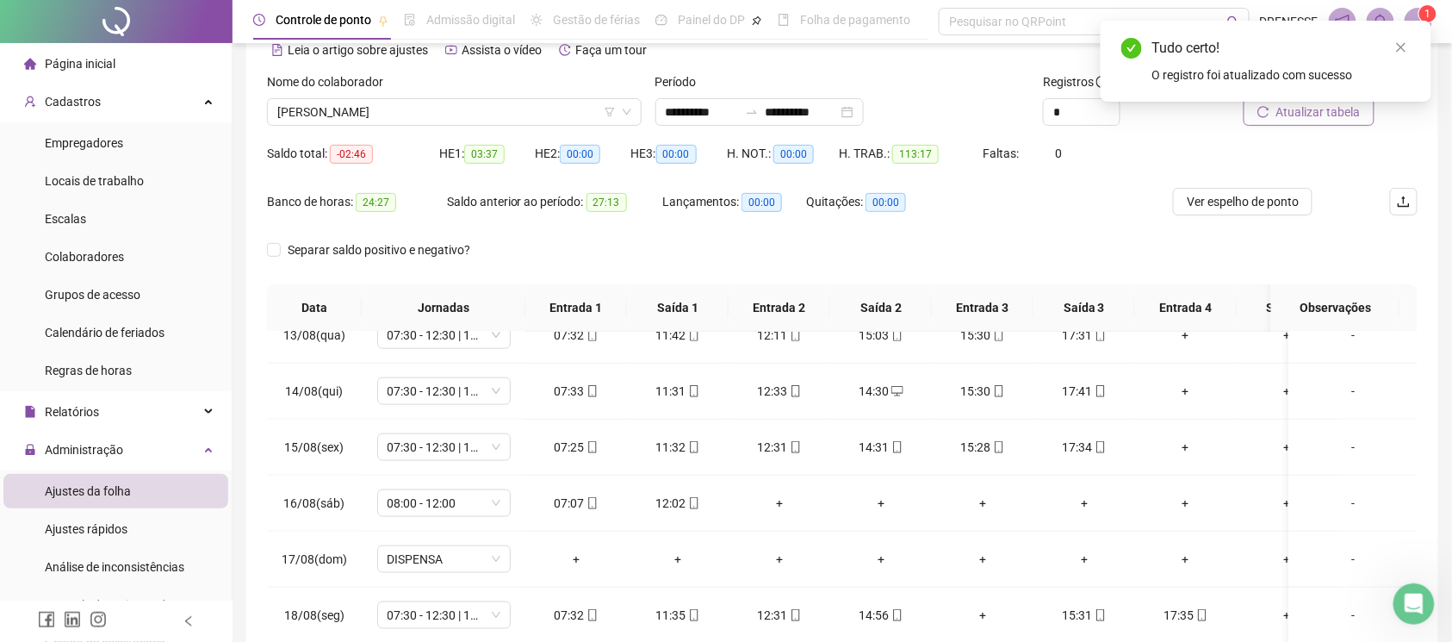
click at [1299, 115] on span "Atualizar tabela" at bounding box center [1318, 111] width 84 height 19
click at [417, 119] on span "[PERSON_NAME]" at bounding box center [454, 112] width 354 height 26
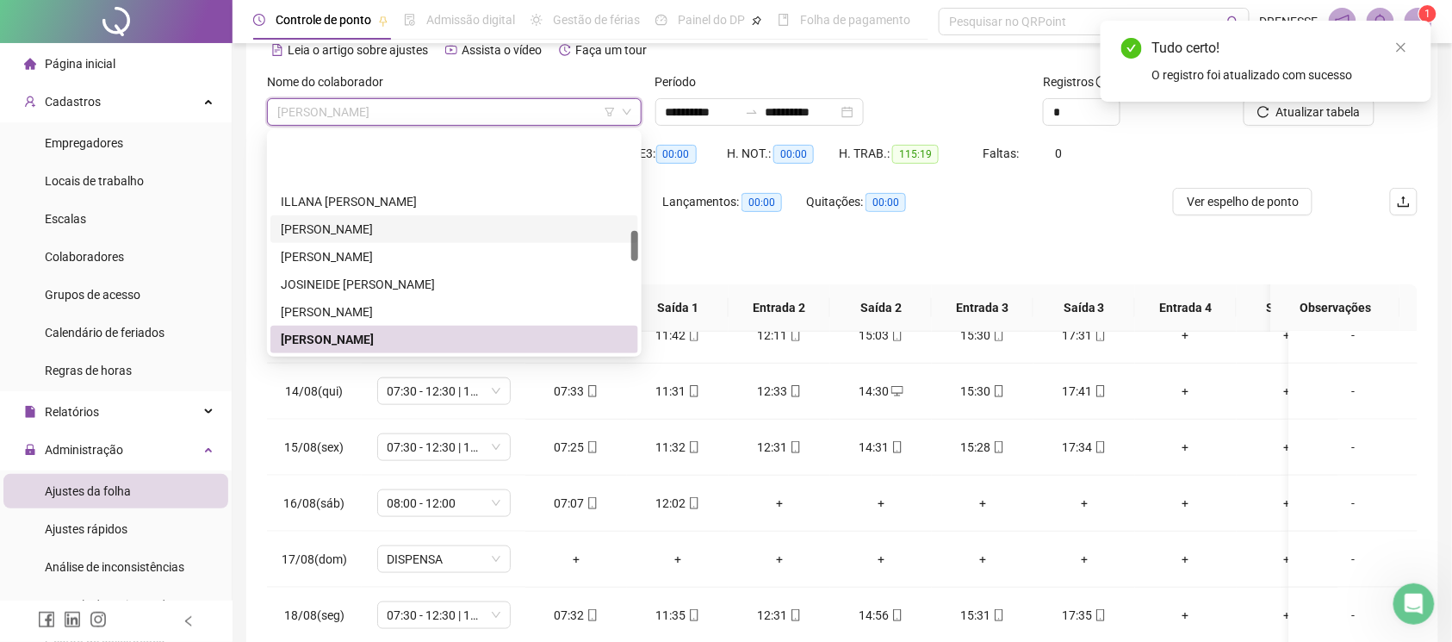
scroll to position [710, 0]
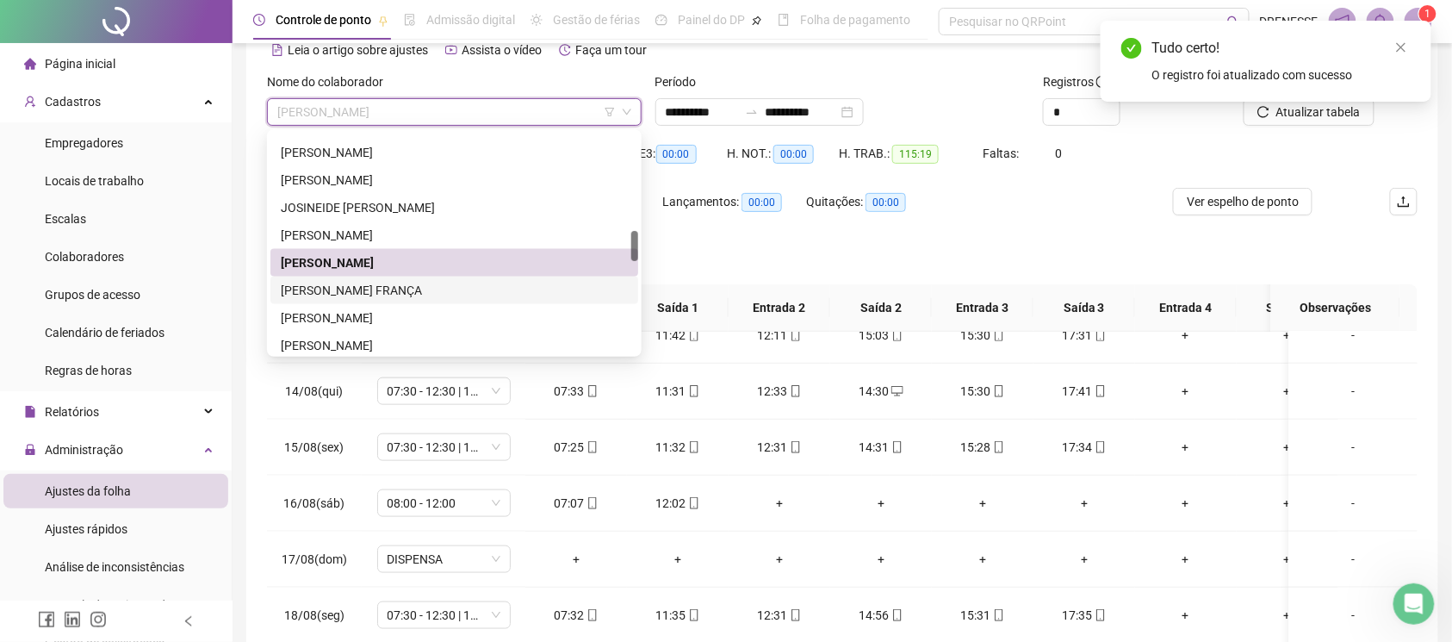
click at [404, 294] on div "[PERSON_NAME] FRANÇA" at bounding box center [454, 290] width 347 height 19
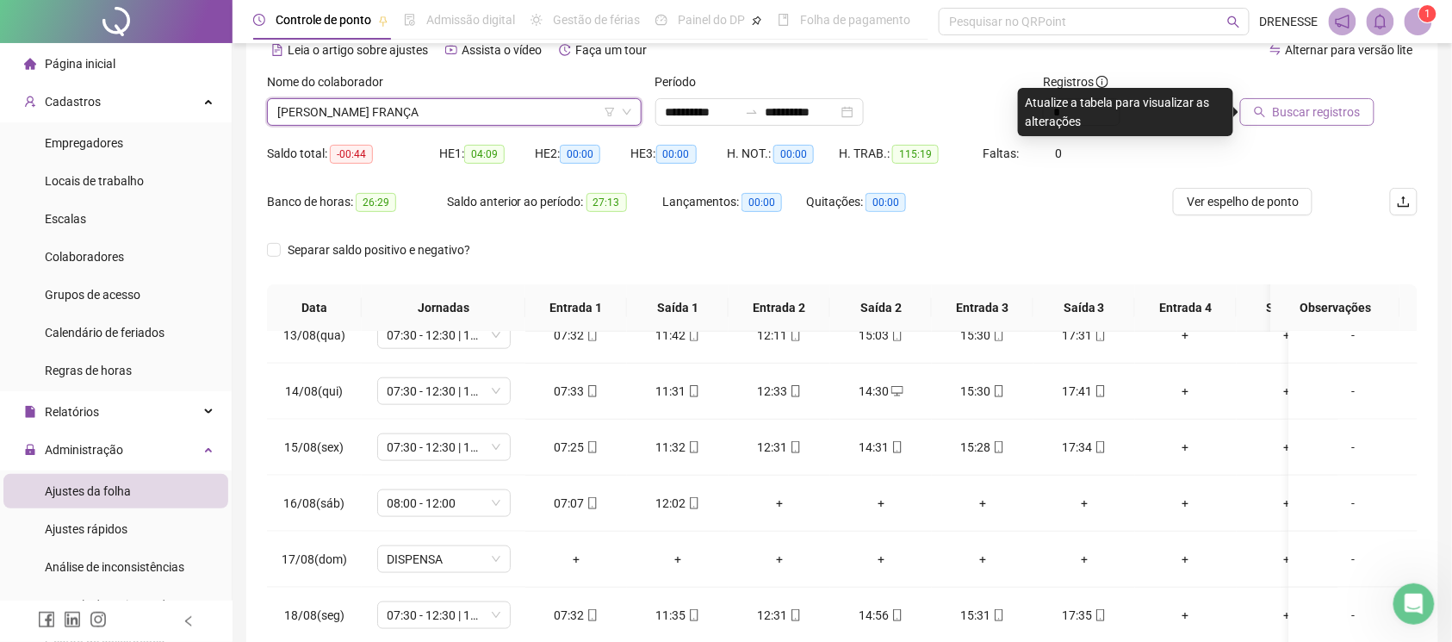
click at [1282, 121] on span "Buscar registros" at bounding box center [1317, 111] width 88 height 19
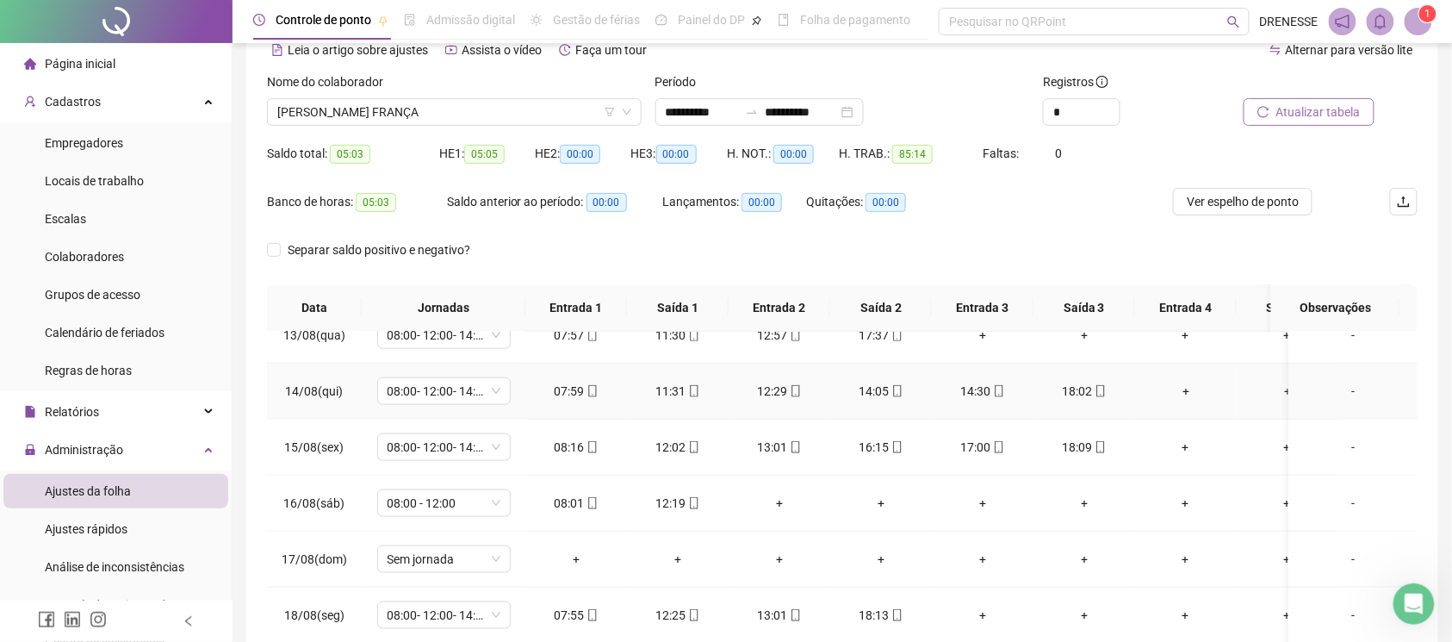
scroll to position [239, 0]
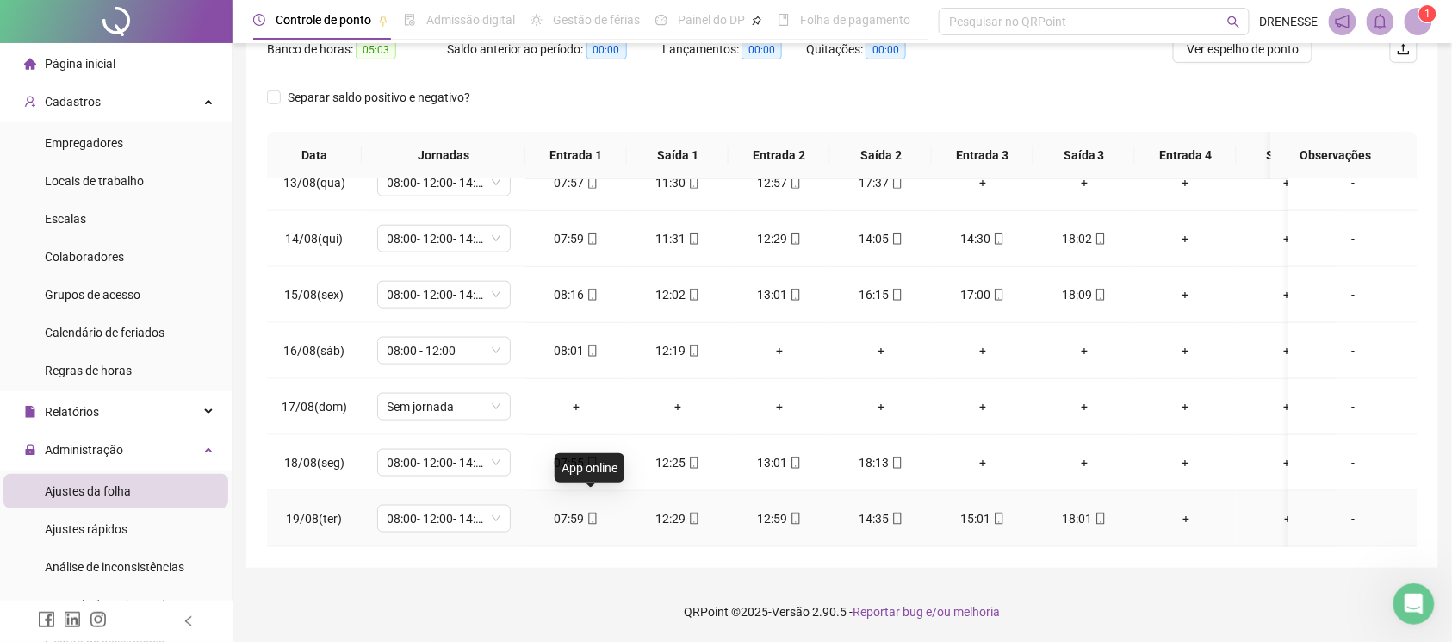
click at [593, 512] on span at bounding box center [592, 519] width 14 height 14
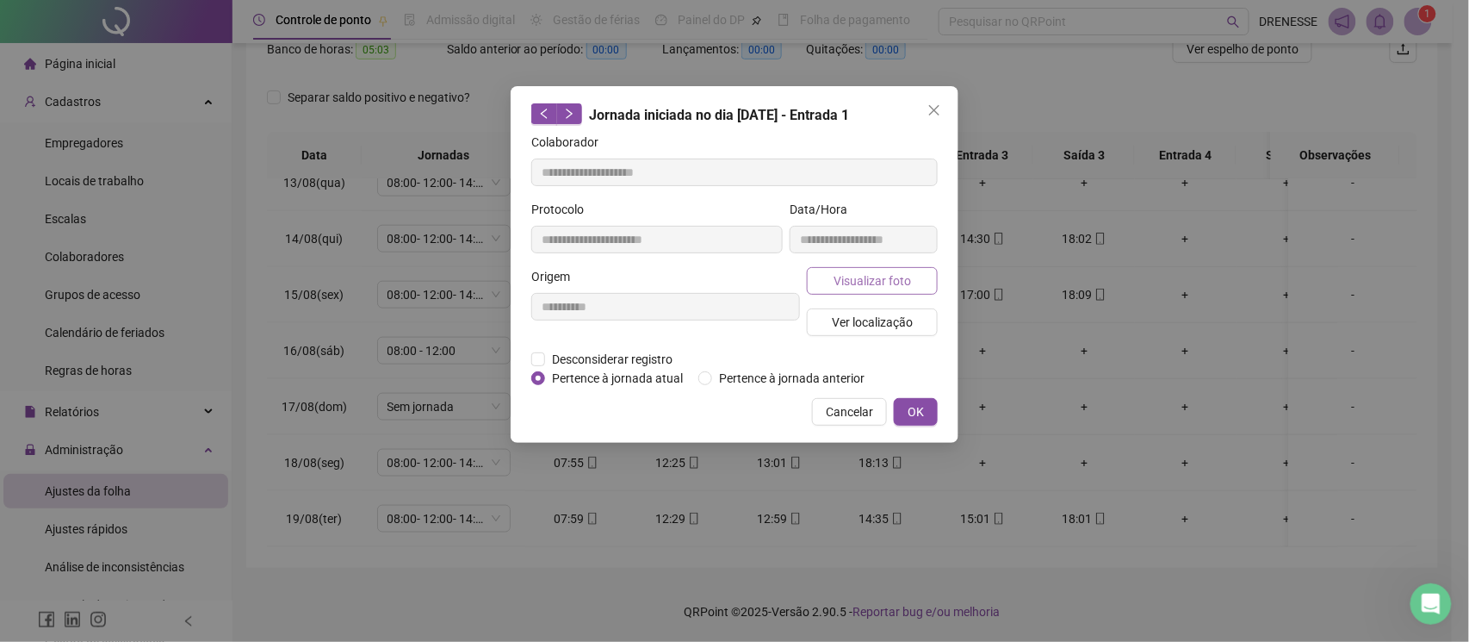
click at [875, 290] on button "Visualizar foto" at bounding box center [872, 281] width 131 height 28
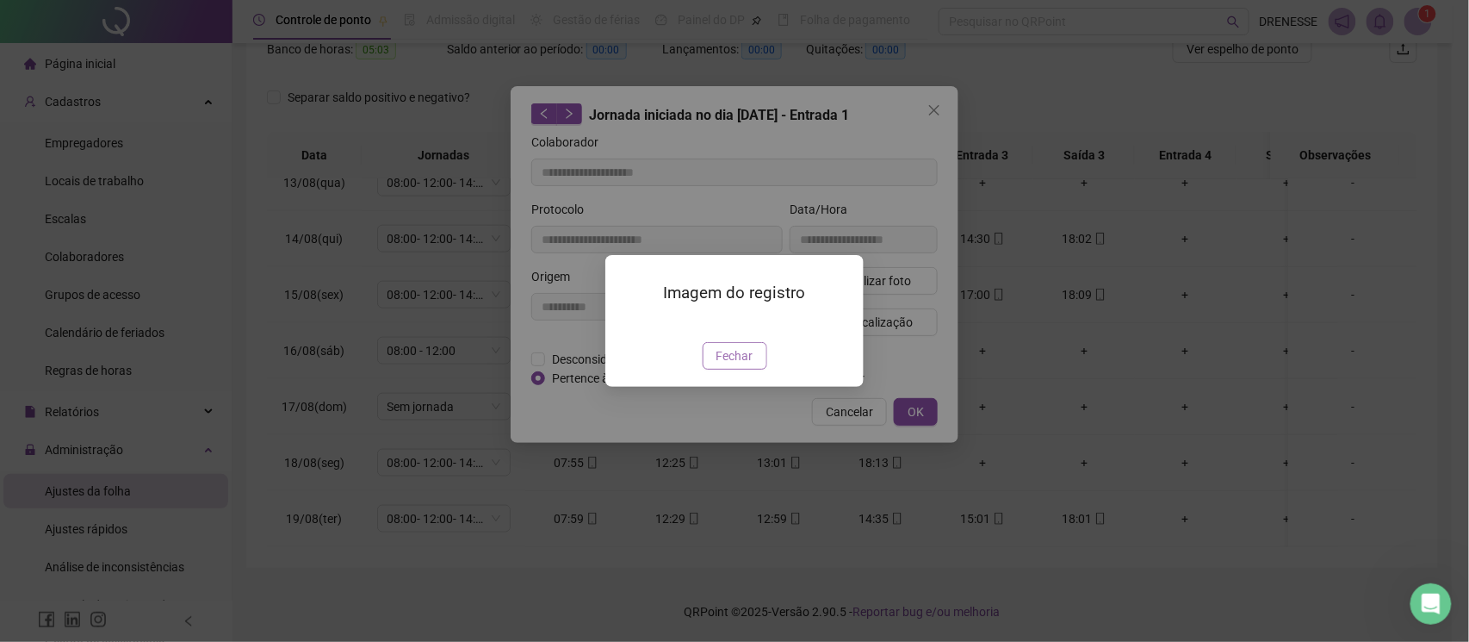
click at [723, 365] on span "Fechar" at bounding box center [735, 355] width 37 height 19
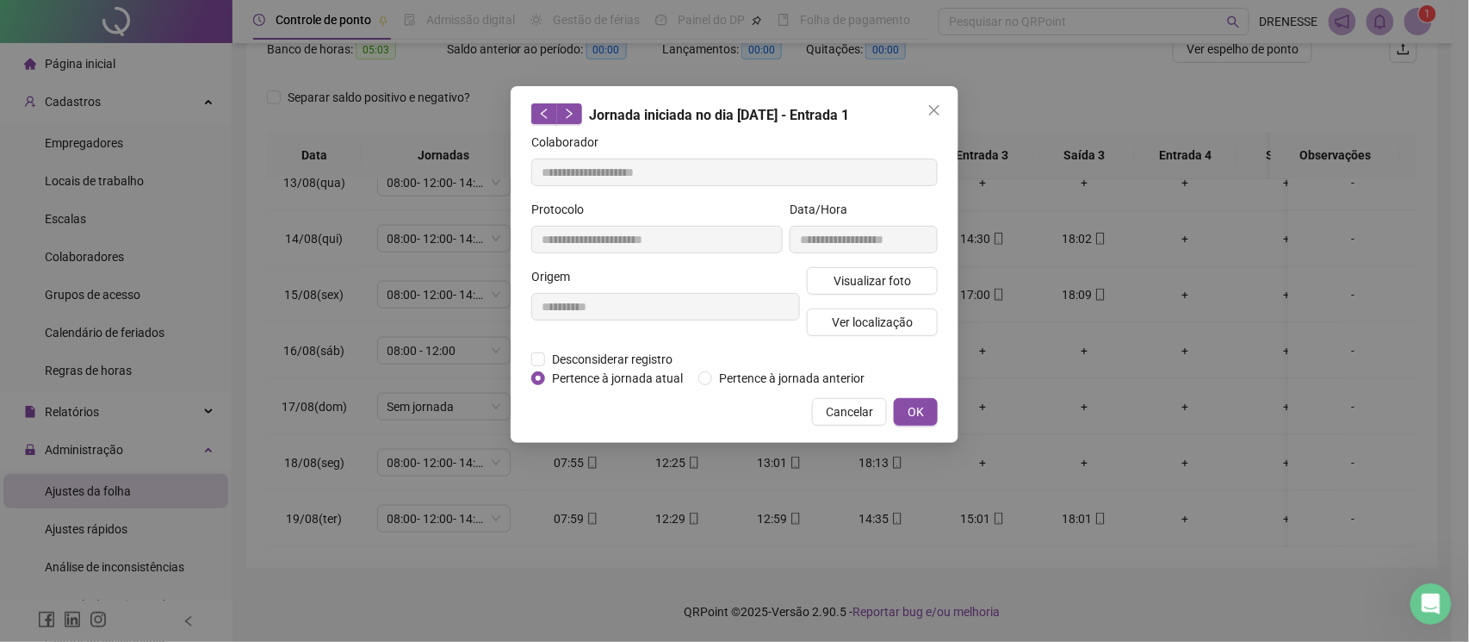
click at [862, 396] on div "**********" at bounding box center [735, 264] width 448 height 357
click at [859, 408] on span "Cancelar" at bounding box center [849, 411] width 47 height 19
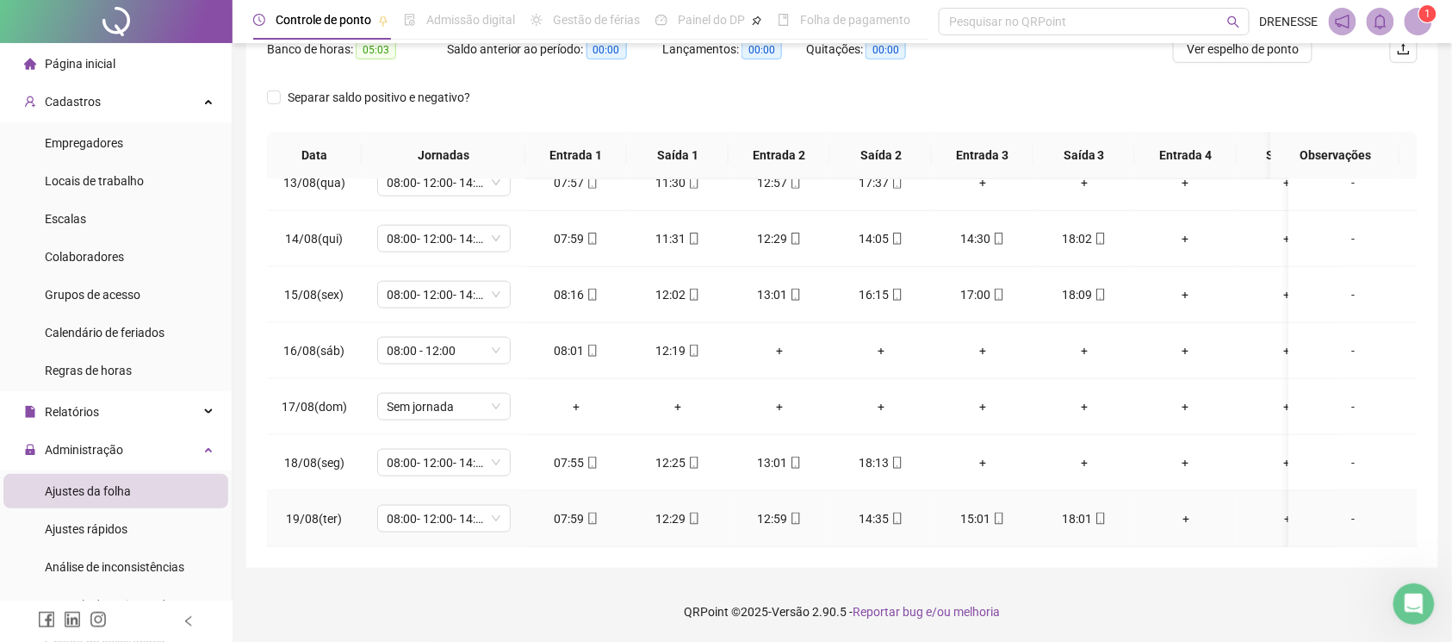
click at [1102, 509] on div "18:01" at bounding box center [1084, 518] width 74 height 19
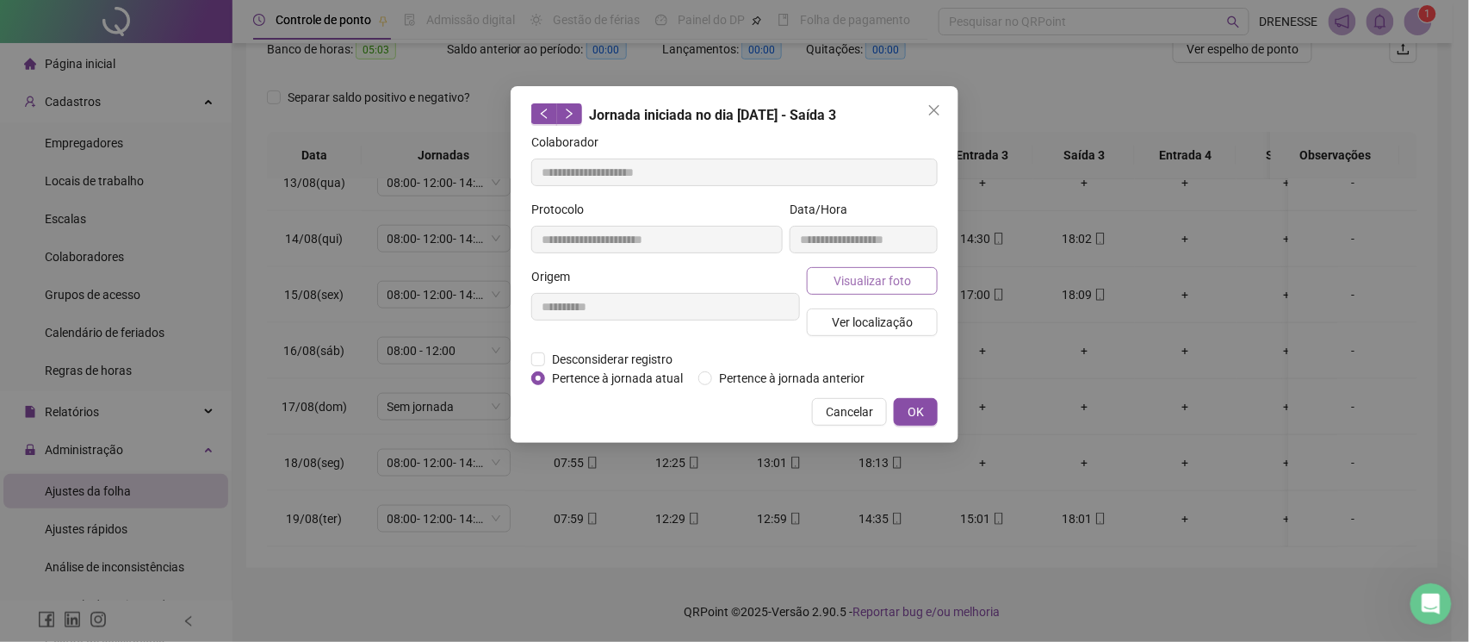
click at [882, 276] on span "Visualizar foto" at bounding box center [873, 280] width 78 height 19
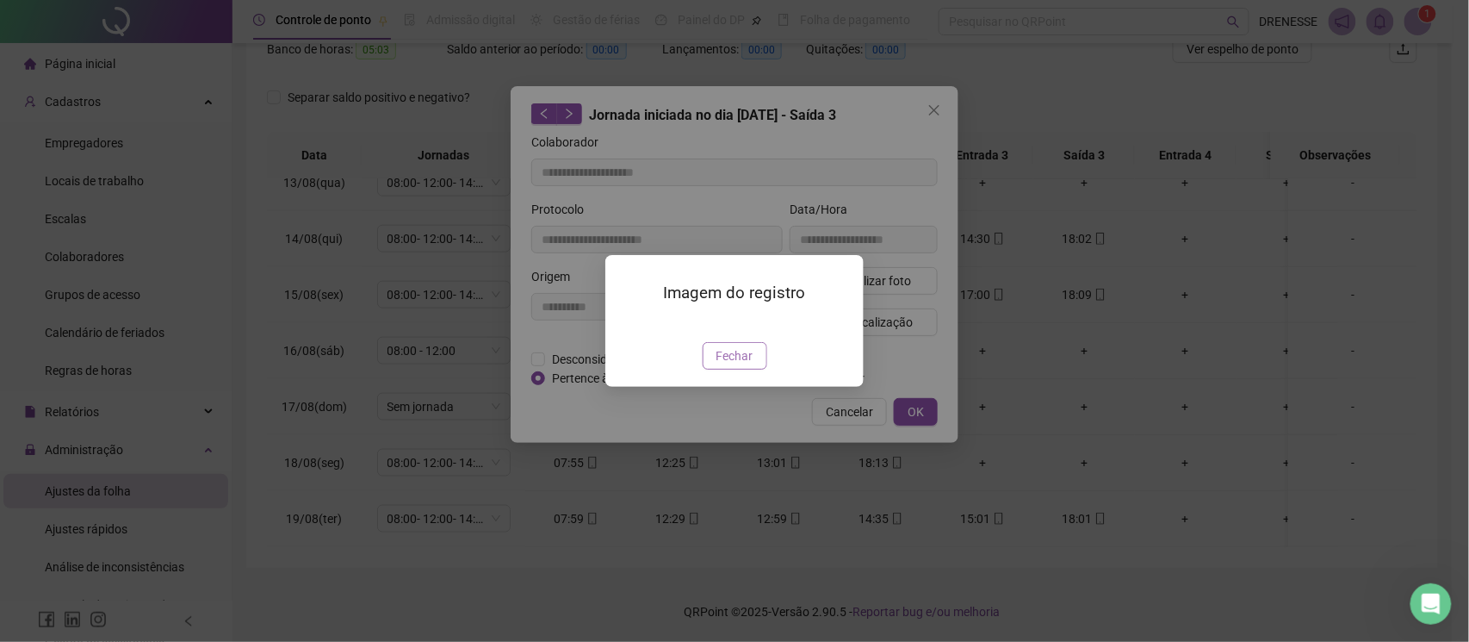
click at [720, 365] on span "Fechar" at bounding box center [735, 355] width 37 height 19
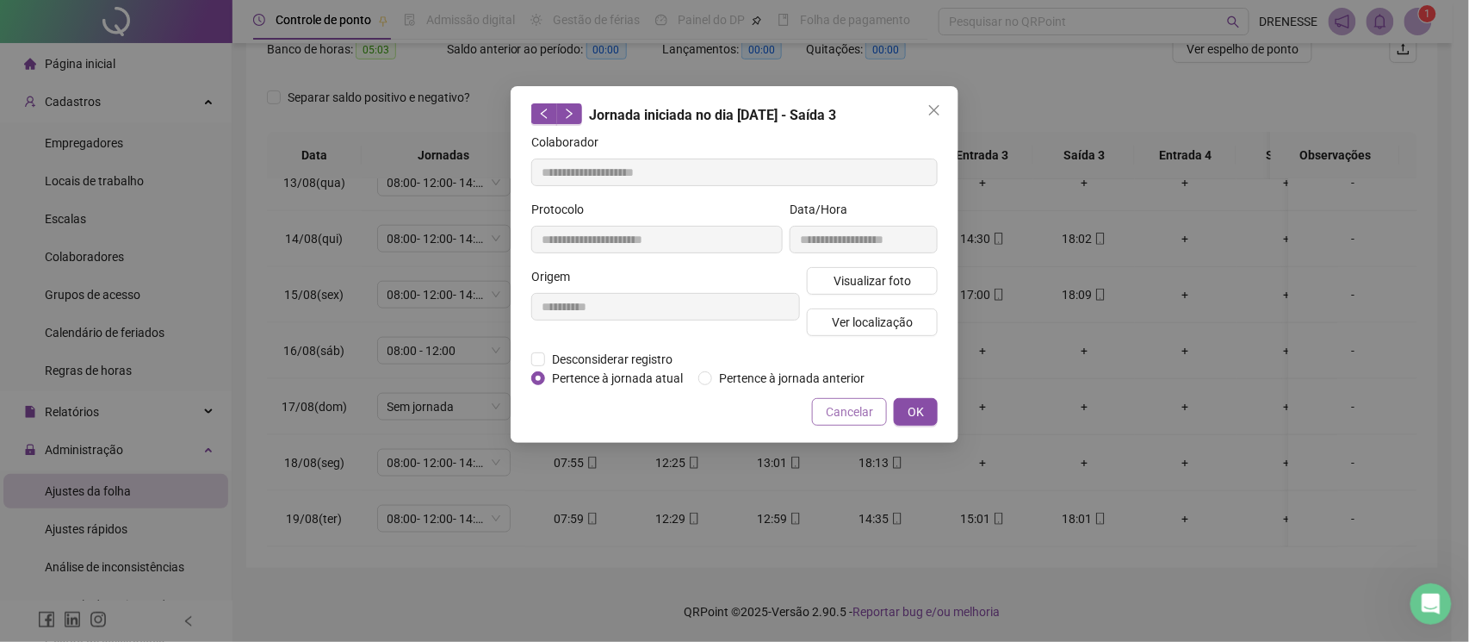
click at [851, 414] on span "Cancelar" at bounding box center [849, 411] width 47 height 19
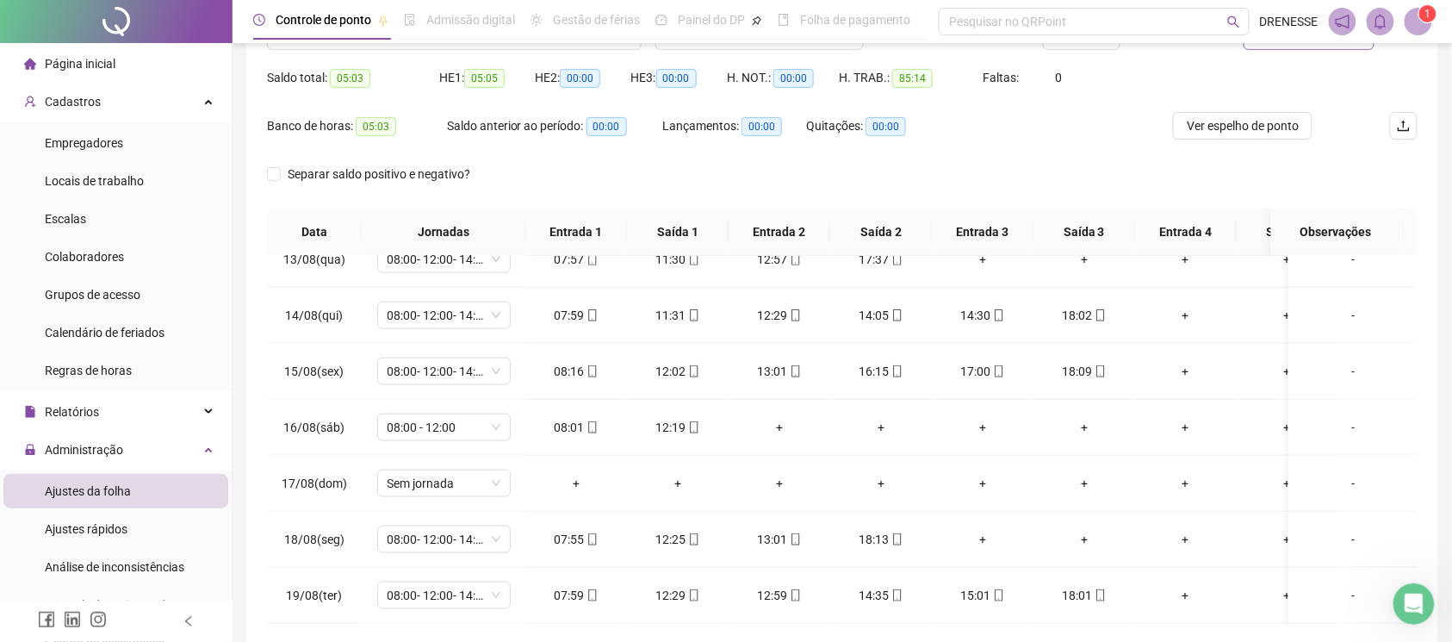
scroll to position [86, 0]
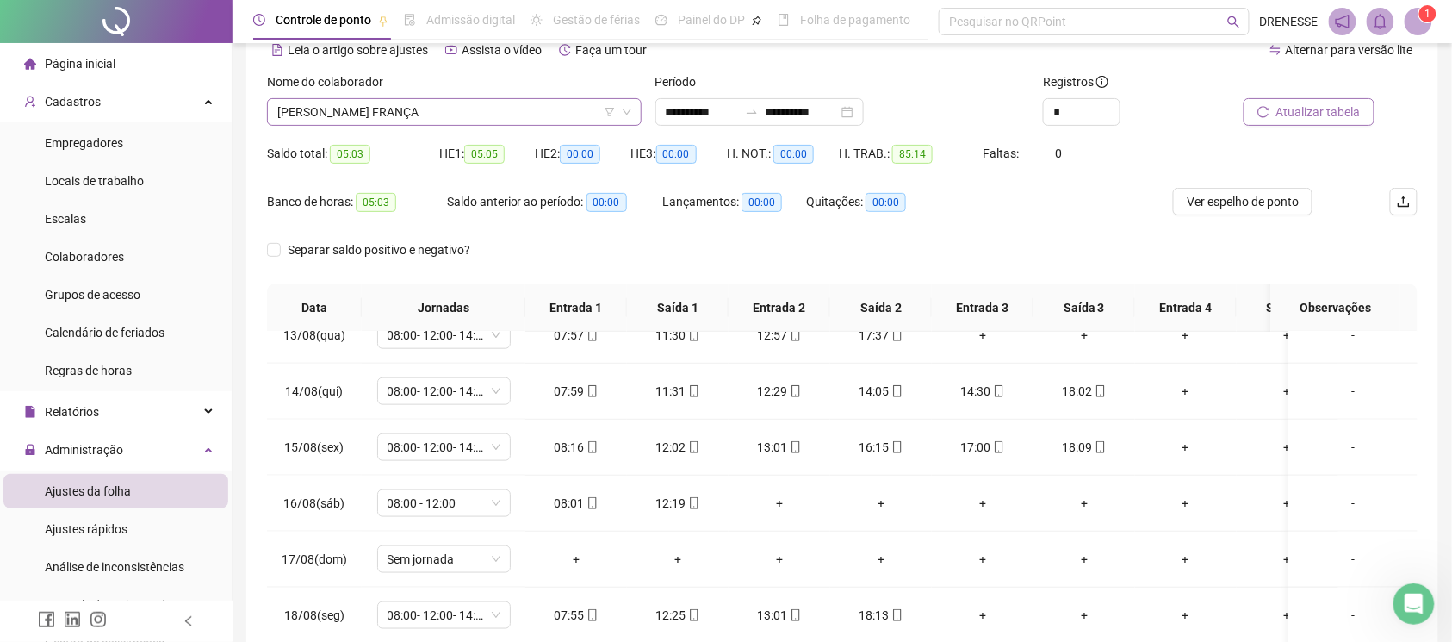
click at [446, 112] on span "[PERSON_NAME] FRANÇA" at bounding box center [454, 112] width 354 height 26
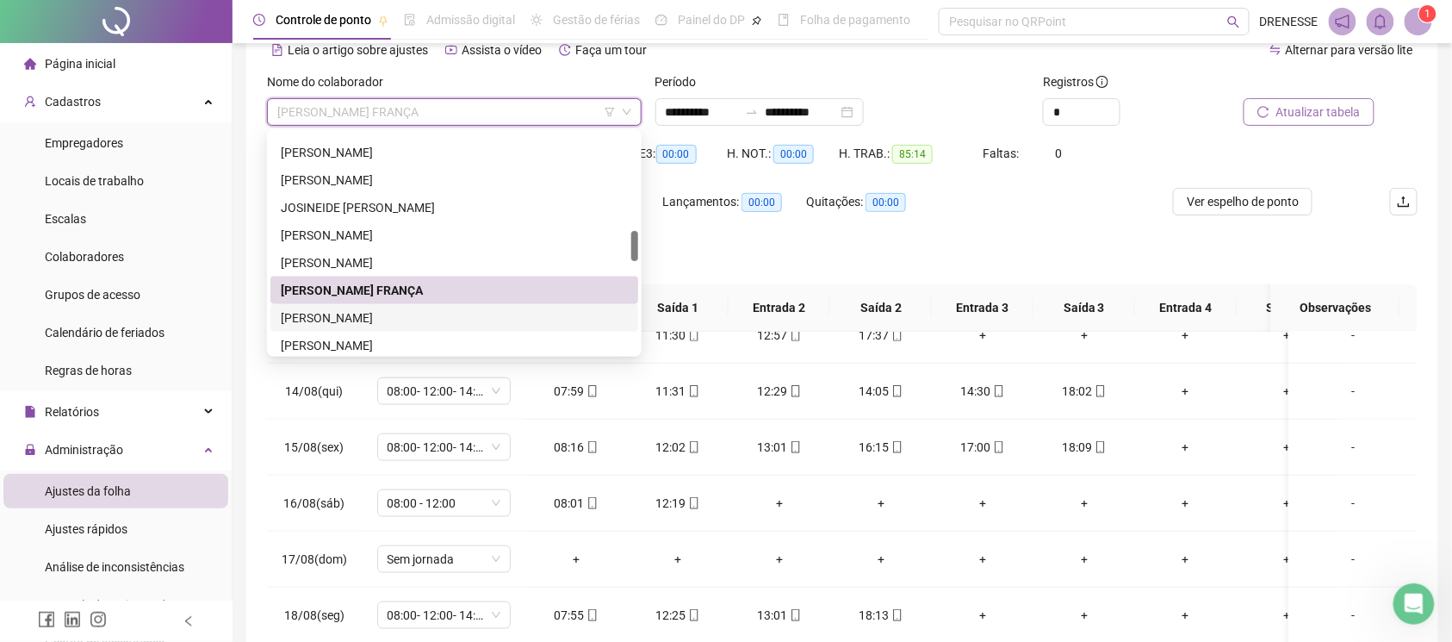
click at [417, 310] on div "[PERSON_NAME]" at bounding box center [454, 317] width 347 height 19
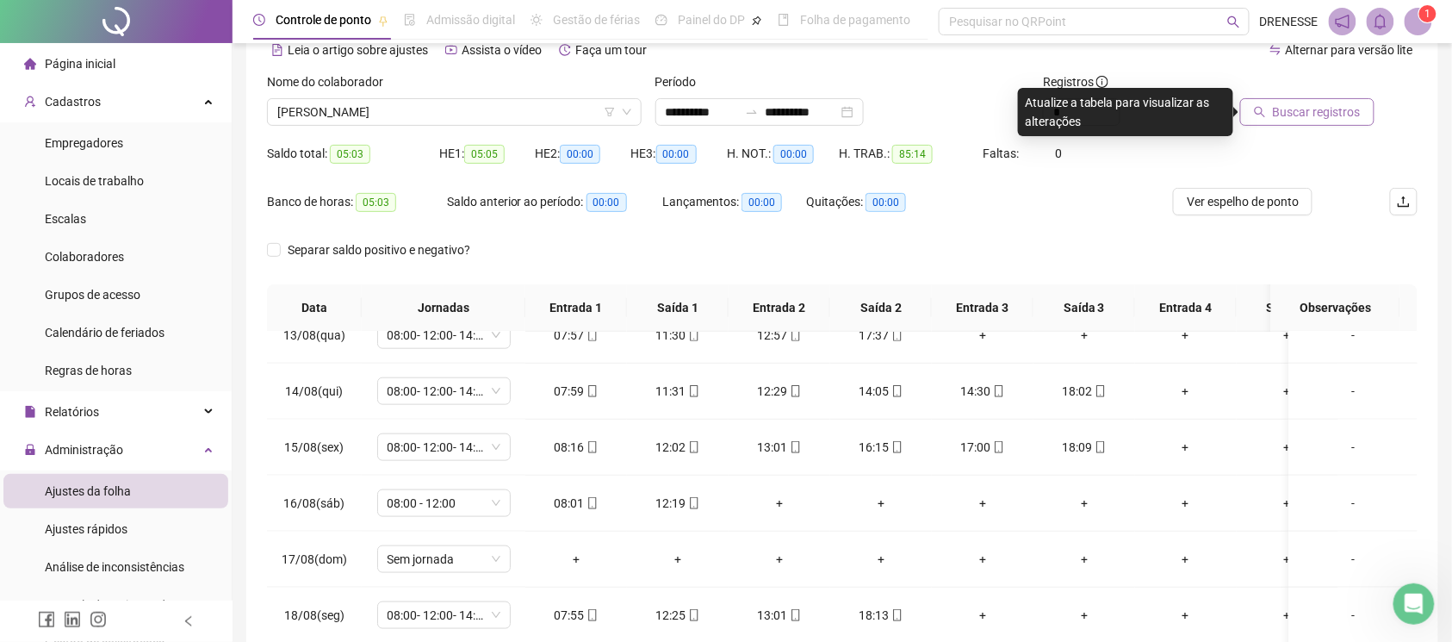
click at [1290, 115] on span "Buscar registros" at bounding box center [1317, 111] width 88 height 19
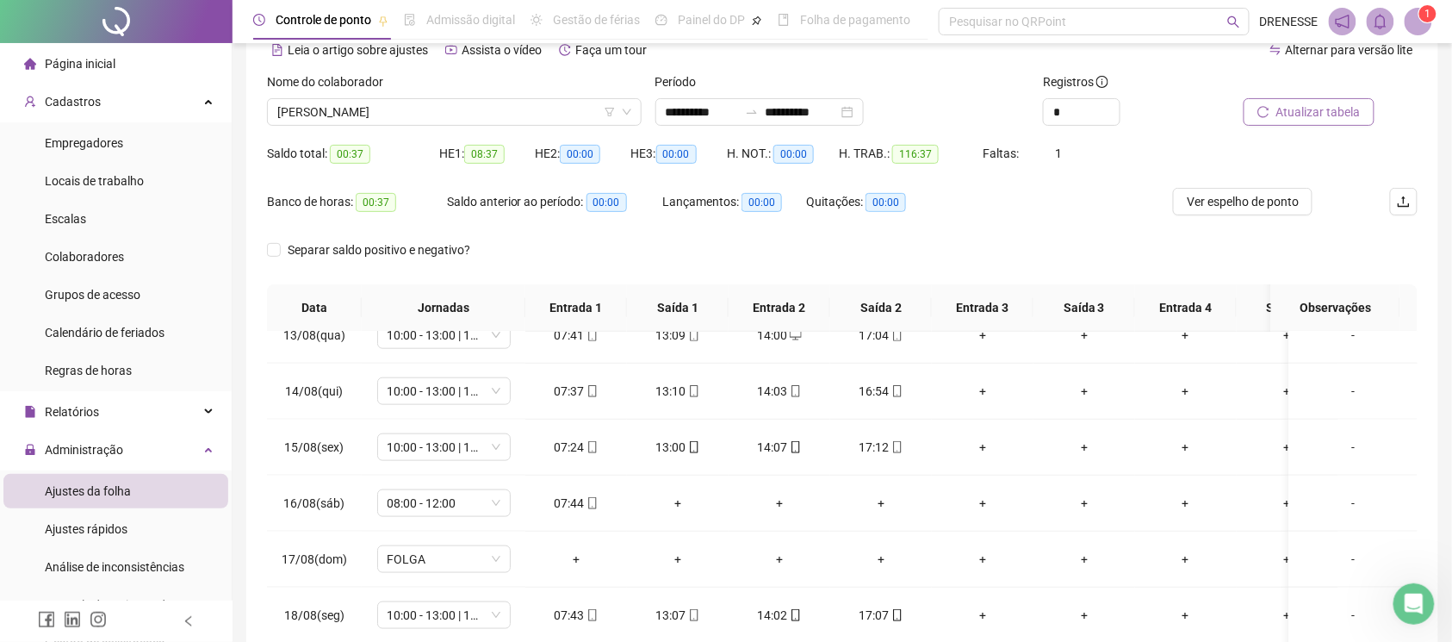
scroll to position [239, 0]
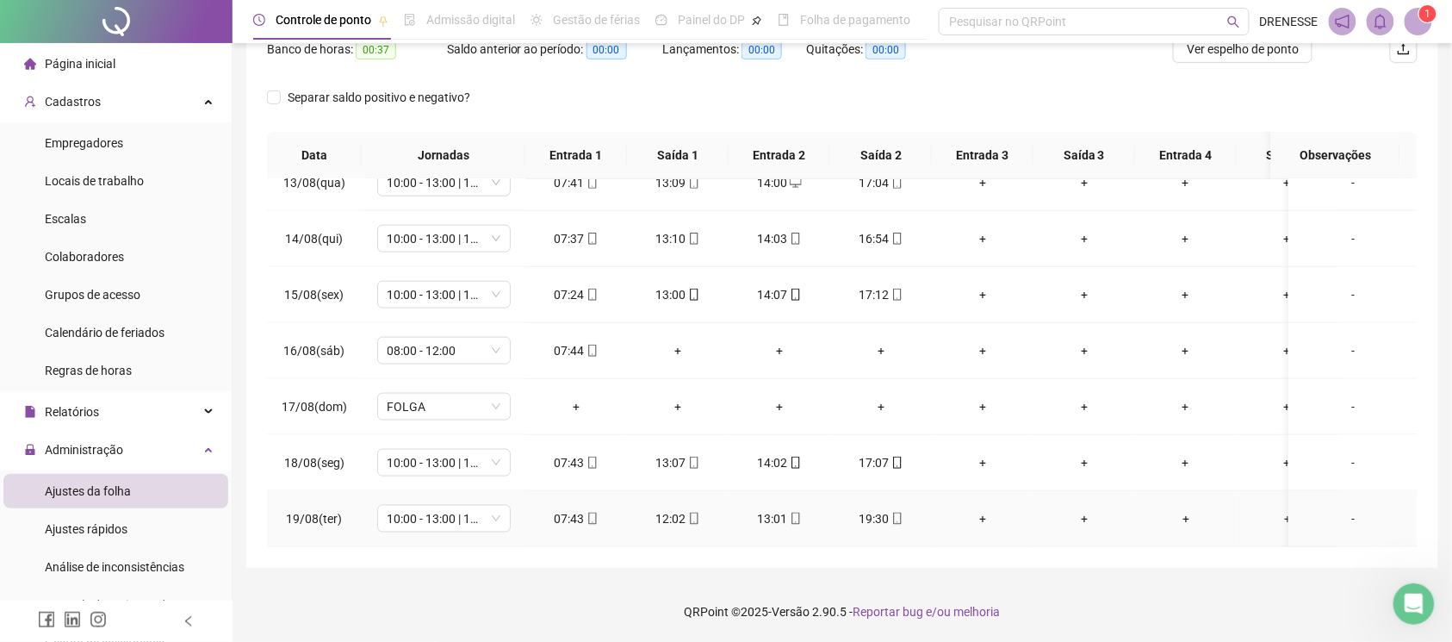
click at [584, 510] on div "07:43" at bounding box center [576, 518] width 74 height 19
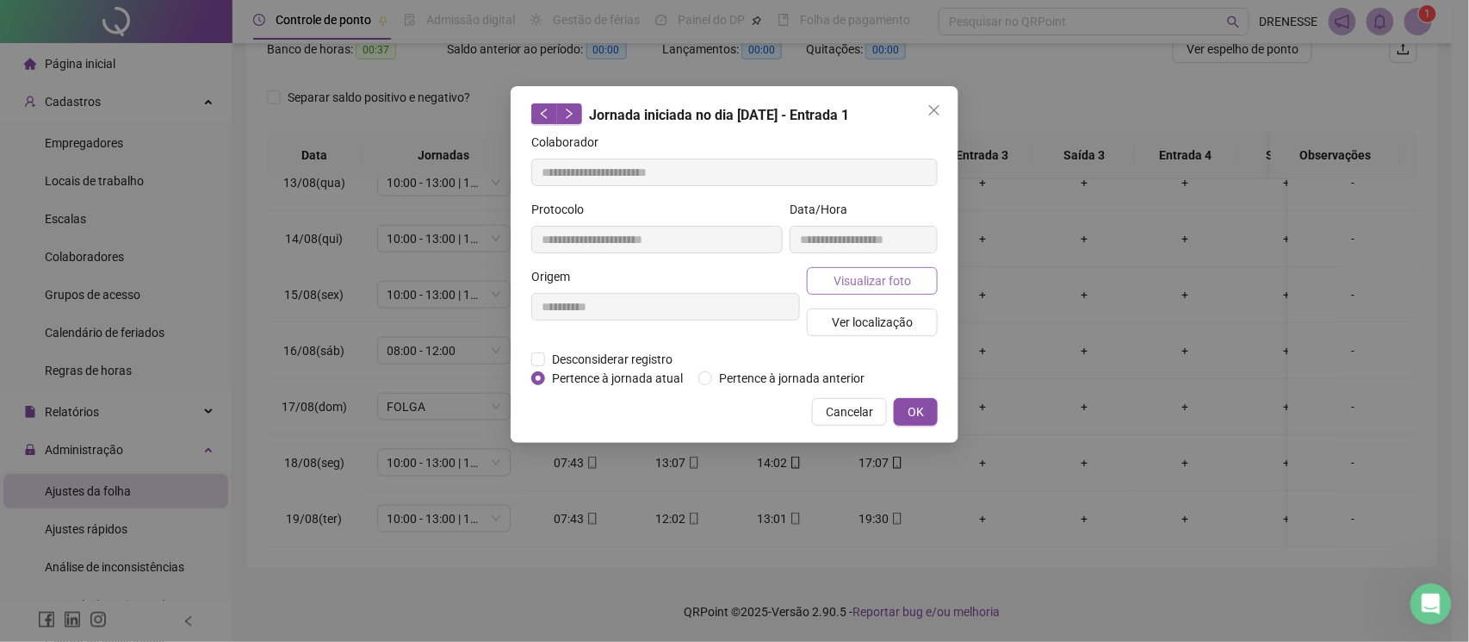
click at [832, 287] on button "Visualizar foto" at bounding box center [872, 281] width 131 height 28
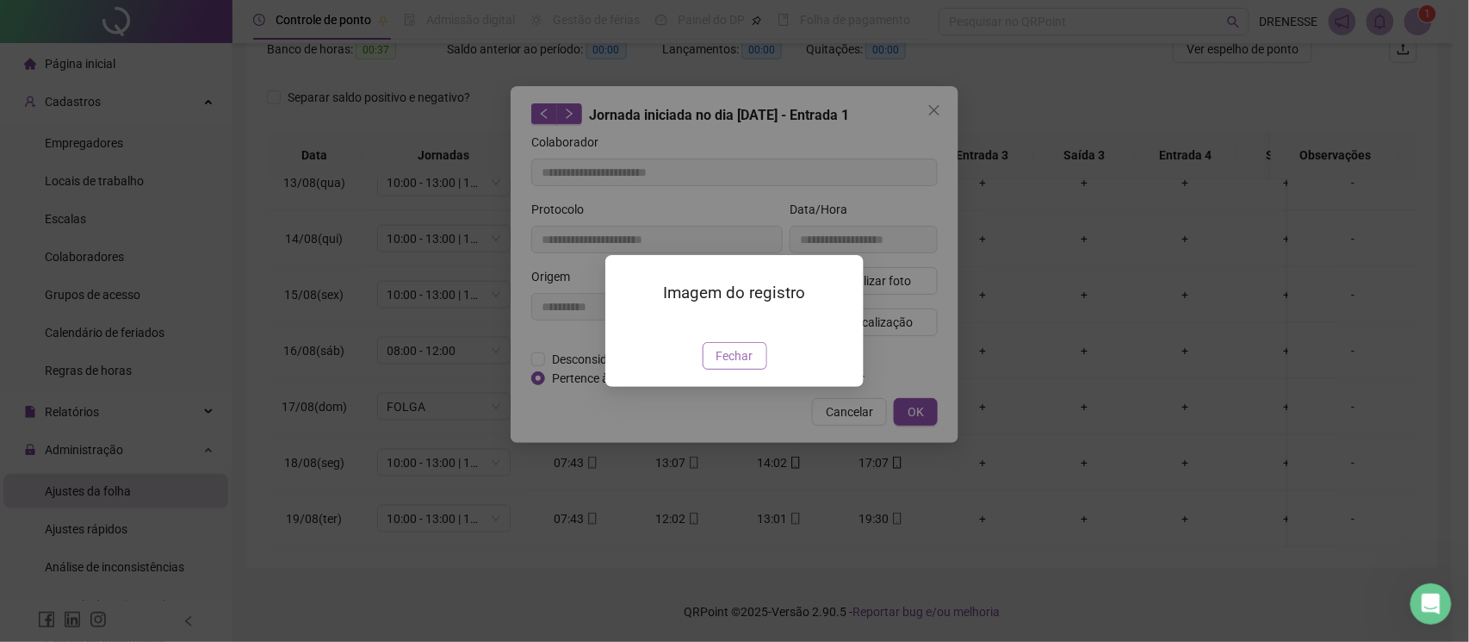
click at [715, 369] on button "Fechar" at bounding box center [735, 356] width 65 height 28
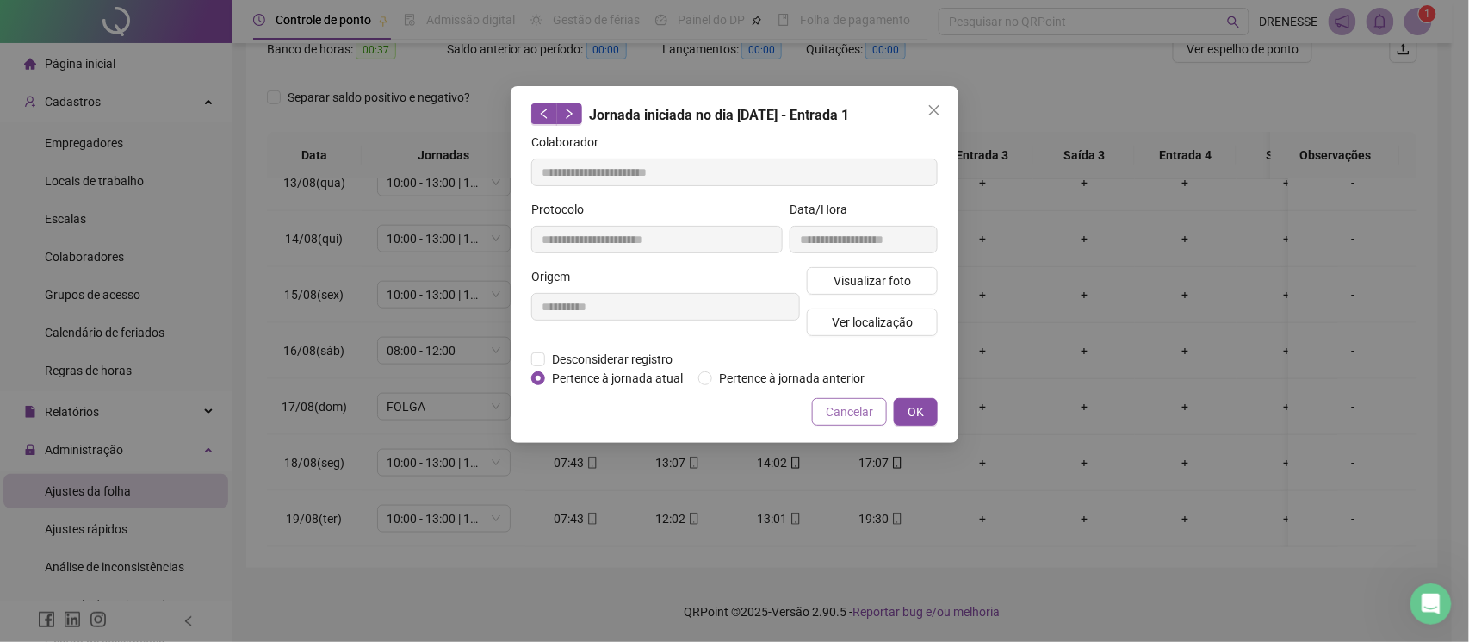
click at [831, 415] on span "Cancelar" at bounding box center [849, 411] width 47 height 19
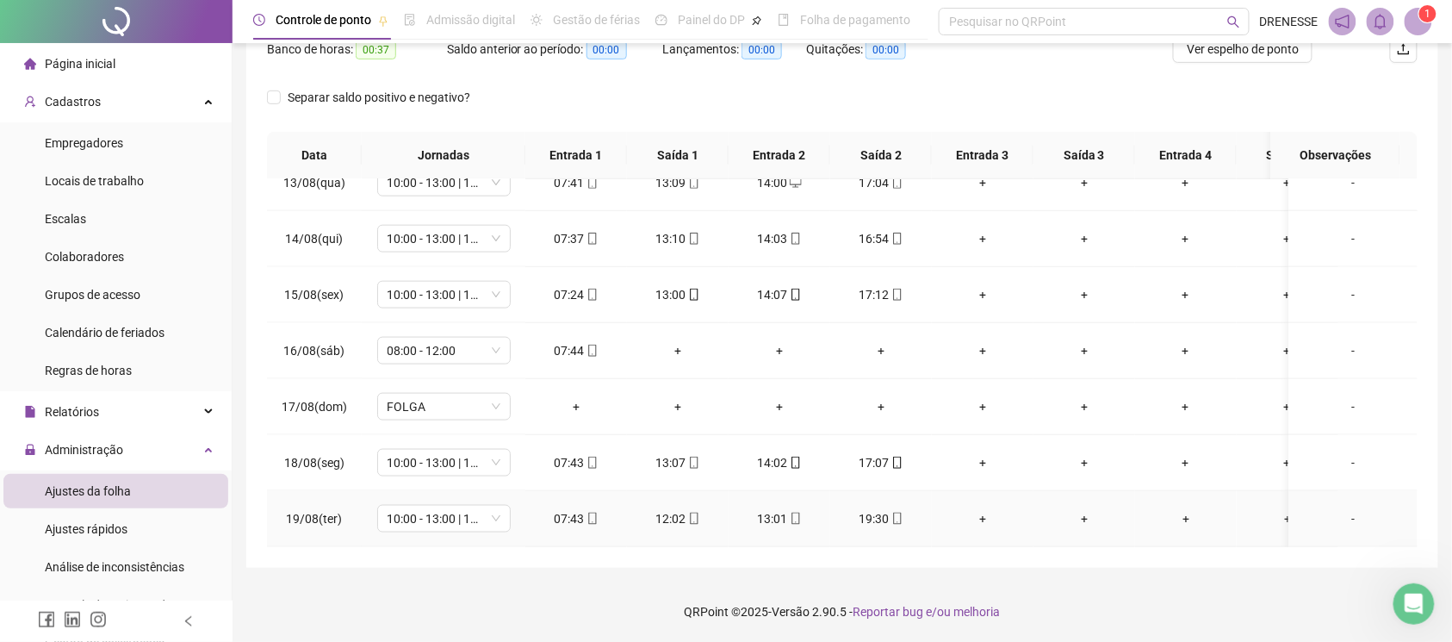
click at [891, 512] on icon "mobile" at bounding box center [897, 518] width 12 height 12
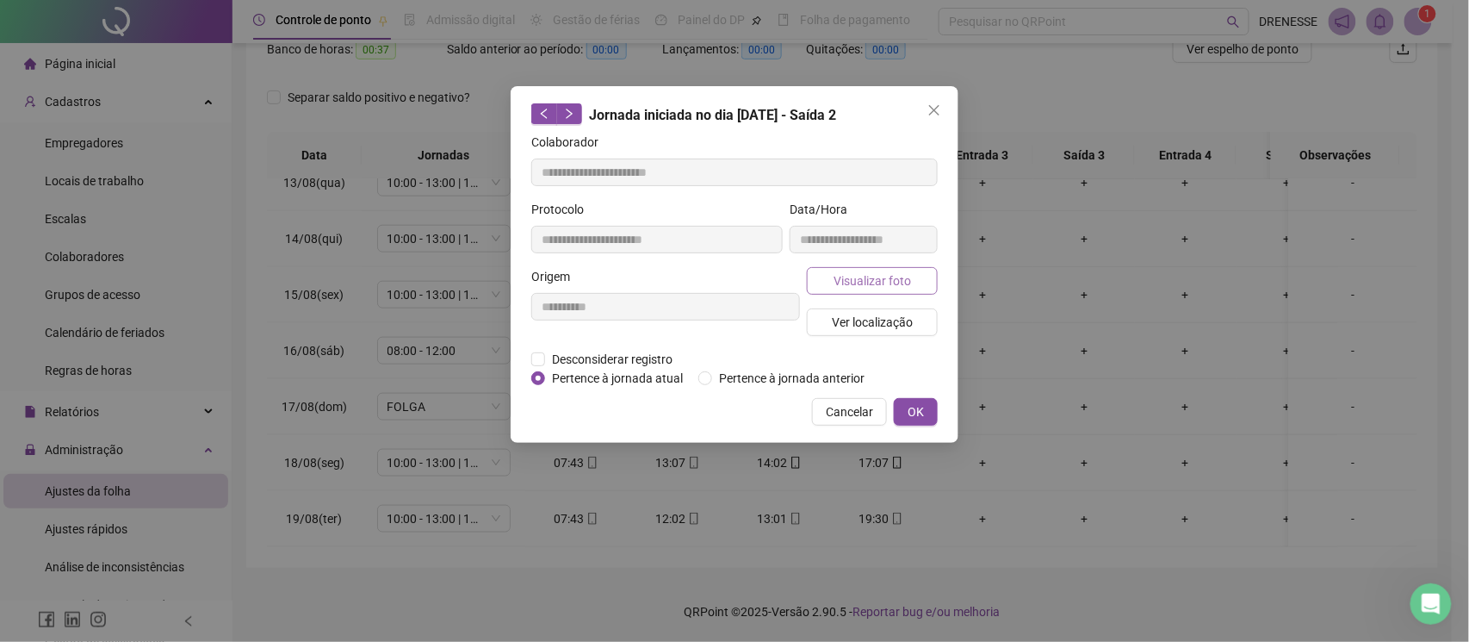
click at [908, 272] on span "Visualizar foto" at bounding box center [873, 280] width 78 height 19
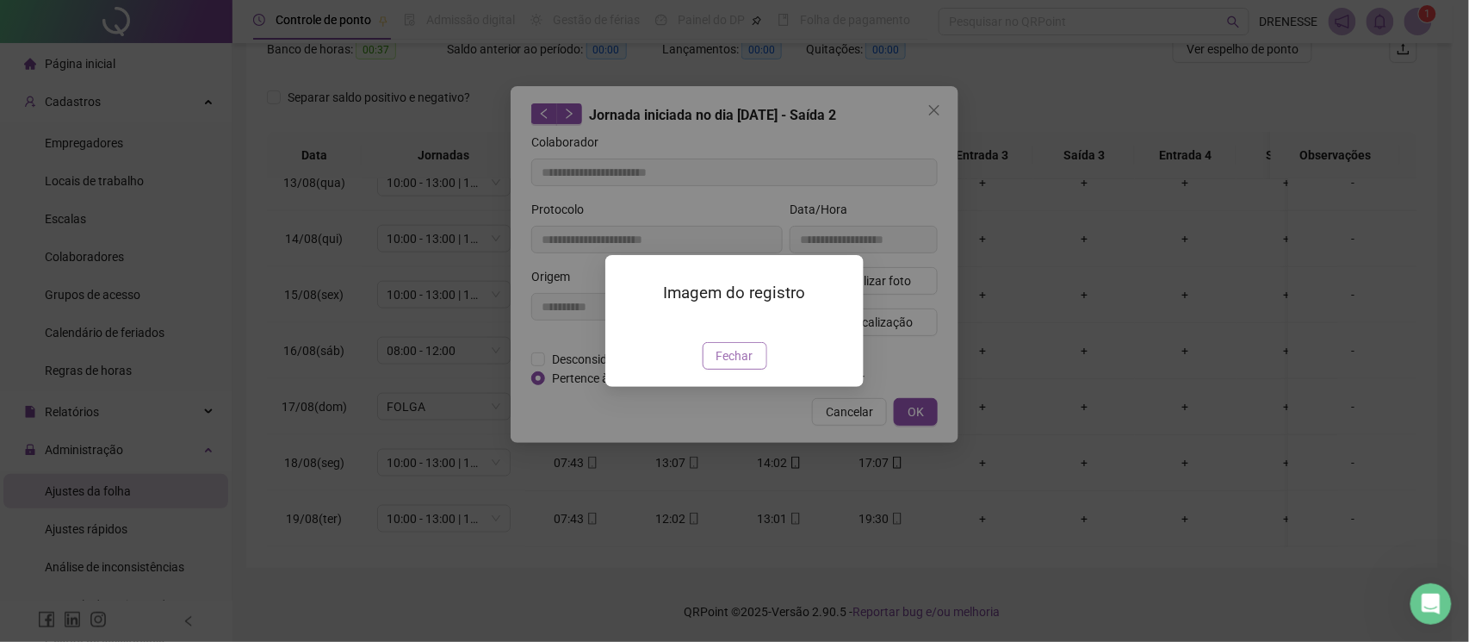
click at [725, 365] on span "Fechar" at bounding box center [735, 355] width 37 height 19
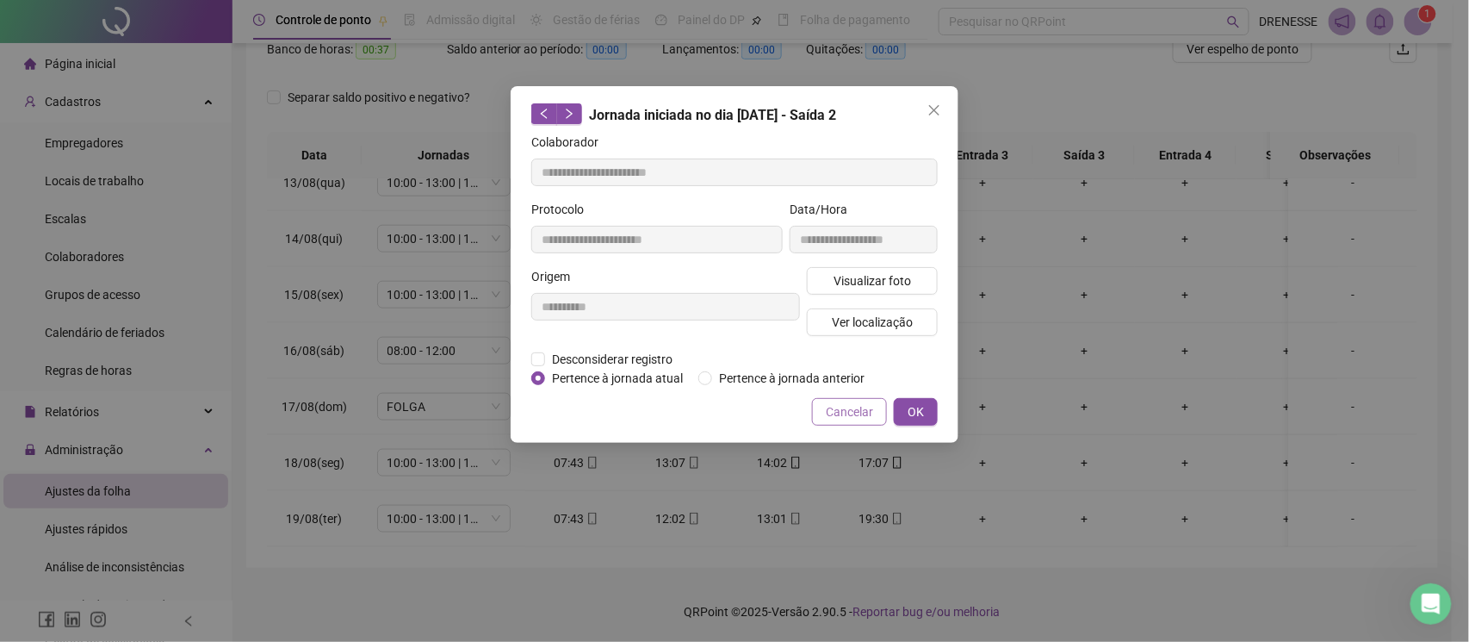
click at [842, 413] on span "Cancelar" at bounding box center [849, 411] width 47 height 19
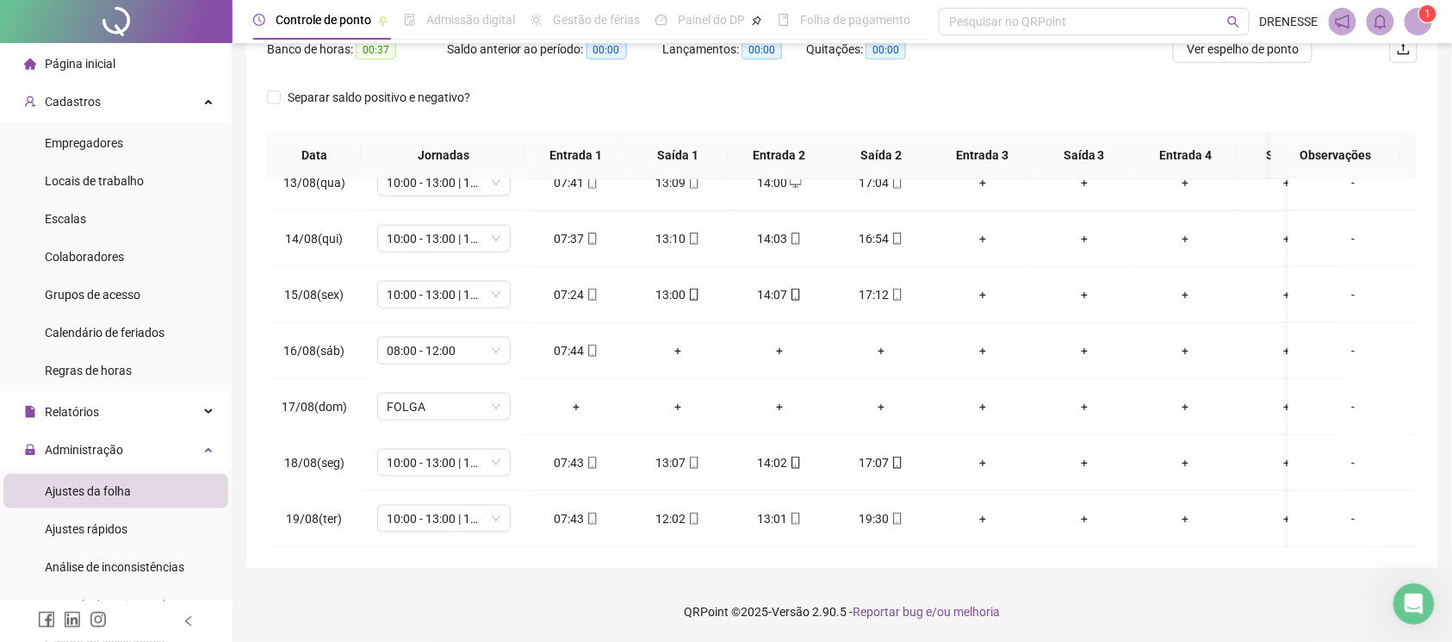
scroll to position [86, 0]
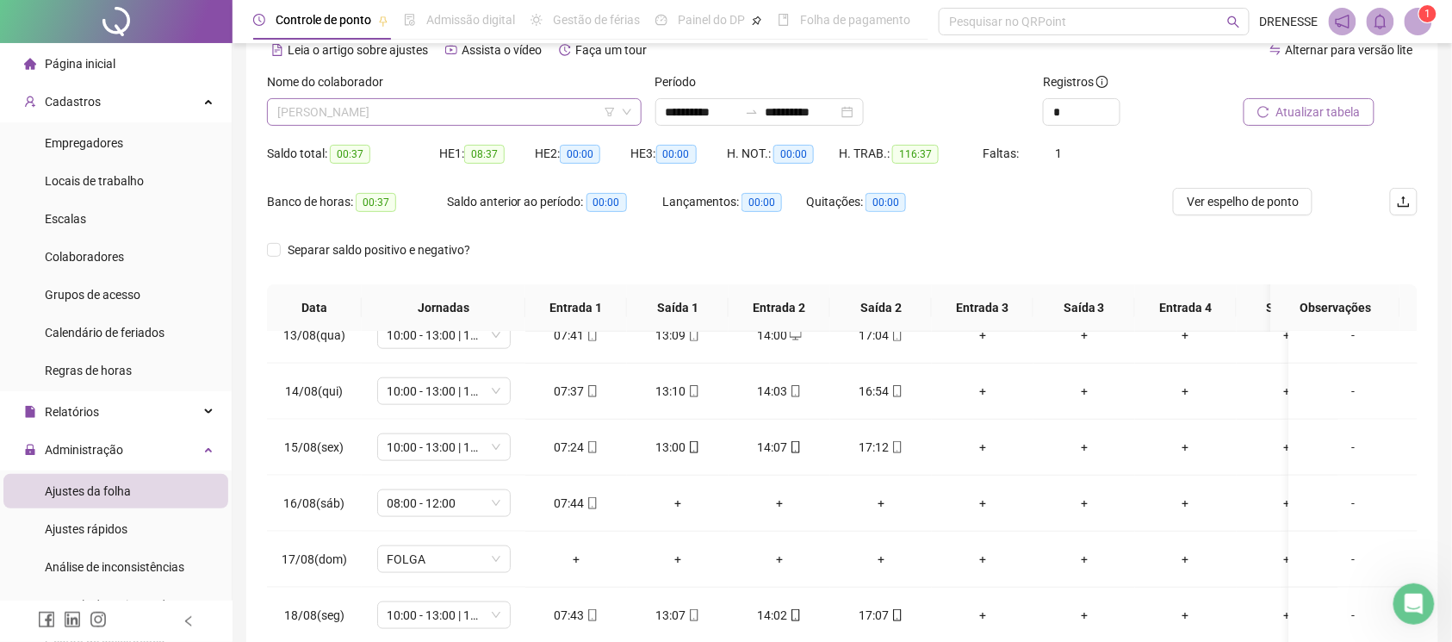
click at [362, 121] on span "[PERSON_NAME]" at bounding box center [454, 112] width 354 height 26
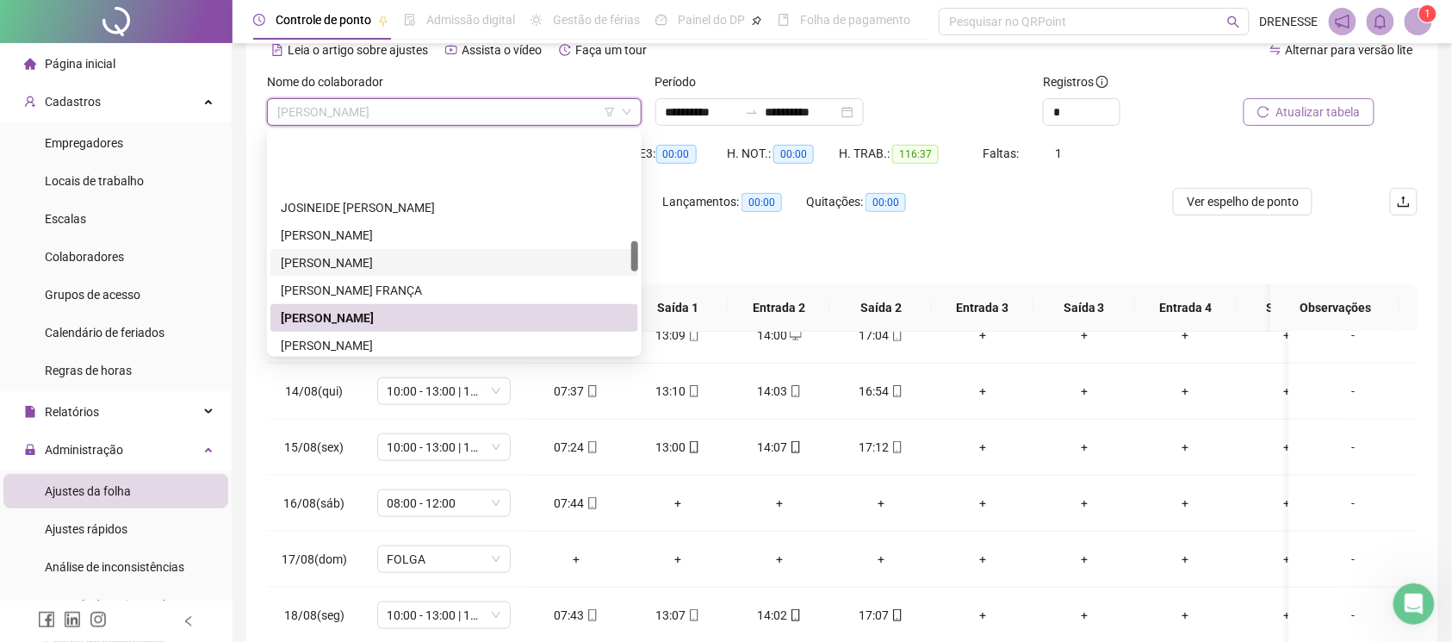
scroll to position [787, 0]
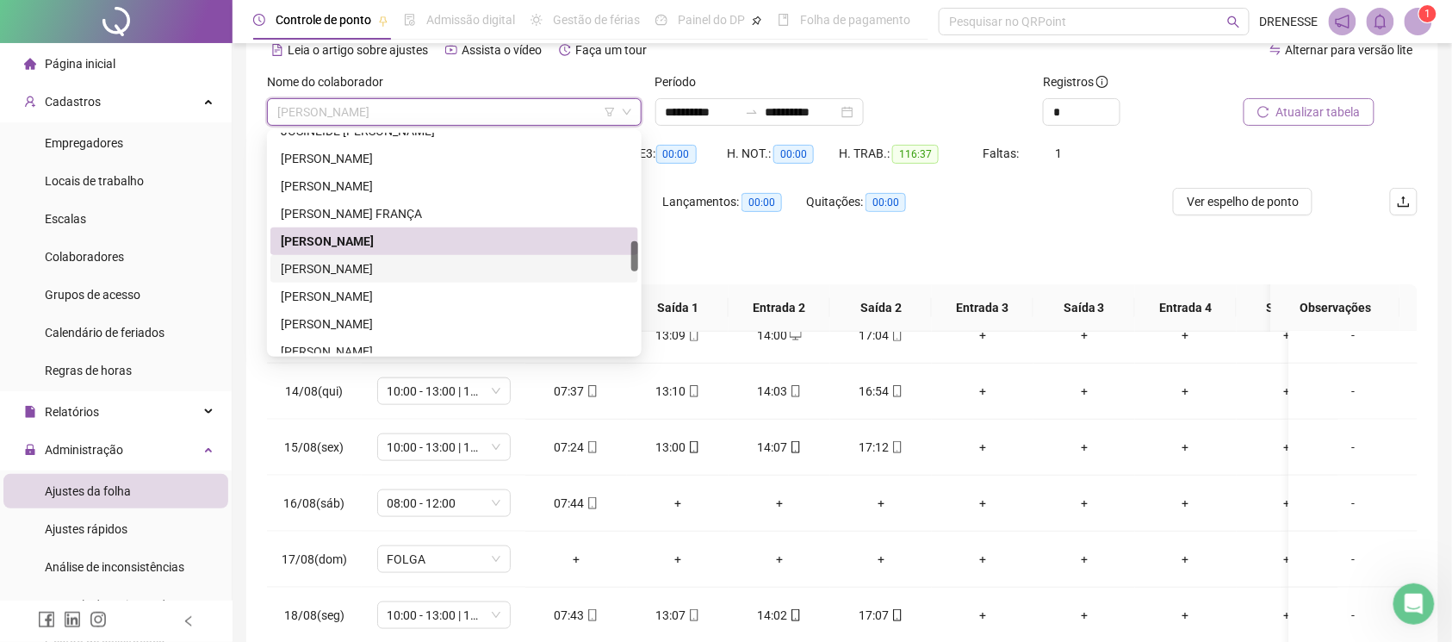
click at [345, 276] on div "[PERSON_NAME]" at bounding box center [454, 268] width 347 height 19
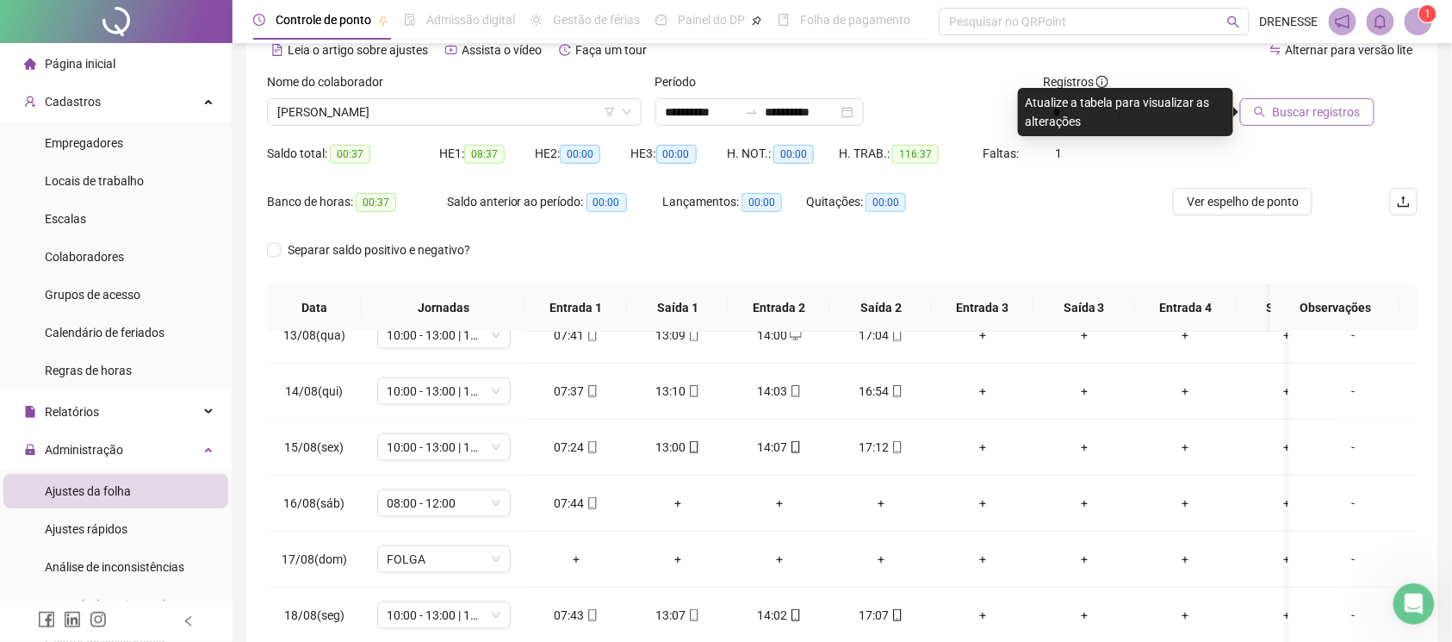
click at [1325, 124] on button "Buscar registros" at bounding box center [1307, 112] width 134 height 28
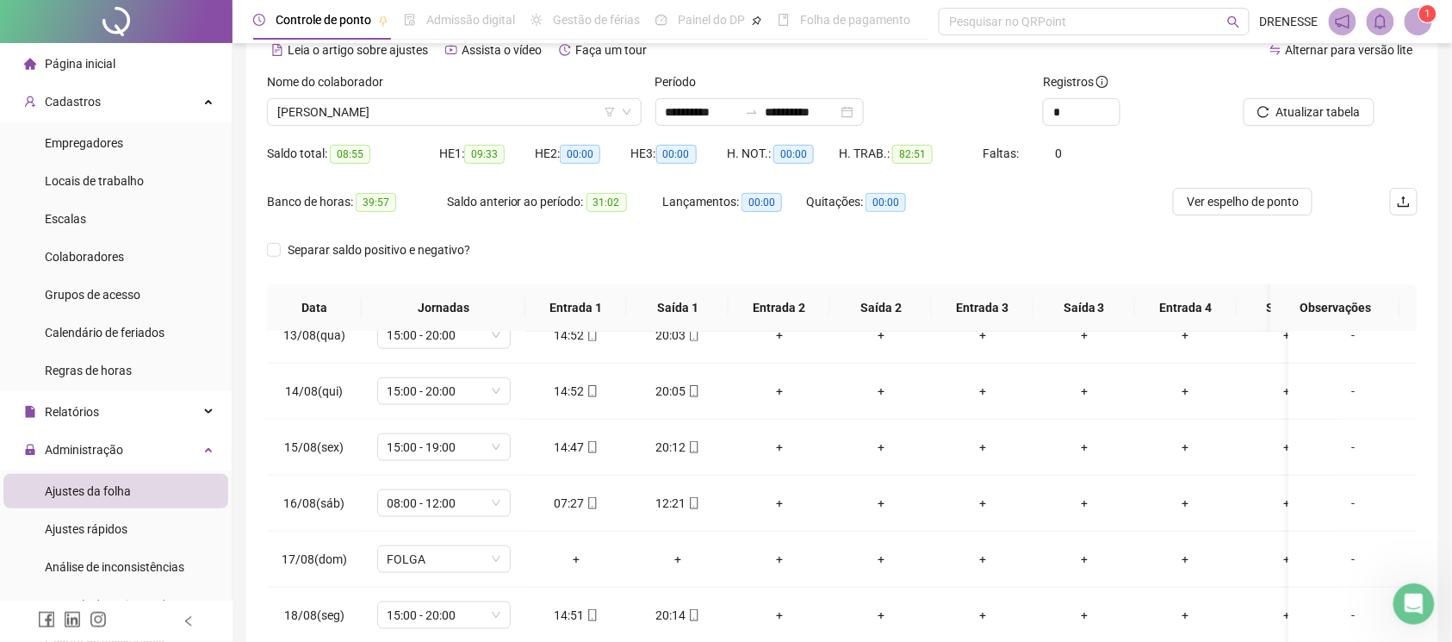
scroll to position [239, 0]
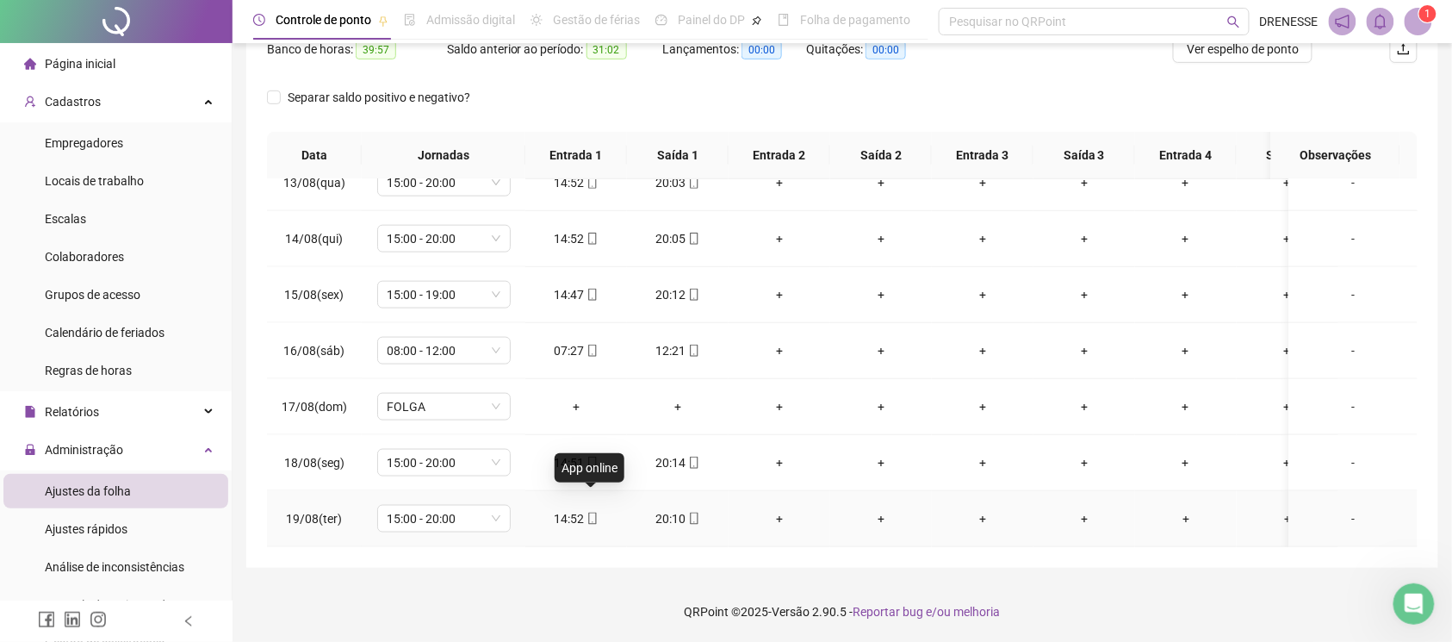
click at [590, 512] on icon "mobile" at bounding box center [592, 518] width 12 height 12
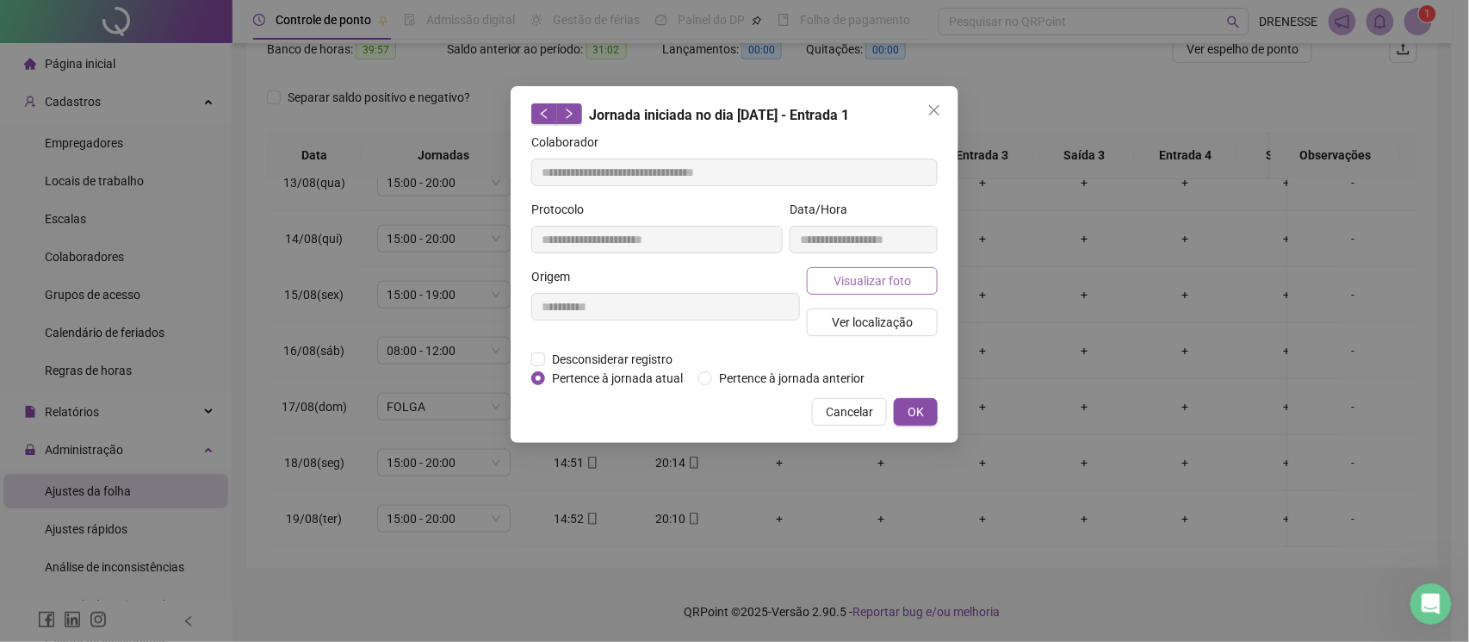
click at [837, 290] on button "Visualizar foto" at bounding box center [872, 281] width 131 height 28
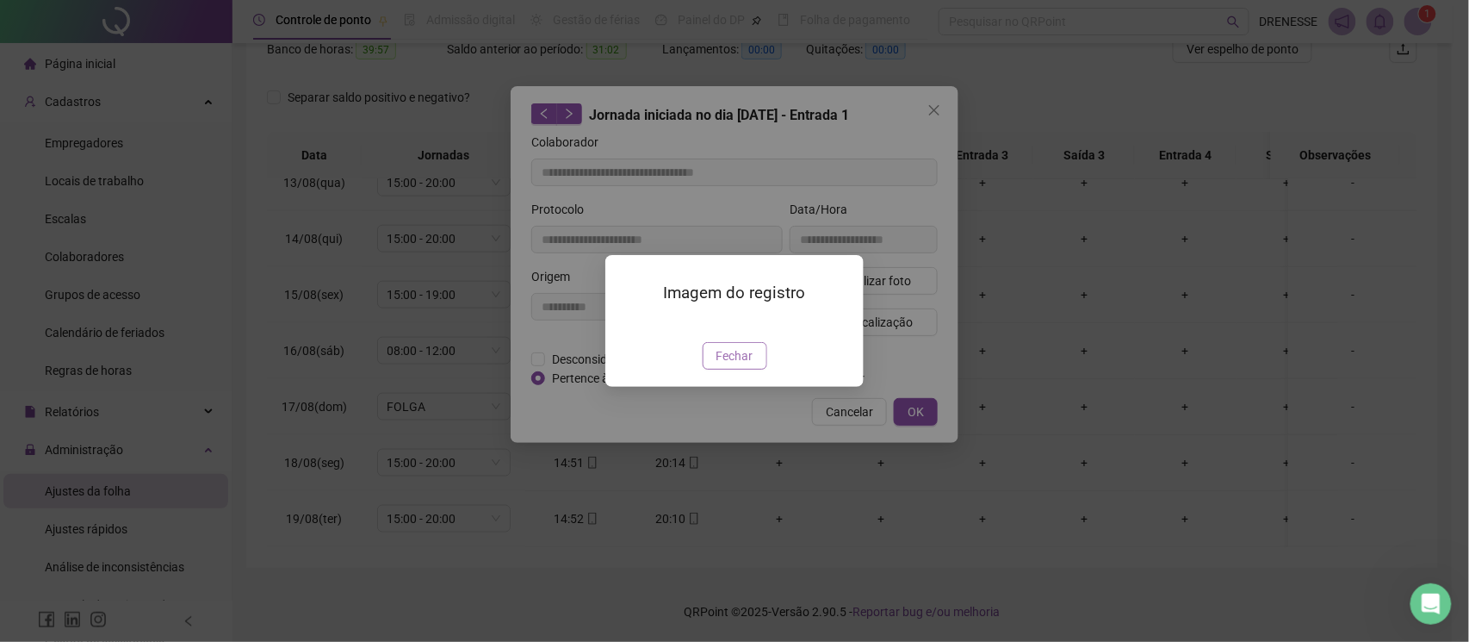
click at [735, 365] on span "Fechar" at bounding box center [735, 355] width 37 height 19
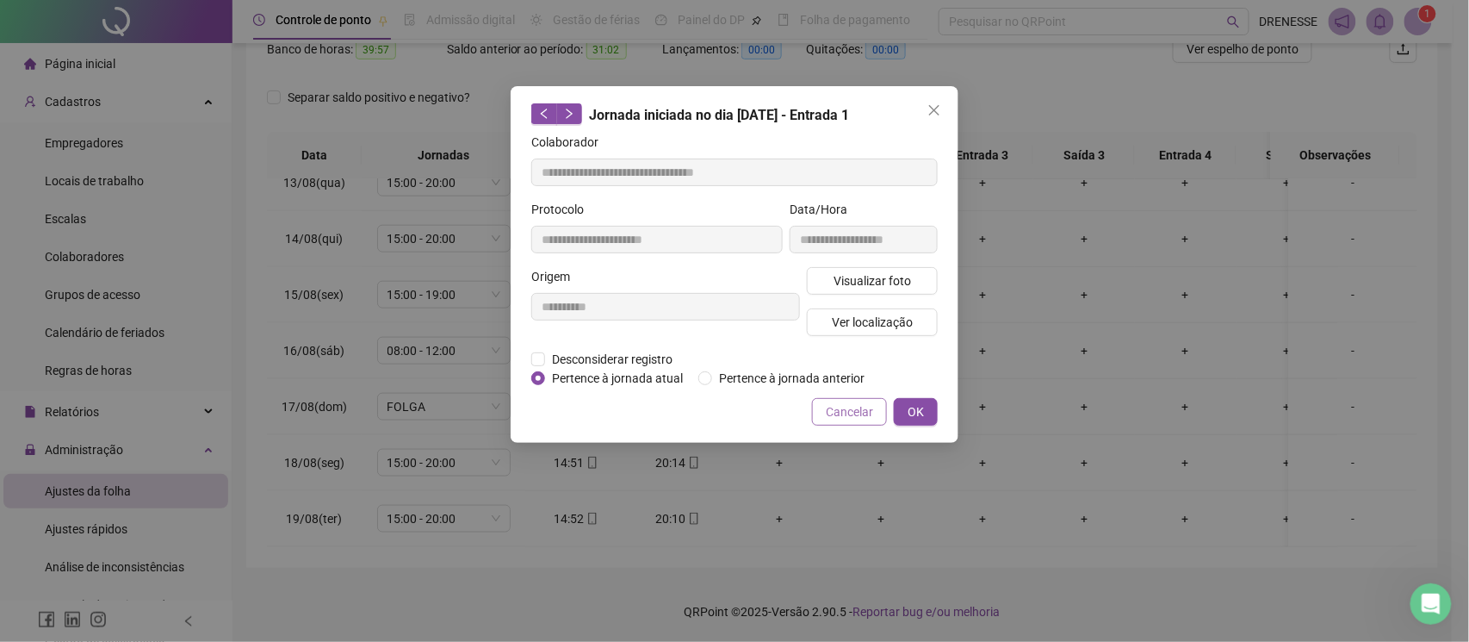
click at [841, 414] on span "Cancelar" at bounding box center [849, 411] width 47 height 19
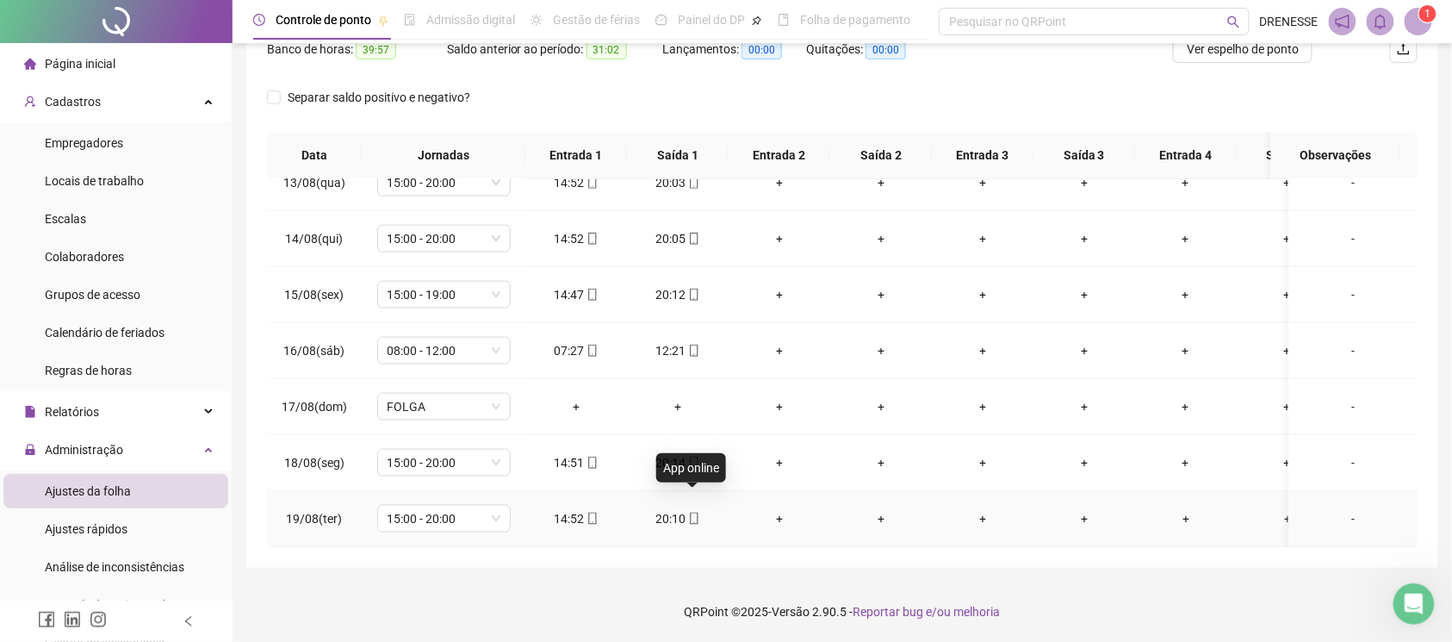
click at [686, 512] on span "mobile" at bounding box center [693, 518] width 14 height 12
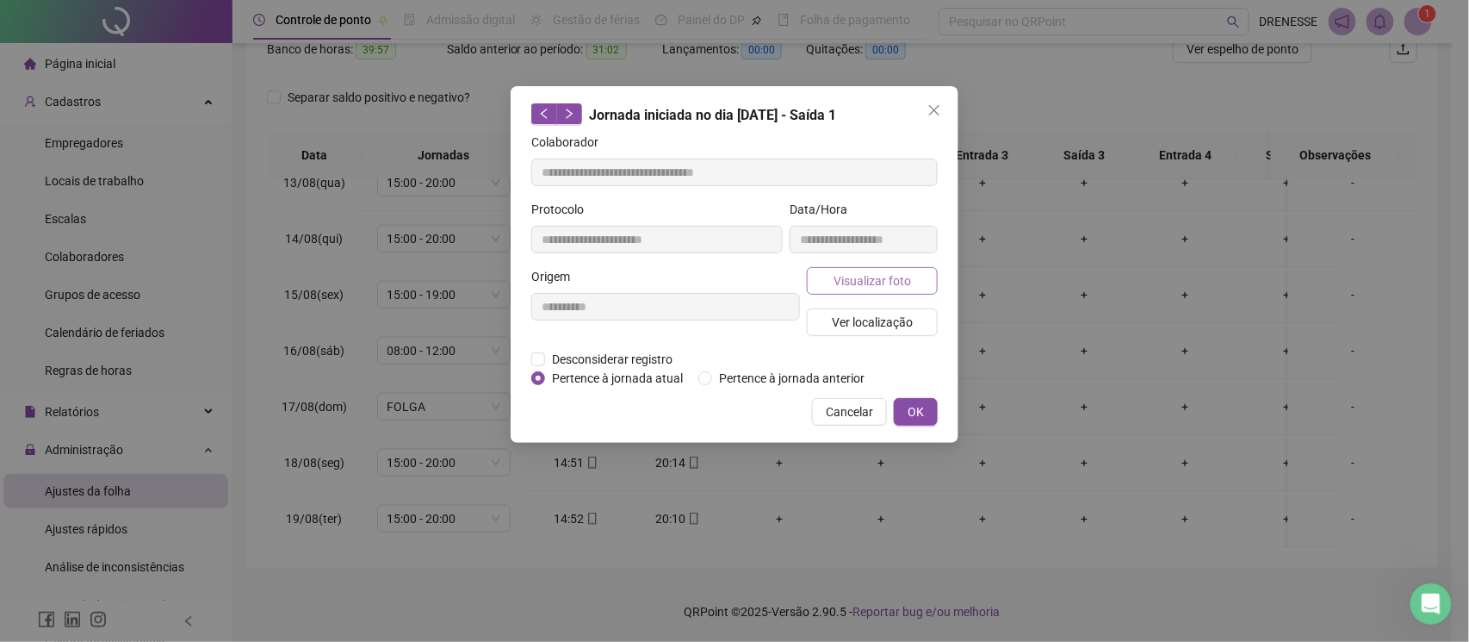
click at [828, 276] on button "Visualizar foto" at bounding box center [872, 281] width 131 height 28
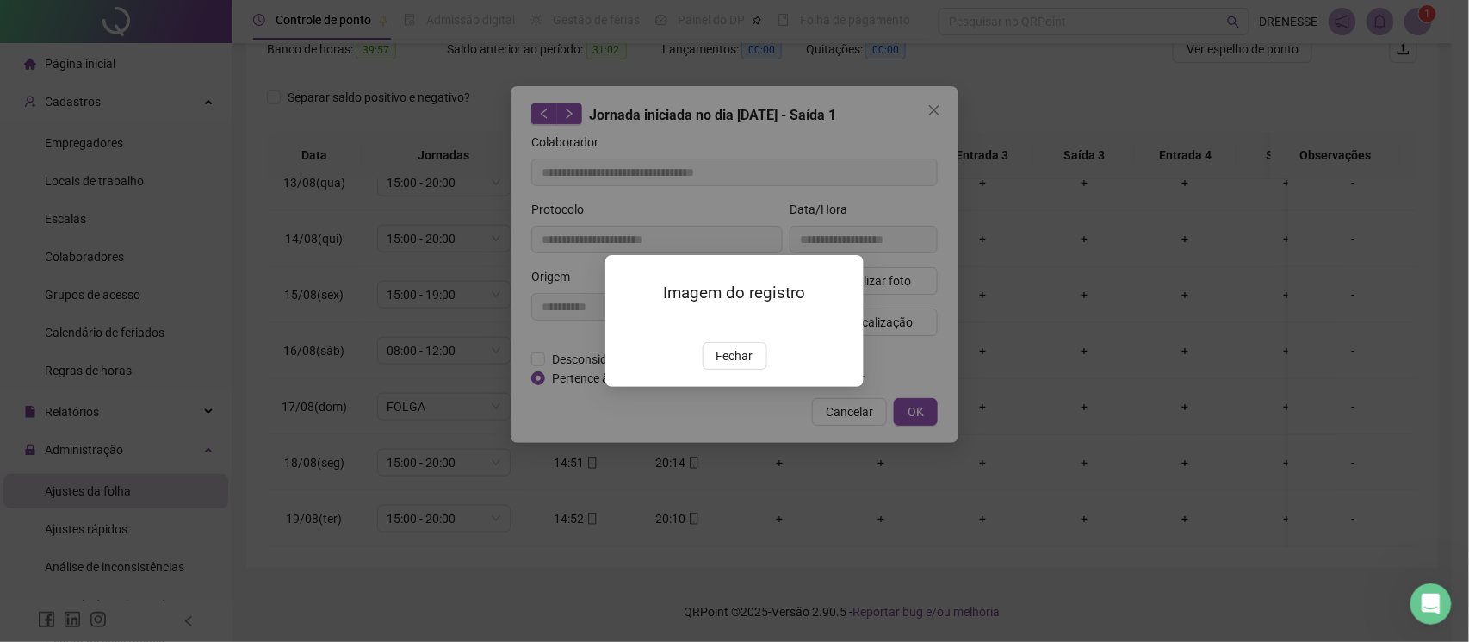
click at [722, 387] on div "Imagem do registro Fechar" at bounding box center [734, 321] width 258 height 132
click at [735, 365] on span "Fechar" at bounding box center [735, 355] width 37 height 19
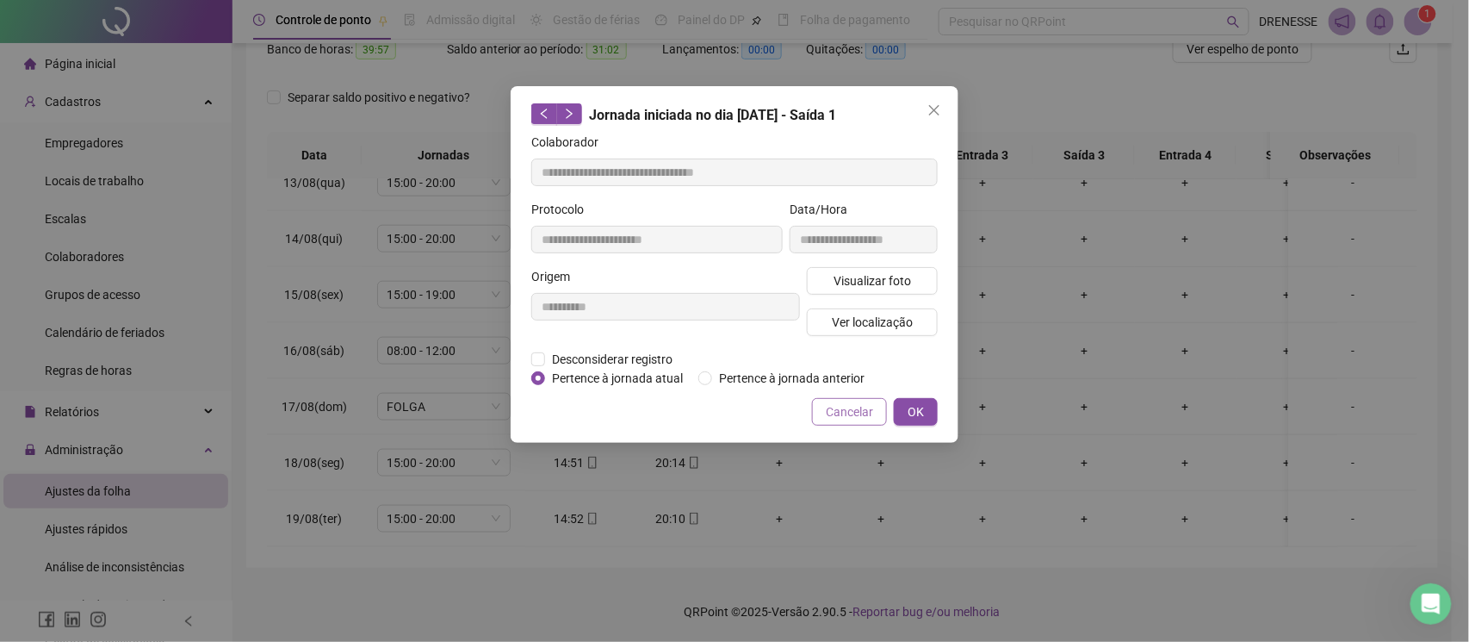
click at [858, 415] on span "Cancelar" at bounding box center [849, 411] width 47 height 19
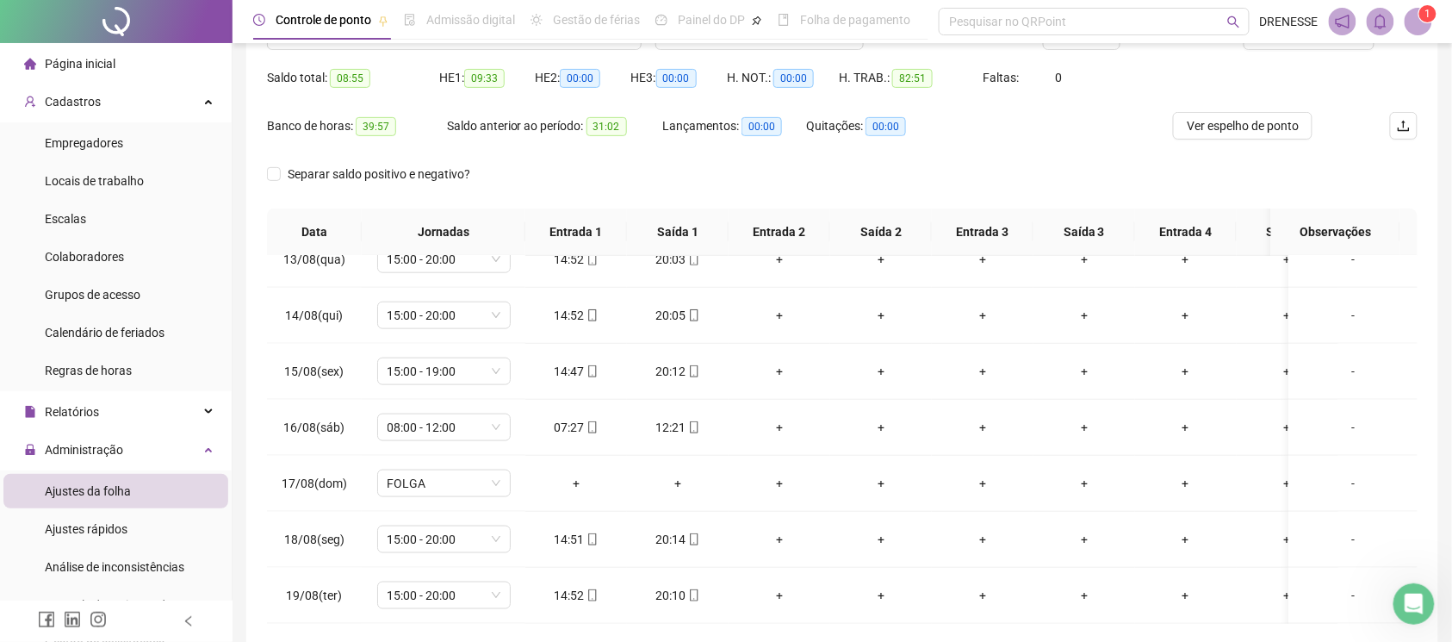
scroll to position [86, 0]
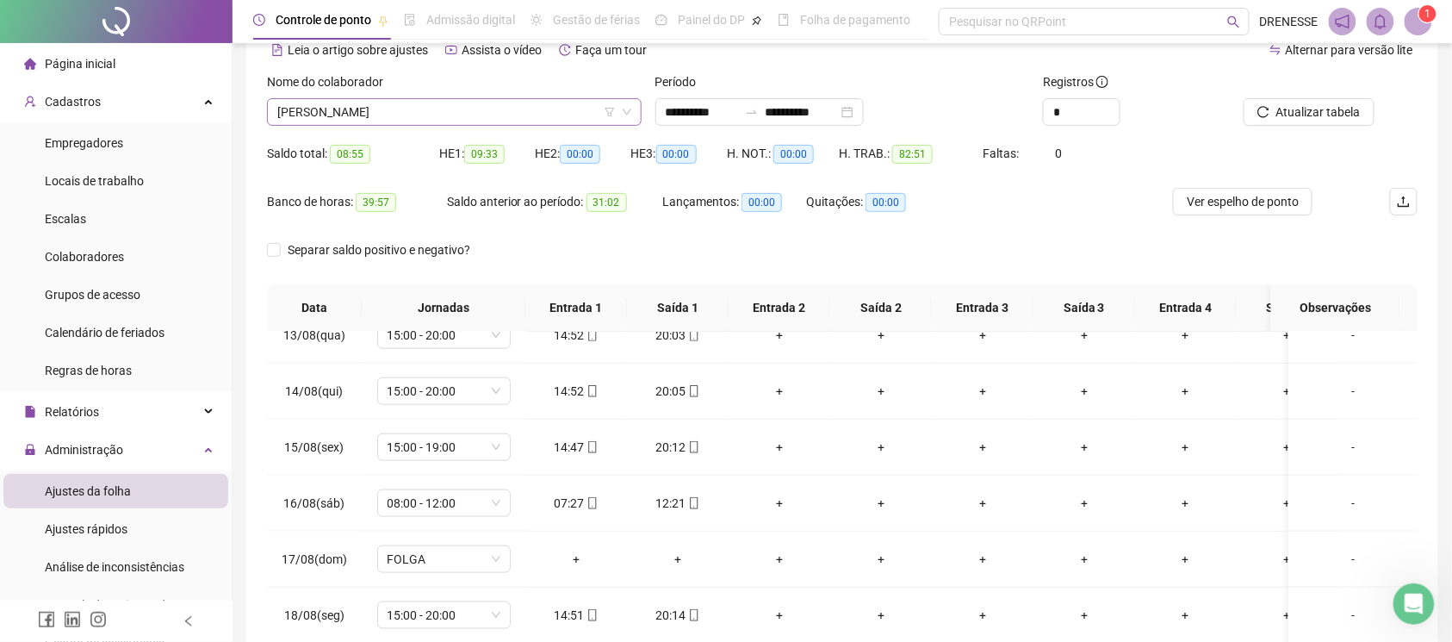
click at [415, 108] on span "[PERSON_NAME]" at bounding box center [454, 112] width 354 height 26
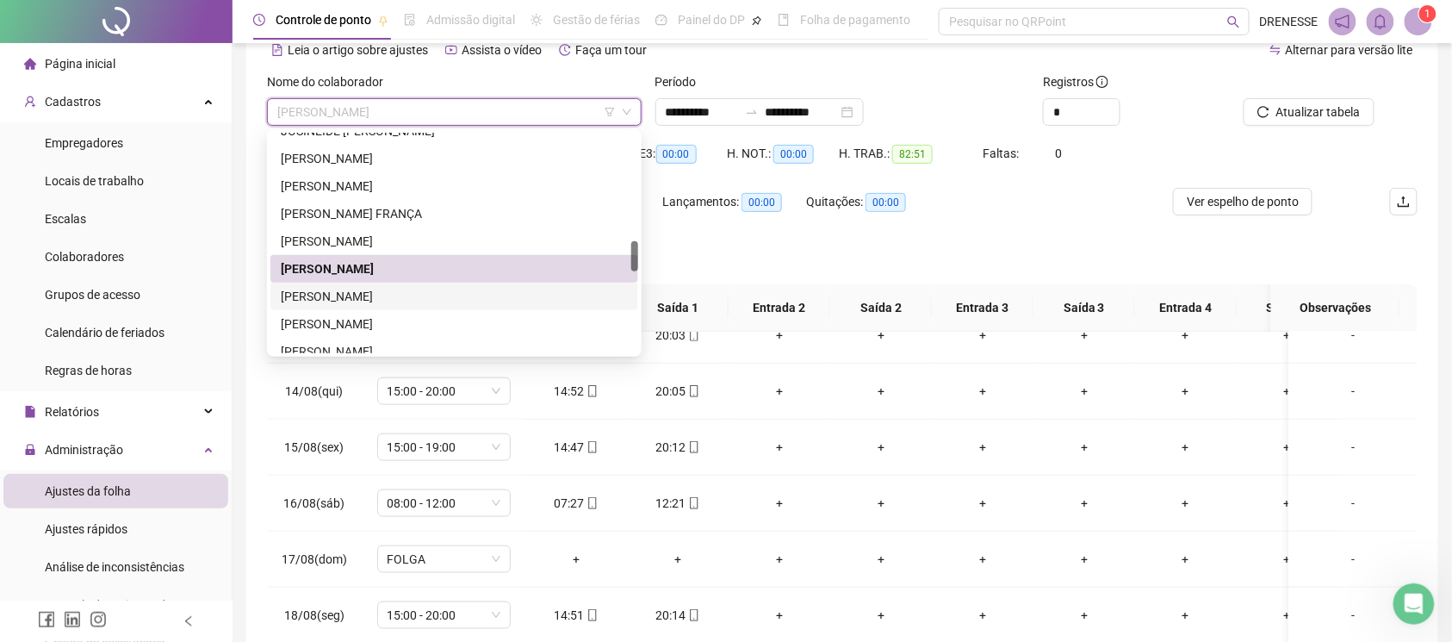
click at [394, 283] on div "[PERSON_NAME]" at bounding box center [454, 296] width 368 height 28
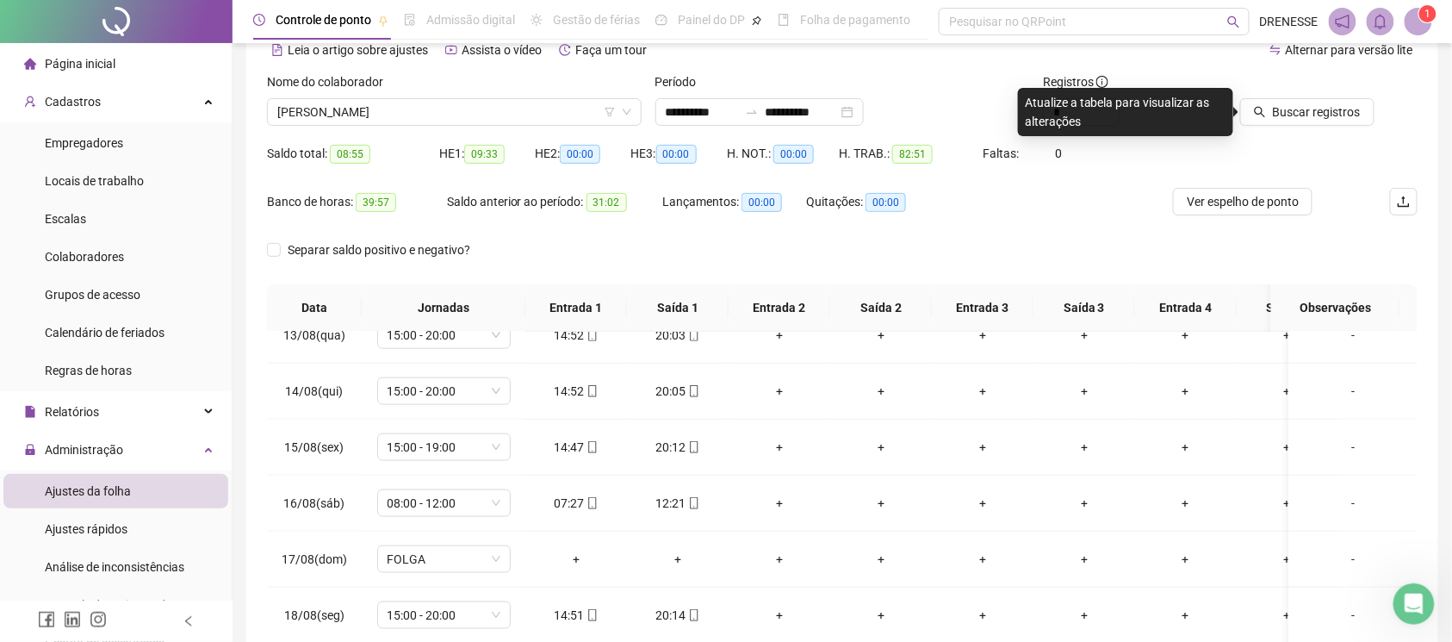
click at [1266, 107] on icon "search" at bounding box center [1260, 112] width 12 height 12
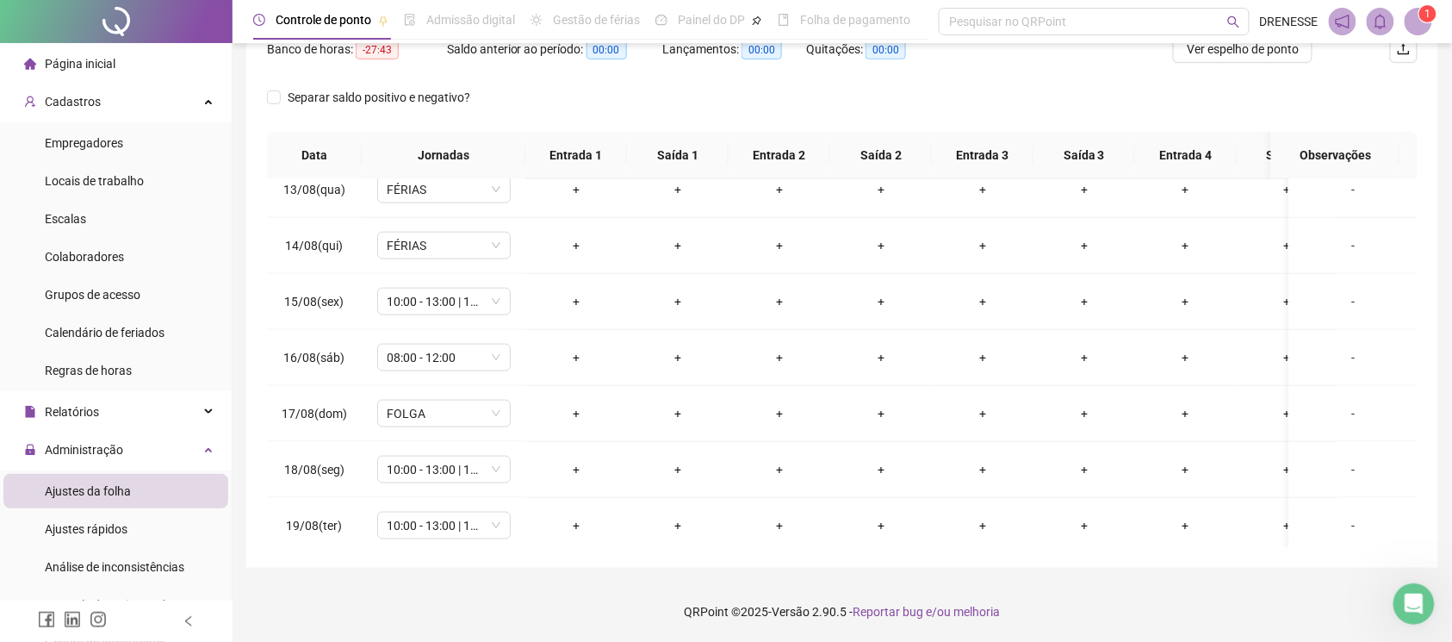
scroll to position [718, 0]
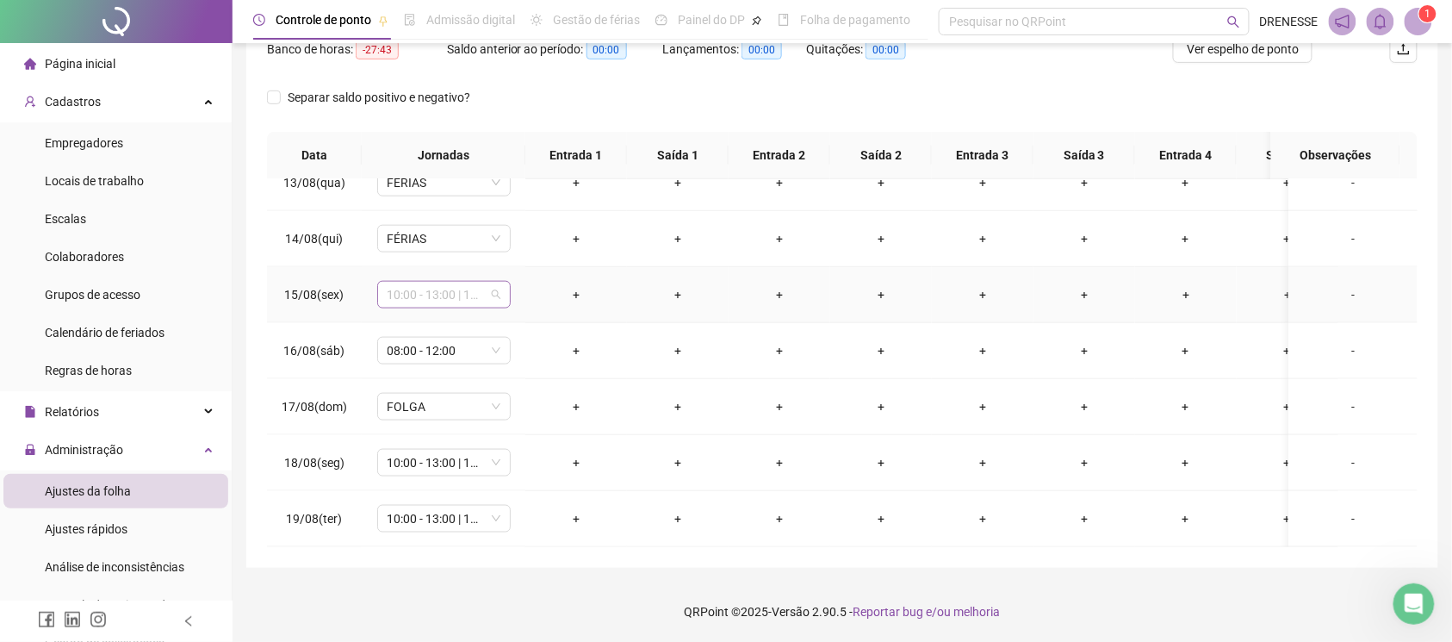
click at [441, 282] on span "10:00 - 13:00 | 15:00 - 20:00" at bounding box center [444, 295] width 113 height 26
click at [439, 332] on div "Férias" at bounding box center [458, 338] width 114 height 19
click at [517, 238] on span "Sim" at bounding box center [525, 231] width 20 height 19
click at [429, 338] on span "08:00 - 12:00" at bounding box center [444, 351] width 113 height 26
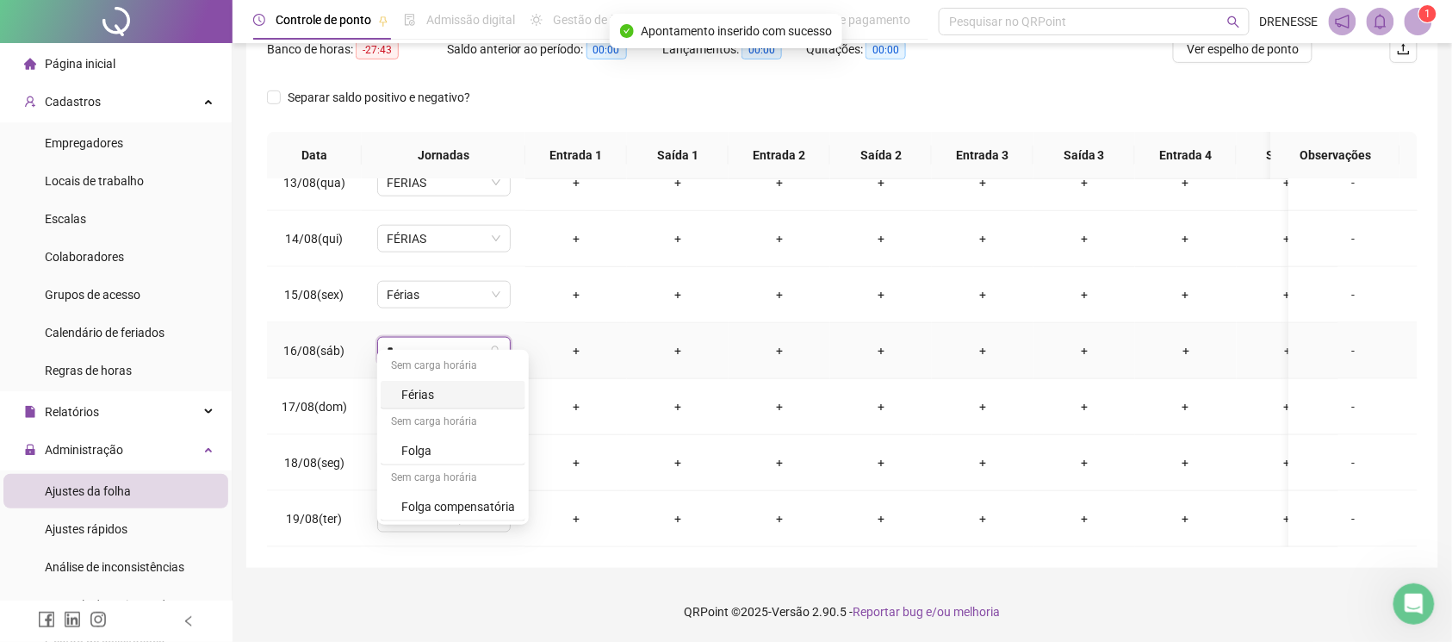
click at [442, 405] on div "Férias" at bounding box center [453, 395] width 145 height 28
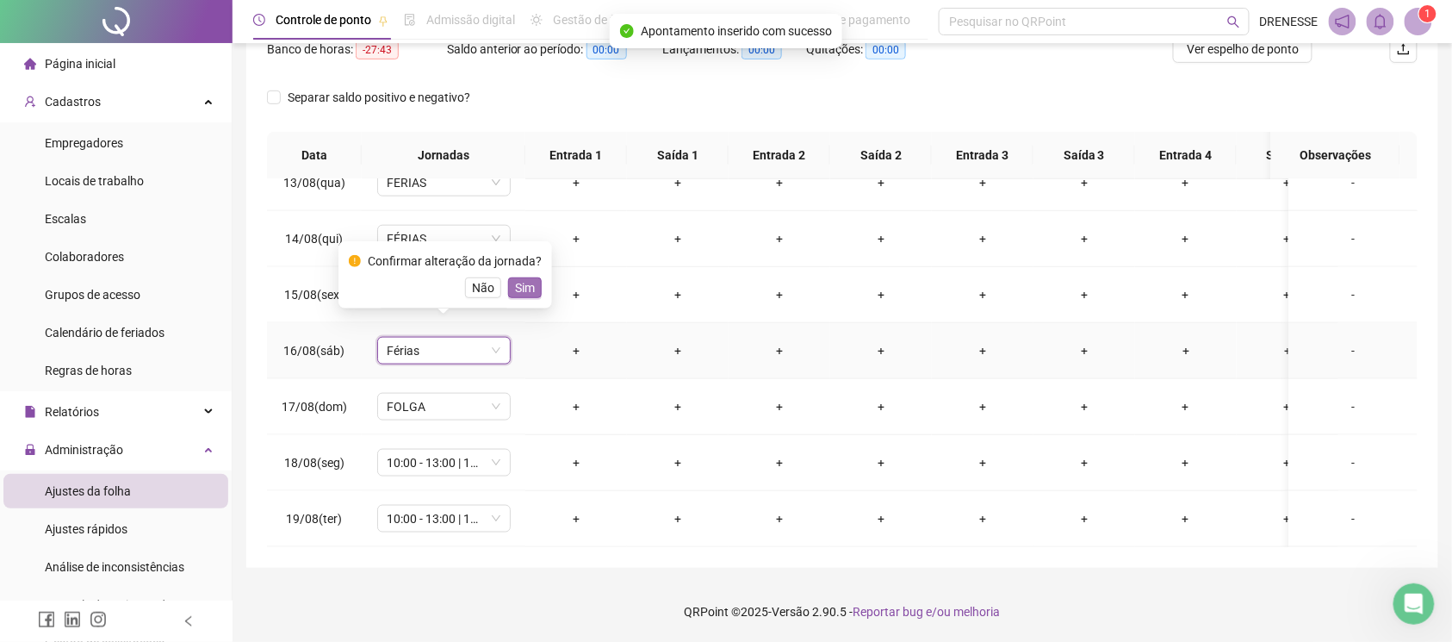
click at [522, 294] on span "Sim" at bounding box center [525, 287] width 20 height 19
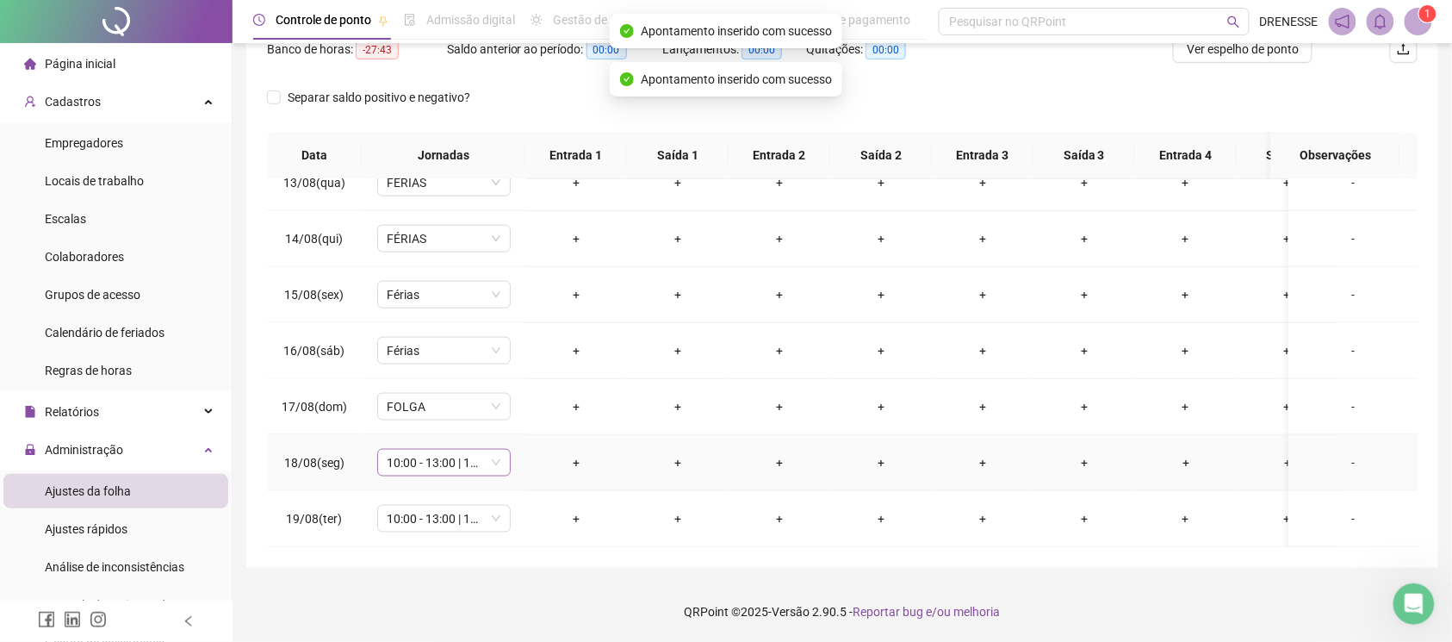
click at [438, 450] on span "10:00 - 13:00 | 15:00 - 20:00" at bounding box center [444, 463] width 113 height 26
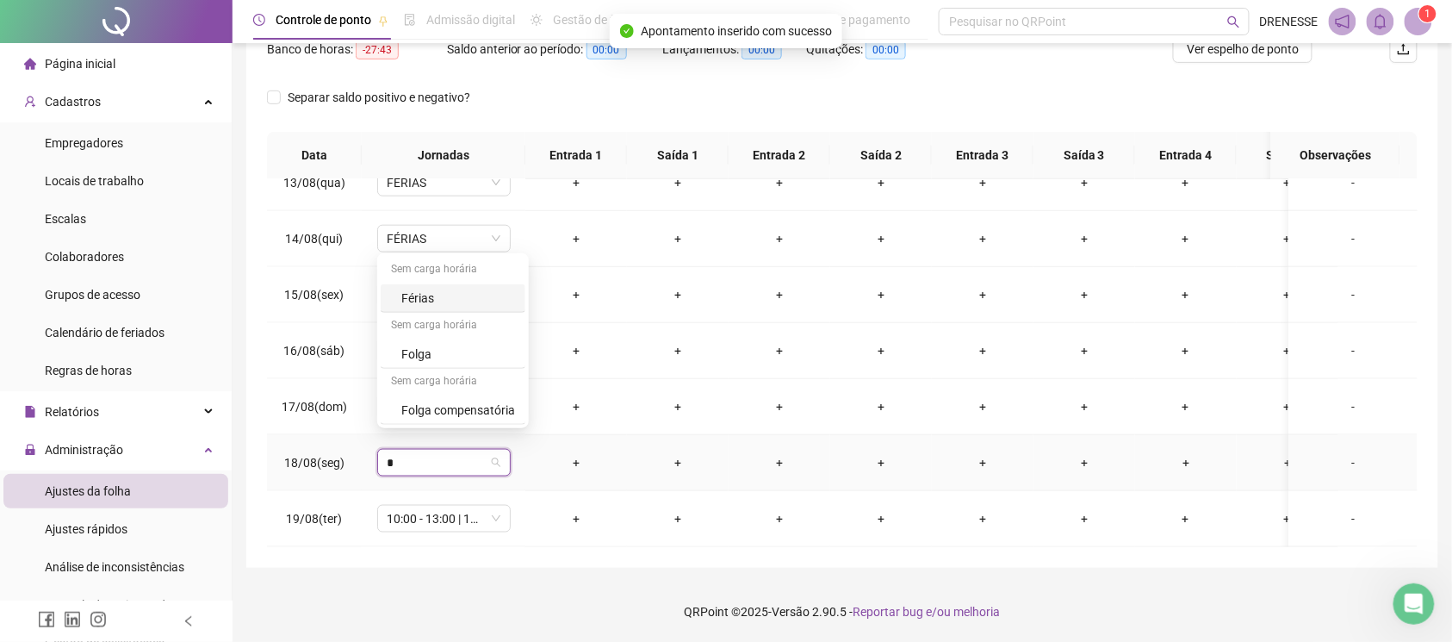
click at [441, 291] on div "Férias" at bounding box center [458, 298] width 114 height 19
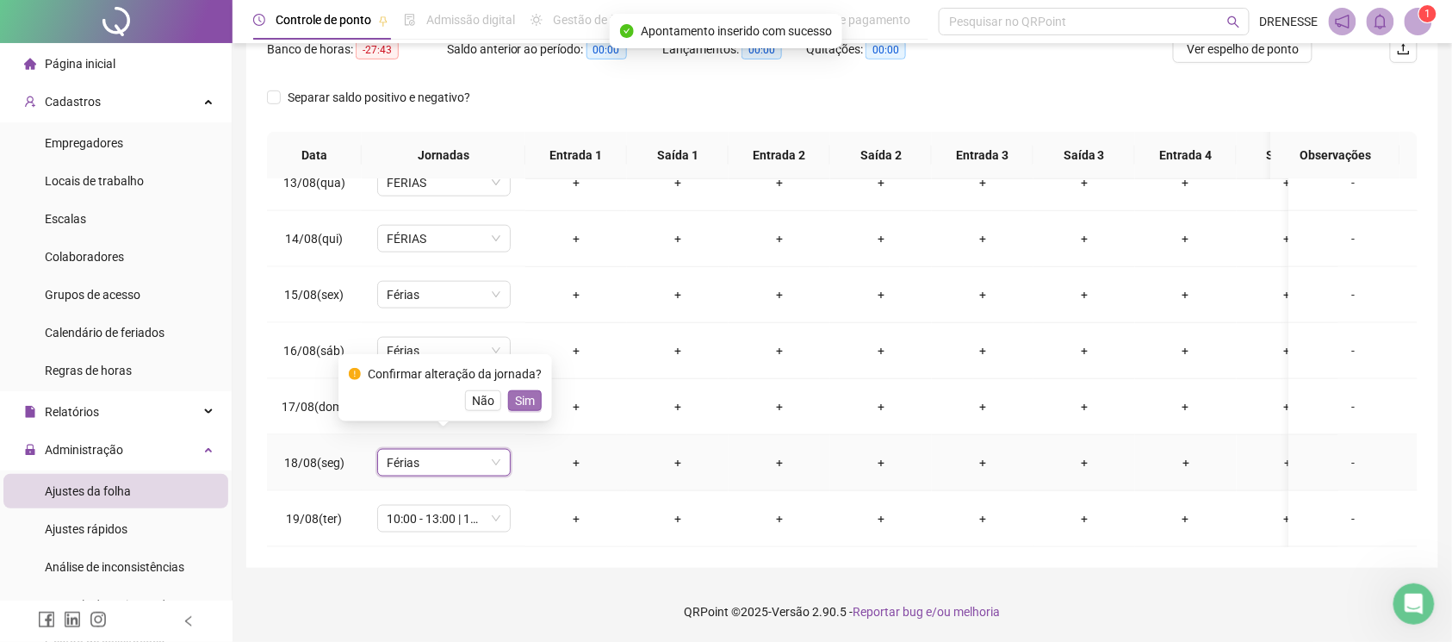
click at [522, 394] on span "Sim" at bounding box center [525, 400] width 20 height 19
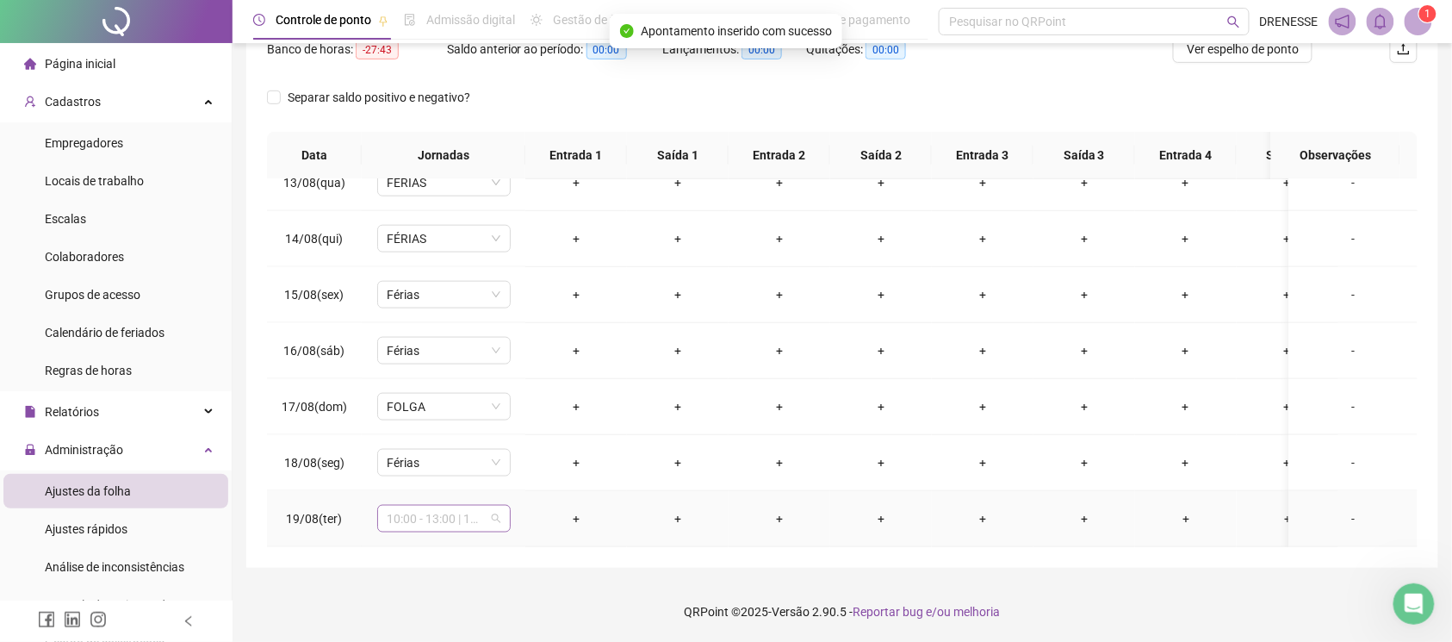
click at [427, 506] on span "10:00 - 13:00 | 15:00 - 20:00" at bounding box center [444, 519] width 113 height 26
click at [437, 348] on div "Férias" at bounding box center [458, 353] width 114 height 19
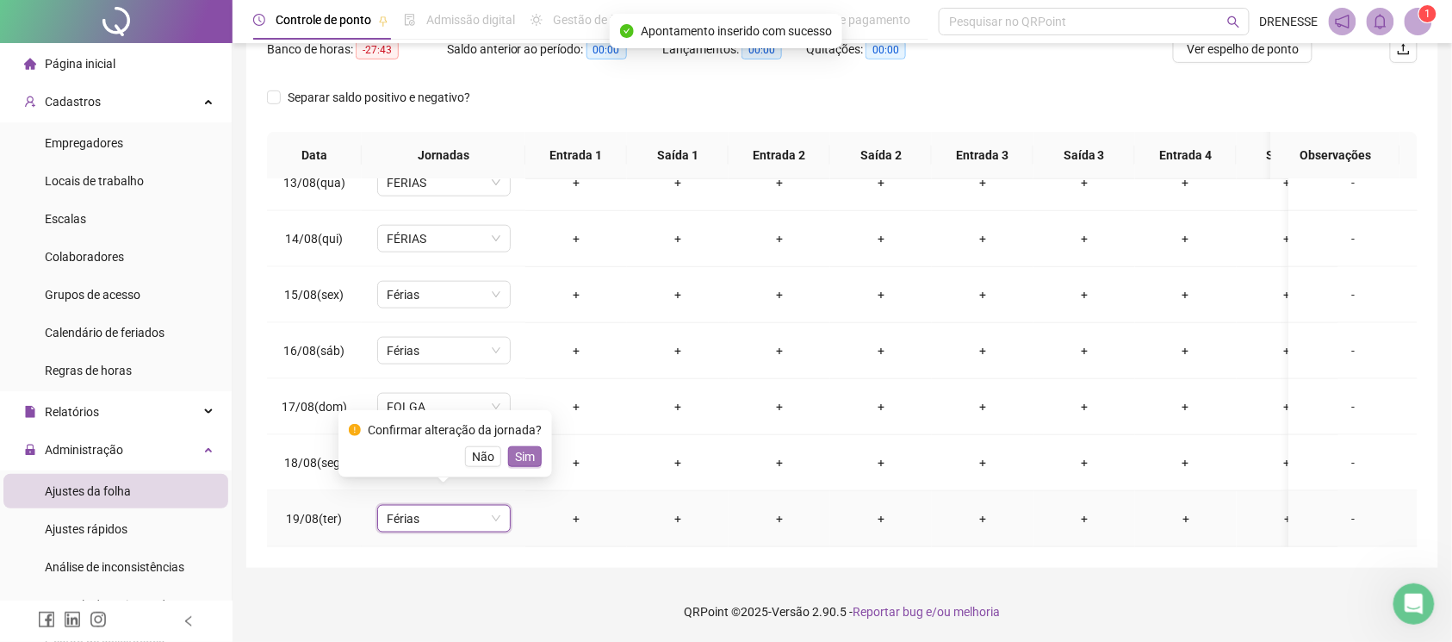
click at [508, 453] on button "Sim" at bounding box center [525, 456] width 34 height 21
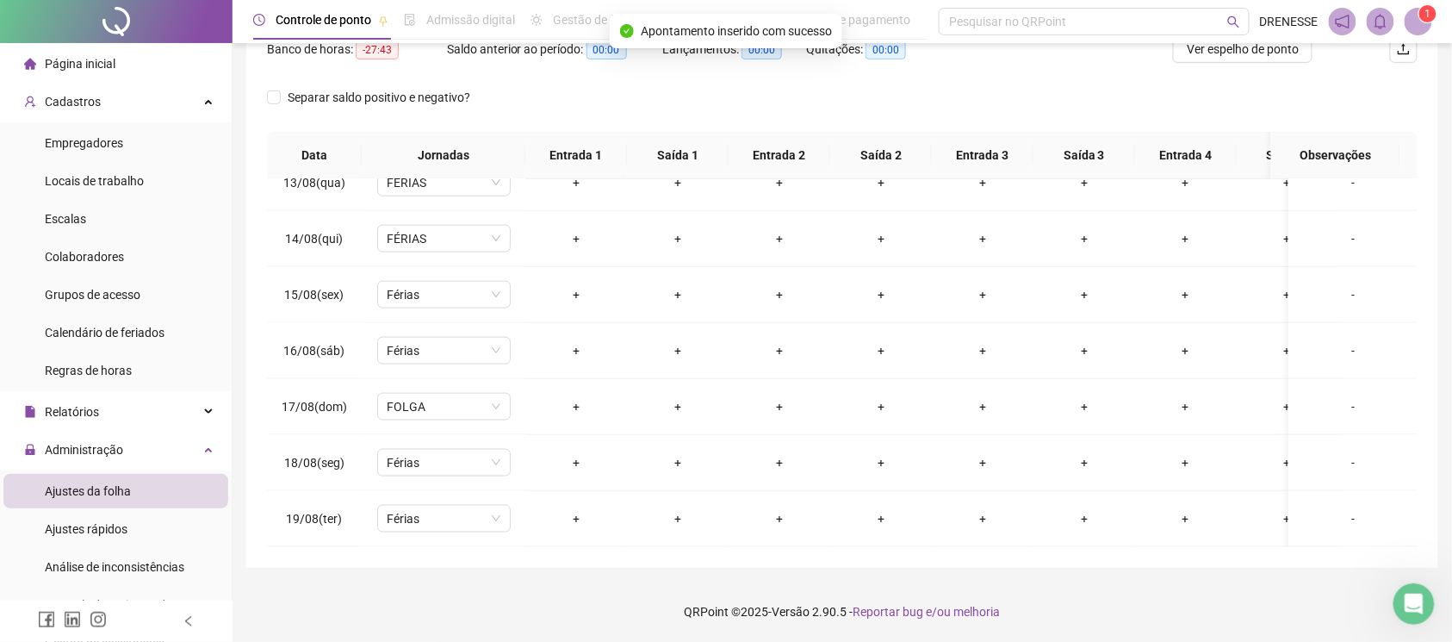
scroll to position [86, 0]
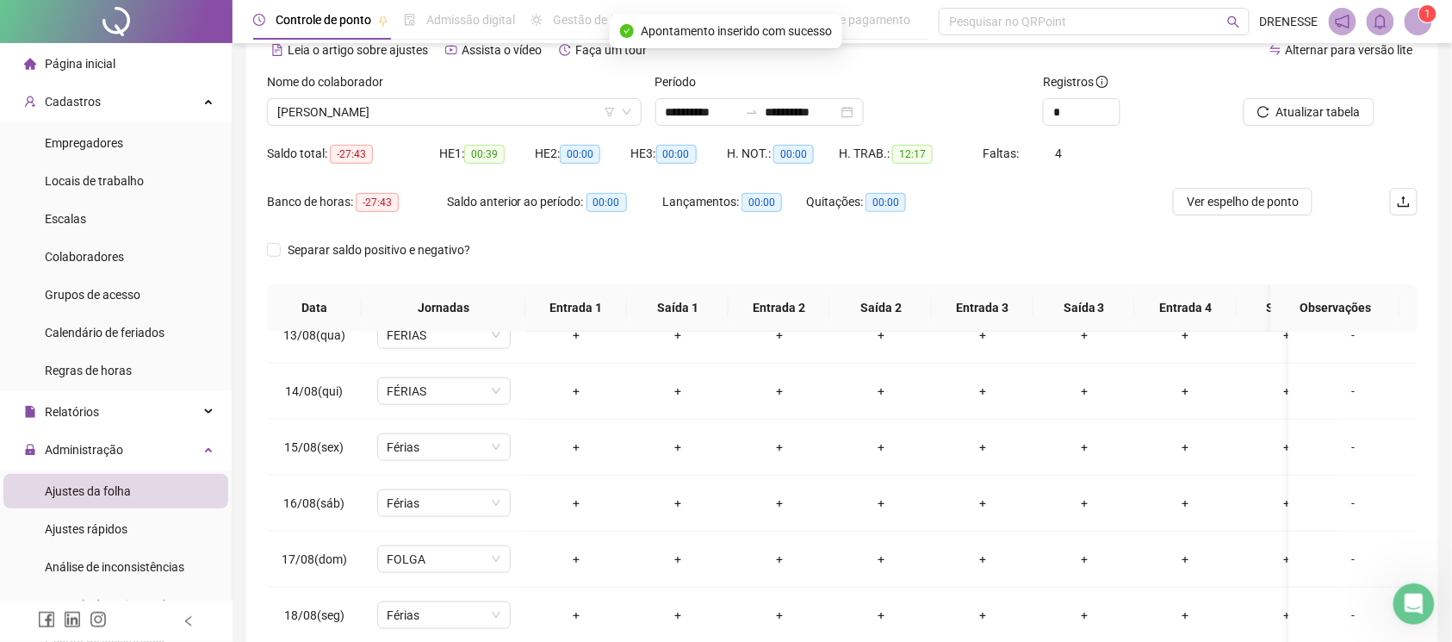
click at [1337, 129] on div "Atualizar tabela" at bounding box center [1328, 105] width 194 height 67
click at [1325, 115] on span "Atualizar tabela" at bounding box center [1318, 111] width 84 height 19
click at [386, 103] on span "[PERSON_NAME]" at bounding box center [454, 112] width 354 height 26
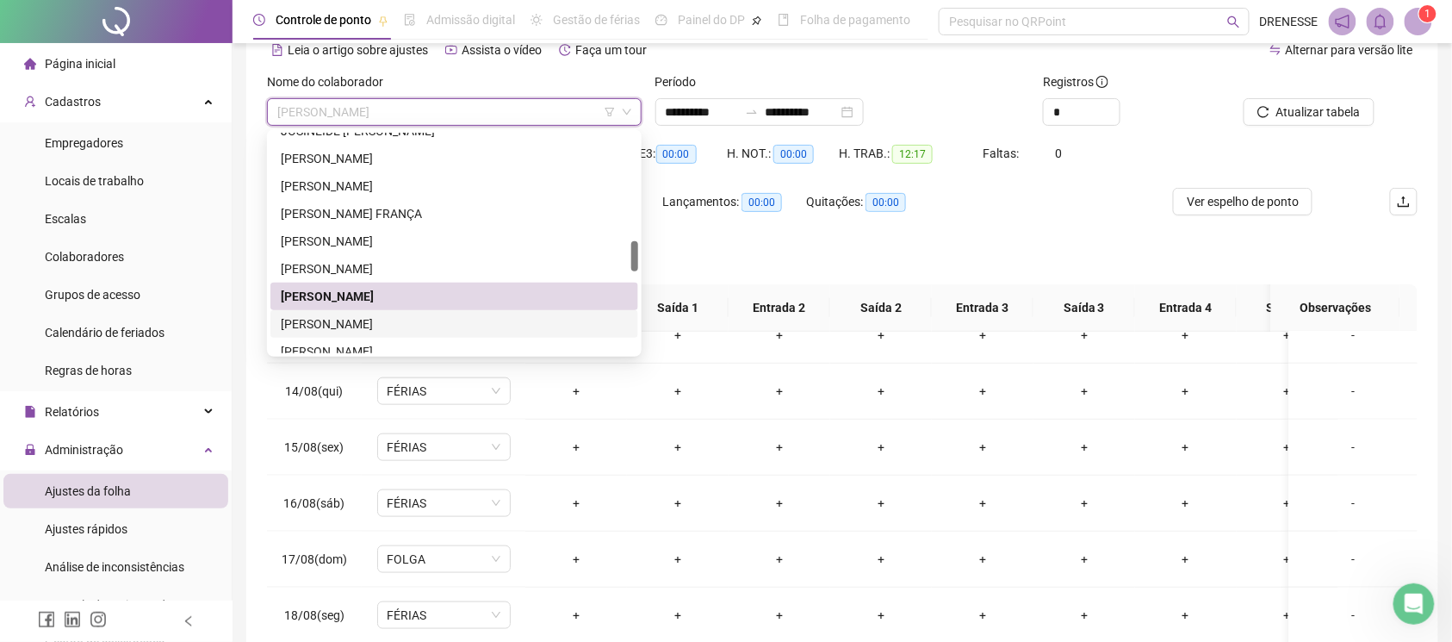
click at [374, 319] on div "[PERSON_NAME]" at bounding box center [454, 323] width 347 height 19
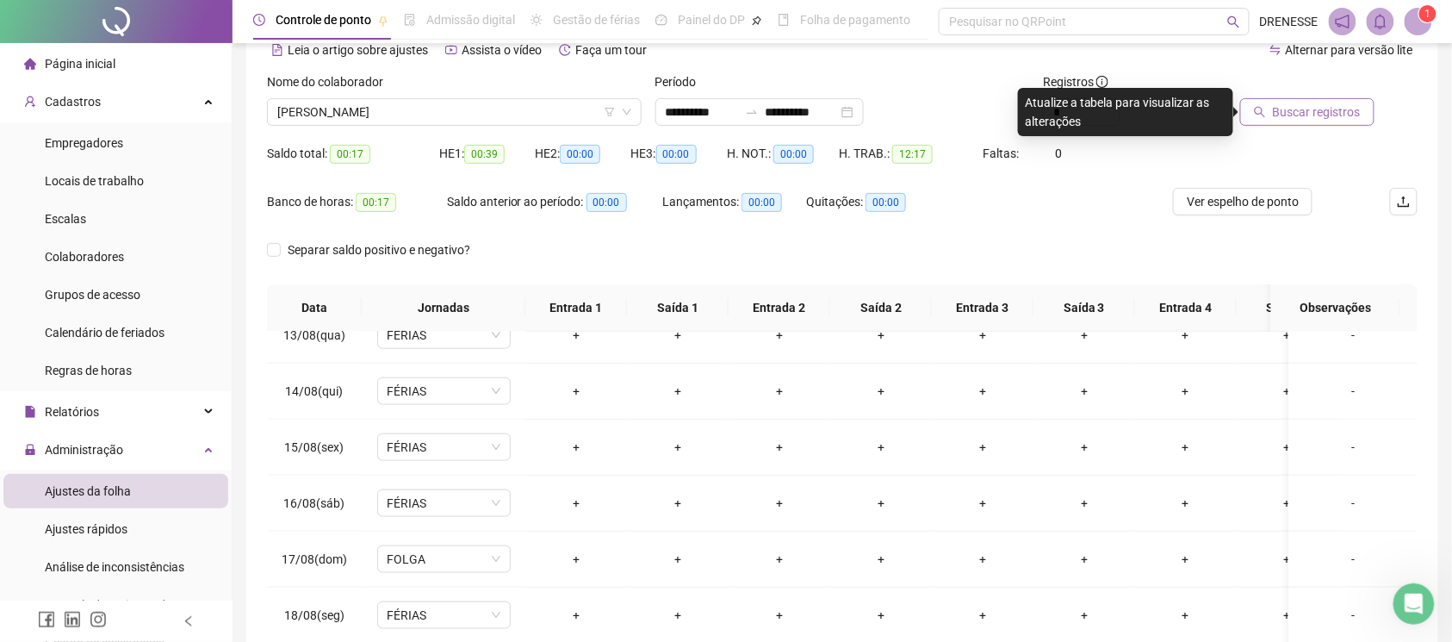
click at [1287, 102] on span "Buscar registros" at bounding box center [1317, 111] width 88 height 19
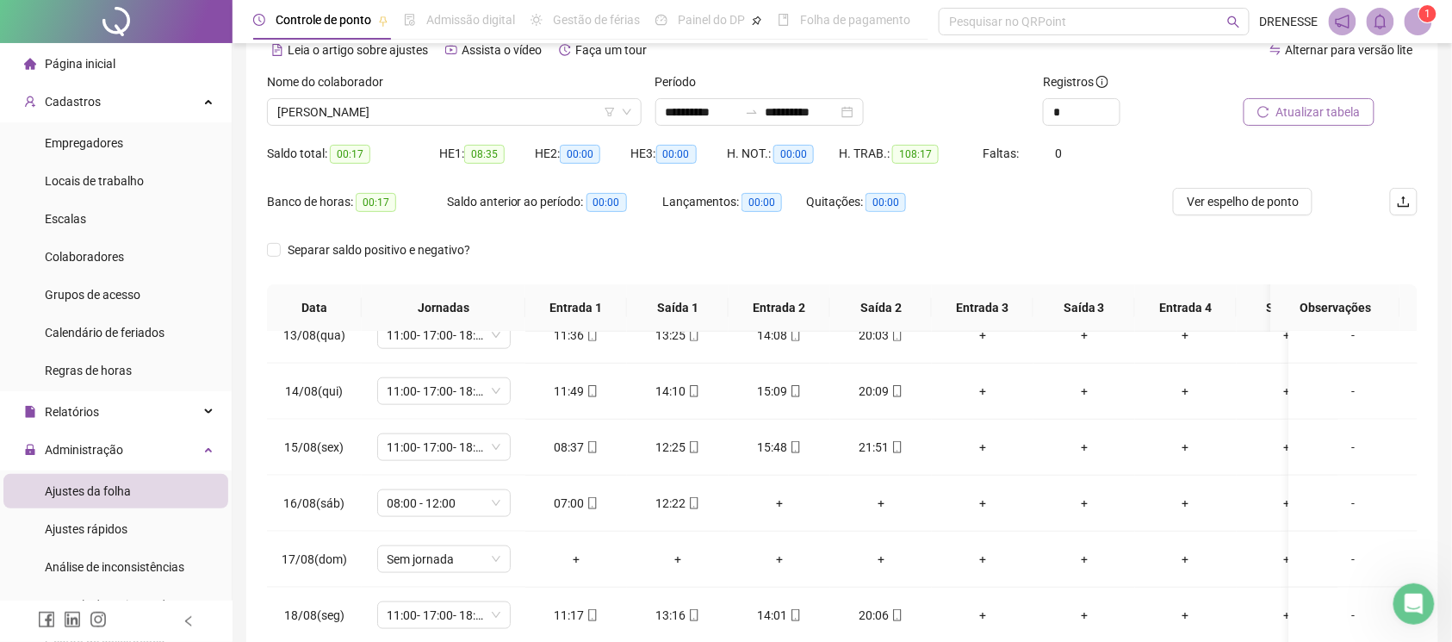
scroll to position [239, 0]
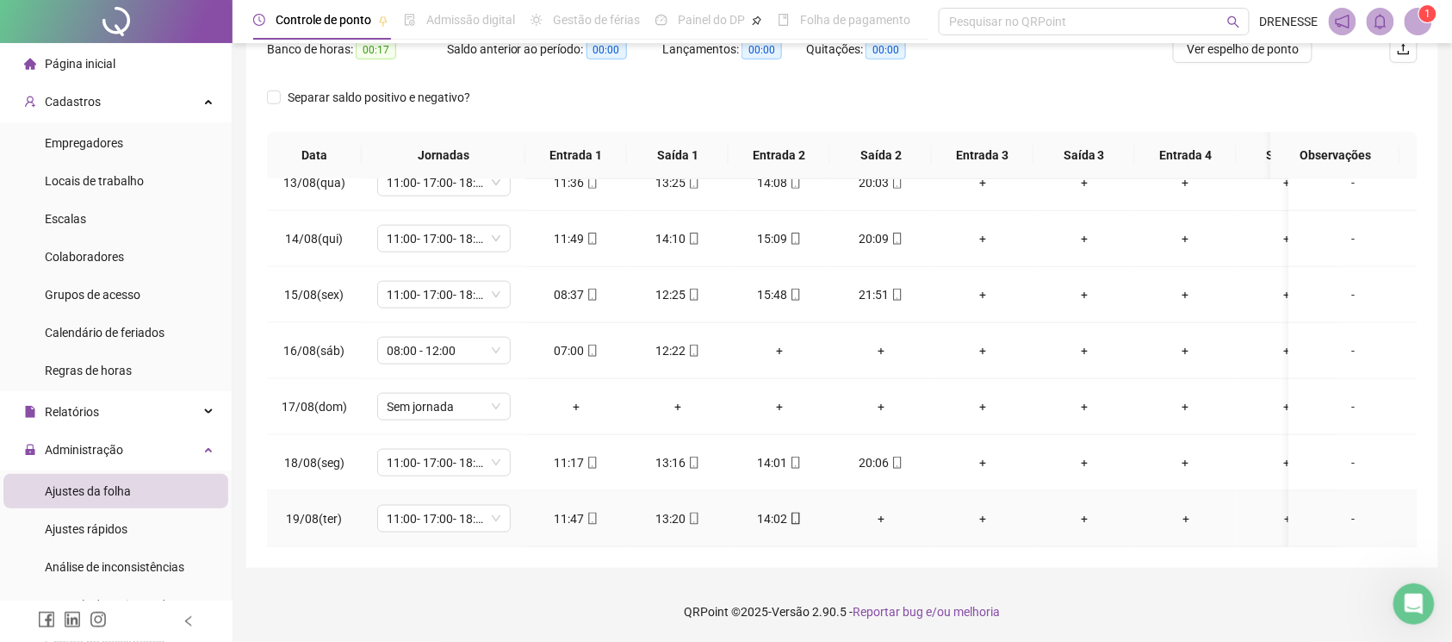
click at [875, 509] on div "+" at bounding box center [881, 518] width 74 height 19
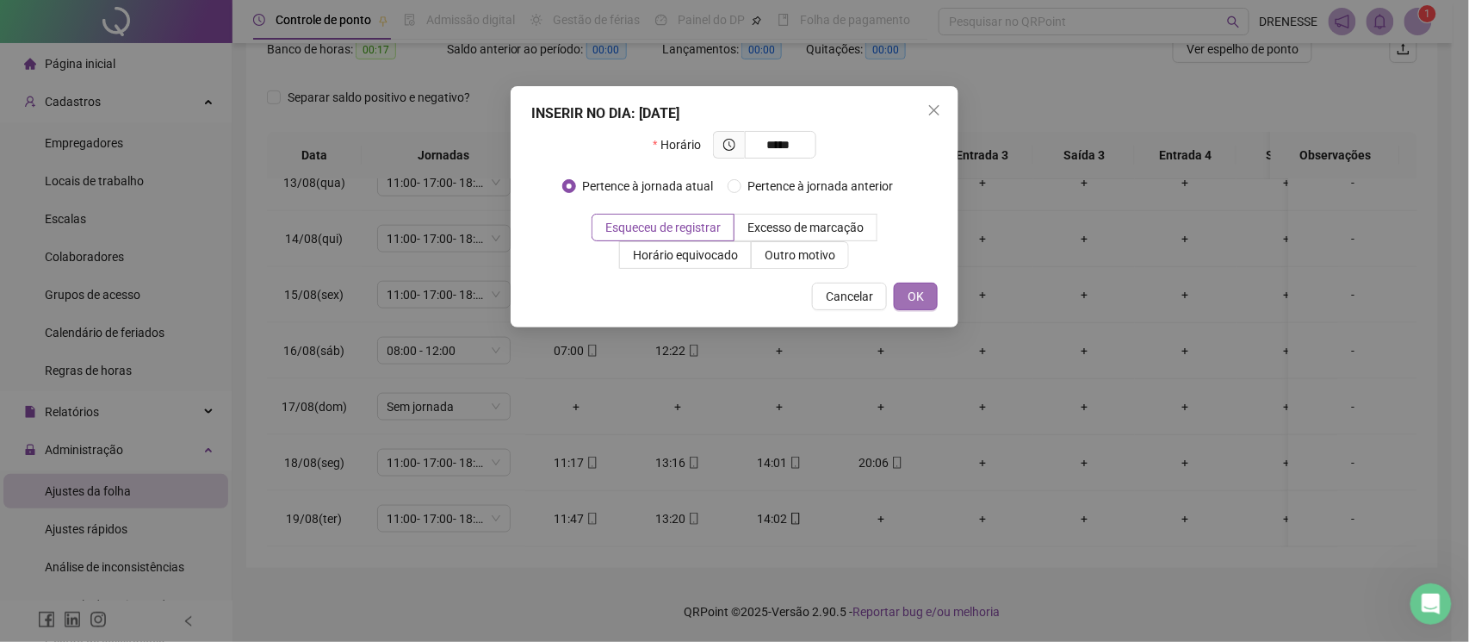
click at [904, 294] on button "OK" at bounding box center [916, 296] width 44 height 28
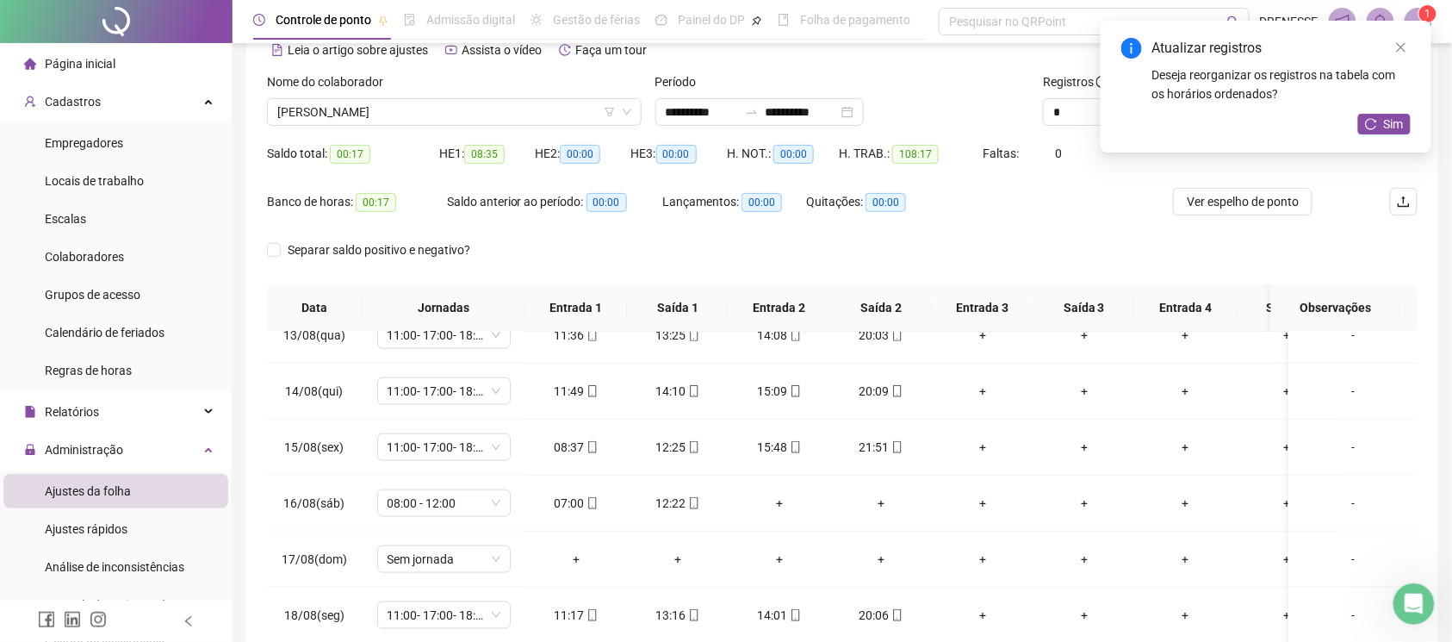
scroll to position [0, 0]
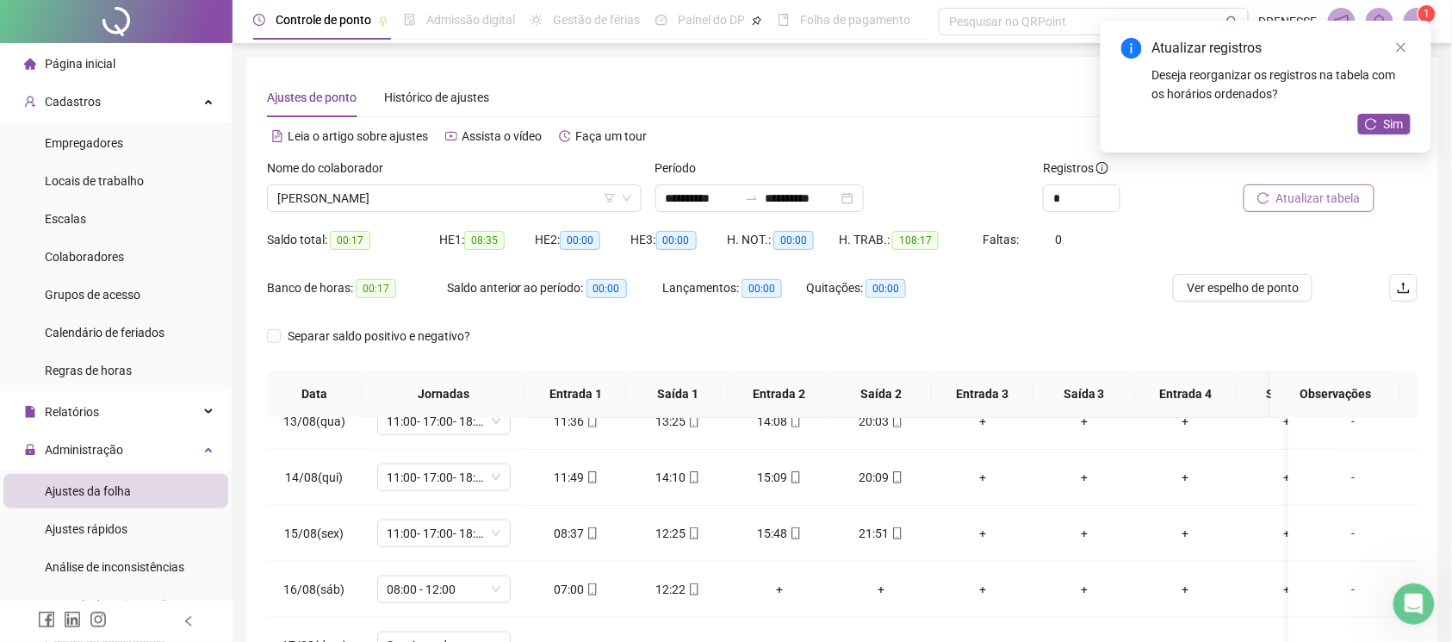
click at [1294, 210] on button "Atualizar tabela" at bounding box center [1309, 198] width 131 height 28
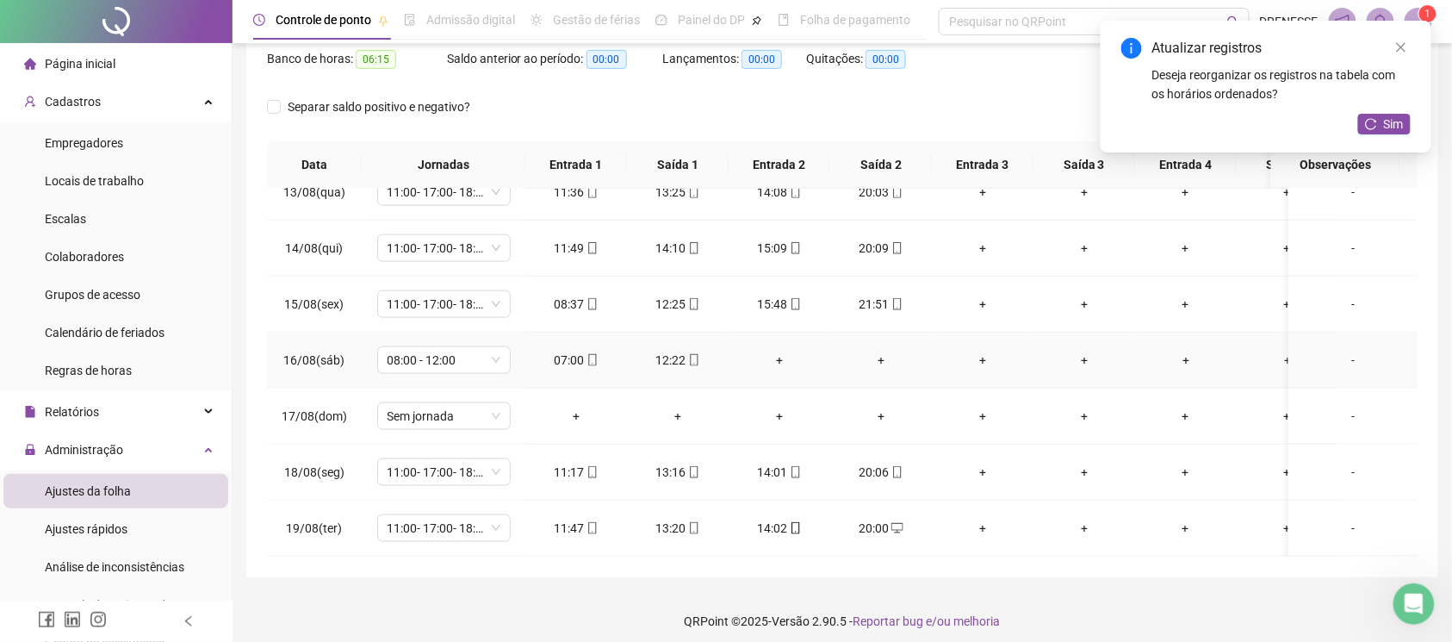
scroll to position [239, 0]
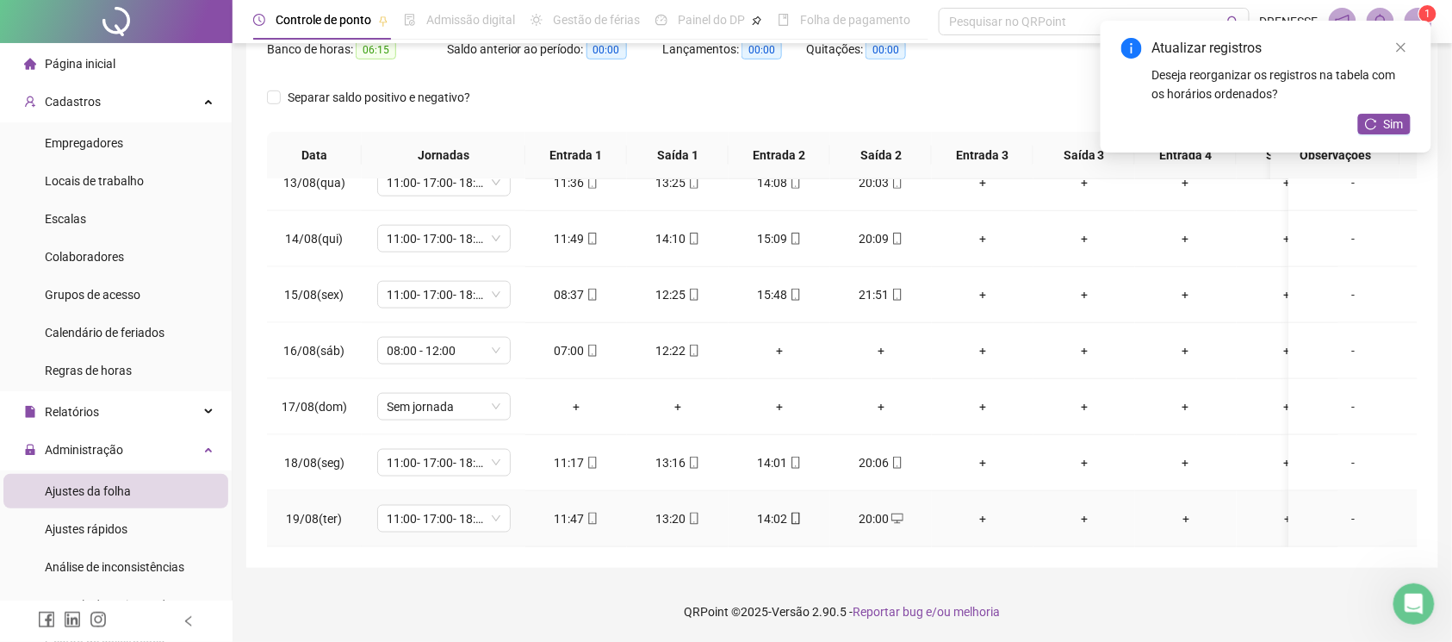
click at [590, 509] on div "11:47" at bounding box center [576, 518] width 74 height 19
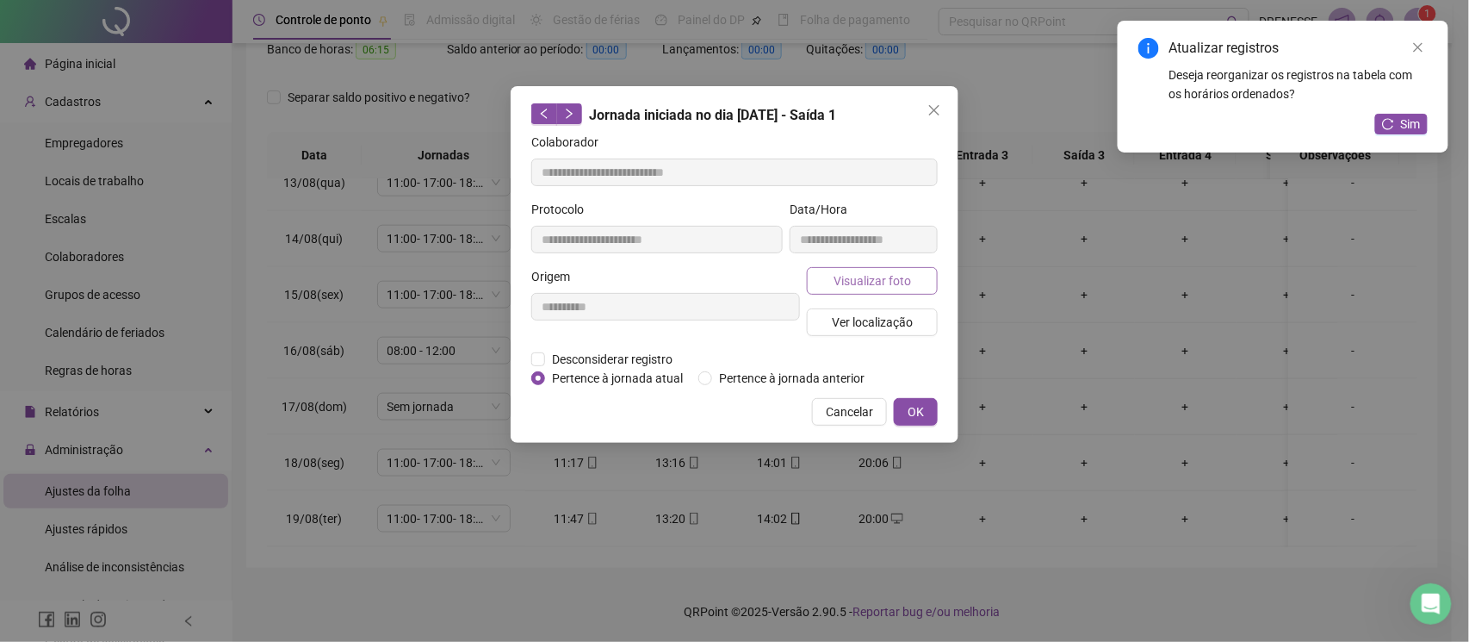
click at [883, 291] on button "Visualizar foto" at bounding box center [872, 281] width 131 height 28
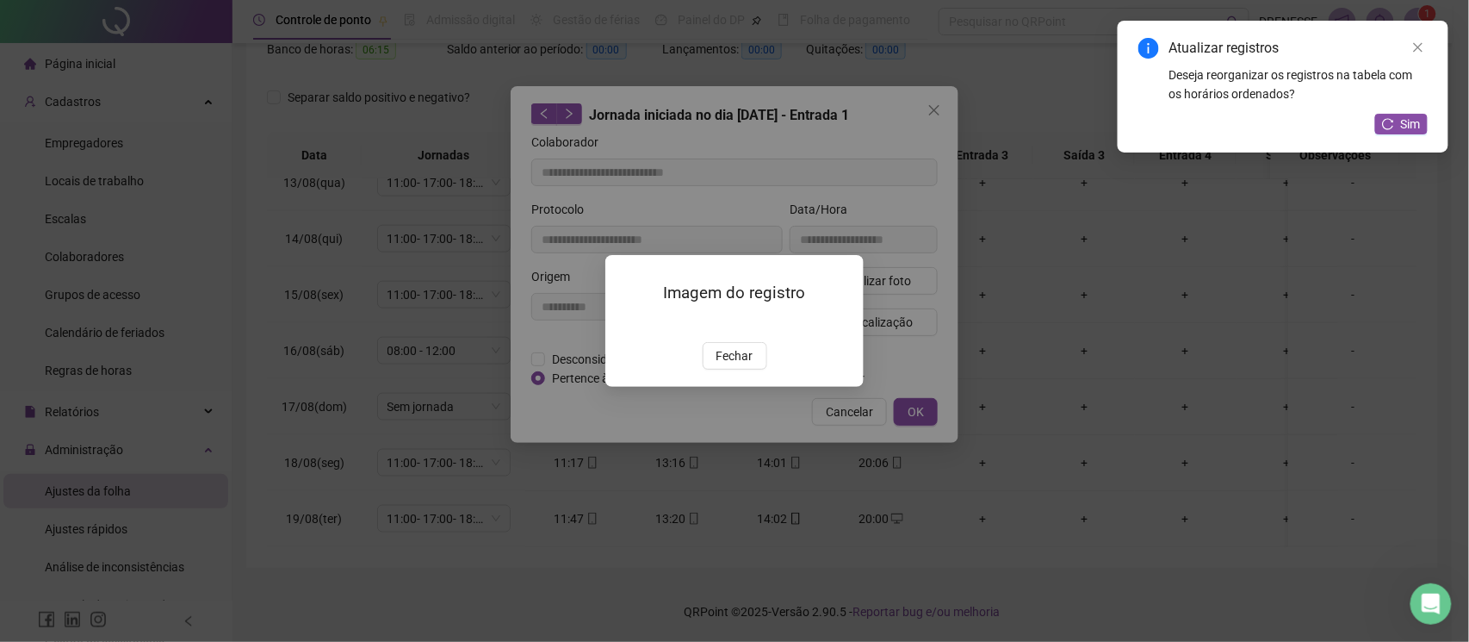
click at [727, 387] on div "Imagem do registro Fechar" at bounding box center [734, 321] width 258 height 132
click at [727, 365] on span "Fechar" at bounding box center [735, 355] width 37 height 19
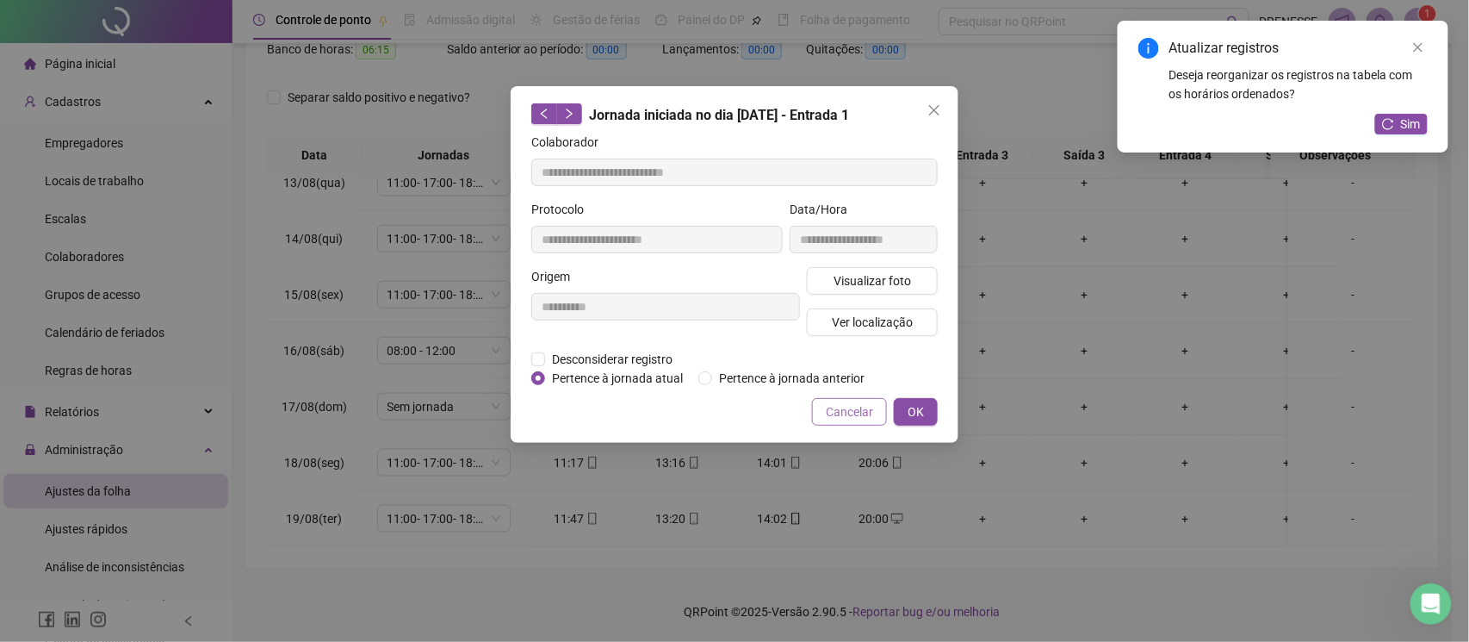
click at [842, 420] on span "Cancelar" at bounding box center [849, 411] width 47 height 19
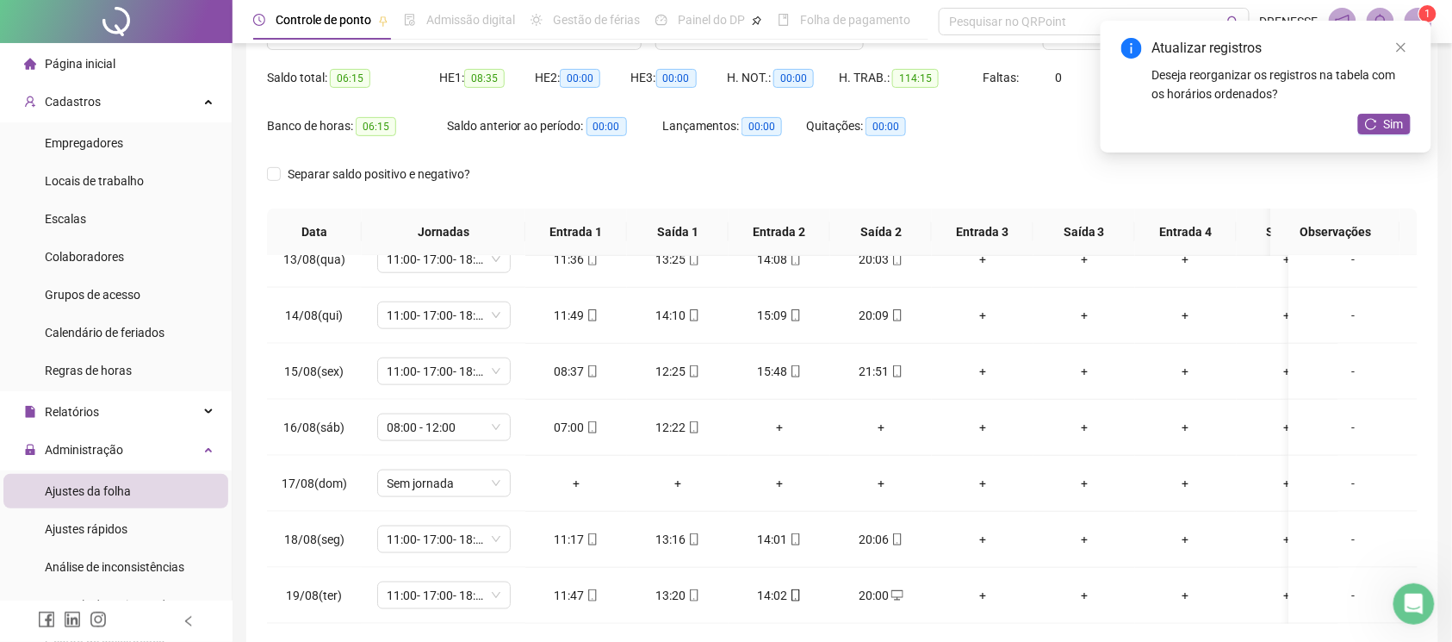
scroll to position [86, 0]
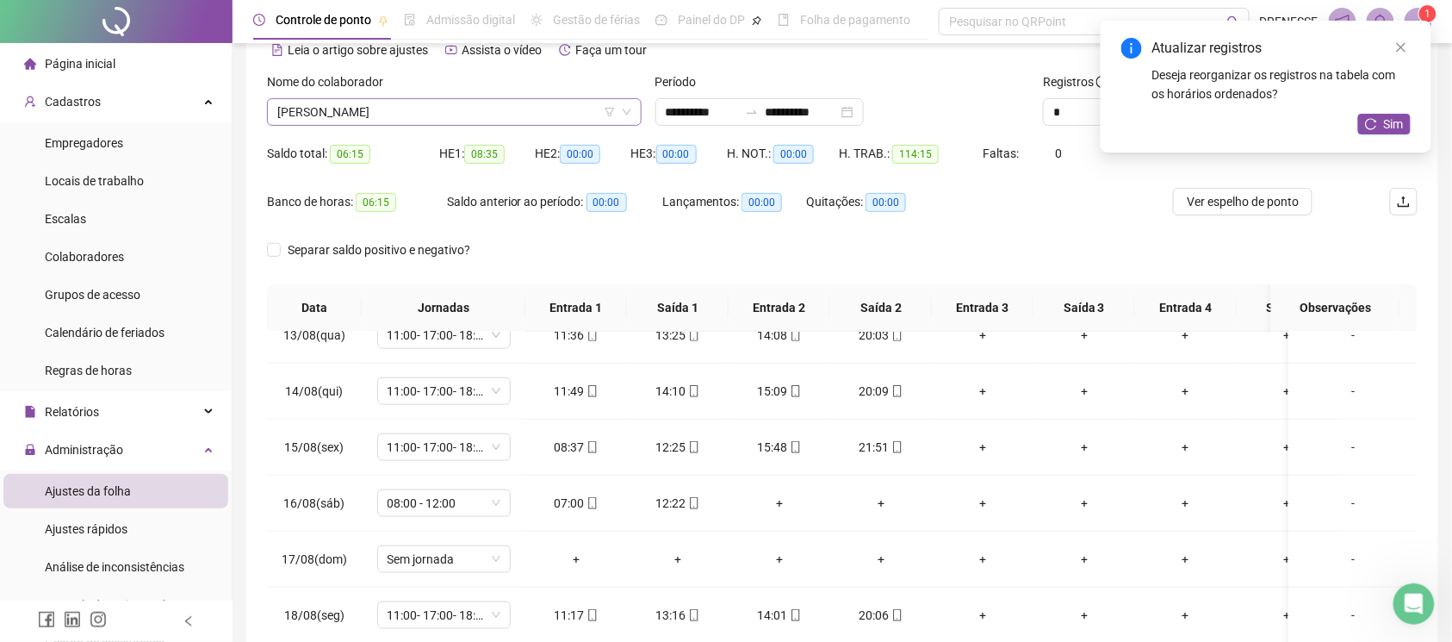
click at [428, 112] on span "[PERSON_NAME]" at bounding box center [454, 112] width 354 height 26
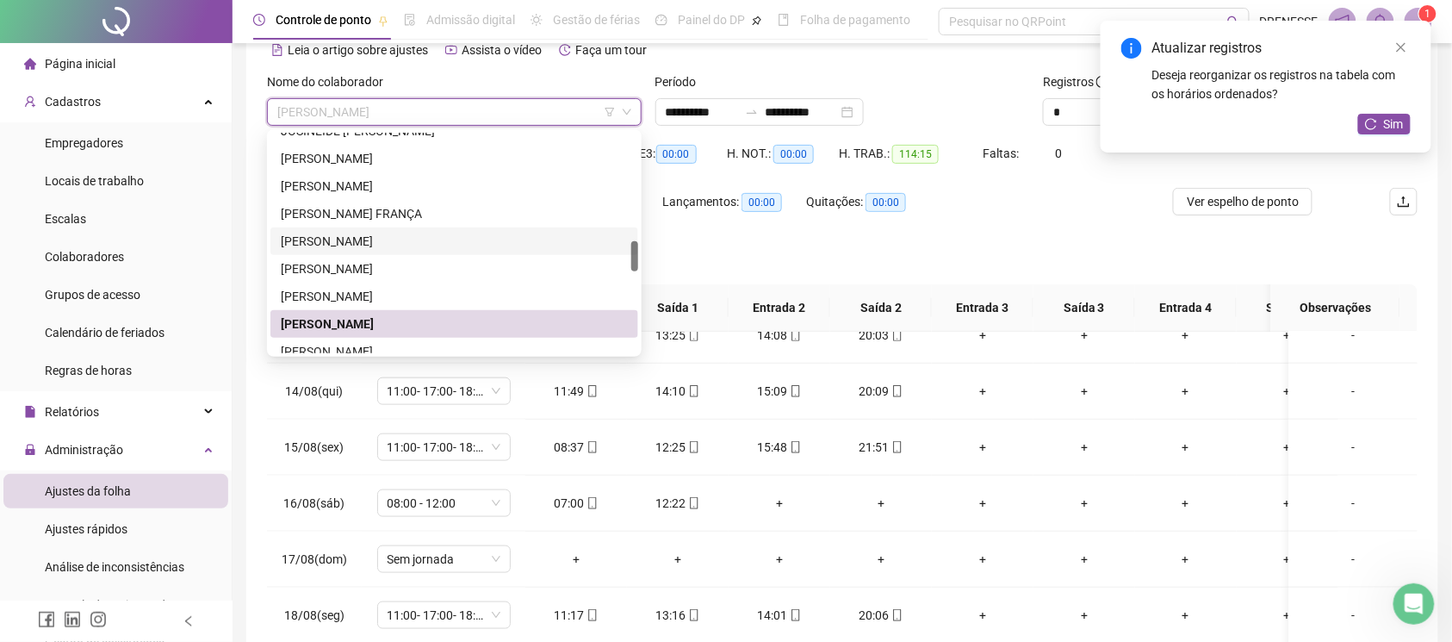
scroll to position [865, 0]
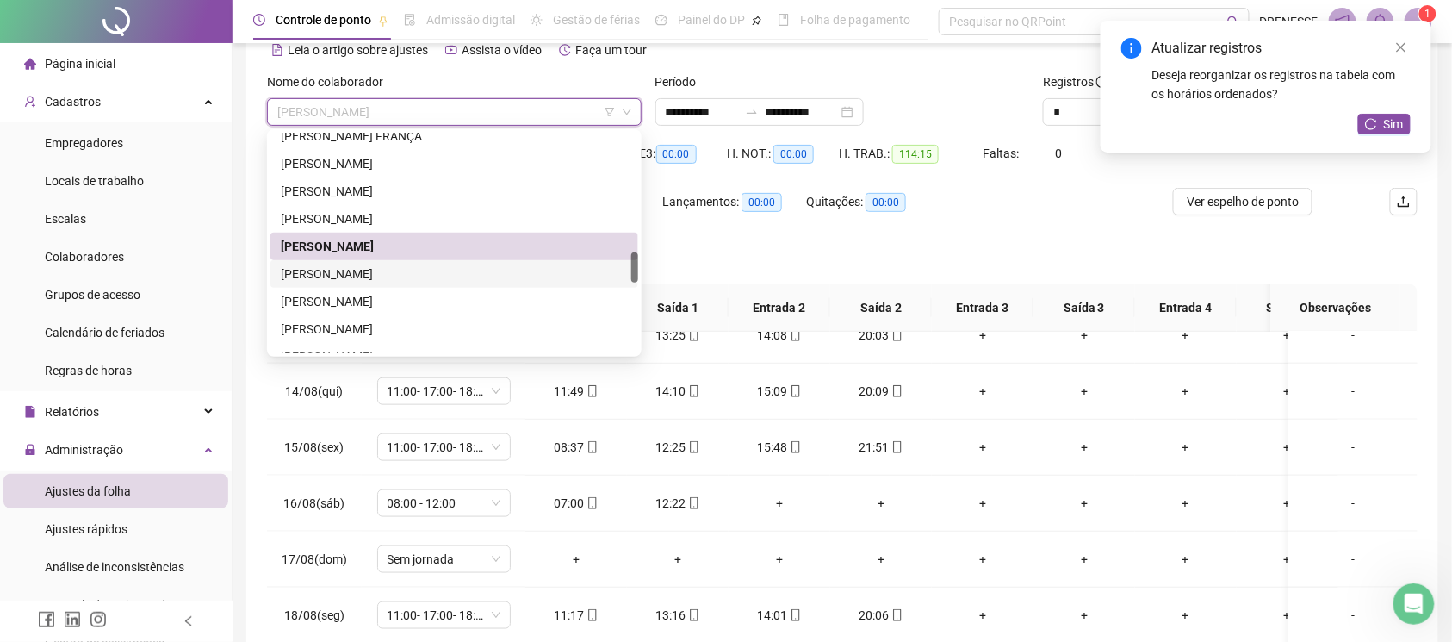
click at [427, 266] on div "[PERSON_NAME]" at bounding box center [454, 273] width 347 height 19
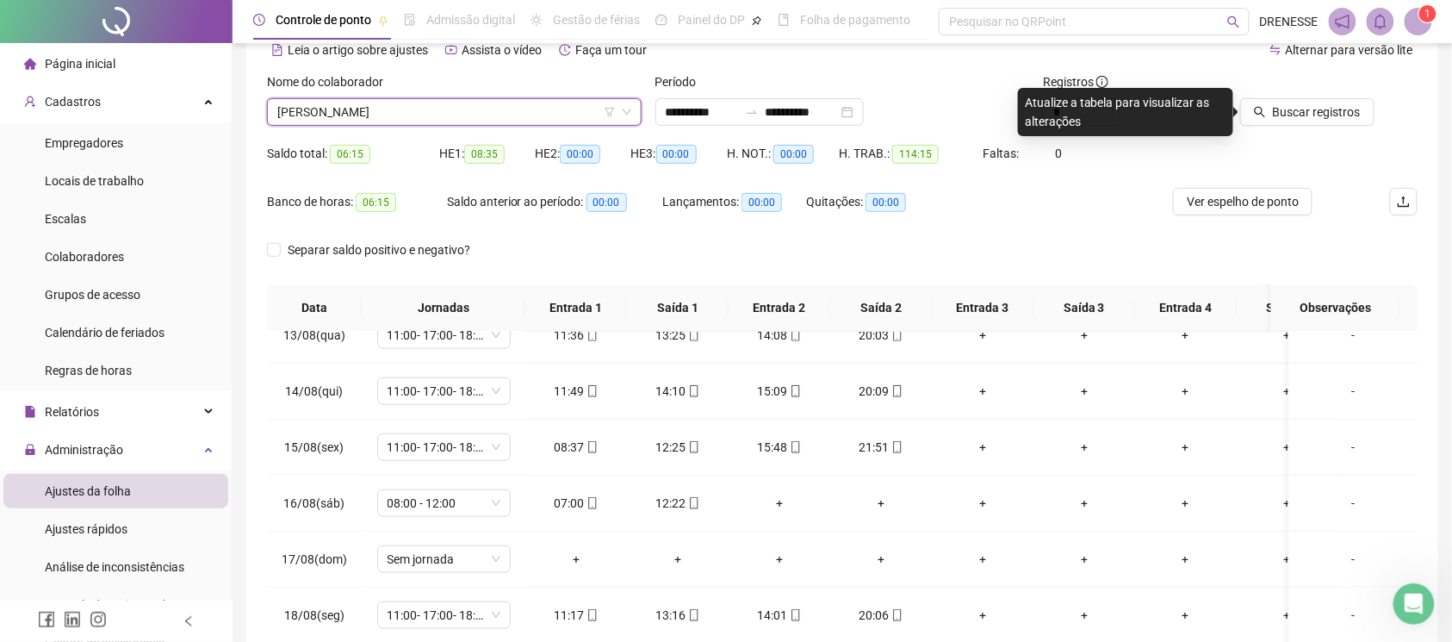
click at [1269, 86] on div at bounding box center [1306, 85] width 137 height 26
click at [1279, 133] on div "Buscar registros" at bounding box center [1328, 105] width 194 height 67
click at [1283, 122] on button "Buscar registros" at bounding box center [1307, 112] width 134 height 28
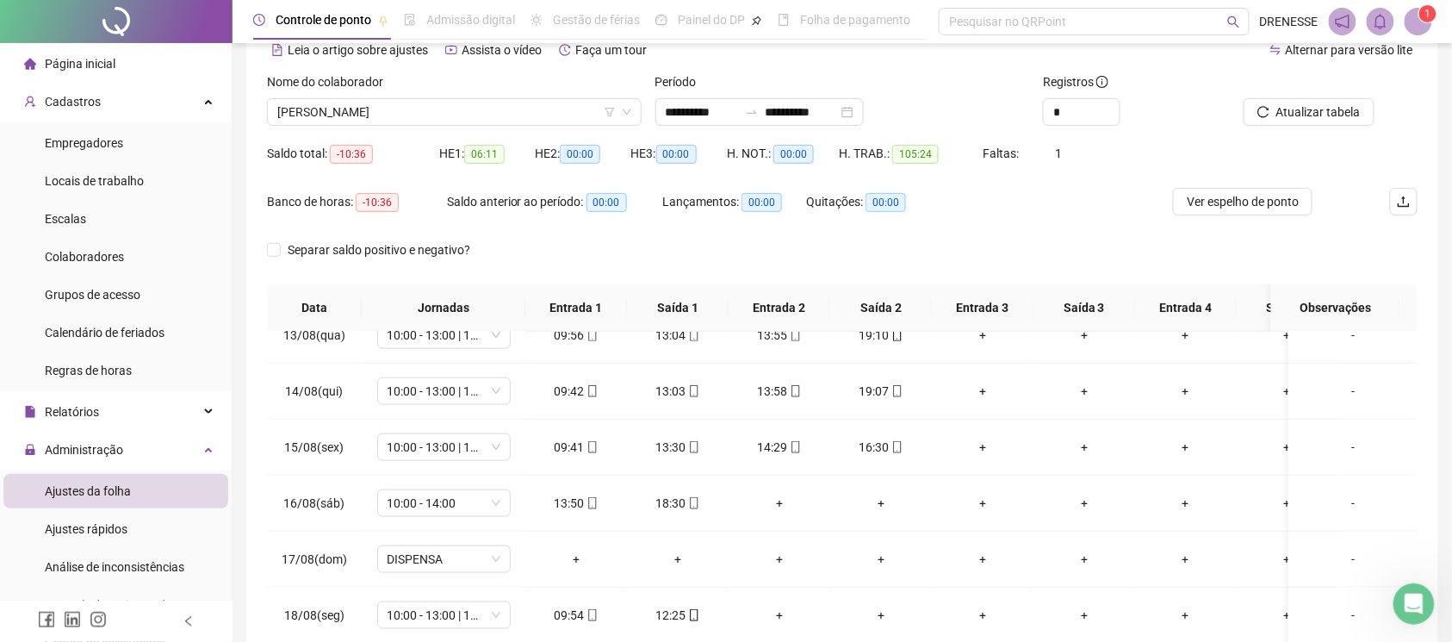
scroll to position [239, 0]
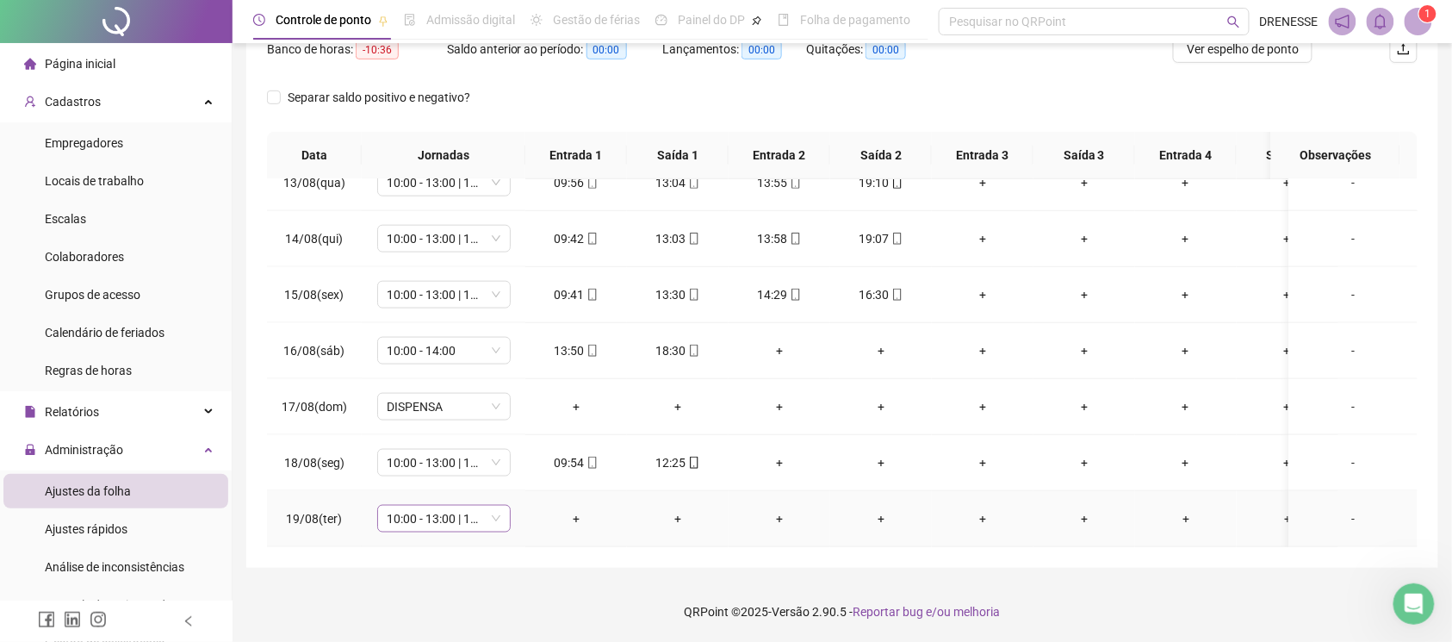
click at [450, 506] on span "10:00 - 13:00 | 14:00 - 19:00" at bounding box center [444, 519] width 113 height 26
click at [434, 465] on div "Licença" at bounding box center [449, 465] width 96 height 19
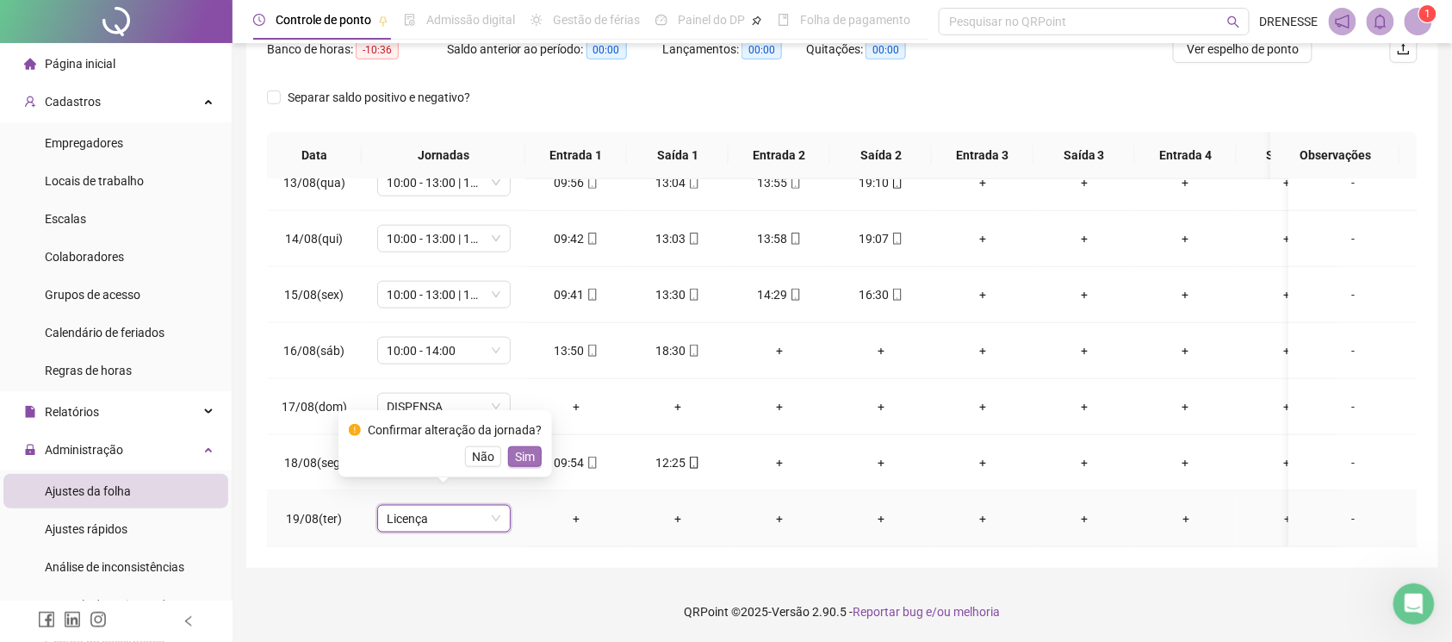
click at [518, 460] on span "Sim" at bounding box center [525, 456] width 20 height 19
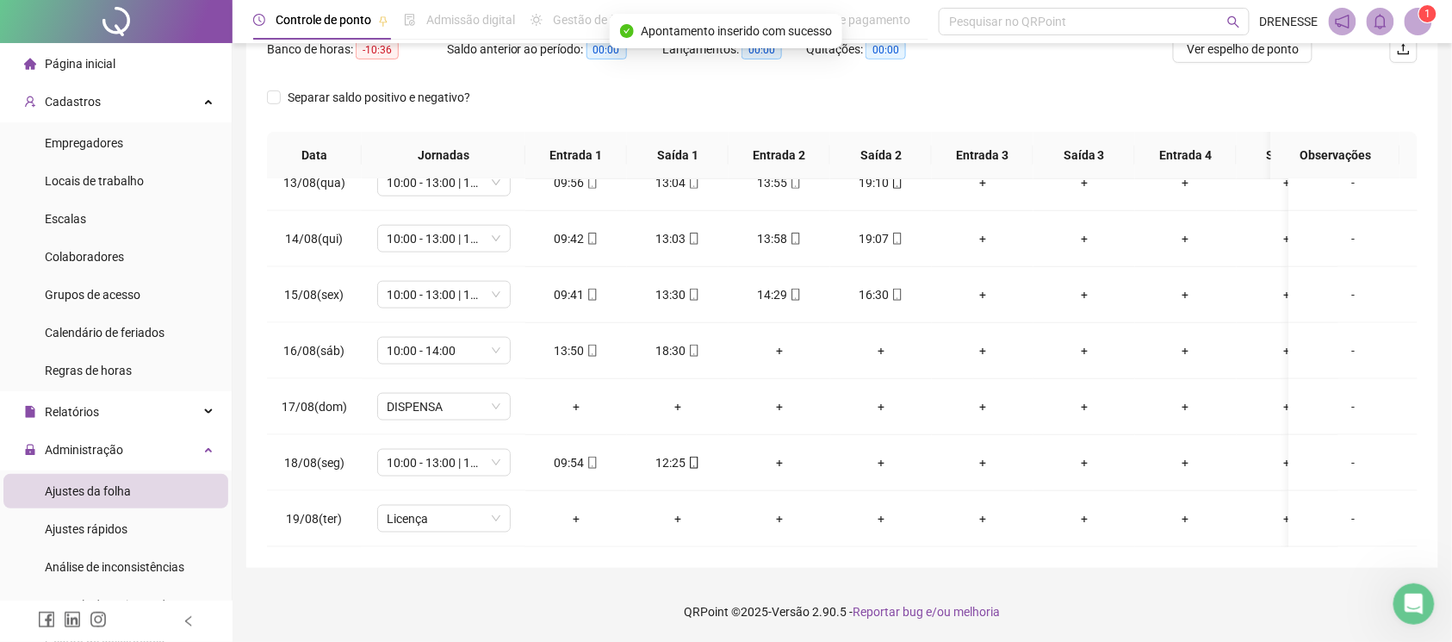
scroll to position [86, 0]
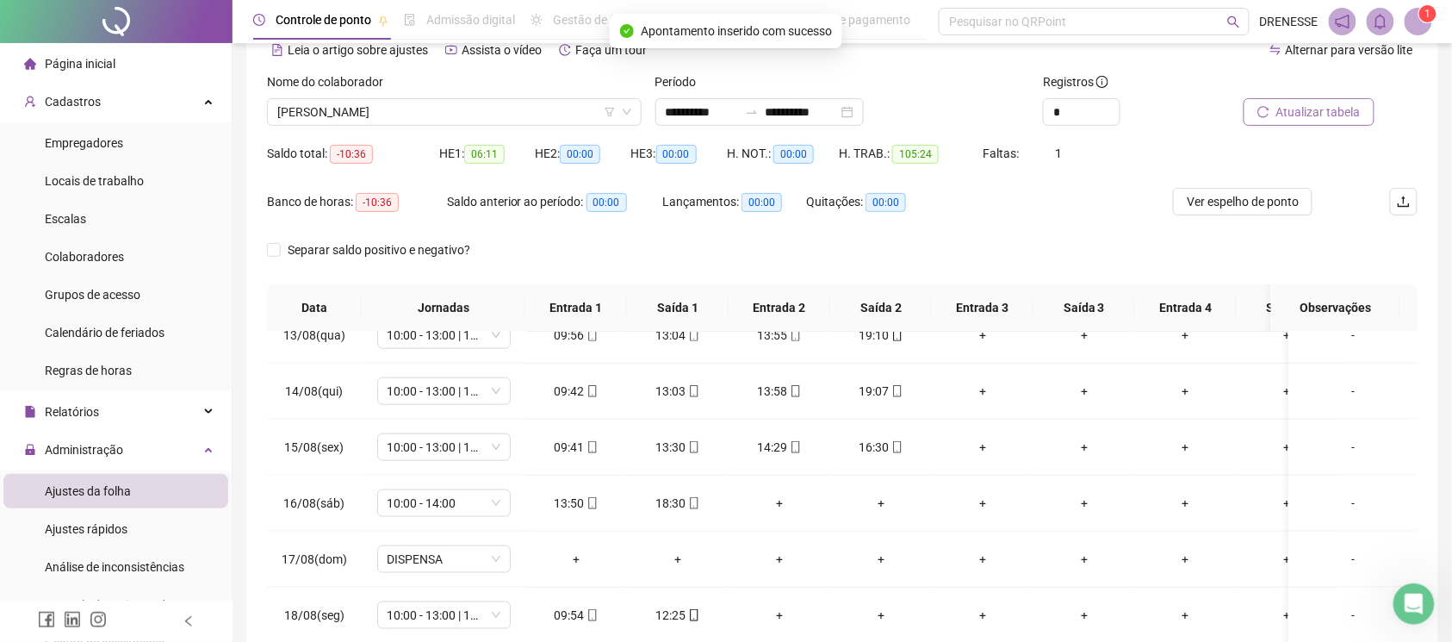
click at [1310, 119] on span "Atualizar tabela" at bounding box center [1318, 111] width 84 height 19
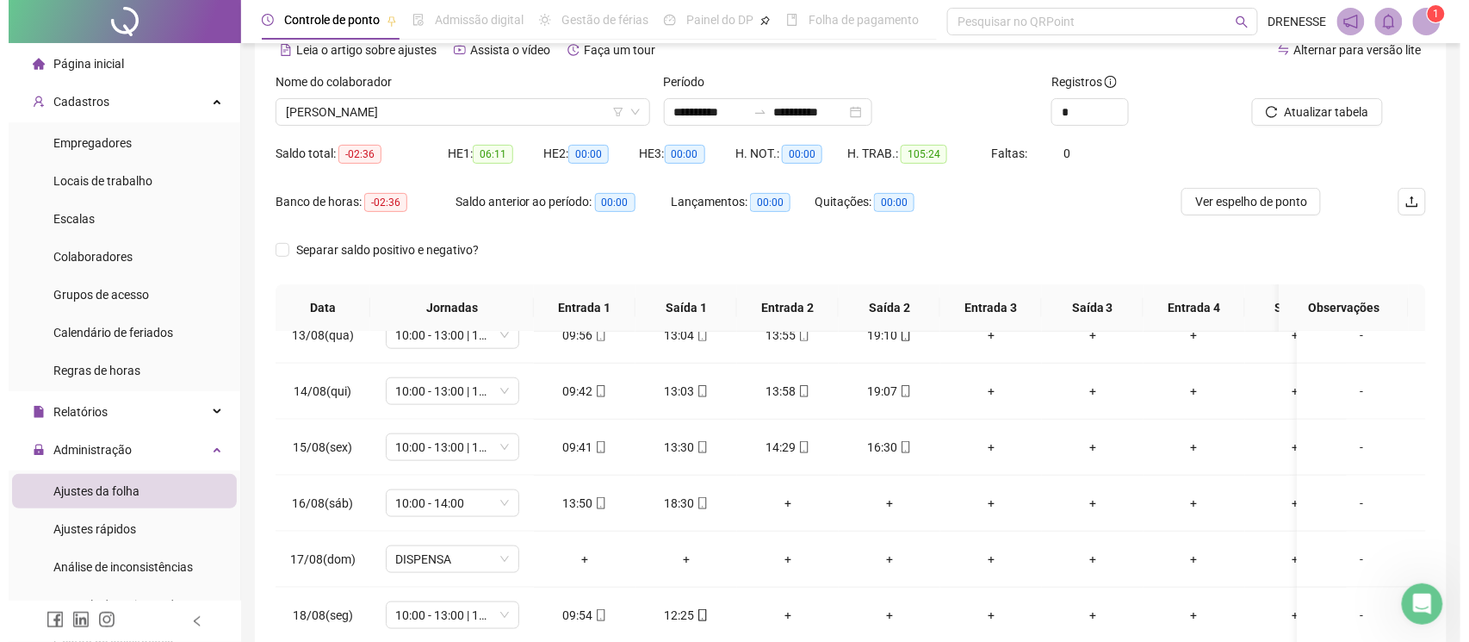
scroll to position [239, 0]
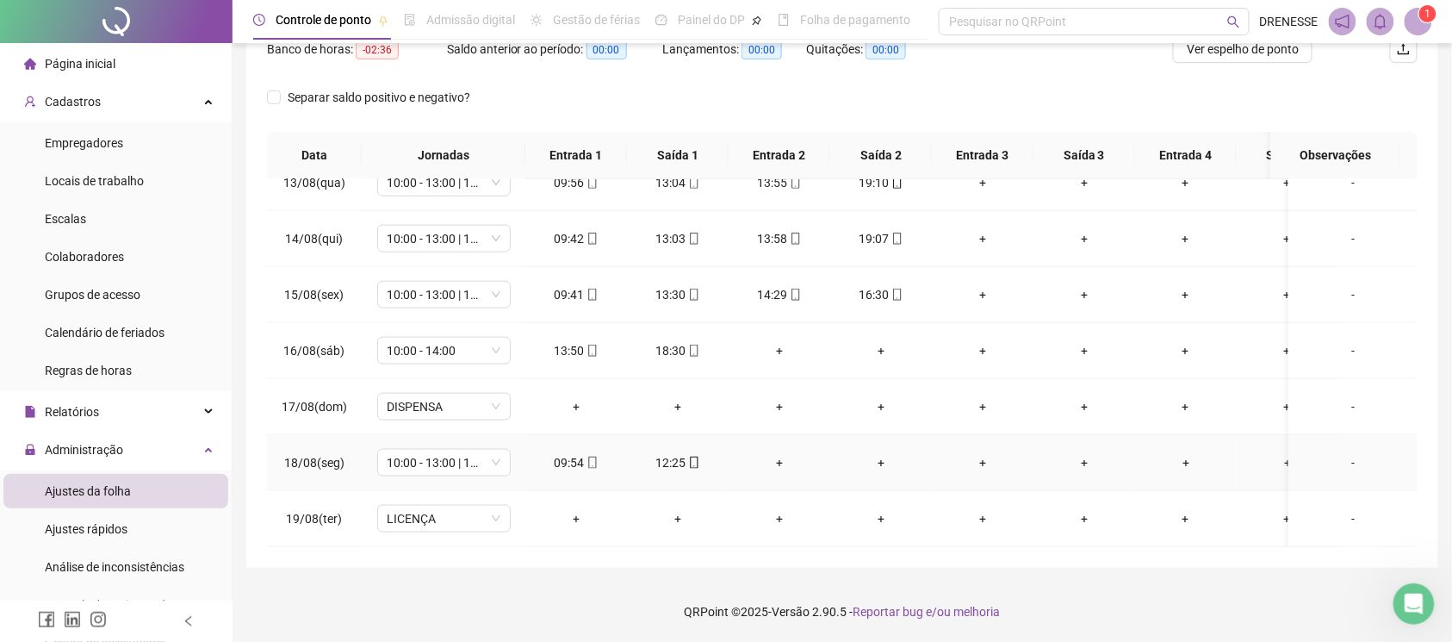
click at [1337, 453] on div "-" at bounding box center [1353, 462] width 102 height 19
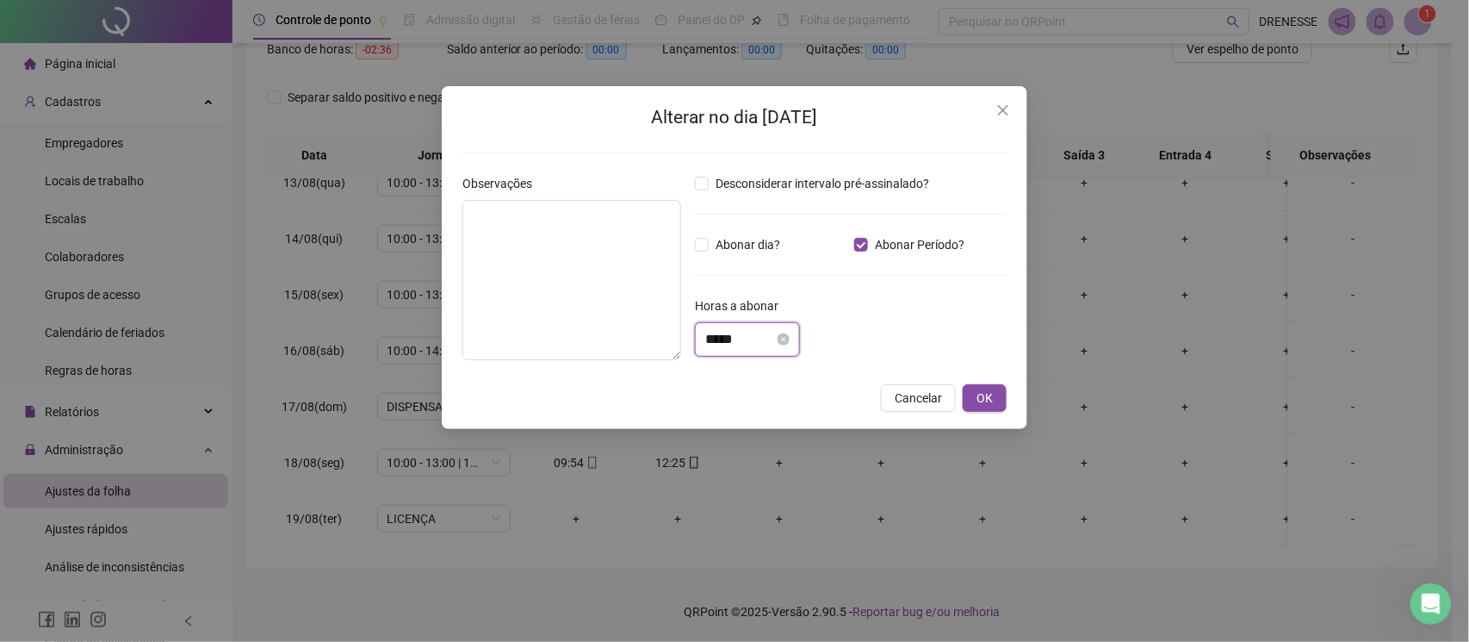
click at [741, 338] on input "*****" at bounding box center [739, 339] width 69 height 21
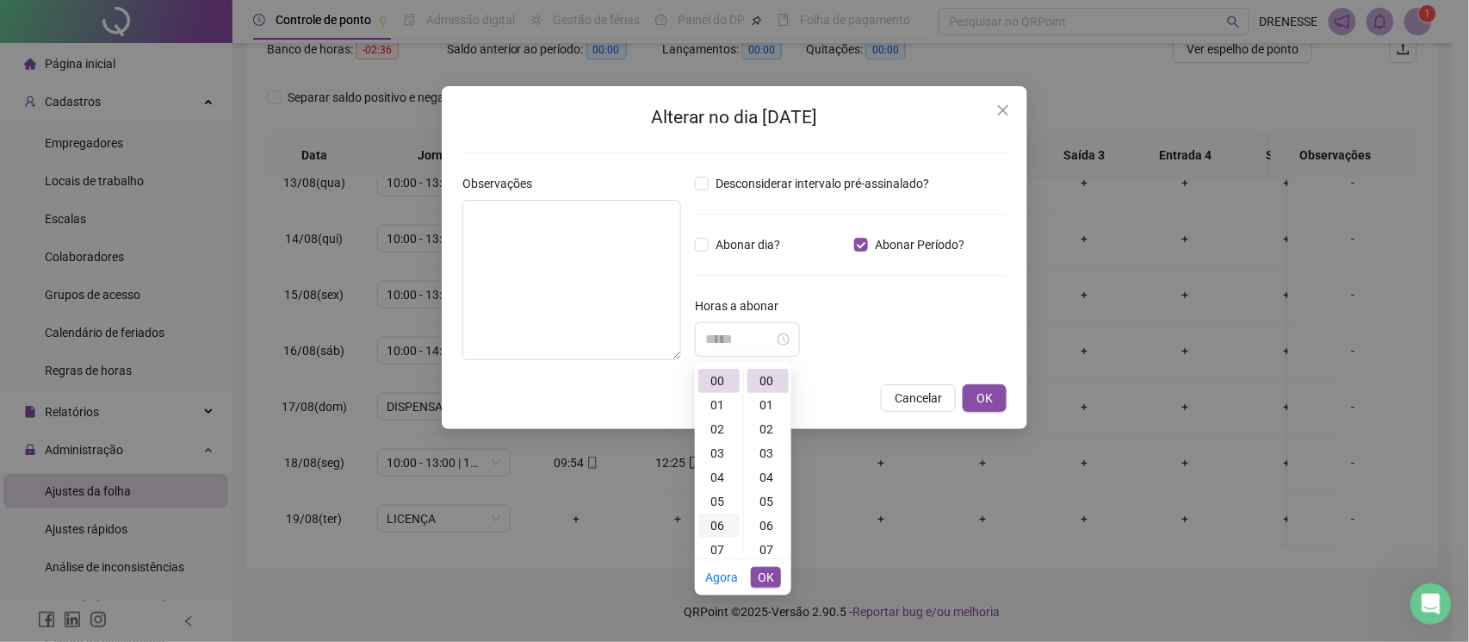
click at [715, 521] on div "06" at bounding box center [718, 525] width 41 height 24
click at [760, 463] on div "35" at bounding box center [768, 459] width 41 height 24
click at [715, 431] on div "05" at bounding box center [718, 434] width 41 height 24
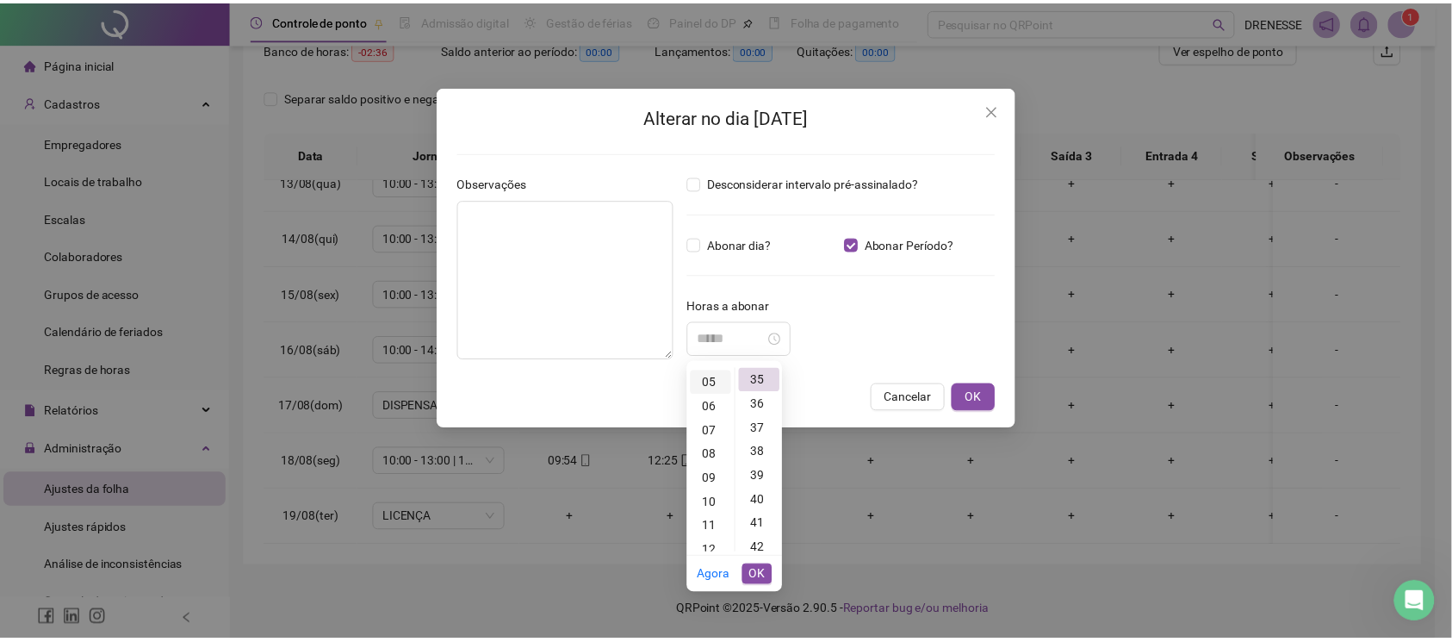
scroll to position [121, 0]
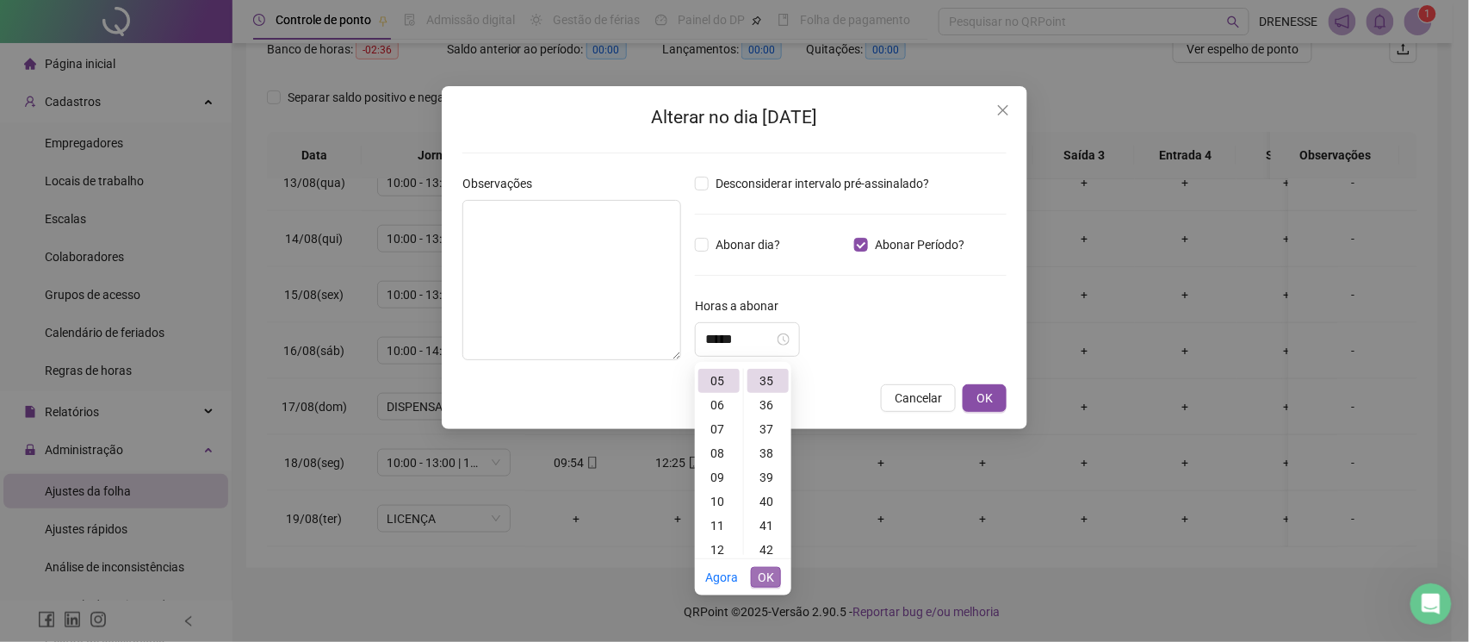
click at [772, 576] on span "OK" at bounding box center [766, 577] width 16 height 19
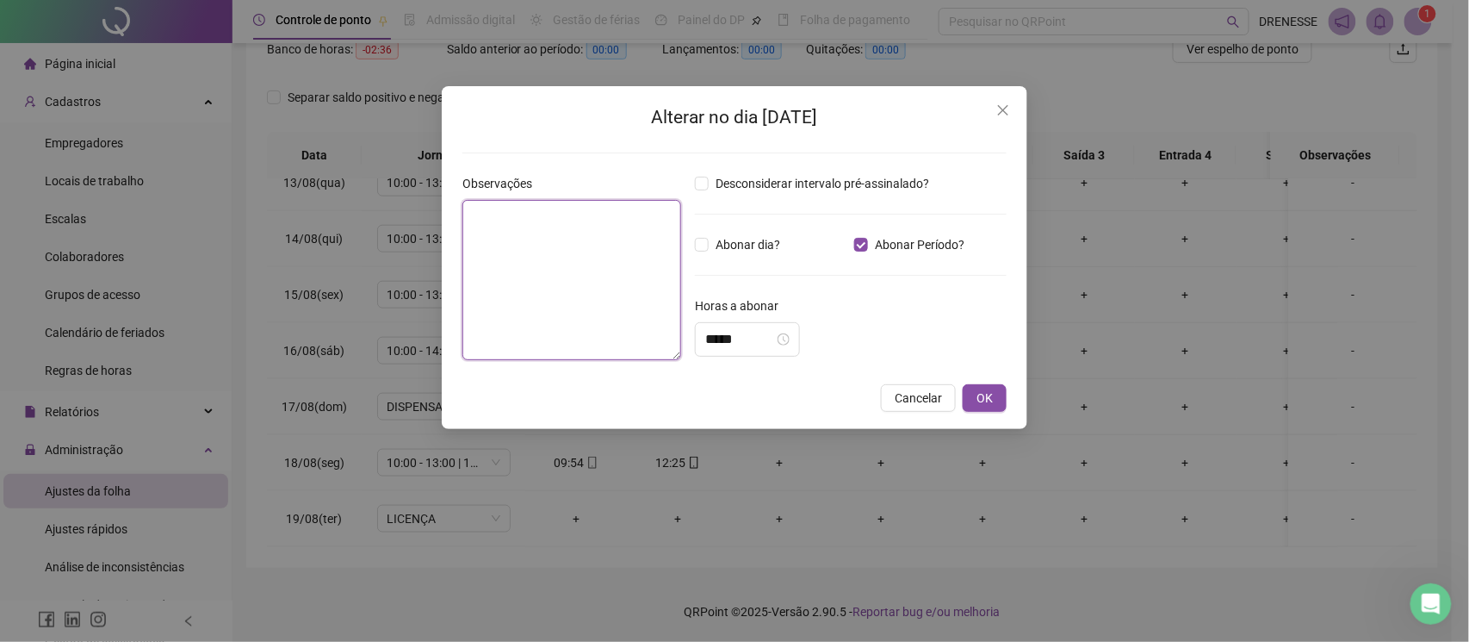
click at [610, 276] on textarea at bounding box center [571, 280] width 219 height 160
click at [973, 397] on button "OK" at bounding box center [985, 399] width 44 height 28
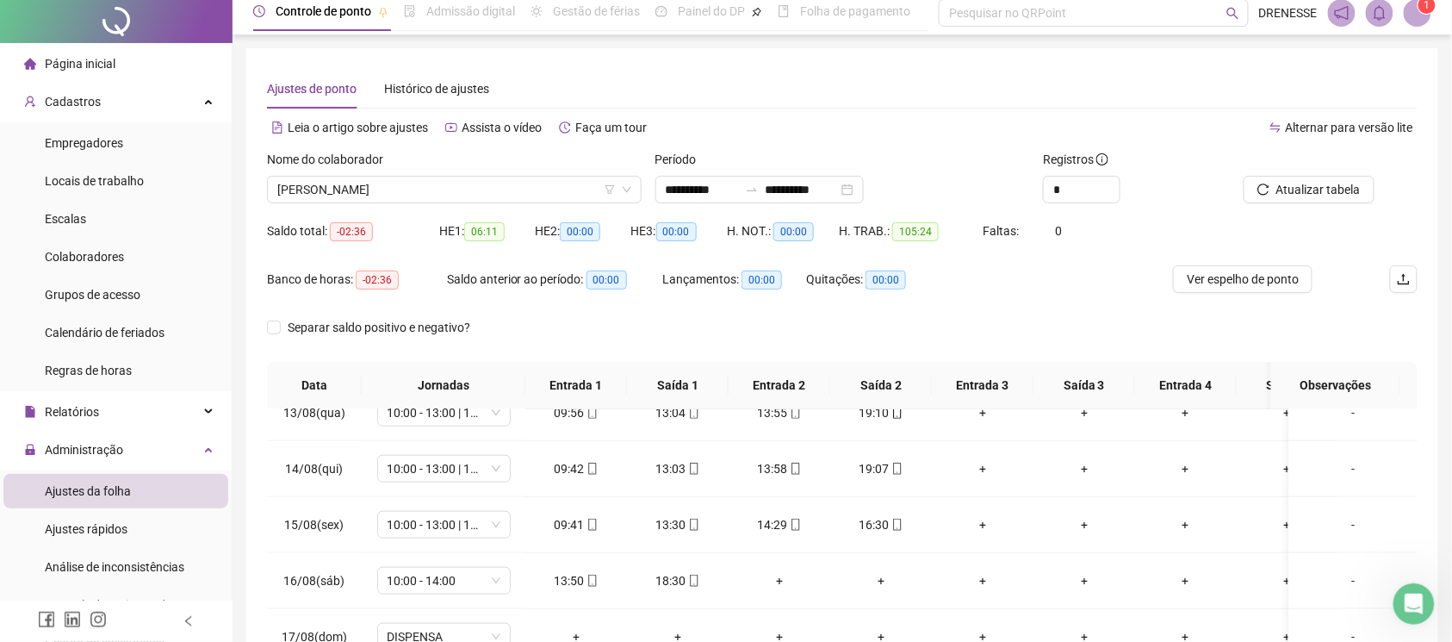
scroll to position [0, 0]
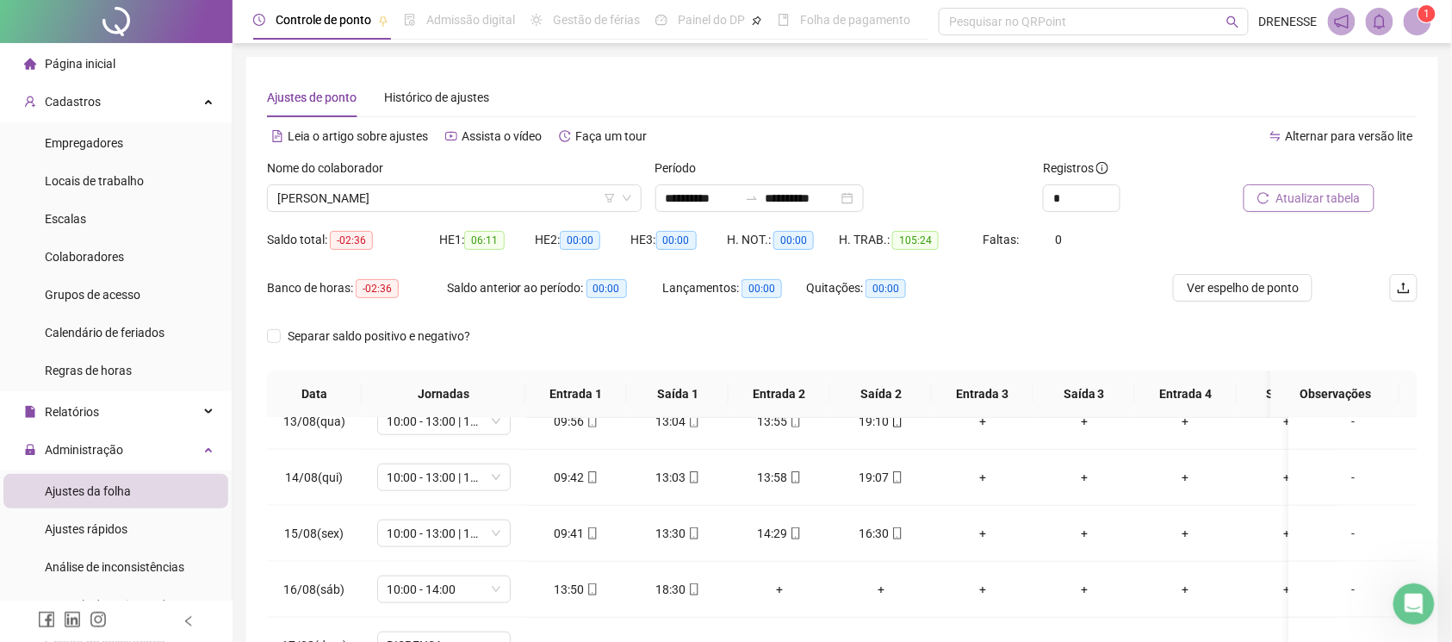
click at [1342, 191] on span "Atualizar tabela" at bounding box center [1318, 198] width 84 height 19
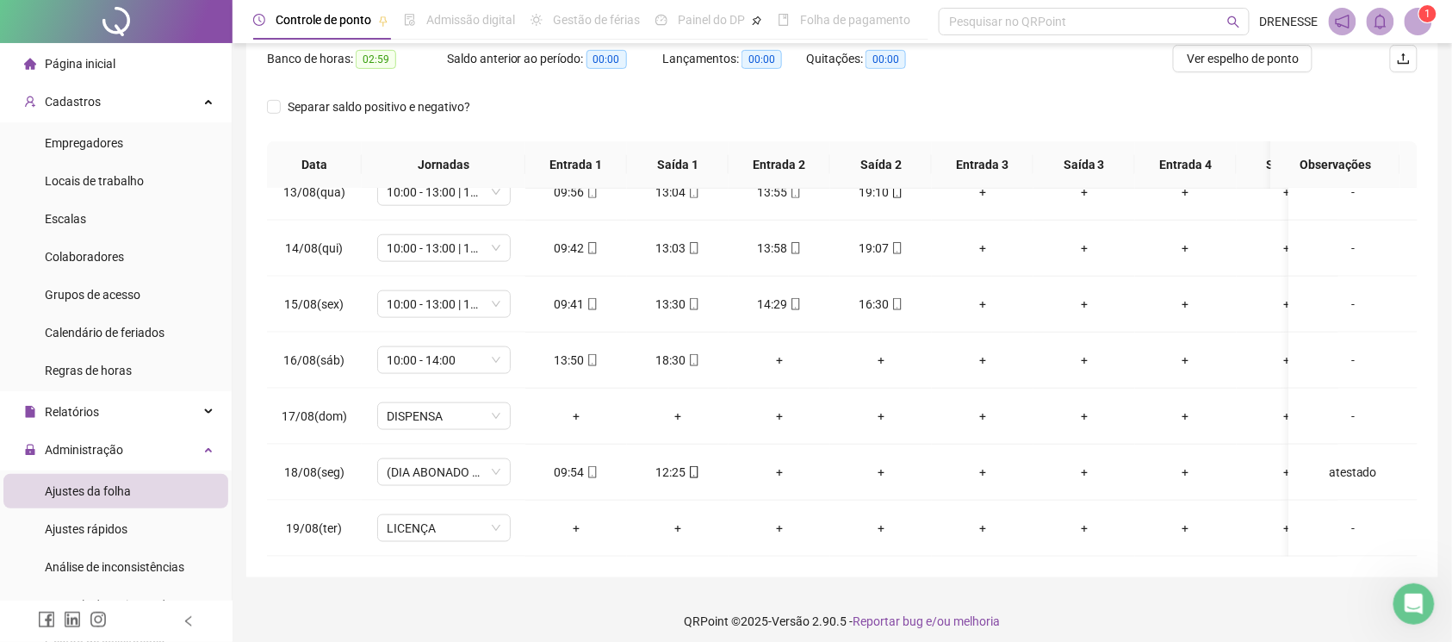
scroll to position [239, 0]
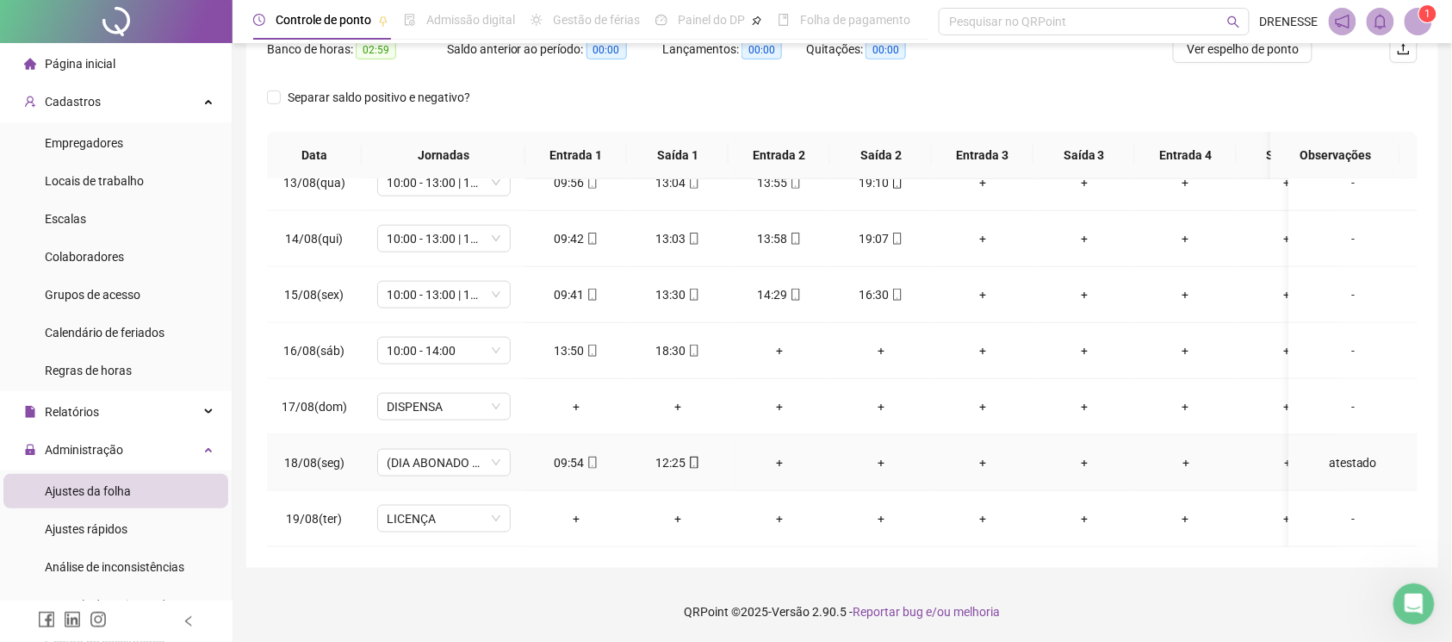
click at [590, 456] on icon "mobile" at bounding box center [592, 462] width 12 height 12
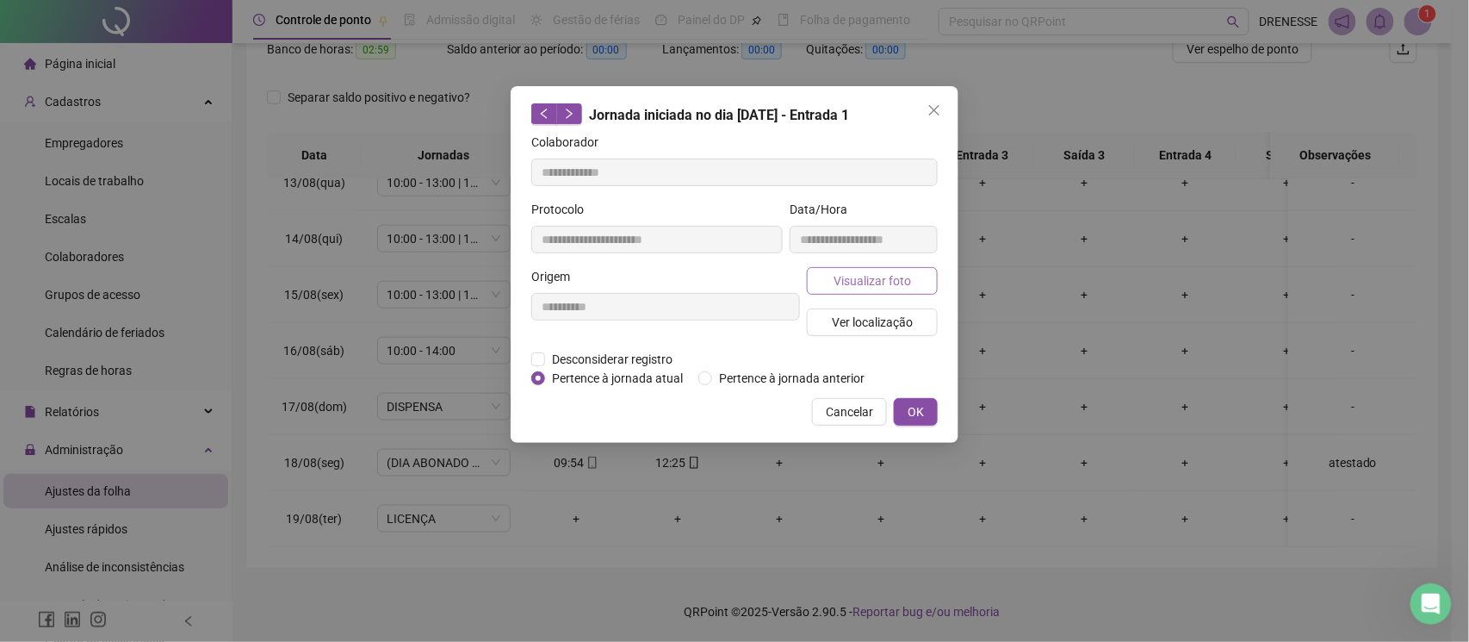
click at [854, 274] on span "Visualizar foto" at bounding box center [873, 280] width 78 height 19
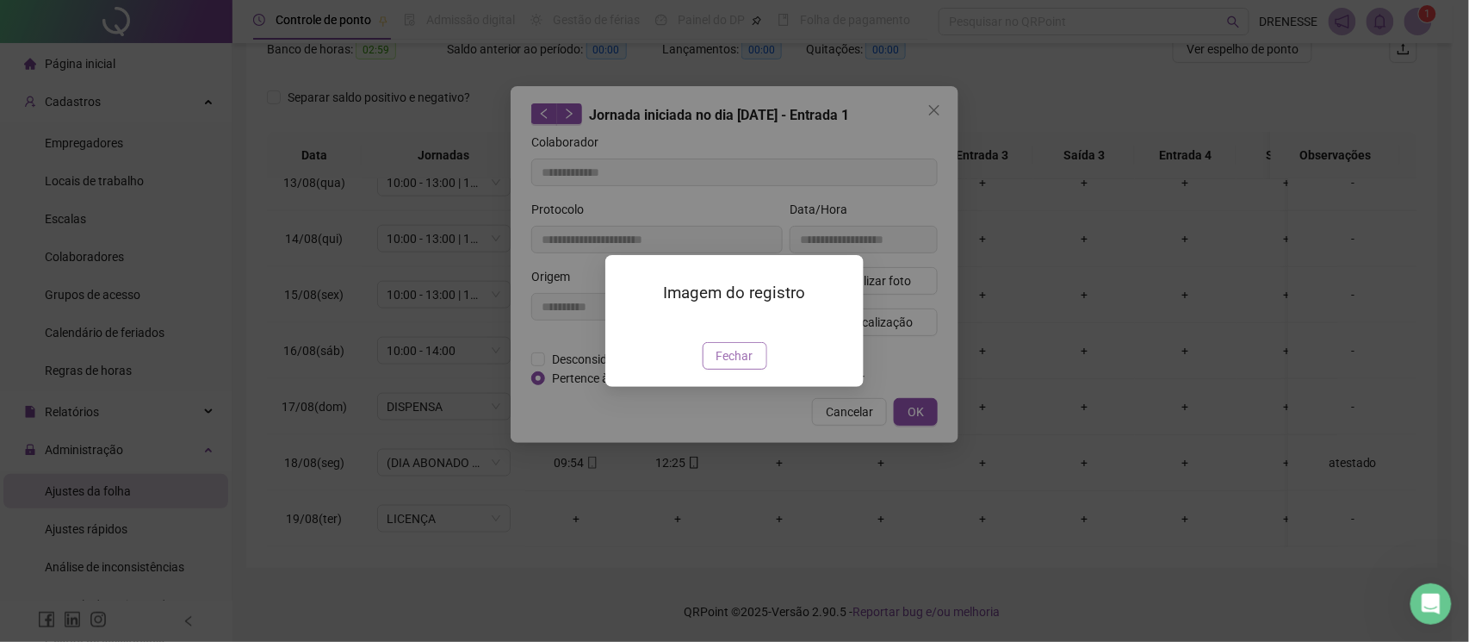
click at [714, 369] on button "Fechar" at bounding box center [735, 356] width 65 height 28
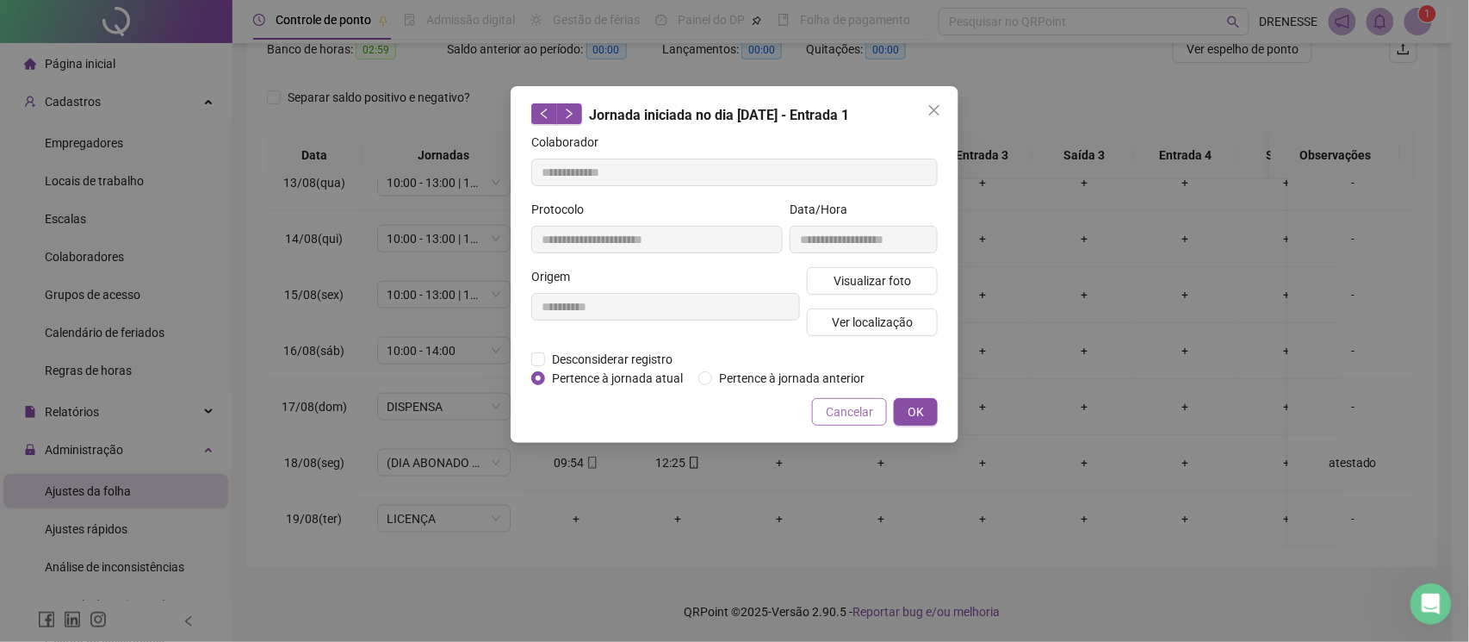
click at [838, 402] on span "Cancelar" at bounding box center [849, 411] width 47 height 19
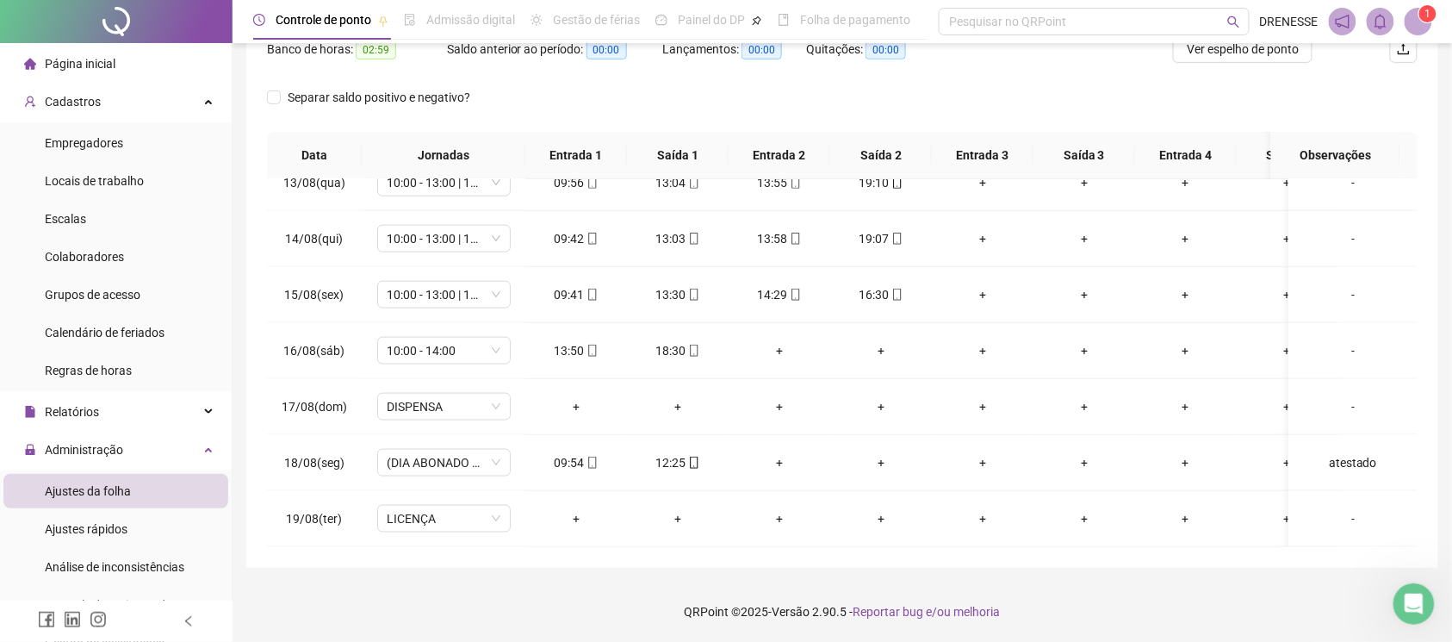
scroll to position [9, 0]
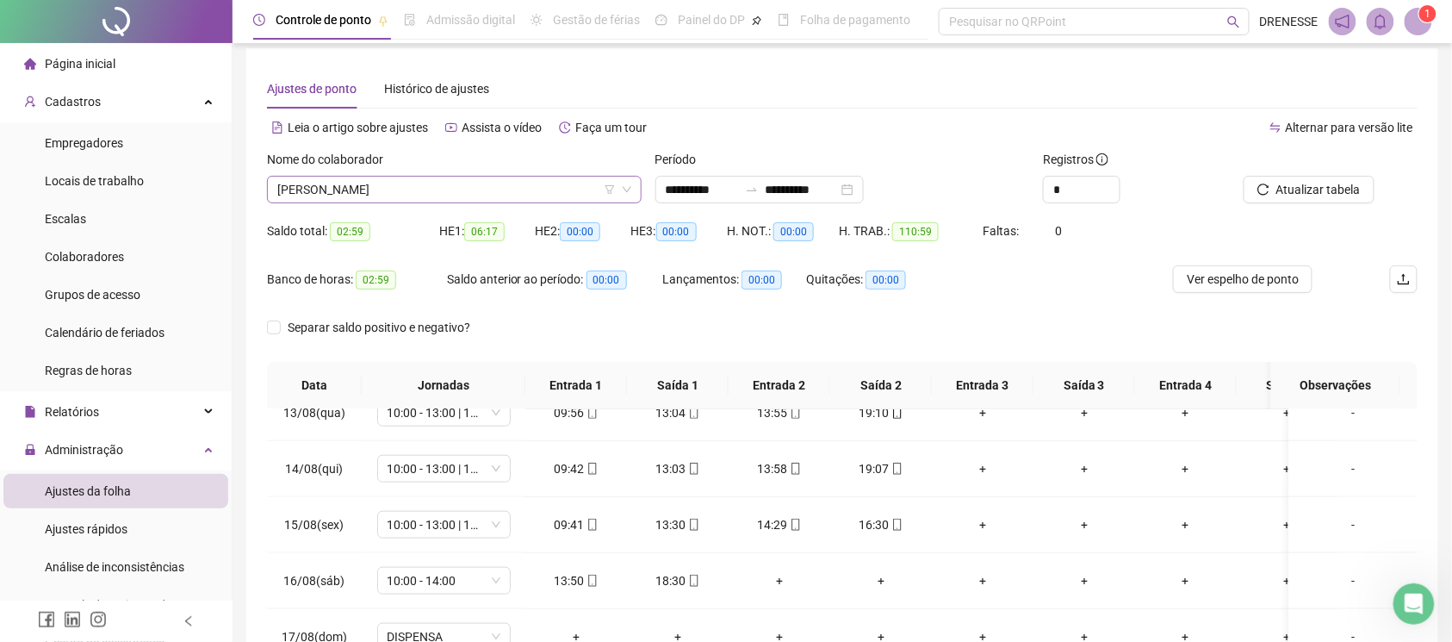
click at [407, 191] on span "[PERSON_NAME]" at bounding box center [454, 190] width 354 height 26
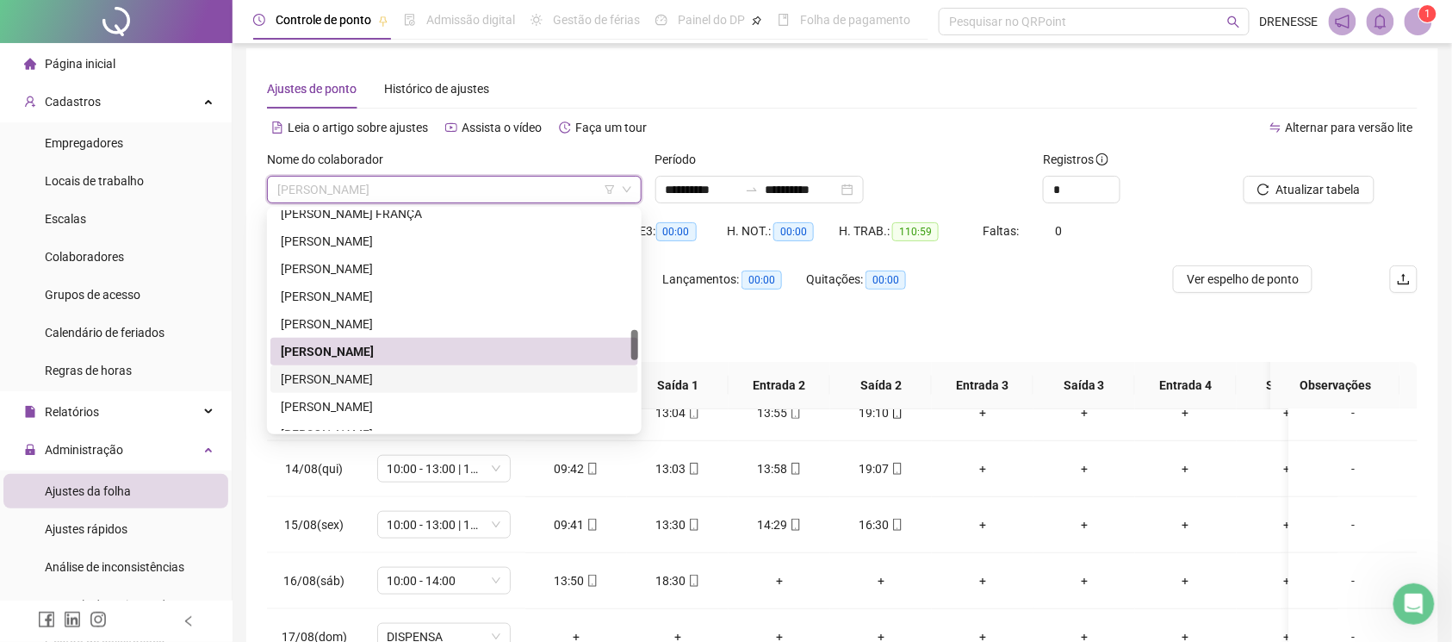
click at [338, 384] on div "[PERSON_NAME]" at bounding box center [454, 378] width 347 height 19
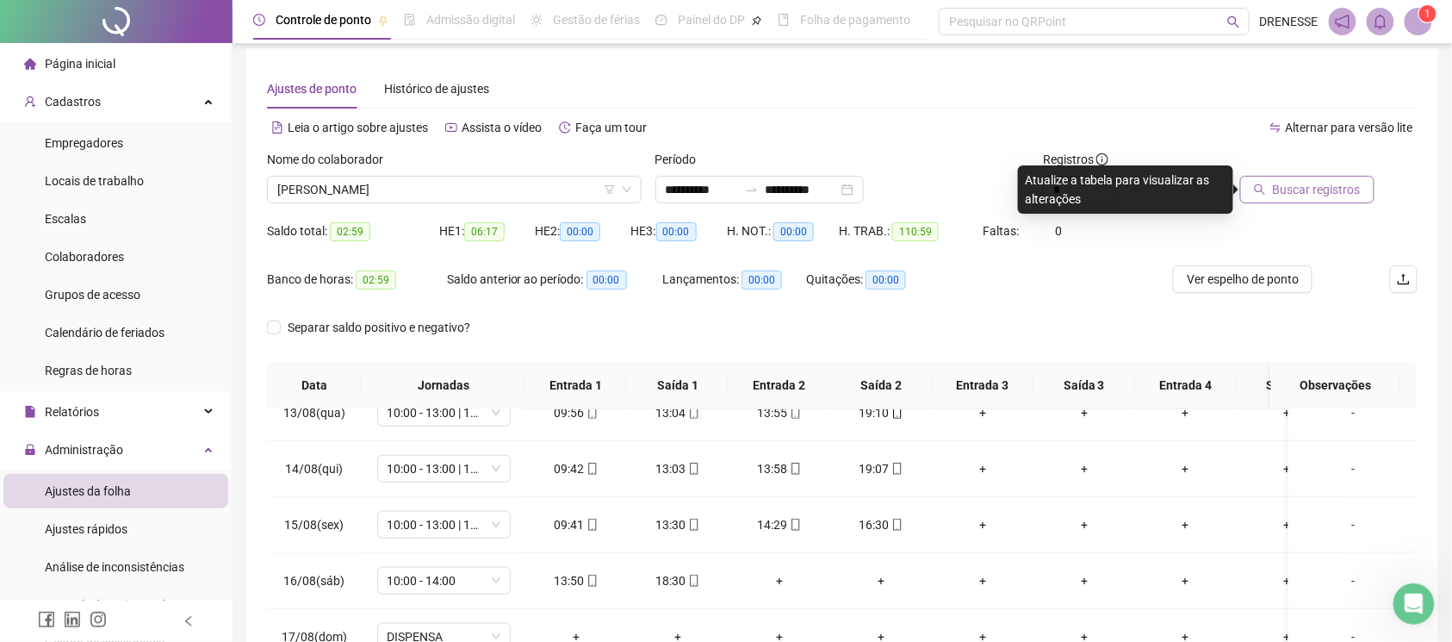
click at [1271, 193] on button "Buscar registros" at bounding box center [1307, 190] width 134 height 28
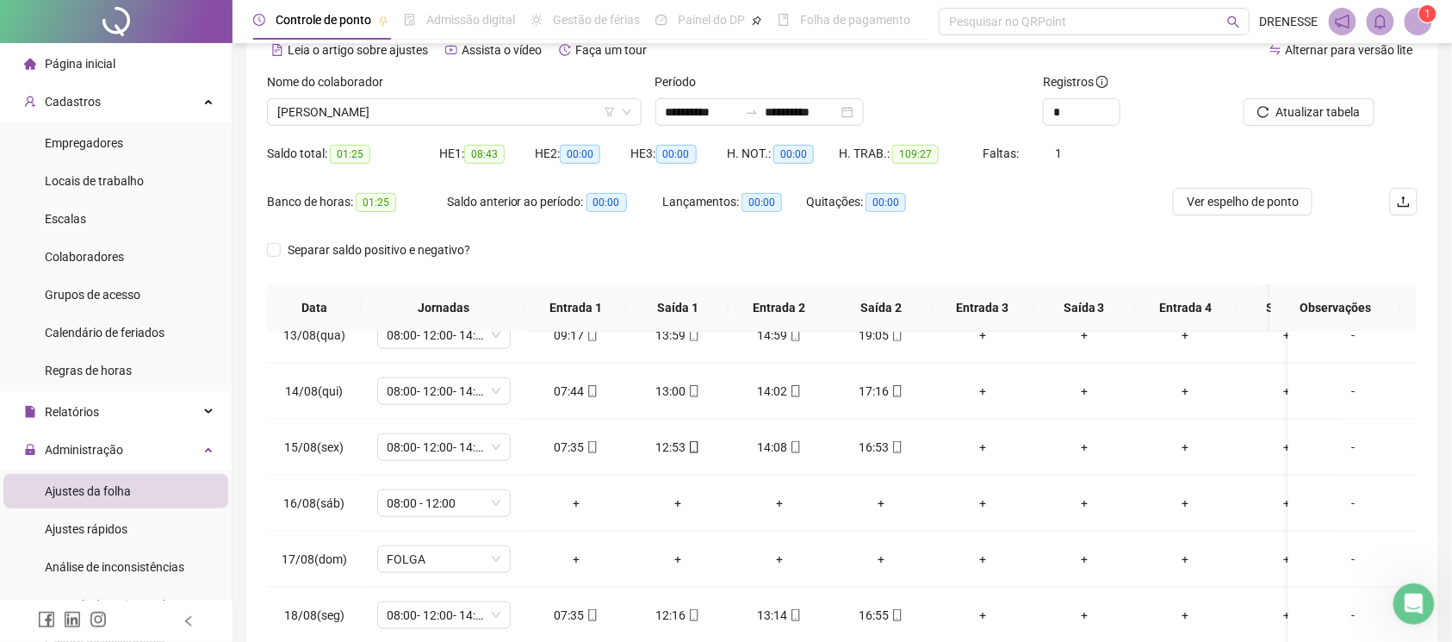
scroll to position [239, 0]
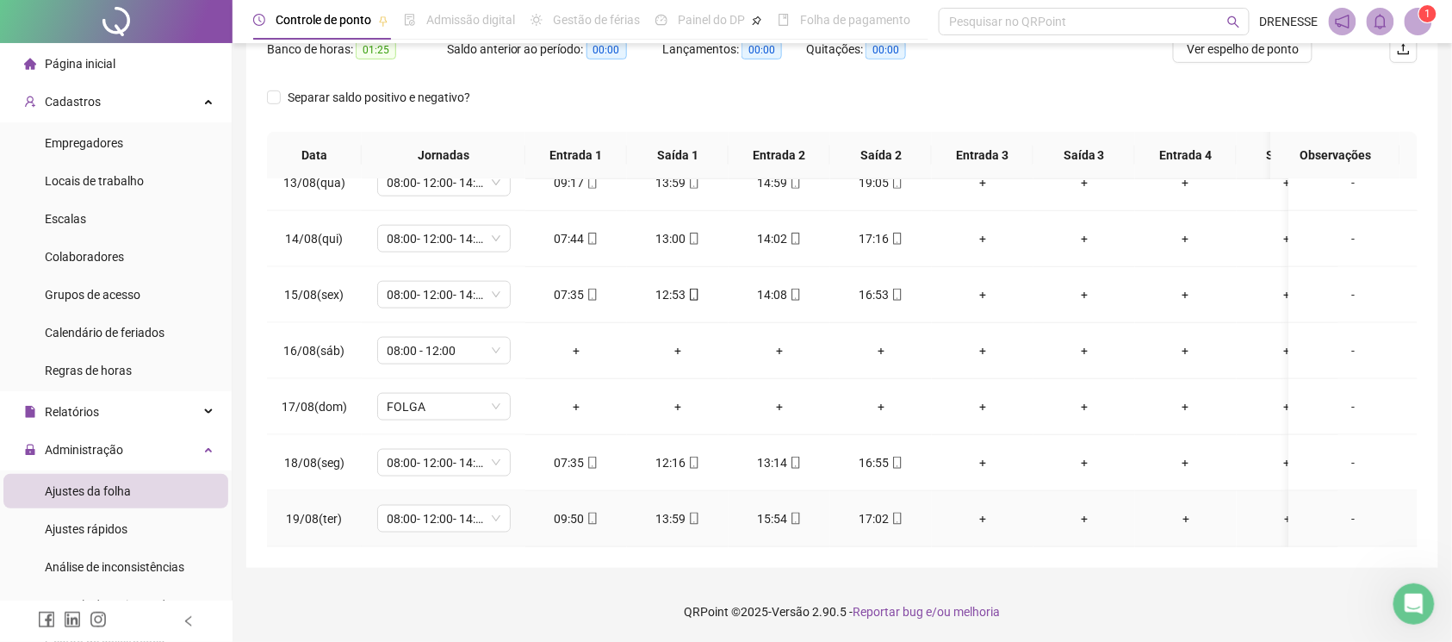
click at [586, 512] on icon "mobile" at bounding box center [592, 518] width 12 height 12
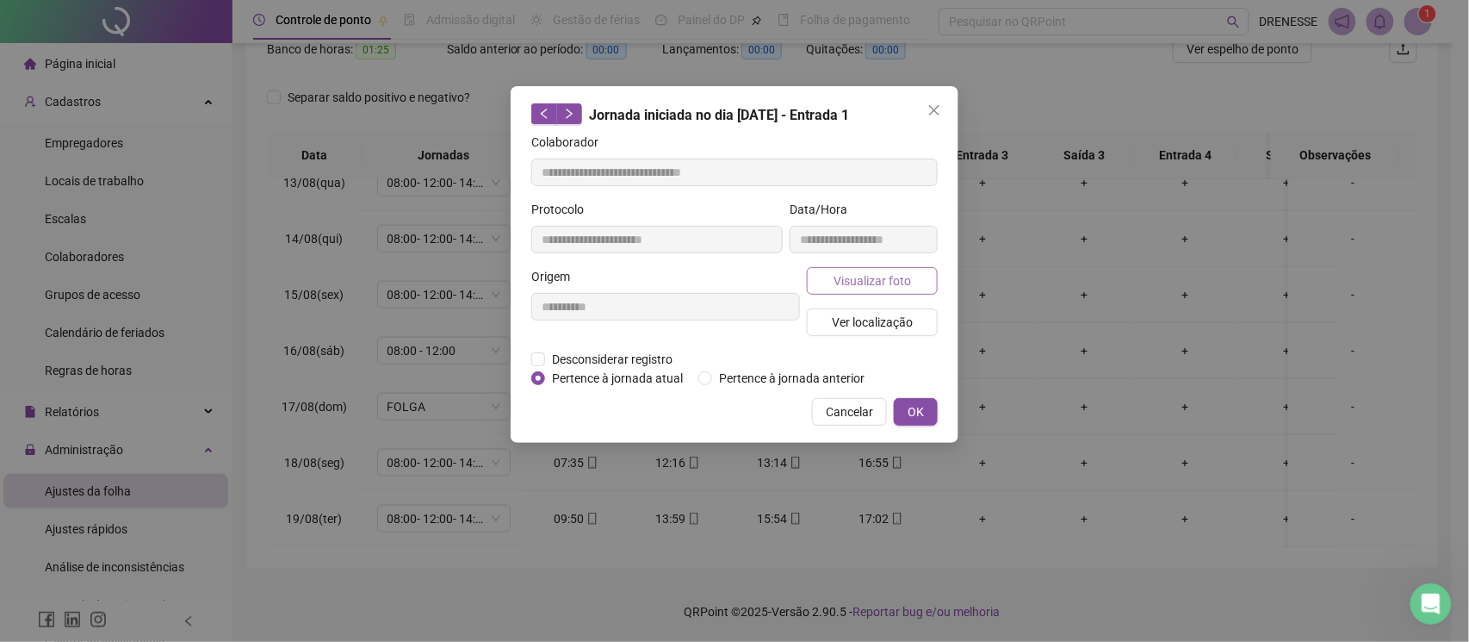
click at [872, 286] on span "Visualizar foto" at bounding box center [873, 280] width 78 height 19
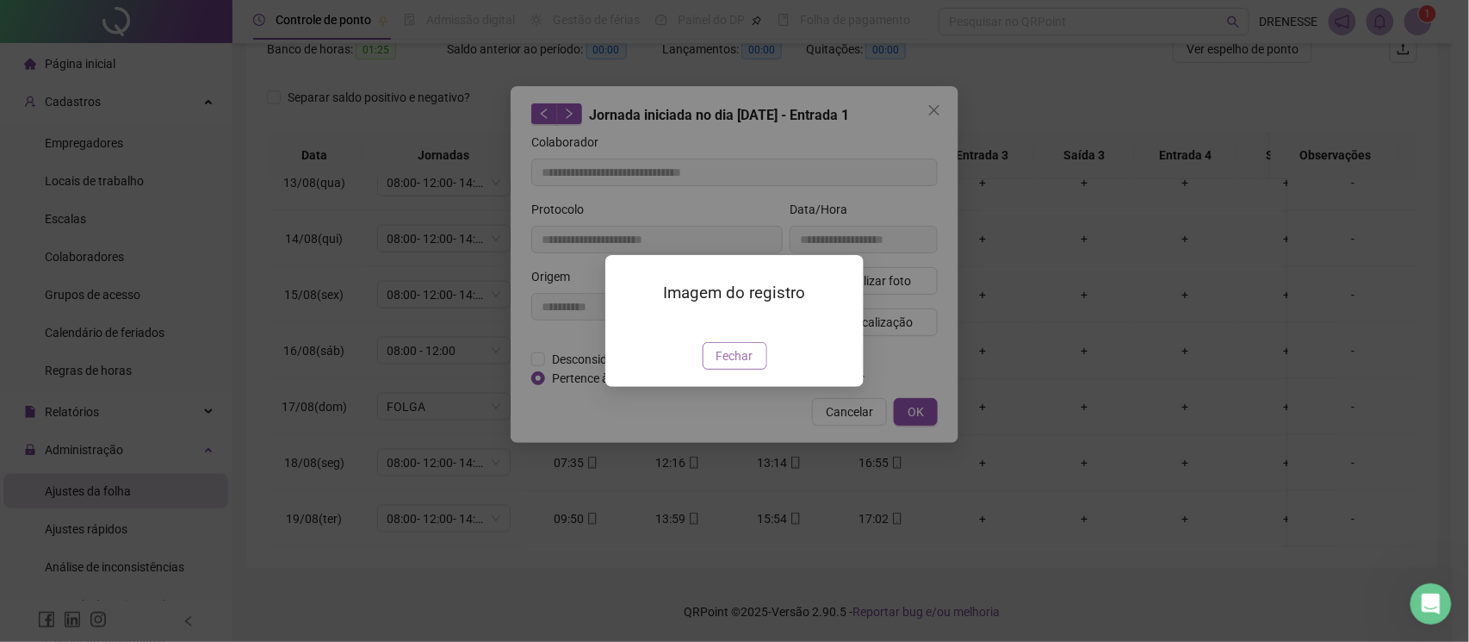
click at [730, 365] on span "Fechar" at bounding box center [735, 355] width 37 height 19
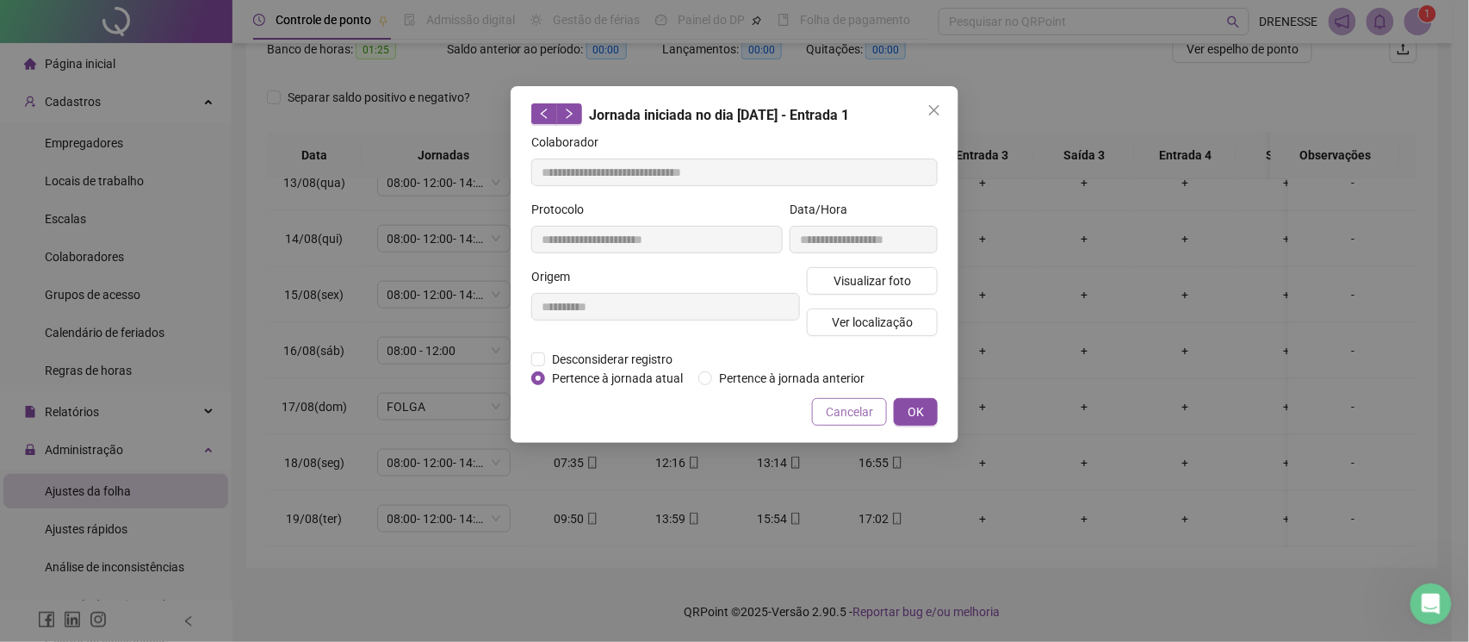
click at [839, 413] on span "Cancelar" at bounding box center [849, 411] width 47 height 19
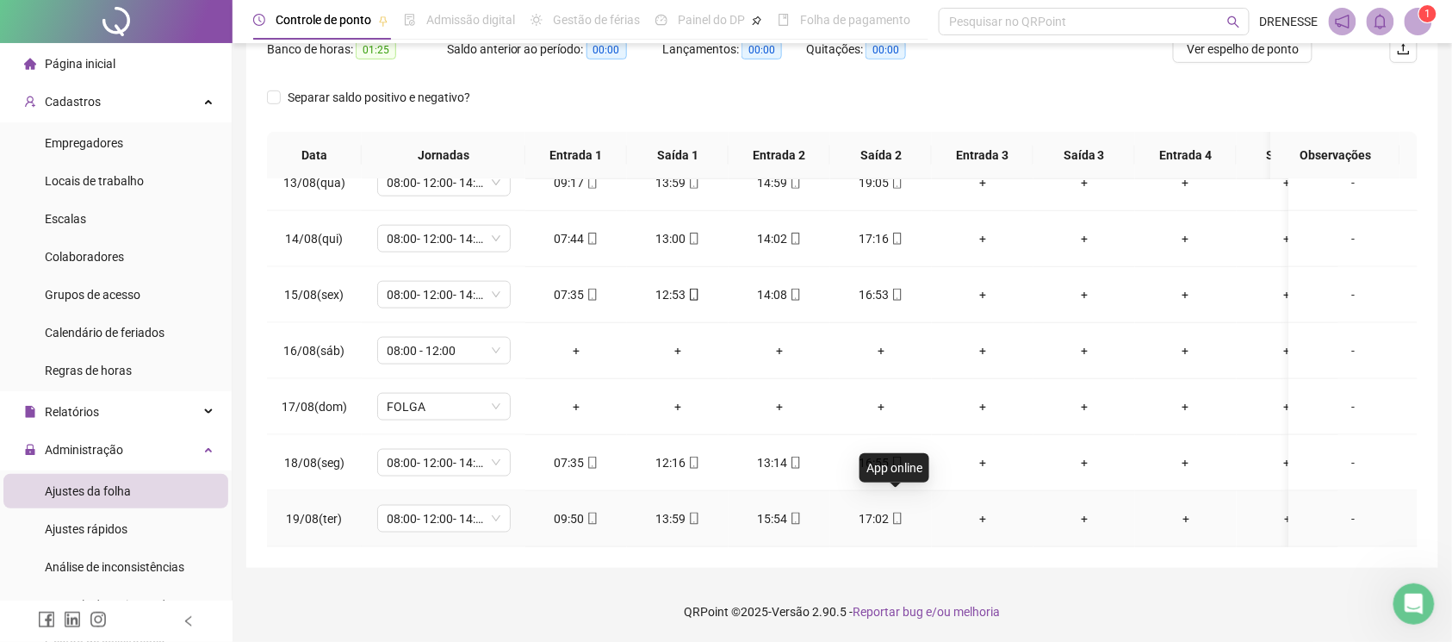
click at [897, 512] on span at bounding box center [897, 519] width 14 height 14
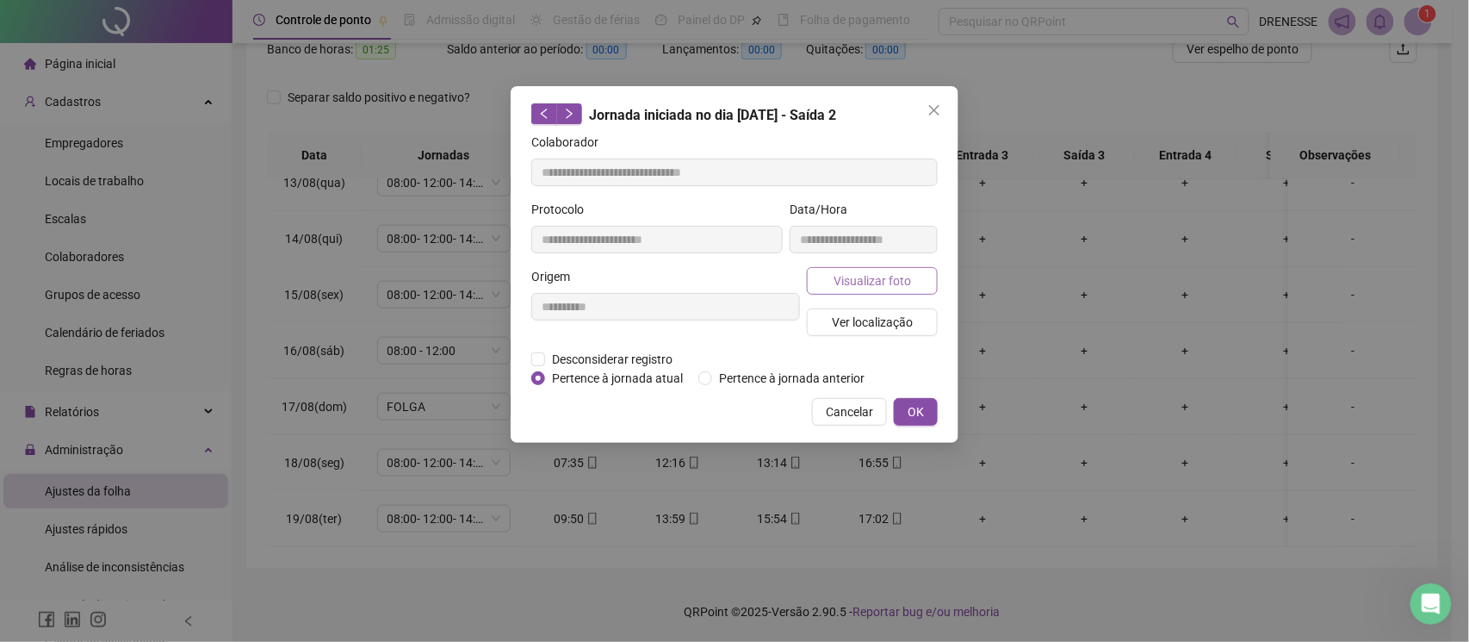
click at [846, 281] on span "Visualizar foto" at bounding box center [873, 280] width 78 height 19
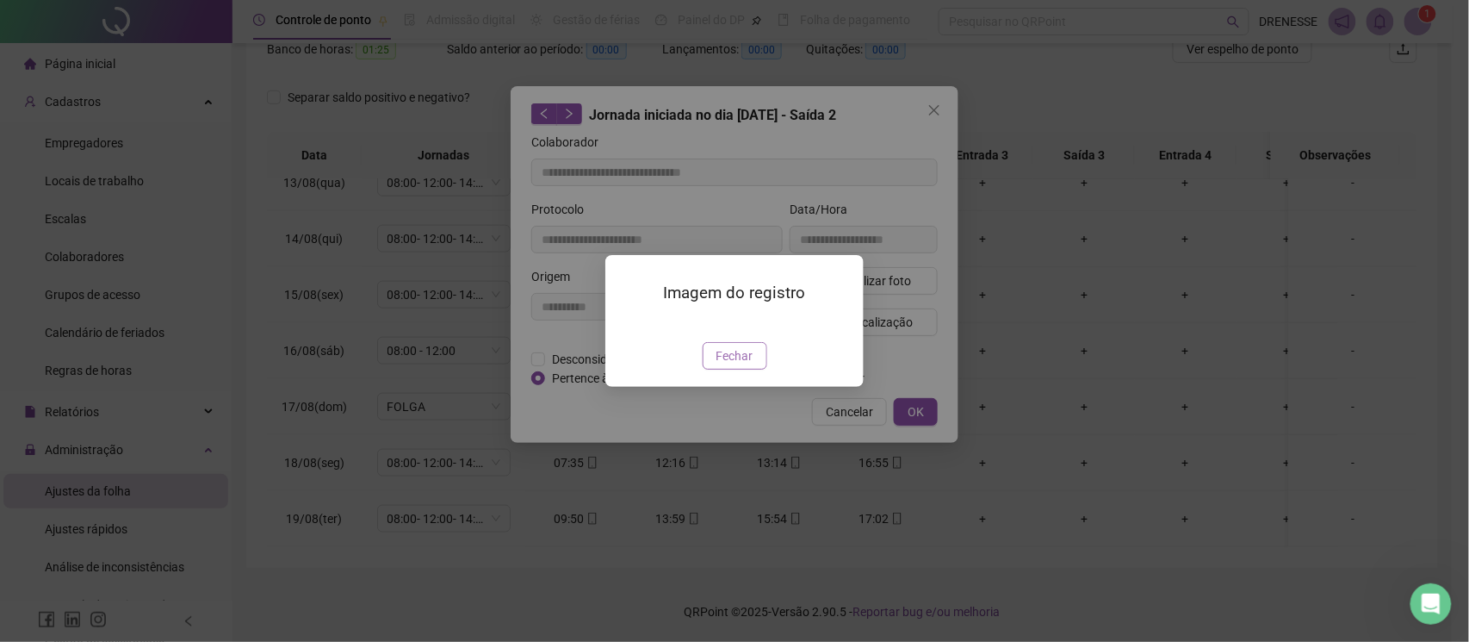
click at [715, 369] on button "Fechar" at bounding box center [735, 356] width 65 height 28
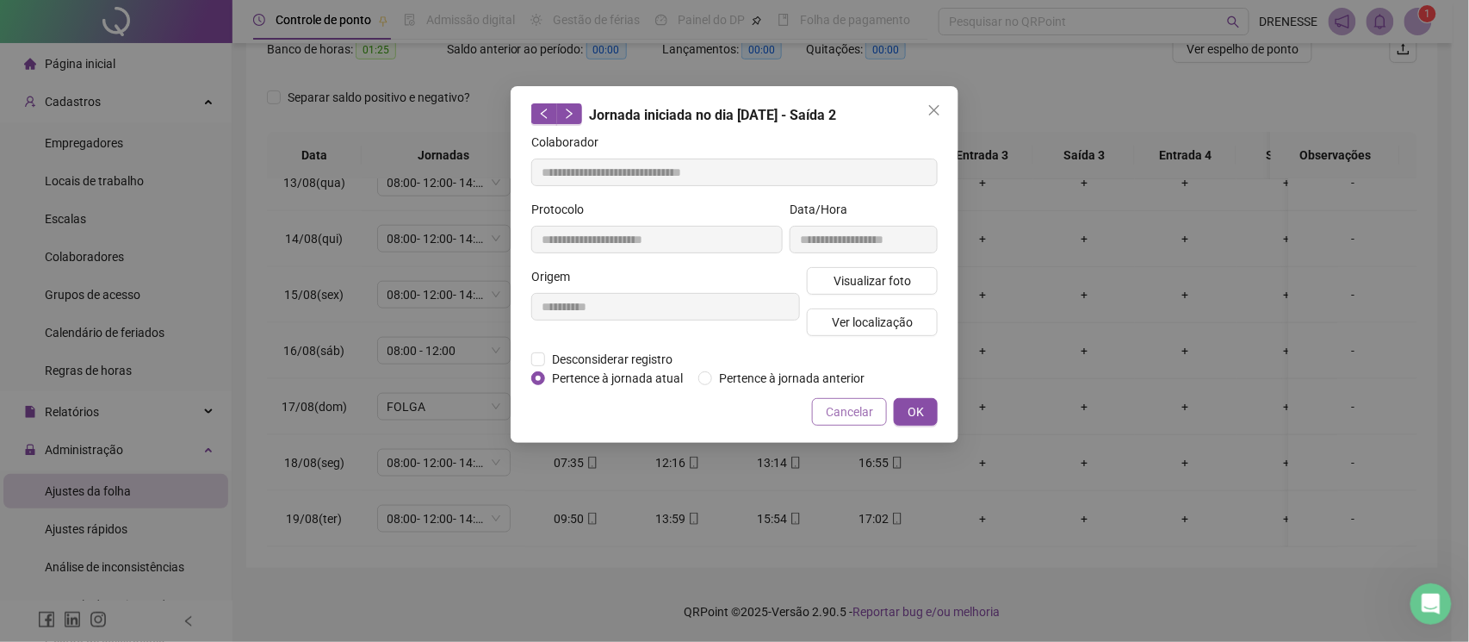
click at [849, 417] on span "Cancelar" at bounding box center [849, 411] width 47 height 19
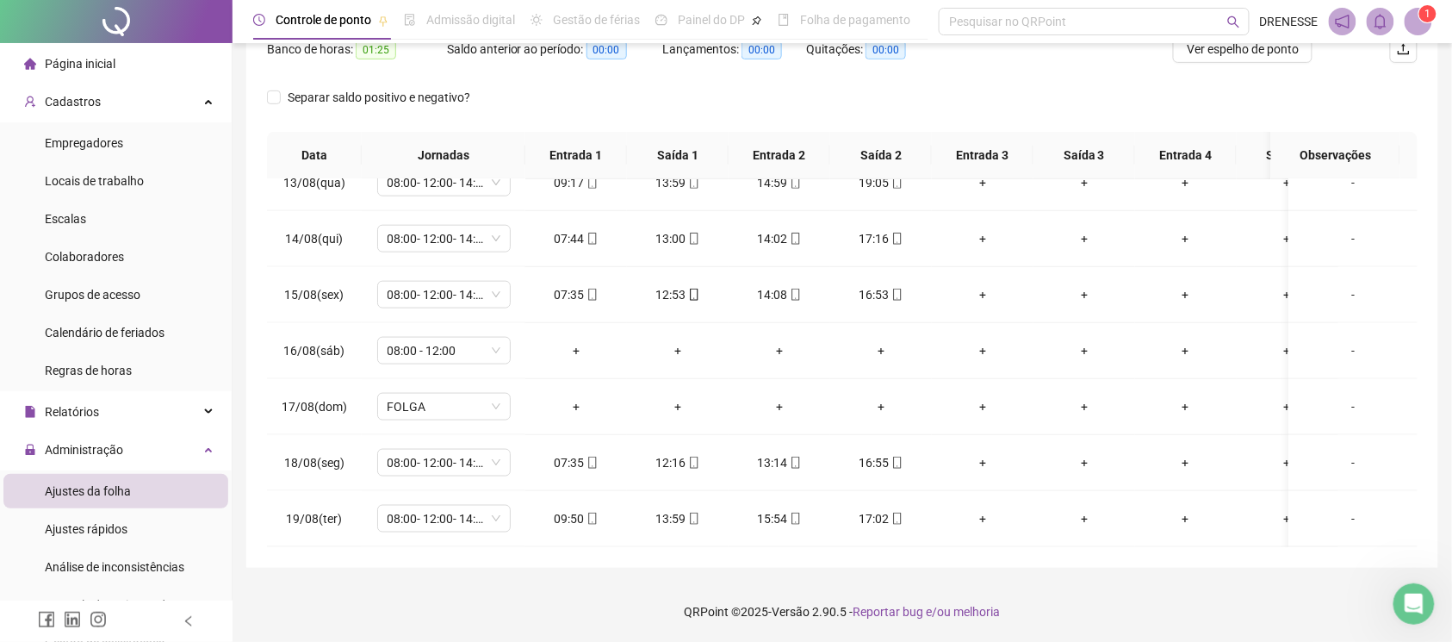
scroll to position [86, 0]
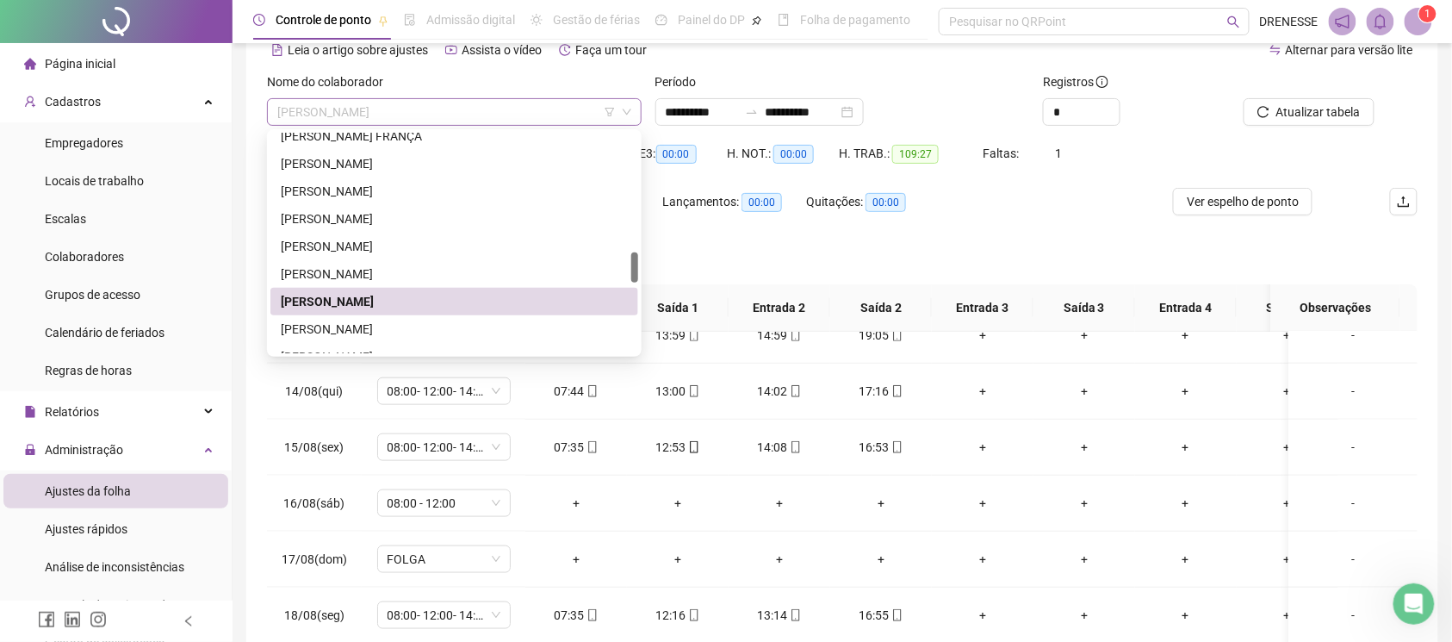
click at [425, 122] on span "[PERSON_NAME]" at bounding box center [454, 112] width 354 height 26
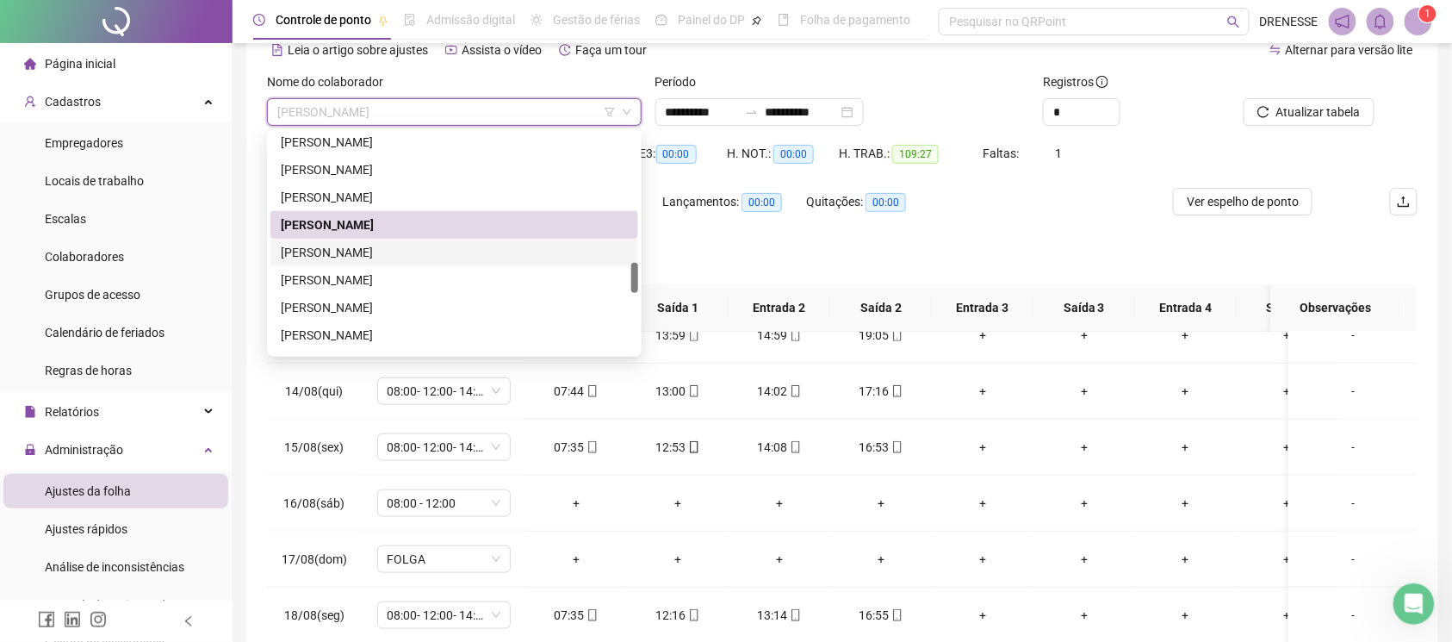
click at [388, 252] on div "[PERSON_NAME]" at bounding box center [454, 252] width 347 height 19
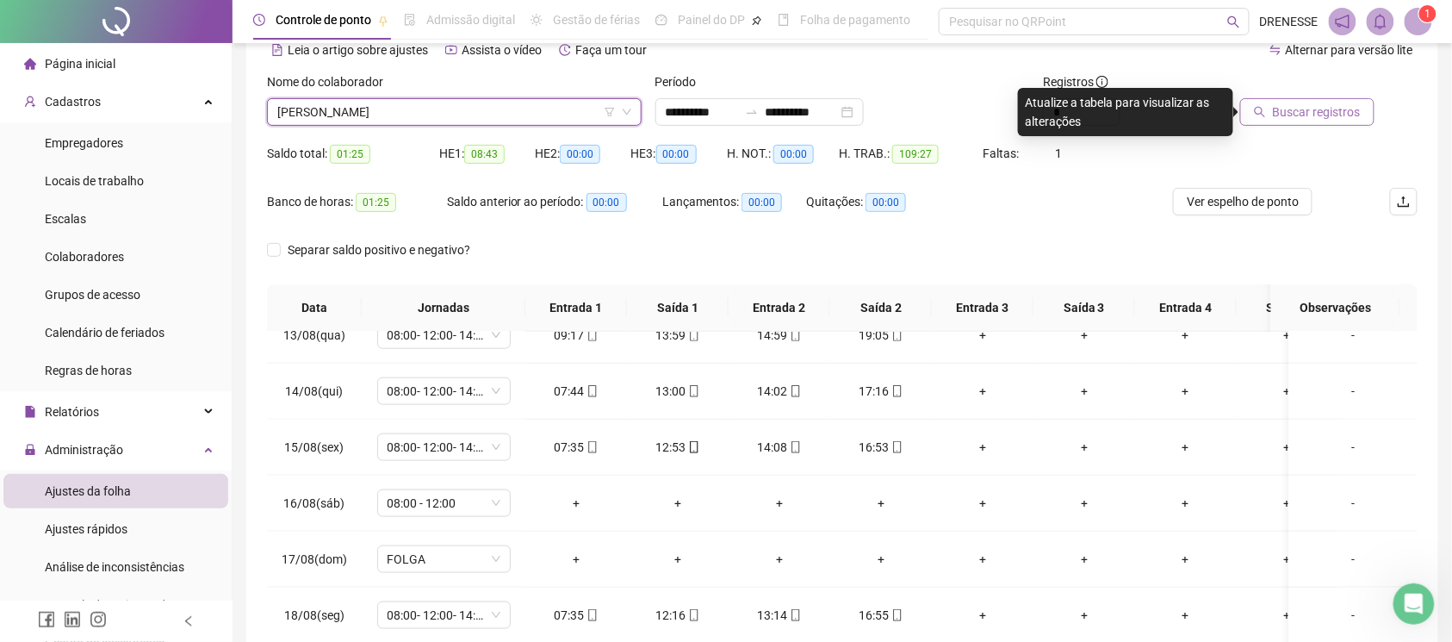
click at [1312, 102] on span "Buscar registros" at bounding box center [1317, 111] width 88 height 19
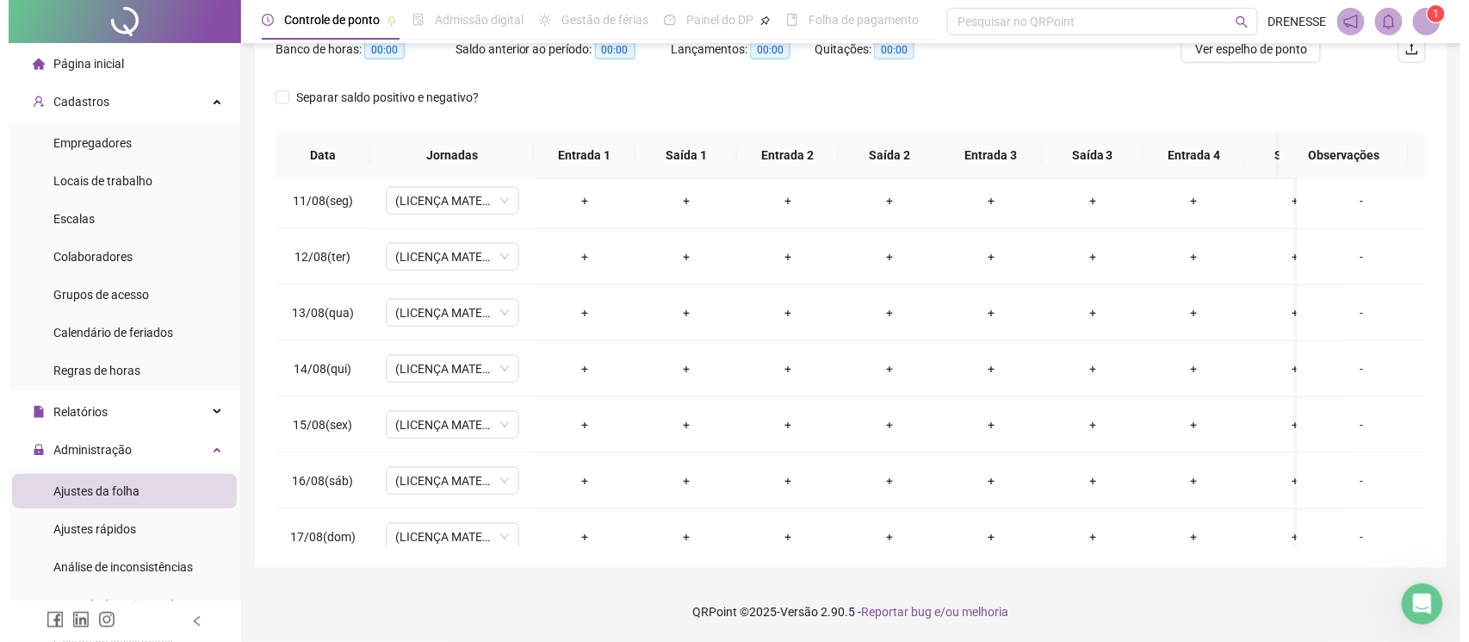
scroll to position [86, 0]
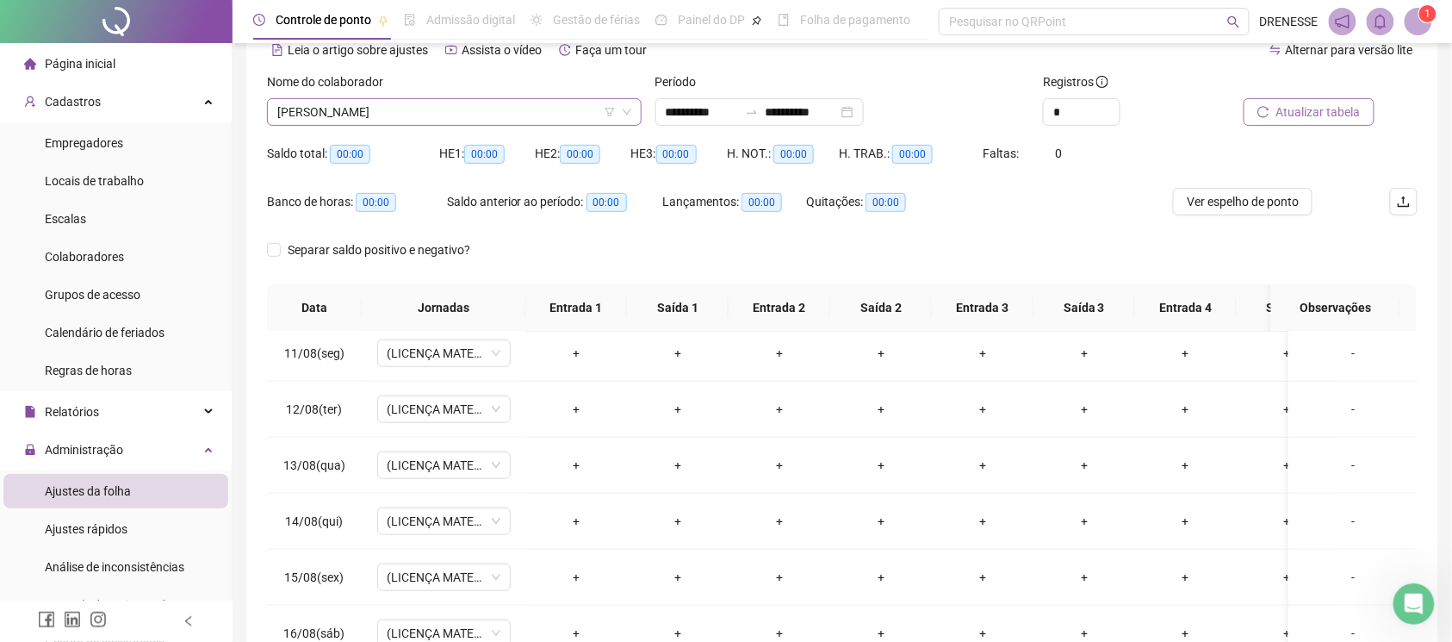
click at [497, 109] on span "[PERSON_NAME]" at bounding box center [454, 112] width 354 height 26
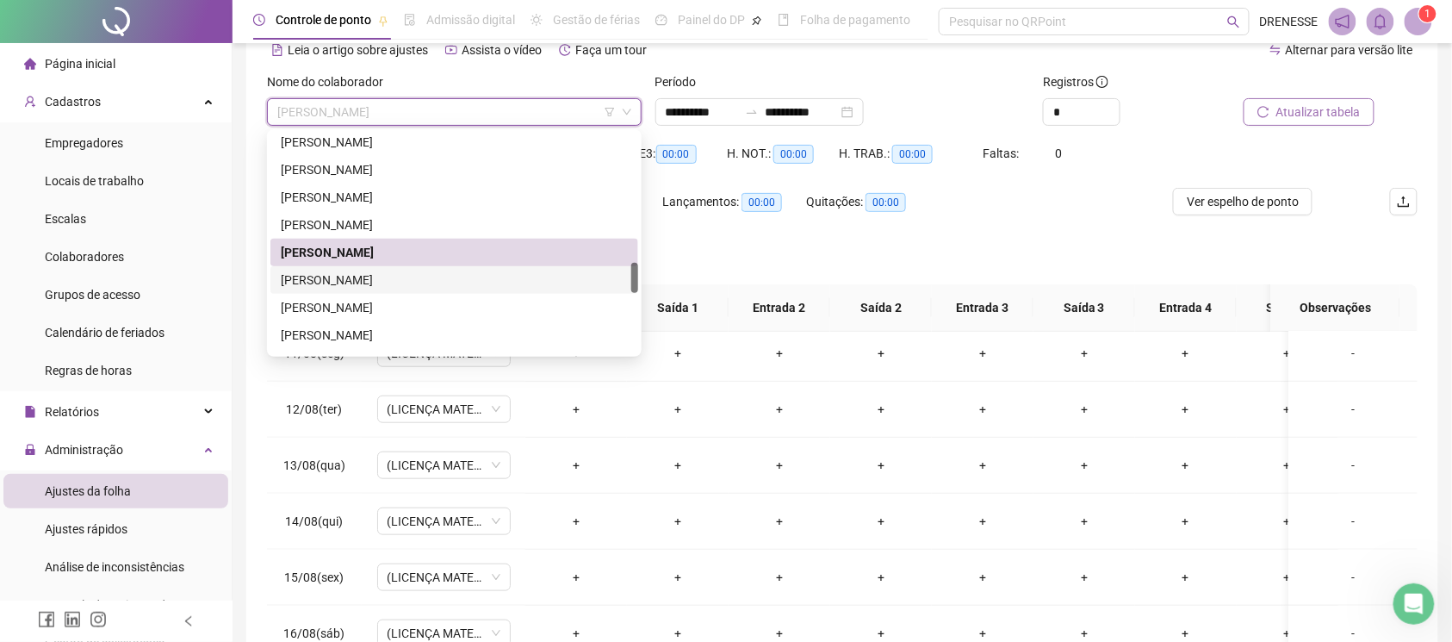
click at [418, 288] on div "[PERSON_NAME]" at bounding box center [454, 279] width 347 height 19
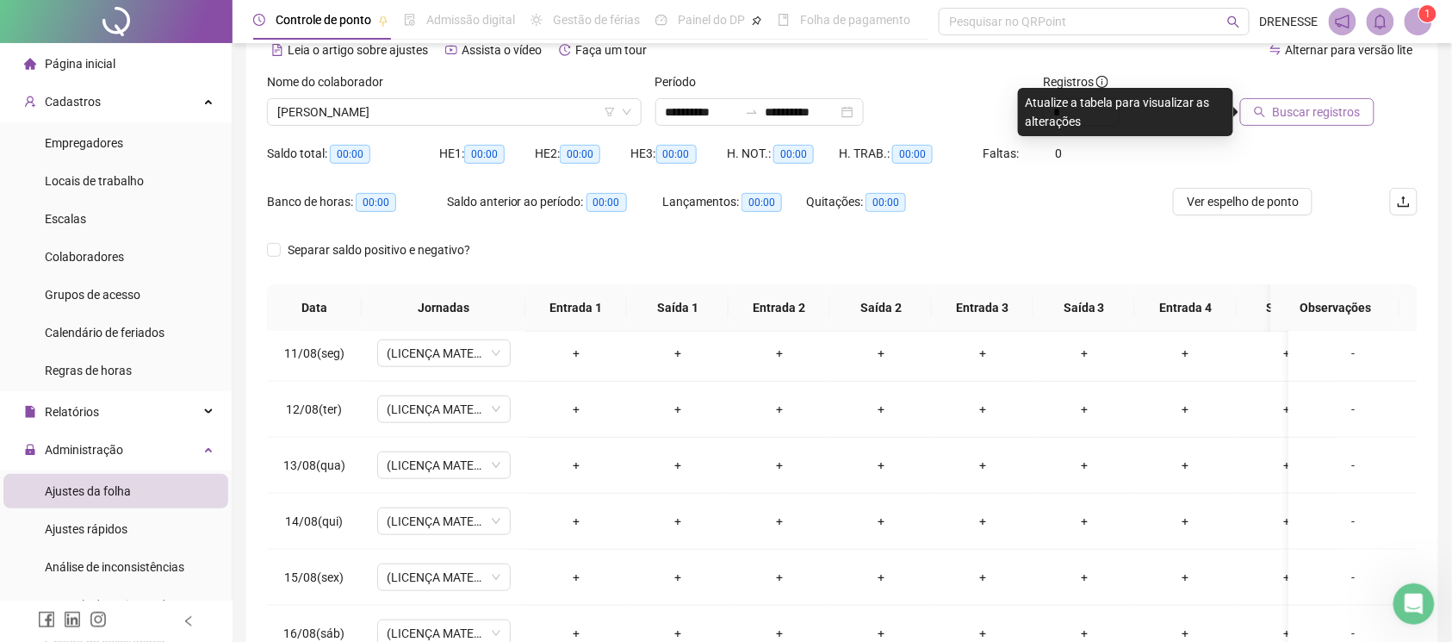
click at [1321, 115] on span "Buscar registros" at bounding box center [1317, 111] width 88 height 19
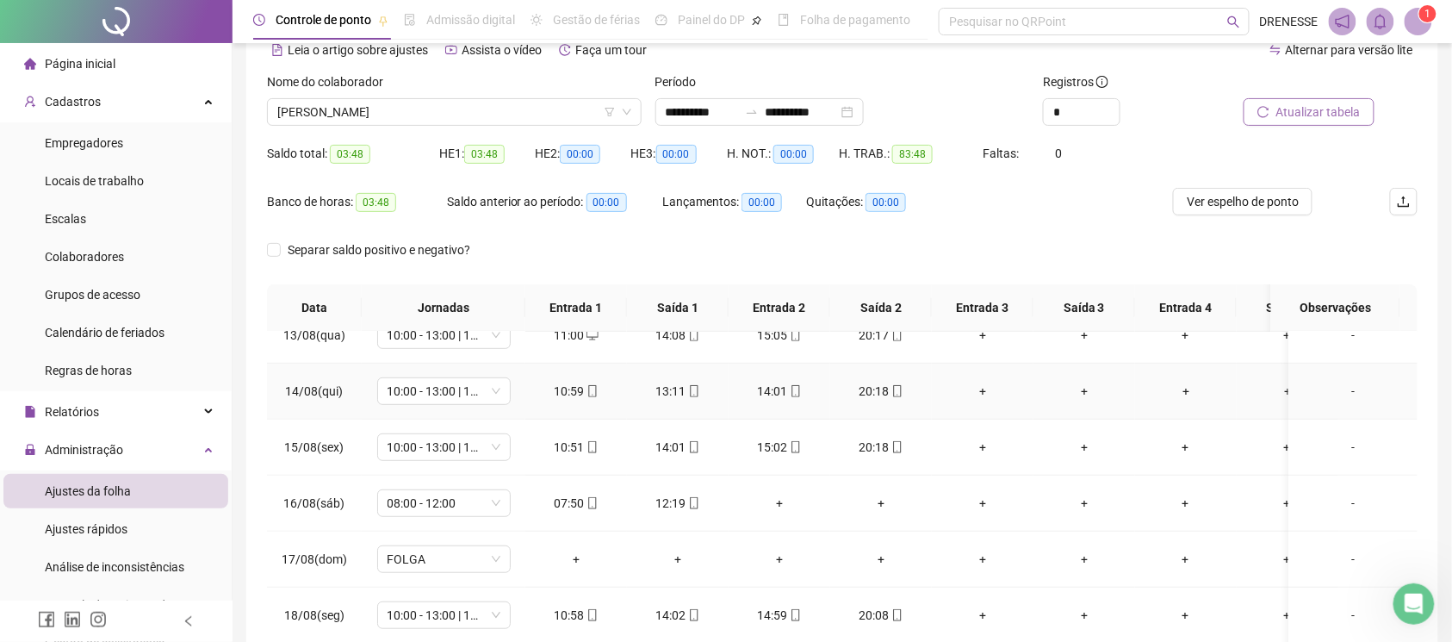
scroll to position [239, 0]
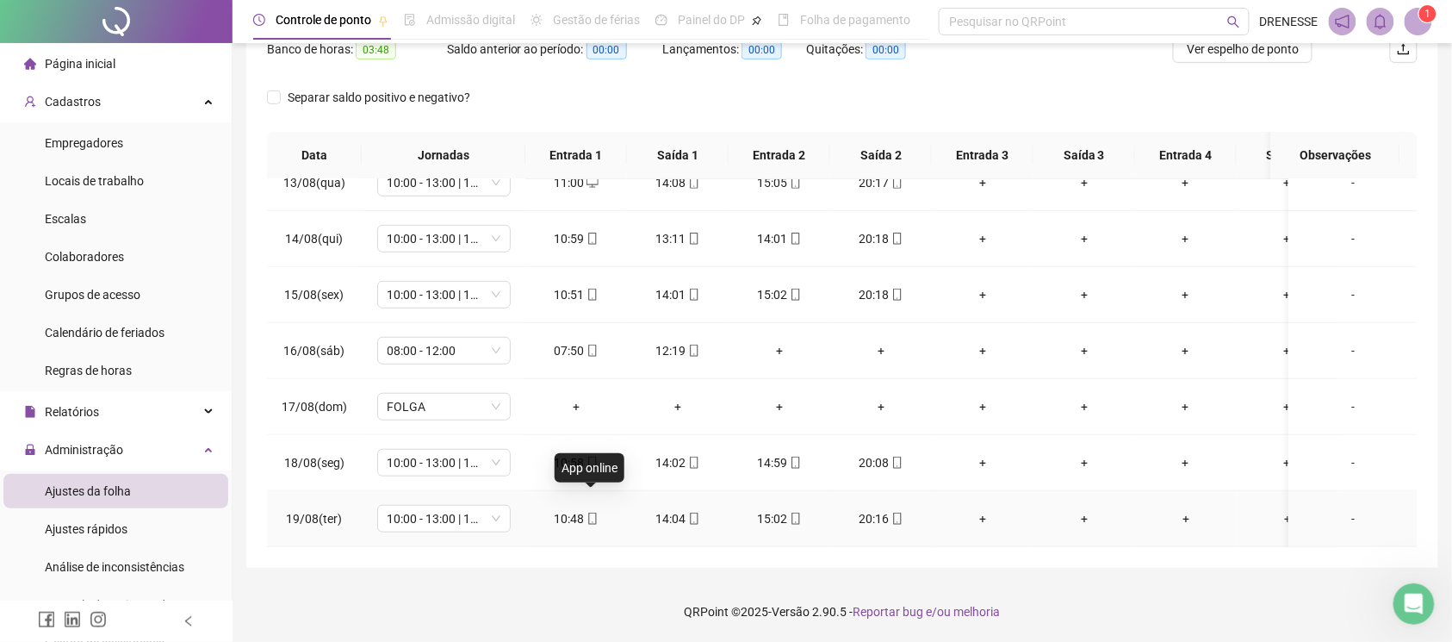
click at [587, 512] on icon "mobile" at bounding box center [592, 518] width 12 height 12
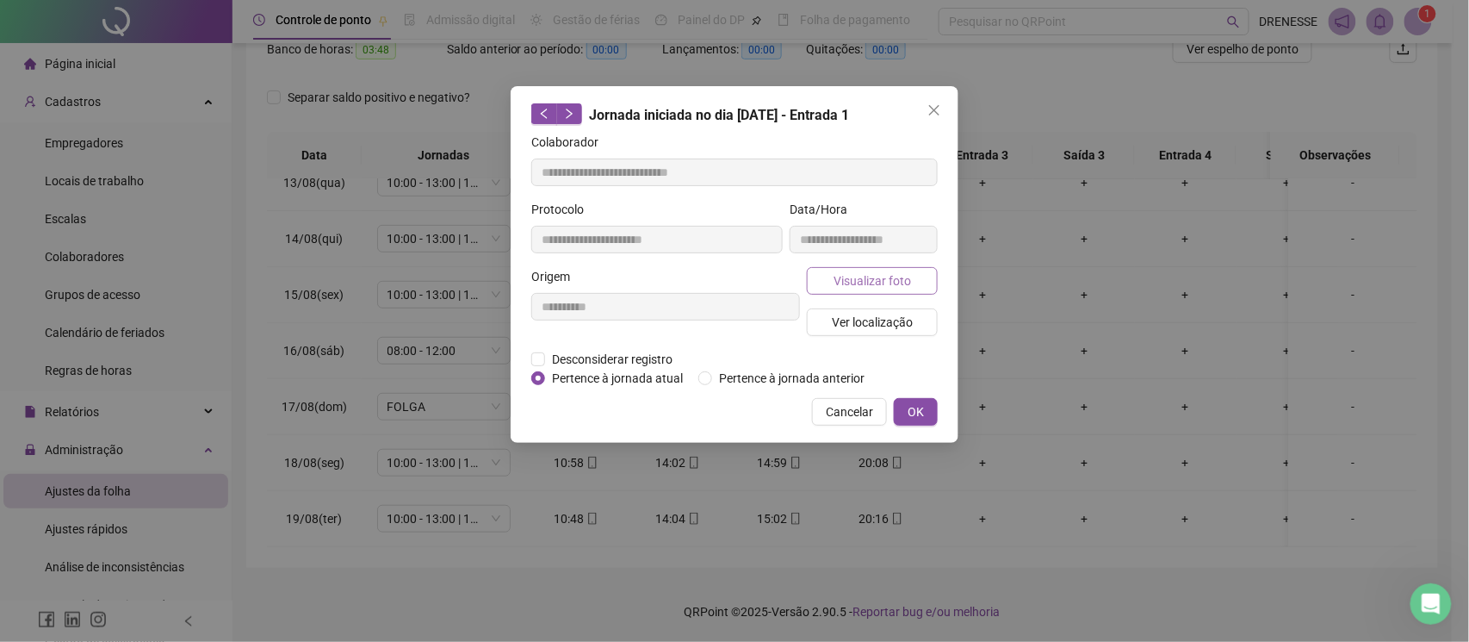
click at [824, 276] on button "Visualizar foto" at bounding box center [872, 281] width 131 height 28
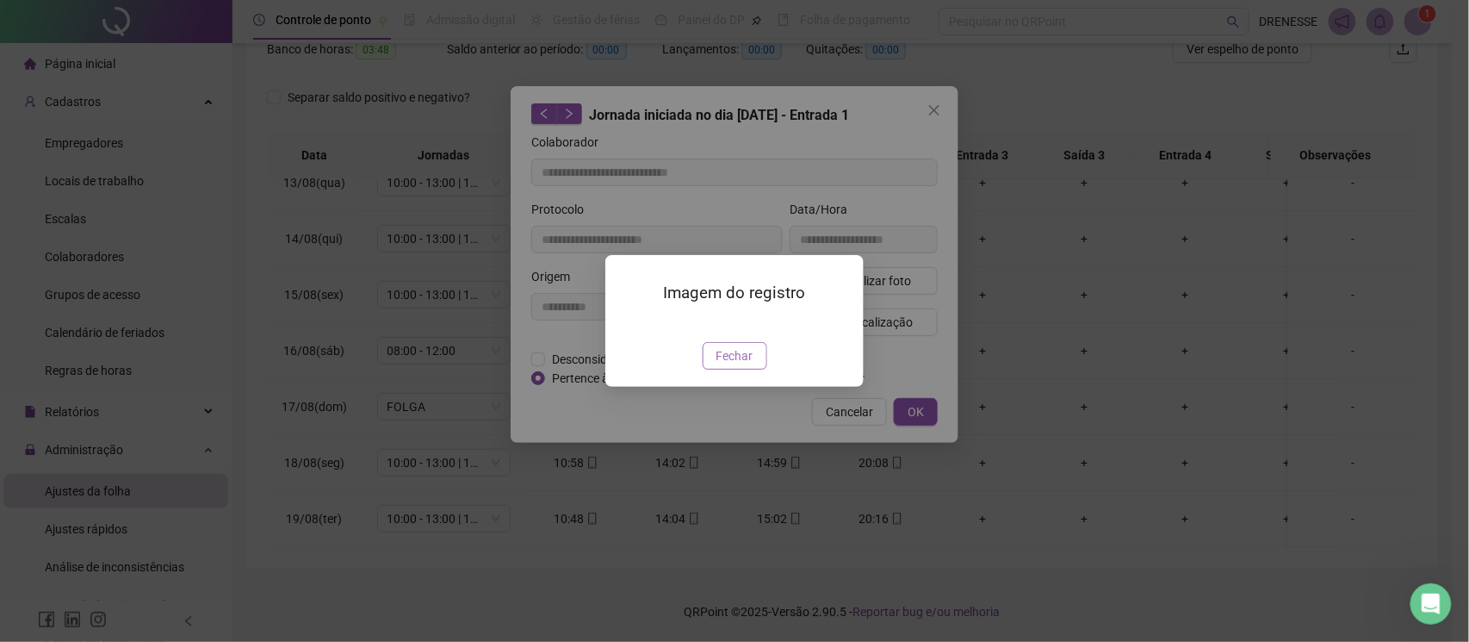
click at [724, 365] on span "Fechar" at bounding box center [735, 355] width 37 height 19
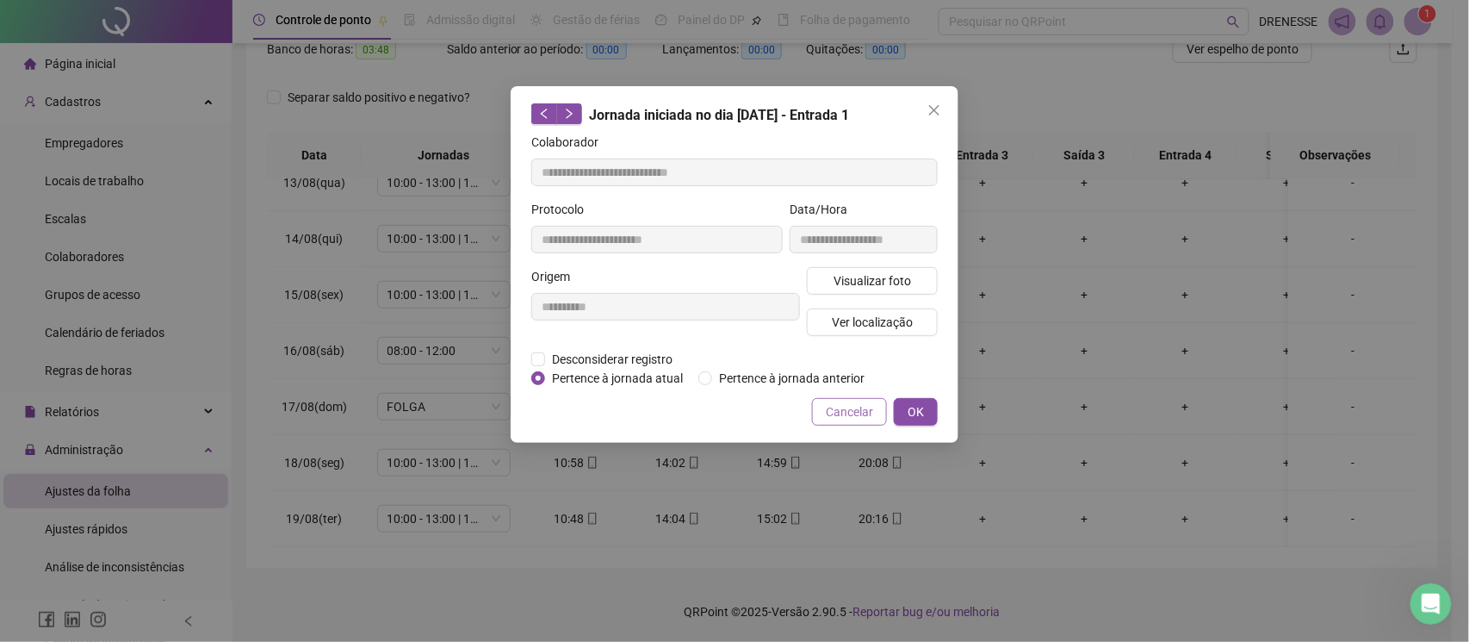
click at [835, 411] on span "Cancelar" at bounding box center [849, 411] width 47 height 19
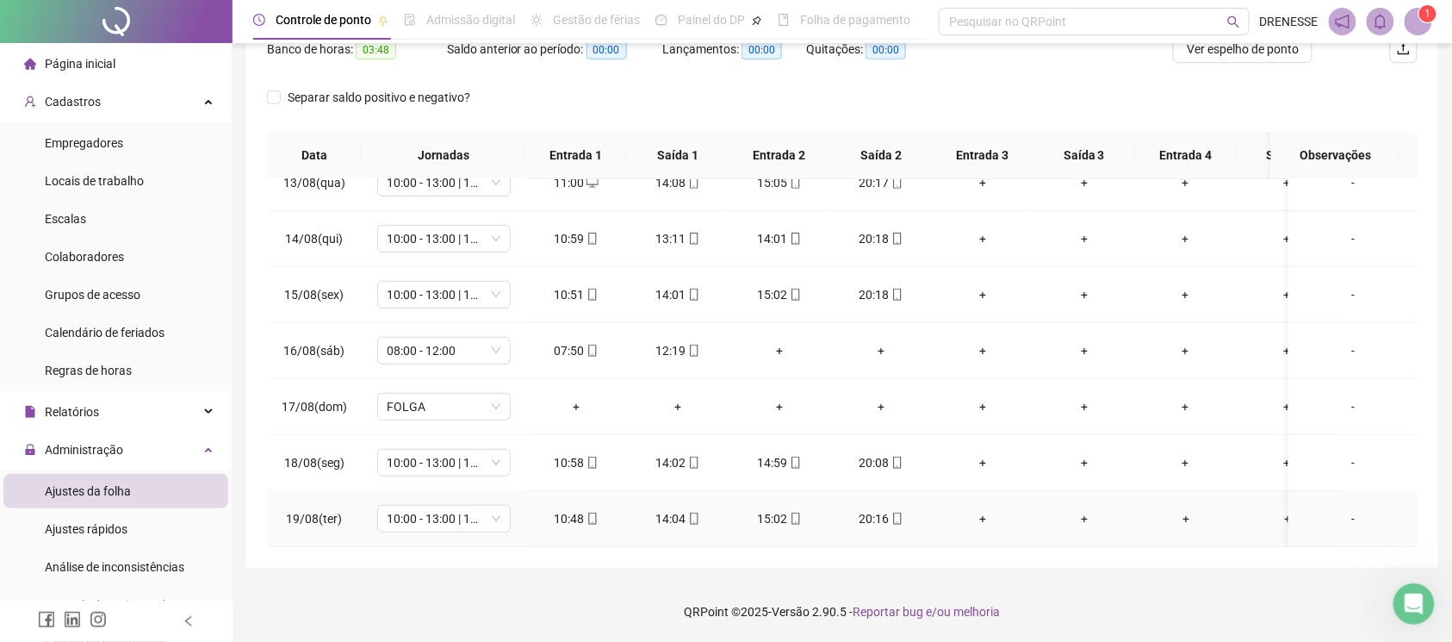
click at [900, 512] on icon "mobile" at bounding box center [897, 518] width 12 height 12
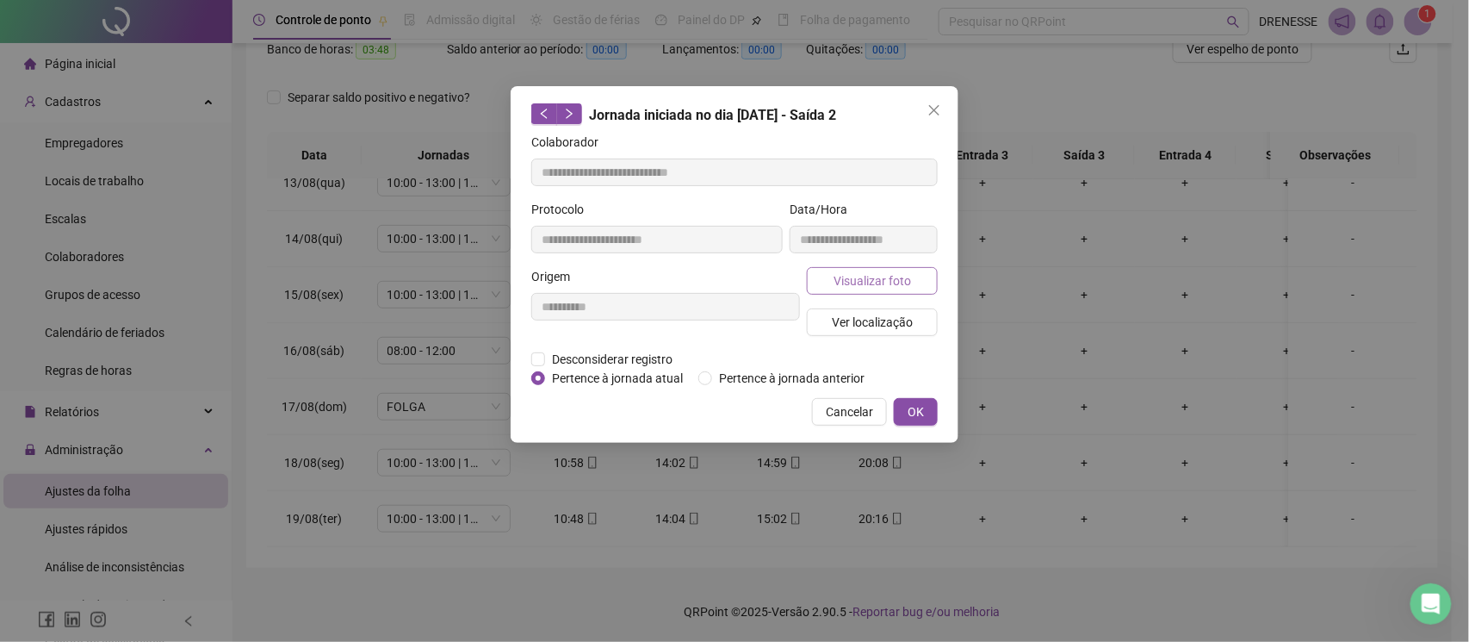
click at [866, 284] on span "Visualizar foto" at bounding box center [873, 280] width 78 height 19
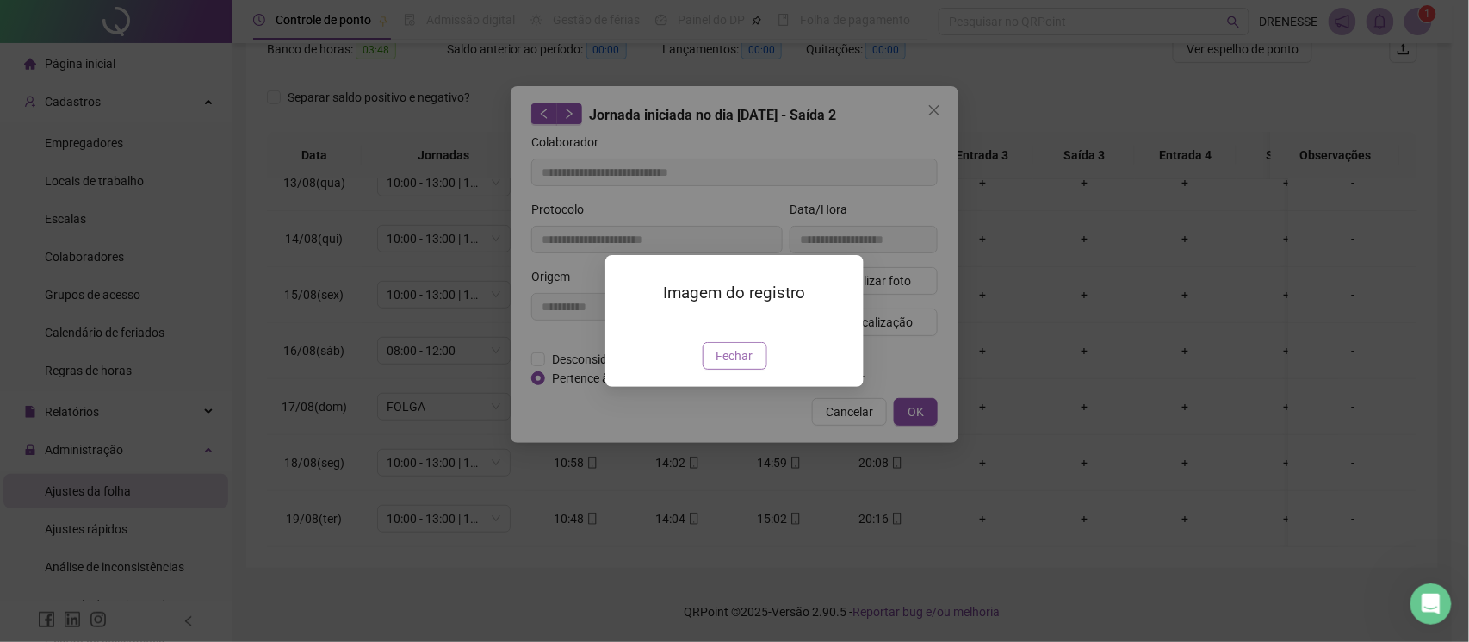
click at [717, 365] on span "Fechar" at bounding box center [735, 355] width 37 height 19
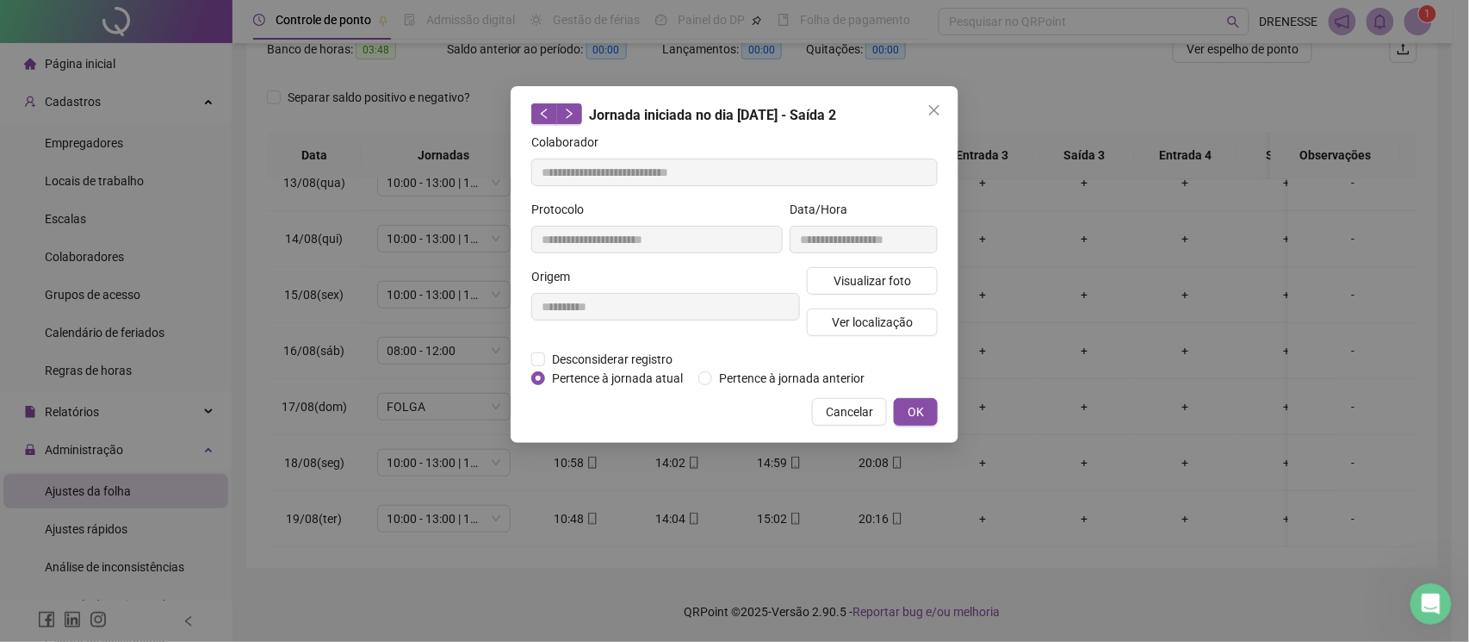
click at [872, 412] on span "Cancelar" at bounding box center [849, 411] width 47 height 19
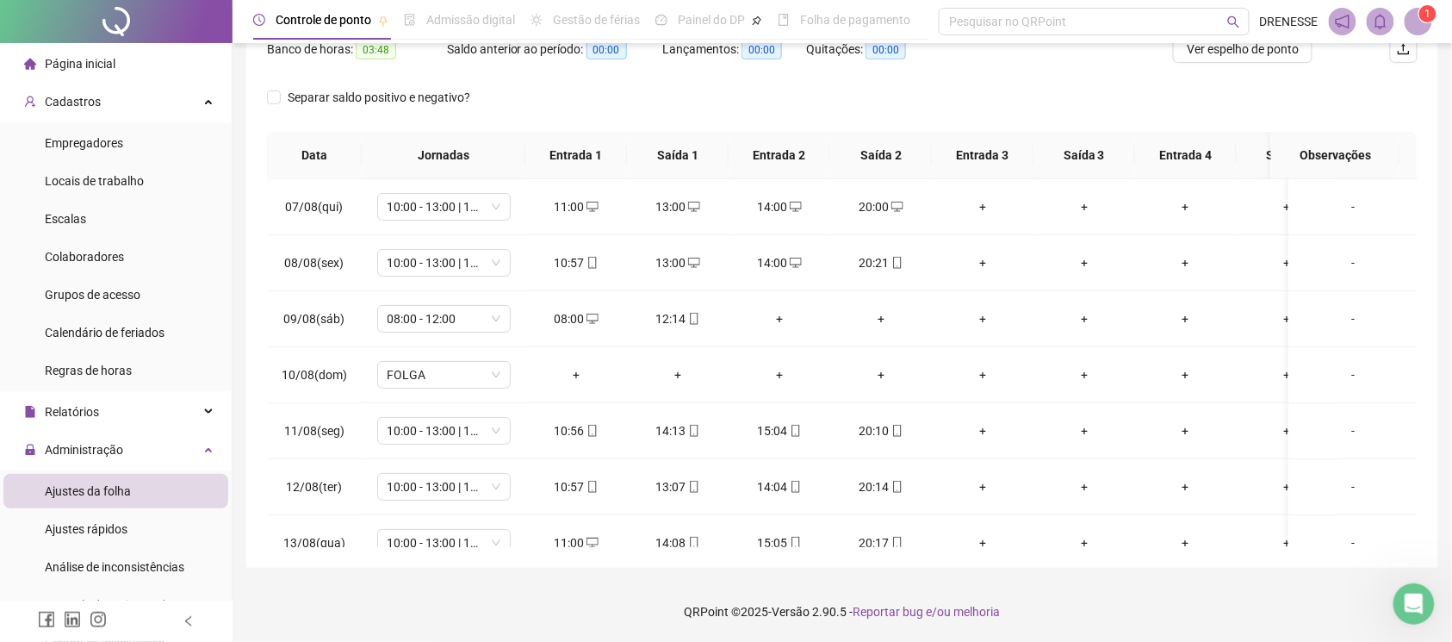
scroll to position [86, 0]
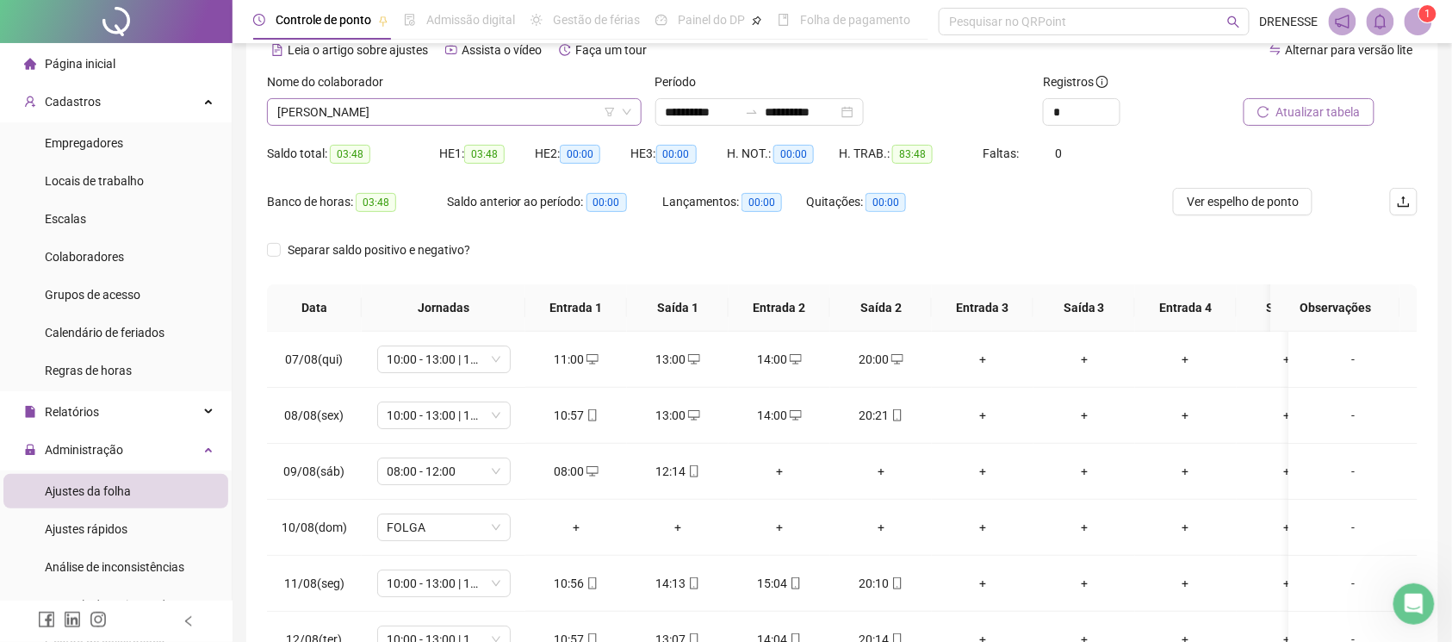
click at [463, 111] on span "[PERSON_NAME]" at bounding box center [454, 112] width 354 height 26
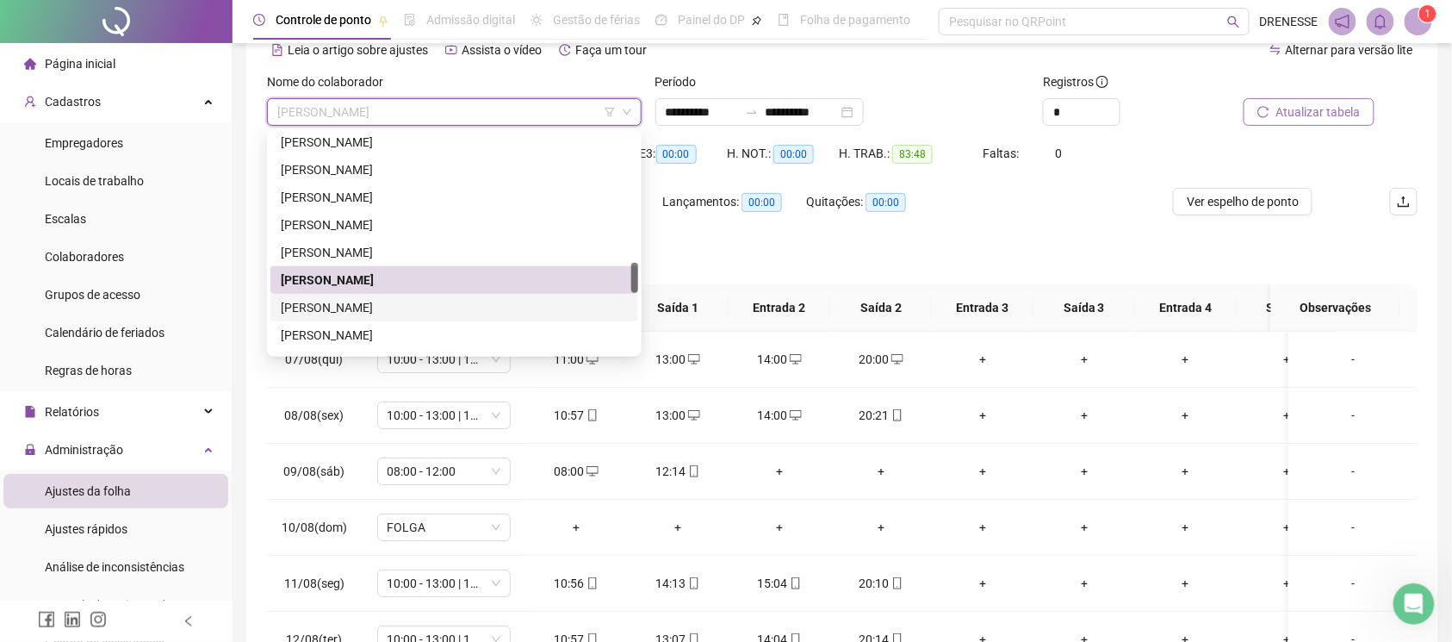
click at [389, 300] on div "[PERSON_NAME]" at bounding box center [454, 307] width 347 height 19
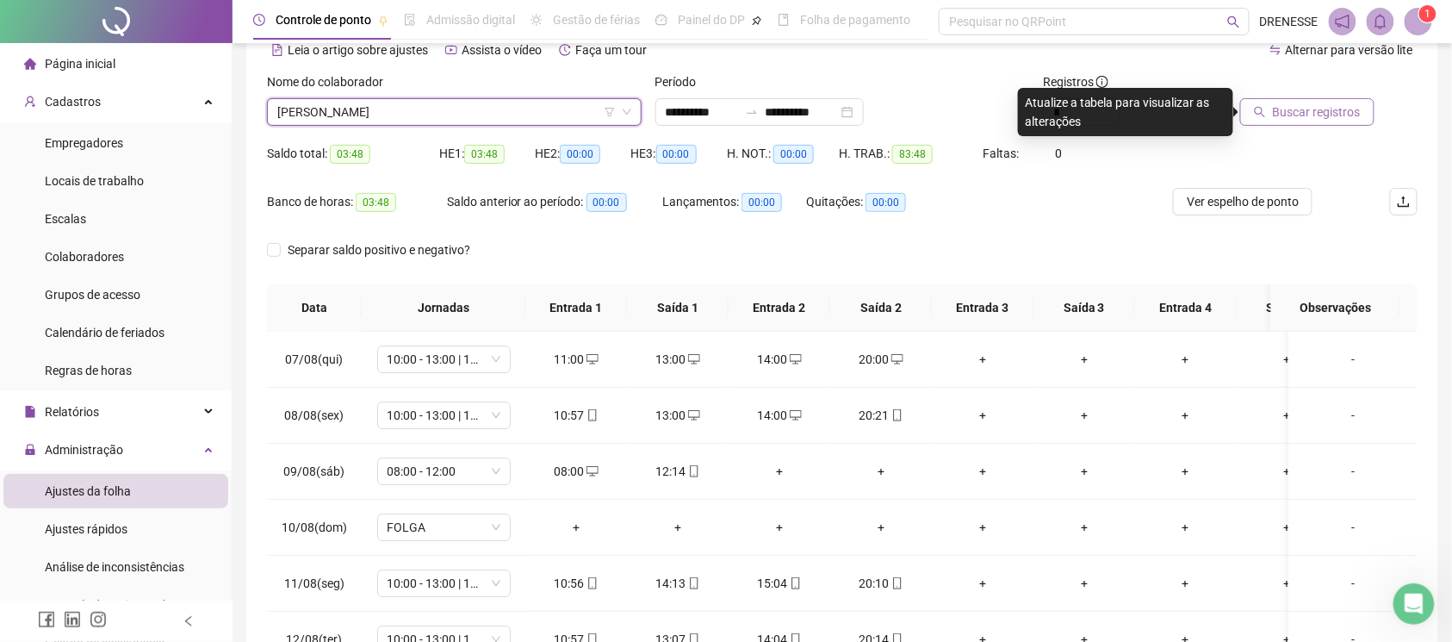
click at [1268, 100] on button "Buscar registros" at bounding box center [1307, 112] width 134 height 28
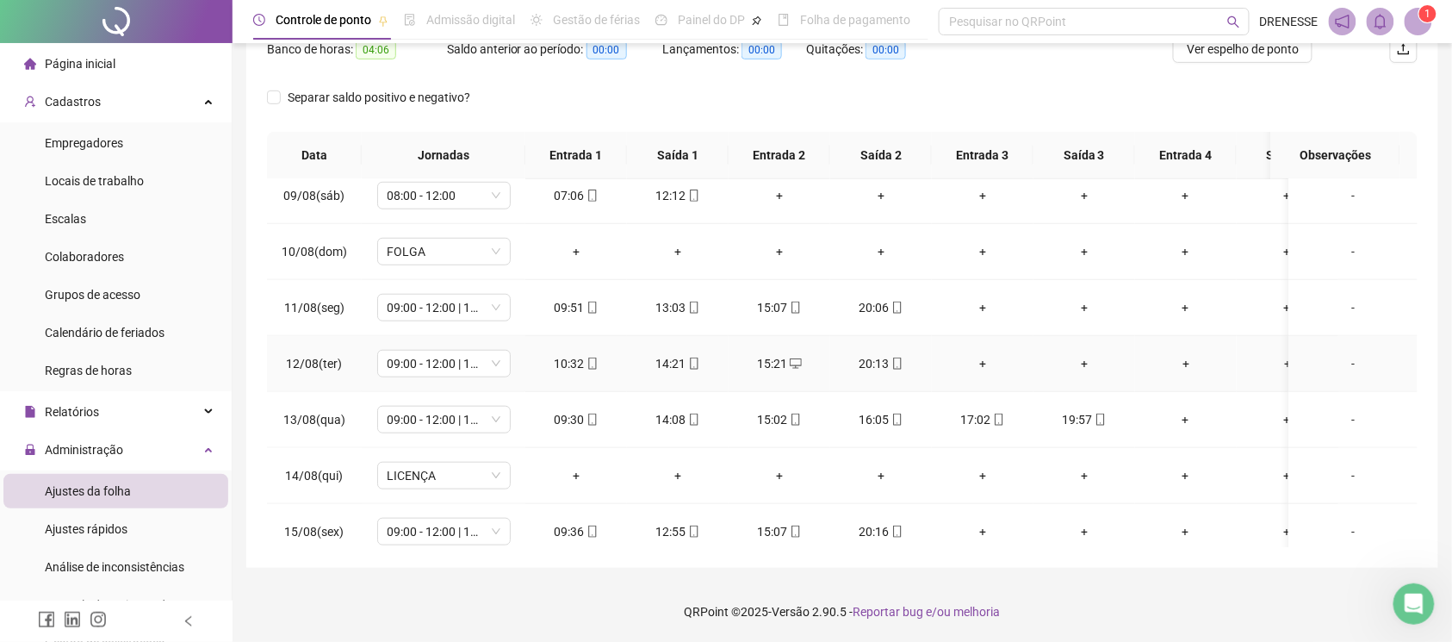
scroll to position [718, 0]
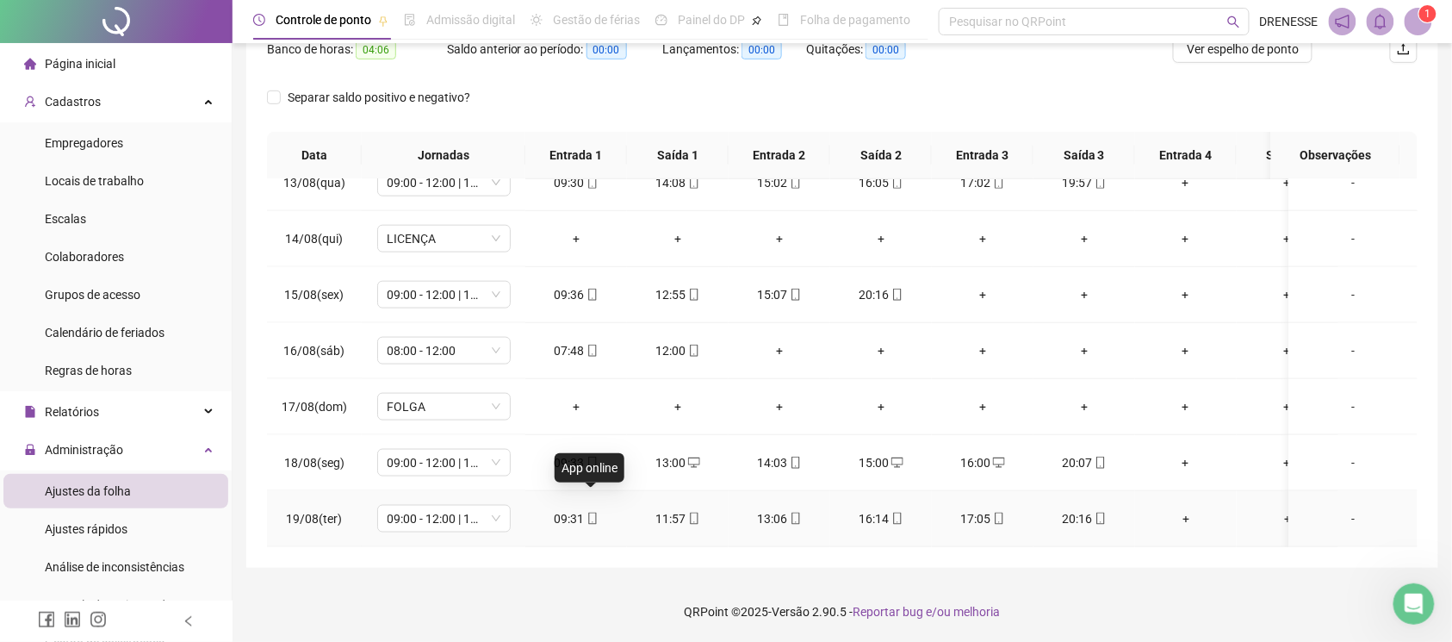
click at [594, 512] on icon "mobile" at bounding box center [592, 518] width 8 height 12
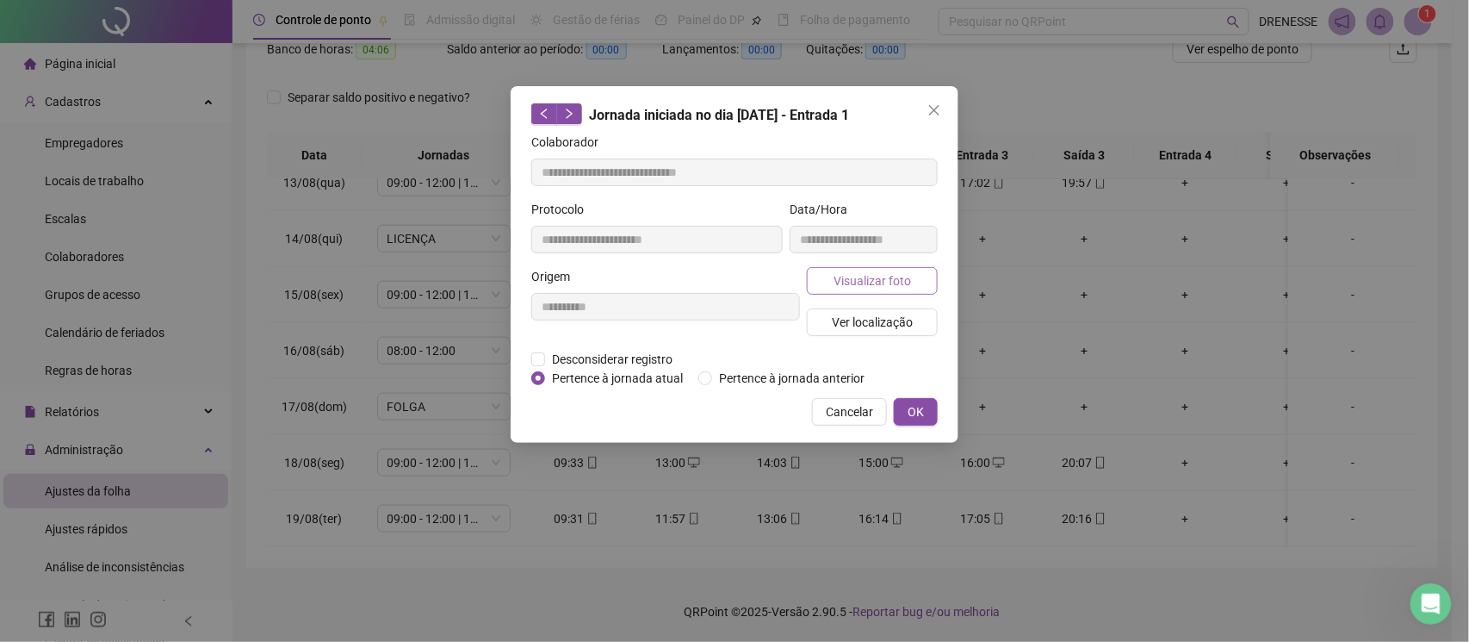
click at [865, 272] on span "Visualizar foto" at bounding box center [873, 280] width 78 height 19
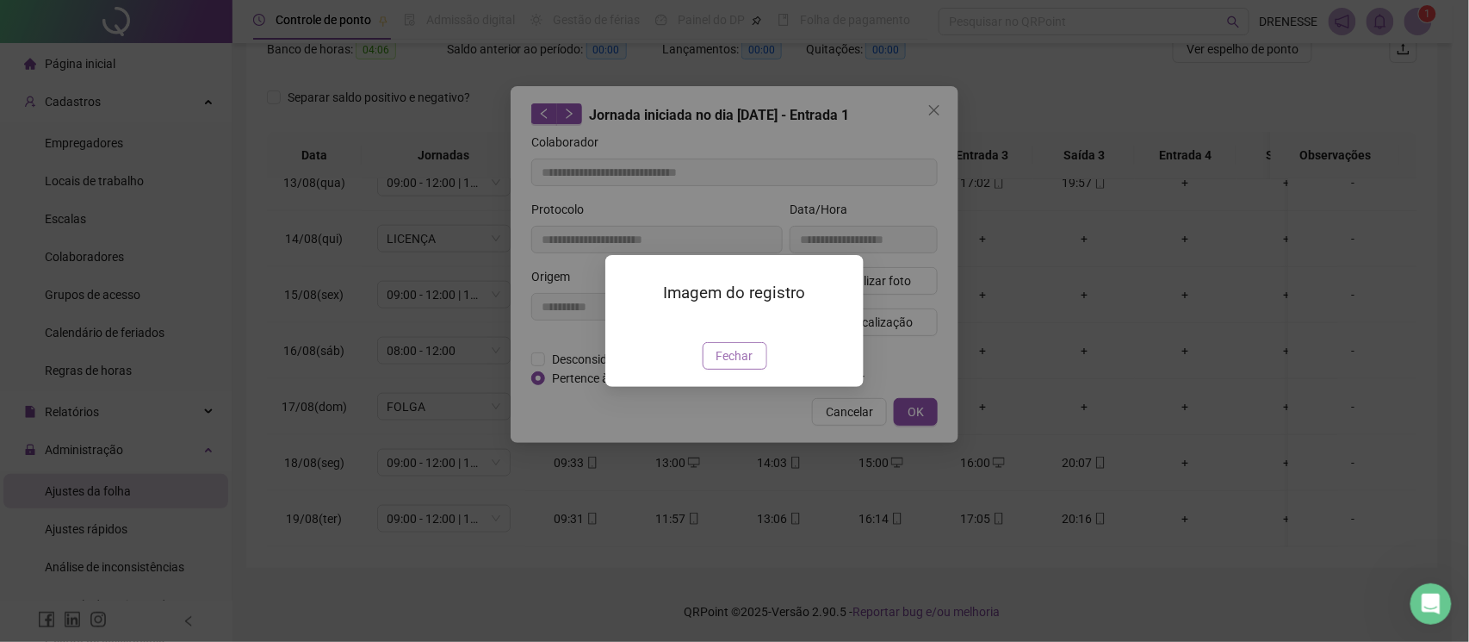
click at [720, 365] on span "Fechar" at bounding box center [735, 355] width 37 height 19
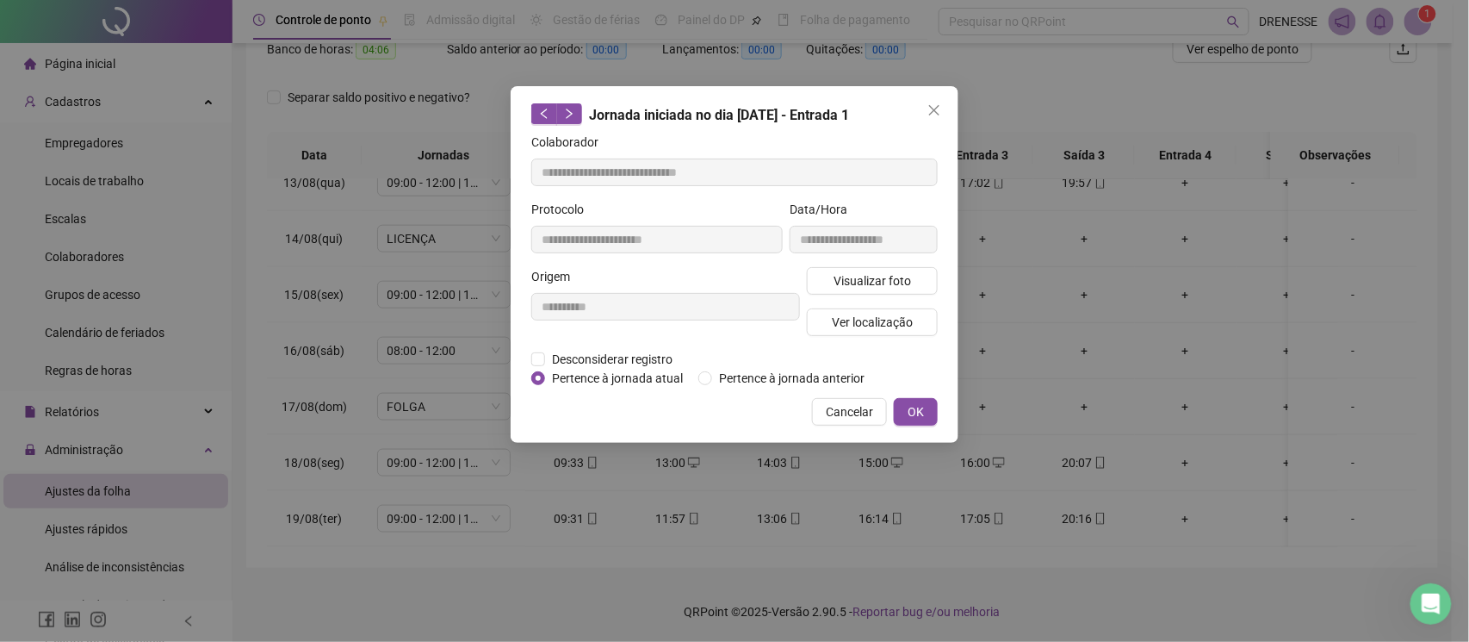
drag, startPoint x: 838, startPoint y: 418, endPoint x: 901, endPoint y: 432, distance: 64.6
click at [839, 418] on span "Cancelar" at bounding box center [849, 411] width 47 height 19
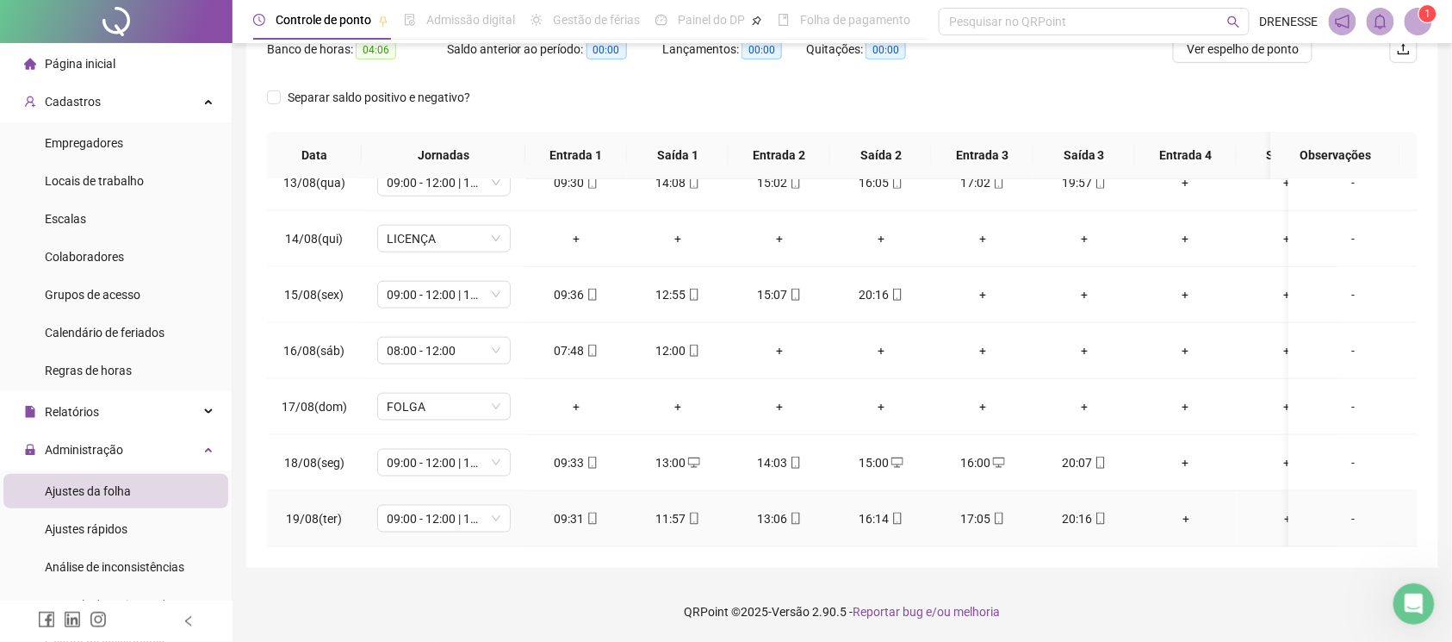
click at [1095, 512] on icon "mobile" at bounding box center [1101, 518] width 12 height 12
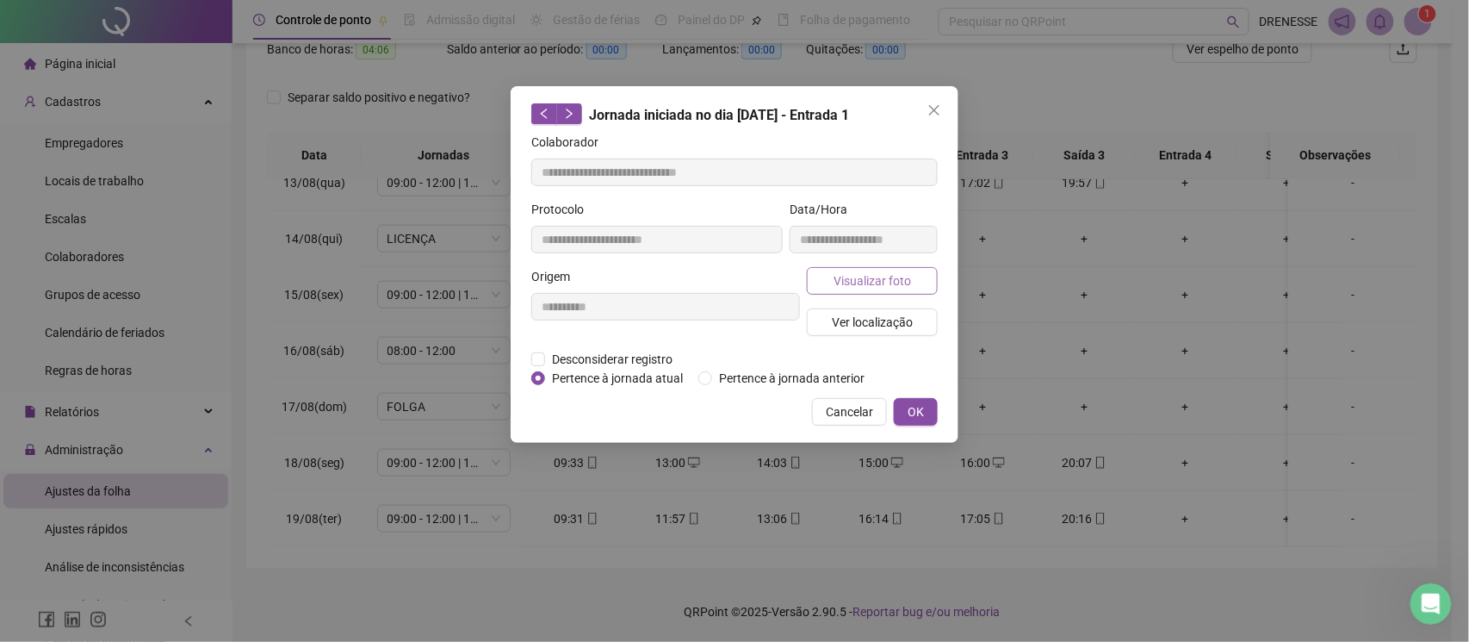
click at [816, 279] on button "Visualizar foto" at bounding box center [872, 281] width 131 height 28
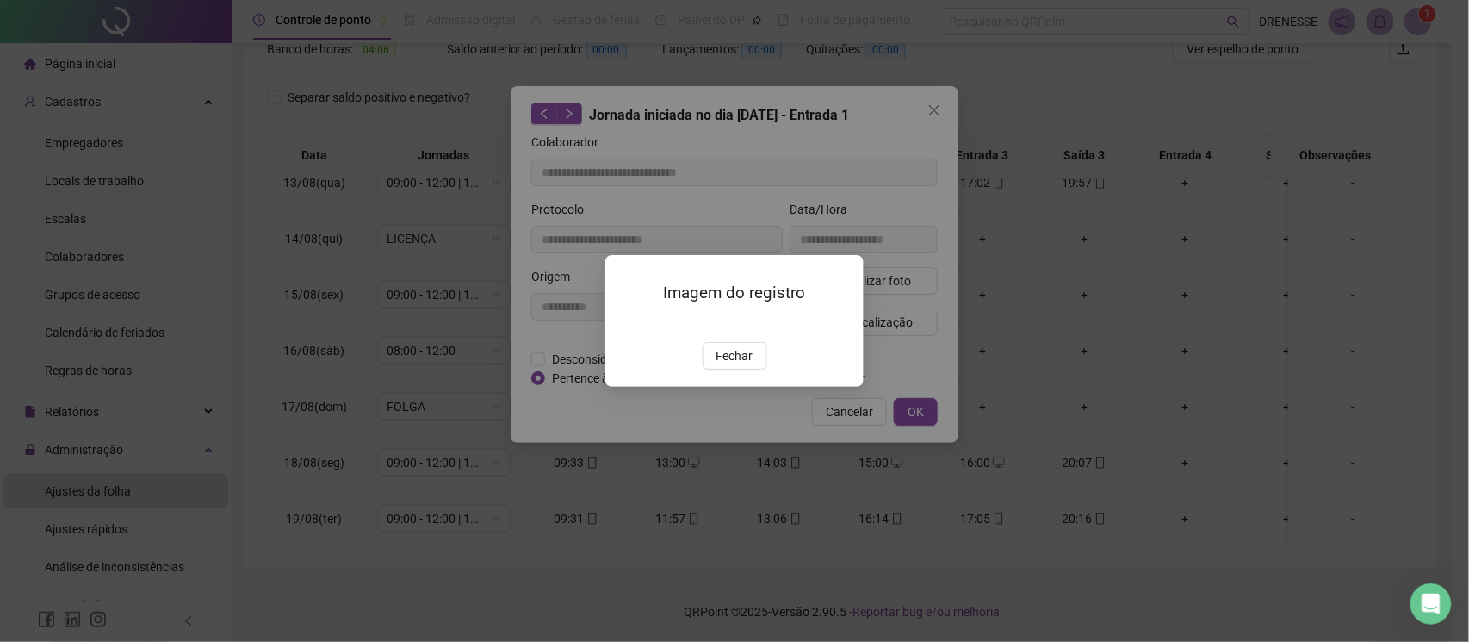
drag, startPoint x: 755, startPoint y: 443, endPoint x: 746, endPoint y: 449, distance: 11.2
click at [753, 369] on button "Fechar" at bounding box center [735, 356] width 65 height 28
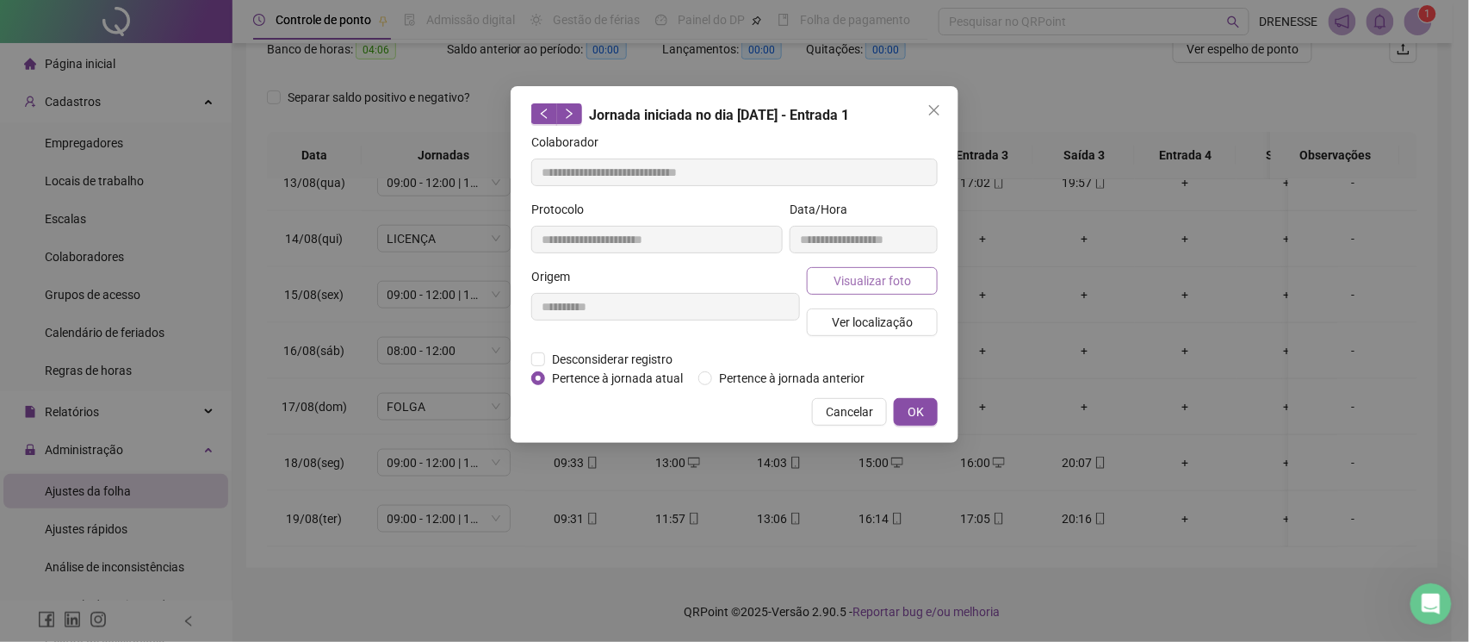
click at [875, 272] on span "Visualizar foto" at bounding box center [873, 280] width 78 height 19
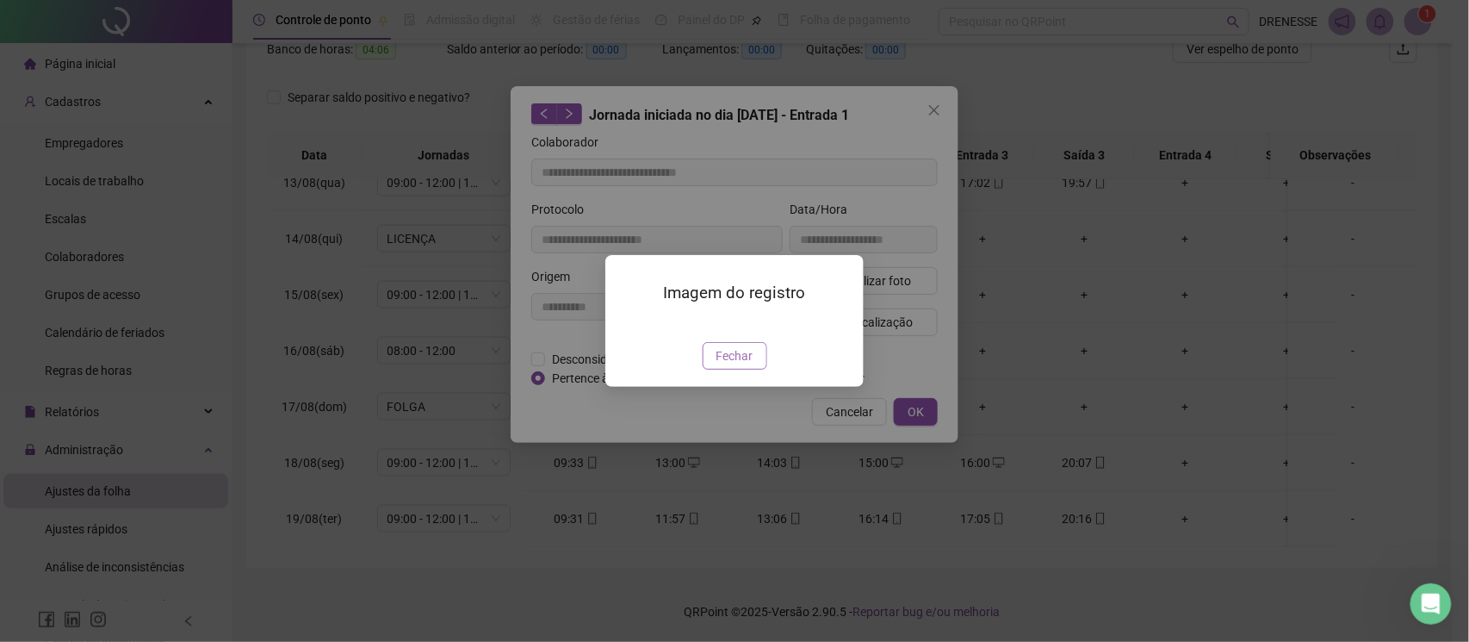
click at [742, 365] on span "Fechar" at bounding box center [735, 355] width 37 height 19
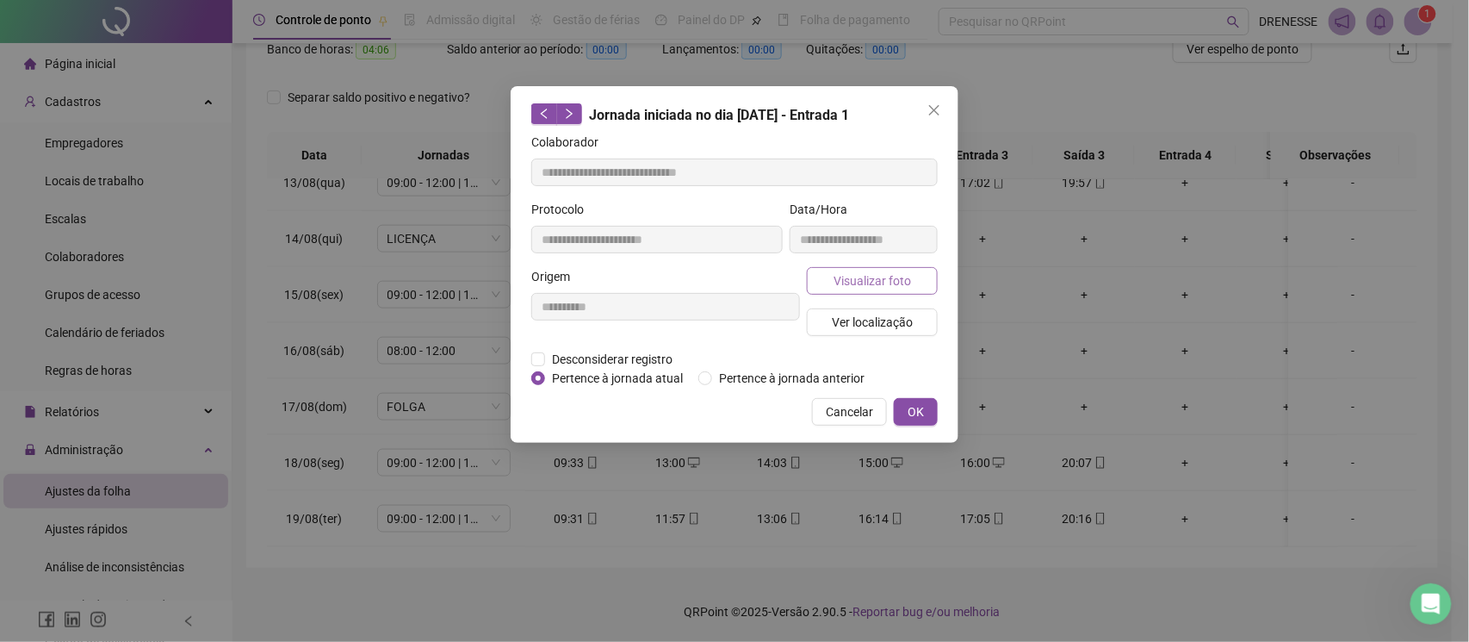
click at [880, 279] on span "Visualizar foto" at bounding box center [873, 280] width 78 height 19
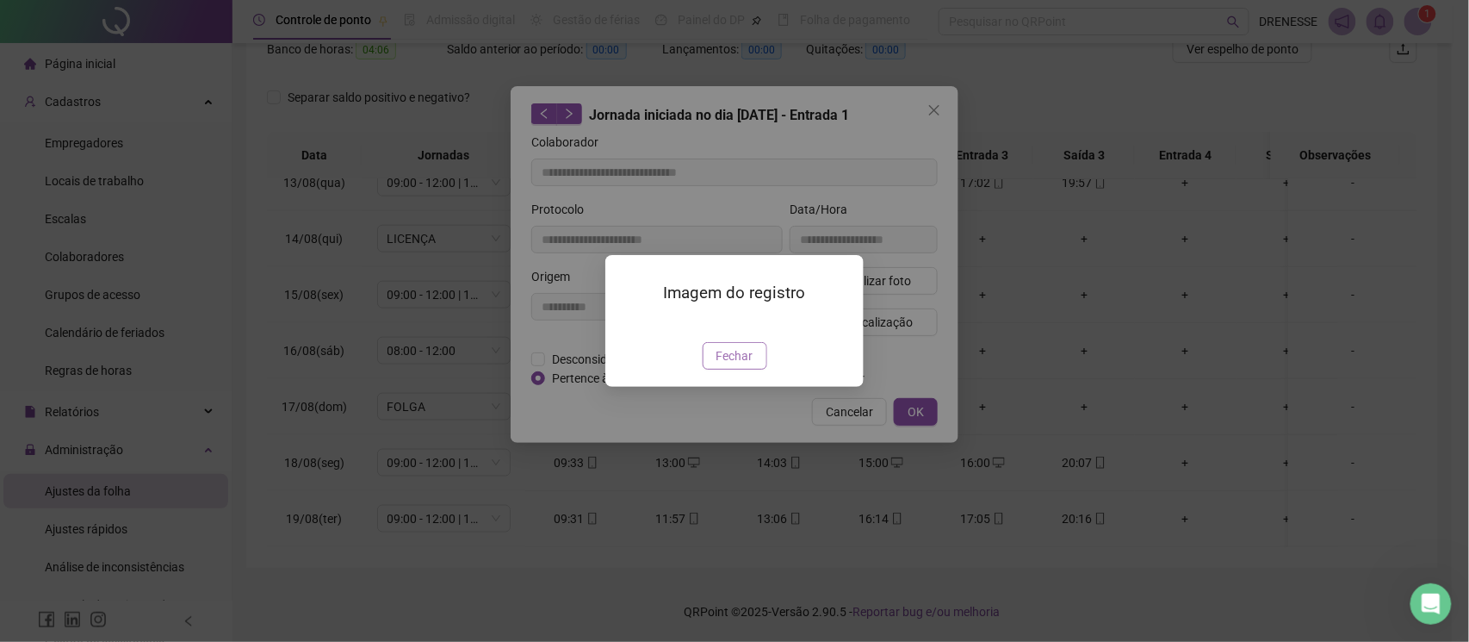
click at [728, 365] on span "Fechar" at bounding box center [735, 355] width 37 height 19
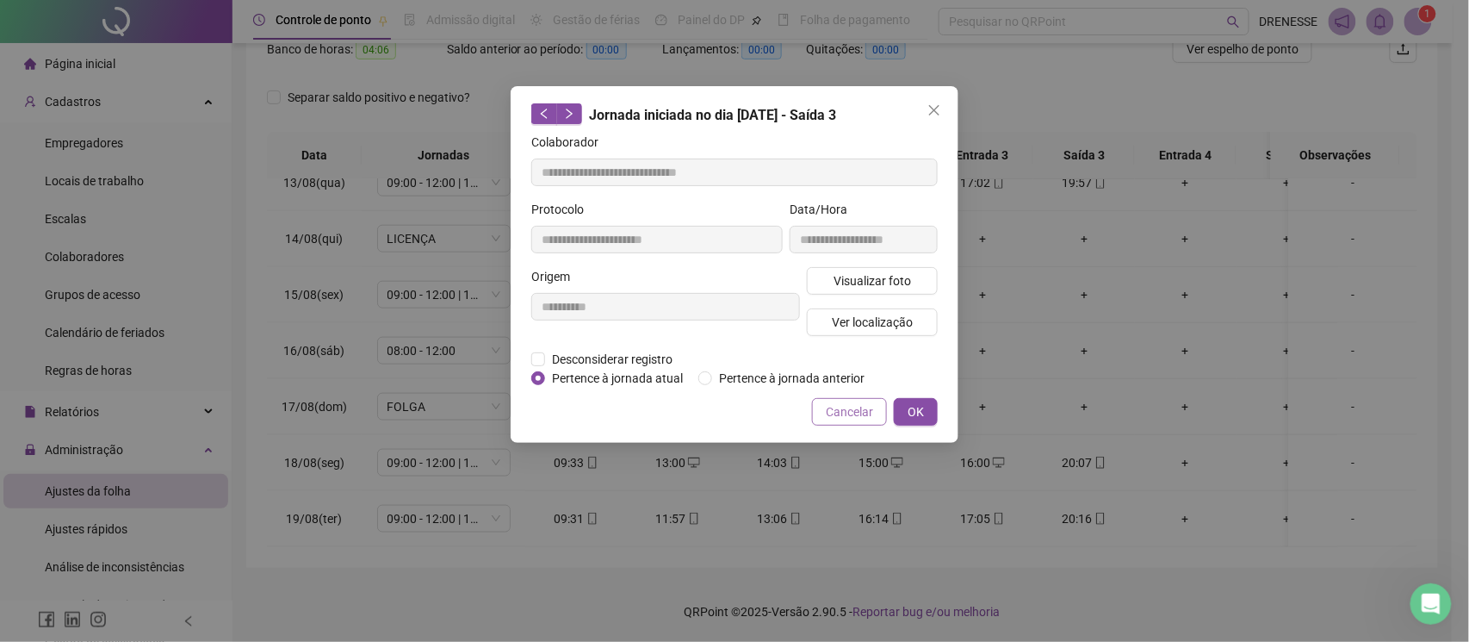
click at [846, 412] on span "Cancelar" at bounding box center [849, 411] width 47 height 19
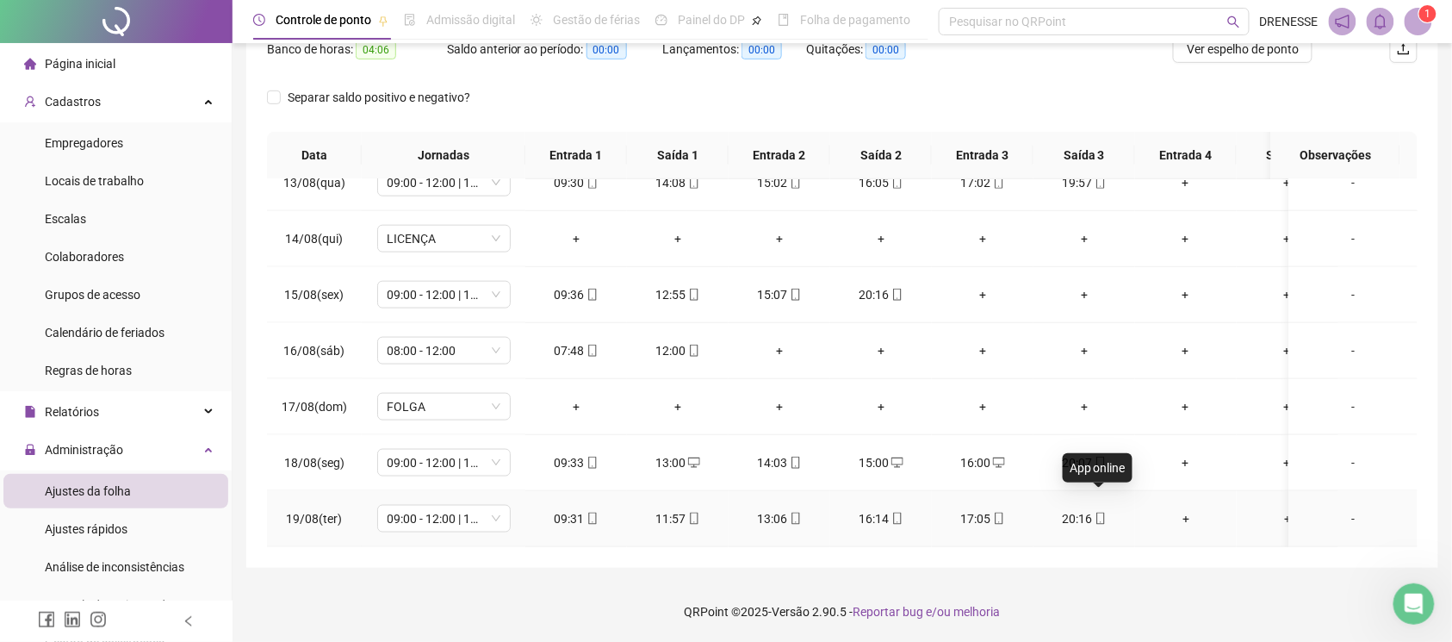
click at [1103, 512] on icon "mobile" at bounding box center [1101, 518] width 12 height 12
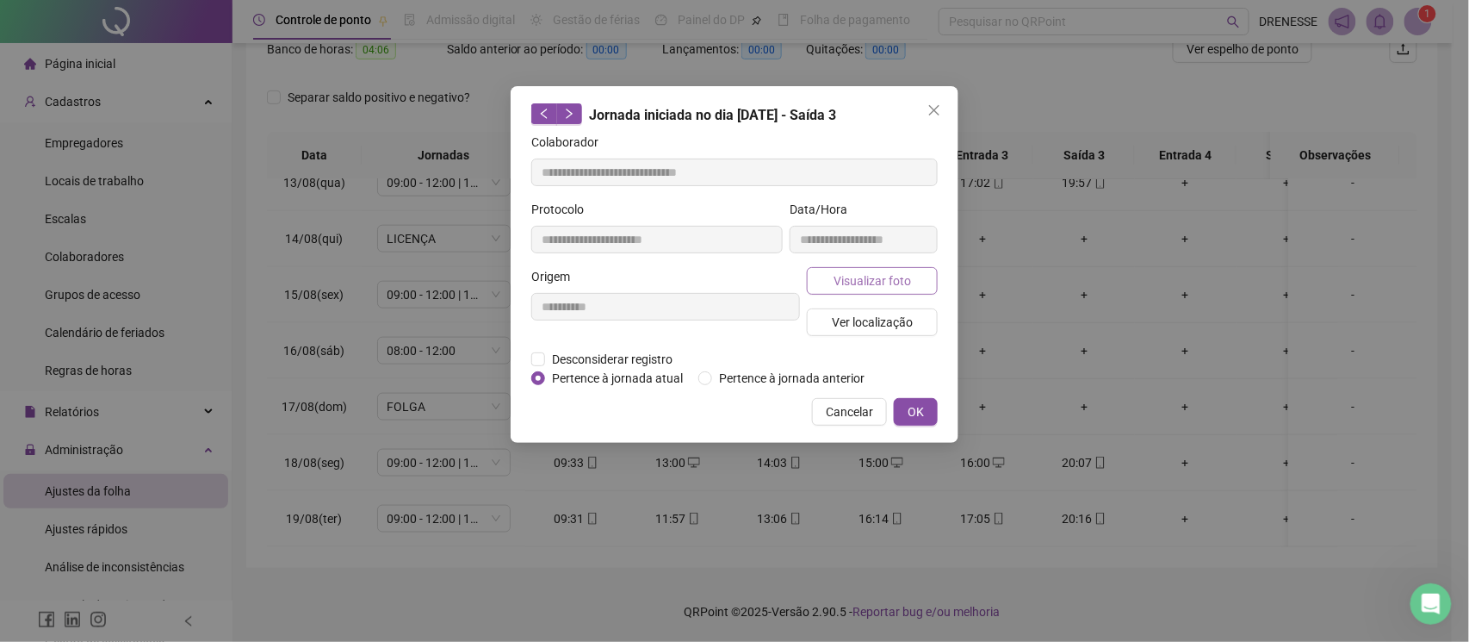
click at [892, 281] on span "Visualizar foto" at bounding box center [873, 280] width 78 height 19
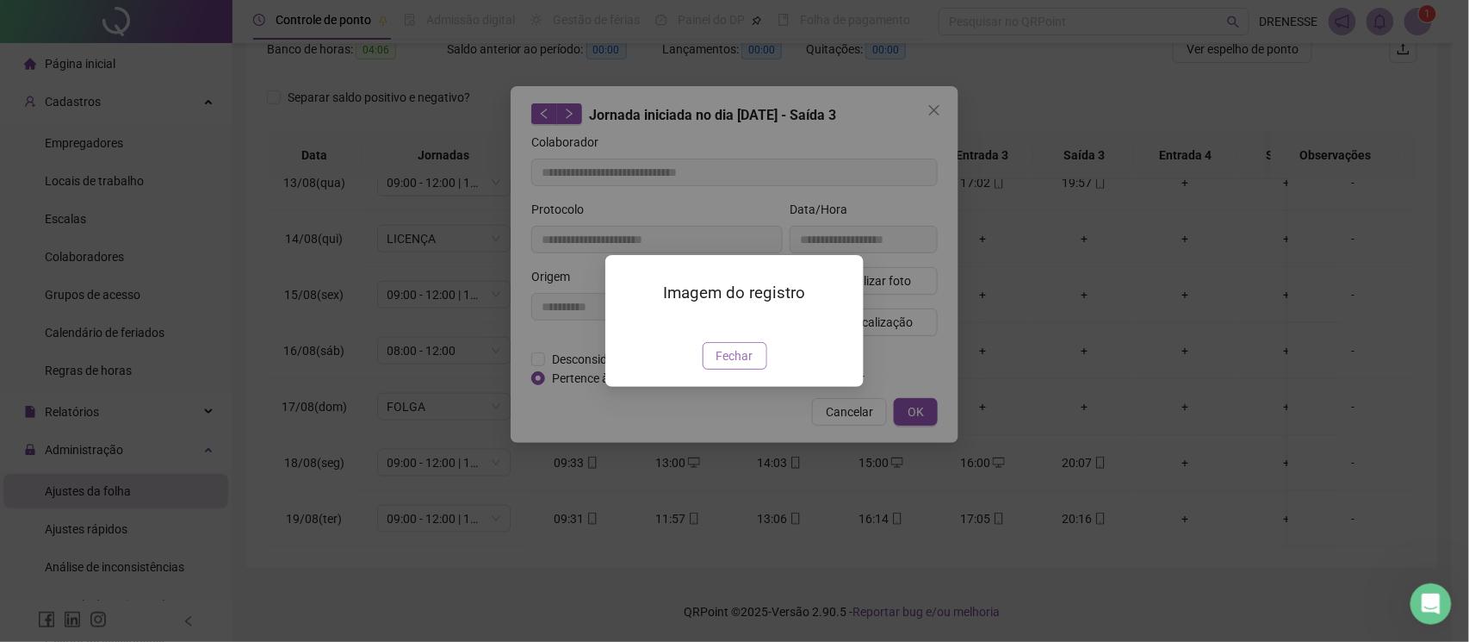
click at [721, 365] on span "Fechar" at bounding box center [735, 355] width 37 height 19
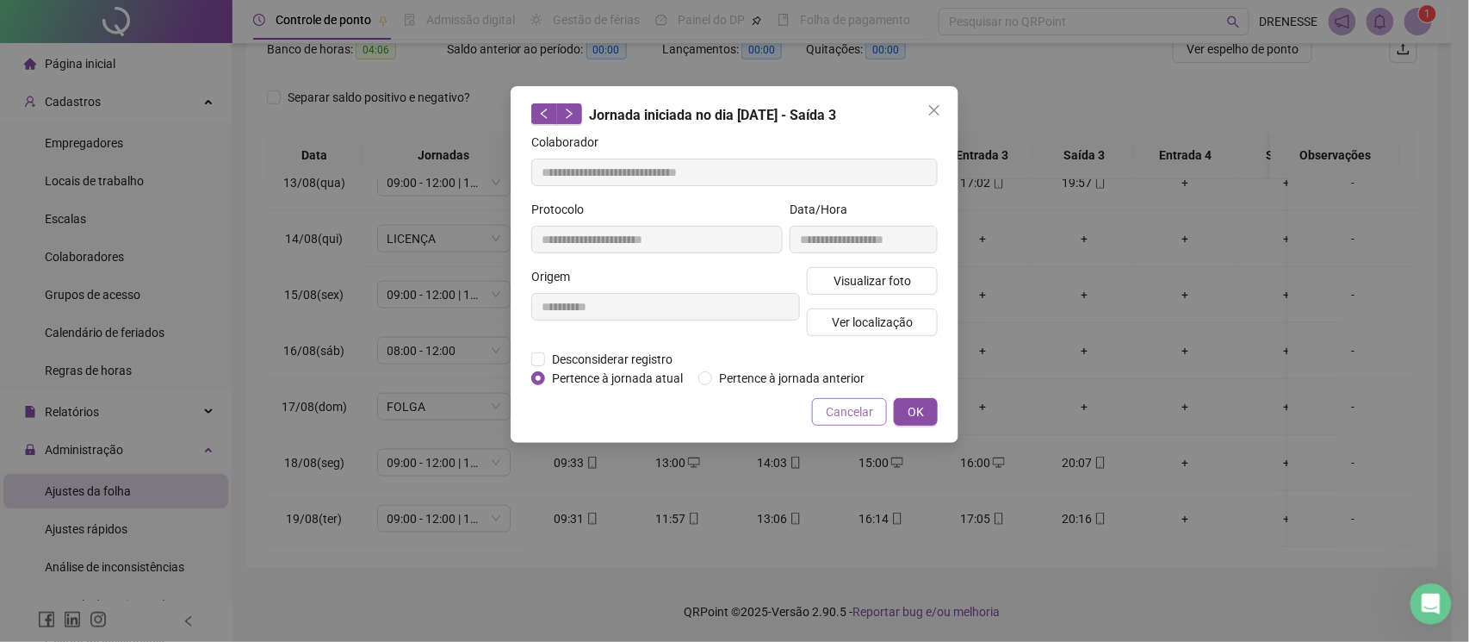
click at [844, 415] on span "Cancelar" at bounding box center [849, 411] width 47 height 19
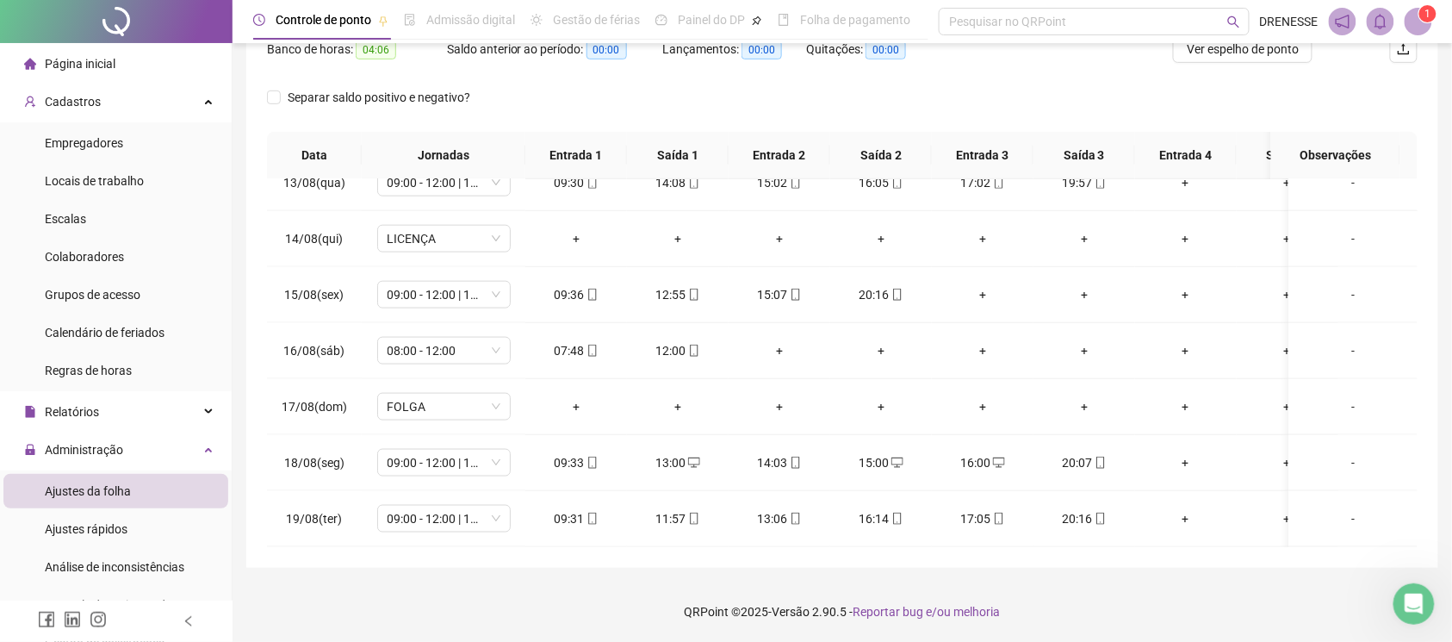
scroll to position [86, 0]
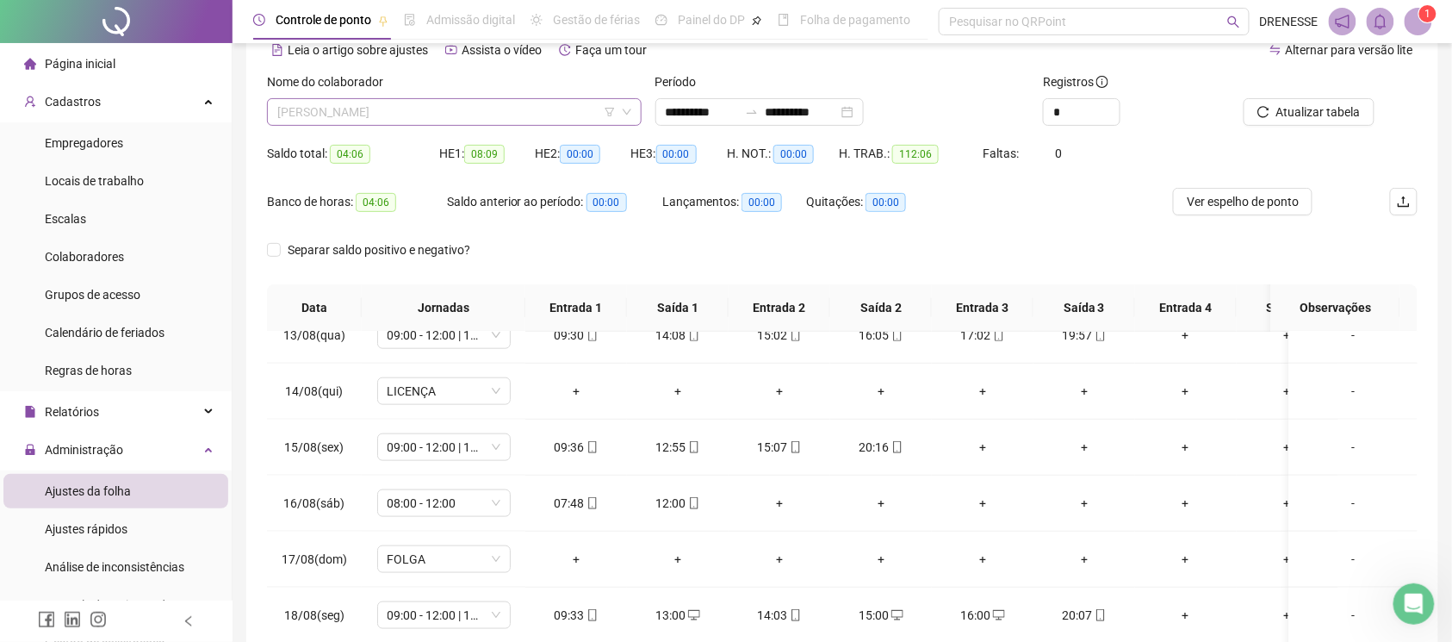
click at [413, 114] on span "[PERSON_NAME]" at bounding box center [454, 112] width 354 height 26
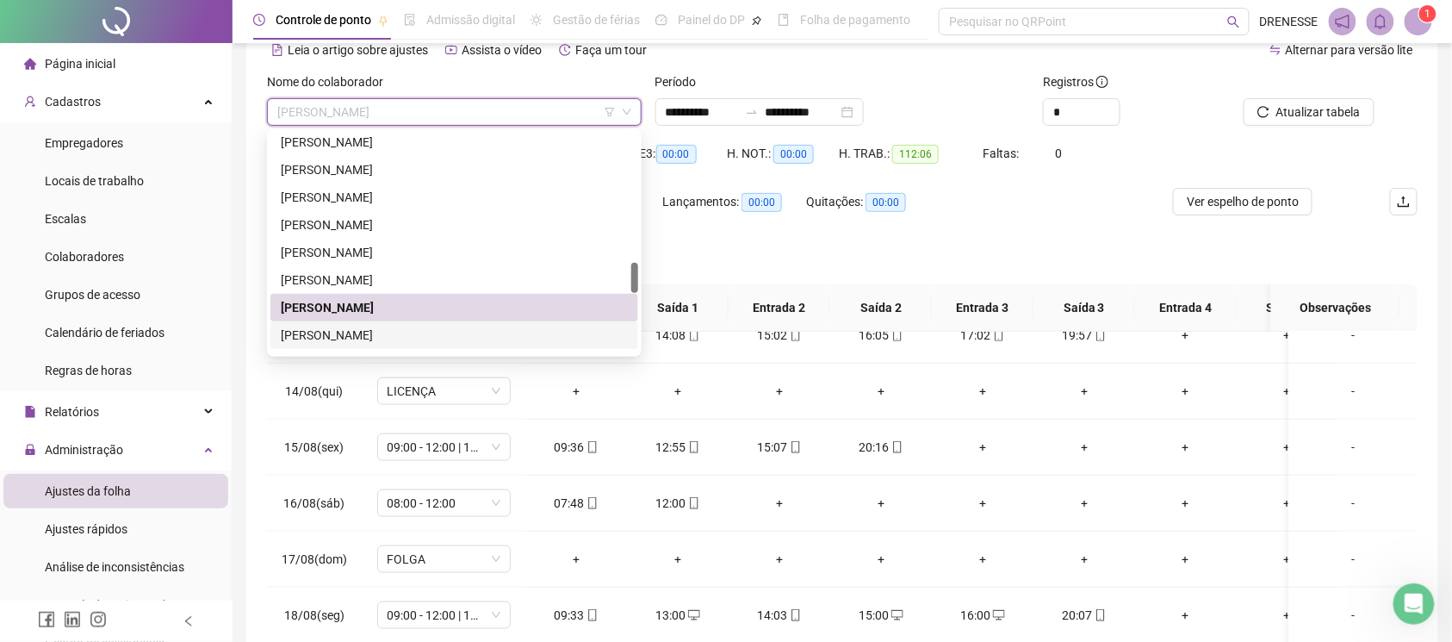
click at [377, 329] on div "[PERSON_NAME]" at bounding box center [454, 335] width 347 height 19
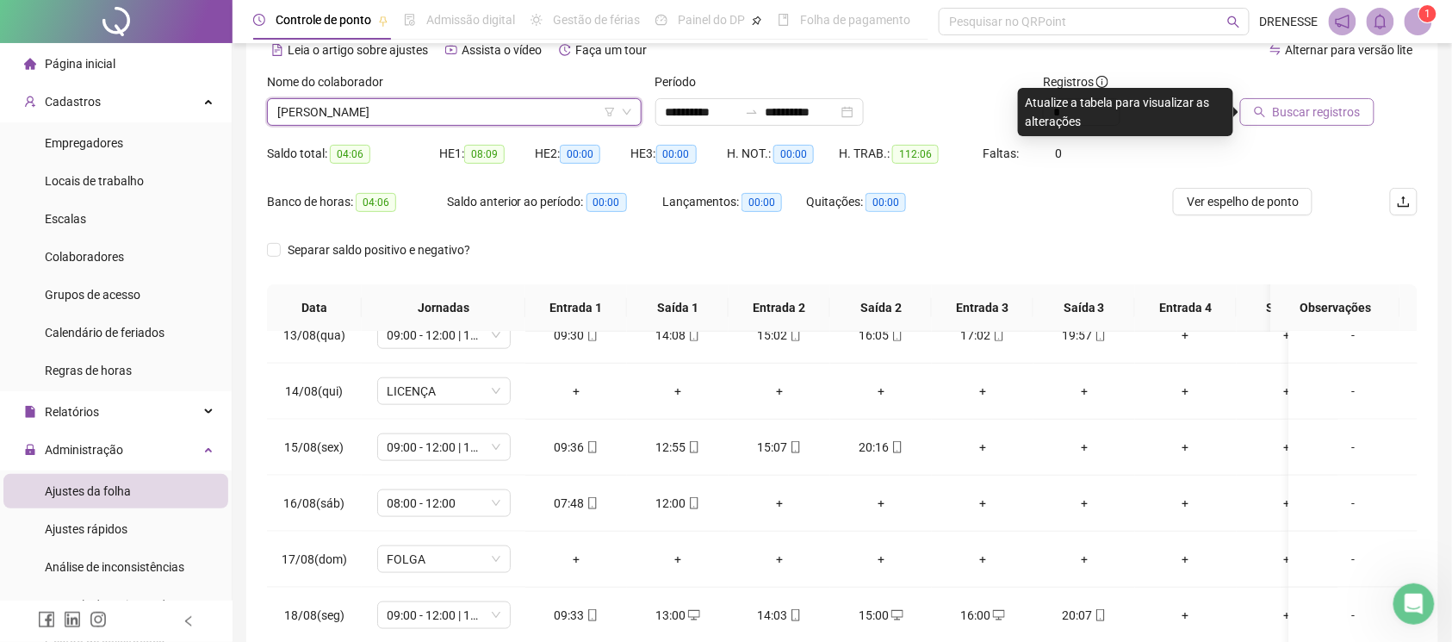
click at [1287, 118] on span "Buscar registros" at bounding box center [1317, 111] width 88 height 19
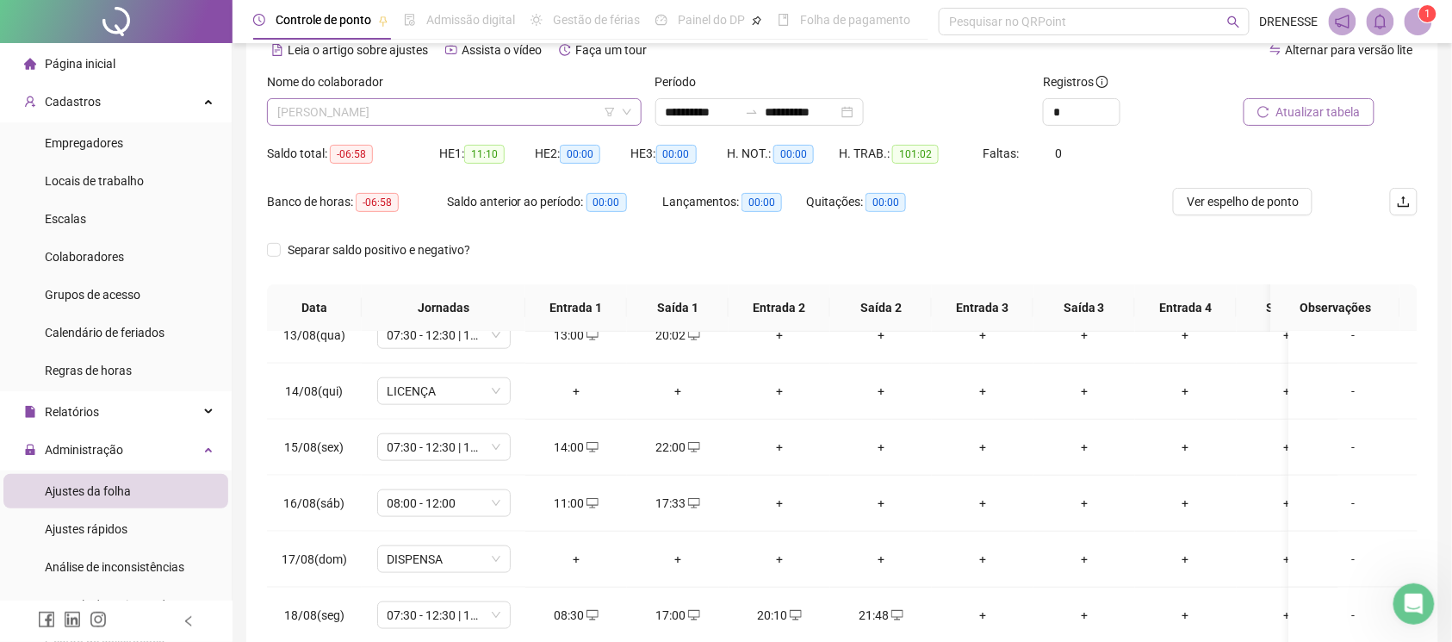
click at [459, 100] on span "[PERSON_NAME]" at bounding box center [454, 112] width 354 height 26
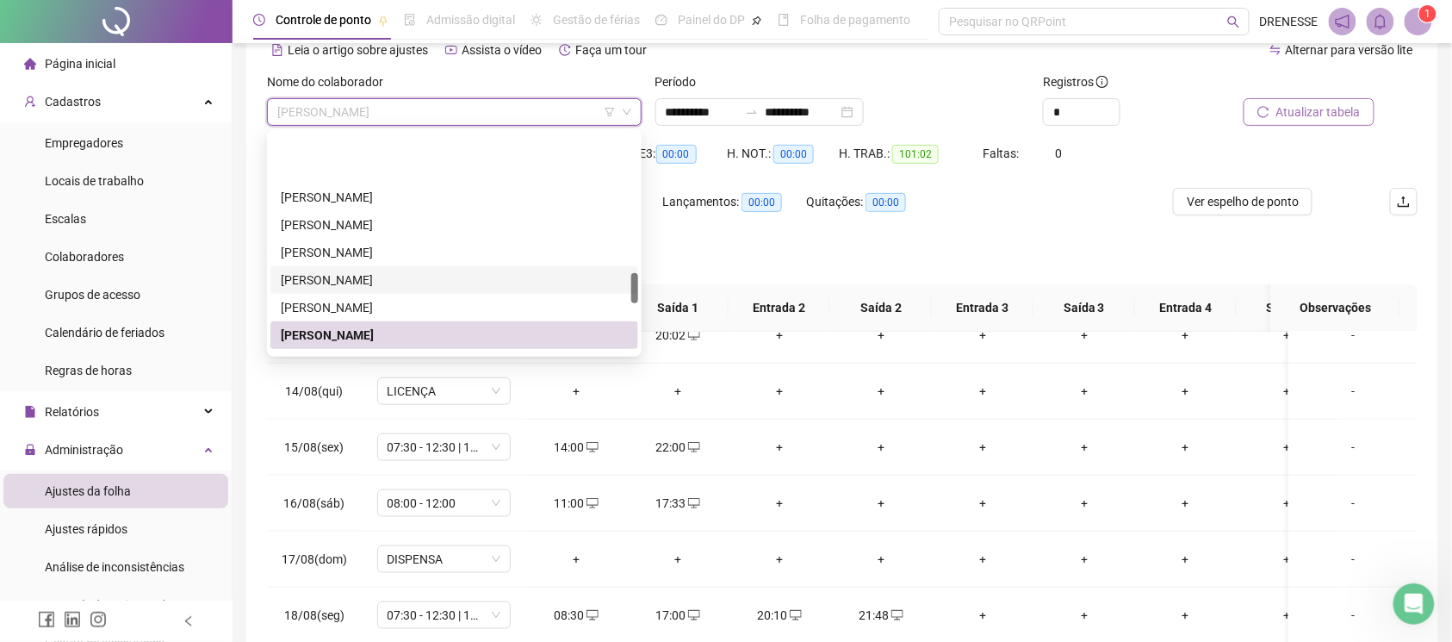
scroll to position [1018, 0]
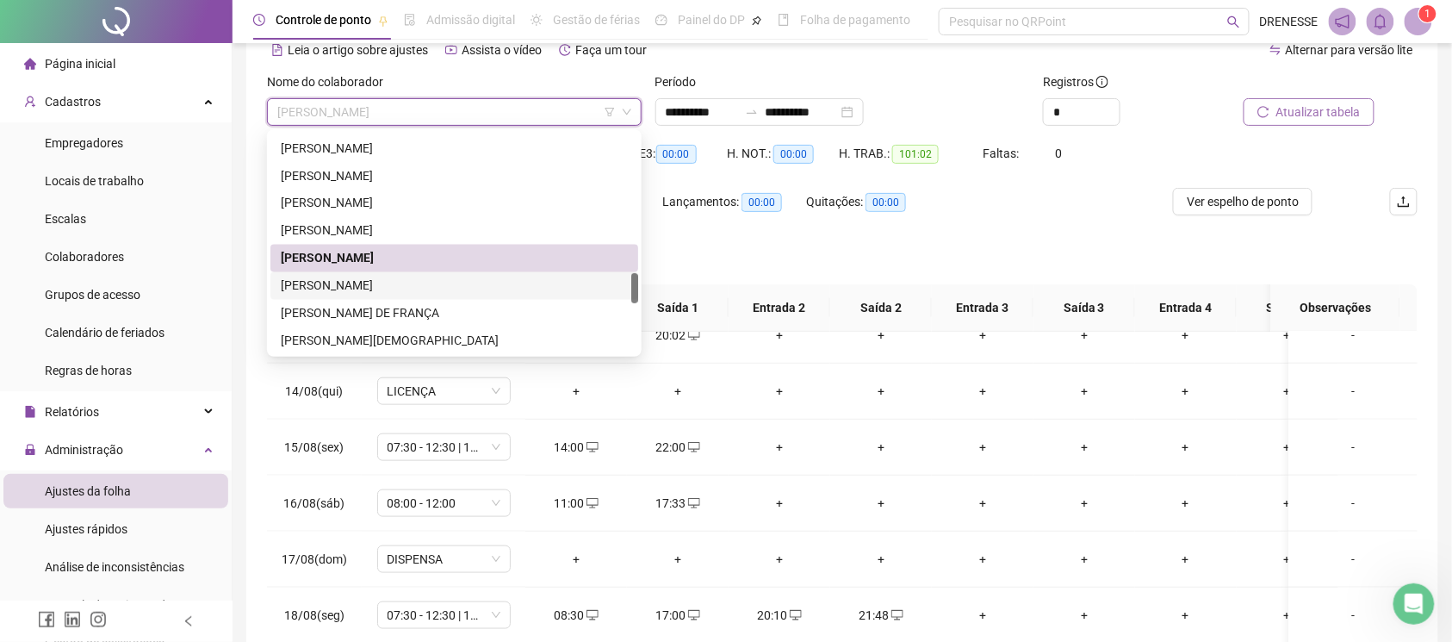
click at [394, 290] on div "[PERSON_NAME]" at bounding box center [454, 285] width 347 height 19
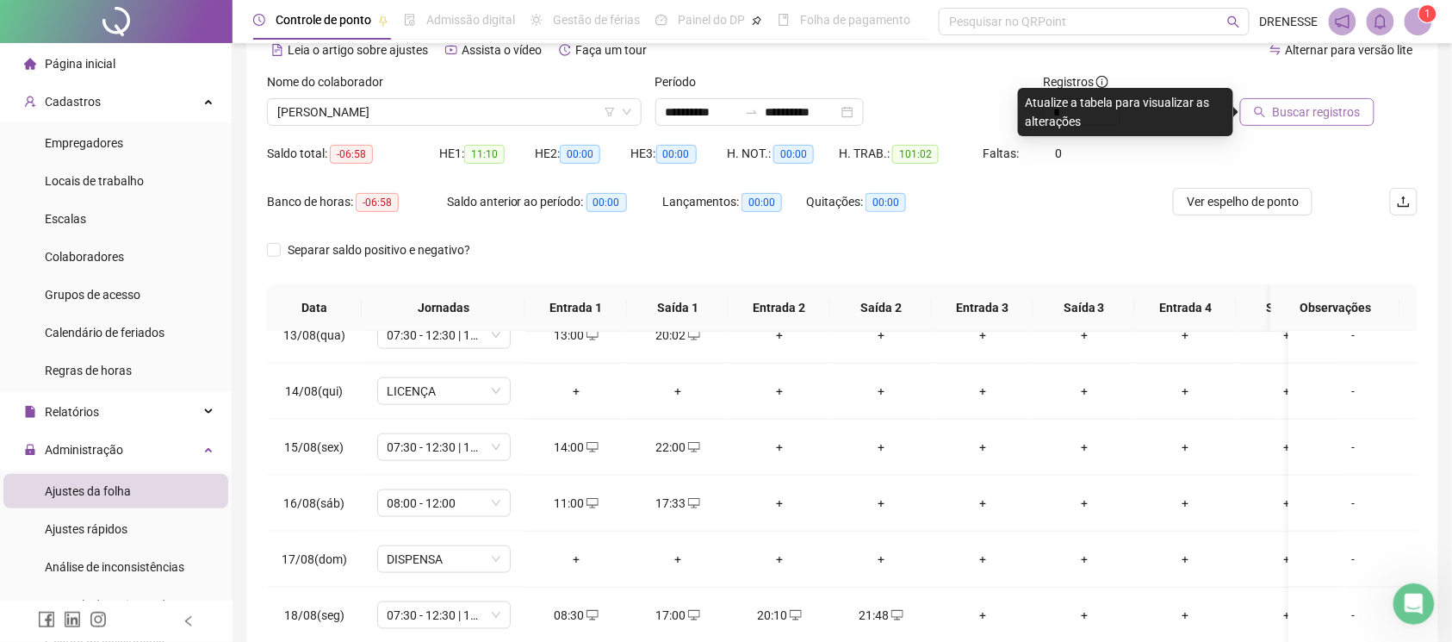
click at [1303, 115] on span "Buscar registros" at bounding box center [1317, 111] width 88 height 19
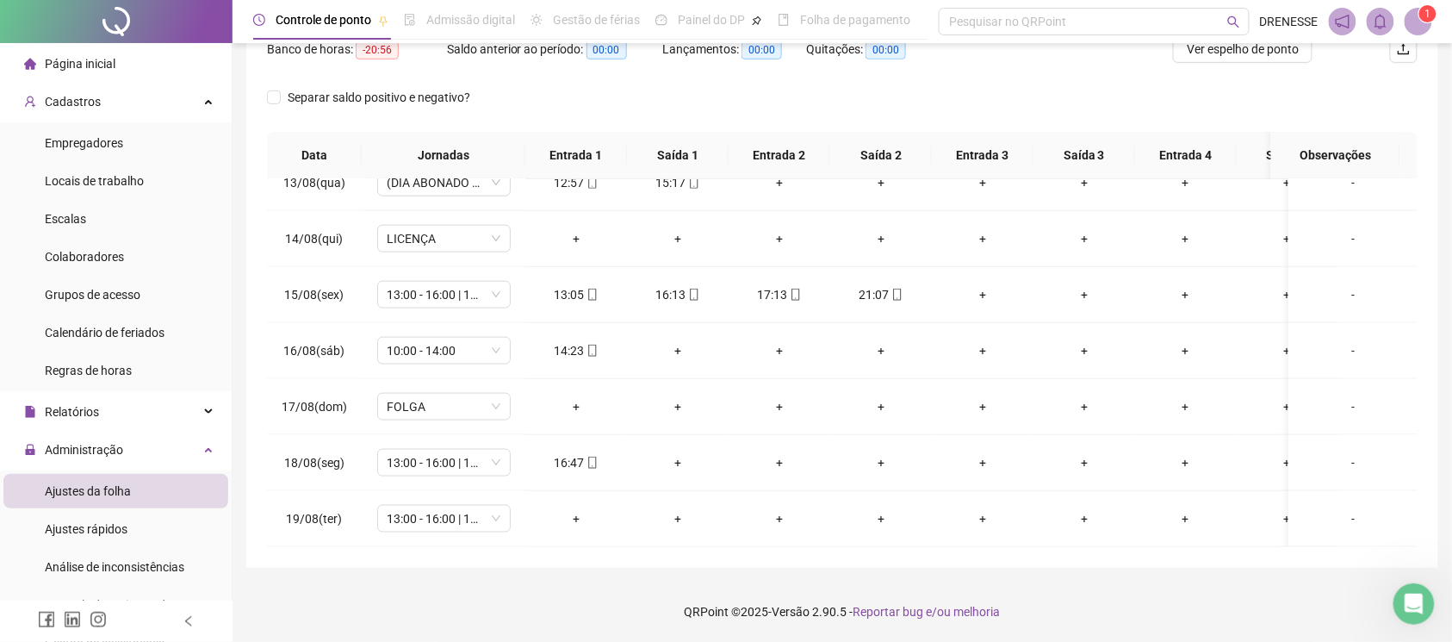
scroll to position [162, 0]
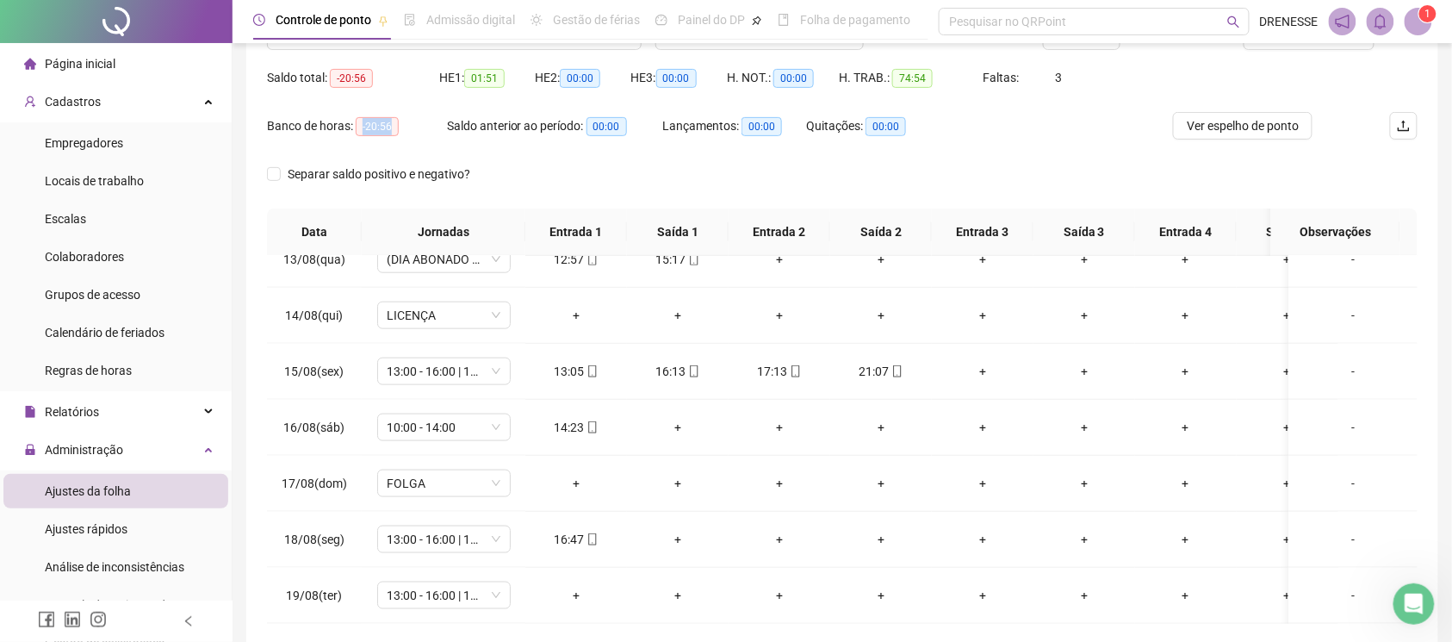
copy span "-20:56"
drag, startPoint x: 356, startPoint y: 121, endPoint x: 388, endPoint y: 138, distance: 35.8
click at [388, 138] on div "Banco de horas: -20:56" at bounding box center [357, 126] width 180 height 28
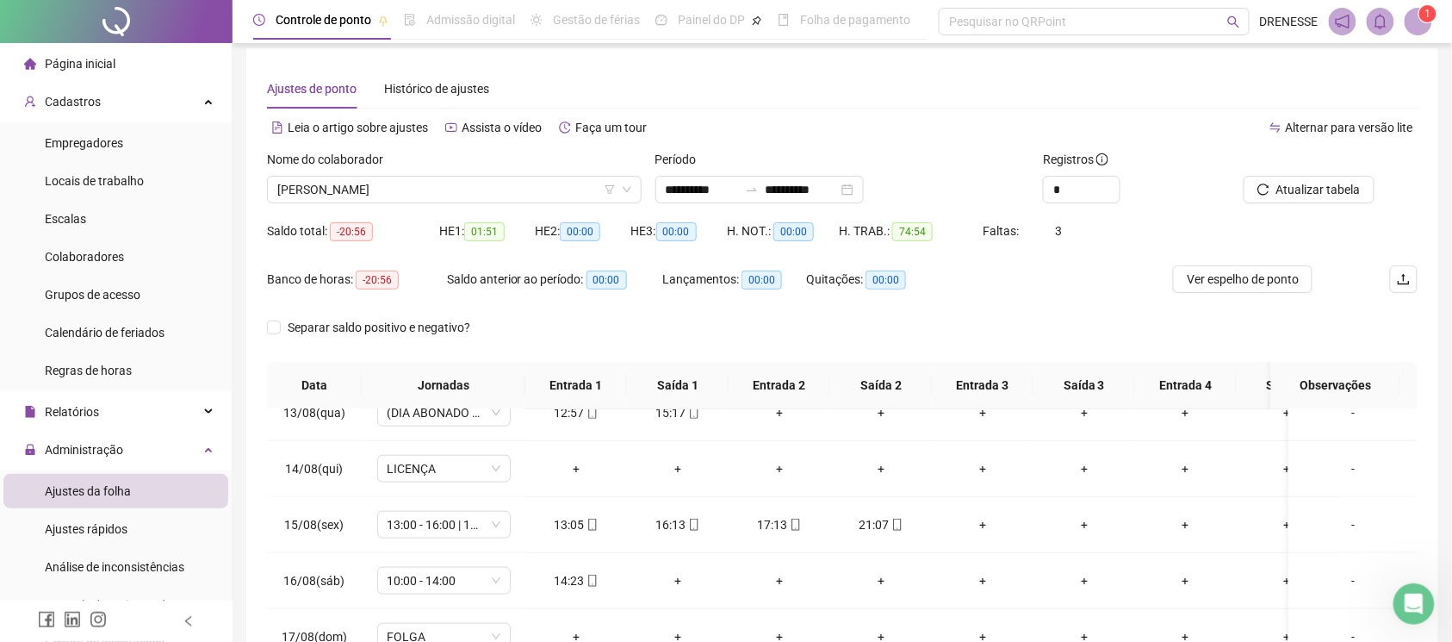
click at [435, 173] on div "Nome do colaborador" at bounding box center [454, 163] width 375 height 26
click at [444, 186] on span "[PERSON_NAME]" at bounding box center [454, 190] width 354 height 26
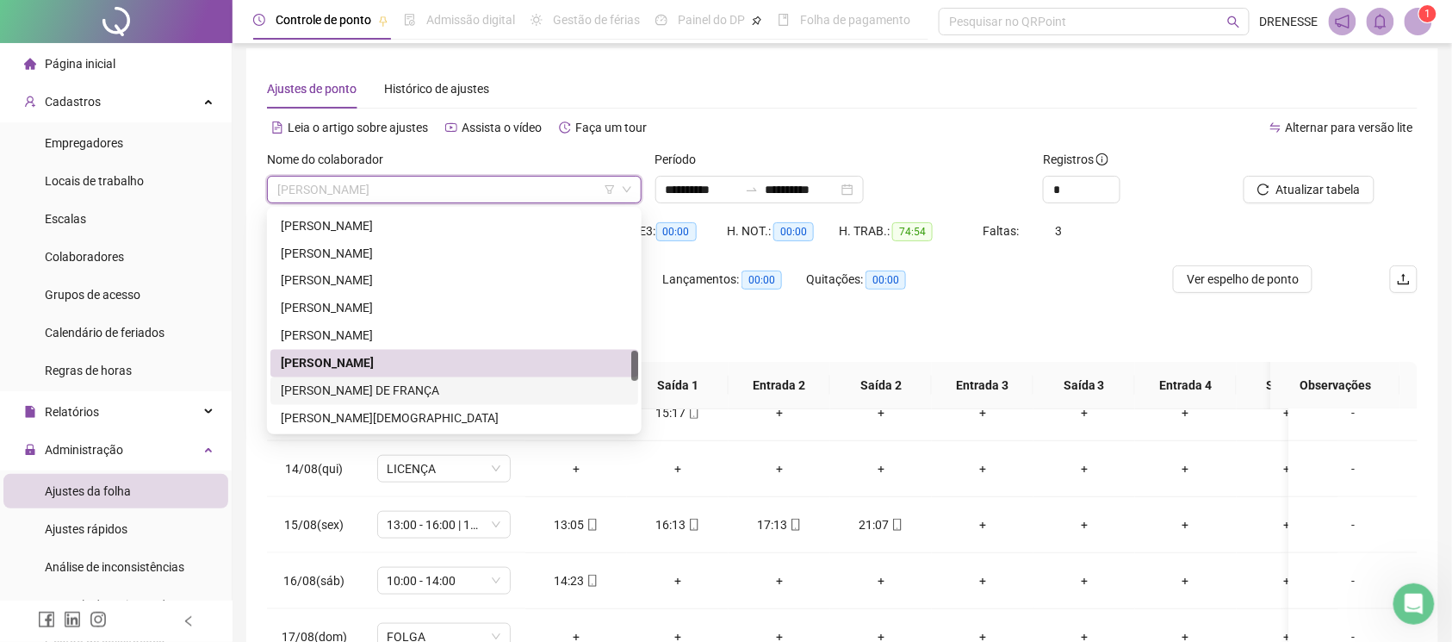
click at [389, 394] on div "[PERSON_NAME] DE FRANÇA" at bounding box center [454, 391] width 347 height 19
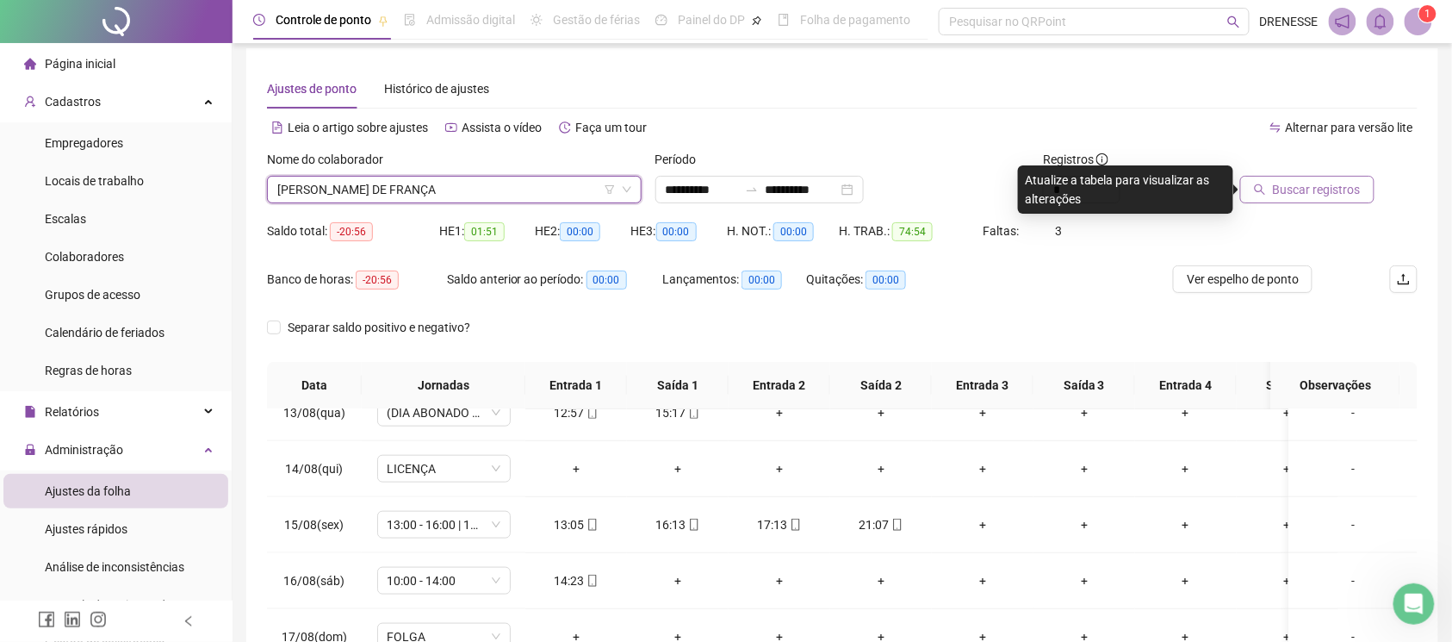
click at [1321, 180] on span "Buscar registros" at bounding box center [1317, 189] width 88 height 19
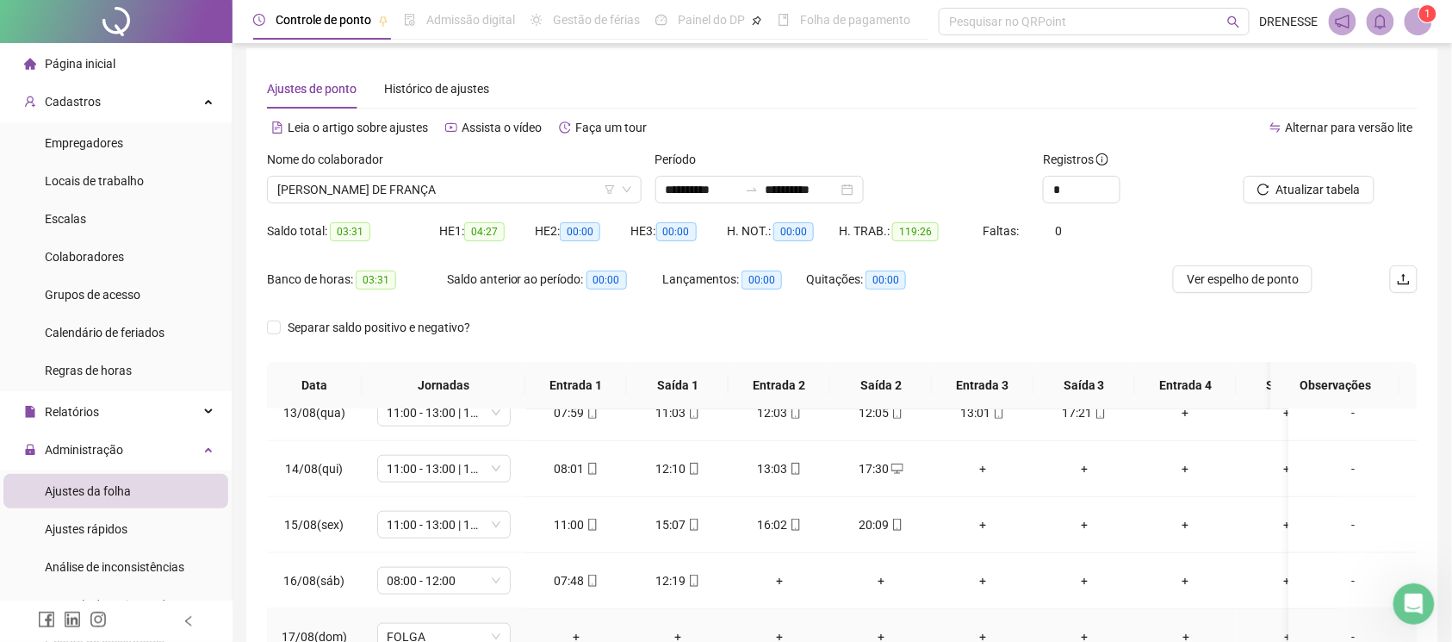
scroll to position [239, 0]
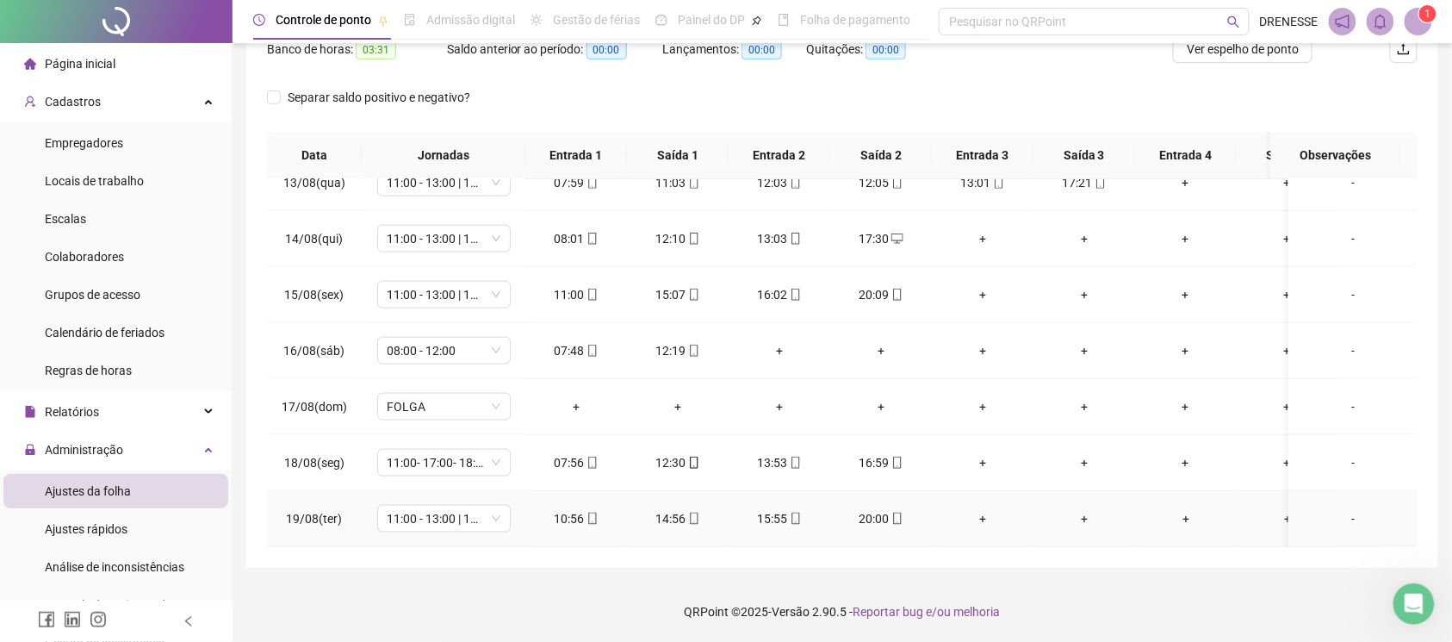
click at [593, 512] on icon "mobile" at bounding box center [592, 518] width 12 height 12
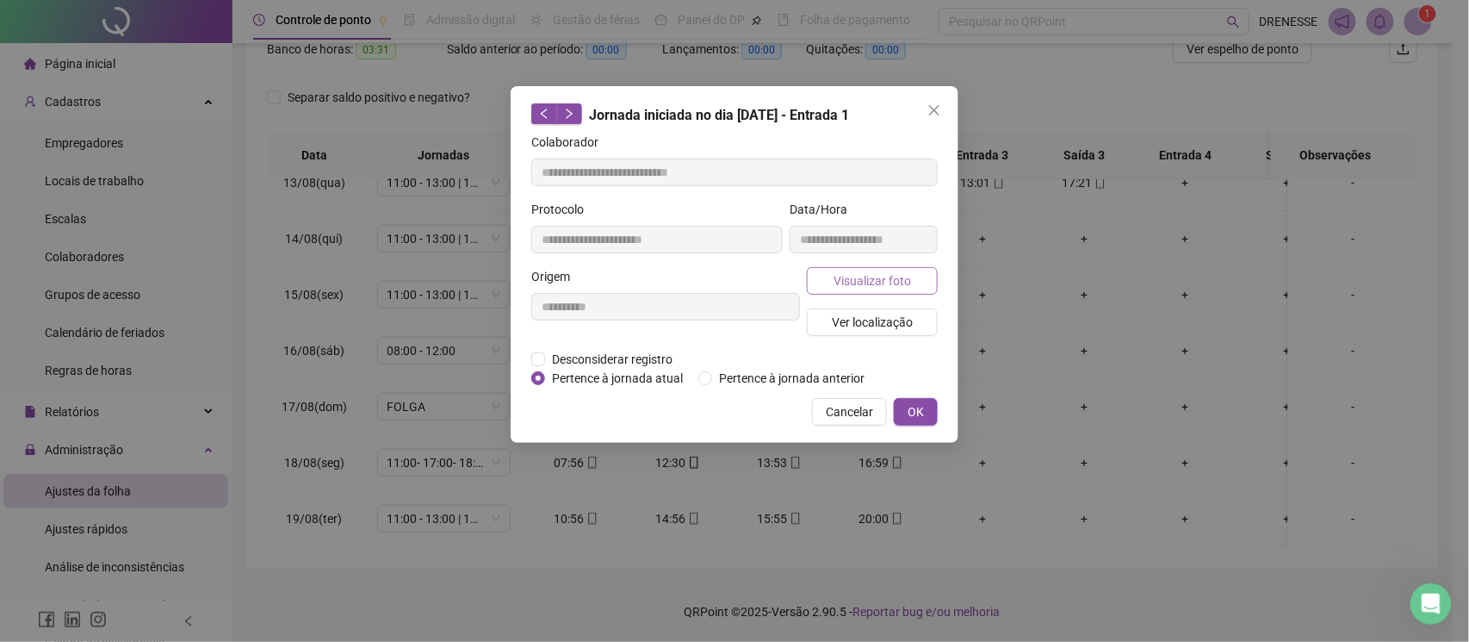
click at [883, 284] on span "Visualizar foto" at bounding box center [873, 280] width 78 height 19
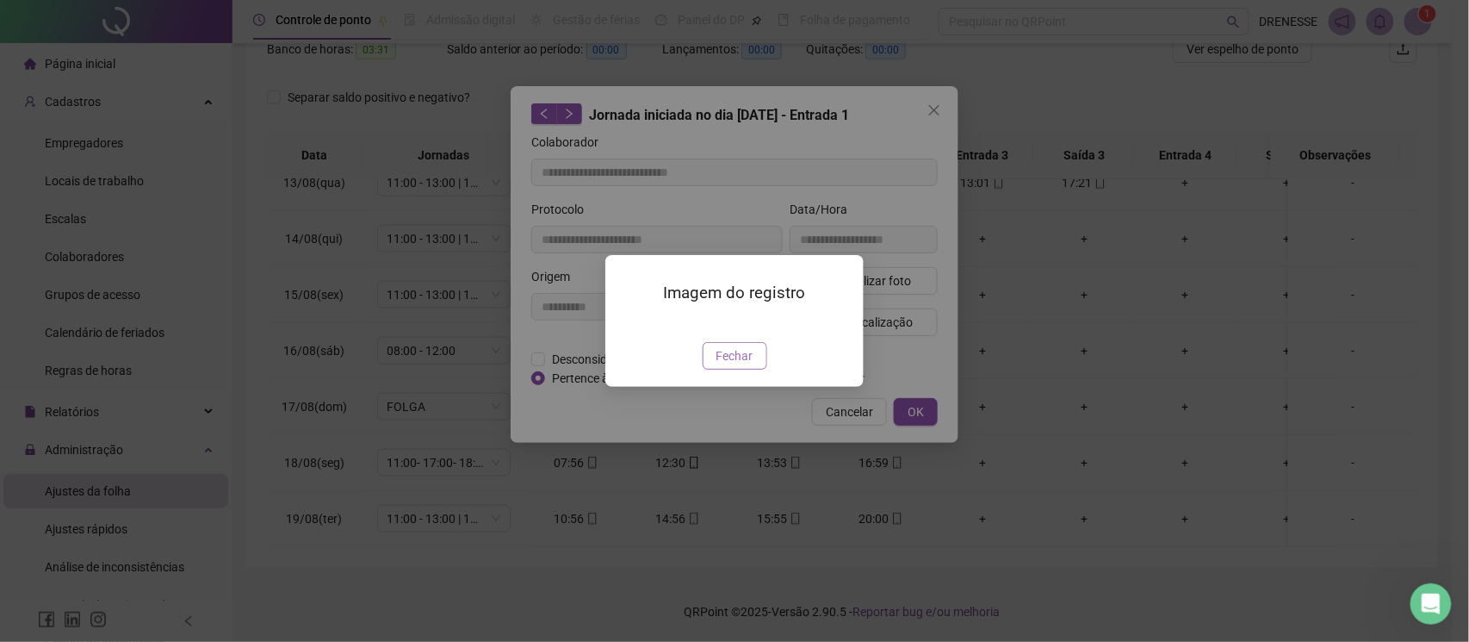
click at [735, 365] on span "Fechar" at bounding box center [735, 355] width 37 height 19
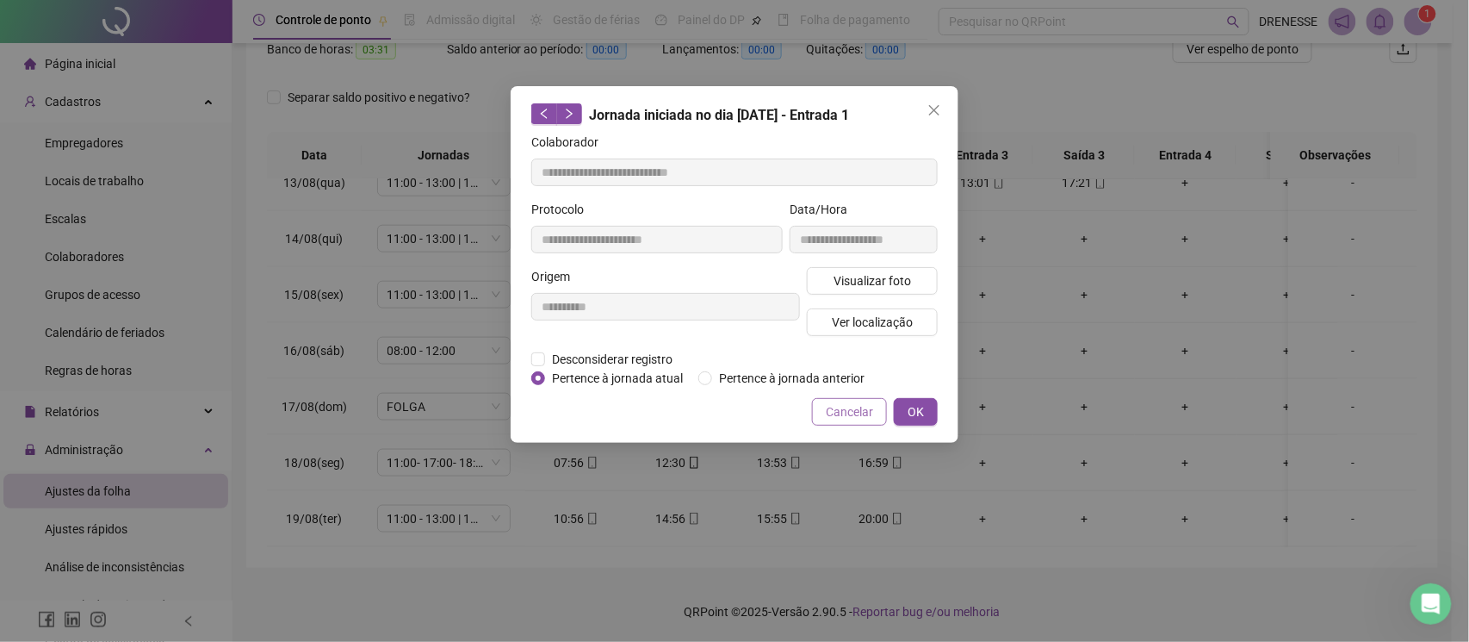
click at [841, 413] on span "Cancelar" at bounding box center [849, 411] width 47 height 19
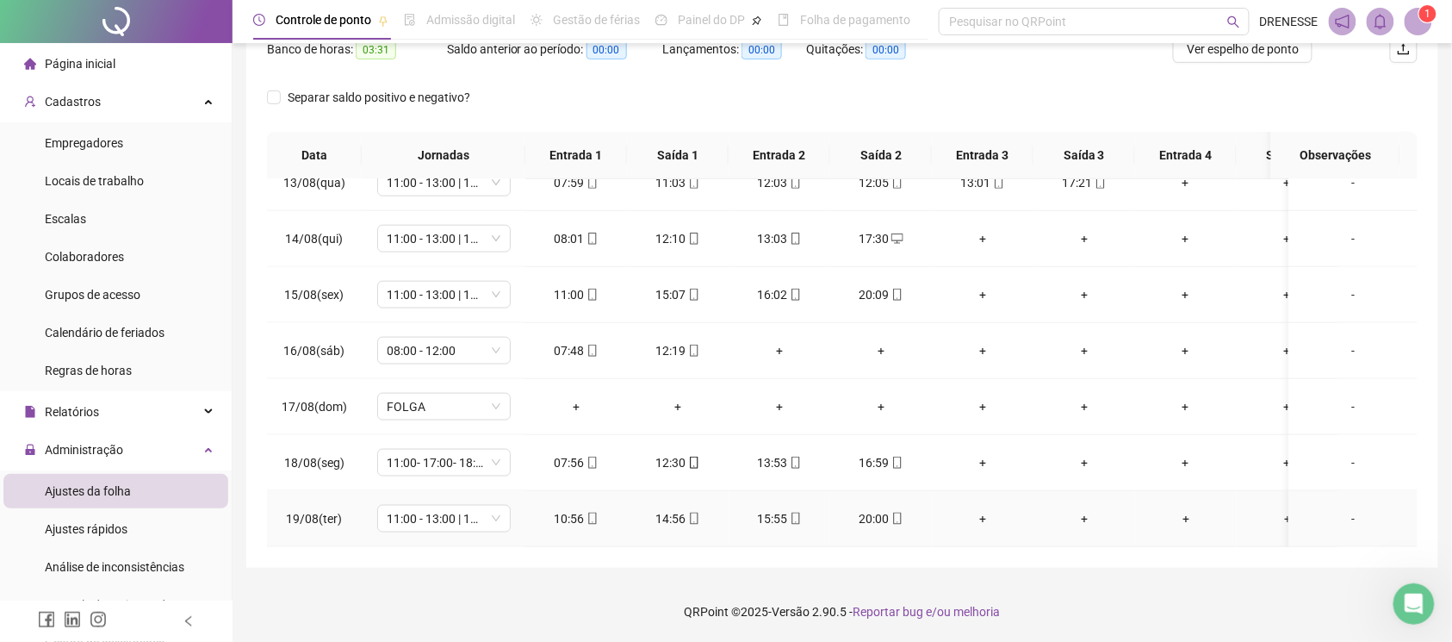
click at [900, 512] on span at bounding box center [897, 519] width 14 height 14
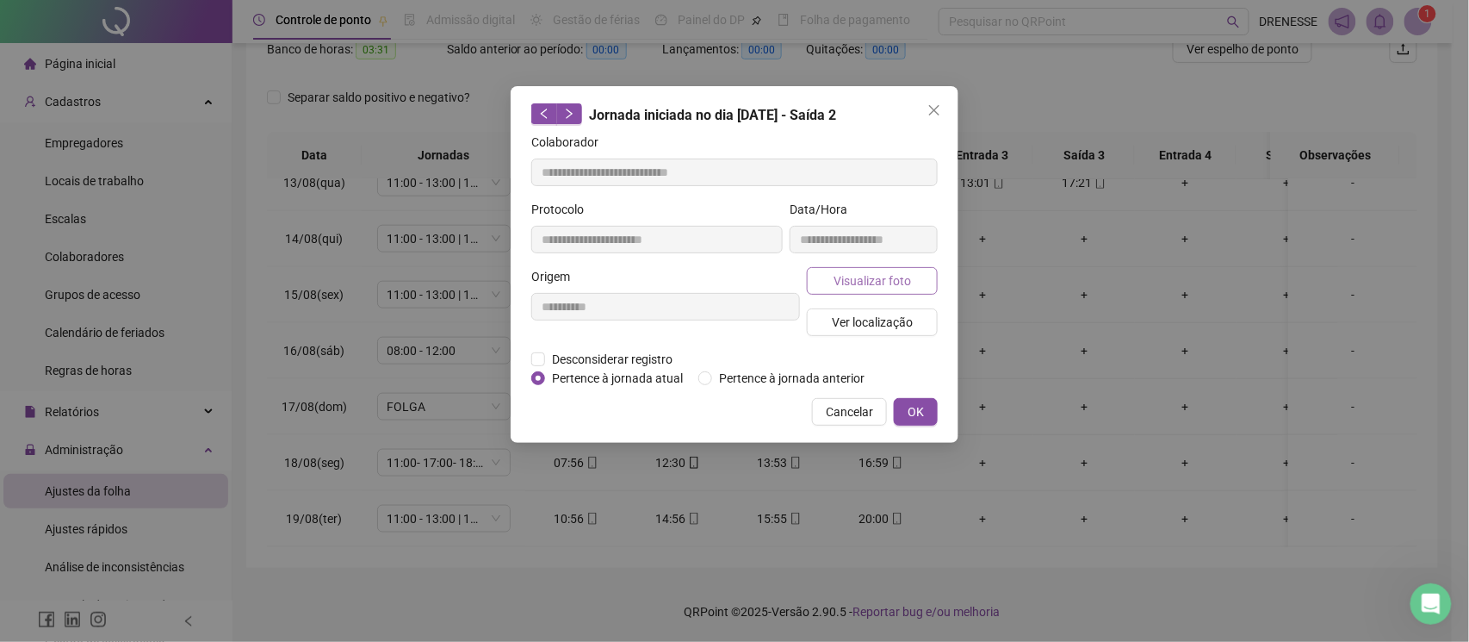
click at [887, 279] on span "Visualizar foto" at bounding box center [873, 280] width 78 height 19
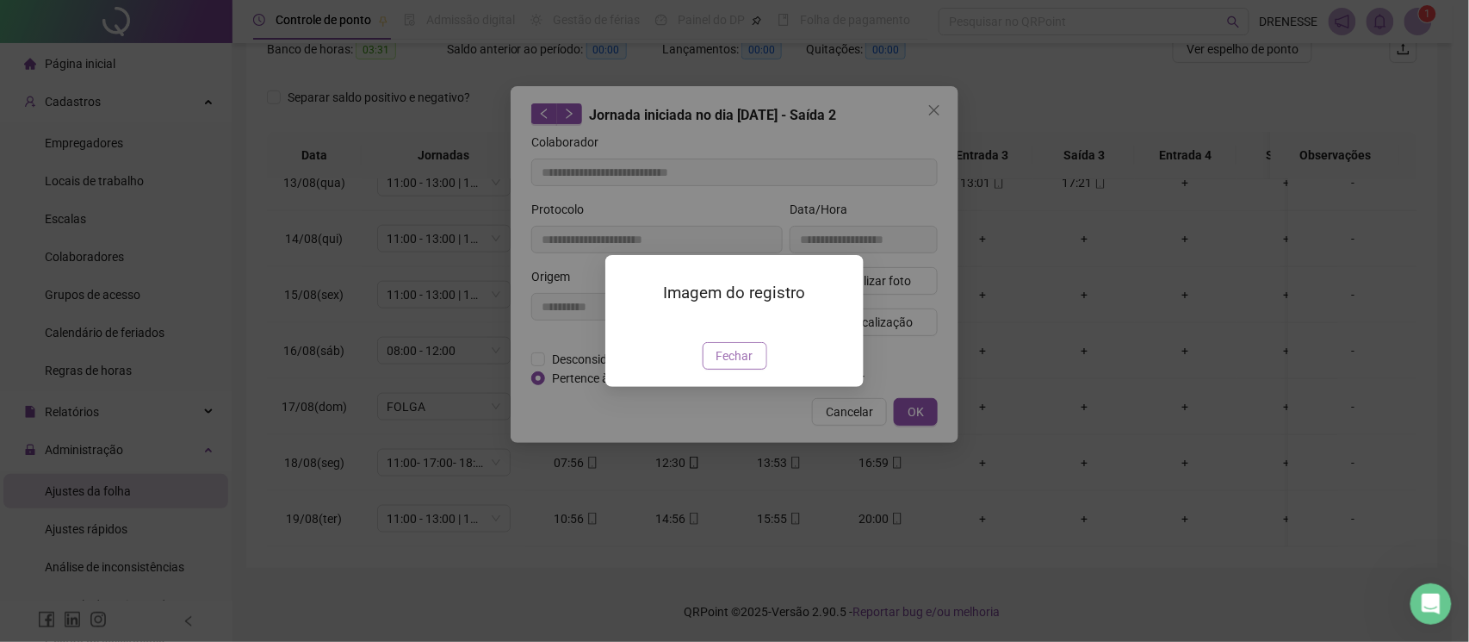
click at [723, 365] on span "Fechar" at bounding box center [735, 355] width 37 height 19
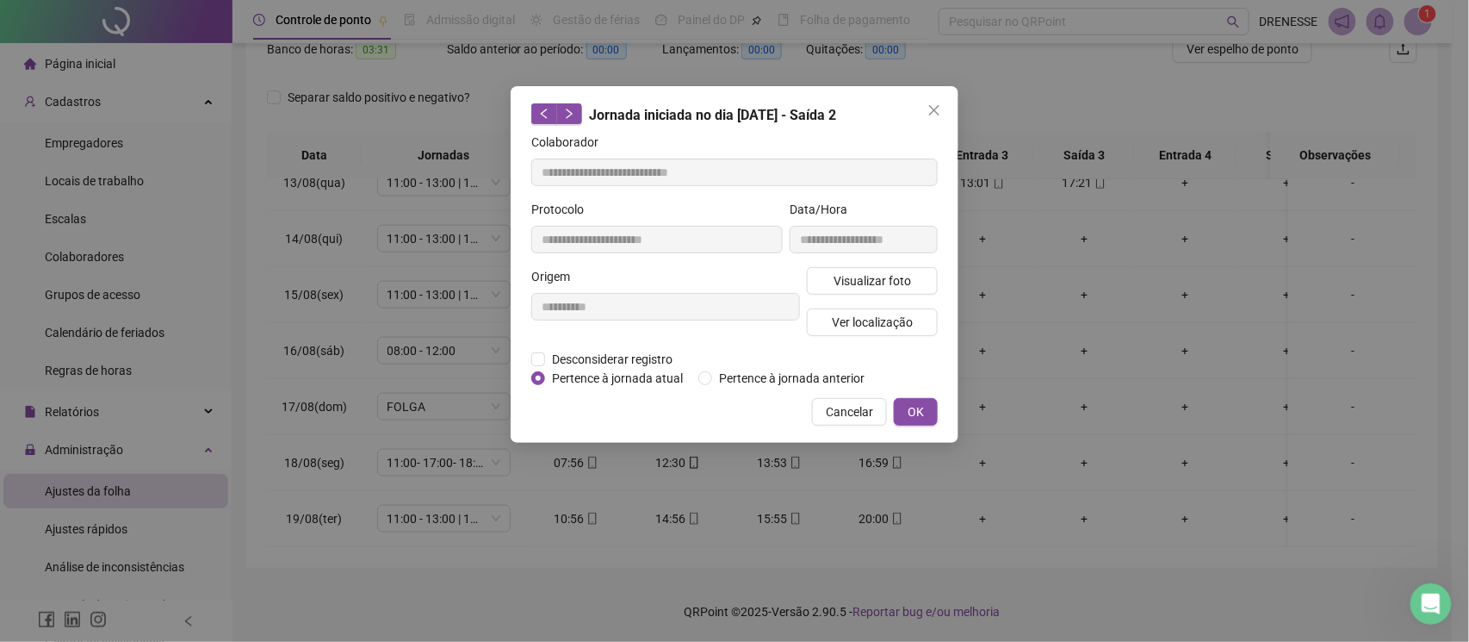
drag, startPoint x: 838, startPoint y: 410, endPoint x: 877, endPoint y: 352, distance: 69.5
click at [841, 410] on span "Cancelar" at bounding box center [849, 411] width 47 height 19
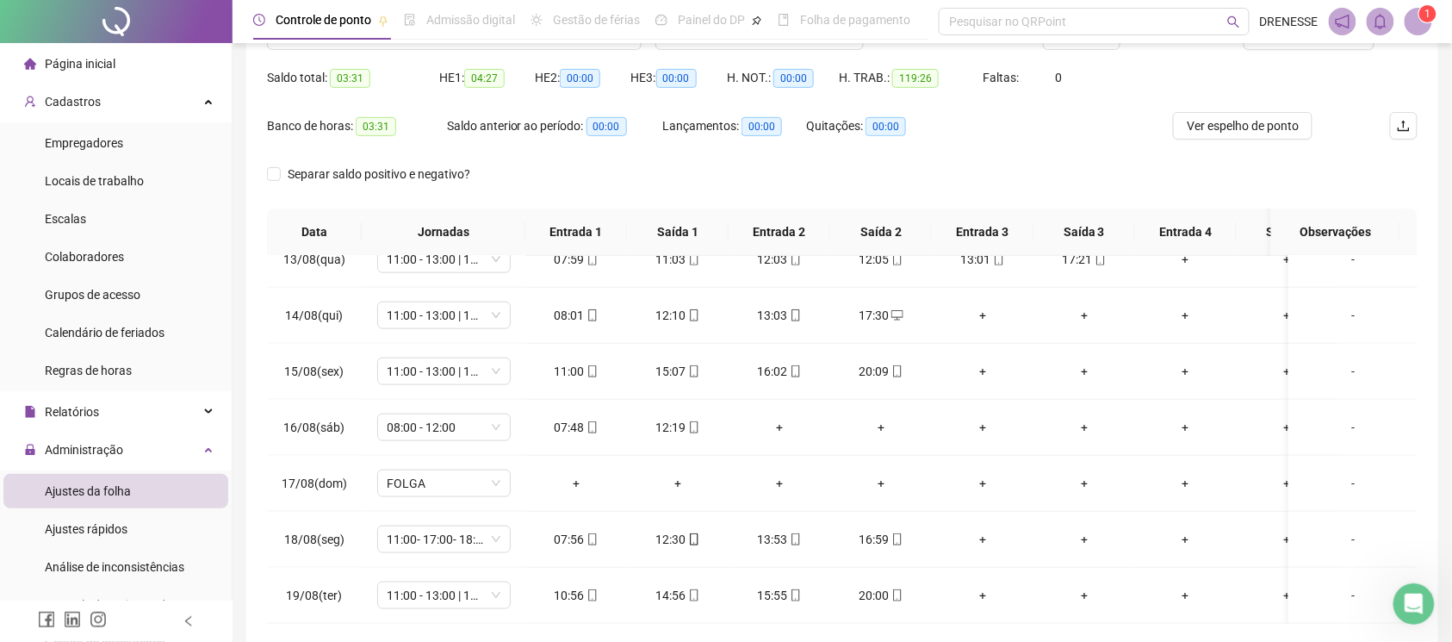
scroll to position [9, 0]
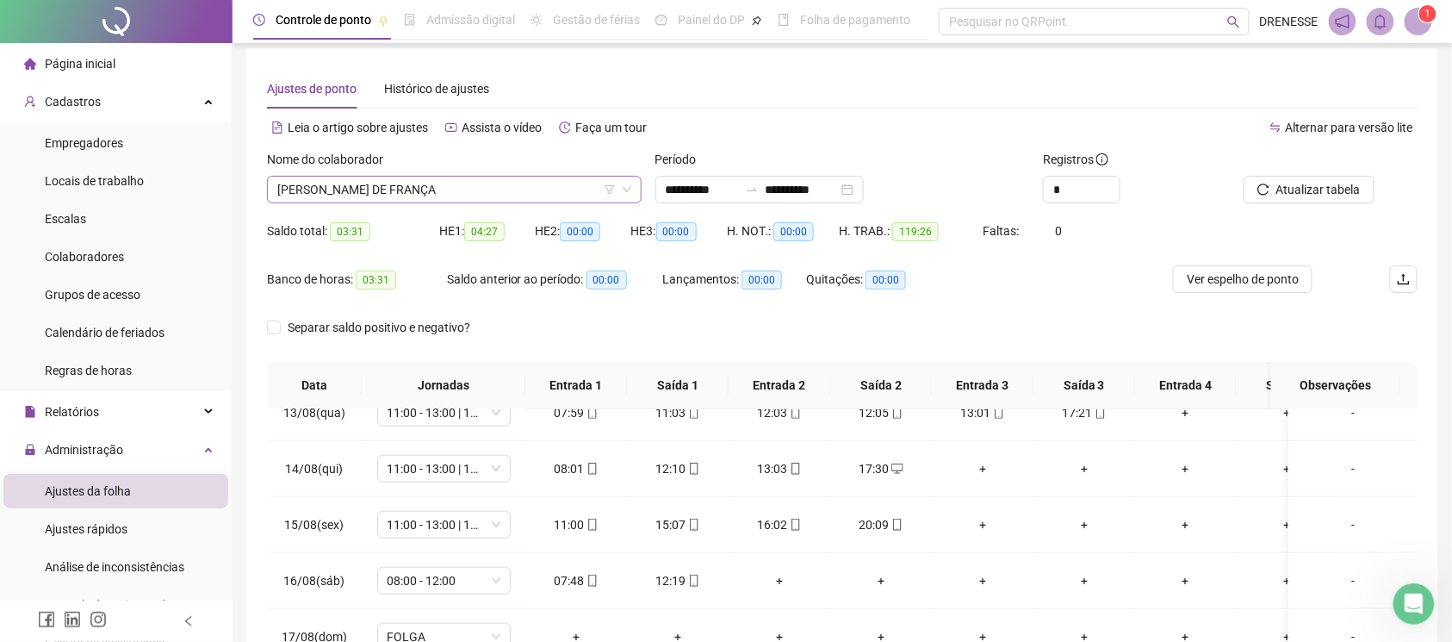
click at [456, 183] on span "[PERSON_NAME] DE FRANÇA" at bounding box center [454, 190] width 354 height 26
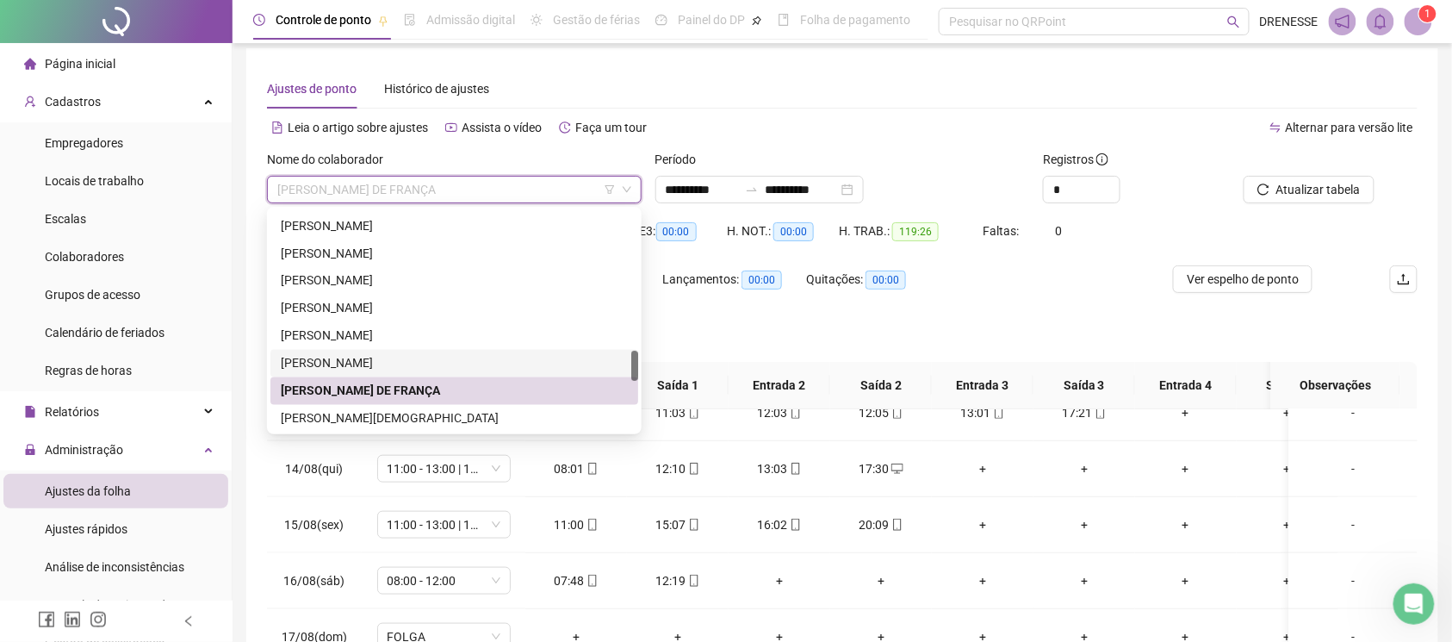
click at [400, 354] on div "[PERSON_NAME]" at bounding box center [454, 363] width 347 height 19
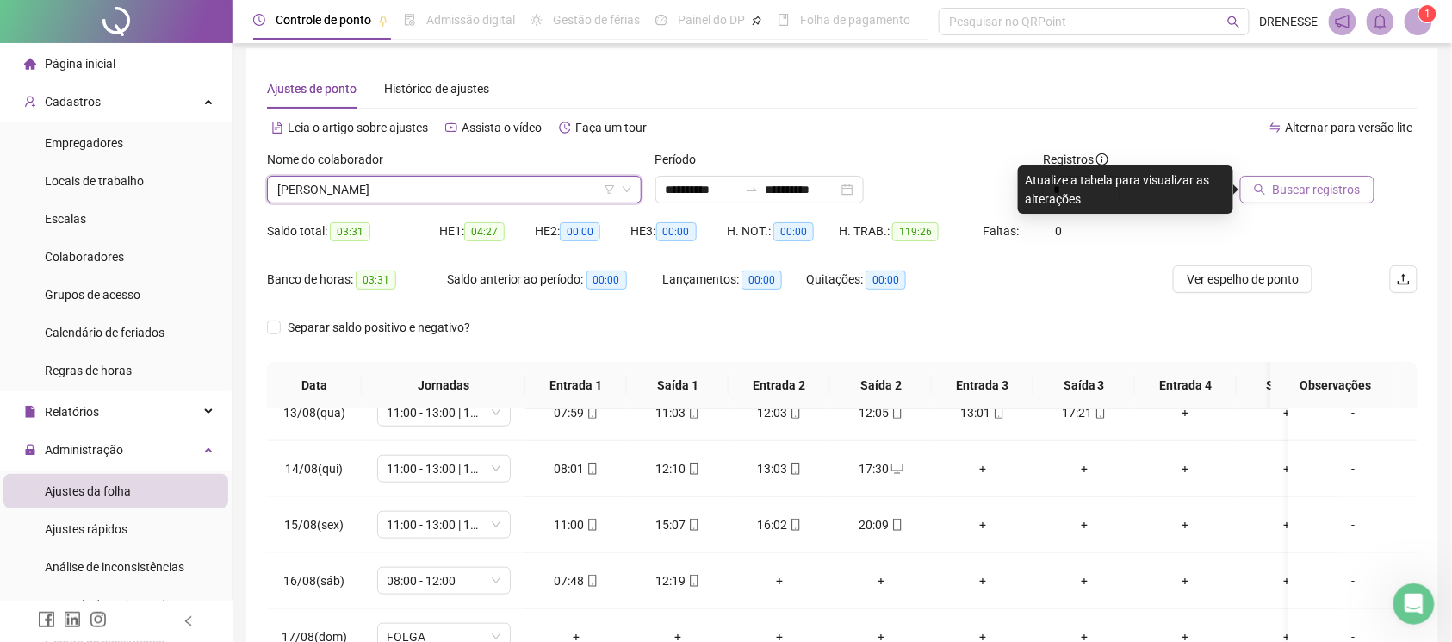
click at [1309, 191] on span "Buscar registros" at bounding box center [1317, 189] width 88 height 19
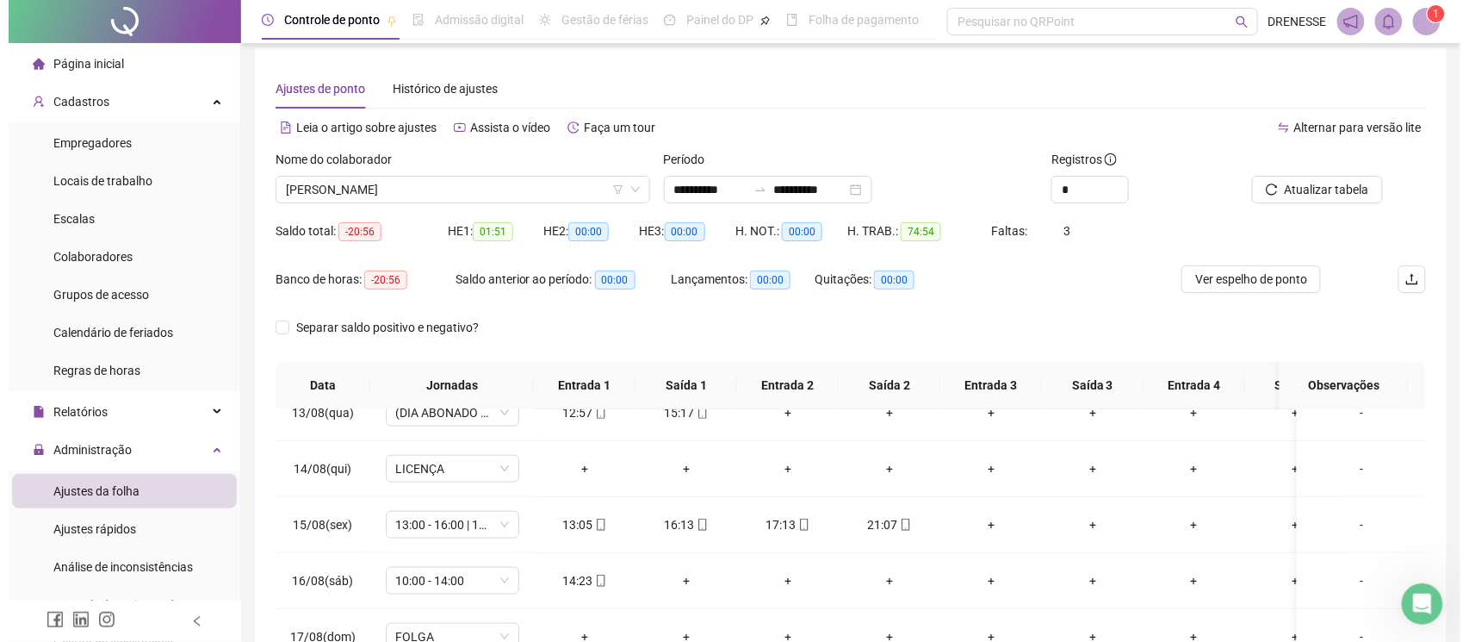
scroll to position [239, 0]
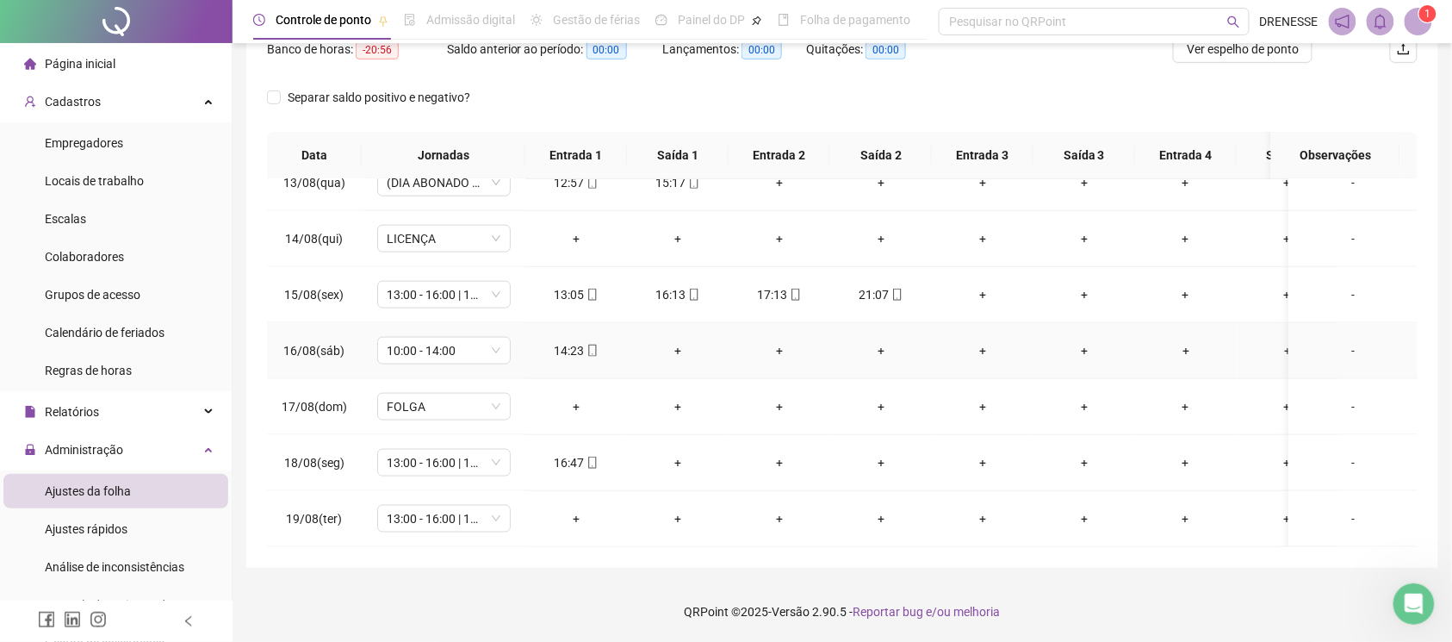
click at [679, 341] on div "+" at bounding box center [678, 350] width 74 height 19
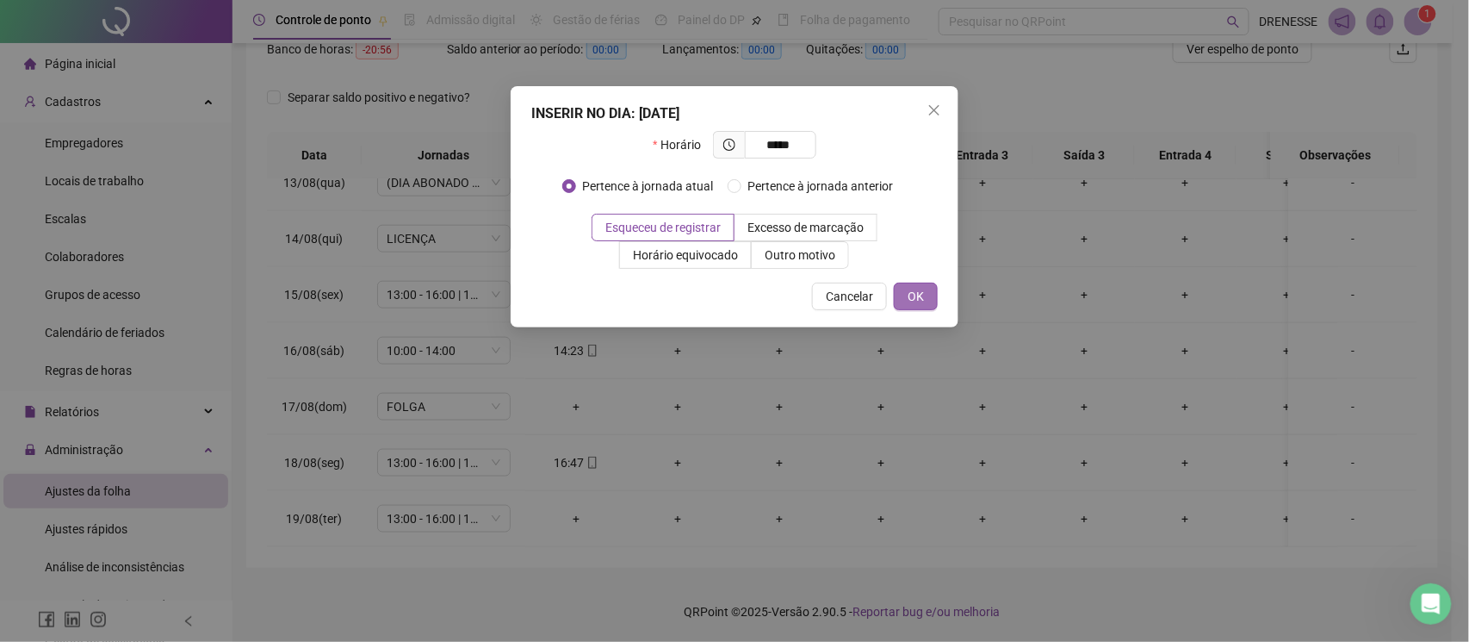
click at [921, 305] on span "OK" at bounding box center [916, 296] width 16 height 19
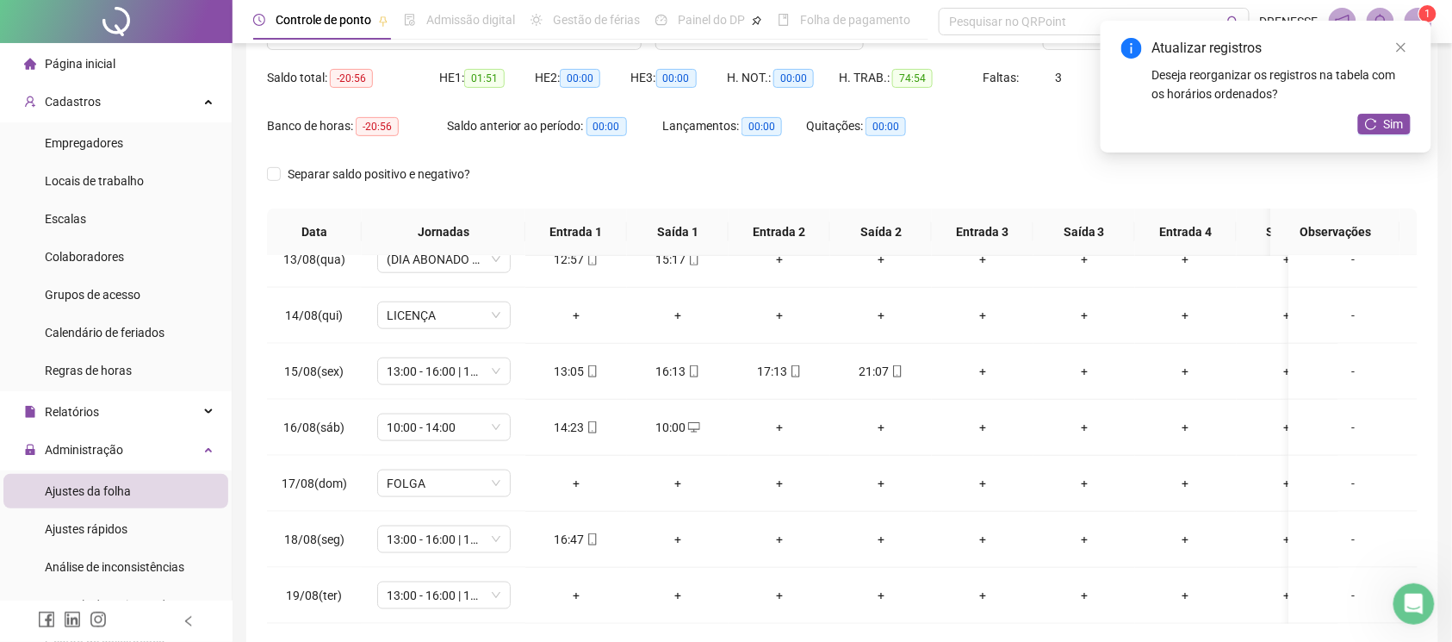
scroll to position [86, 0]
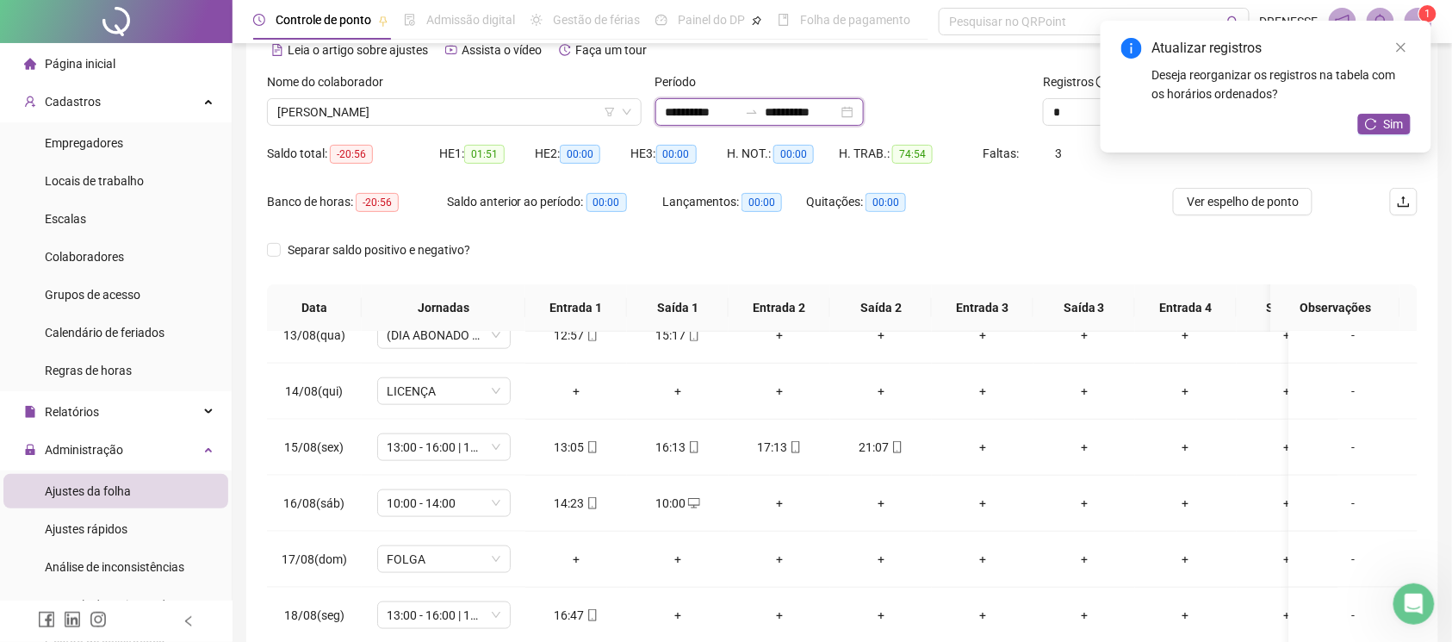
click at [831, 115] on input "**********" at bounding box center [802, 111] width 72 height 19
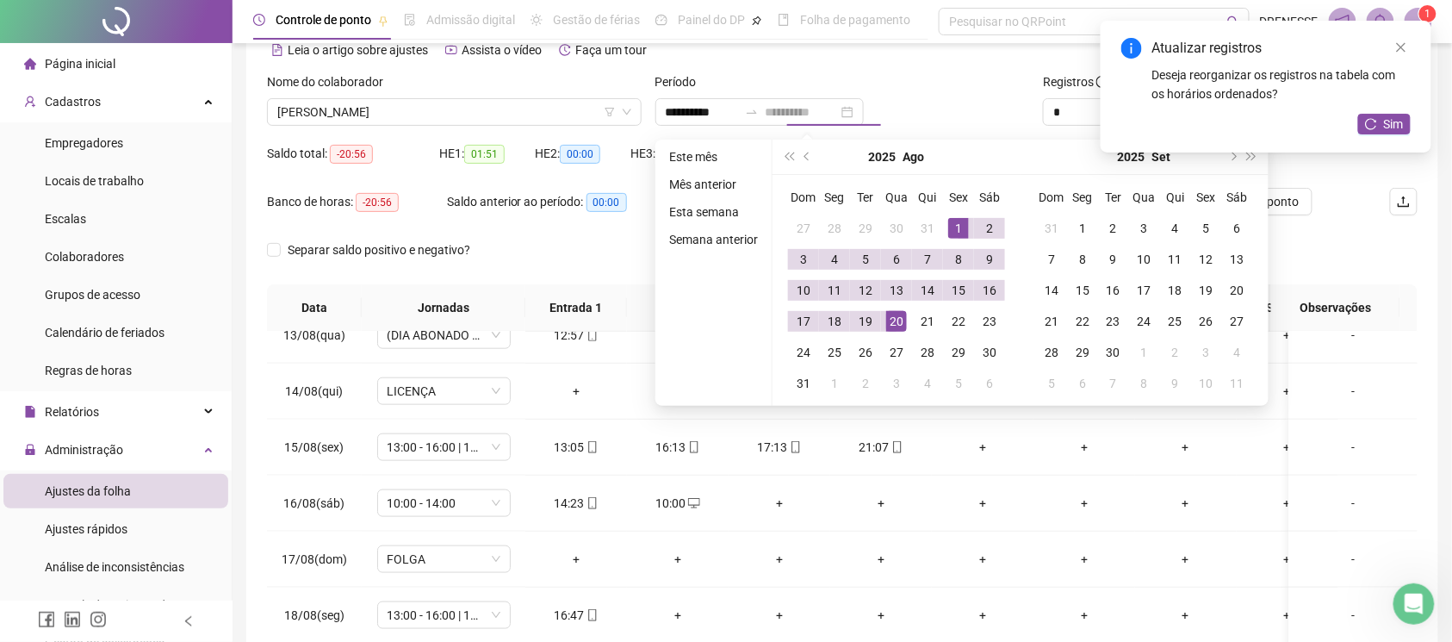
click at [894, 325] on div "20" at bounding box center [896, 321] width 21 height 21
click at [1357, 196] on div "Banco de horas: -20:56 Saldo anterior ao período: 00:00 Lançamentos: 00:00 Quit…" at bounding box center [842, 212] width 1151 height 48
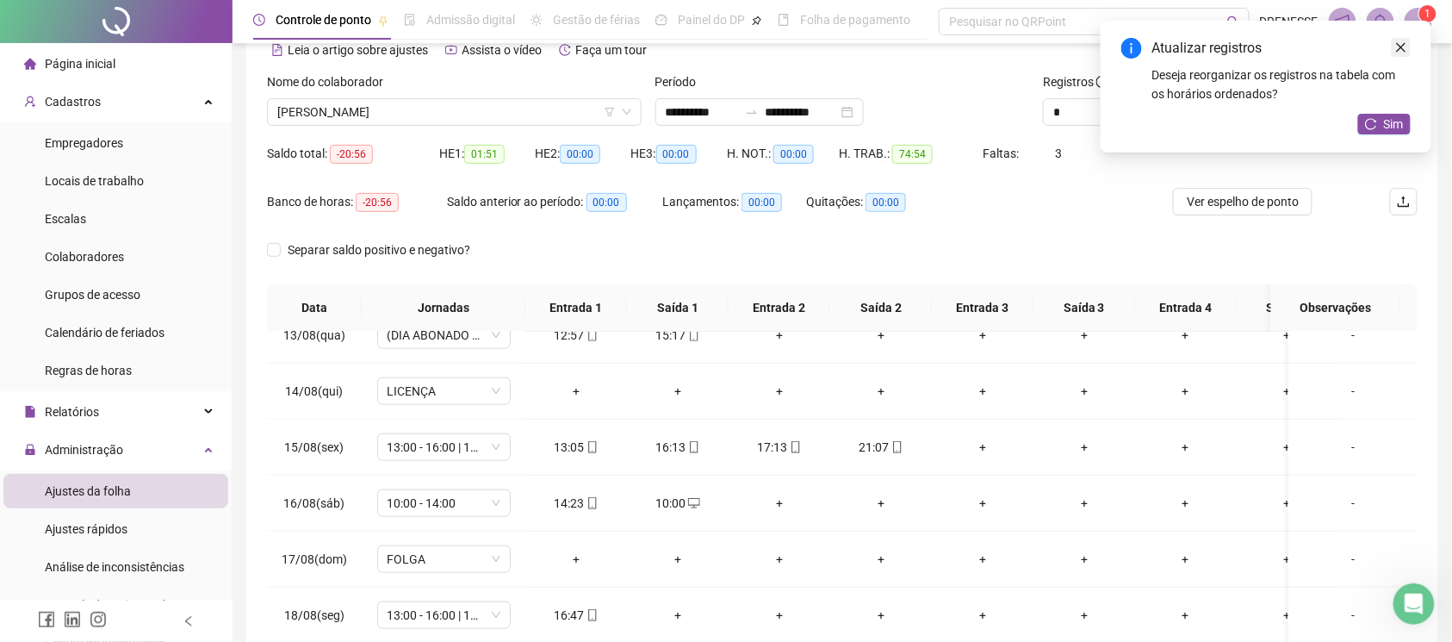
click at [1402, 55] on link "Close" at bounding box center [1401, 47] width 19 height 19
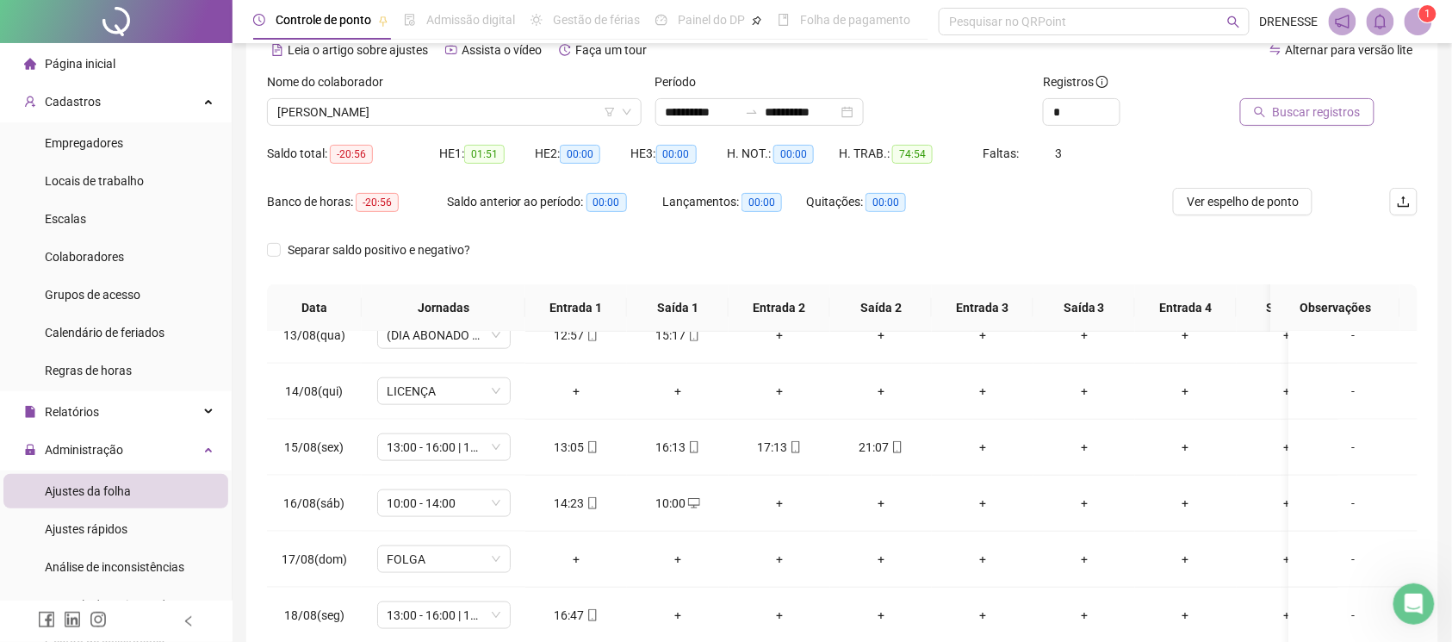
click at [1343, 114] on span "Buscar registros" at bounding box center [1317, 111] width 88 height 19
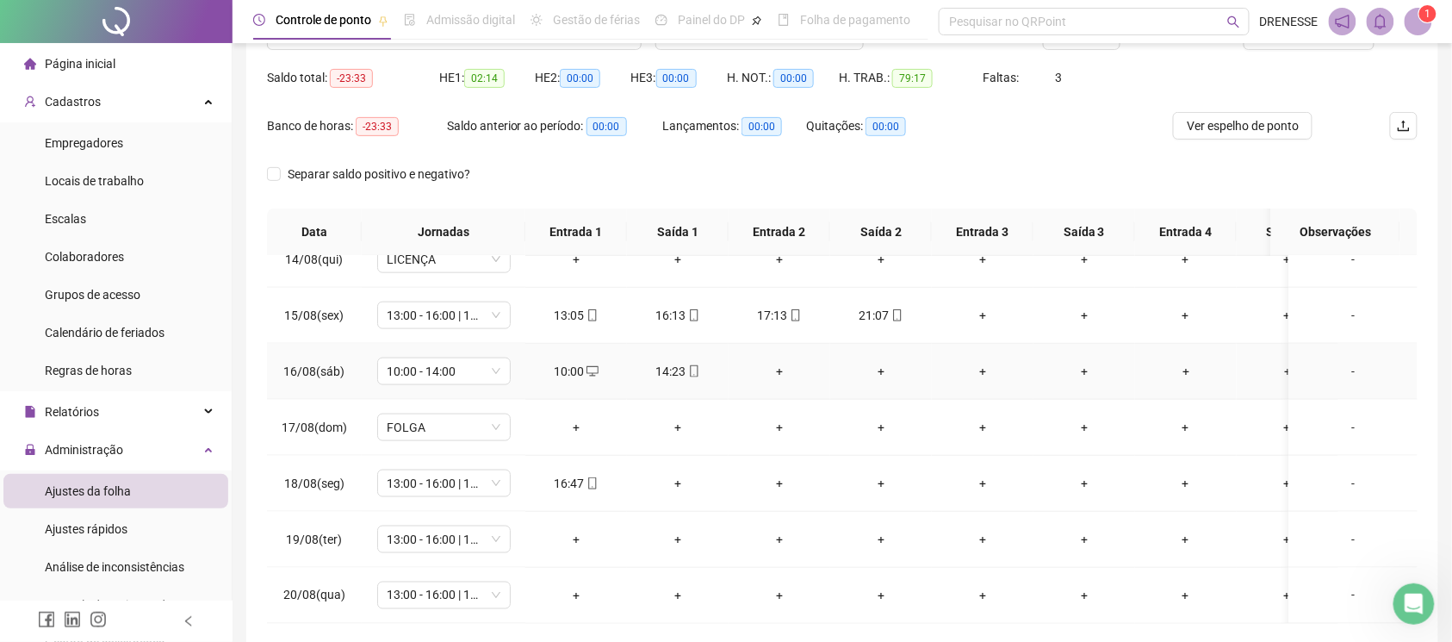
scroll to position [239, 0]
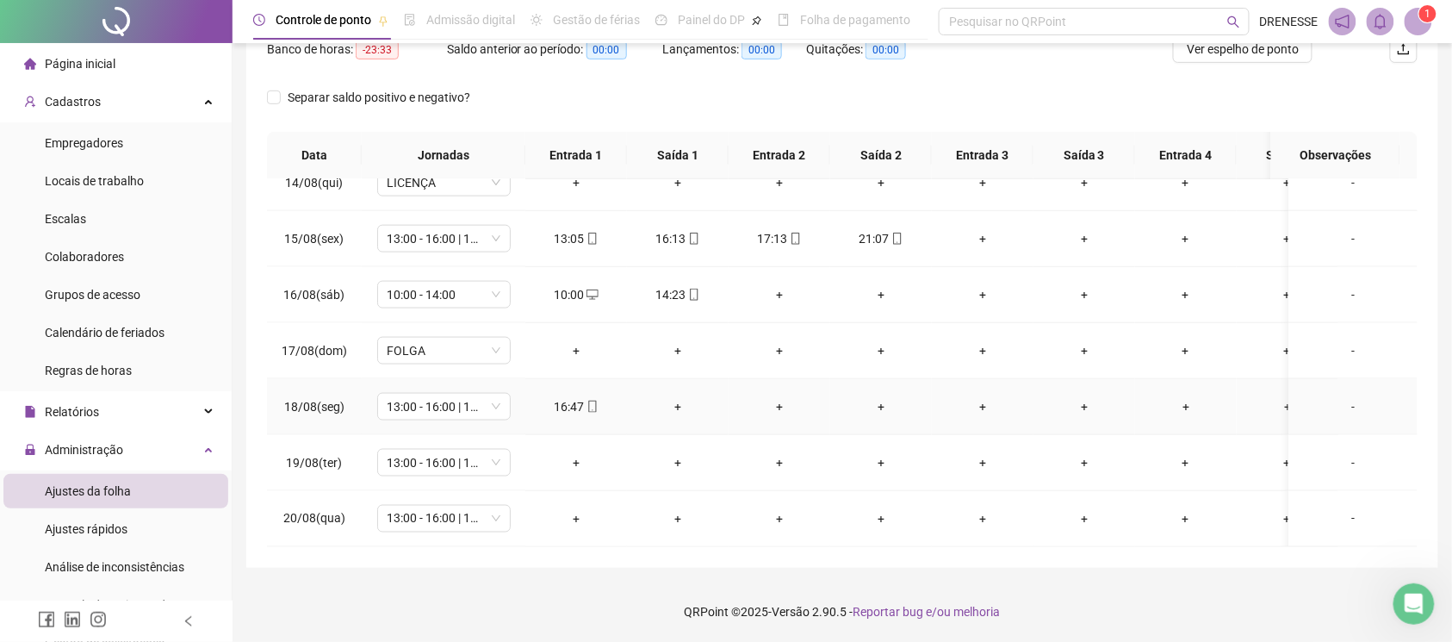
click at [574, 397] on div "16:47" at bounding box center [576, 406] width 74 height 19
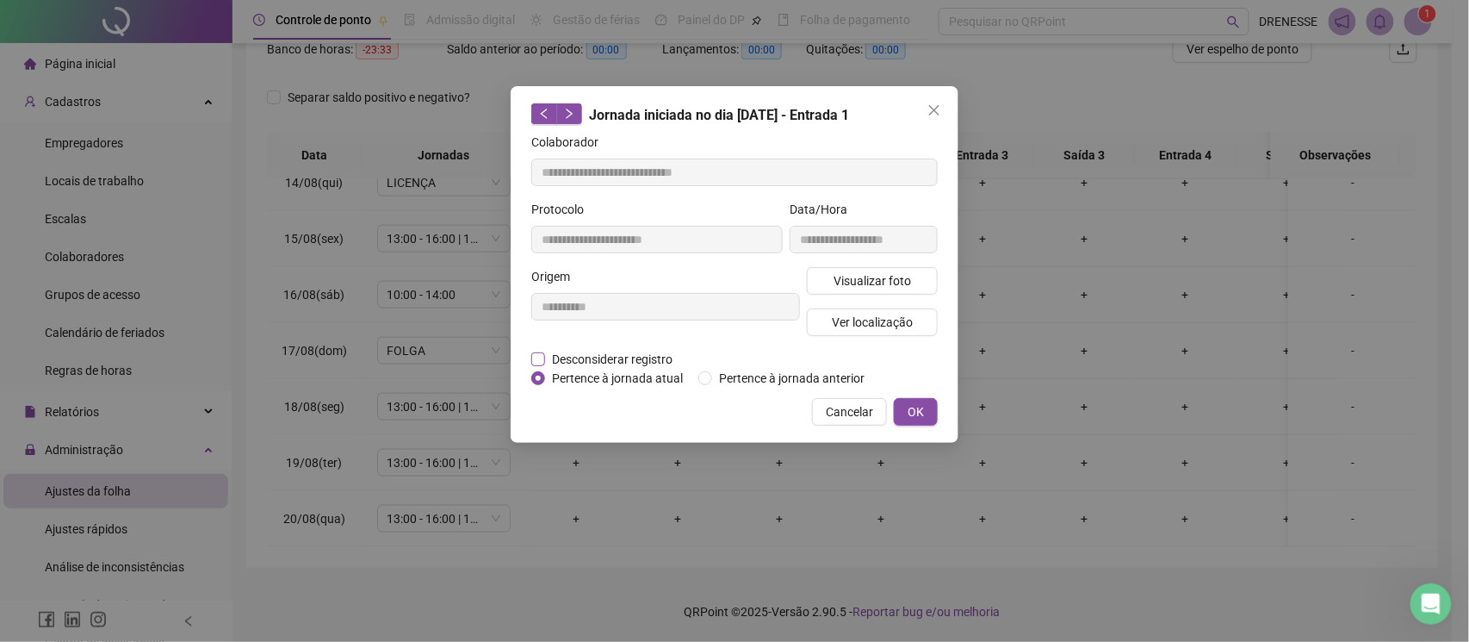
click at [597, 360] on span "Desconsiderar registro" at bounding box center [612, 359] width 134 height 19
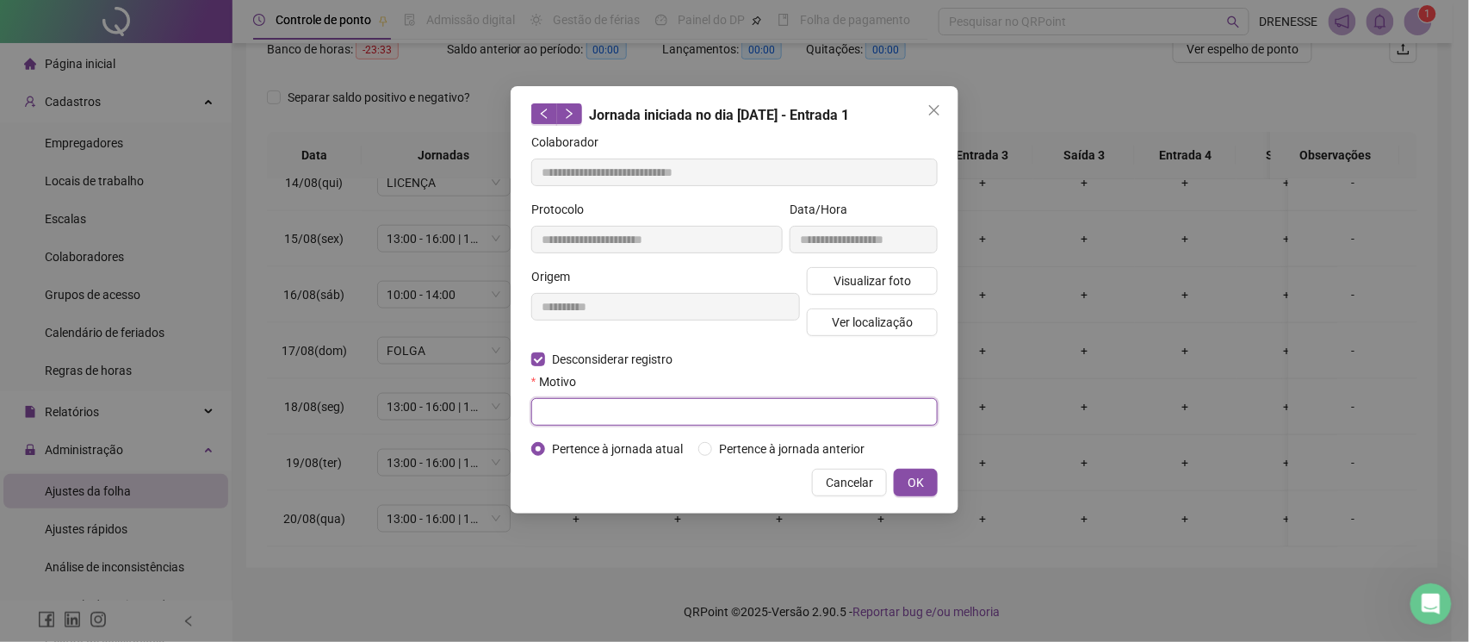
click at [593, 412] on input "text" at bounding box center [734, 412] width 406 height 28
click at [903, 479] on button "OK" at bounding box center [916, 482] width 44 height 28
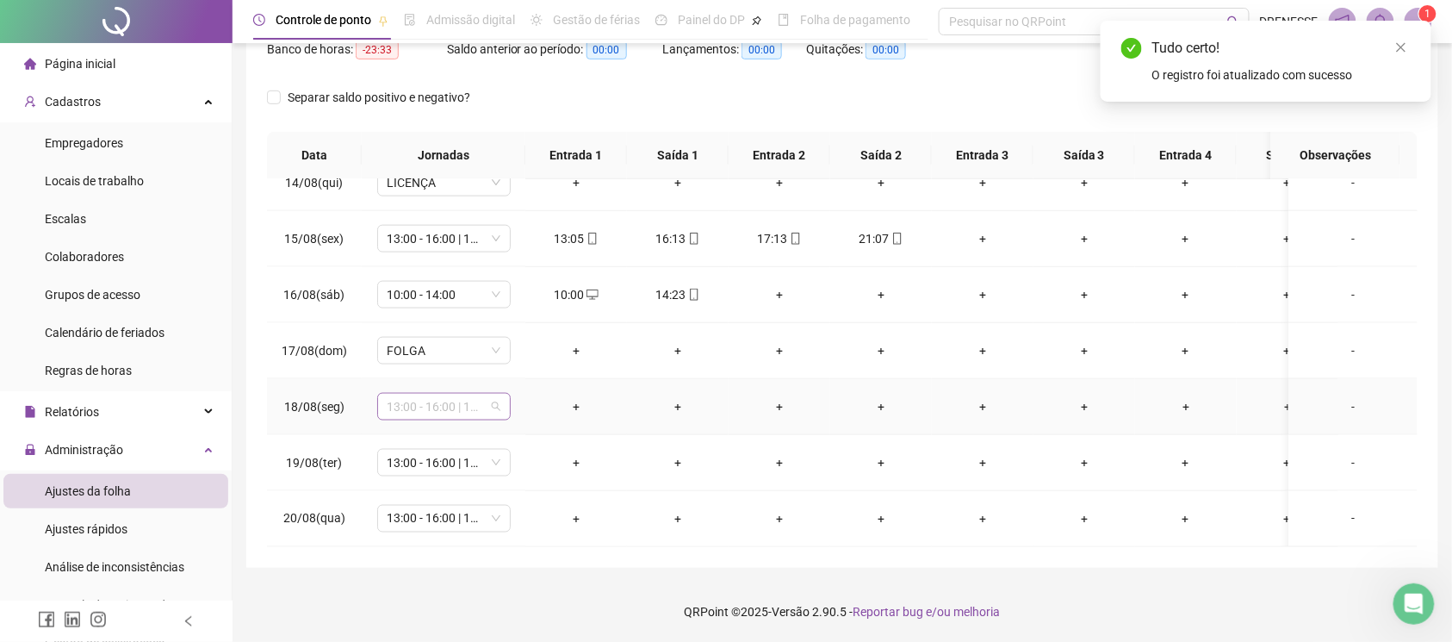
click at [470, 394] on span "13:00 - 16:00 | 17:00 - 21:00" at bounding box center [444, 407] width 113 height 26
click at [456, 444] on div "Licença" at bounding box center [449, 451] width 96 height 19
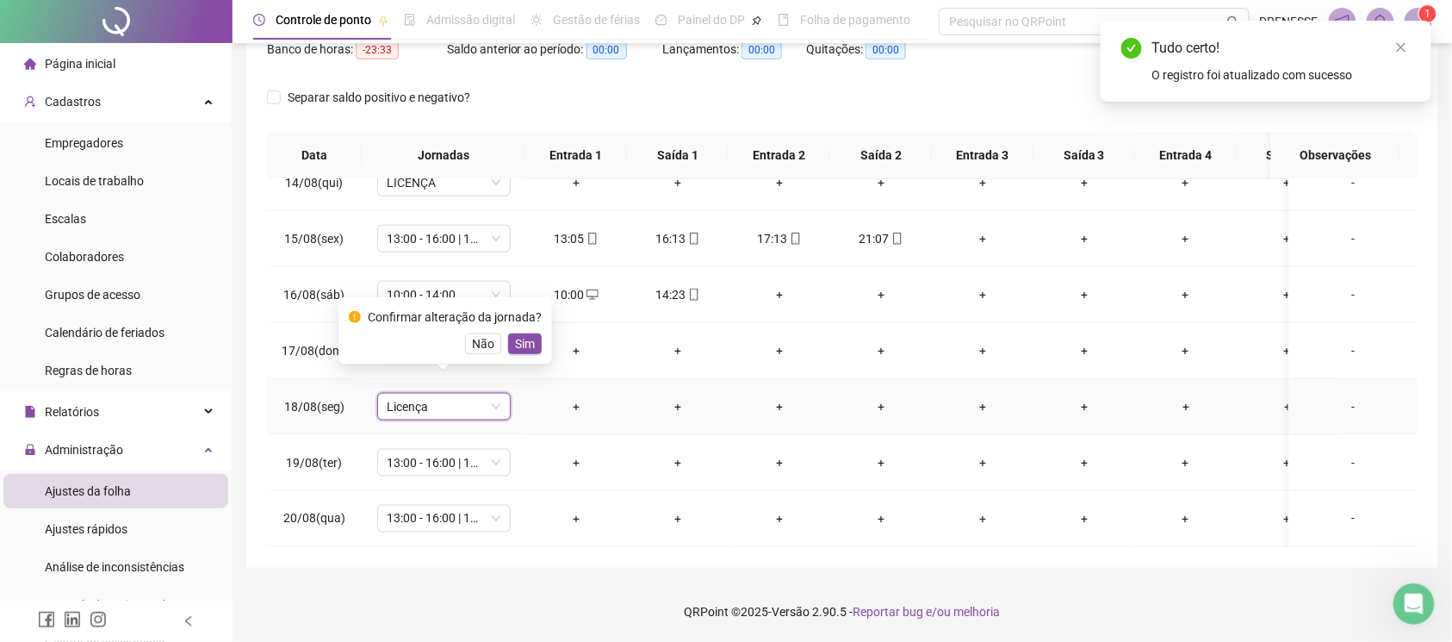
click at [518, 348] on span "Sim" at bounding box center [525, 343] width 20 height 19
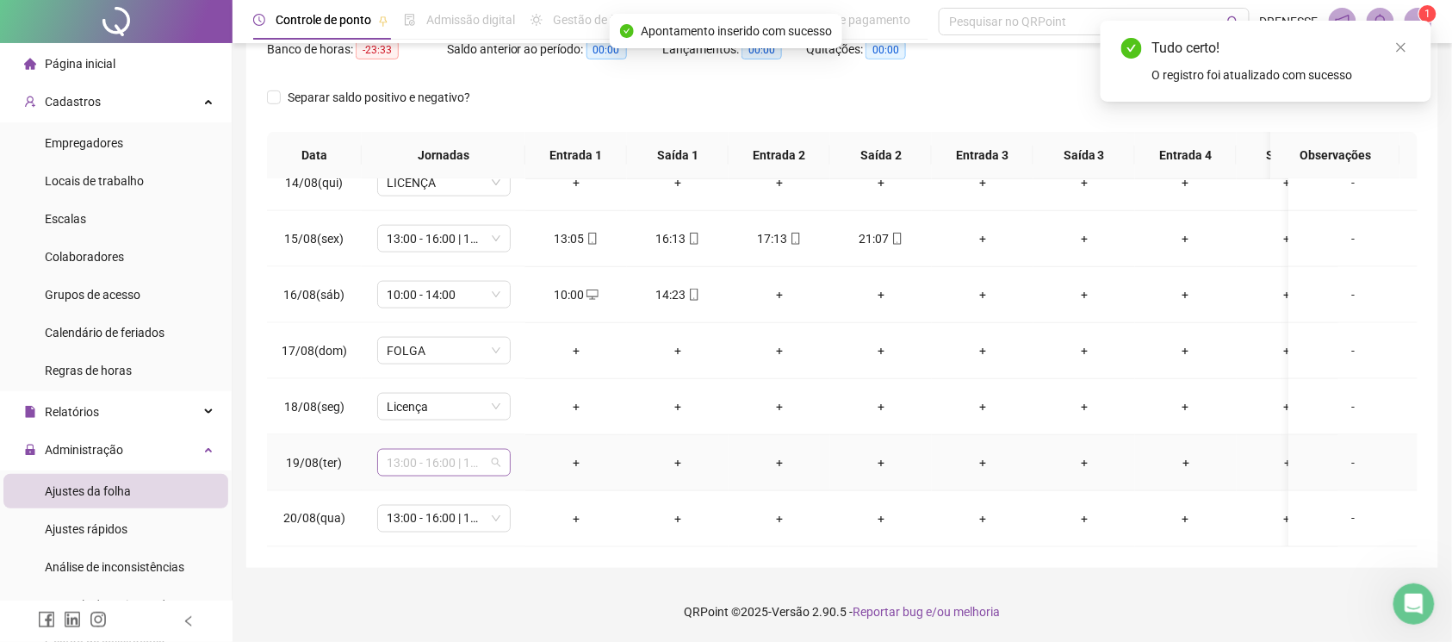
click at [472, 450] on span "13:00 - 16:00 | 17:00 - 21:00" at bounding box center [444, 463] width 113 height 26
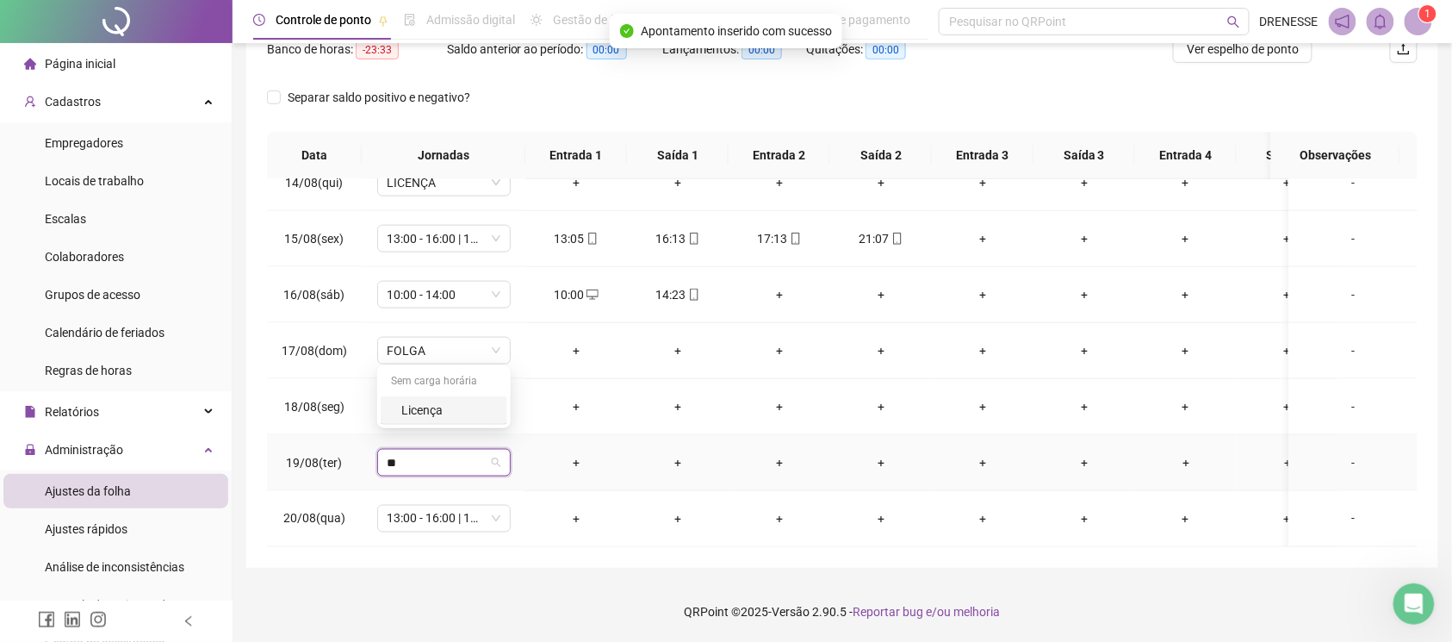
click at [468, 407] on div "Licença" at bounding box center [449, 409] width 96 height 19
click at [525, 403] on span "Sim" at bounding box center [525, 400] width 20 height 19
click at [450, 506] on span "13:00 - 16:00 | 17:00 - 21:00" at bounding box center [444, 519] width 113 height 26
click at [462, 456] on div "Licença" at bounding box center [449, 465] width 96 height 19
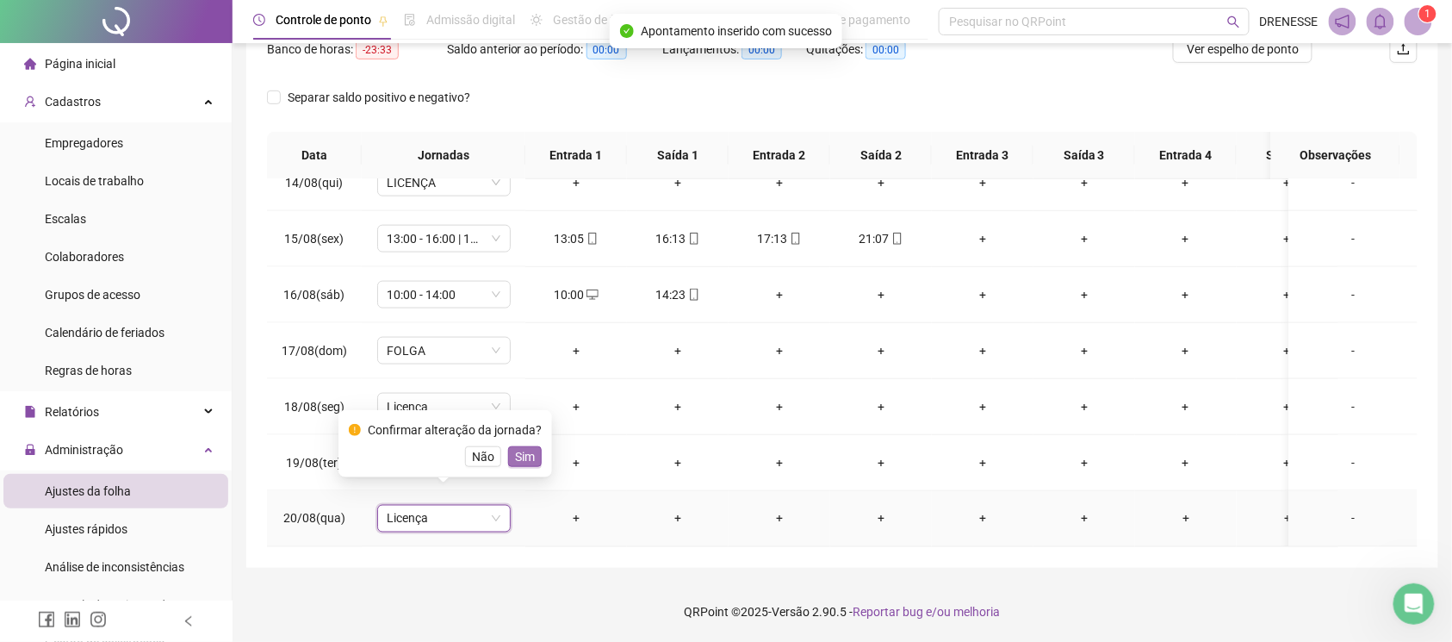
click at [522, 462] on span "Sim" at bounding box center [525, 456] width 20 height 19
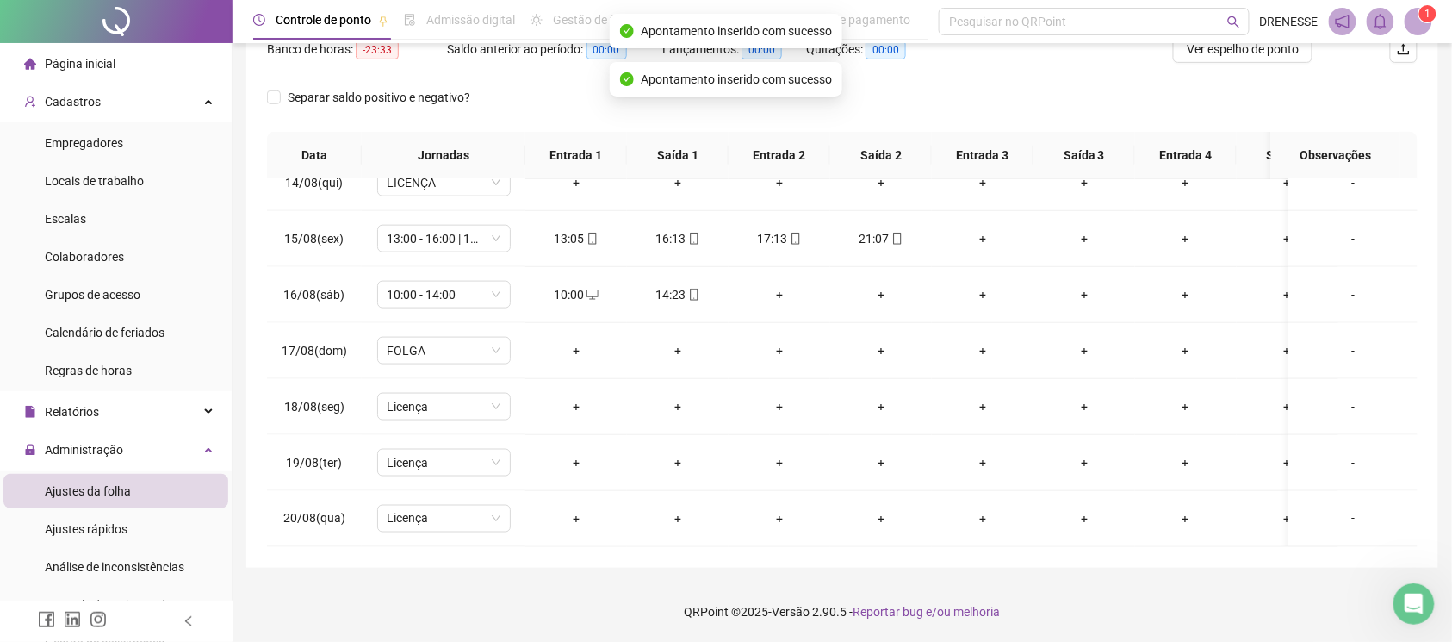
scroll to position [9, 0]
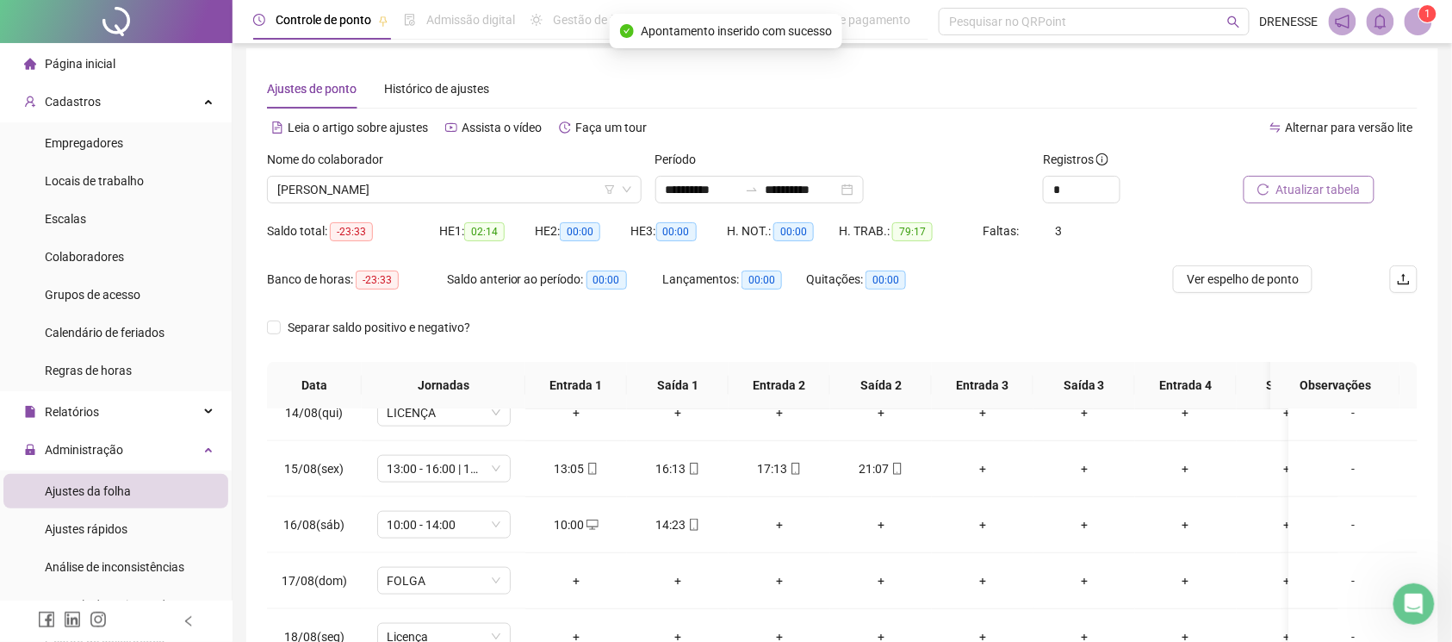
click at [1340, 183] on span "Atualizar tabela" at bounding box center [1318, 189] width 84 height 19
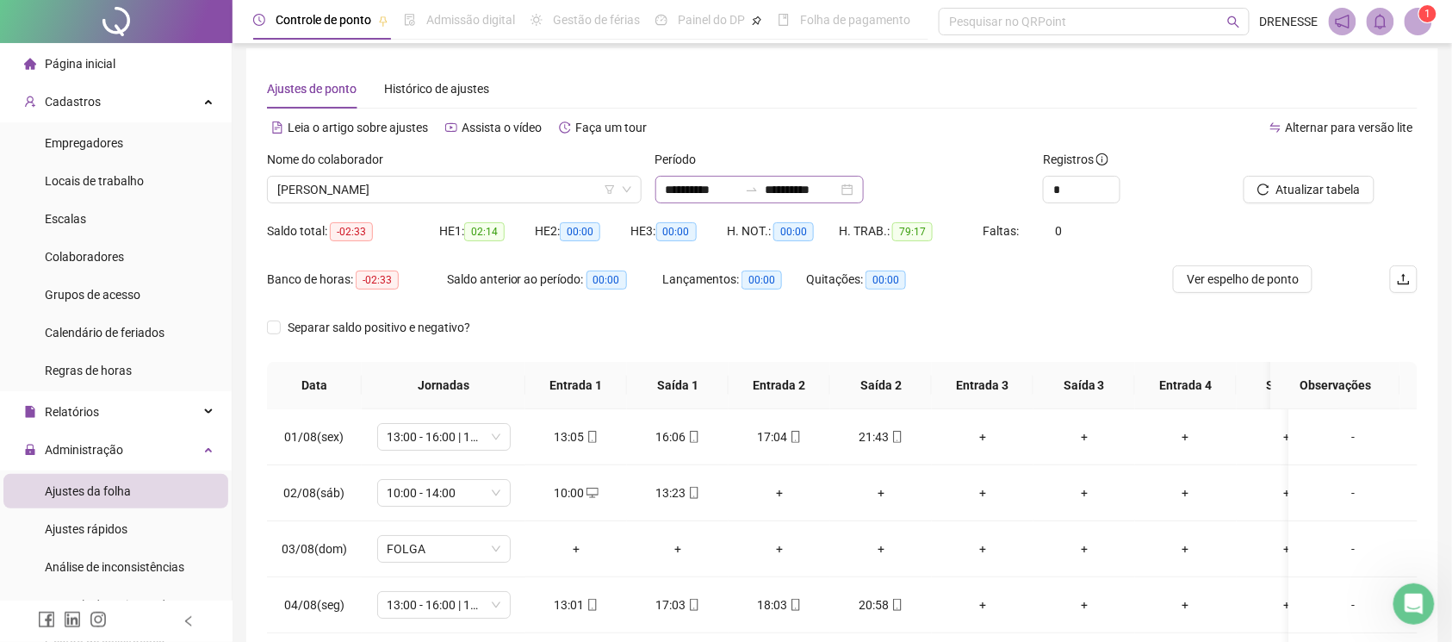
click at [820, 174] on div "**********" at bounding box center [842, 176] width 375 height 53
click at [828, 186] on input "**********" at bounding box center [802, 189] width 72 height 19
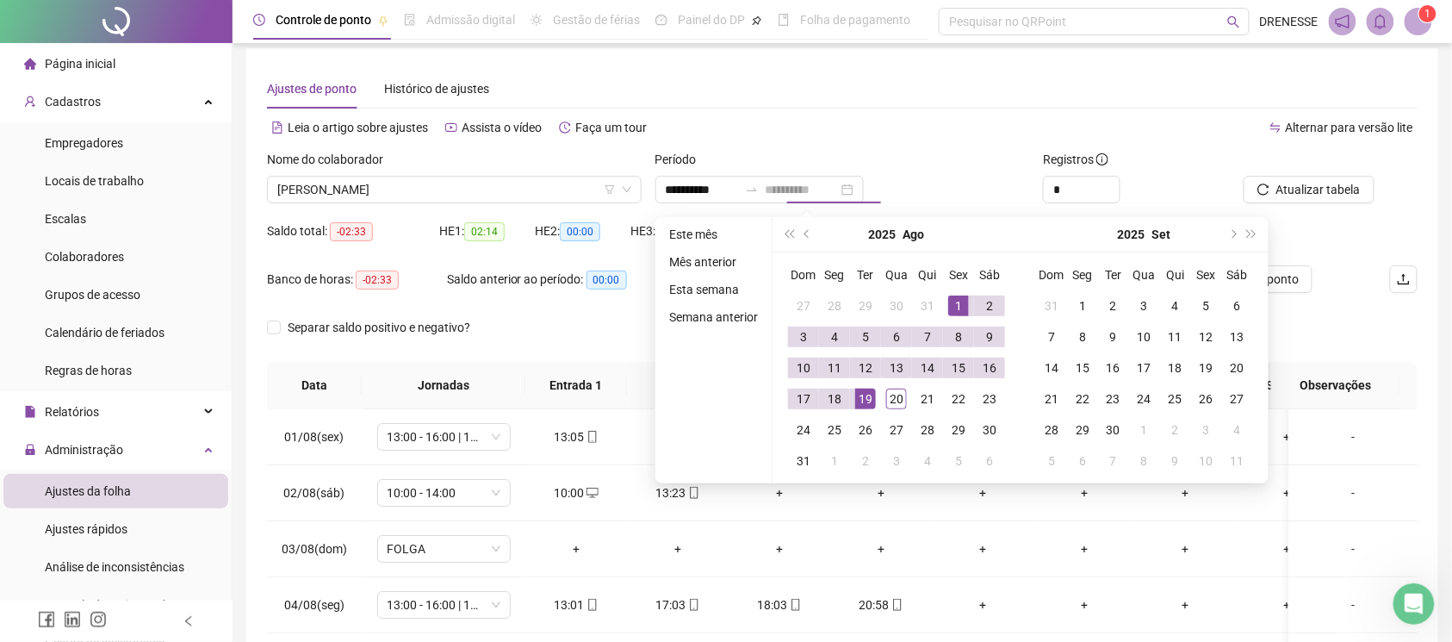
click at [870, 404] on div "19" at bounding box center [865, 398] width 21 height 21
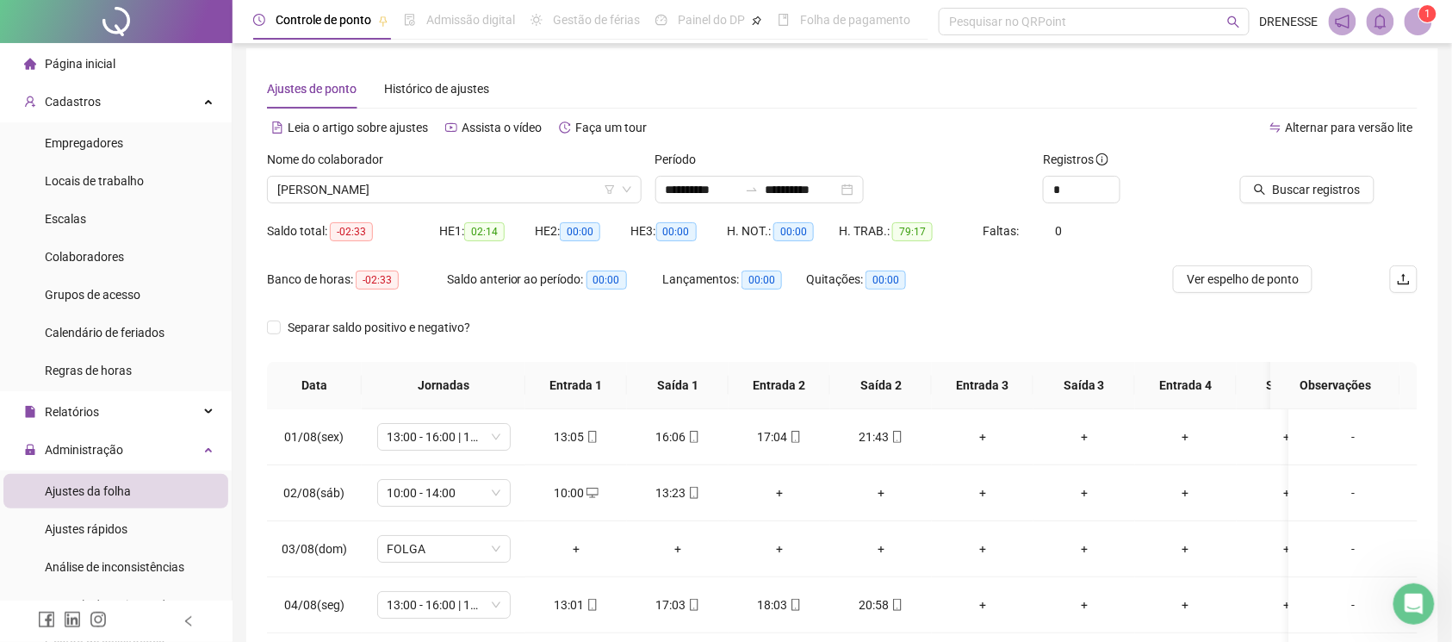
click at [1317, 186] on span "Buscar registros" at bounding box center [1317, 189] width 88 height 19
click at [469, 202] on div "[PERSON_NAME]" at bounding box center [454, 190] width 375 height 28
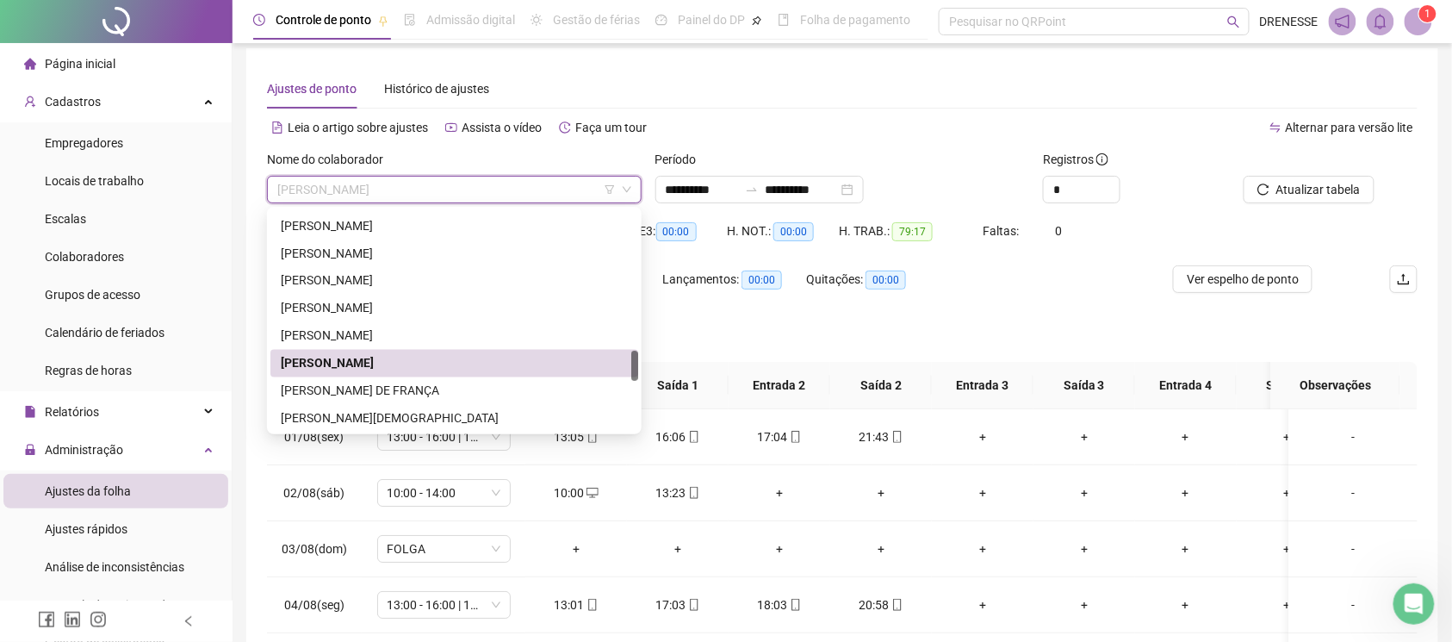
scroll to position [1095, 0]
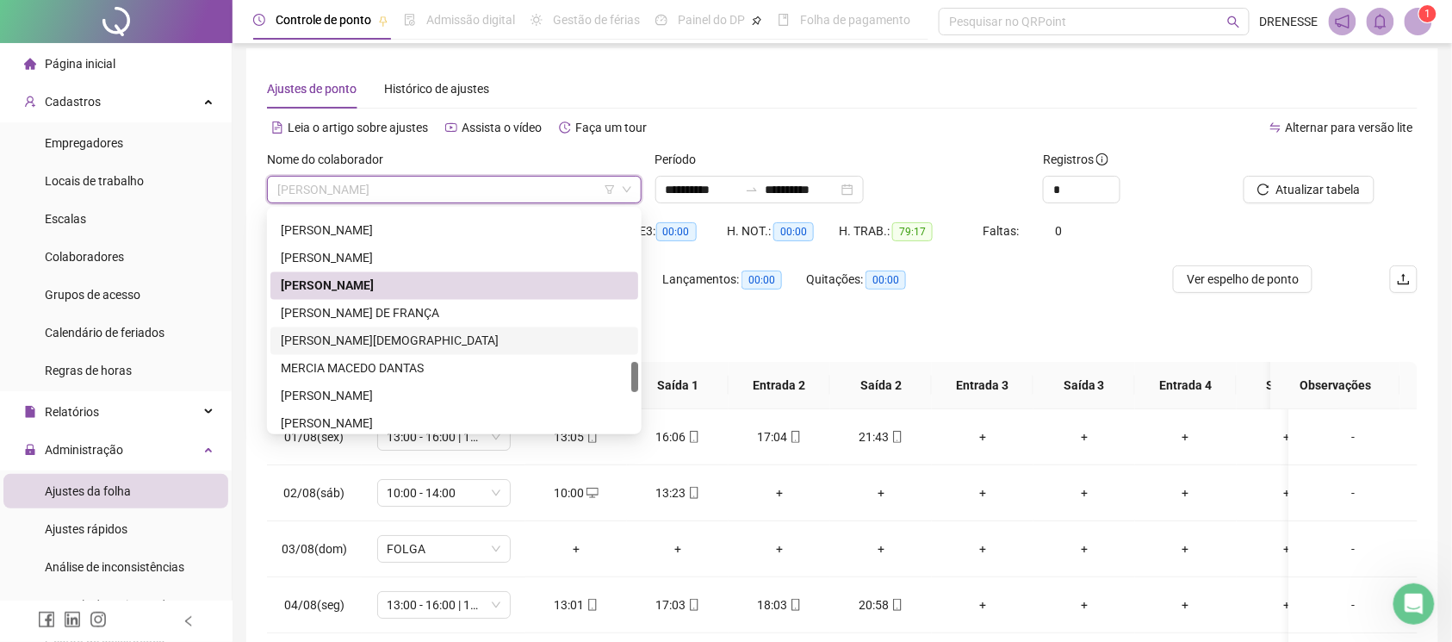
click at [435, 342] on div "[PERSON_NAME][DEMOGRAPHIC_DATA]" at bounding box center [454, 341] width 347 height 19
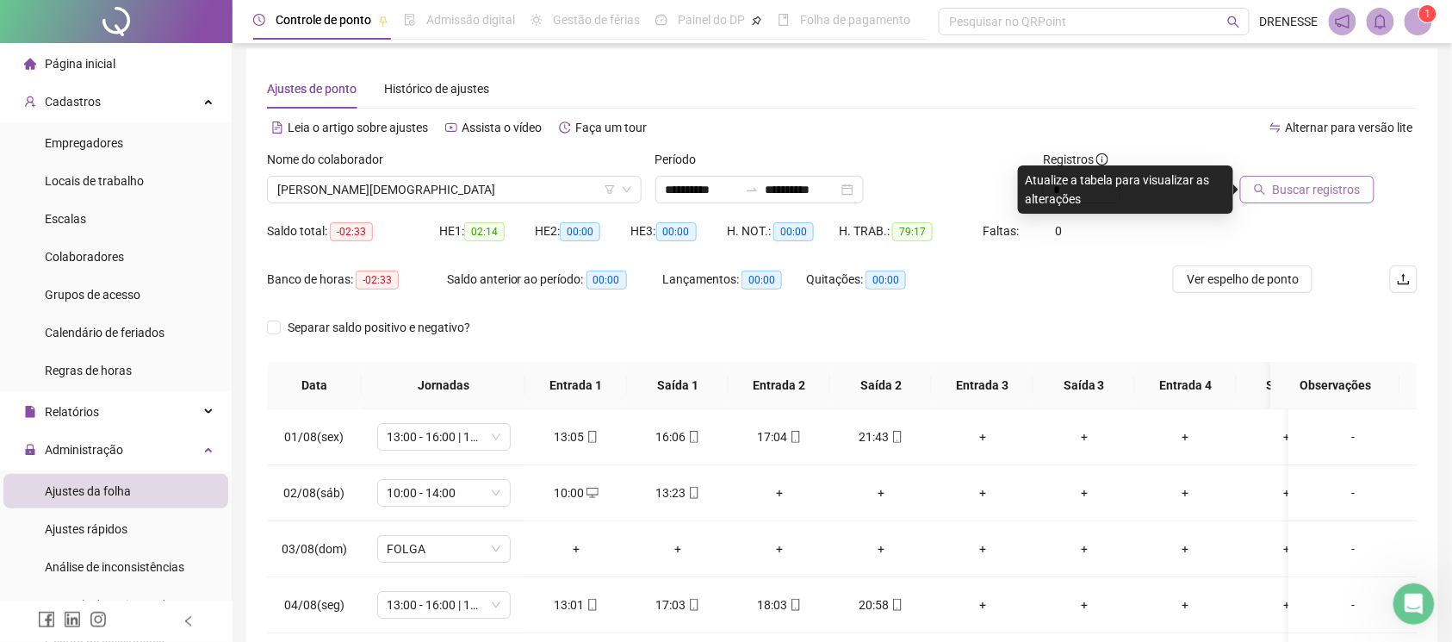
click at [1280, 188] on span "Buscar registros" at bounding box center [1317, 189] width 88 height 19
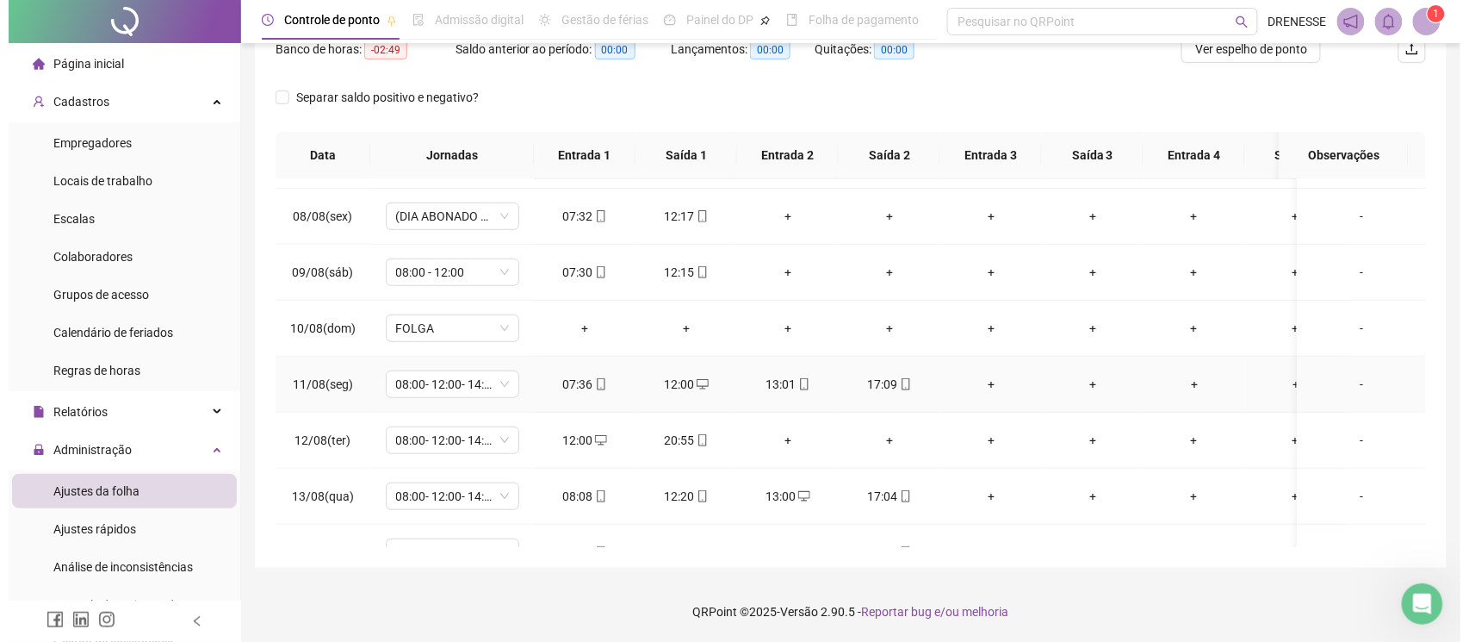
scroll to position [718, 0]
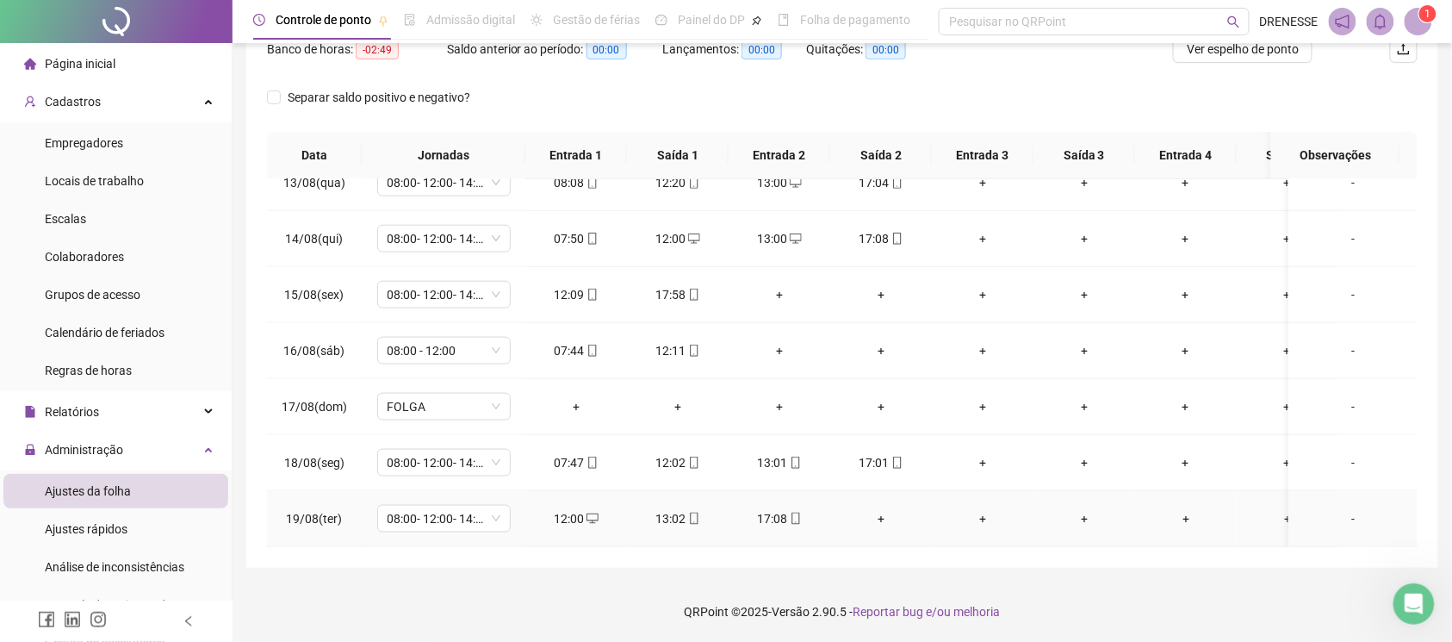
click at [879, 509] on div "+" at bounding box center [881, 518] width 74 height 19
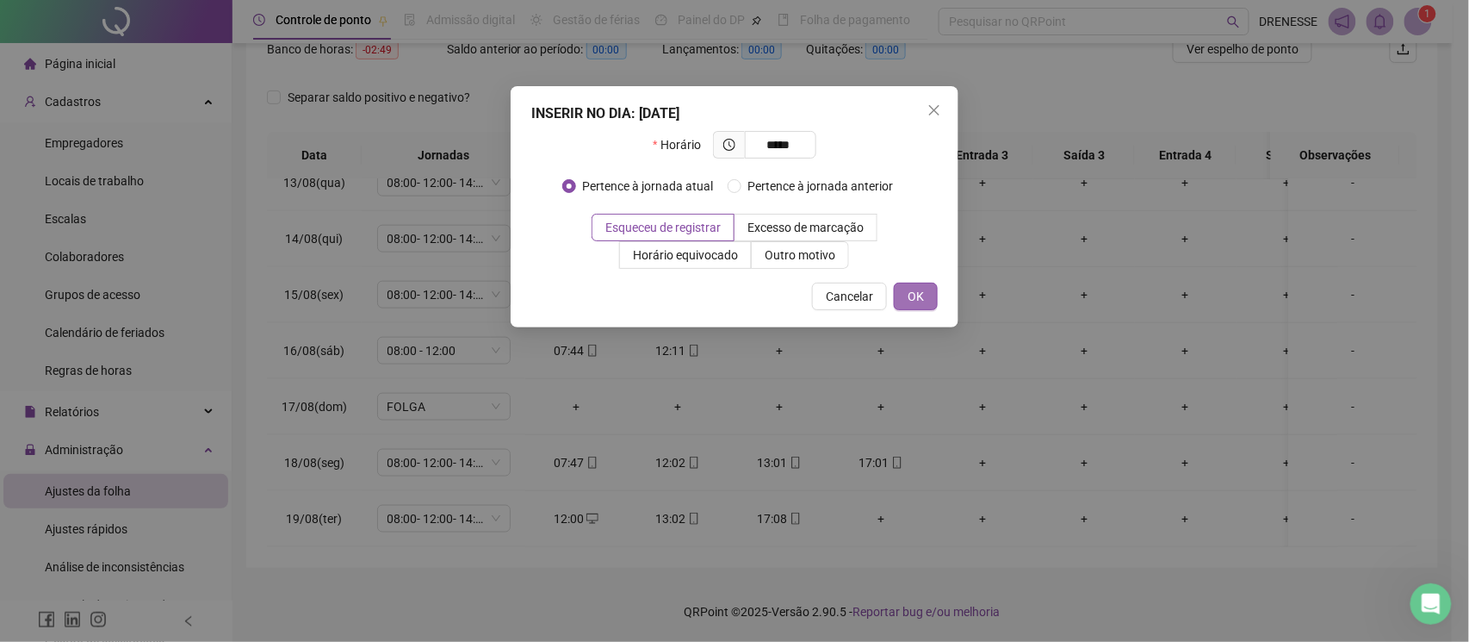
click at [930, 288] on button "OK" at bounding box center [916, 296] width 44 height 28
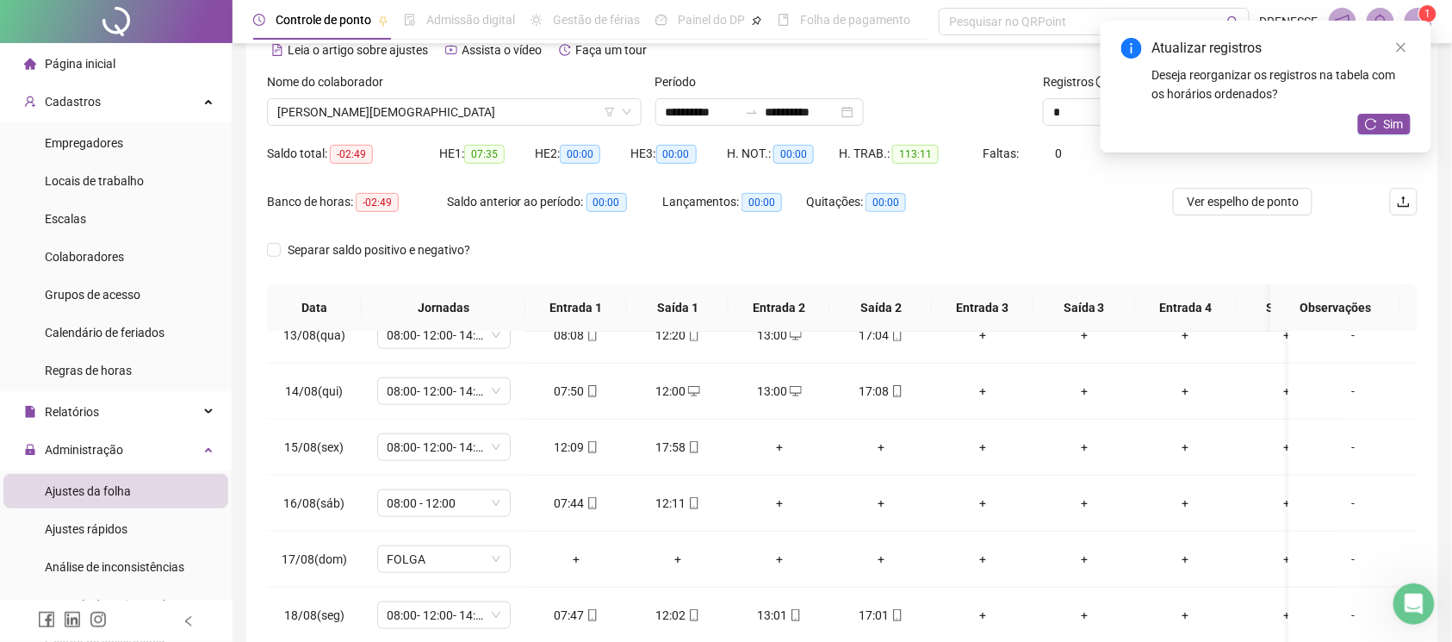
scroll to position [9, 0]
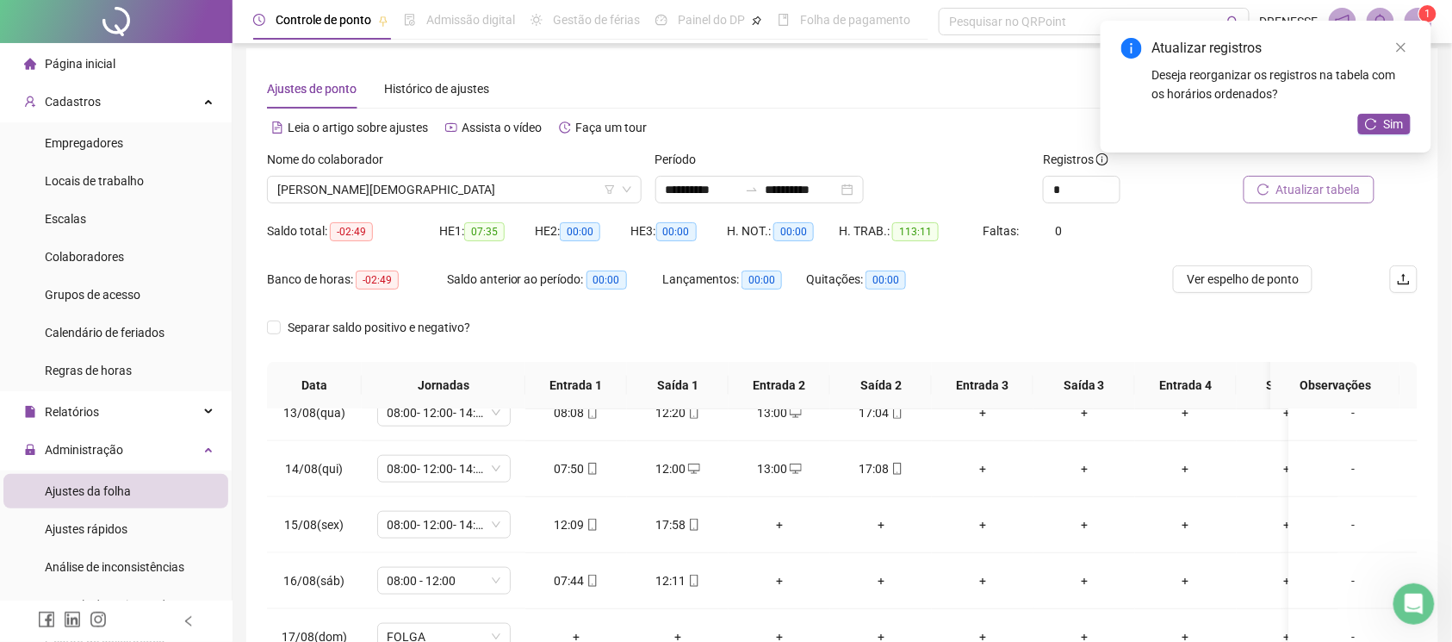
click at [1330, 186] on span "Atualizar tabela" at bounding box center [1318, 189] width 84 height 19
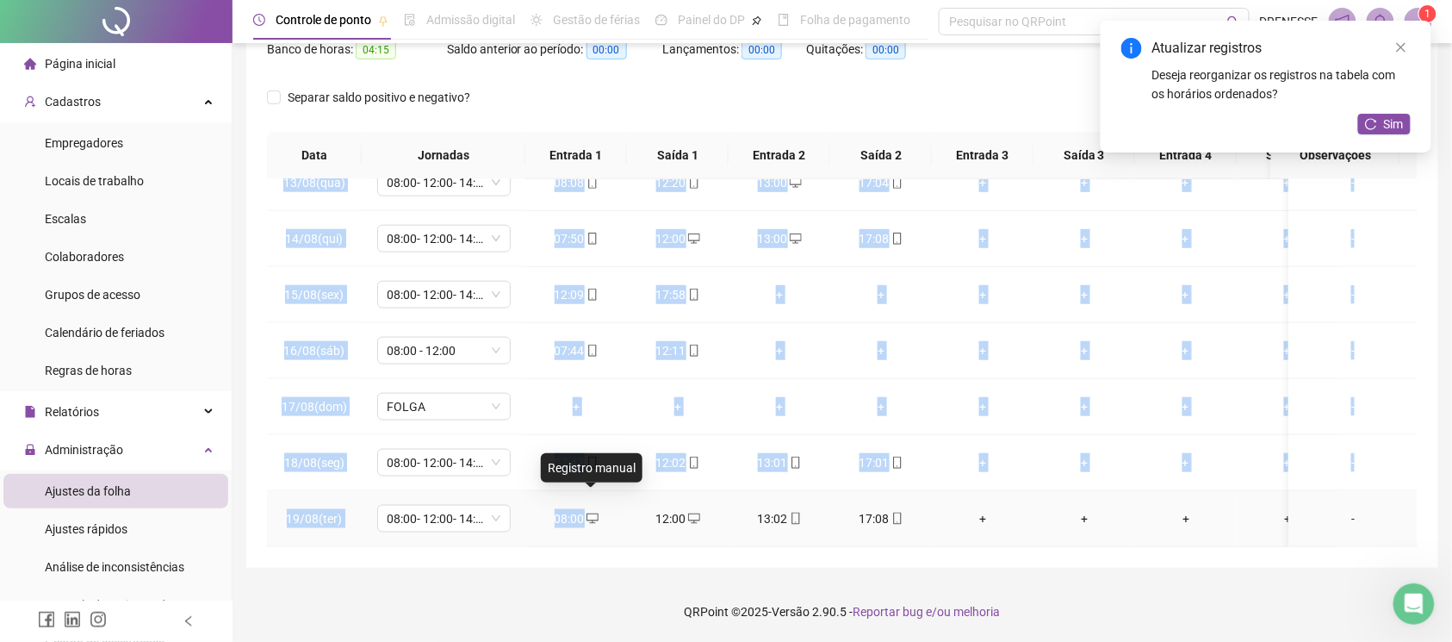
drag, startPoint x: 590, startPoint y: 500, endPoint x: 617, endPoint y: 566, distance: 70.7
click at [617, 563] on div "**********" at bounding box center [842, 192] width 1192 height 749
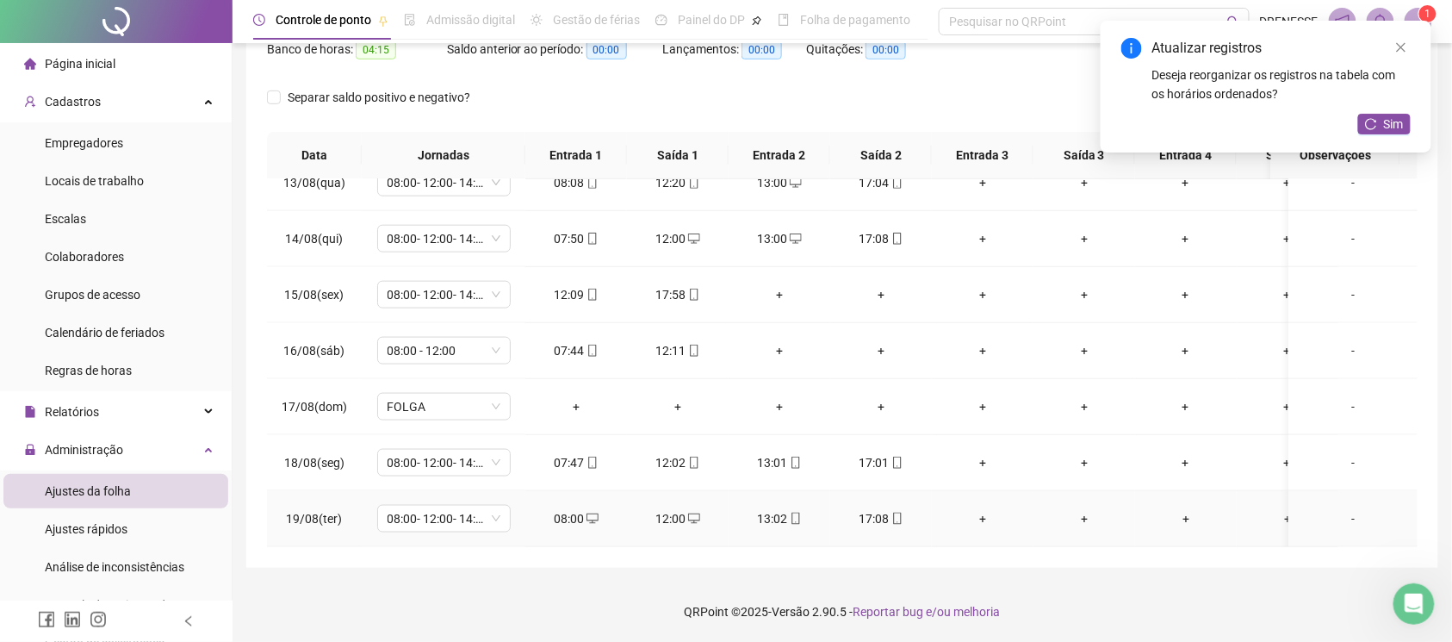
click at [893, 512] on icon "mobile" at bounding box center [897, 518] width 12 height 12
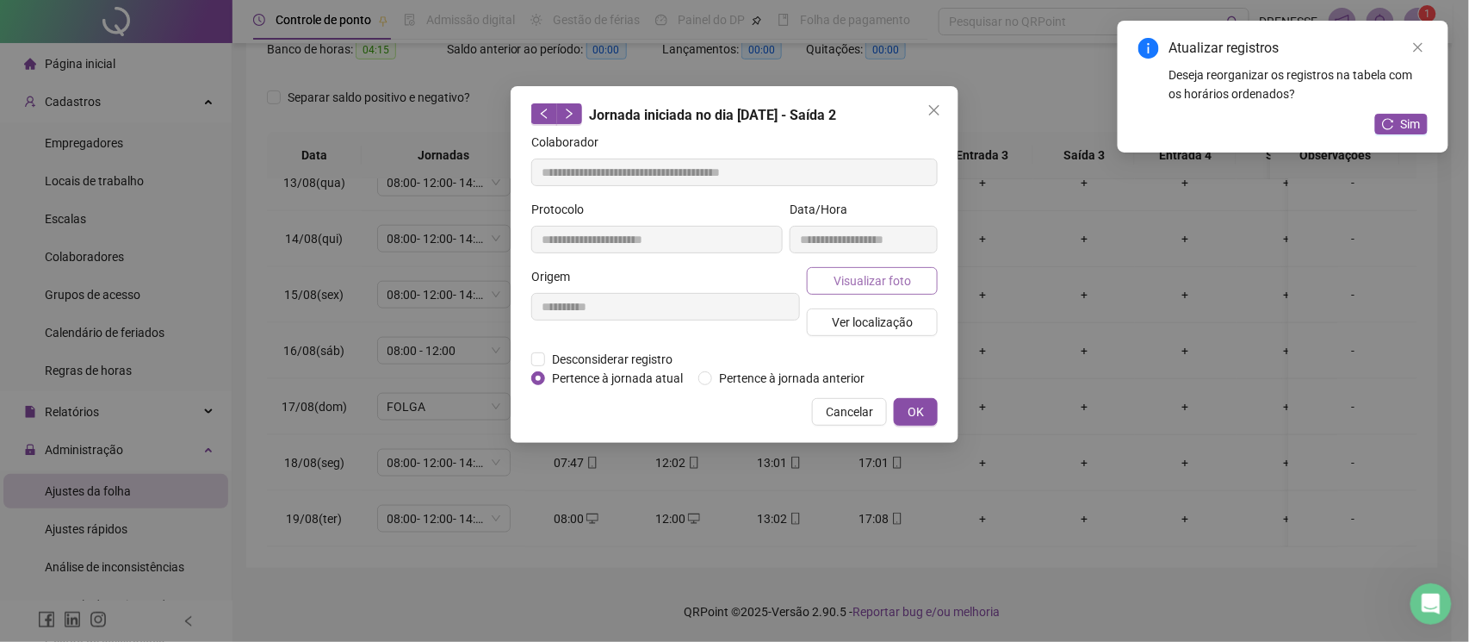
click at [870, 272] on span "Visualizar foto" at bounding box center [873, 280] width 78 height 19
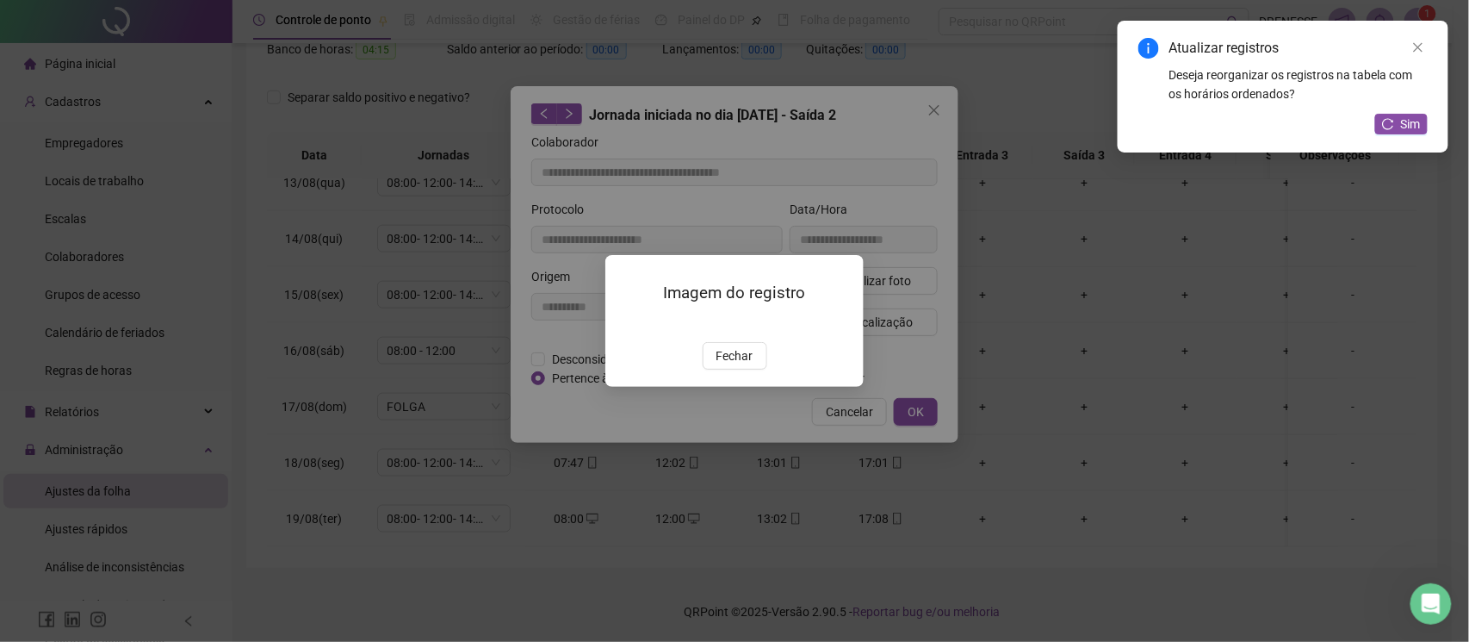
click at [723, 387] on div "Imagem do registro Fechar" at bounding box center [734, 321] width 258 height 132
click at [734, 365] on span "Fechar" at bounding box center [735, 355] width 37 height 19
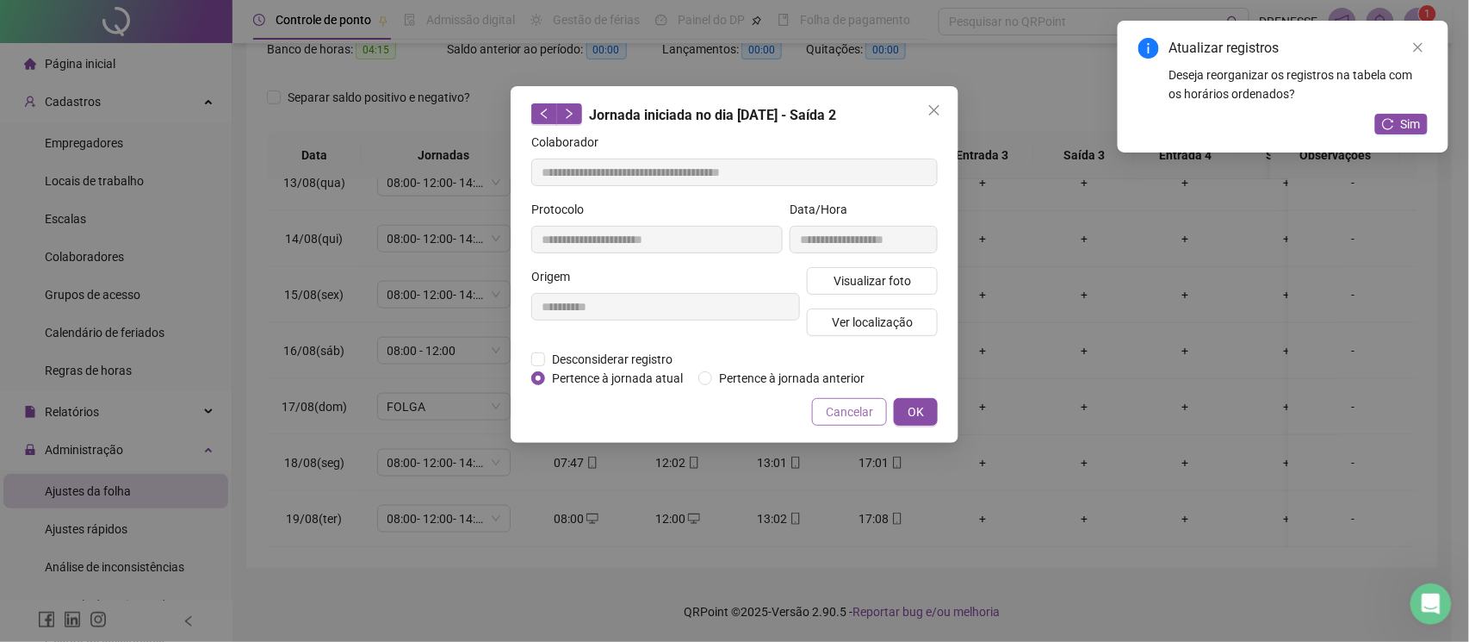
click at [831, 400] on button "Cancelar" at bounding box center [849, 412] width 75 height 28
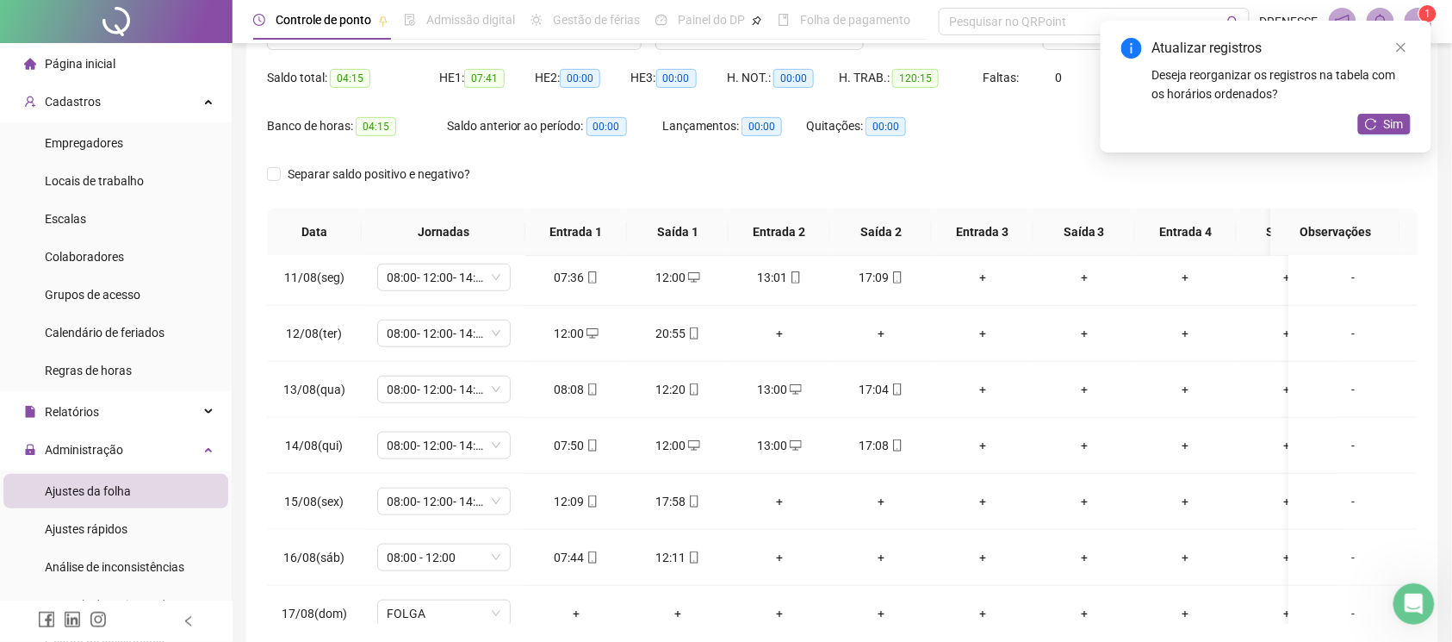
scroll to position [86, 0]
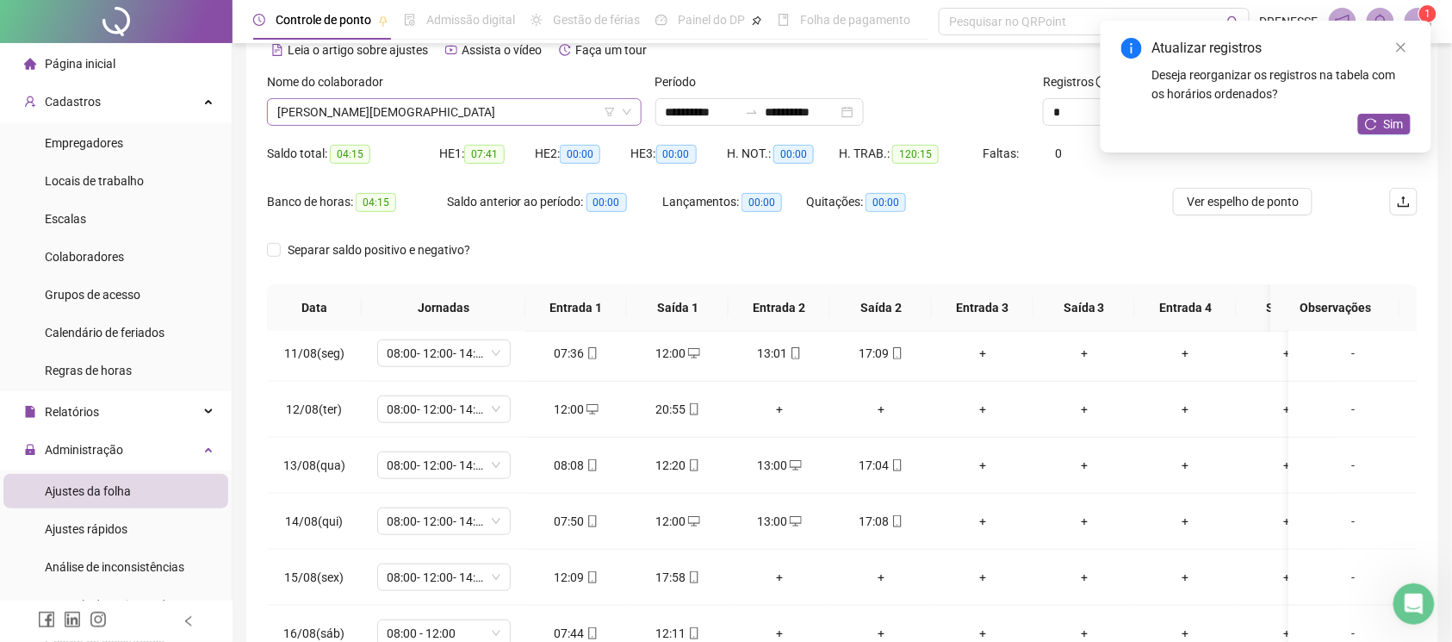
click at [389, 121] on span "[PERSON_NAME][DEMOGRAPHIC_DATA]" at bounding box center [454, 112] width 354 height 26
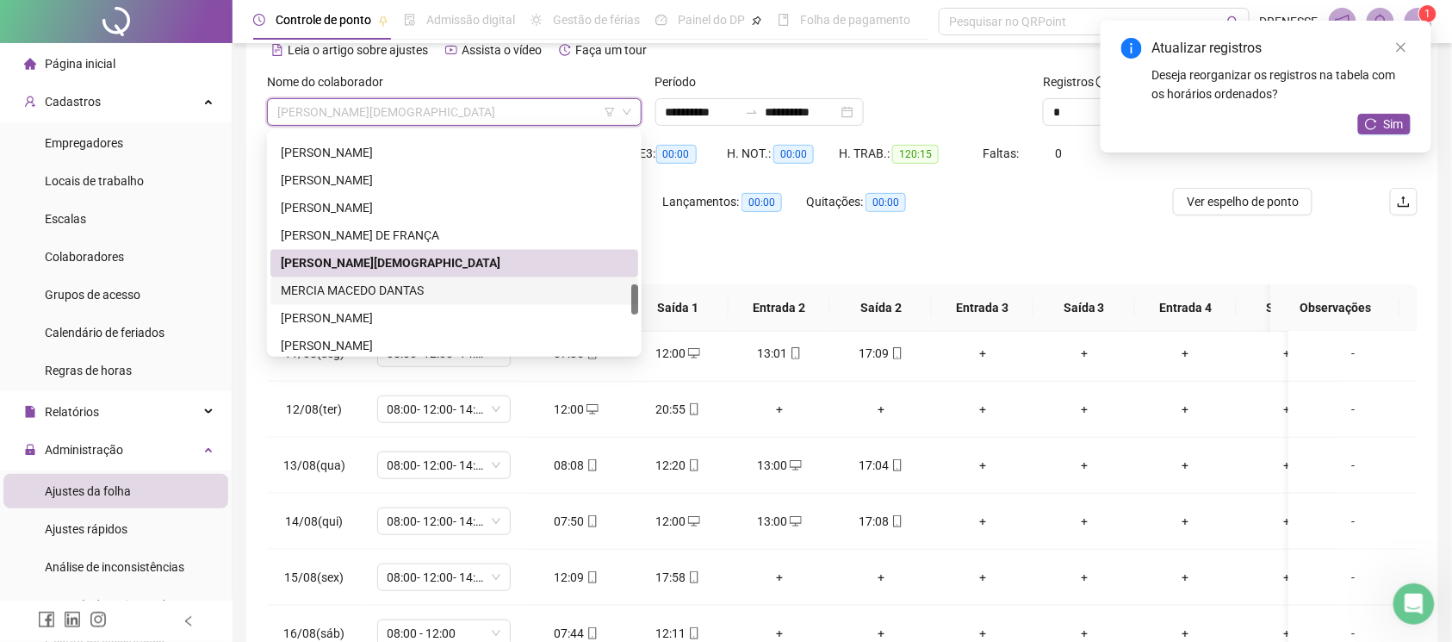
click at [394, 290] on div "MERCIA MACEDO DANTAS" at bounding box center [454, 291] width 347 height 19
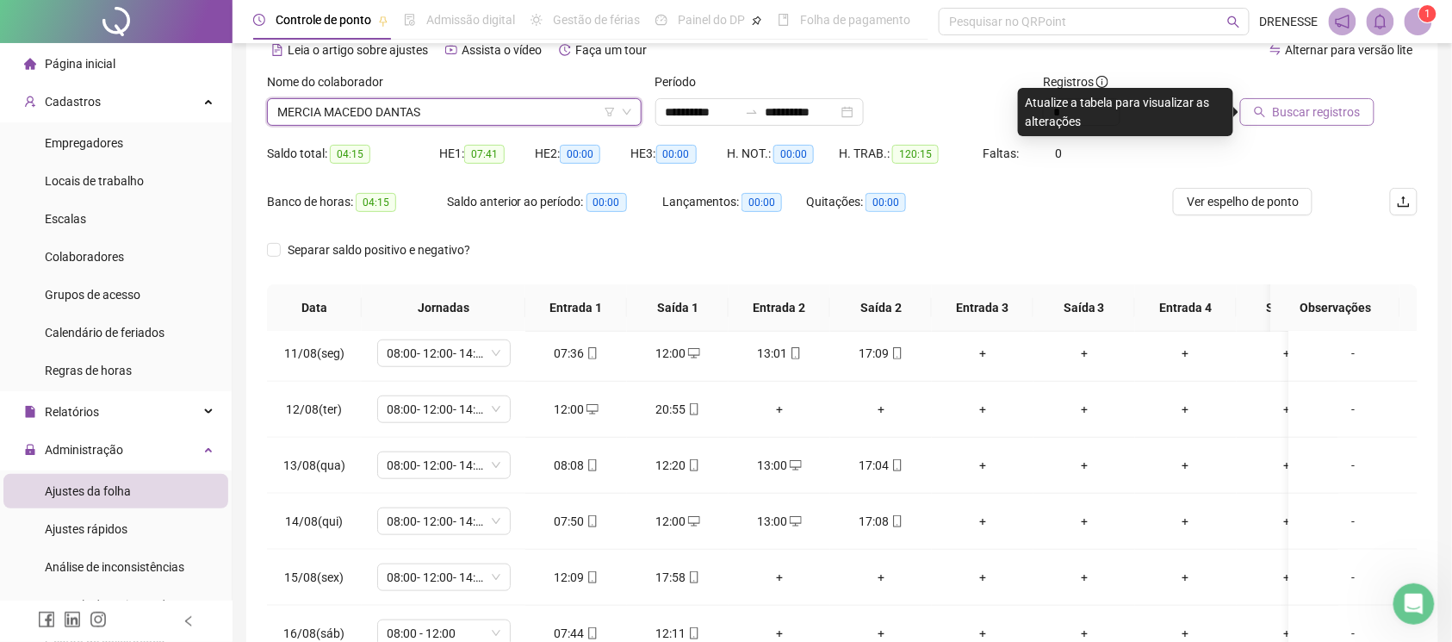
click at [1344, 114] on span "Buscar registros" at bounding box center [1317, 111] width 88 height 19
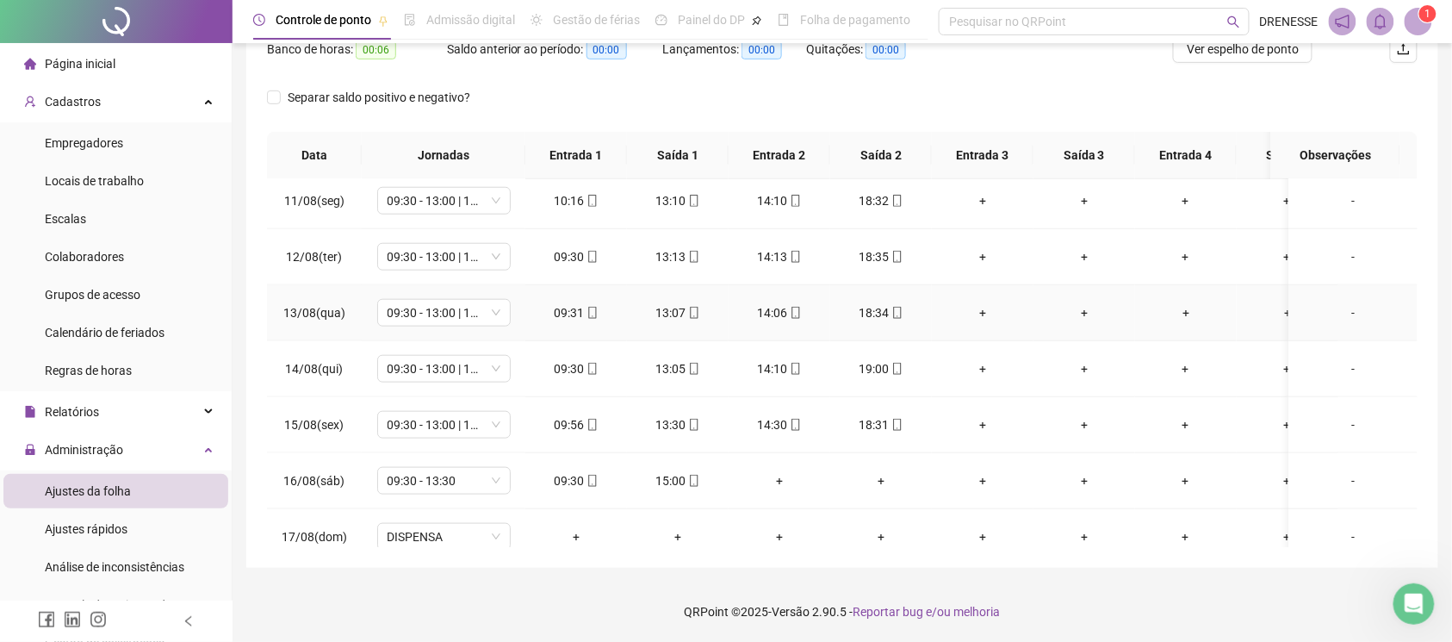
scroll to position [718, 0]
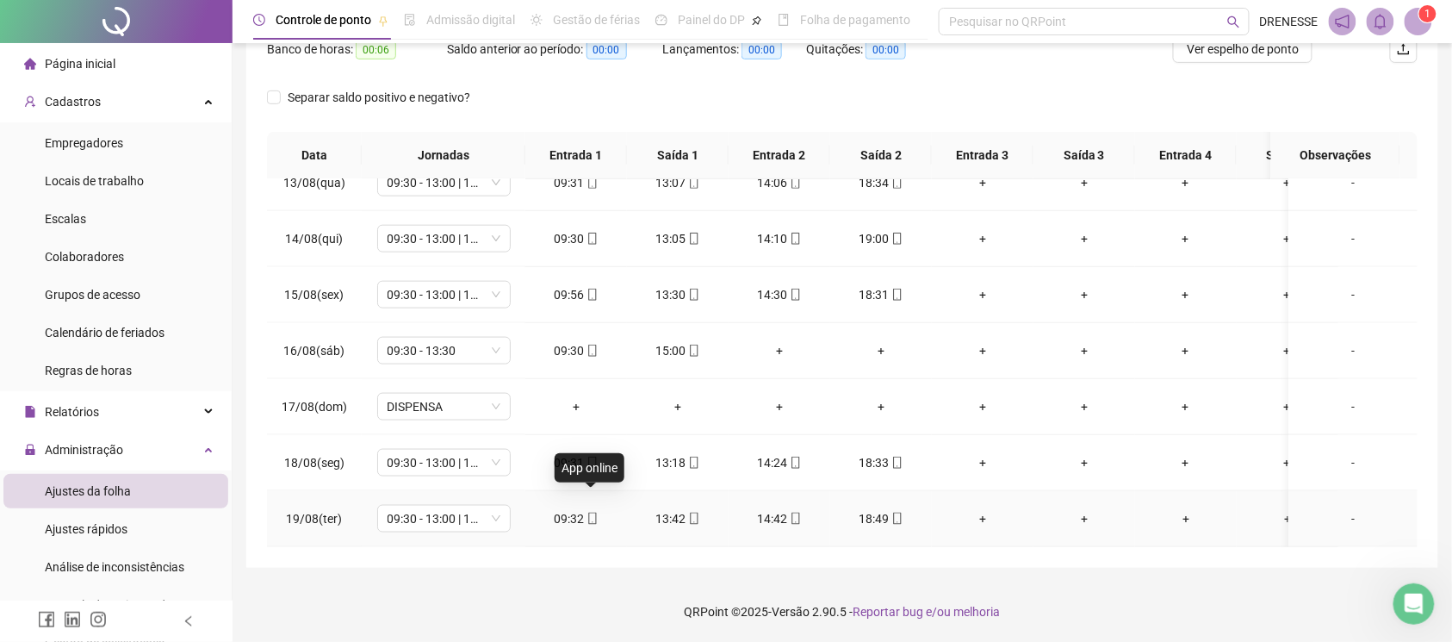
click at [587, 512] on span at bounding box center [592, 519] width 14 height 14
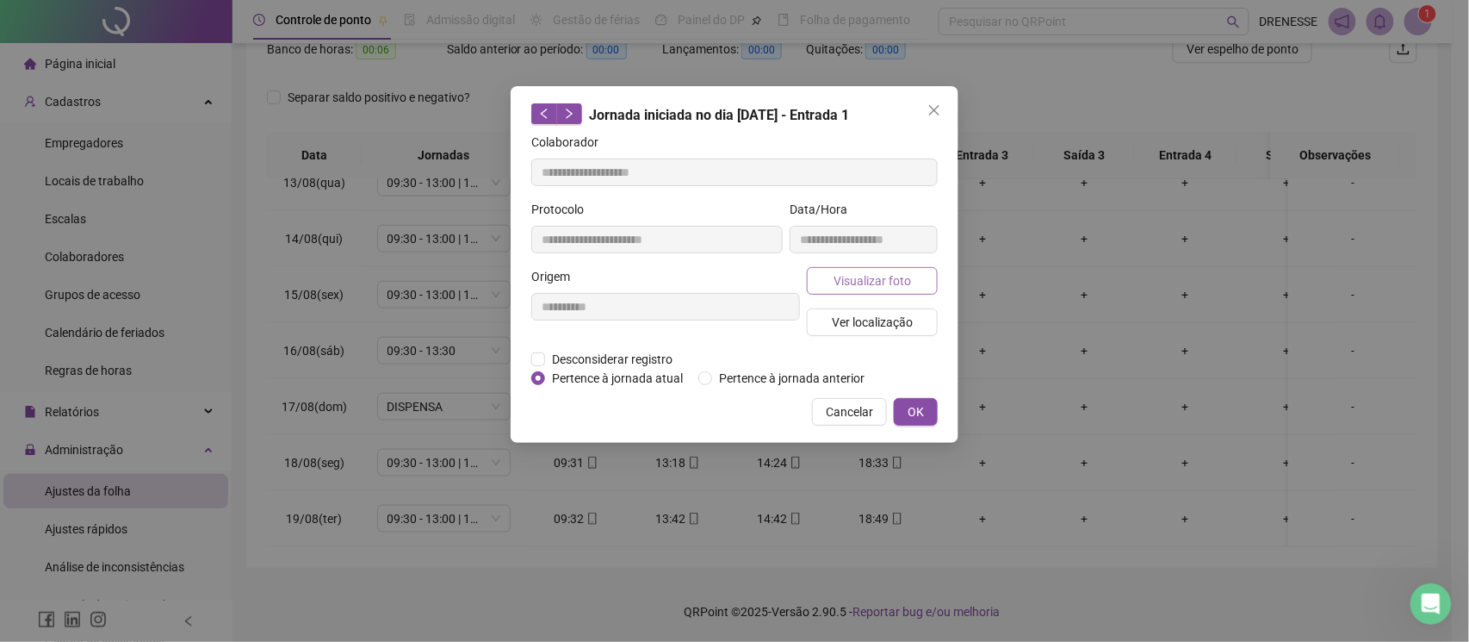
click at [896, 271] on span "Visualizar foto" at bounding box center [873, 280] width 78 height 19
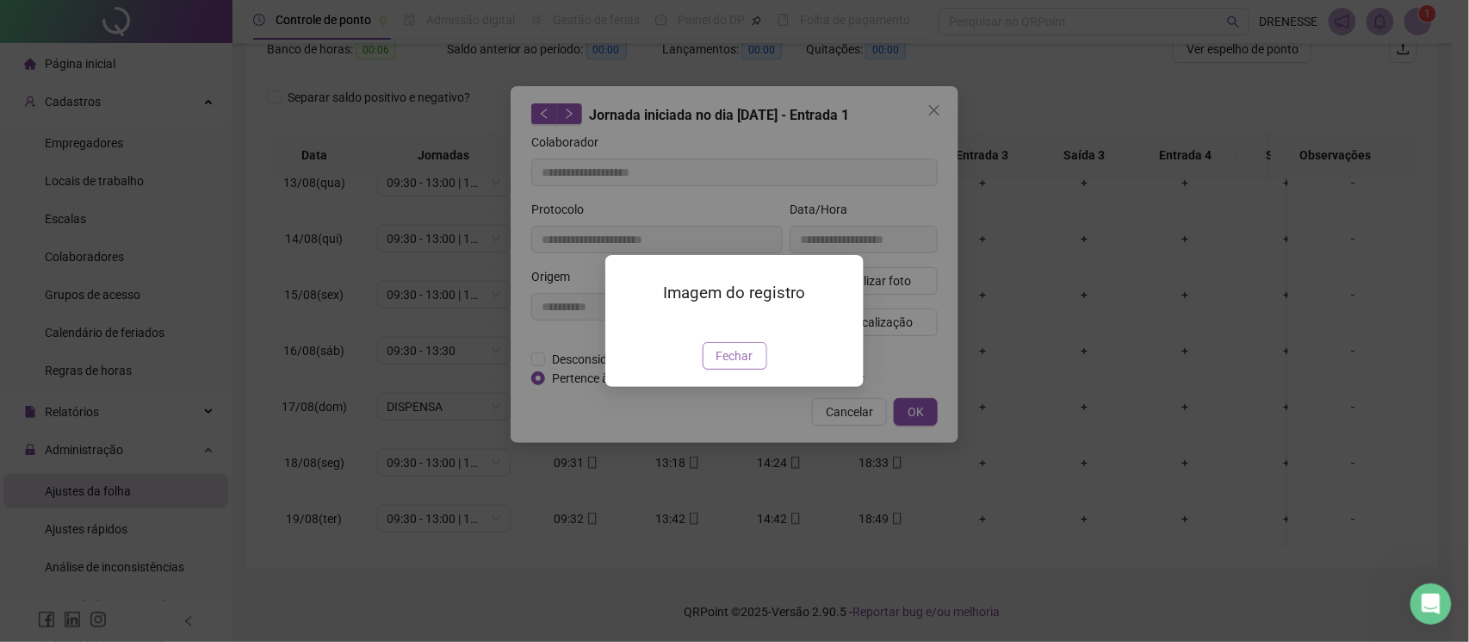
click at [734, 365] on span "Fechar" at bounding box center [735, 355] width 37 height 19
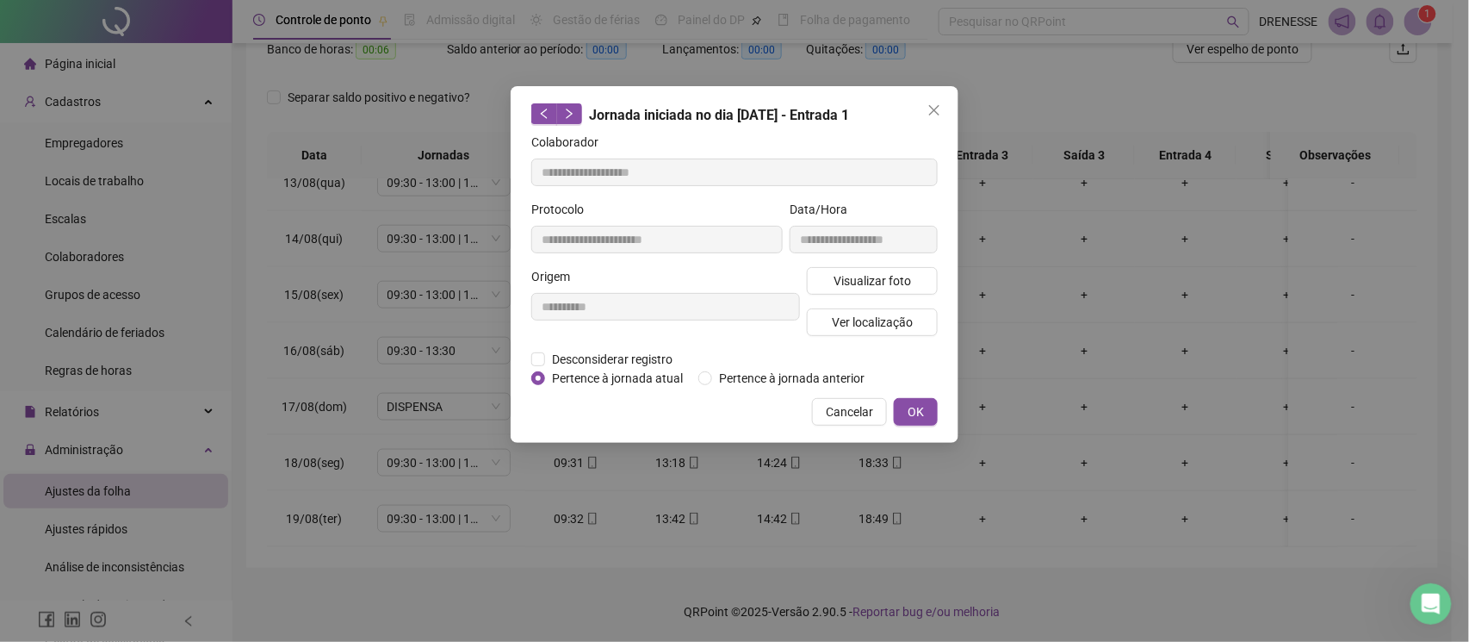
drag, startPoint x: 828, startPoint y: 415, endPoint x: 861, endPoint y: 427, distance: 34.9
click at [831, 415] on span "Cancelar" at bounding box center [849, 411] width 47 height 19
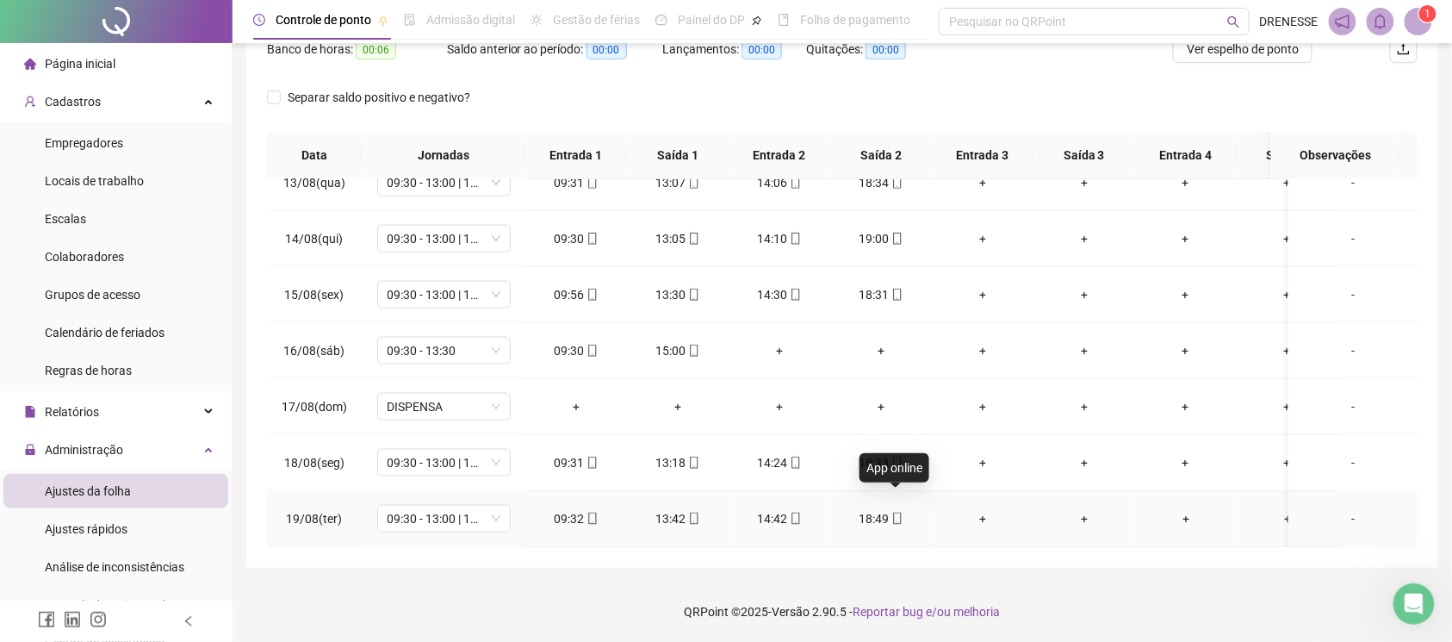
click at [897, 512] on icon "mobile" at bounding box center [897, 518] width 12 height 12
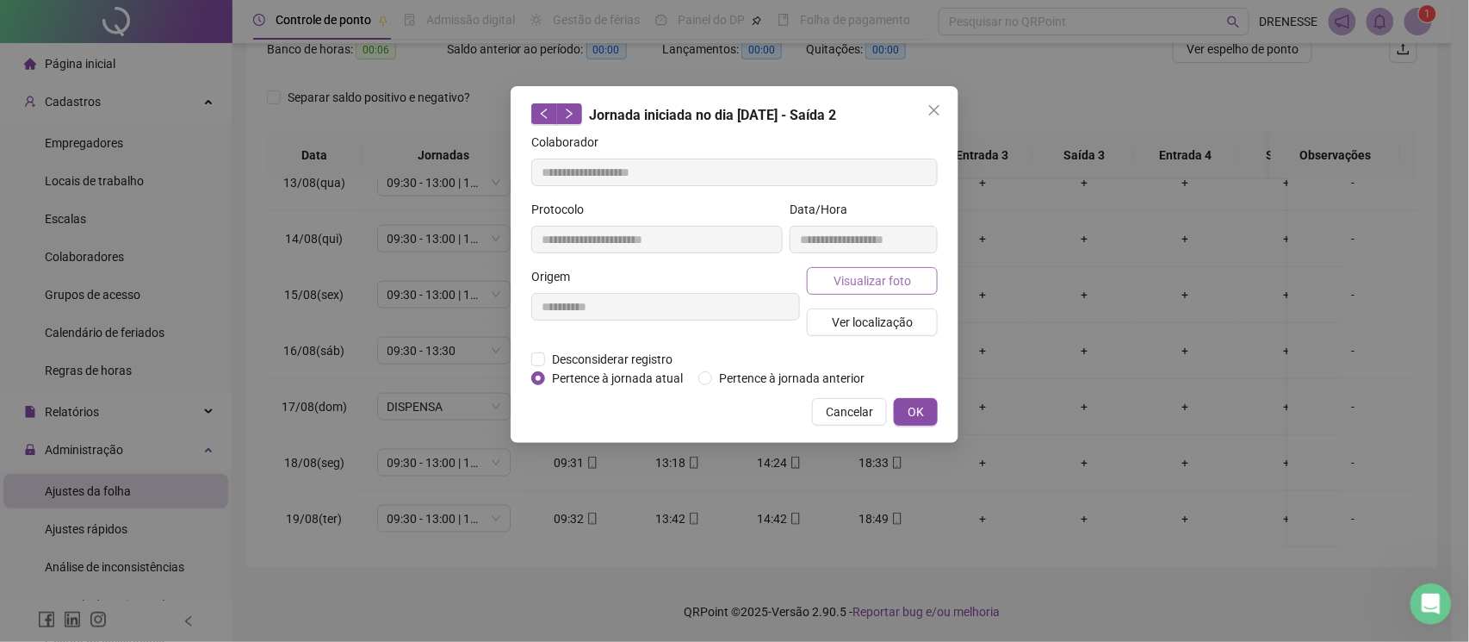
click at [872, 279] on span "Visualizar foto" at bounding box center [873, 280] width 78 height 19
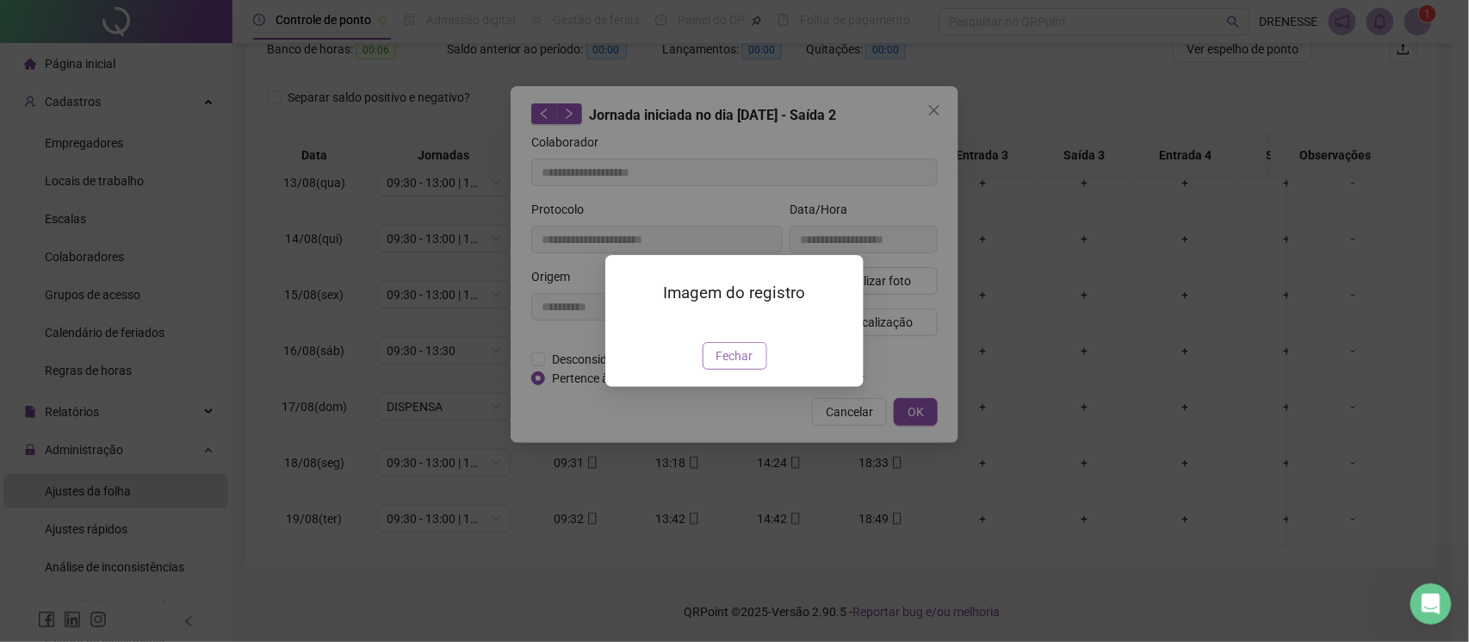
click at [725, 365] on span "Fechar" at bounding box center [735, 355] width 37 height 19
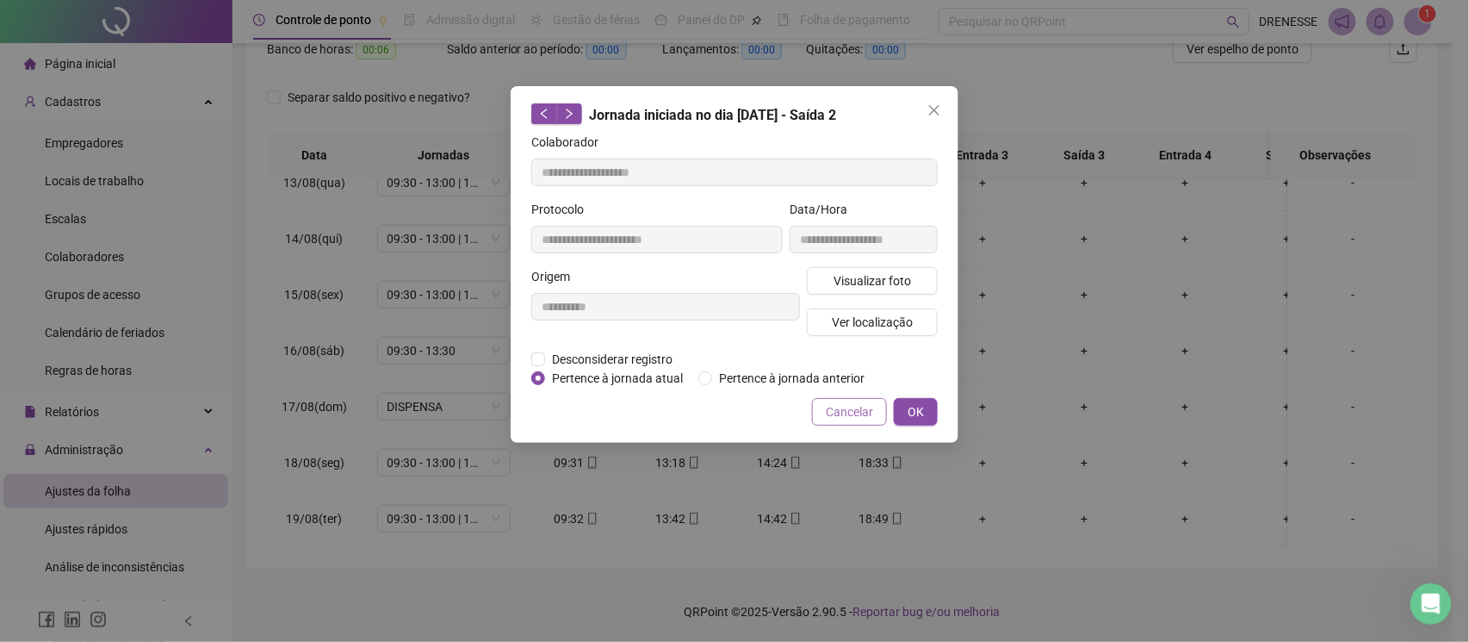
click at [830, 418] on span "Cancelar" at bounding box center [849, 411] width 47 height 19
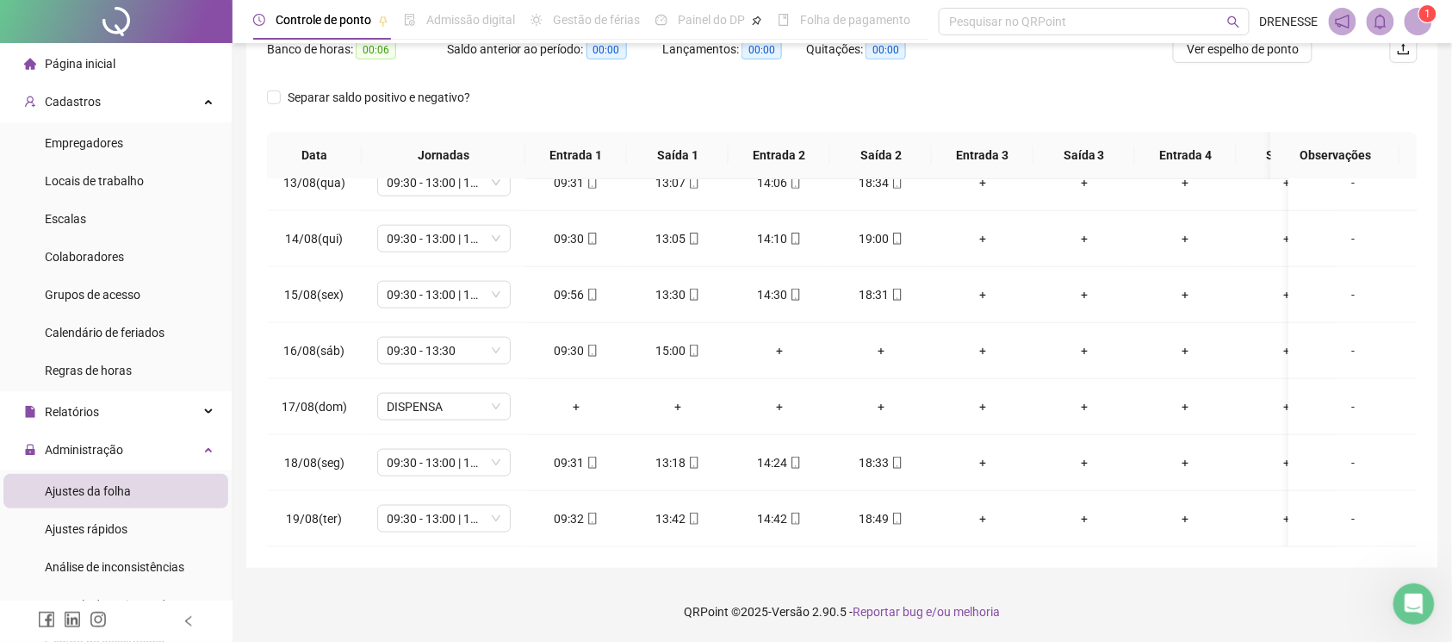
scroll to position [86, 0]
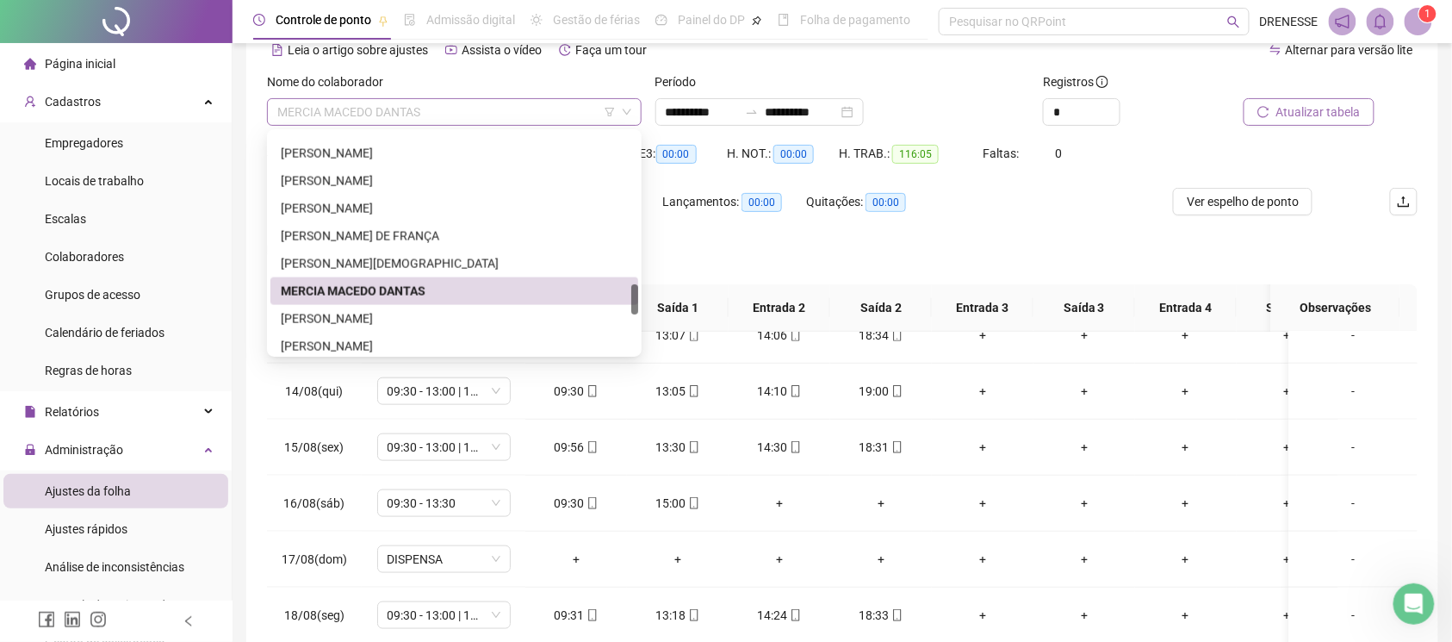
click at [411, 101] on span "MERCIA MACEDO DANTAS" at bounding box center [454, 112] width 354 height 26
click at [372, 312] on div "[PERSON_NAME]" at bounding box center [454, 318] width 347 height 19
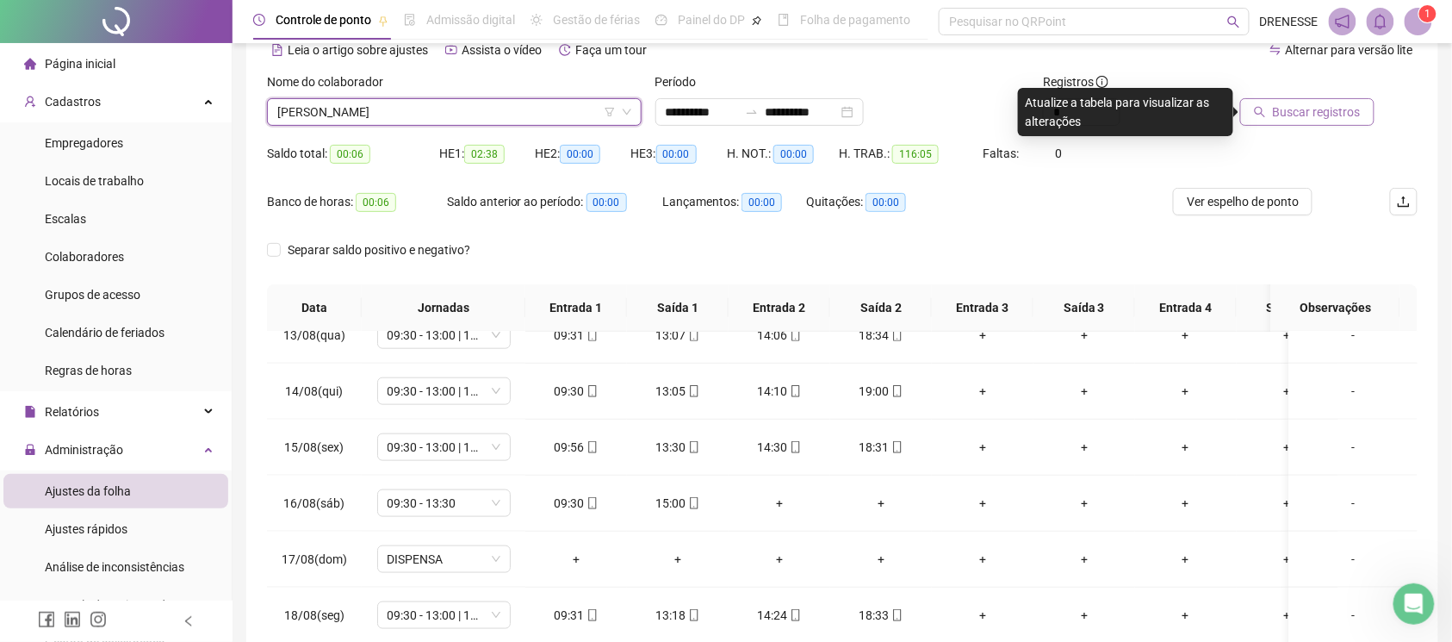
click at [1278, 121] on span "Buscar registros" at bounding box center [1317, 111] width 88 height 19
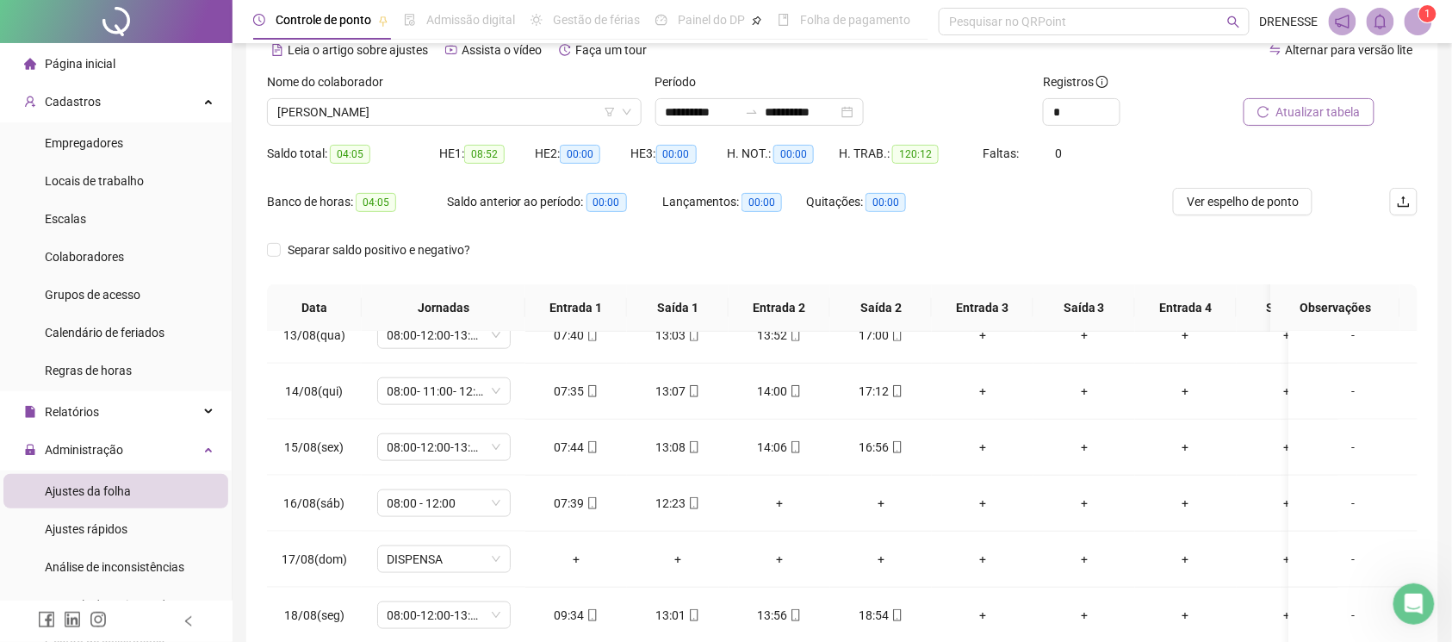
scroll to position [239, 0]
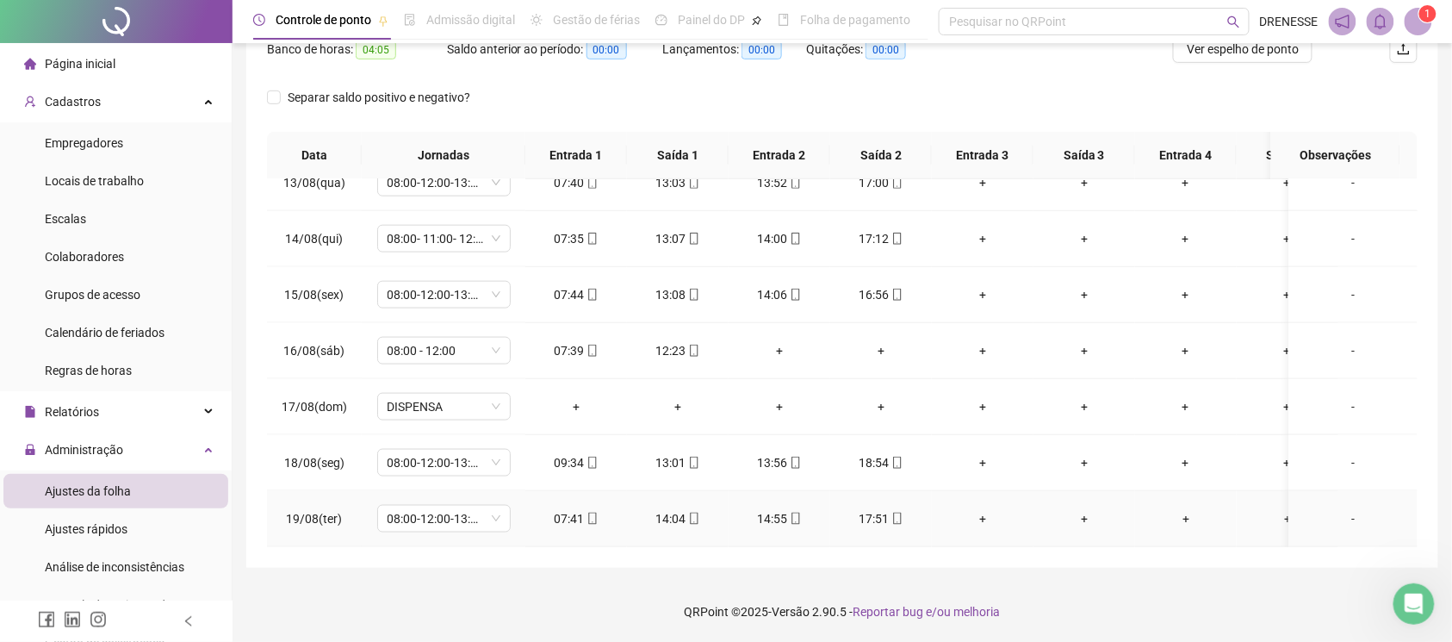
click at [601, 509] on div "07:41" at bounding box center [576, 518] width 74 height 19
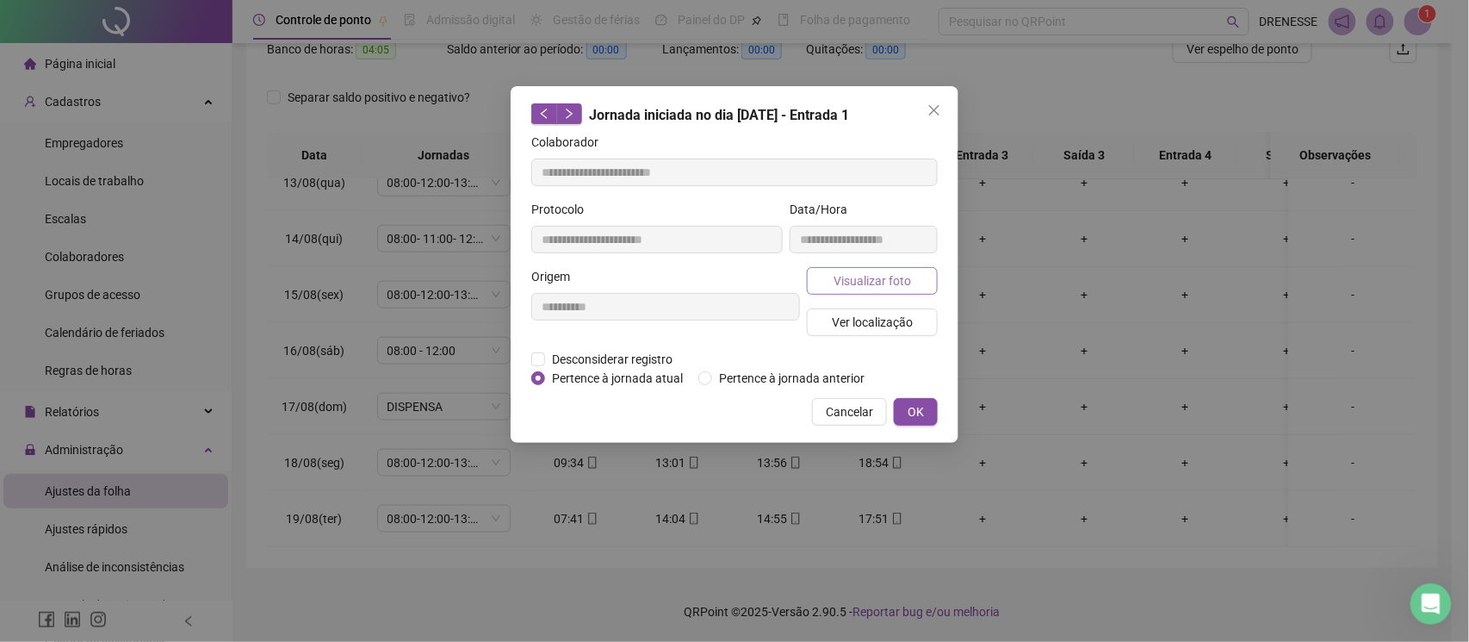
click at [900, 281] on span "Visualizar foto" at bounding box center [873, 280] width 78 height 19
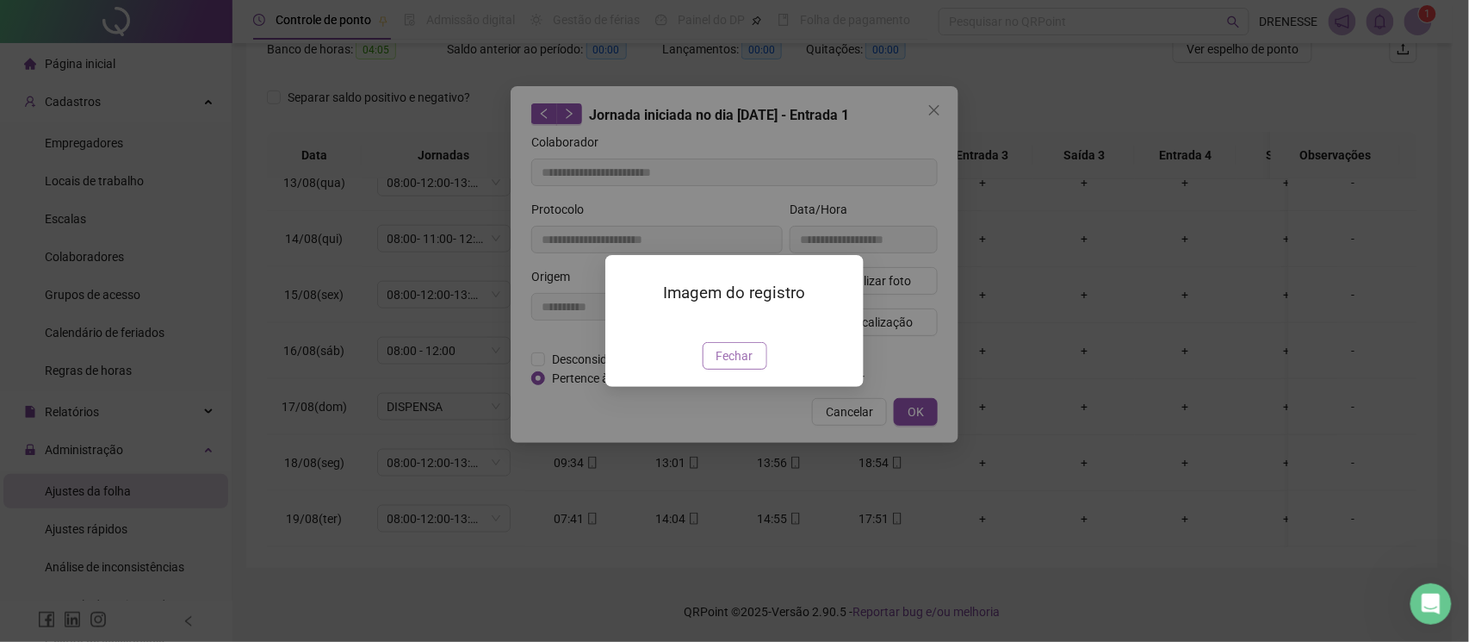
click at [730, 365] on span "Fechar" at bounding box center [735, 355] width 37 height 19
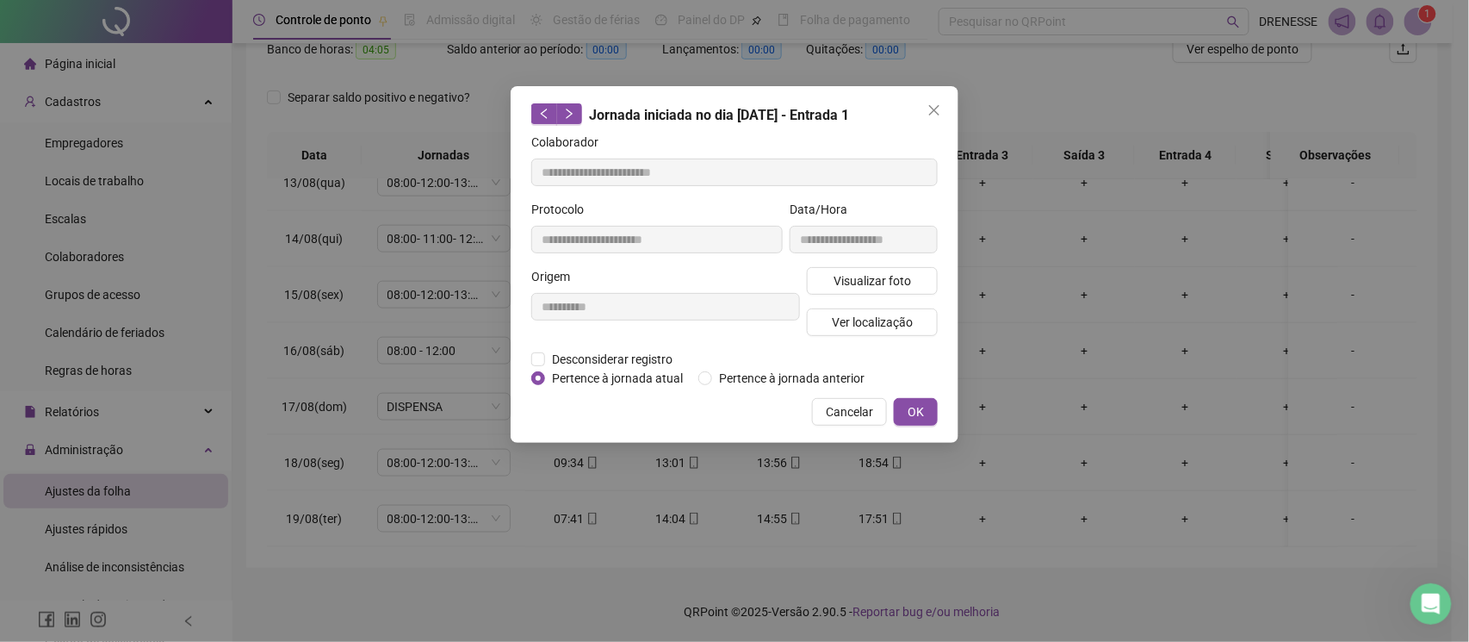
click at [846, 393] on div "**********" at bounding box center [735, 264] width 448 height 357
click at [852, 406] on span "Cancelar" at bounding box center [849, 411] width 47 height 19
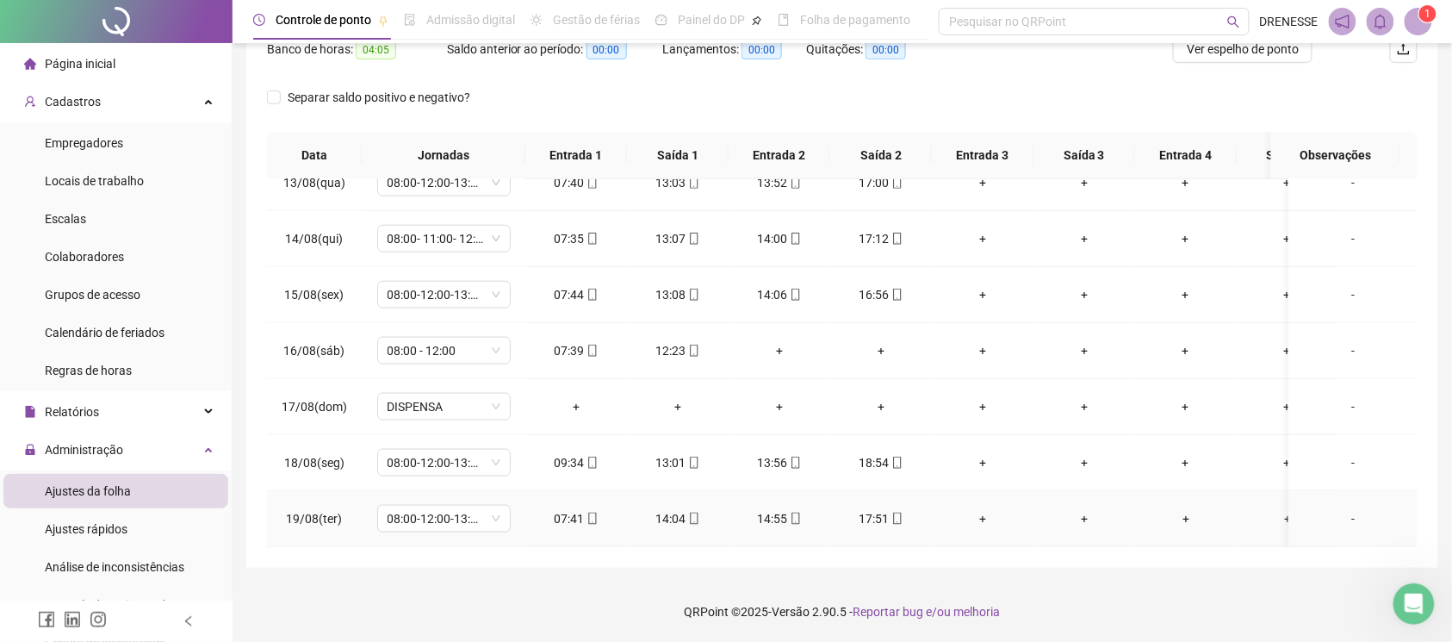
click at [893, 512] on span at bounding box center [897, 519] width 14 height 14
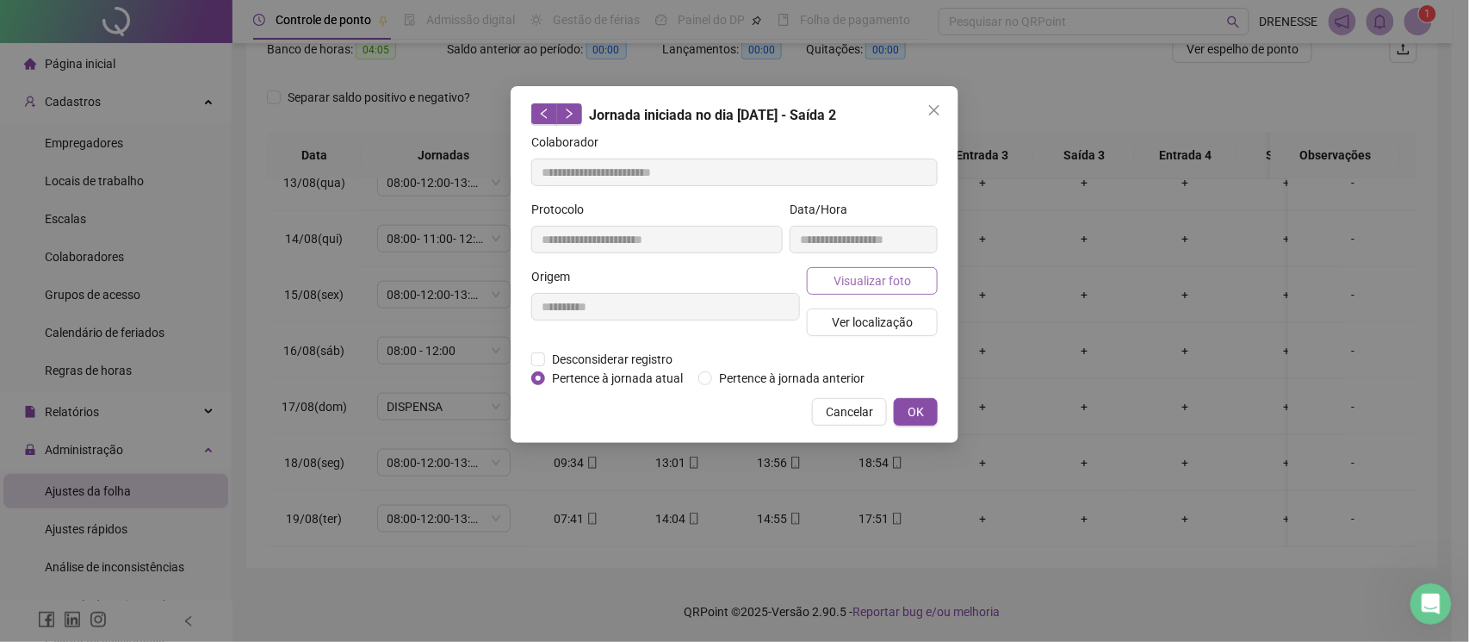
click at [823, 288] on button "Visualizar foto" at bounding box center [872, 281] width 131 height 28
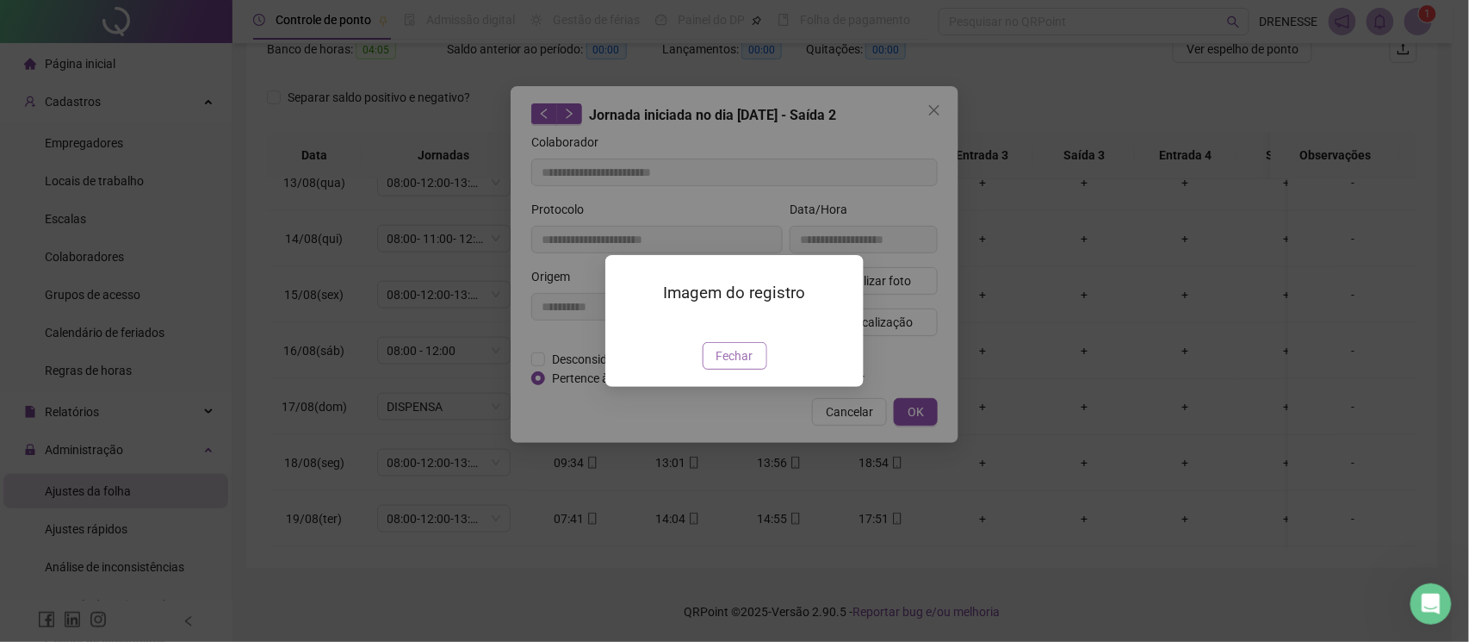
click at [724, 365] on span "Fechar" at bounding box center [735, 355] width 37 height 19
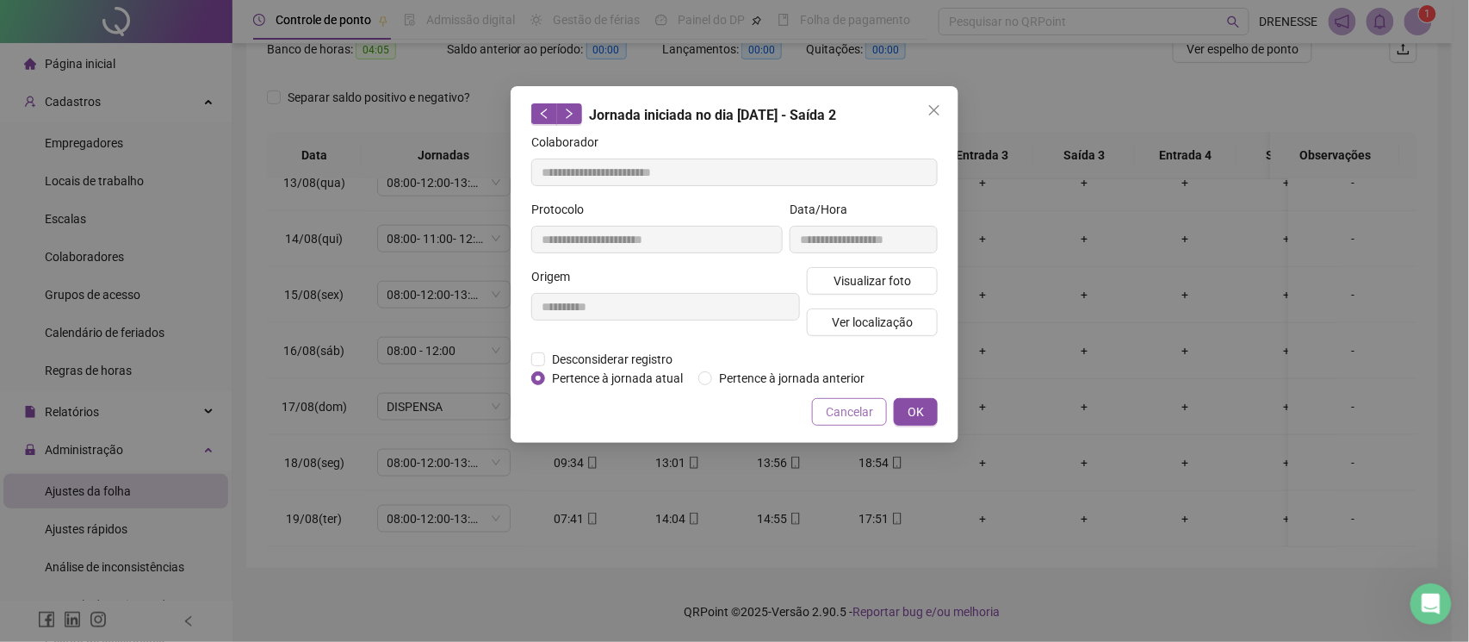
click at [849, 403] on span "Cancelar" at bounding box center [849, 411] width 47 height 19
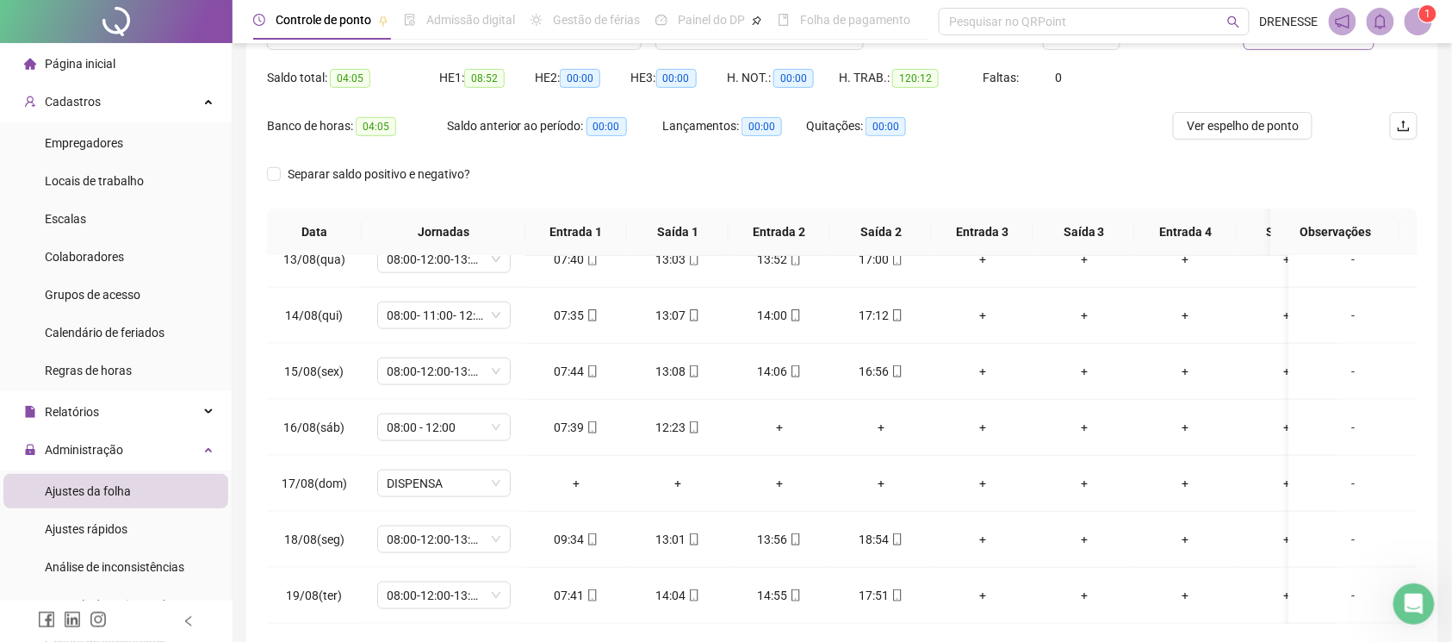
scroll to position [9, 0]
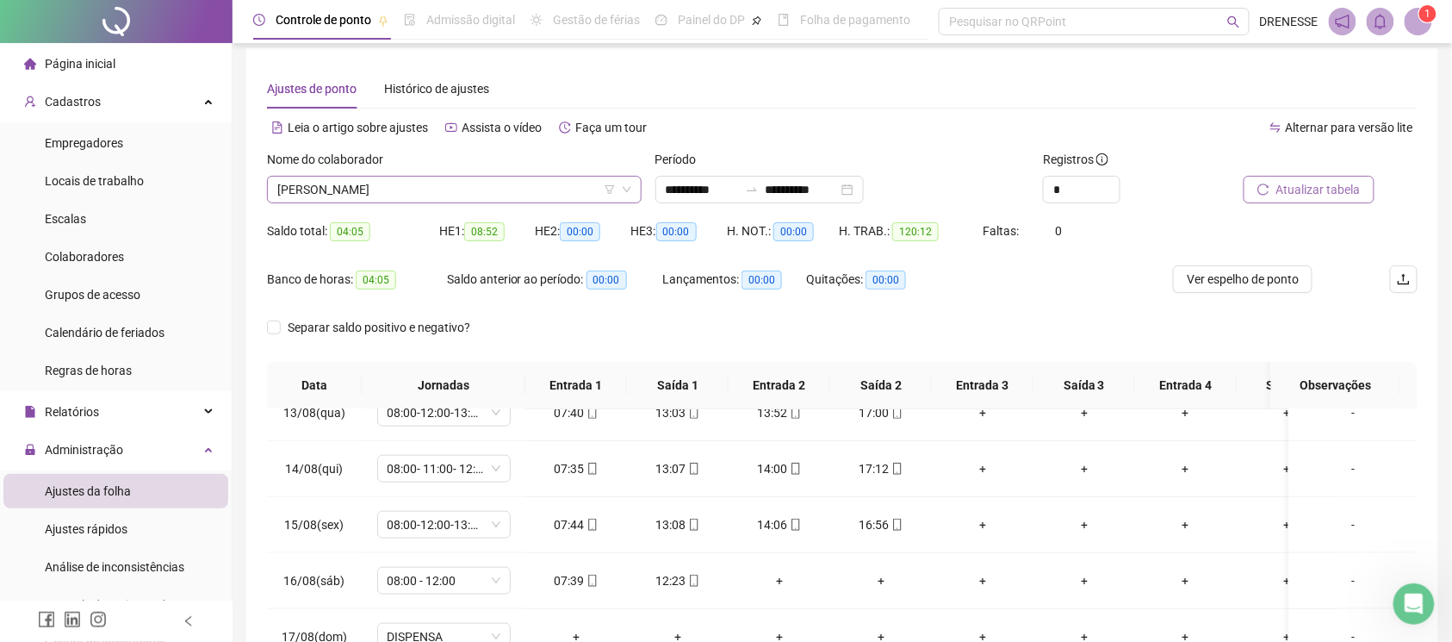
click at [443, 197] on span "[PERSON_NAME]" at bounding box center [454, 190] width 354 height 26
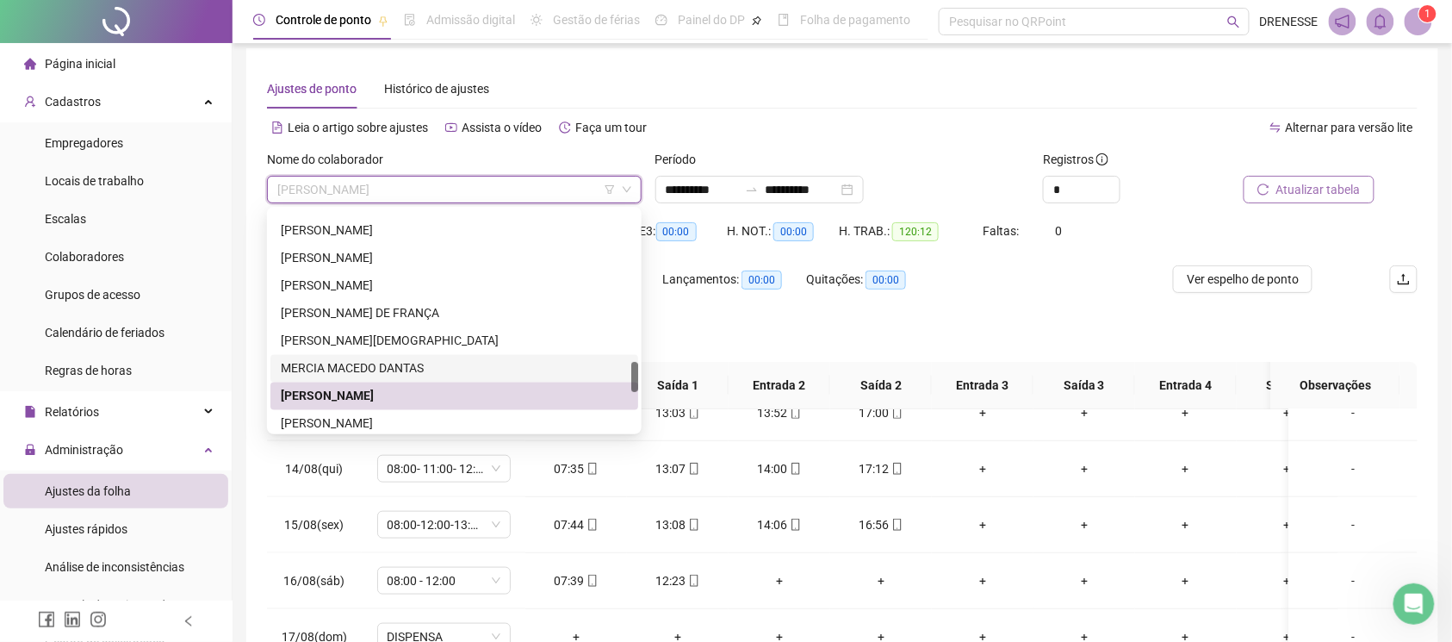
scroll to position [1172, 0]
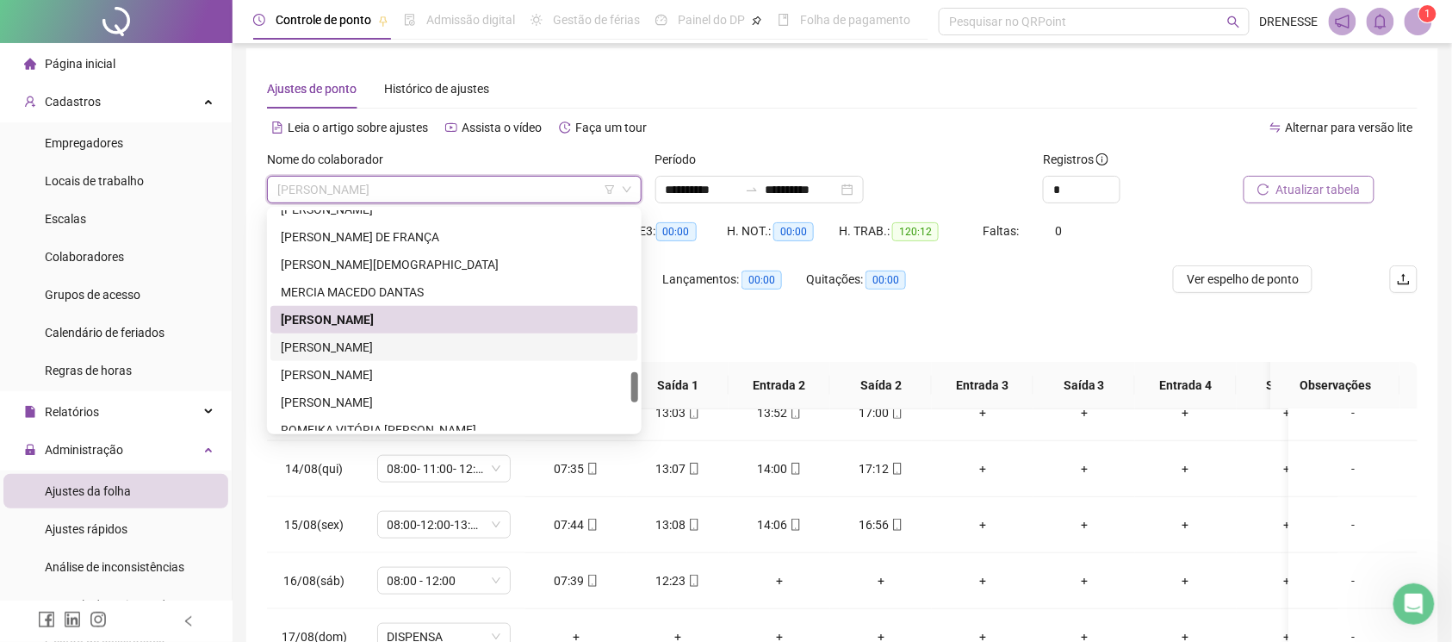
click at [398, 346] on div "[PERSON_NAME]" at bounding box center [454, 347] width 347 height 19
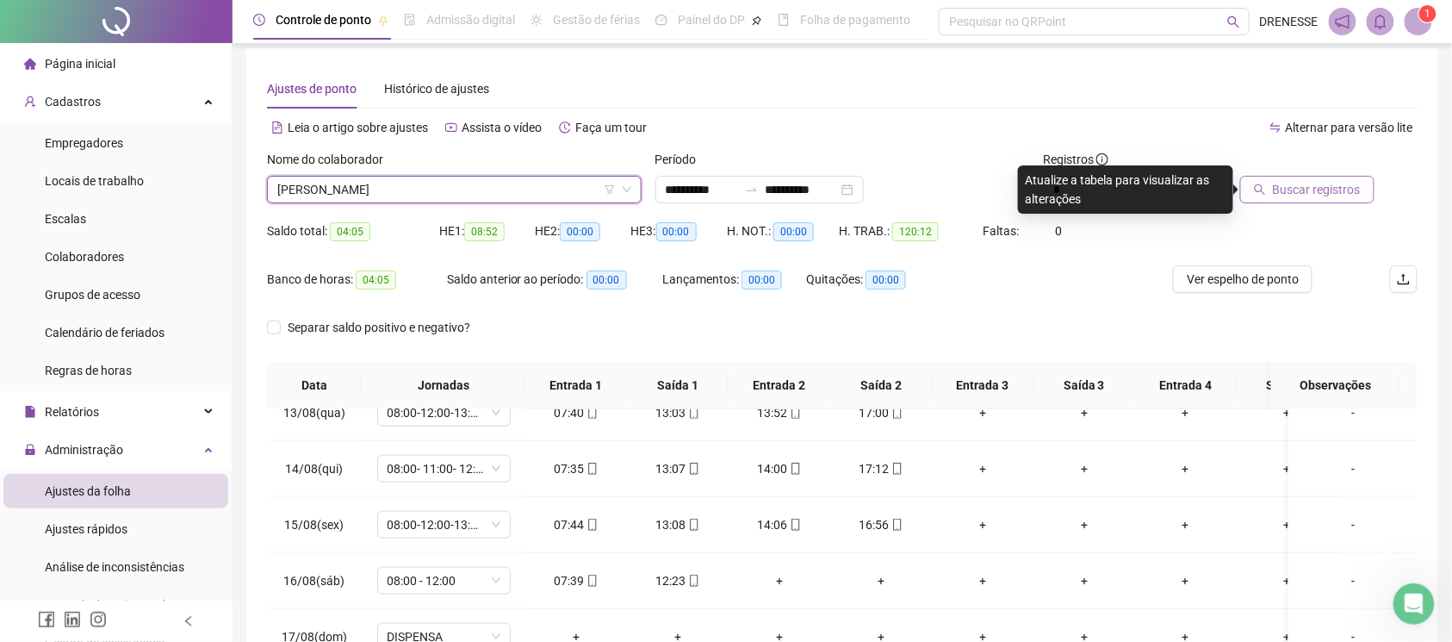
click at [1333, 191] on span "Buscar registros" at bounding box center [1317, 189] width 88 height 19
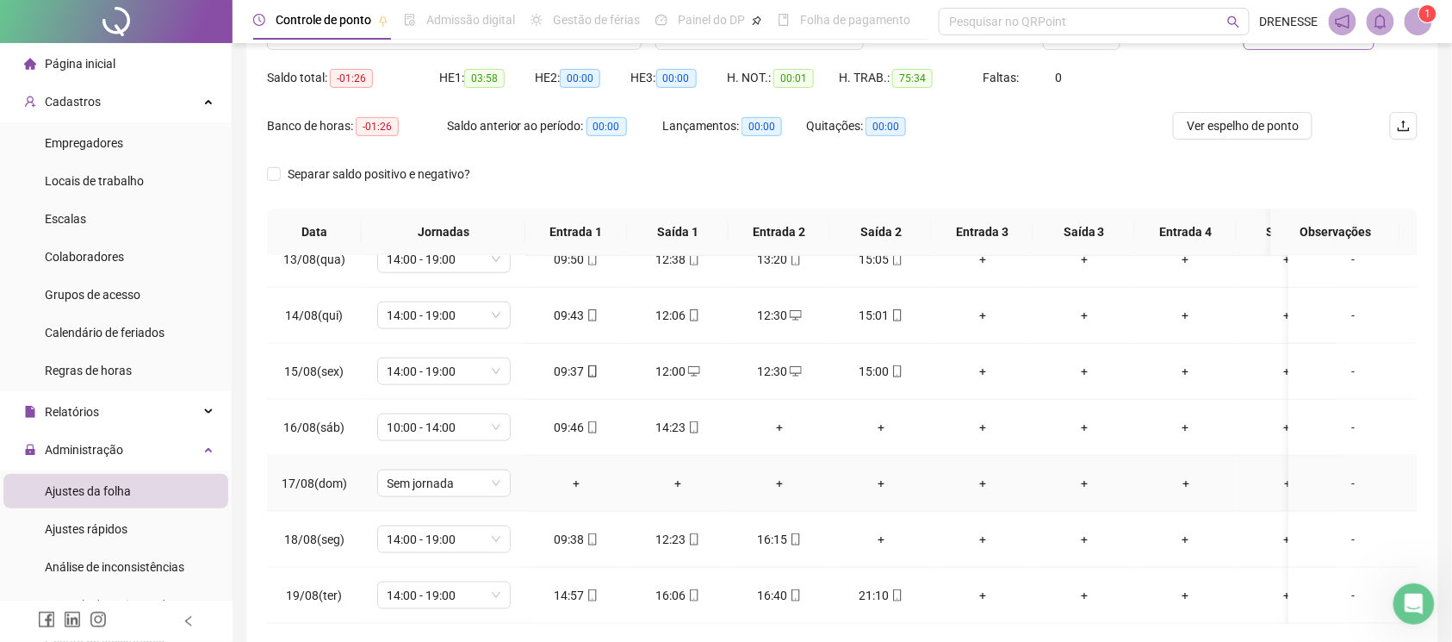
scroll to position [239, 0]
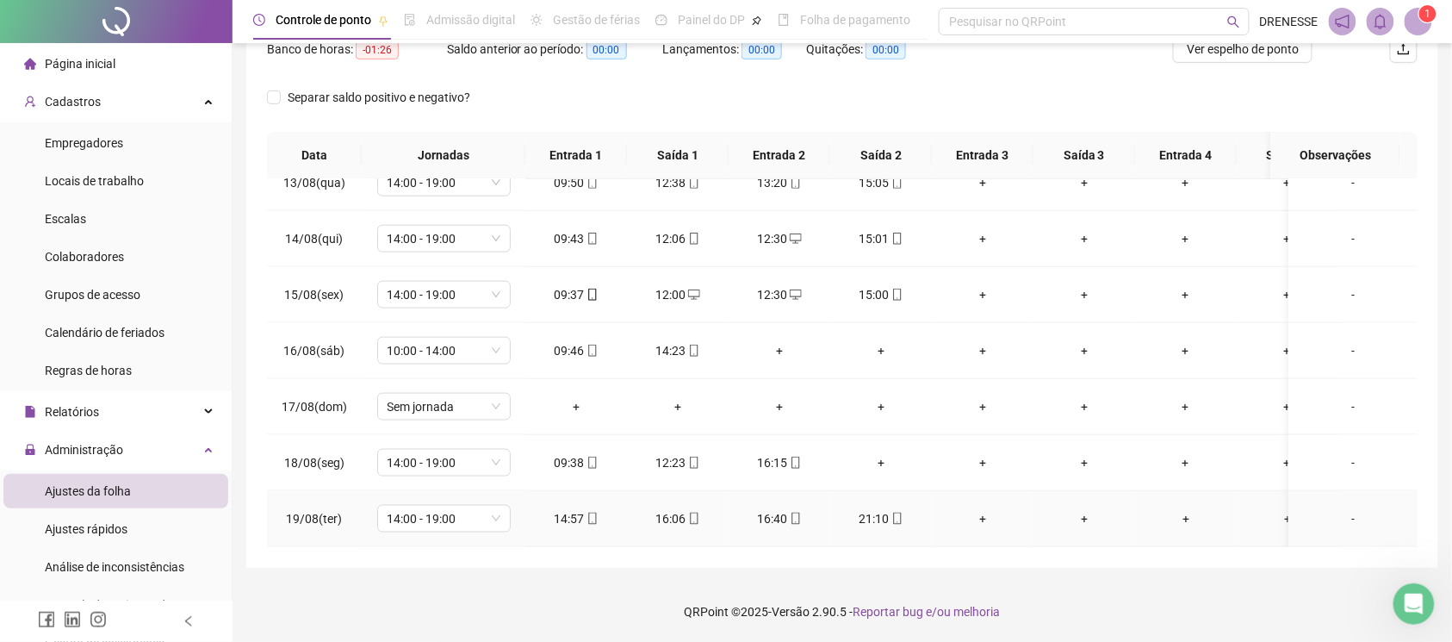
click at [593, 512] on icon "mobile" at bounding box center [592, 518] width 12 height 12
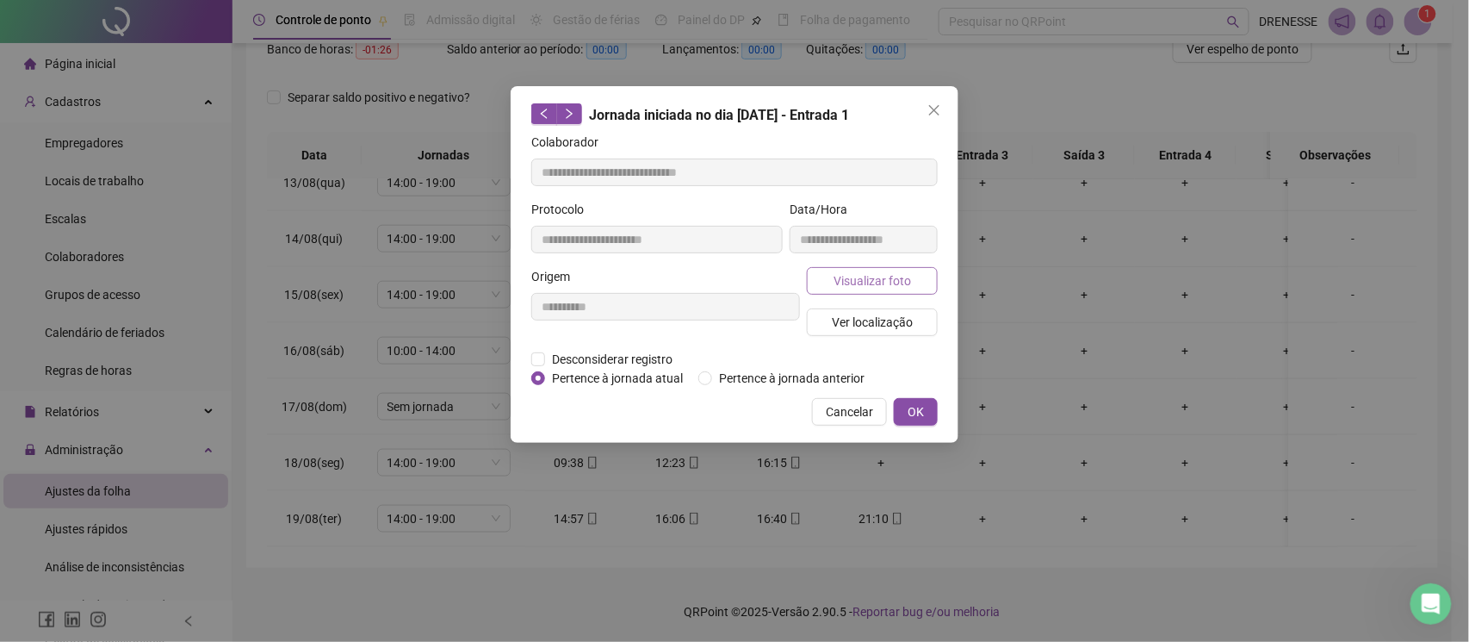
click at [868, 276] on span "Visualizar foto" at bounding box center [873, 280] width 78 height 19
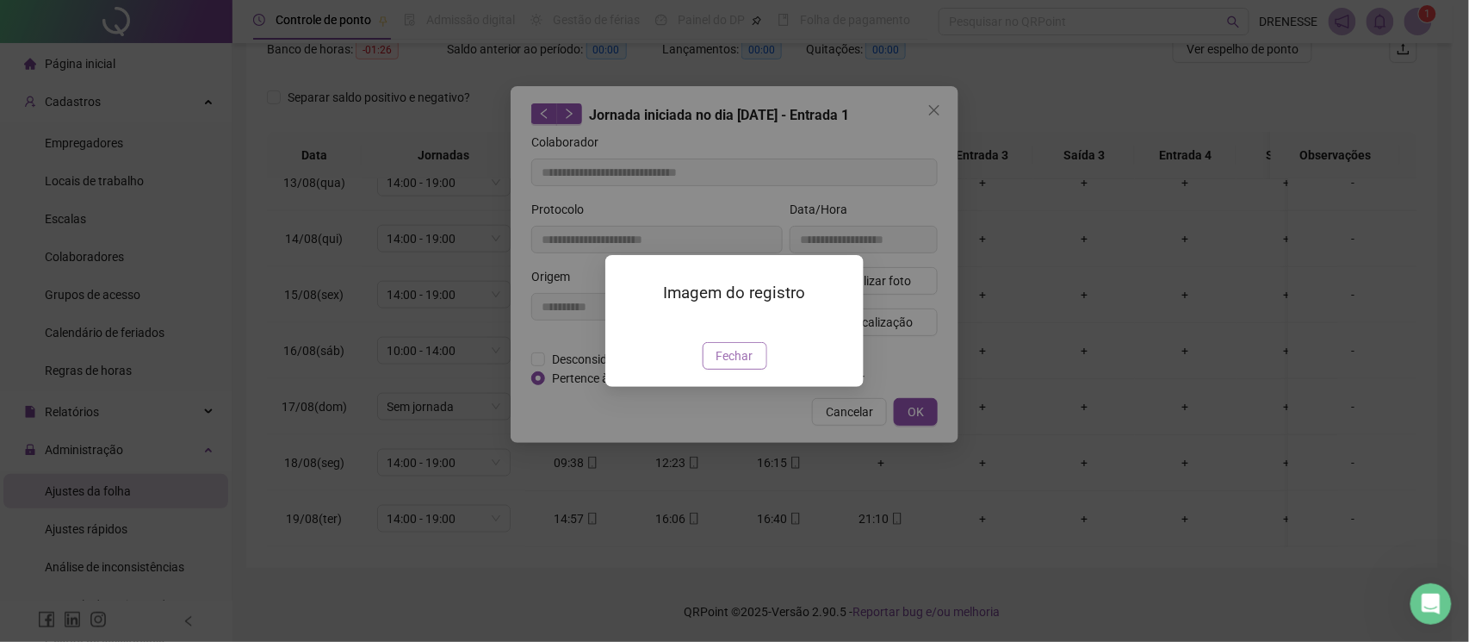
click at [746, 365] on span "Fechar" at bounding box center [735, 355] width 37 height 19
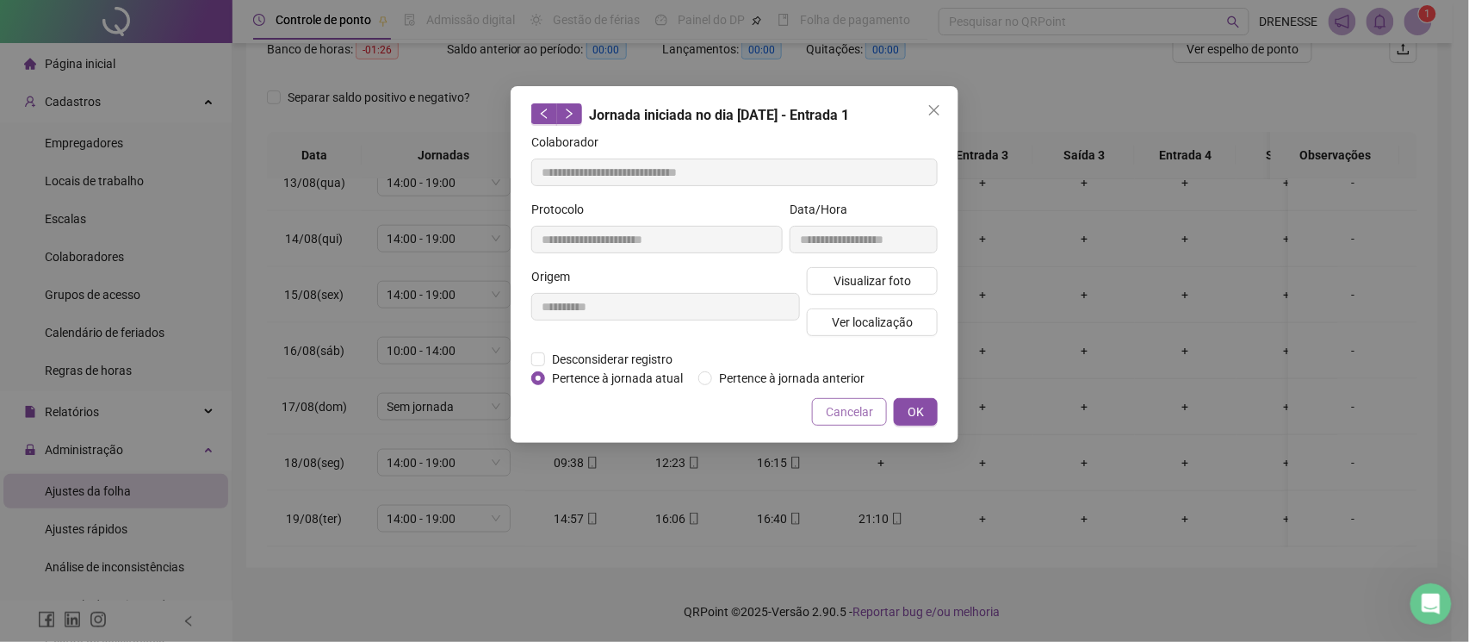
click at [856, 411] on span "Cancelar" at bounding box center [849, 411] width 47 height 19
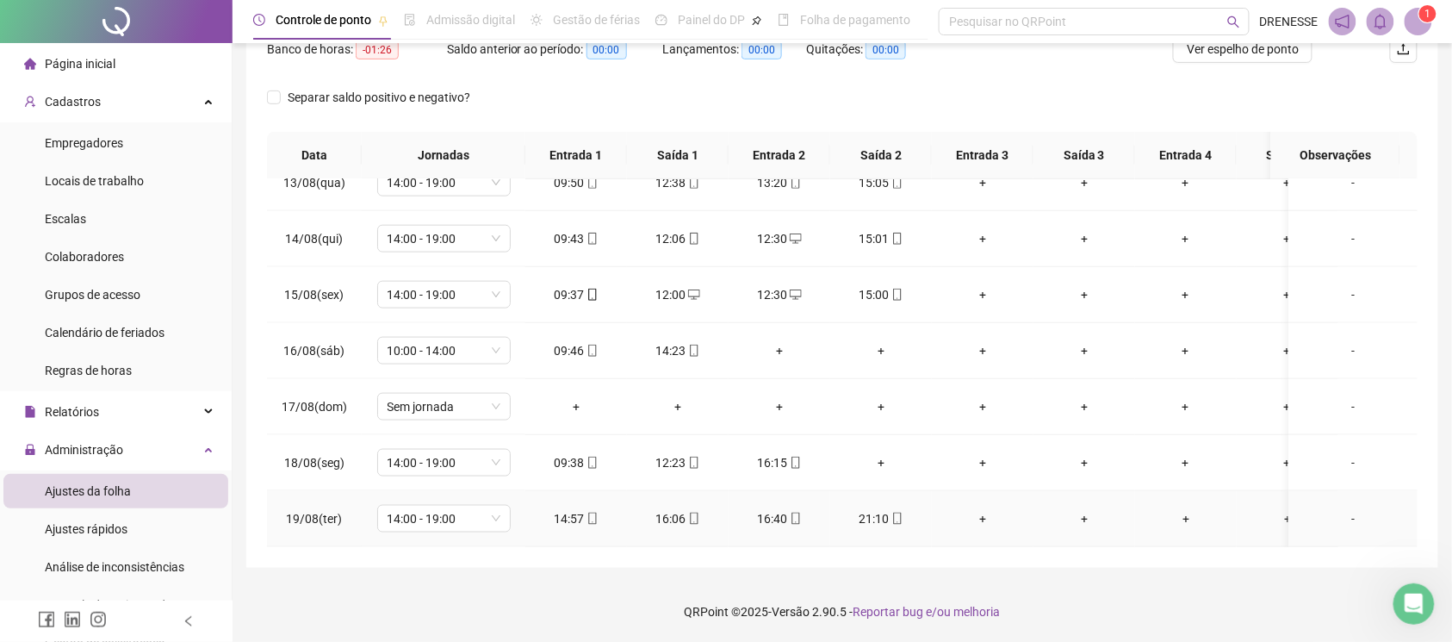
click at [896, 512] on icon "mobile" at bounding box center [897, 518] width 12 height 12
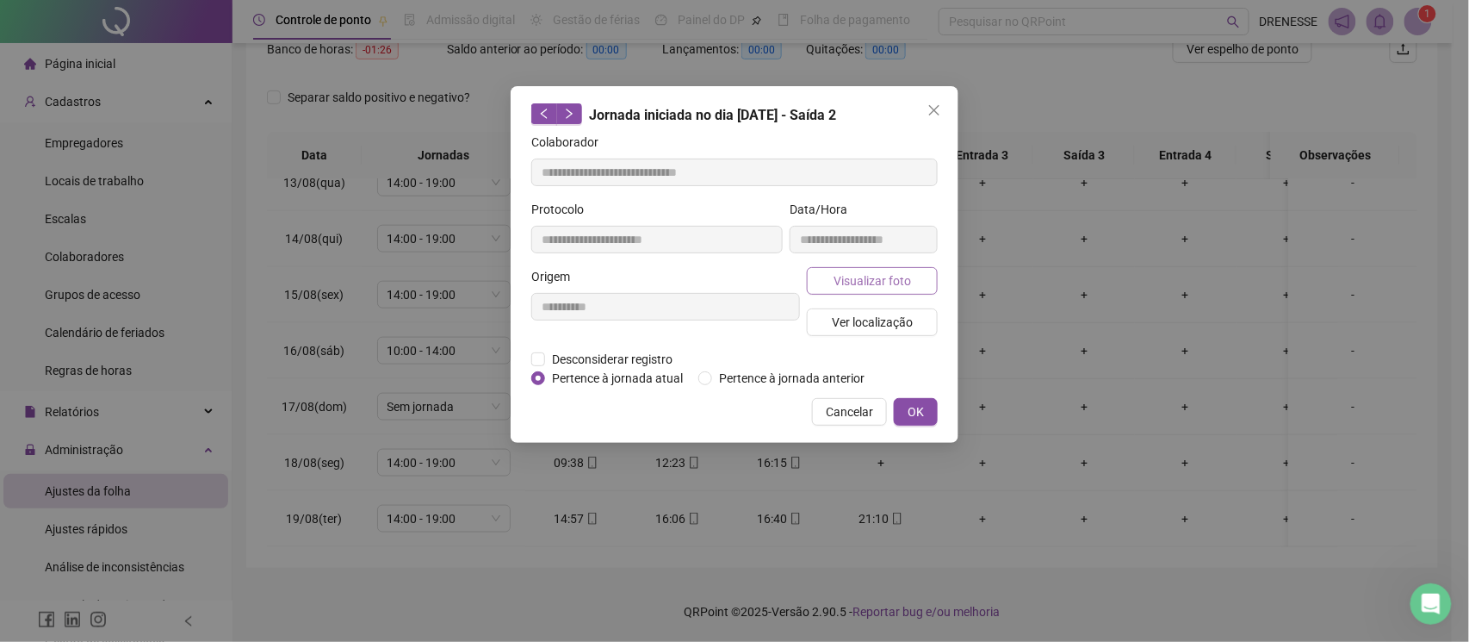
click at [875, 281] on span "Visualizar foto" at bounding box center [873, 280] width 78 height 19
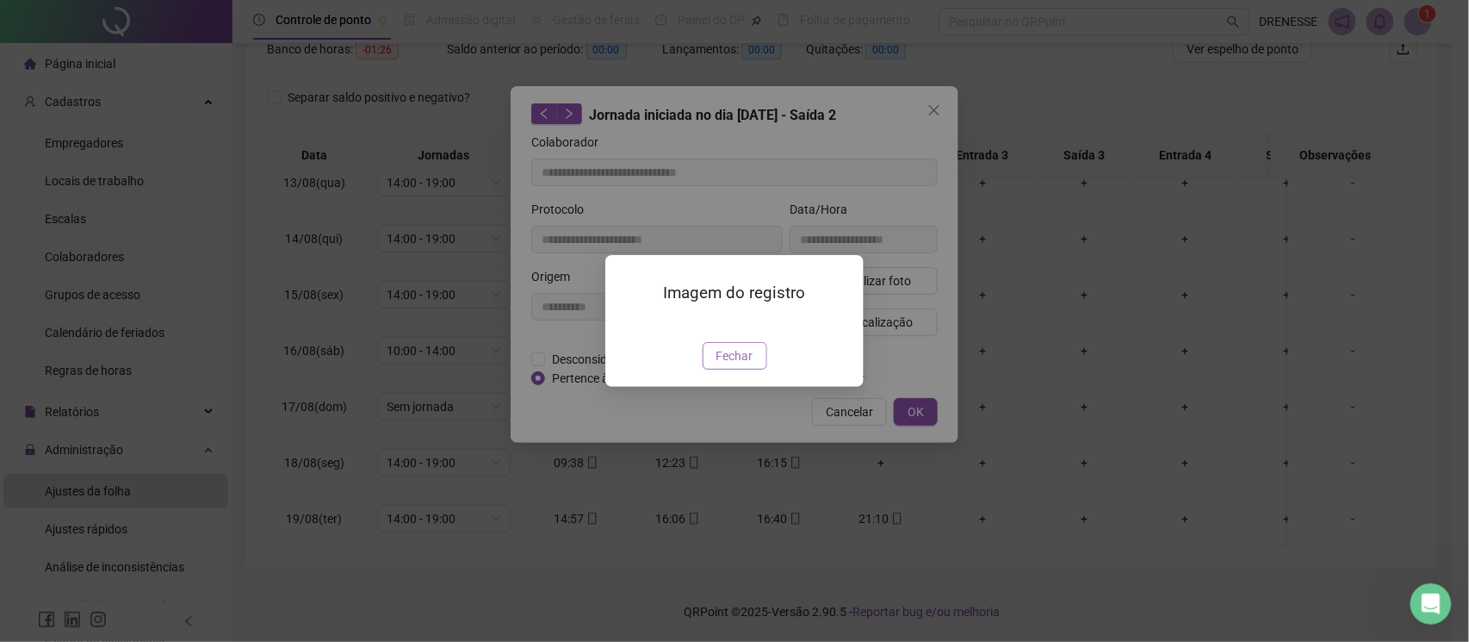
click at [748, 365] on span "Fechar" at bounding box center [735, 355] width 37 height 19
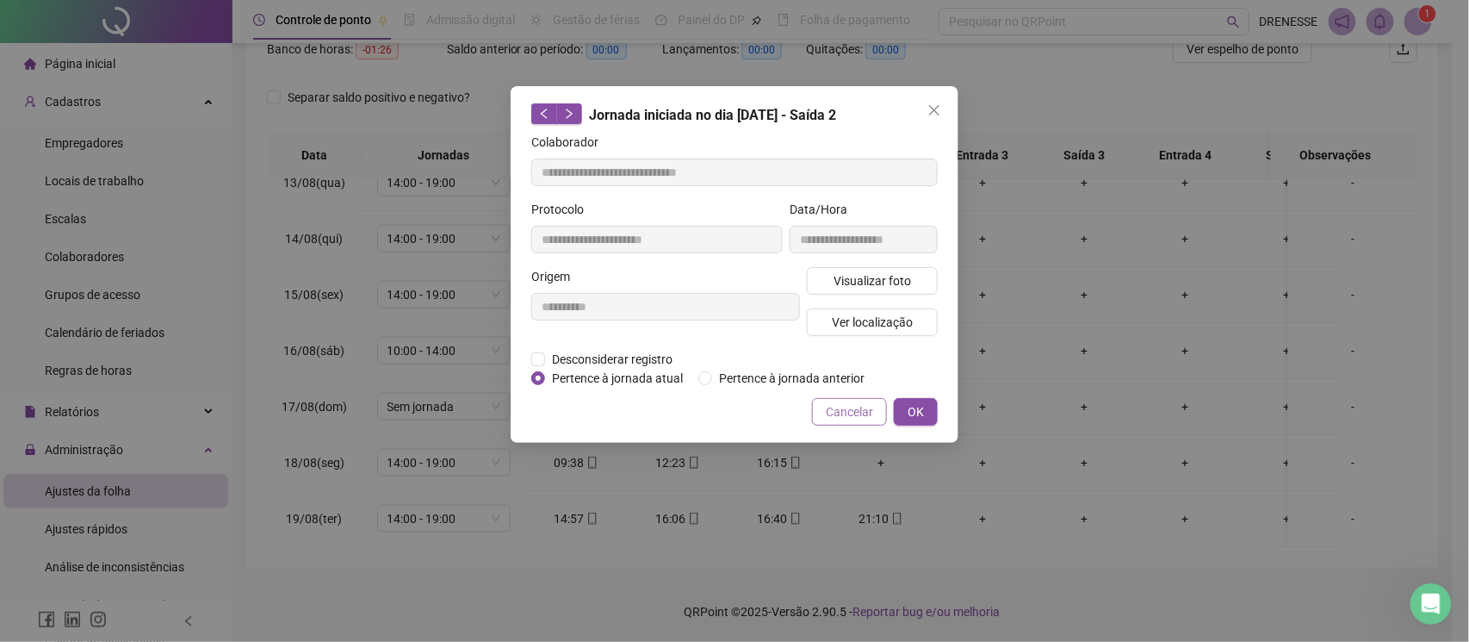
click at [859, 417] on span "Cancelar" at bounding box center [849, 411] width 47 height 19
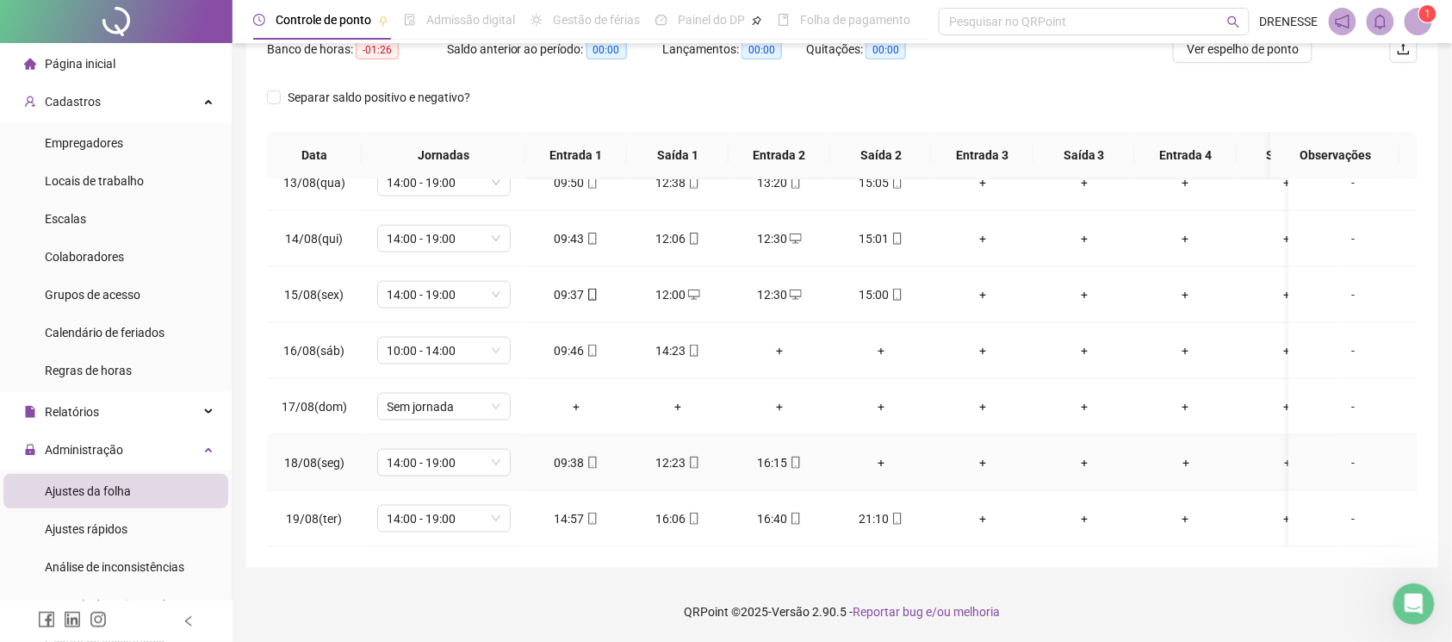
click at [876, 453] on div "+" at bounding box center [881, 462] width 74 height 19
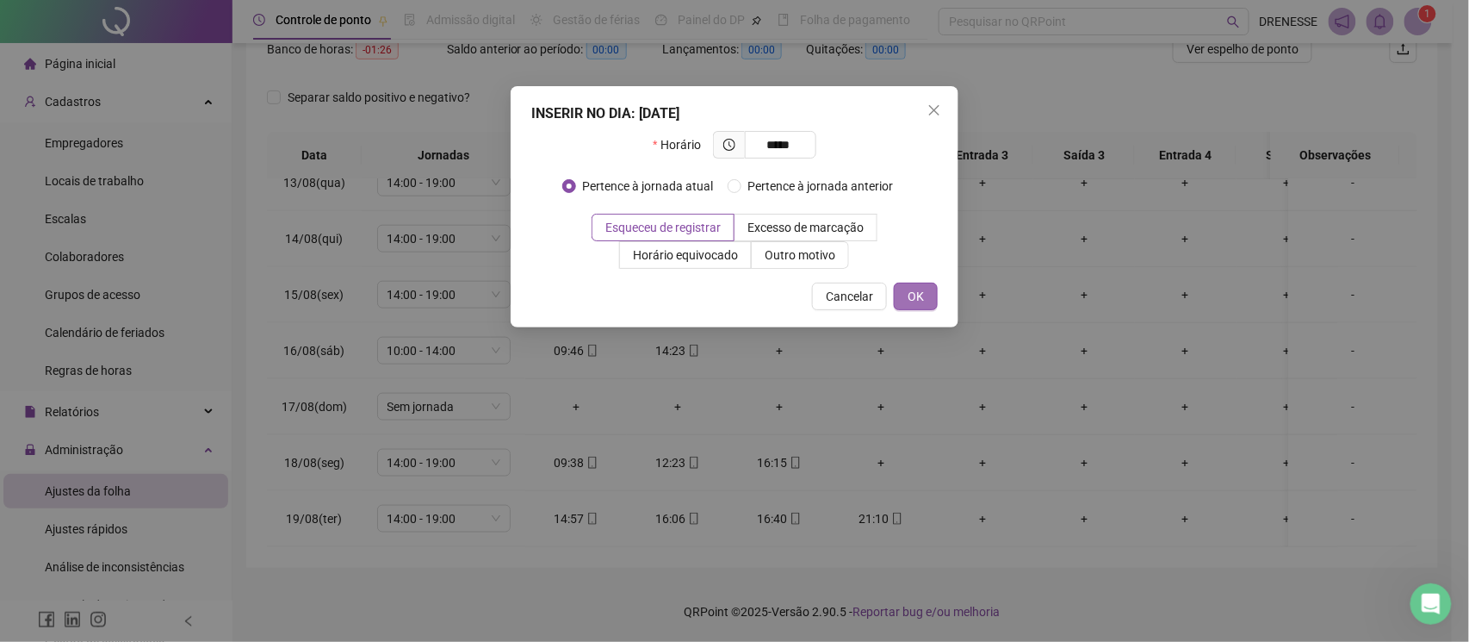
click at [925, 291] on button "OK" at bounding box center [916, 296] width 44 height 28
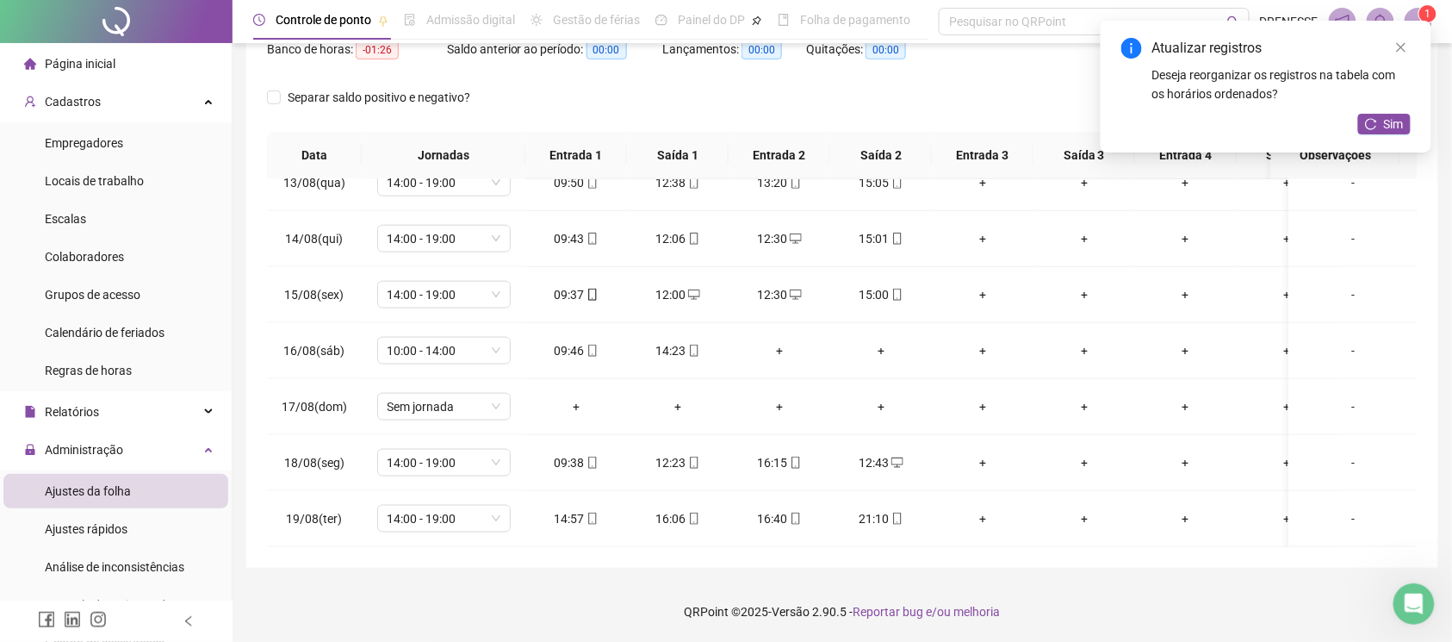
scroll to position [0, 0]
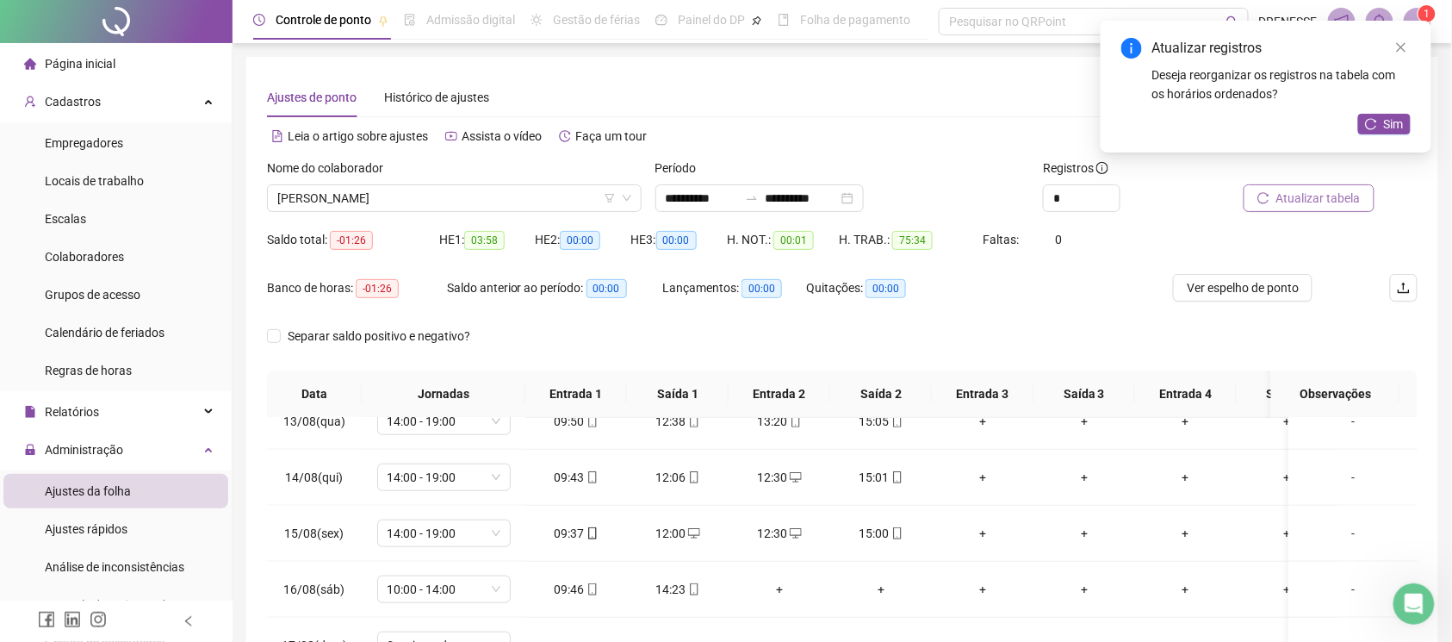
click at [1312, 208] on button "Atualizar tabela" at bounding box center [1309, 198] width 131 height 28
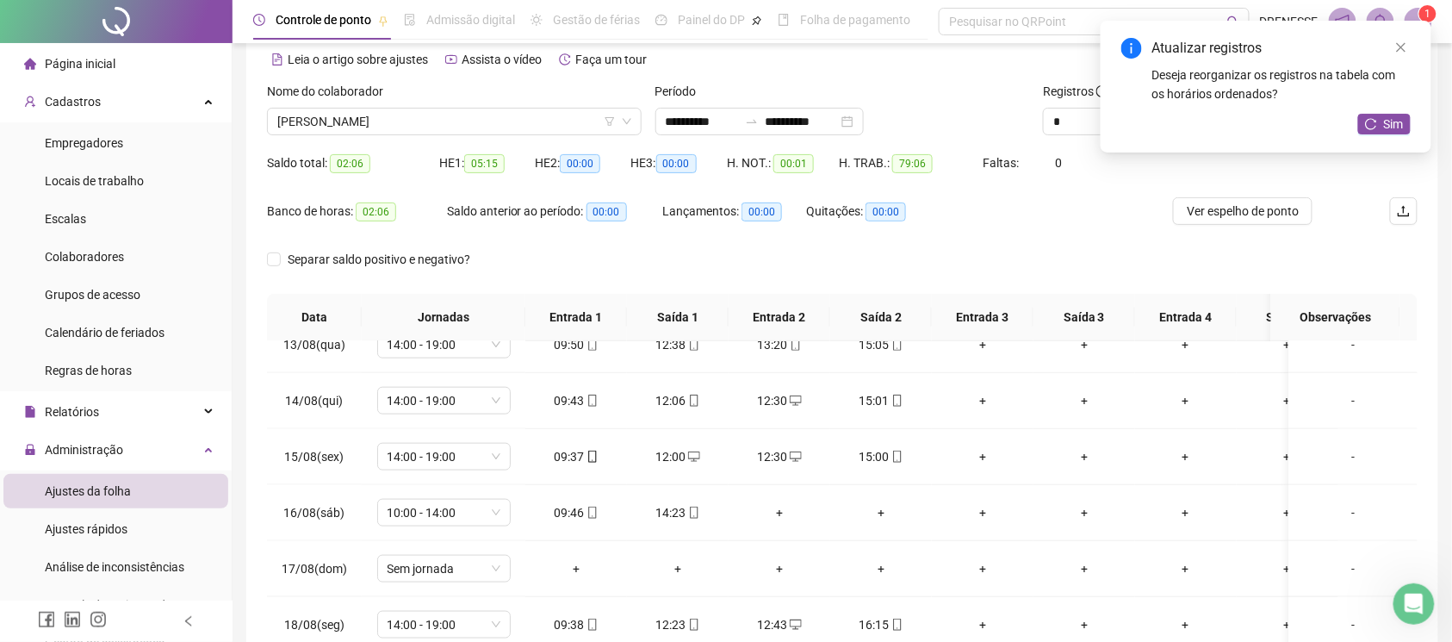
scroll to position [229, 0]
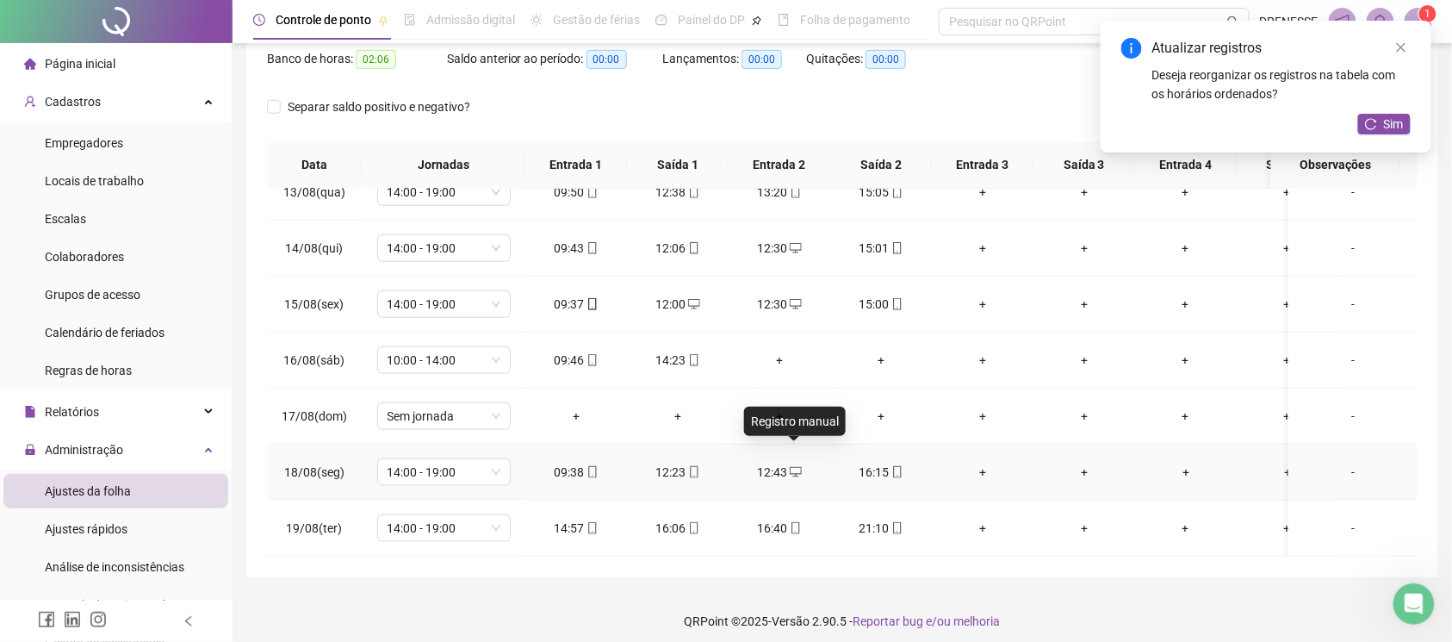
click at [790, 466] on icon "desktop" at bounding box center [796, 472] width 12 height 12
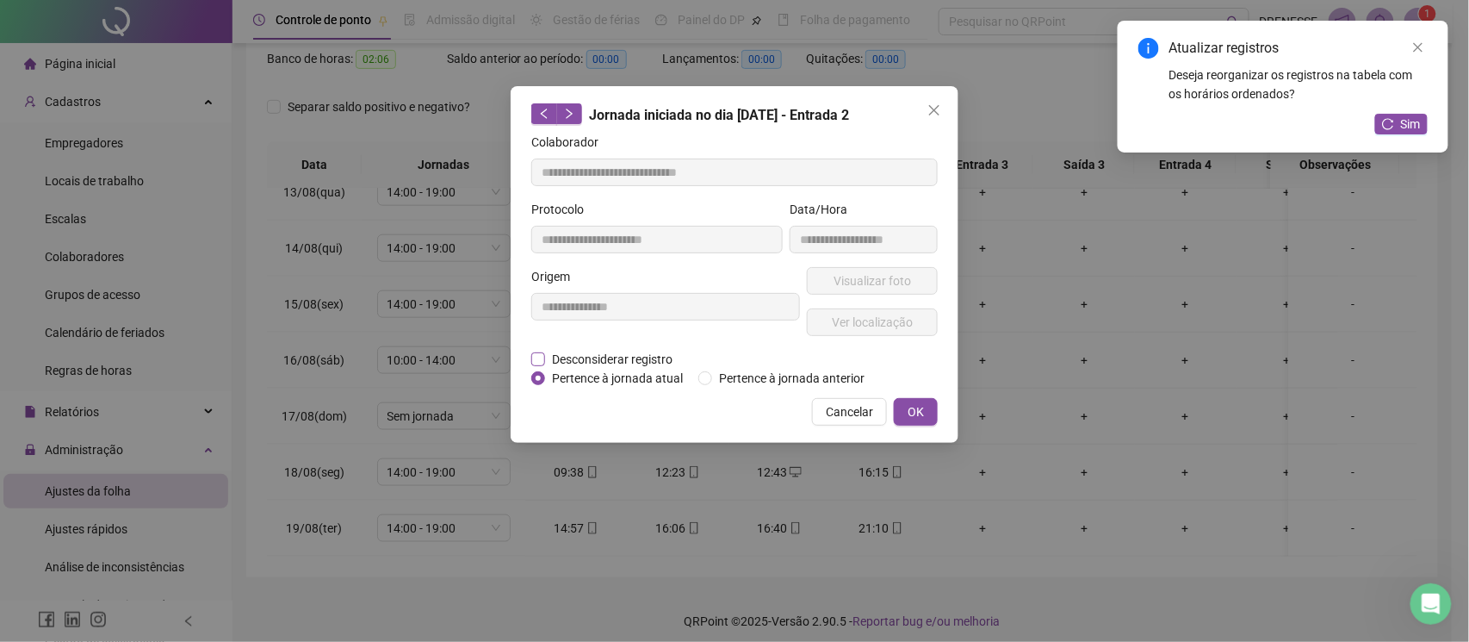
click at [594, 365] on span "Desconsiderar registro" at bounding box center [612, 359] width 134 height 19
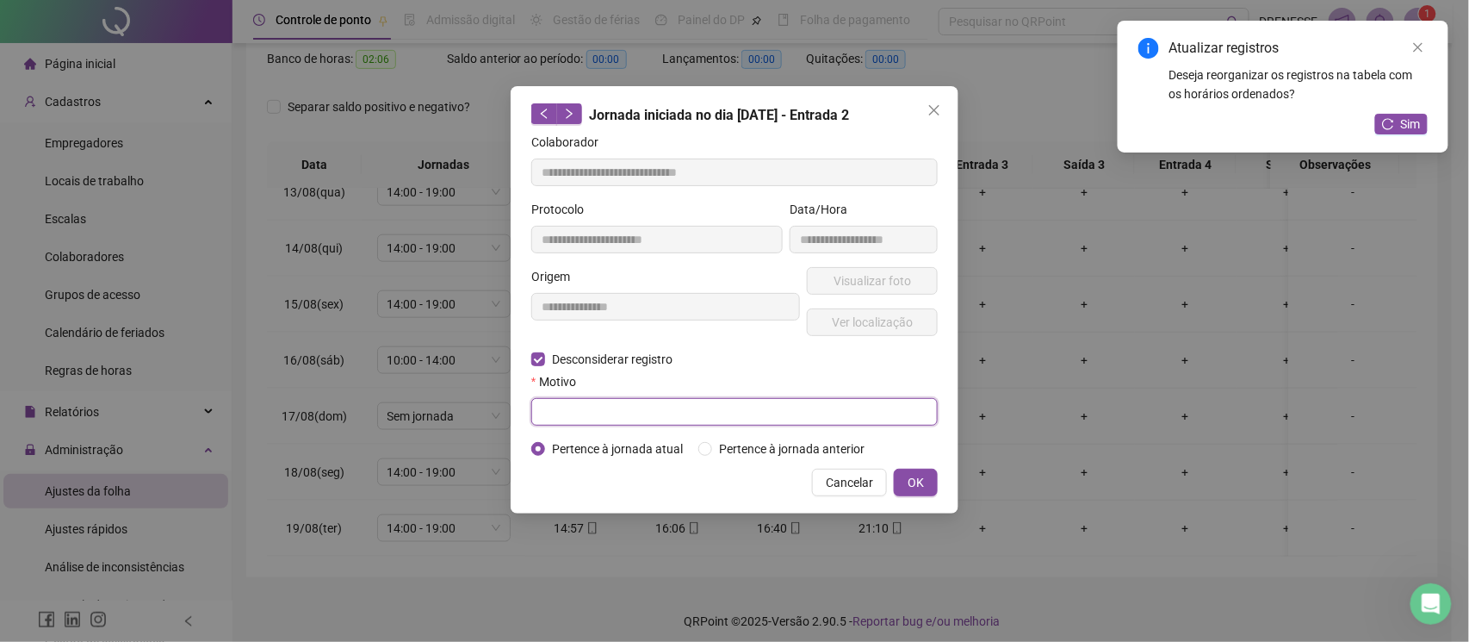
click at [584, 411] on input "text" at bounding box center [734, 412] width 406 height 28
click at [910, 486] on span "OK" at bounding box center [916, 482] width 16 height 19
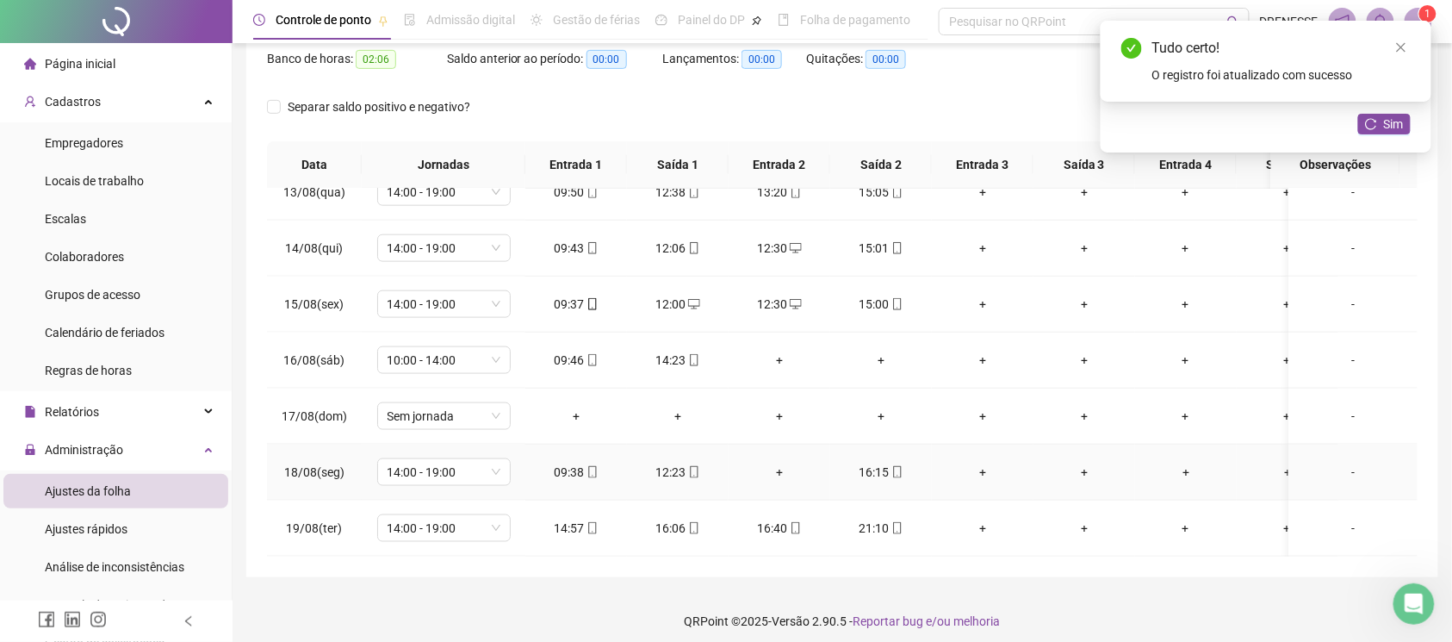
click at [786, 462] on div "+" at bounding box center [779, 471] width 74 height 19
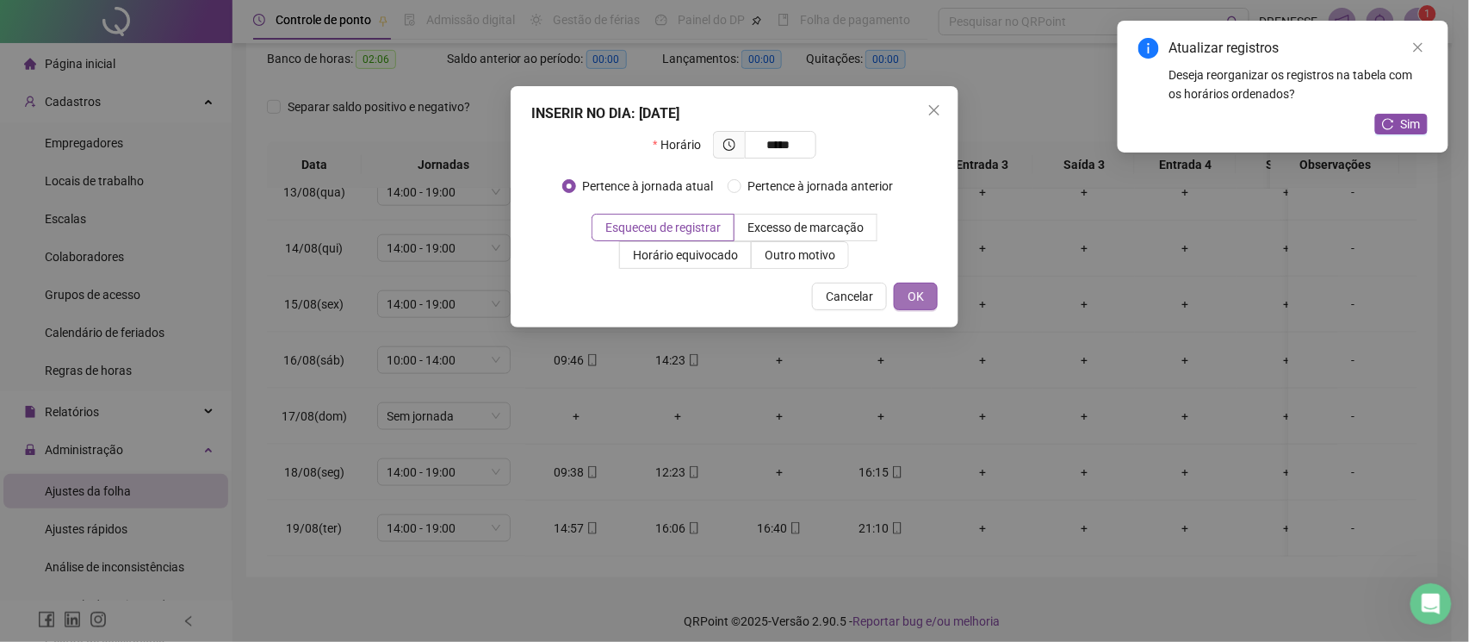
click at [921, 303] on span "OK" at bounding box center [916, 296] width 16 height 19
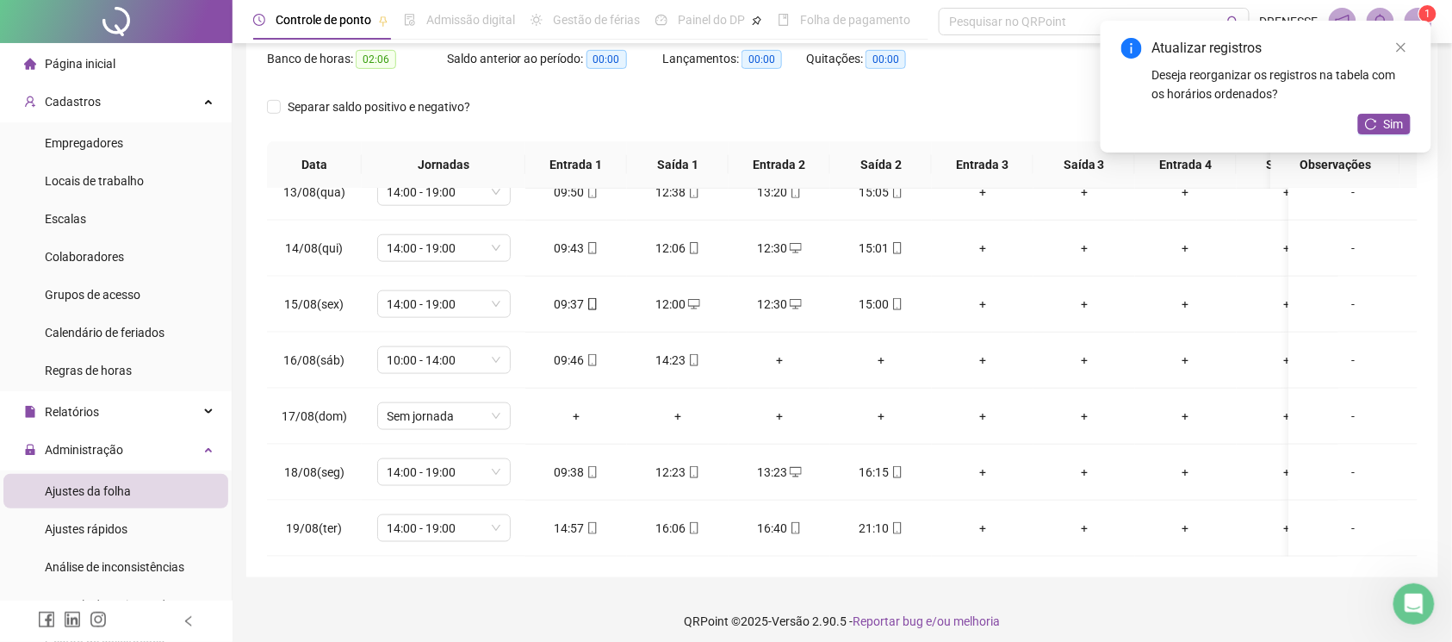
scroll to position [0, 0]
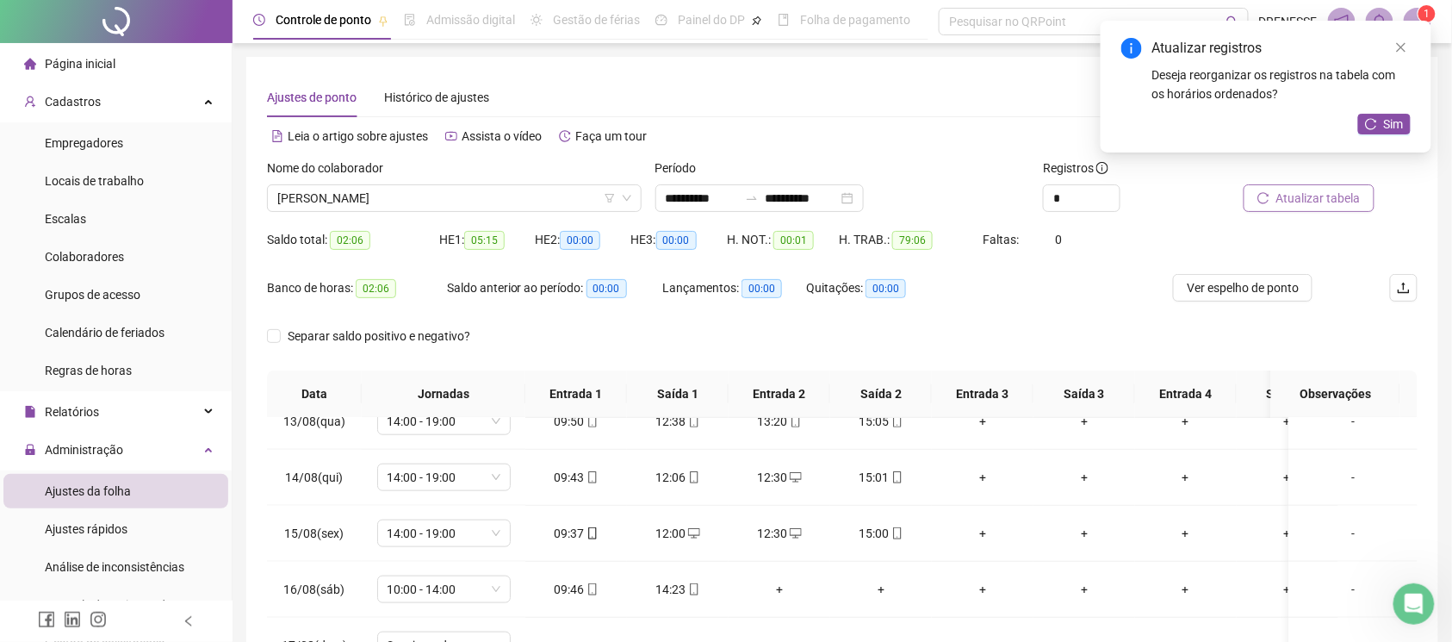
click at [1288, 196] on span "Atualizar tabela" at bounding box center [1318, 198] width 84 height 19
click at [458, 205] on span "[PERSON_NAME]" at bounding box center [454, 198] width 354 height 26
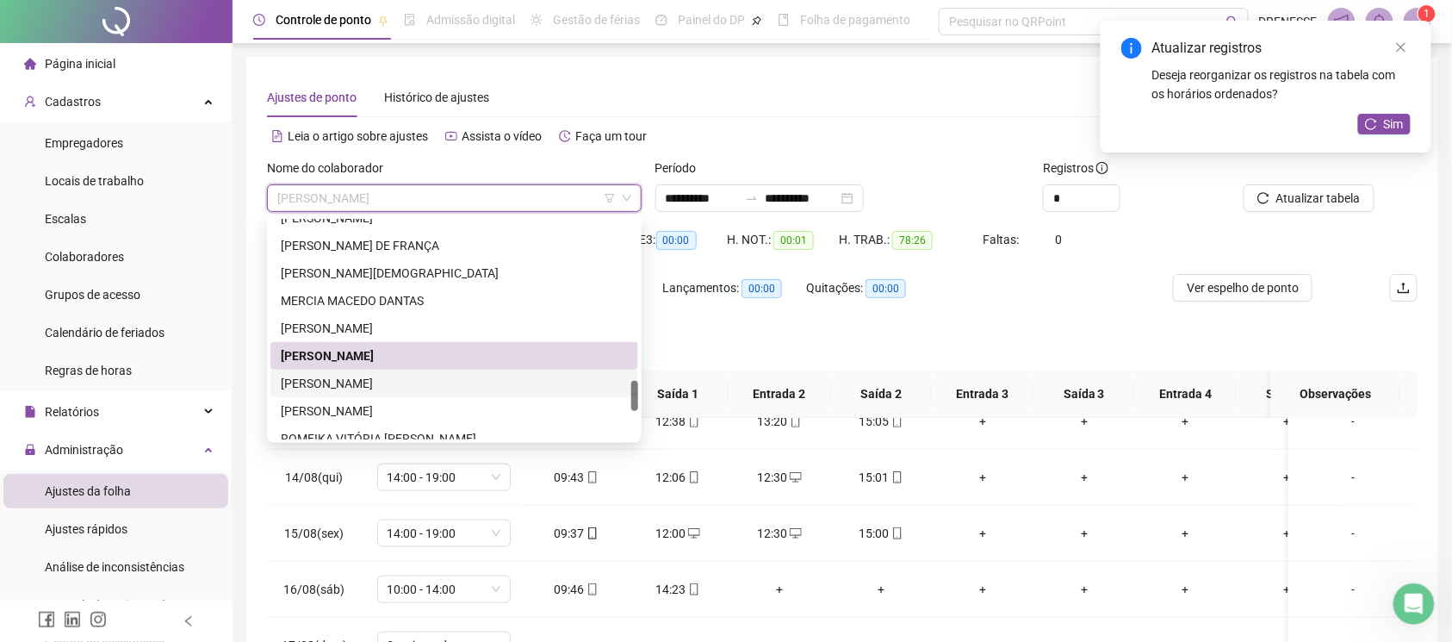
click at [415, 384] on div "[PERSON_NAME]" at bounding box center [454, 383] width 347 height 19
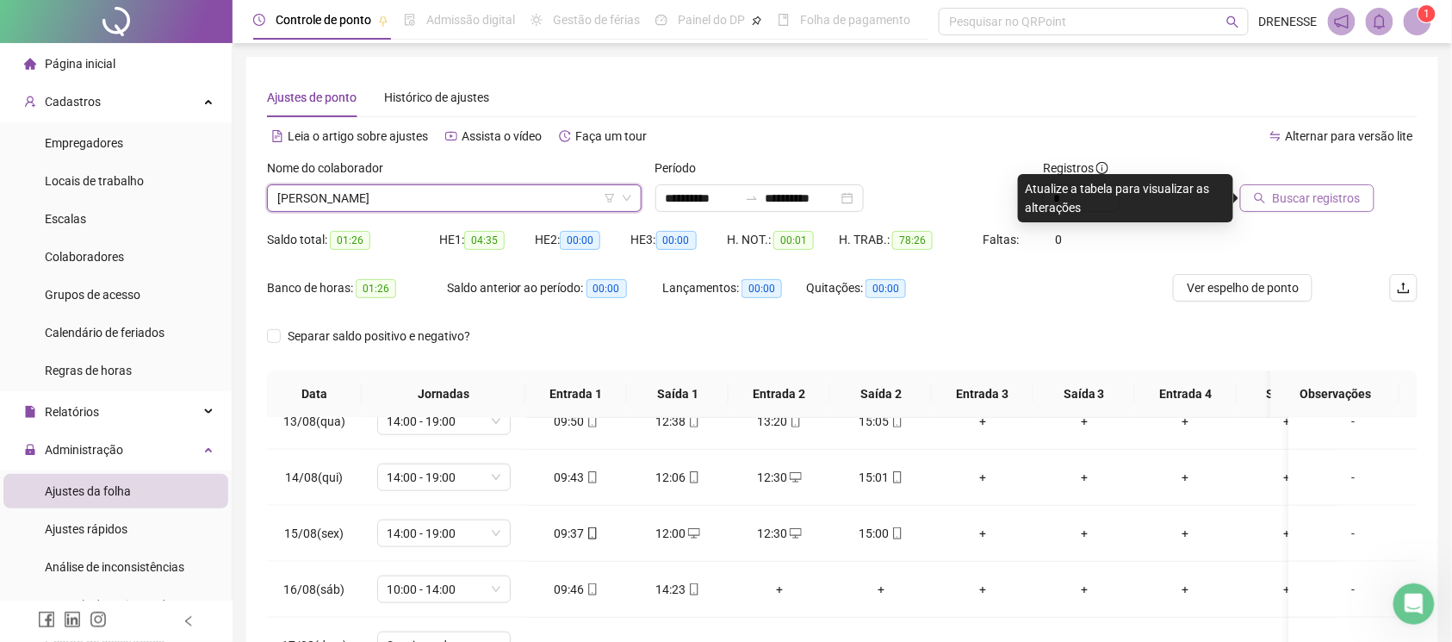
click at [1317, 204] on span "Buscar registros" at bounding box center [1317, 198] width 88 height 19
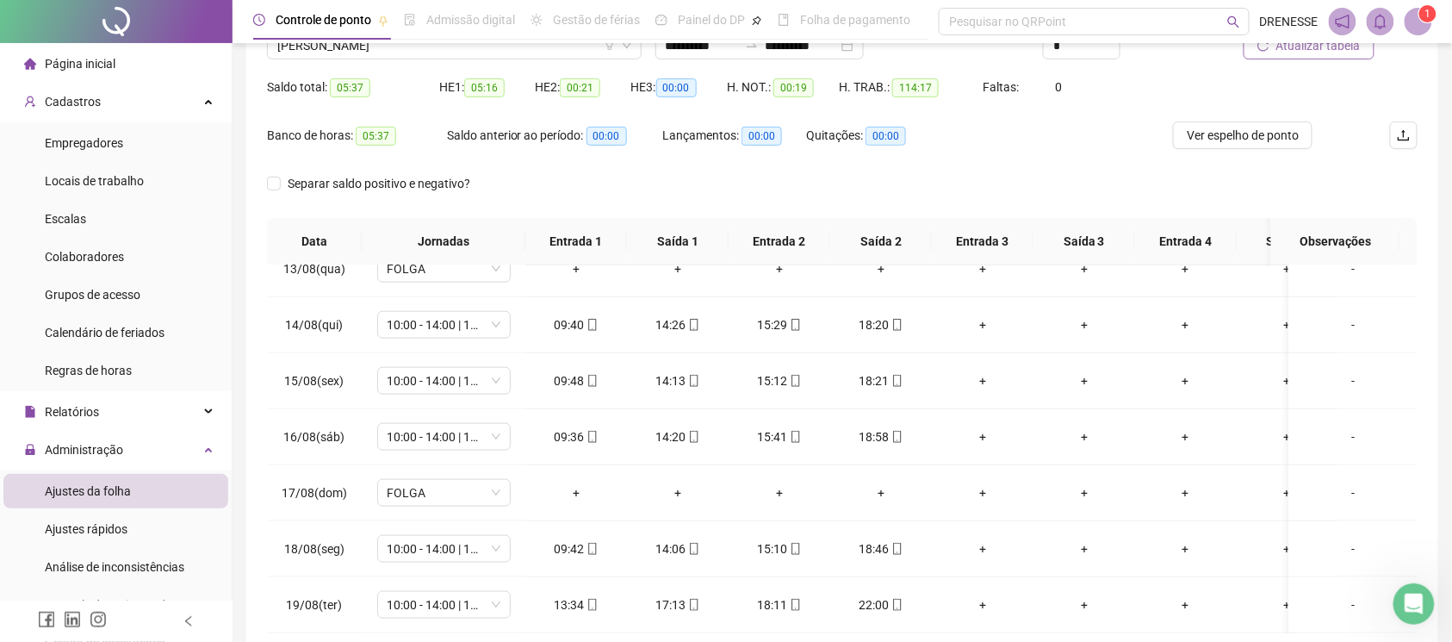
scroll to position [239, 0]
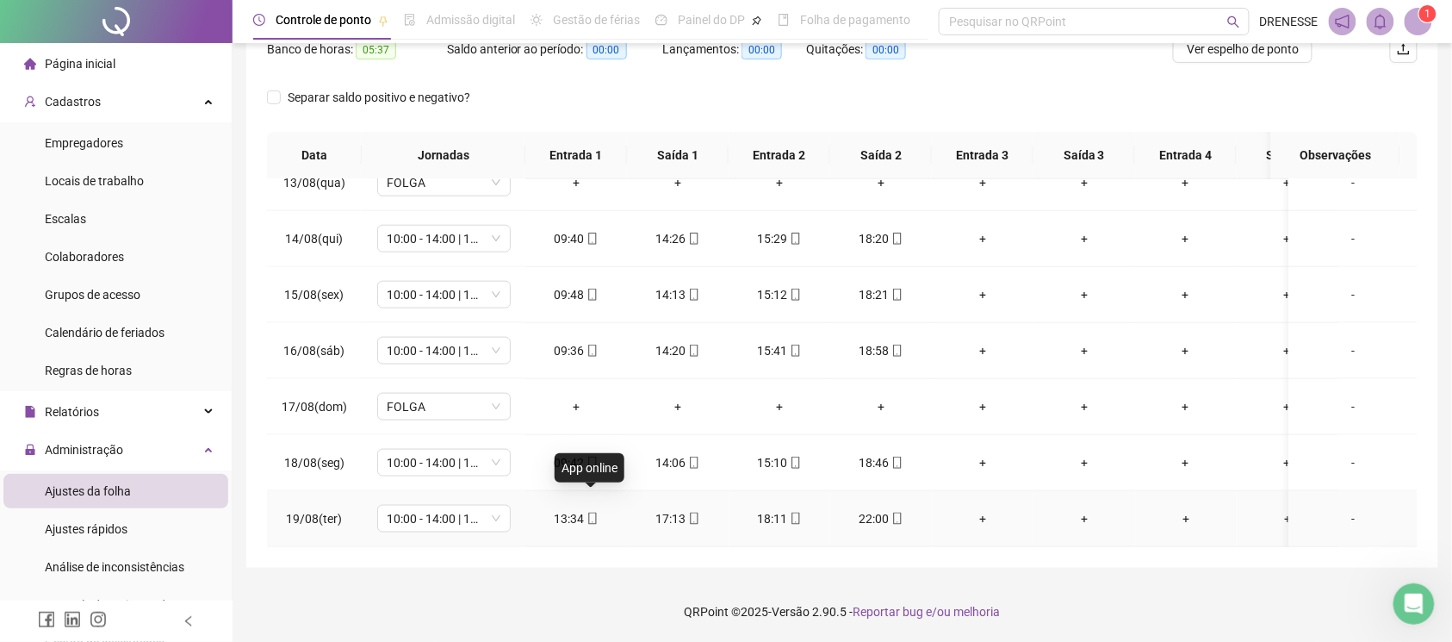
click at [593, 512] on icon "mobile" at bounding box center [592, 518] width 12 height 12
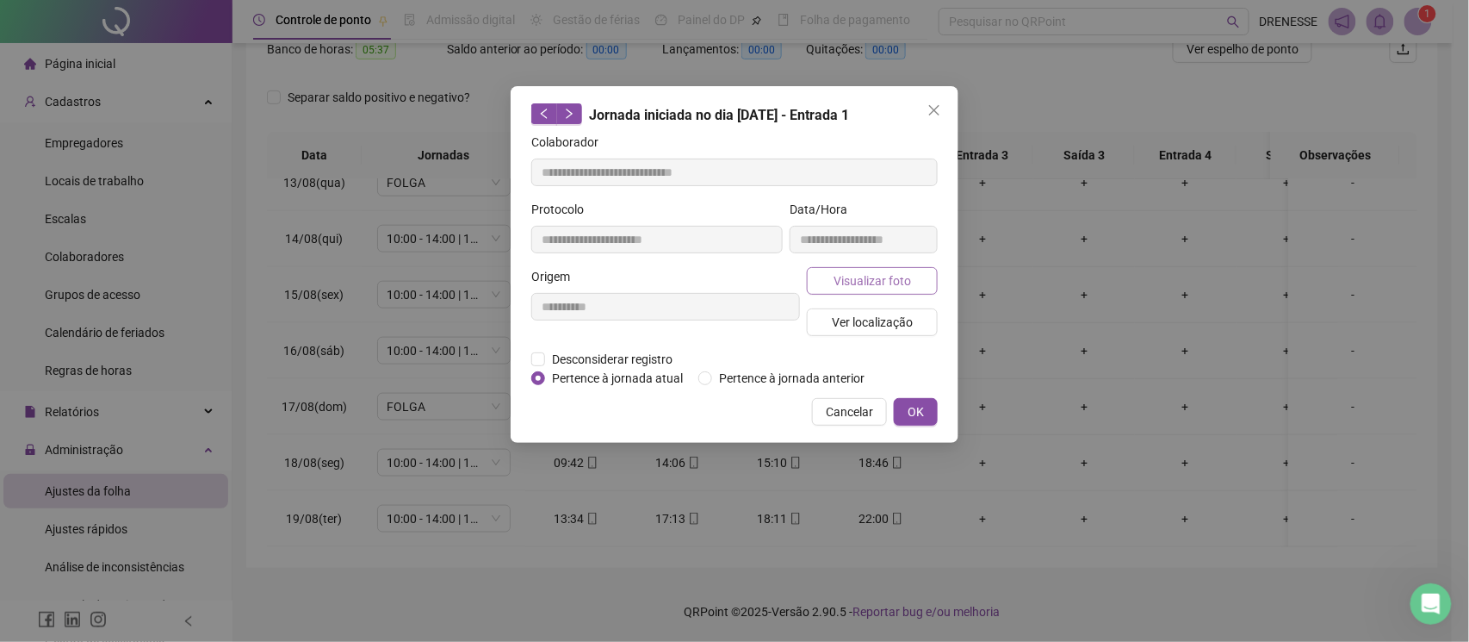
click at [851, 272] on span "Visualizar foto" at bounding box center [873, 280] width 78 height 19
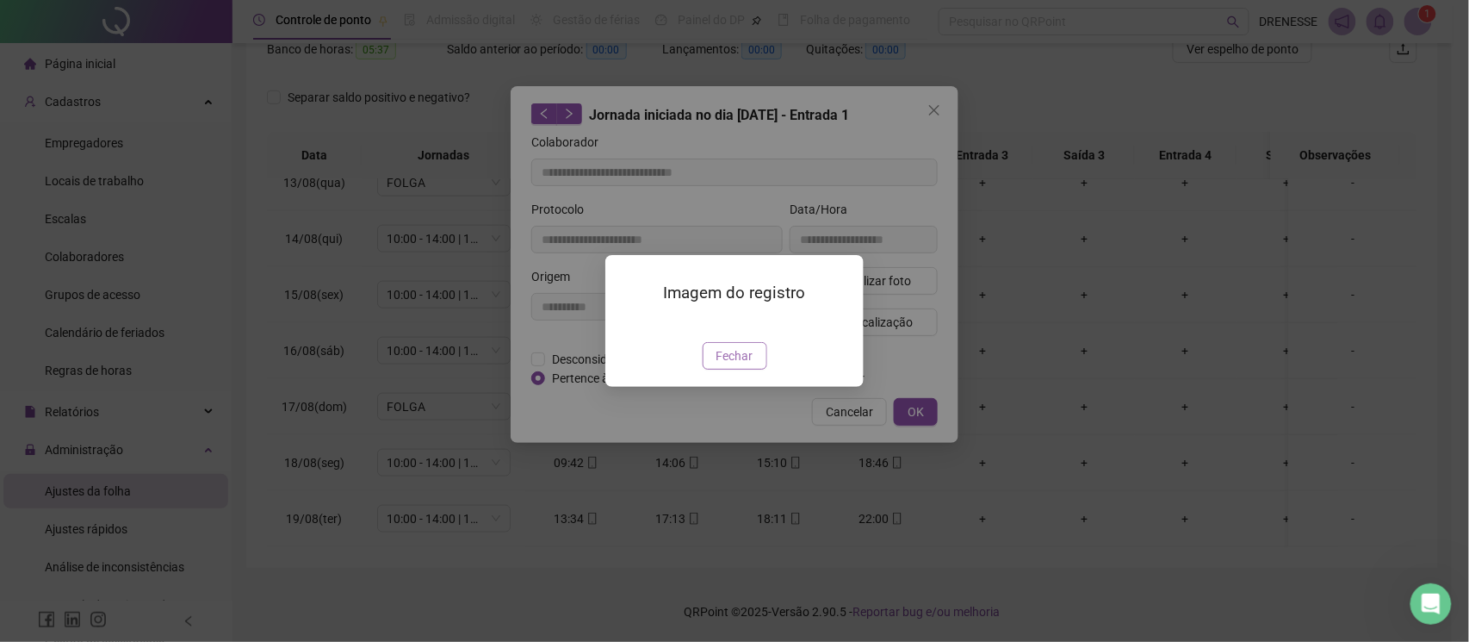
click at [714, 369] on button "Fechar" at bounding box center [735, 356] width 65 height 28
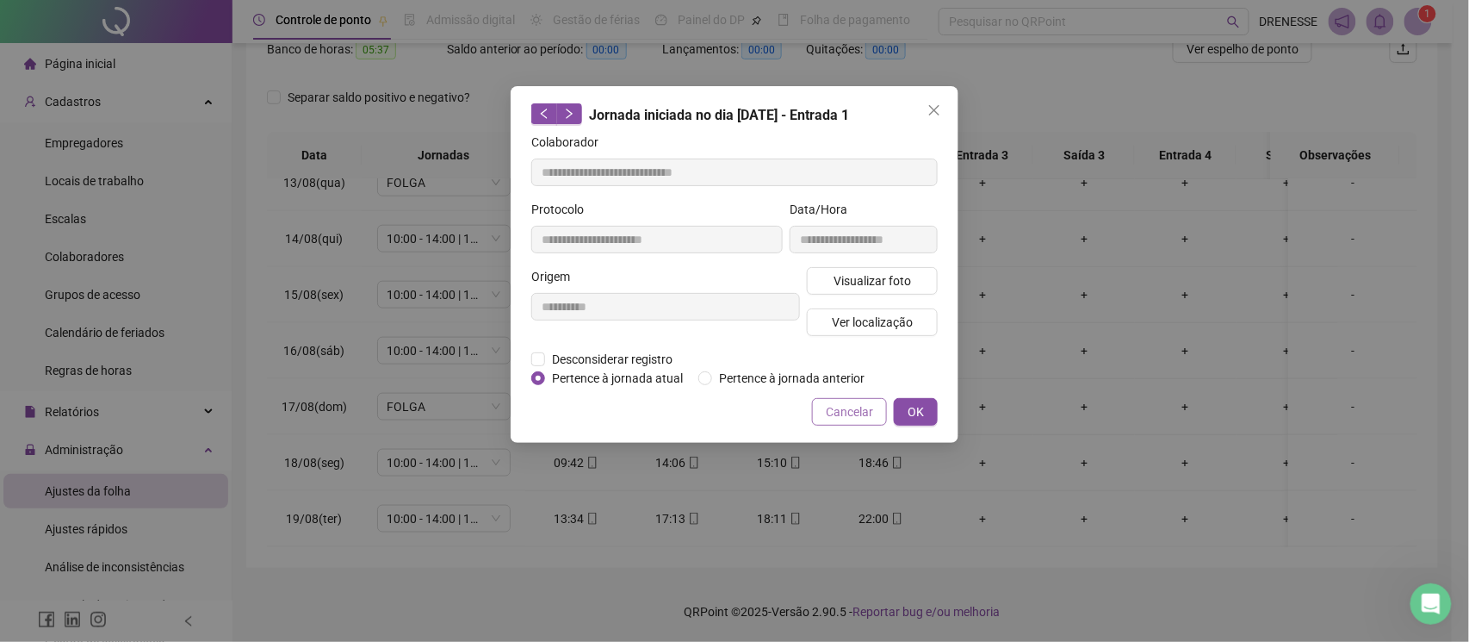
click at [831, 411] on span "Cancelar" at bounding box center [849, 411] width 47 height 19
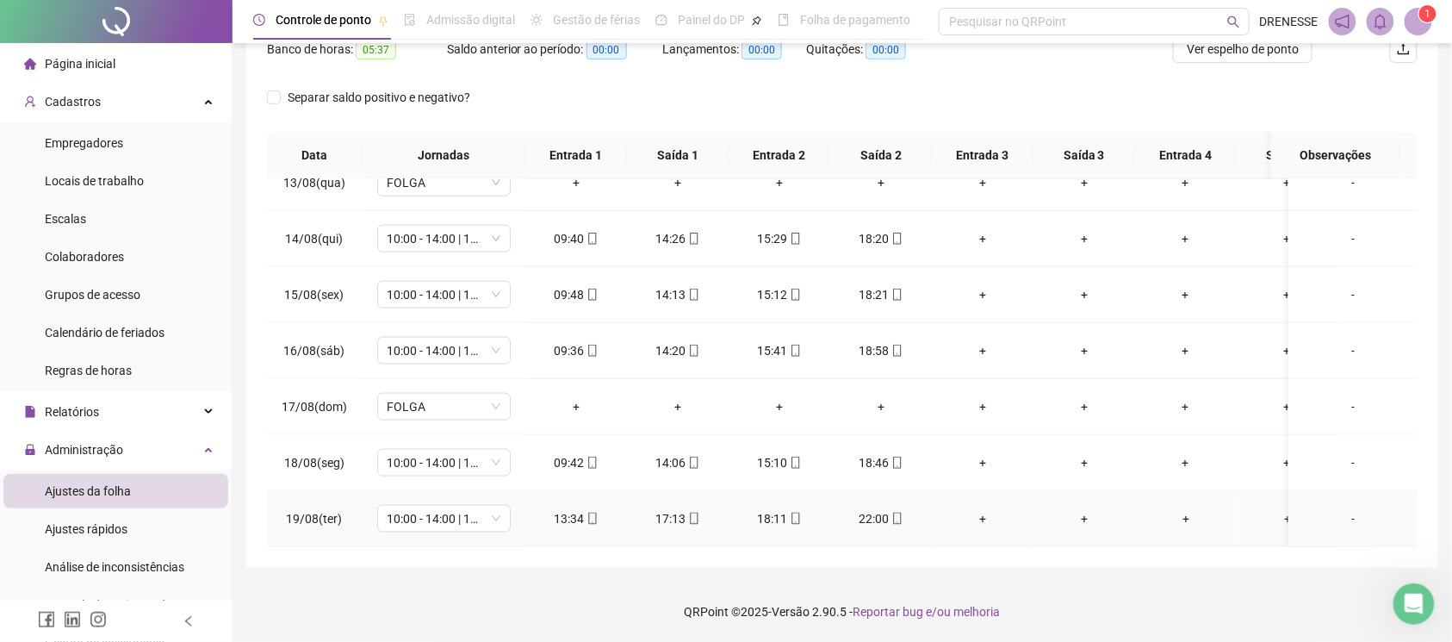
click at [893, 512] on span at bounding box center [897, 519] width 14 height 14
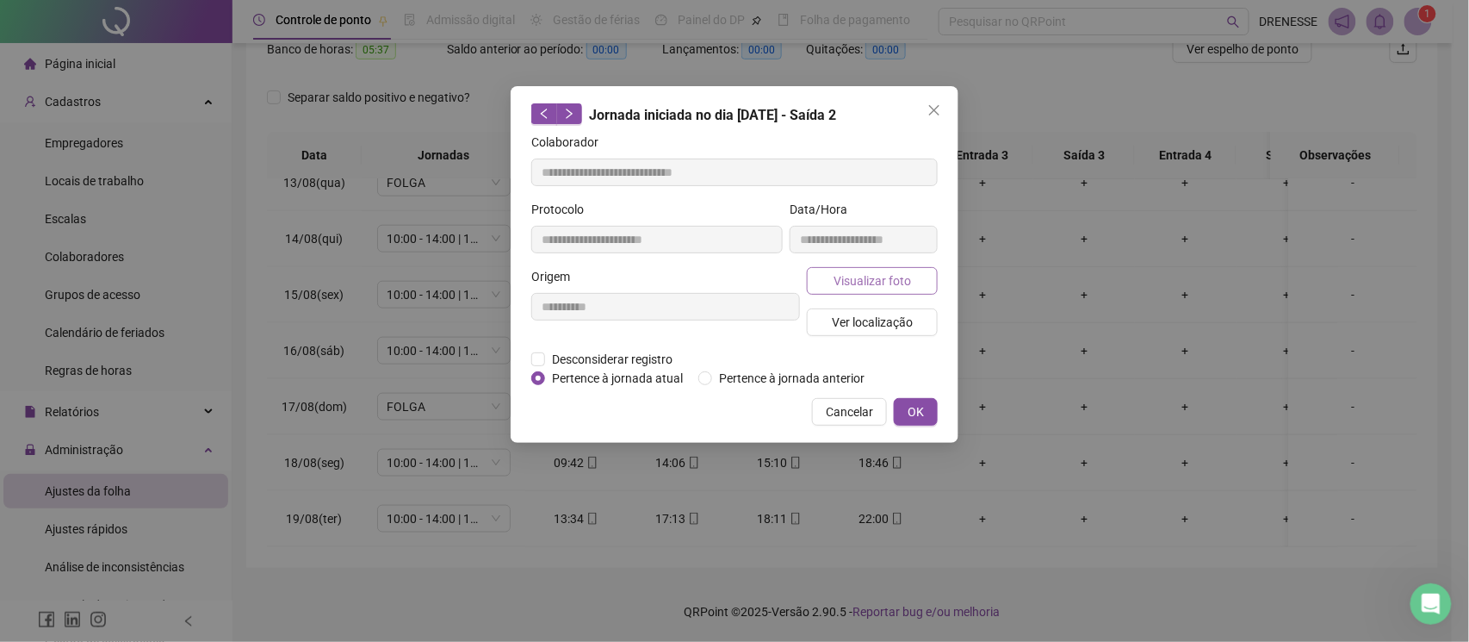
click at [884, 270] on button "Visualizar foto" at bounding box center [872, 281] width 131 height 28
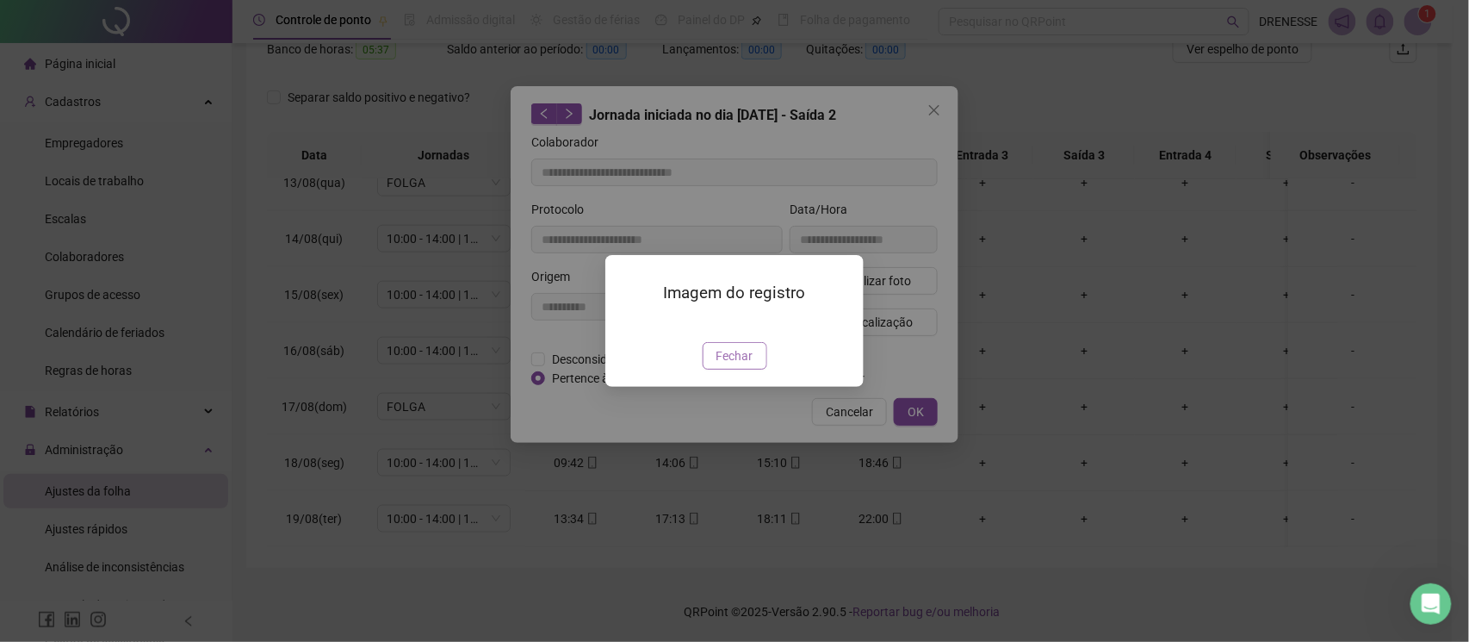
click at [720, 365] on span "Fechar" at bounding box center [735, 355] width 37 height 19
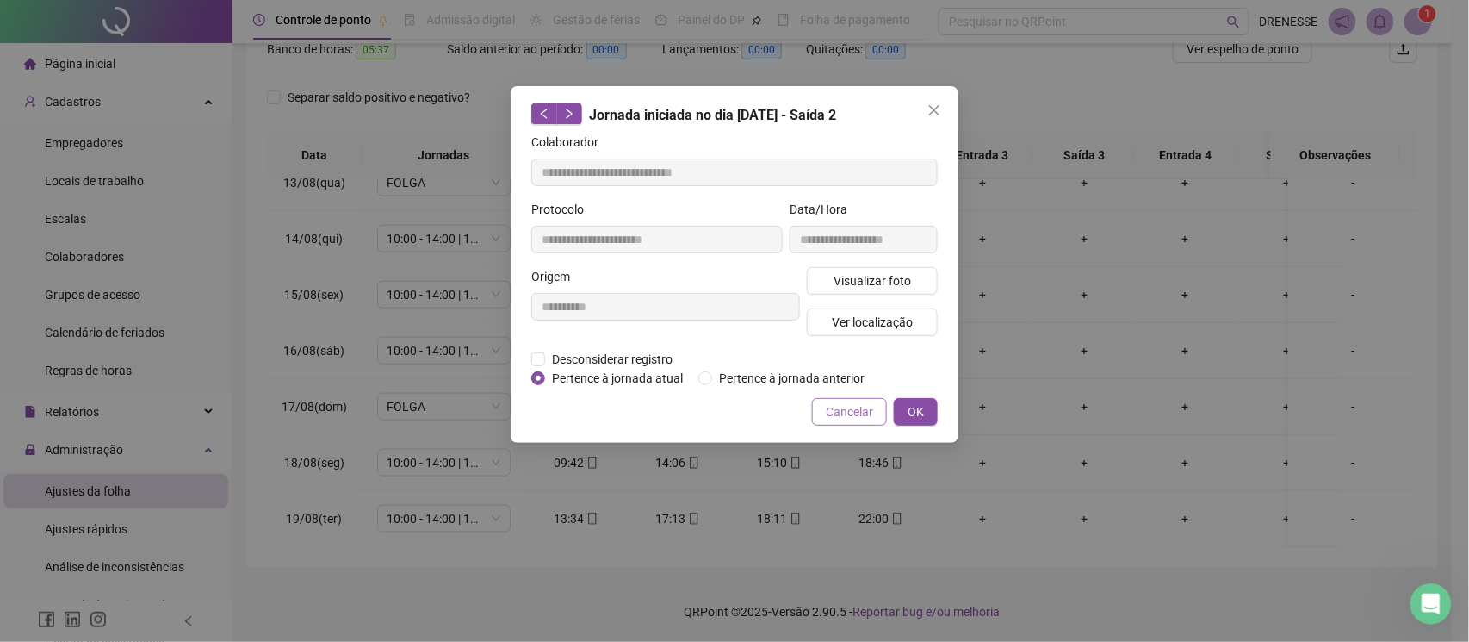
click at [818, 414] on button "Cancelar" at bounding box center [849, 412] width 75 height 28
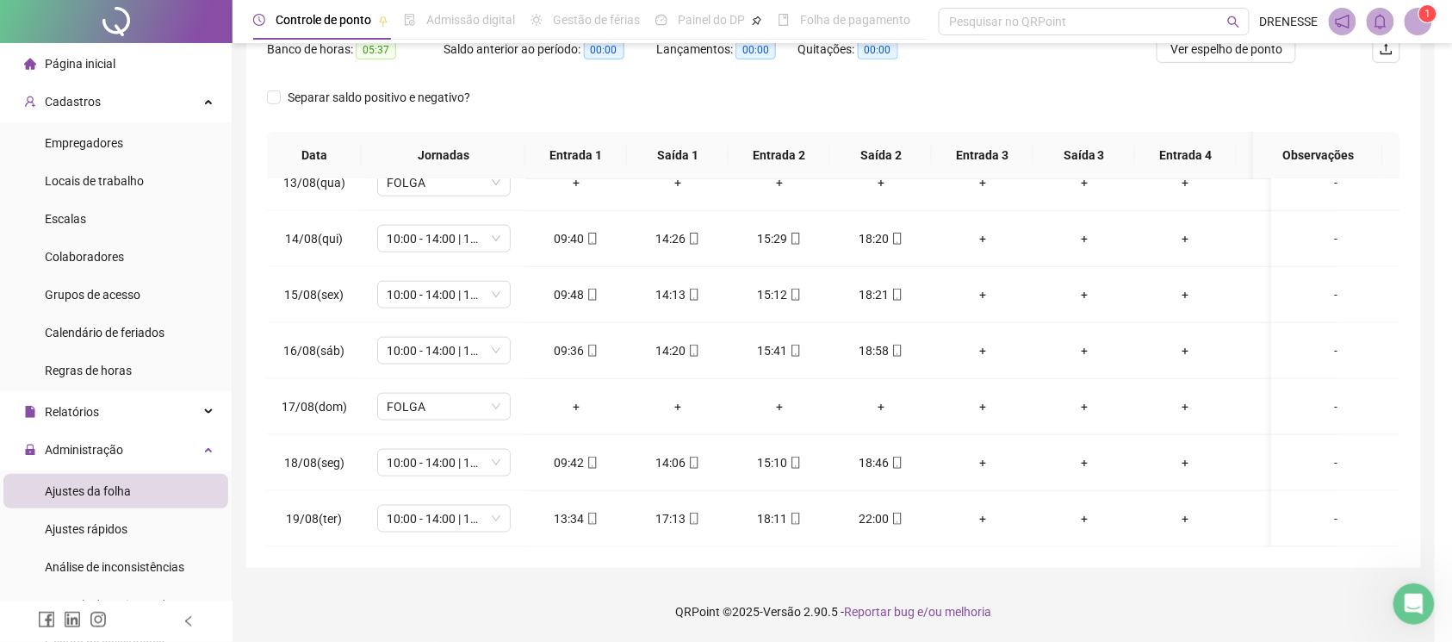
scroll to position [86, 0]
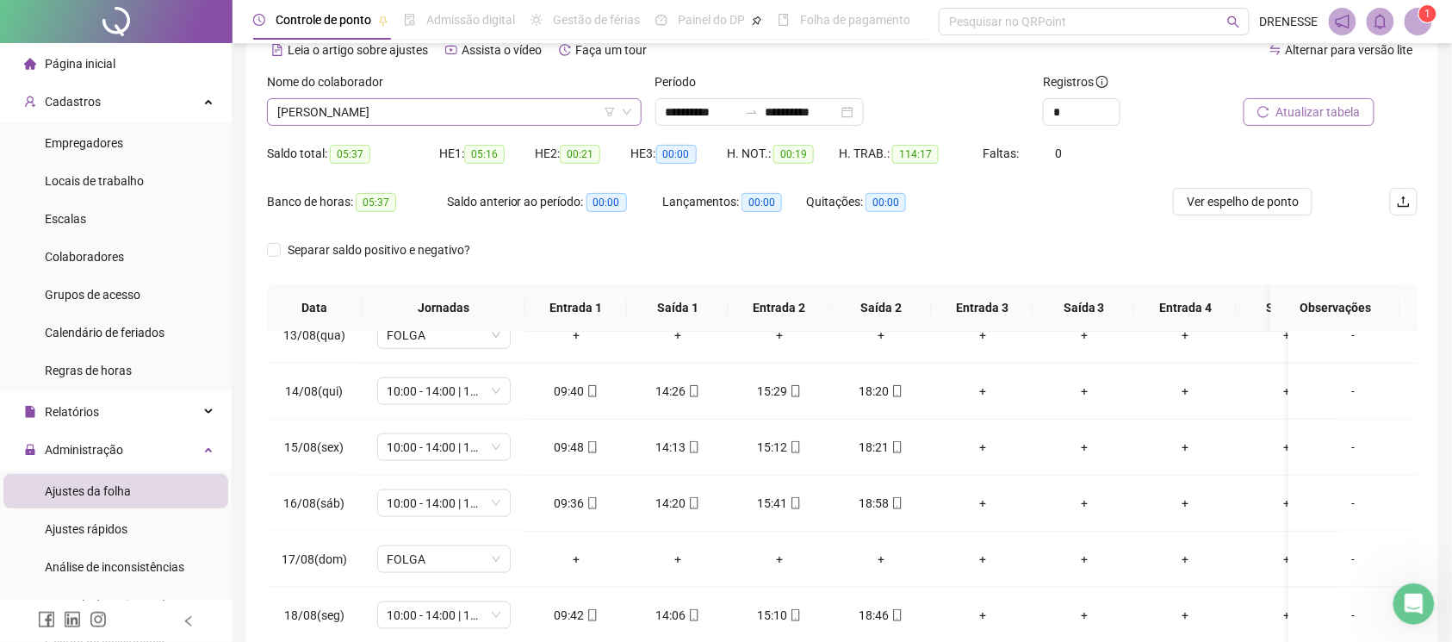
click at [429, 110] on span "[PERSON_NAME]" at bounding box center [454, 112] width 354 height 26
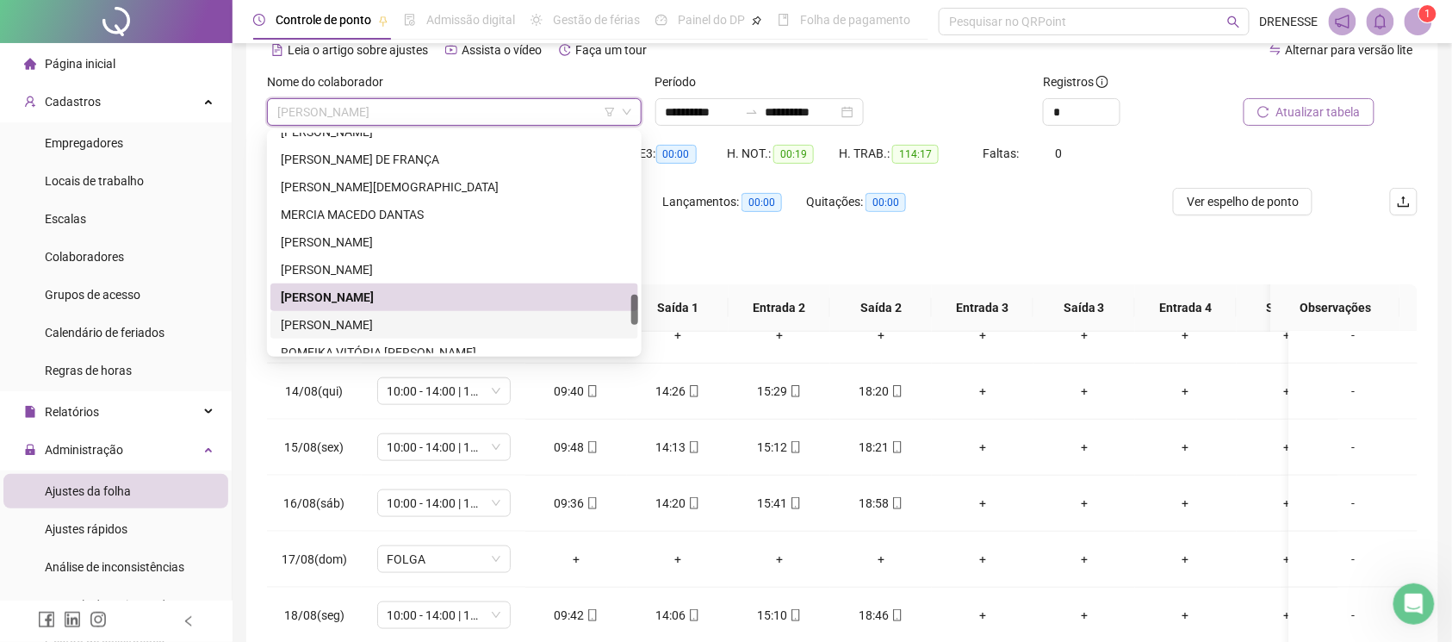
click at [374, 317] on div "[PERSON_NAME]" at bounding box center [454, 324] width 347 height 19
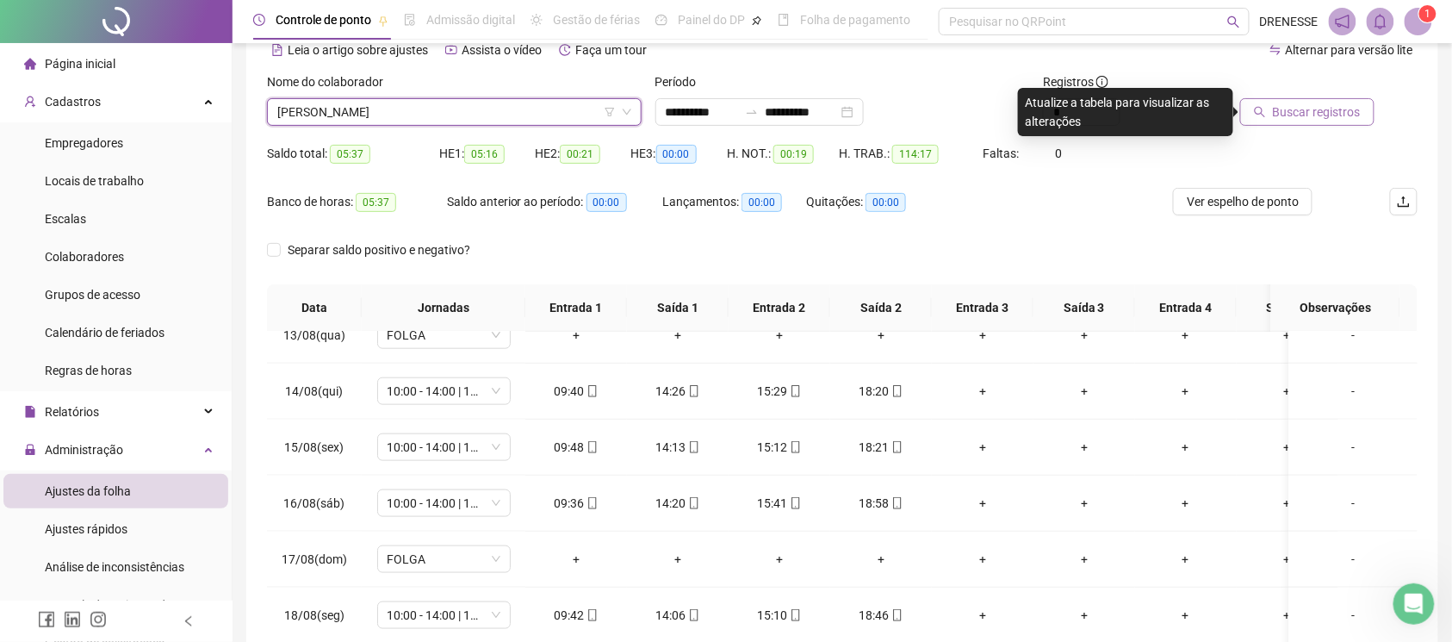
click at [1299, 112] on span "Buscar registros" at bounding box center [1317, 111] width 88 height 19
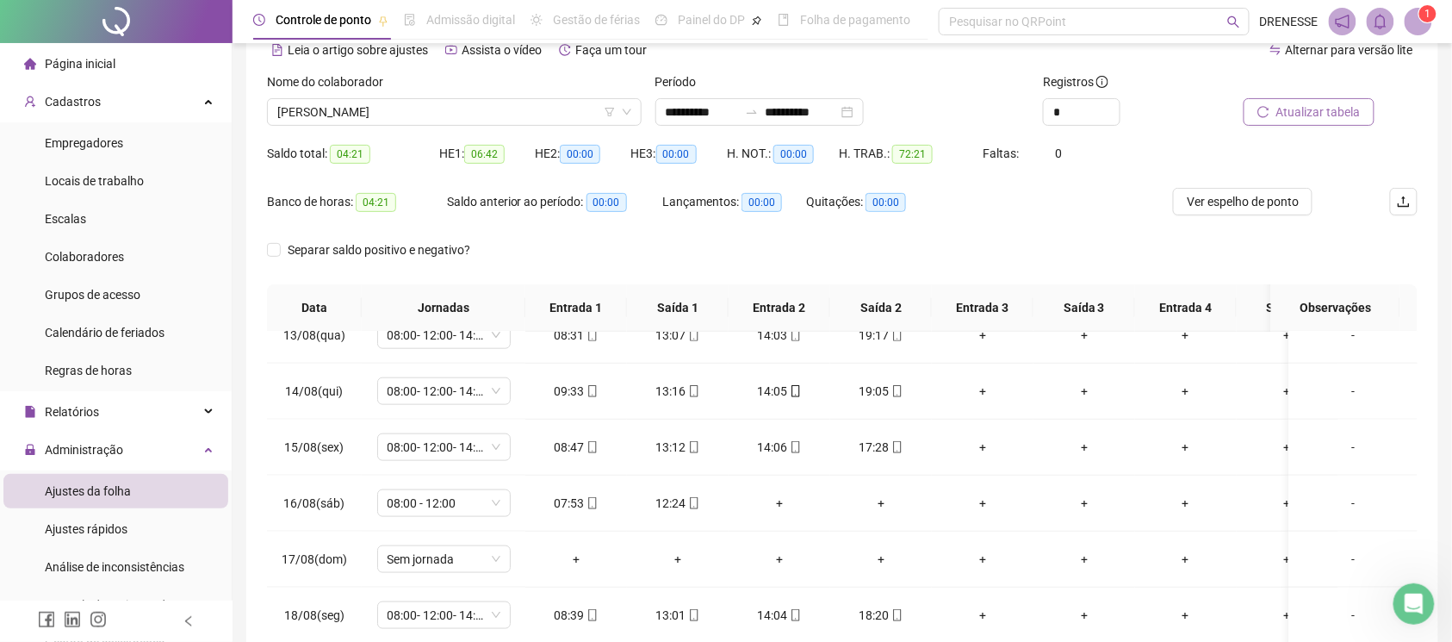
scroll to position [239, 0]
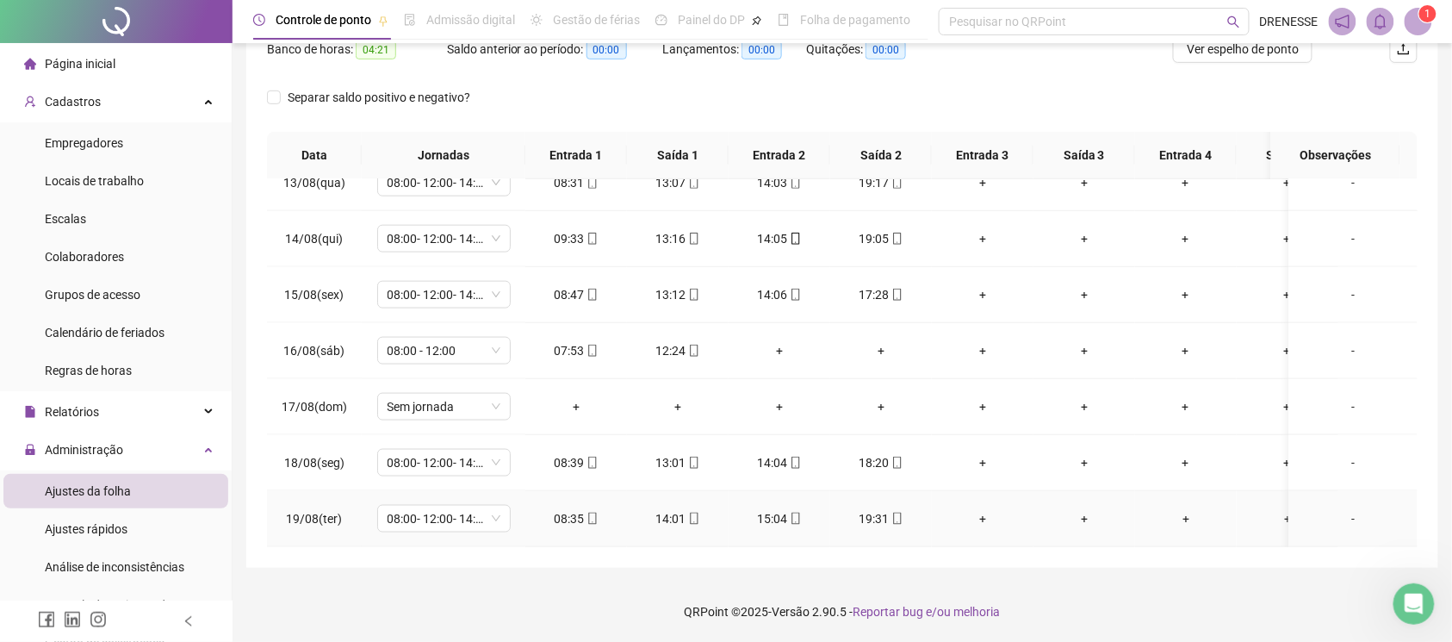
click at [593, 512] on icon "mobile" at bounding box center [592, 518] width 12 height 12
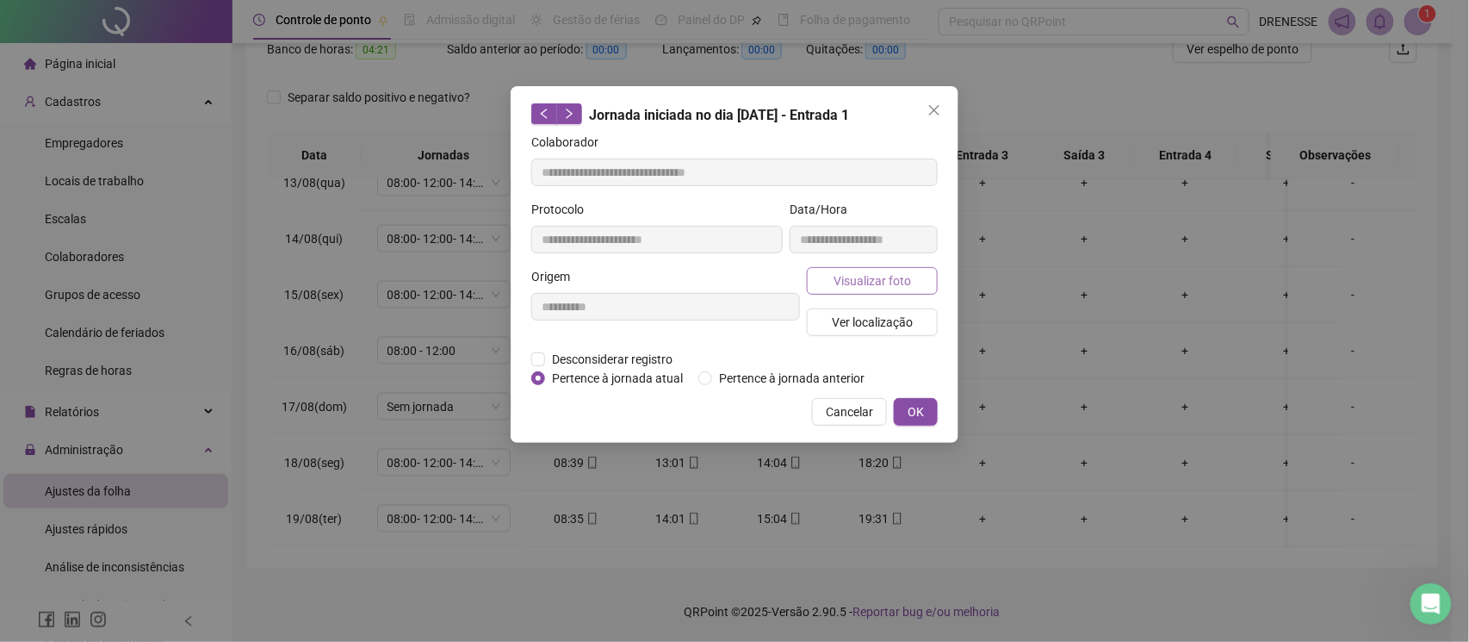
click at [866, 267] on button "Visualizar foto" at bounding box center [872, 281] width 131 height 28
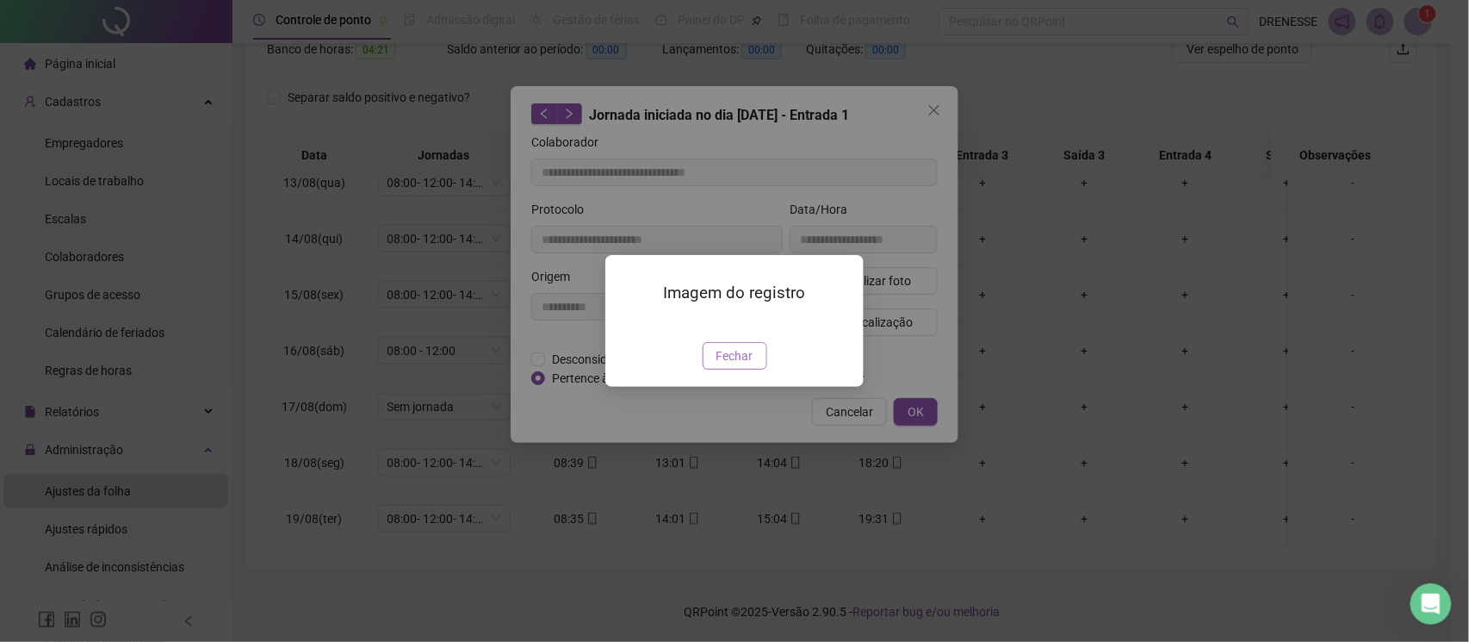
click at [735, 369] on button "Fechar" at bounding box center [735, 356] width 65 height 28
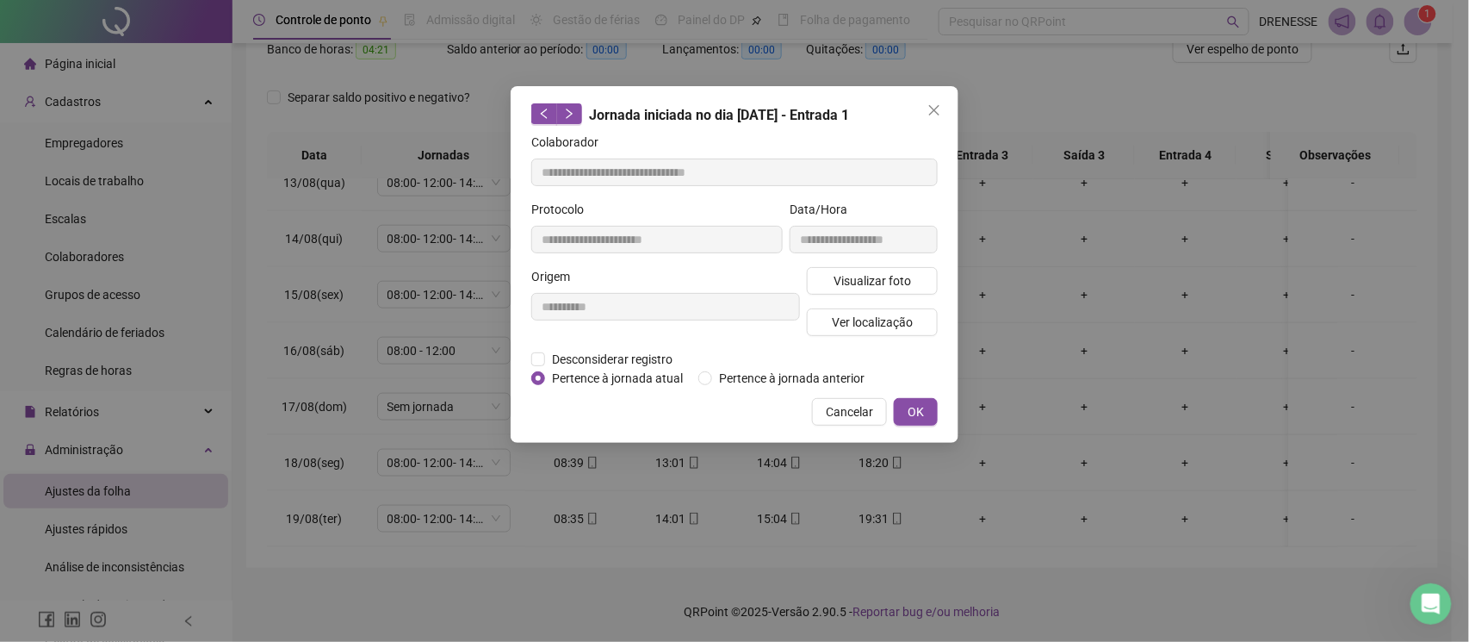
click at [841, 408] on span "Cancelar" at bounding box center [849, 411] width 47 height 19
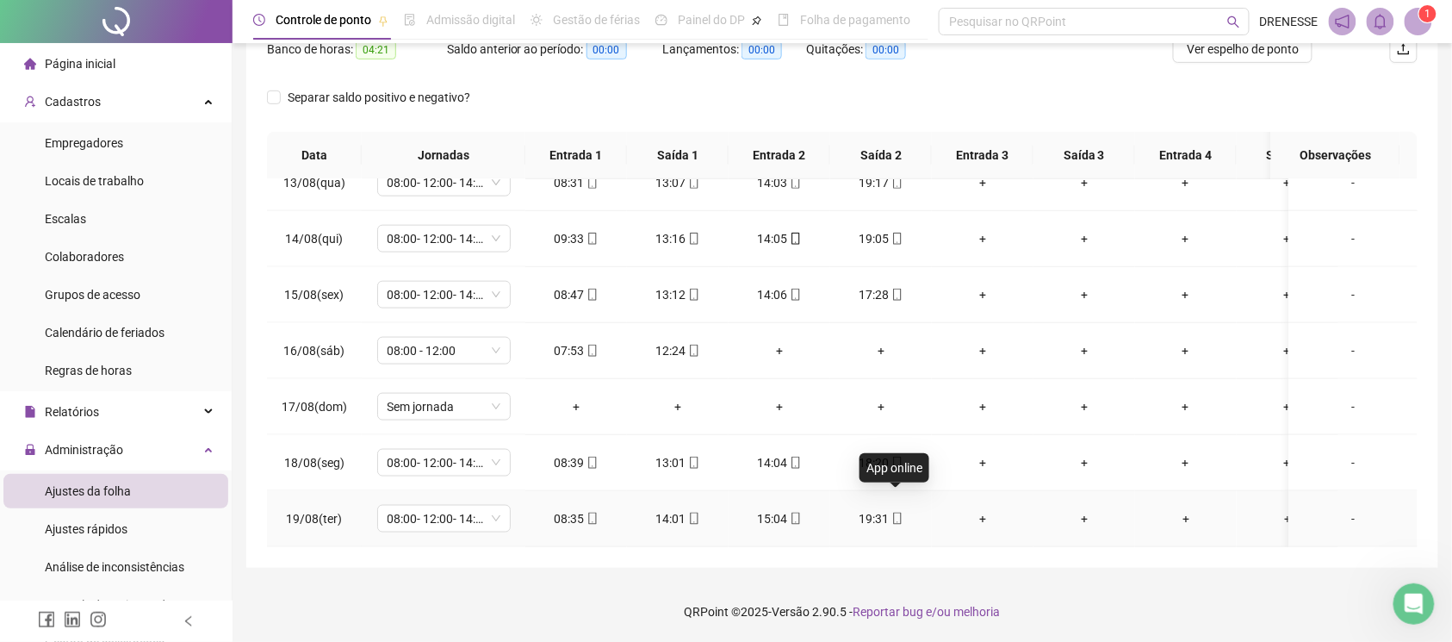
click at [900, 512] on icon "mobile" at bounding box center [897, 518] width 12 height 12
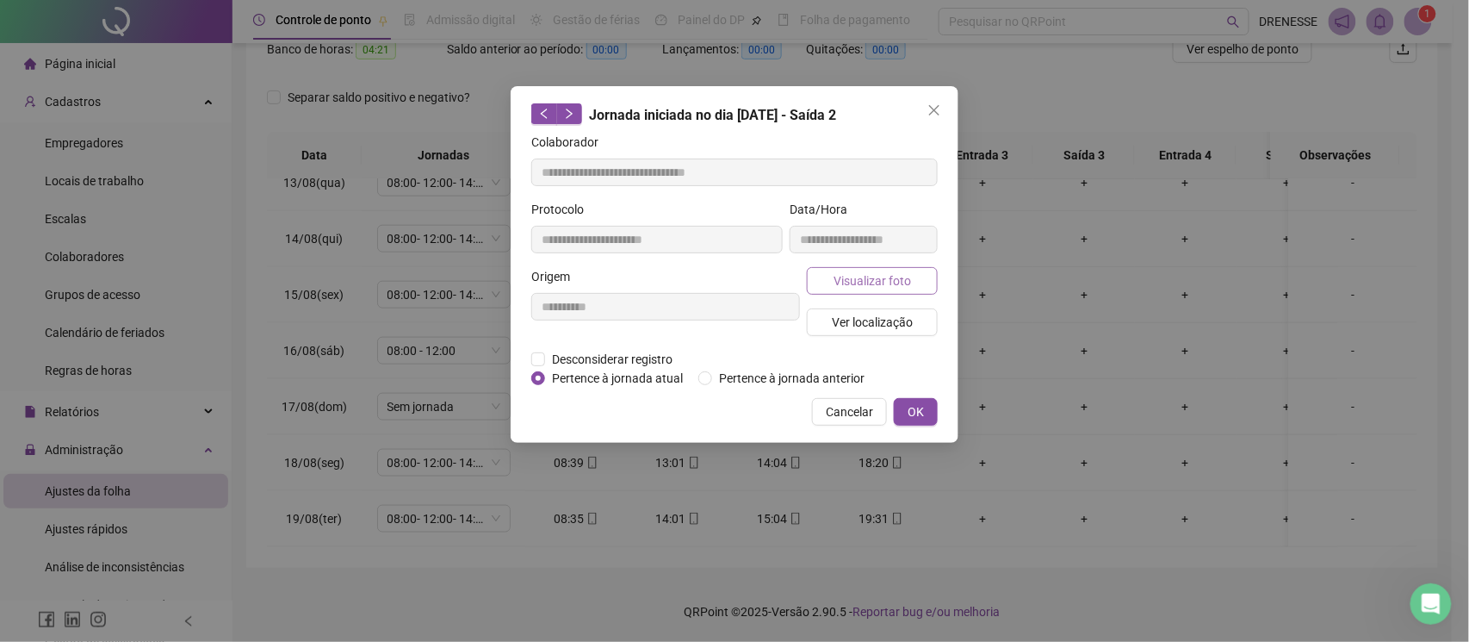
click at [872, 272] on span "Visualizar foto" at bounding box center [873, 280] width 78 height 19
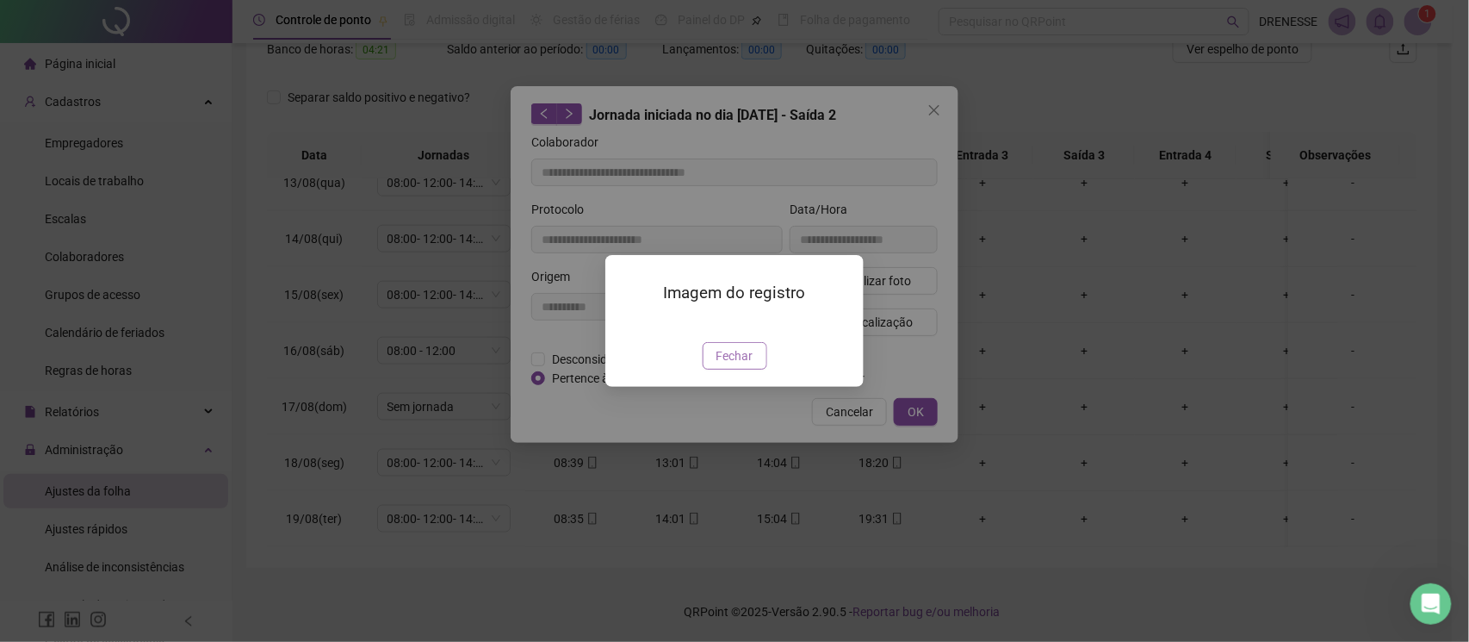
click at [718, 365] on span "Fechar" at bounding box center [735, 355] width 37 height 19
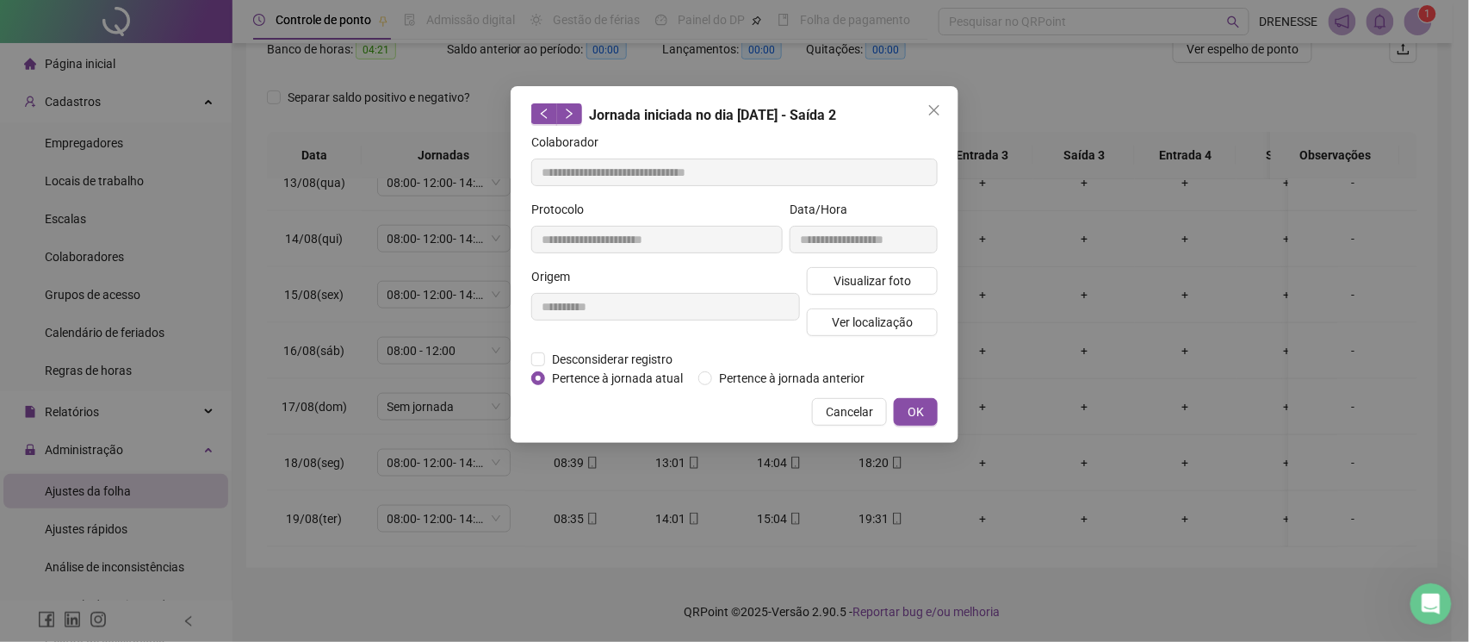
click at [830, 413] on button "Cancelar" at bounding box center [849, 412] width 75 height 28
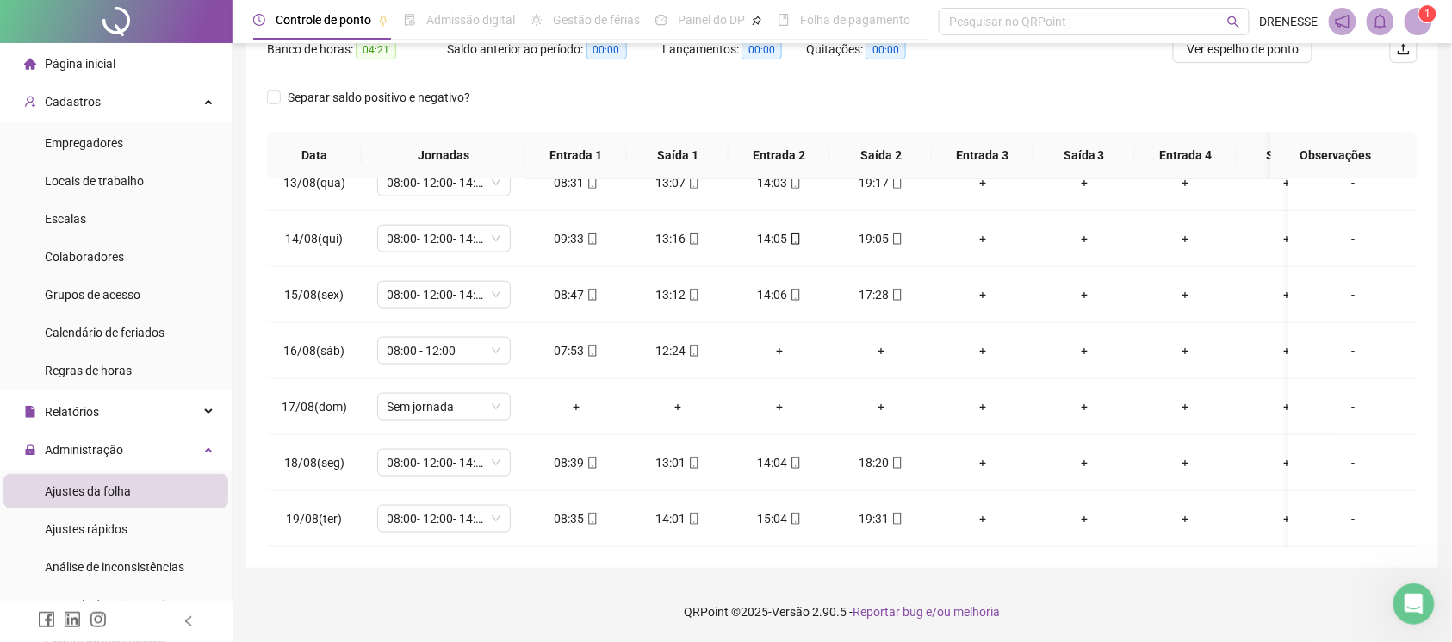
scroll to position [86, 0]
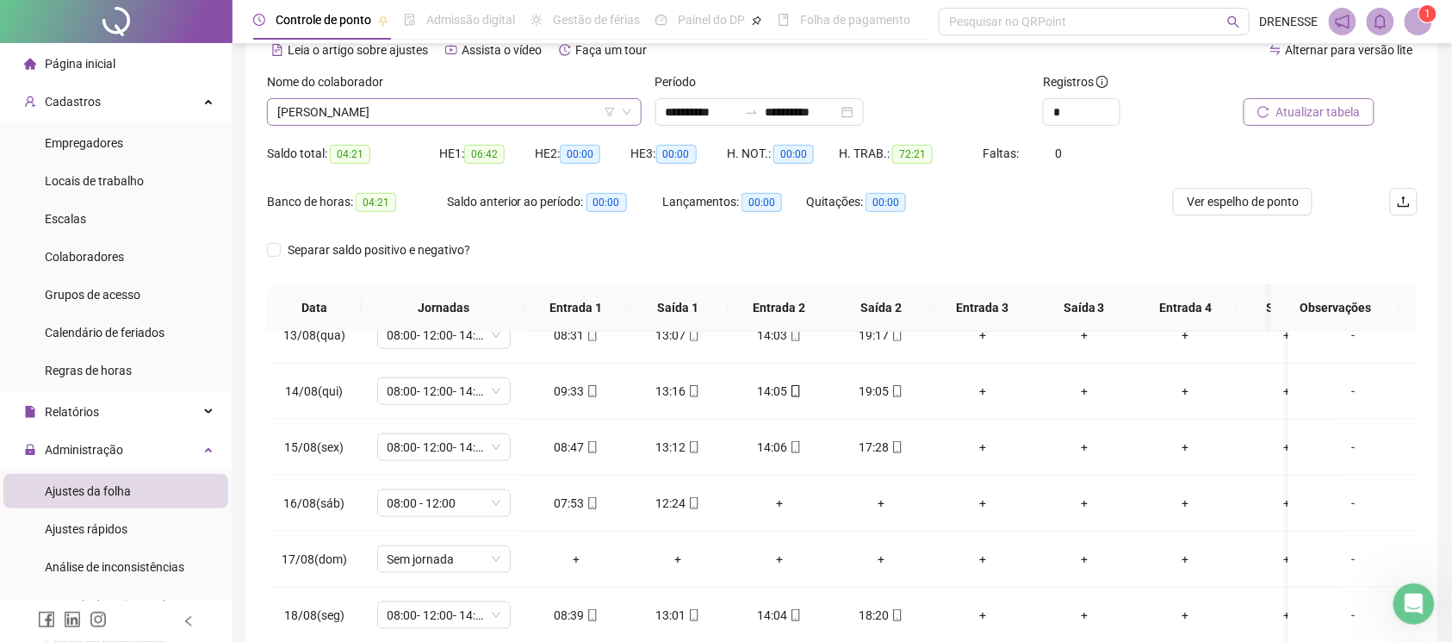
click at [445, 115] on span "[PERSON_NAME]" at bounding box center [454, 112] width 354 height 26
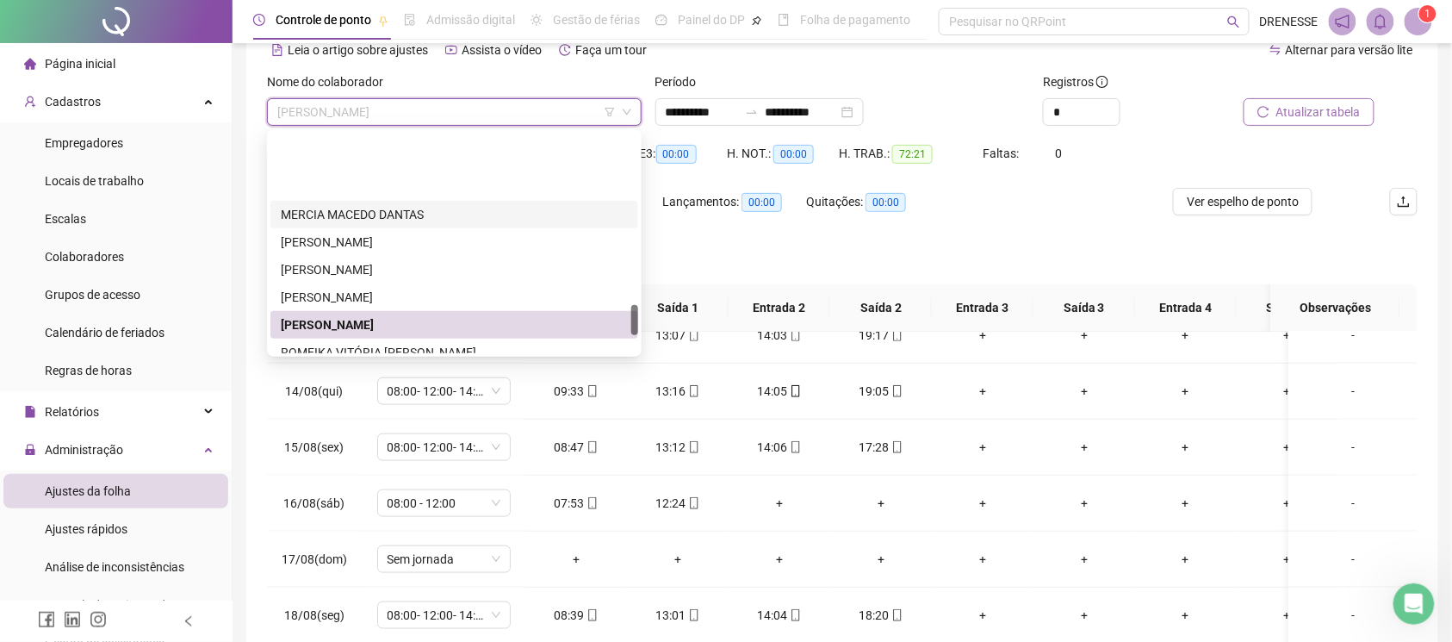
scroll to position [1249, 0]
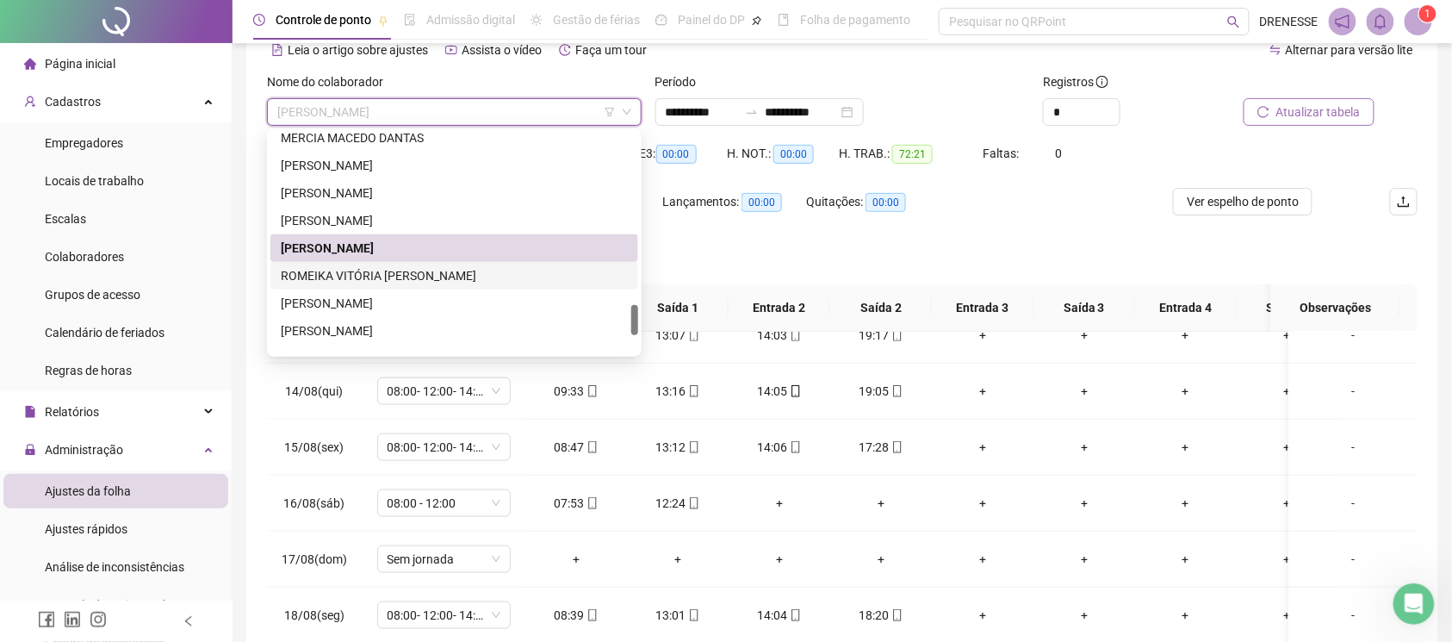
click at [400, 274] on div "ROMEIKA VITÓRIA [PERSON_NAME]" at bounding box center [454, 275] width 347 height 19
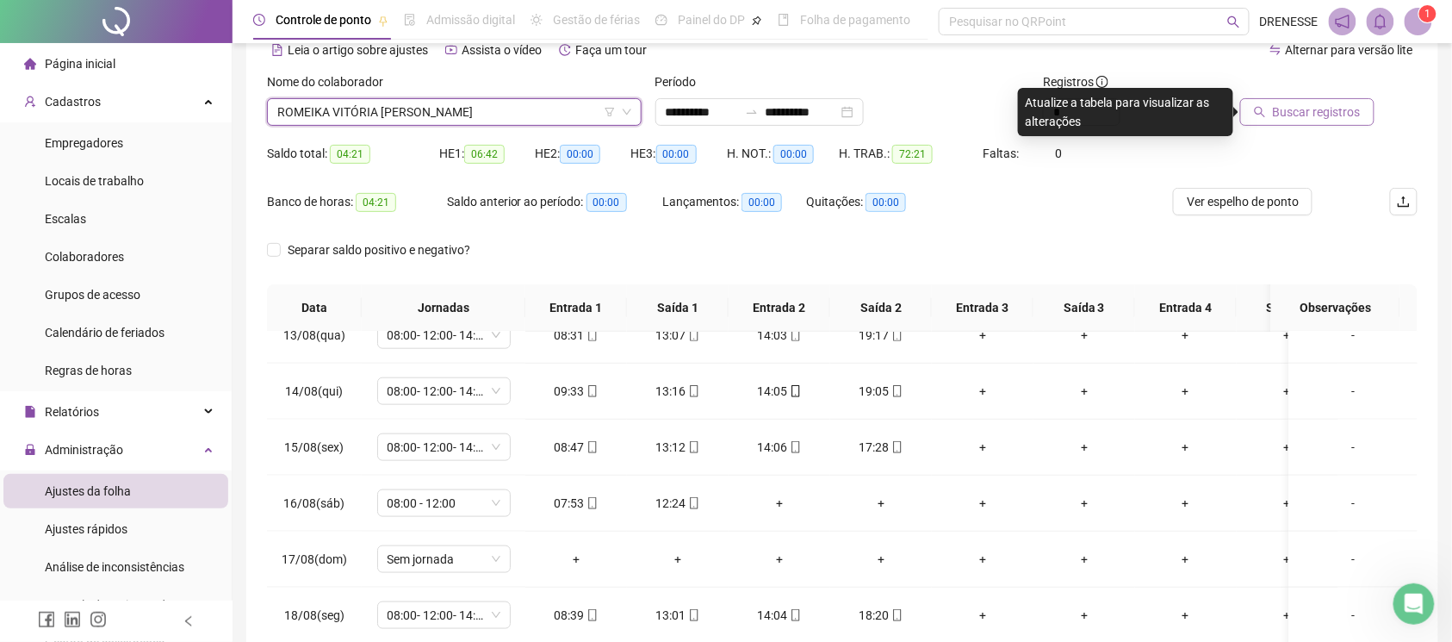
click at [1276, 94] on div at bounding box center [1306, 85] width 137 height 26
click at [1283, 103] on span "Buscar registros" at bounding box center [1317, 111] width 88 height 19
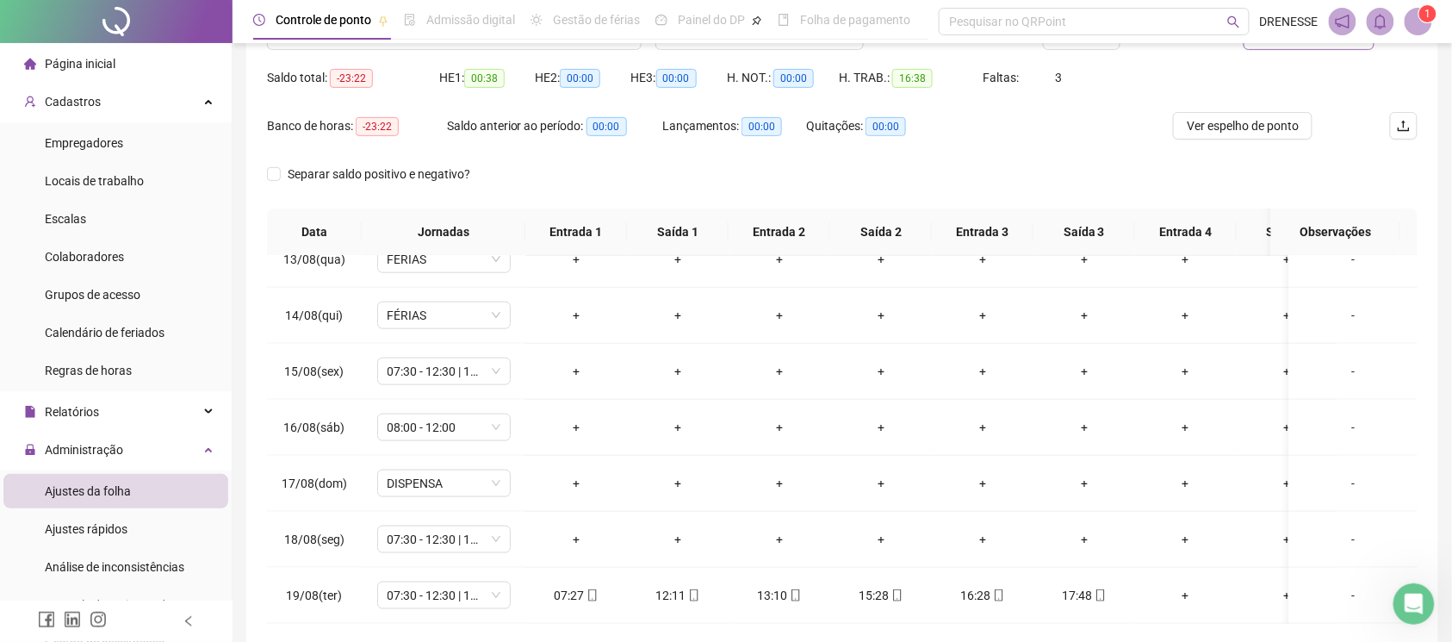
scroll to position [239, 0]
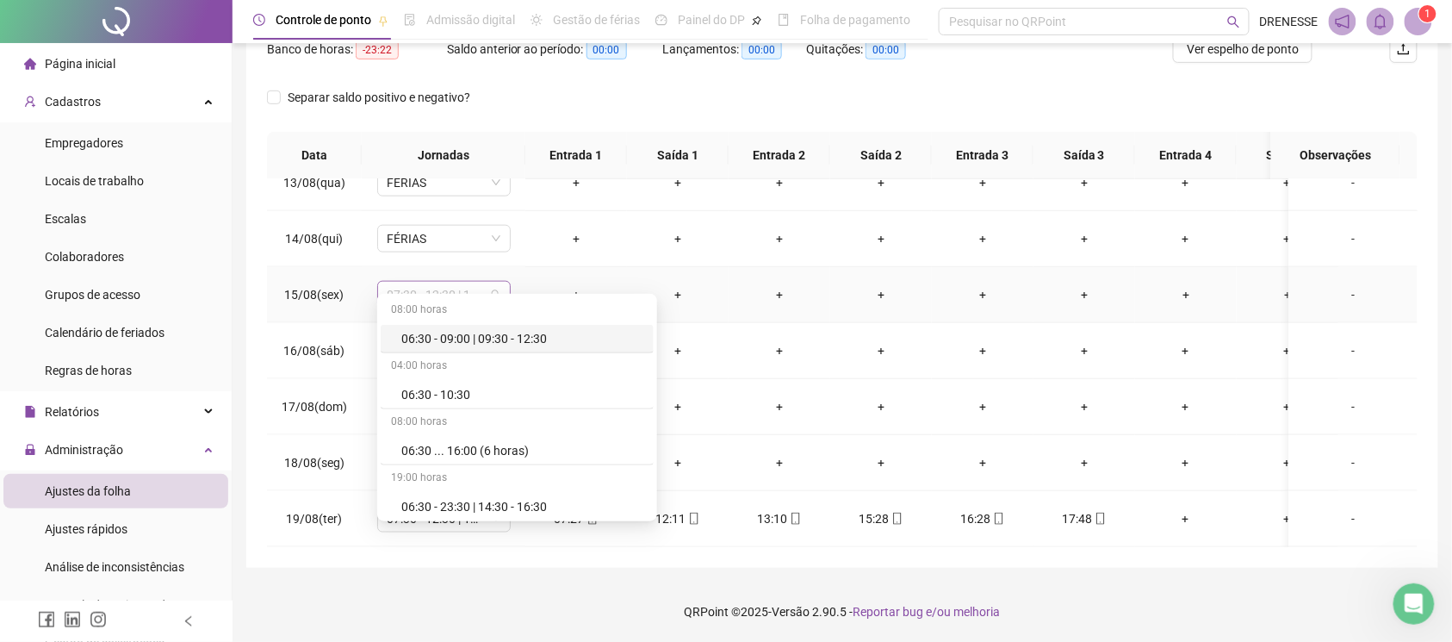
click at [473, 282] on span "07:30 - 12:30 | 14:30 - 17:30" at bounding box center [444, 295] width 113 height 26
click at [432, 329] on div "Férias" at bounding box center [458, 338] width 114 height 19
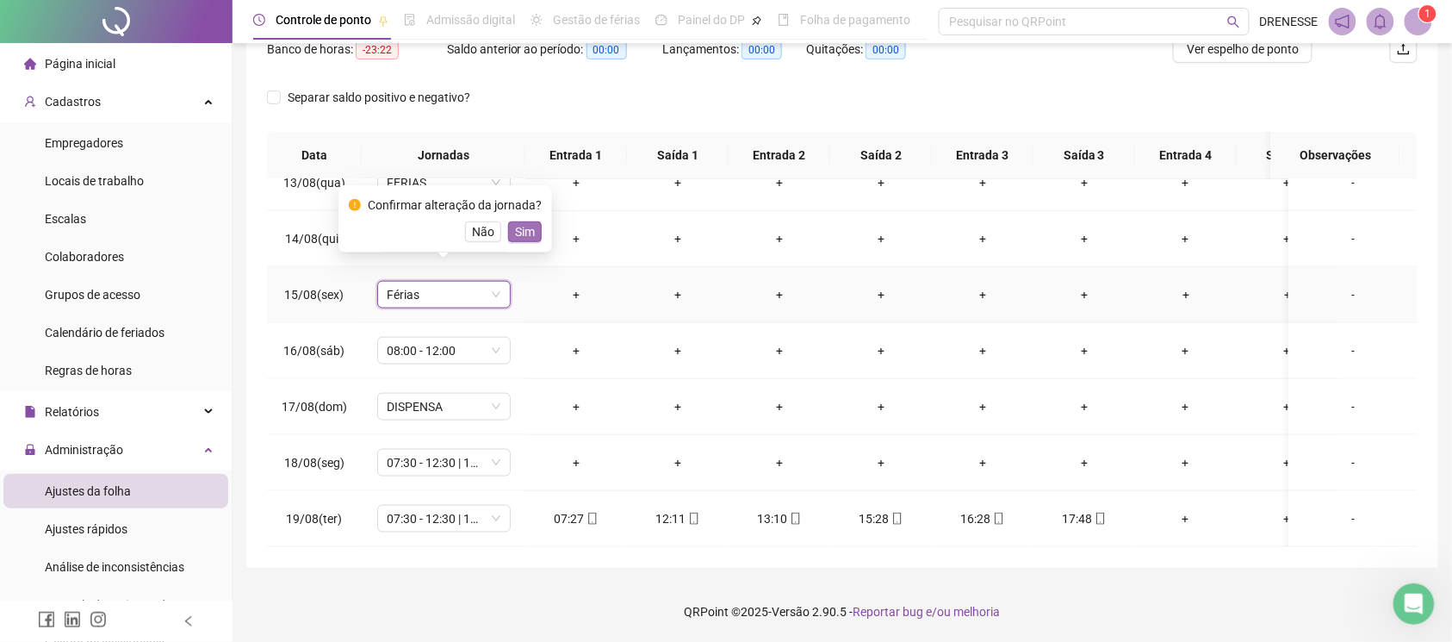
click at [515, 222] on span "Sim" at bounding box center [525, 231] width 20 height 19
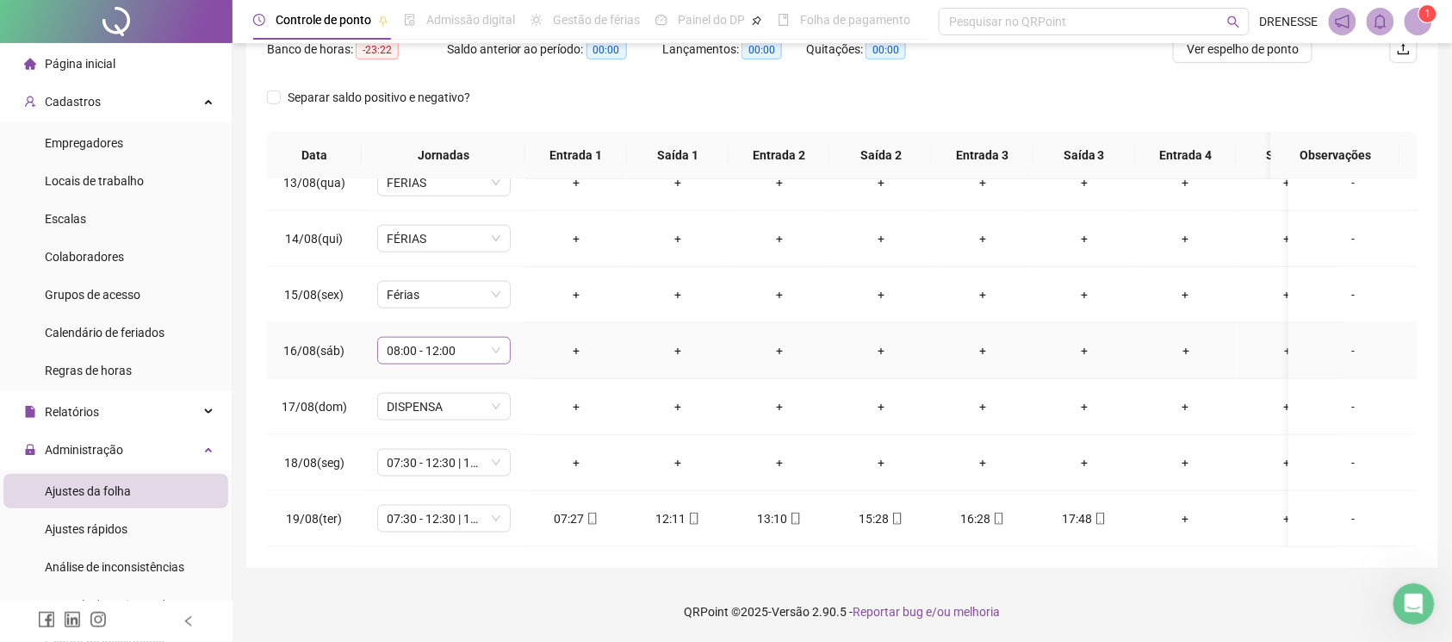
click at [456, 338] on span "08:00 - 12:00" at bounding box center [444, 351] width 113 height 26
click at [446, 394] on div "Férias" at bounding box center [458, 394] width 114 height 19
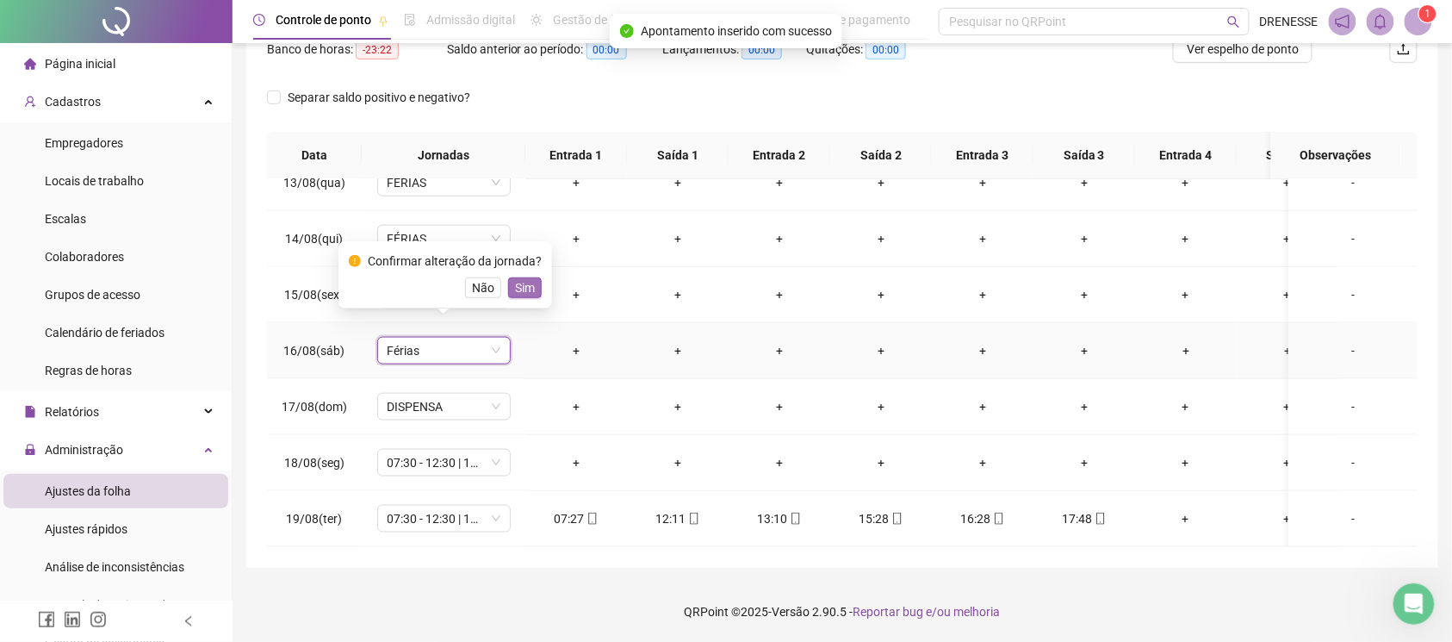
click at [531, 288] on span "Sim" at bounding box center [525, 287] width 20 height 19
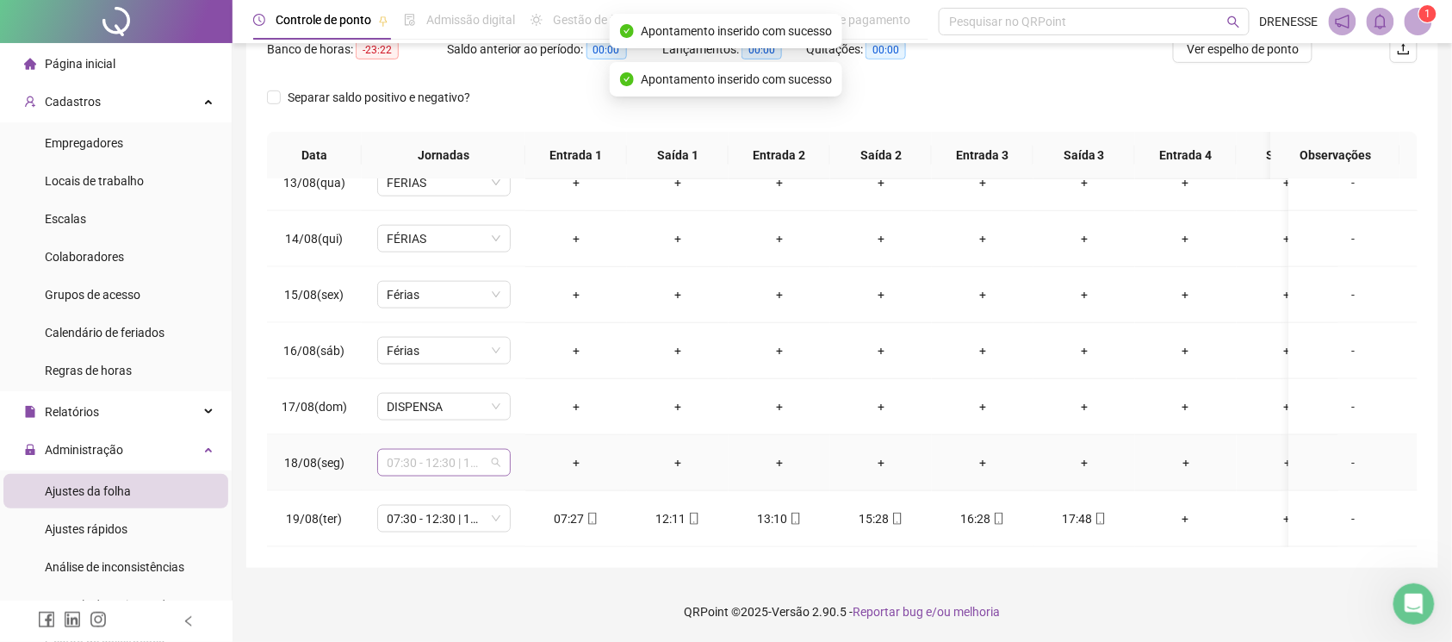
click at [459, 450] on span "07:30 - 12:30 | 14:30 - 17:30" at bounding box center [444, 463] width 113 height 26
click at [442, 295] on div "Férias" at bounding box center [458, 298] width 114 height 19
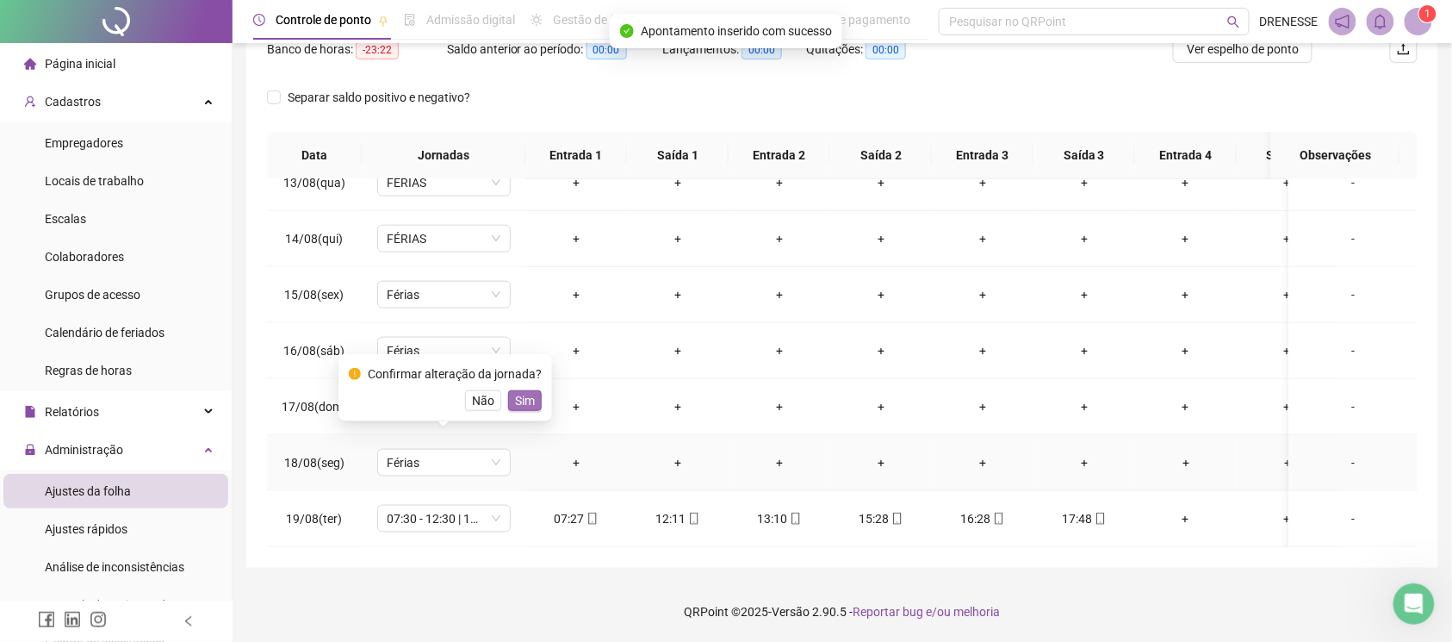
click at [515, 400] on span "Sim" at bounding box center [525, 400] width 20 height 19
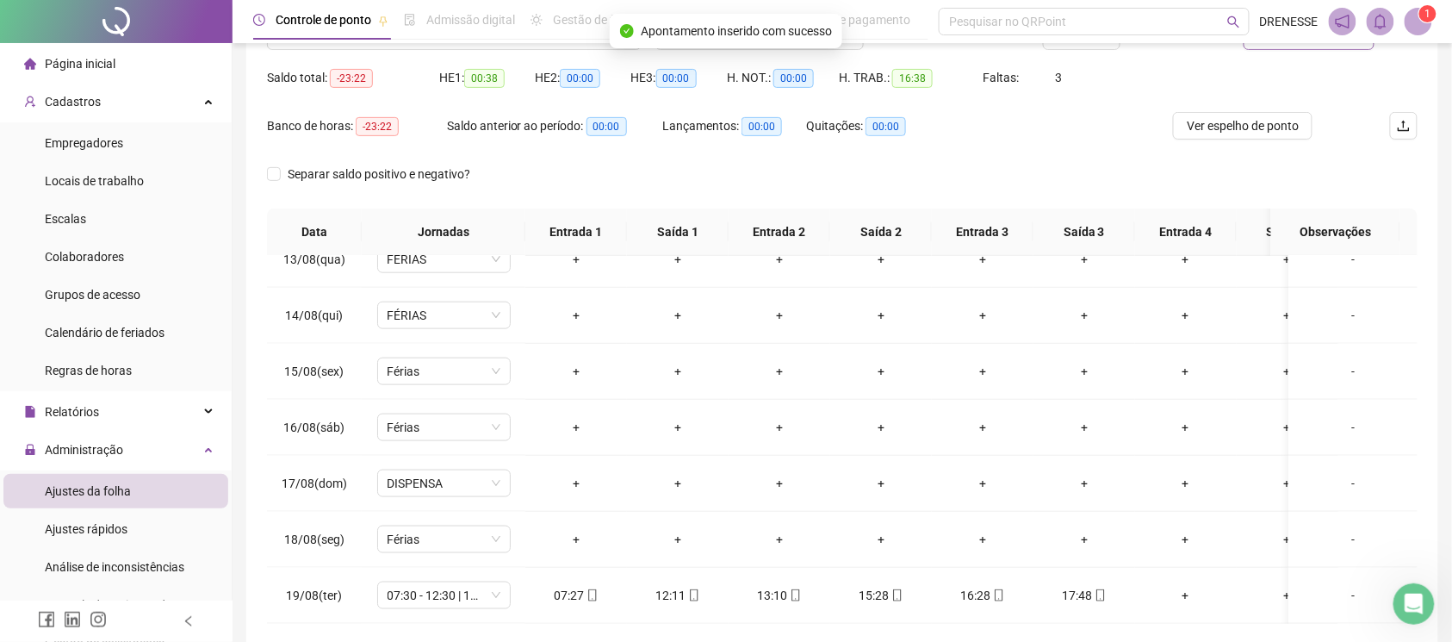
scroll to position [9, 0]
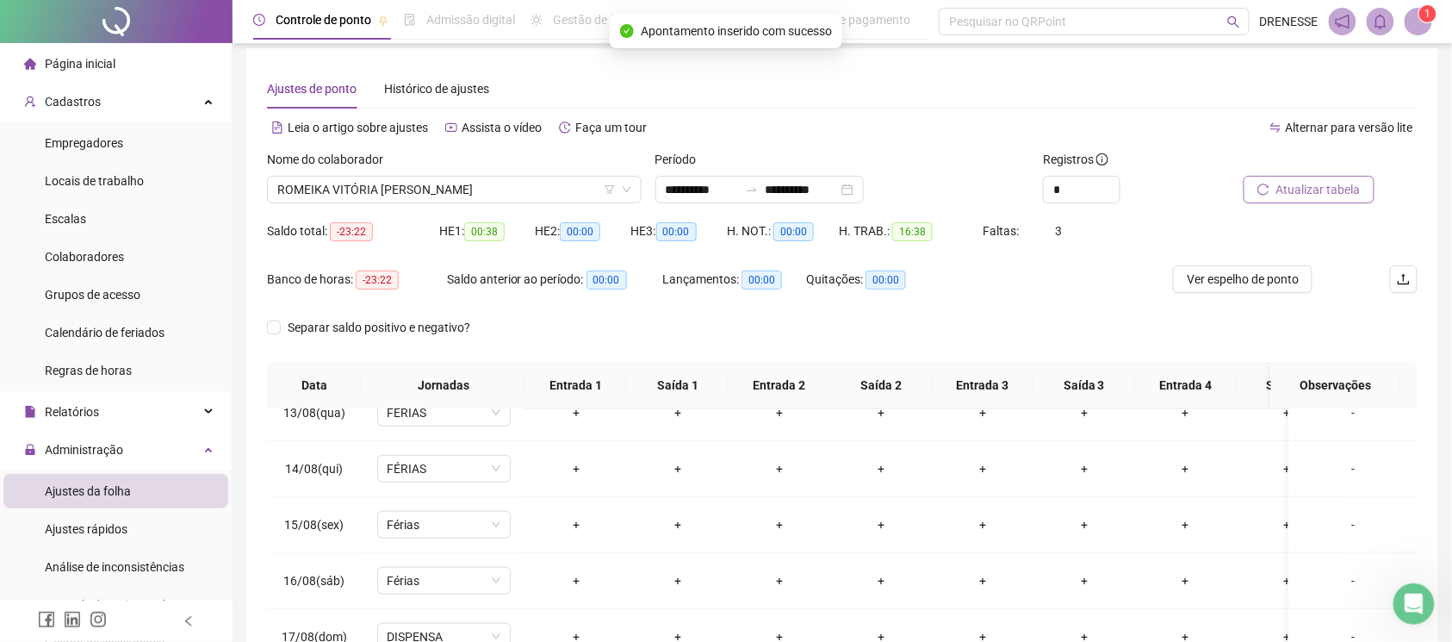
click at [1293, 180] on span "Atualizar tabela" at bounding box center [1318, 189] width 84 height 19
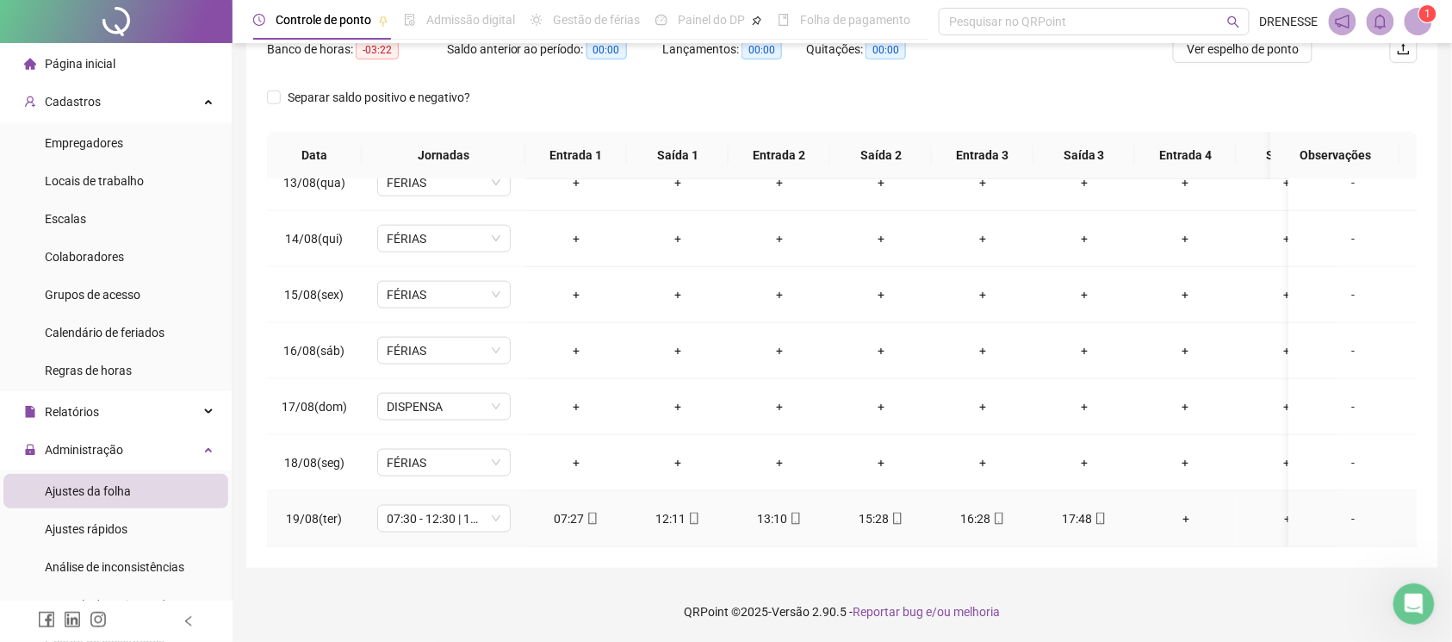
click at [589, 512] on icon "mobile" at bounding box center [592, 518] width 12 height 12
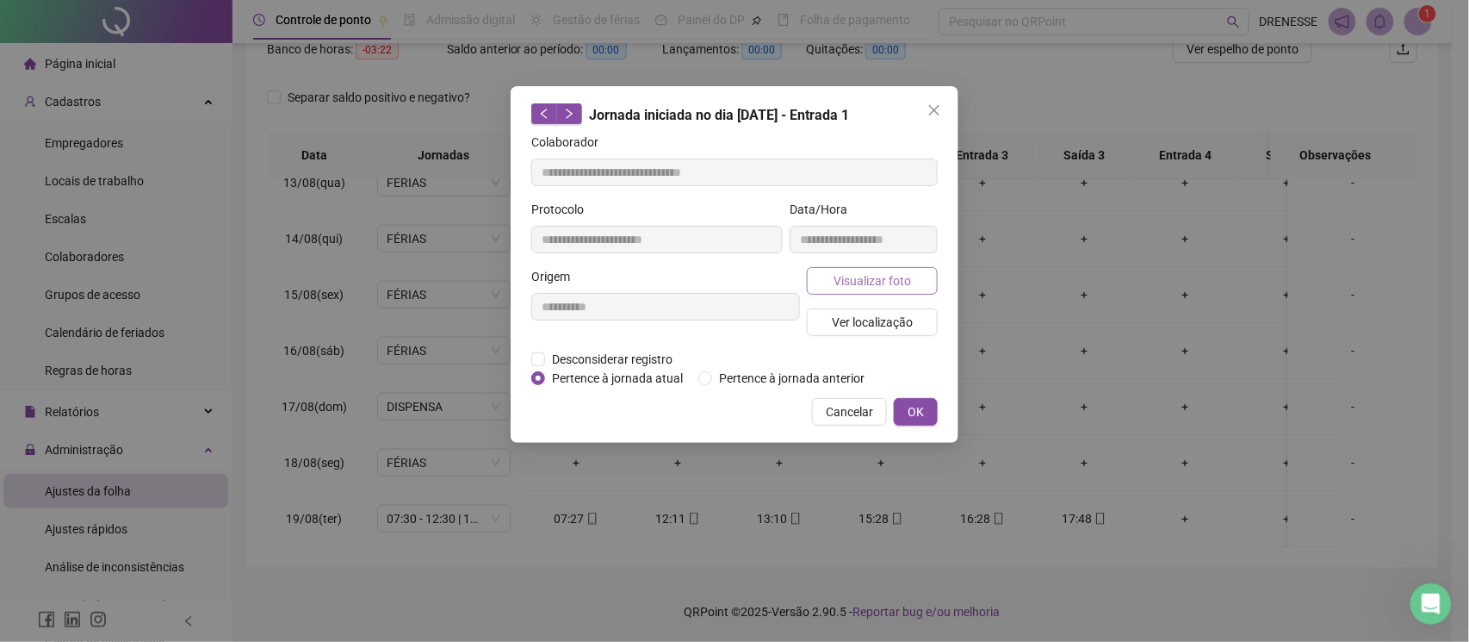
click at [868, 290] on button "Visualizar foto" at bounding box center [872, 281] width 131 height 28
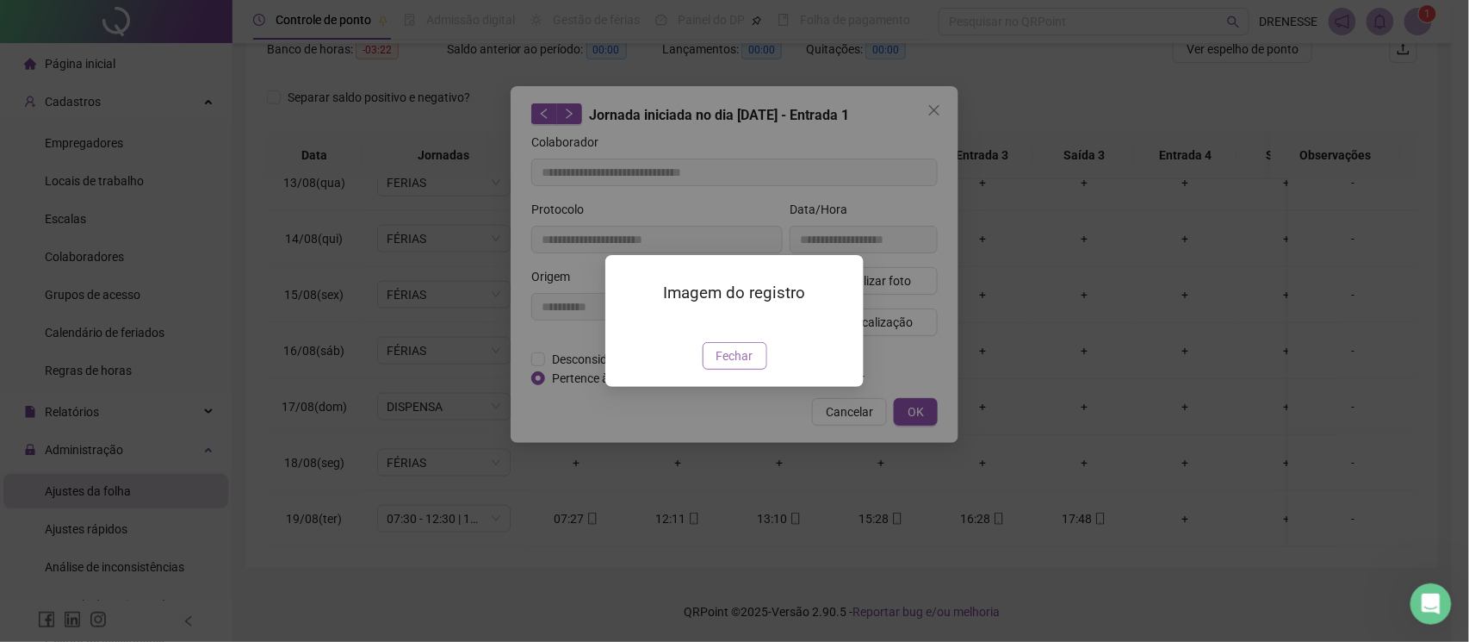
click at [718, 365] on span "Fechar" at bounding box center [735, 355] width 37 height 19
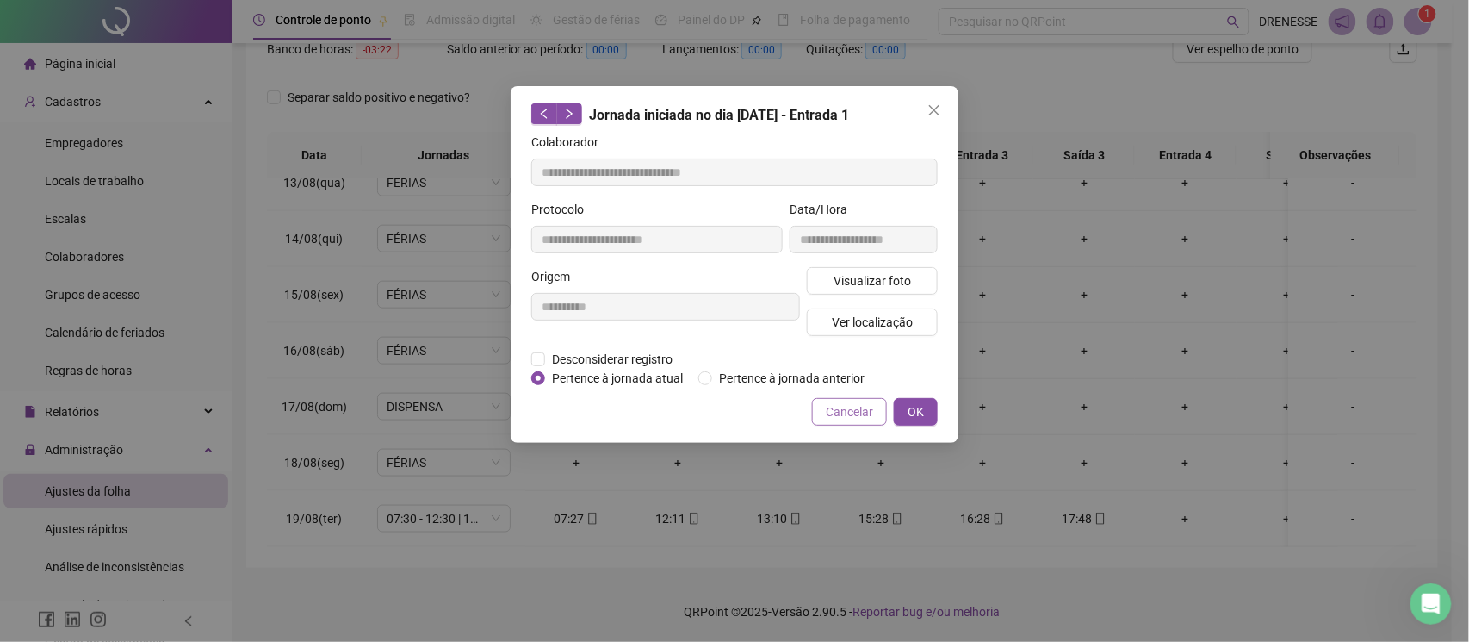
click at [856, 406] on span "Cancelar" at bounding box center [849, 411] width 47 height 19
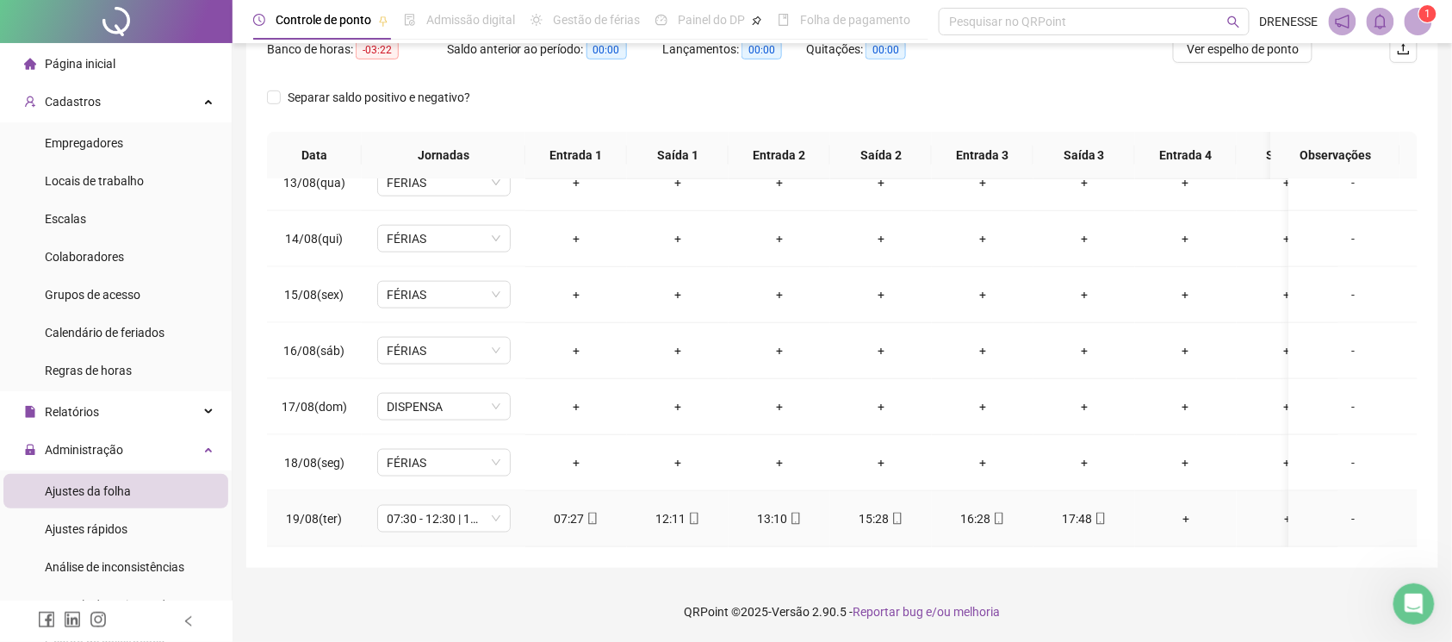
click at [1093, 512] on span "mobile" at bounding box center [1100, 518] width 14 height 12
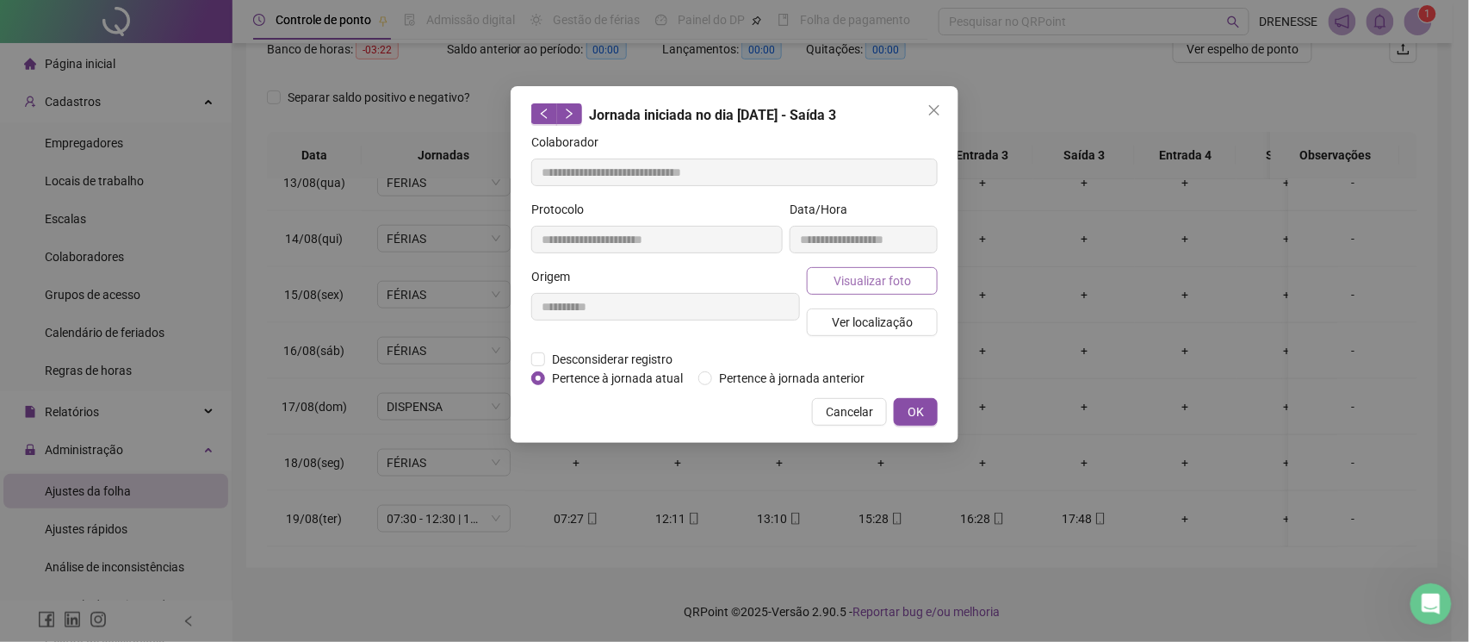
click at [890, 272] on span "Visualizar foto" at bounding box center [873, 280] width 78 height 19
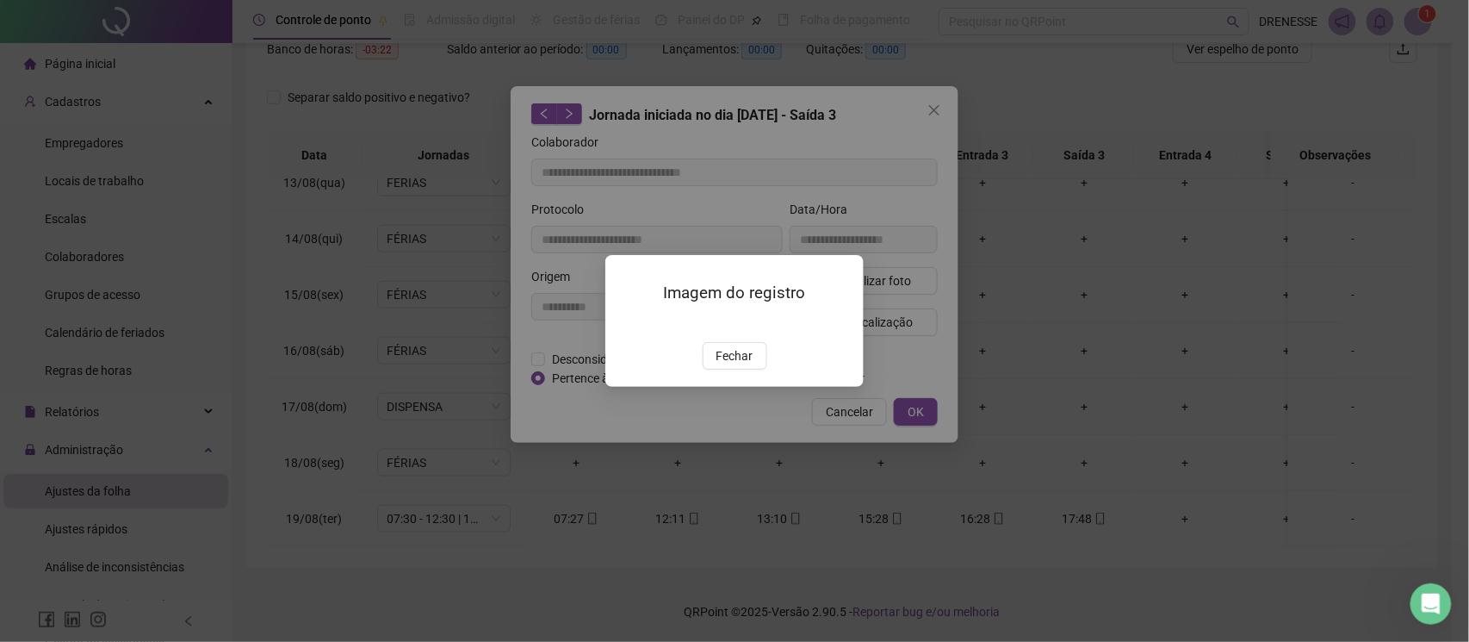
click at [731, 387] on div "Imagem do registro Fechar" at bounding box center [734, 321] width 258 height 132
click at [730, 365] on span "Fechar" at bounding box center [735, 355] width 37 height 19
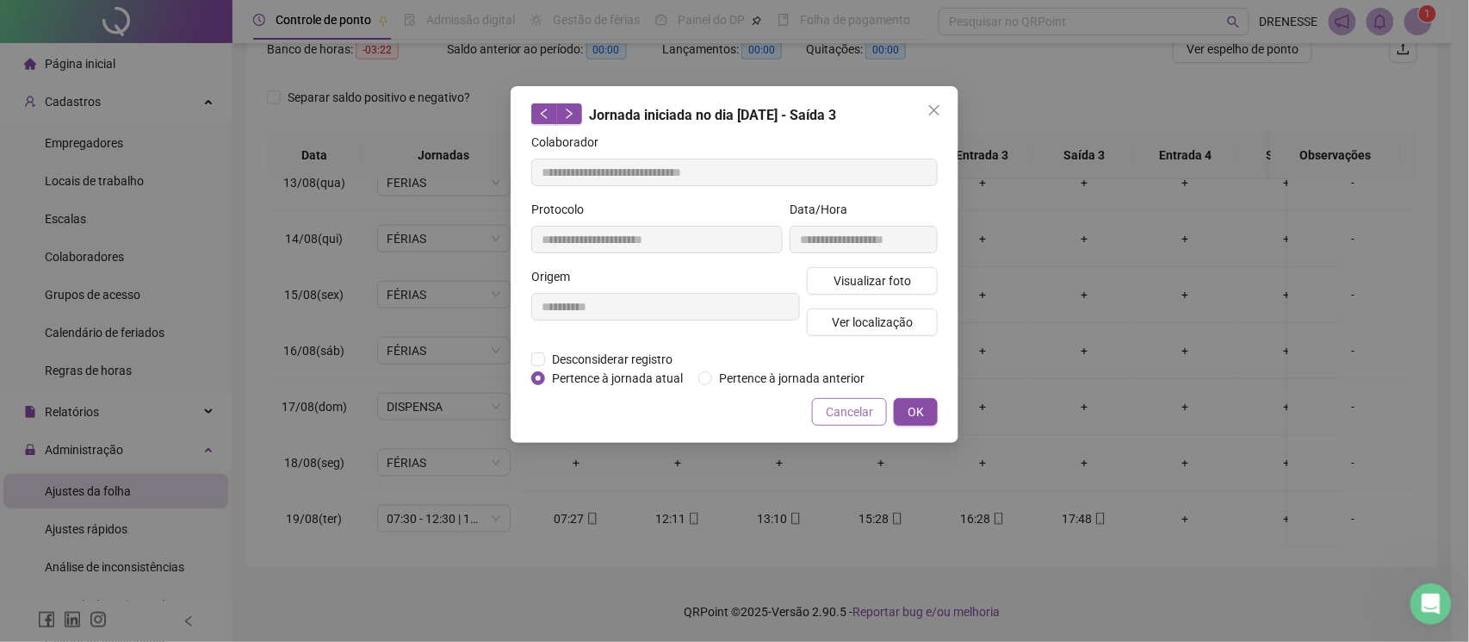
click at [844, 403] on span "Cancelar" at bounding box center [849, 411] width 47 height 19
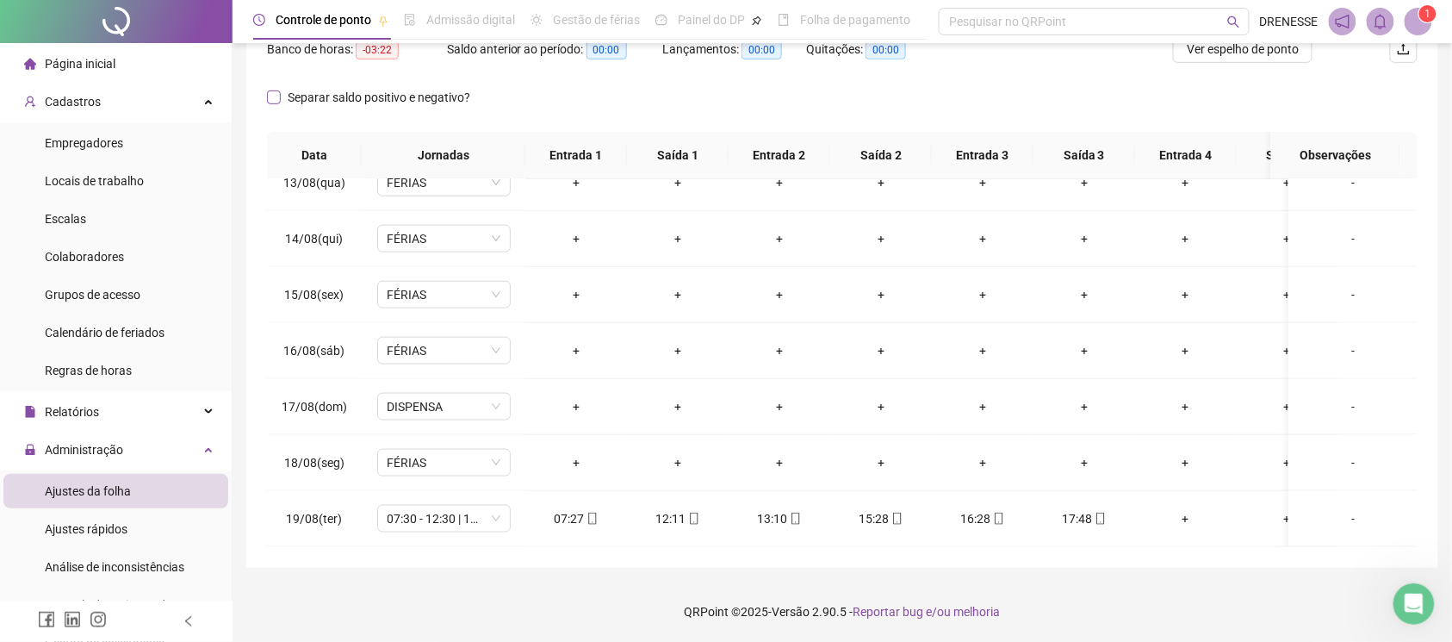
scroll to position [86, 0]
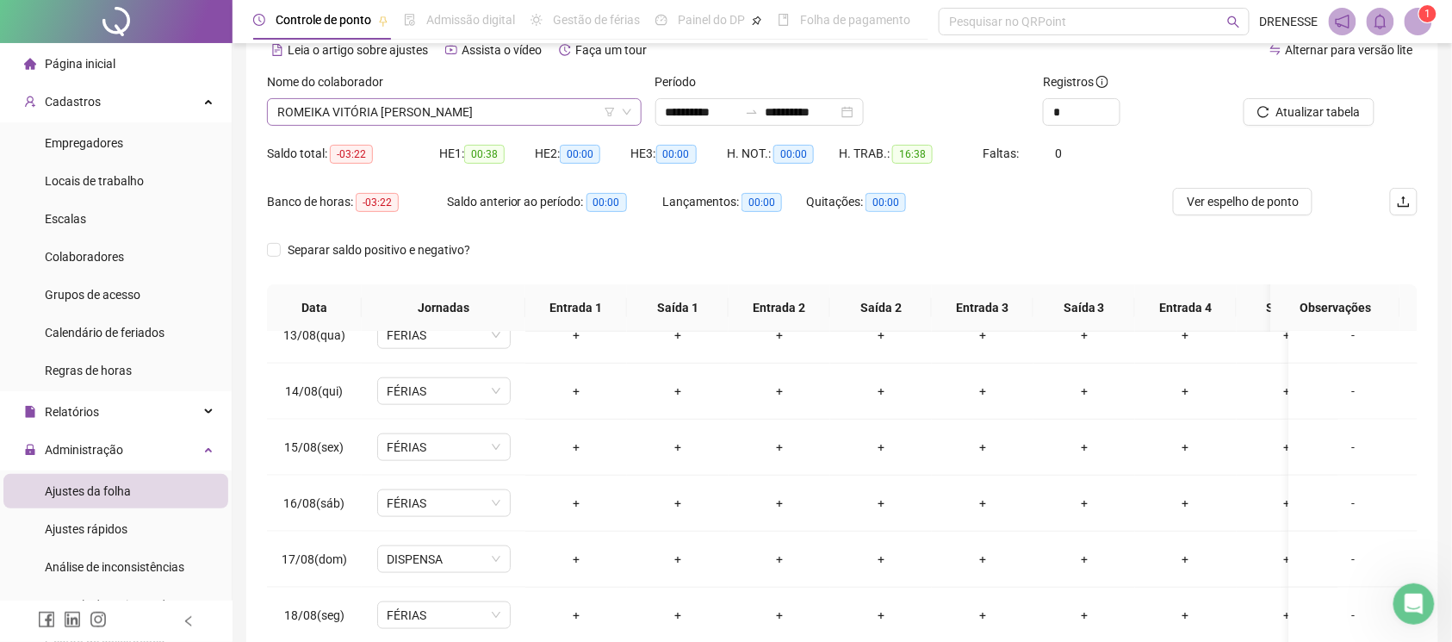
click at [451, 101] on span "ROMEIKA VITÓRIA [PERSON_NAME]" at bounding box center [454, 112] width 354 height 26
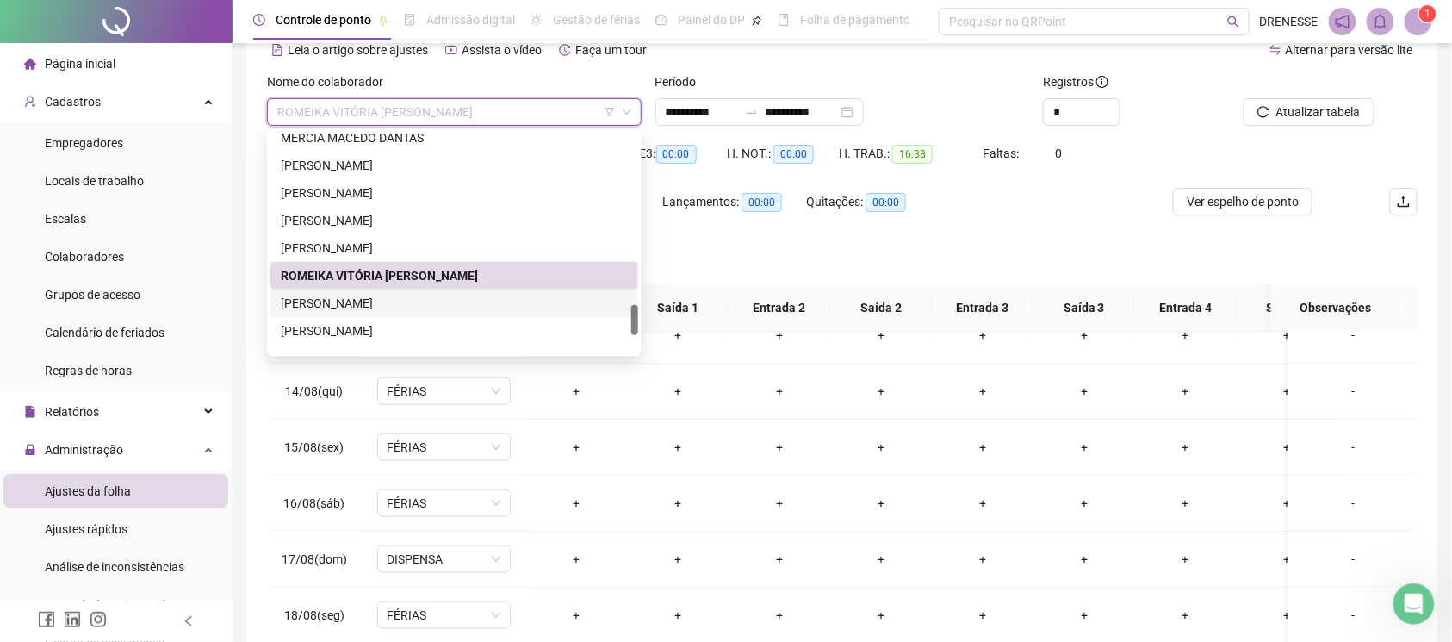
click at [400, 295] on div "[PERSON_NAME]" at bounding box center [454, 303] width 347 height 19
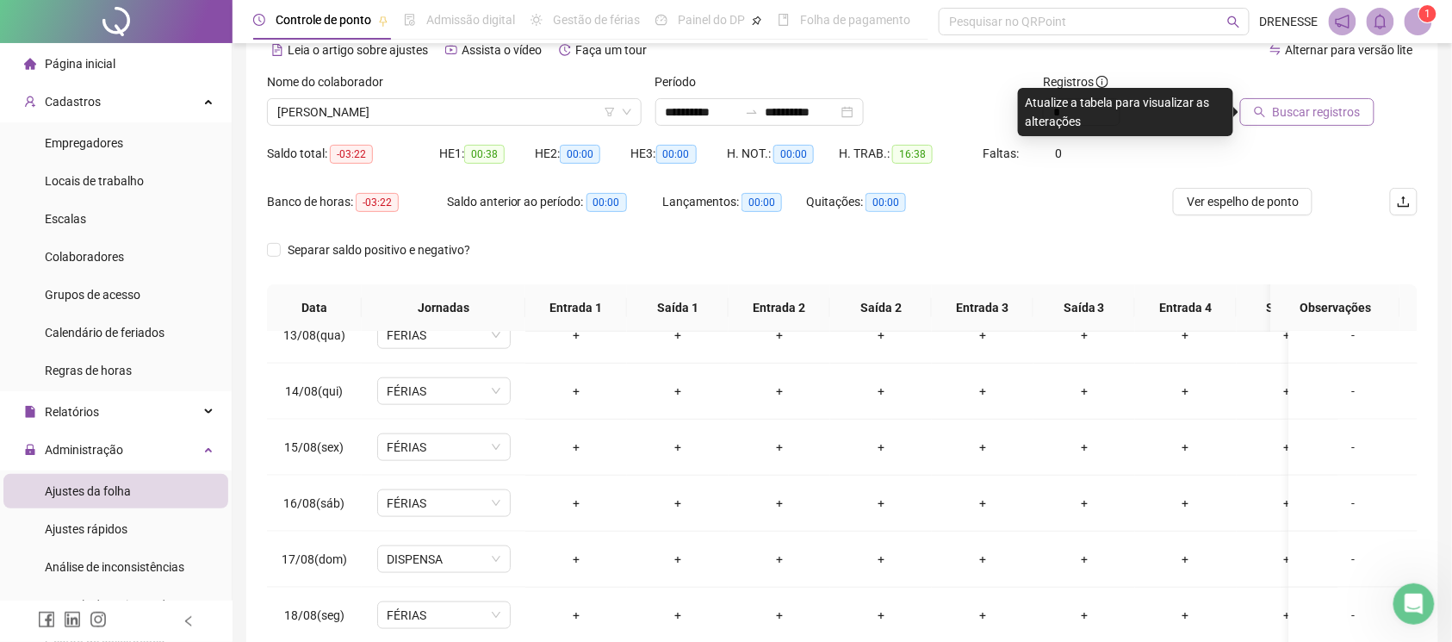
click at [1321, 115] on span "Buscar registros" at bounding box center [1317, 111] width 88 height 19
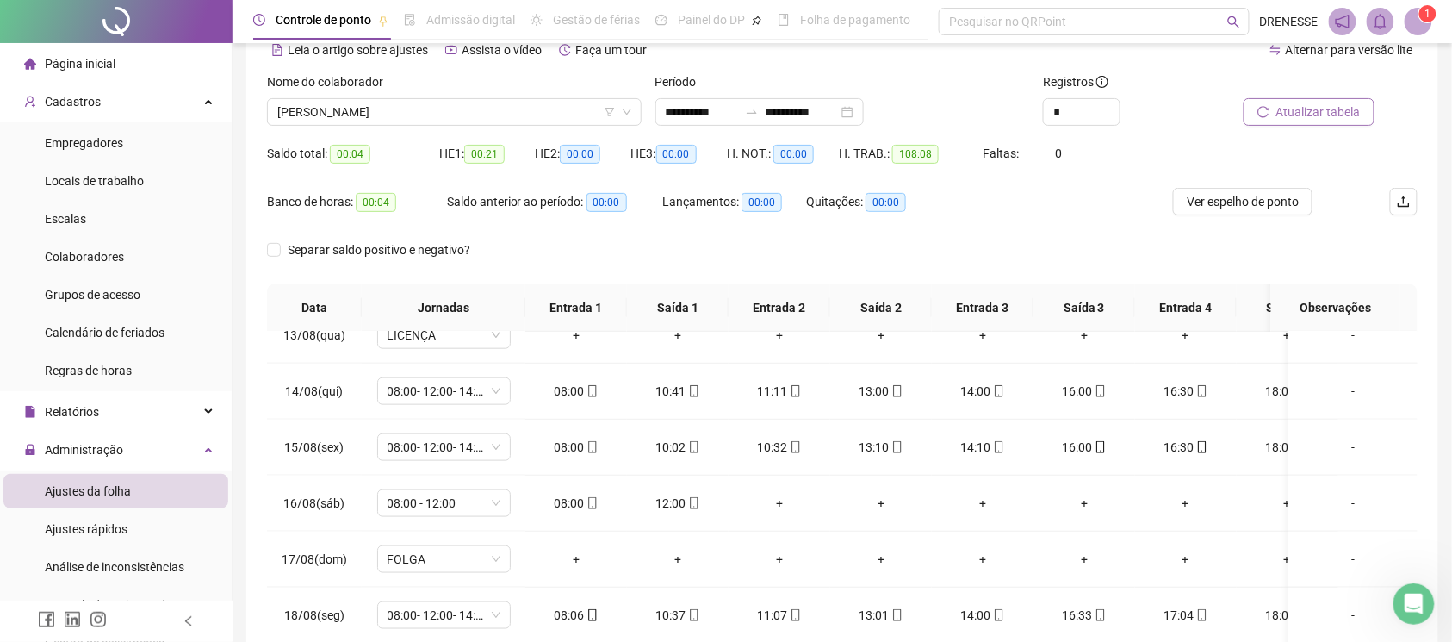
scroll to position [239, 0]
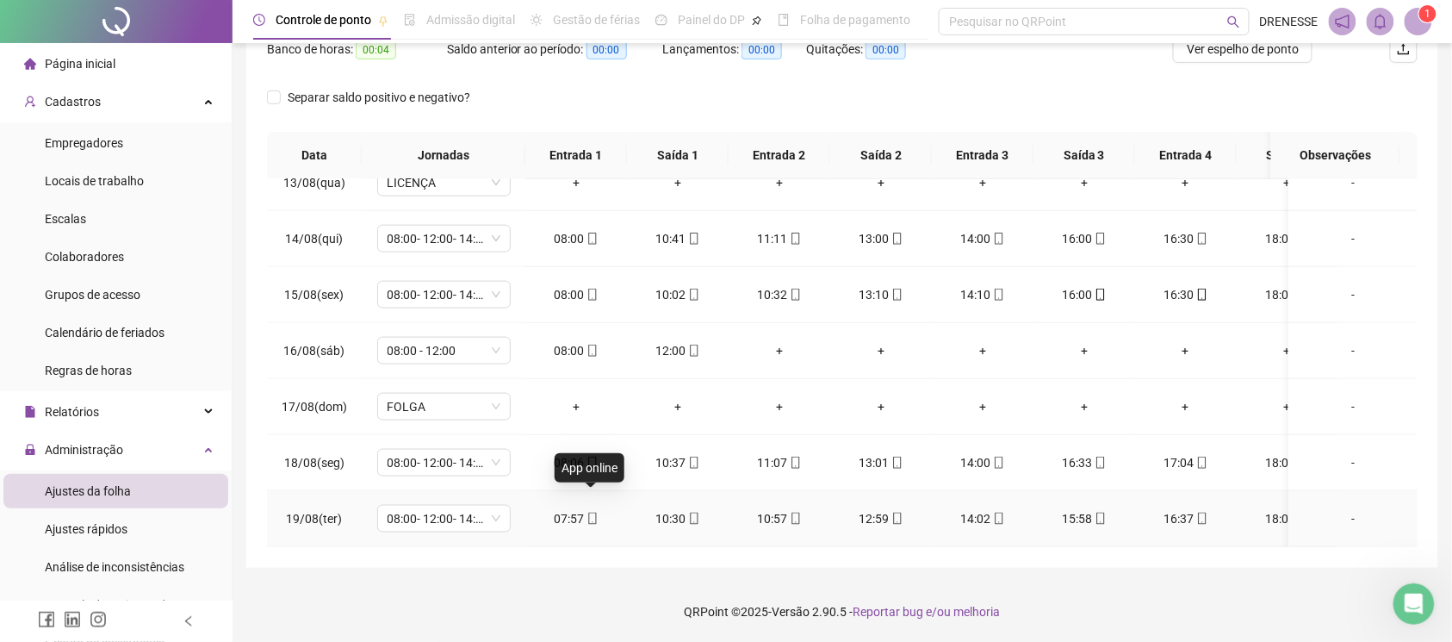
click at [589, 512] on icon "mobile" at bounding box center [592, 518] width 12 height 12
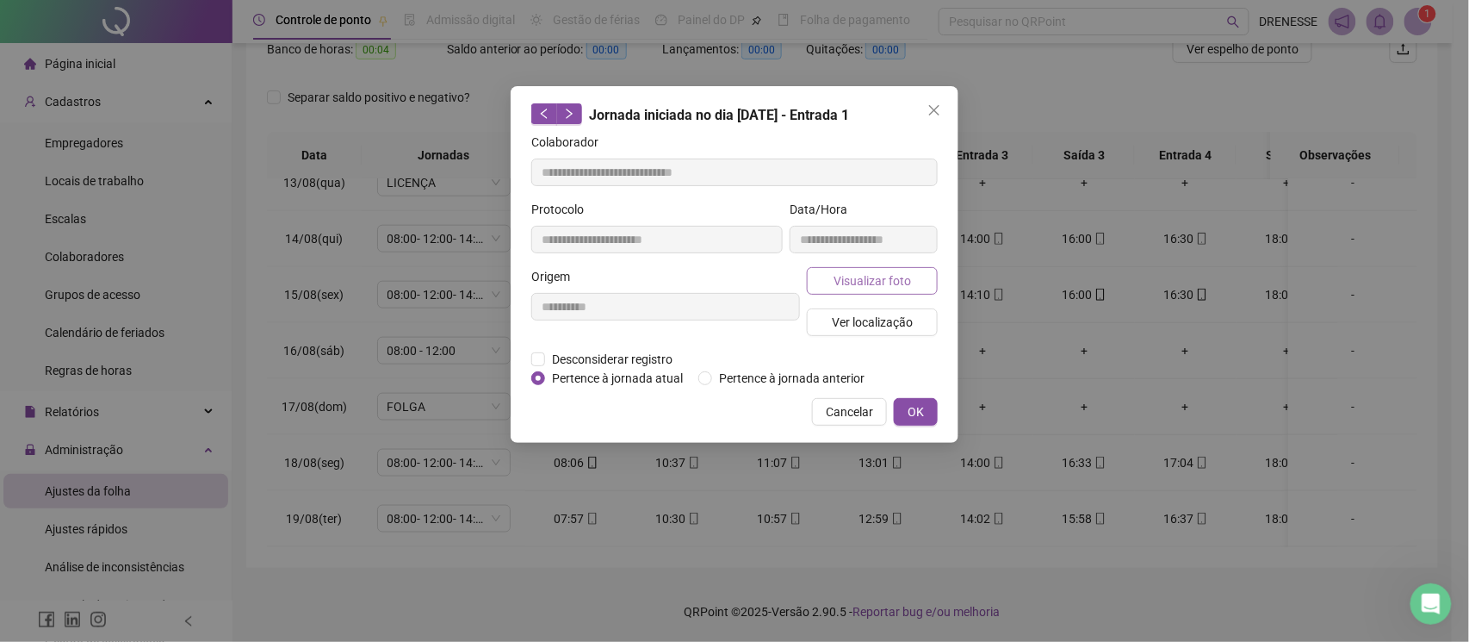
click at [879, 276] on span "Visualizar foto" at bounding box center [873, 280] width 78 height 19
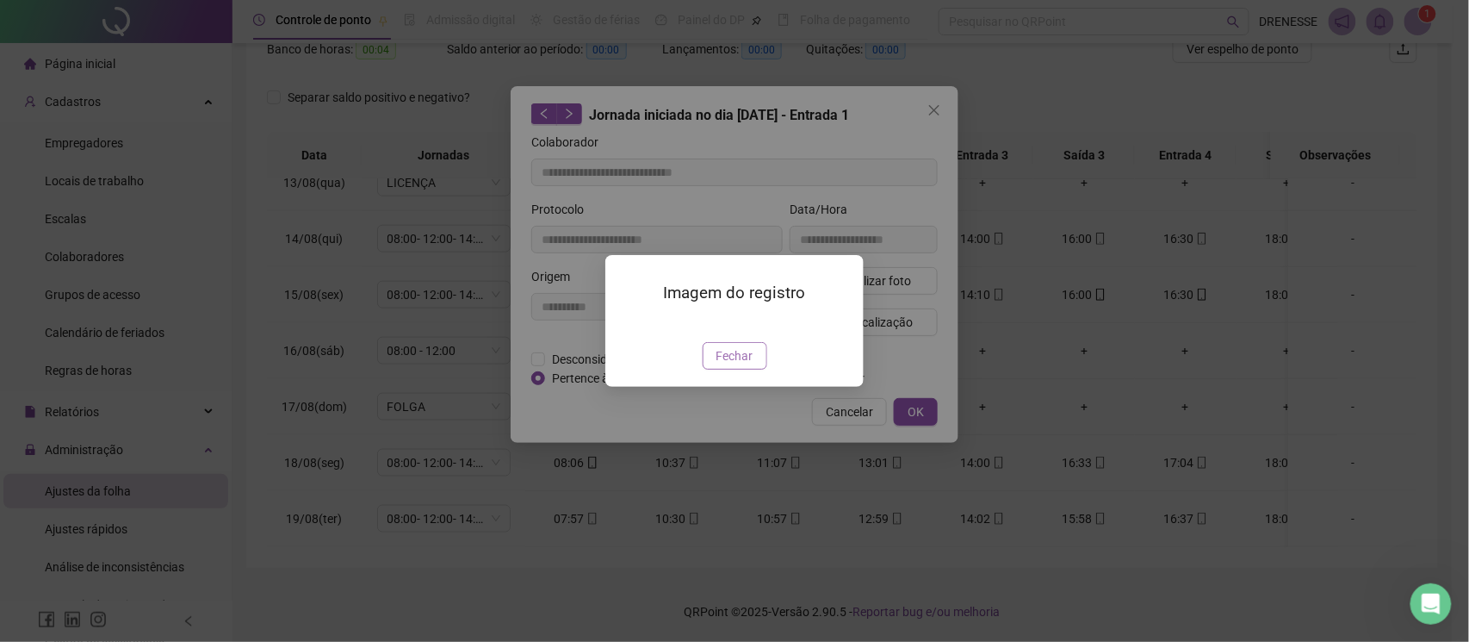
click at [741, 365] on span "Fechar" at bounding box center [735, 355] width 37 height 19
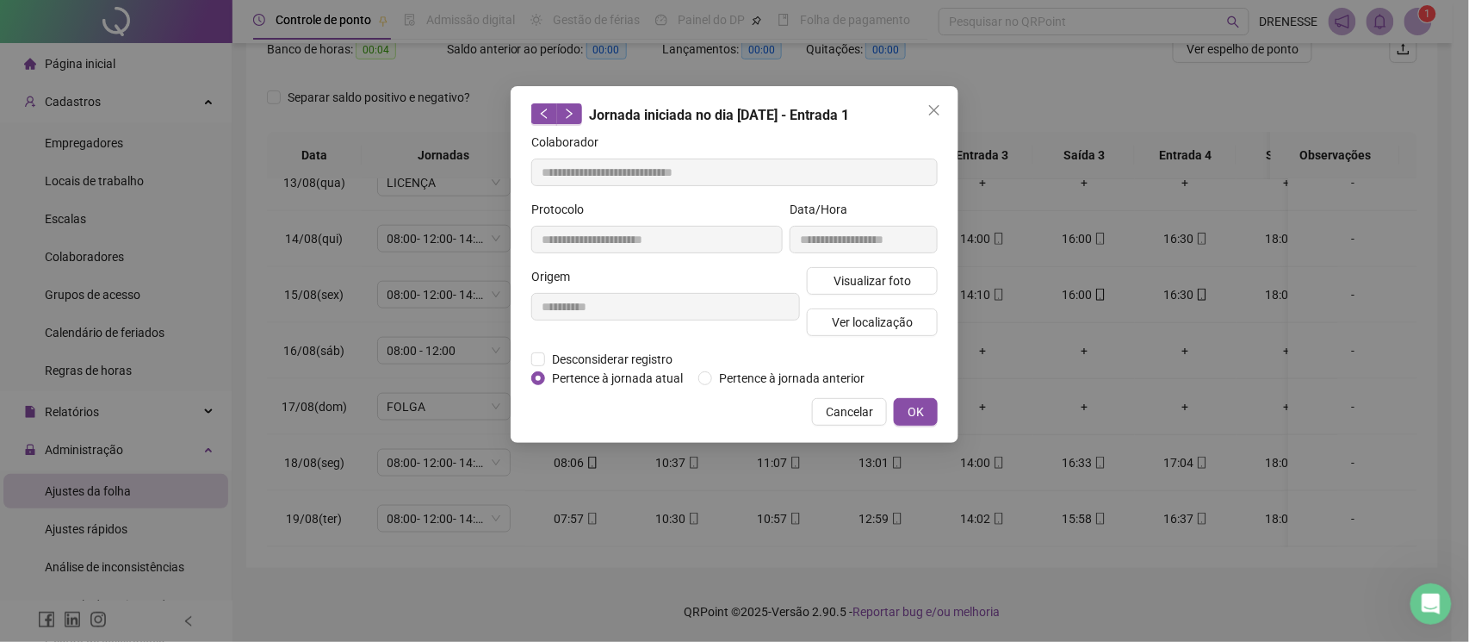
click at [835, 410] on span "Cancelar" at bounding box center [849, 411] width 47 height 19
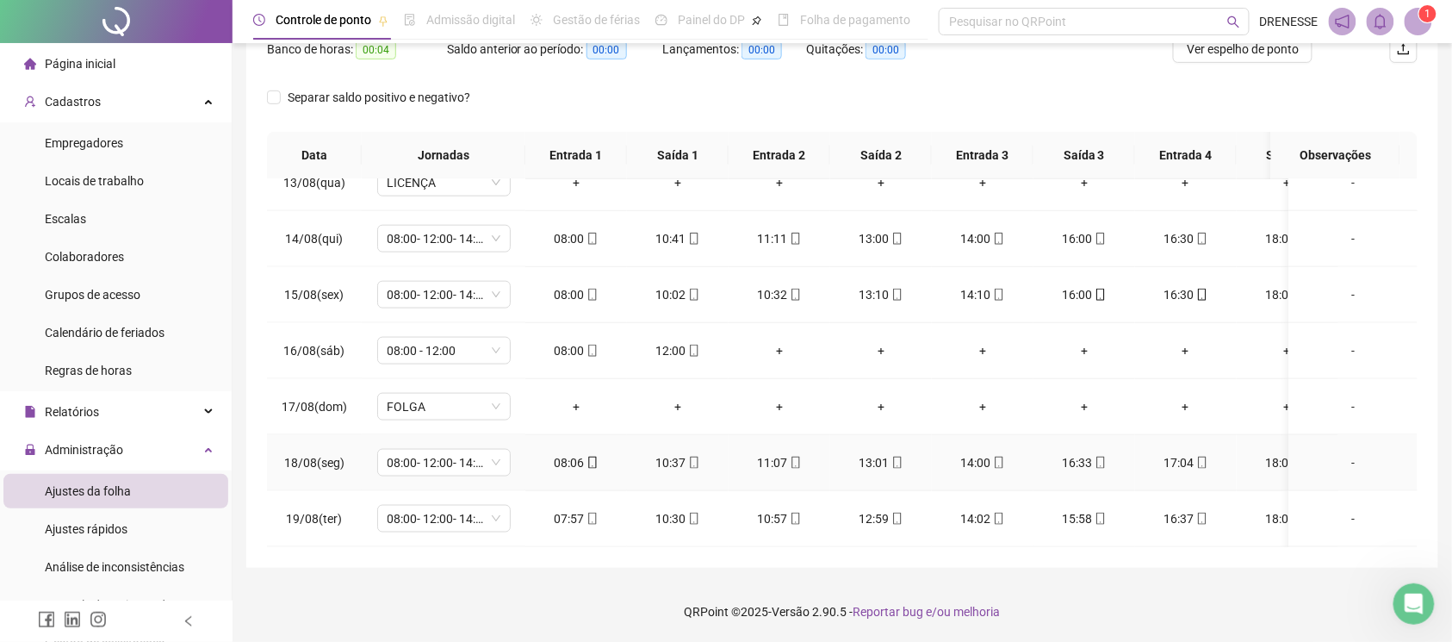
click at [582, 453] on div "08:06" at bounding box center [576, 462] width 74 height 19
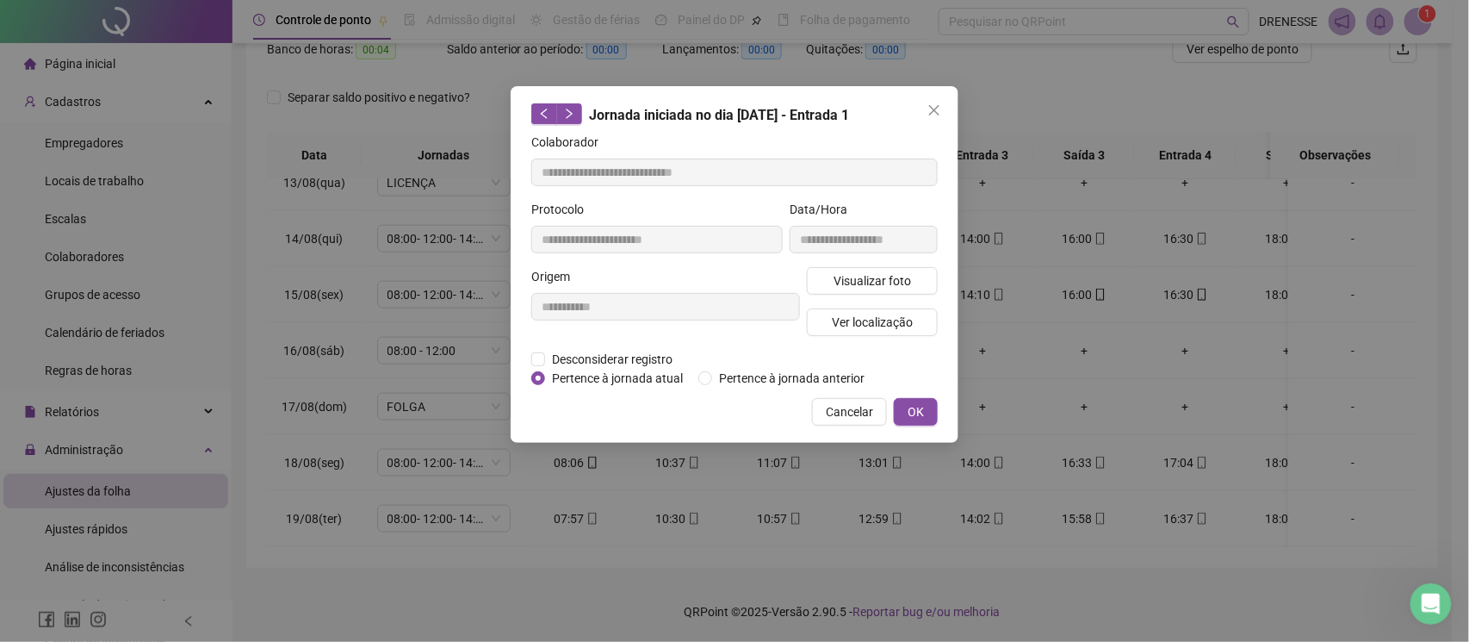
click at [832, 295] on div "Visualizar foto Ver localização" at bounding box center [873, 308] width 138 height 83
click at [844, 281] on span "Visualizar foto" at bounding box center [873, 280] width 78 height 19
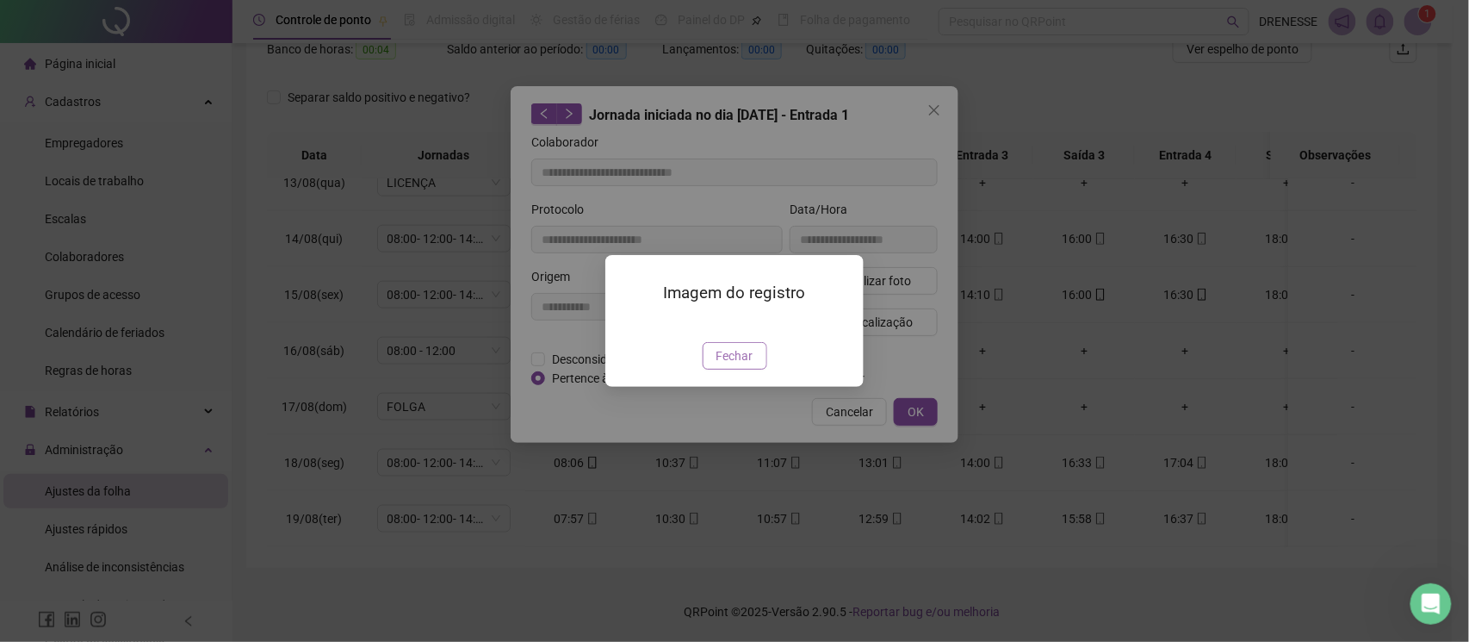
click at [734, 365] on span "Fechar" at bounding box center [735, 355] width 37 height 19
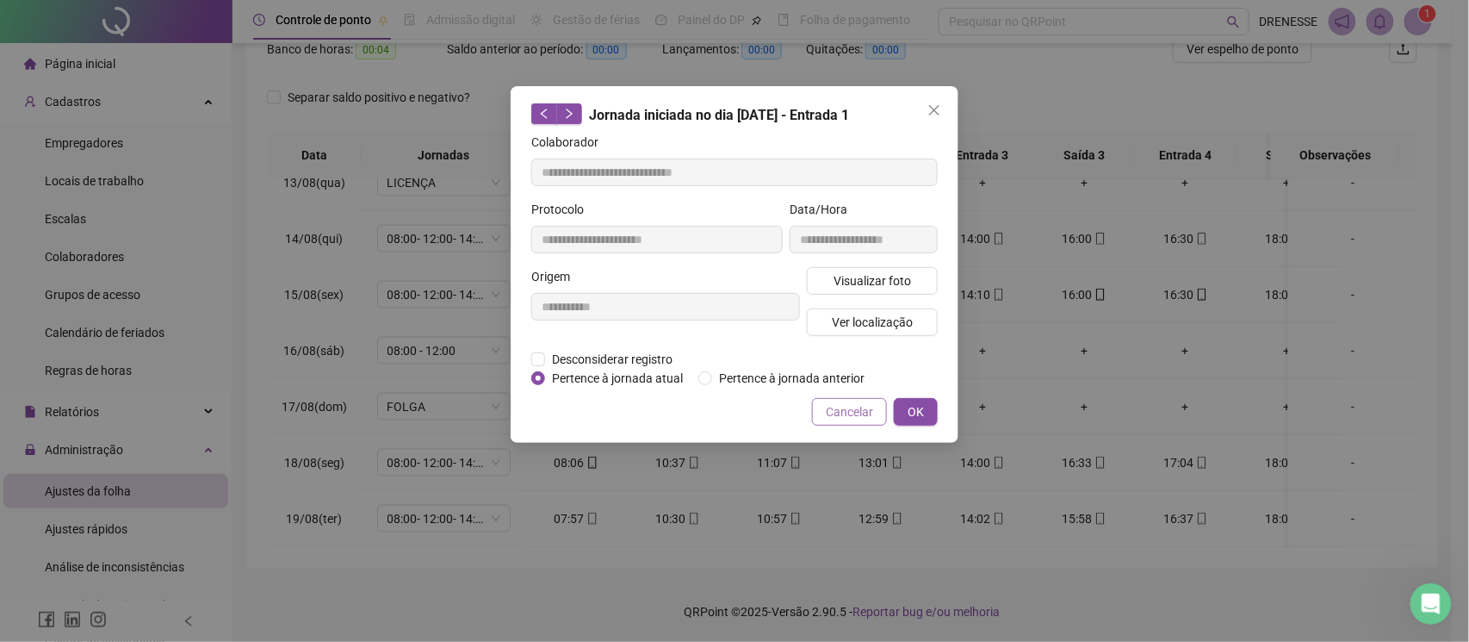
click at [837, 405] on span "Cancelar" at bounding box center [849, 411] width 47 height 19
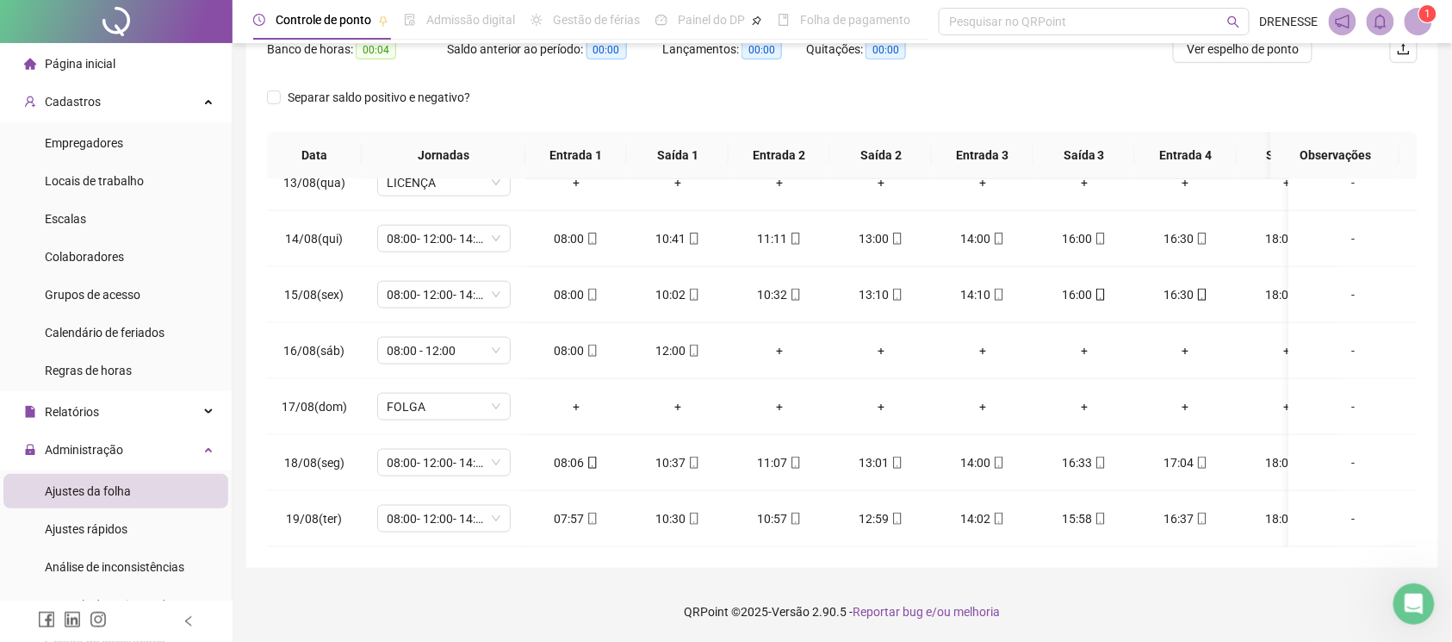
scroll to position [0, 66]
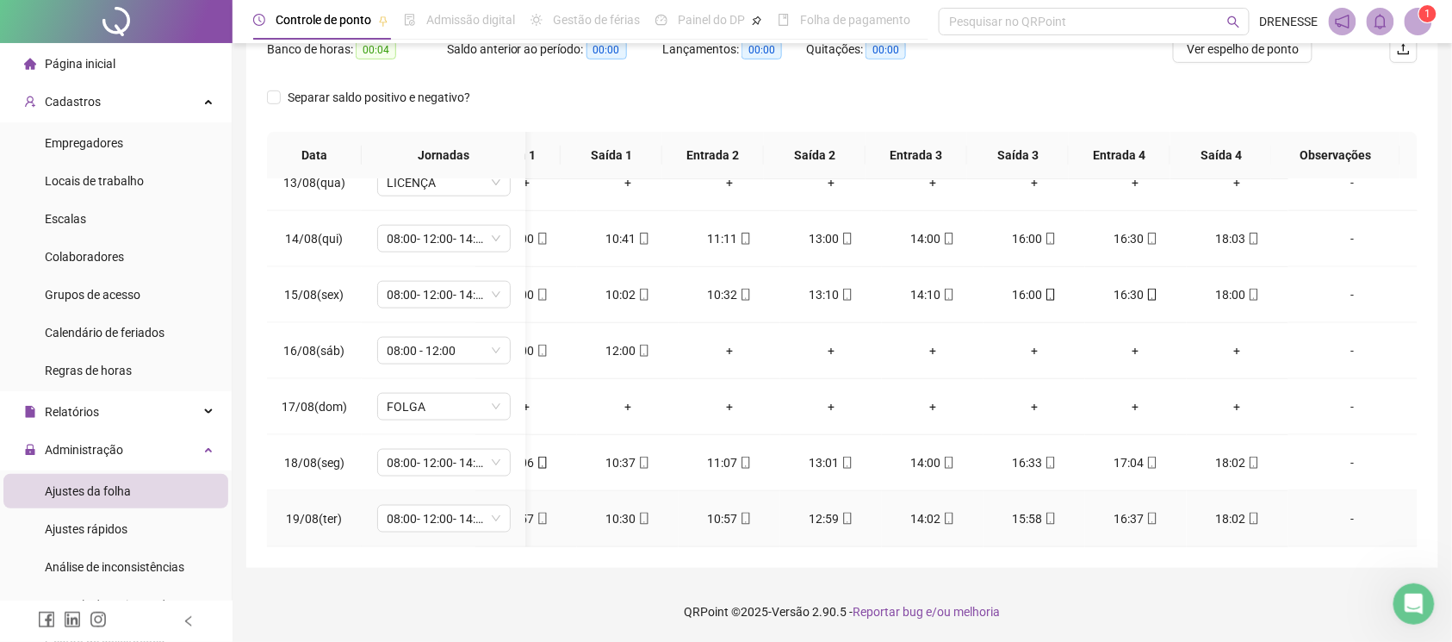
click at [1248, 512] on icon "mobile" at bounding box center [1254, 518] width 12 height 12
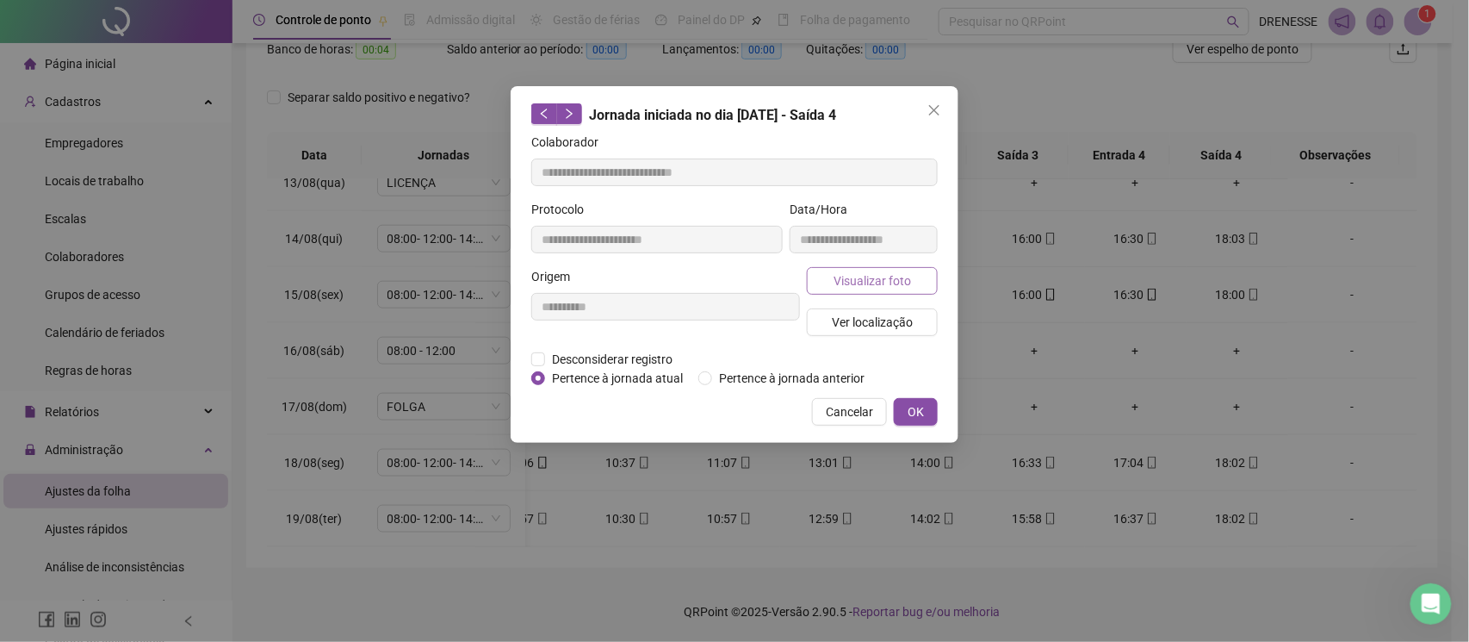
click at [855, 279] on span "Visualizar foto" at bounding box center [873, 280] width 78 height 19
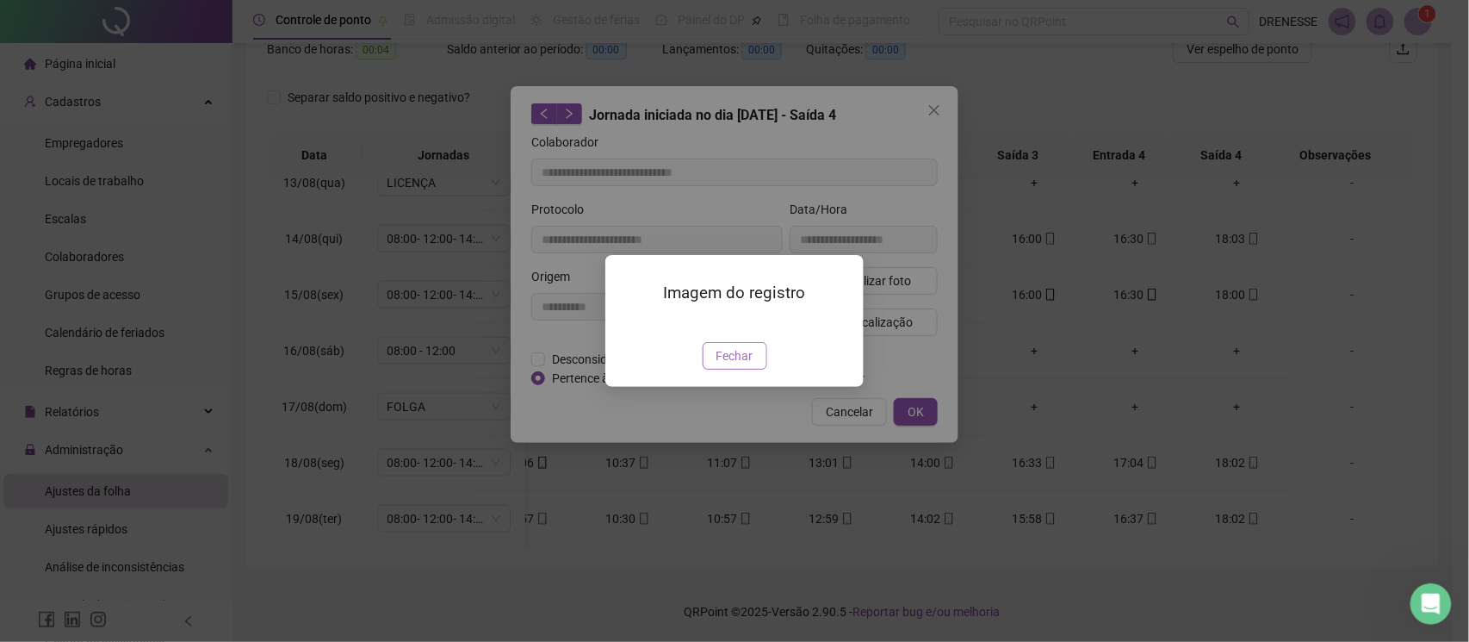
click at [729, 365] on span "Fechar" at bounding box center [735, 355] width 37 height 19
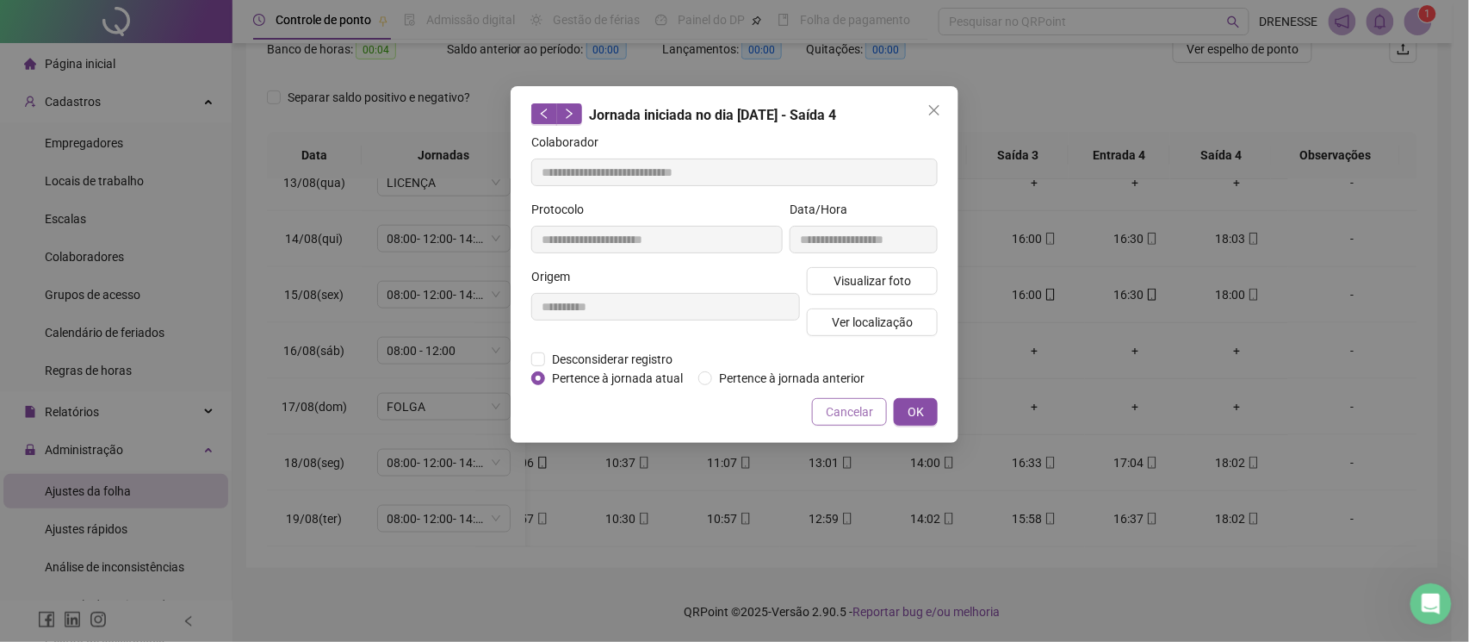
click at [842, 406] on span "Cancelar" at bounding box center [849, 411] width 47 height 19
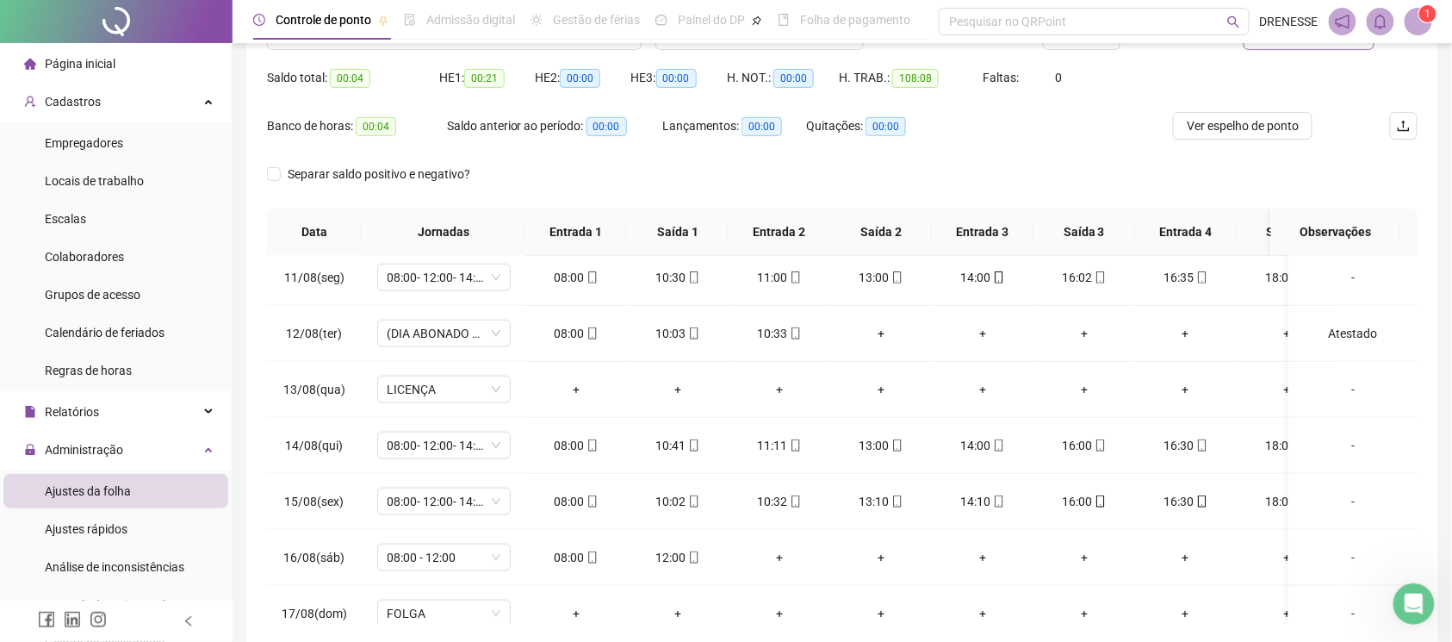
scroll to position [86, 0]
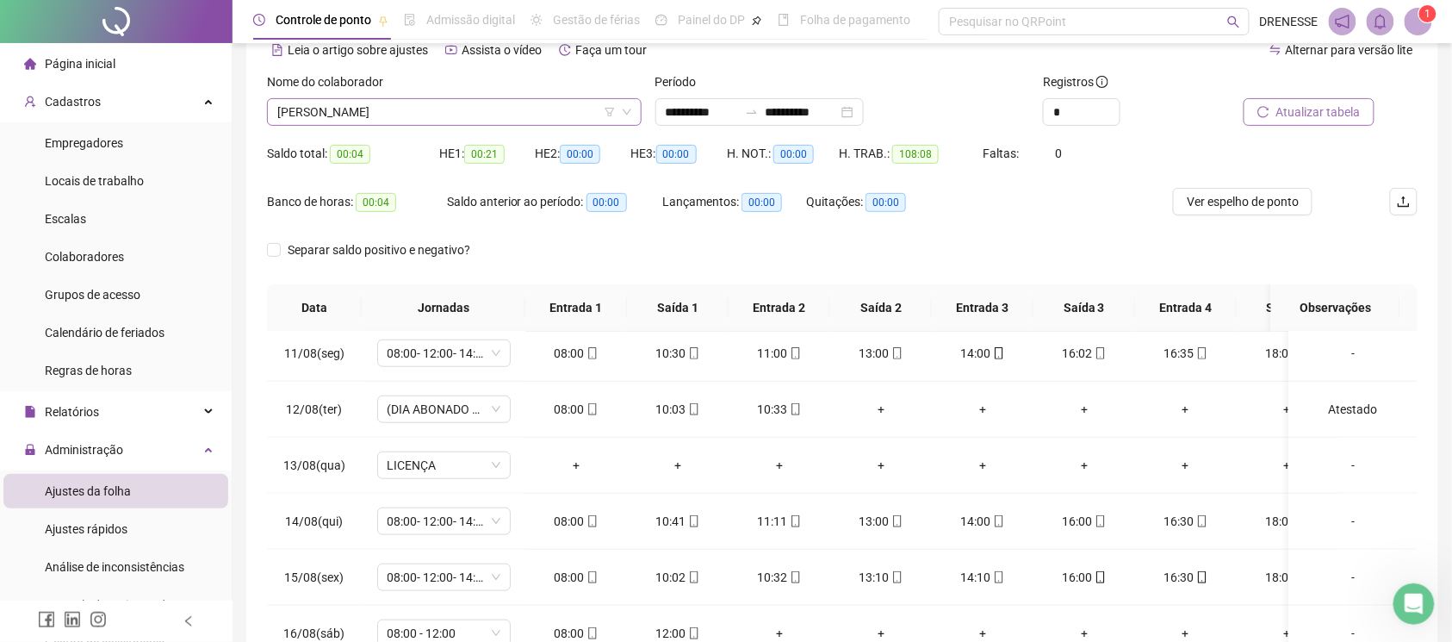
click at [422, 100] on span "[PERSON_NAME]" at bounding box center [454, 112] width 354 height 26
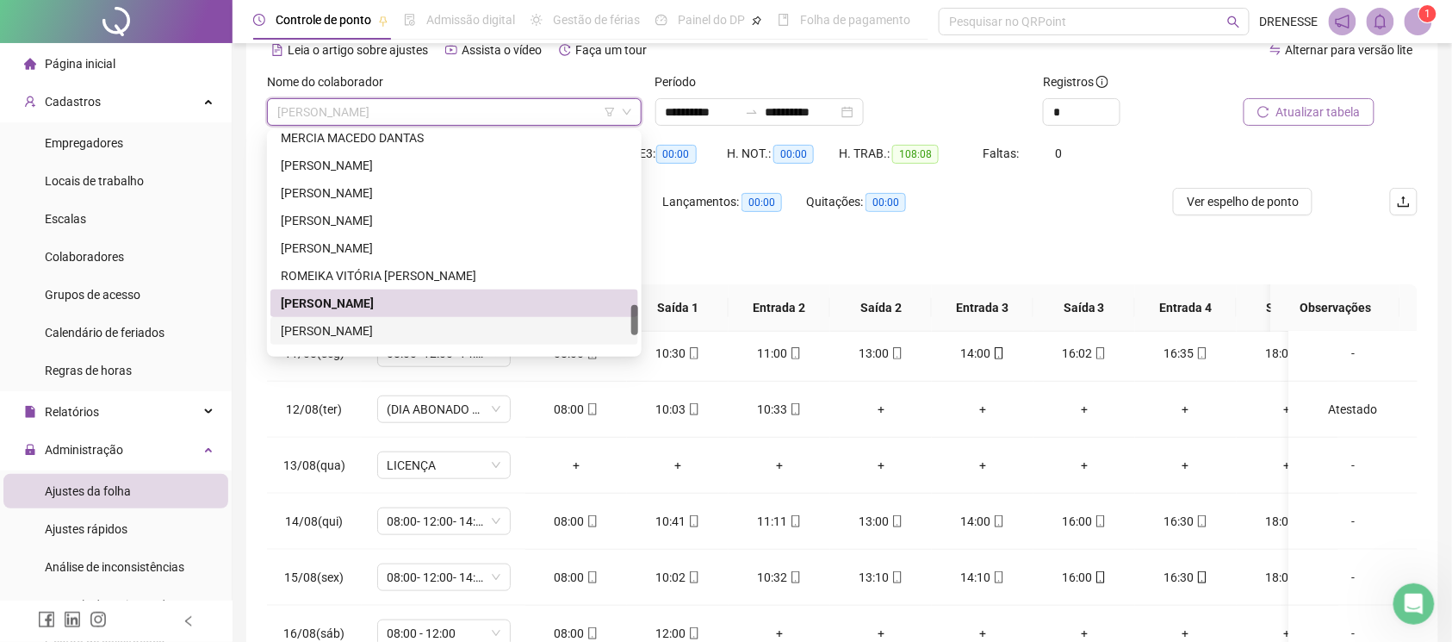
click at [379, 329] on div "[PERSON_NAME]" at bounding box center [454, 330] width 347 height 19
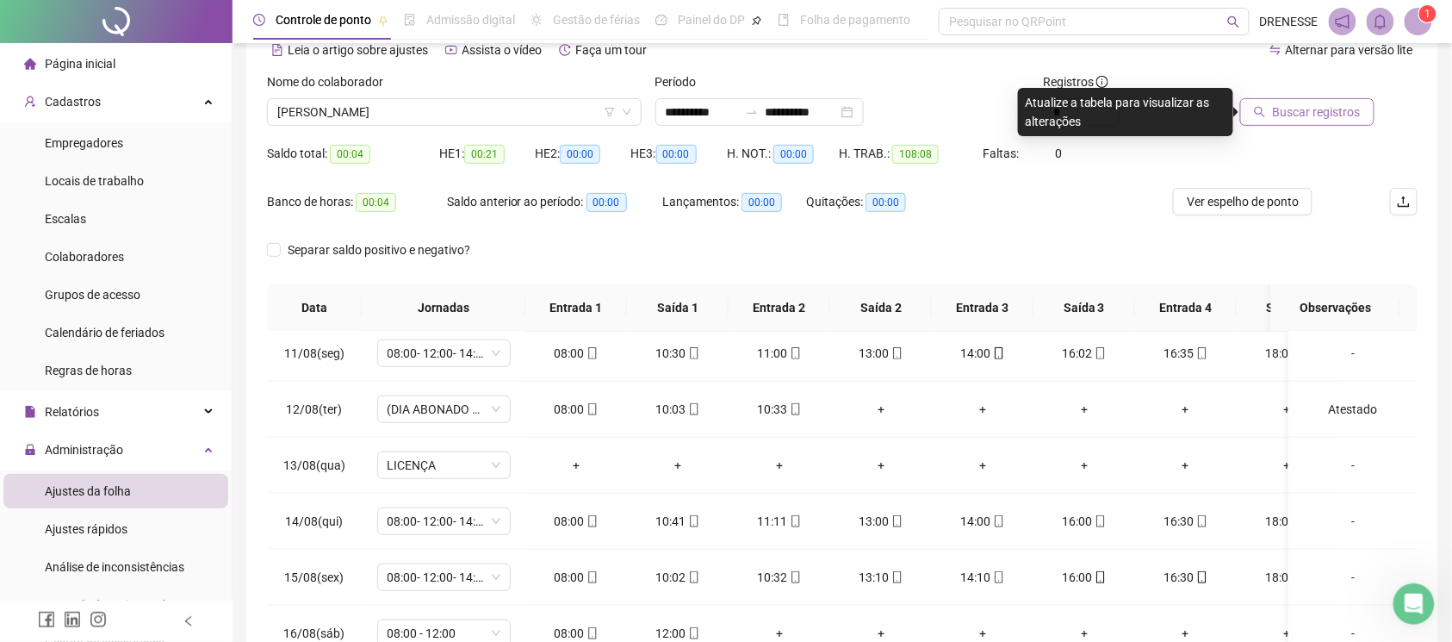
click at [1295, 112] on span "Buscar registros" at bounding box center [1317, 111] width 88 height 19
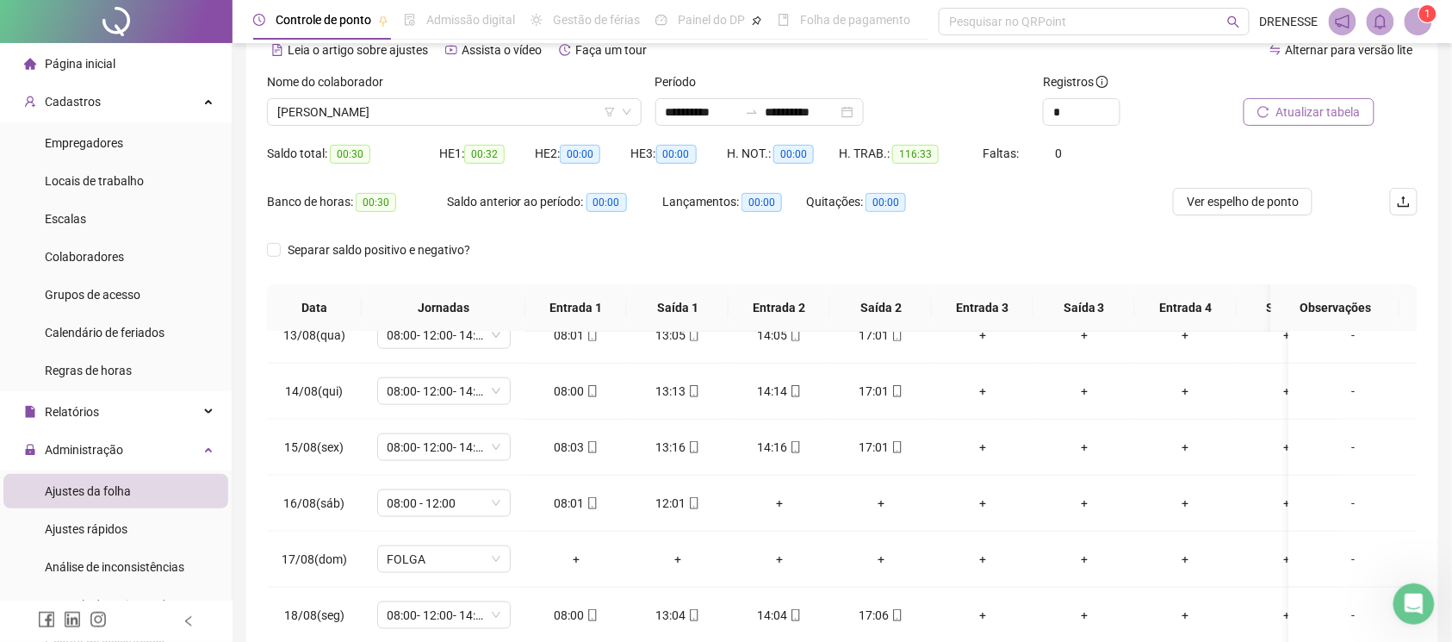
scroll to position [239, 0]
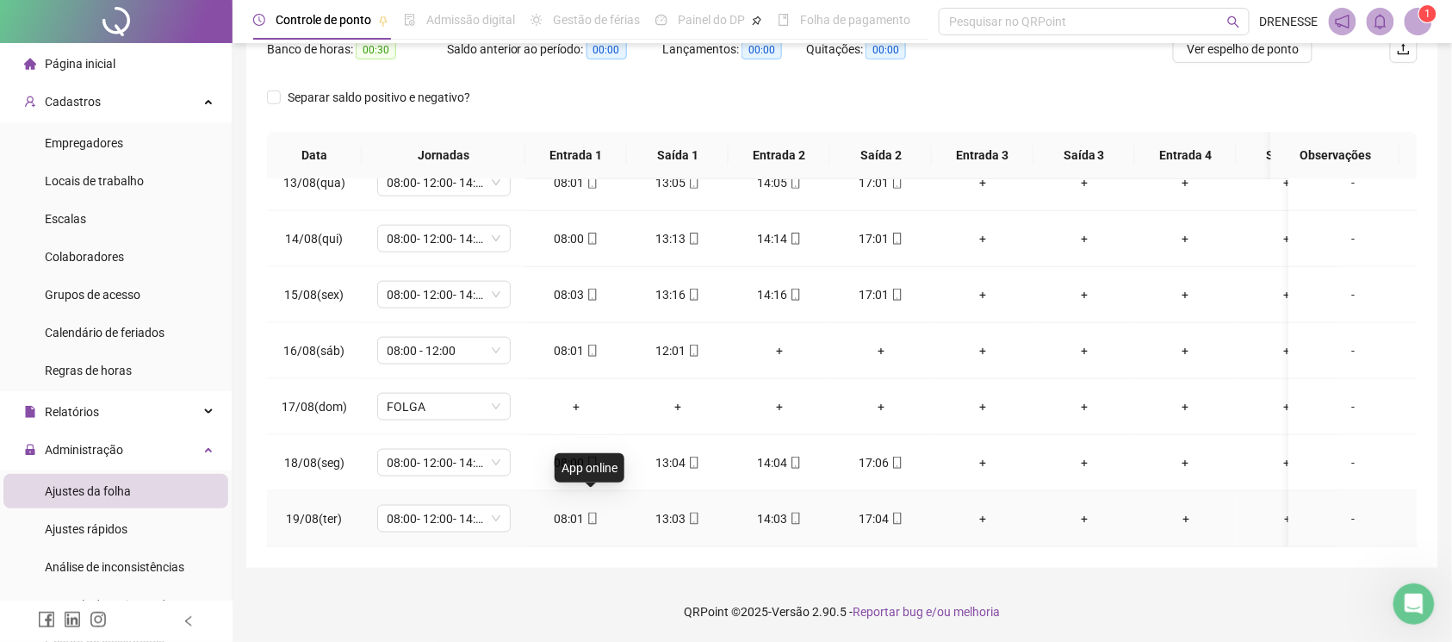
click at [593, 512] on icon "mobile" at bounding box center [592, 518] width 12 height 12
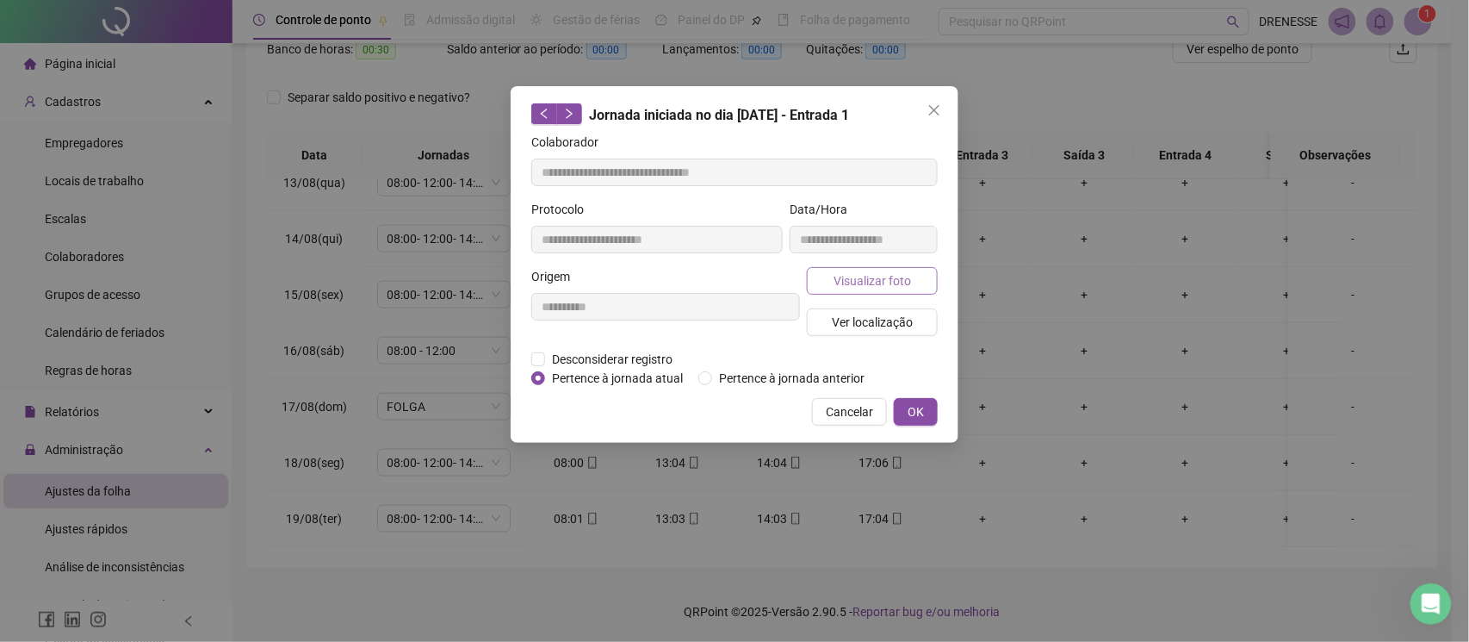
click at [841, 270] on button "Visualizar foto" at bounding box center [872, 281] width 131 height 28
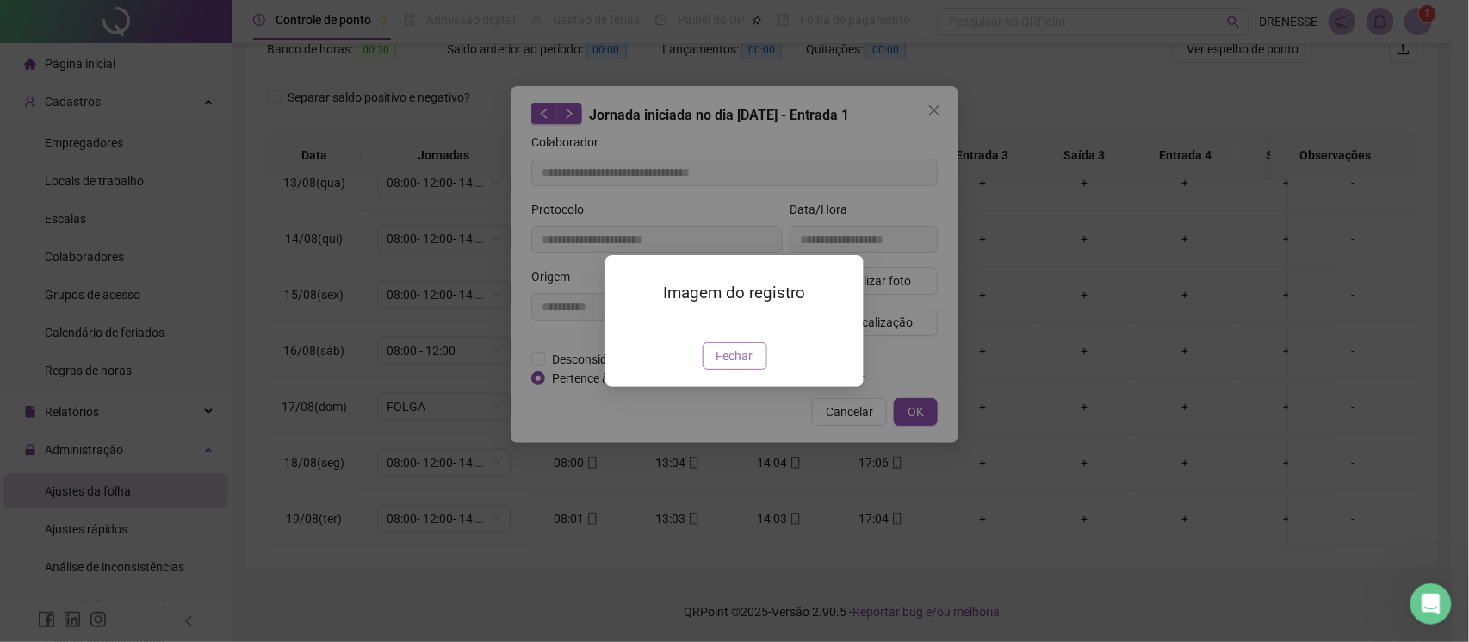
click at [703, 369] on button "Fechar" at bounding box center [735, 356] width 65 height 28
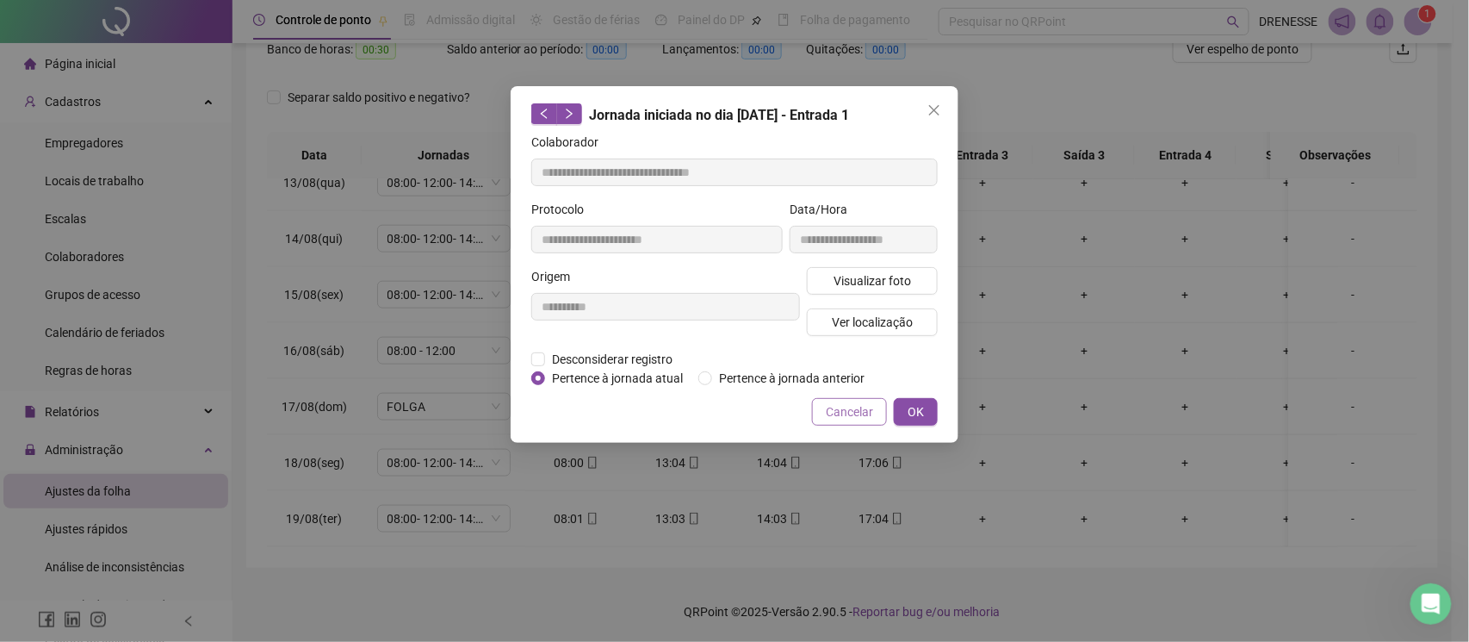
click at [825, 417] on button "Cancelar" at bounding box center [849, 412] width 75 height 28
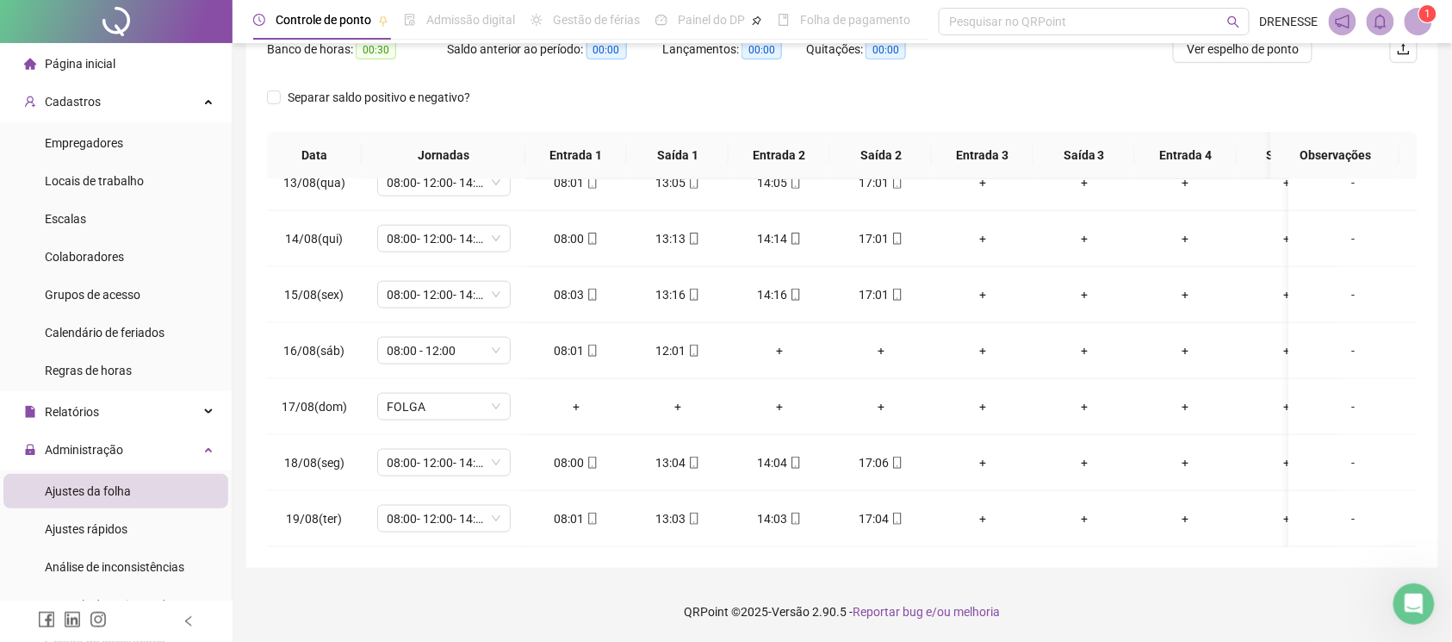
click at [899, 512] on icon "mobile" at bounding box center [897, 518] width 12 height 12
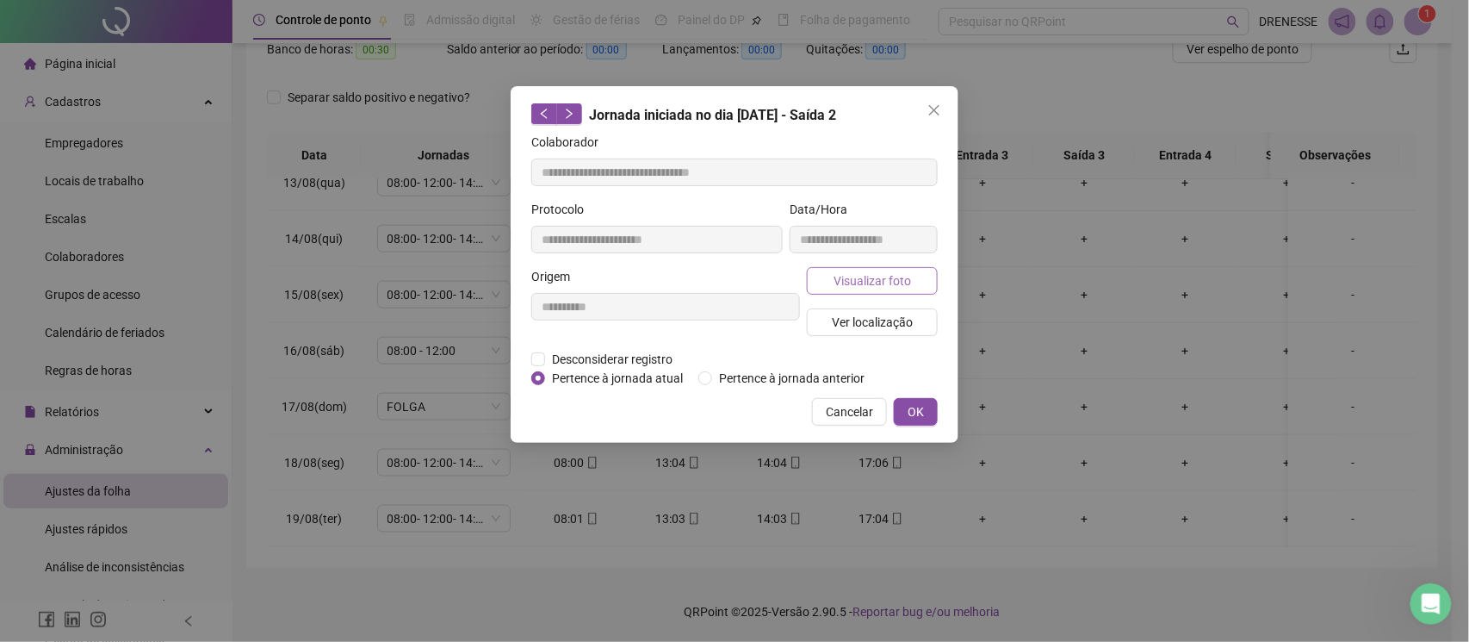
click at [841, 291] on button "Visualizar foto" at bounding box center [872, 281] width 131 height 28
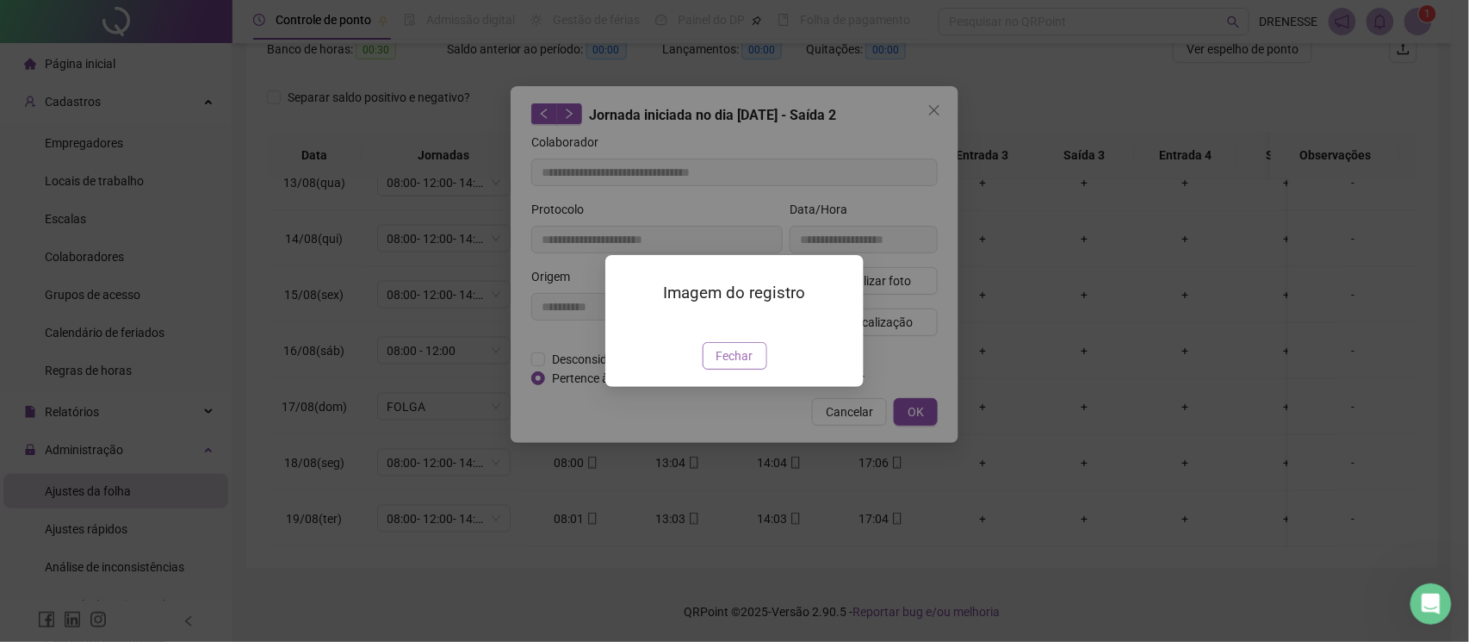
click at [724, 365] on span "Fechar" at bounding box center [735, 355] width 37 height 19
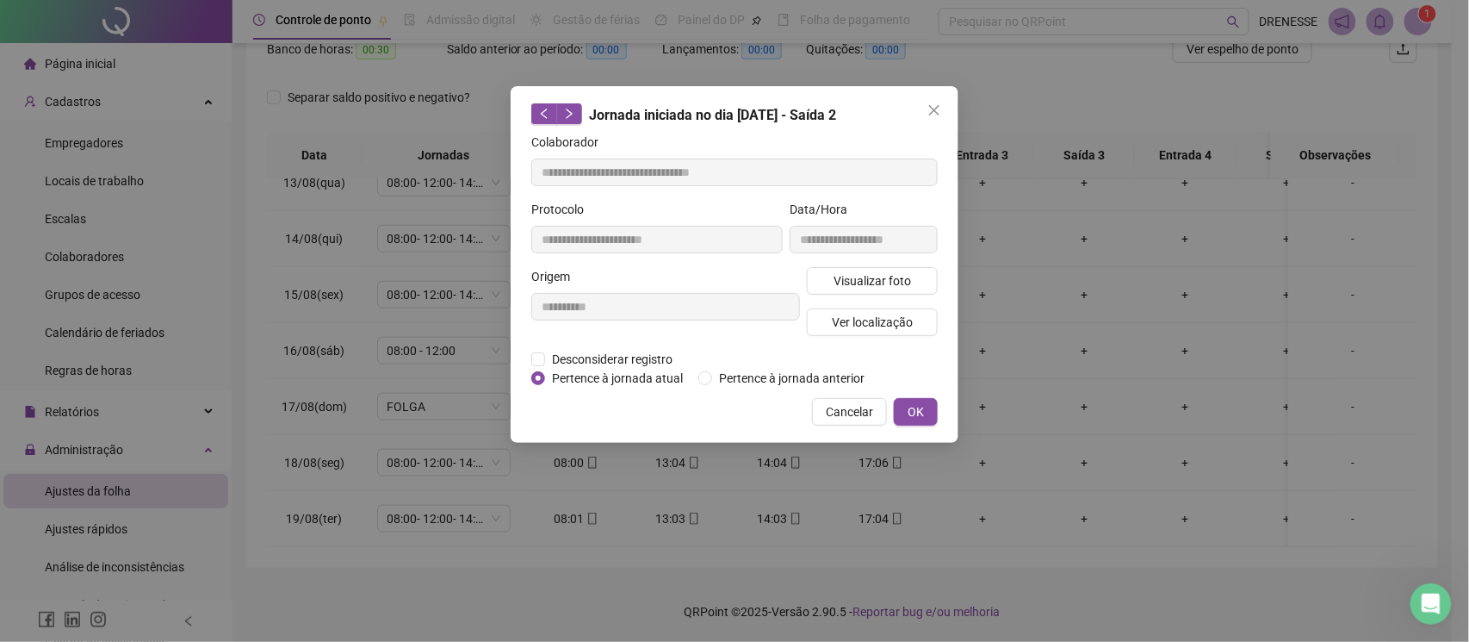
click at [814, 412] on button "Cancelar" at bounding box center [849, 412] width 75 height 28
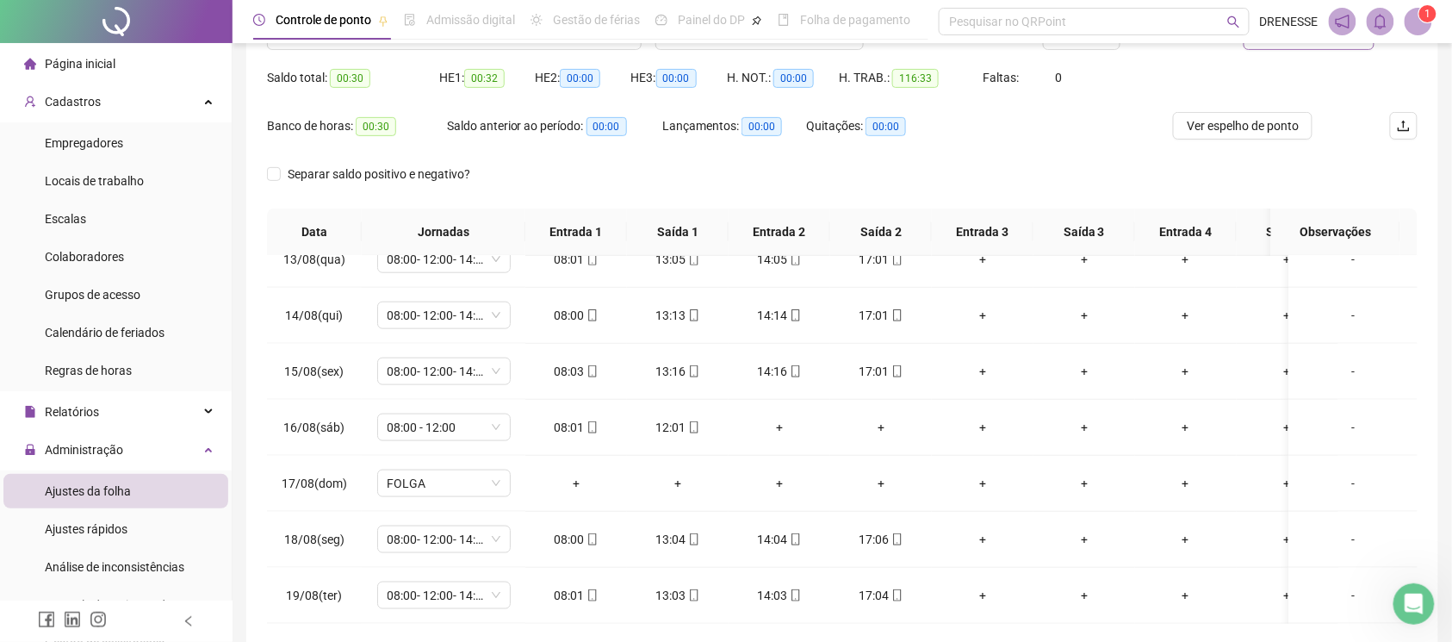
scroll to position [86, 0]
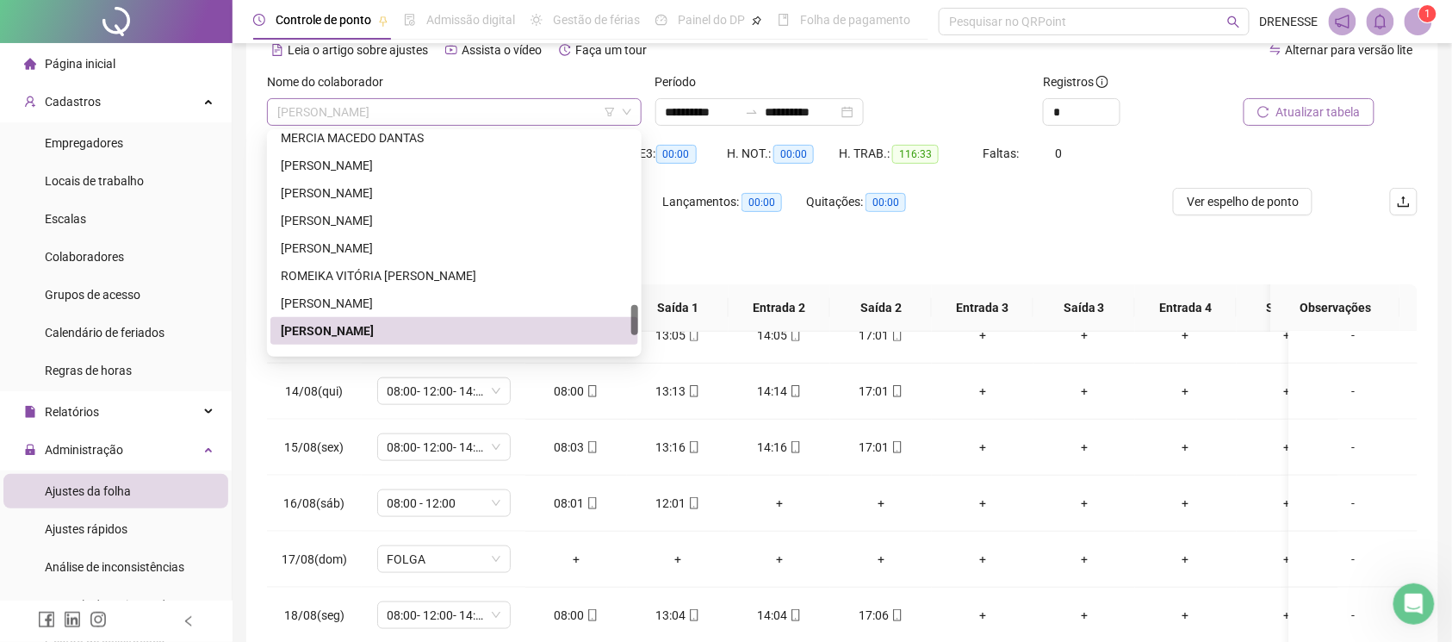
click at [398, 104] on span "[PERSON_NAME]" at bounding box center [454, 112] width 354 height 26
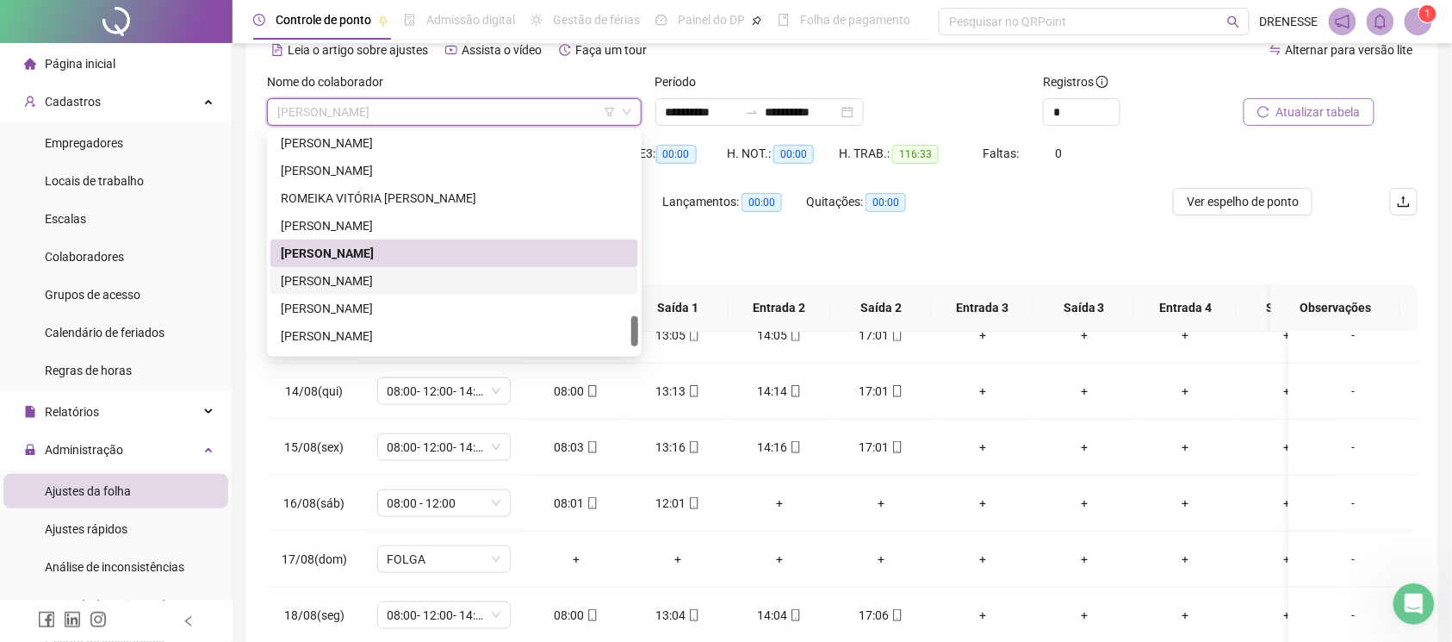
drag, startPoint x: 389, startPoint y: 277, endPoint x: 407, endPoint y: 277, distance: 18.1
click at [389, 279] on div "[PERSON_NAME]" at bounding box center [454, 280] width 347 height 19
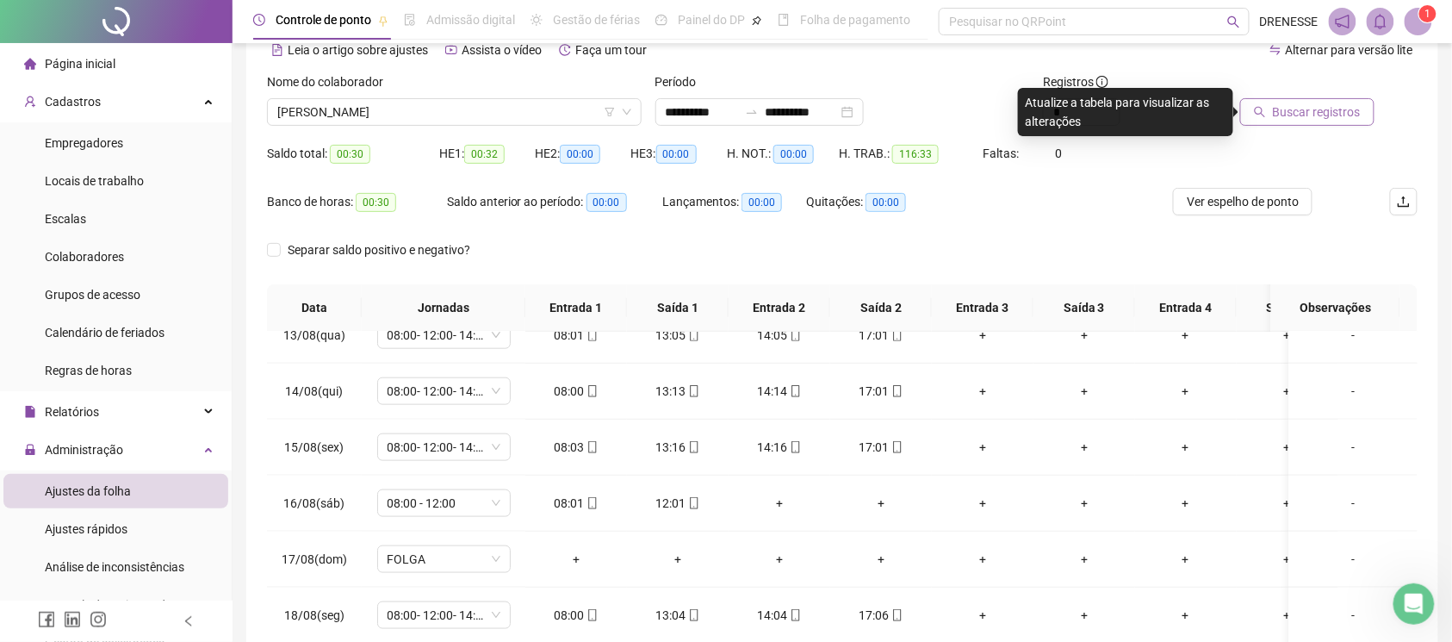
click at [1317, 119] on span "Buscar registros" at bounding box center [1317, 111] width 88 height 19
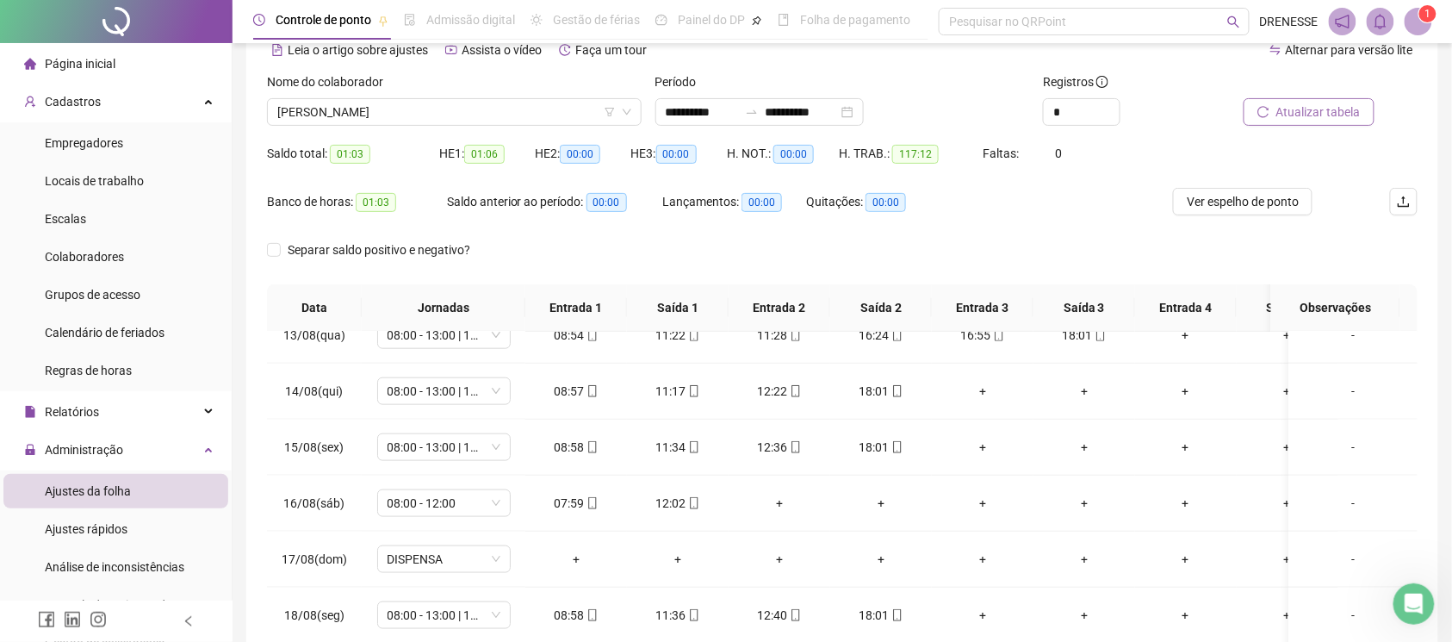
scroll to position [239, 0]
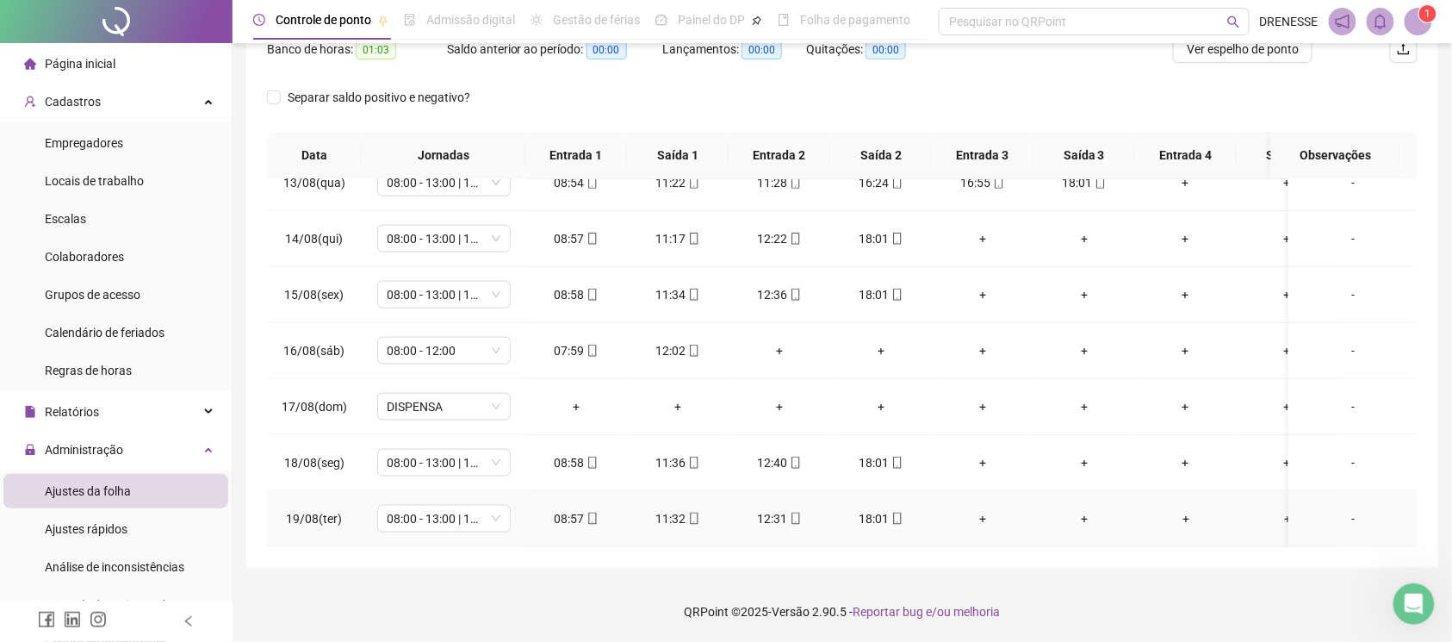
click at [598, 509] on div "08:57" at bounding box center [576, 518] width 74 height 19
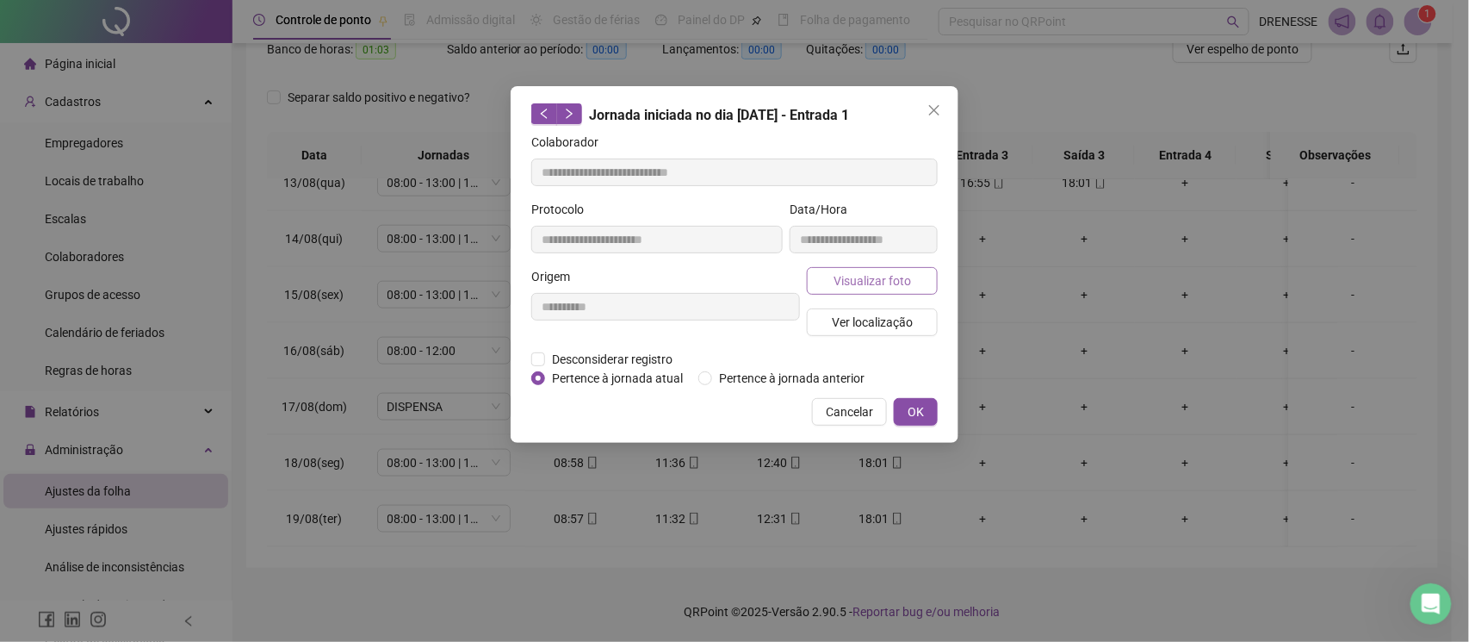
click at [841, 282] on span "Visualizar foto" at bounding box center [873, 280] width 78 height 19
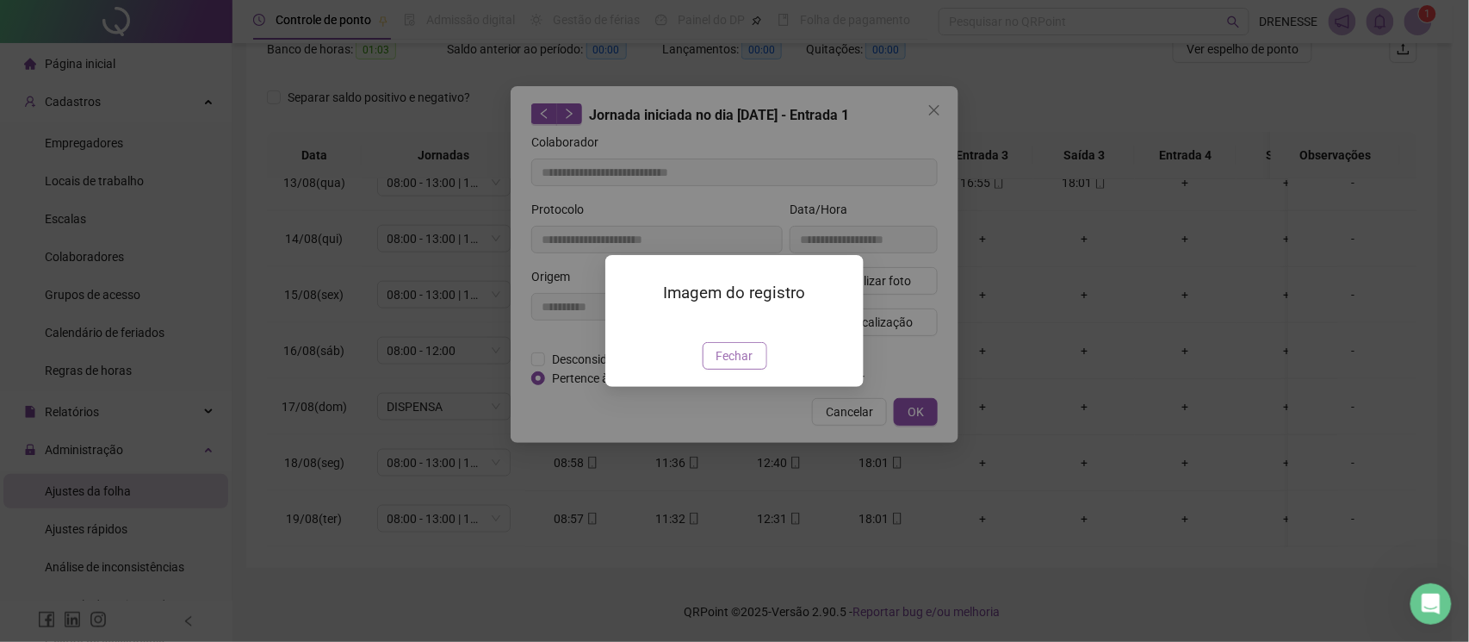
click at [732, 365] on span "Fechar" at bounding box center [735, 355] width 37 height 19
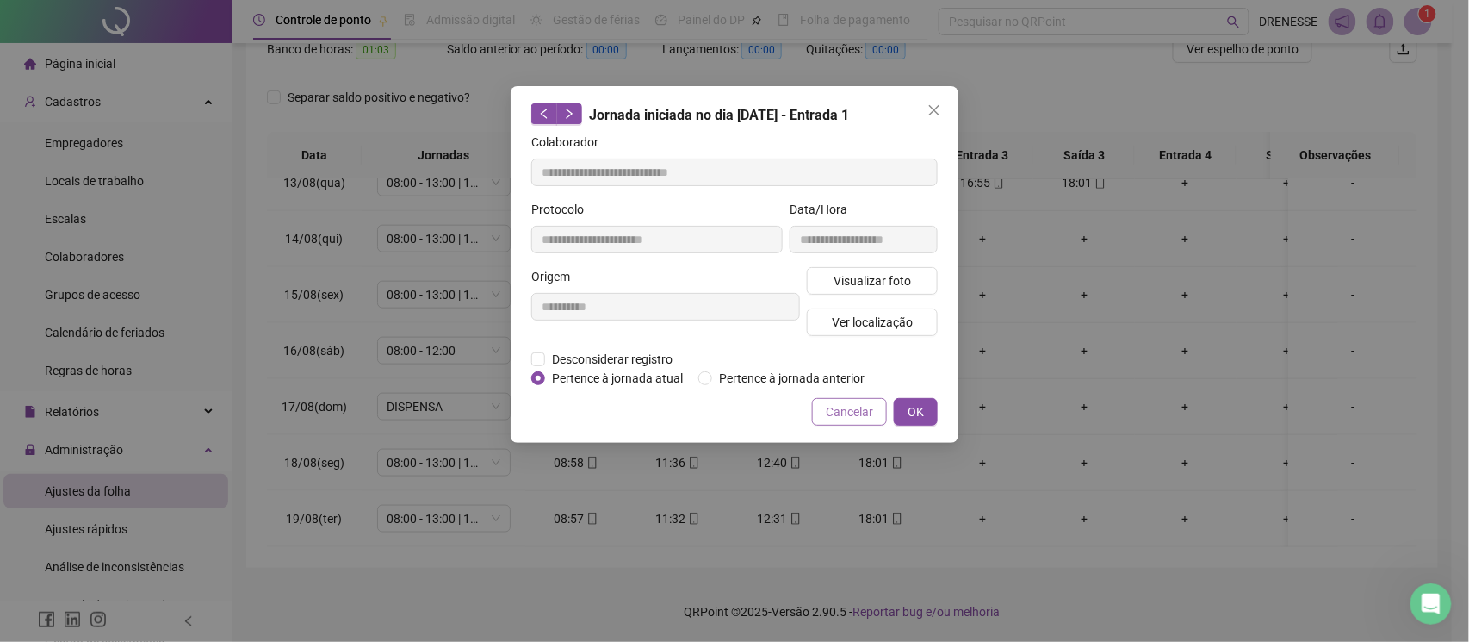
click at [844, 414] on span "Cancelar" at bounding box center [849, 411] width 47 height 19
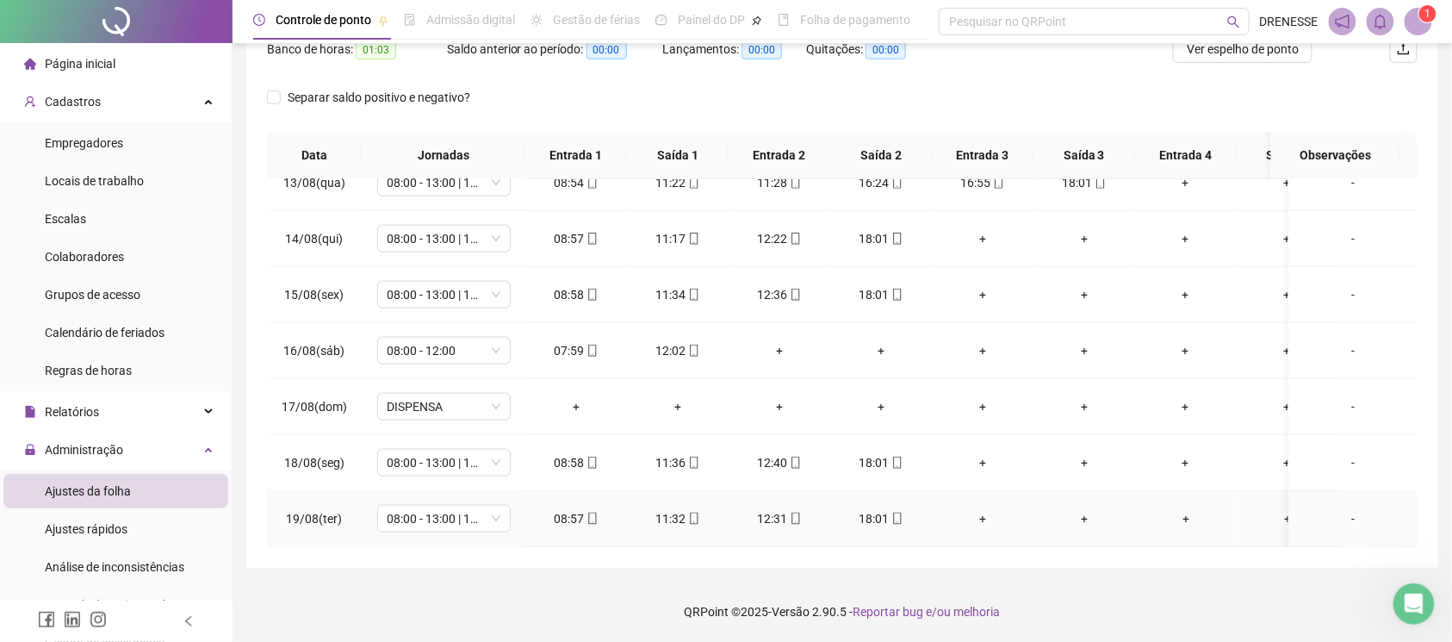
click at [896, 512] on icon "mobile" at bounding box center [897, 518] width 12 height 12
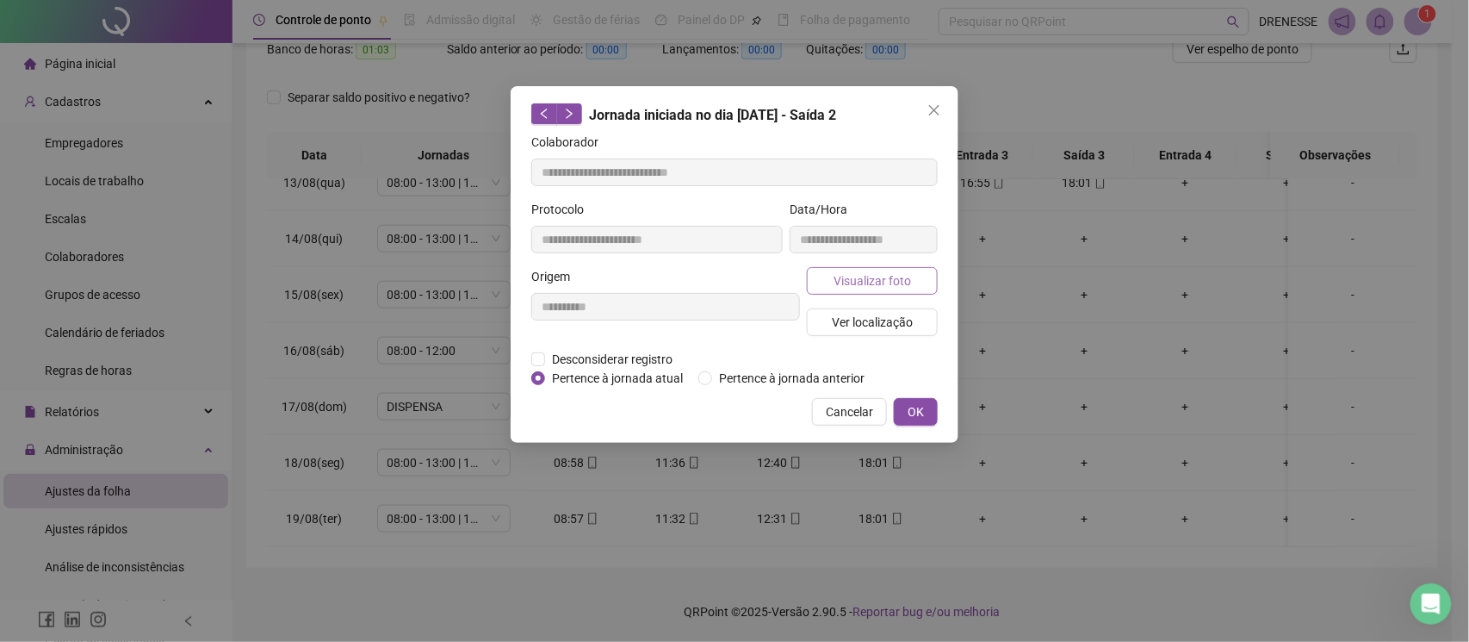
click at [853, 277] on span "Visualizar foto" at bounding box center [873, 280] width 78 height 19
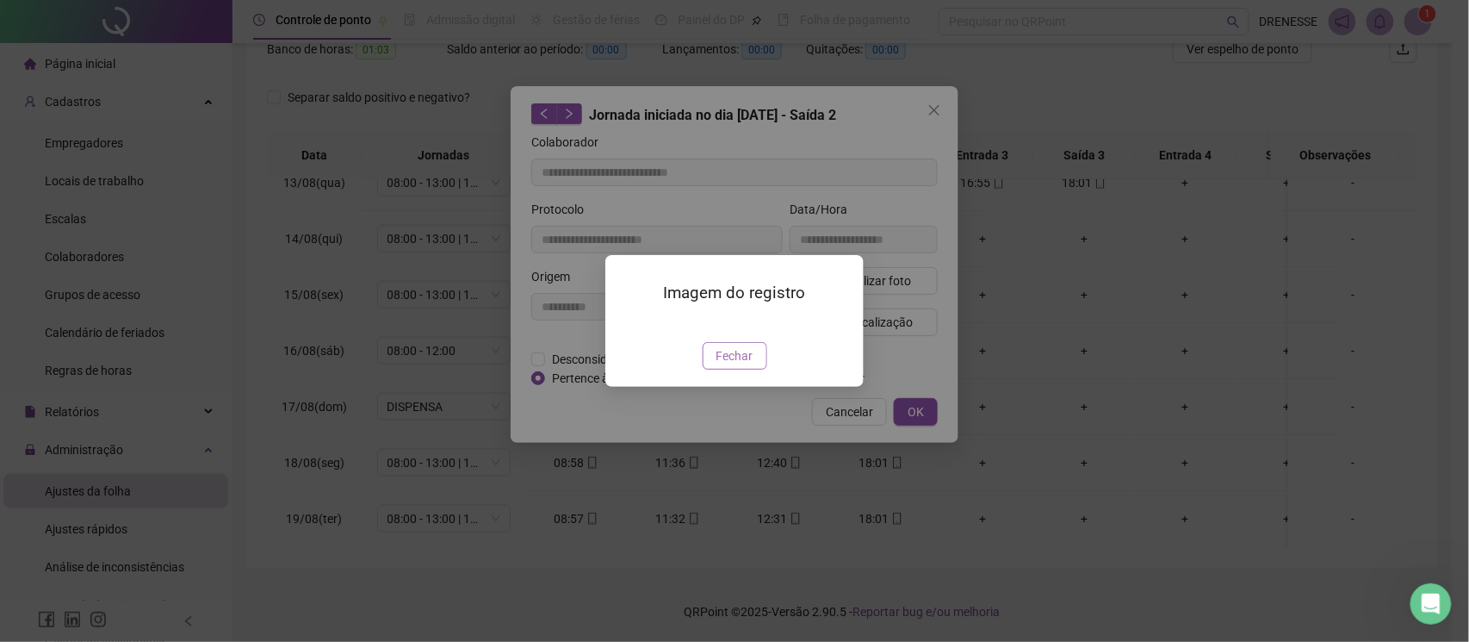
click at [730, 365] on span "Fechar" at bounding box center [735, 355] width 37 height 19
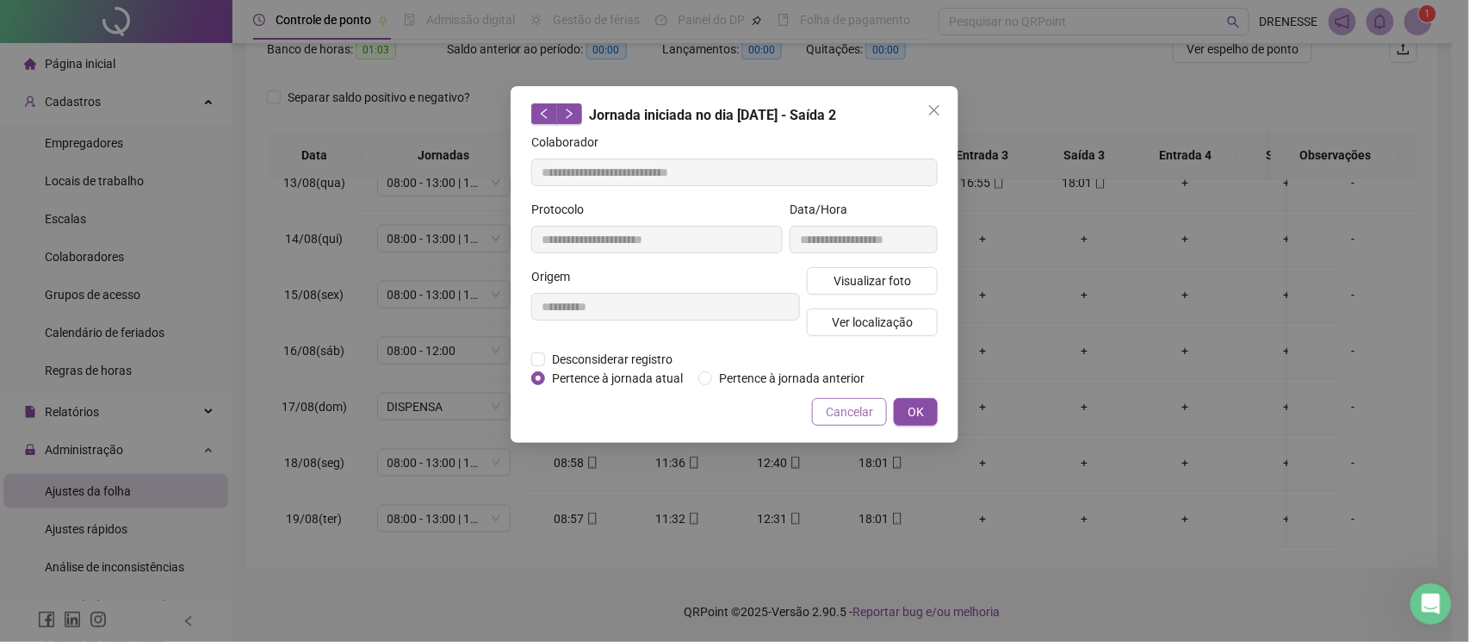
click at [851, 418] on span "Cancelar" at bounding box center [849, 411] width 47 height 19
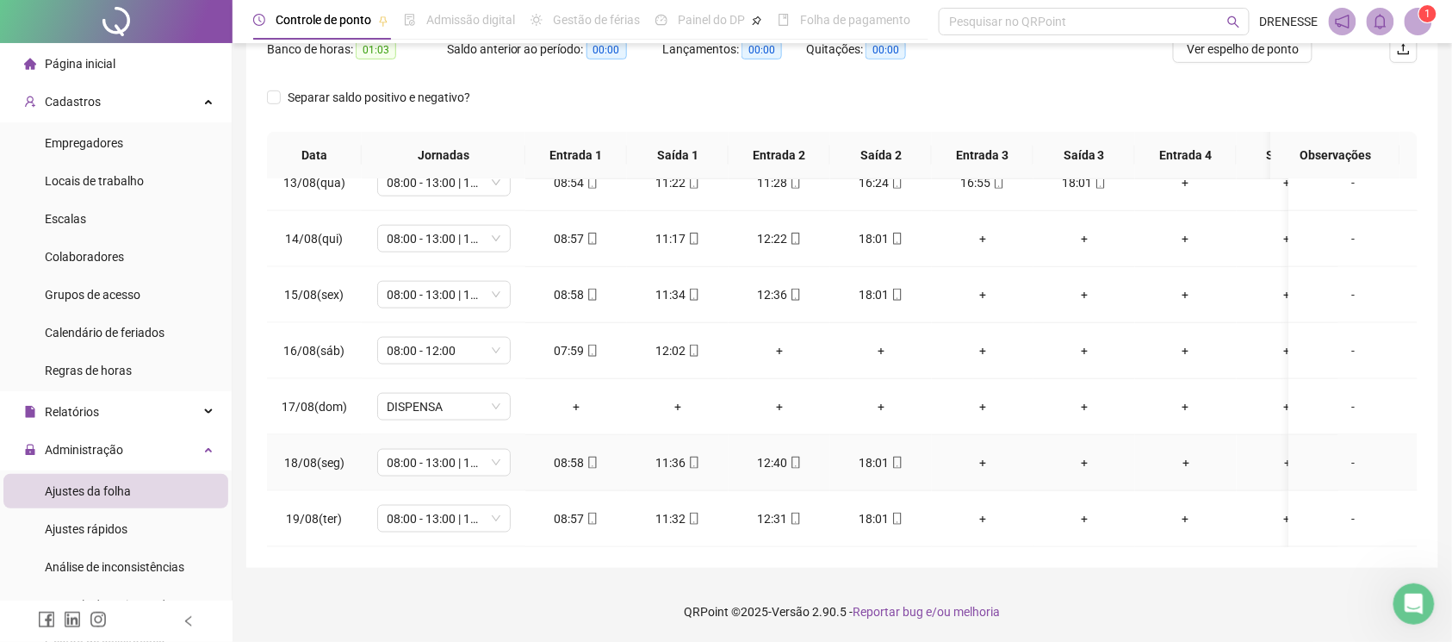
click at [596, 456] on icon "mobile" at bounding box center [592, 462] width 12 height 12
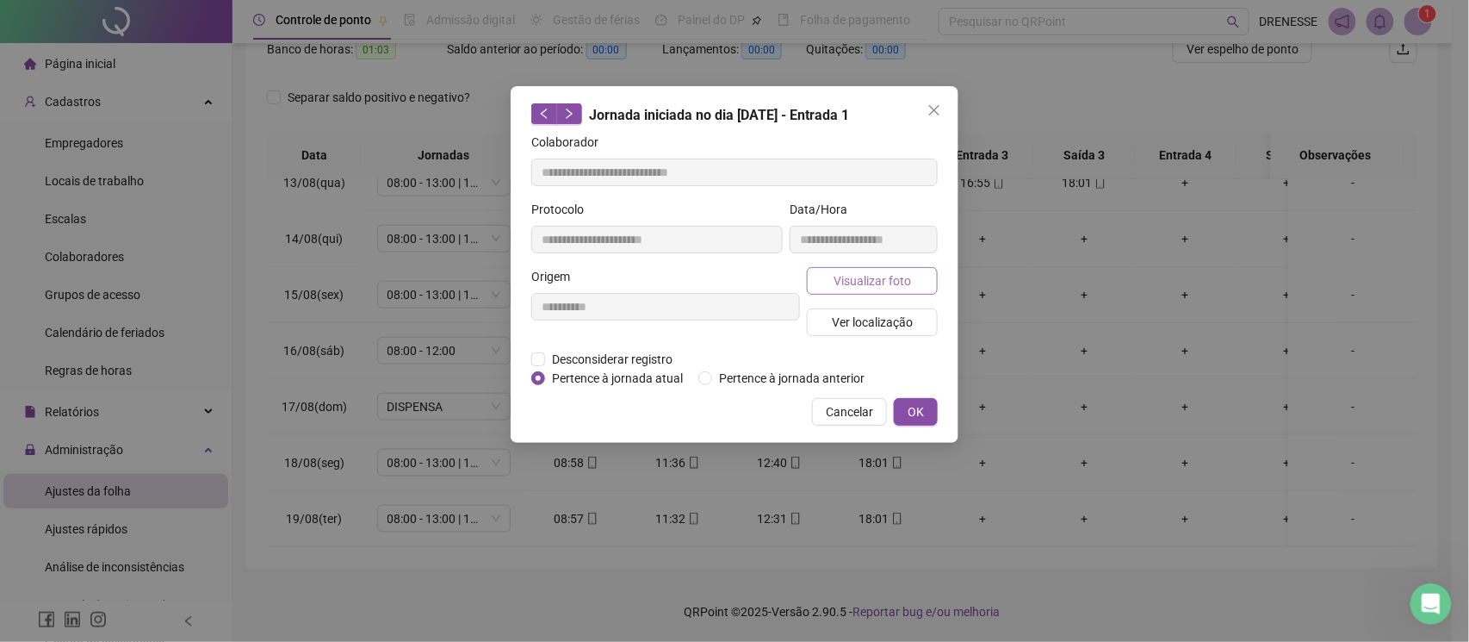
click at [832, 283] on button "Visualizar foto" at bounding box center [872, 281] width 131 height 28
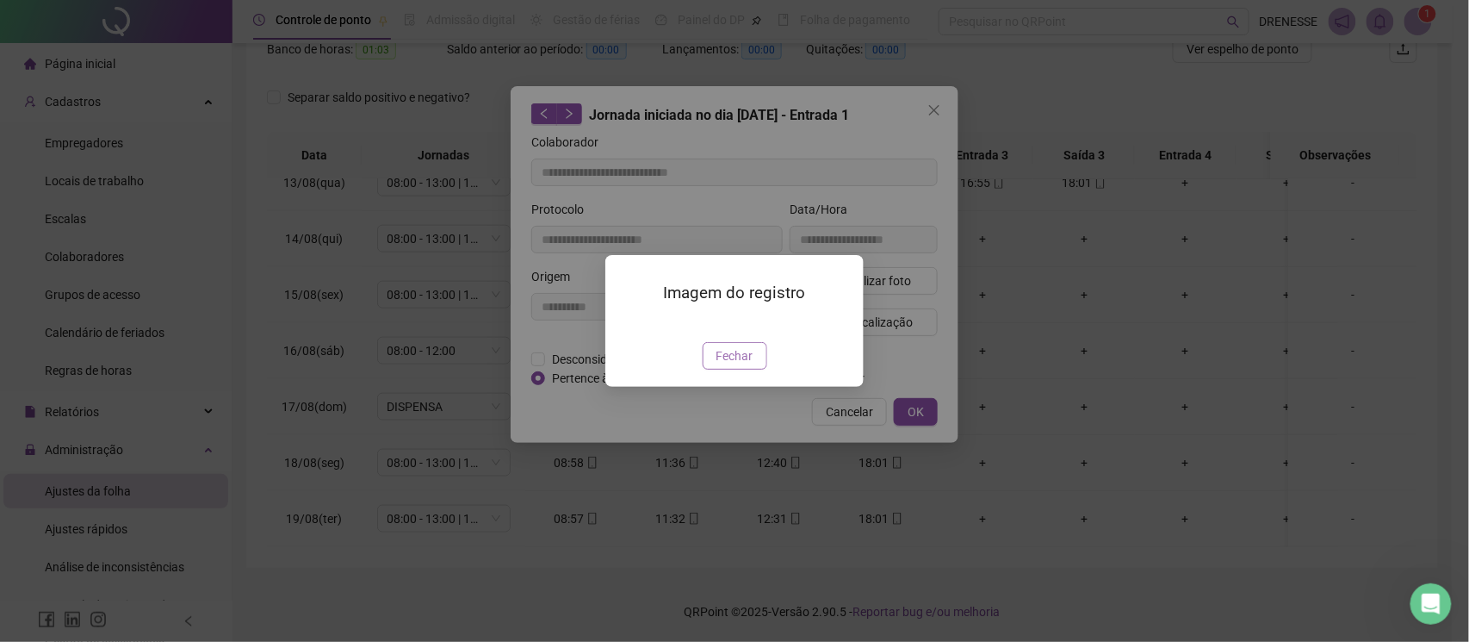
click at [735, 365] on span "Fechar" at bounding box center [735, 355] width 37 height 19
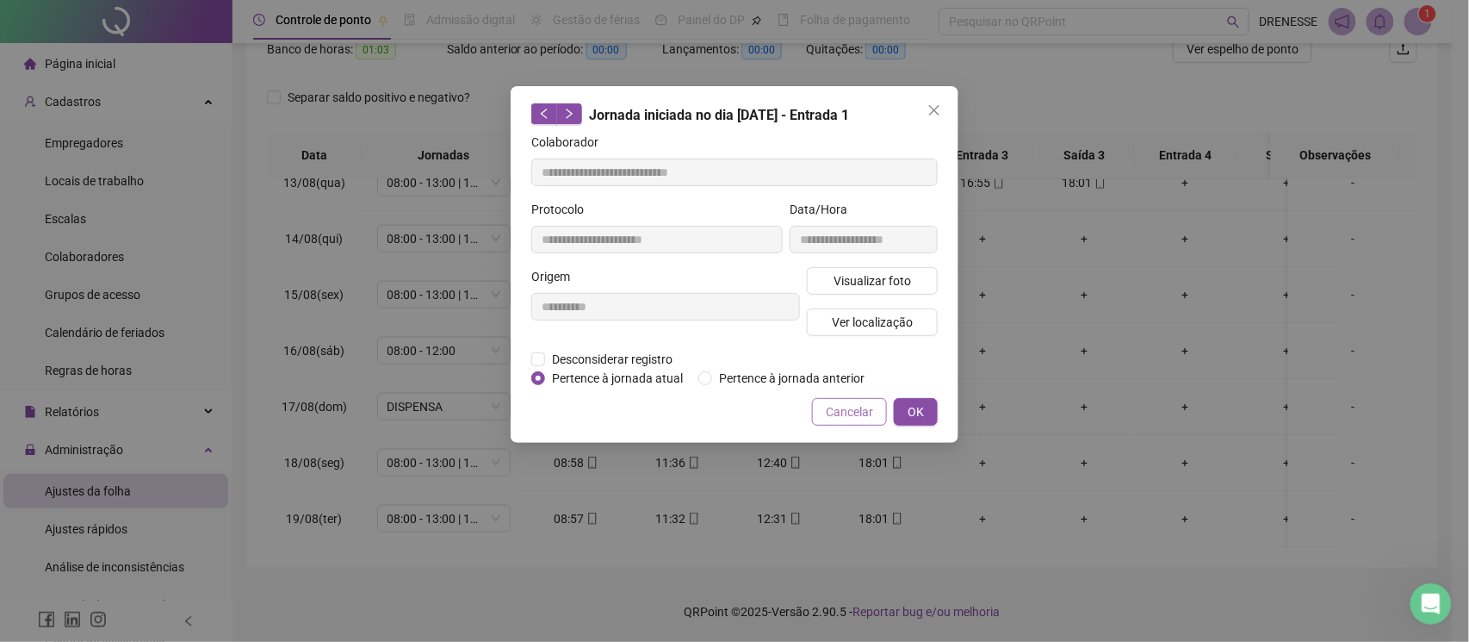
click at [863, 405] on span "Cancelar" at bounding box center [849, 411] width 47 height 19
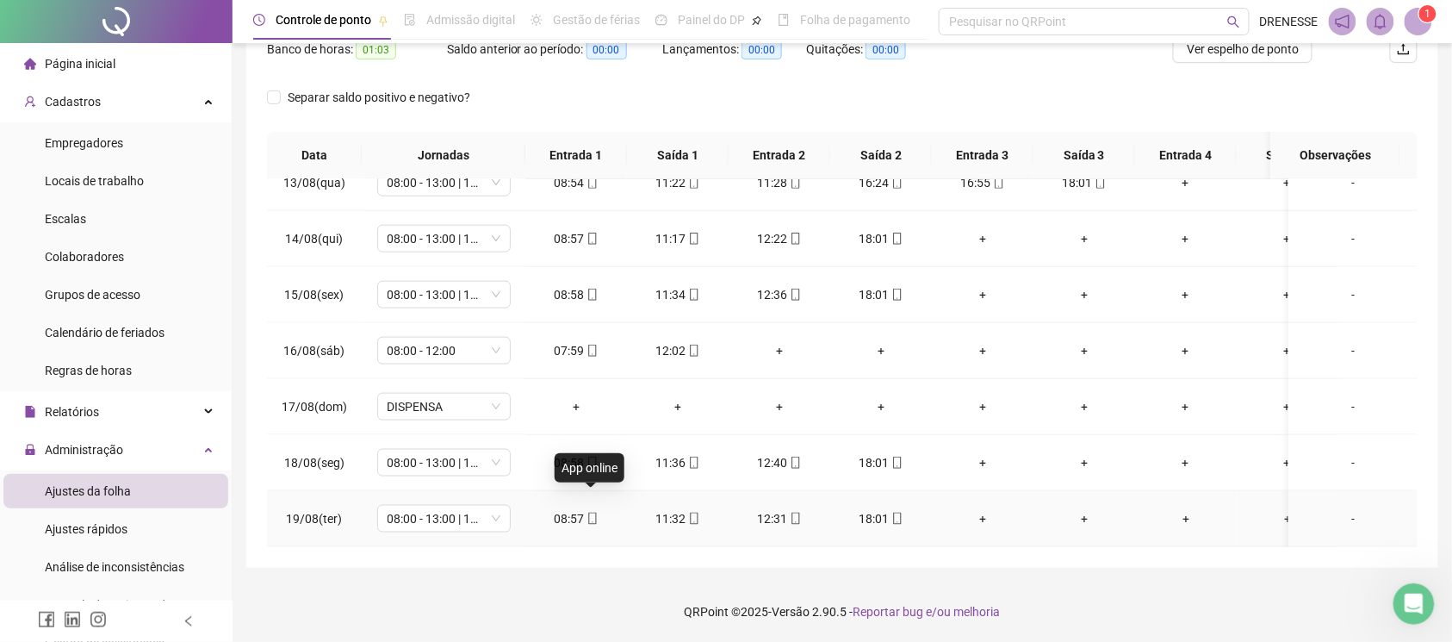
click at [593, 512] on icon "mobile" at bounding box center [592, 518] width 12 height 12
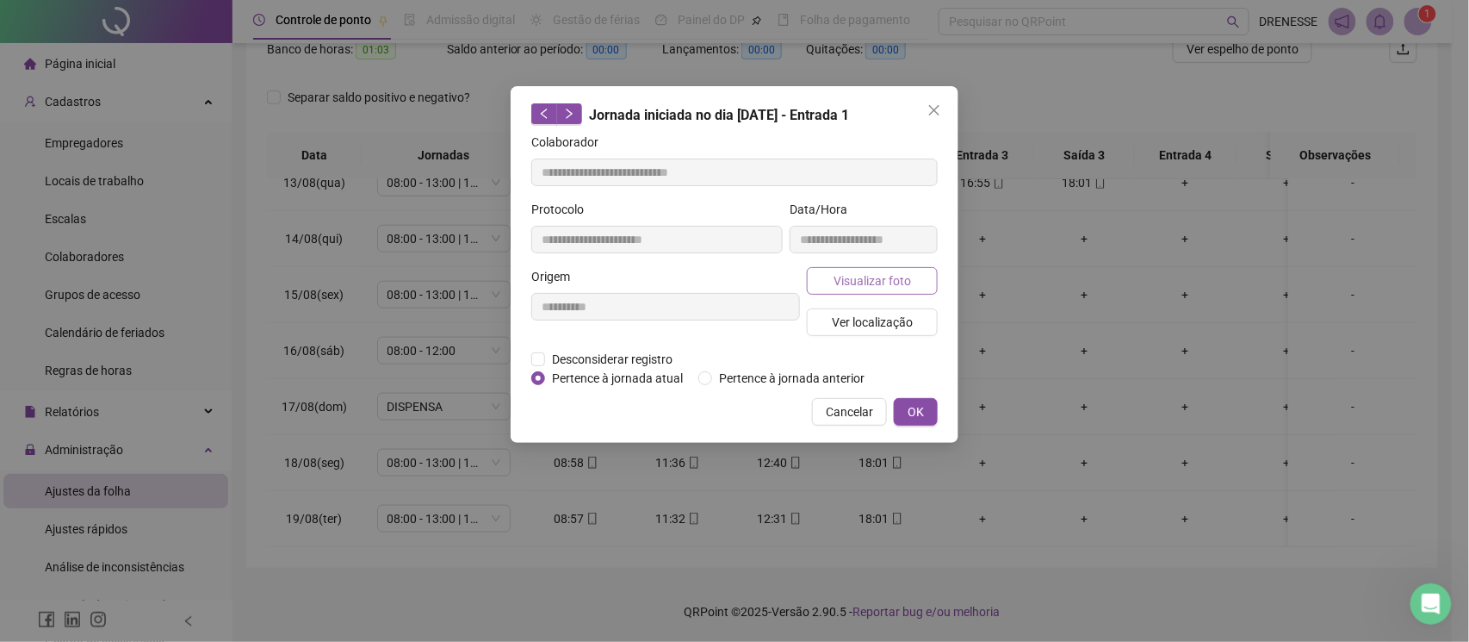
click at [825, 279] on button "Visualizar foto" at bounding box center [872, 281] width 131 height 28
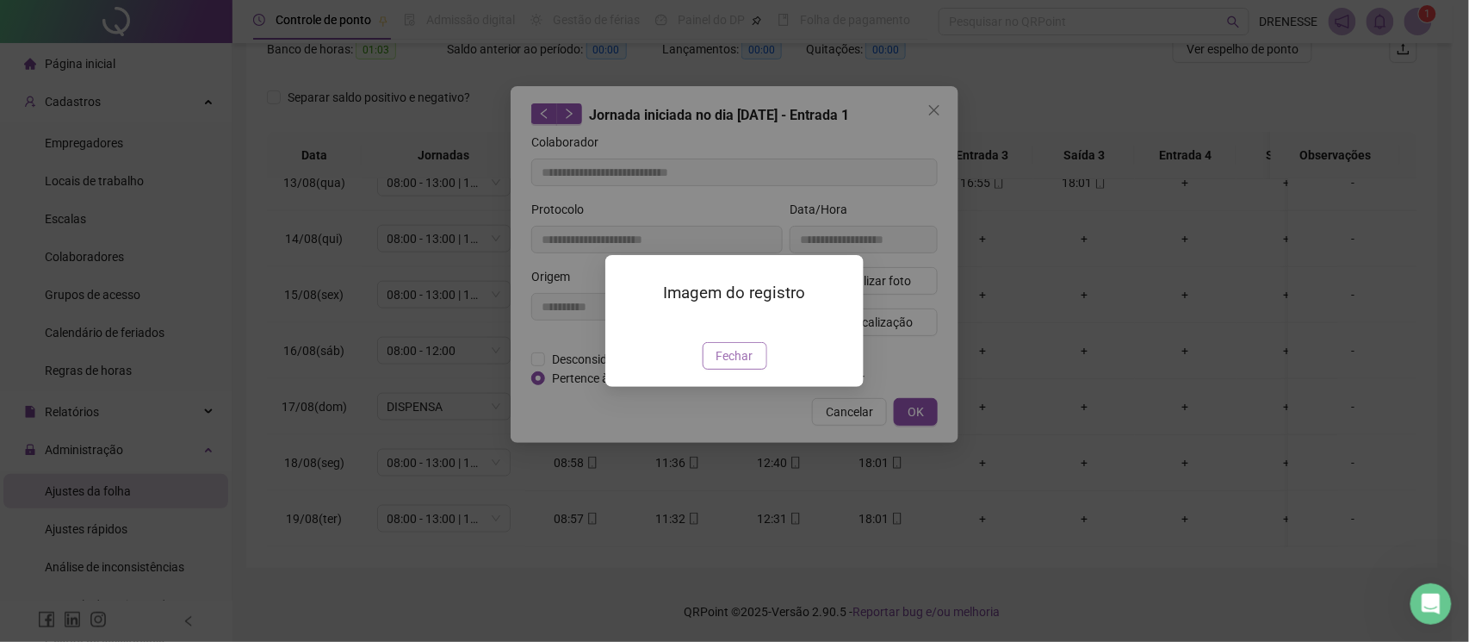
click at [730, 365] on span "Fechar" at bounding box center [735, 355] width 37 height 19
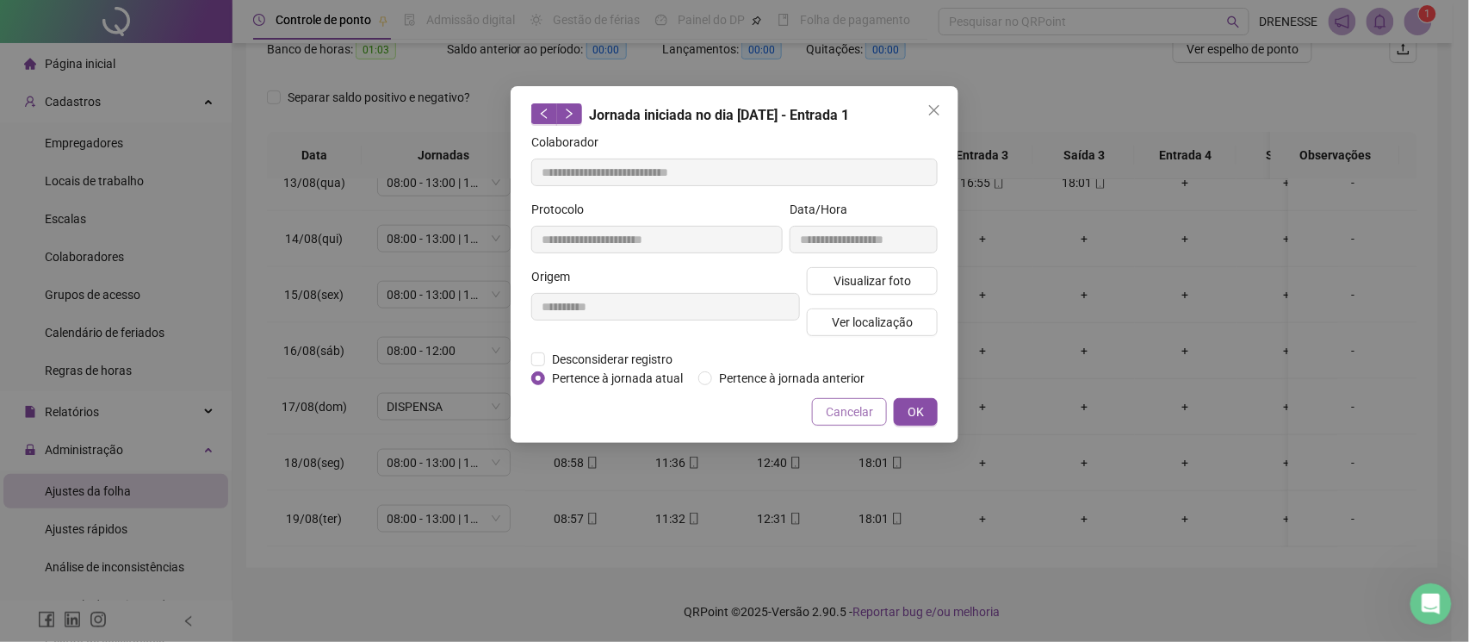
click at [825, 401] on button "Cancelar" at bounding box center [849, 412] width 75 height 28
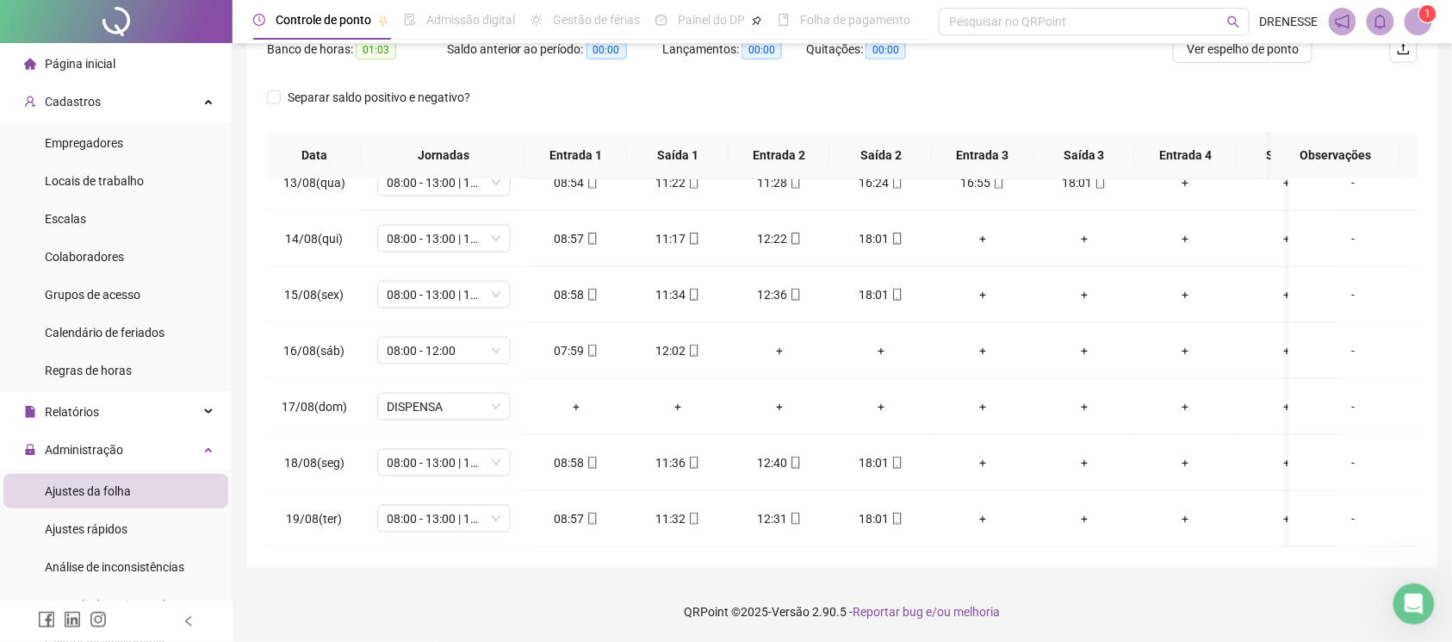
scroll to position [86, 0]
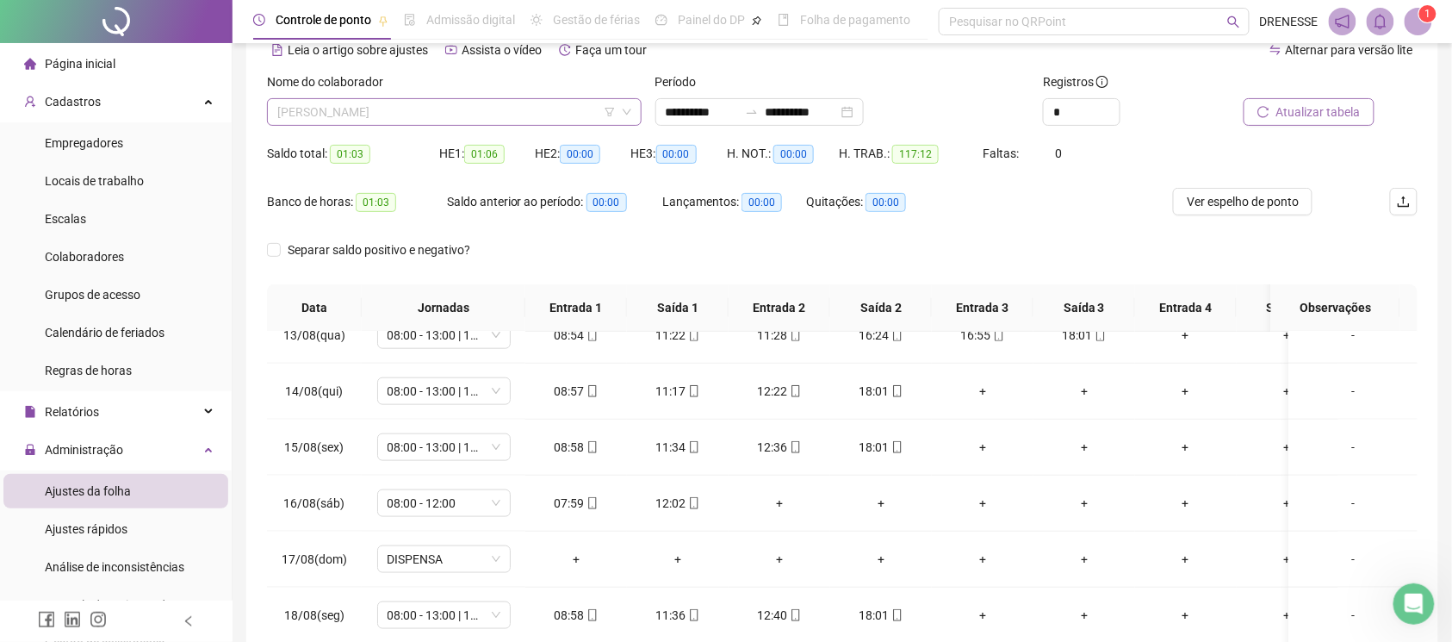
drag, startPoint x: 407, startPoint y: 108, endPoint x: 401, endPoint y: 125, distance: 18.2
click at [406, 108] on span "[PERSON_NAME]" at bounding box center [454, 112] width 354 height 26
click at [734, 270] on div "Separar saldo positivo e negativo?" at bounding box center [842, 260] width 1151 height 48
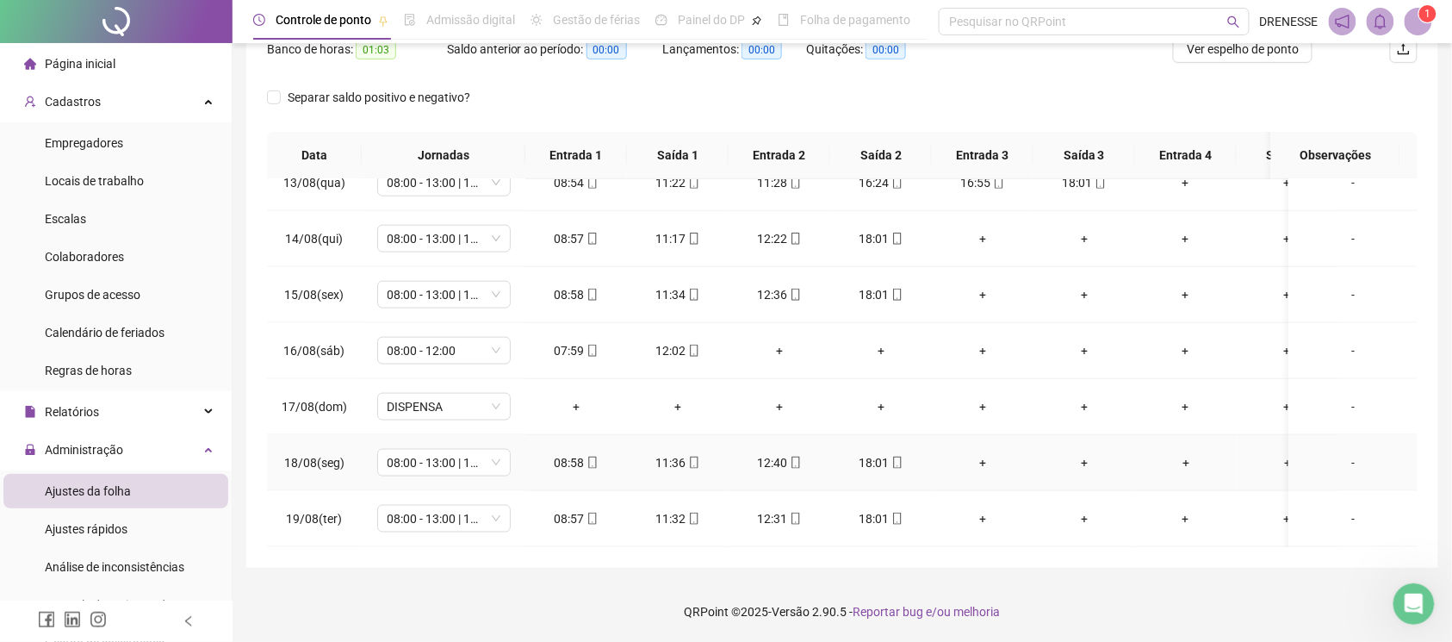
click at [593, 456] on icon "mobile" at bounding box center [592, 462] width 12 height 12
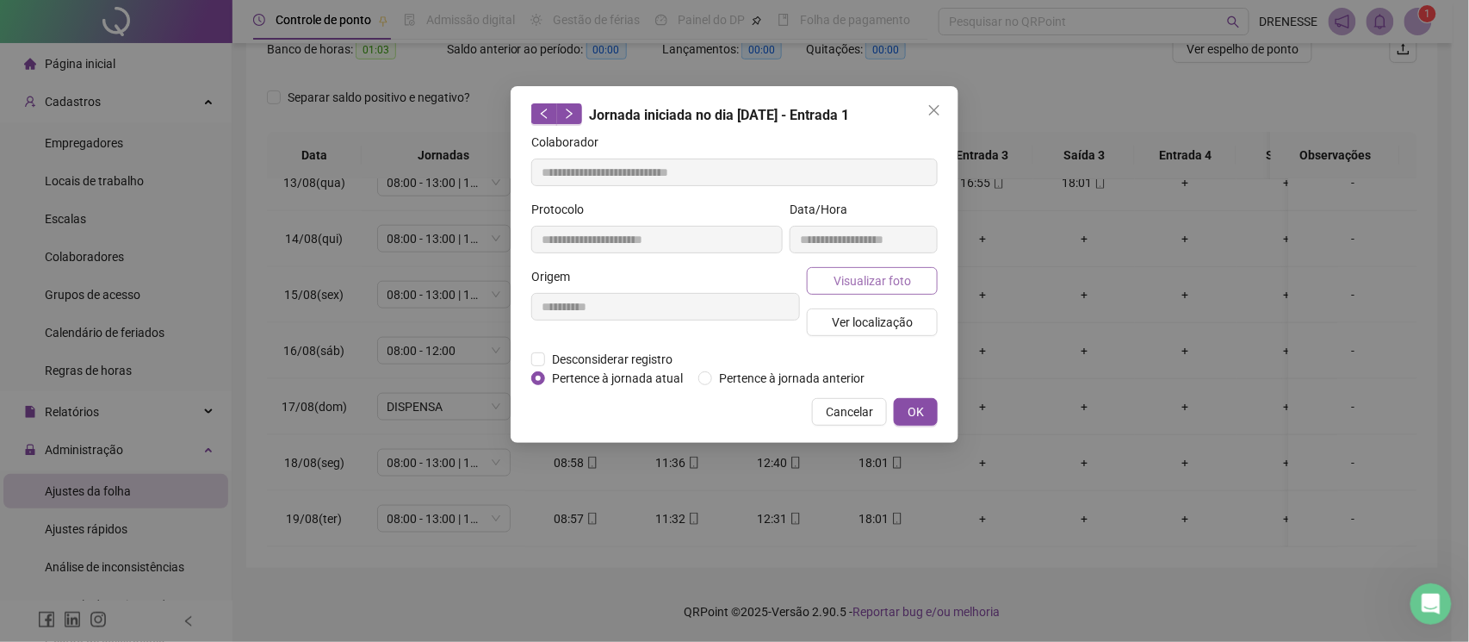
click at [841, 280] on span "Visualizar foto" at bounding box center [873, 280] width 78 height 19
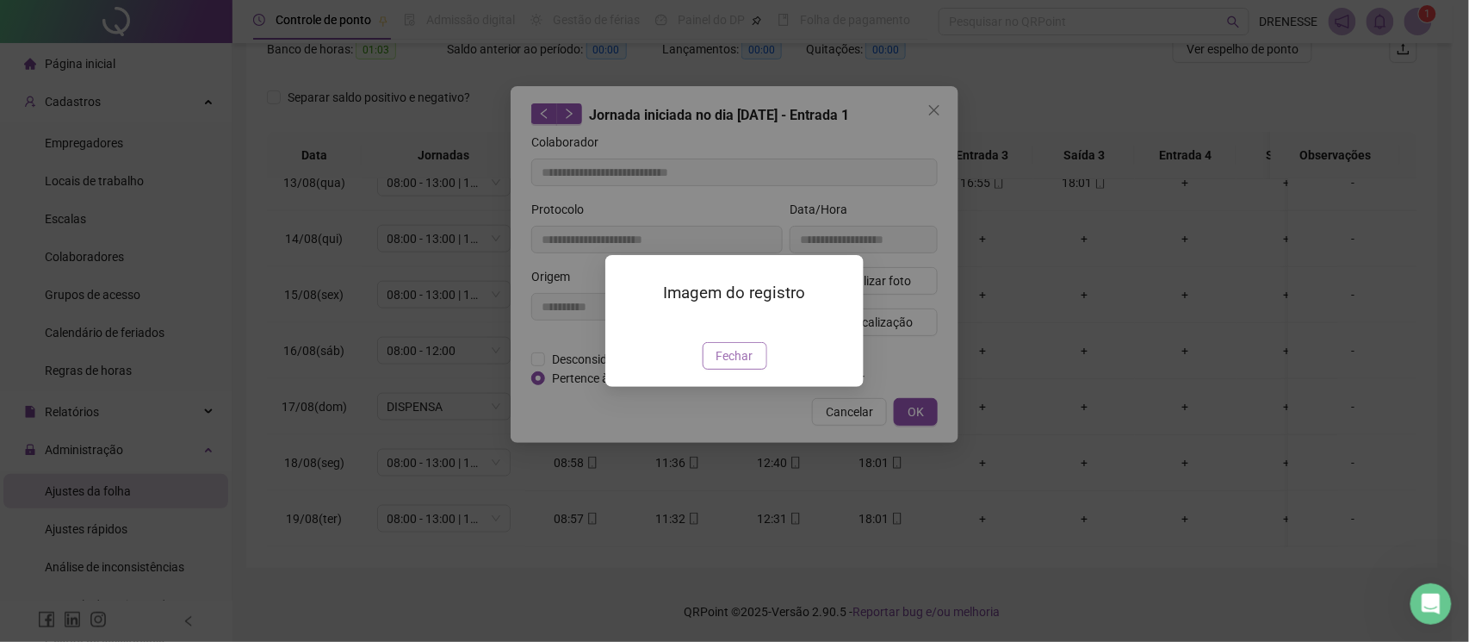
click at [754, 369] on button "Fechar" at bounding box center [735, 356] width 65 height 28
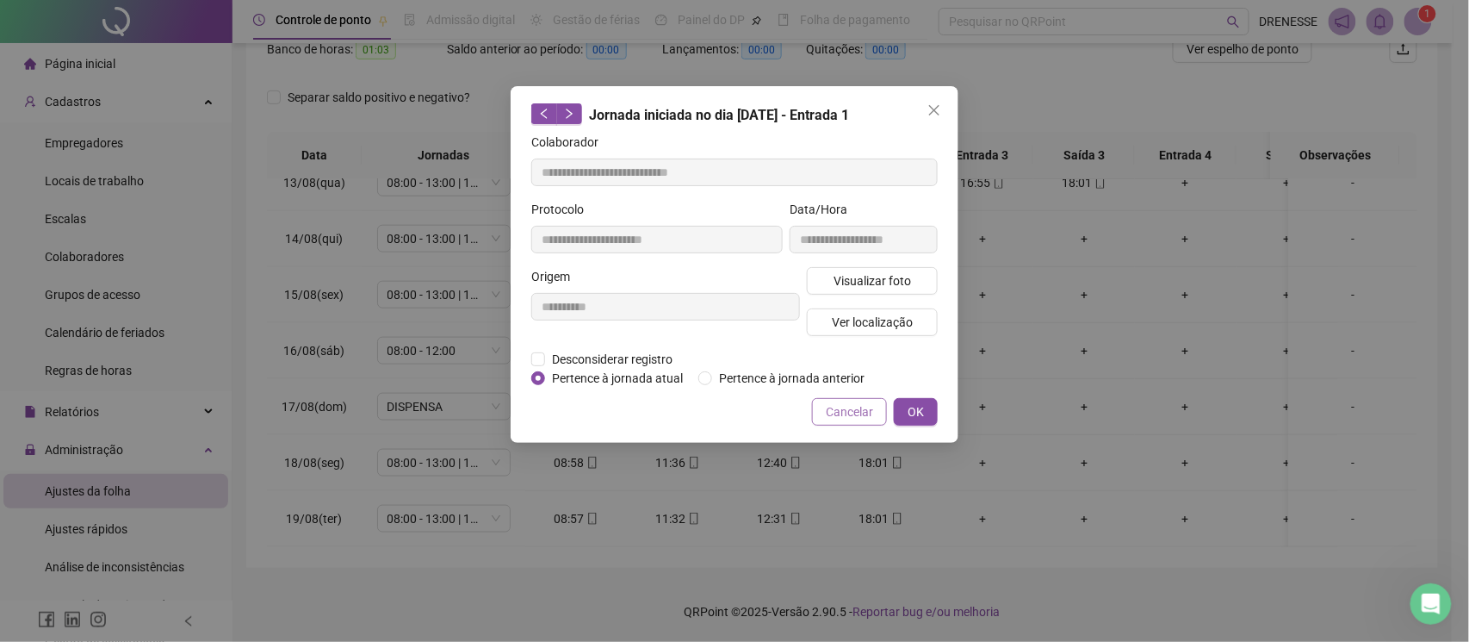
click at [816, 412] on button "Cancelar" at bounding box center [849, 412] width 75 height 28
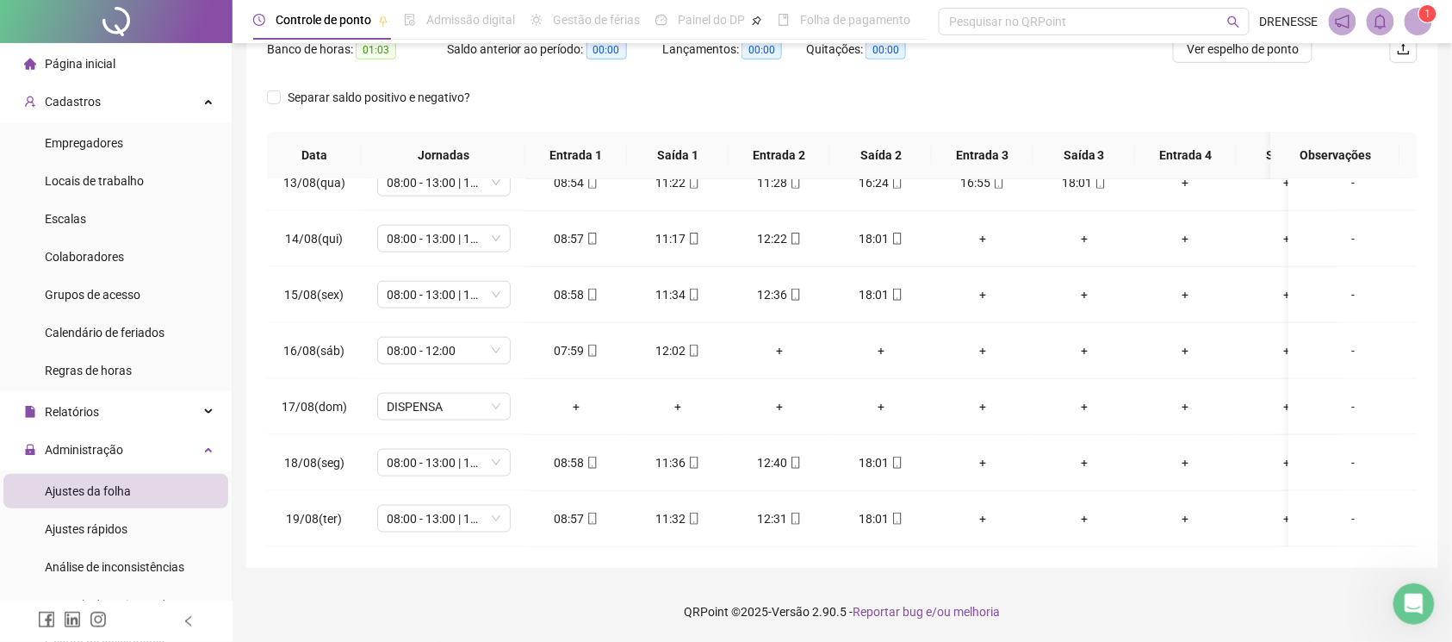
scroll to position [86, 0]
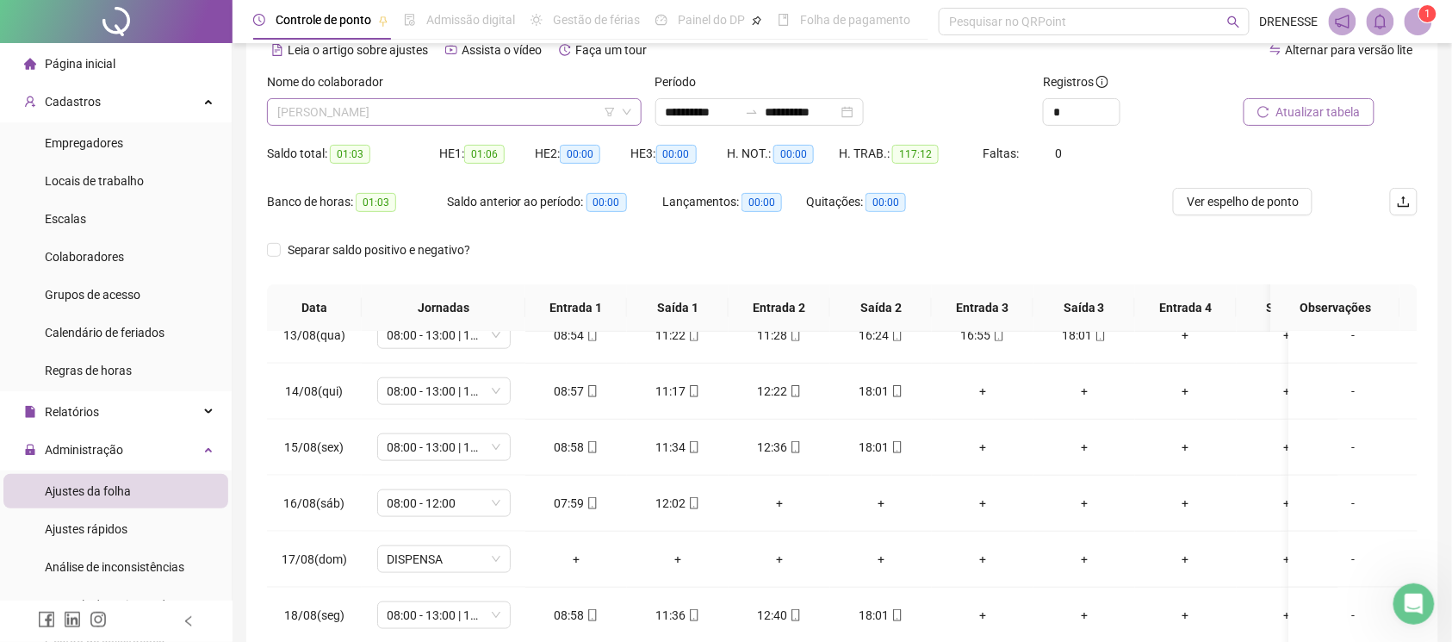
click at [459, 108] on span "[PERSON_NAME]" at bounding box center [454, 112] width 354 height 26
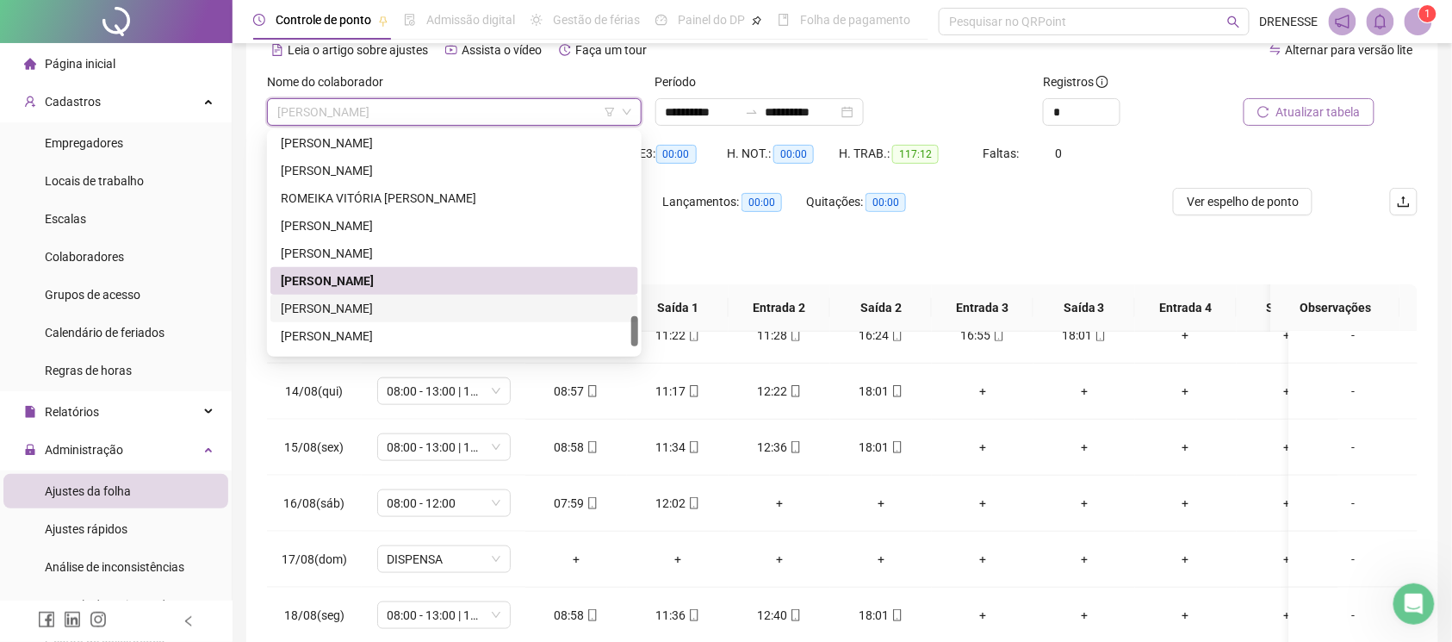
click at [410, 301] on div "[PERSON_NAME]" at bounding box center [454, 308] width 347 height 19
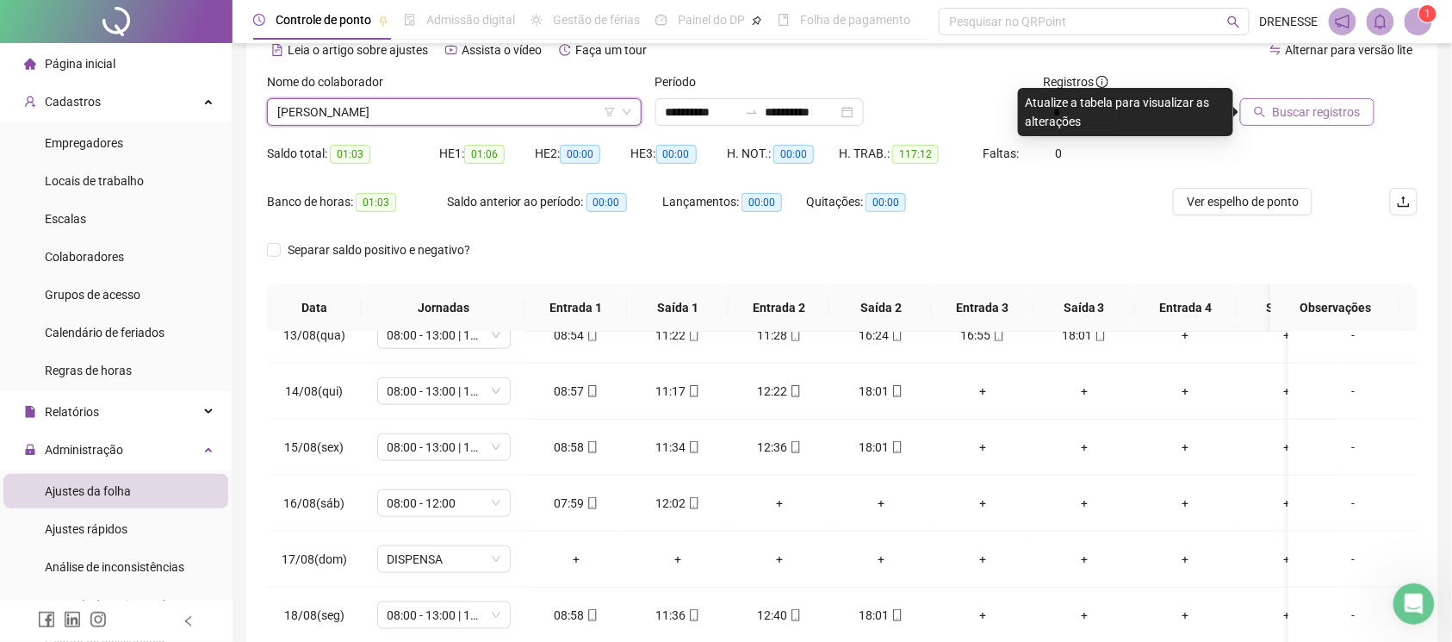
click at [1288, 119] on span "Buscar registros" at bounding box center [1317, 111] width 88 height 19
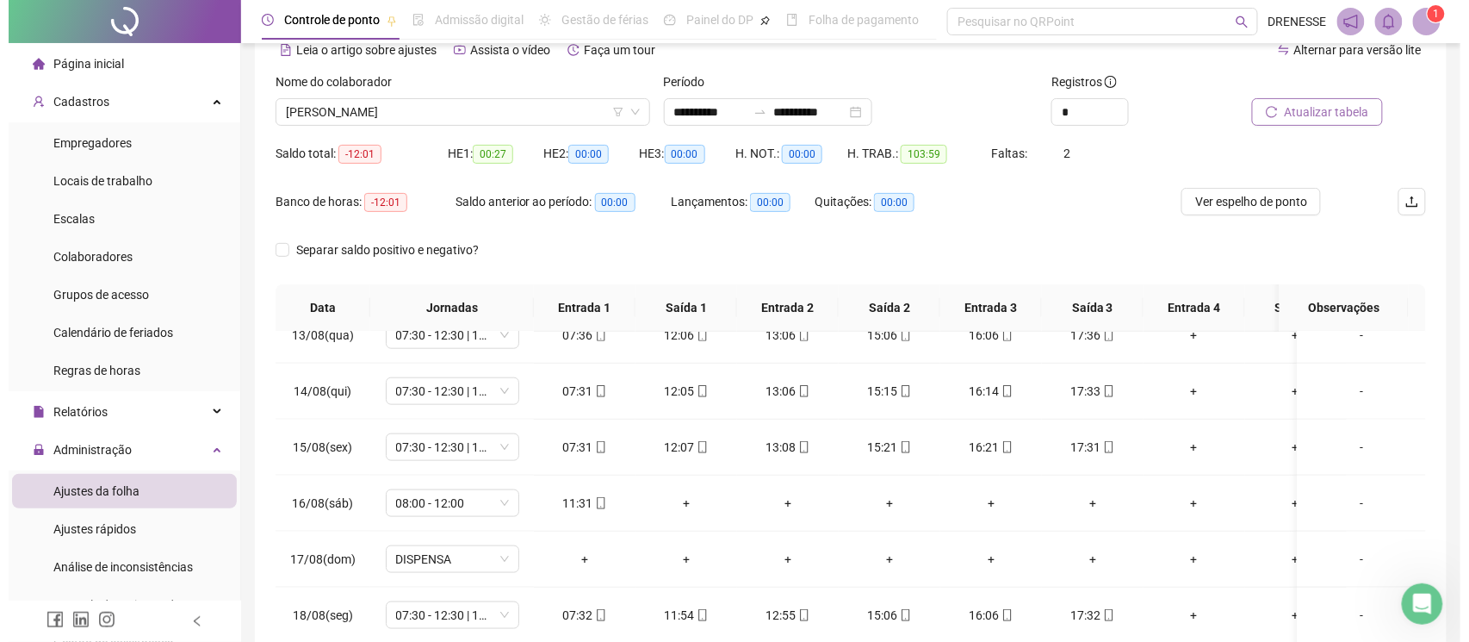
scroll to position [239, 0]
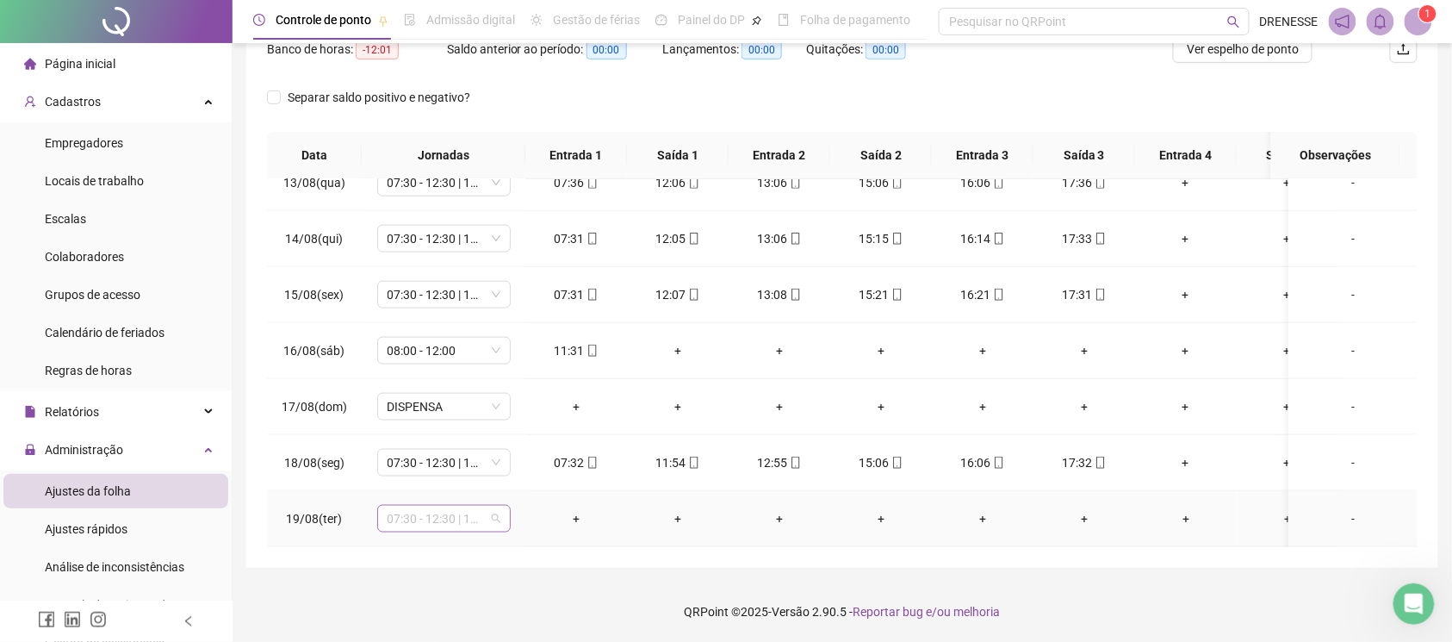
click at [411, 506] on span "07:30 - 12:30 | 14:30 - 17:30" at bounding box center [444, 519] width 113 height 26
click at [453, 468] on div "Licença" at bounding box center [449, 465] width 96 height 19
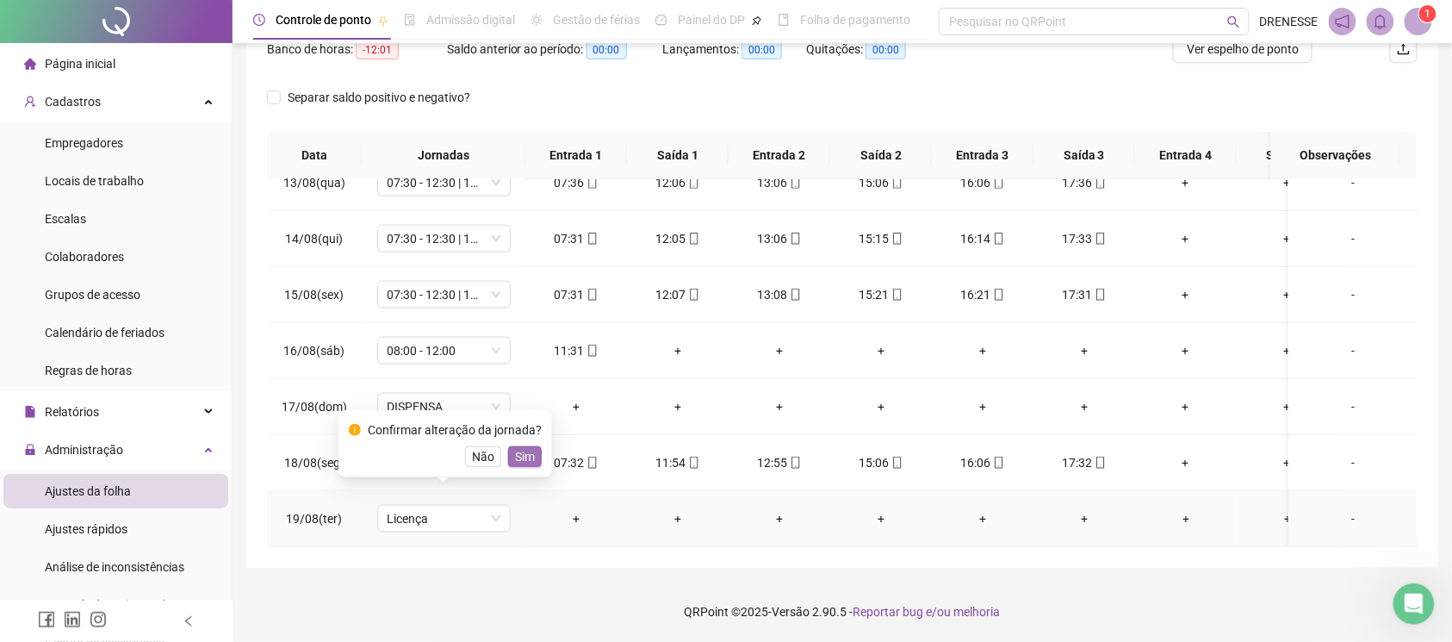
click at [520, 456] on span "Sim" at bounding box center [525, 456] width 20 height 19
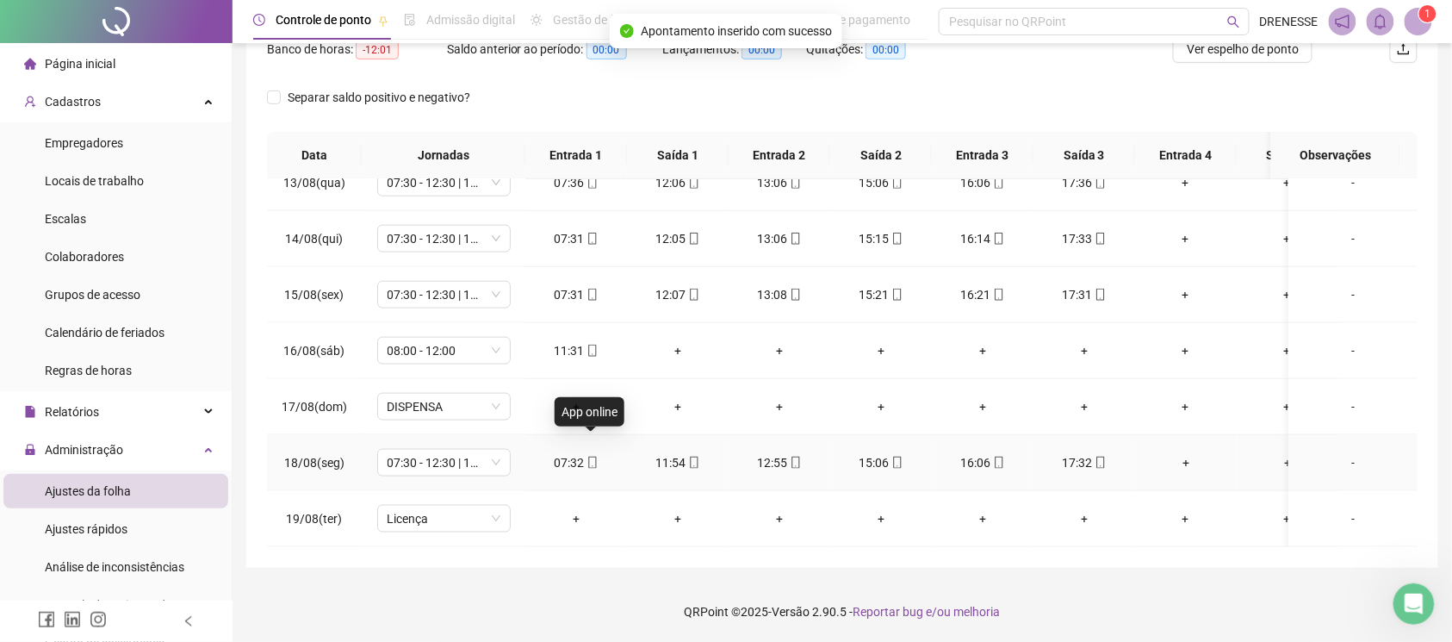
click at [586, 456] on icon "mobile" at bounding box center [592, 462] width 12 height 12
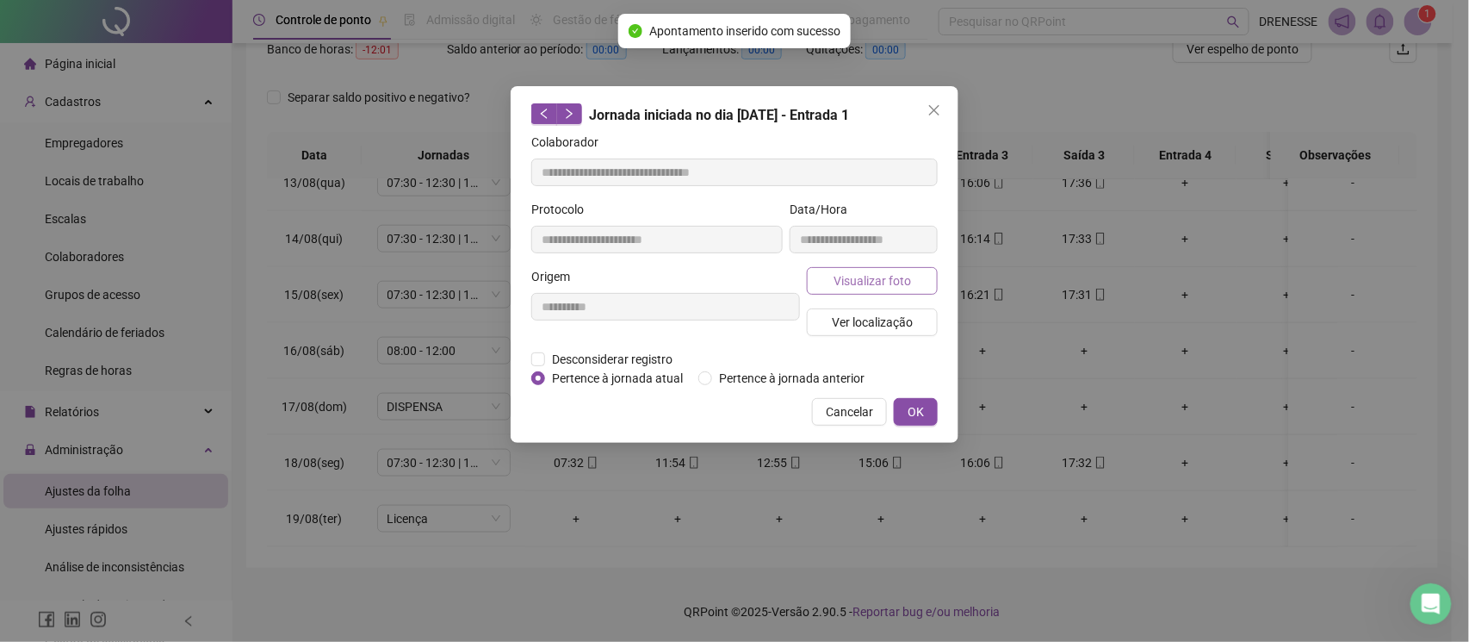
click at [873, 280] on span "Visualizar foto" at bounding box center [873, 280] width 78 height 19
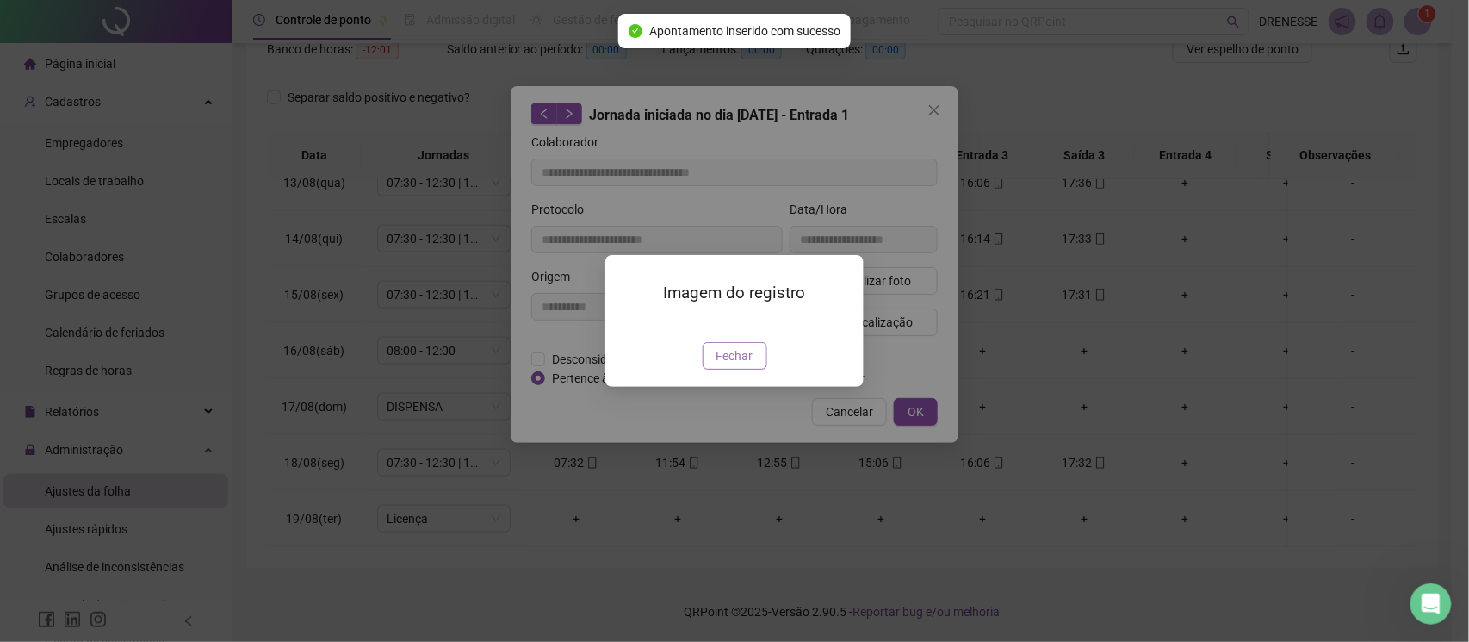
click at [735, 365] on span "Fechar" at bounding box center [735, 355] width 37 height 19
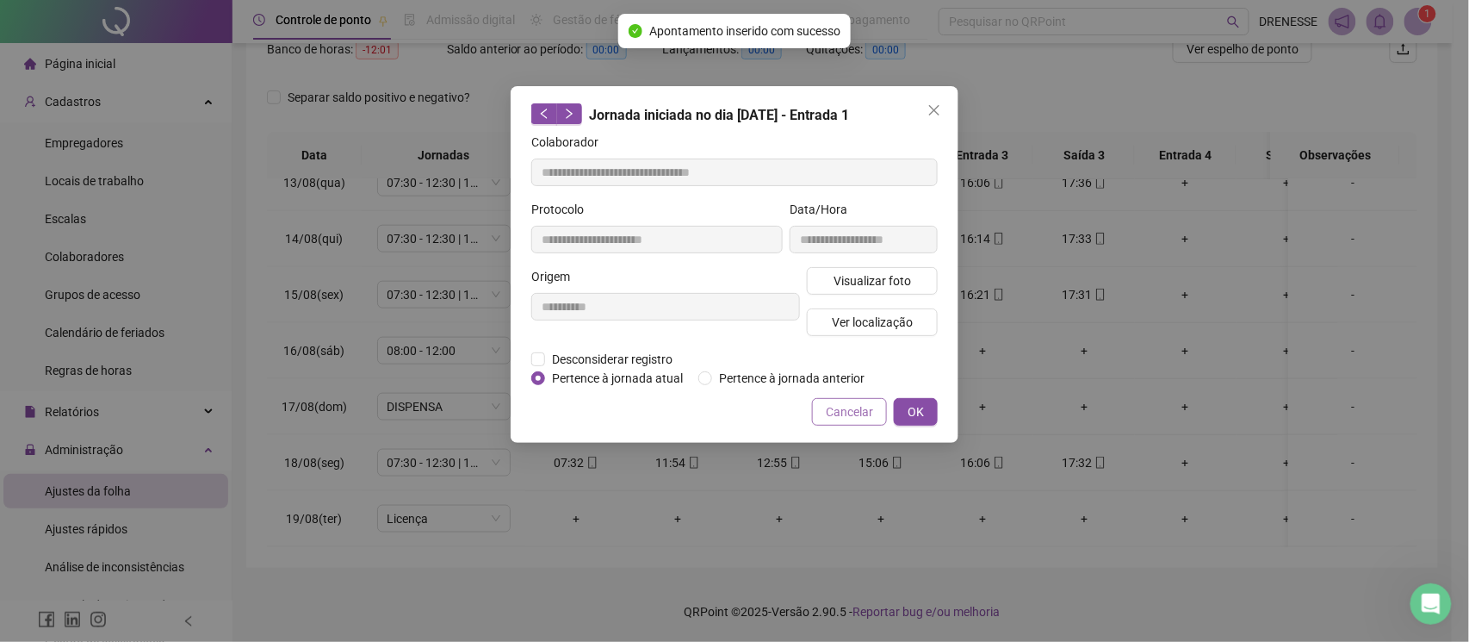
click at [835, 402] on span "Cancelar" at bounding box center [849, 411] width 47 height 19
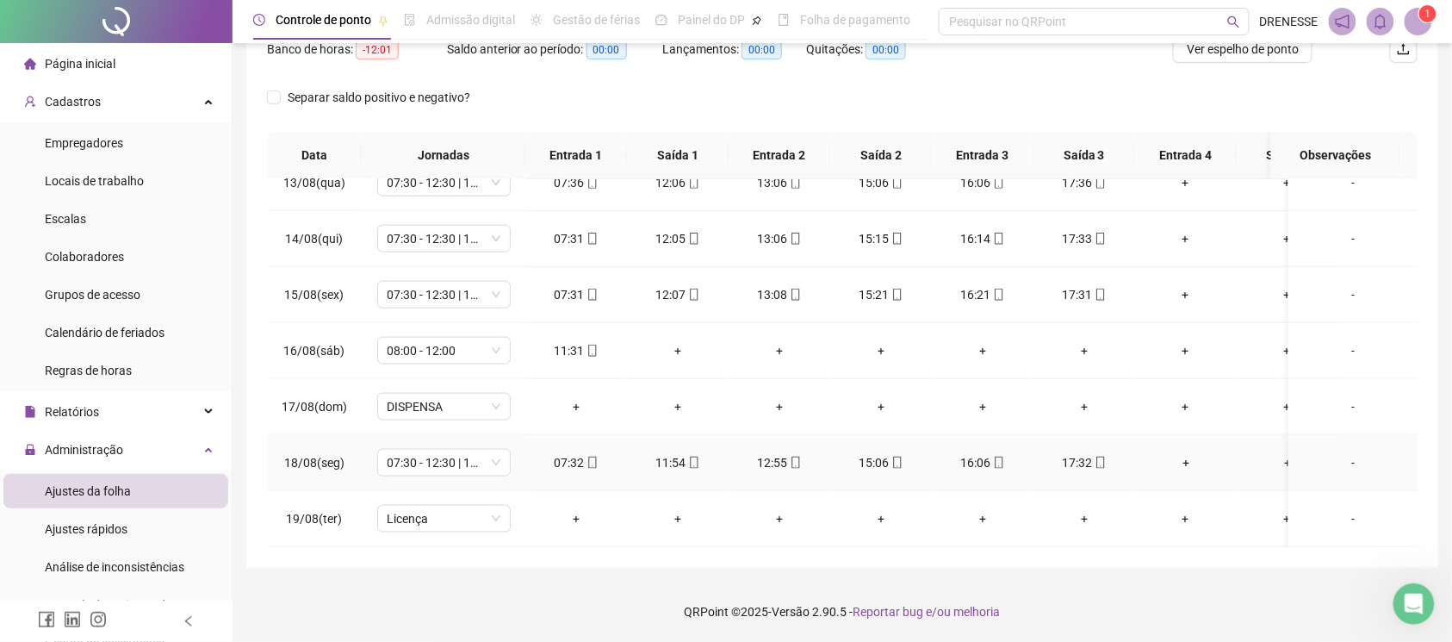
click at [1093, 456] on span "mobile" at bounding box center [1100, 462] width 14 height 12
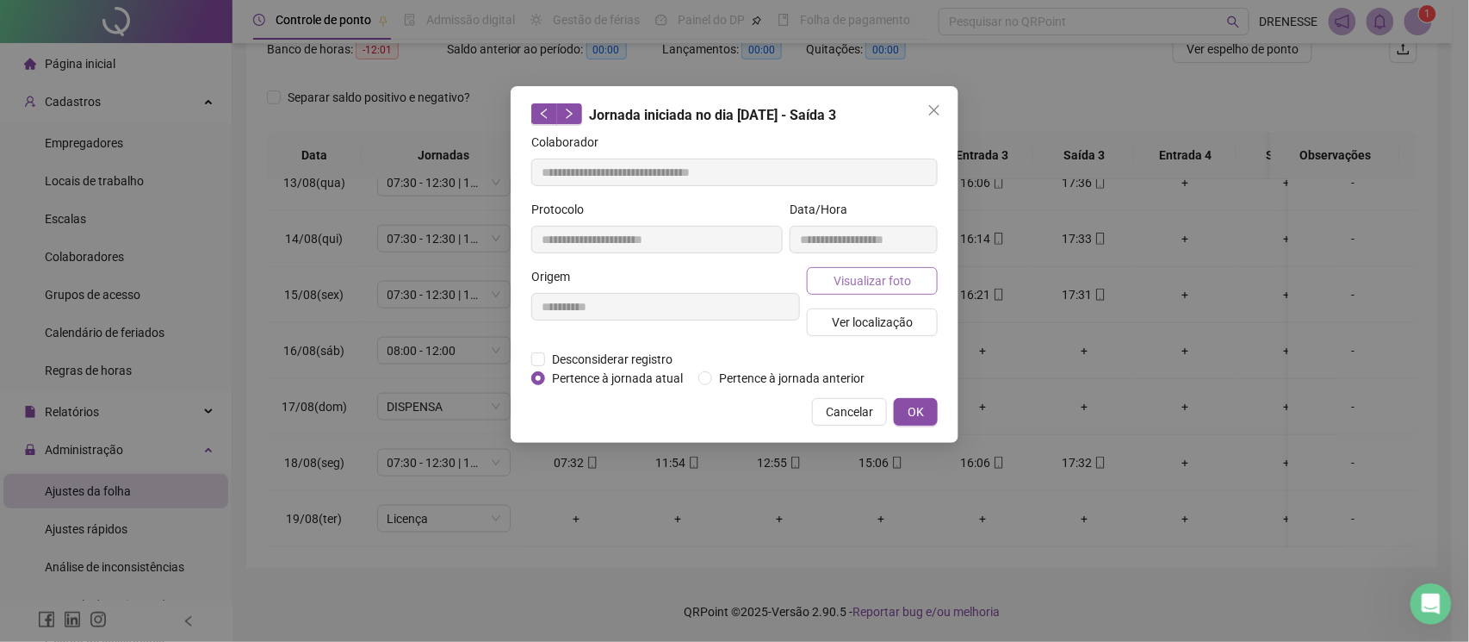
click at [878, 282] on span "Visualizar foto" at bounding box center [873, 280] width 78 height 19
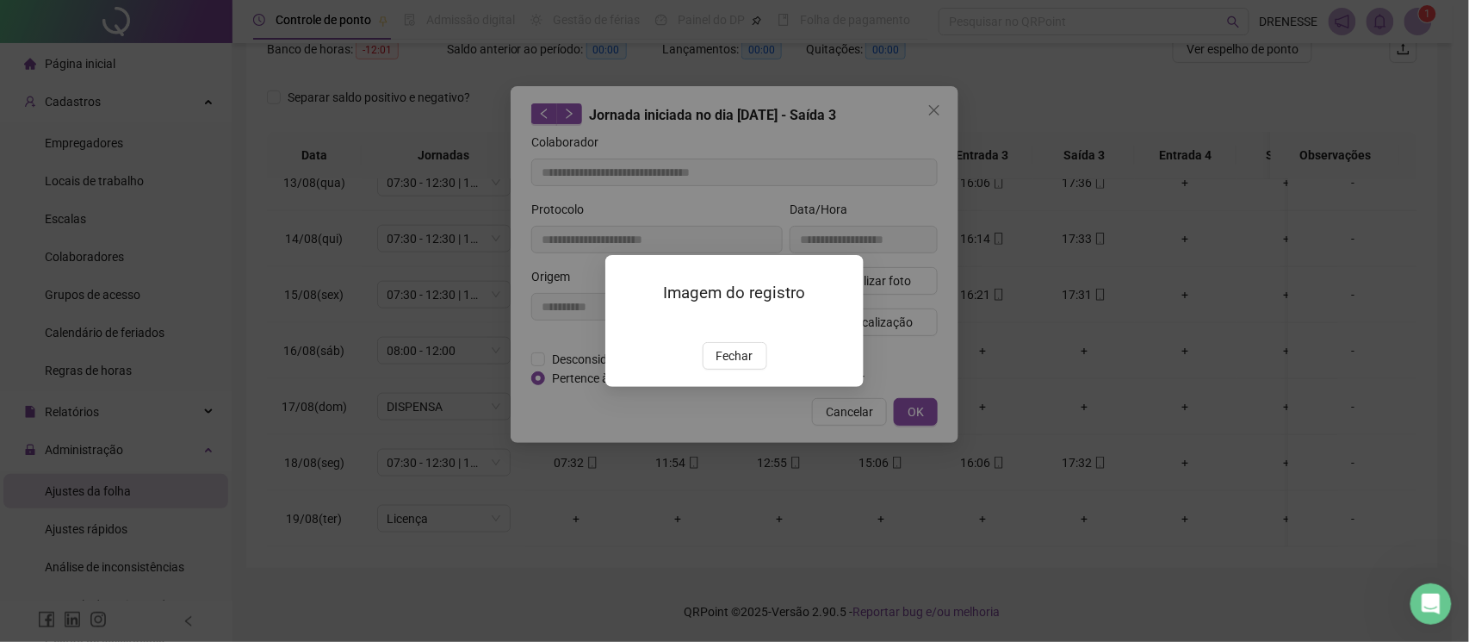
click at [728, 387] on div "Imagem do registro Fechar" at bounding box center [734, 321] width 258 height 132
click at [742, 365] on span "Fechar" at bounding box center [735, 355] width 37 height 19
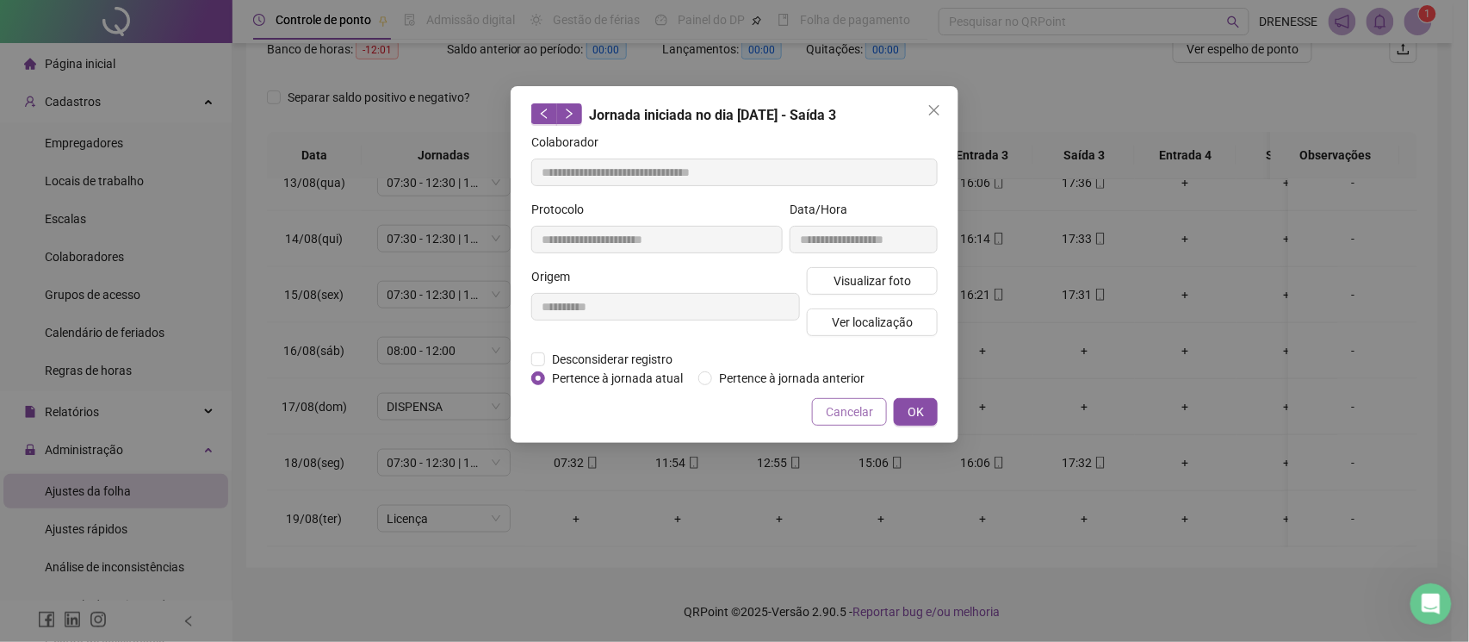
click at [834, 421] on button "Cancelar" at bounding box center [849, 412] width 75 height 28
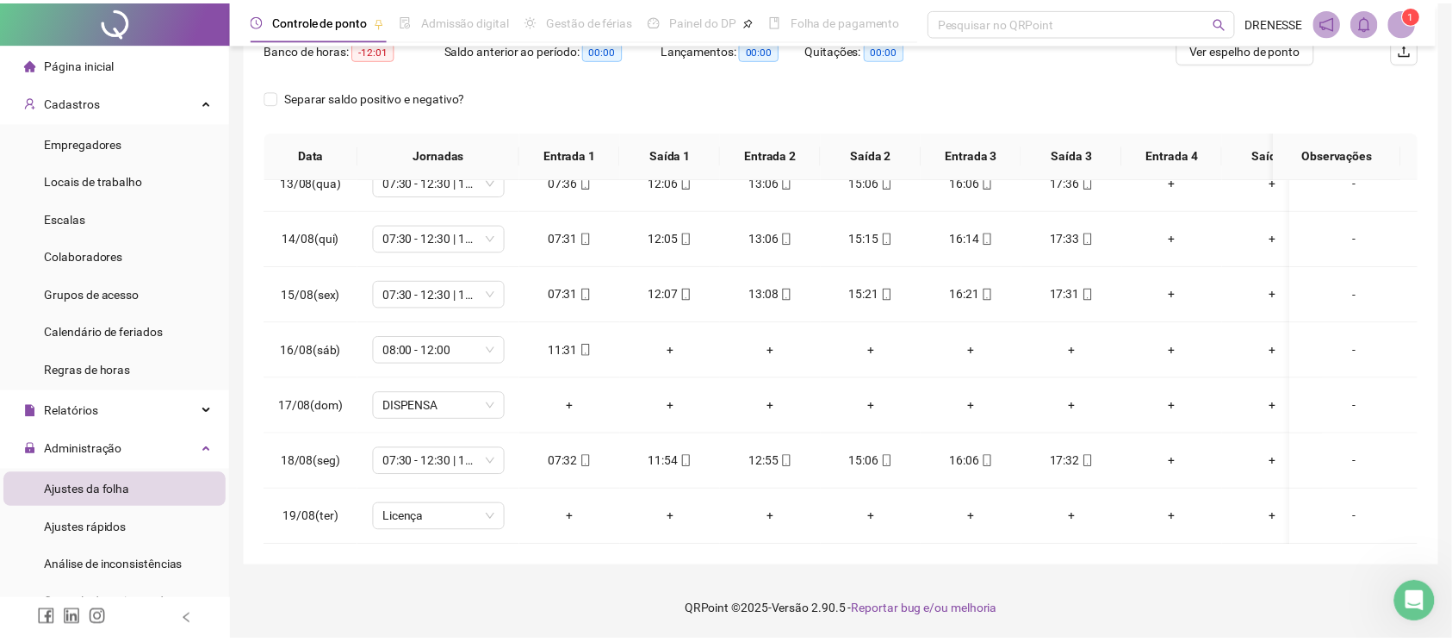
scroll to position [86, 0]
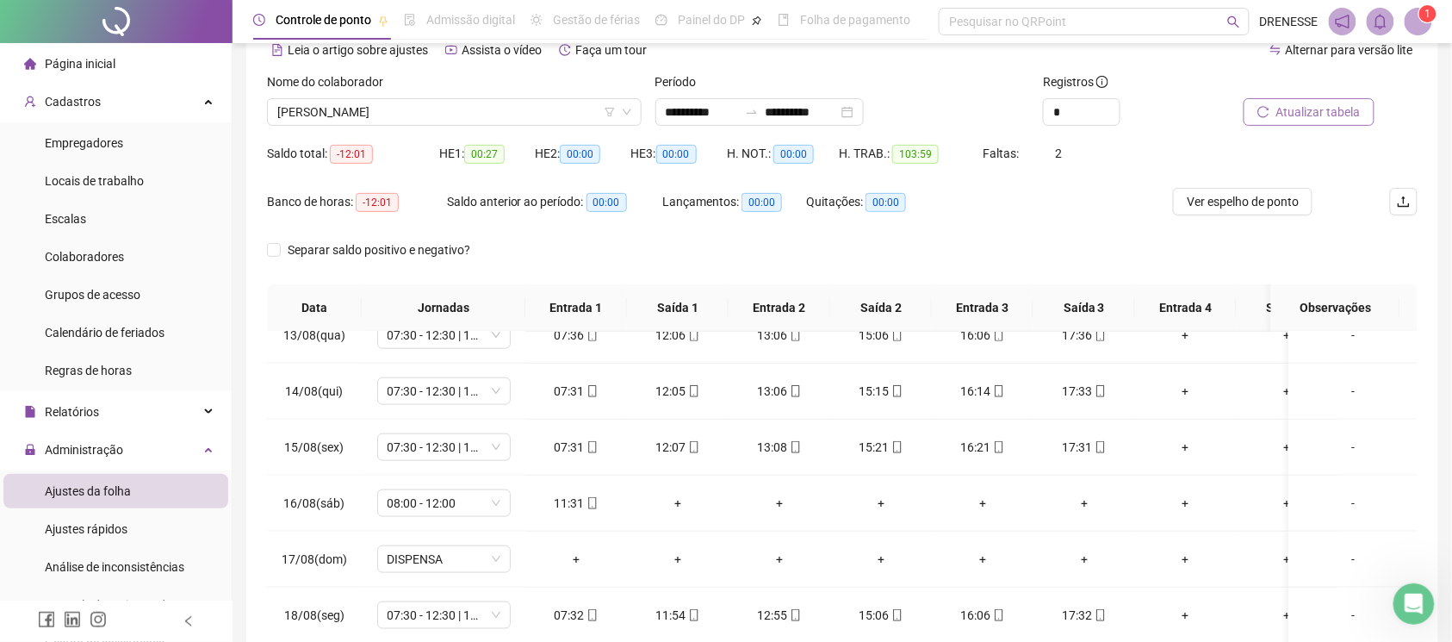
click at [1300, 121] on span "Atualizar tabela" at bounding box center [1318, 111] width 84 height 19
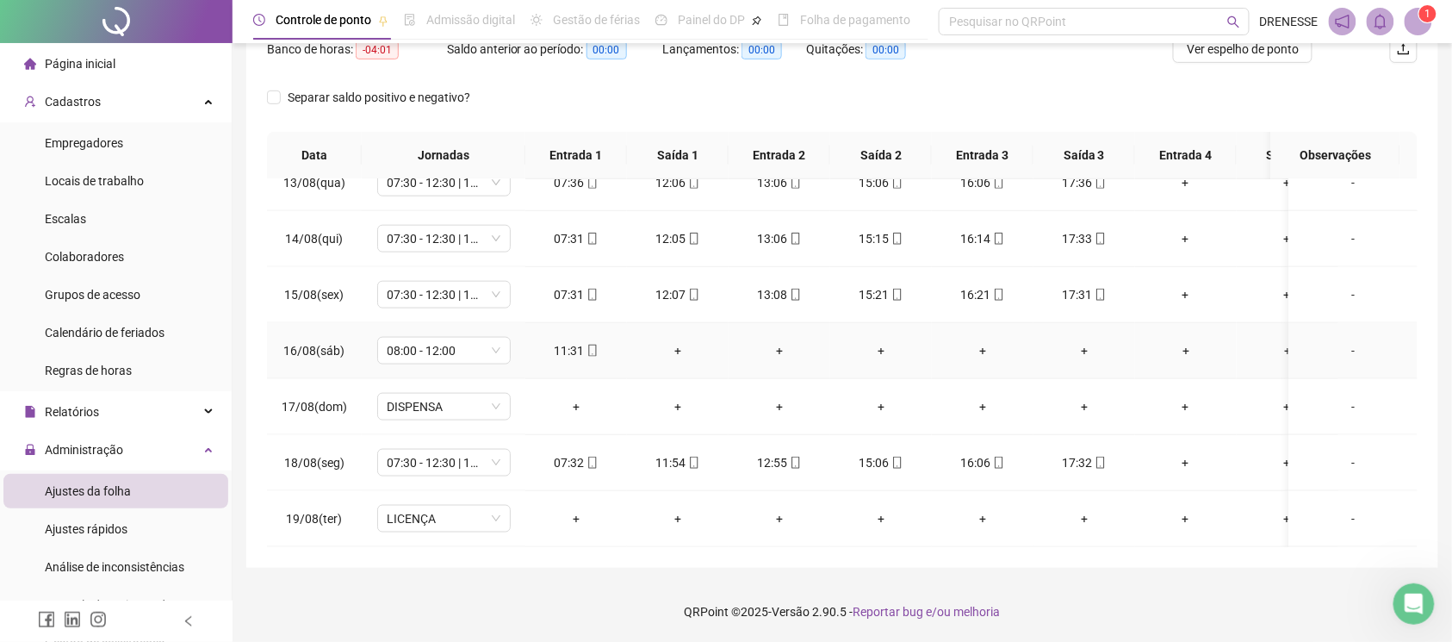
click at [665, 341] on div "+" at bounding box center [678, 350] width 74 height 19
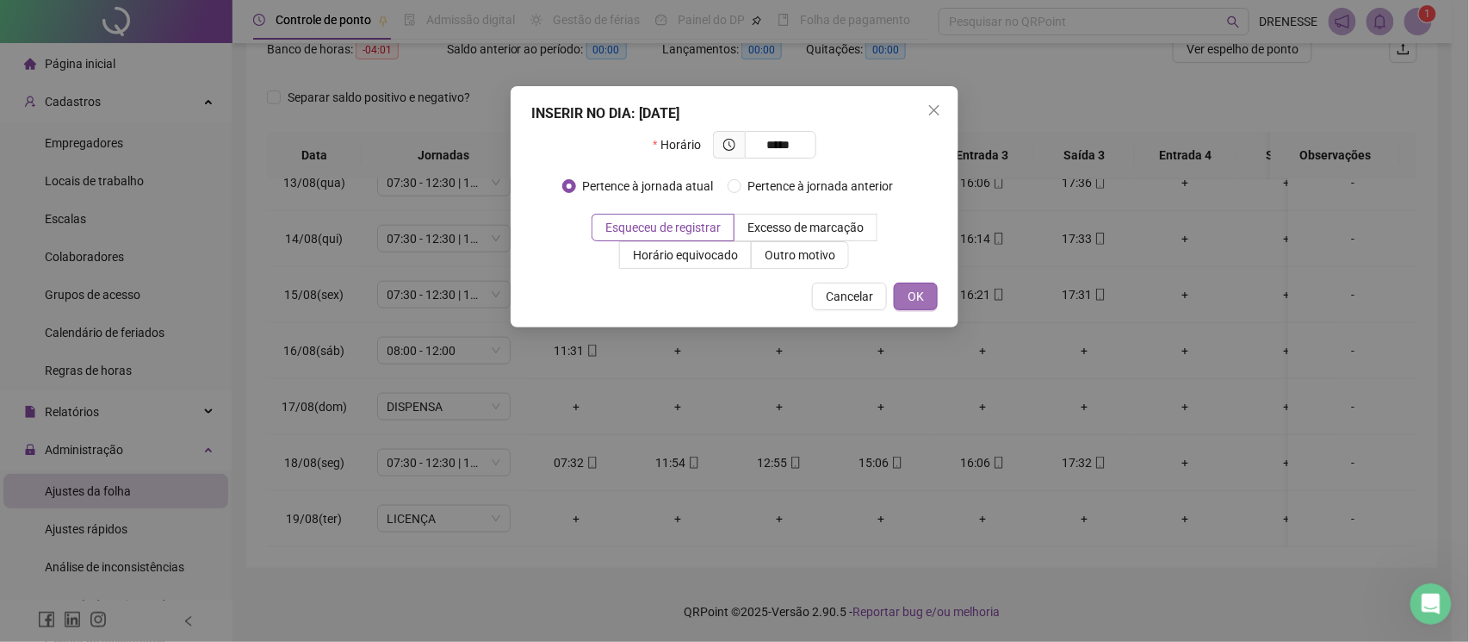
click at [928, 307] on button "OK" at bounding box center [916, 296] width 44 height 28
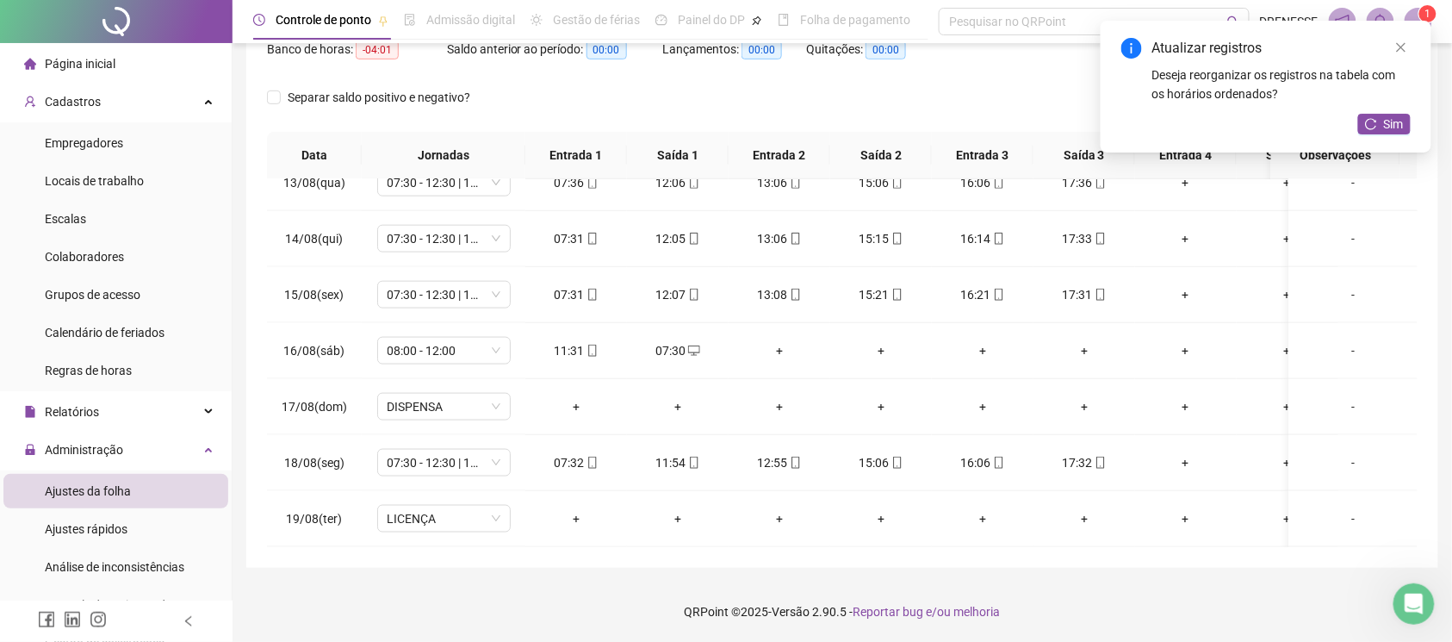
scroll to position [9, 0]
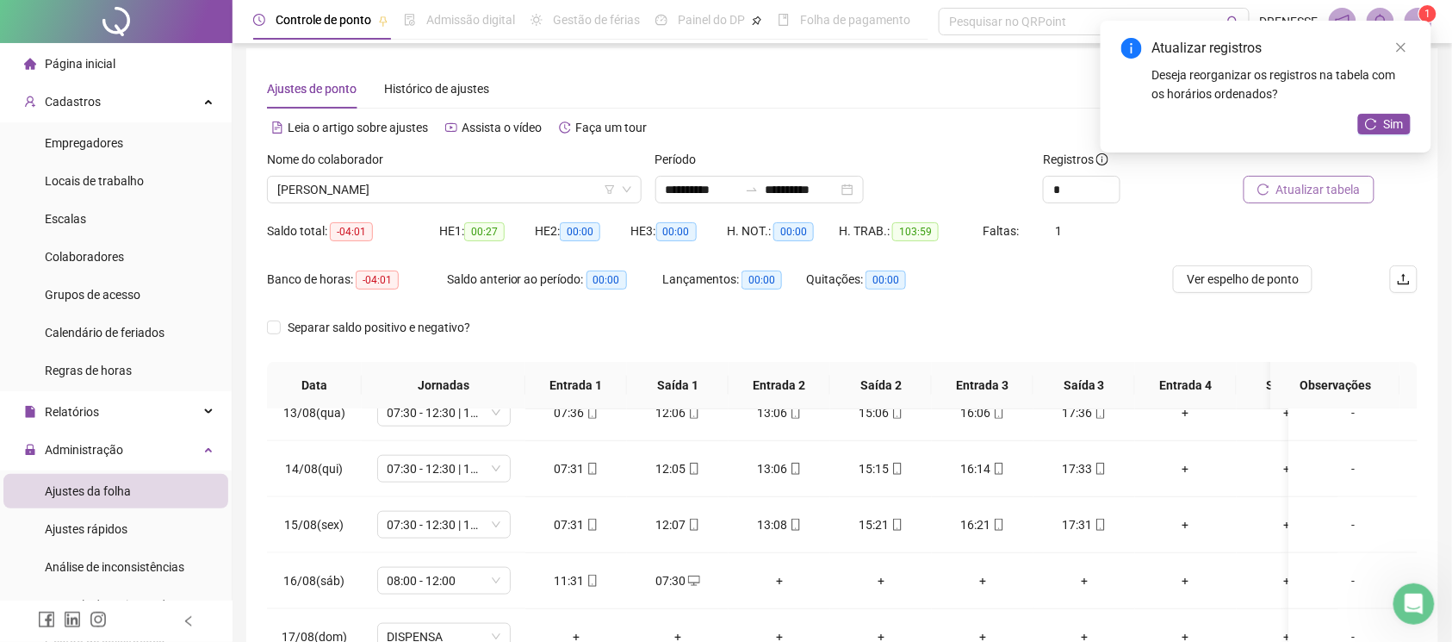
click at [1302, 183] on span "Atualizar tabela" at bounding box center [1318, 189] width 84 height 19
click at [428, 193] on span "[PERSON_NAME]" at bounding box center [454, 190] width 354 height 26
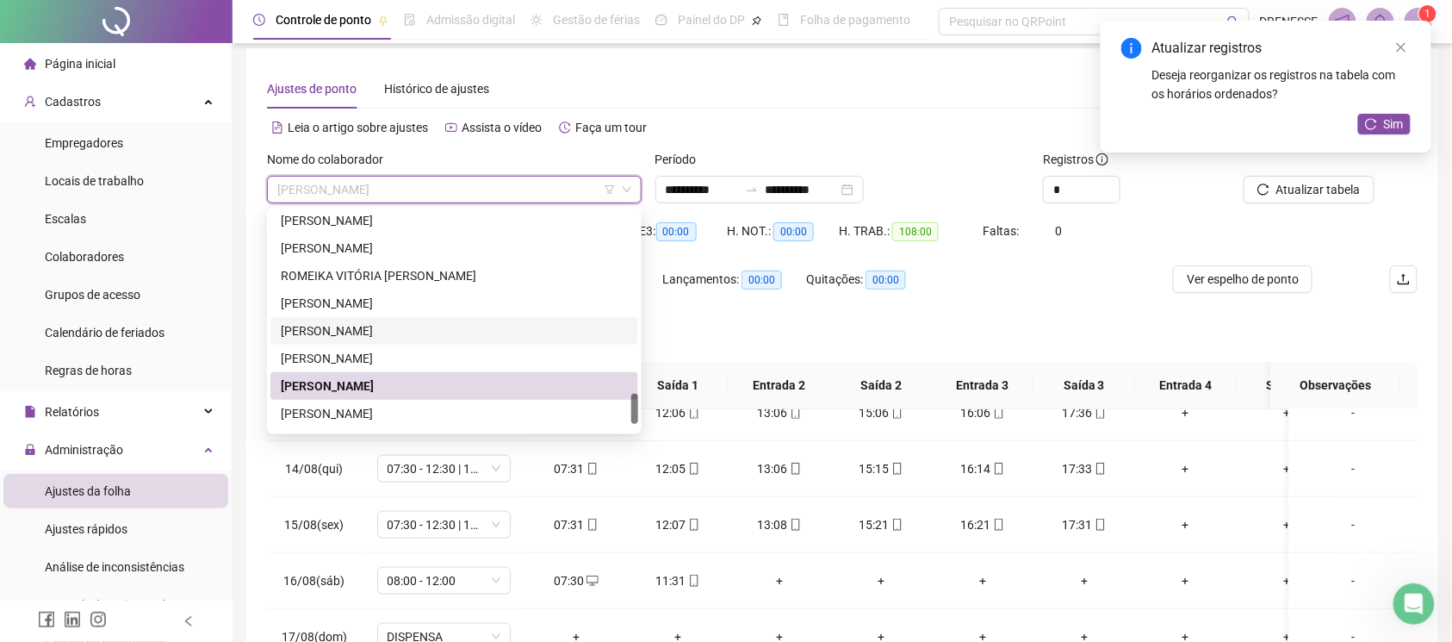
scroll to position [1378, 0]
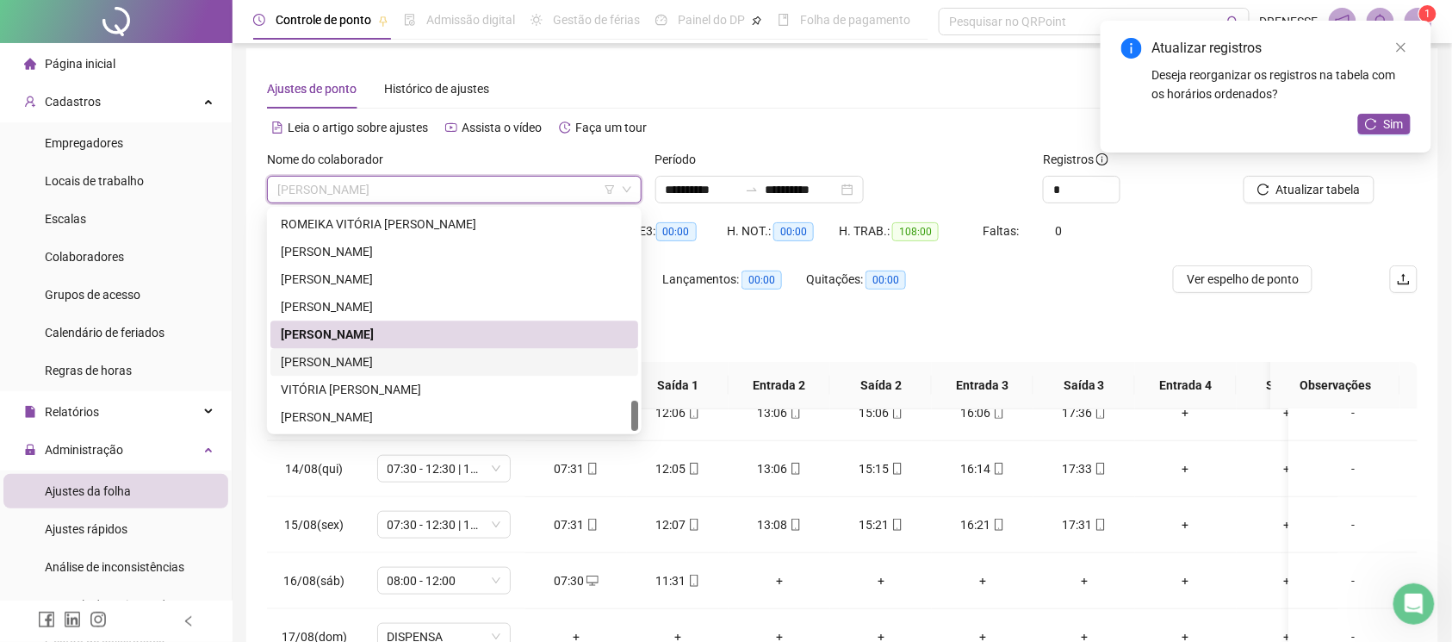
click at [397, 356] on div "[PERSON_NAME]" at bounding box center [454, 361] width 347 height 19
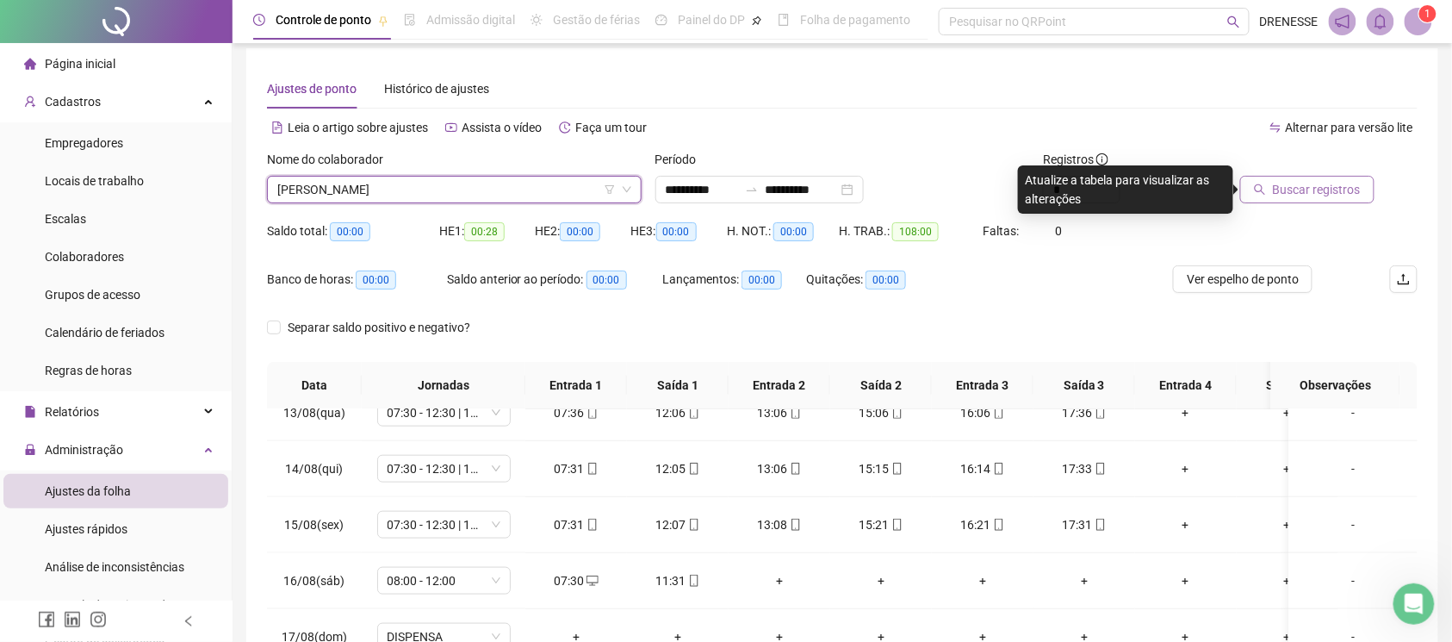
click at [1341, 190] on span "Buscar registros" at bounding box center [1317, 189] width 88 height 19
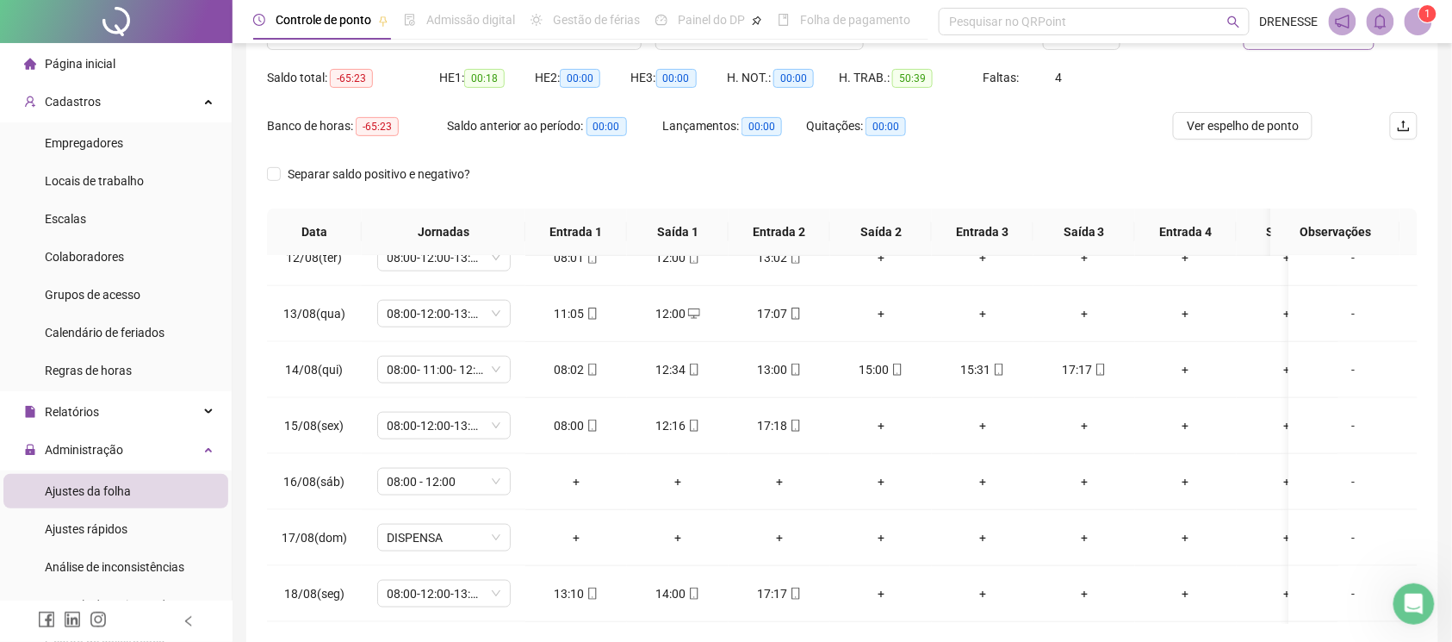
scroll to position [86, 0]
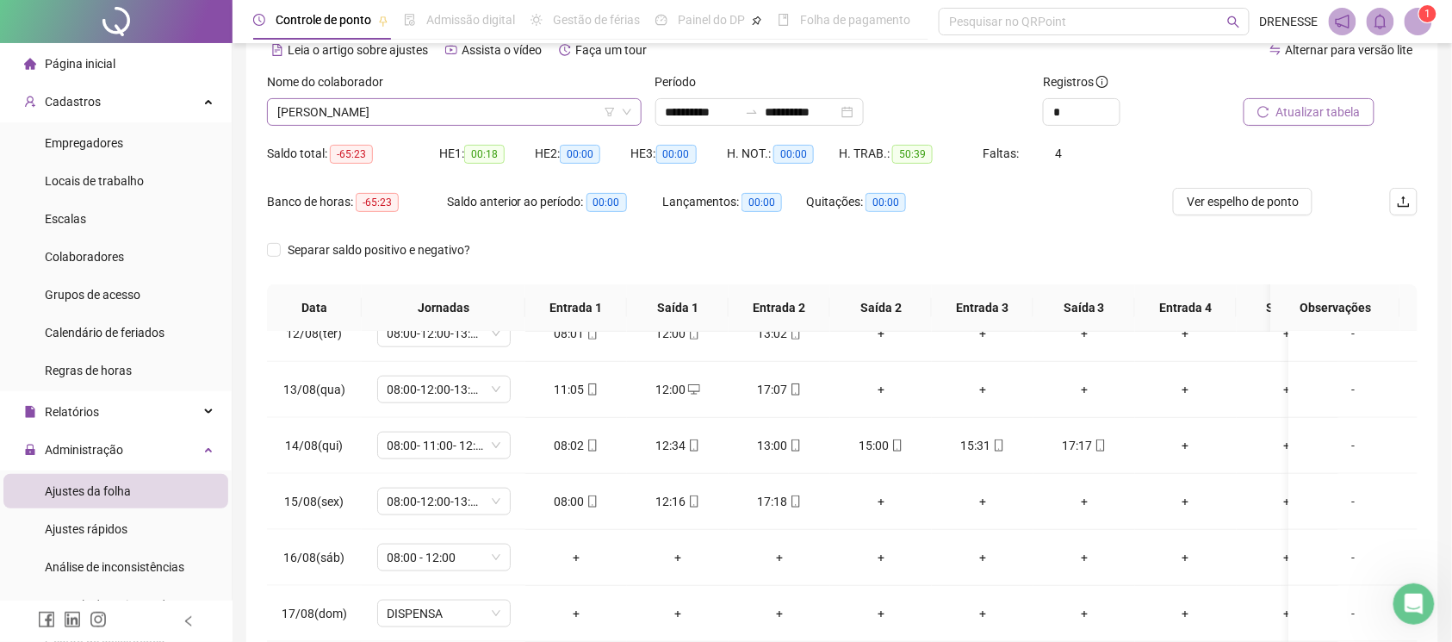
click at [435, 119] on span "[PERSON_NAME]" at bounding box center [454, 112] width 354 height 26
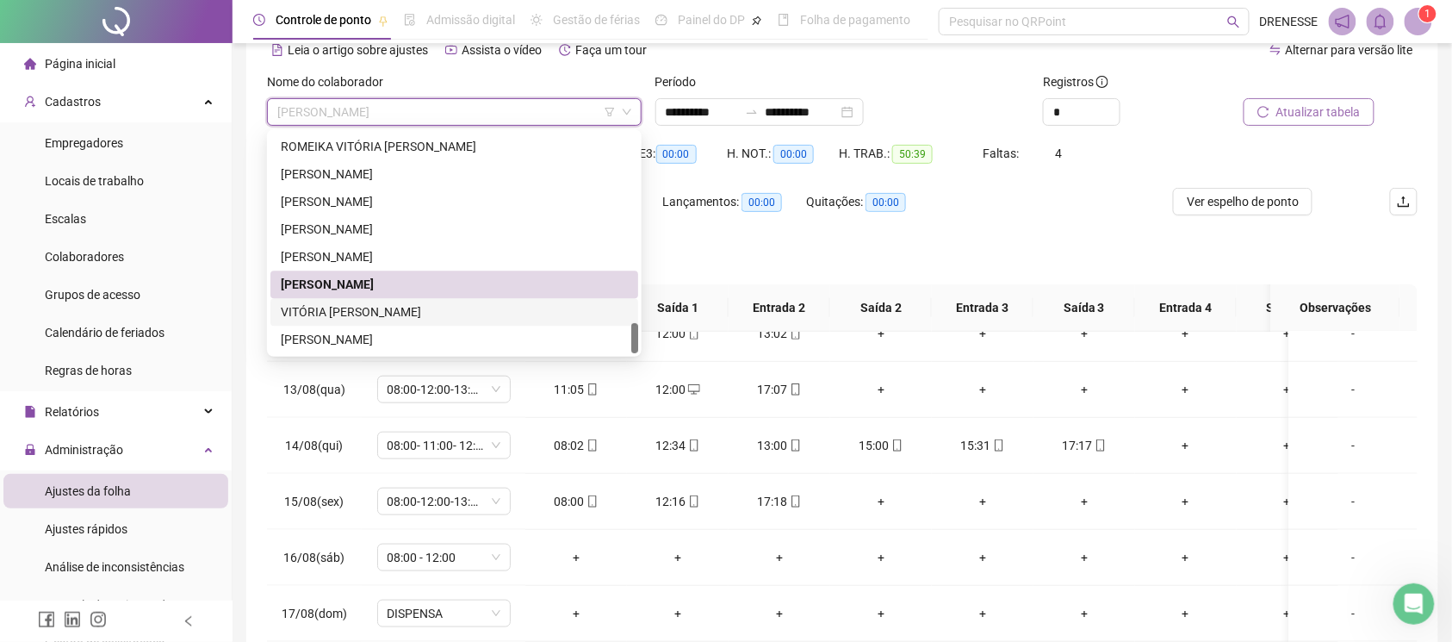
click at [391, 318] on div "VITÓRIA [PERSON_NAME]" at bounding box center [454, 311] width 347 height 19
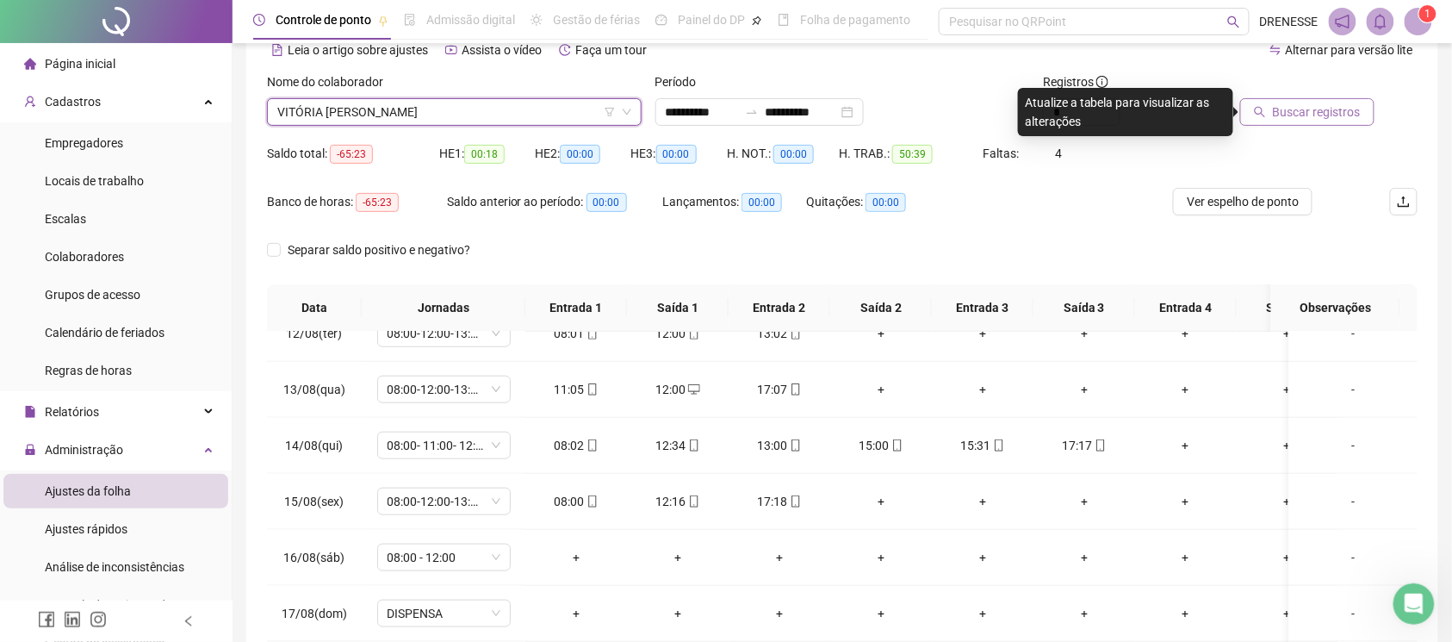
click at [1288, 96] on div at bounding box center [1306, 85] width 137 height 26
click at [1287, 98] on button "Buscar registros" at bounding box center [1307, 112] width 134 height 28
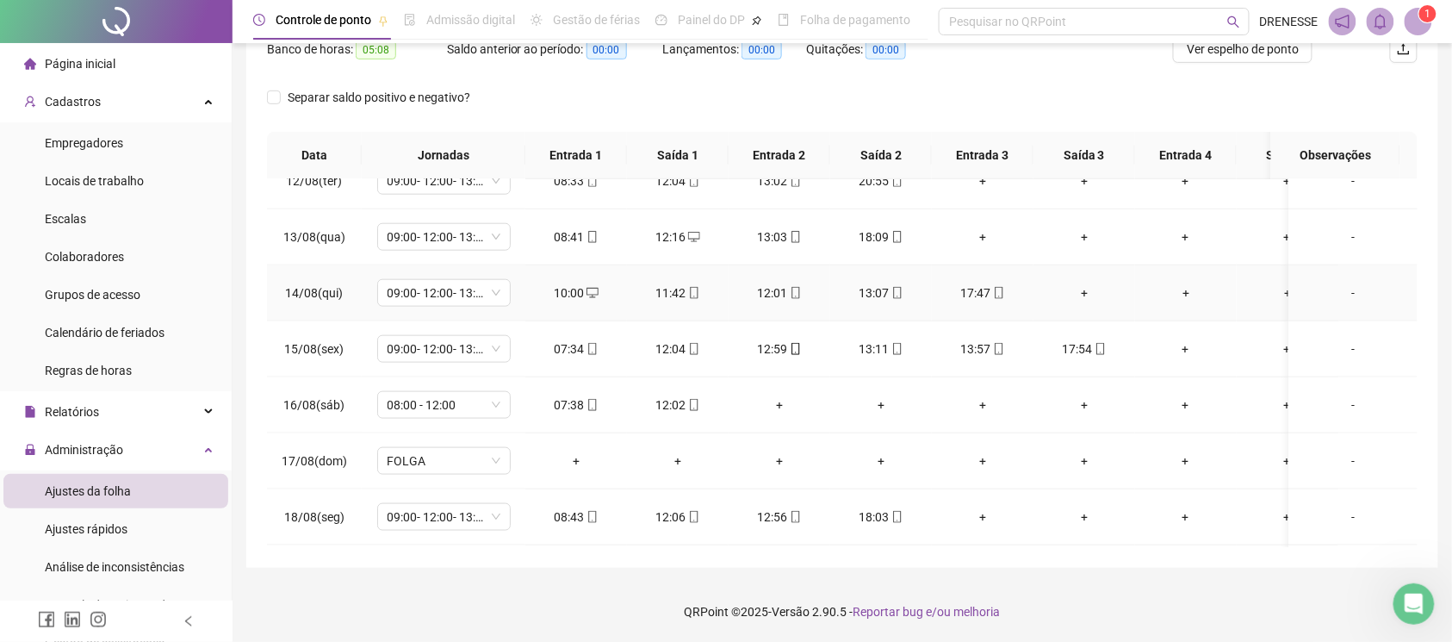
scroll to position [718, 0]
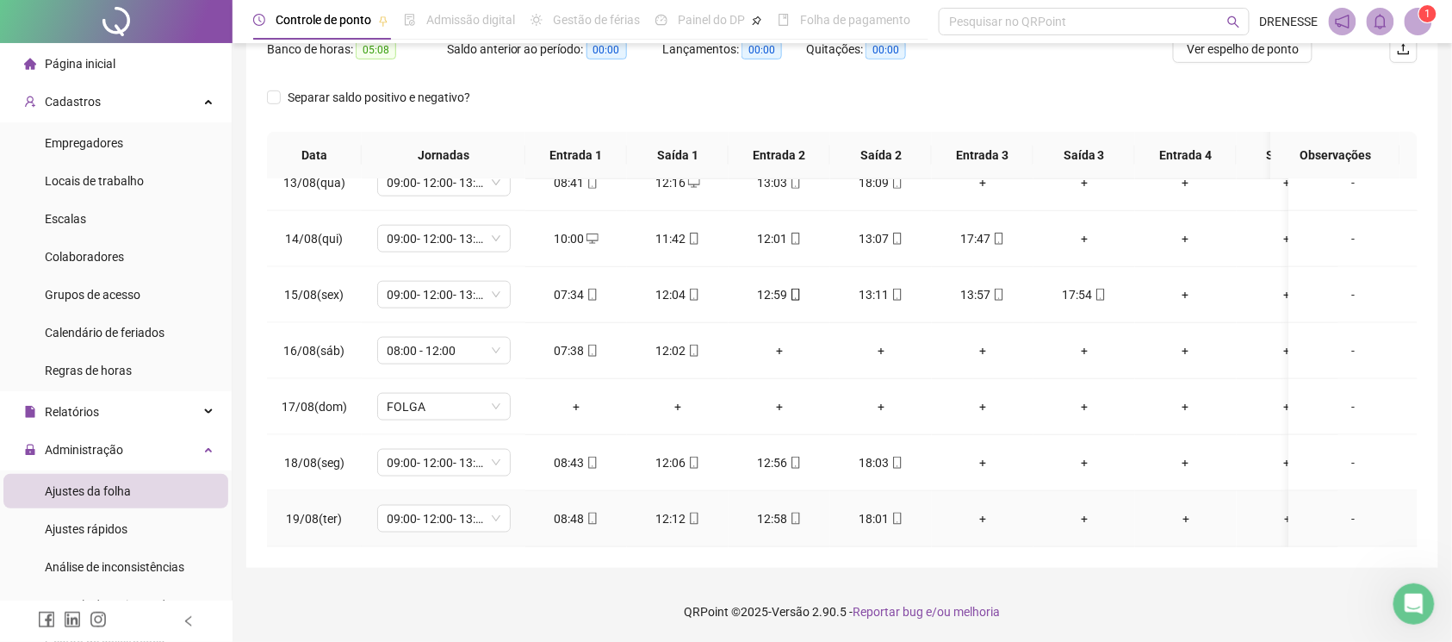
click at [586, 512] on span at bounding box center [592, 519] width 14 height 14
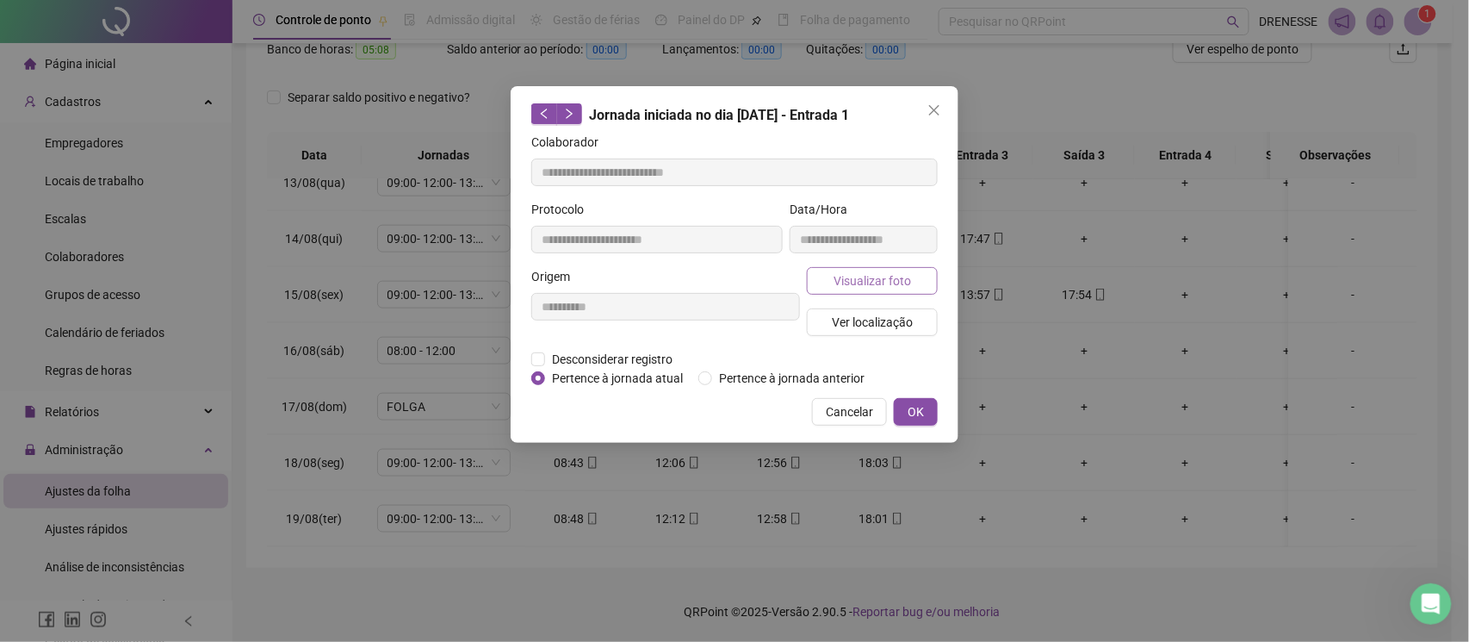
click at [884, 270] on button "Visualizar foto" at bounding box center [872, 281] width 131 height 28
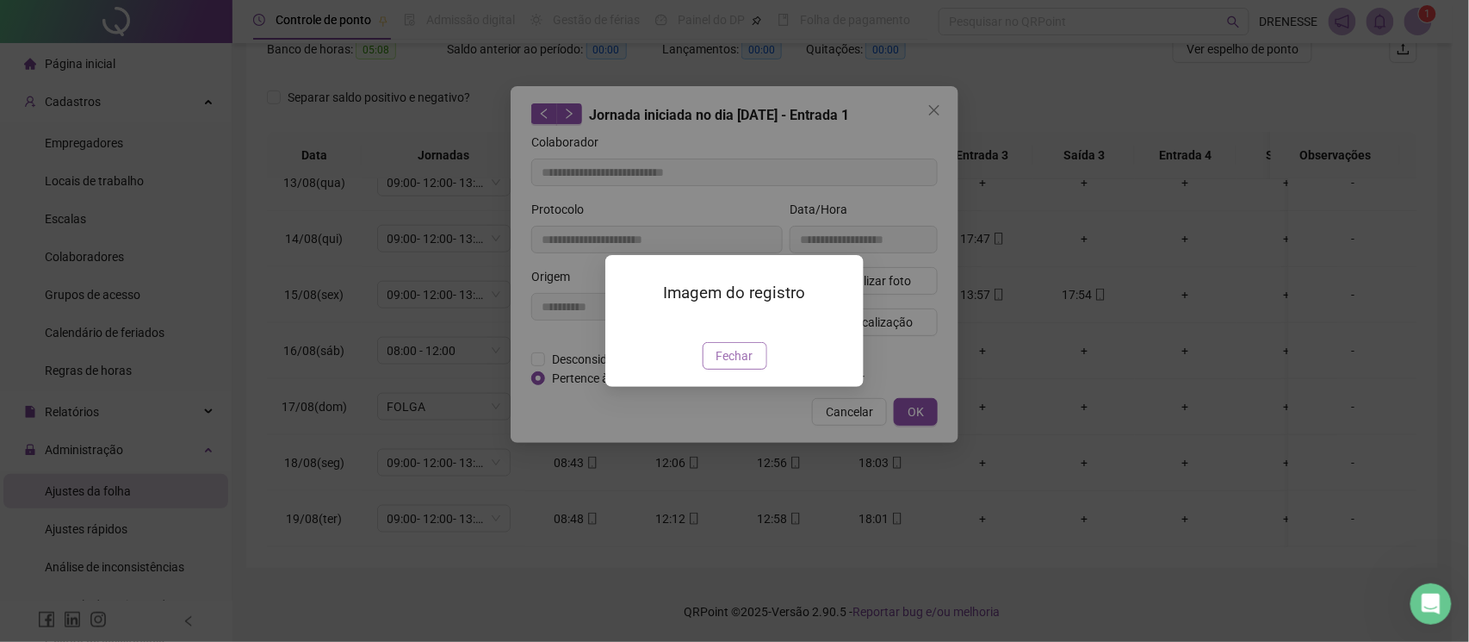
click at [725, 365] on span "Fechar" at bounding box center [735, 355] width 37 height 19
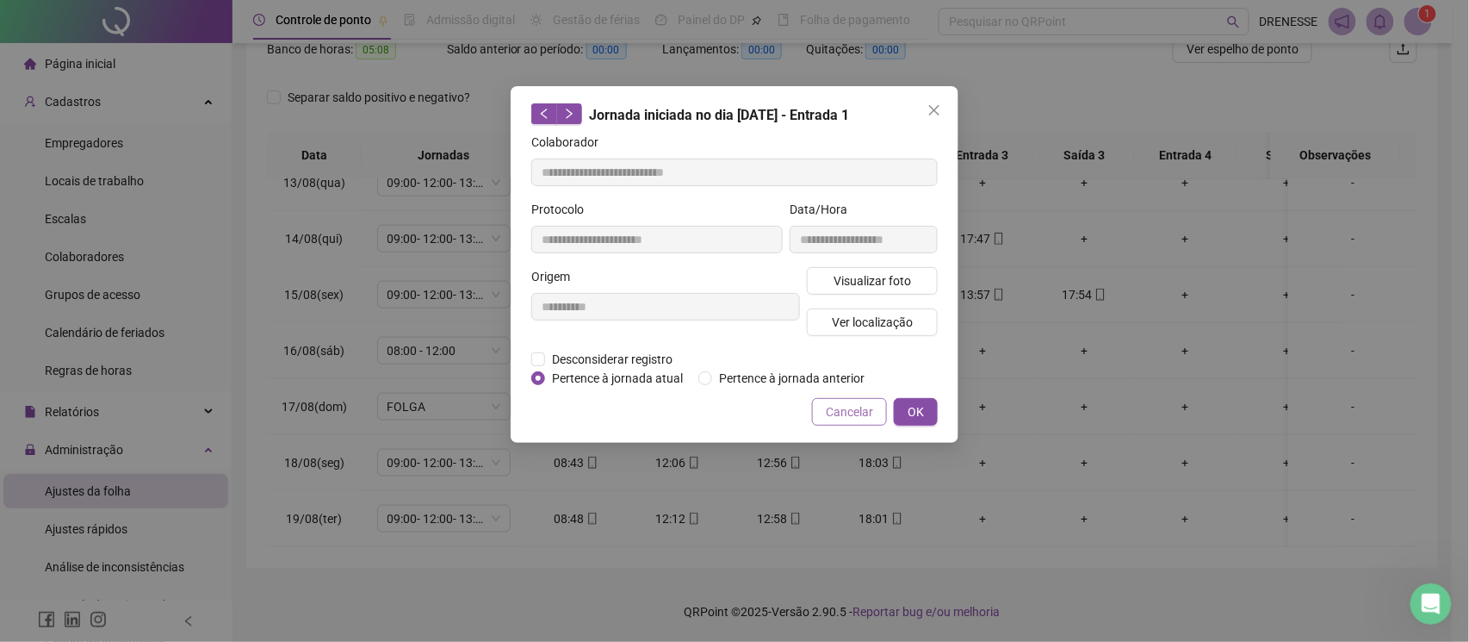
click at [828, 422] on button "Cancelar" at bounding box center [849, 412] width 75 height 28
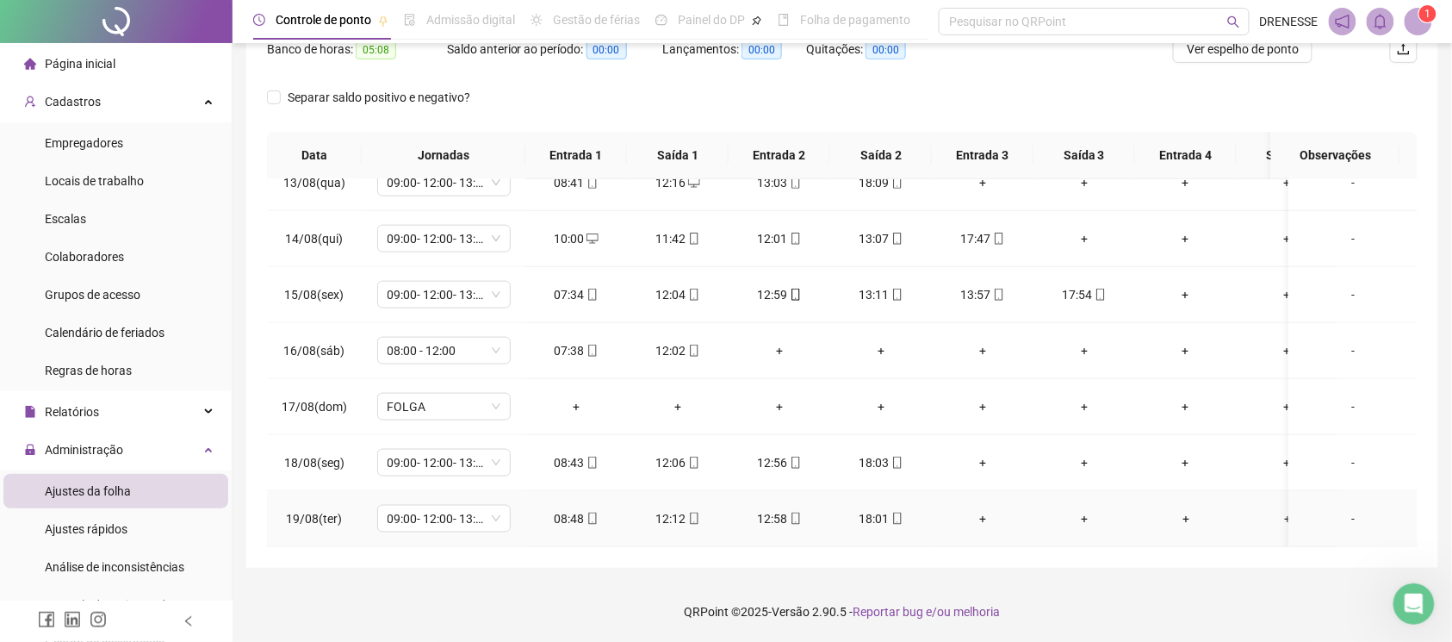
click at [893, 512] on icon "mobile" at bounding box center [897, 518] width 12 height 12
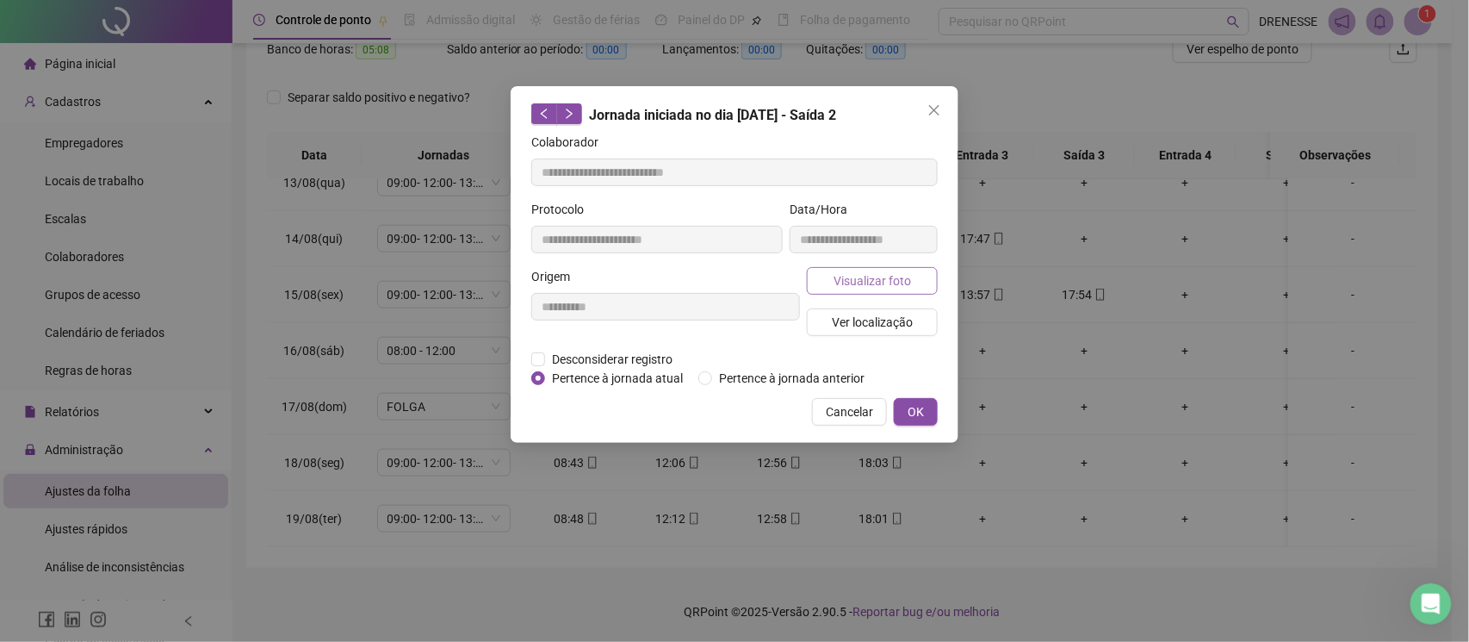
click at [868, 290] on button "Visualizar foto" at bounding box center [872, 281] width 131 height 28
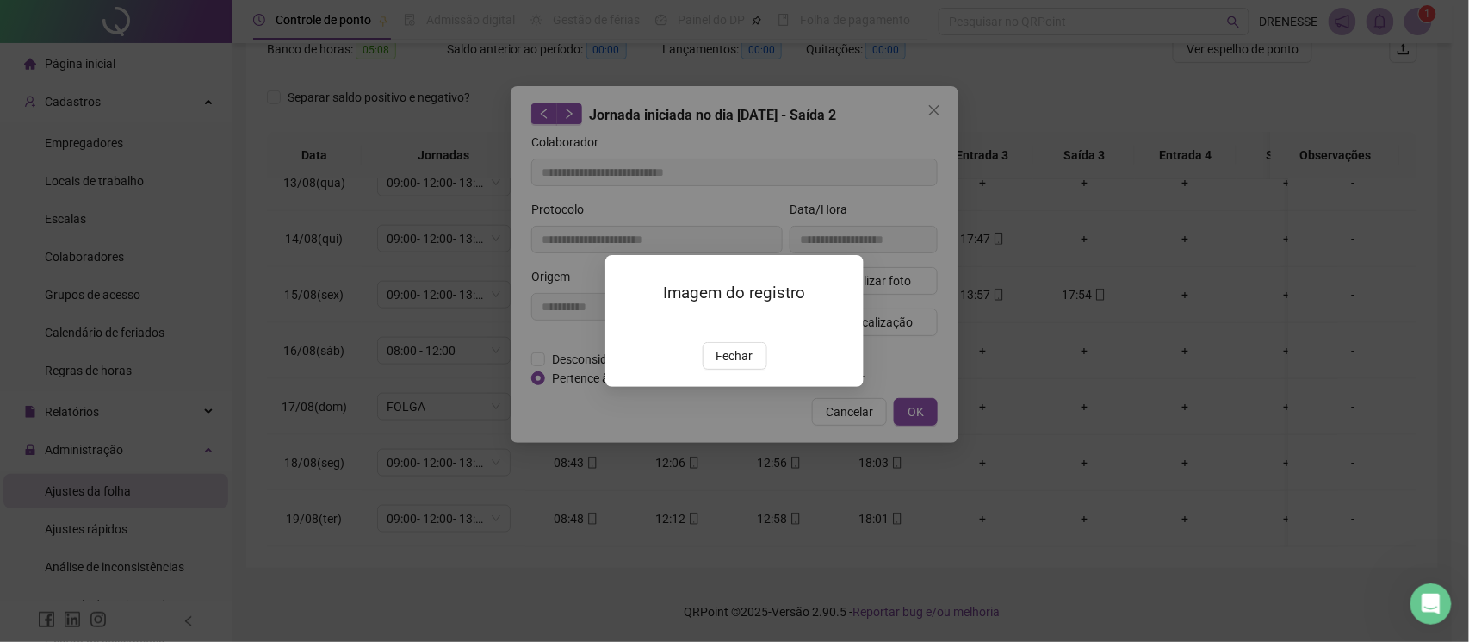
click at [735, 387] on div "Imagem do registro Fechar" at bounding box center [734, 321] width 258 height 132
click at [739, 365] on span "Fechar" at bounding box center [735, 355] width 37 height 19
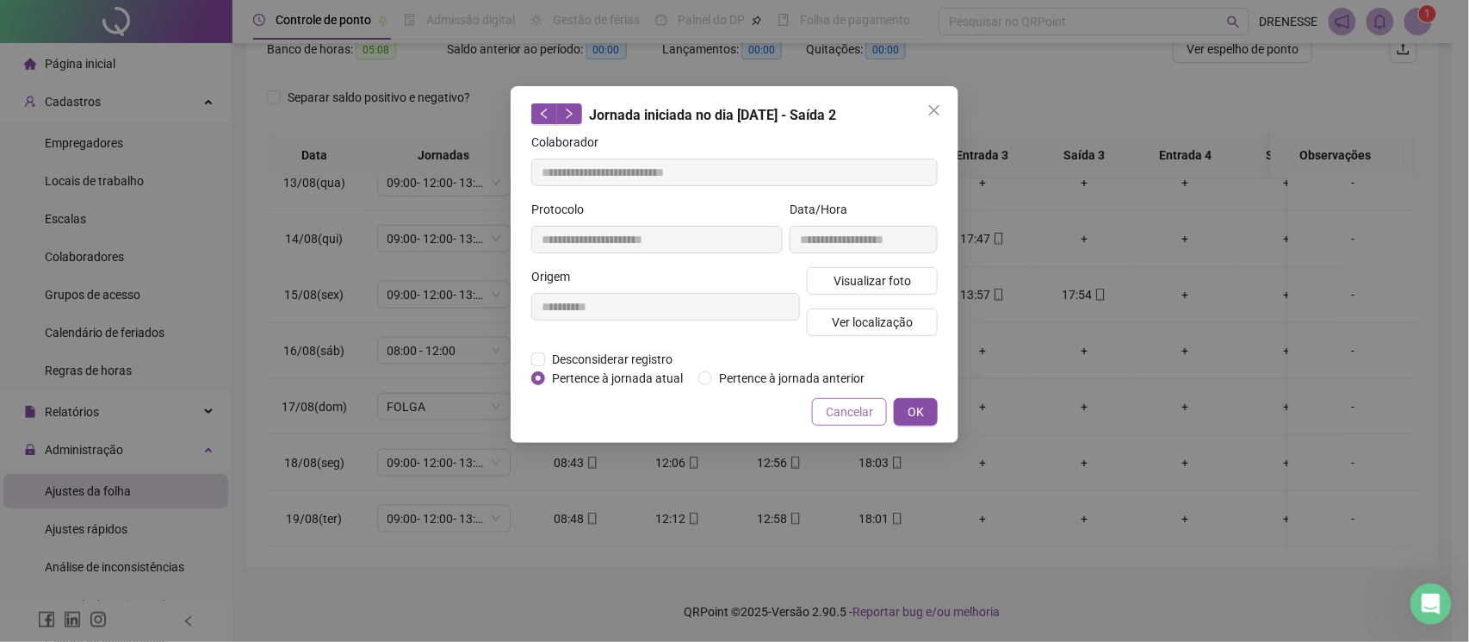
click at [821, 401] on button "Cancelar" at bounding box center [849, 412] width 75 height 28
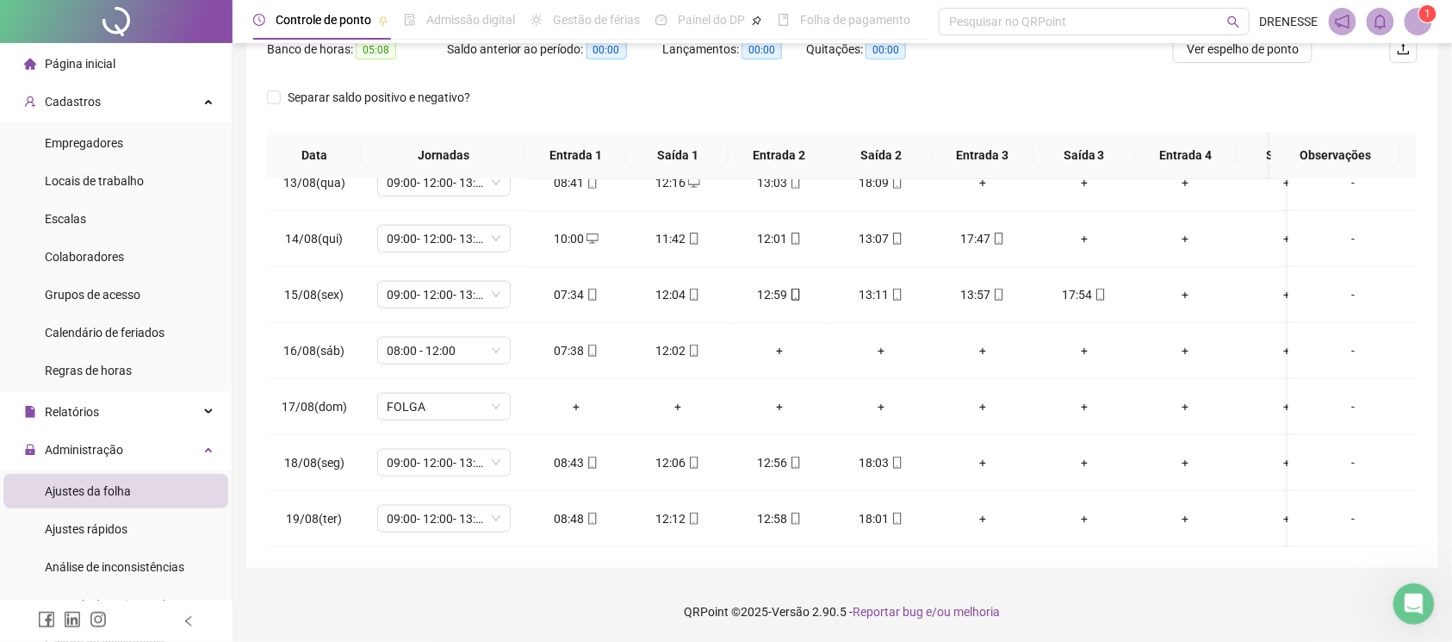
scroll to position [86, 0]
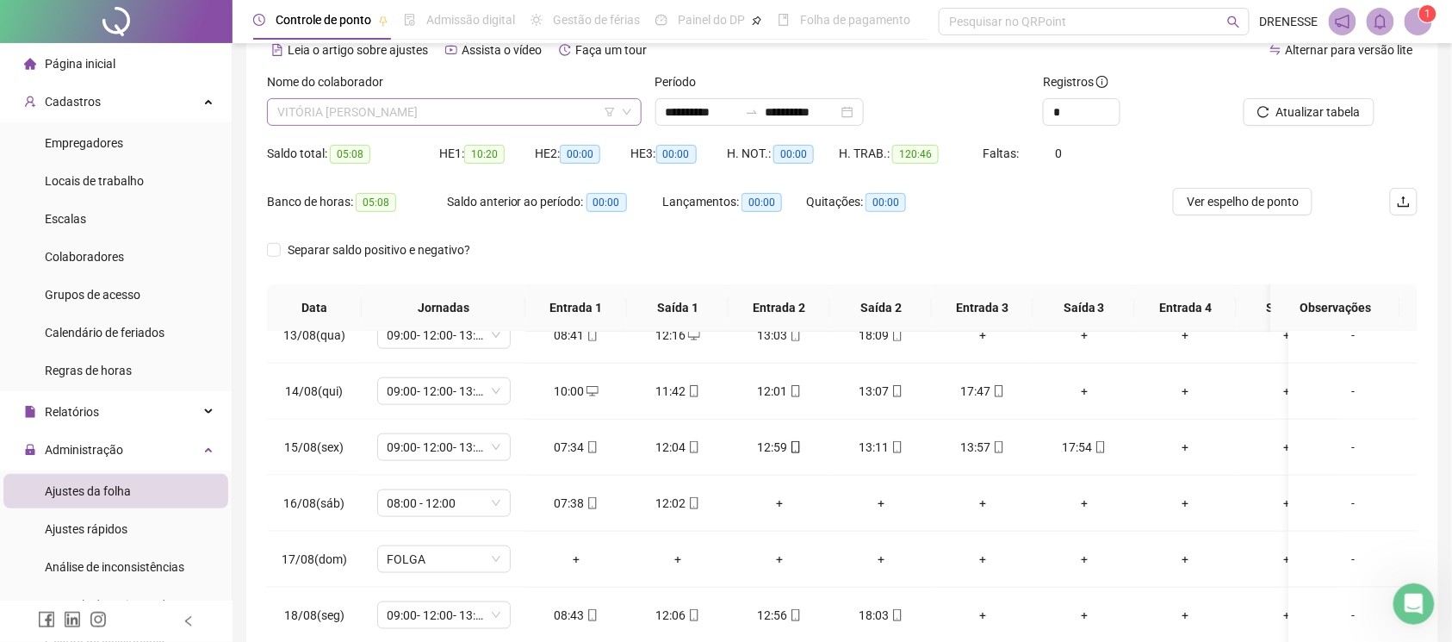
click at [391, 112] on span "VITÓRIA [PERSON_NAME]" at bounding box center [454, 112] width 354 height 26
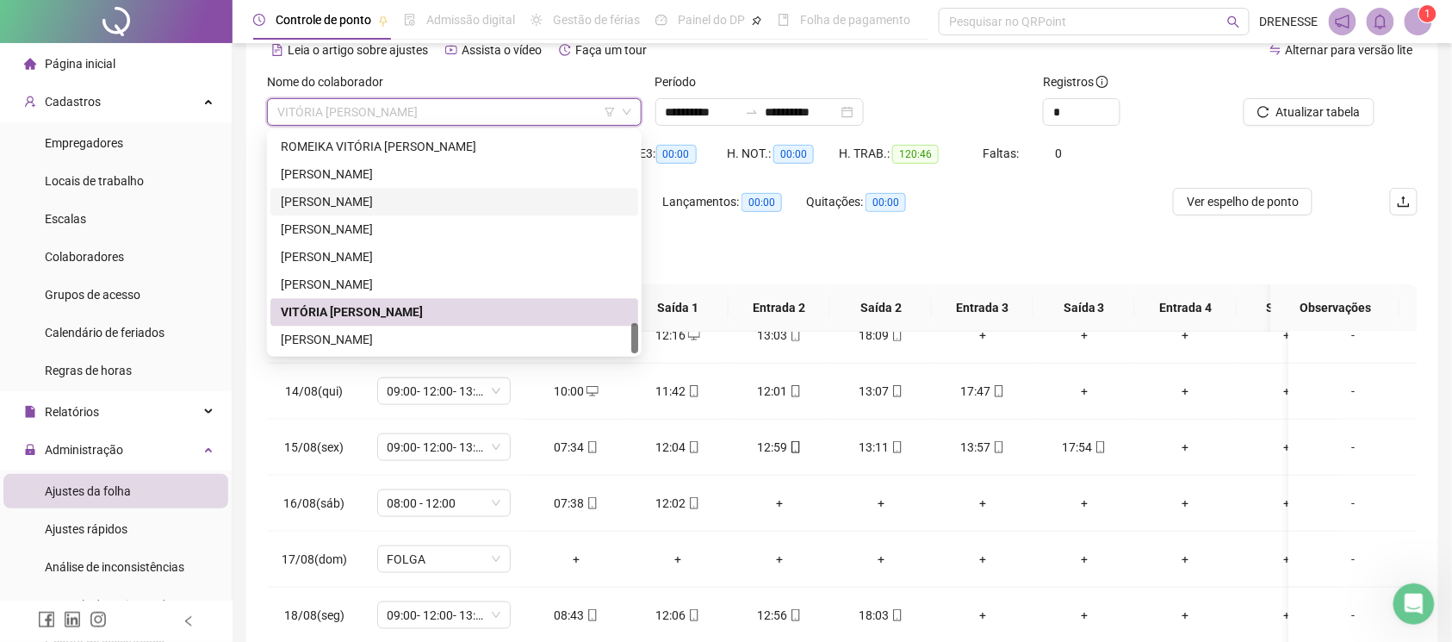
scroll to position [162, 0]
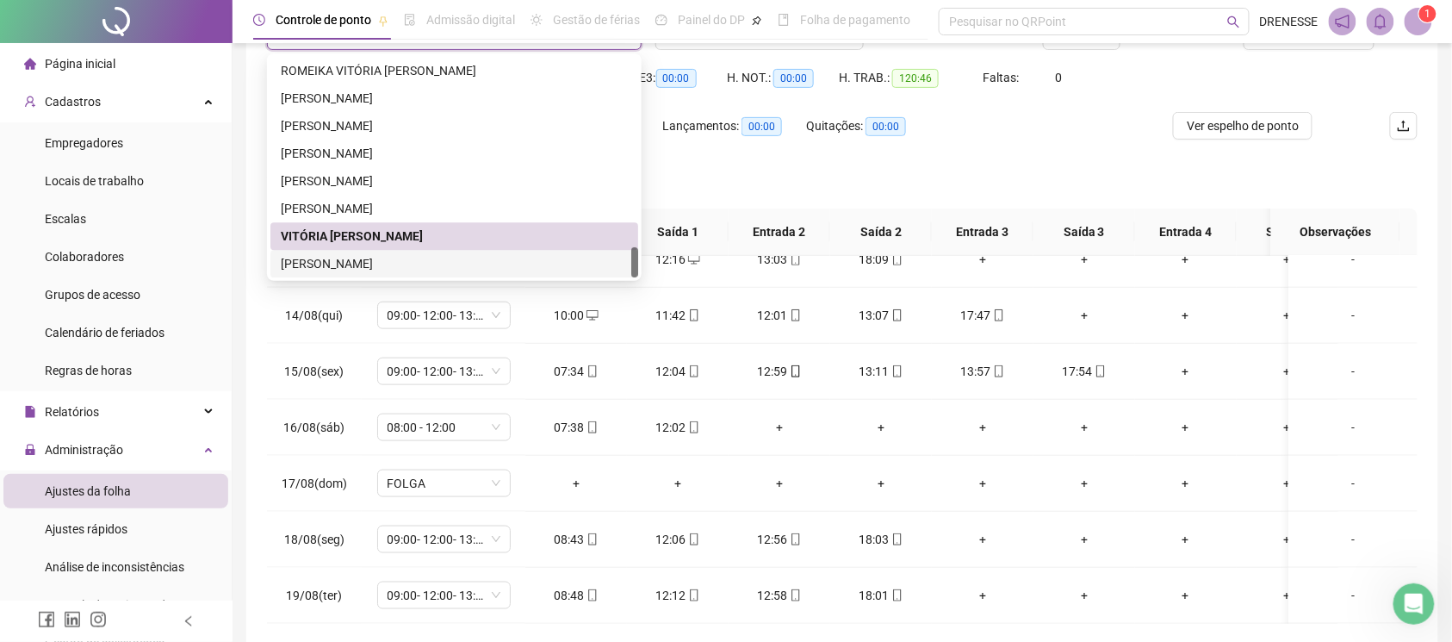
click at [415, 251] on div "[PERSON_NAME]" at bounding box center [454, 264] width 368 height 28
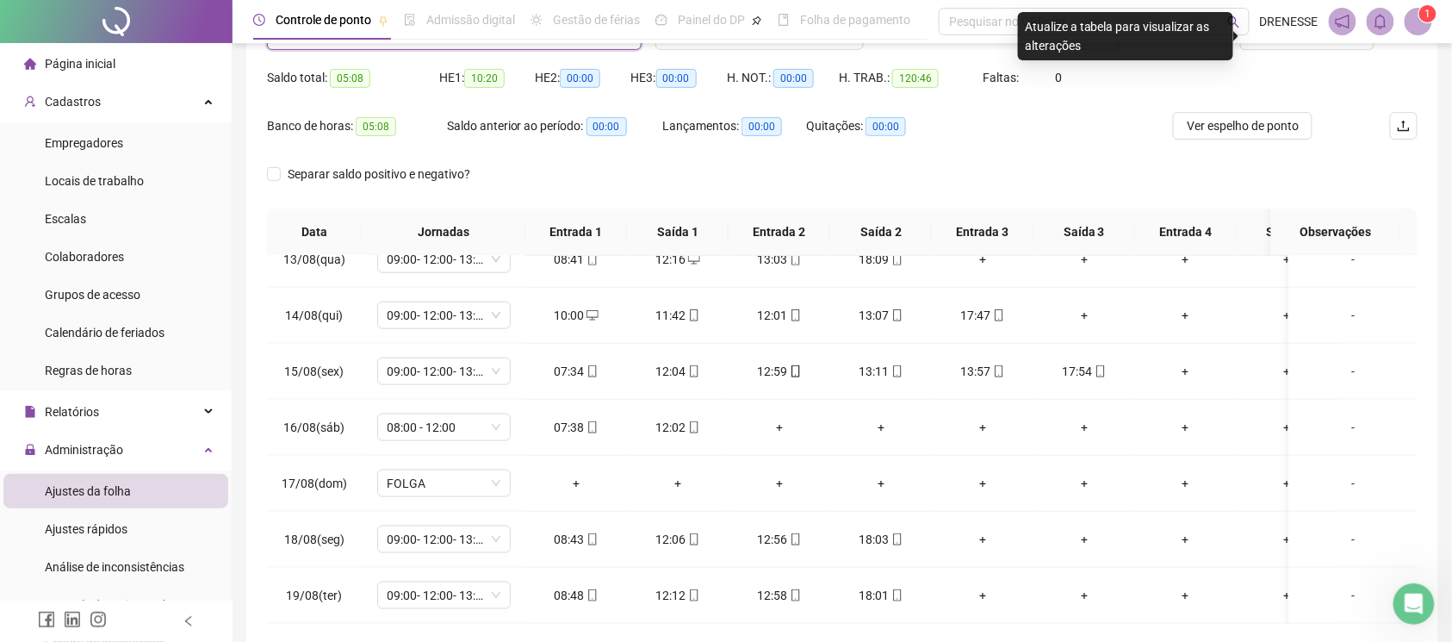
scroll to position [86, 0]
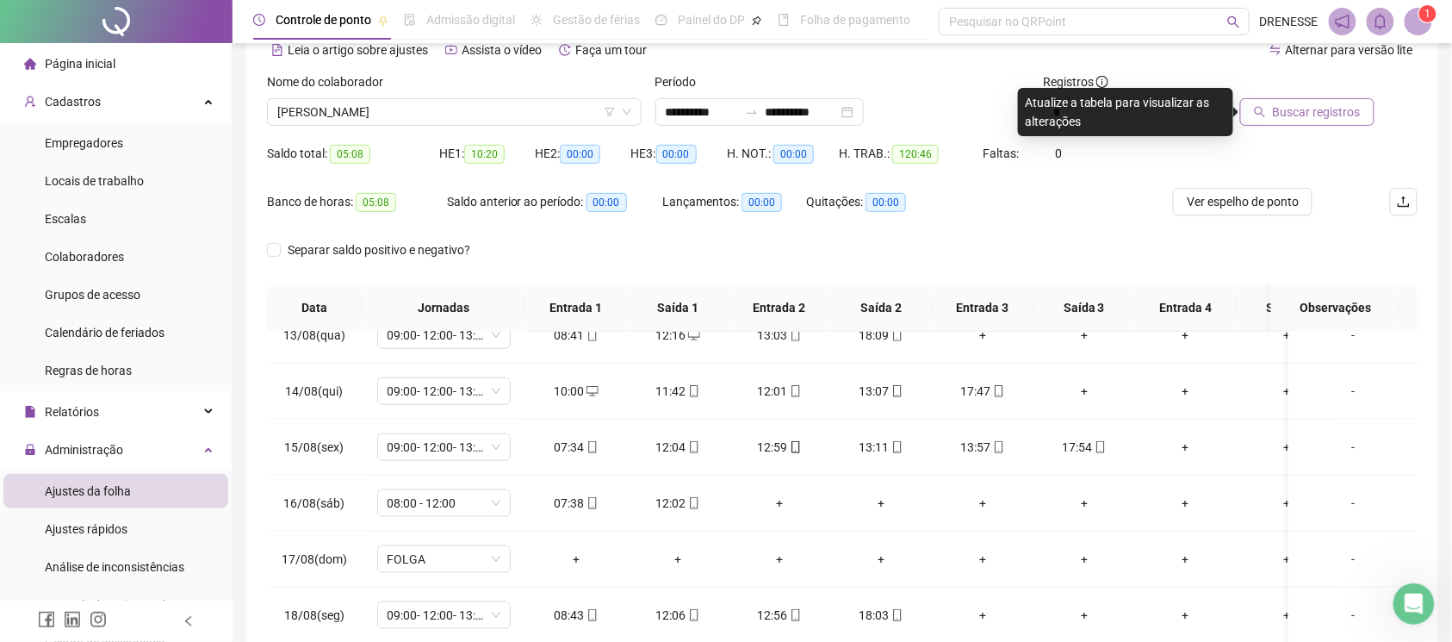
click at [1303, 107] on span "Buscar registros" at bounding box center [1317, 111] width 88 height 19
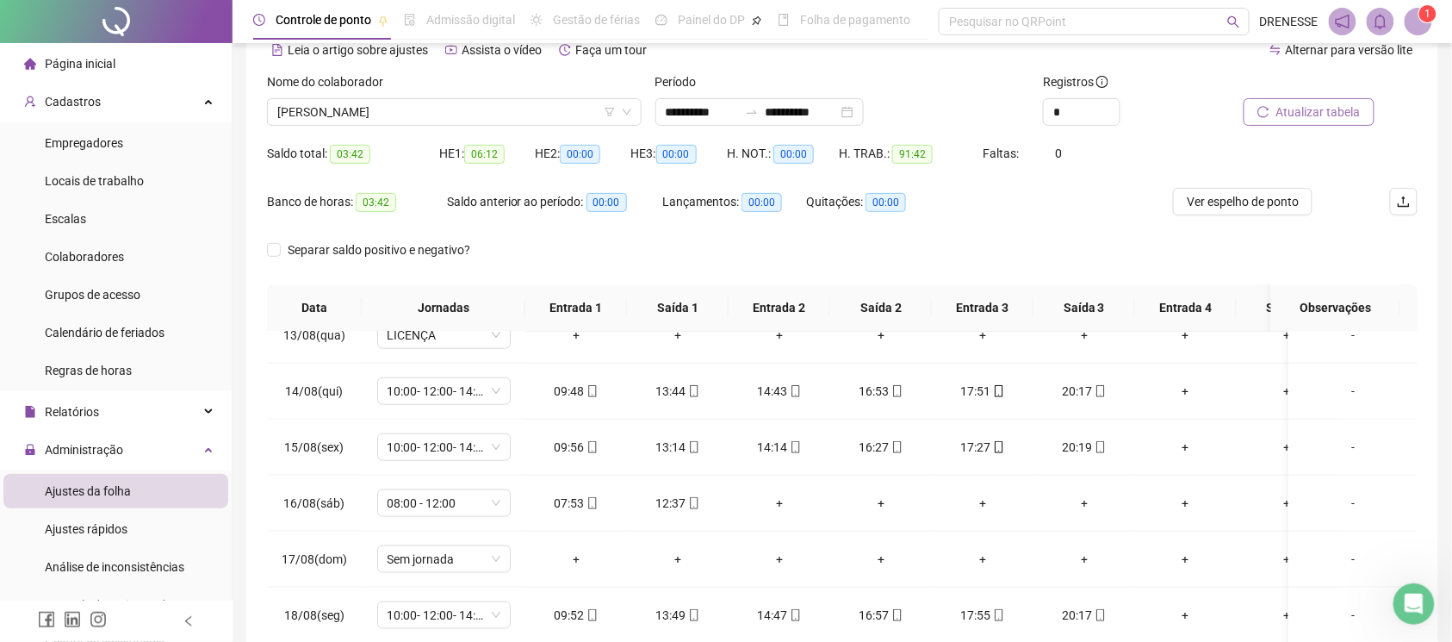
scroll to position [239, 0]
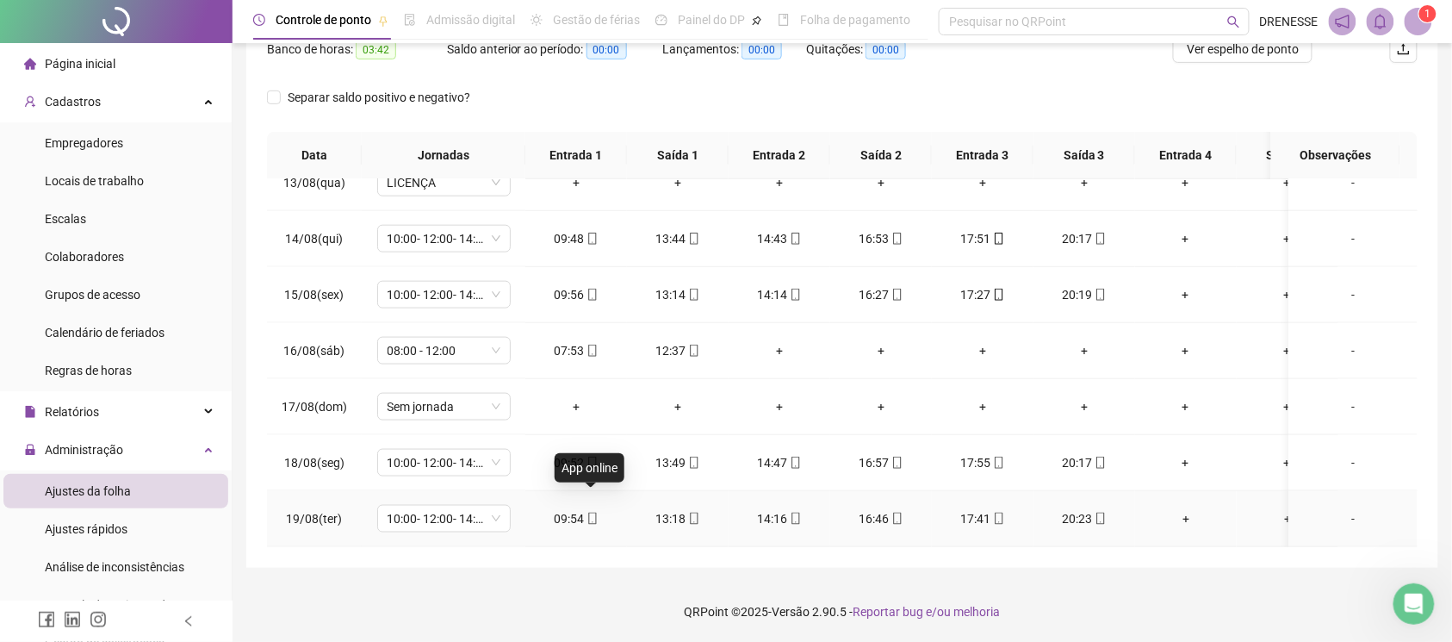
click at [593, 512] on icon "mobile" at bounding box center [592, 518] width 12 height 12
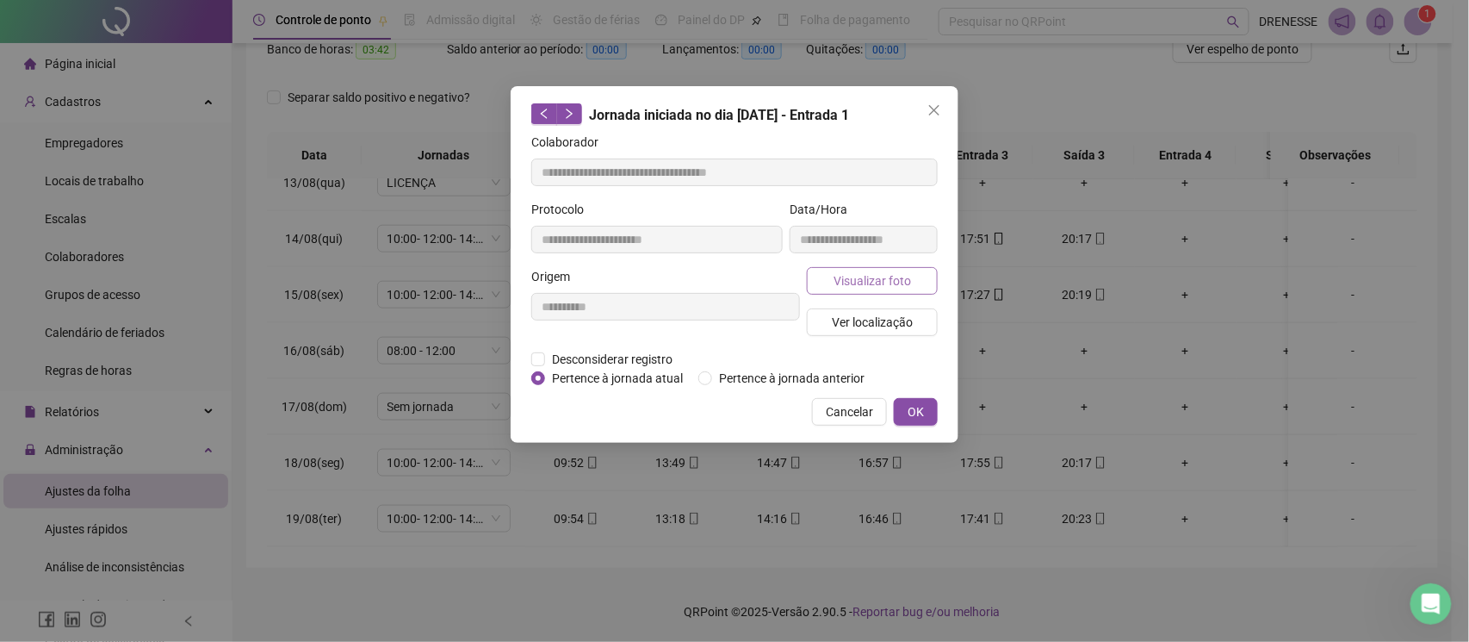
click at [846, 284] on span "Visualizar foto" at bounding box center [873, 280] width 78 height 19
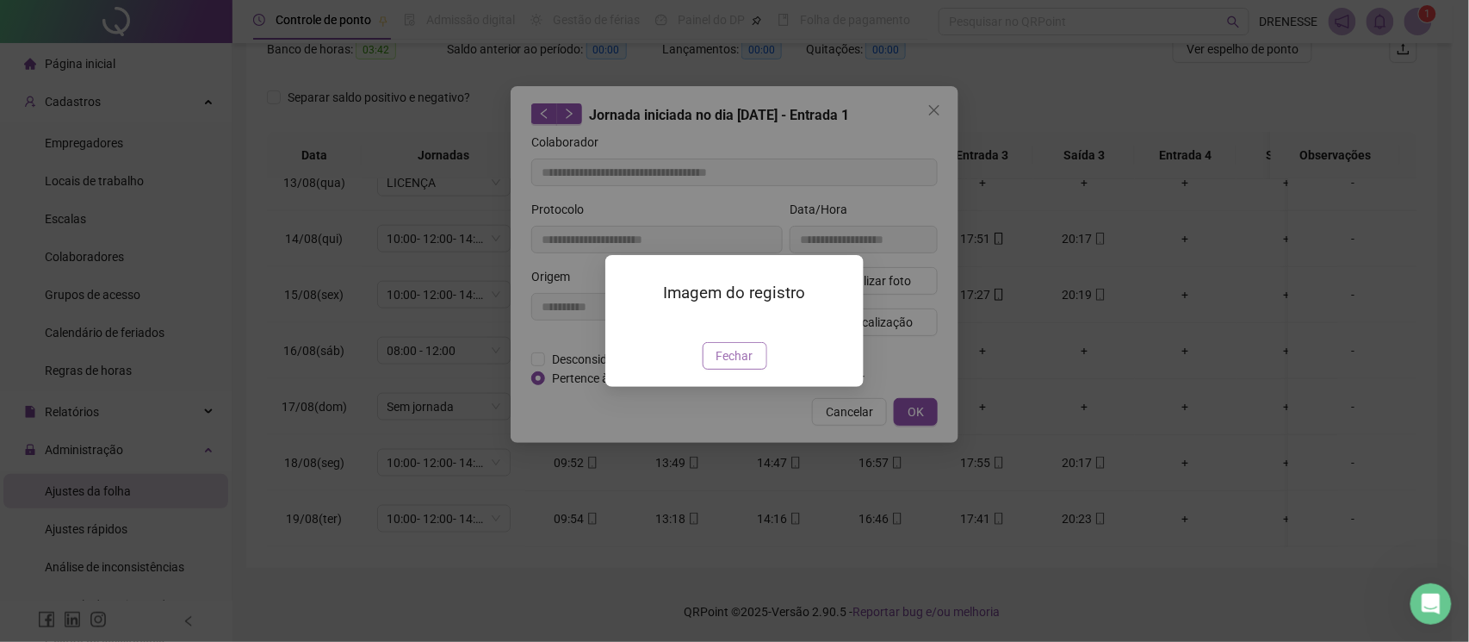
click at [732, 369] on button "Fechar" at bounding box center [735, 356] width 65 height 28
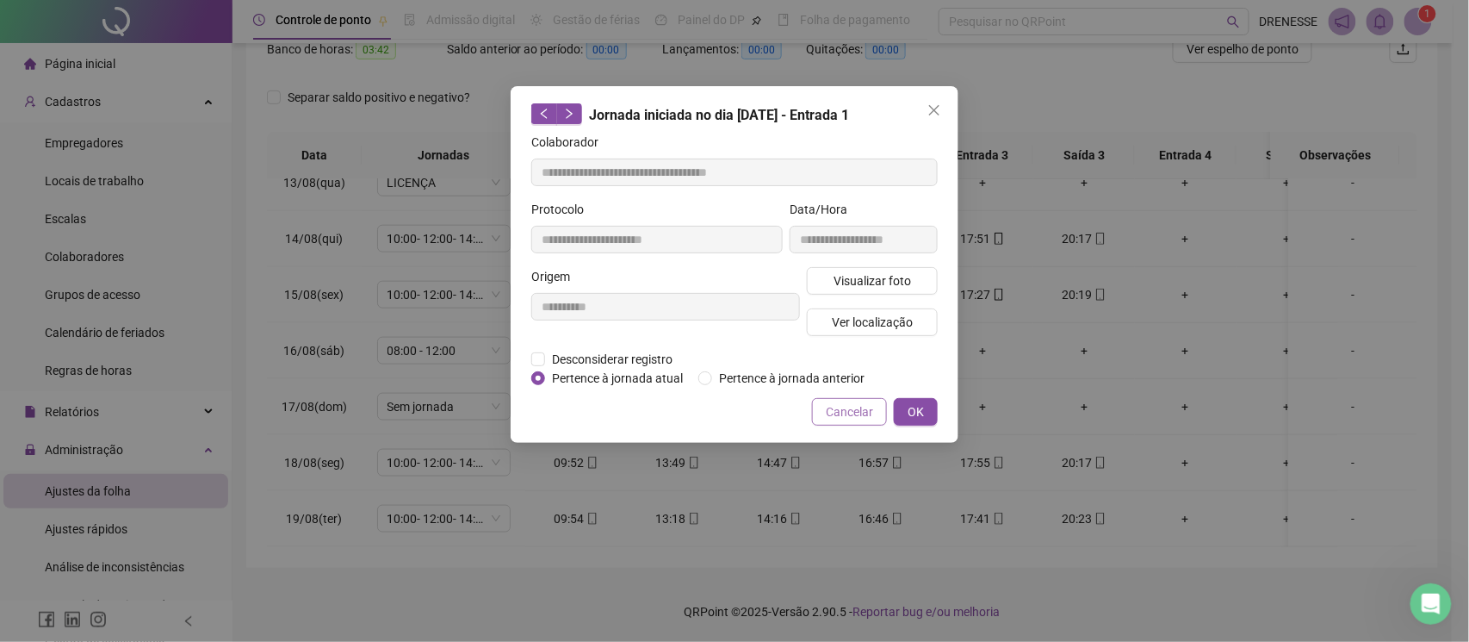
click at [837, 404] on span "Cancelar" at bounding box center [849, 411] width 47 height 19
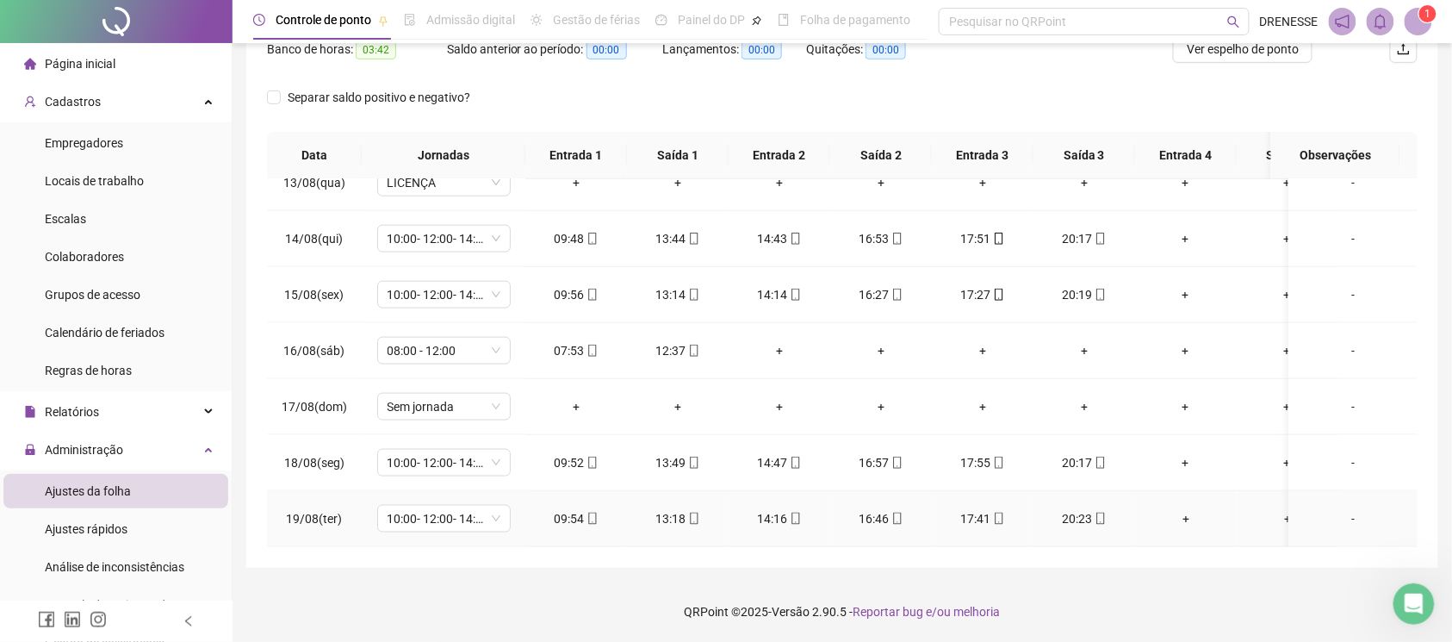
click at [1096, 512] on icon "mobile" at bounding box center [1100, 518] width 8 height 12
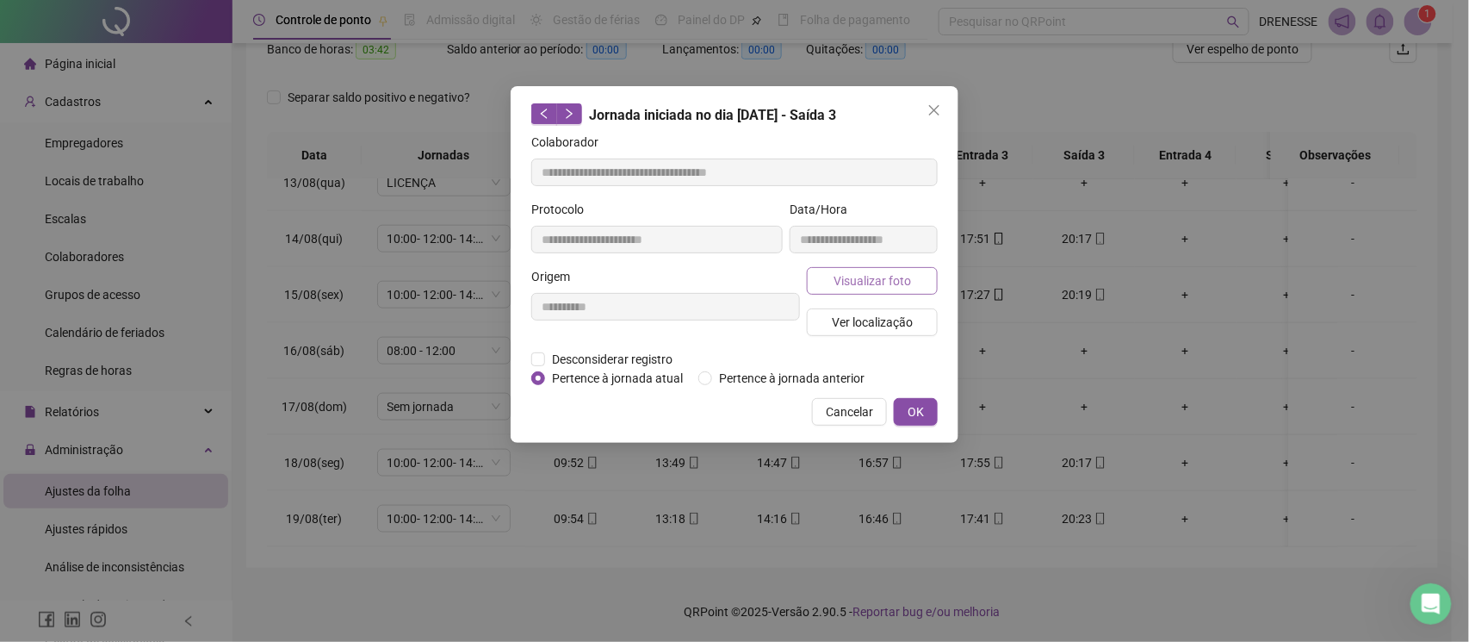
click at [876, 276] on span "Visualizar foto" at bounding box center [873, 280] width 78 height 19
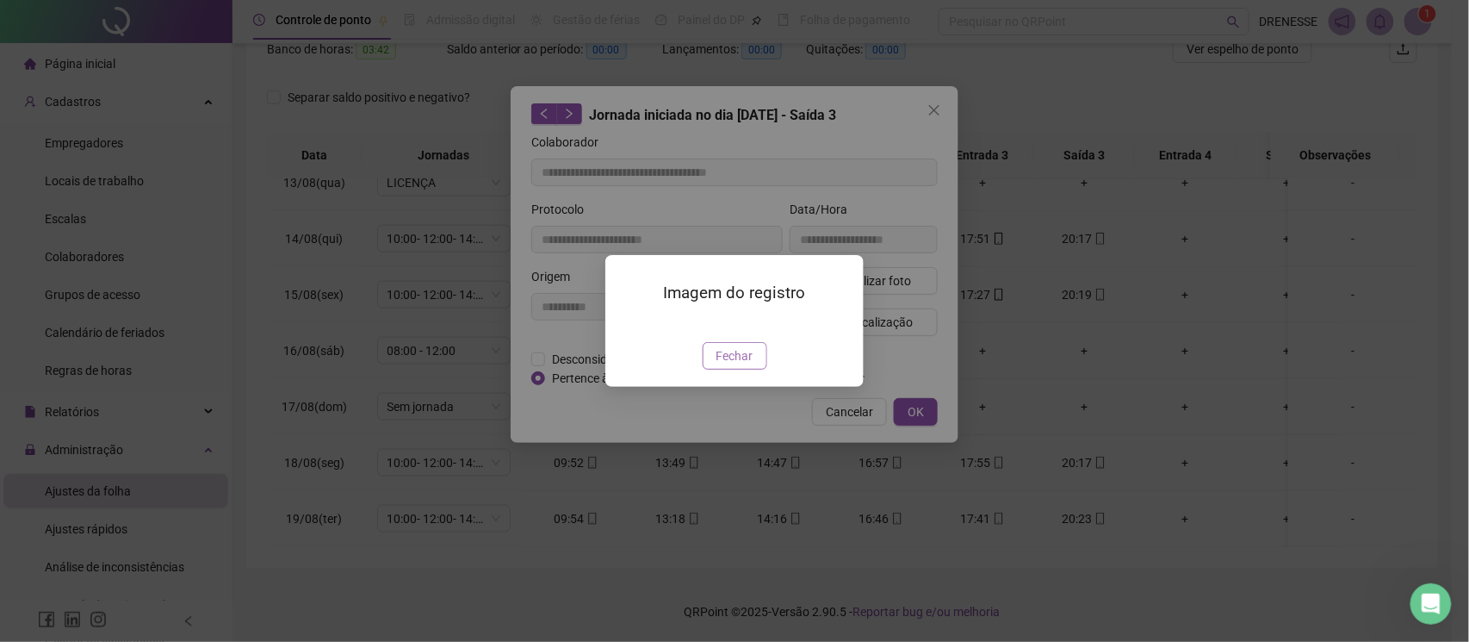
click at [713, 369] on button "Fechar" at bounding box center [735, 356] width 65 height 28
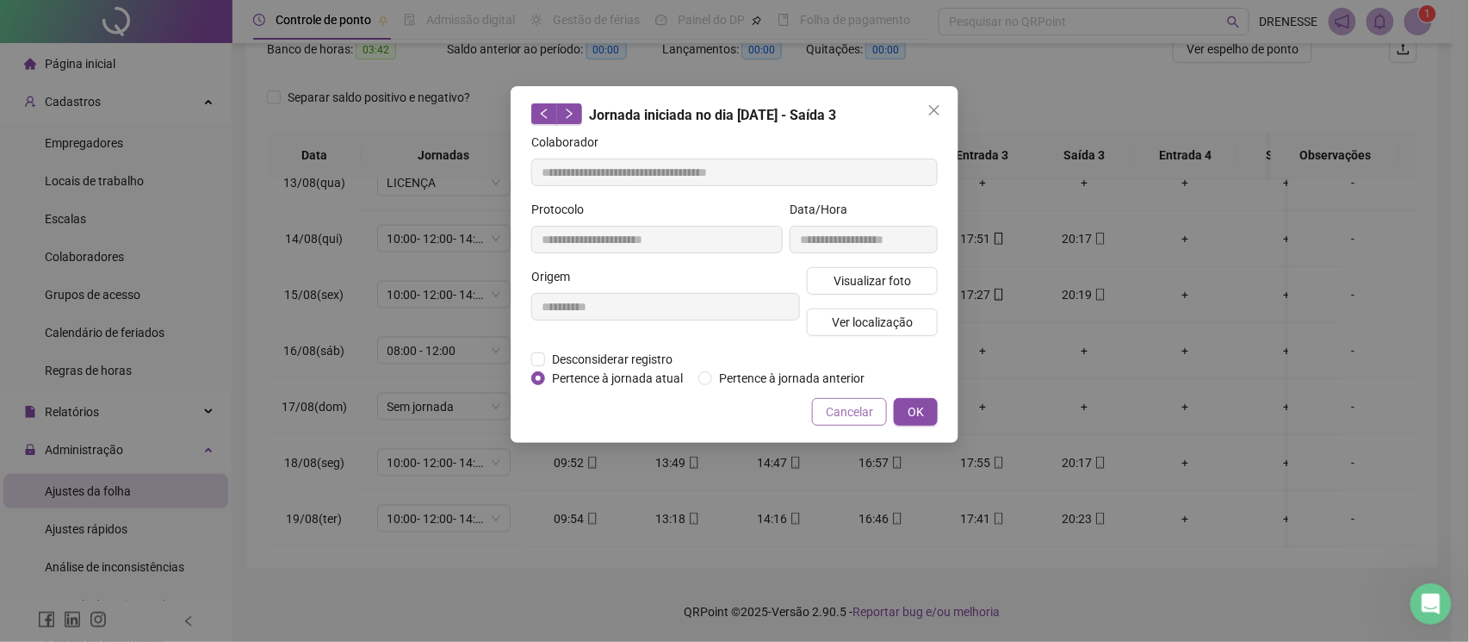
click at [835, 413] on span "Cancelar" at bounding box center [849, 411] width 47 height 19
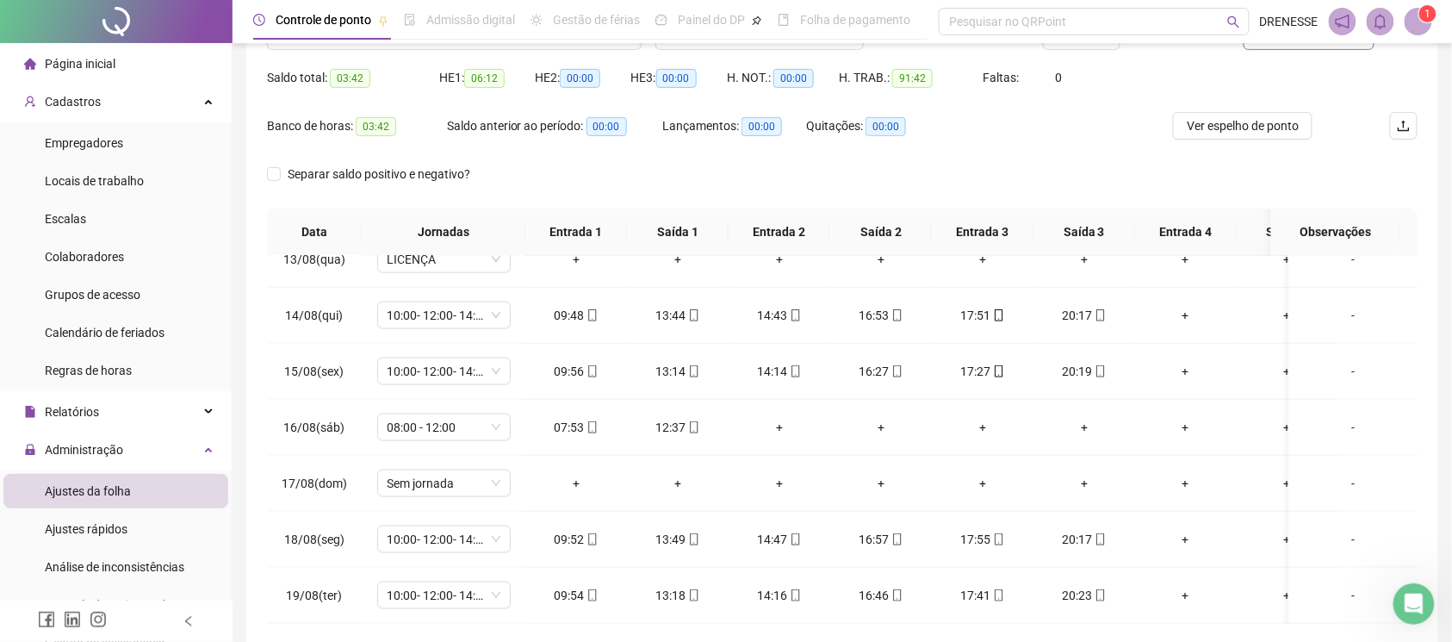
scroll to position [86, 0]
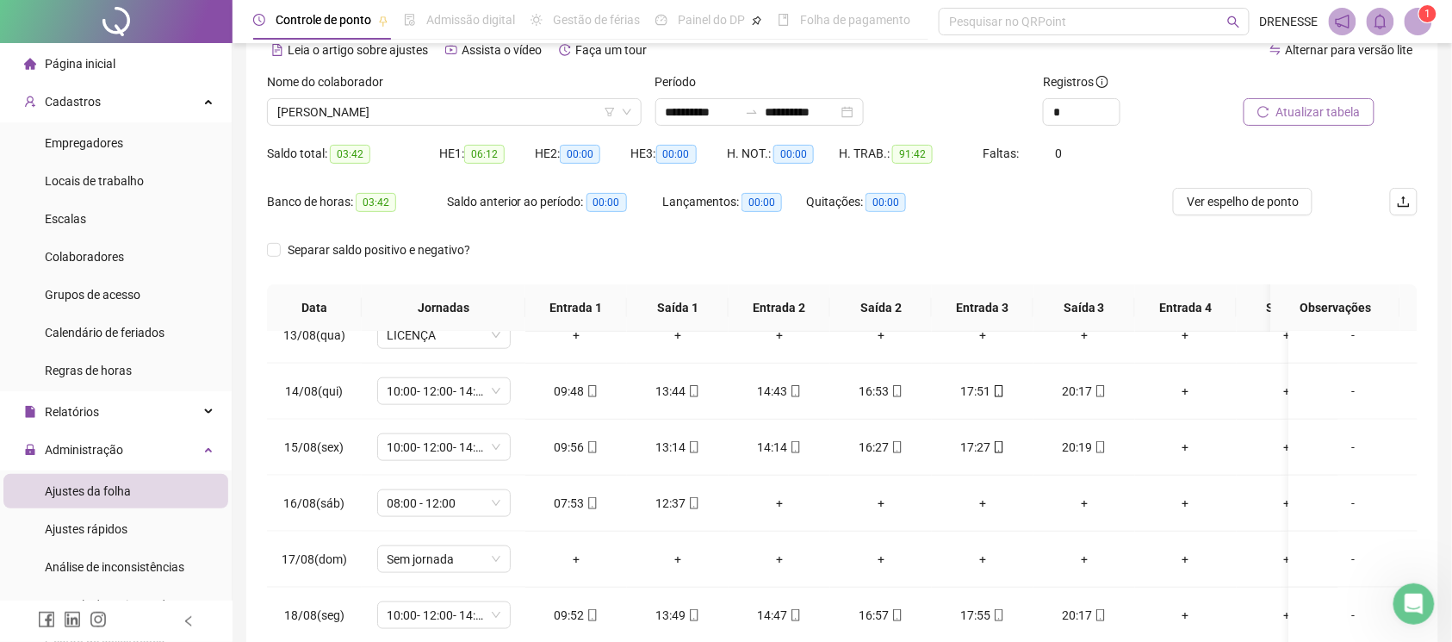
click at [493, 31] on div "Ajustes de ponto Histórico de ajustes" at bounding box center [842, 11] width 1151 height 40
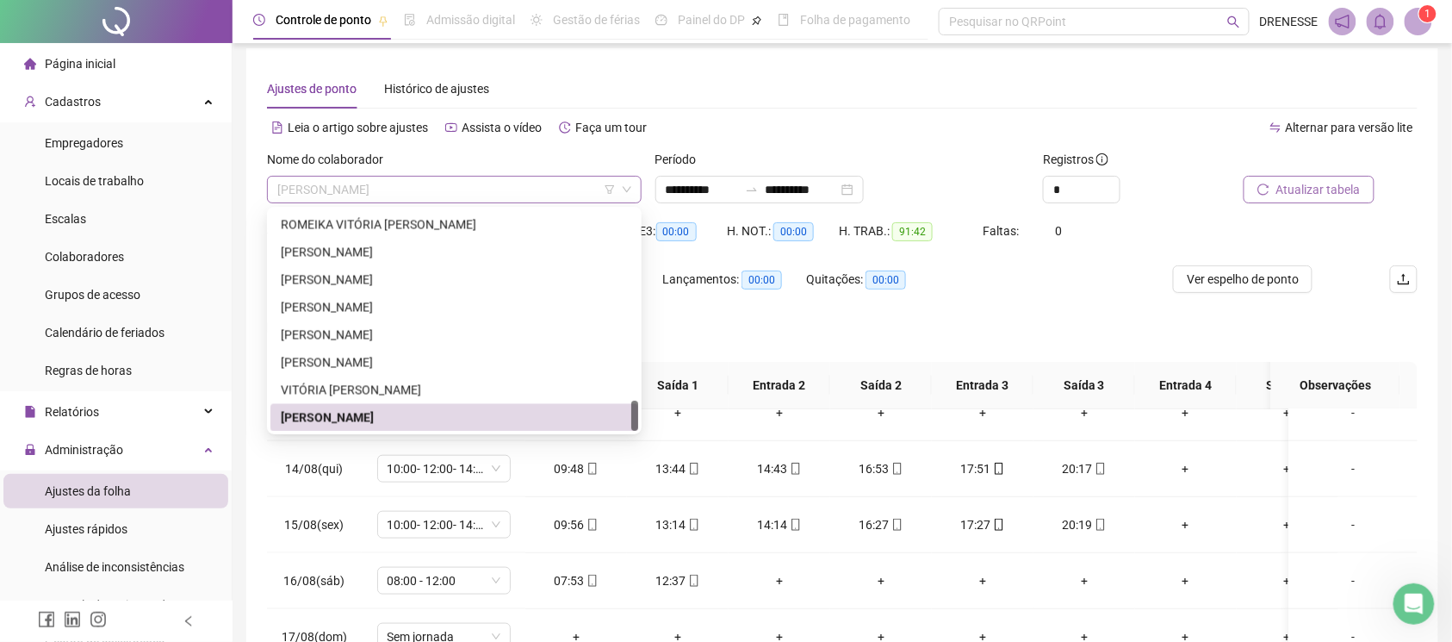
click at [473, 177] on span "[PERSON_NAME]" at bounding box center [454, 190] width 354 height 26
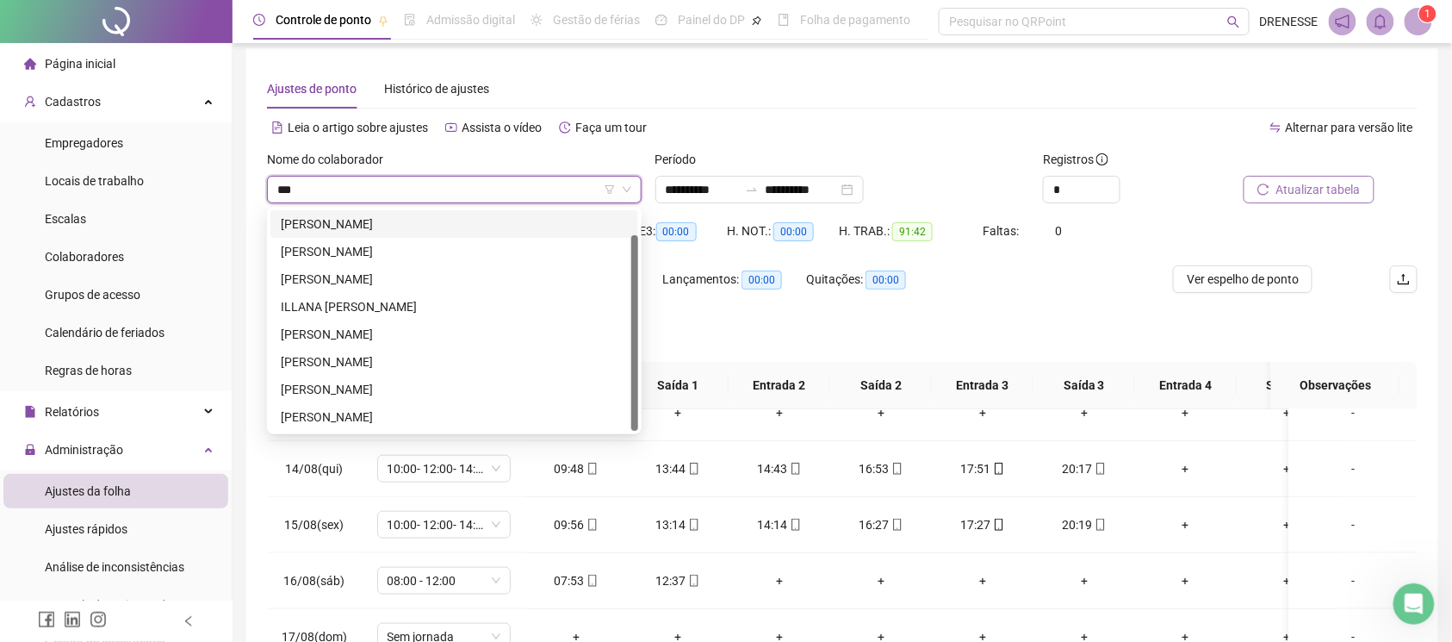
click at [456, 231] on div "[PERSON_NAME]" at bounding box center [454, 223] width 347 height 19
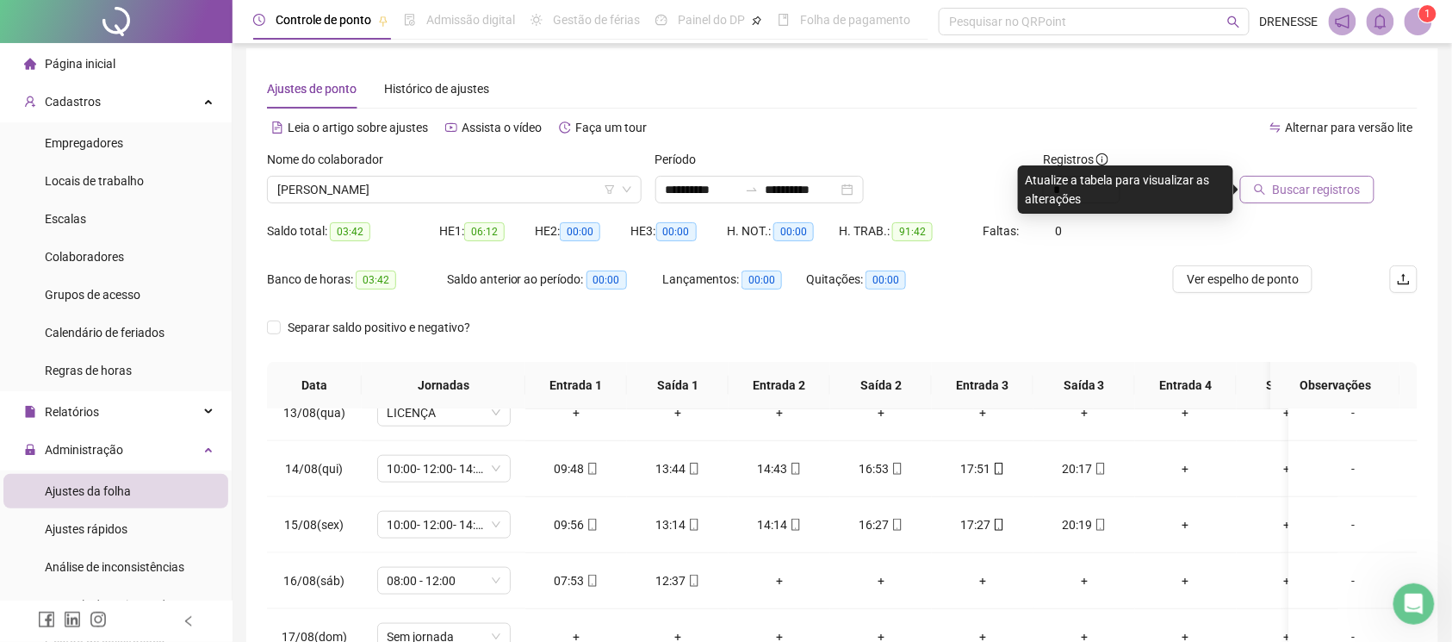
click at [1275, 186] on span "Buscar registros" at bounding box center [1317, 189] width 88 height 19
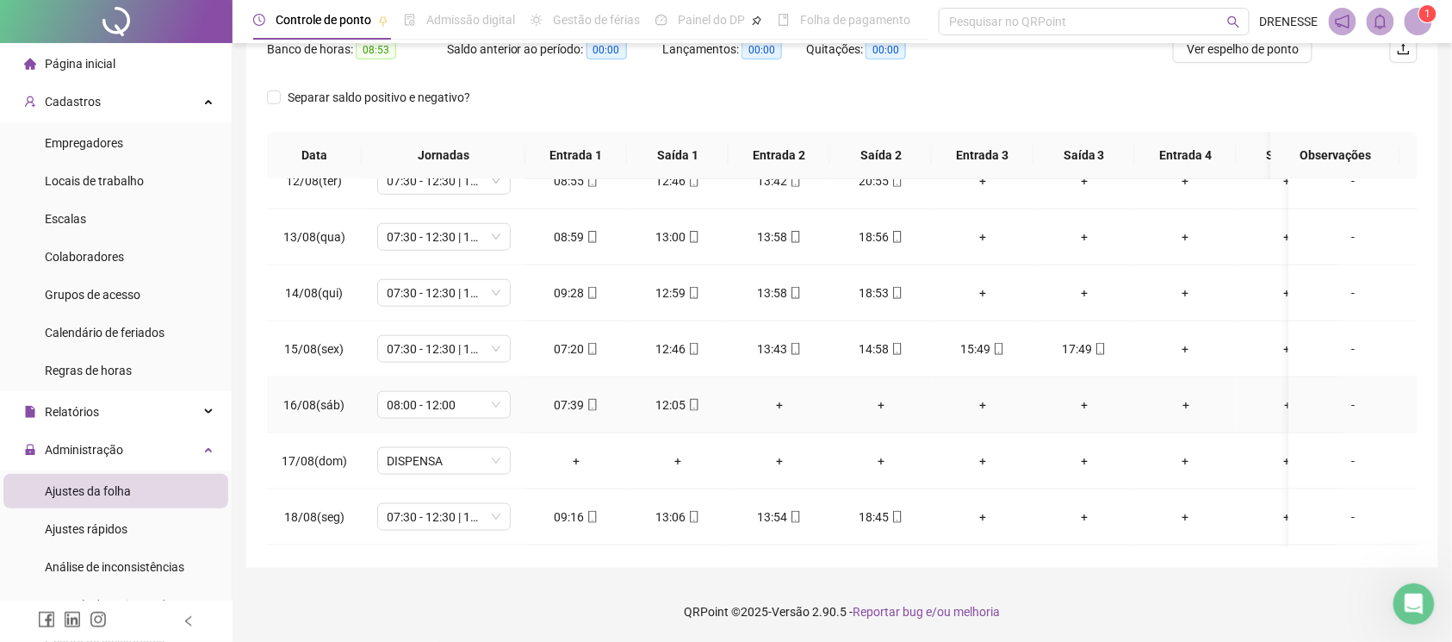
scroll to position [566, 0]
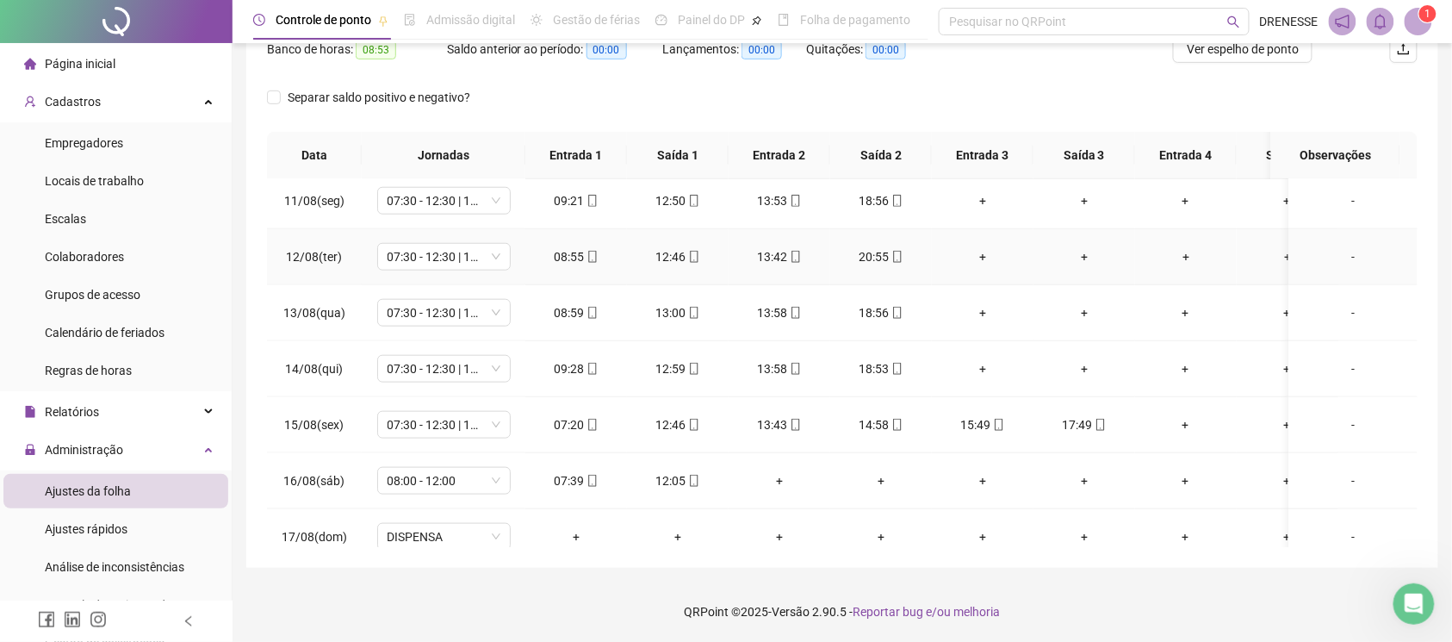
click at [576, 260] on div "08:55" at bounding box center [576, 256] width 74 height 19
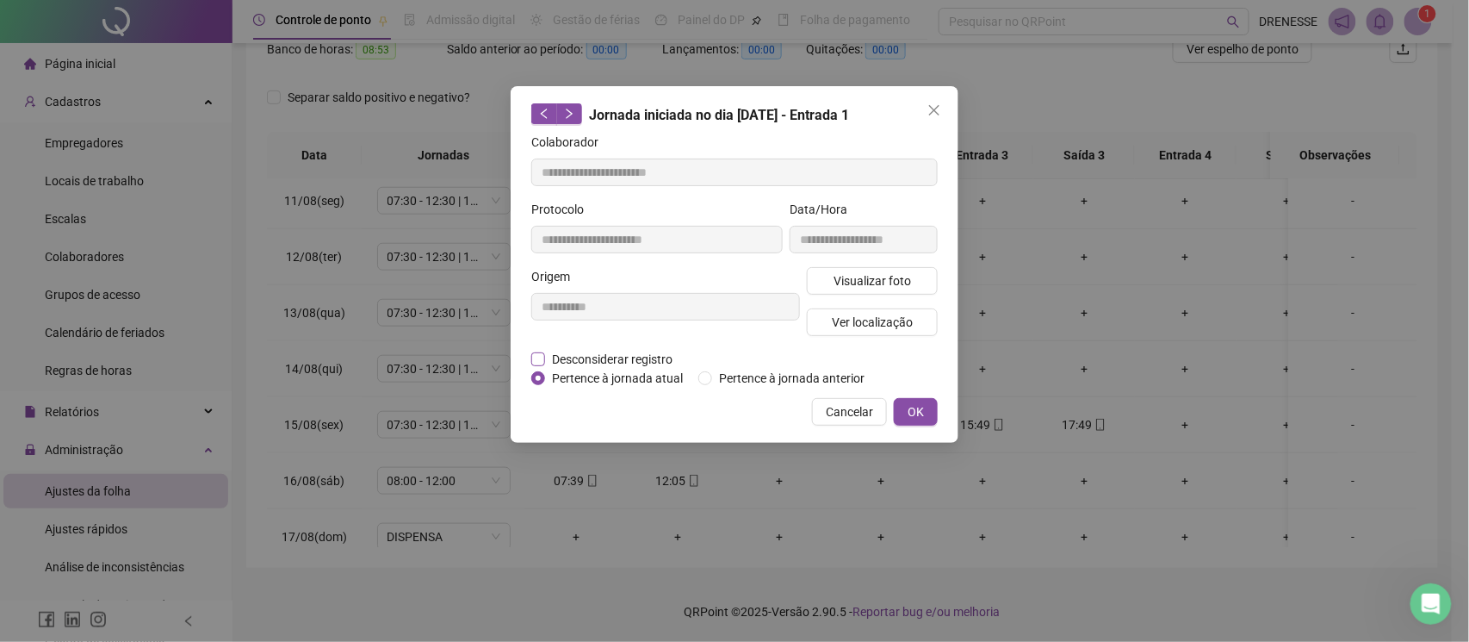
click at [583, 358] on span "Desconsiderar registro" at bounding box center [612, 359] width 134 height 19
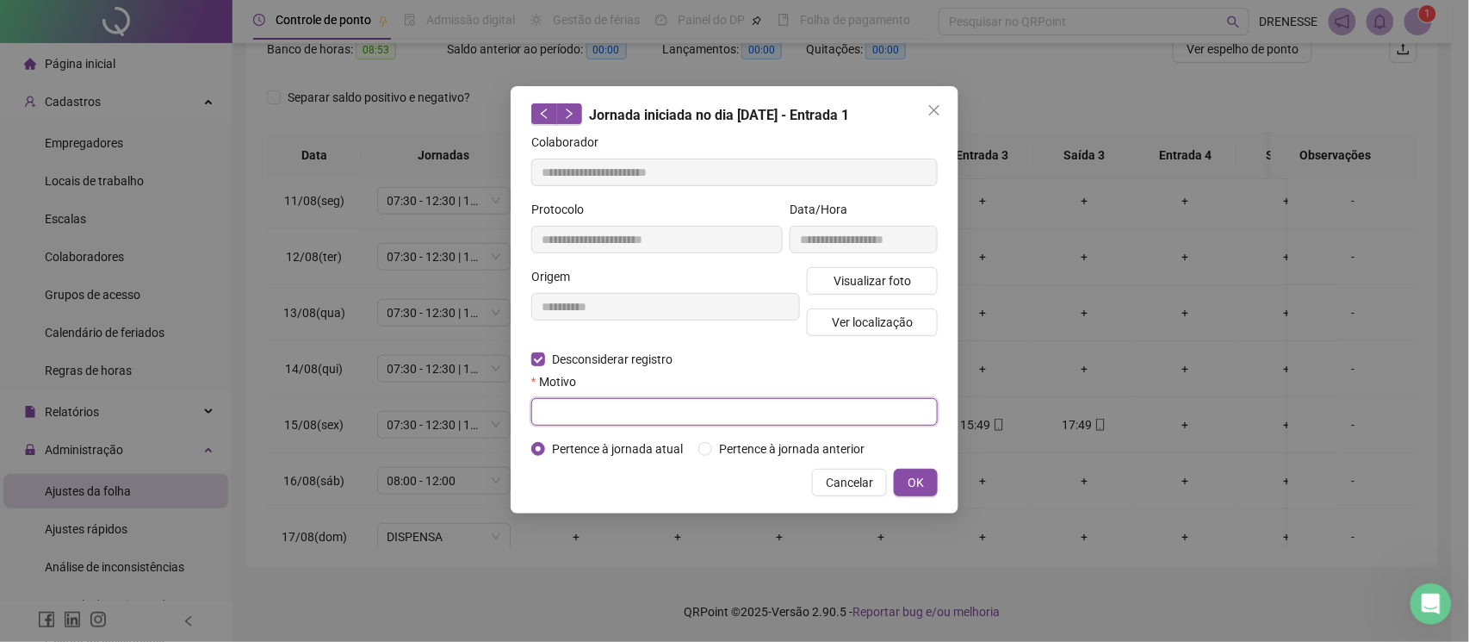
click at [570, 415] on input "text" at bounding box center [734, 412] width 406 height 28
click at [910, 472] on button "OK" at bounding box center [916, 482] width 44 height 28
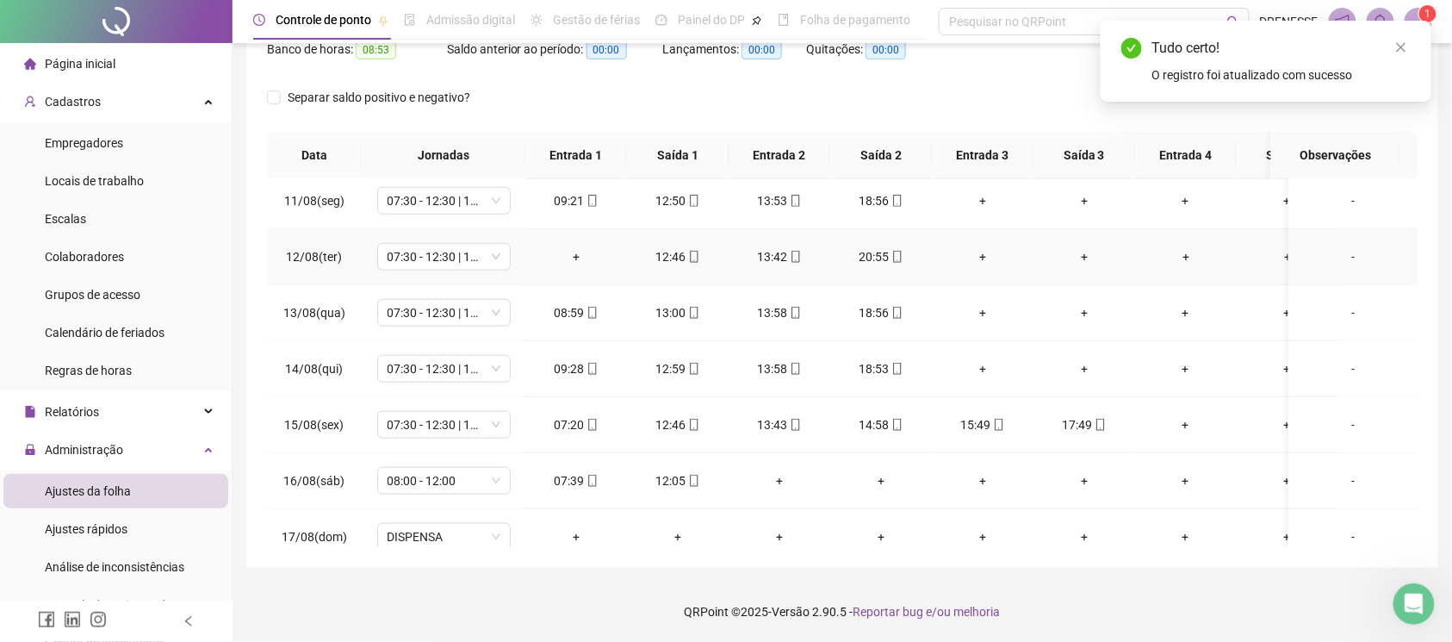
click at [579, 256] on div "+" at bounding box center [576, 256] width 74 height 19
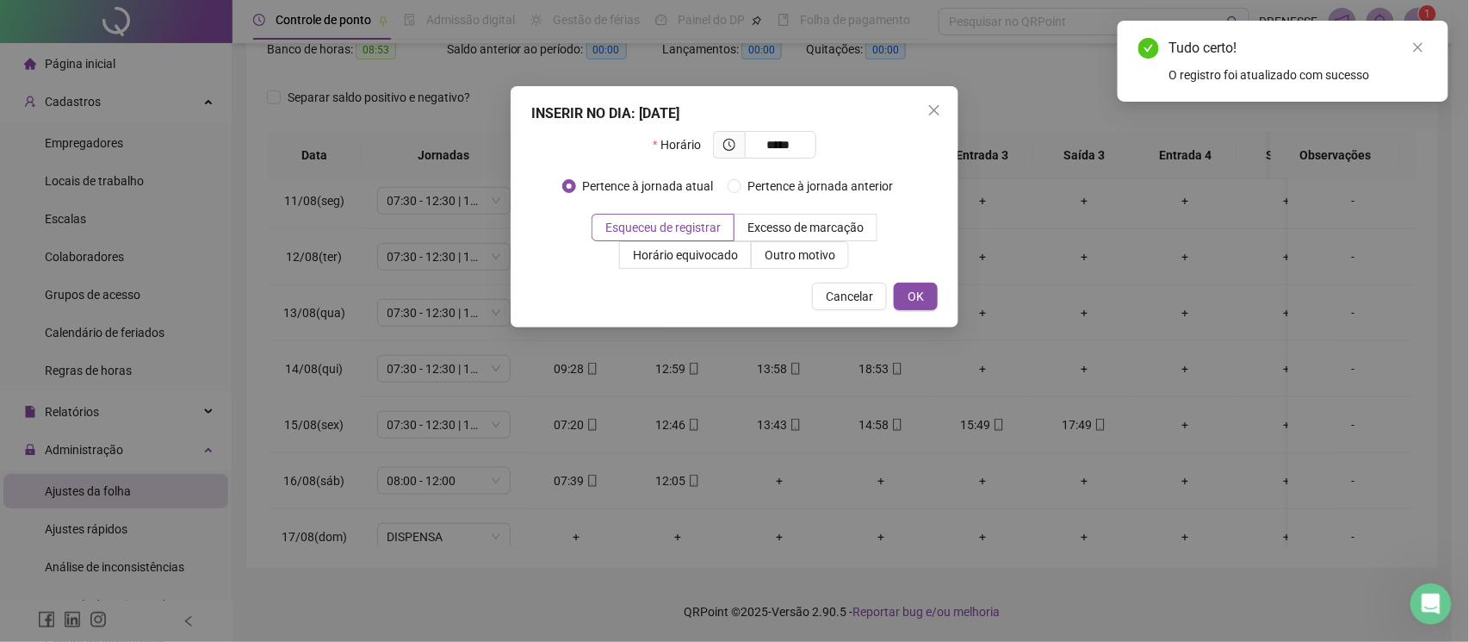
click at [942, 297] on div "INSERIR NO DIA : [DATE] Horário ***** Pertence à jornada atual Pertence à jorna…" at bounding box center [735, 206] width 448 height 241
click at [918, 301] on span "OK" at bounding box center [916, 296] width 16 height 19
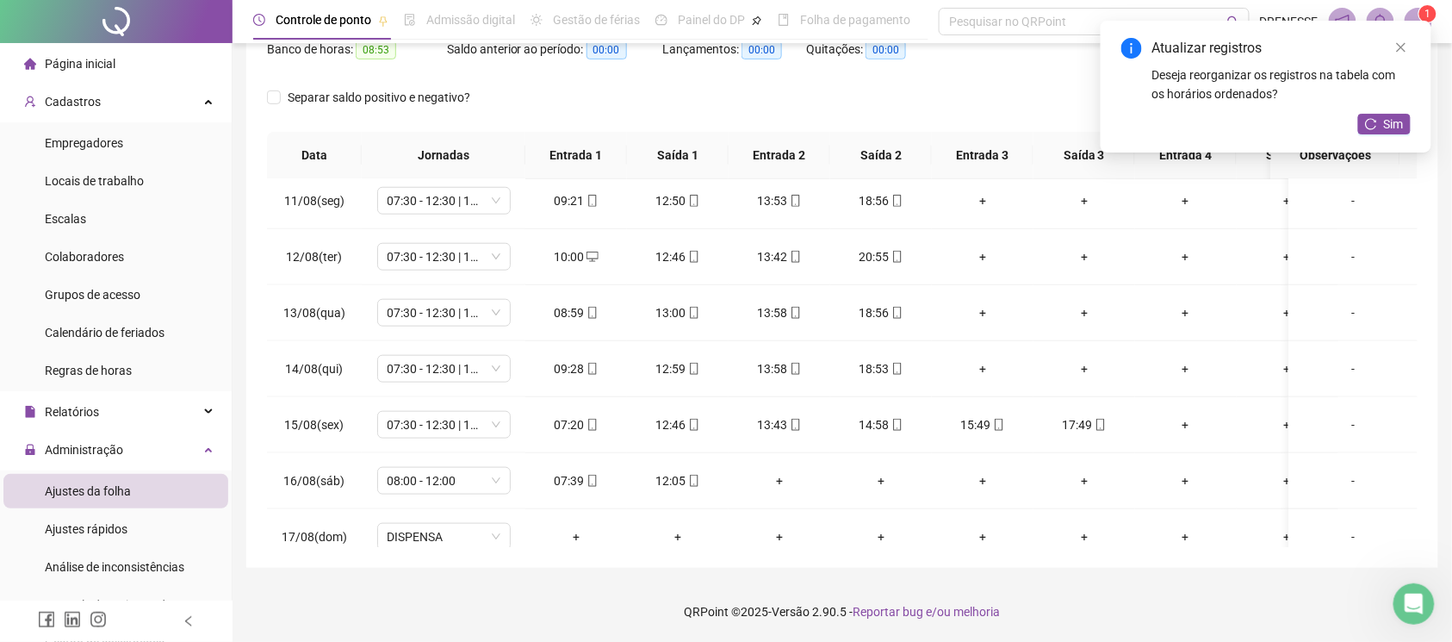
scroll to position [9, 0]
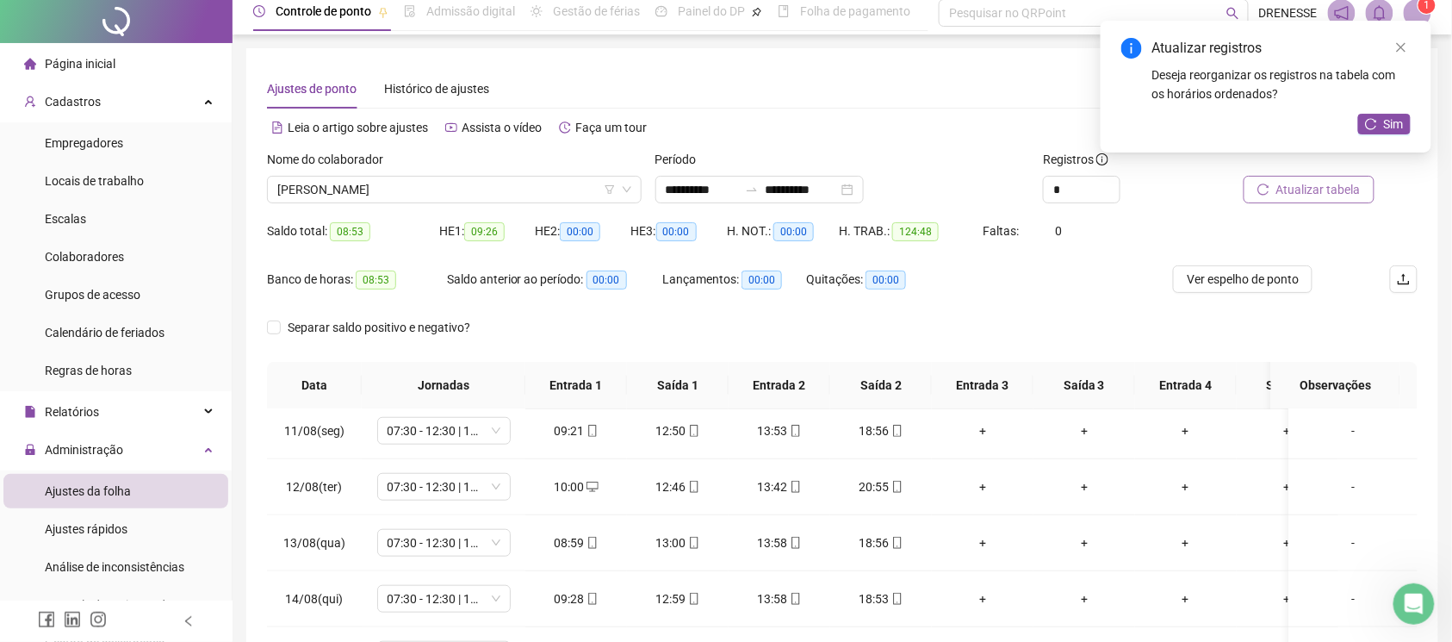
click at [1310, 189] on span "Atualizar tabela" at bounding box center [1318, 189] width 84 height 19
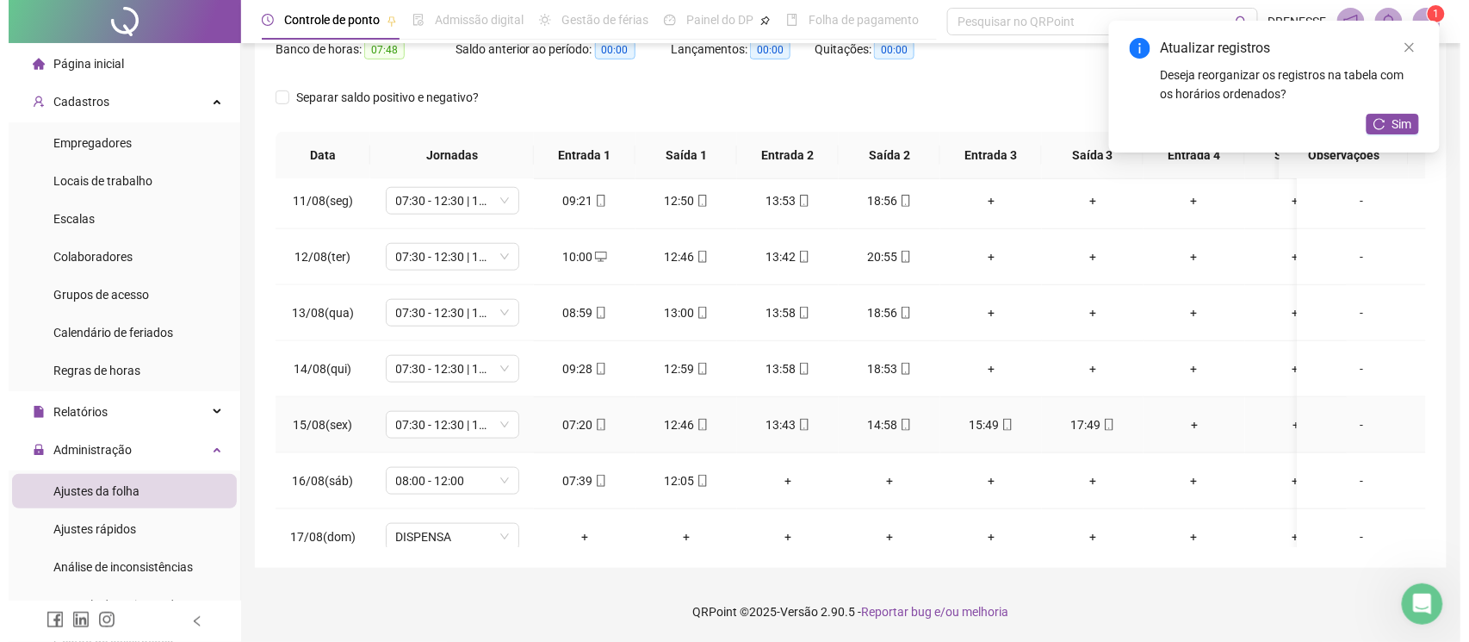
scroll to position [718, 0]
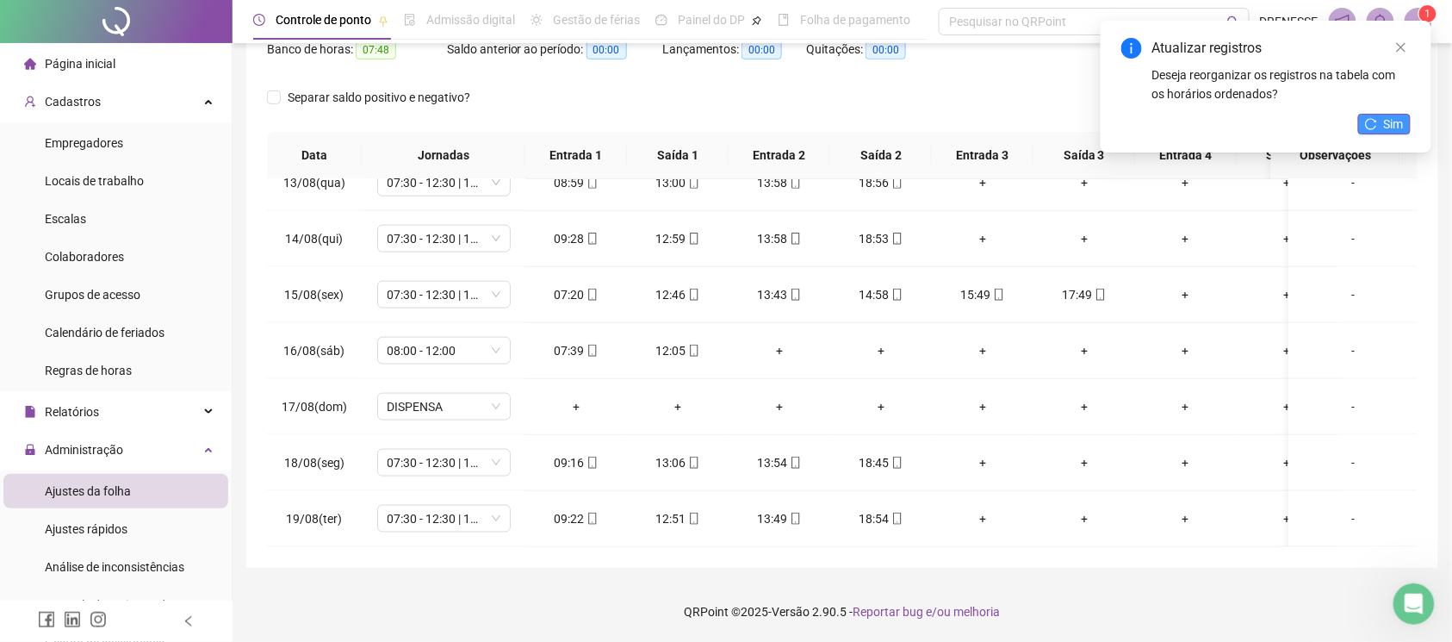
click at [1385, 108] on div "Atualizar registros Deseja reorganizar os registros na tabela com os horários o…" at bounding box center [1266, 87] width 331 height 132
click at [1379, 127] on button "Sim" at bounding box center [1384, 124] width 53 height 21
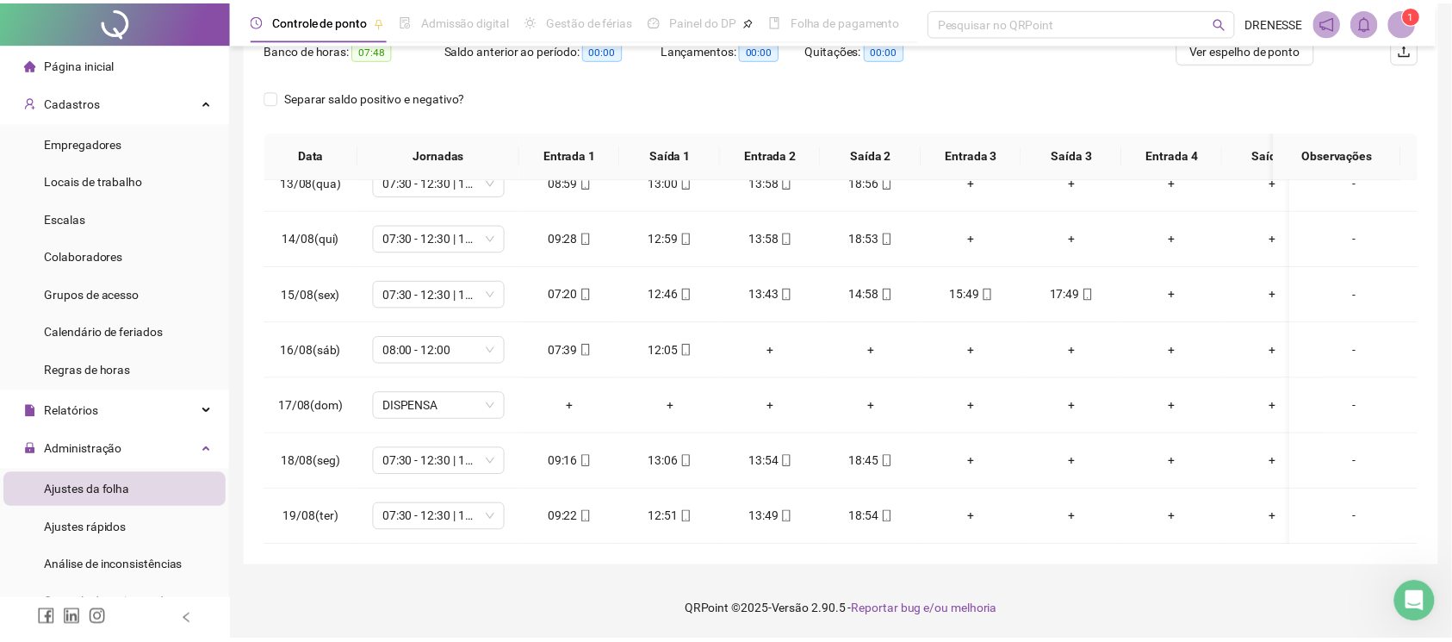
scroll to position [86, 0]
